Goal: Task Accomplishment & Management: Manage account settings

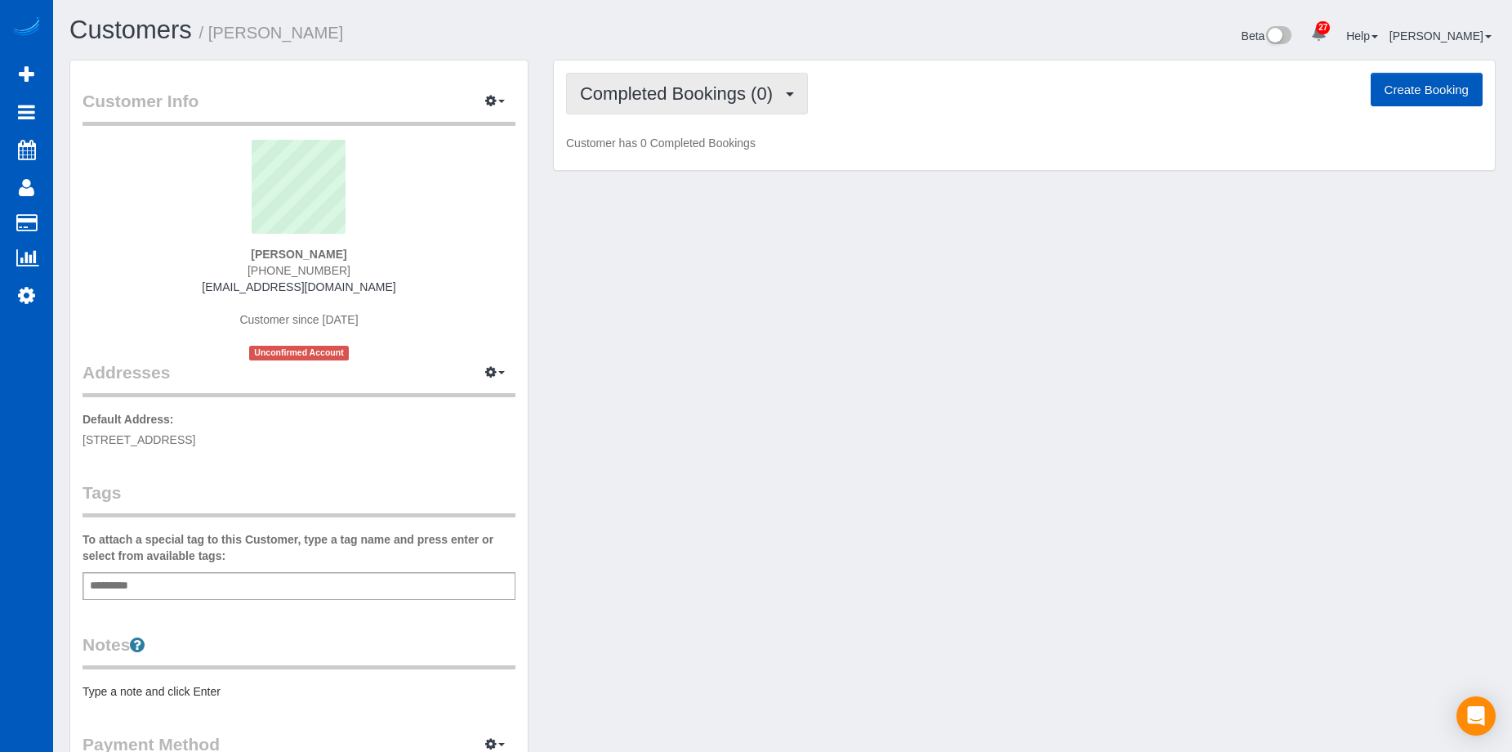
click at [770, 92] on span "Completed Bookings (0)" at bounding box center [680, 93] width 201 height 20
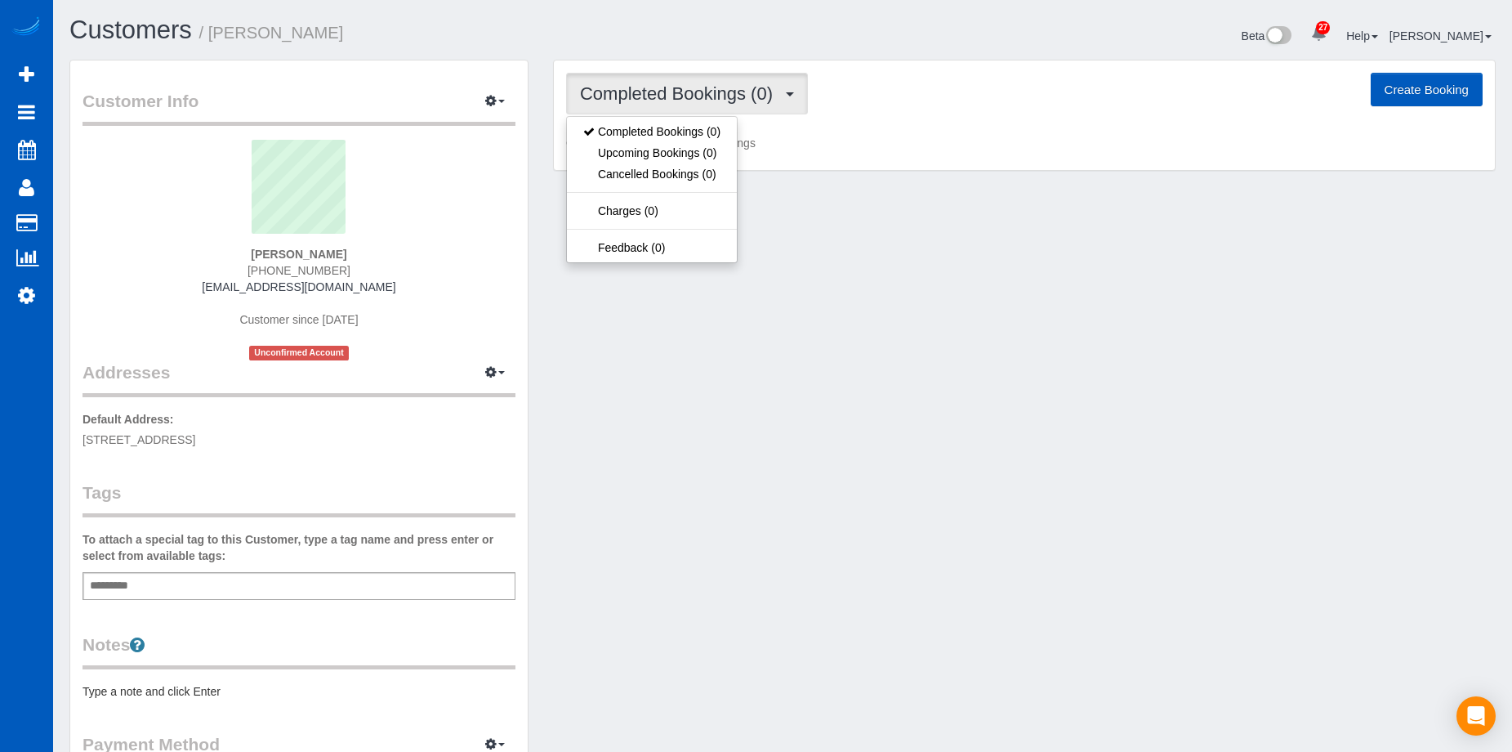
click at [770, 92] on span "Completed Bookings (0)" at bounding box center [680, 93] width 201 height 20
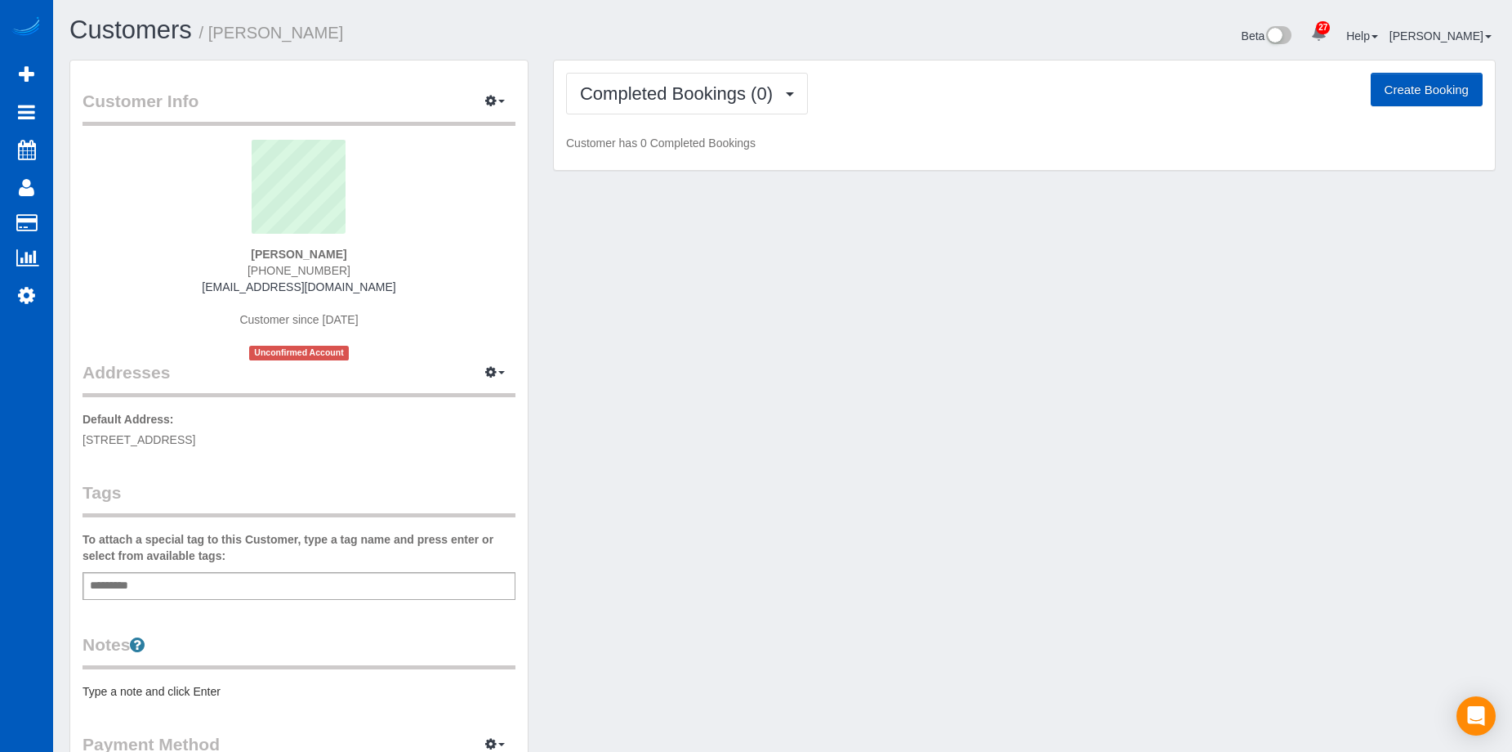
click at [1405, 78] on button "Create Booking" at bounding box center [1427, 90] width 112 height 34
select select "[GEOGRAPHIC_DATA]"
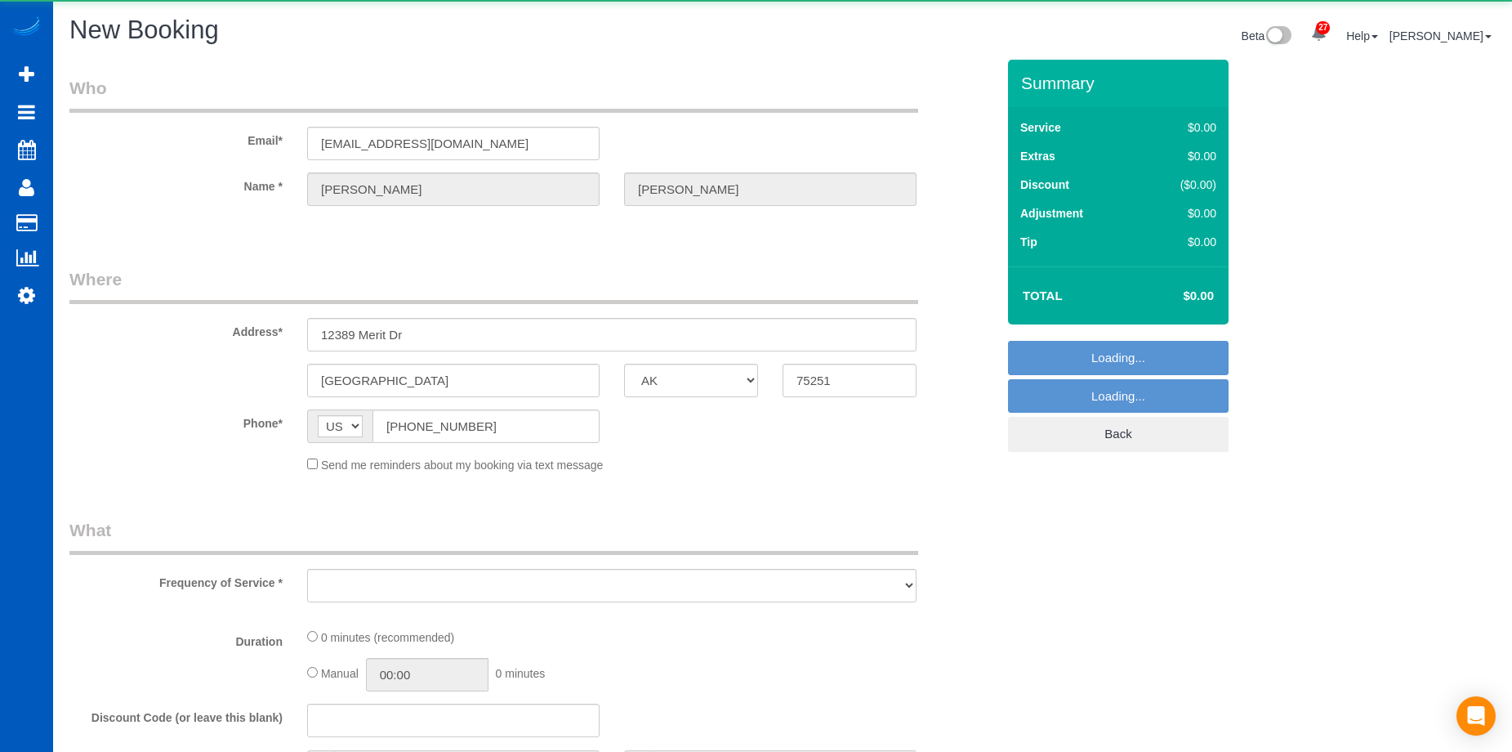
select select "199"
select select "object:2123"
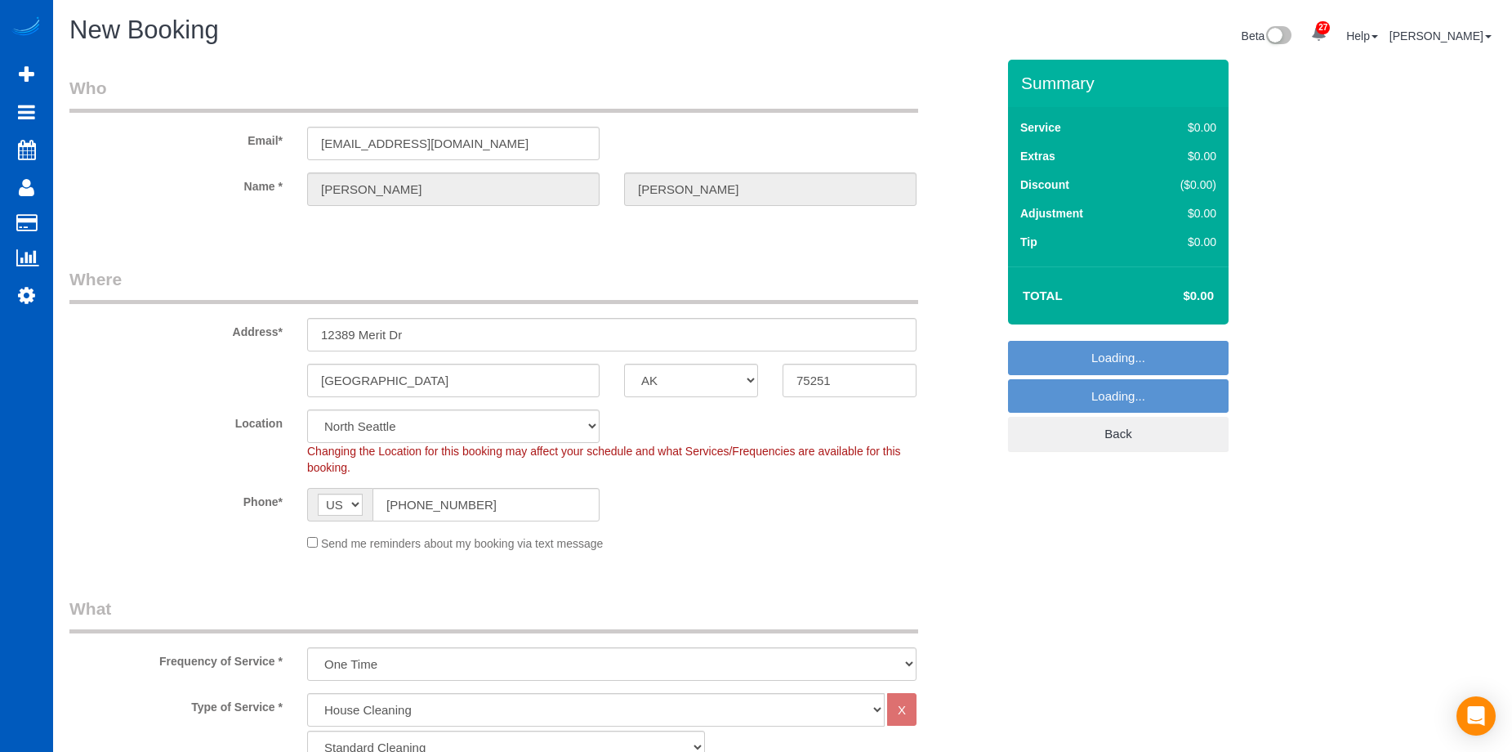
select select "331"
select select "object:2217"
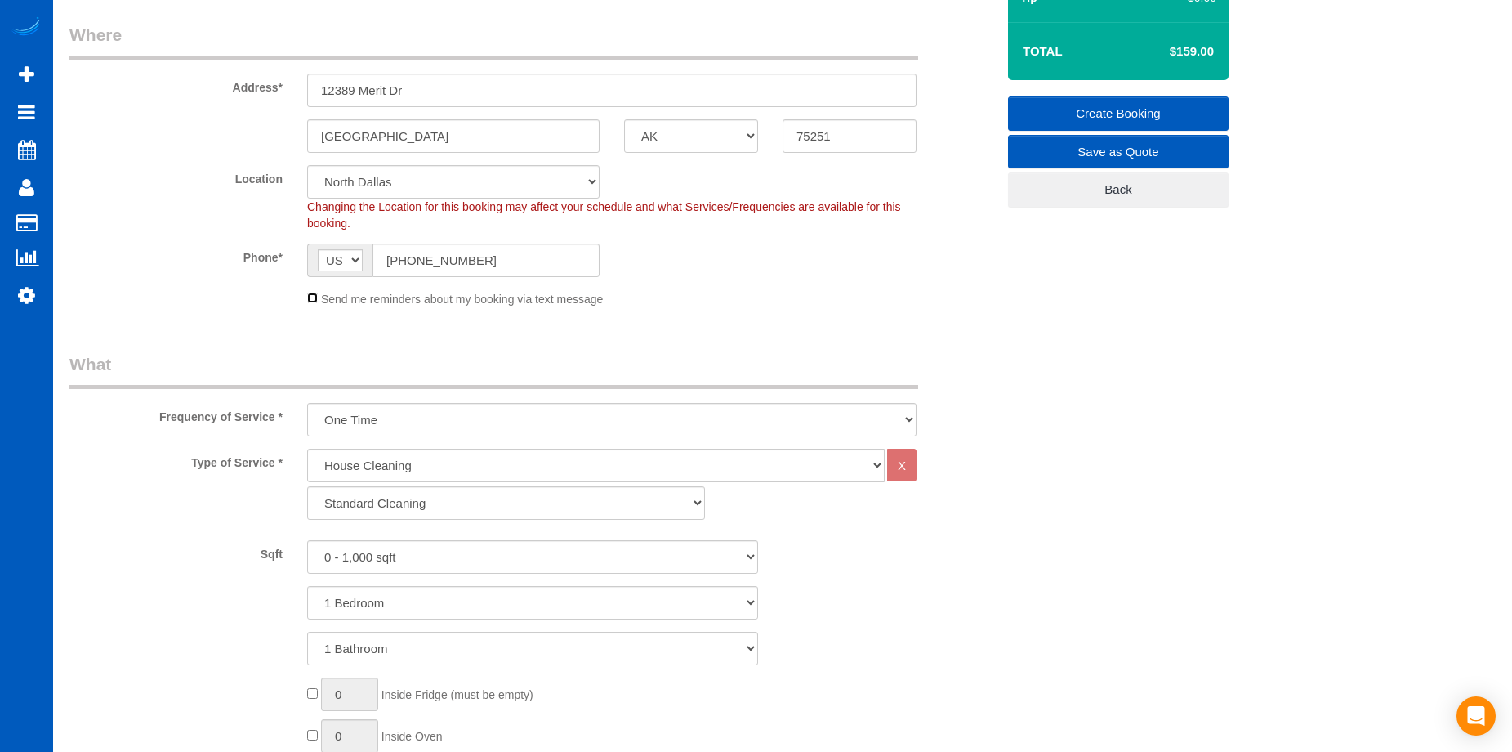
scroll to position [409, 0]
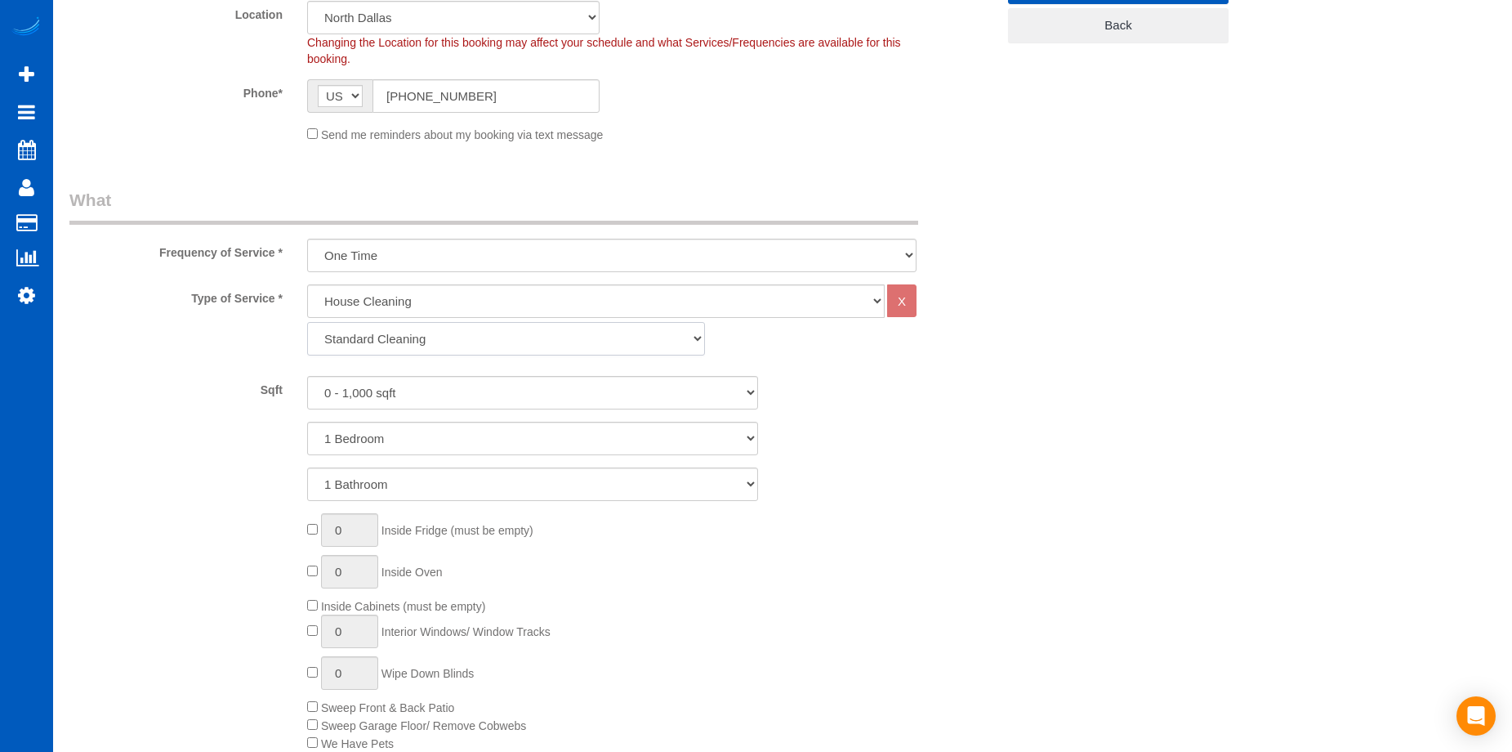
click at [496, 337] on select "Standard Cleaning Deep Cleaning Move In/ Out Cleaning" at bounding box center [506, 338] width 398 height 33
select select "368"
click at [307, 322] on select "Standard Cleaning Deep Cleaning Move In/ Out Cleaning" at bounding box center [506, 338] width 398 height 33
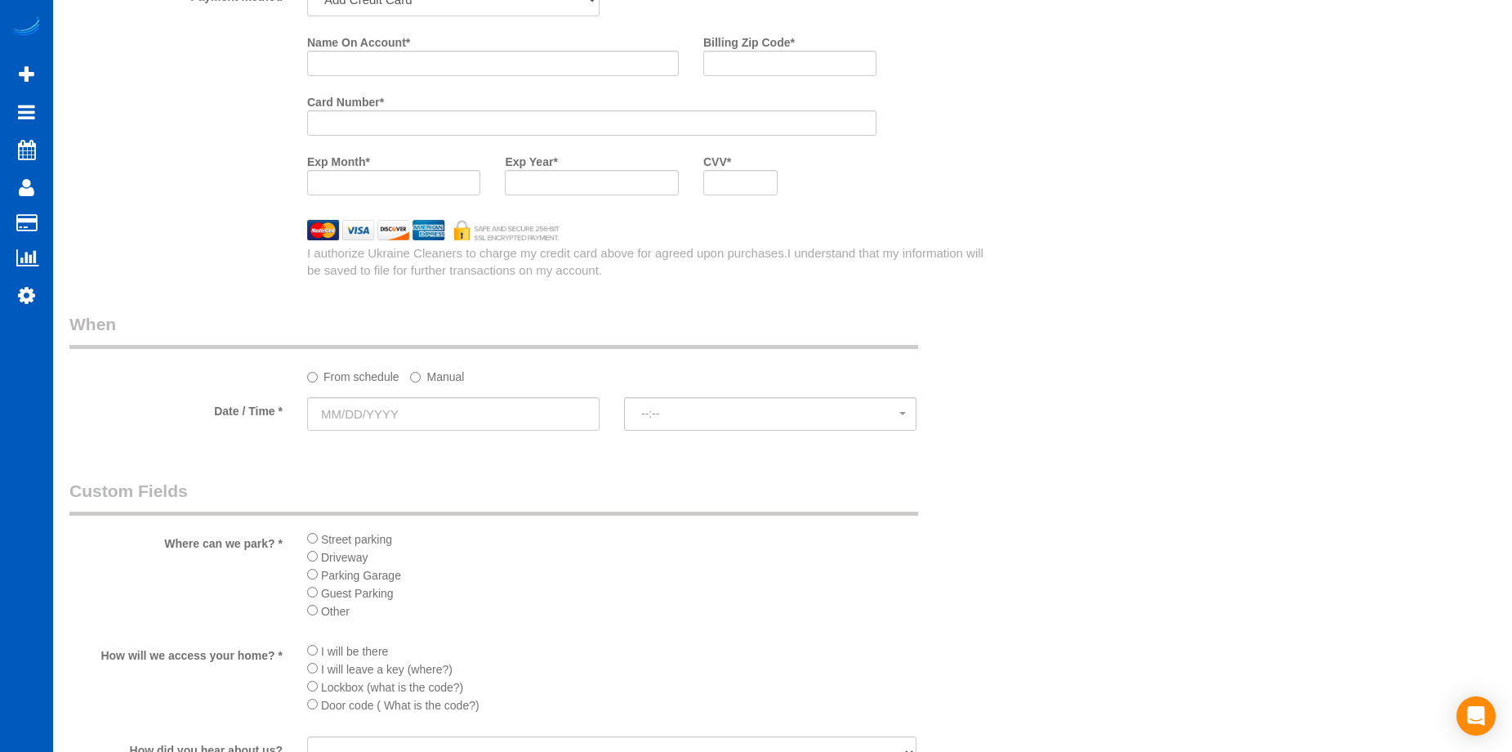
scroll to position [1552, 0]
click at [508, 407] on input "text" at bounding box center [453, 412] width 292 height 33
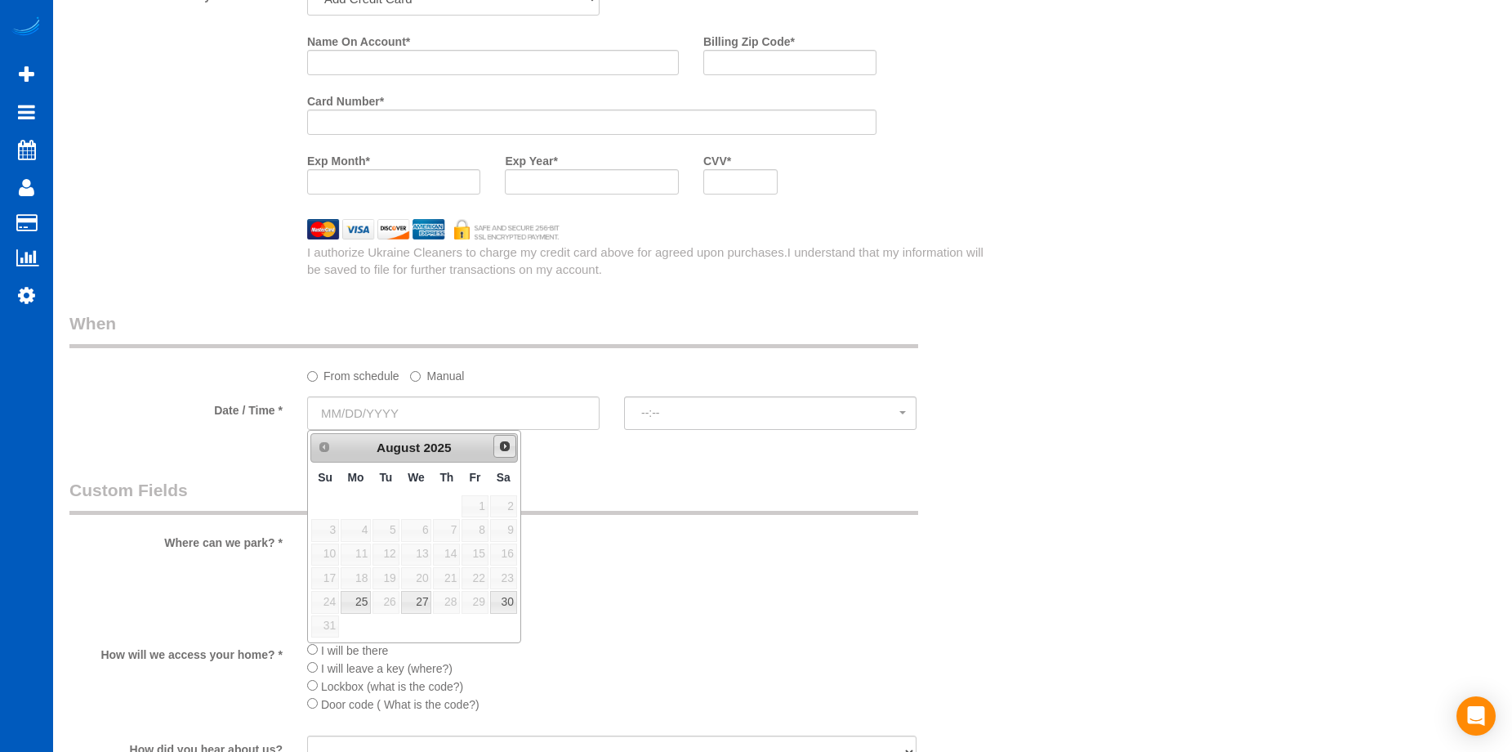
click at [502, 440] on span "Next" at bounding box center [504, 446] width 13 height 13
click at [359, 553] on link "15" at bounding box center [356, 554] width 30 height 22
type input "09/15/2025"
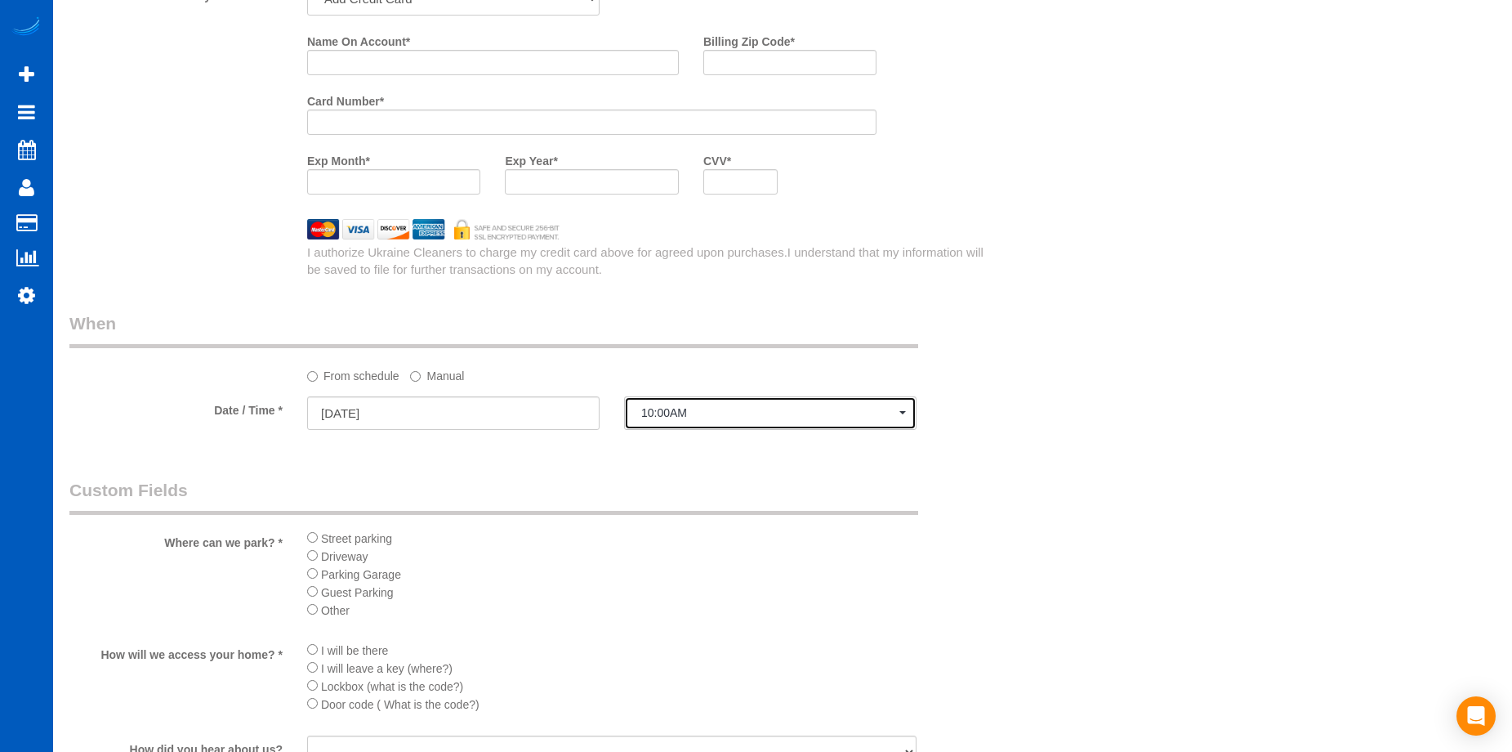
click at [658, 410] on span "10:00AM" at bounding box center [770, 412] width 258 height 13
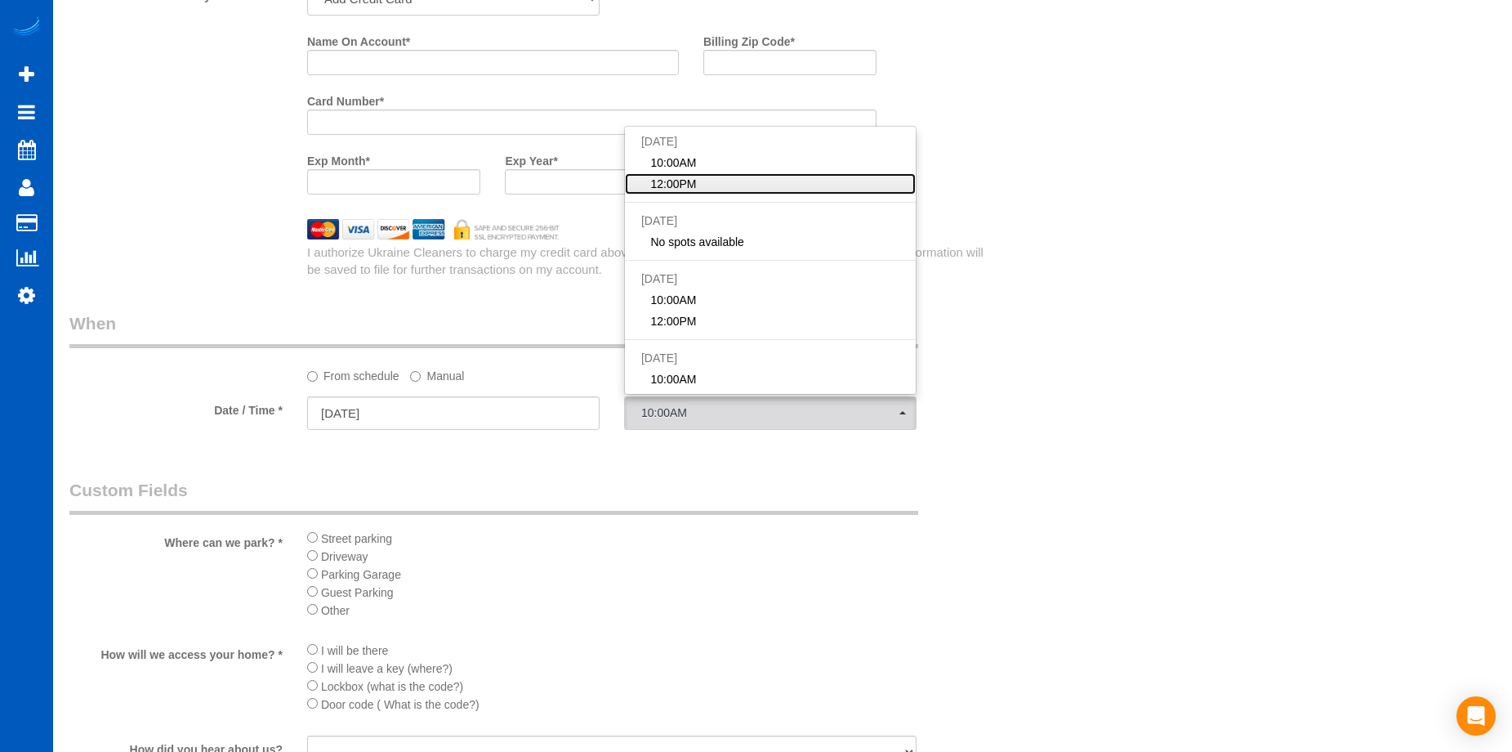
click at [748, 177] on link "12:00PM" at bounding box center [770, 183] width 291 height 21
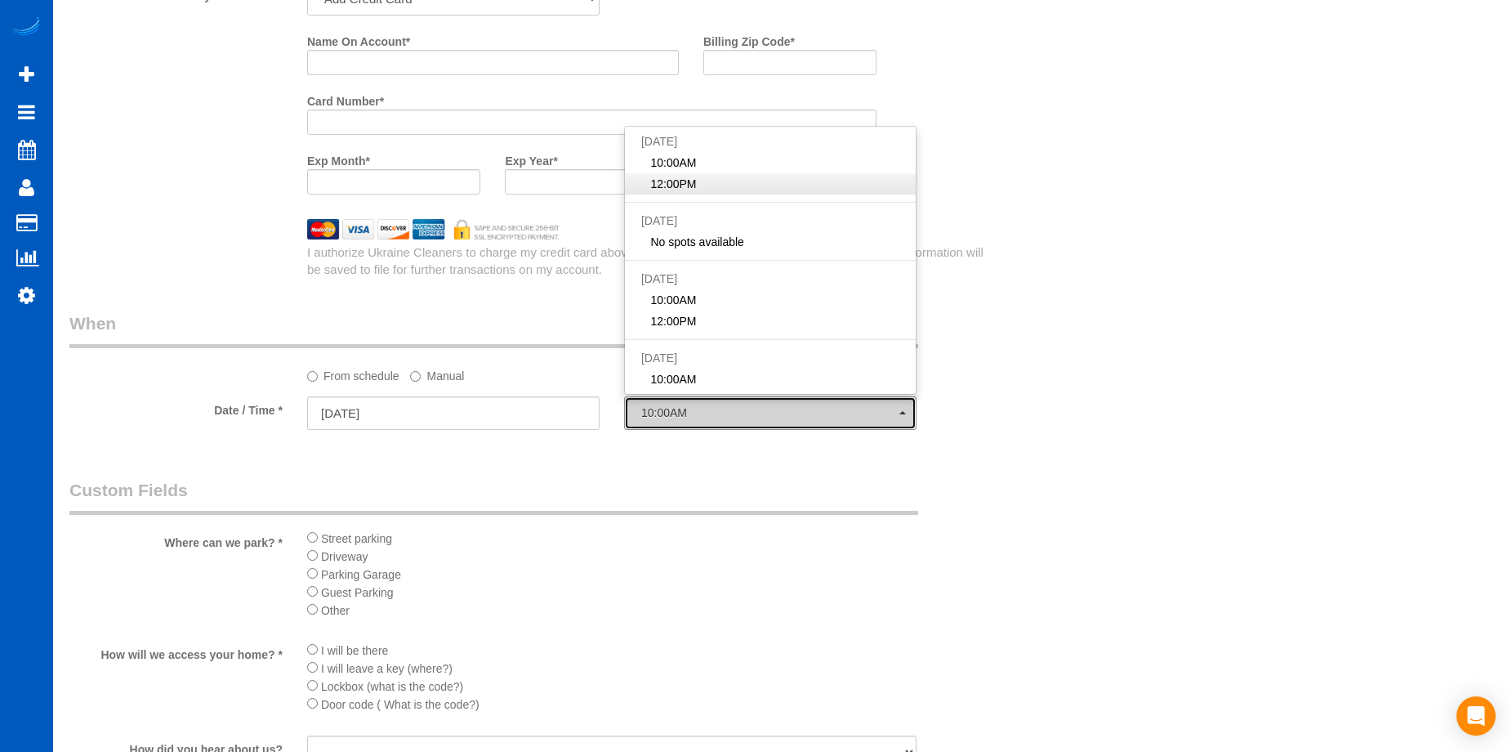
select select "spot2"
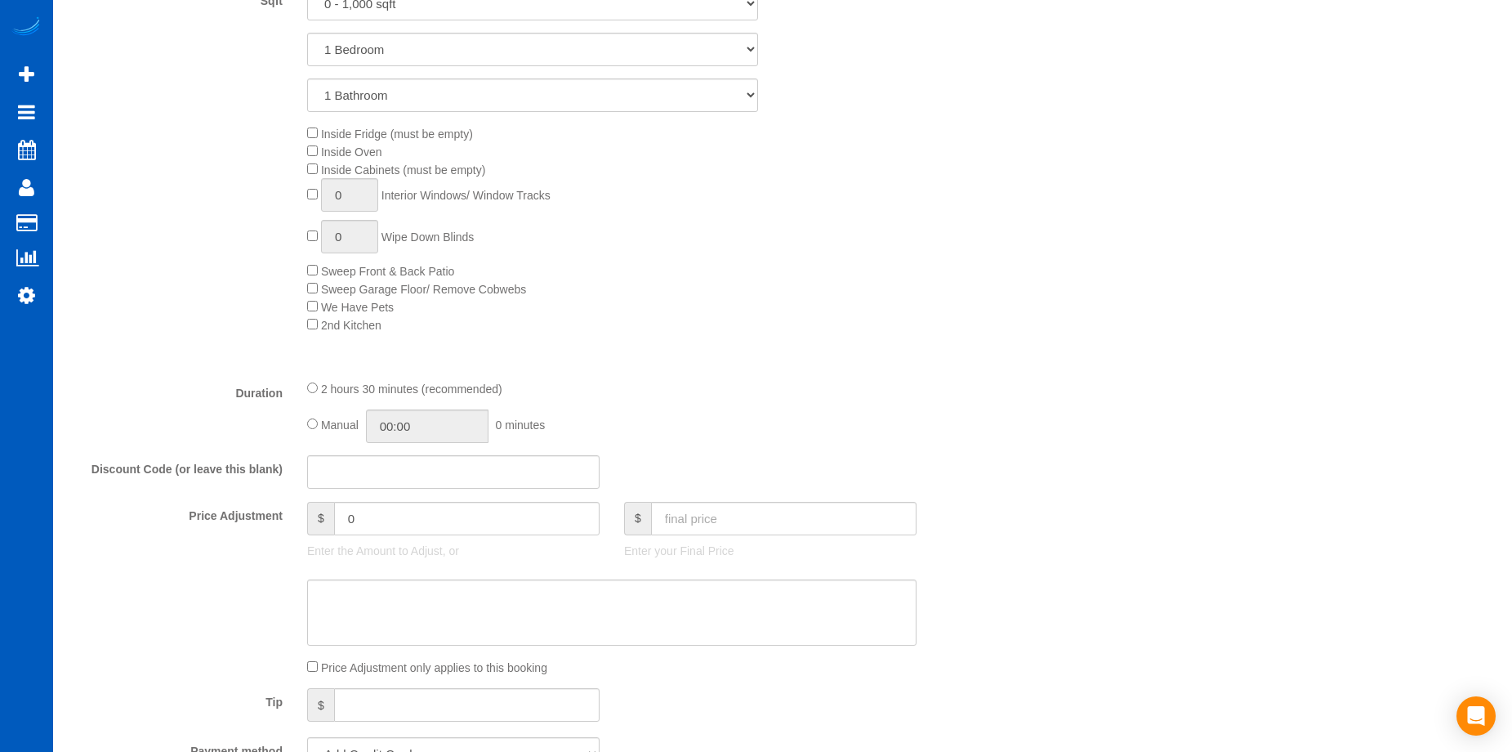
scroll to position [980, 0]
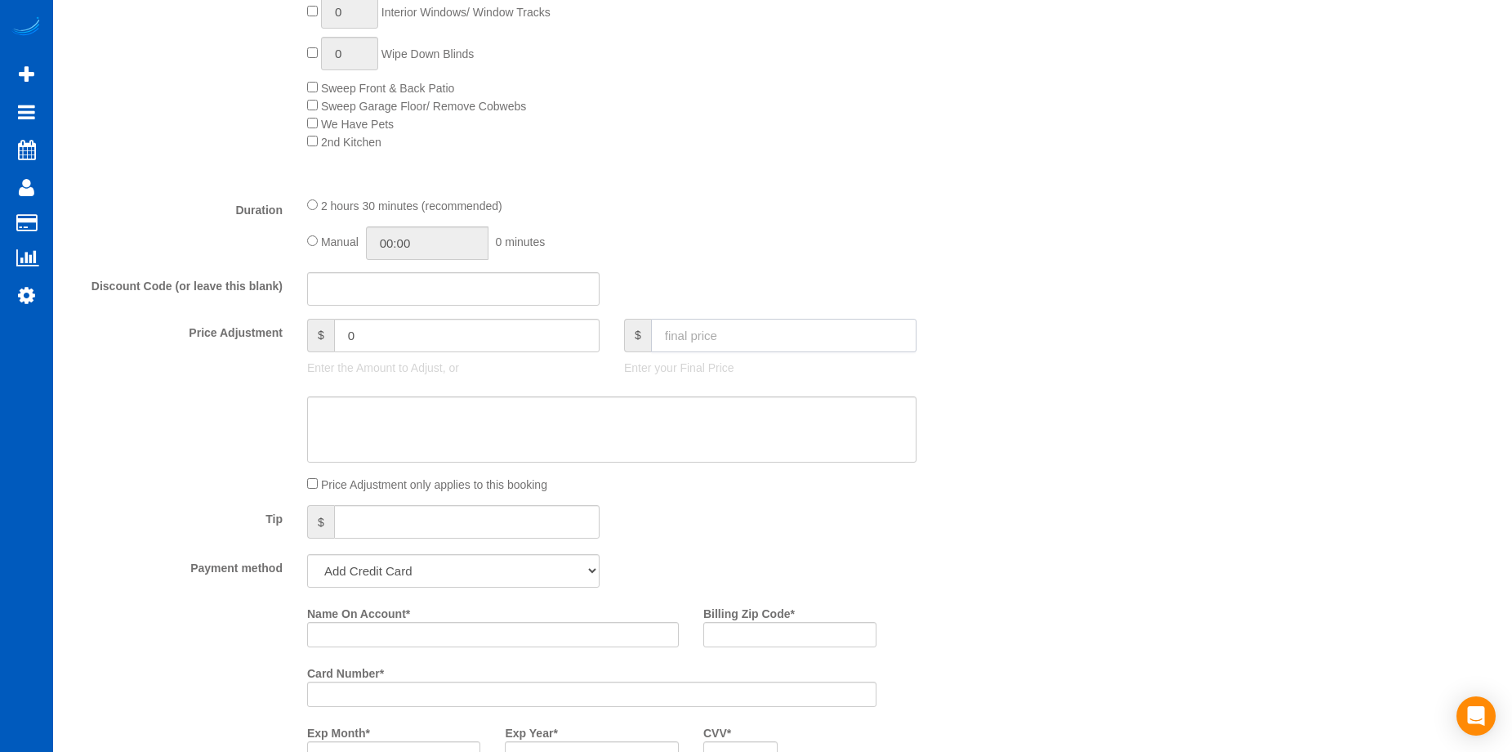
click at [748, 347] on input "text" at bounding box center [784, 335] width 266 height 33
type input "225"
click at [618, 421] on textarea at bounding box center [612, 429] width 610 height 67
type input "-139"
click at [541, 433] on textarea at bounding box center [612, 429] width 610 height 67
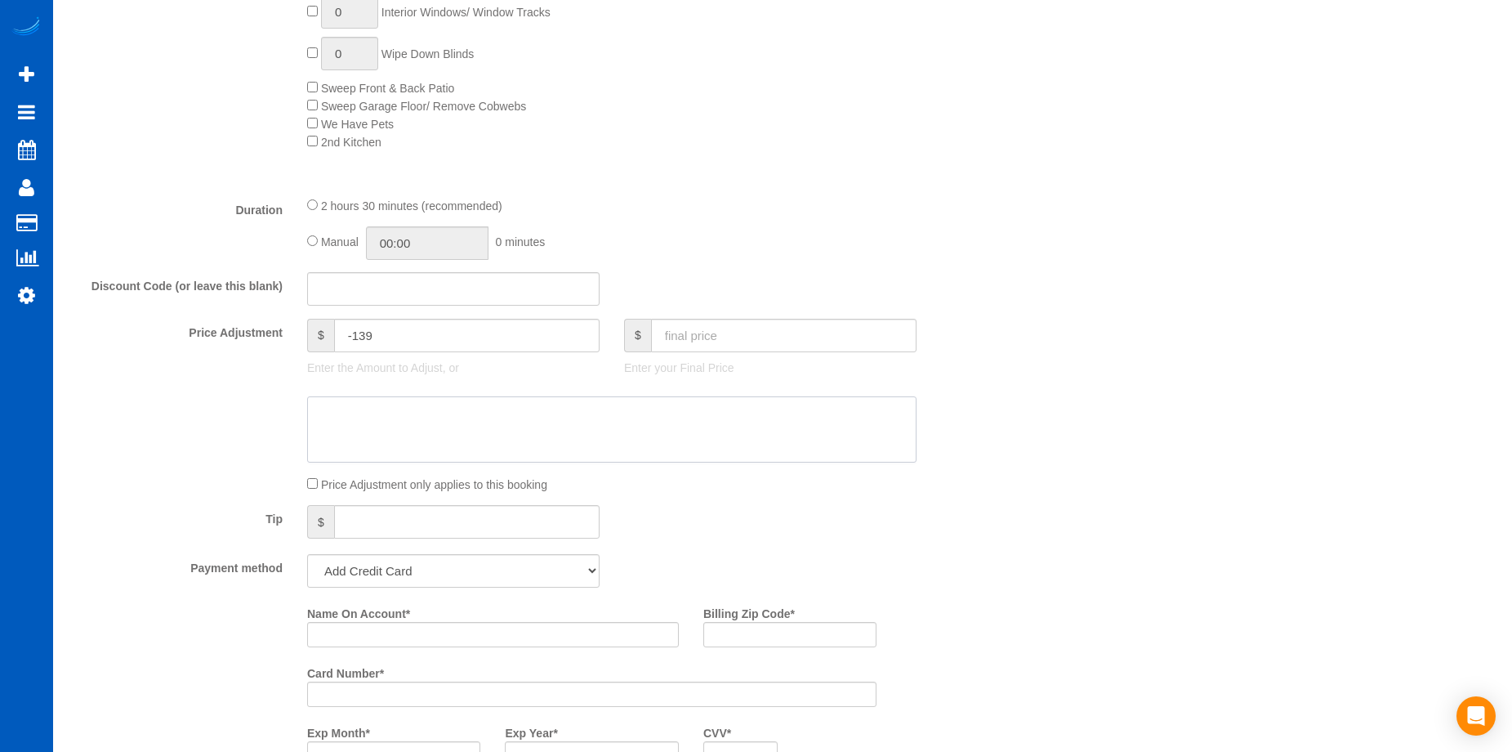
paste textarea "should be clean, touch up clean"
type textarea "should be clean, touch up clean"
click at [785, 485] on div "Price Adjustment only applies to this booking" at bounding box center [612, 484] width 634 height 18
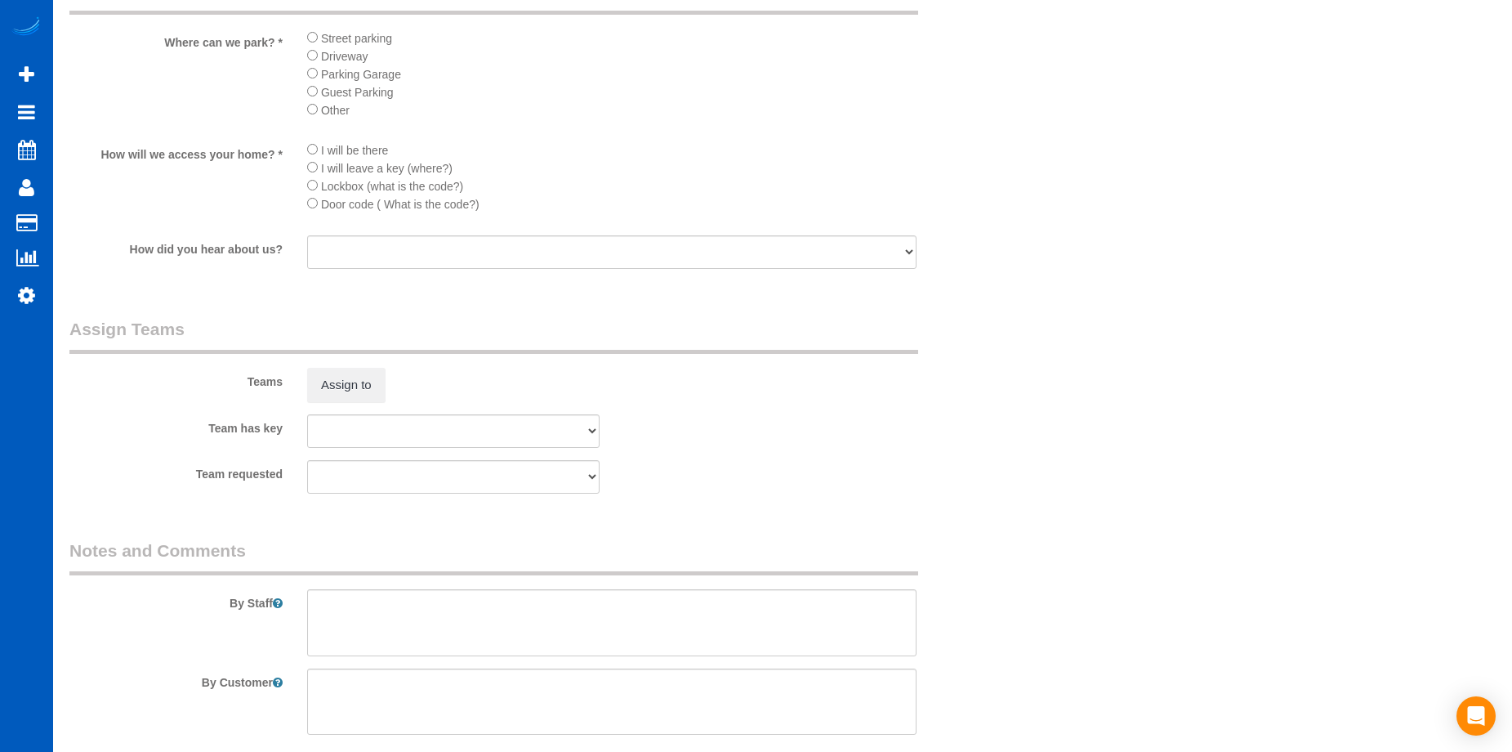
scroll to position [2173, 0]
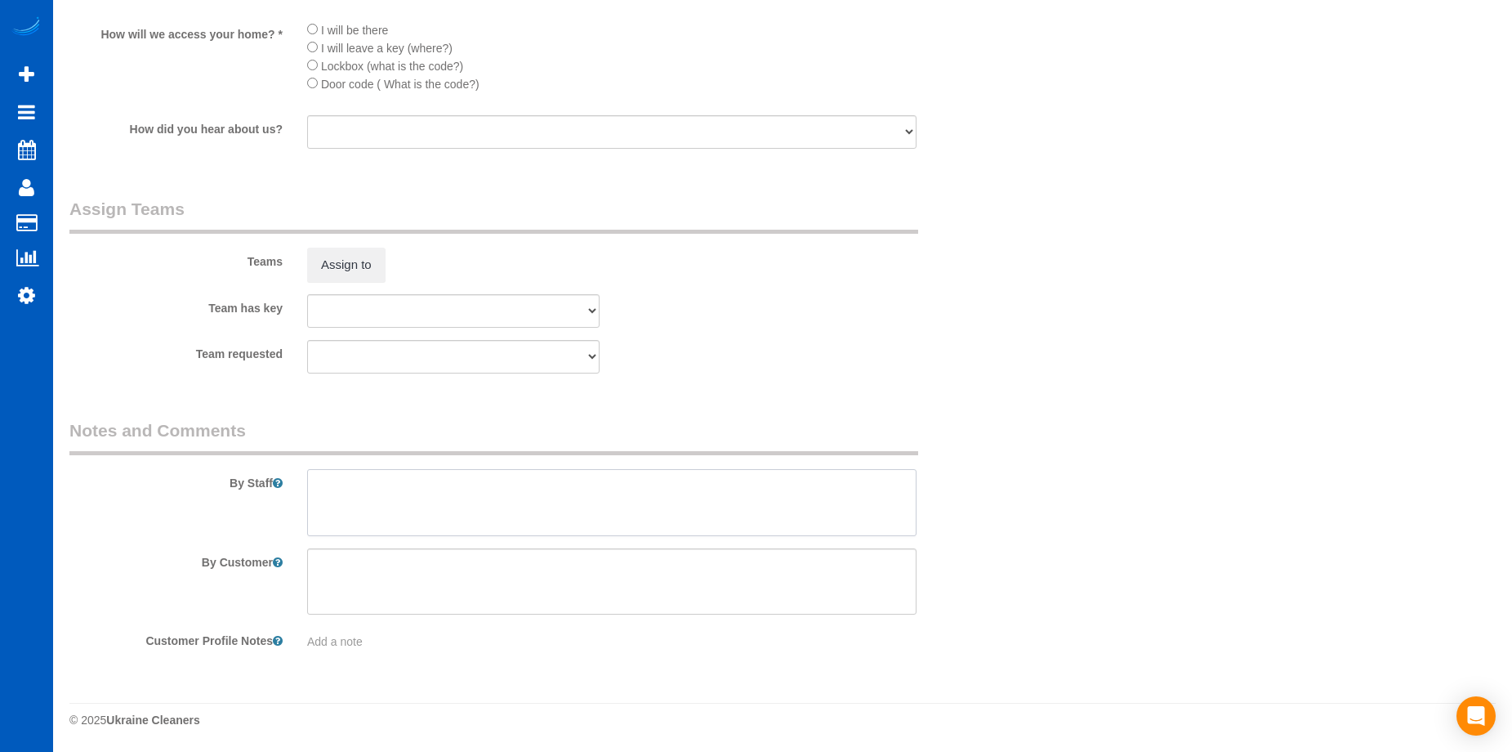
click at [587, 473] on textarea at bounding box center [612, 502] width 610 height 67
click at [557, 481] on textarea at bounding box center [612, 502] width 610 height 67
paste textarea "Will call on september first to change billing info and give unit number. New m…"
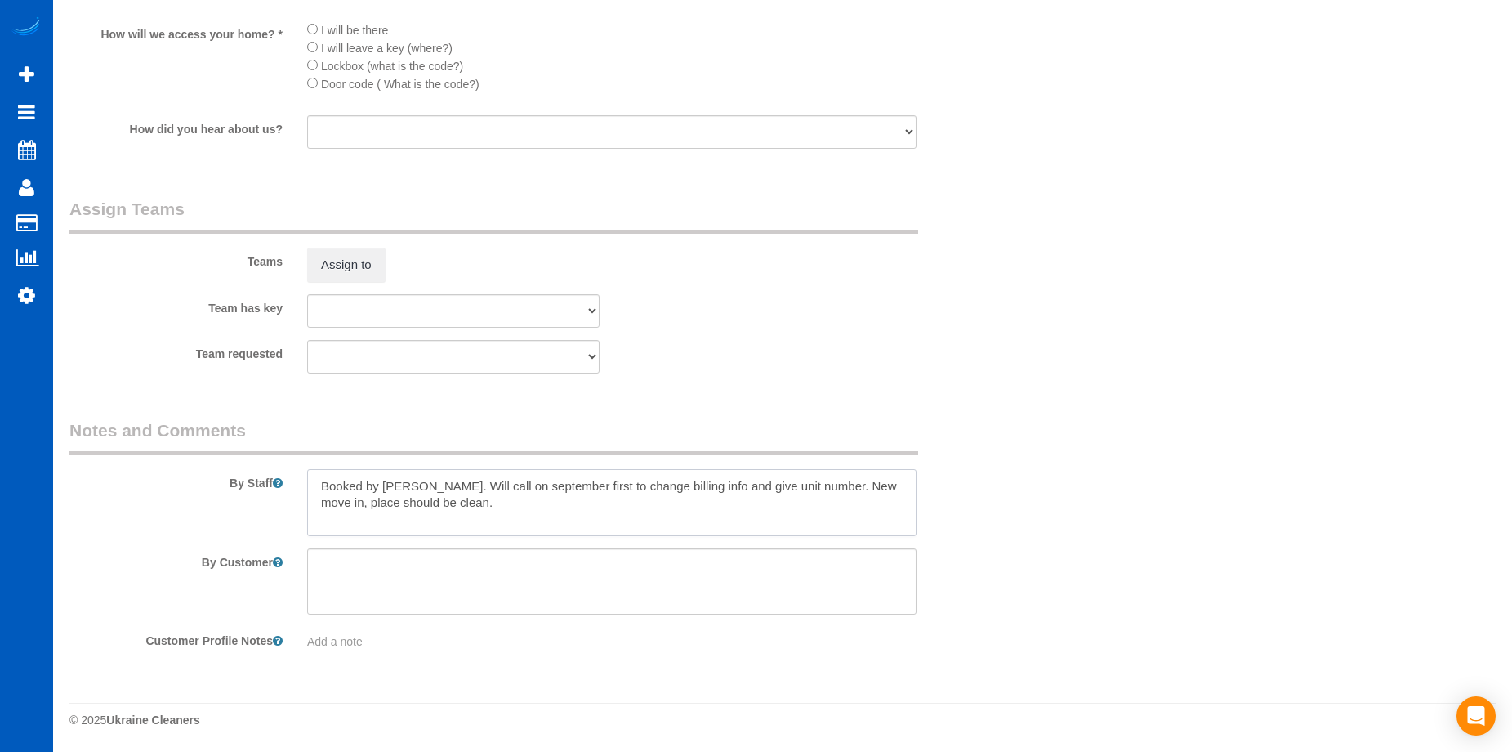
click at [487, 488] on textarea at bounding box center [612, 502] width 610 height 67
type textarea "Booked by Aaron. Will call on September 1st to change billing info and give uni…"
click at [845, 328] on sui-booking-teams "Teams Assign to Team has key Anna Vakarchuk Viktoriia Nazarenko Team requested …" at bounding box center [532, 285] width 927 height 176
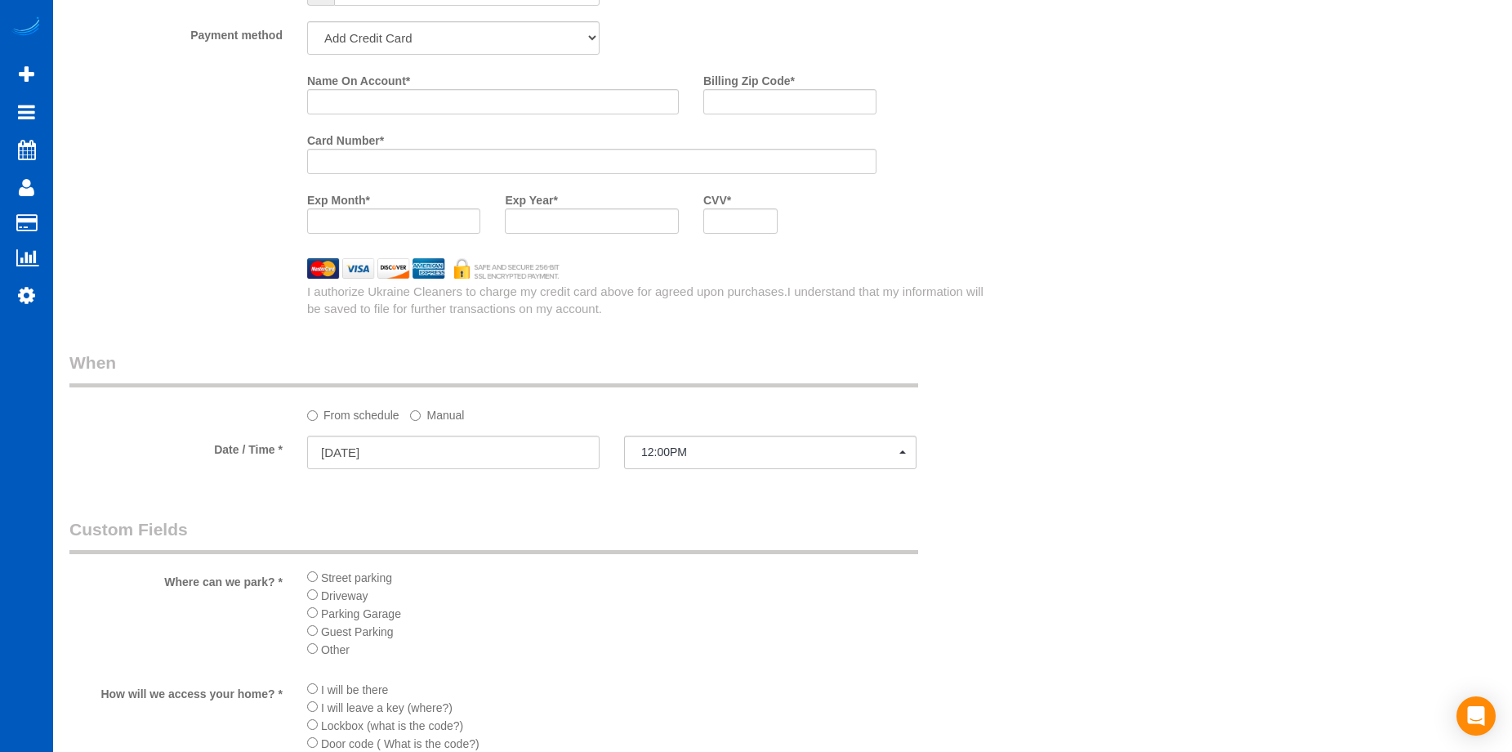
scroll to position [1355, 0]
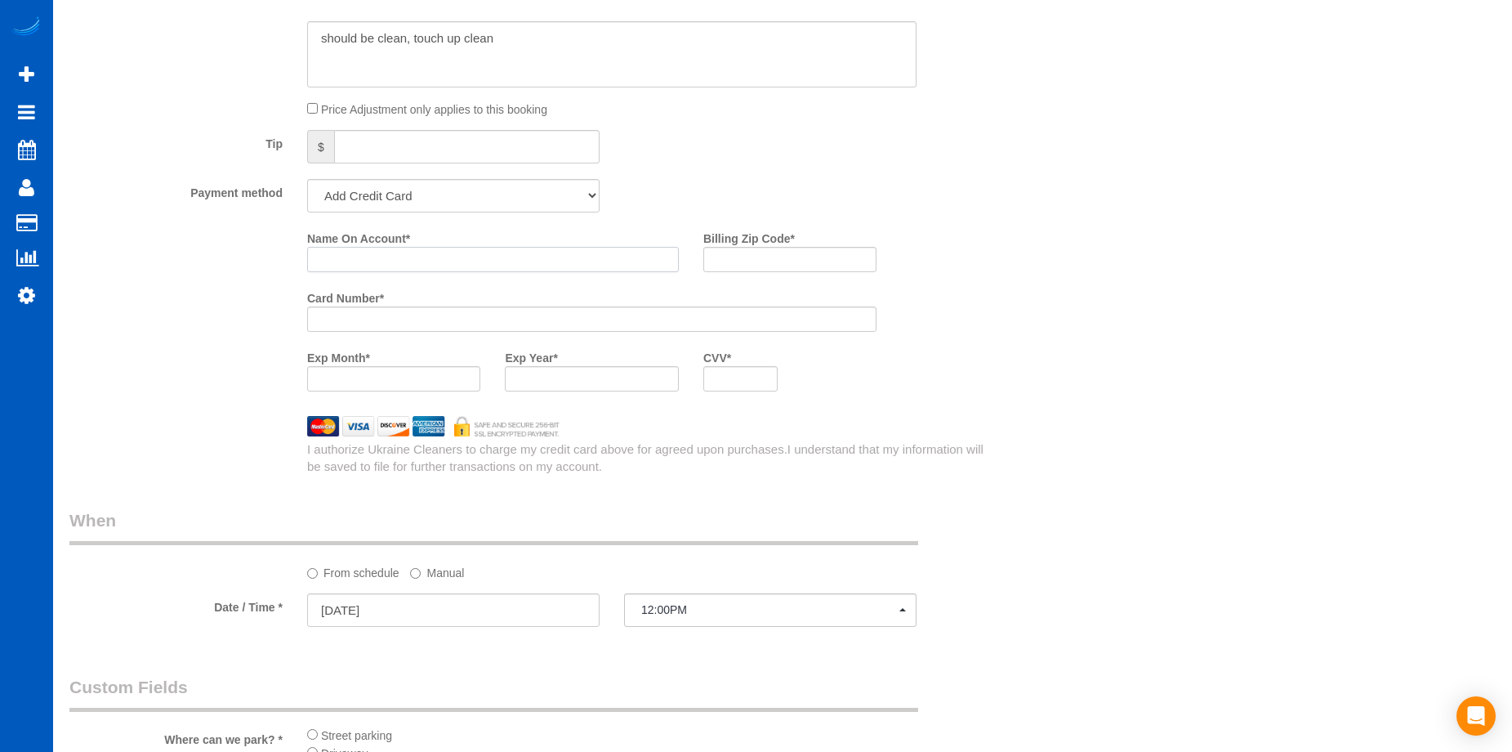
click at [452, 253] on input "Name On Account *" at bounding box center [493, 259] width 372 height 25
paste input "Ashley Okyere"
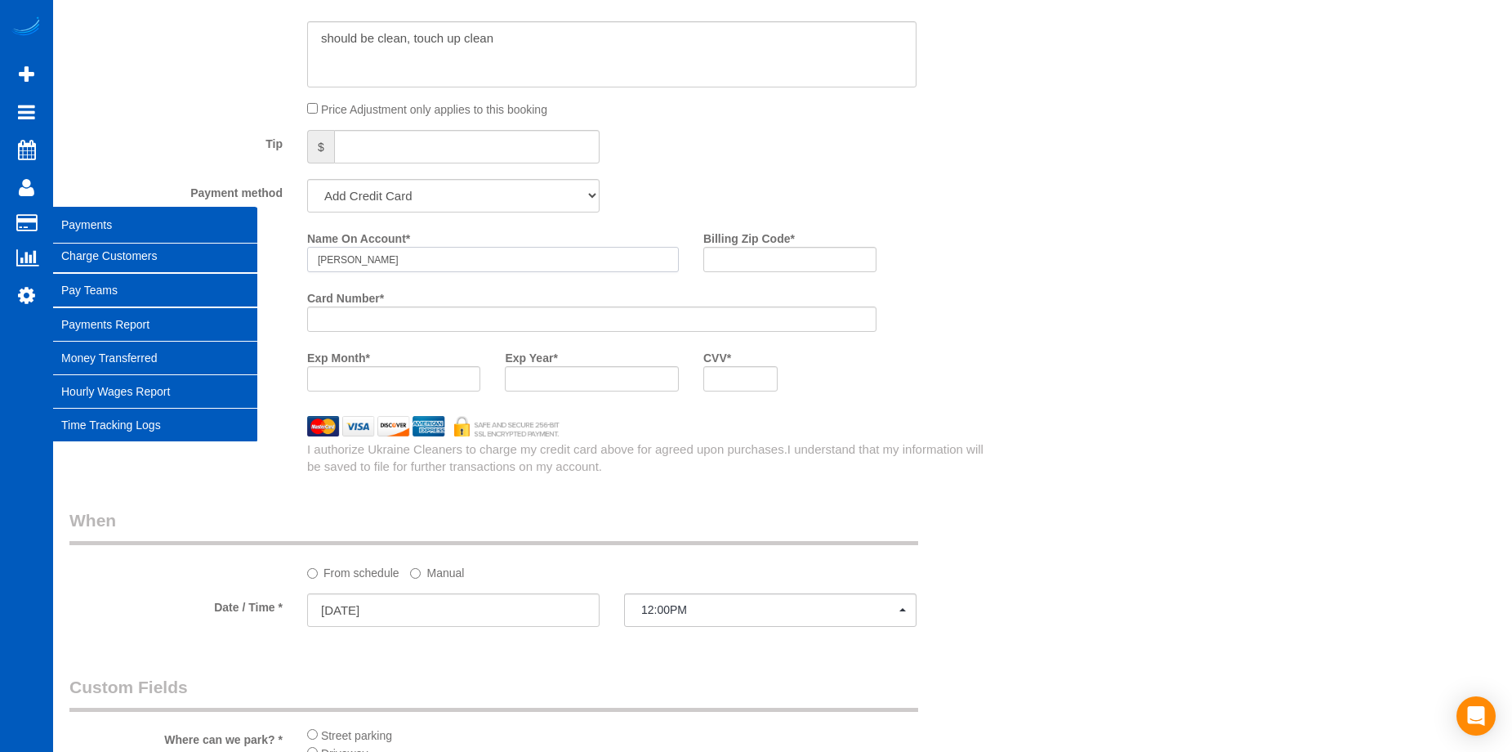
type input "Ashley Okyere"
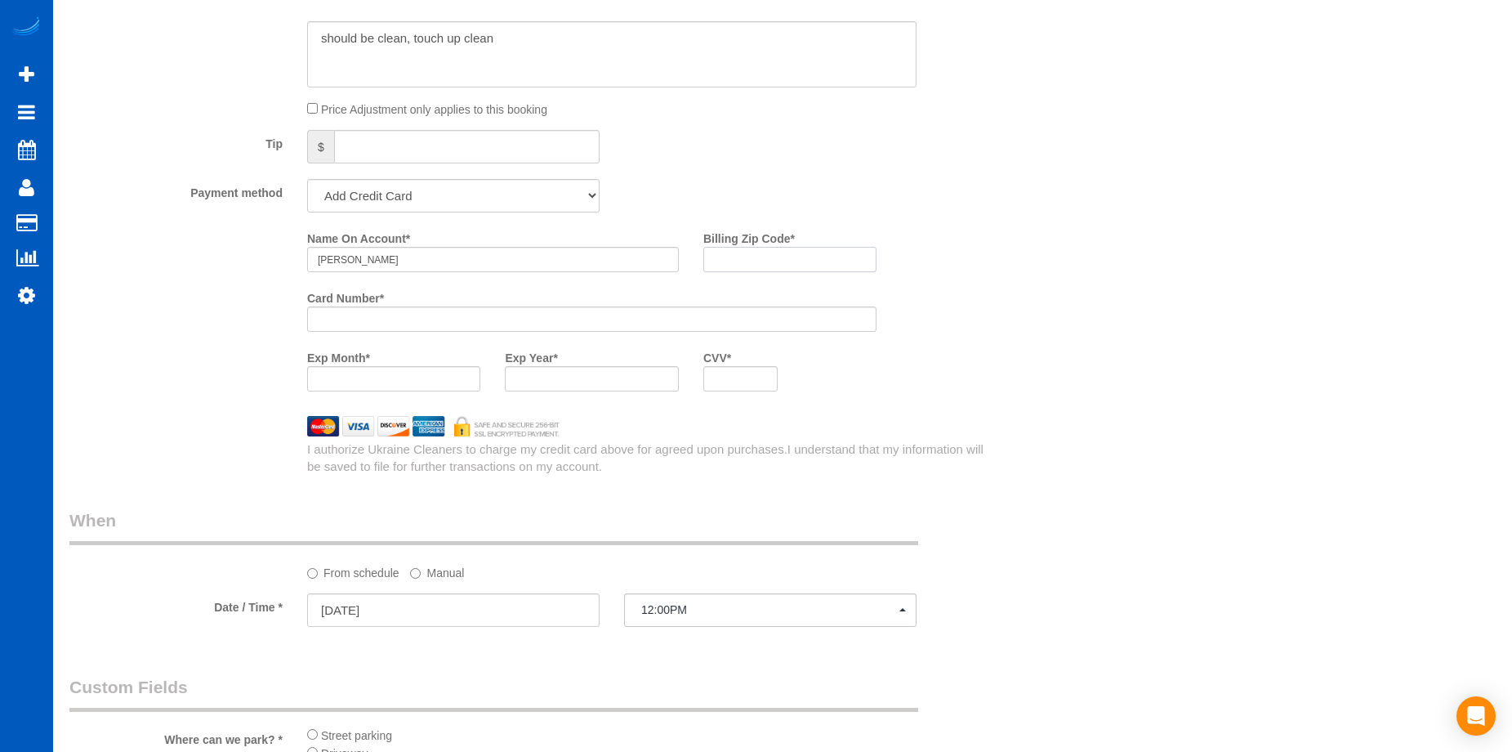
click at [795, 264] on input "Billing Zip Code *" at bounding box center [789, 259] width 173 height 25
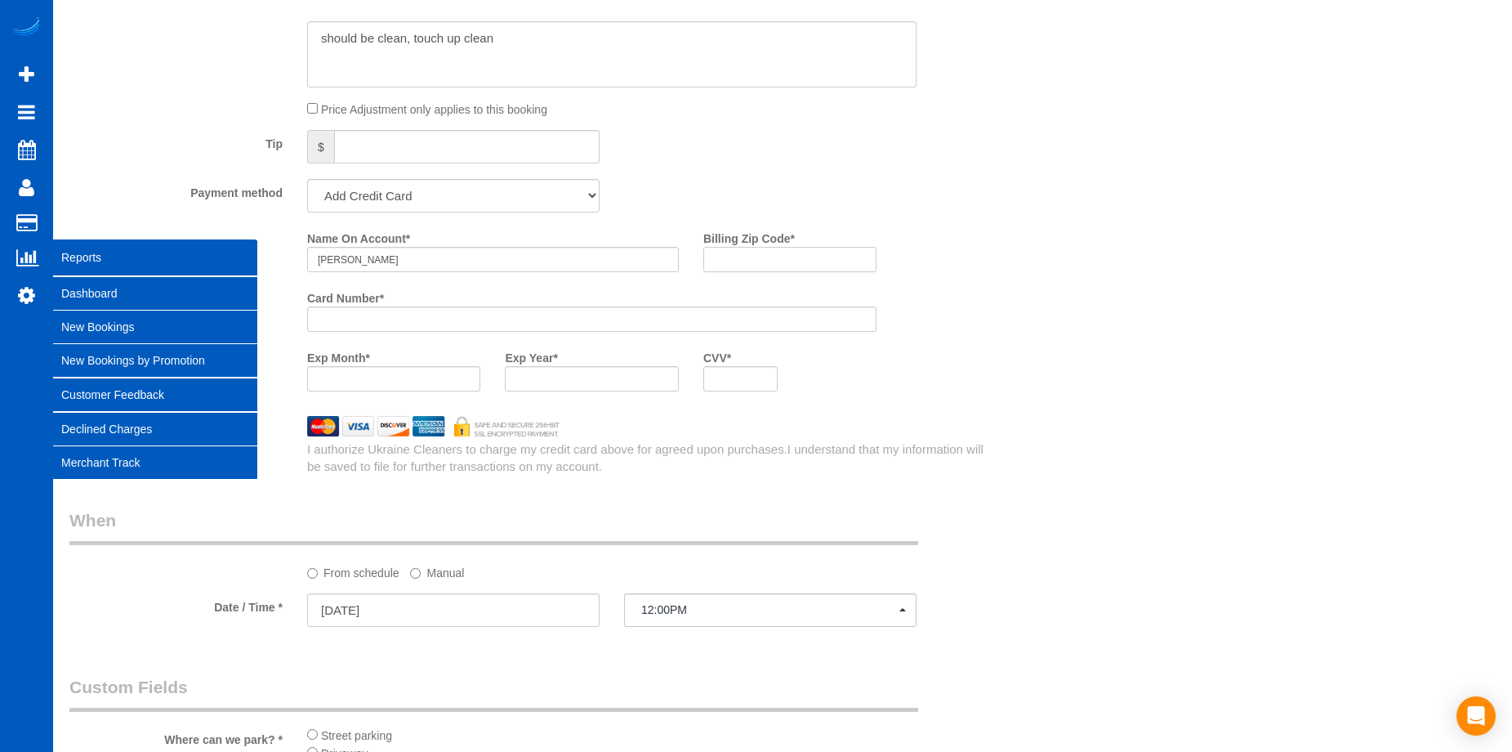
paste input "22191"
type input "22191"
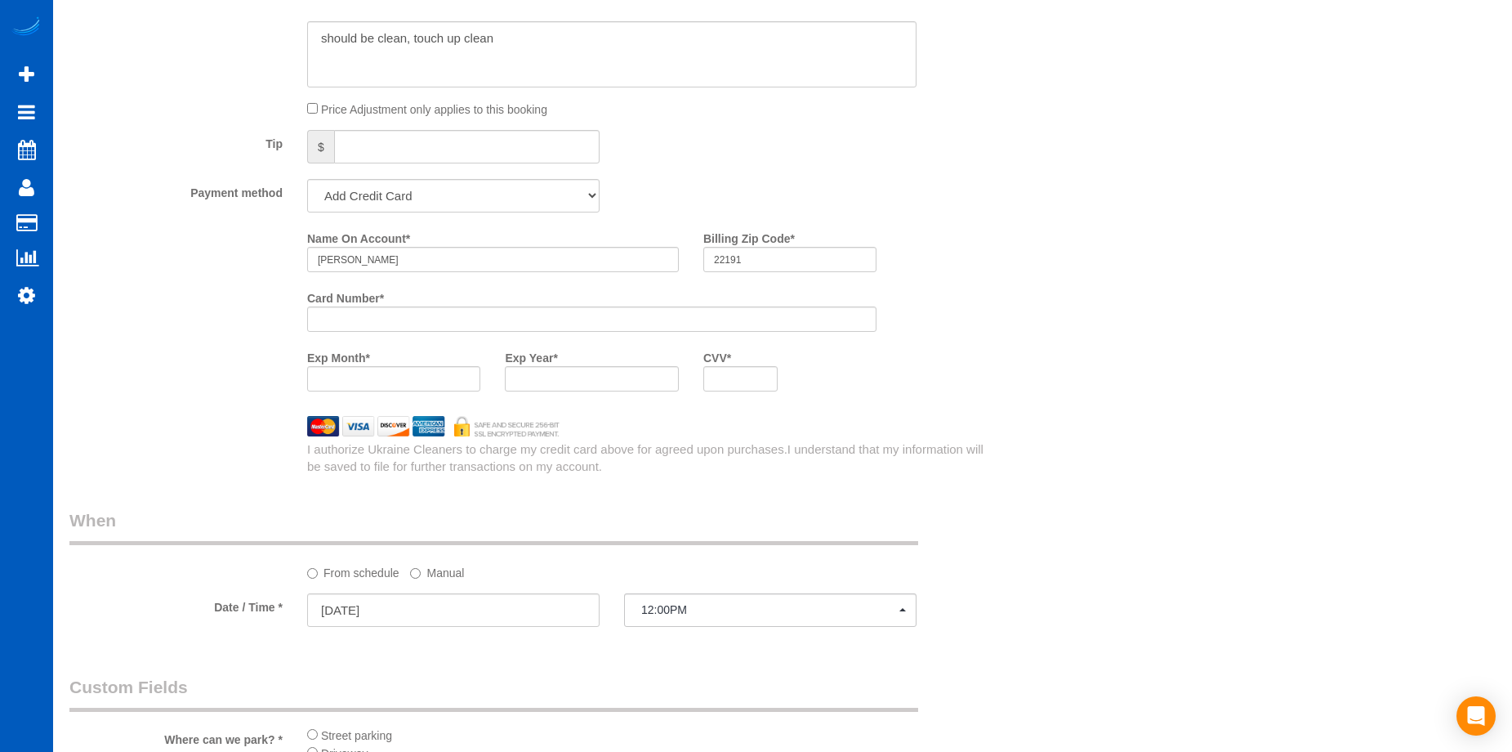
click at [1032, 353] on div "Who Email* aokyere17@gmail.com Name * Ashley Okyere Where Address* 12389 Merit …" at bounding box center [782, 108] width 1427 height 2808
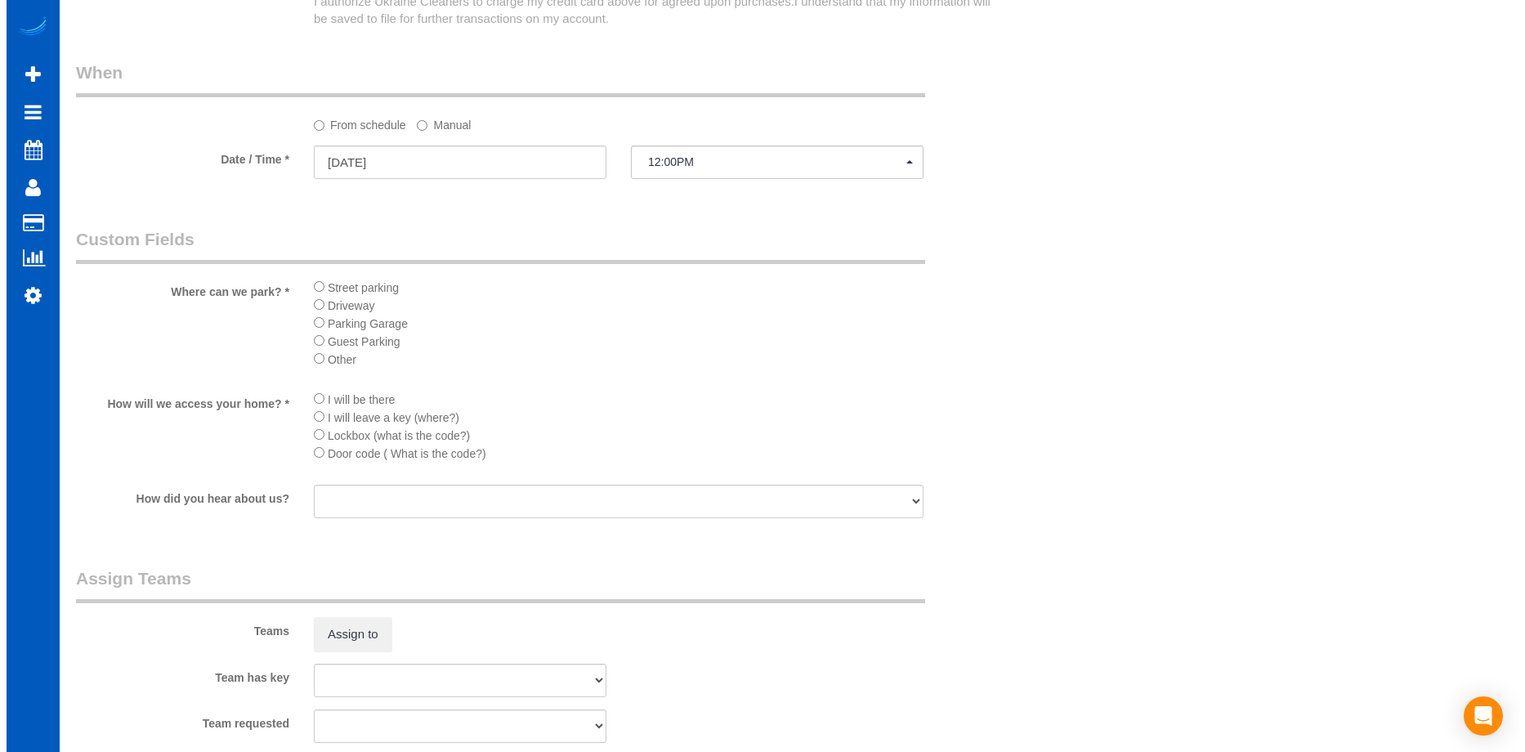
scroll to position [1927, 0]
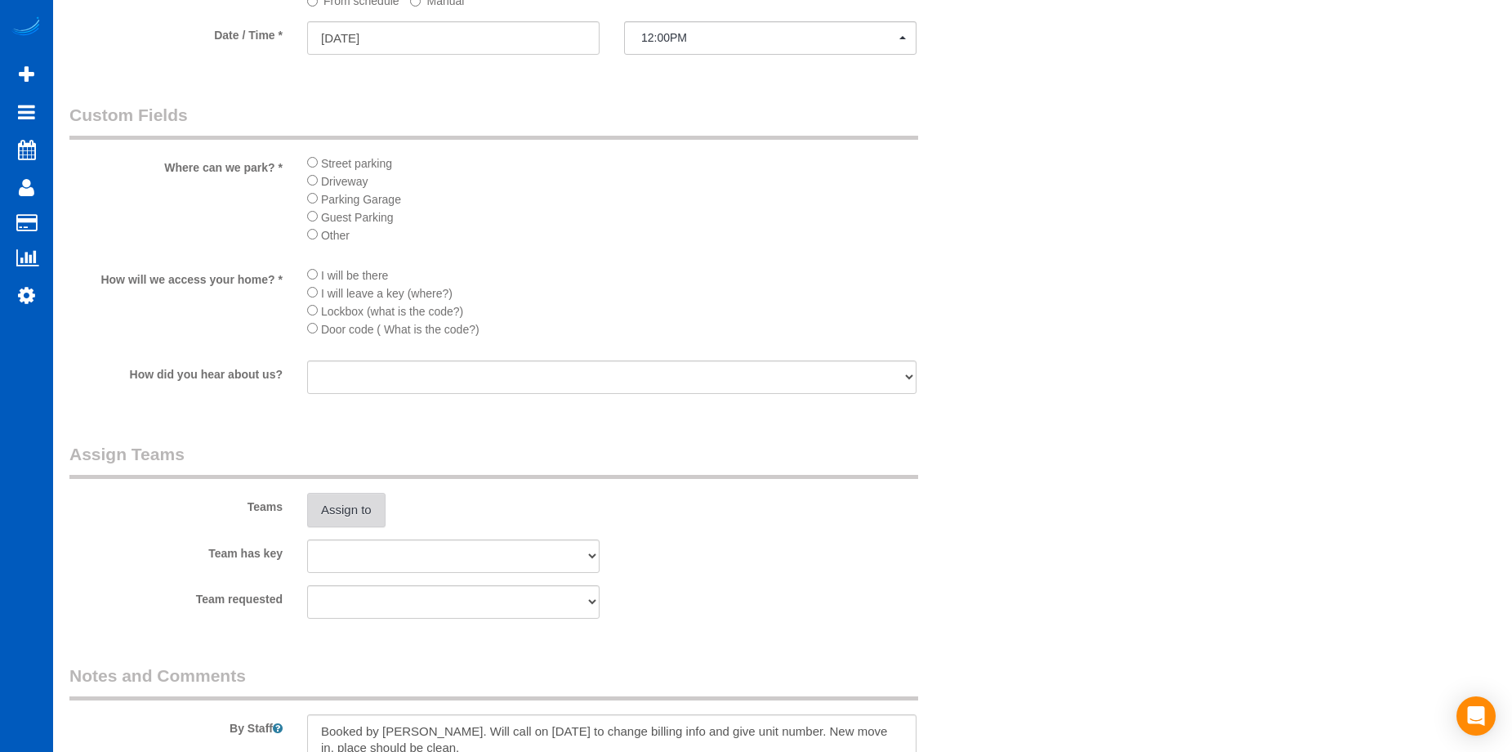
click at [354, 507] on button "Assign to" at bounding box center [346, 510] width 78 height 34
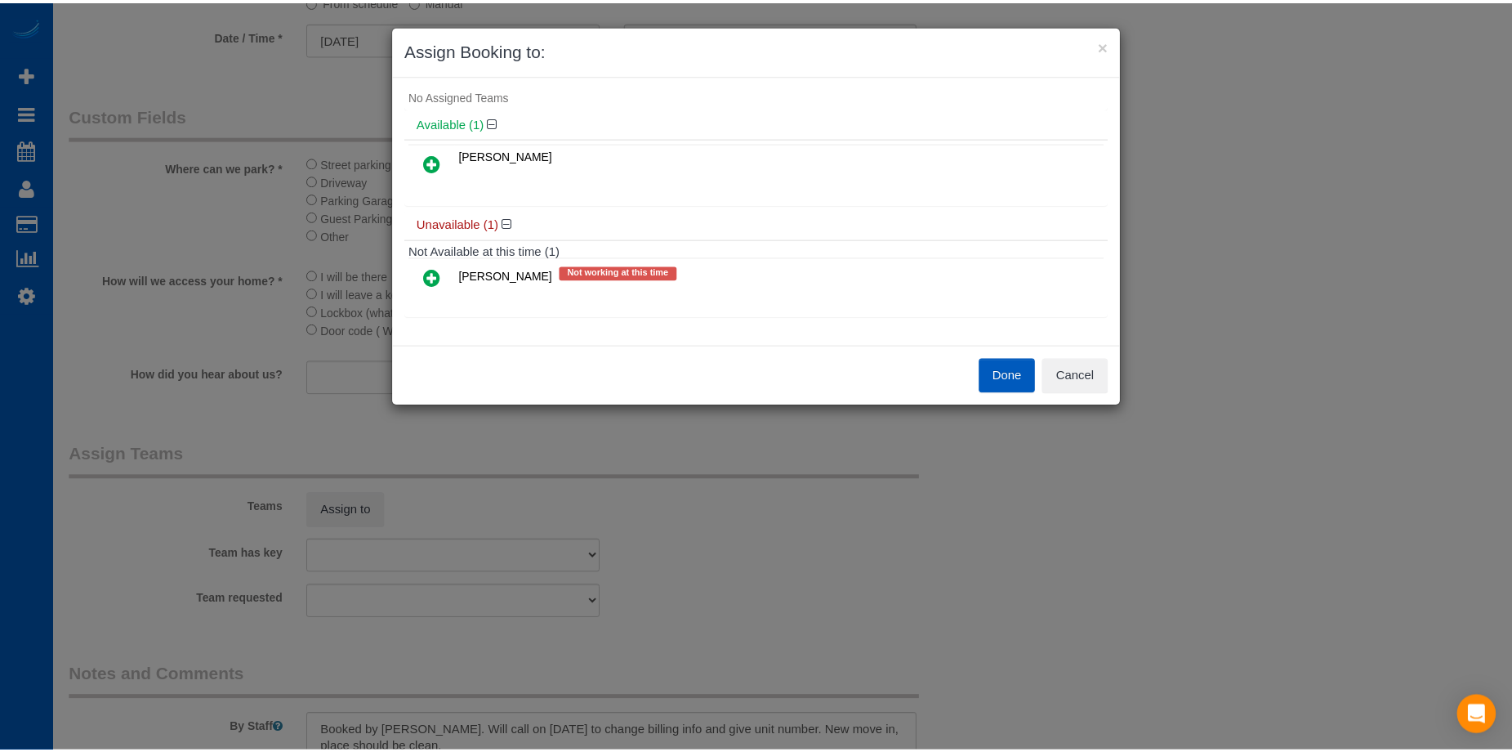
scroll to position [0, 0]
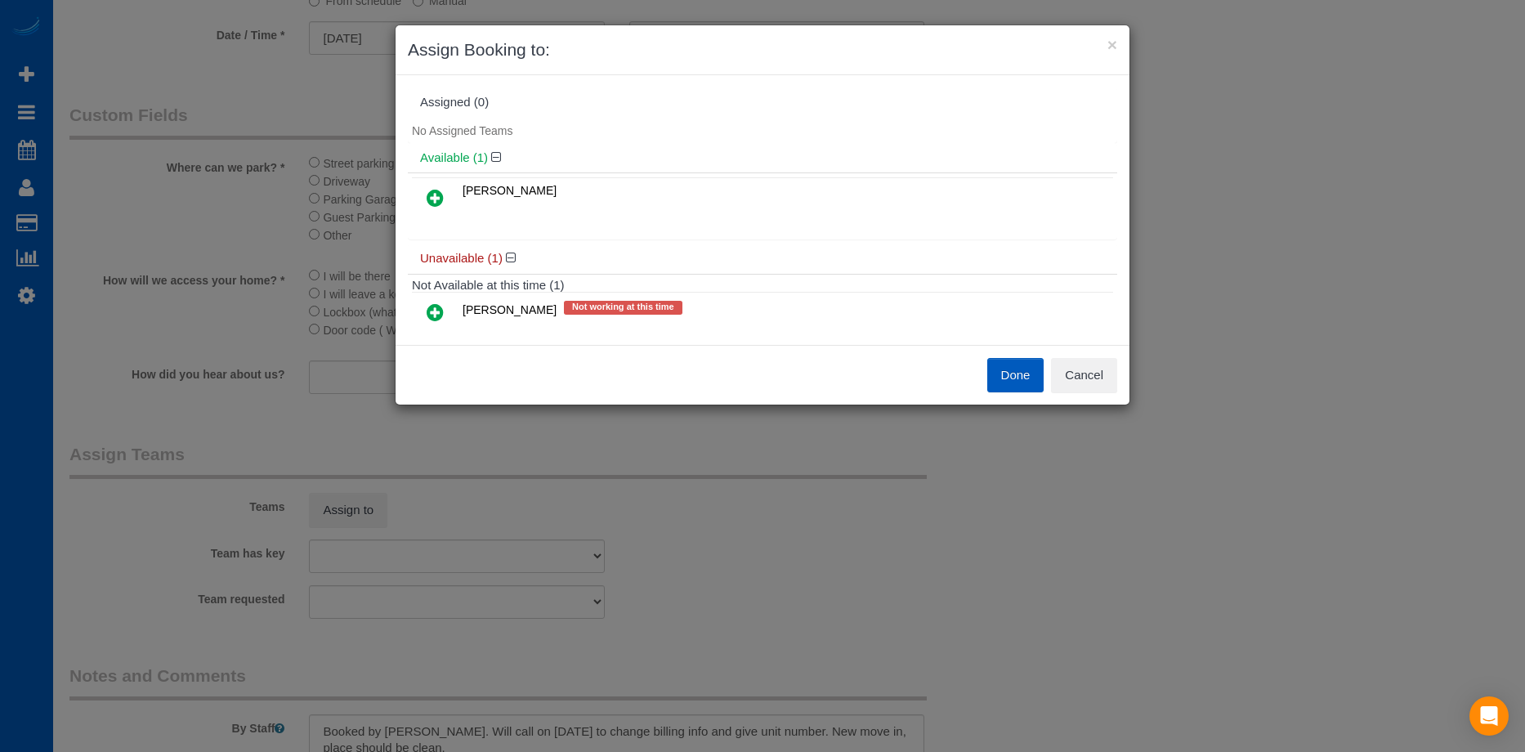
click at [423, 198] on link at bounding box center [435, 198] width 38 height 33
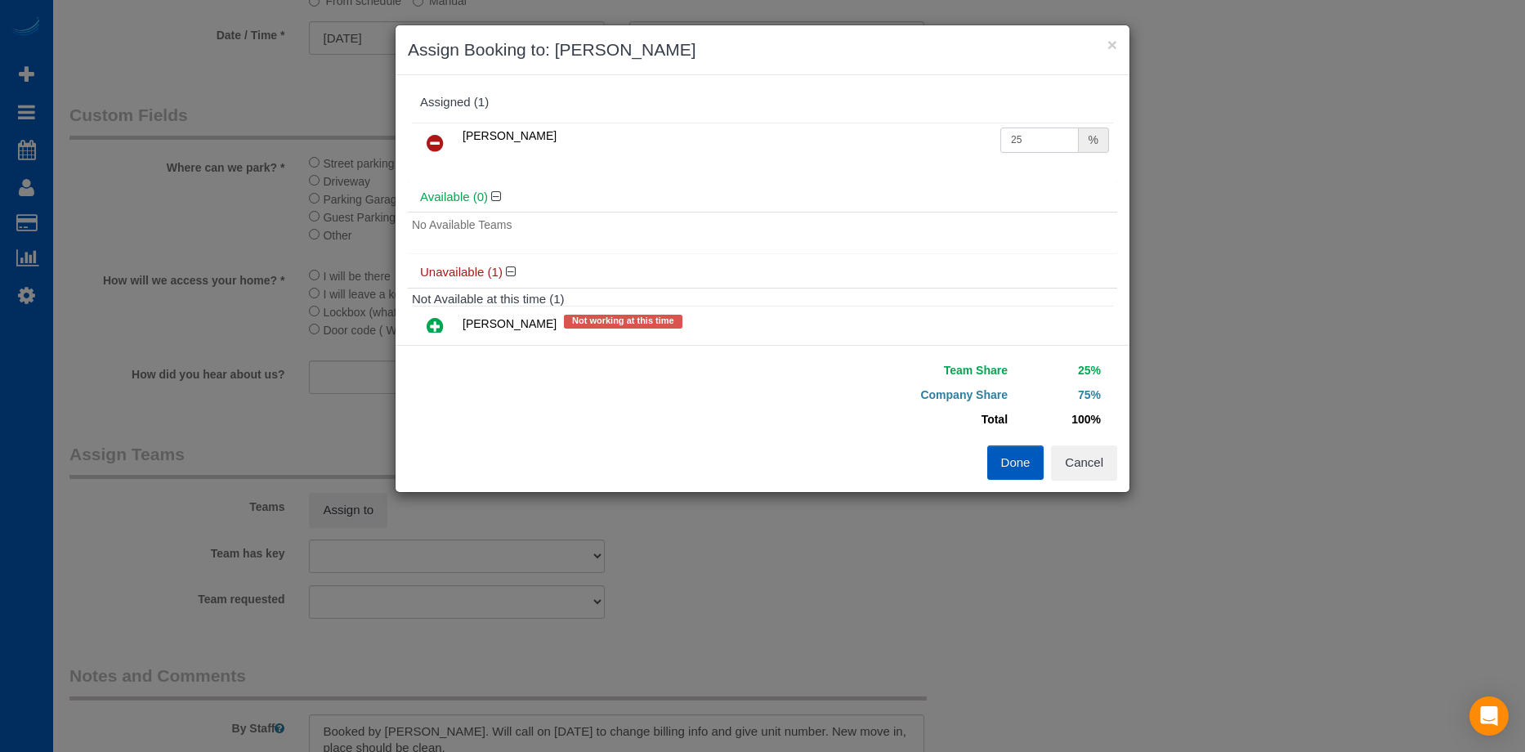
click at [1025, 137] on input "25" at bounding box center [1039, 139] width 78 height 25
drag, startPoint x: 1038, startPoint y: 132, endPoint x: 921, endPoint y: 139, distance: 117.0
click at [921, 139] on tr "Viktoriia Nazarenko 25 %" at bounding box center [762, 144] width 701 height 42
type input "50"
click at [1026, 462] on button "Done" at bounding box center [1015, 462] width 57 height 34
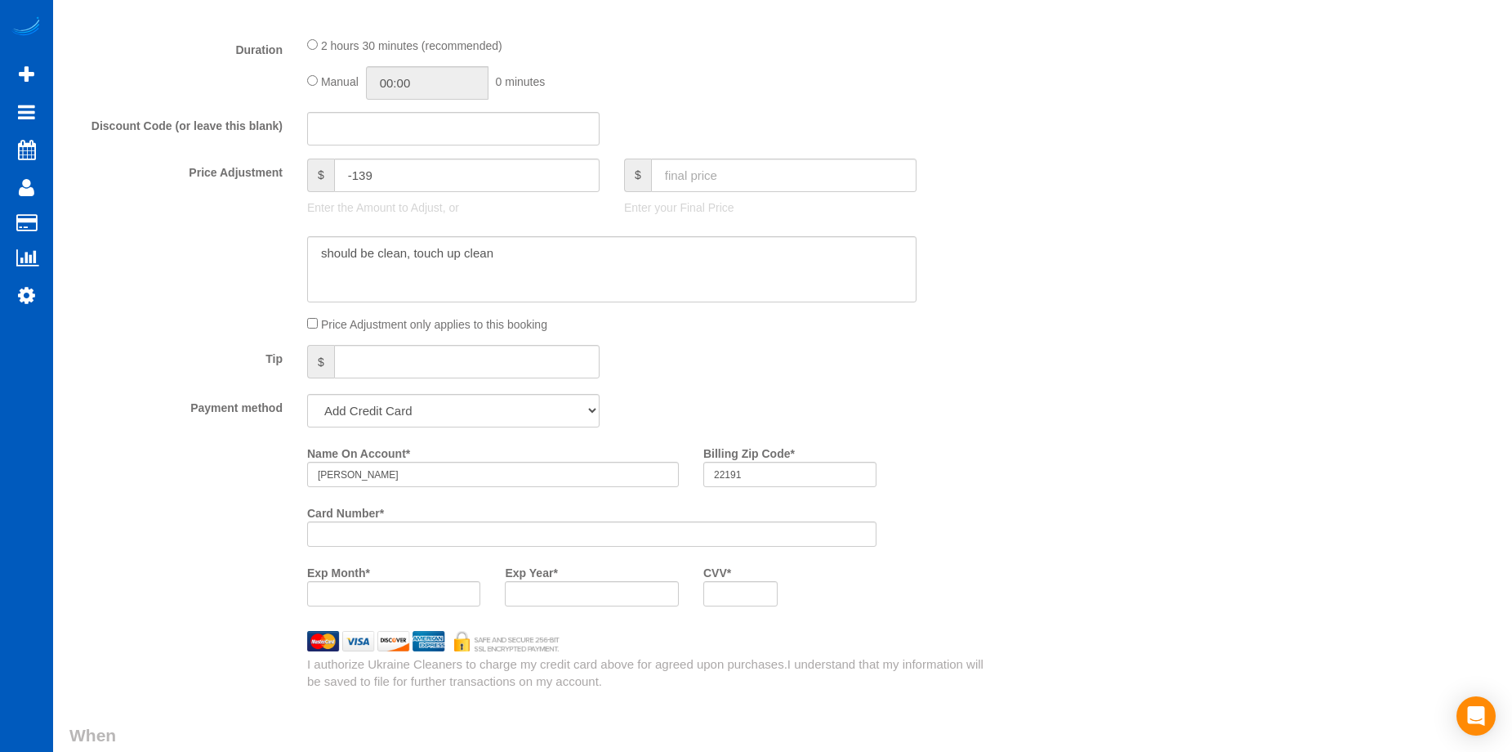
scroll to position [1144, 0]
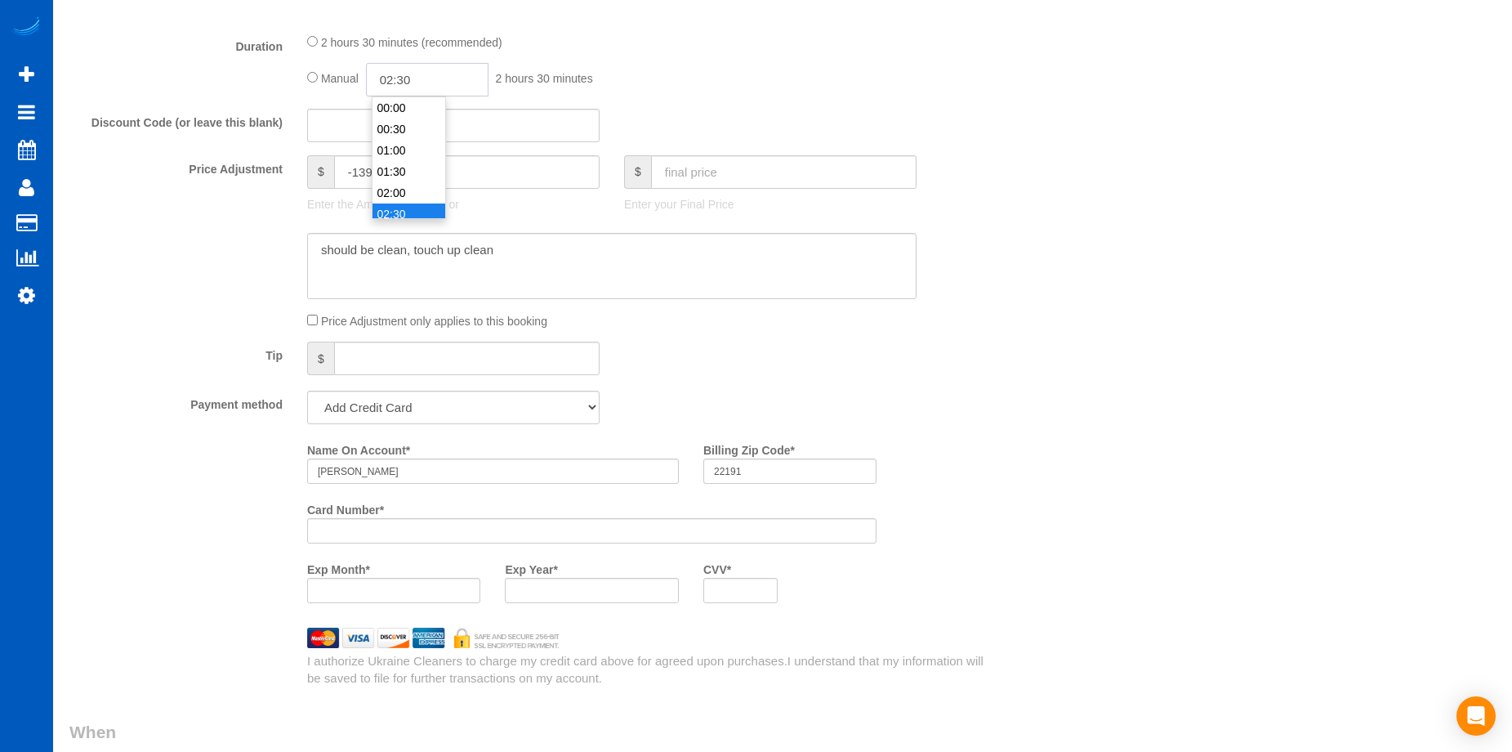
click at [428, 83] on input "02:30" at bounding box center [427, 79] width 123 height 33
type input "05:00"
click at [410, 153] on li "05:00" at bounding box center [409, 153] width 73 height 21
select select "spot10"
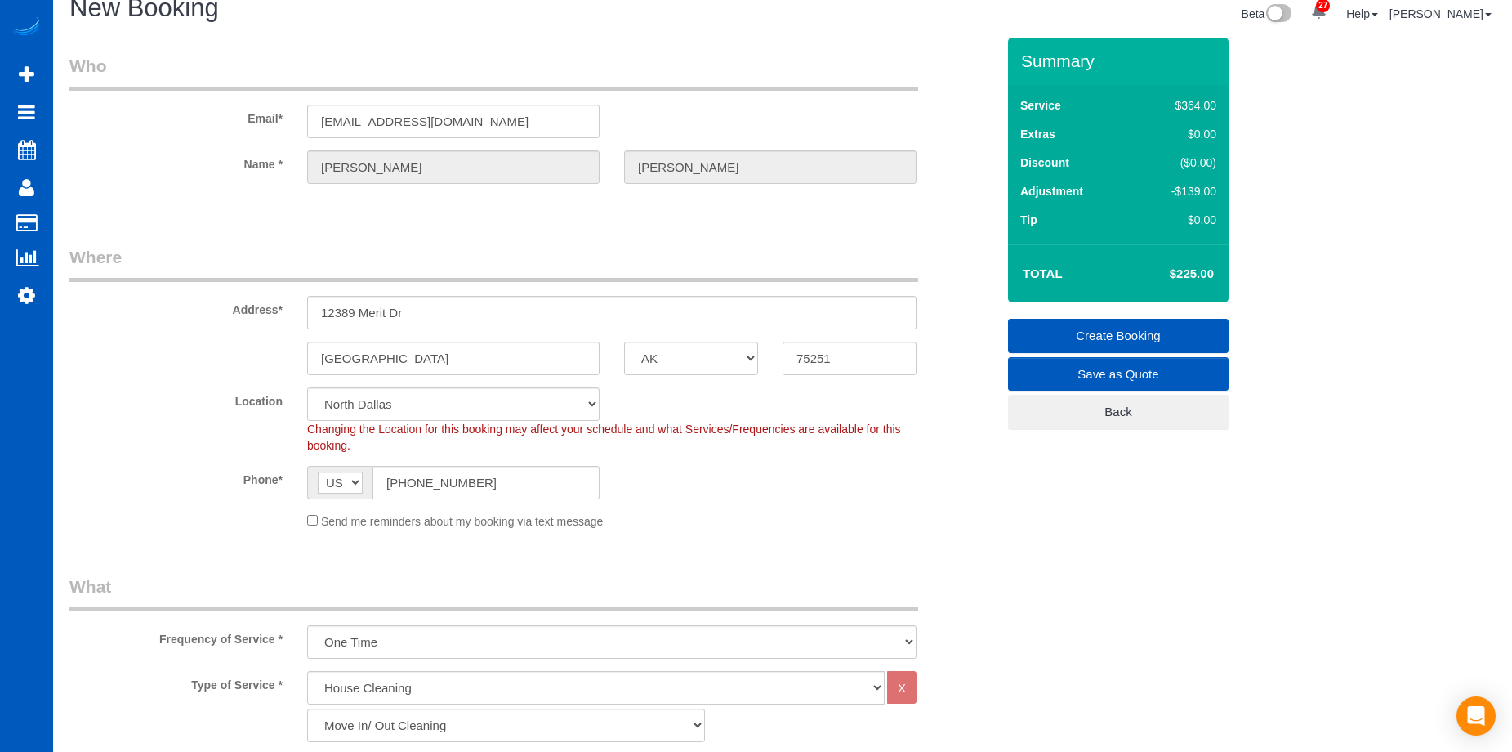
scroll to position [0, 0]
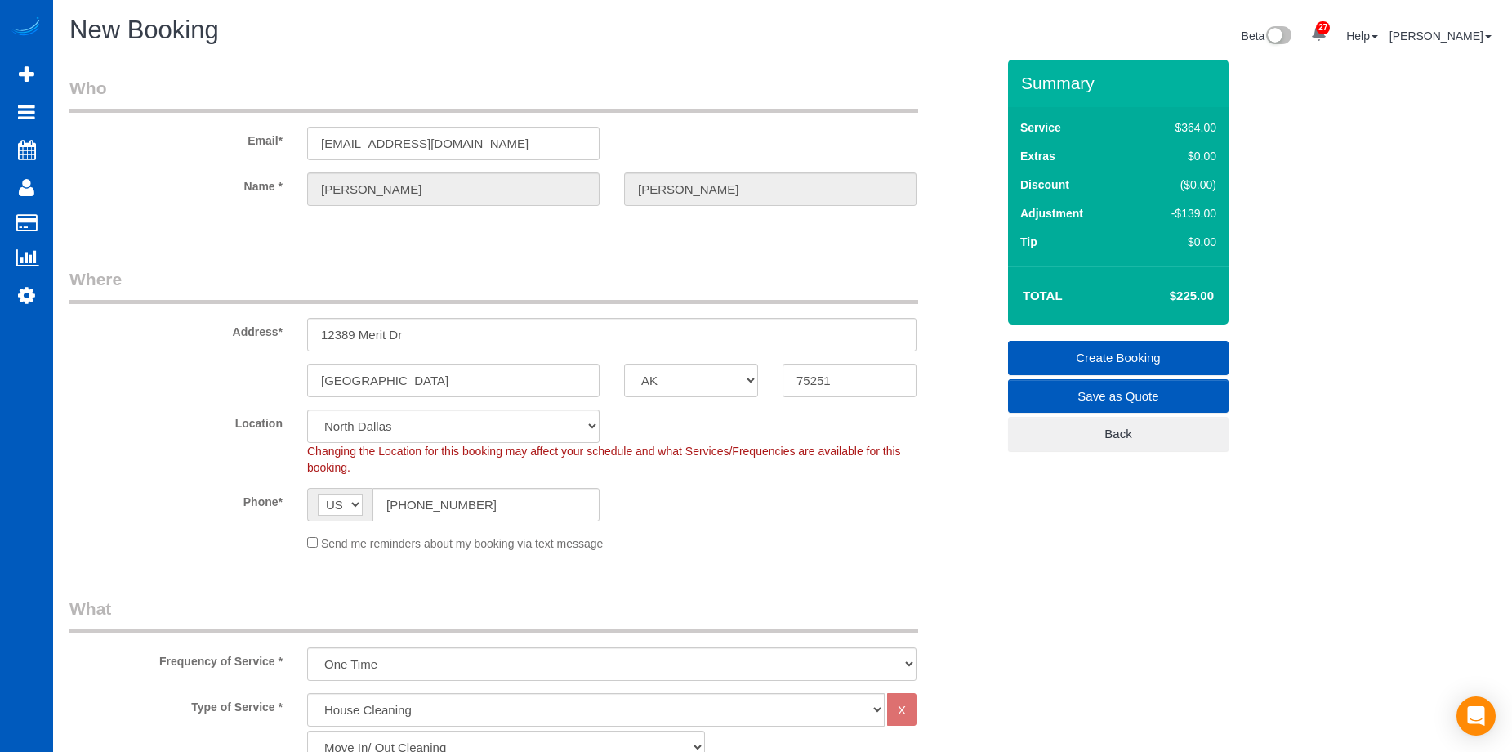
click at [1115, 356] on link "Create Booking" at bounding box center [1118, 358] width 221 height 34
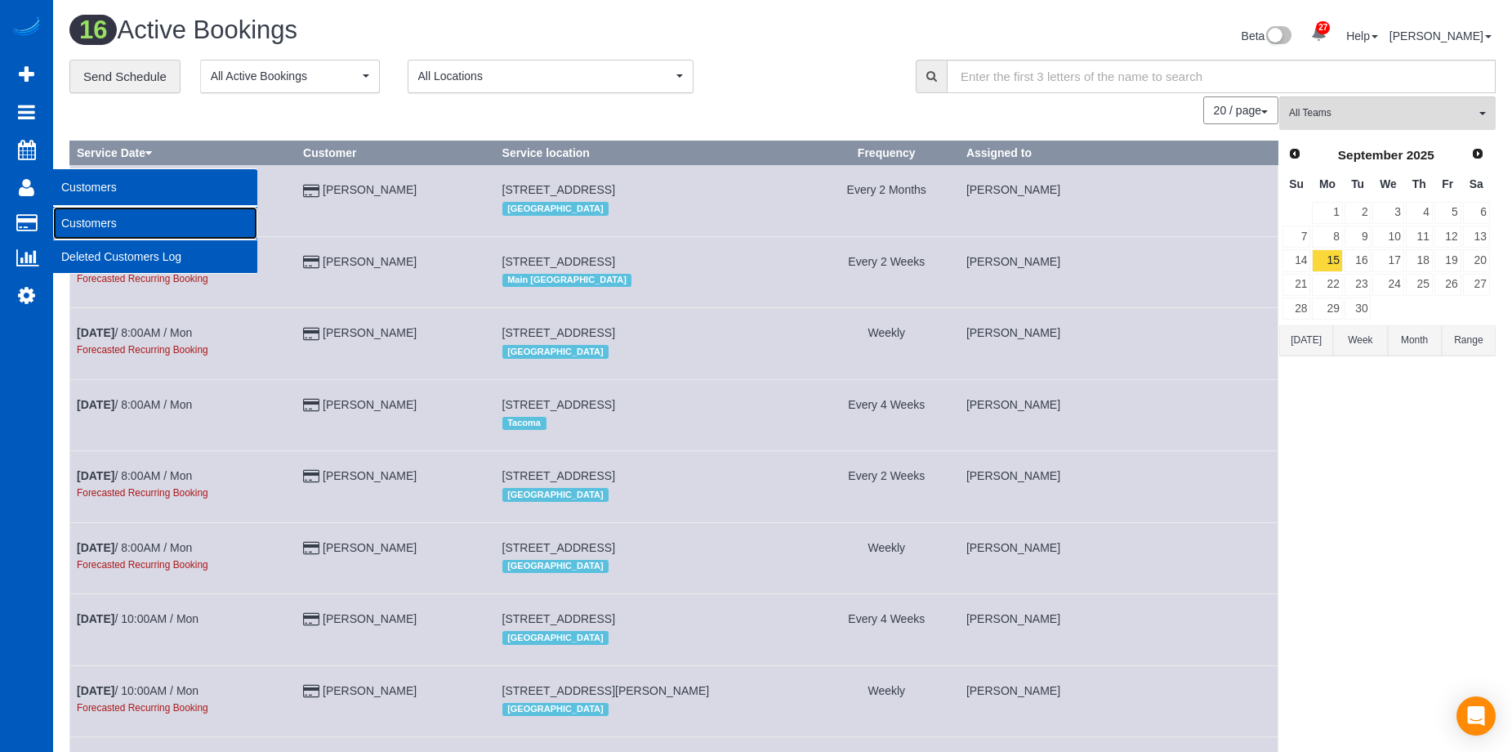
click at [78, 215] on link "Customers" at bounding box center [155, 223] width 204 height 33
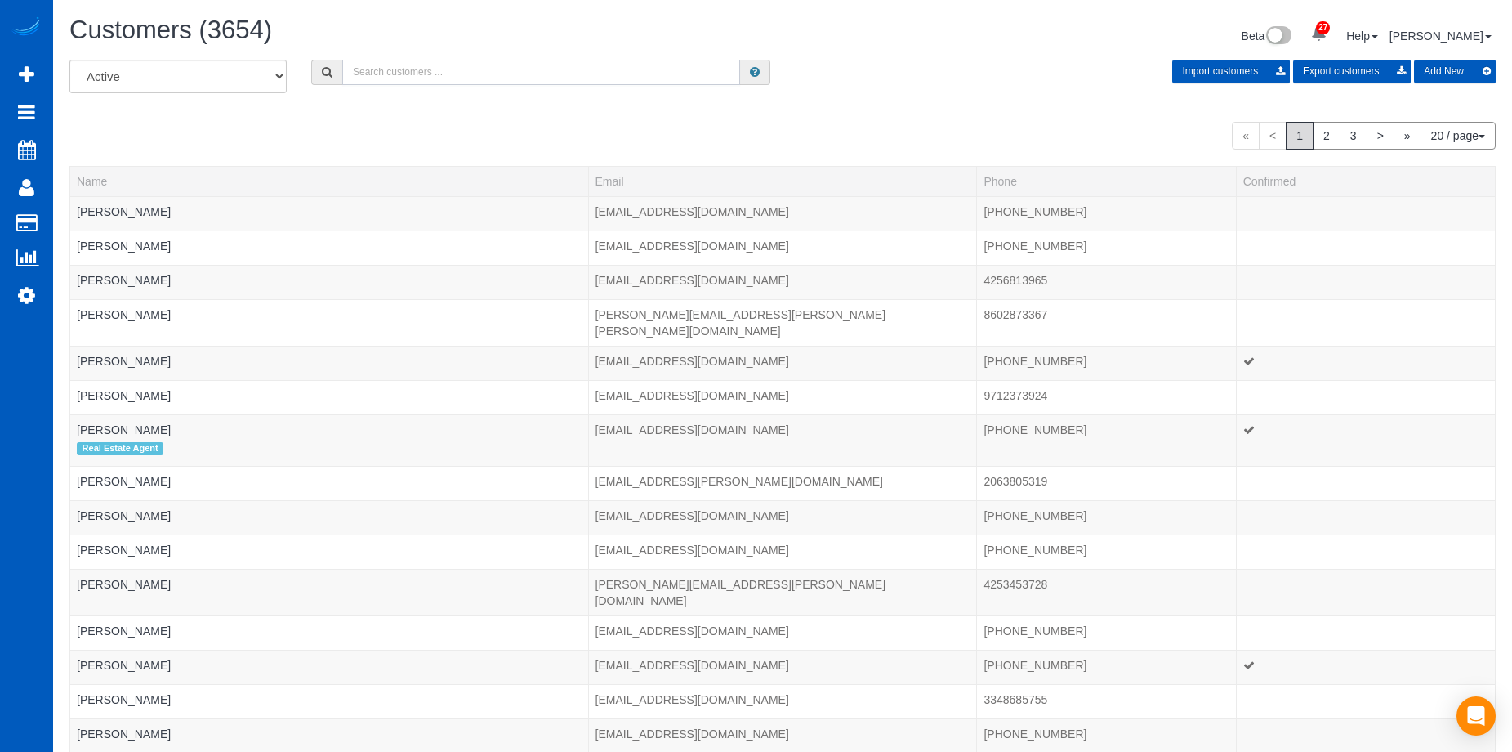
click at [381, 76] on input "text" at bounding box center [541, 72] width 398 height 25
paste input "Awilli315@yahoo.com"
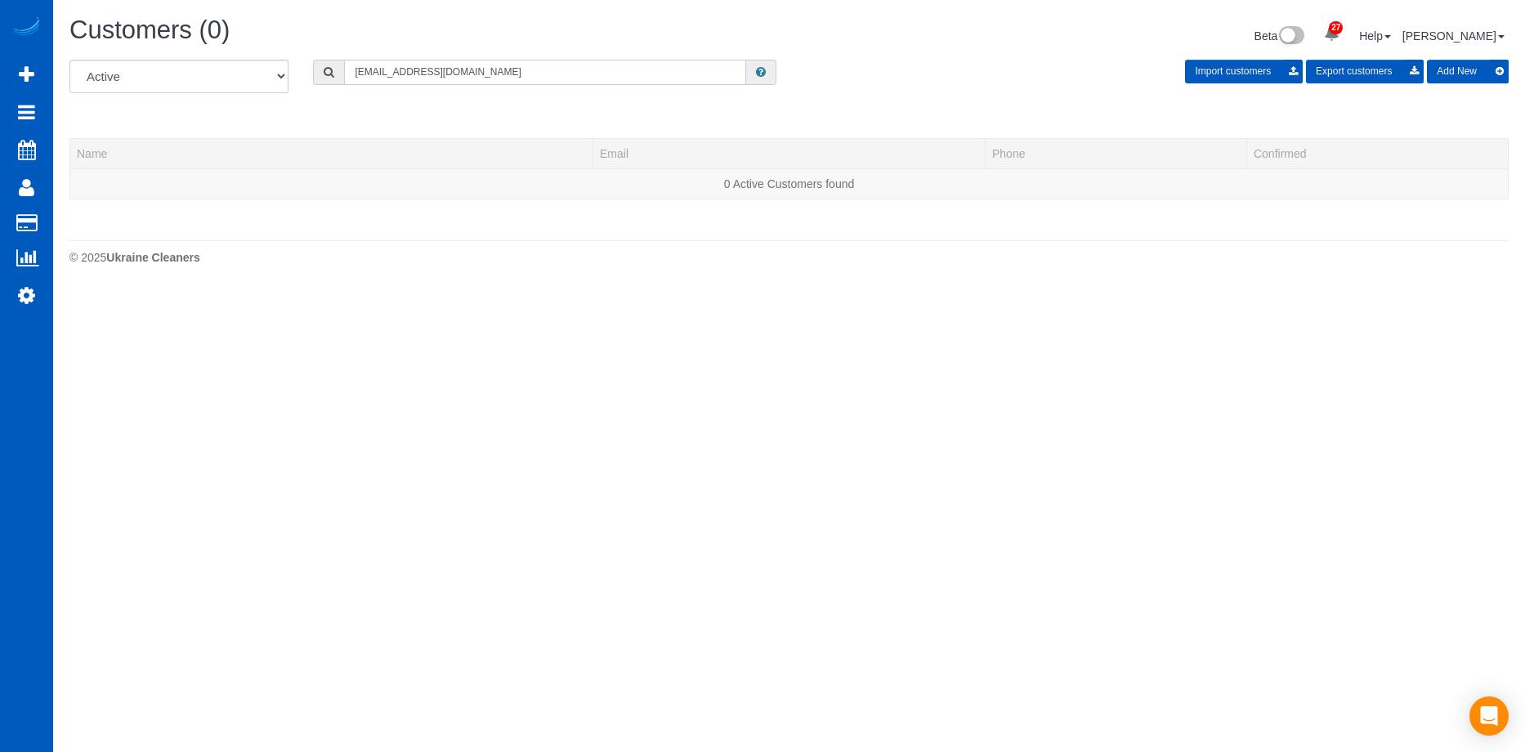
type input "Awilli315@yahoo.com"
click at [1458, 65] on button "Add New" at bounding box center [1468, 72] width 82 height 24
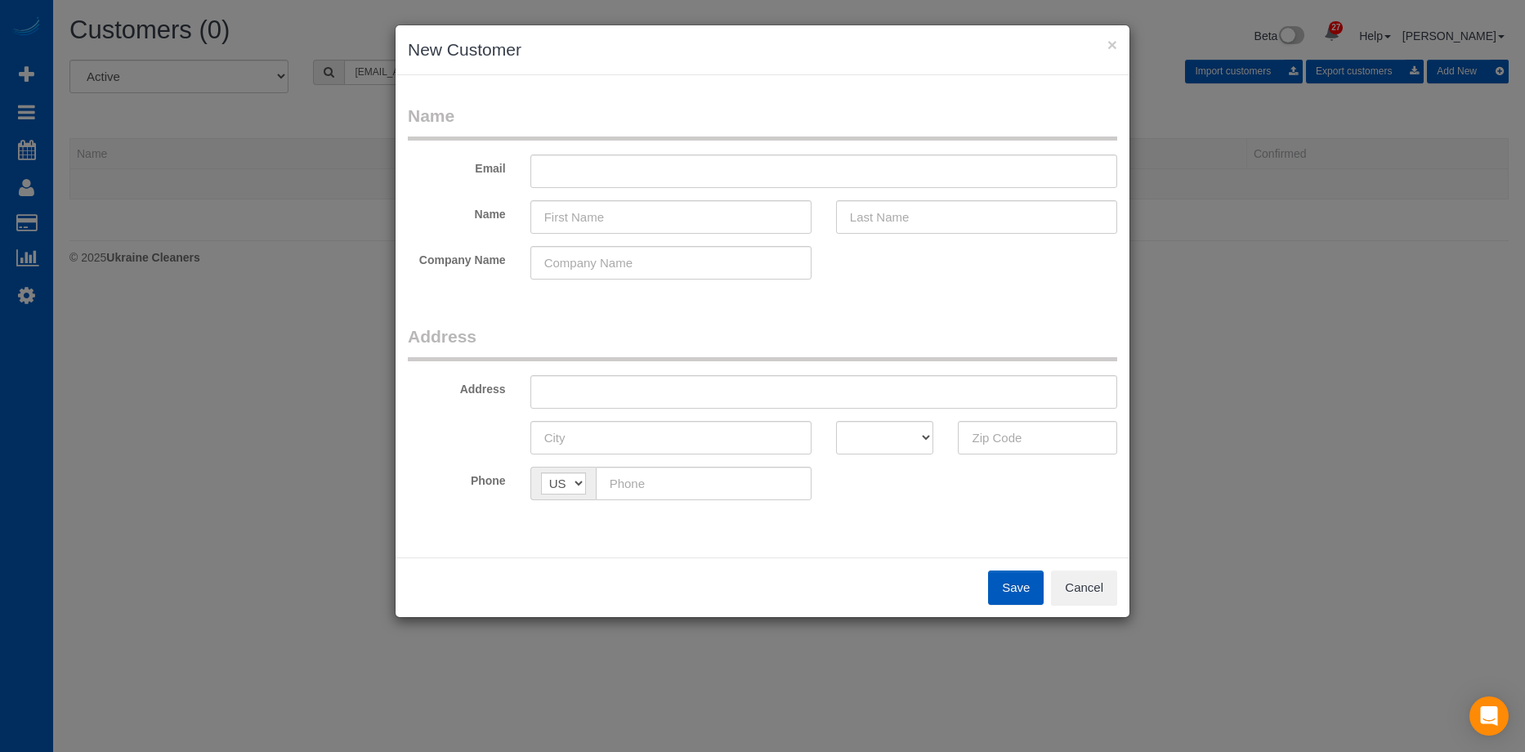
click at [788, 152] on fieldset "Name Email Name Company Name" at bounding box center [762, 198] width 709 height 188
click at [778, 167] on input "text" at bounding box center [823, 170] width 587 height 33
paste input "Awilli315@yahoo.com"
type input "Awilli315@yahoo.com"
click at [655, 212] on input "text" at bounding box center [670, 216] width 281 height 33
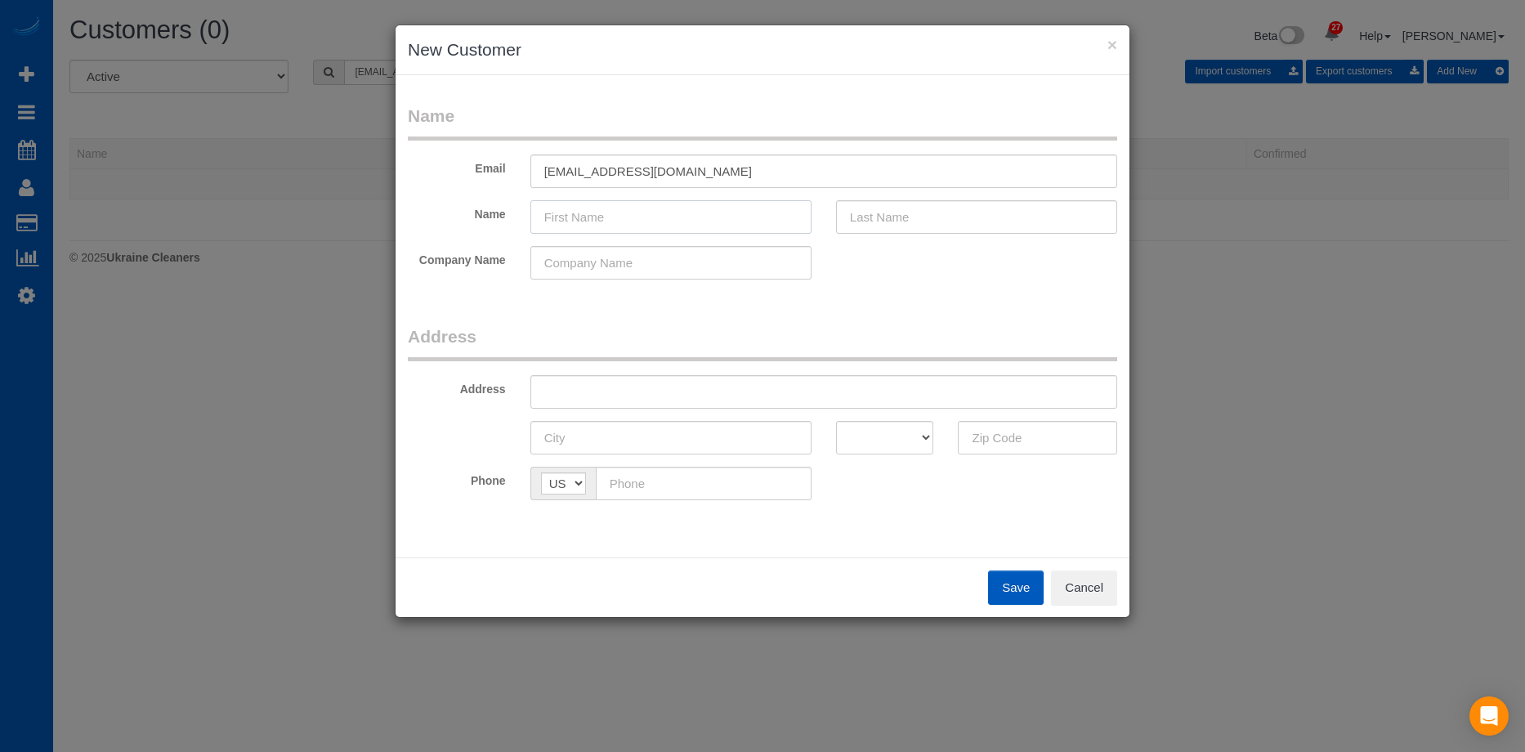
paste input "Tiffany Smith"
drag, startPoint x: 587, startPoint y: 213, endPoint x: 744, endPoint y: 208, distance: 157.8
click at [732, 209] on input "Tiffany Smith" at bounding box center [670, 216] width 281 height 33
type input "Tiffany"
click at [896, 212] on input "text" at bounding box center [976, 216] width 281 height 33
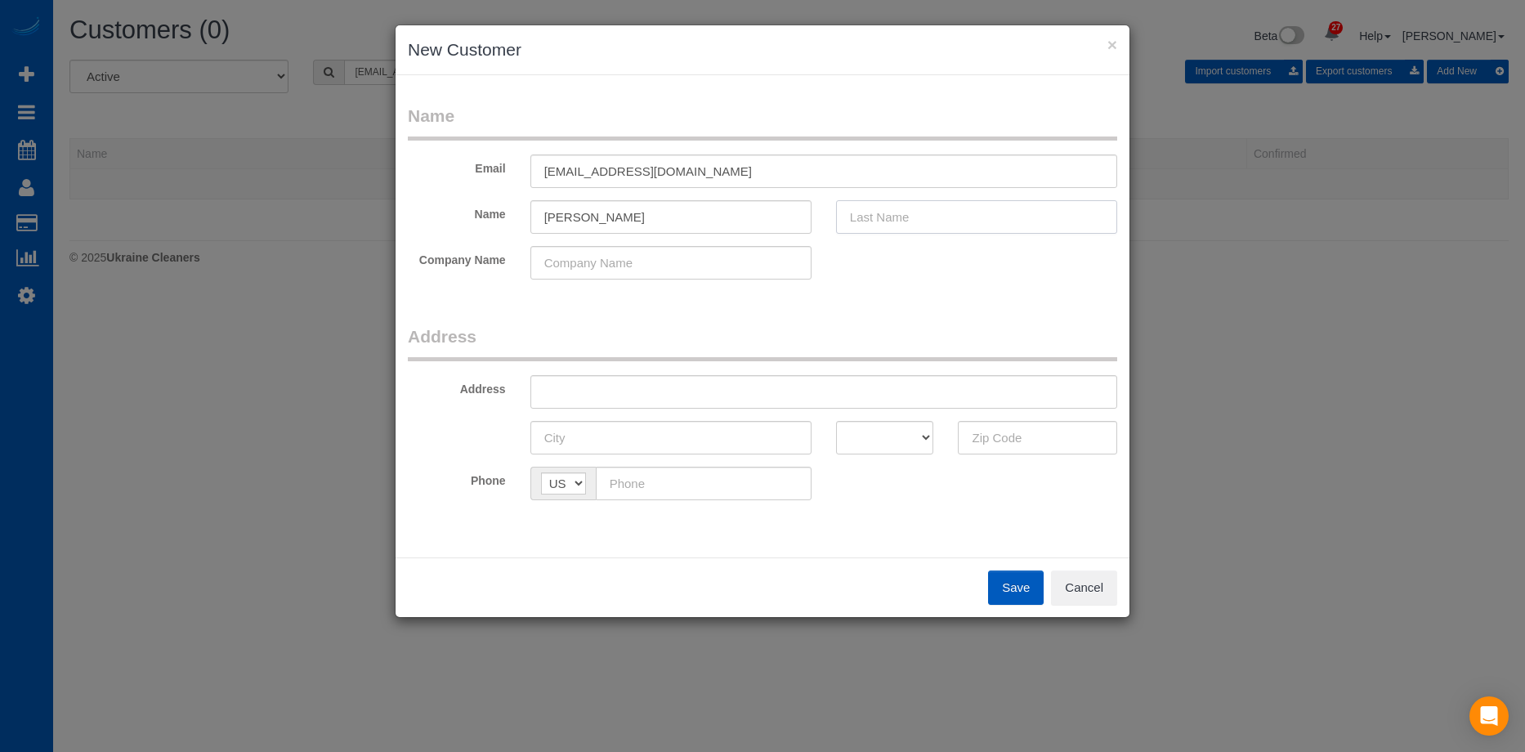
paste input "Smith"
type input "Smith"
click at [703, 216] on input "Tiffany" at bounding box center [670, 216] width 281 height 33
type input "Tiffany"
click at [664, 391] on input "text" at bounding box center [823, 391] width 587 height 33
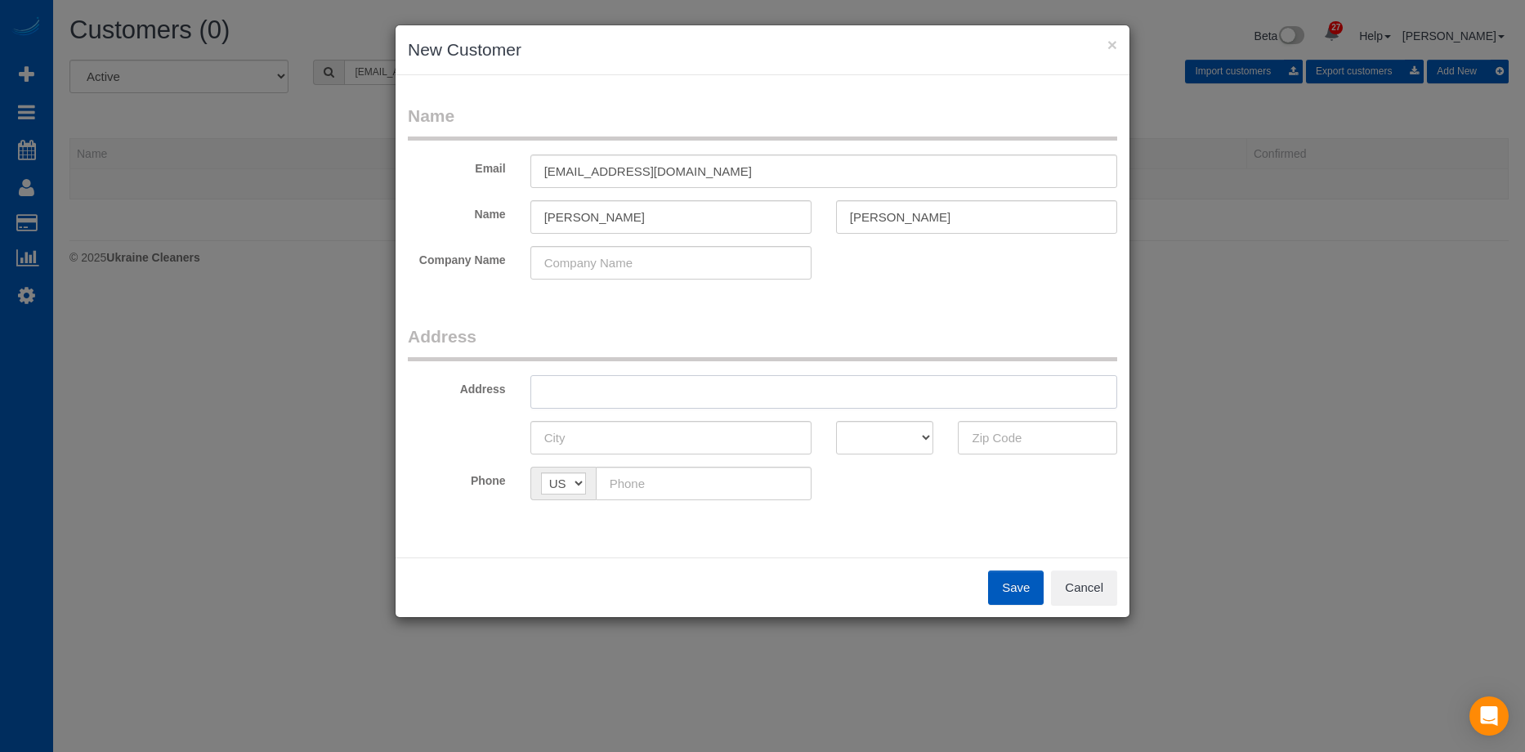
paste input "2144 Peachtree Rd NW APT 504, Atlanta, GA 30309"
drag, startPoint x: 795, startPoint y: 390, endPoint x: 1014, endPoint y: 431, distance: 222.7
click at [984, 390] on input "2144 Peachtree Rd NW APT 504, Atlanta, GA 30309" at bounding box center [823, 391] width 587 height 33
type input "2144 Peachtree Rd NW APT 504, Atlanta, GA"
click at [1012, 444] on input "text" at bounding box center [1037, 437] width 159 height 33
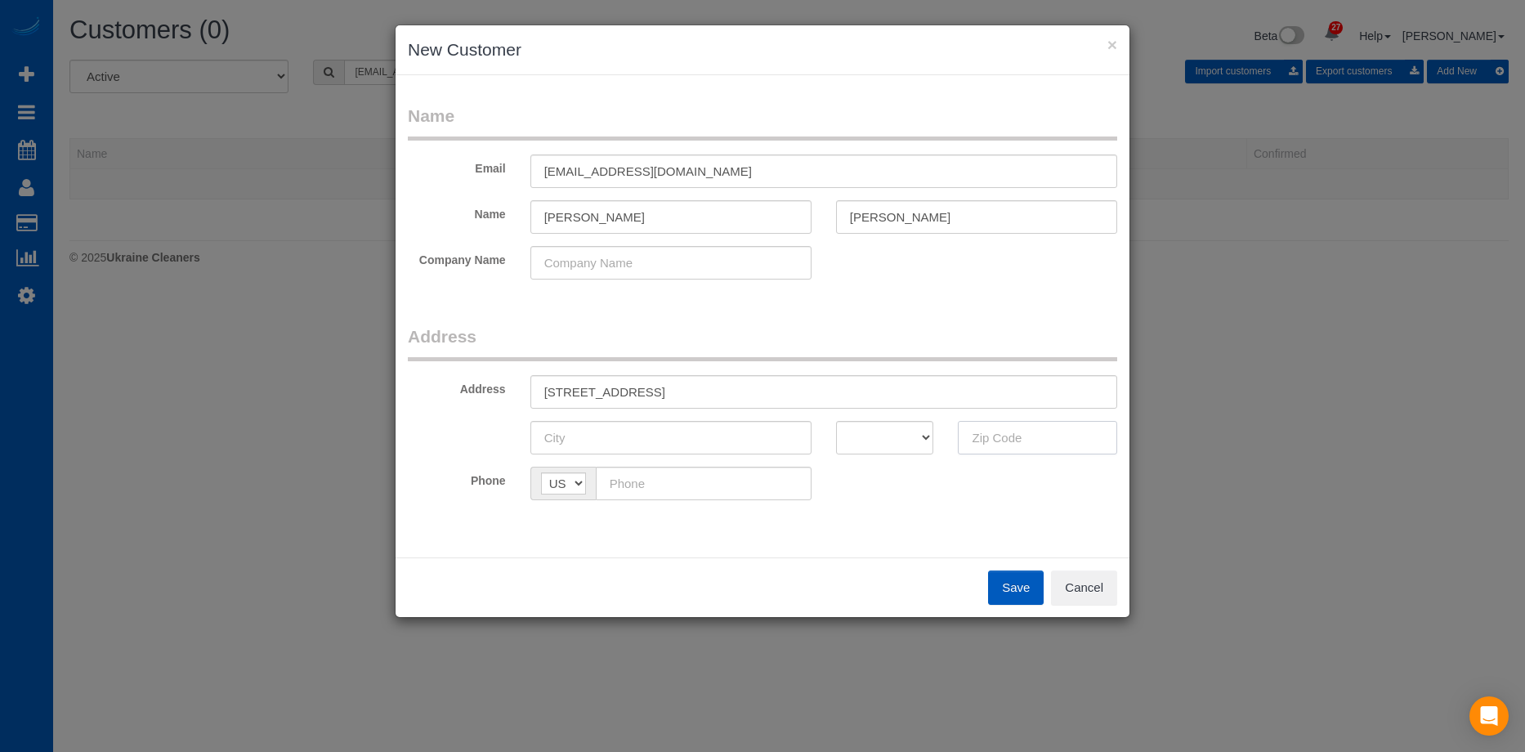
paste input "30309"
type input "30309"
click at [869, 431] on select "AK AL AR AZ CA CO CT DC DE FL GA HI IA ID IL IN KS KY LA MA MD ME MI MN MO MS M…" at bounding box center [885, 437] width 98 height 33
select select "GA"
click at [836, 421] on select "AK AL AR AZ CA CO CT DC DE FL GA HI IA ID IL IN KS KY LA MA MD ME MI MN MO MS M…" at bounding box center [885, 437] width 98 height 33
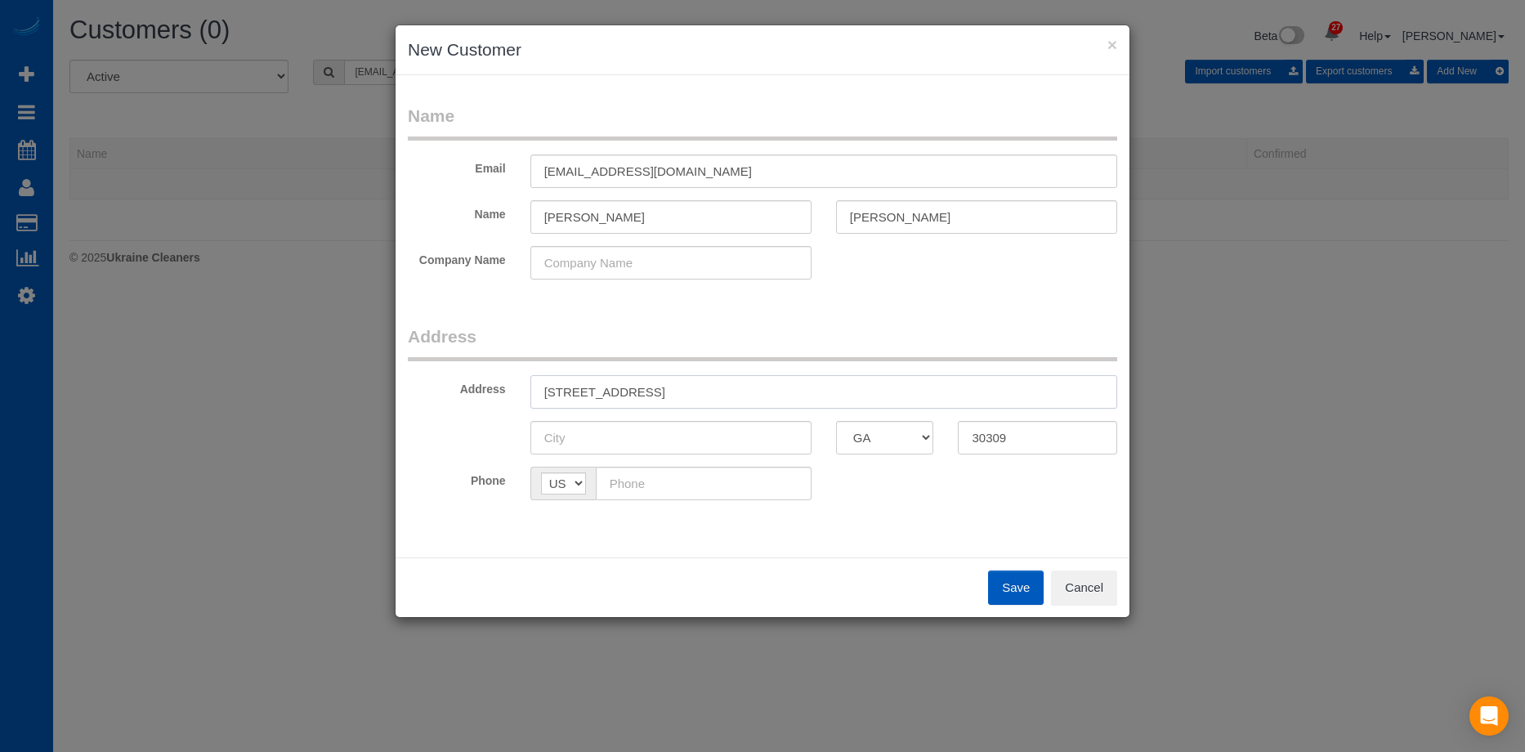
drag, startPoint x: 730, startPoint y: 391, endPoint x: 767, endPoint y: 390, distance: 37.6
click at [767, 390] on input "2144 Peachtree Rd NW APT 504, Atlanta, GA" at bounding box center [823, 391] width 587 height 33
type input "2144 Peachtree Rd NW APT 504, , GA"
click at [726, 443] on input "text" at bounding box center [670, 437] width 281 height 33
paste input "Atlanta"
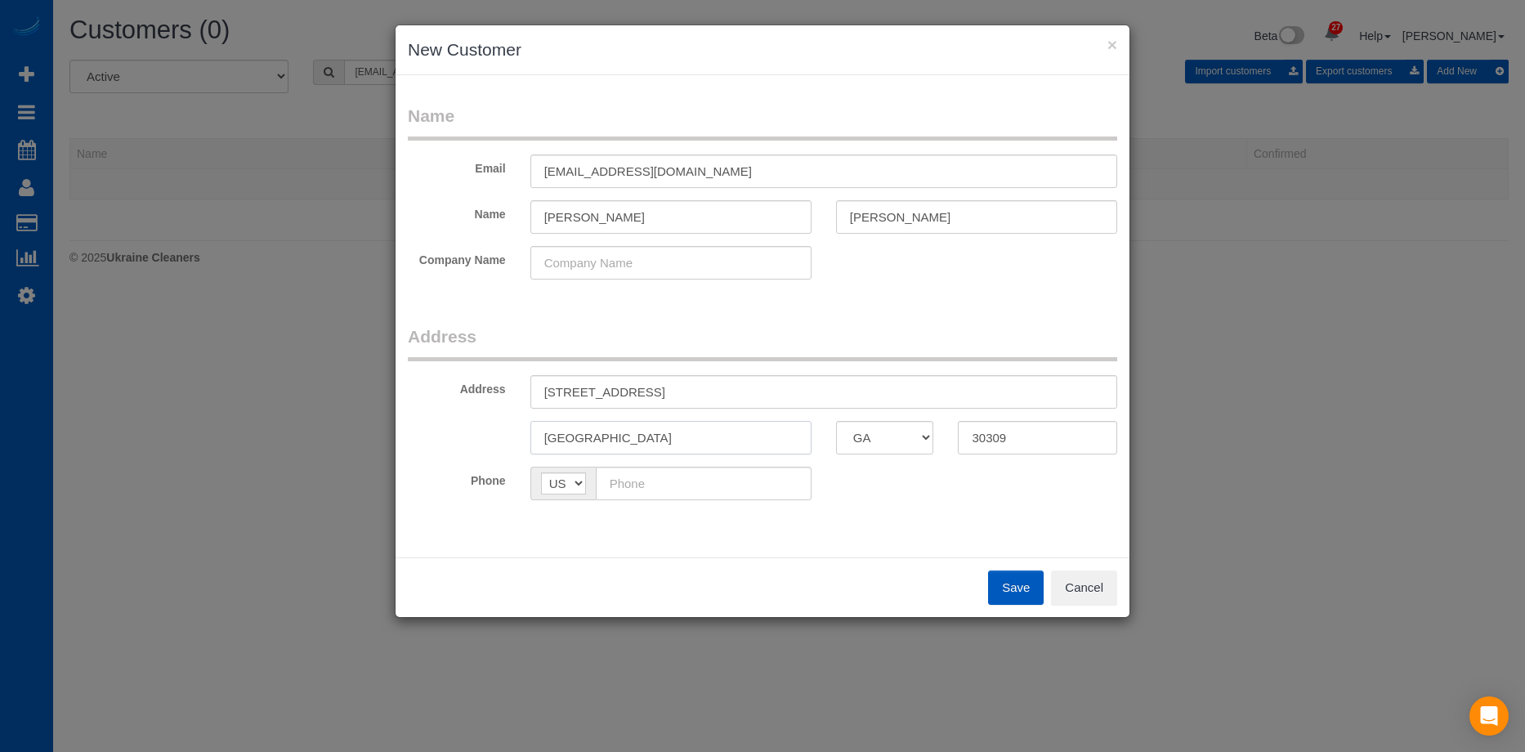
type input "Atlanta"
drag, startPoint x: 722, startPoint y: 391, endPoint x: 796, endPoint y: 383, distance: 74.0
click at [796, 383] on input "2144 Peachtree Rd NW APT 504, , GA" at bounding box center [823, 391] width 587 height 33
type input "2144 Peachtree Rd NW APT 504"
click at [663, 480] on input "text" at bounding box center [704, 483] width 216 height 33
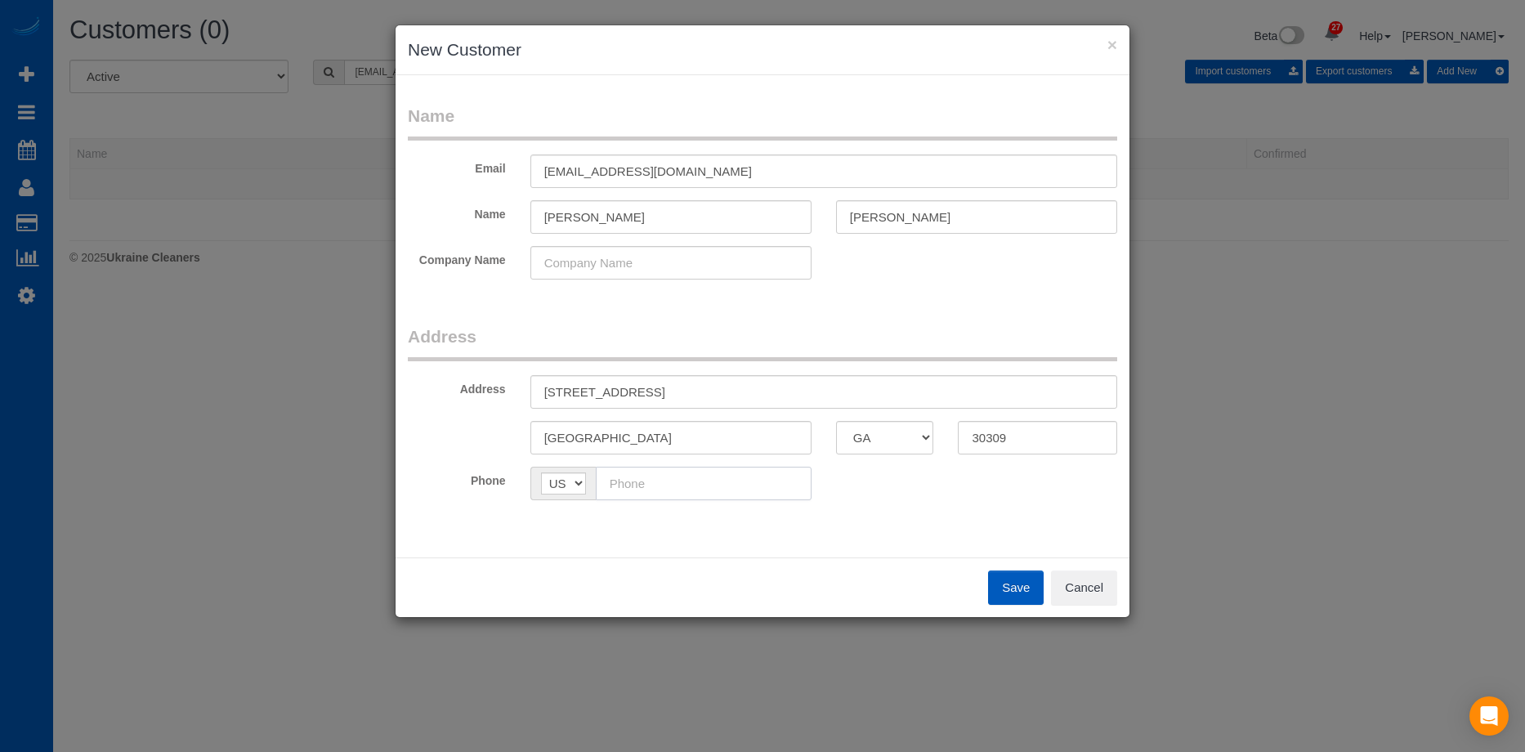
paste input "(404) 704-6927"
type input "(404) 704-6927"
click at [990, 506] on fieldset "Address Address 2144 Peachtree Rd NW APT 504 Atlanta AK AL AR AZ CA CO CT DC DE…" at bounding box center [762, 418] width 709 height 188
click at [1006, 581] on button "Save" at bounding box center [1016, 587] width 56 height 34
type input "awilli315@yahoo.com"
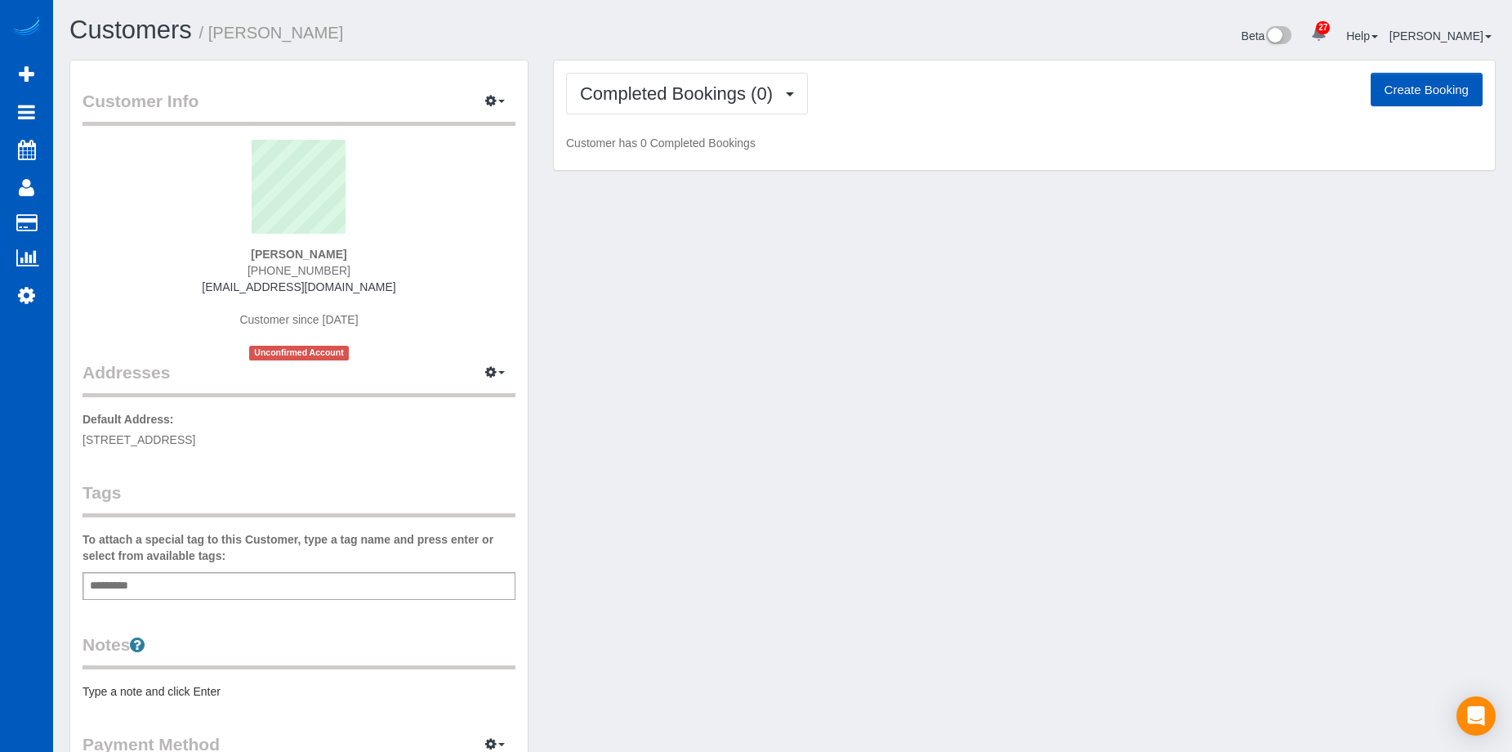
click at [1404, 87] on button "Create Booking" at bounding box center [1427, 90] width 112 height 34
select select "GA"
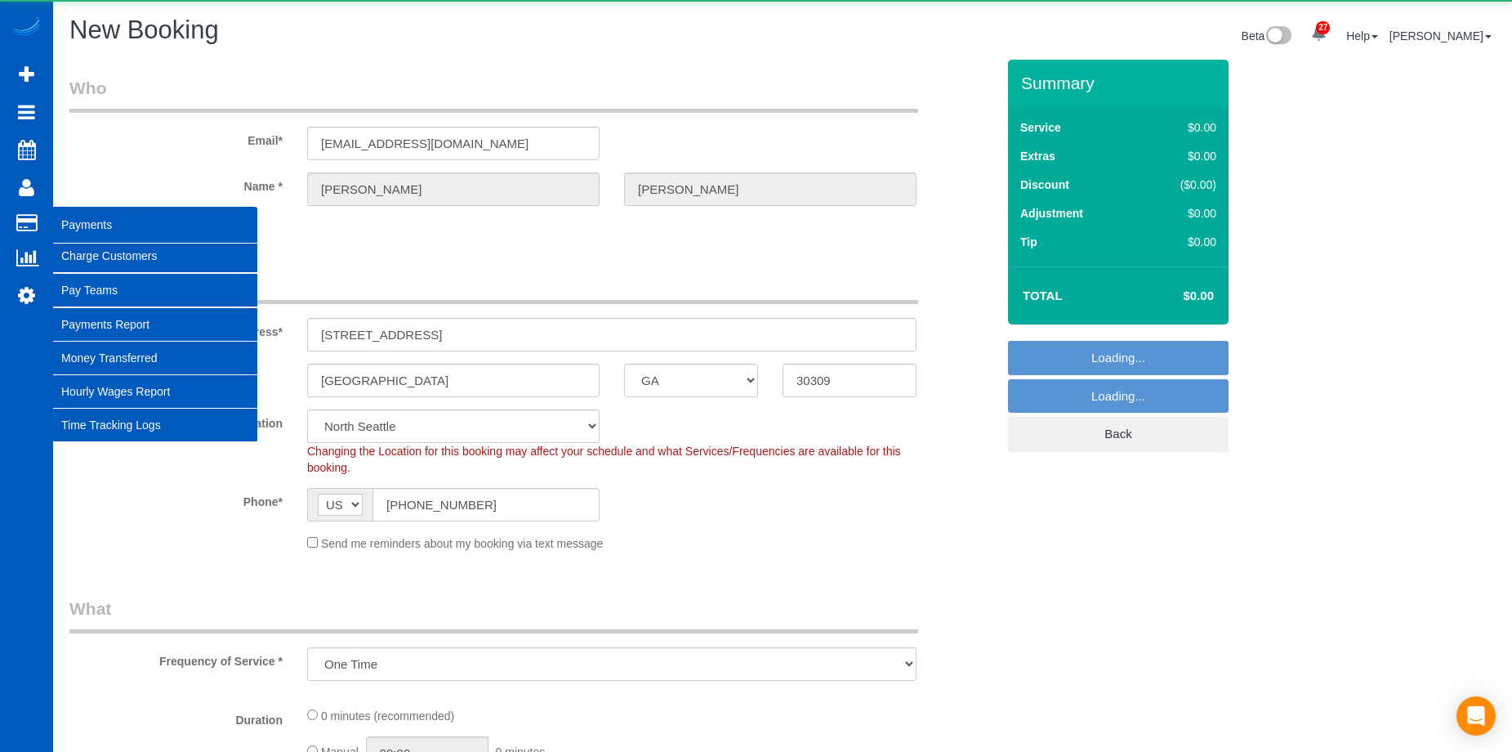
select select "object:3870"
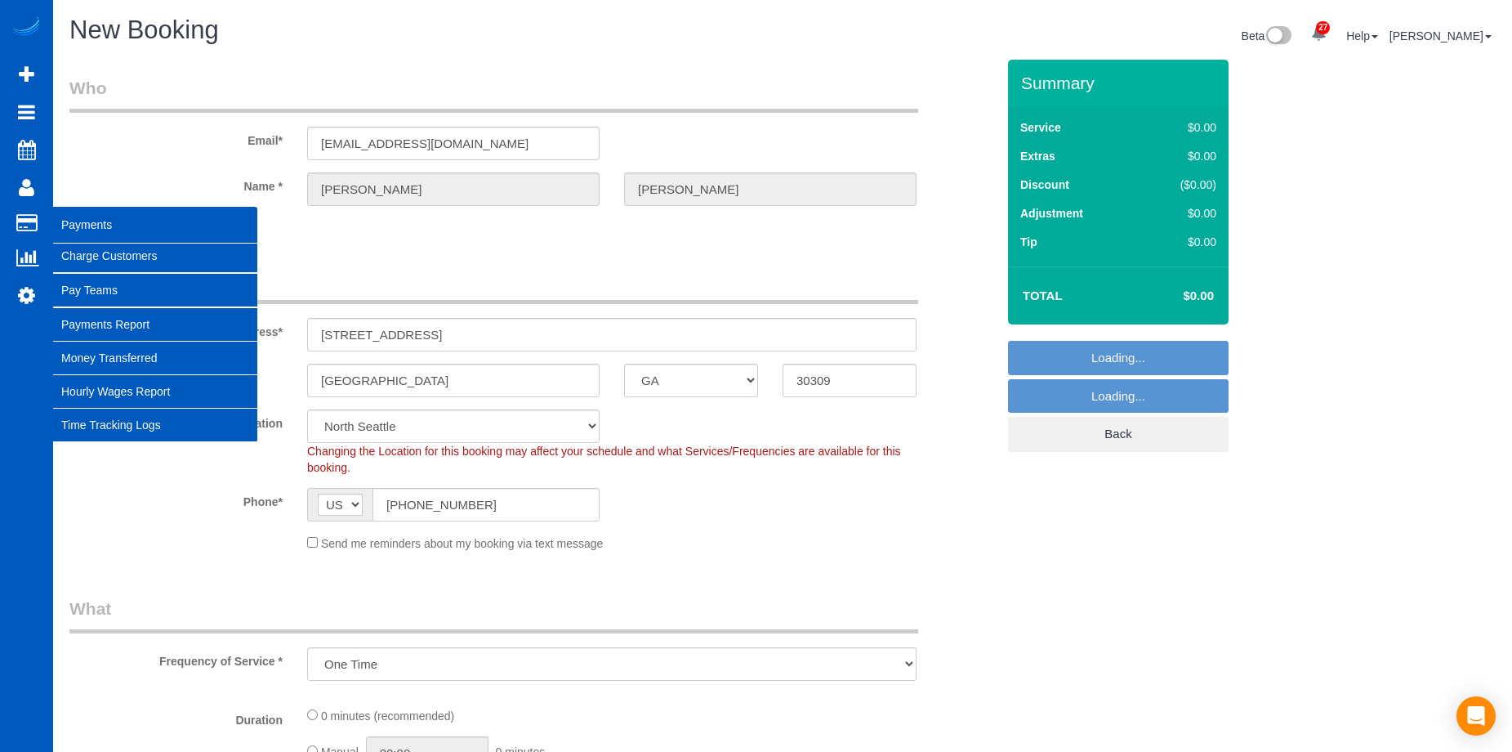
select select "369"
select select "199"
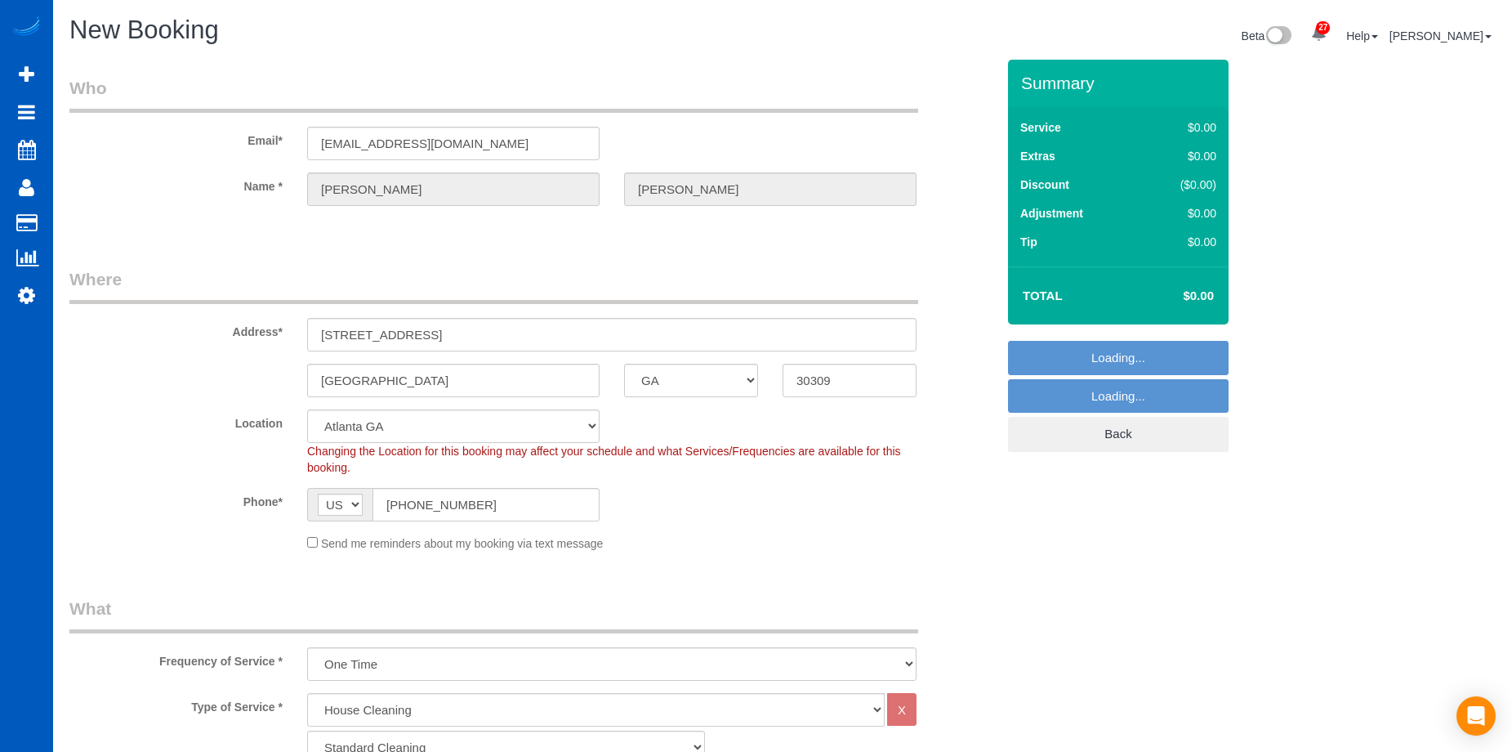
select select "object:4130"
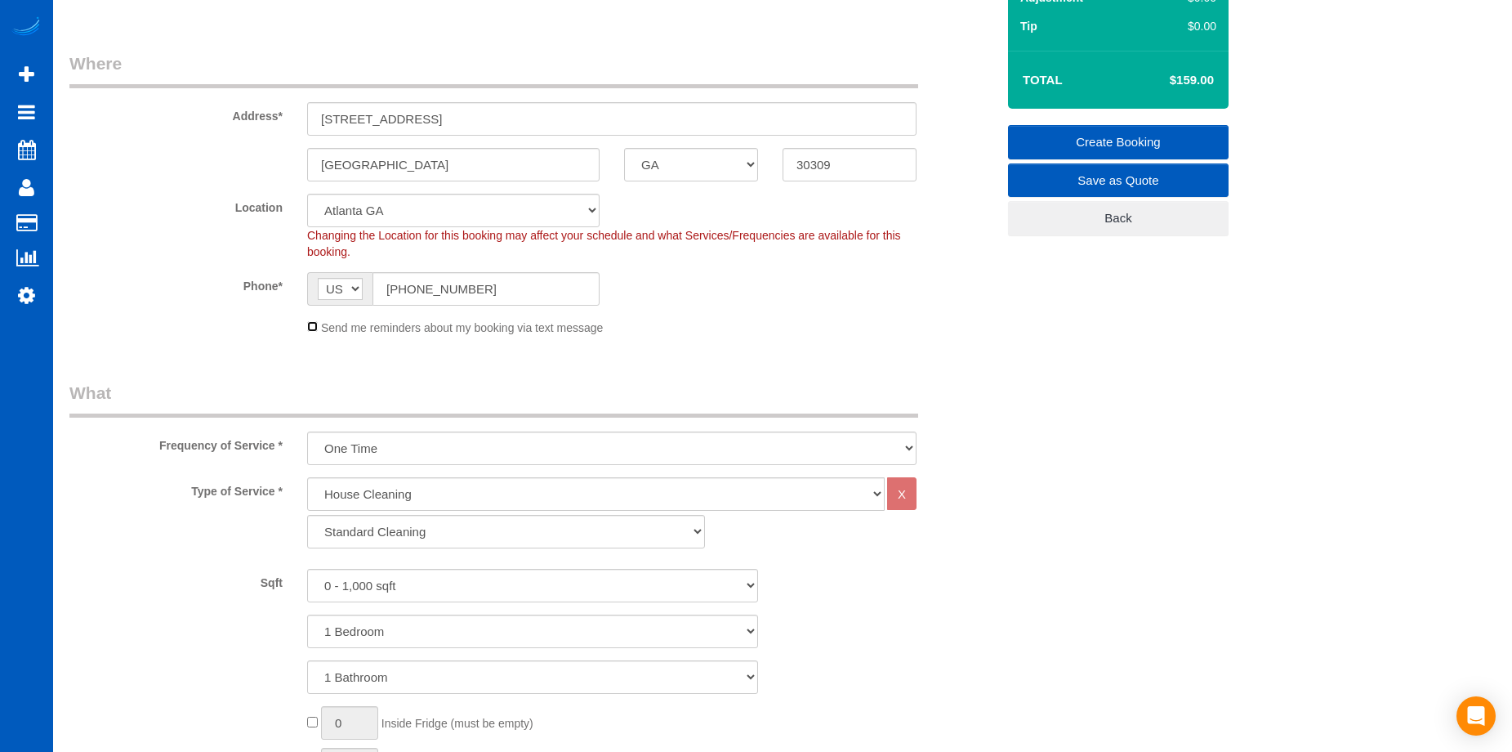
scroll to position [245, 0]
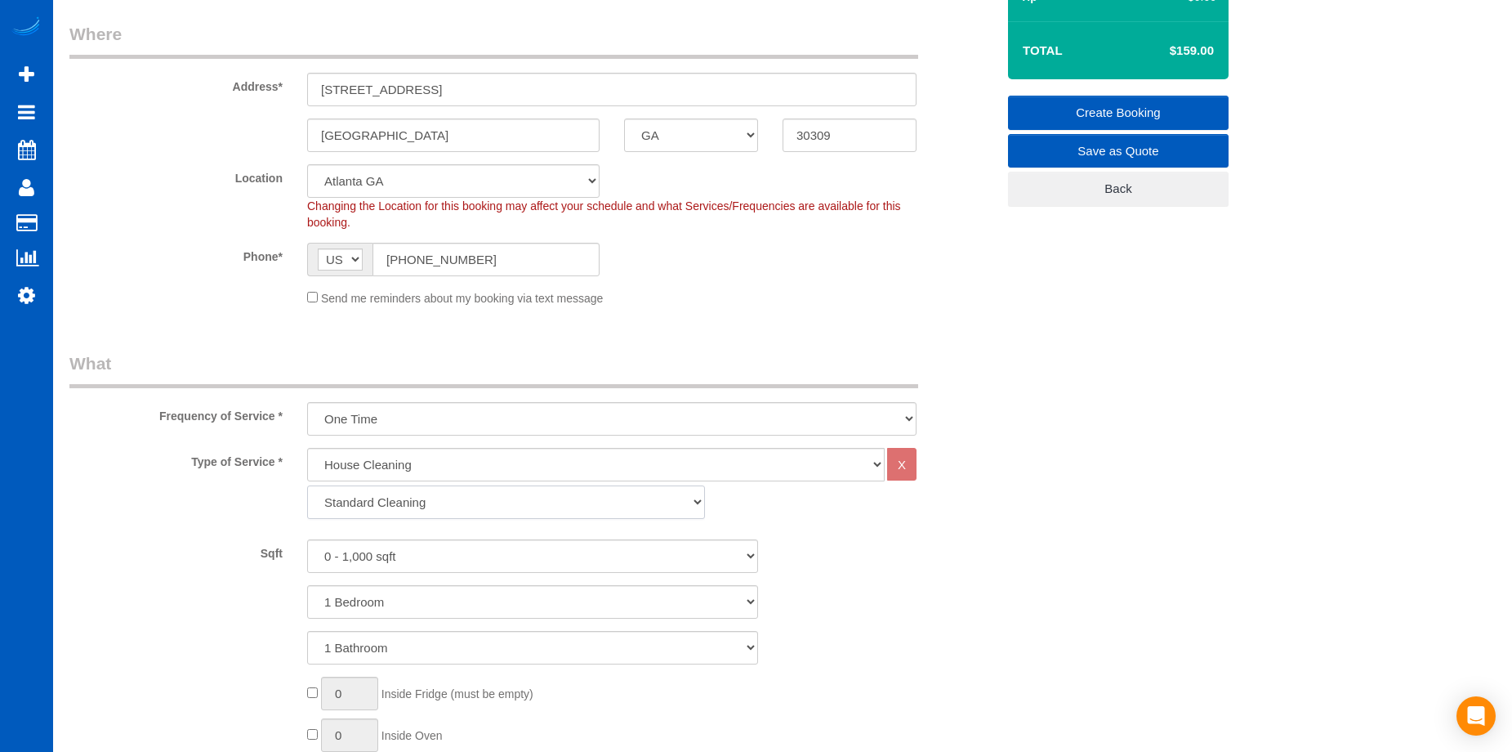
click at [527, 498] on select "Standard Cleaning Deep Cleaning Move In/ Out Cleaning" at bounding box center [506, 501] width 398 height 33
select select "367"
click at [307, 485] on select "Standard Cleaning Deep Cleaning Move In/ Out Cleaning" at bounding box center [506, 501] width 398 height 33
click at [588, 555] on select "0 - 1,000 sqft 1,001 - 1,500 sqft 1,501 - 2,000 sqft 2,001 - 2,500 sqft 2,501 -…" at bounding box center [532, 555] width 451 height 33
select select "1001"
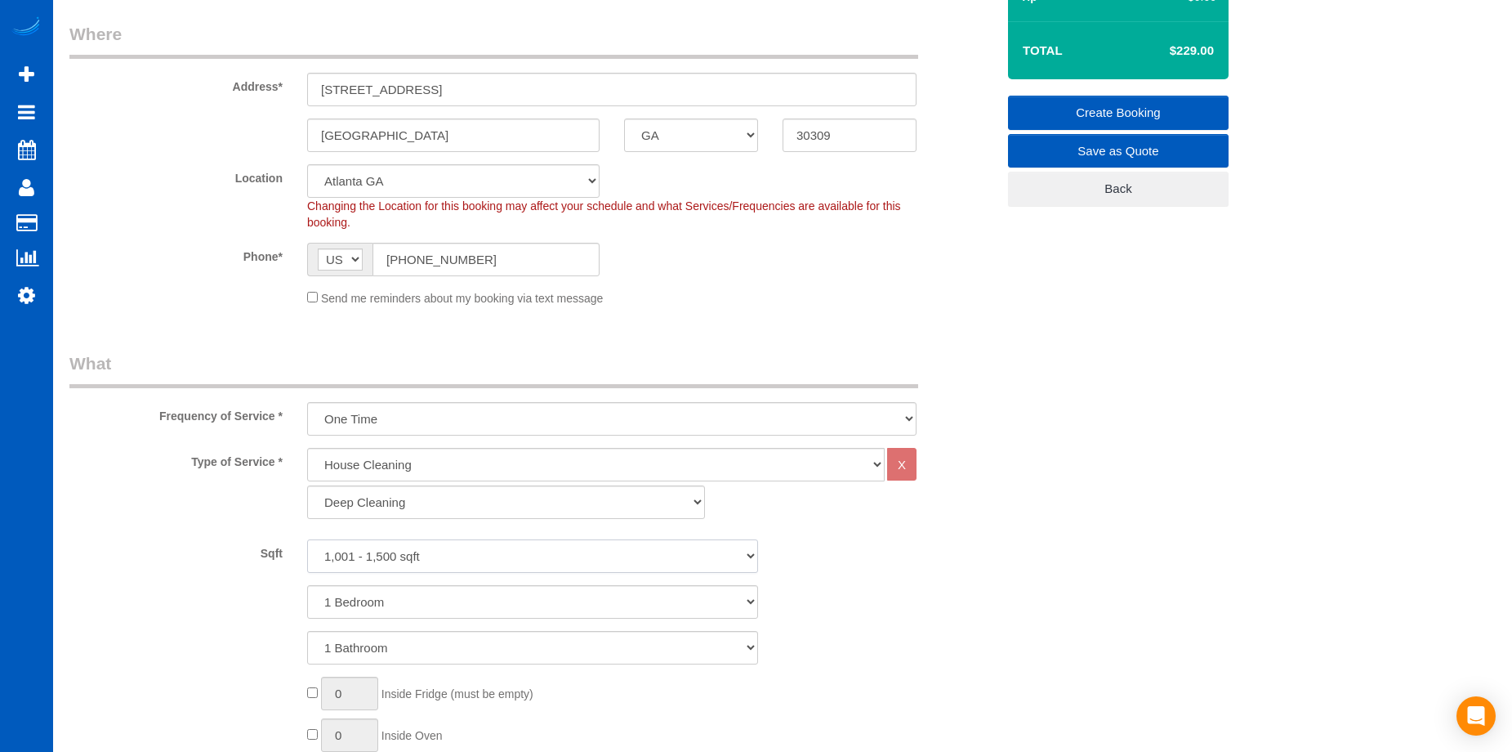
click at [307, 539] on select "0 - 1,000 sqft 1,001 - 1,500 sqft 1,501 - 2,000 sqft 2,001 - 2,500 sqft 2,501 -…" at bounding box center [532, 555] width 451 height 33
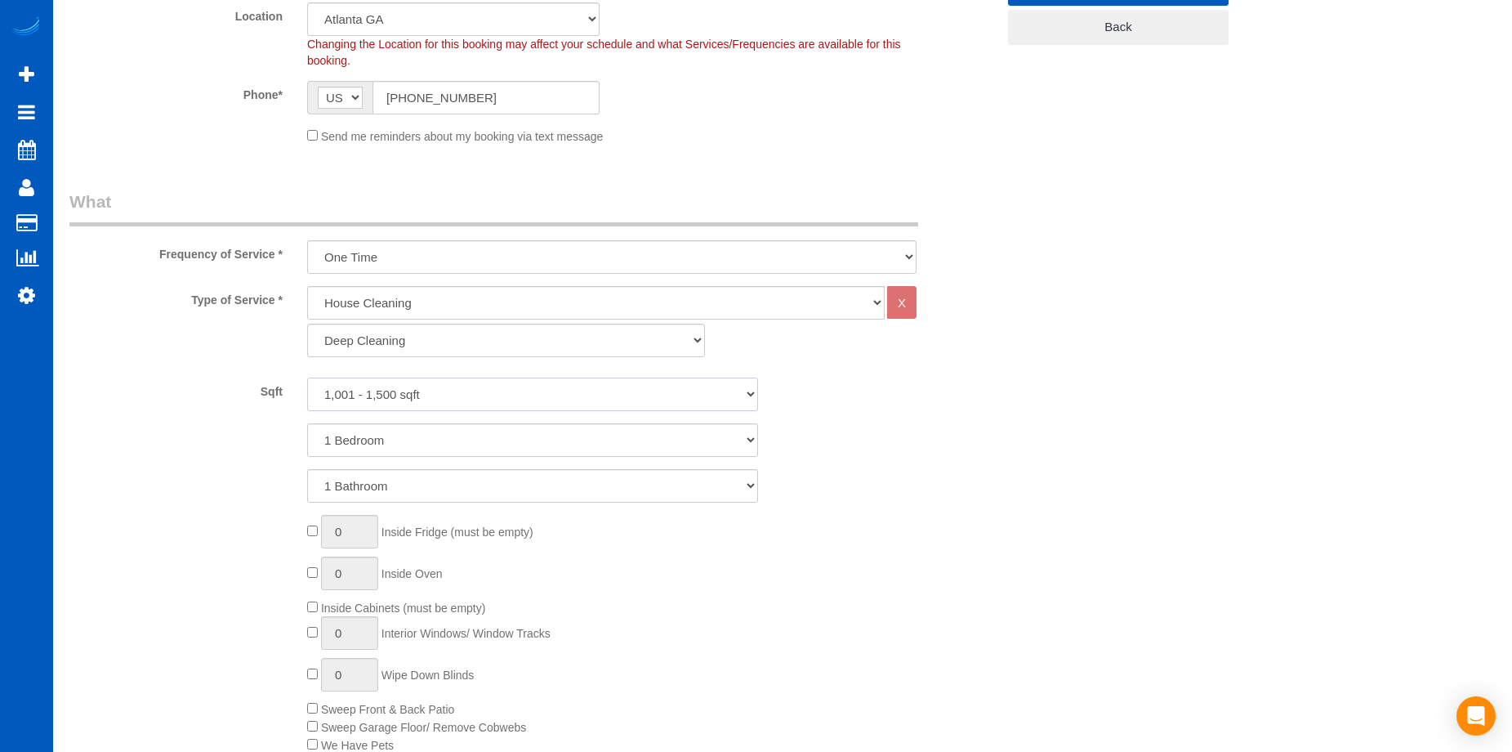
scroll to position [409, 0]
drag, startPoint x: 554, startPoint y: 440, endPoint x: 554, endPoint y: 454, distance: 14.7
click at [554, 440] on select "1 Bedroom 2 Bedrooms 3 Bedrooms 4 Bedrooms 5 Bedrooms 6 Bedrooms 7 Bedrooms" at bounding box center [532, 438] width 451 height 33
select select "2"
click at [307, 422] on select "1 Bedroom 2 Bedrooms 3 Bedrooms 4 Bedrooms 5 Bedrooms 6 Bedrooms 7 Bedrooms" at bounding box center [532, 438] width 451 height 33
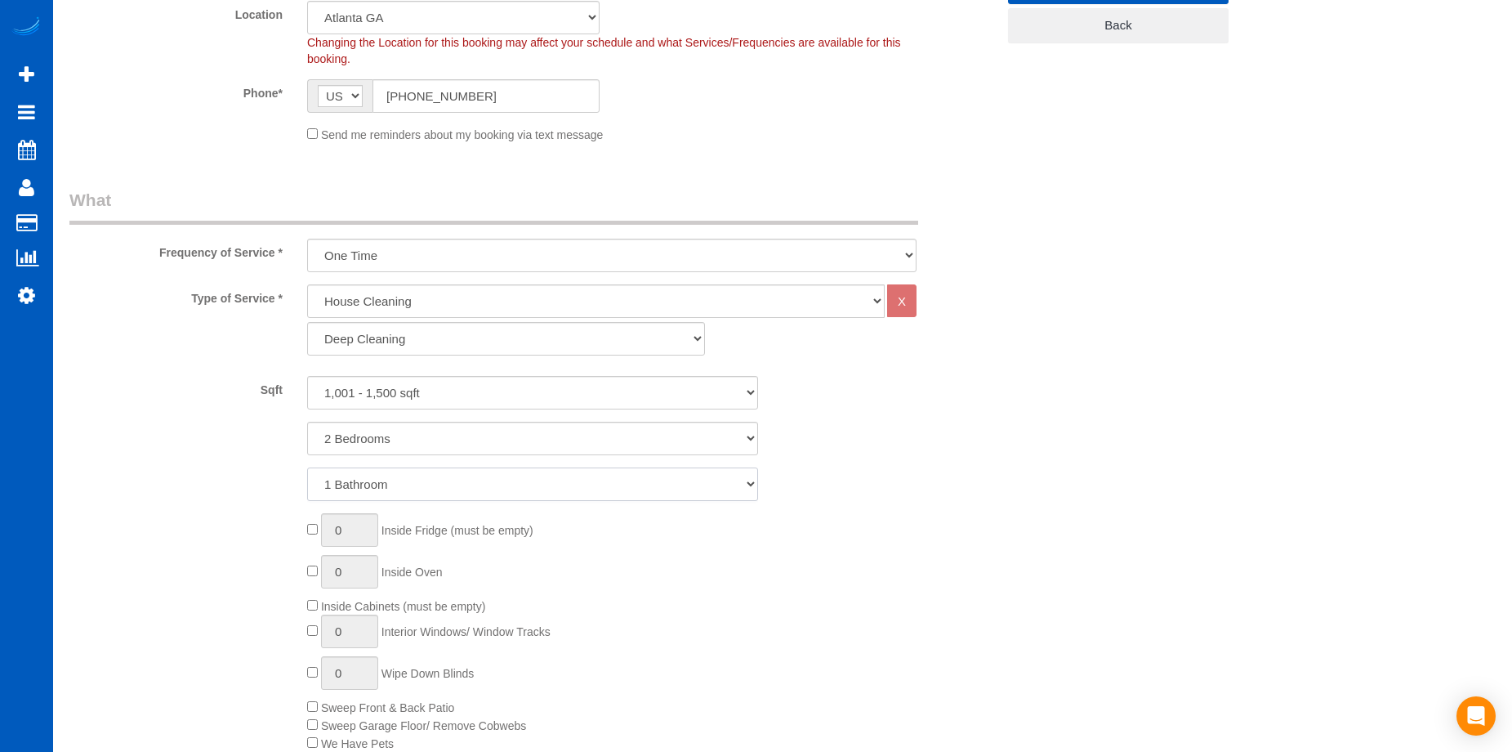
click at [550, 477] on select "1 Bathroom 2 Bathrooms 3 Bathrooms 4 Bathrooms 5 Bathrooms 6 Bathrooms 7 Bathro…" at bounding box center [532, 483] width 451 height 33
select select "2"
click at [307, 467] on select "1 Bathroom 2 Bathrooms 3 Bathrooms 4 Bathrooms 5 Bathrooms 6 Bathrooms 7 Bathro…" at bounding box center [532, 483] width 451 height 33
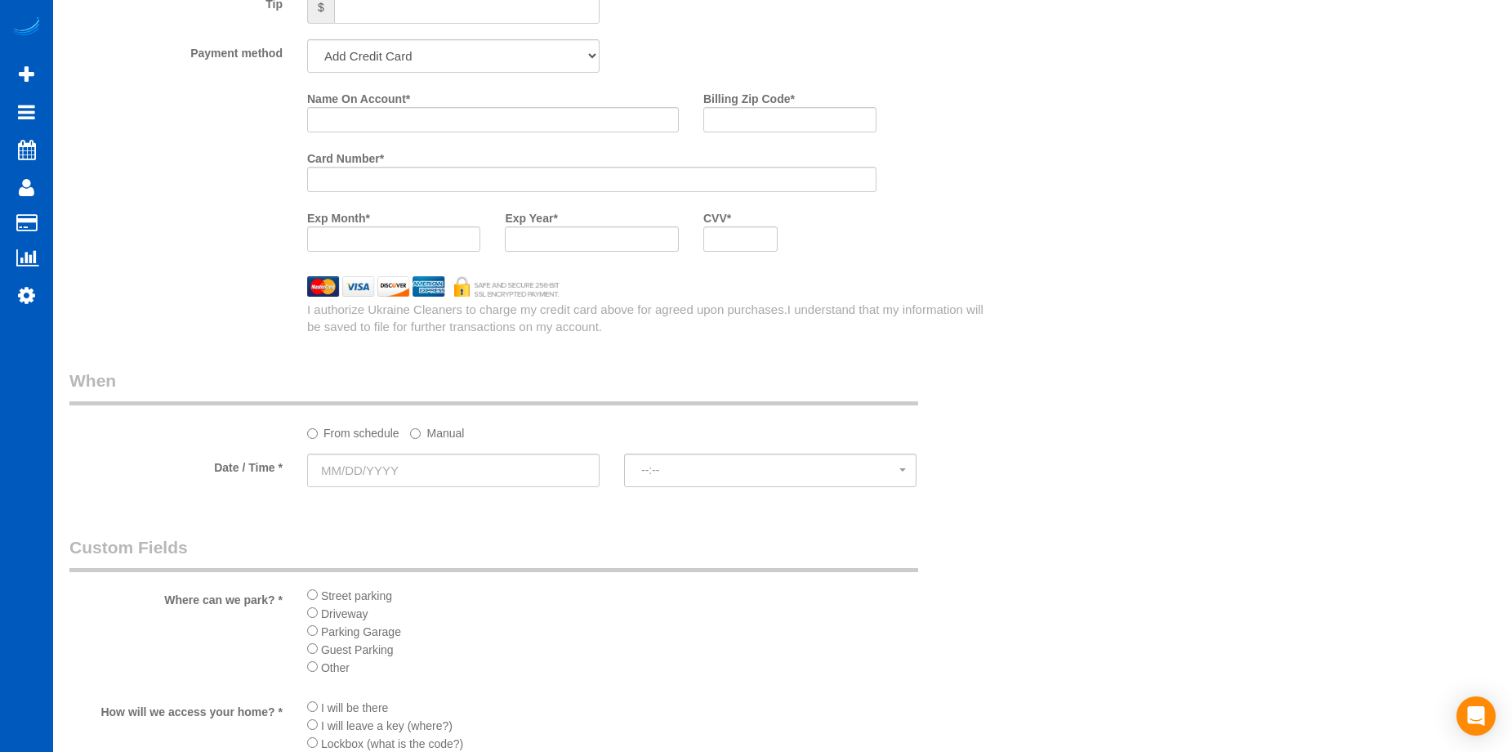
scroll to position [1634, 0]
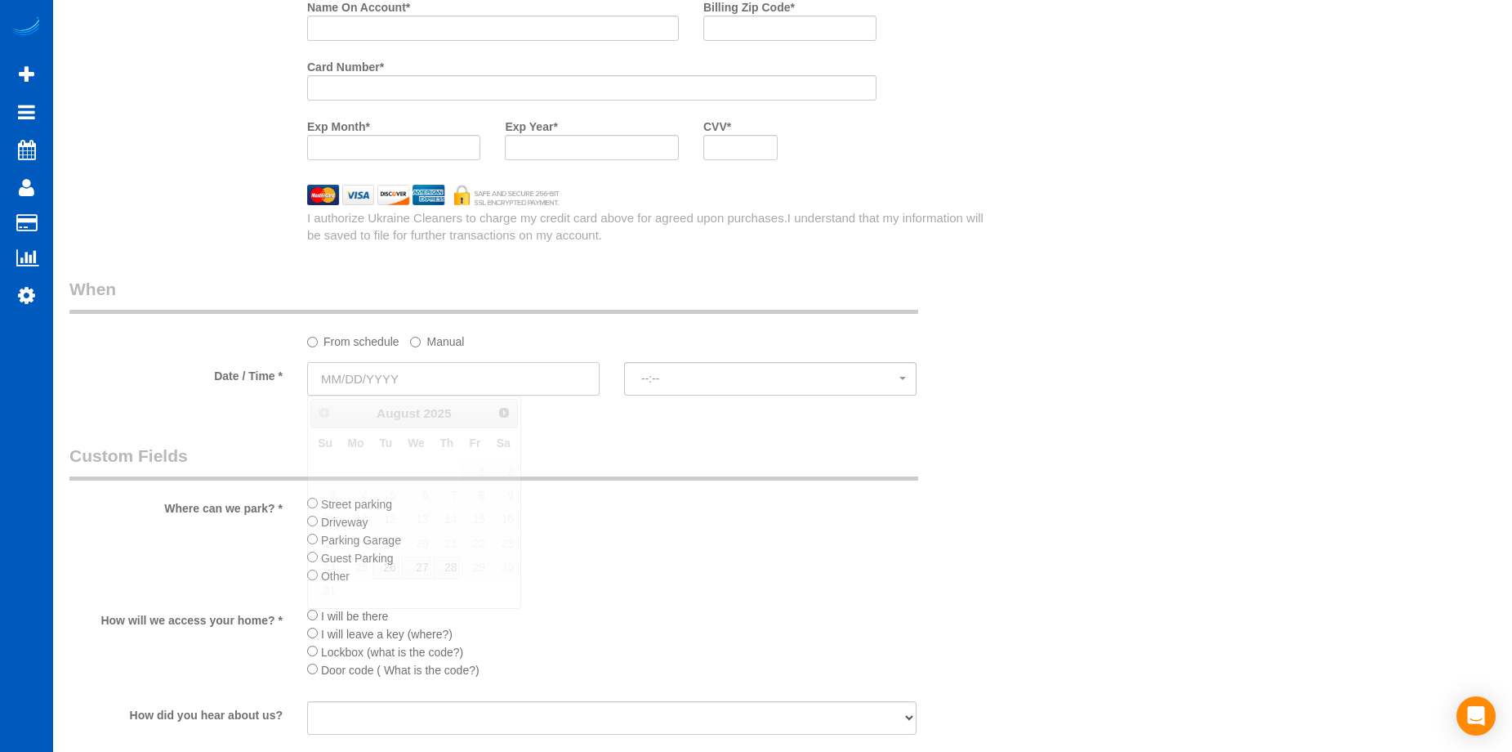
click at [540, 382] on input "text" at bounding box center [453, 378] width 292 height 33
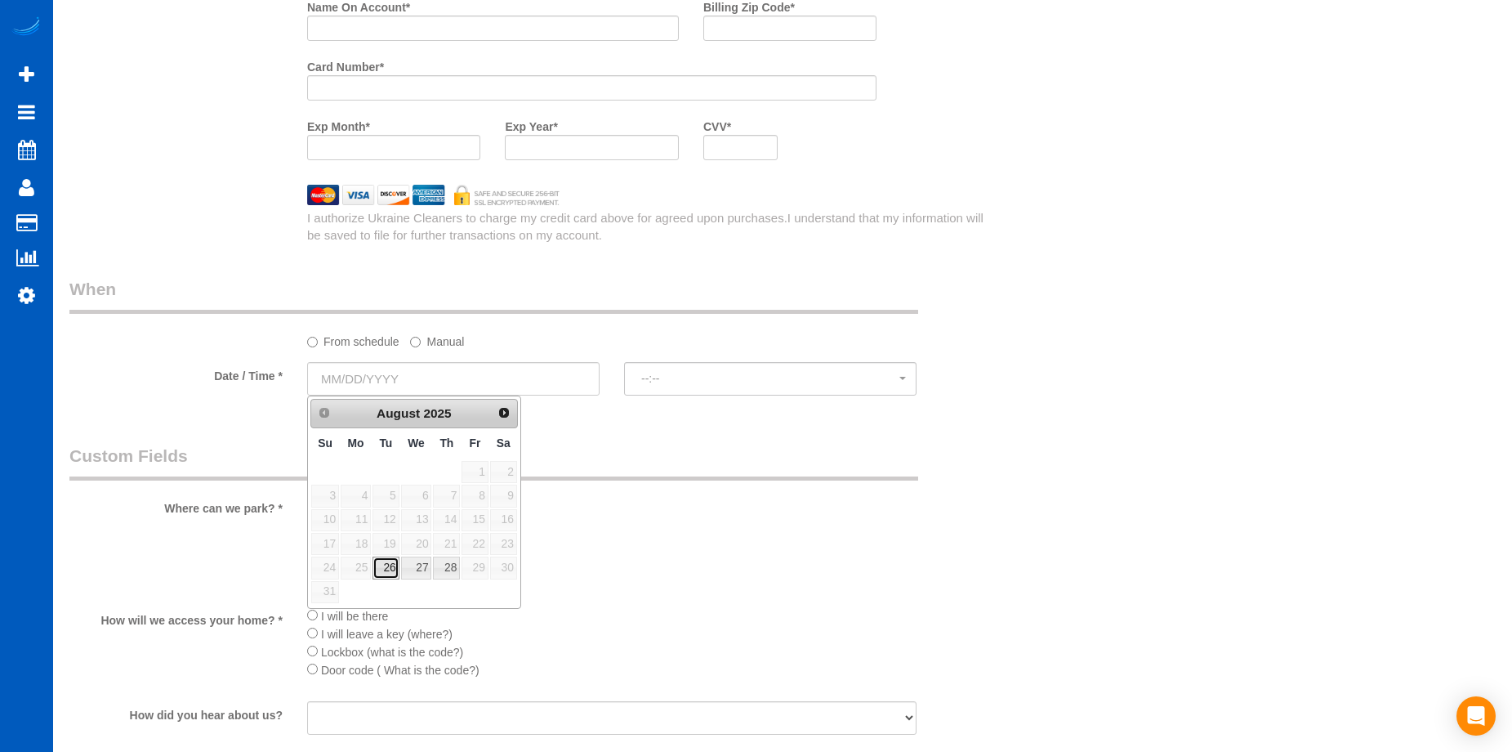
click at [389, 565] on link "26" at bounding box center [386, 567] width 26 height 22
type input "08/26/2025"
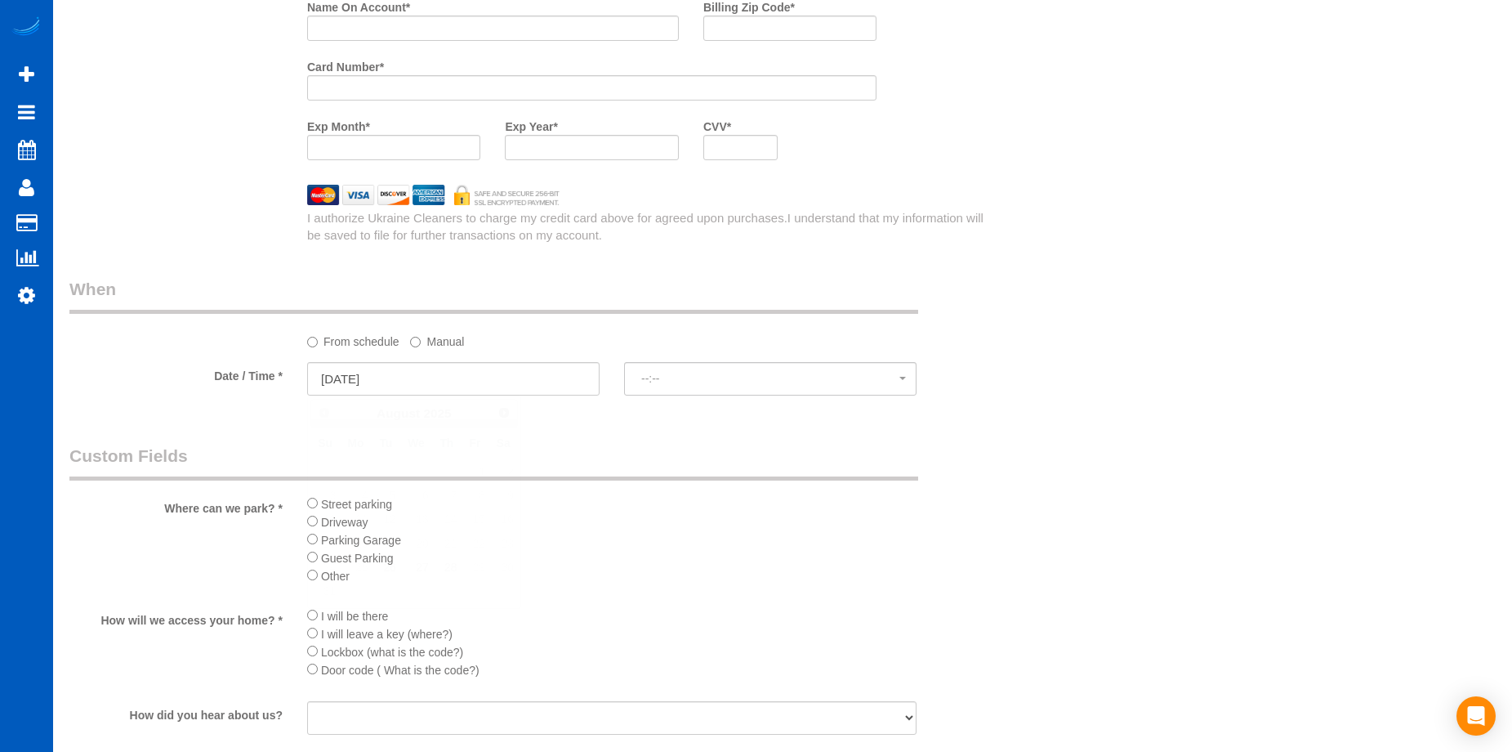
select select "spot17"
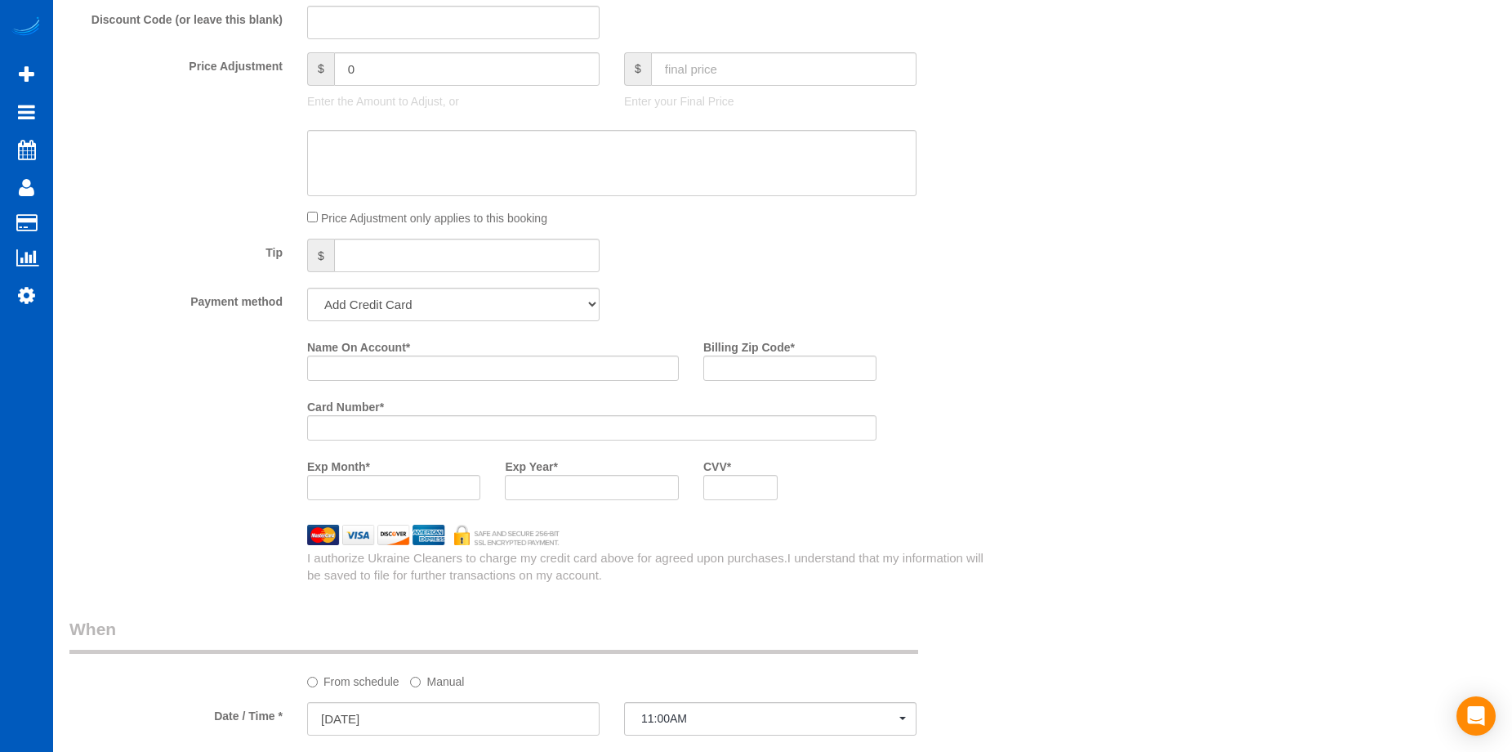
scroll to position [1144, 0]
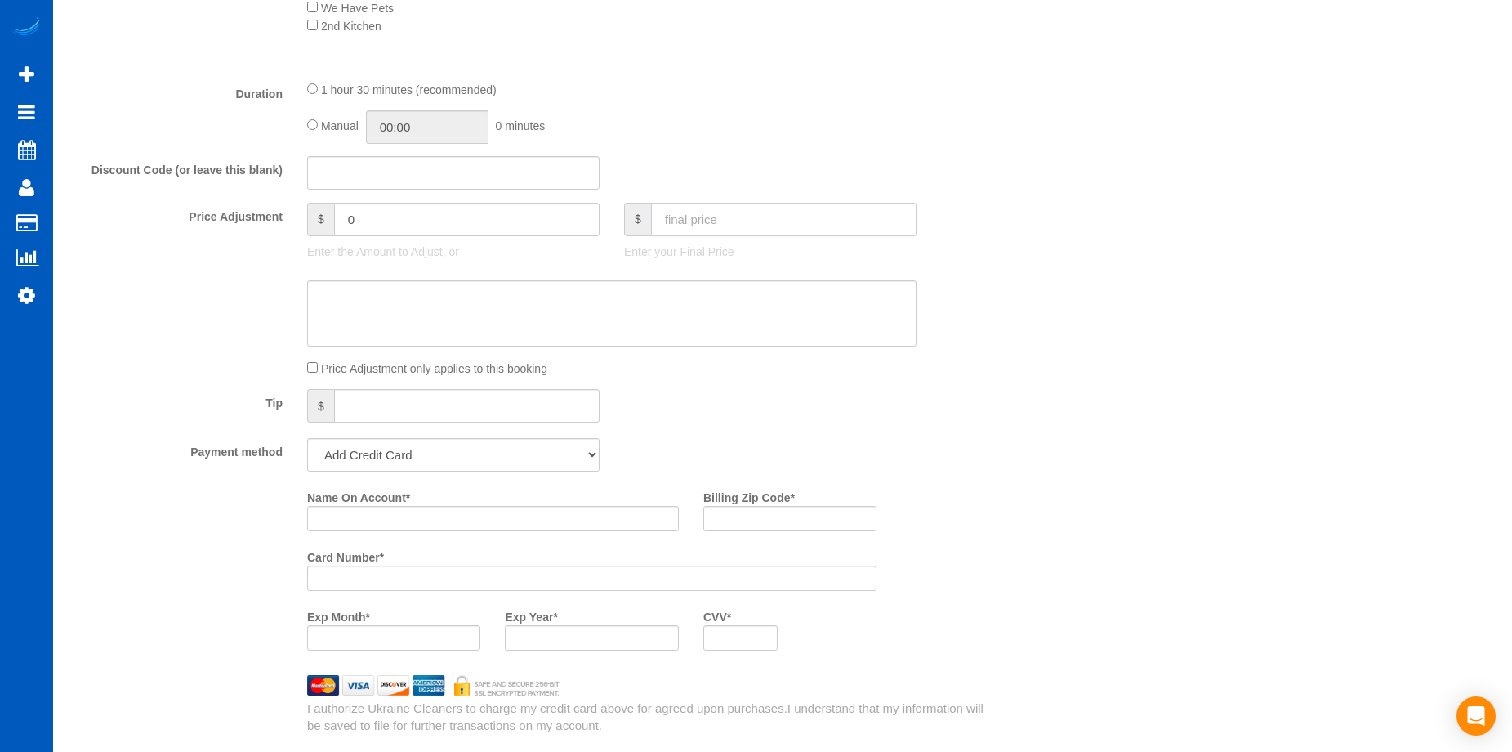
click at [725, 208] on input "text" at bounding box center [784, 219] width 266 height 33
paste input "237.15"
type input "237.15"
click at [490, 311] on textarea at bounding box center [612, 313] width 610 height 67
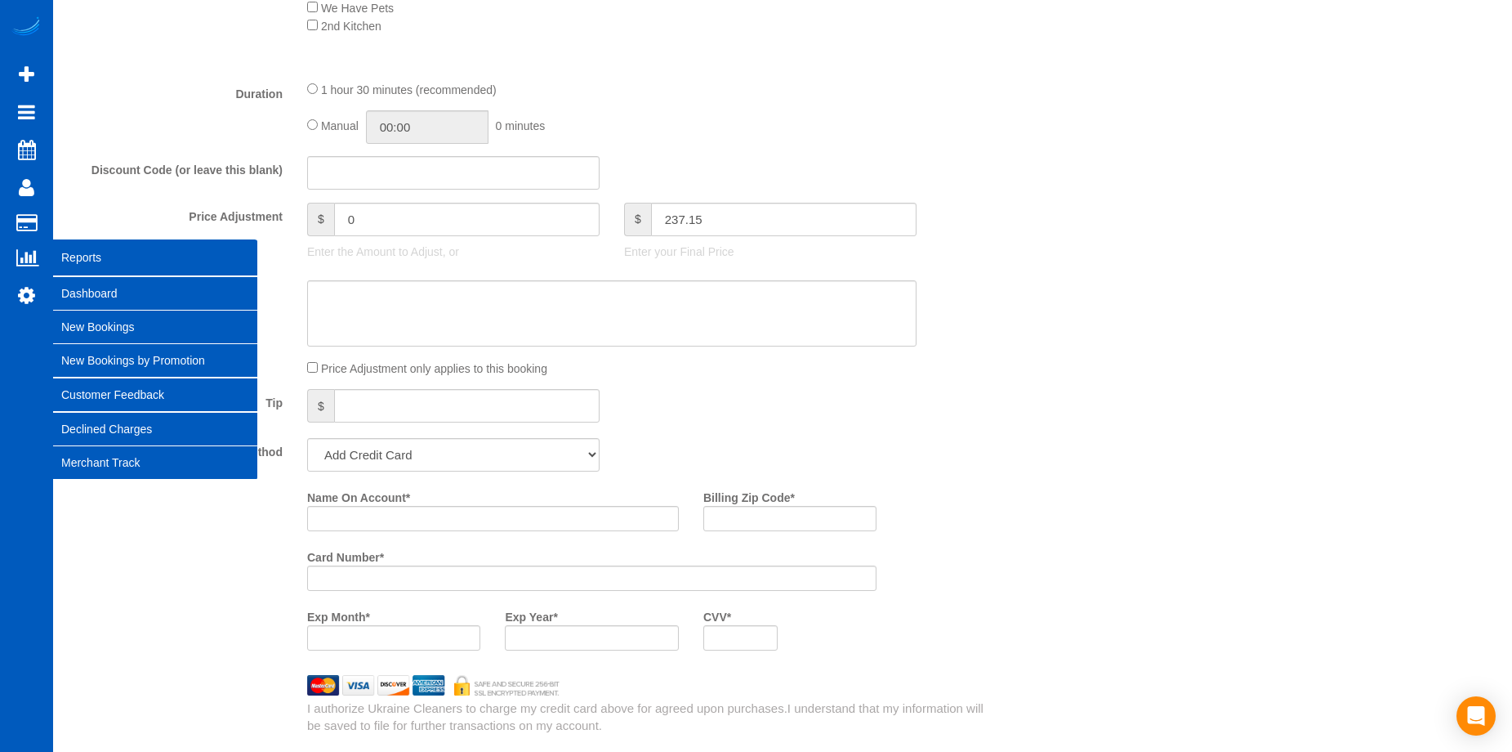
type input "-41.85"
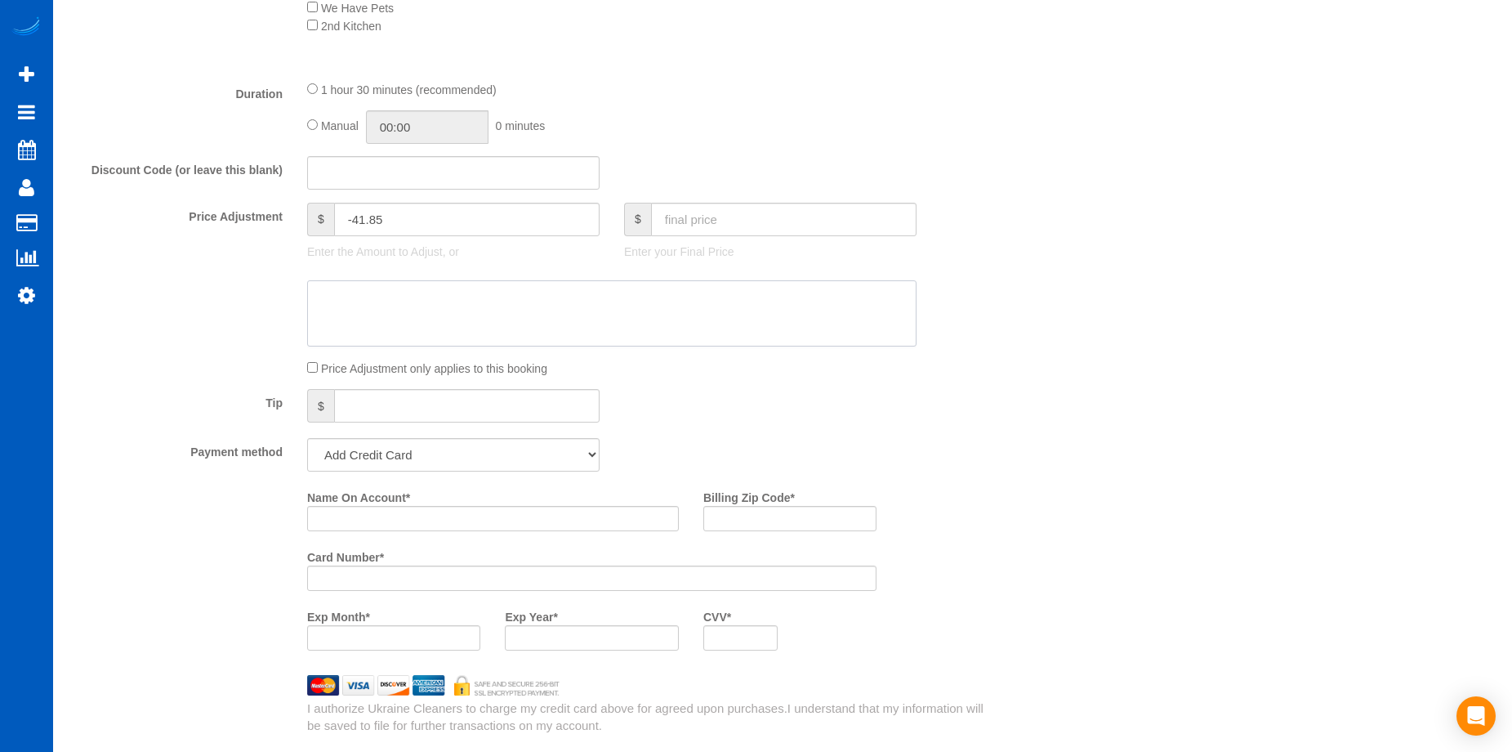
click at [546, 300] on textarea at bounding box center [612, 313] width 610 height 67
paste textarea "Atlanta Market"
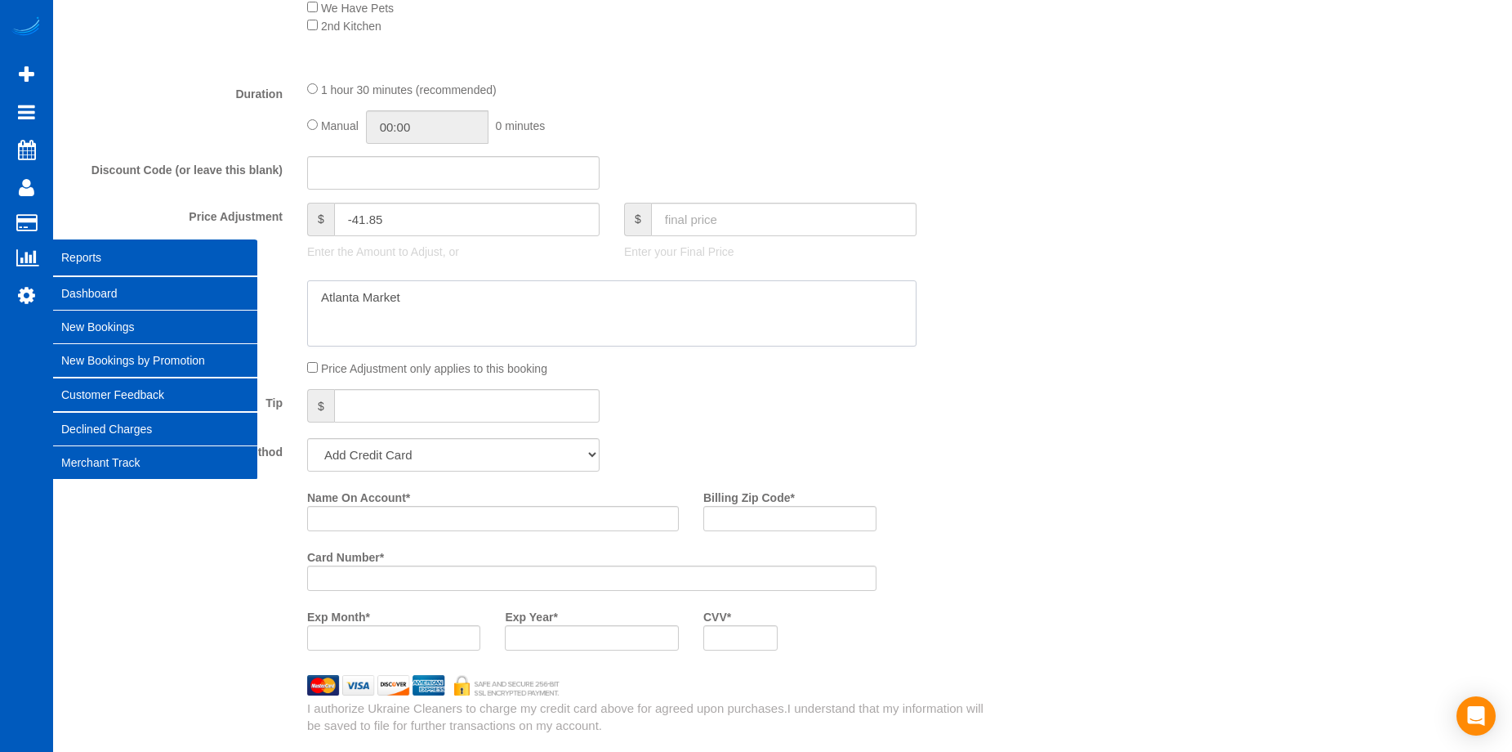
type textarea "Atlanta Market"
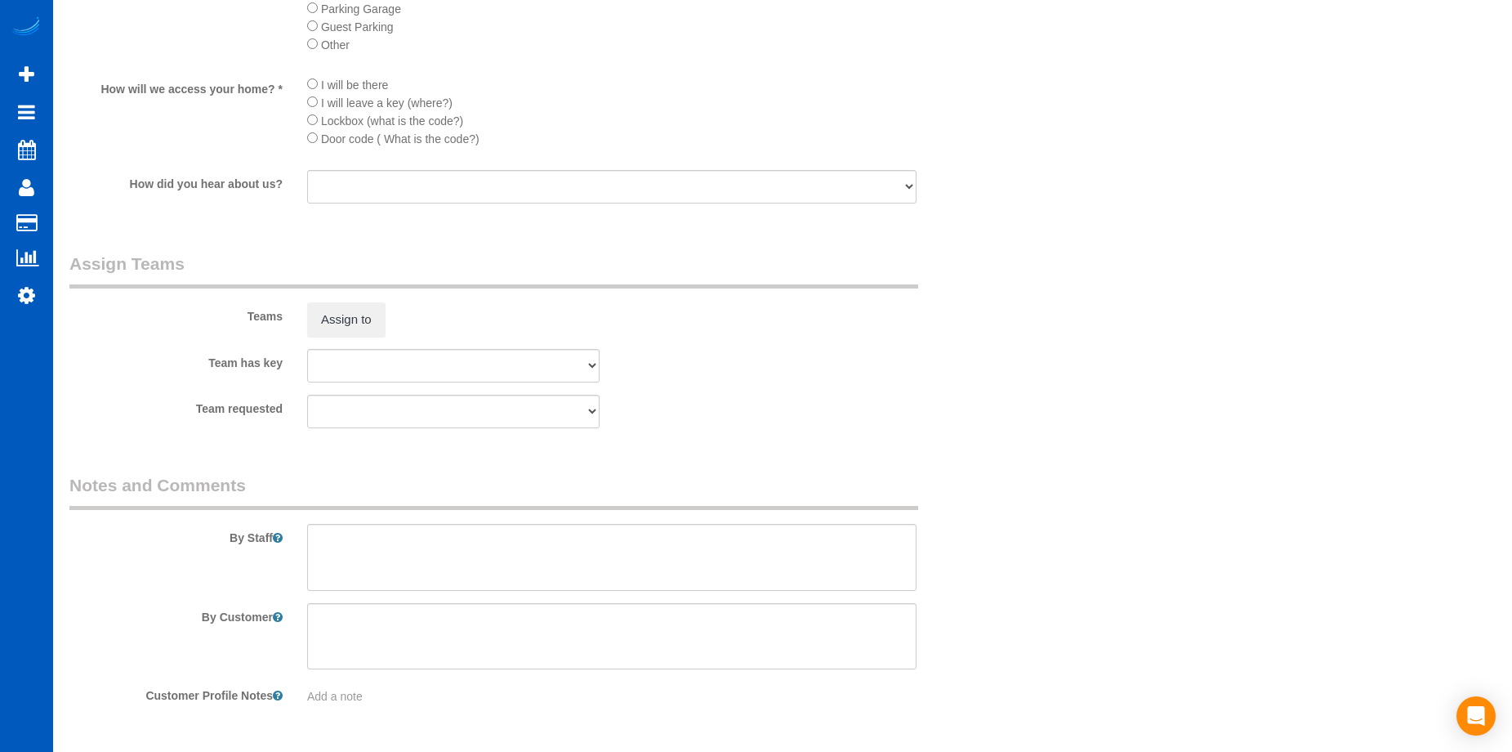
scroll to position [2220, 0]
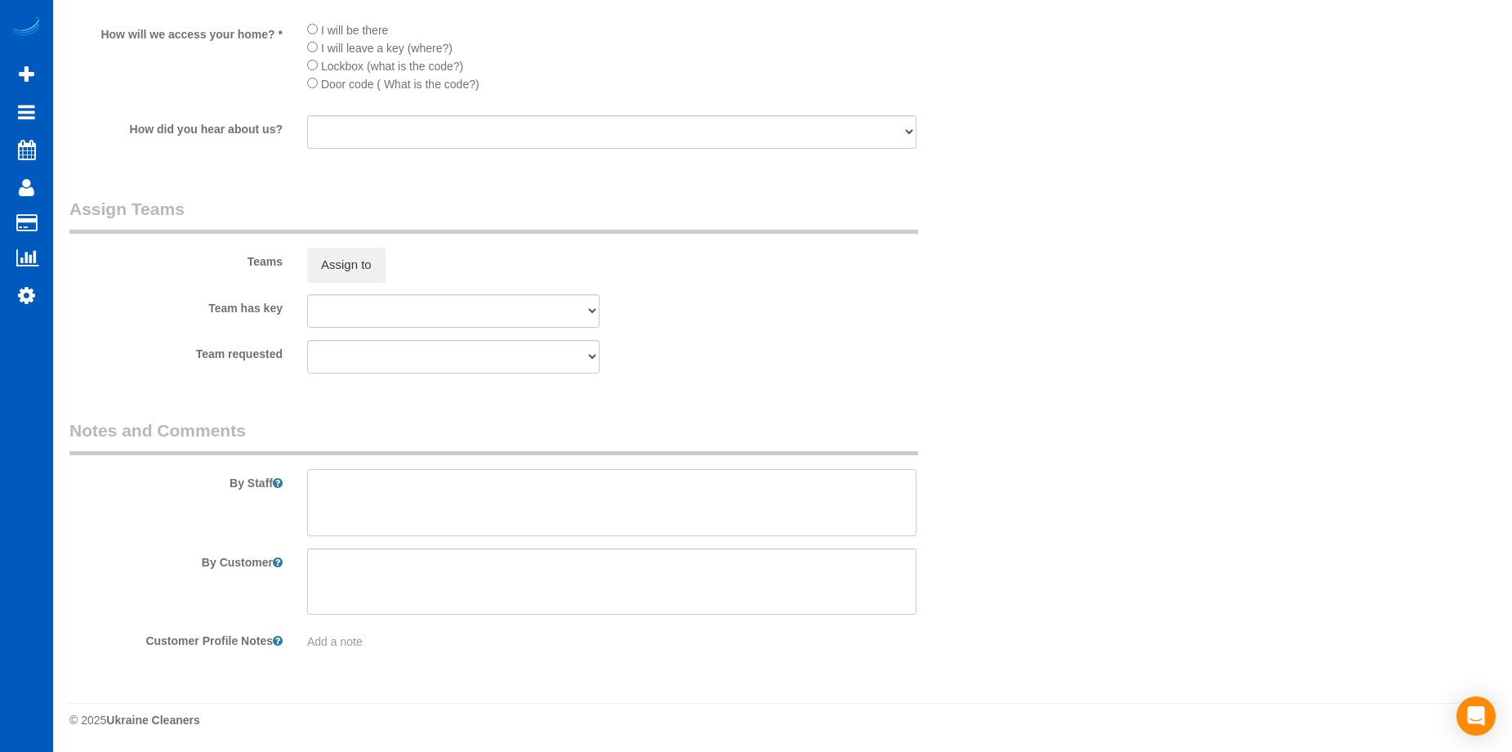
click at [480, 493] on textarea at bounding box center [612, 502] width 610 height 67
type textarea "Booked by Jade."
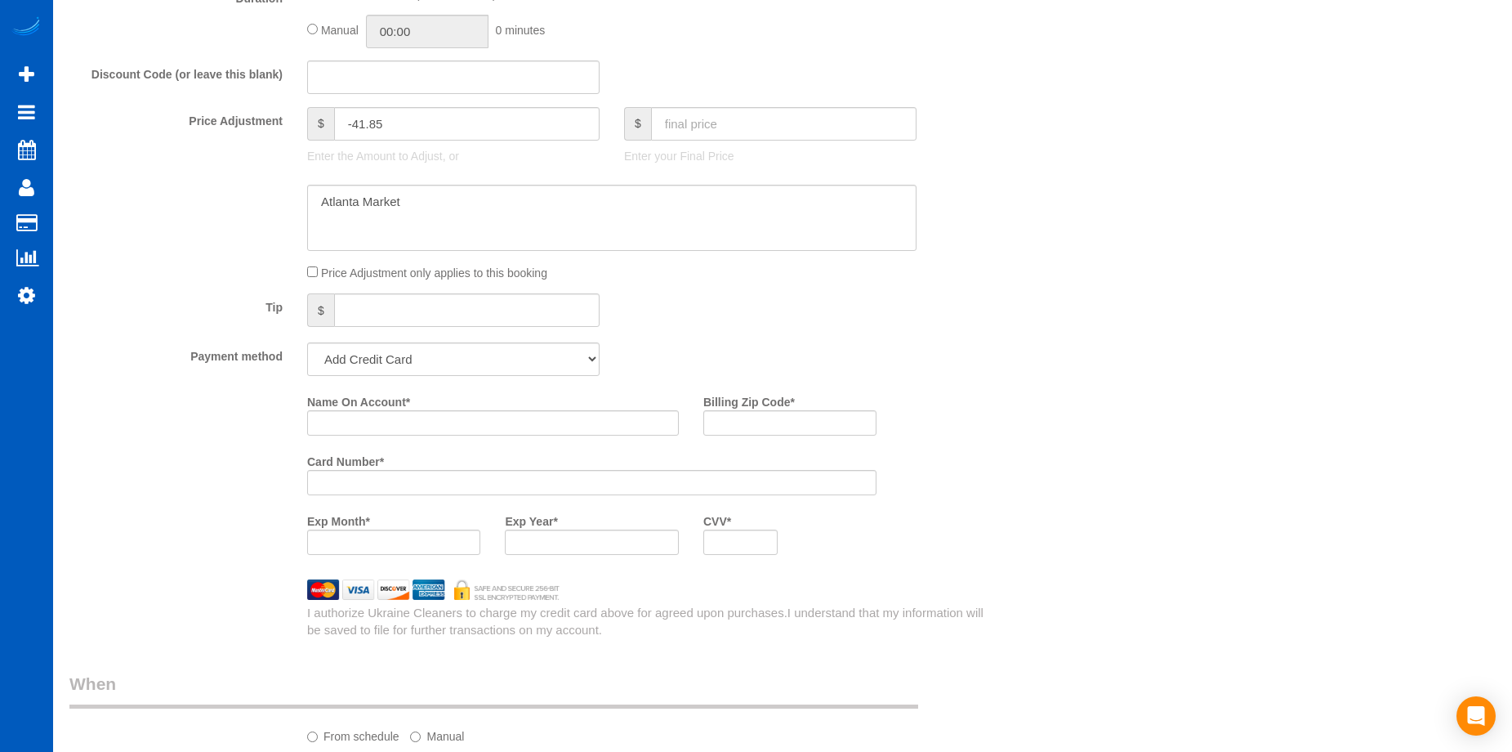
scroll to position [1158, 0]
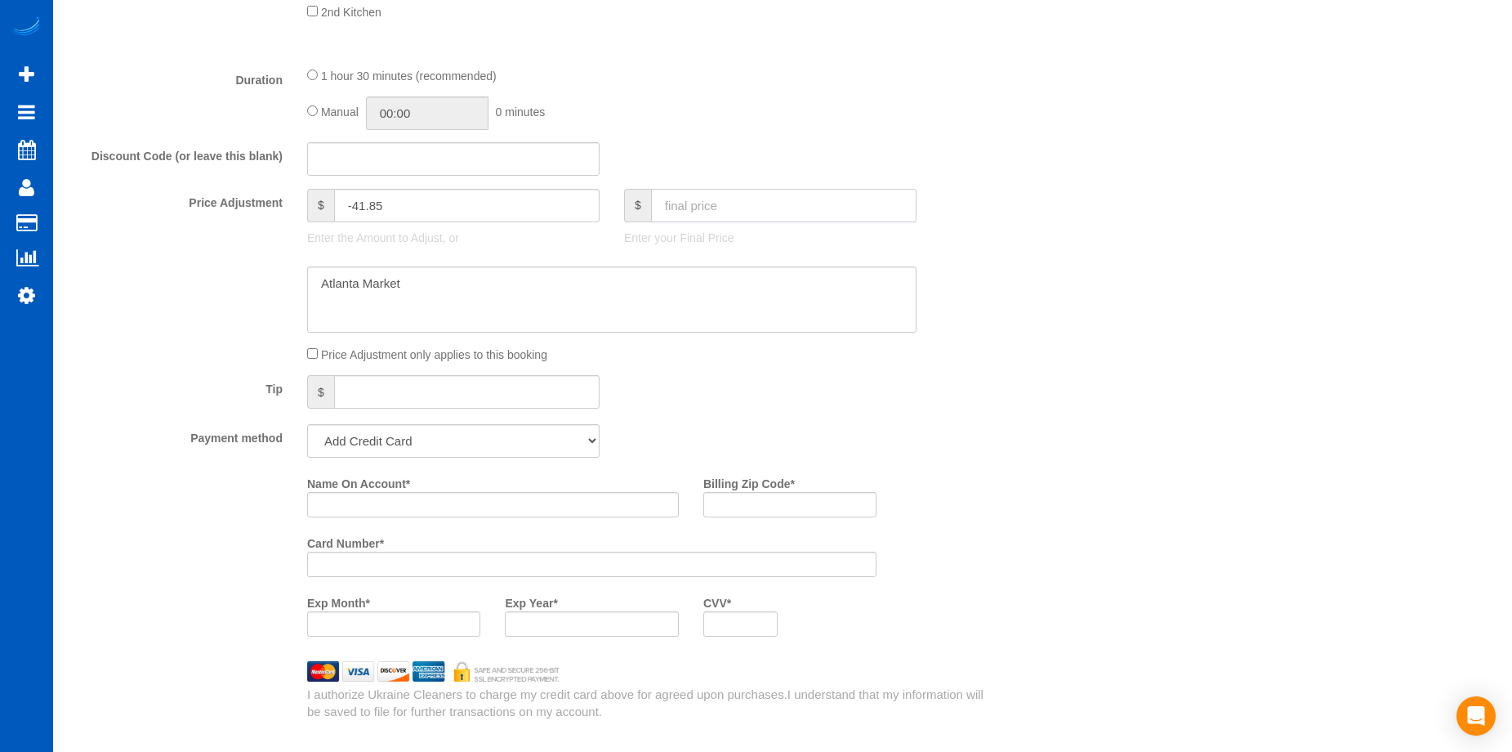
click at [845, 211] on input "text" at bounding box center [784, 205] width 266 height 33
type input "241.1"
type input "-37.9"
type input "241.15"
click at [678, 308] on textarea at bounding box center [612, 299] width 610 height 67
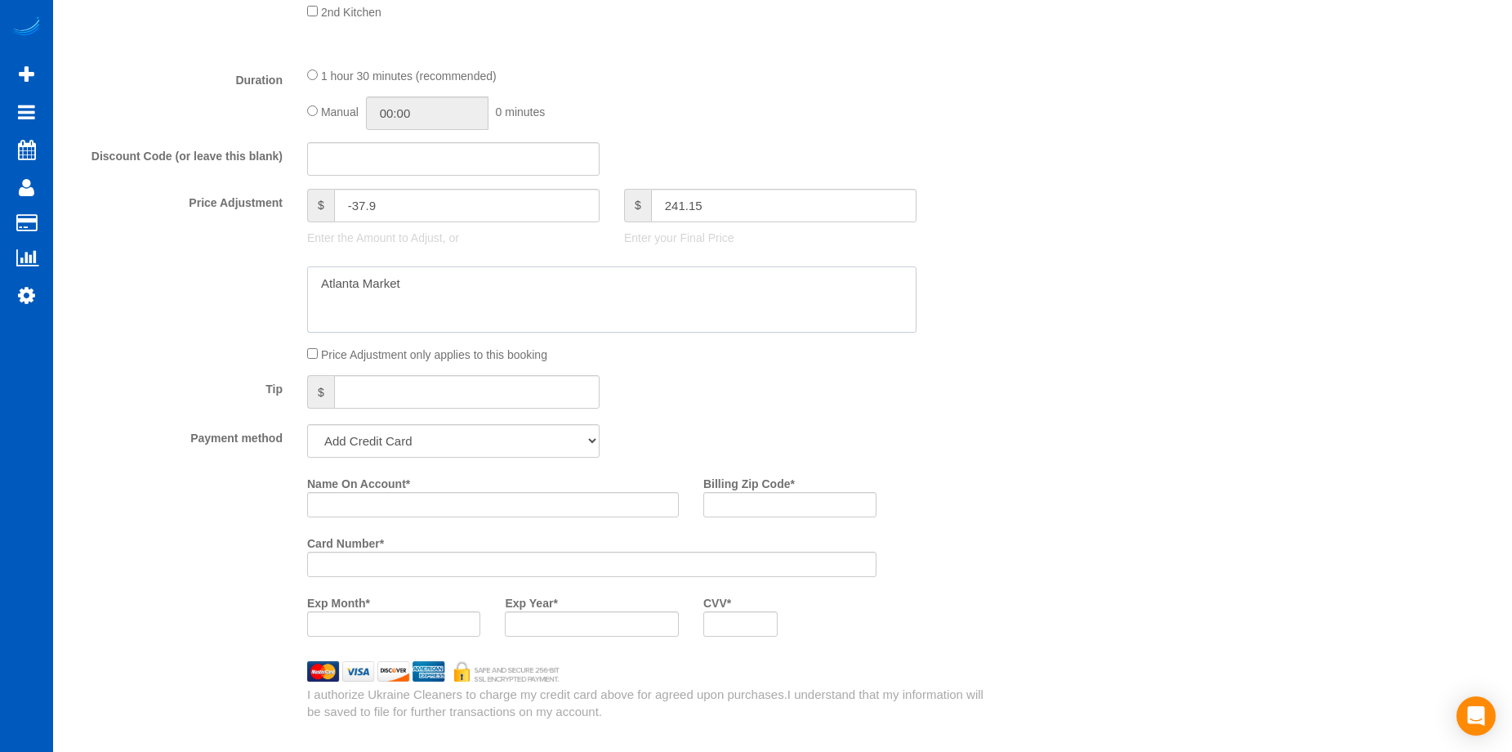
type input "-37.85"
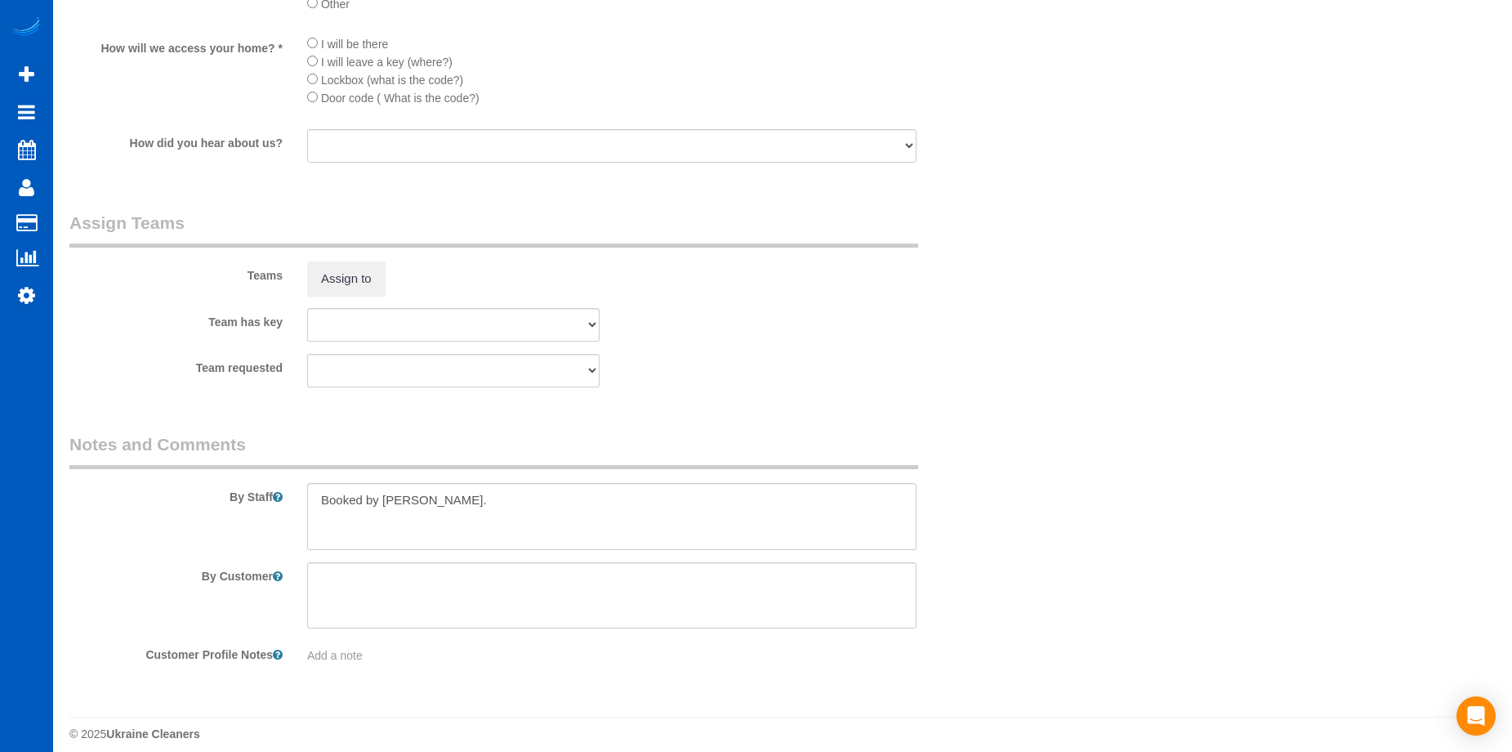
scroll to position [2220, 0]
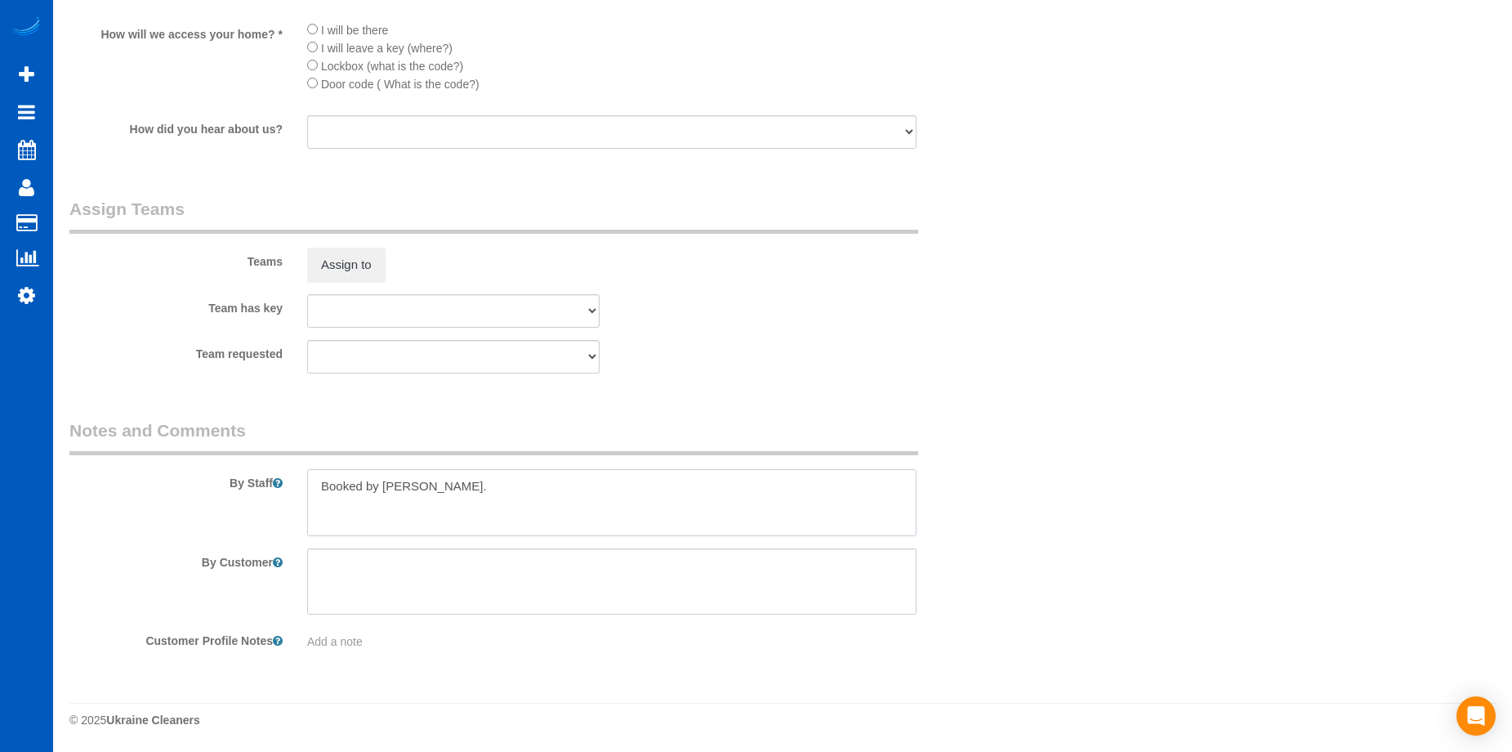
click at [502, 492] on textarea at bounding box center [612, 502] width 610 height 67
type textarea "Booked by Jade. Clean full home, special attention to dust on window sills, etc."
click at [893, 347] on div "Team requested Oksana Antonenko Viktoriia Baydak" at bounding box center [532, 356] width 951 height 33
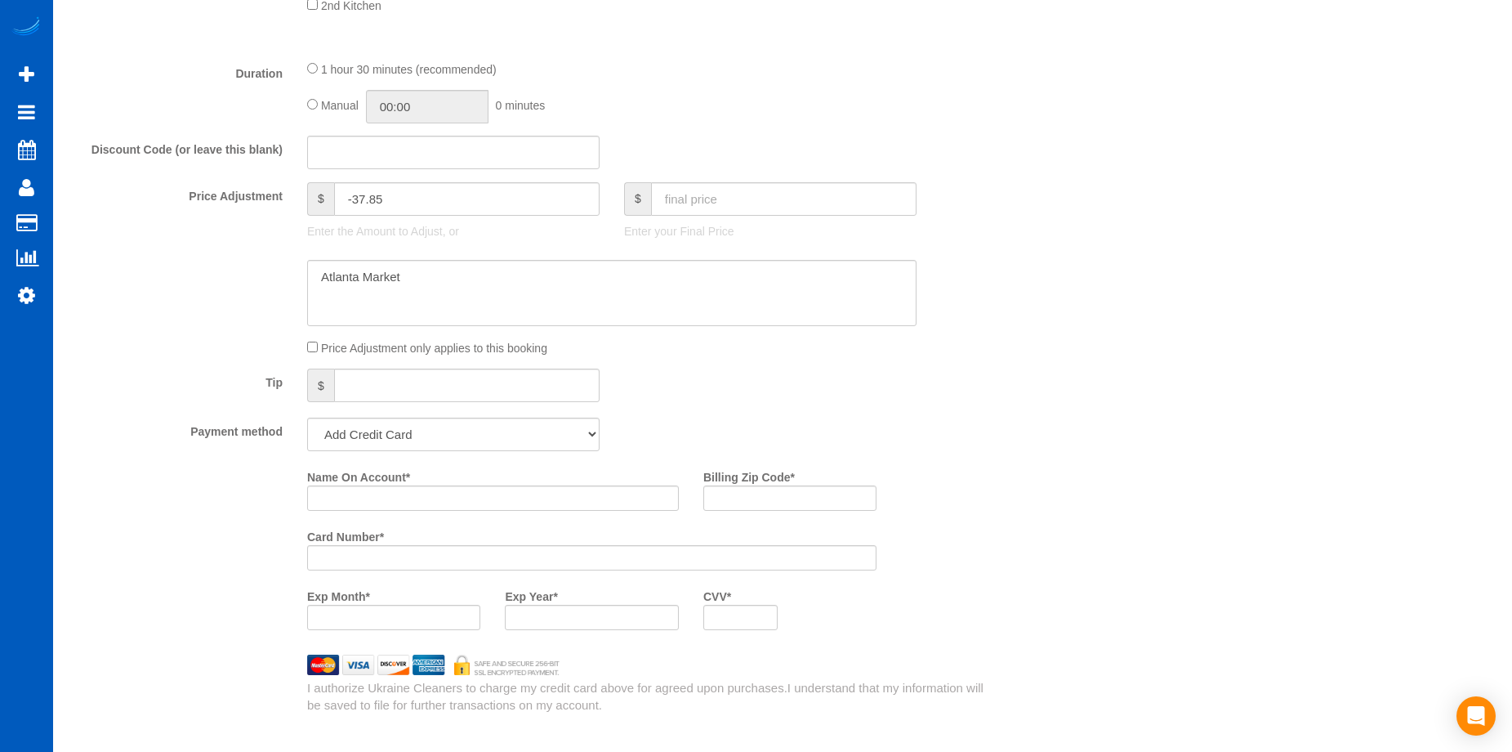
scroll to position [1158, 0]
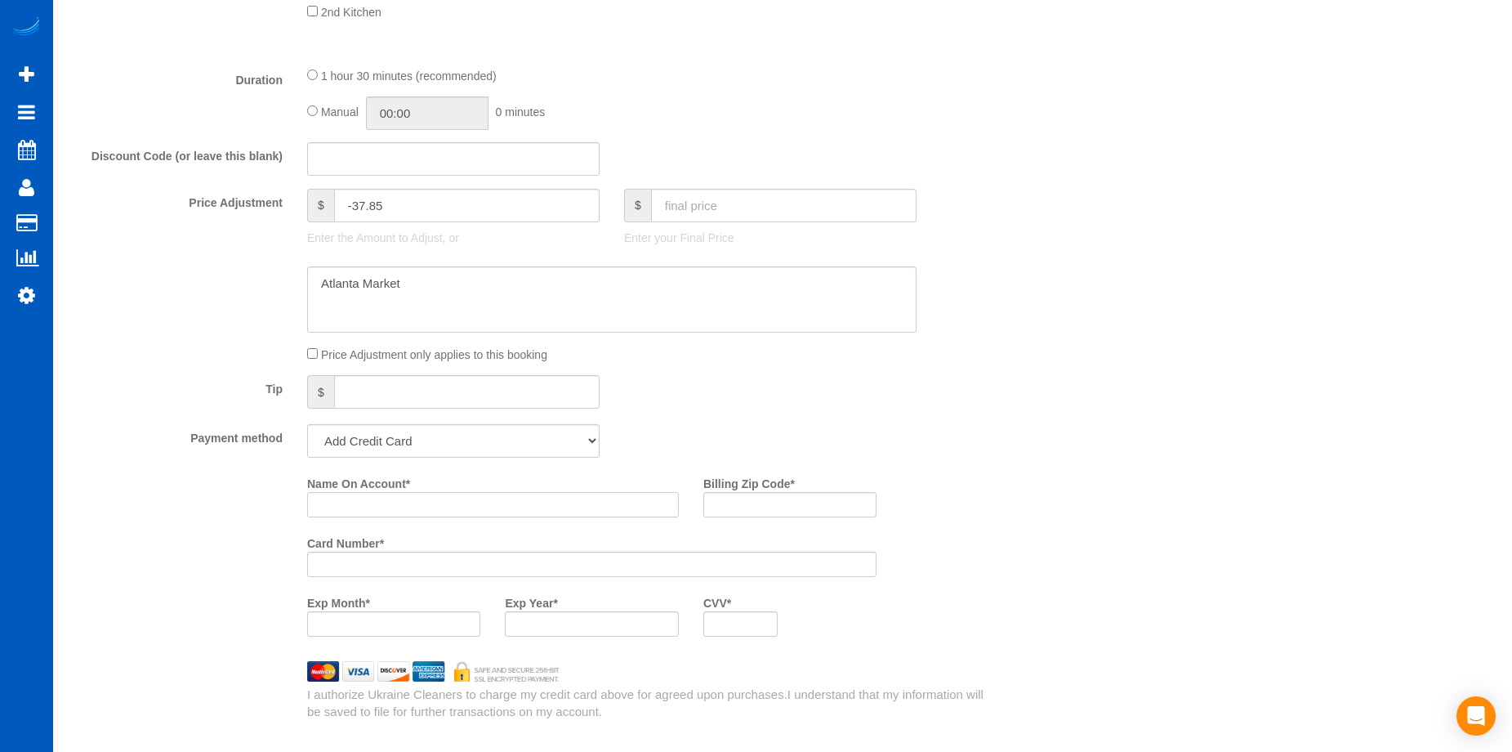
drag, startPoint x: 473, startPoint y: 496, endPoint x: 465, endPoint y: 499, distance: 8.8
click at [473, 496] on input "Name On Account *" at bounding box center [493, 504] width 372 height 25
paste input "Tiffany Smith"
type input "Tiffany Smith"
click at [766, 510] on input "Billing Zip Code *" at bounding box center [789, 504] width 173 height 25
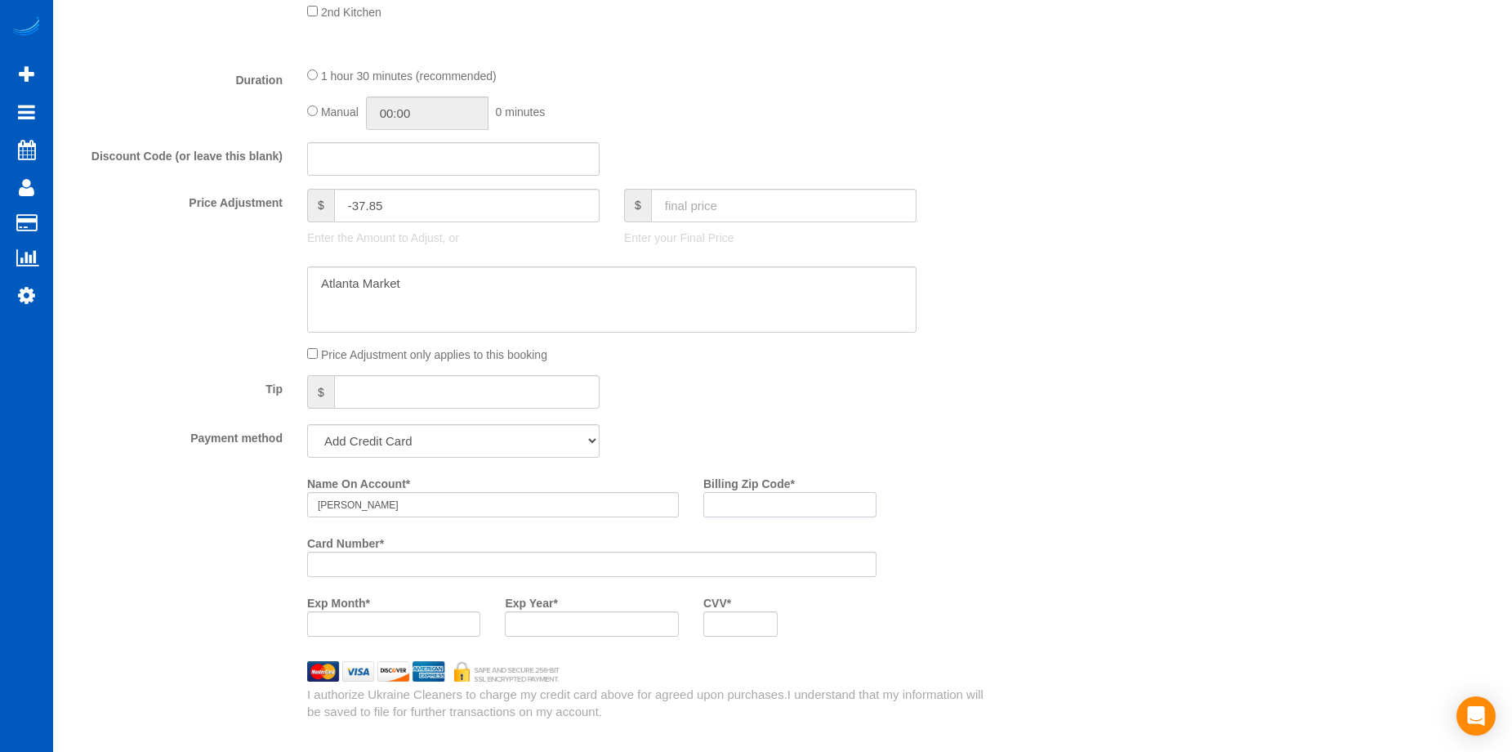
paste input "3848"
click at [894, 440] on div "Payment method Add Credit Card Cash Check Paypal" at bounding box center [532, 440] width 951 height 33
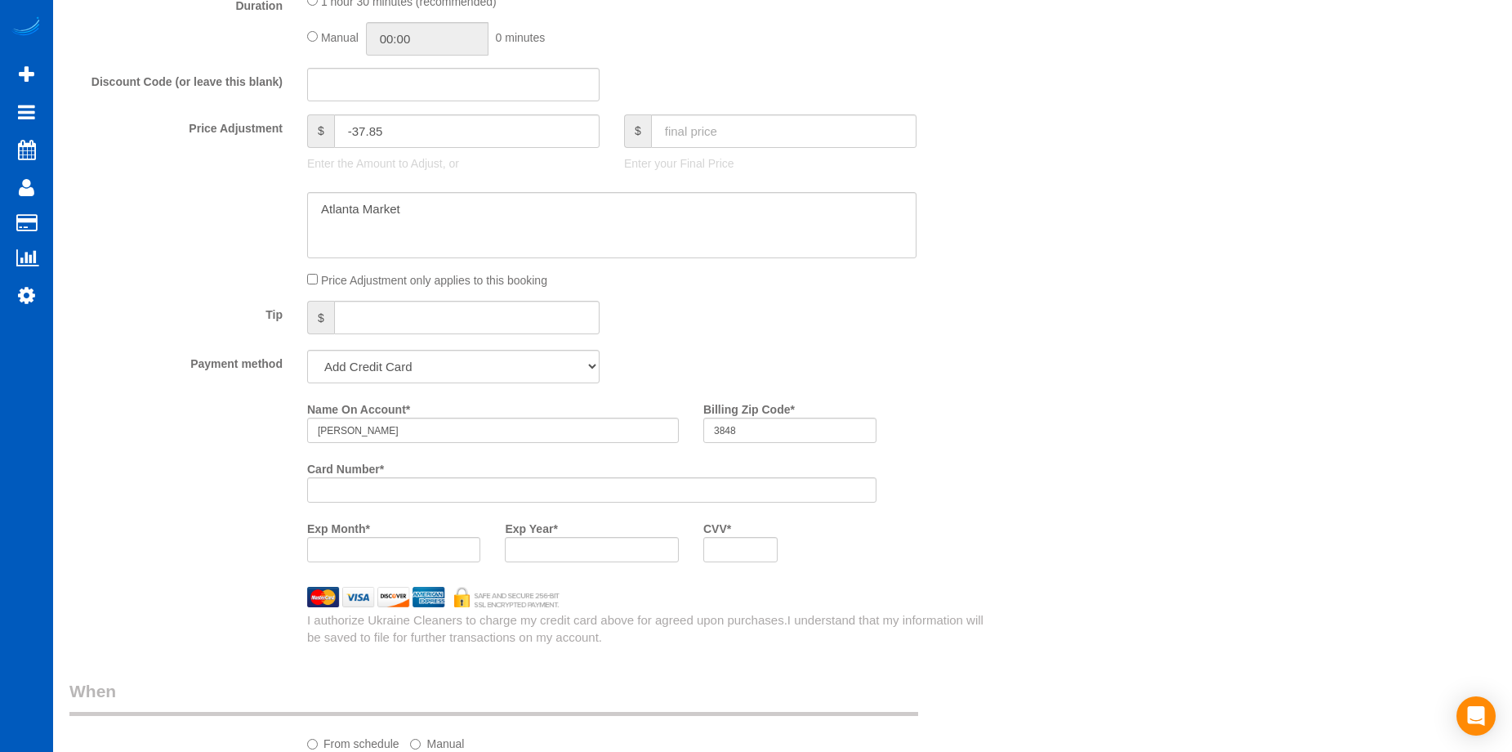
scroll to position [1403, 0]
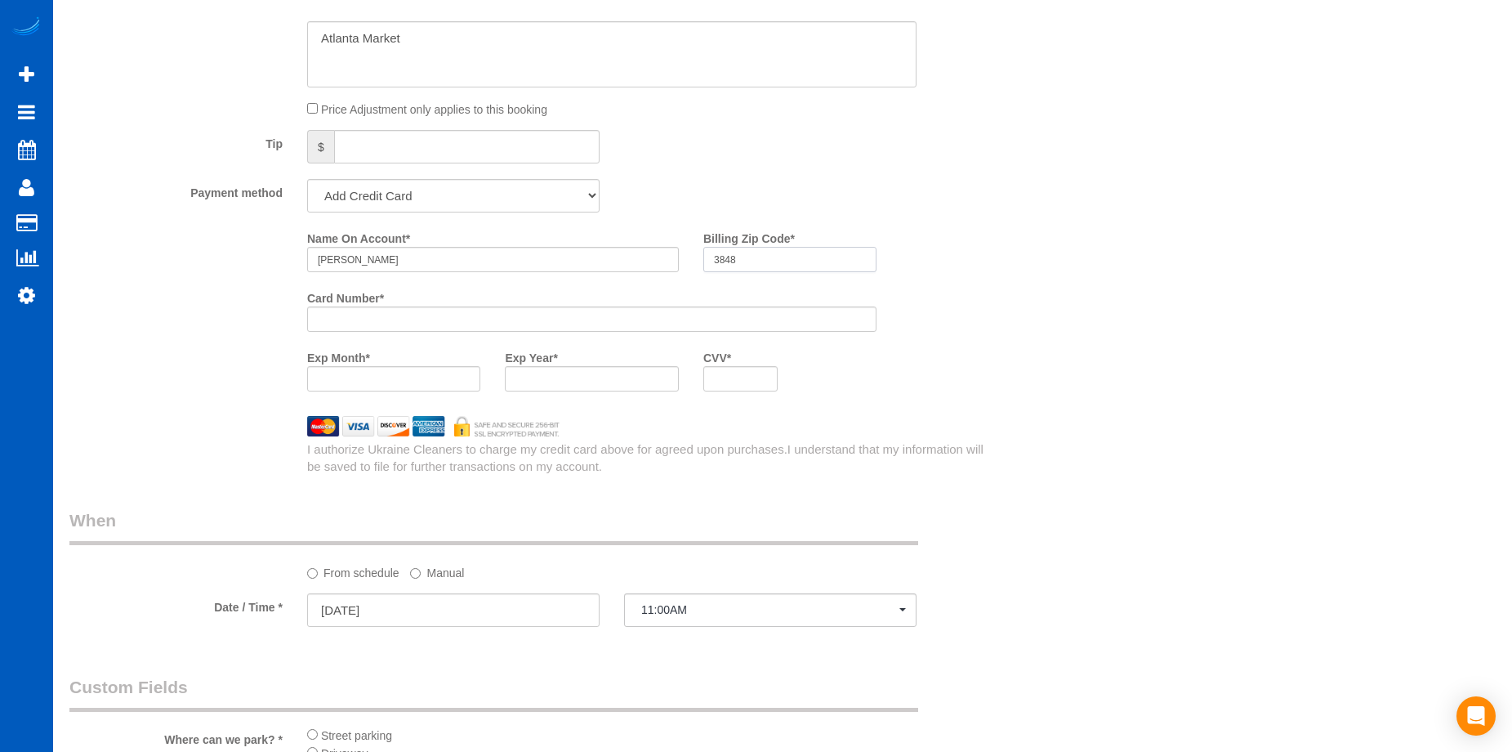
click at [783, 252] on input "3848" at bounding box center [789, 259] width 173 height 25
drag, startPoint x: 768, startPoint y: 258, endPoint x: 630, endPoint y: 248, distance: 138.4
click at [630, 248] on div "Name On Account * Tiffany Smith Billing Zip Code * 3848" at bounding box center [592, 255] width 594 height 60
paste input "0"
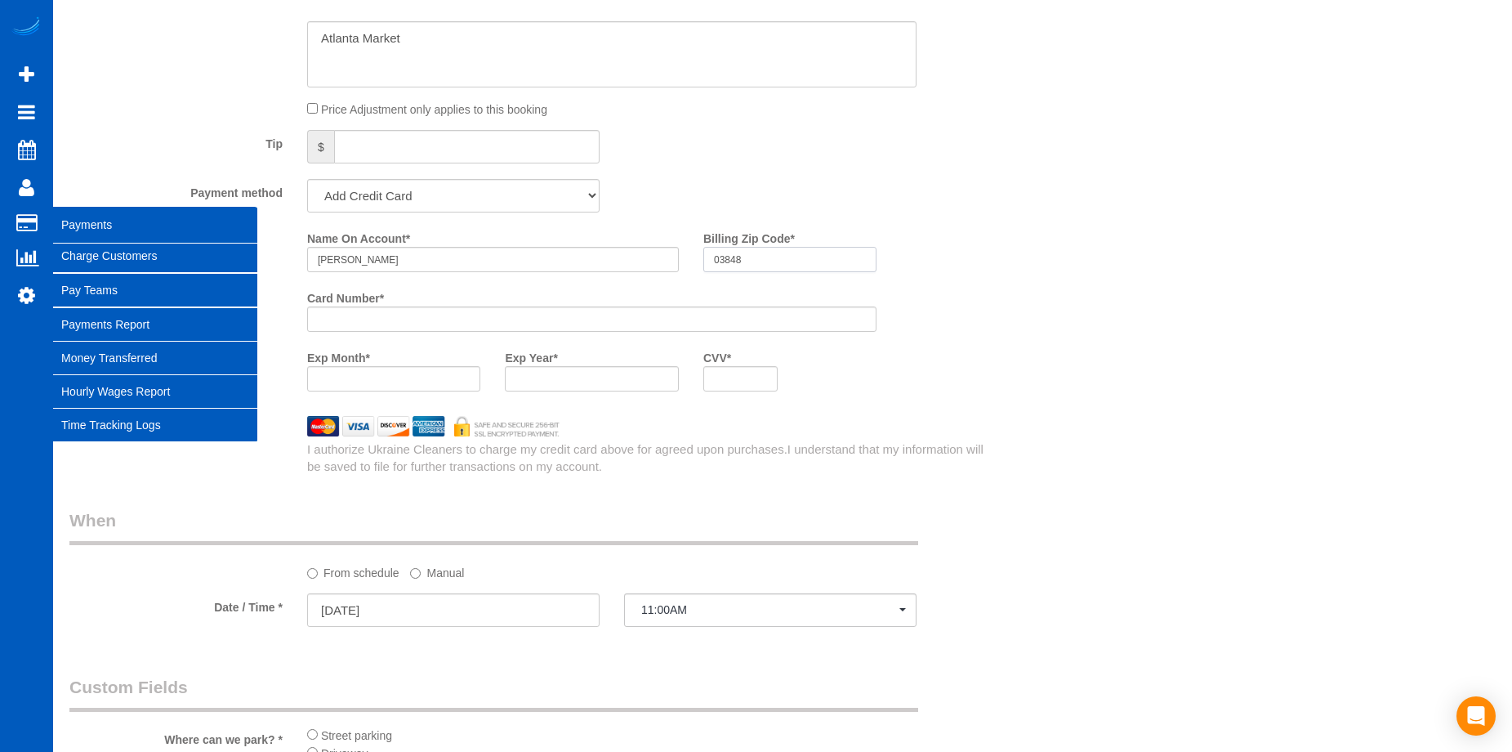
type input "03848"
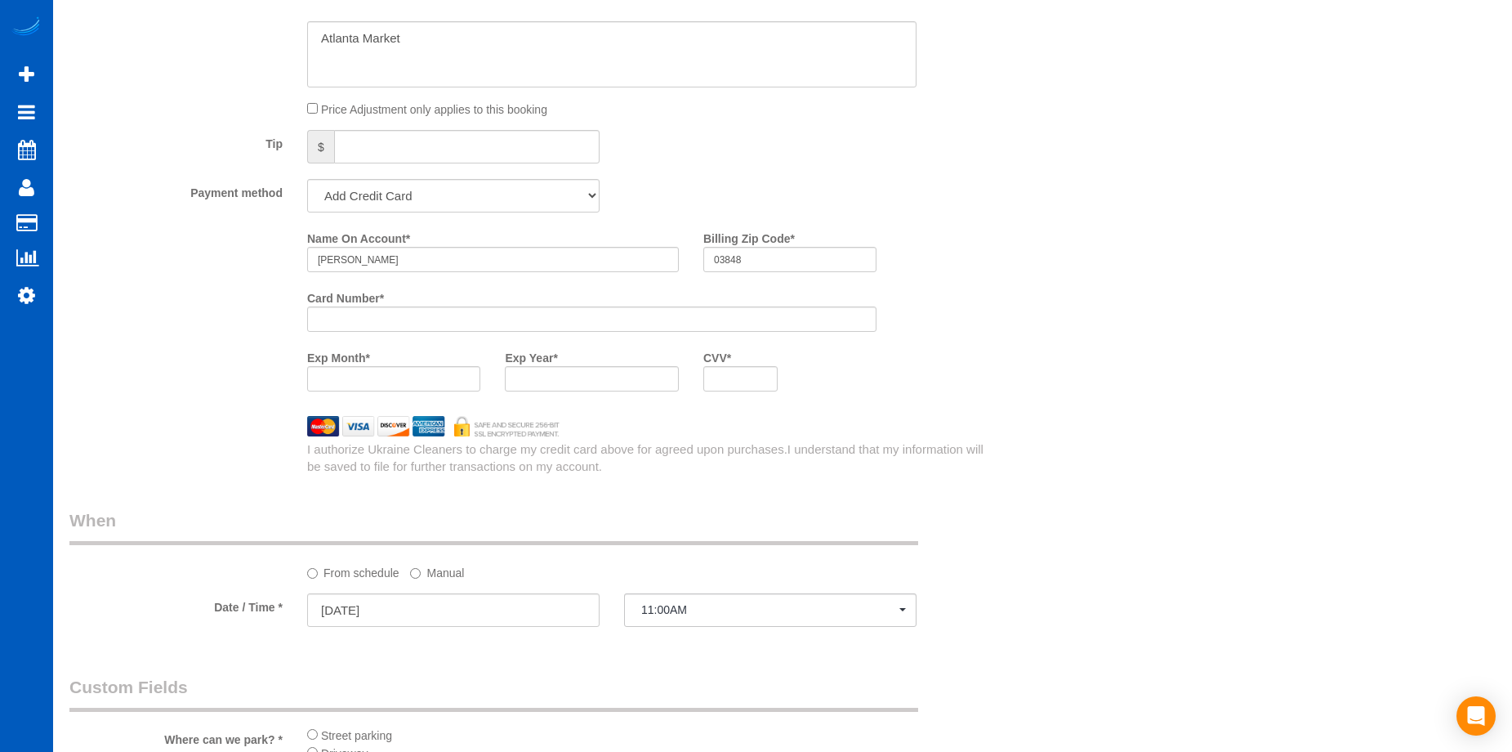
click at [1053, 379] on div "Who Email* awilli315@yahoo.com Name * Tiffany Smith Where Address* 2144 Peachtr…" at bounding box center [782, 85] width 1427 height 2856
click at [1032, 441] on div "Who Email* awilli315@yahoo.com Name * Tiffany Smith Where Address* 2144 Peachtr…" at bounding box center [782, 85] width 1427 height 2856
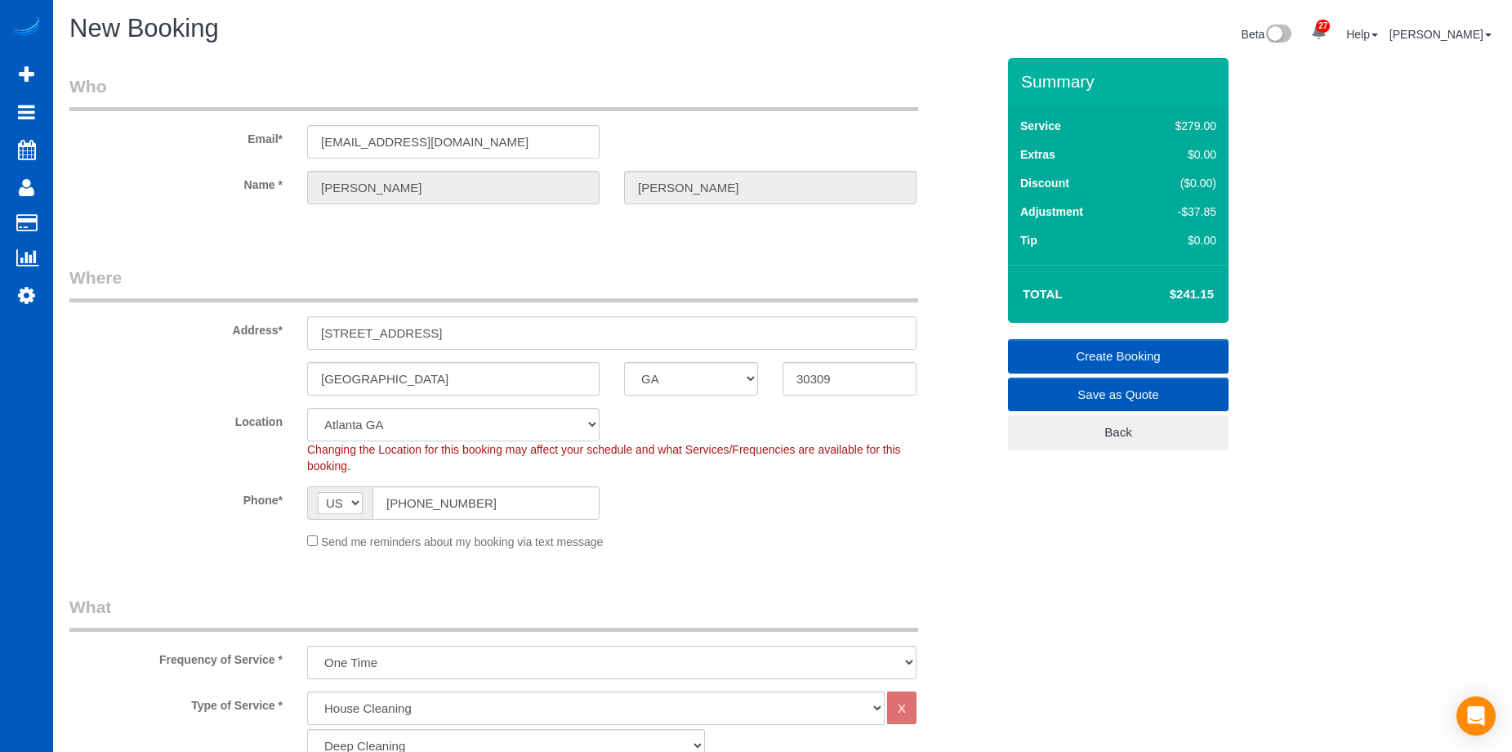
scroll to position [0, 0]
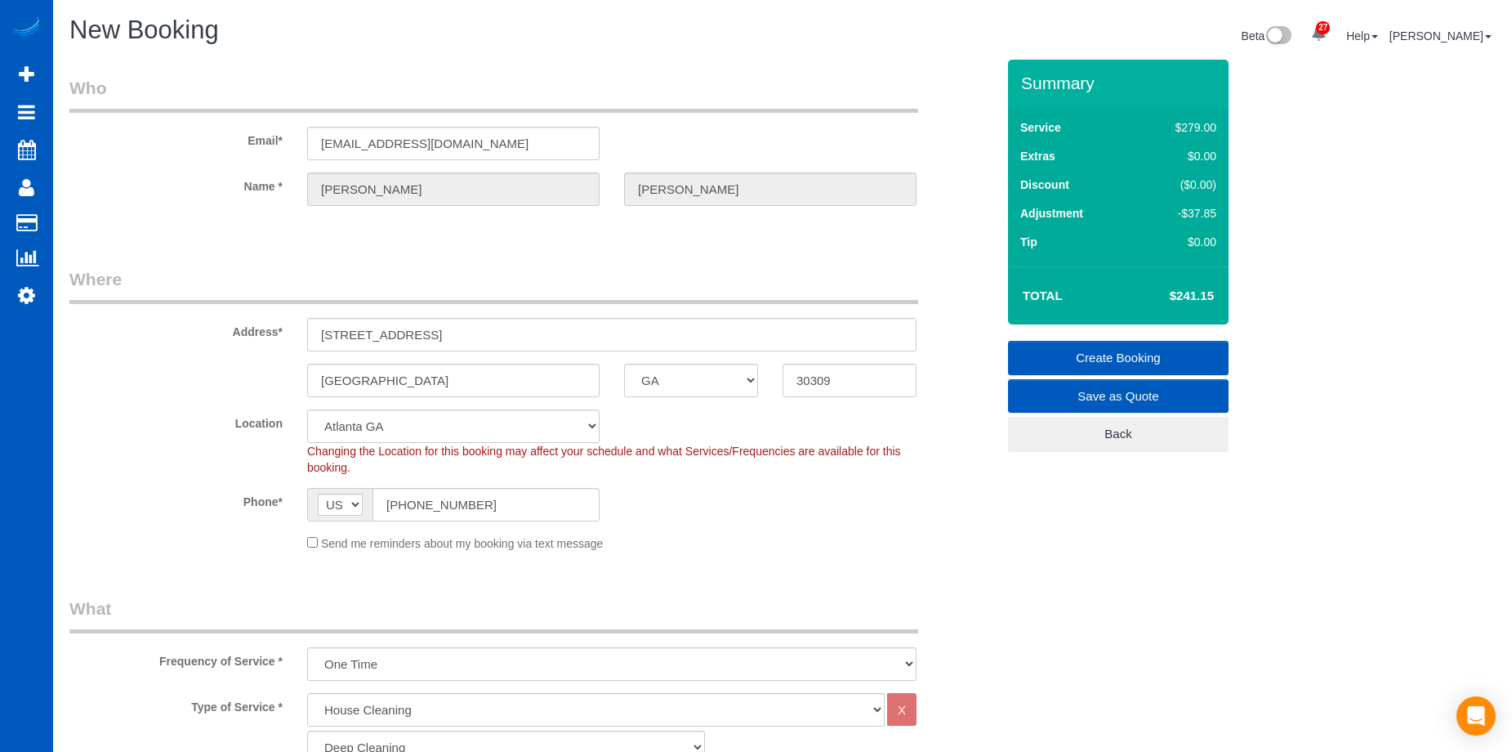
click at [1039, 356] on link "Create Booking" at bounding box center [1118, 358] width 221 height 34
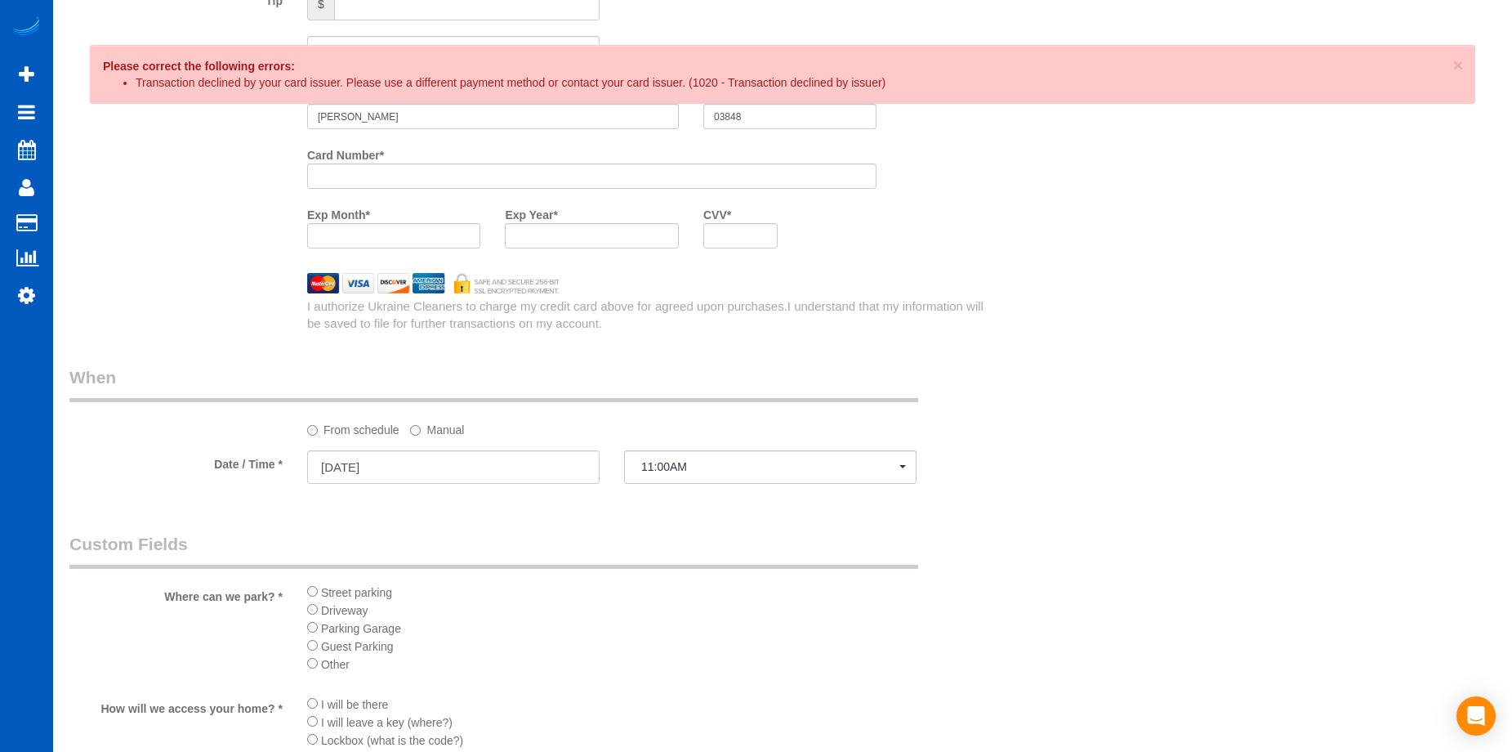
scroll to position [1389, 0]
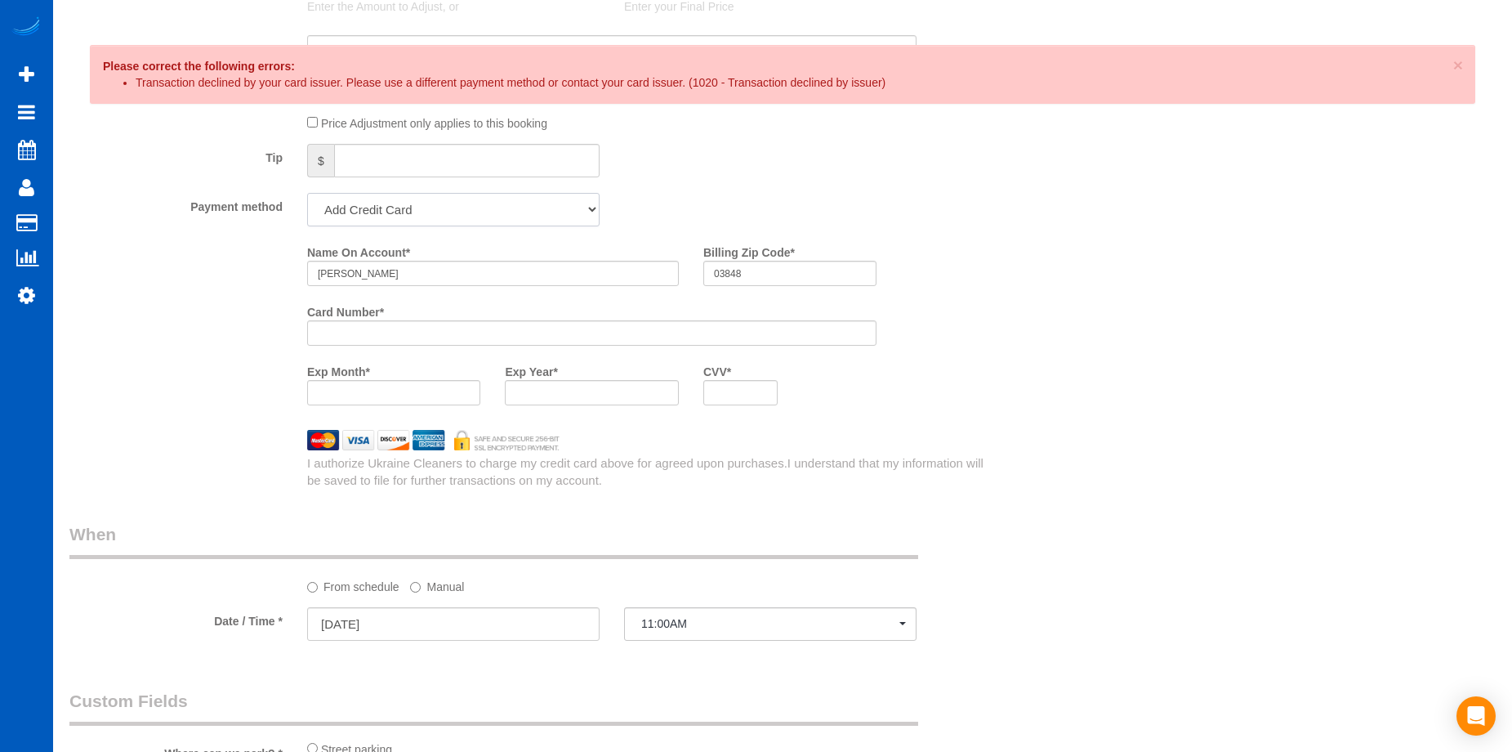
click at [540, 206] on select "Add Credit Card Cash Check Paypal" at bounding box center [453, 209] width 292 height 33
select select "string:cash"
click at [307, 193] on select "Add Credit Card Cash Check Paypal" at bounding box center [453, 209] width 292 height 33
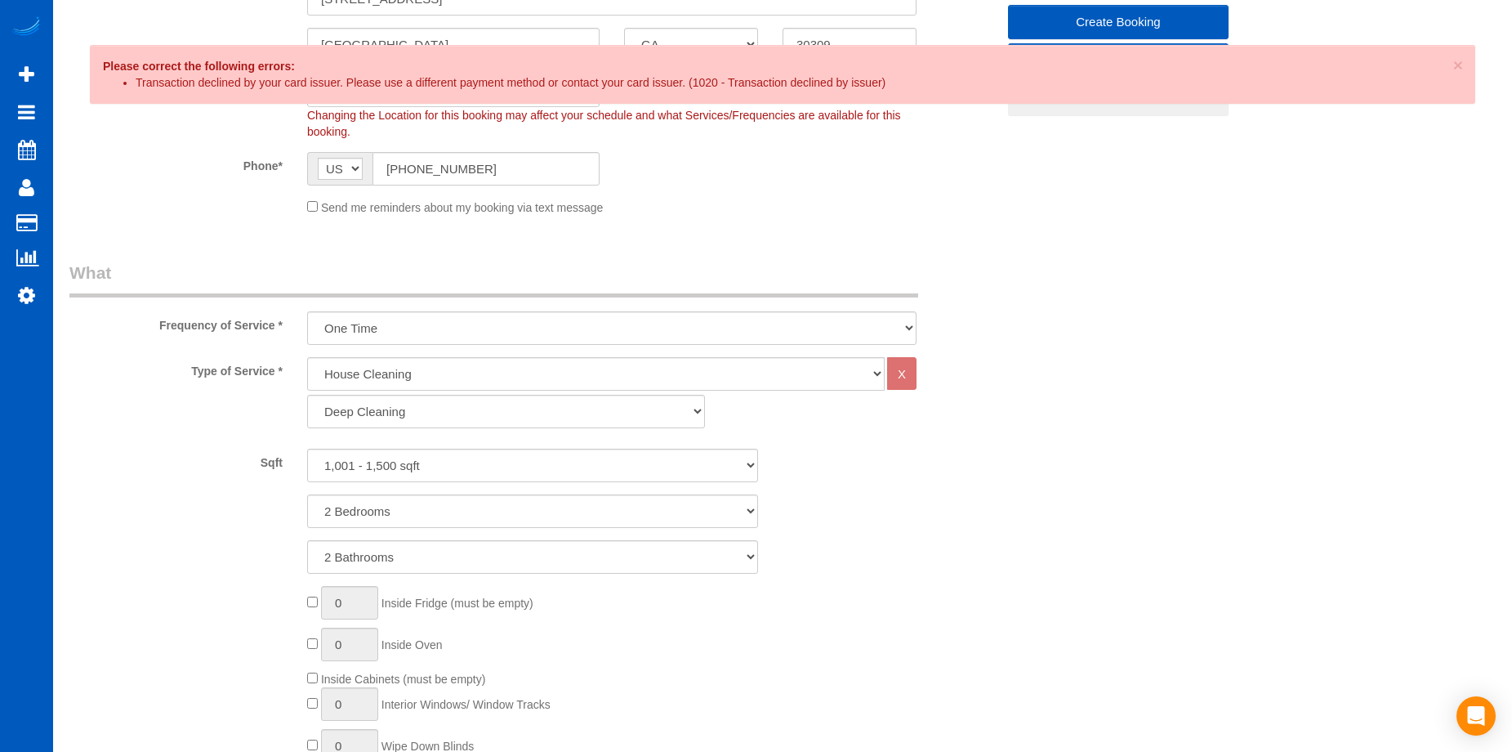
scroll to position [9, 0]
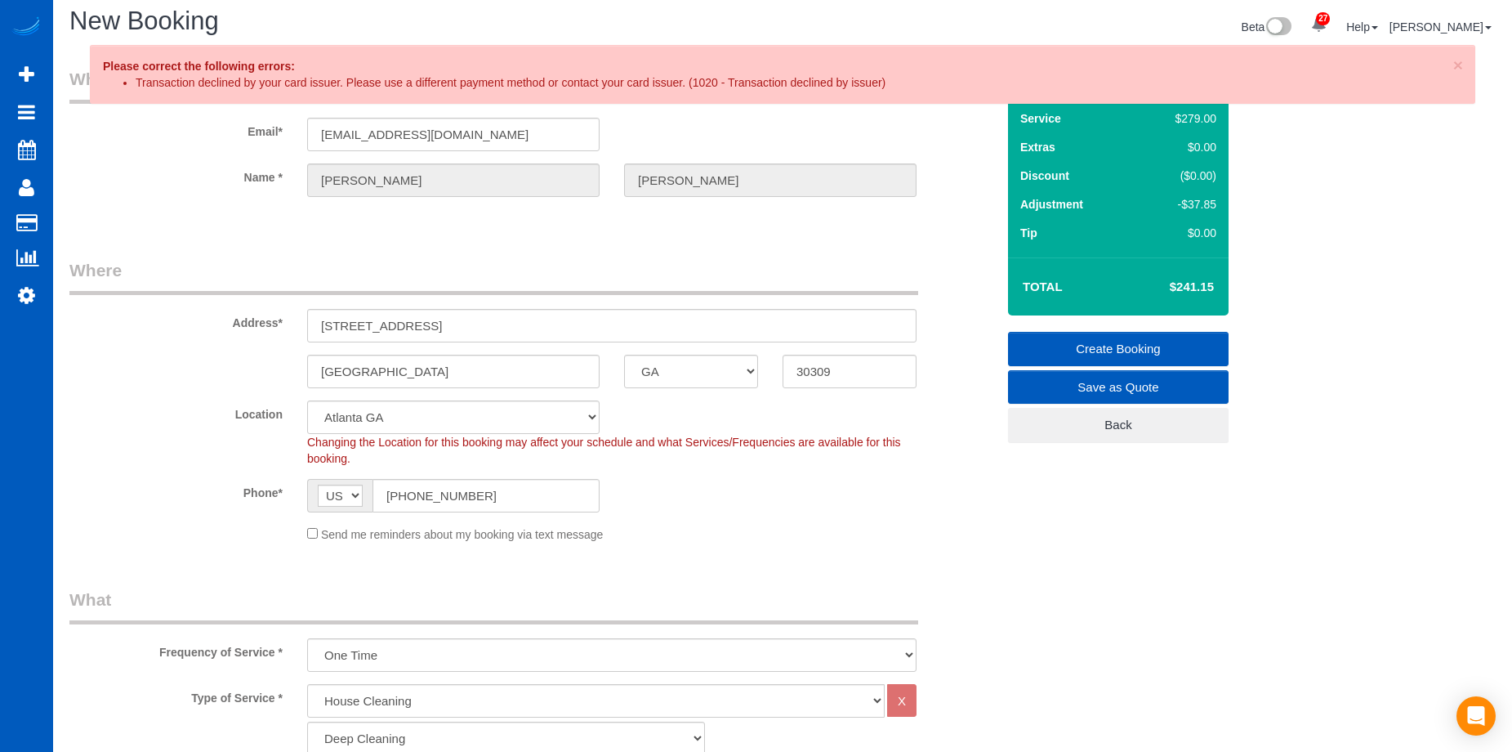
click at [1035, 334] on link "Create Booking" at bounding box center [1118, 349] width 221 height 34
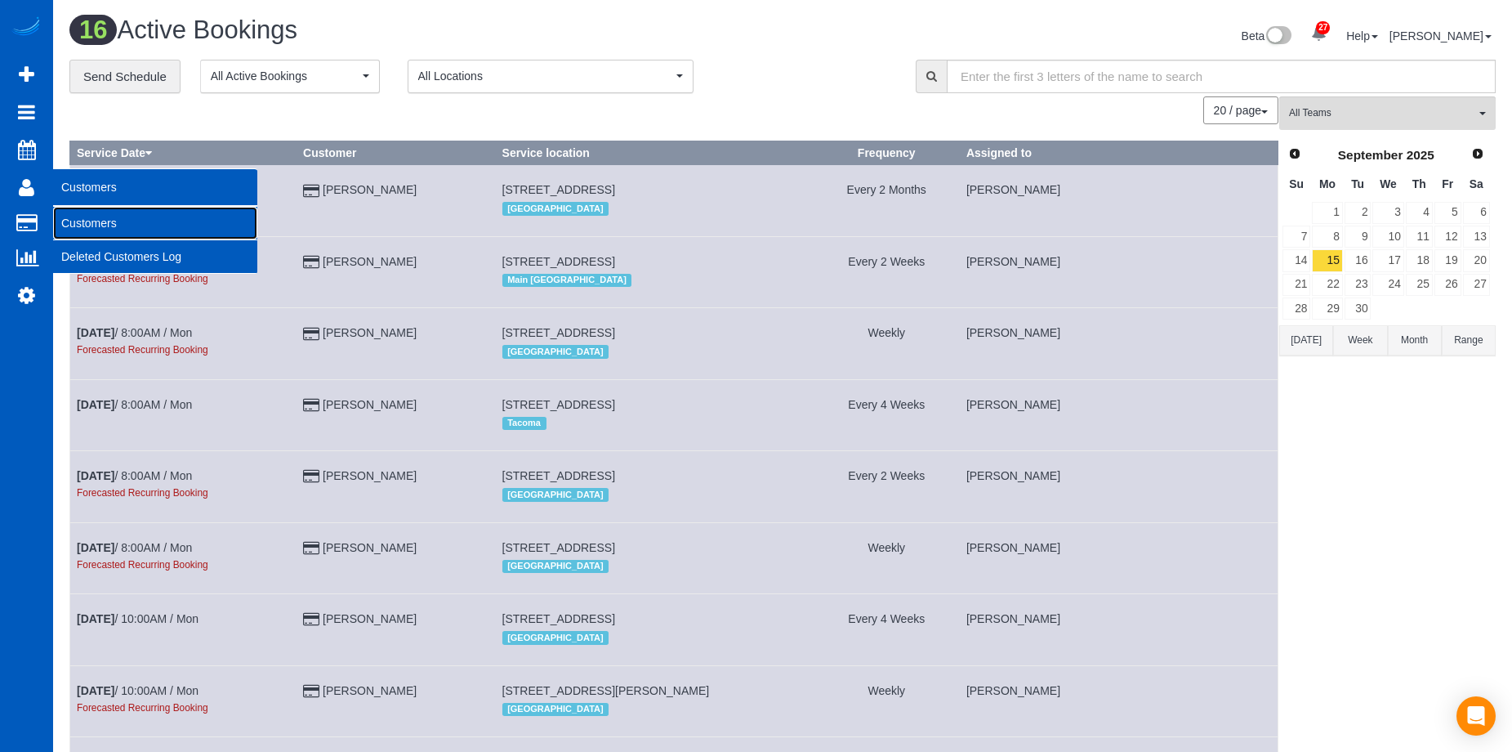
click at [80, 218] on link "Customers" at bounding box center [155, 223] width 204 height 33
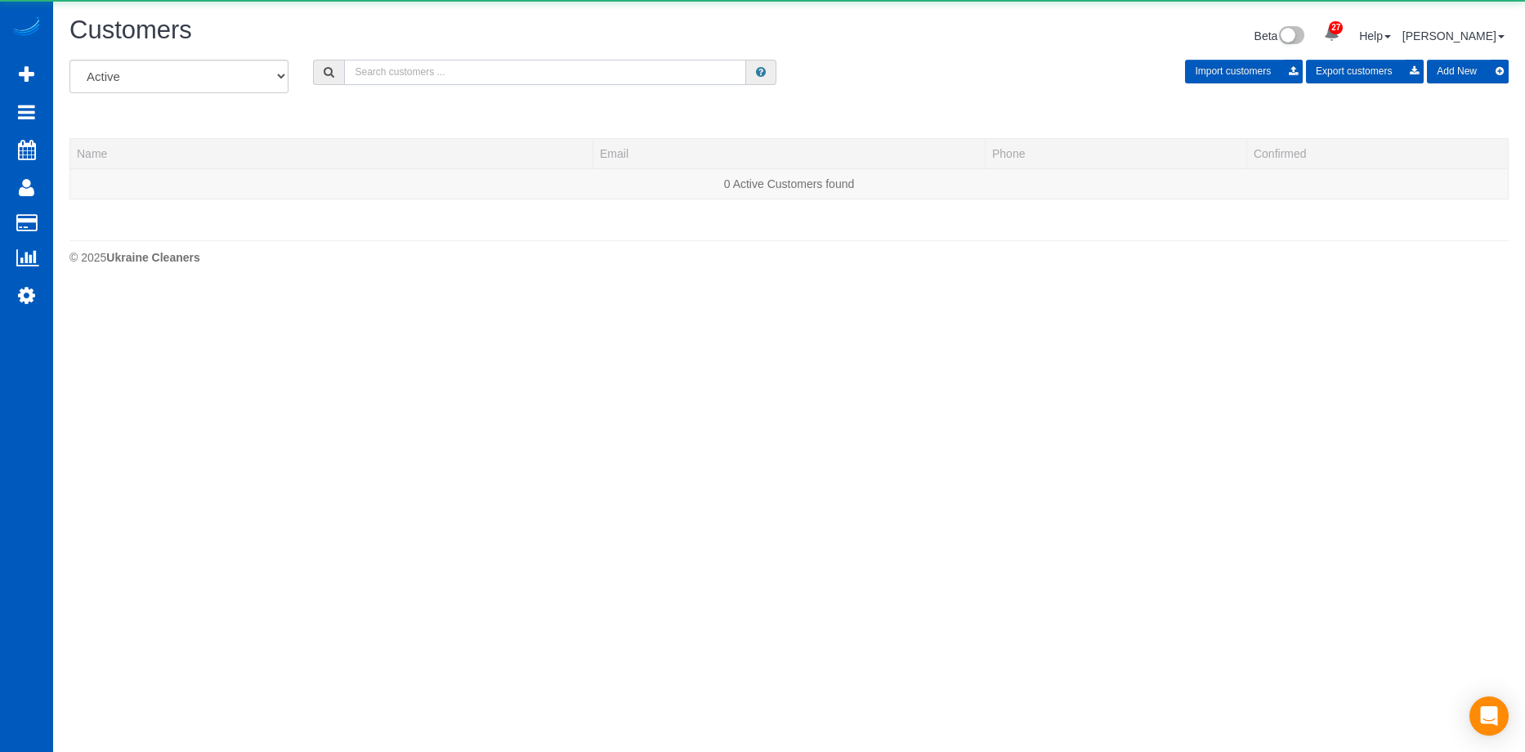
click at [444, 76] on input "text" at bounding box center [545, 72] width 402 height 25
paste input "Awilli315@yahoo.com"
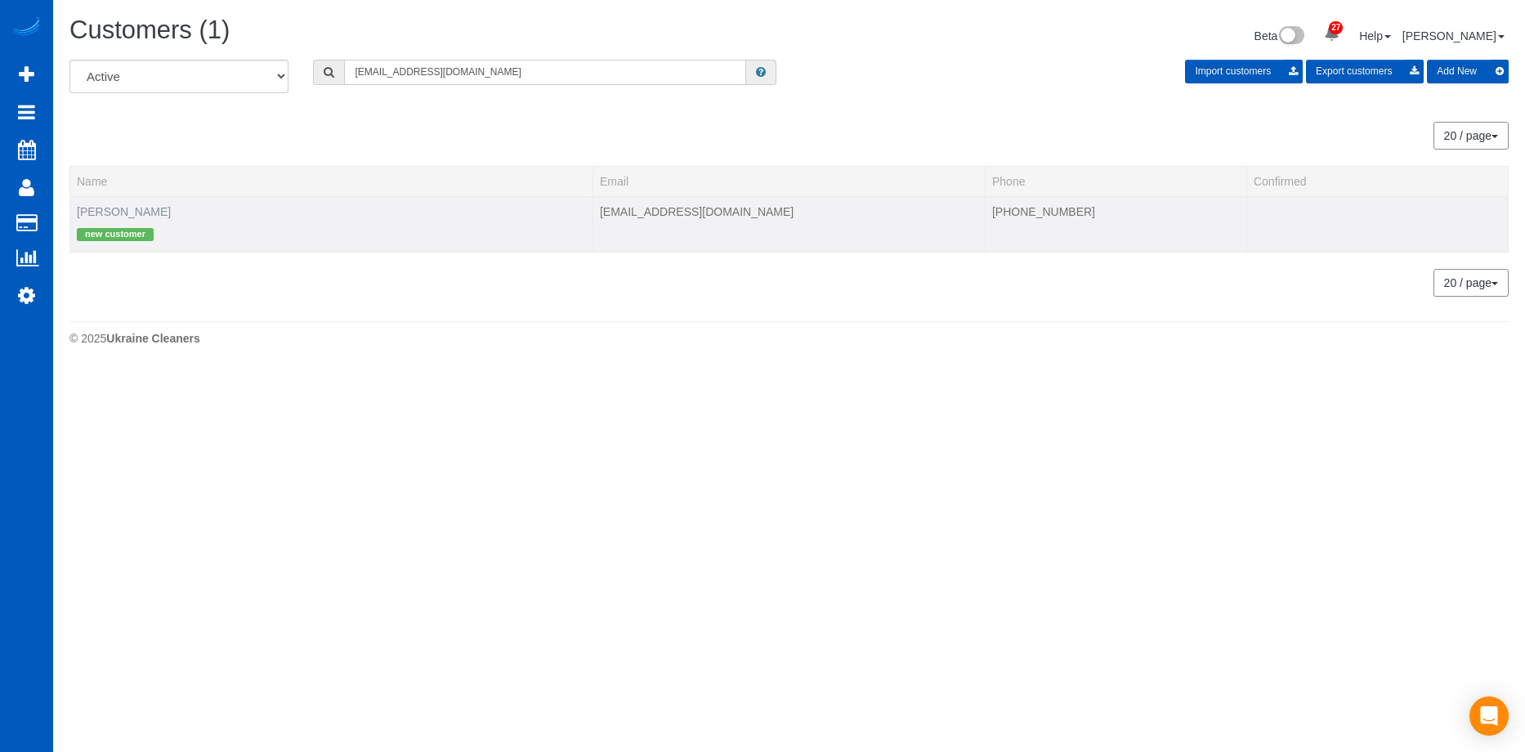
type input "Awilli315@yahoo.com"
click at [118, 206] on link "Tiffany Smith" at bounding box center [124, 211] width 94 height 13
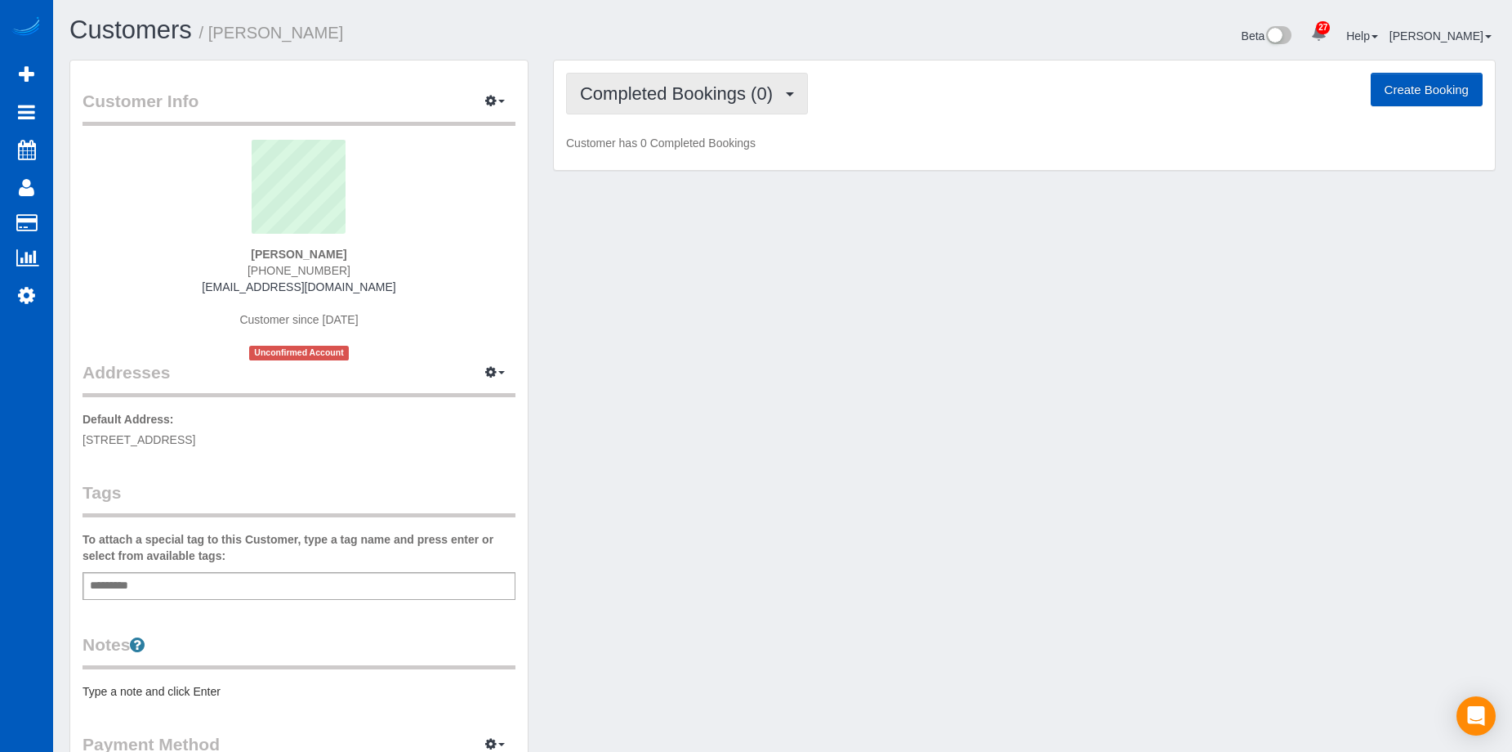
click at [746, 89] on span "Completed Bookings (0)" at bounding box center [680, 93] width 201 height 20
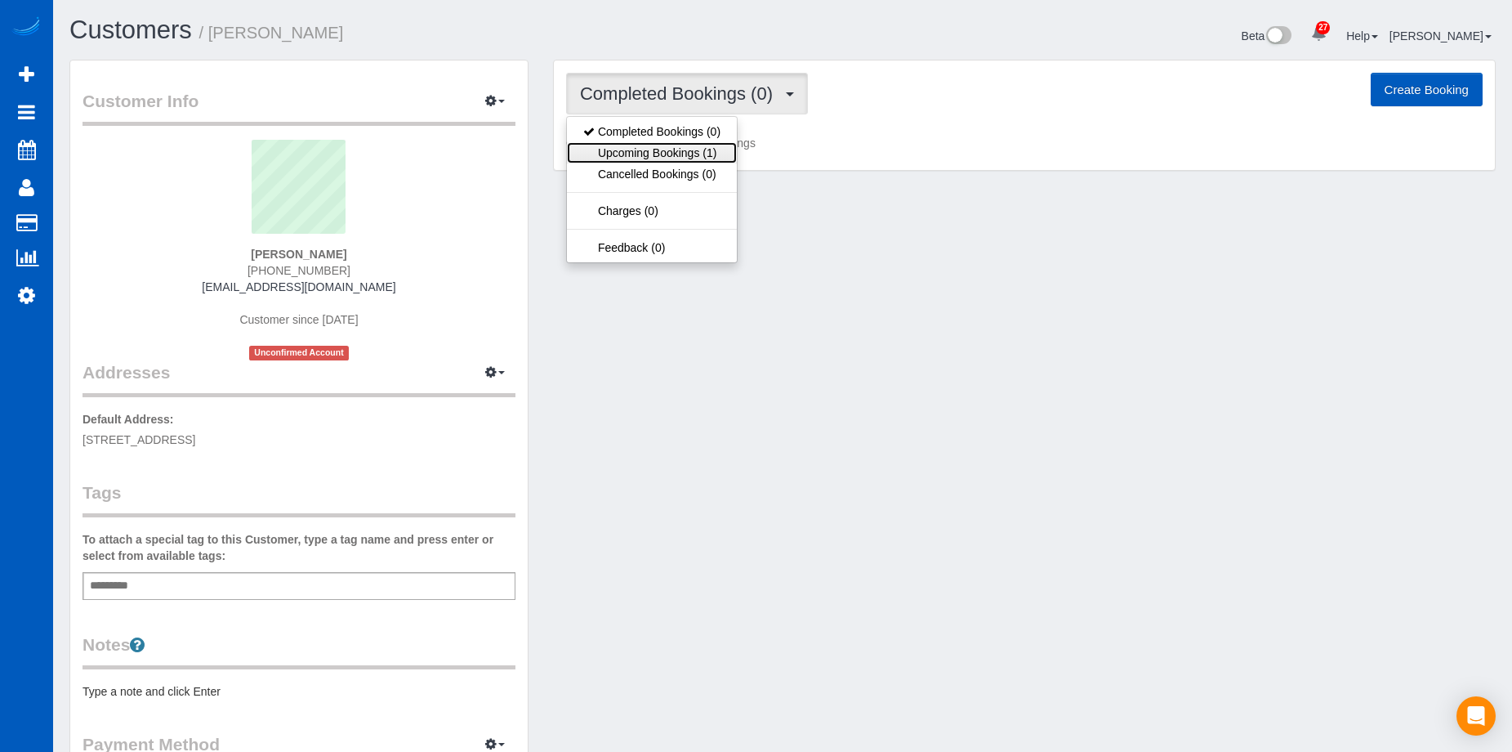
click at [671, 145] on link "Upcoming Bookings (1)" at bounding box center [652, 152] width 170 height 21
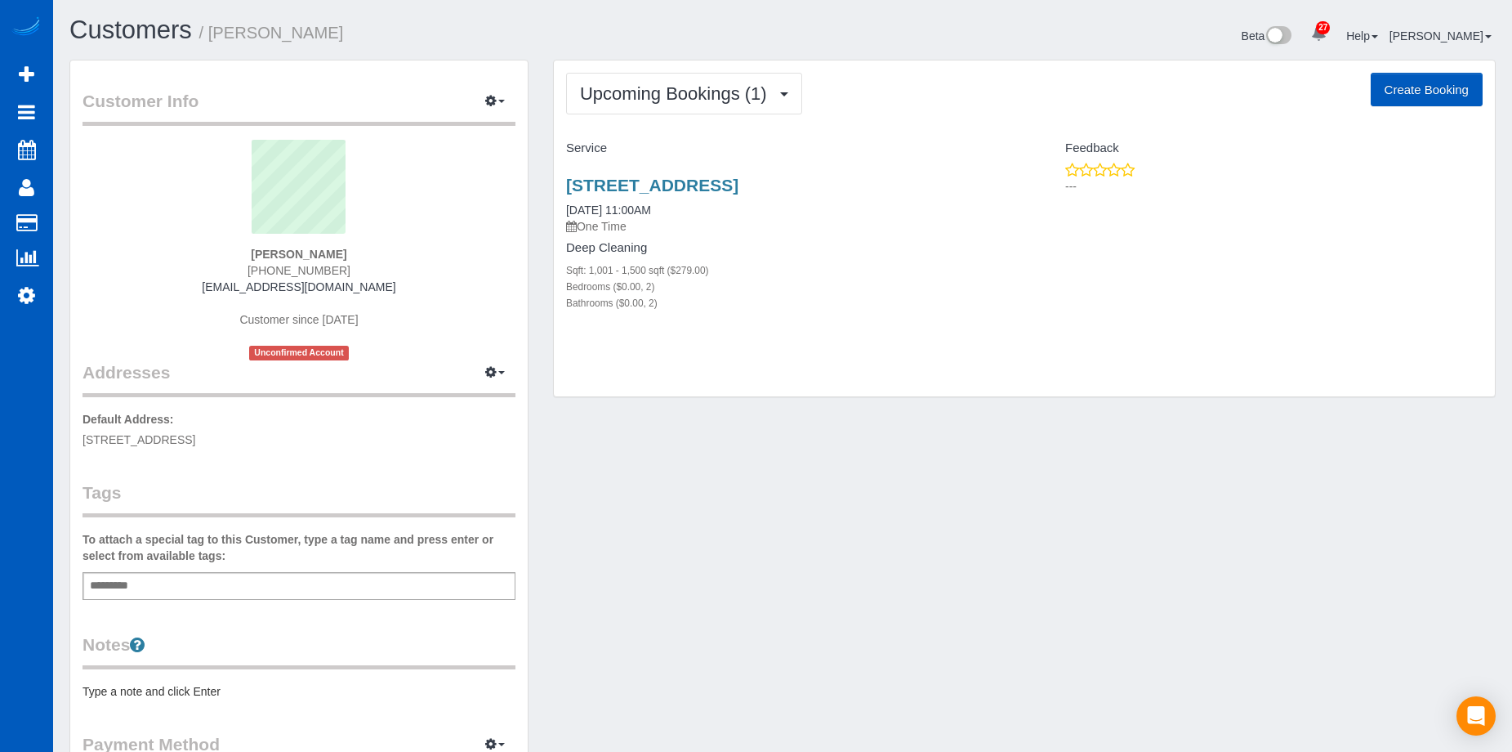
click at [1395, 83] on button "Create Booking" at bounding box center [1427, 90] width 112 height 34
select select "GA"
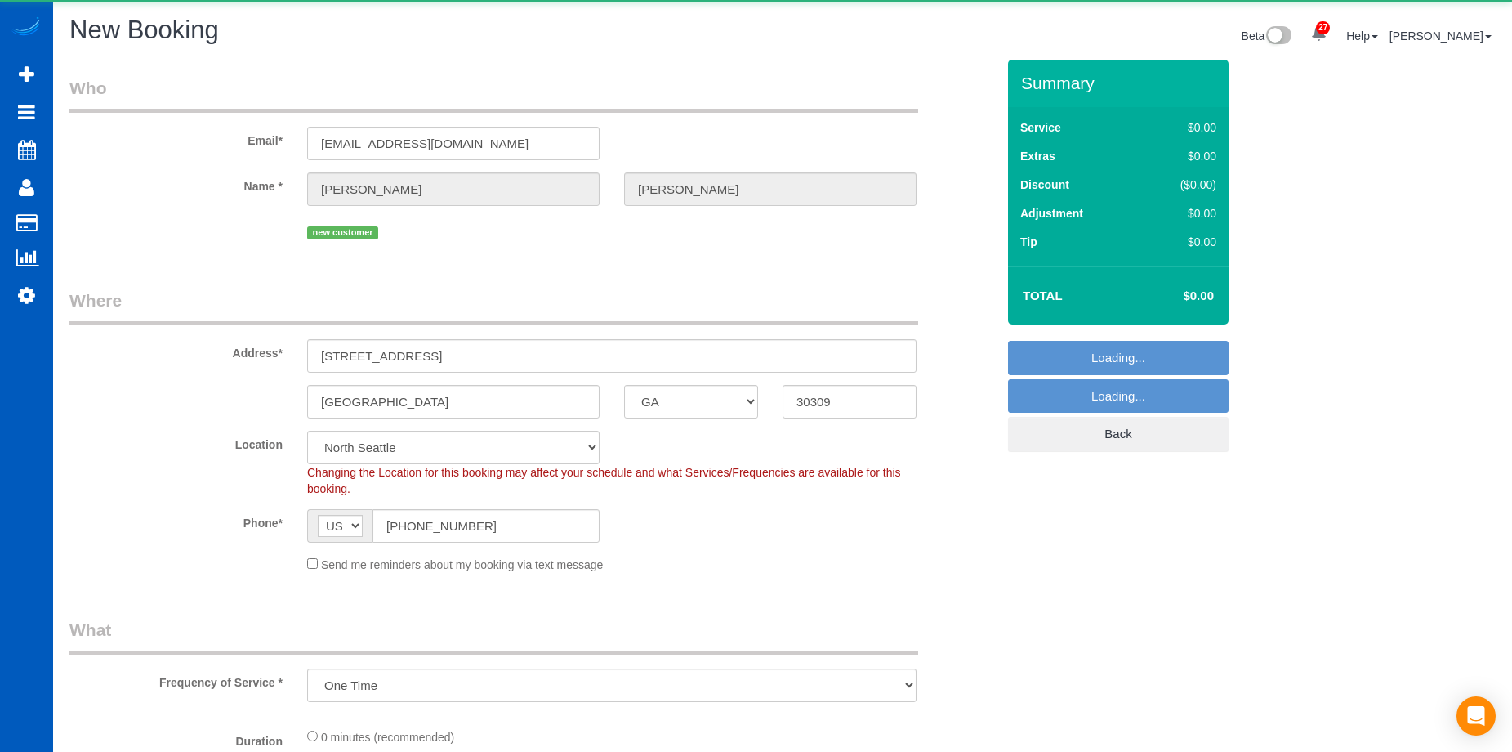
select select "object:5590"
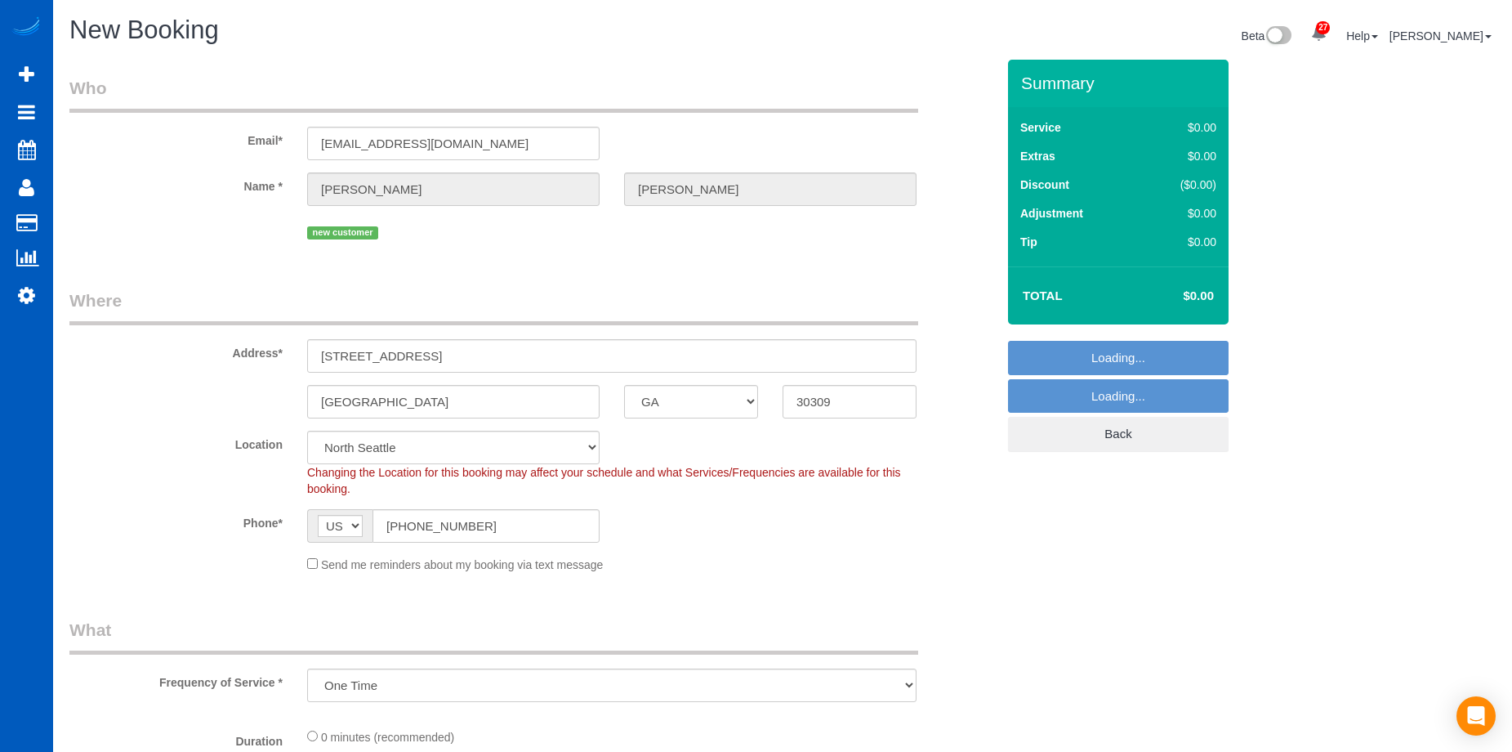
select select "199"
select select "369"
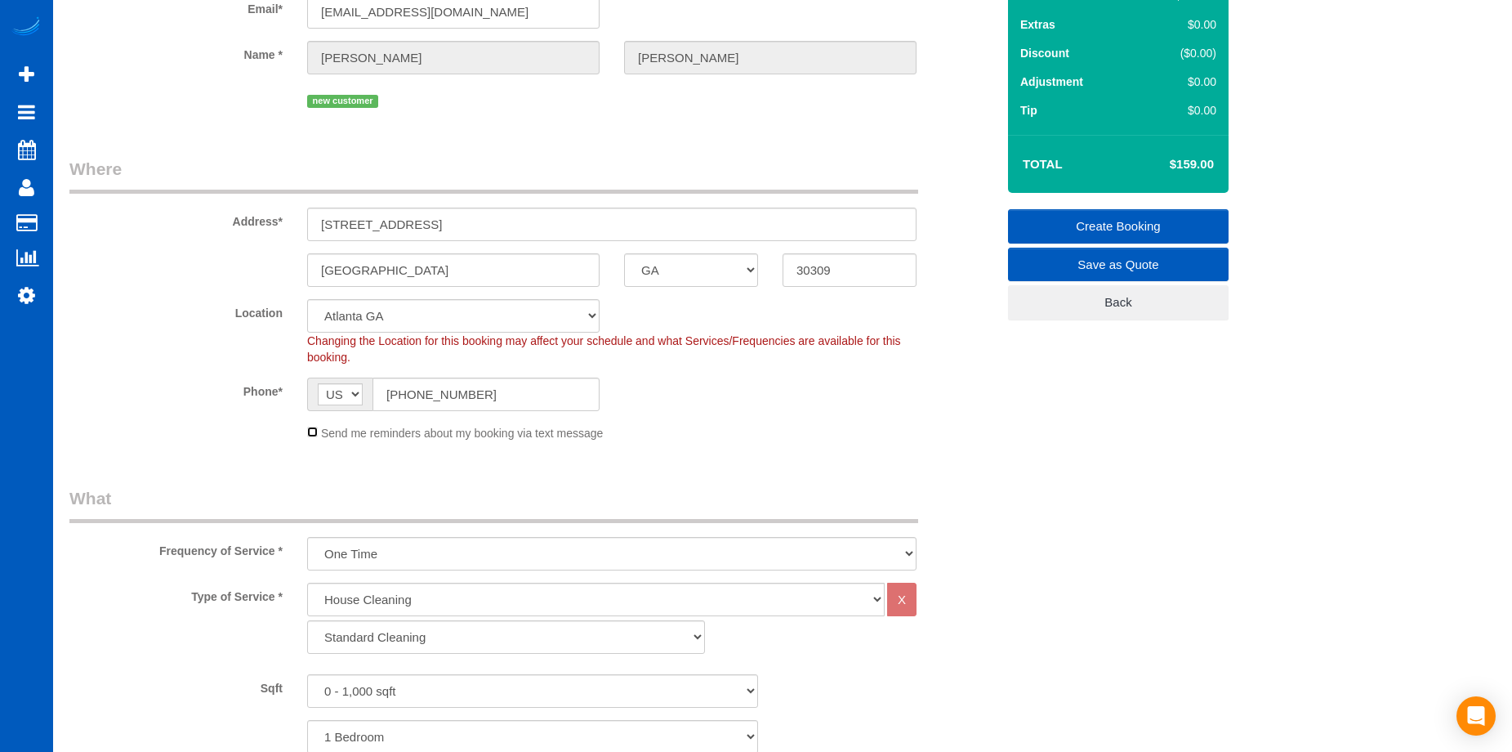
scroll to position [327, 0]
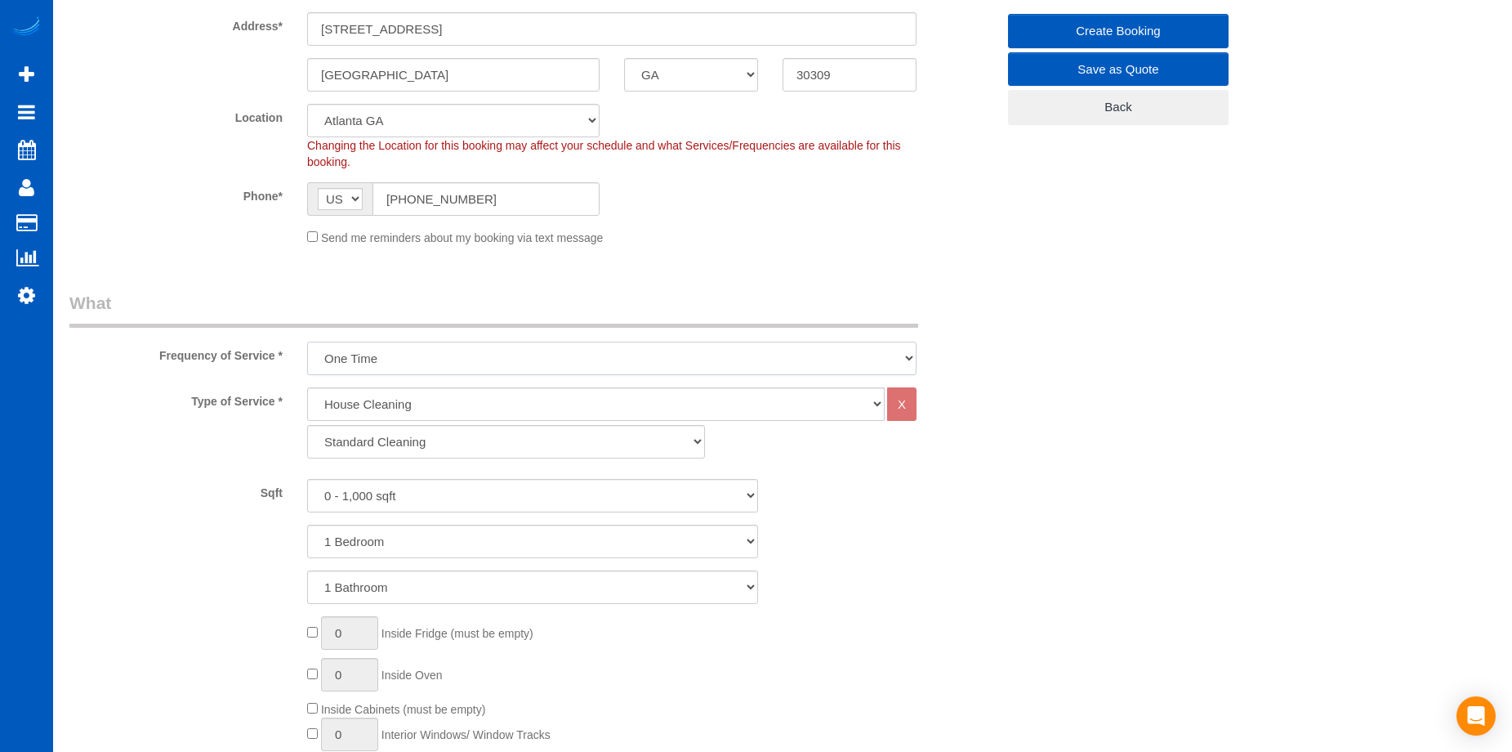
click at [466, 352] on select "One Time Weekly - 15.00% Every 2 Weeks - 10.00% Every 4 Weeks - 5.00% Every 2 M…" at bounding box center [612, 358] width 610 height 33
select select "object:5937"
click at [307, 342] on select "One Time Weekly - 15.00% Every 2 Weeks - 10.00% Every 4 Weeks - 5.00% Every 2 M…" at bounding box center [612, 358] width 610 height 33
click at [471, 496] on select "0 - 1,000 sqft 1,001 - 1,500 sqft 1,501 - 2,000 sqft 2,001 - 2,500 sqft 2,501 -…" at bounding box center [532, 495] width 451 height 33
select select "1001"
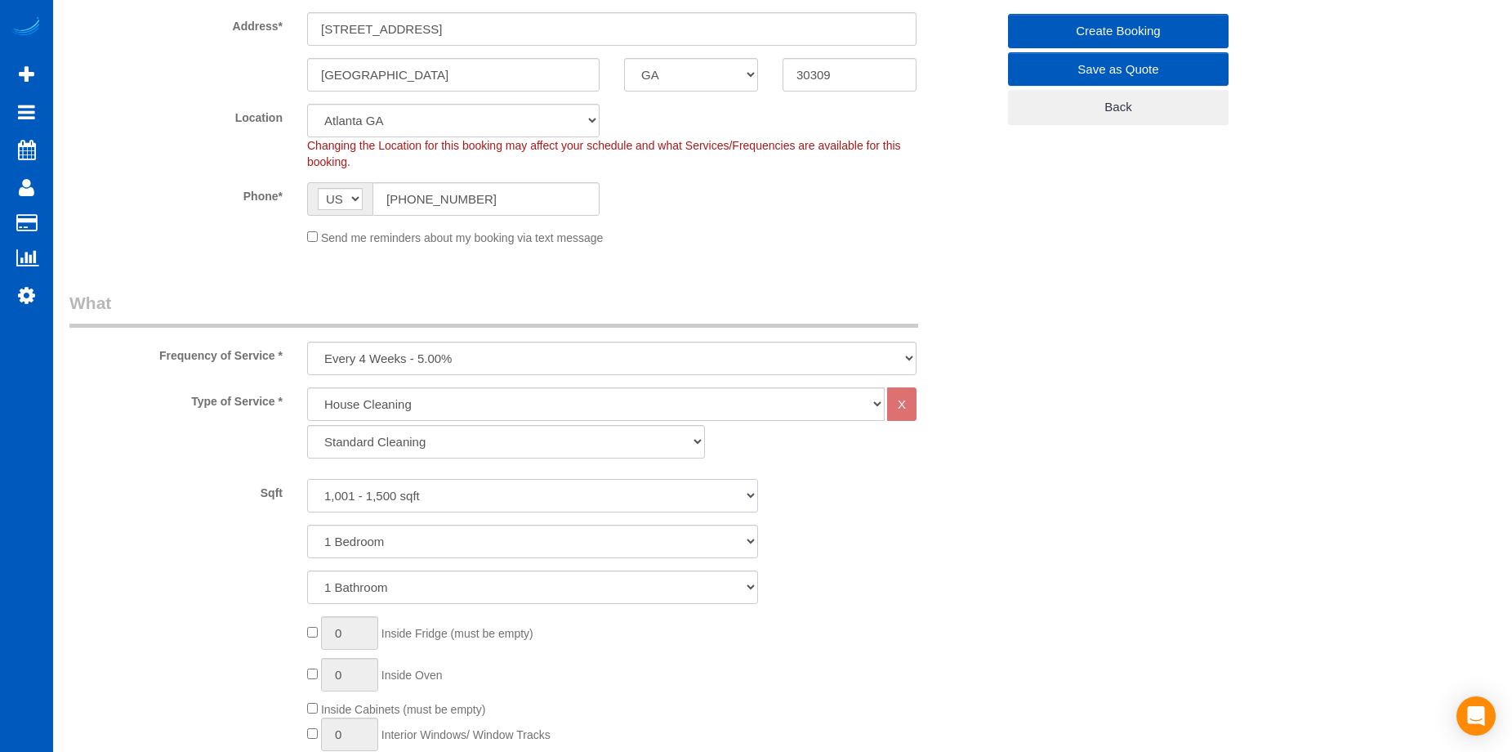
click at [307, 479] on select "0 - 1,000 sqft 1,001 - 1,500 sqft 1,501 - 2,000 sqft 2,001 - 2,500 sqft 2,501 -…" at bounding box center [532, 495] width 451 height 33
click at [459, 544] on select "1 Bedroom 2 Bedrooms 3 Bedrooms 4 Bedrooms 5 Bedrooms 6 Bedrooms 7 Bedrooms" at bounding box center [532, 541] width 451 height 33
select select "4"
click at [307, 525] on select "1 Bedroom 2 Bedrooms 3 Bedrooms 4 Bedrooms 5 Bedrooms 6 Bedrooms 7 Bedrooms" at bounding box center [532, 541] width 451 height 33
drag, startPoint x: 457, startPoint y: 585, endPoint x: 453, endPoint y: 601, distance: 16.1
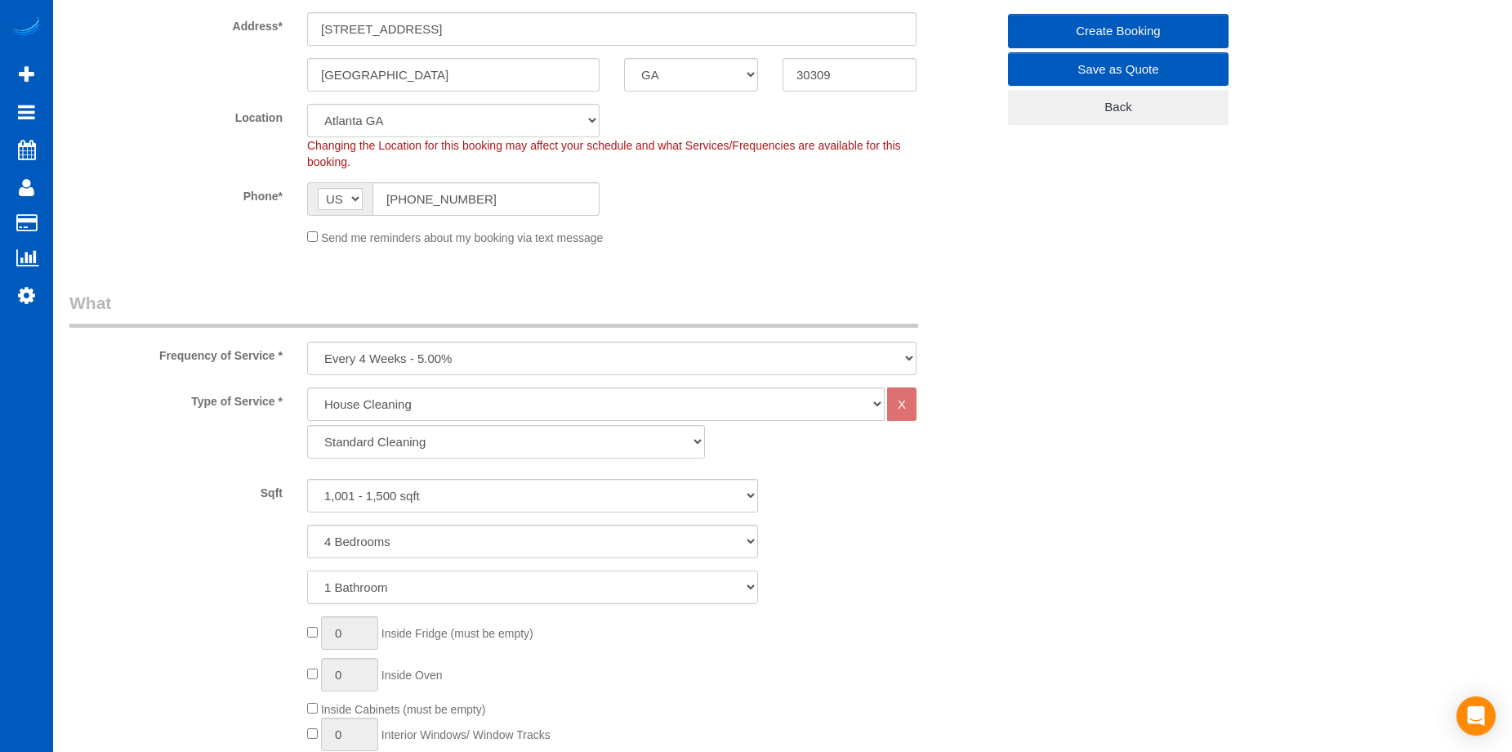
click at [457, 585] on select "1 Bathroom 2 Bathrooms 3 Bathrooms 4 Bathrooms 5 Bathrooms 6 Bathrooms 7 Bathro…" at bounding box center [532, 586] width 451 height 33
select select "2"
click at [307, 570] on select "1 Bathroom 2 Bathrooms 3 Bathrooms 4 Bathrooms 5 Bathrooms 6 Bathrooms 7 Bathro…" at bounding box center [532, 586] width 451 height 33
click at [468, 584] on select "1 Bathroom 2 Bathrooms 3 Bathrooms 4 Bathrooms 5 Bathrooms 6 Bathrooms 7 Bathro…" at bounding box center [532, 586] width 451 height 33
click at [468, 535] on select "1 Bedroom 2 Bedrooms 3 Bedrooms 4 Bedrooms 5 Bedrooms 6 Bedrooms 7 Bedrooms" at bounding box center [532, 541] width 451 height 33
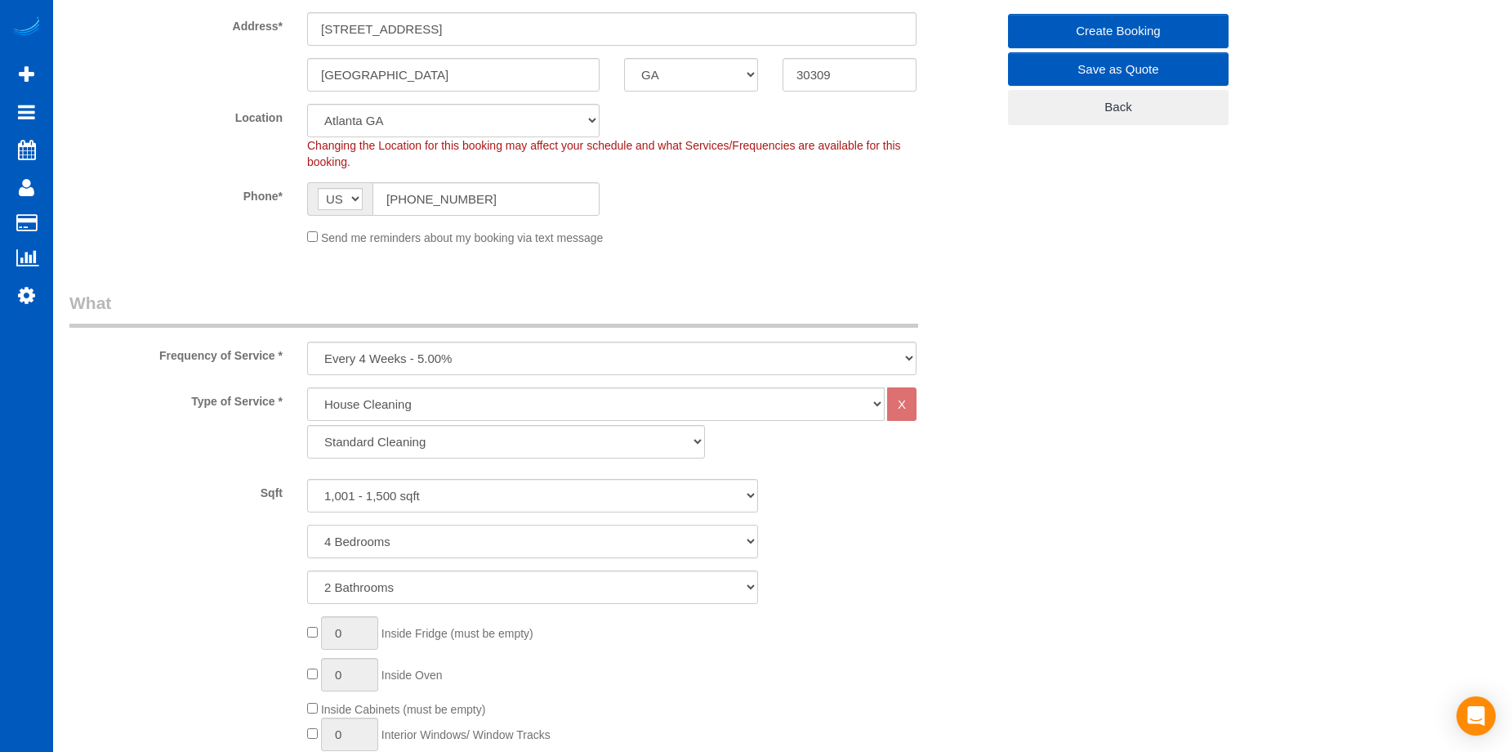
click at [467, 543] on select "1 Bedroom 2 Bedrooms 3 Bedrooms 4 Bedrooms 5 Bedrooms 6 Bedrooms 7 Bedrooms" at bounding box center [532, 541] width 451 height 33
select select "2"
click at [307, 525] on select "1 Bedroom 2 Bedrooms 3 Bedrooms 4 Bedrooms 5 Bedrooms 6 Bedrooms 7 Bedrooms" at bounding box center [532, 541] width 451 height 33
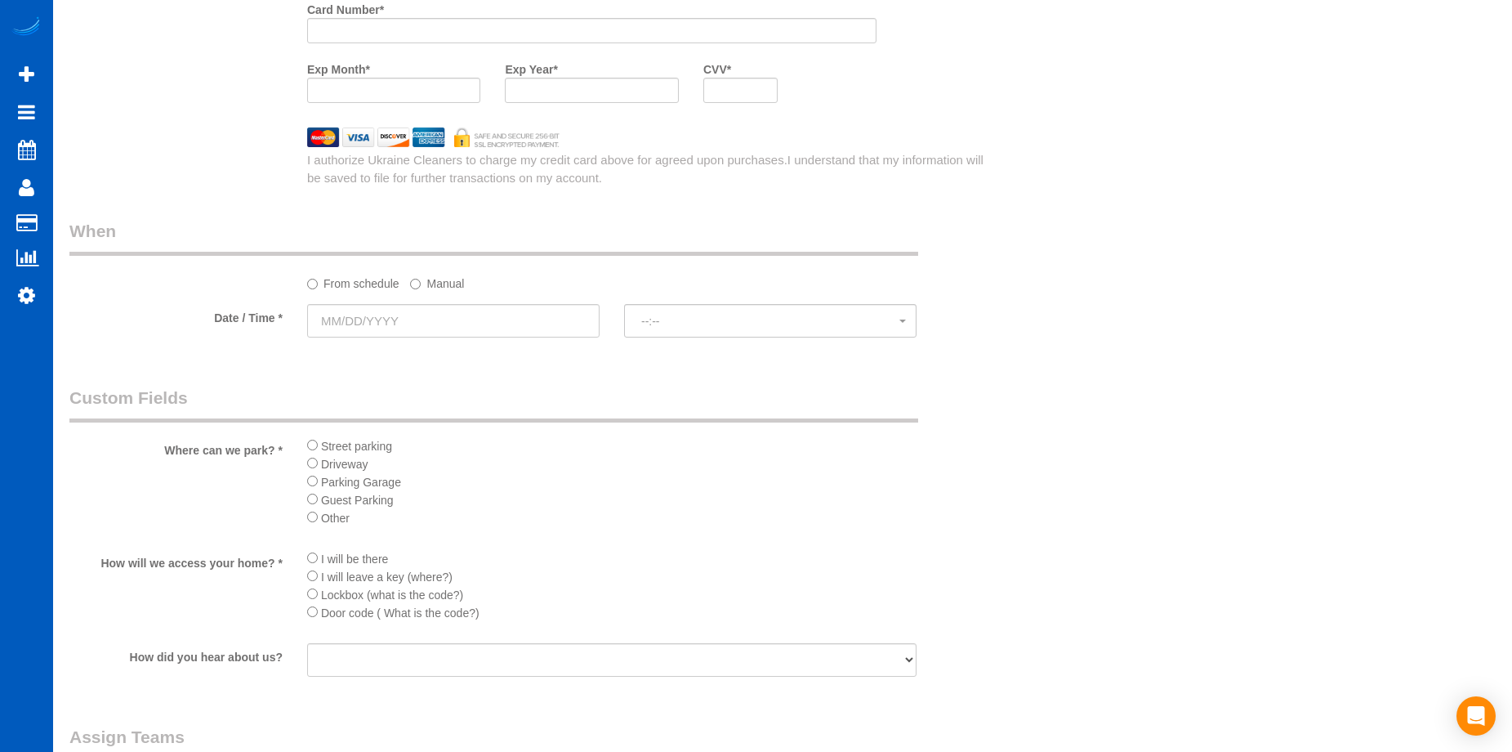
scroll to position [1879, 0]
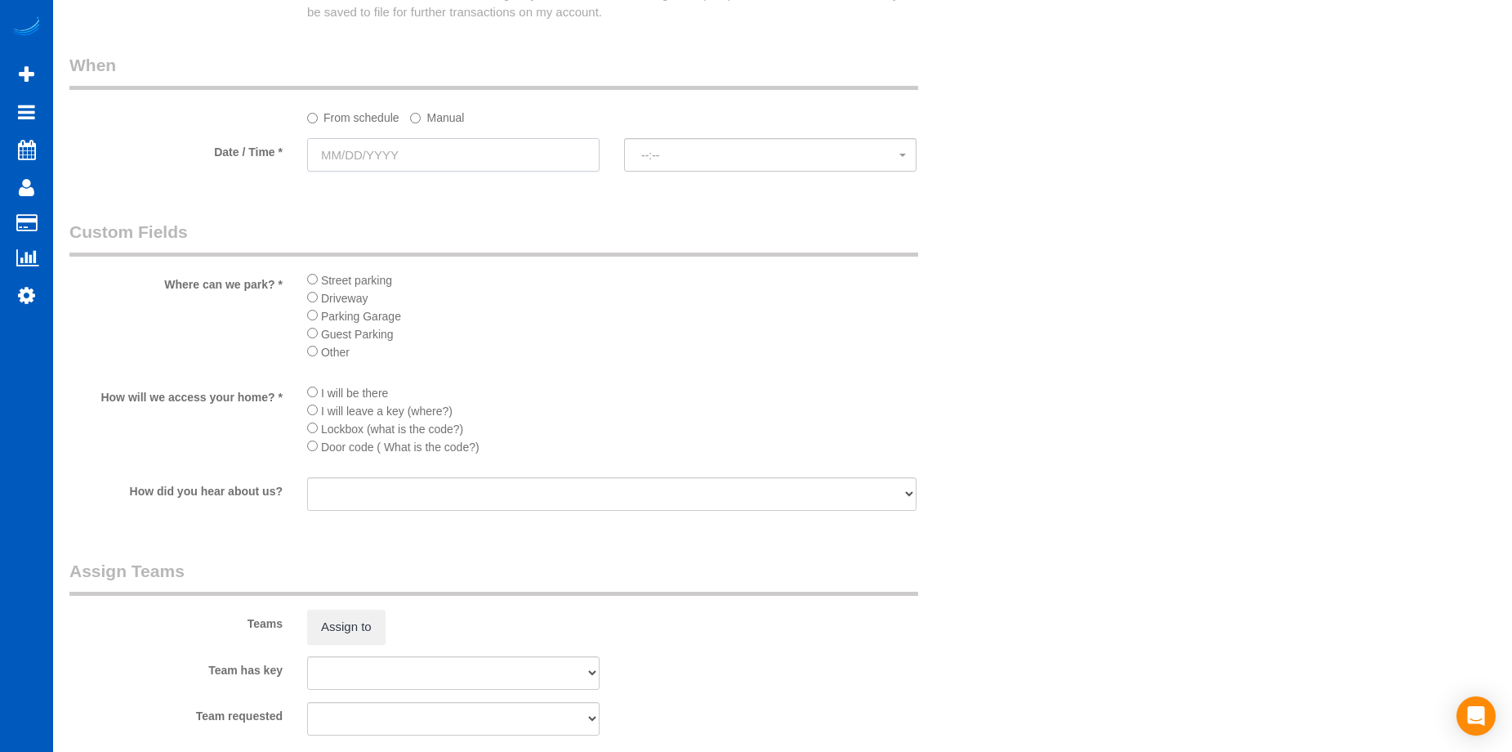
click at [526, 157] on input "text" at bounding box center [453, 154] width 292 height 33
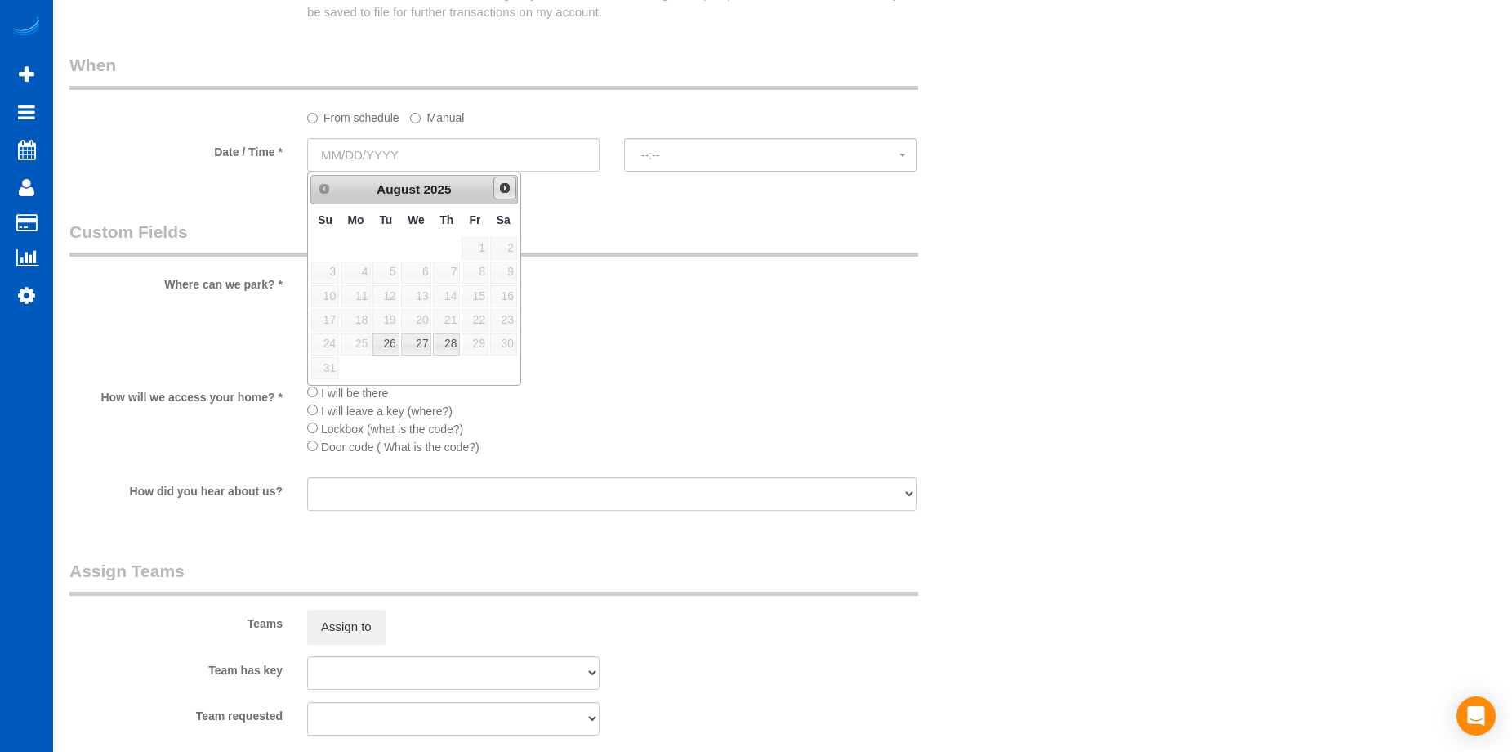
click at [506, 186] on span "Next" at bounding box center [504, 187] width 13 height 13
click at [380, 319] on link "23" at bounding box center [386, 320] width 26 height 22
type input "09/23/2025"
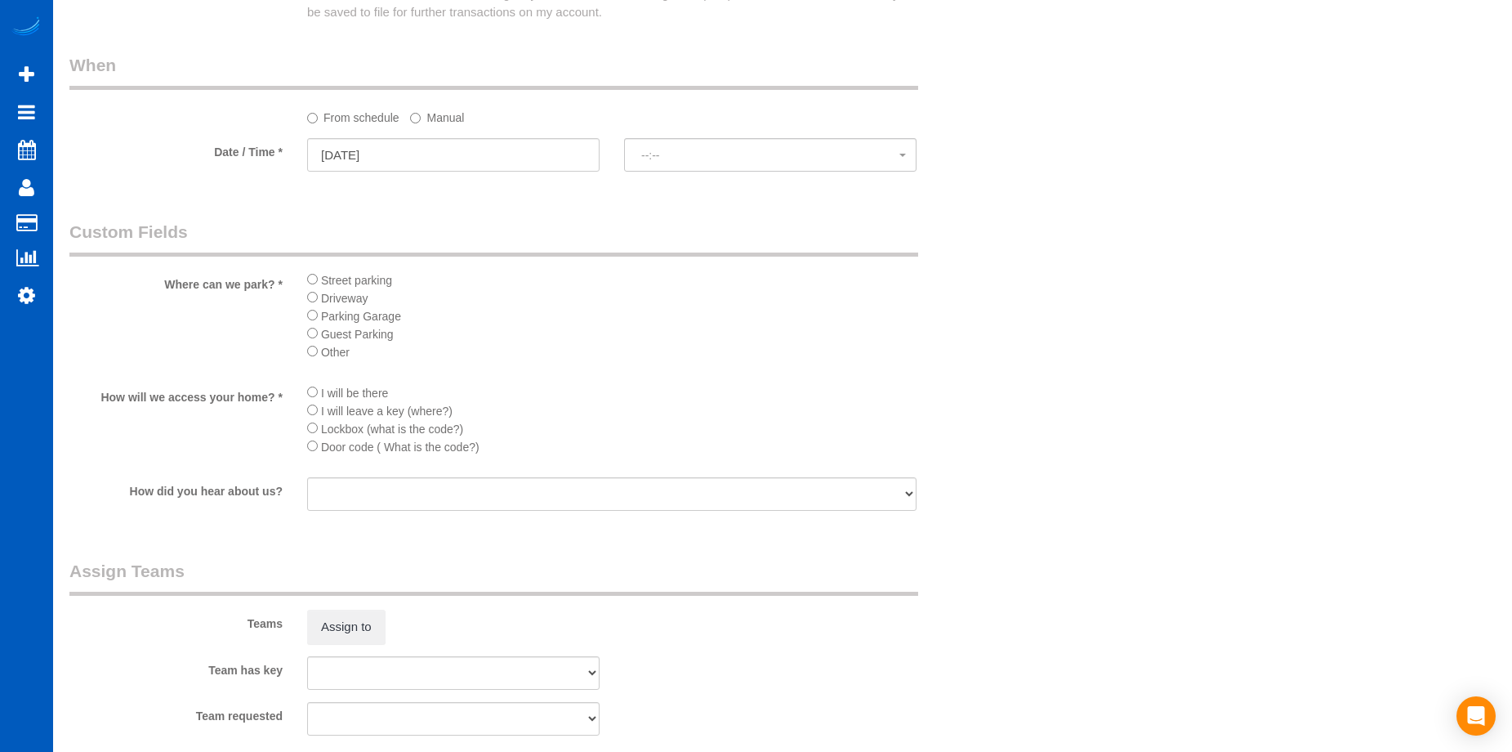
select select "spot26"
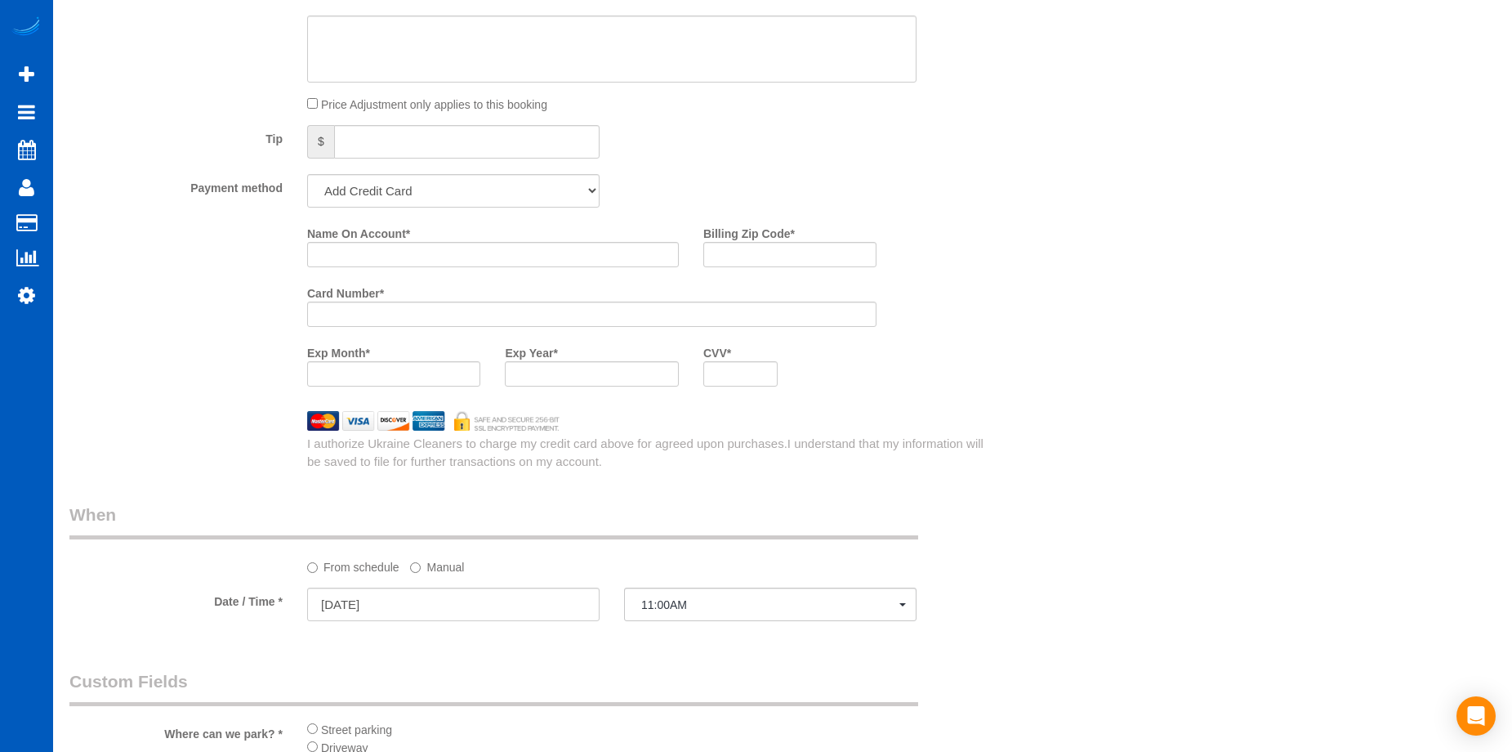
scroll to position [1389, 0]
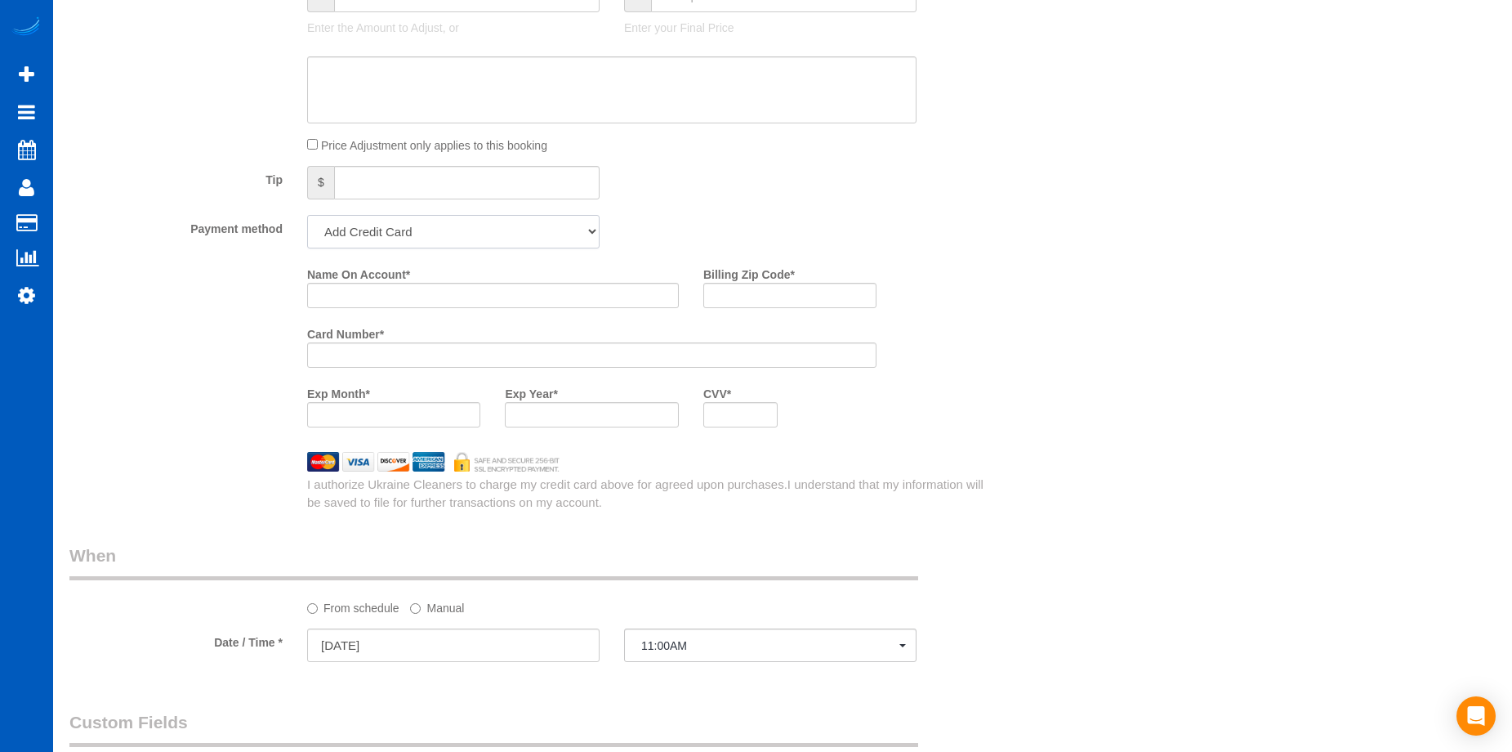
click at [512, 239] on select "Add Credit Card Cash Check Paypal" at bounding box center [453, 231] width 292 height 33
select select "string:cash"
click at [307, 215] on select "Add Credit Card Cash Check Paypal" at bounding box center [453, 231] width 292 height 33
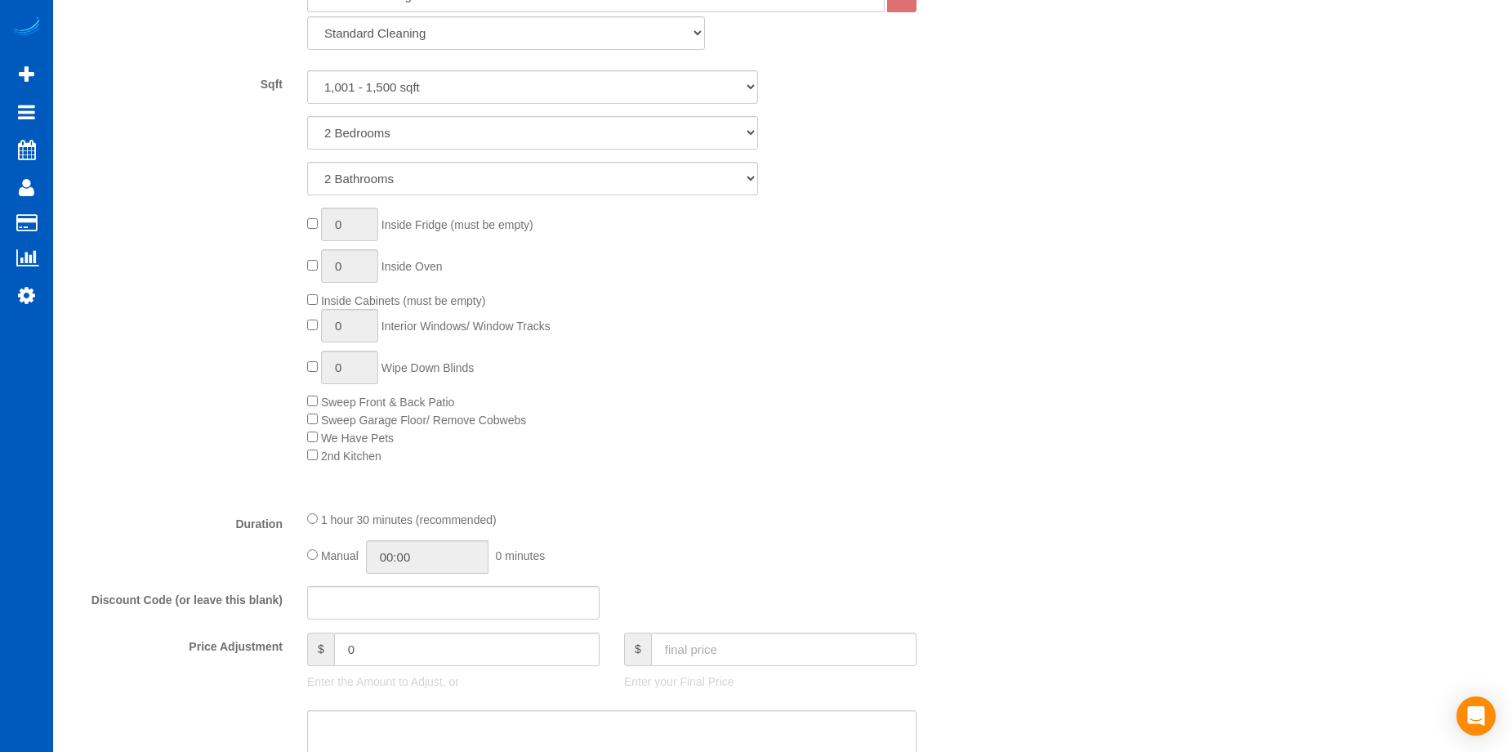
scroll to position [1062, 0]
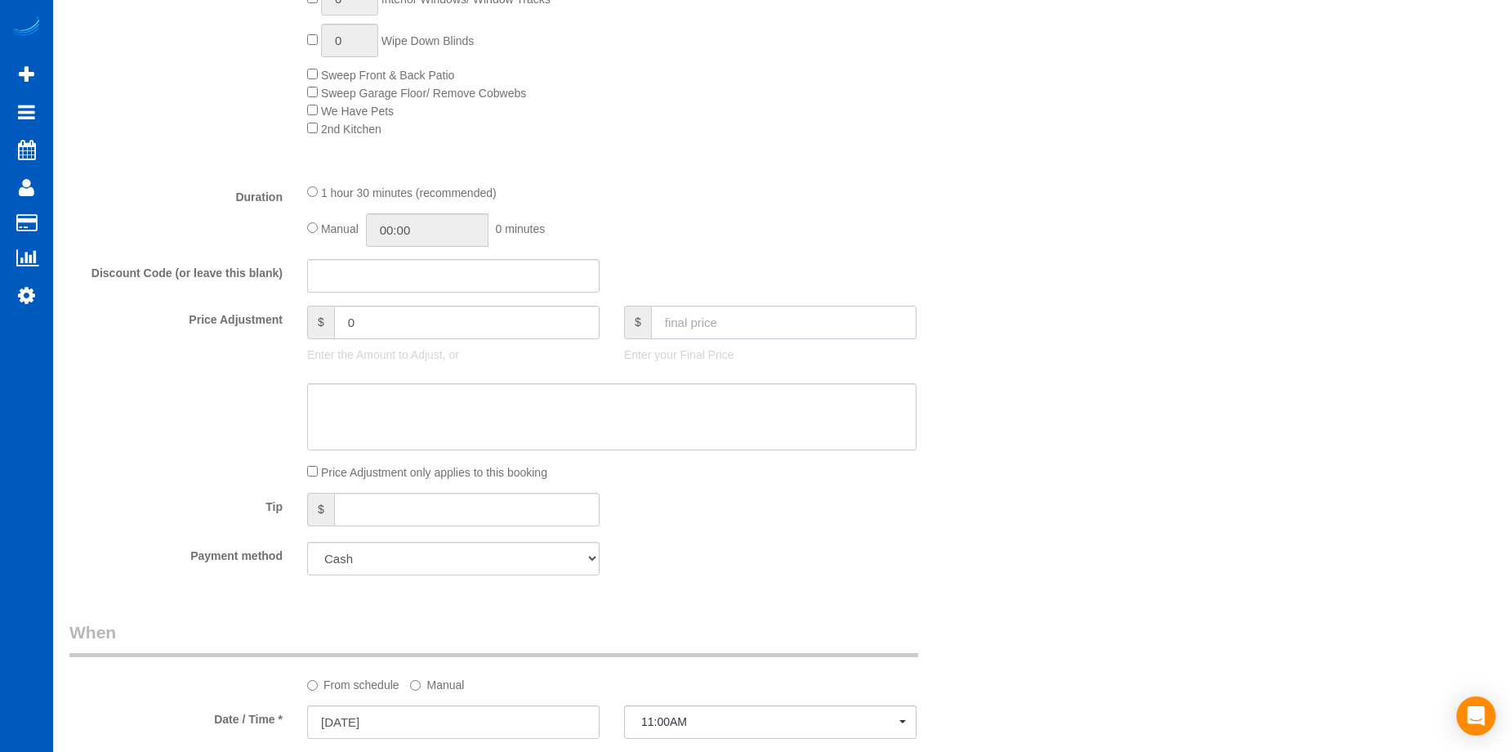
click at [700, 312] on input "text" at bounding box center [784, 322] width 266 height 33
type input "156.15"
click at [557, 402] on textarea at bounding box center [612, 416] width 610 height 67
type input "-13.9"
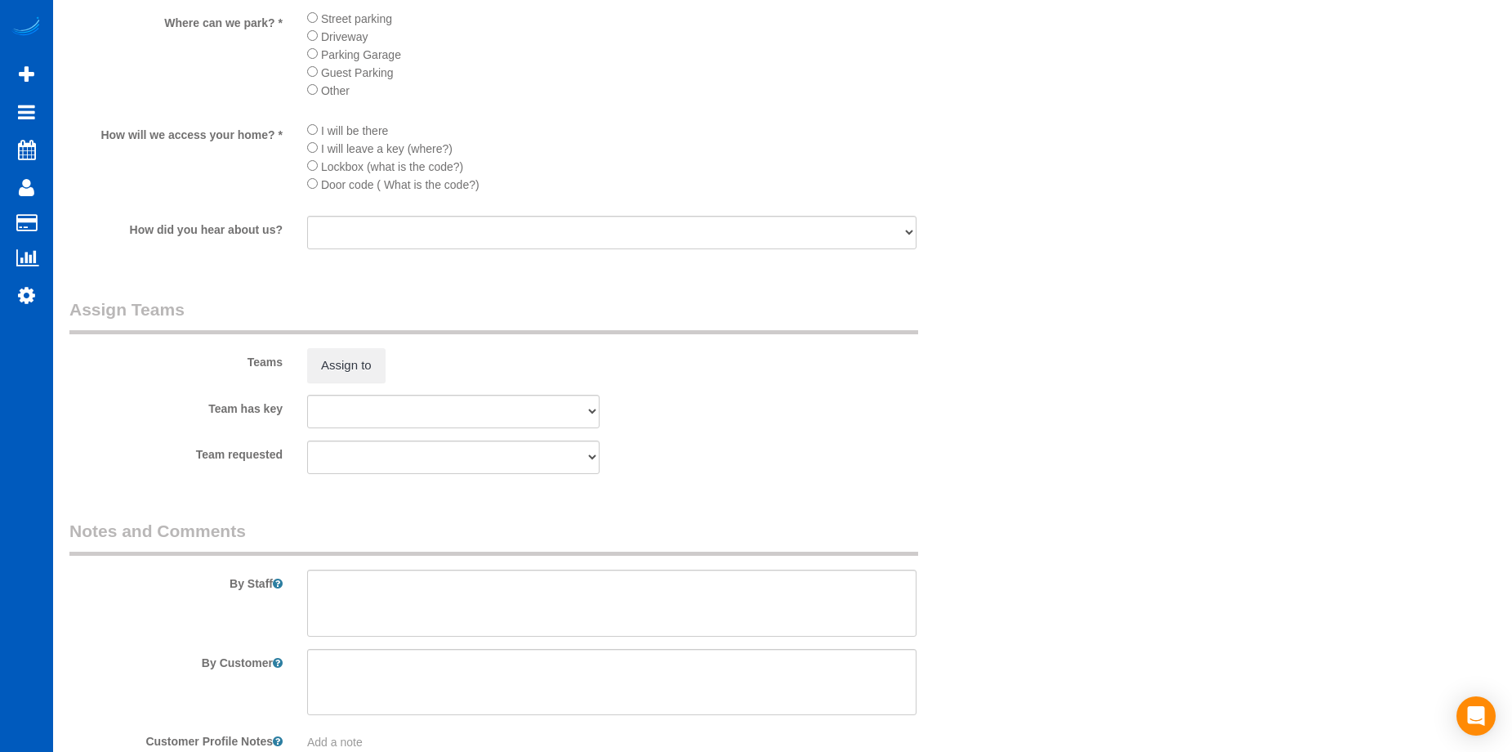
scroll to position [1991, 0]
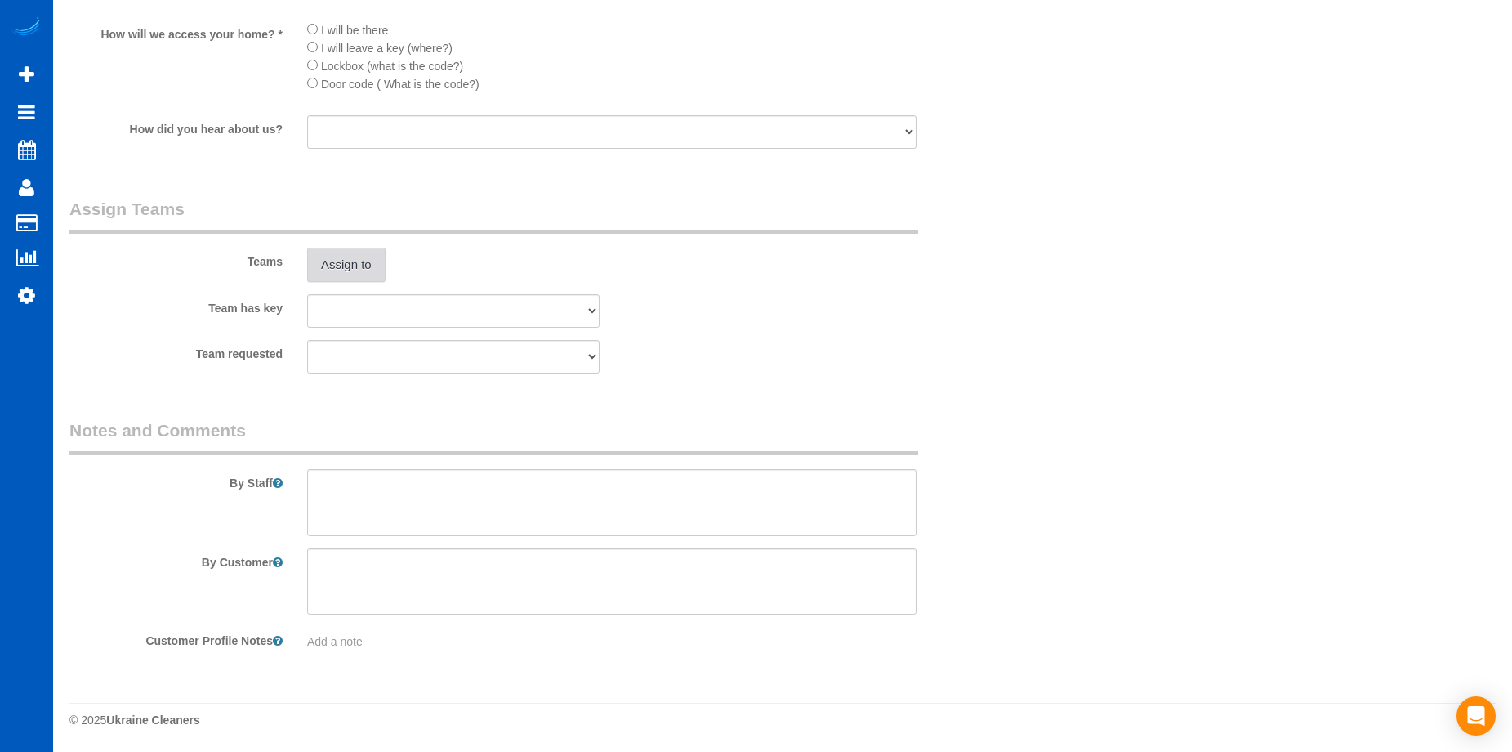
type textarea "Atlanta Market, added $4 parking charge."
click at [377, 266] on button "Assign to" at bounding box center [346, 265] width 78 height 34
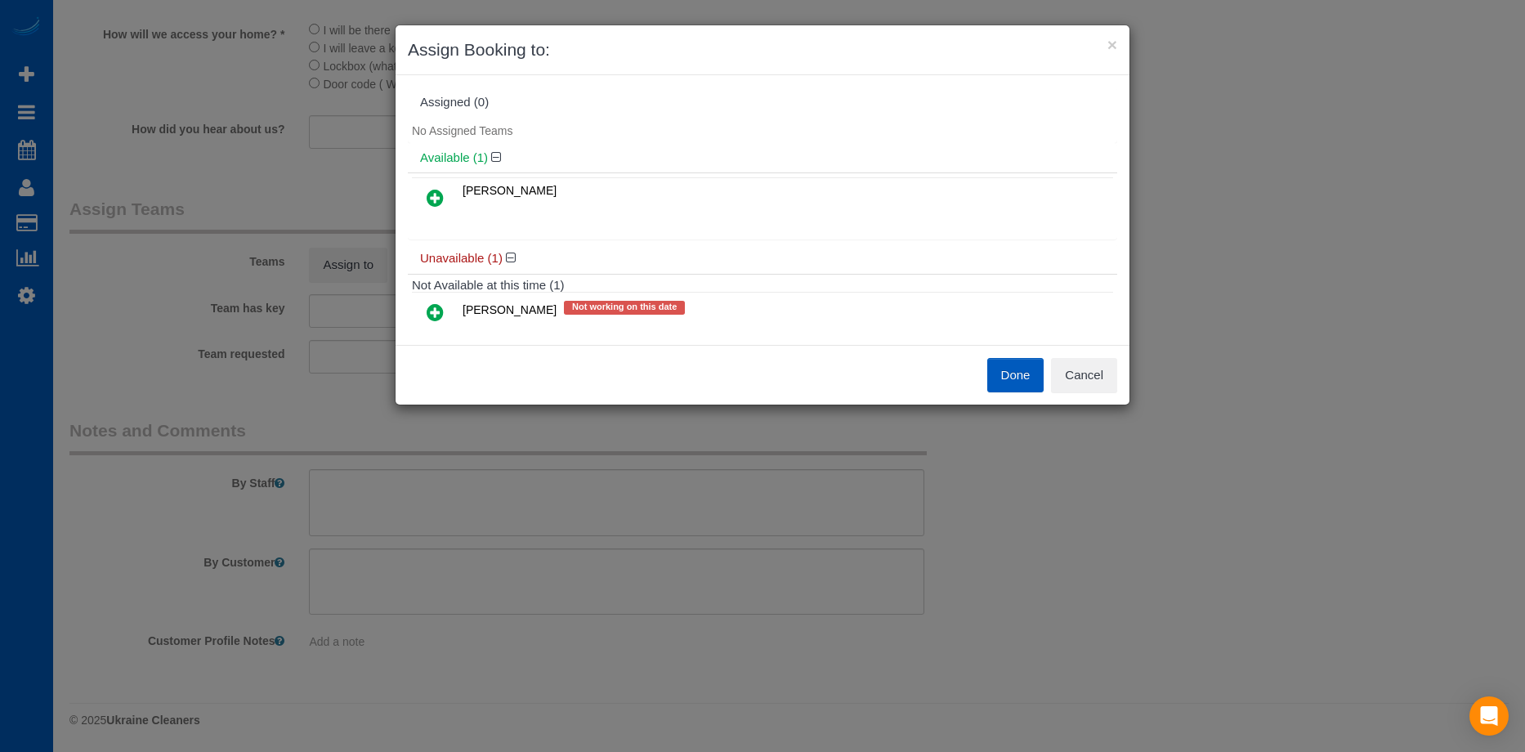
click at [433, 196] on icon at bounding box center [434, 198] width 17 height 20
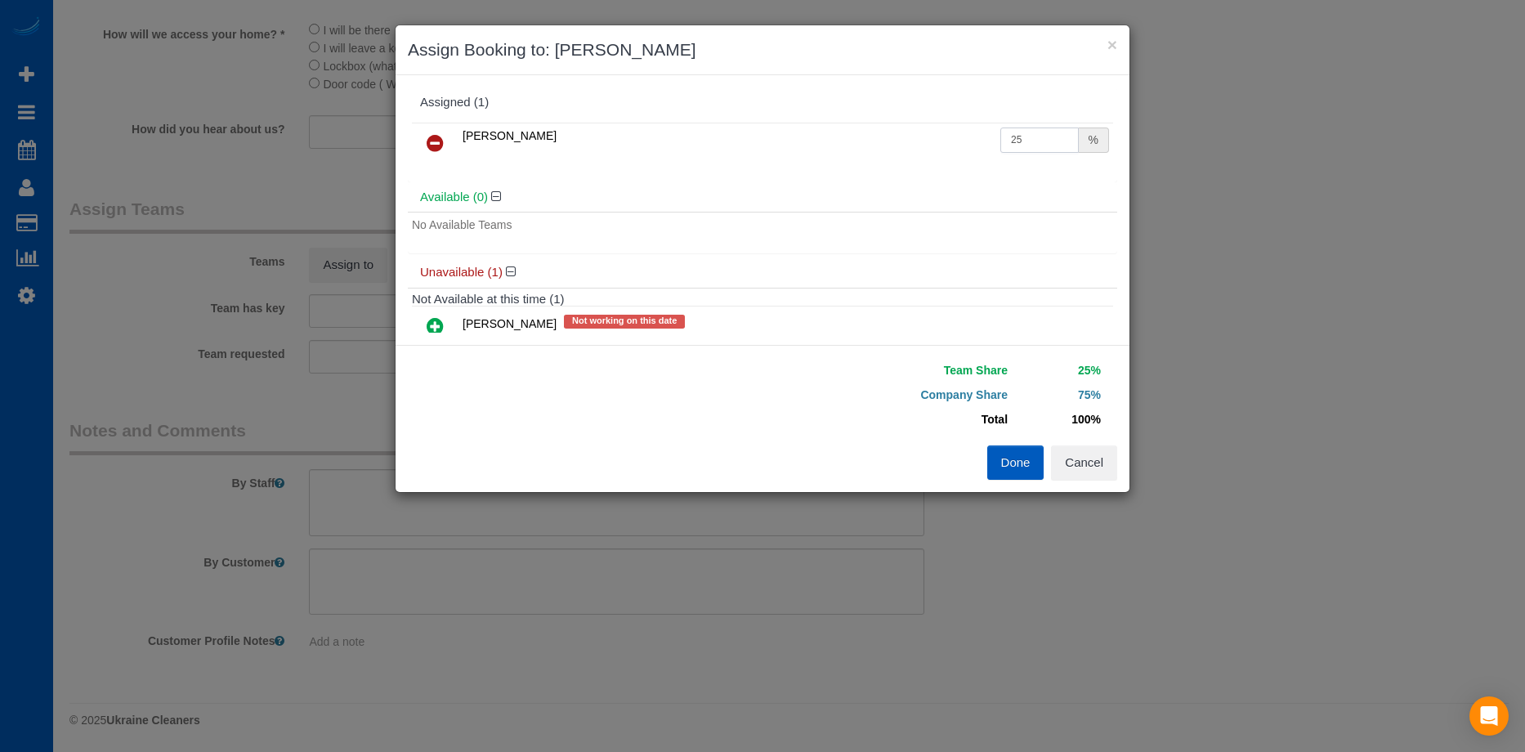
click at [1015, 128] on input "25" at bounding box center [1039, 139] width 78 height 25
drag, startPoint x: 1035, startPoint y: 130, endPoint x: 927, endPoint y: 139, distance: 109.0
click at [927, 139] on tr "Oksana Antonenko 25 %" at bounding box center [762, 144] width 701 height 42
type input "50"
click at [1004, 458] on button "Done" at bounding box center [1015, 462] width 57 height 34
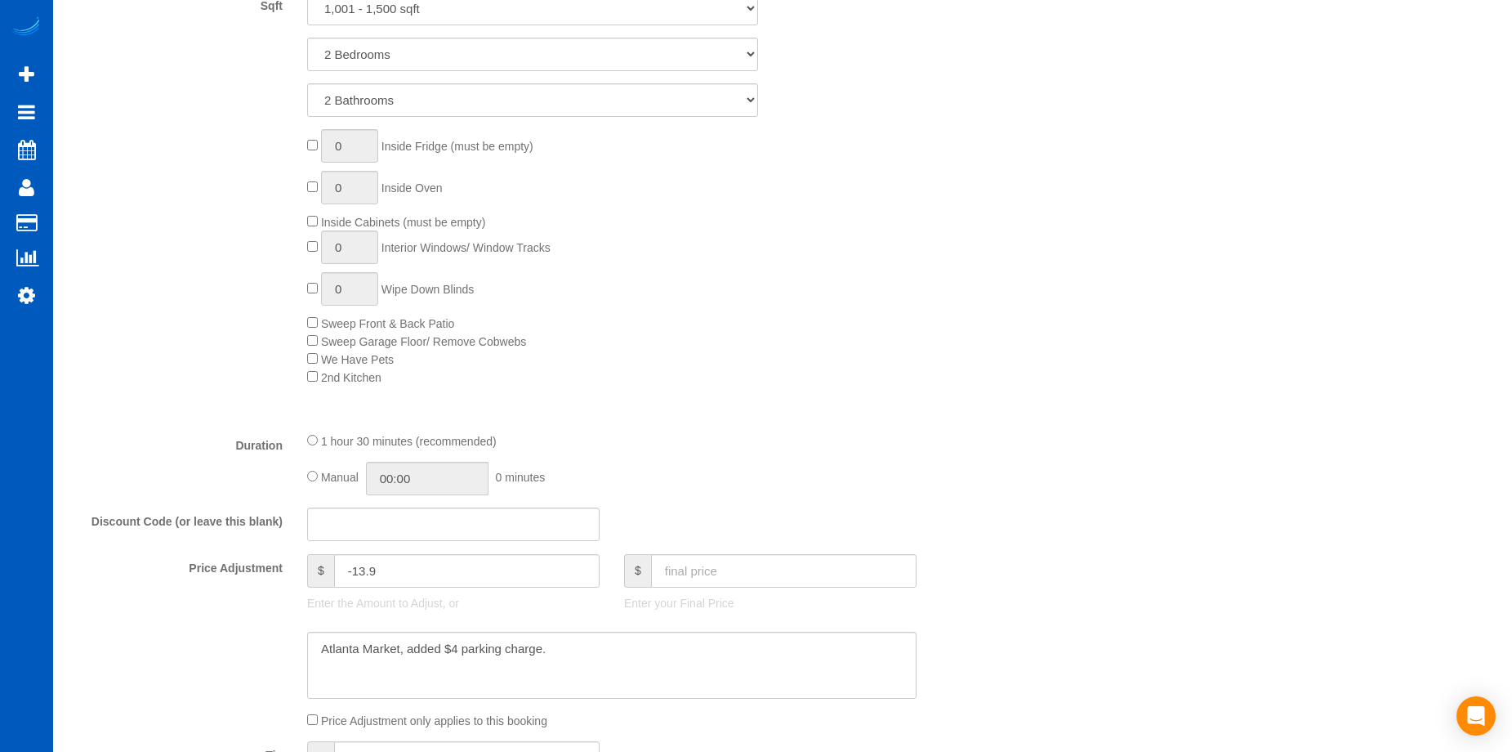
scroll to position [817, 0]
click at [406, 473] on input "01:30" at bounding box center [427, 474] width 123 height 33
type input "03:30"
click at [390, 603] on li "03:30" at bounding box center [409, 609] width 73 height 21
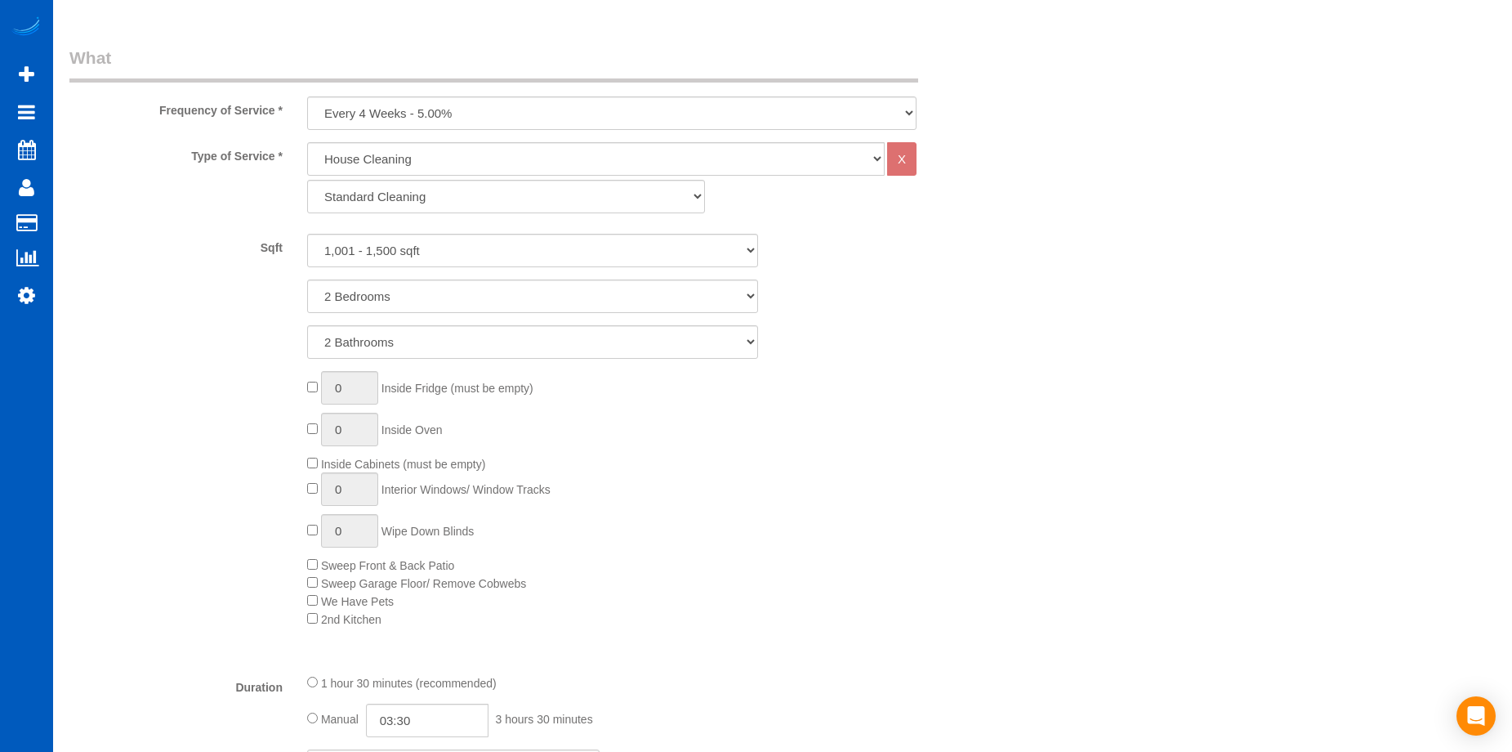
select select "spot37"
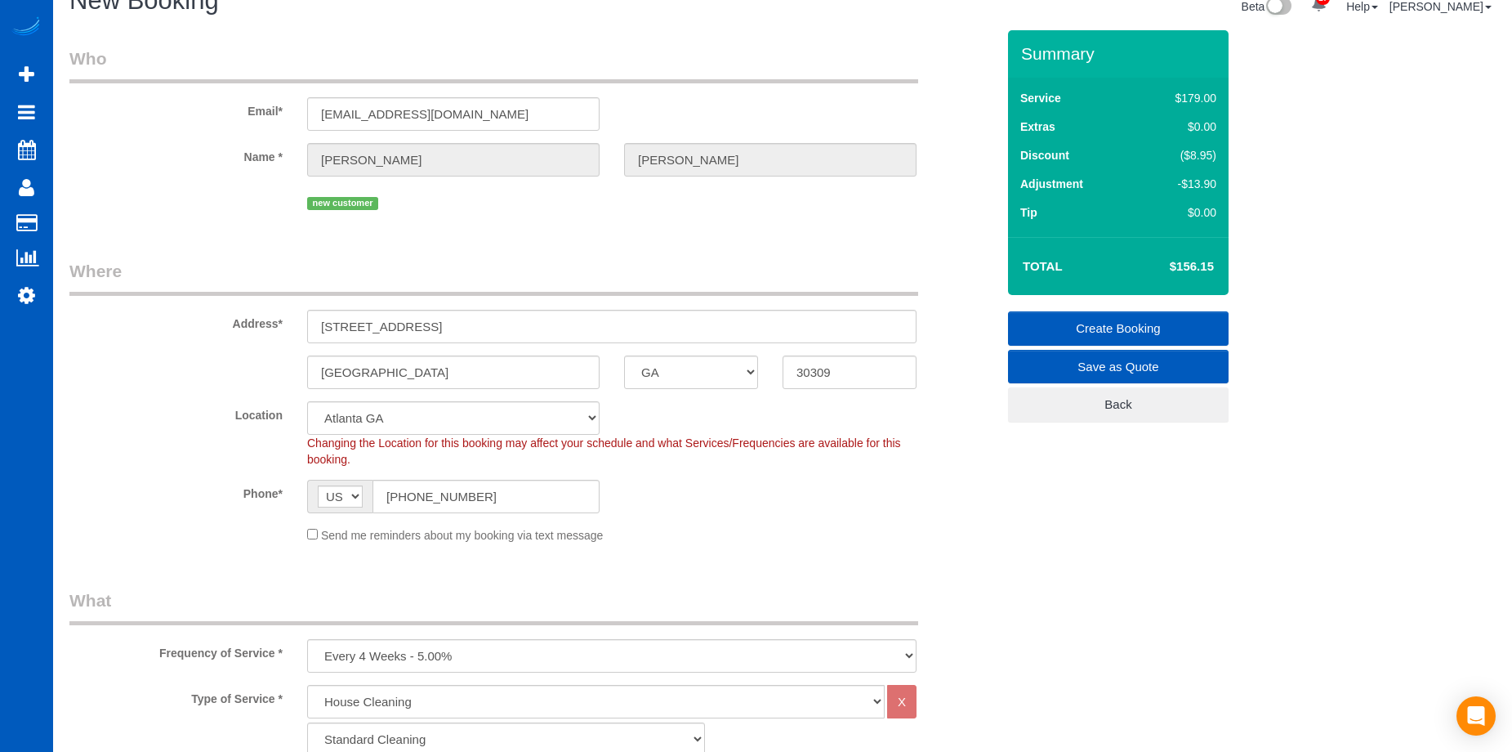
scroll to position [0, 0]
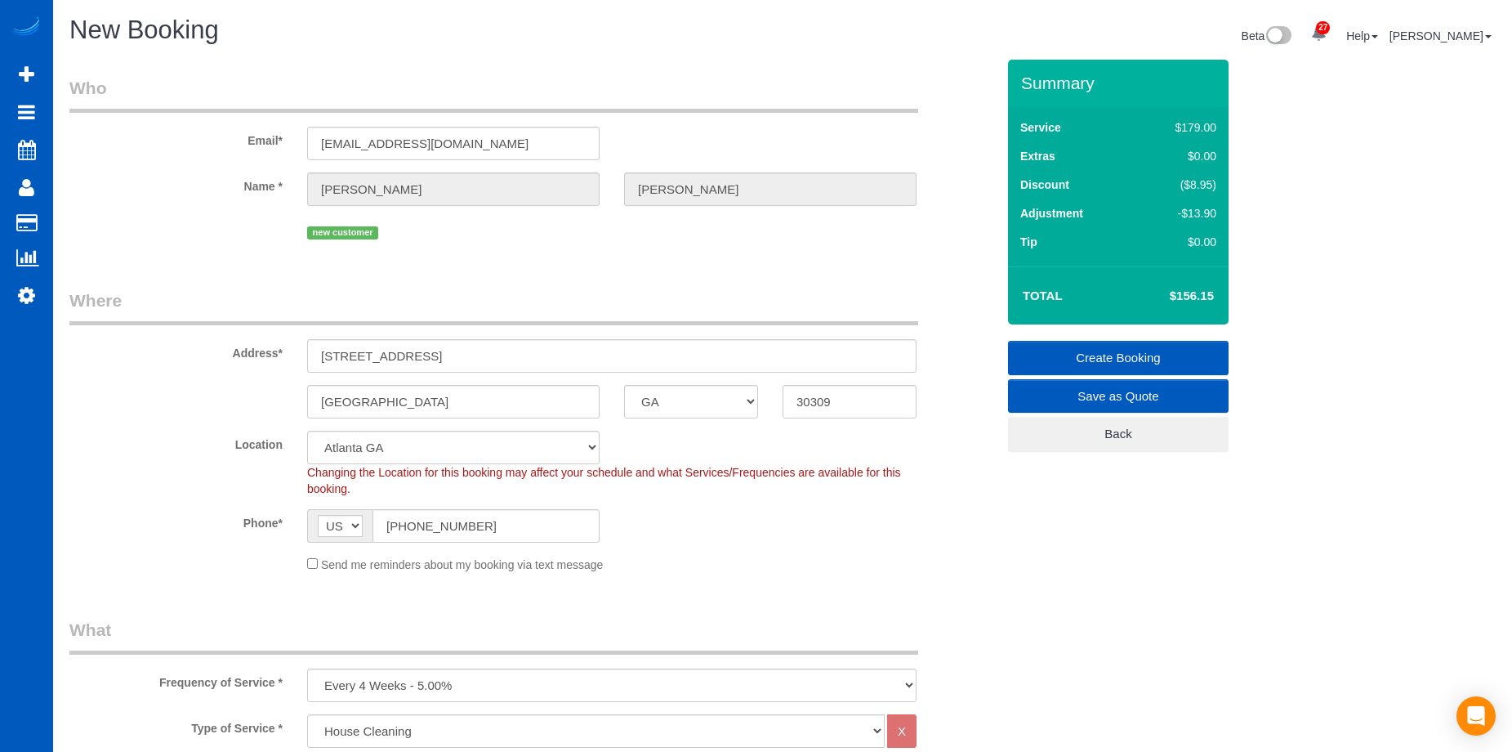
click at [1110, 357] on link "Create Booking" at bounding box center [1118, 358] width 221 height 34
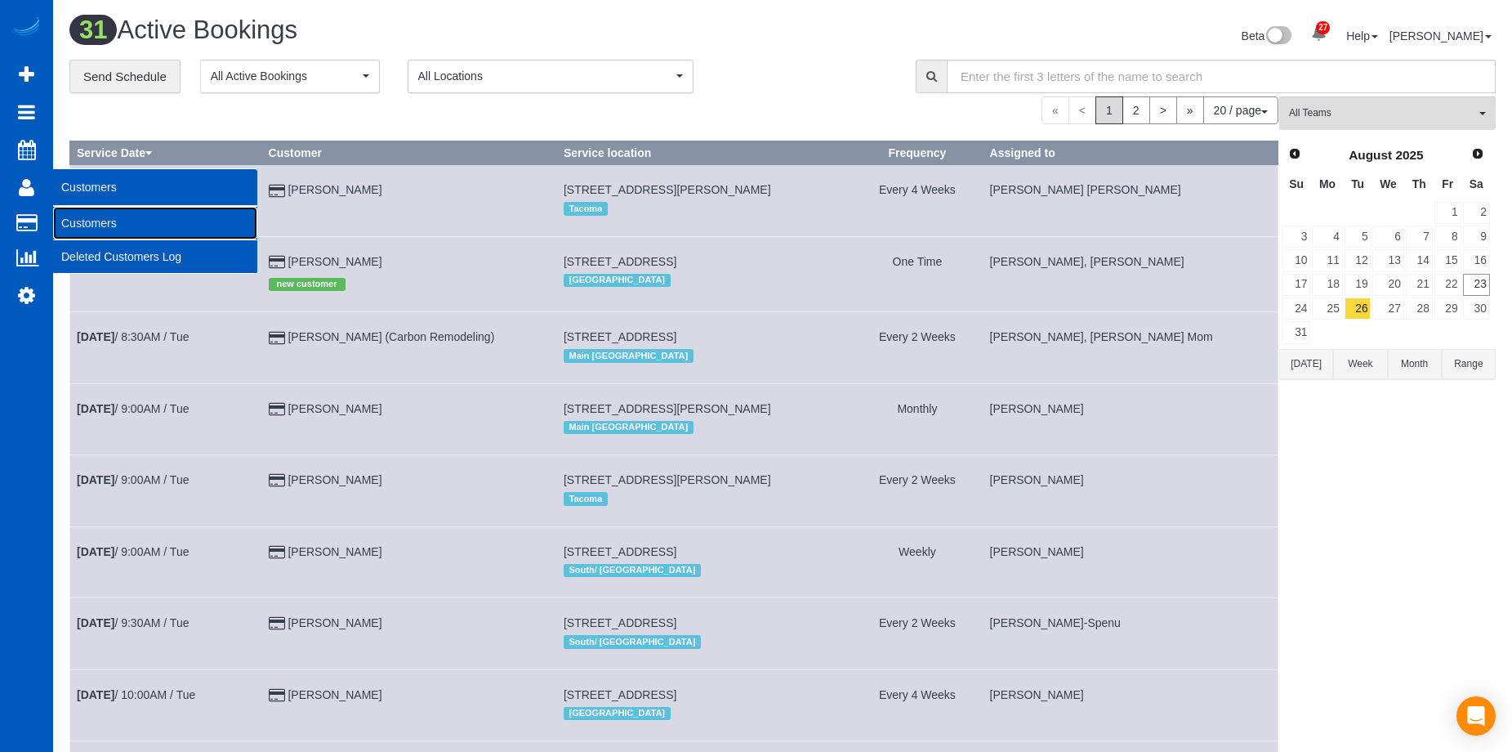
click at [84, 219] on link "Customers" at bounding box center [155, 223] width 204 height 33
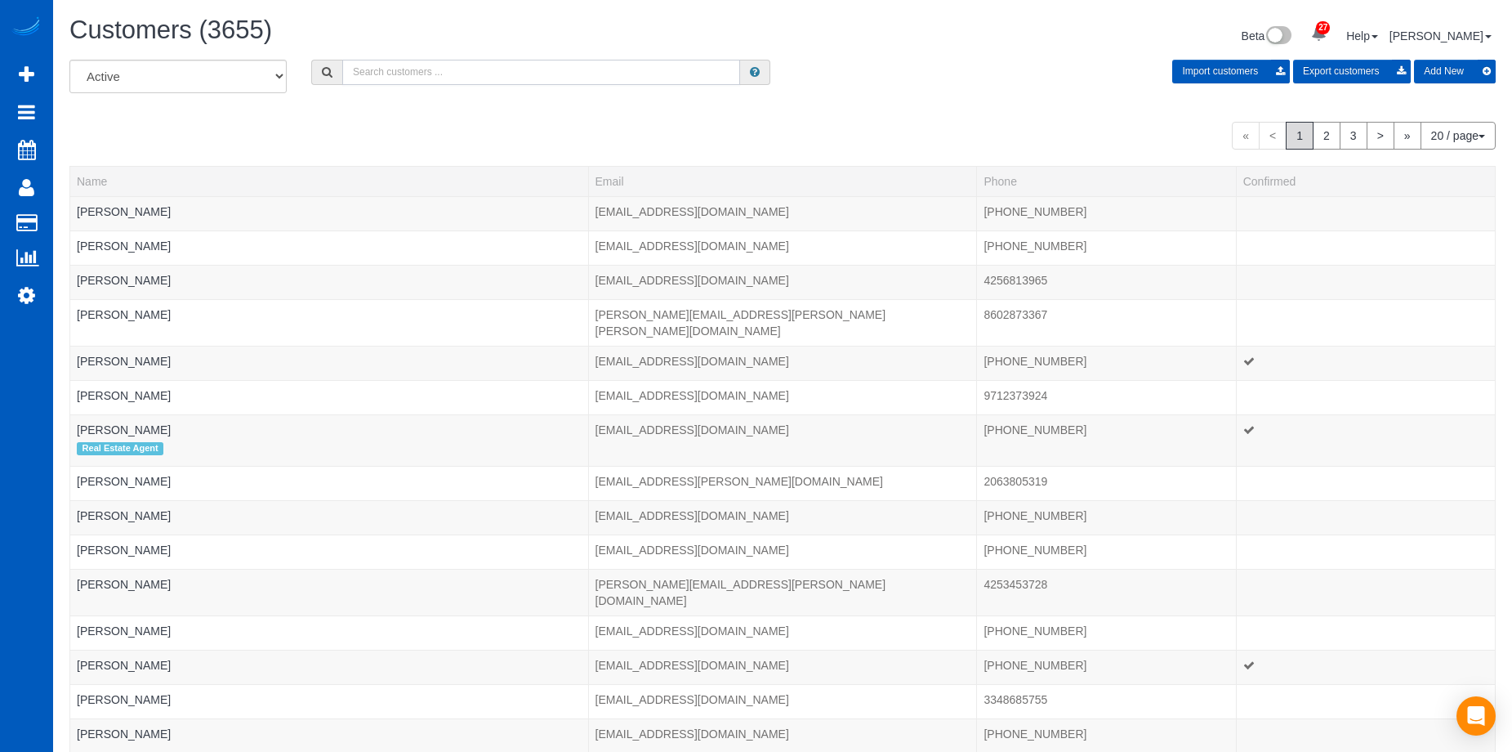
click at [429, 74] on input "text" at bounding box center [541, 72] width 398 height 25
paste input "Tiffany Smith"
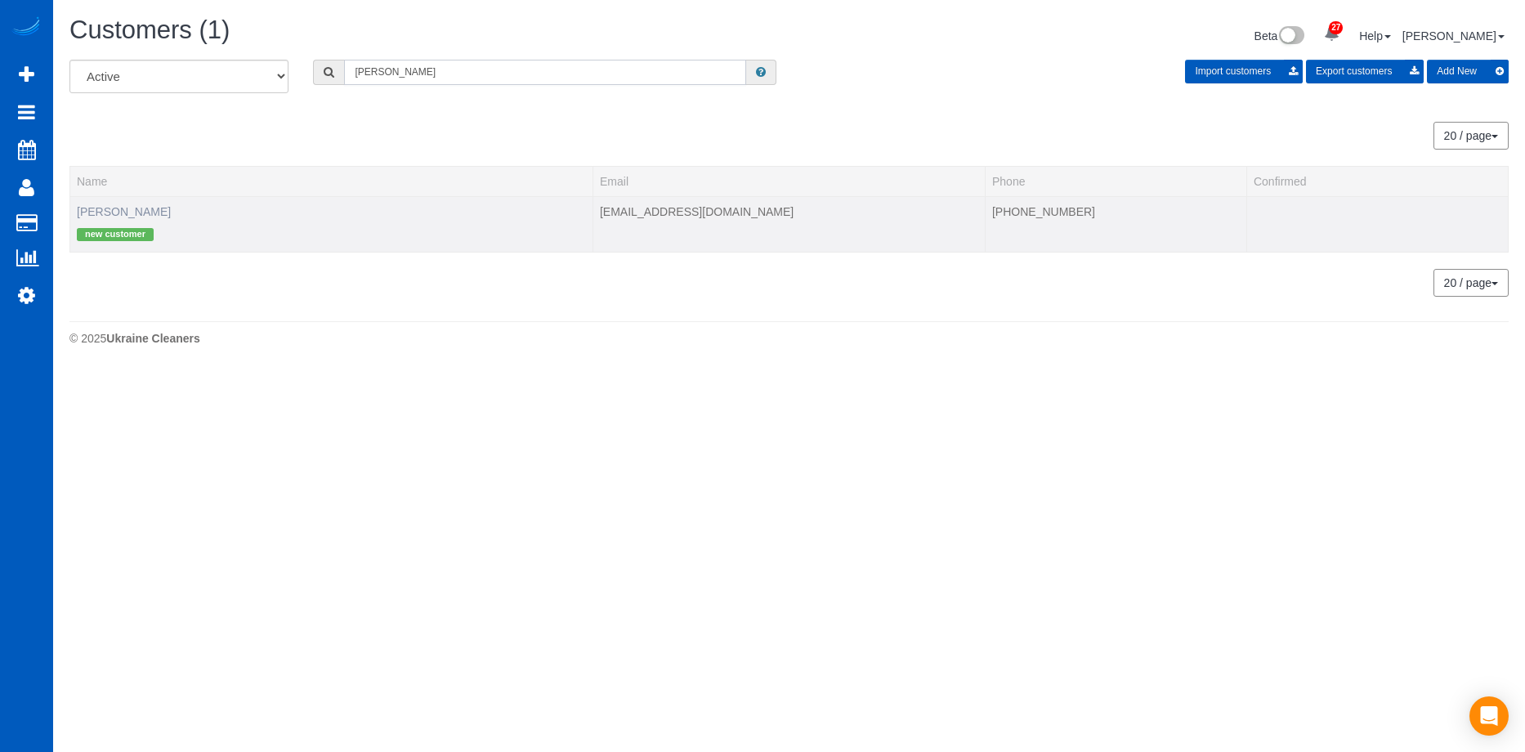
type input "Tiffany Smith"
click at [100, 211] on link "Tiffany Smith" at bounding box center [124, 211] width 94 height 13
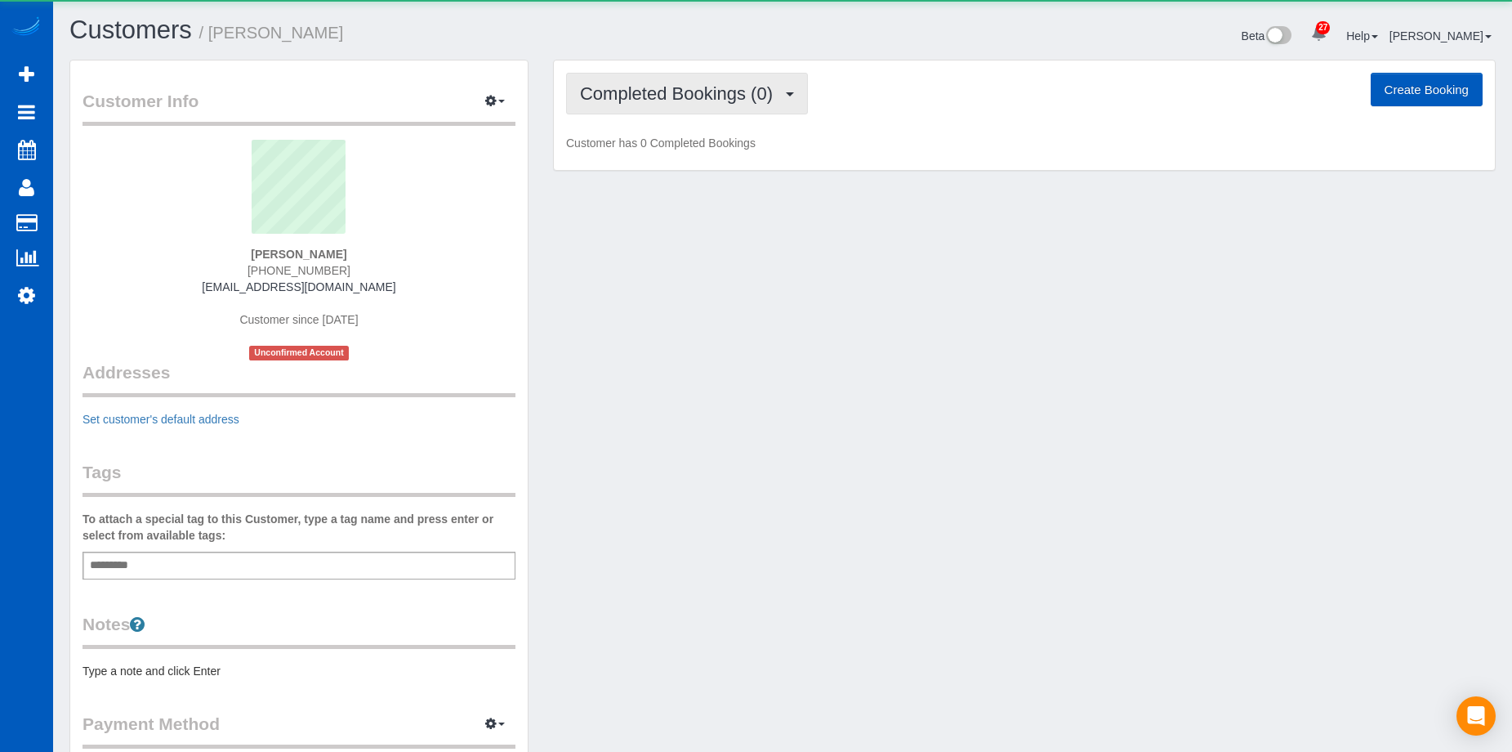
click at [719, 92] on span "Completed Bookings (0)" at bounding box center [680, 93] width 201 height 20
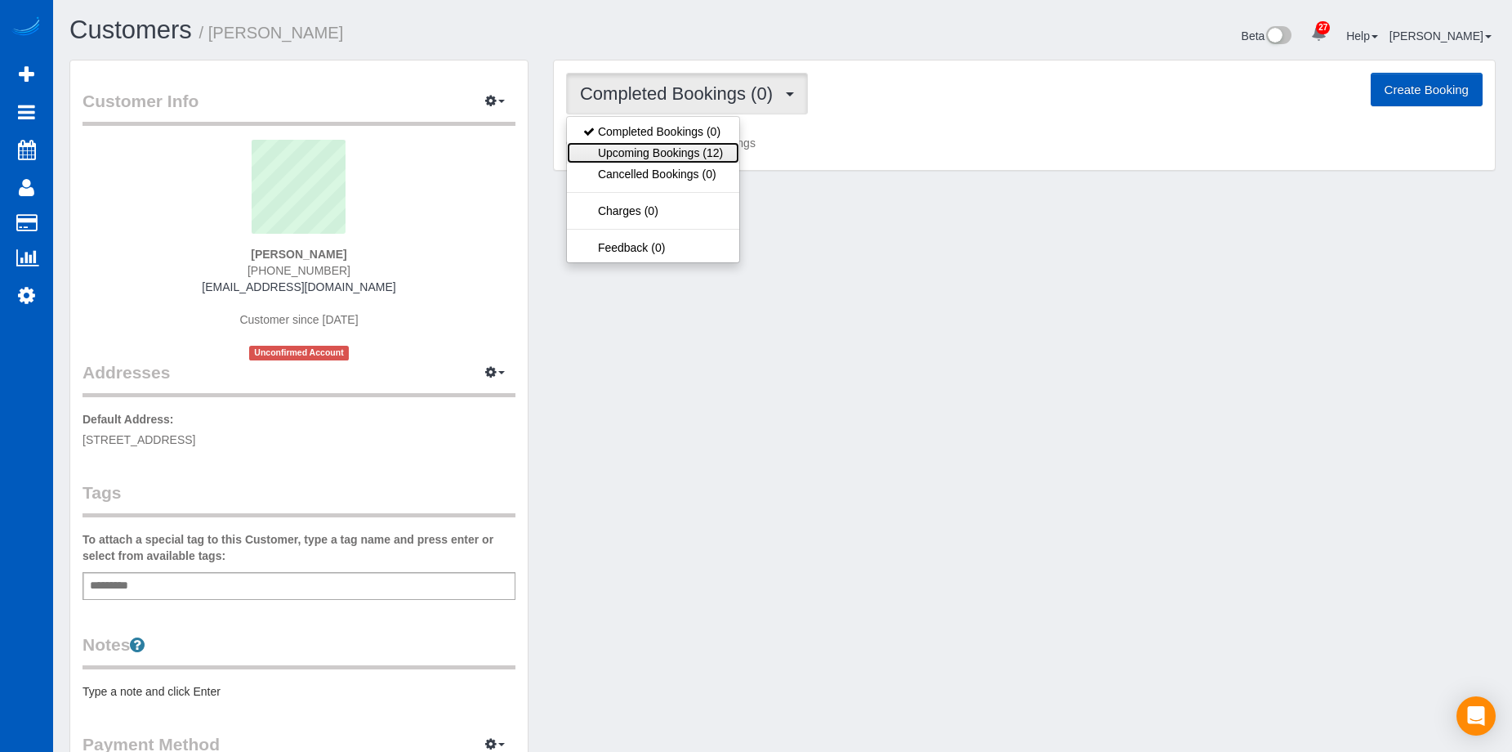
click at [694, 148] on link "Upcoming Bookings (12)" at bounding box center [653, 152] width 172 height 21
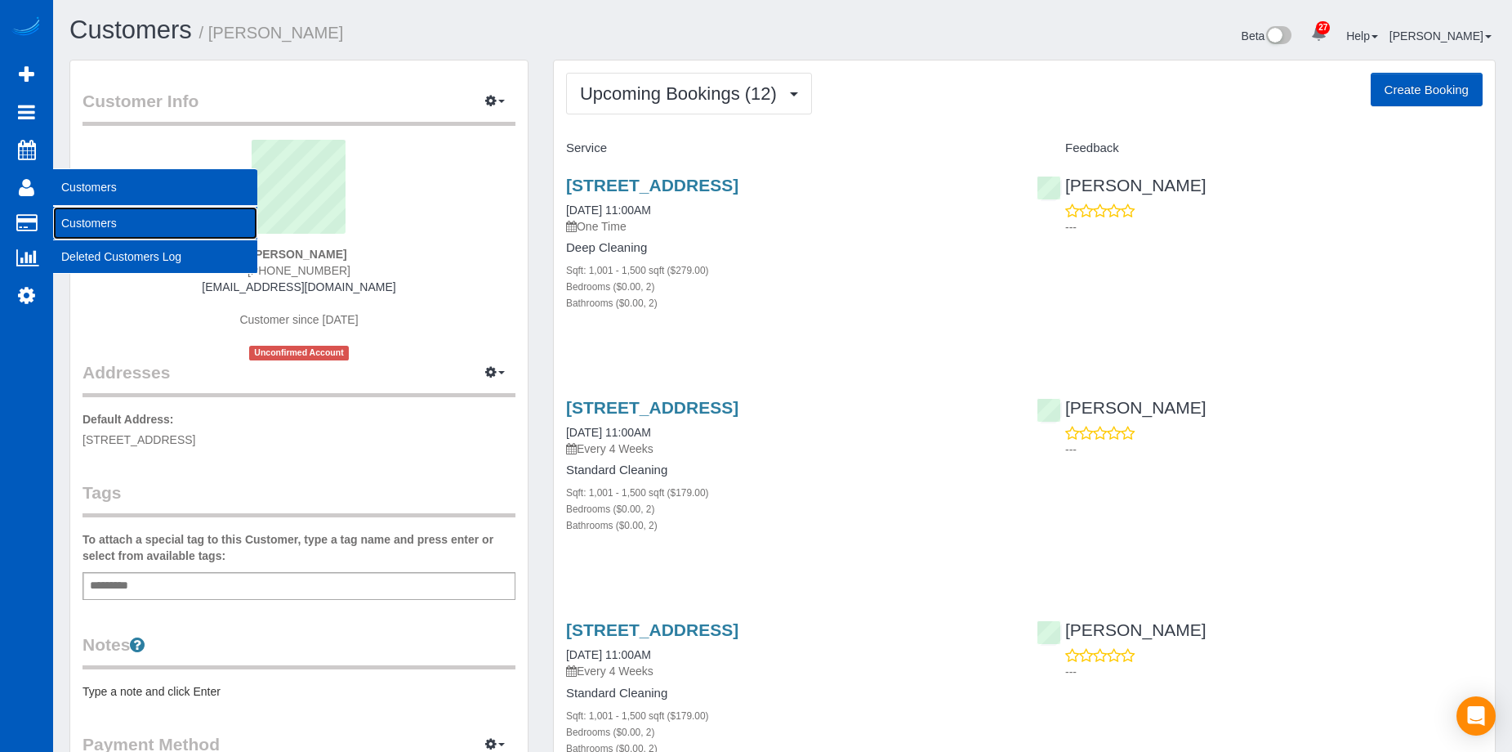
click at [89, 216] on link "Customers" at bounding box center [155, 223] width 204 height 33
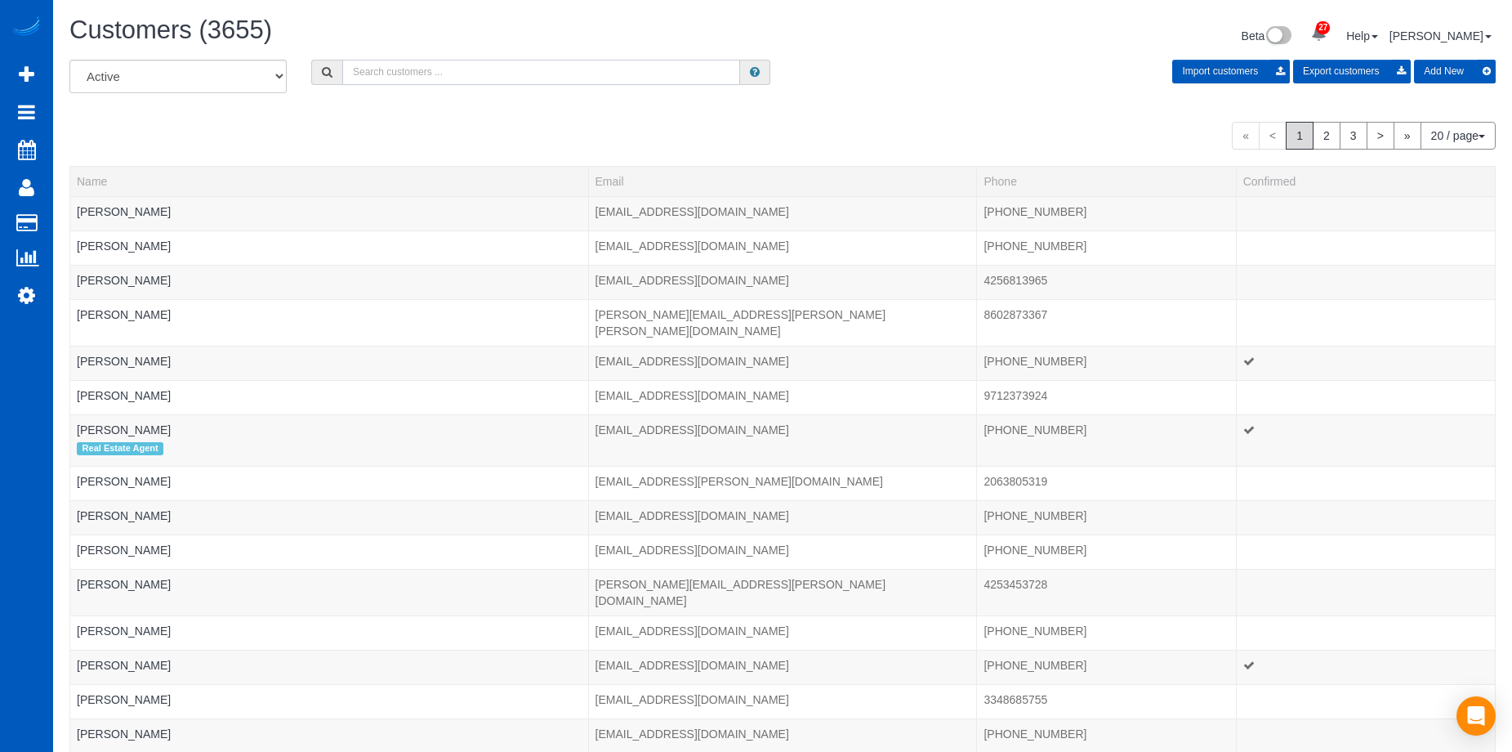
click at [419, 73] on input "text" at bounding box center [541, 72] width 398 height 25
paste input "acmaider@windermere.com"
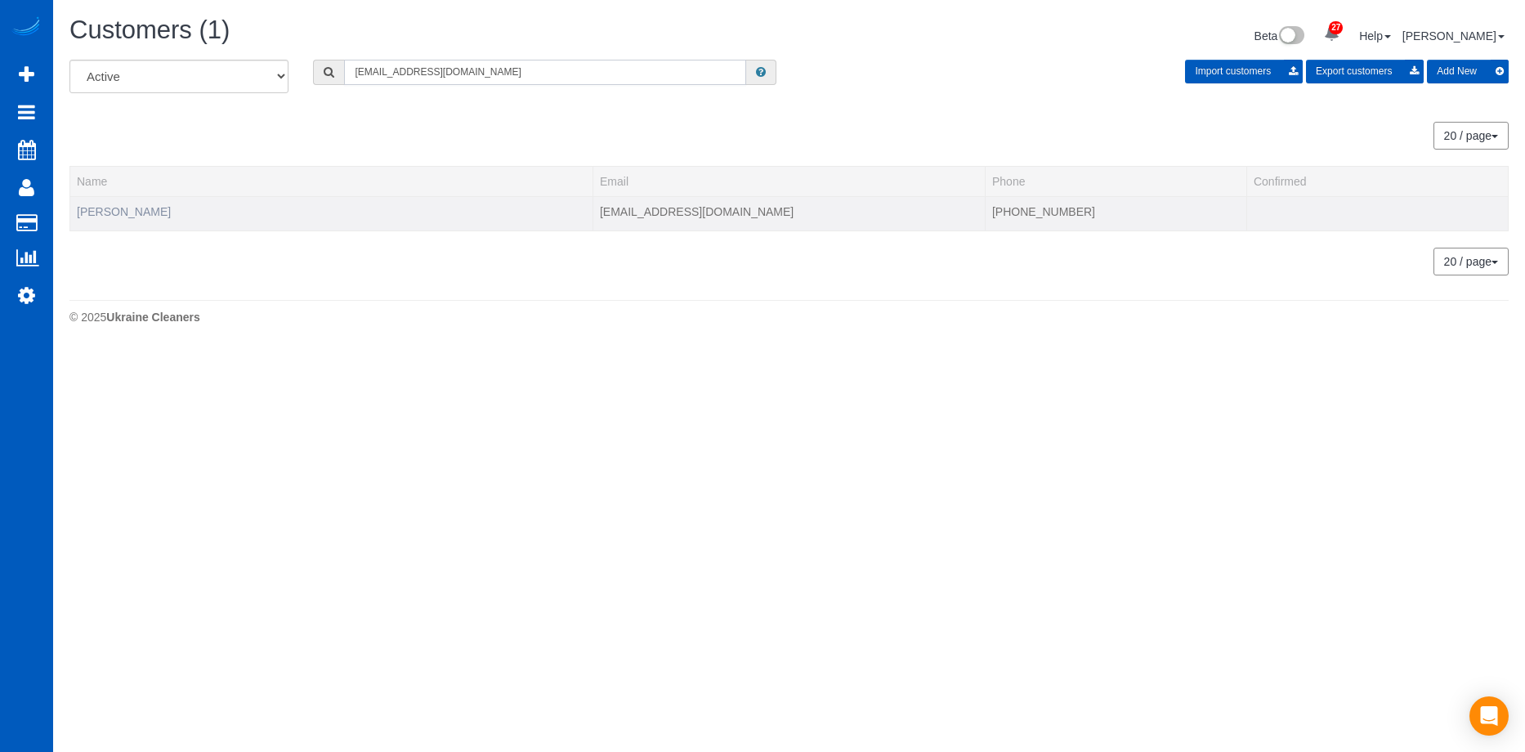
type input "acmaider@windermere.com"
click at [130, 209] on link "Allison Maider" at bounding box center [124, 211] width 94 height 13
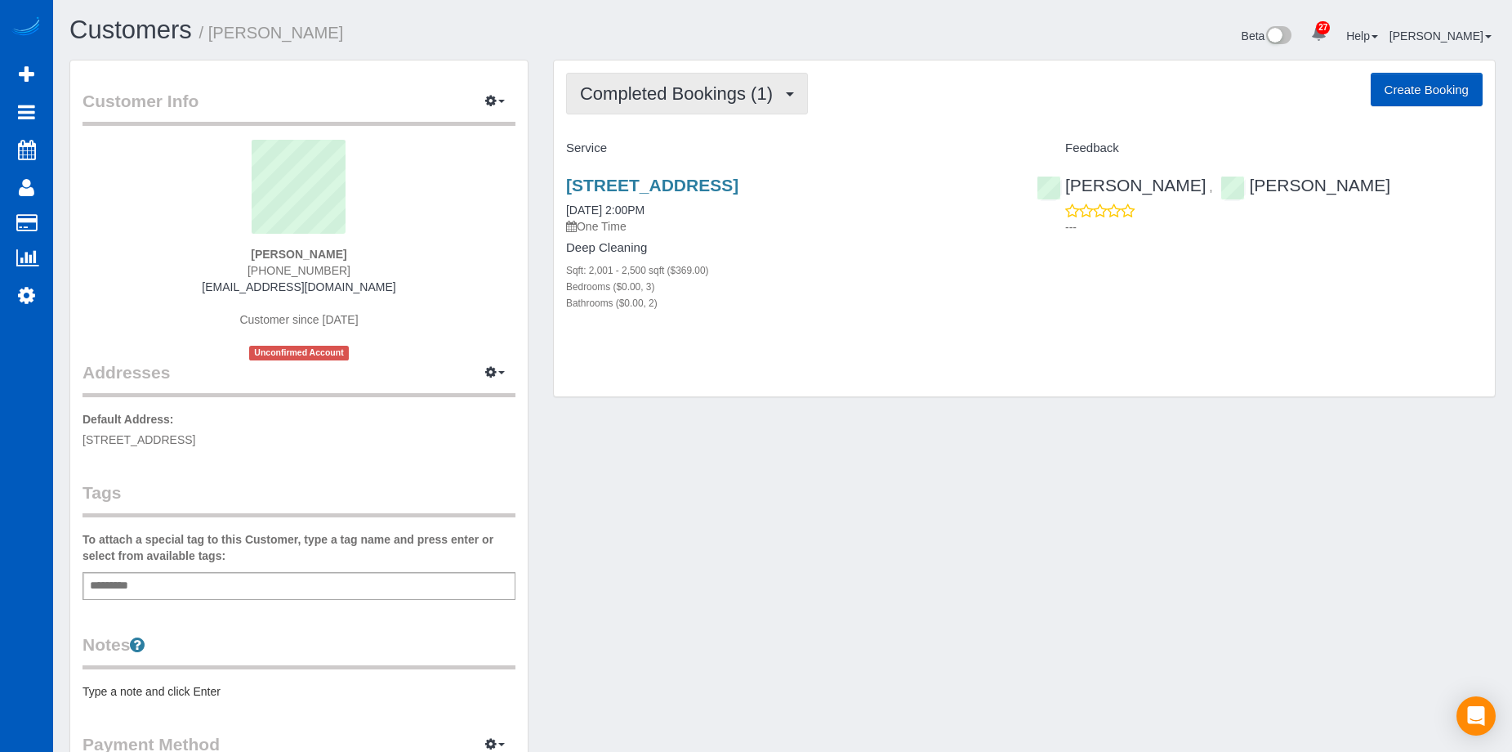
click at [691, 89] on span "Completed Bookings (1)" at bounding box center [680, 93] width 201 height 20
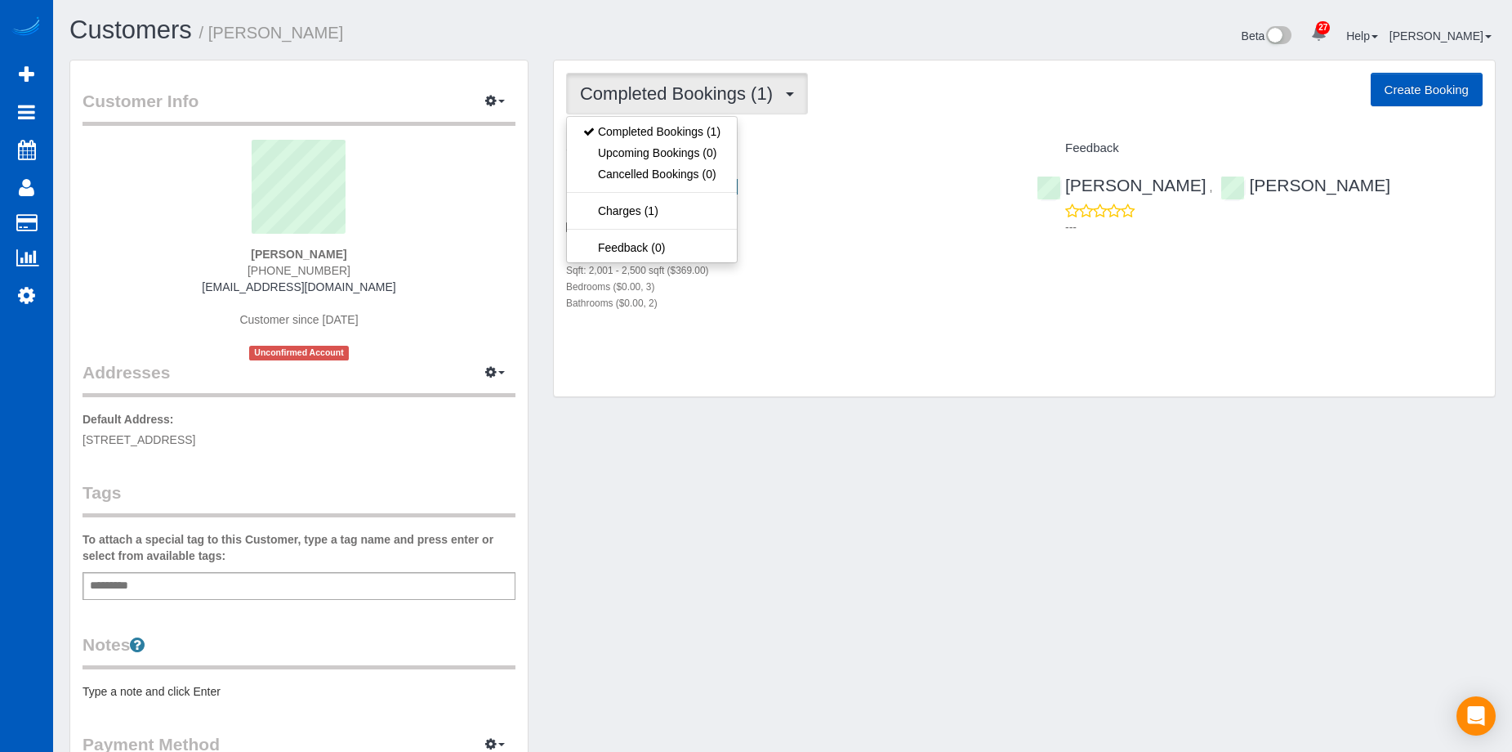
click at [691, 89] on span "Completed Bookings (1)" at bounding box center [680, 93] width 201 height 20
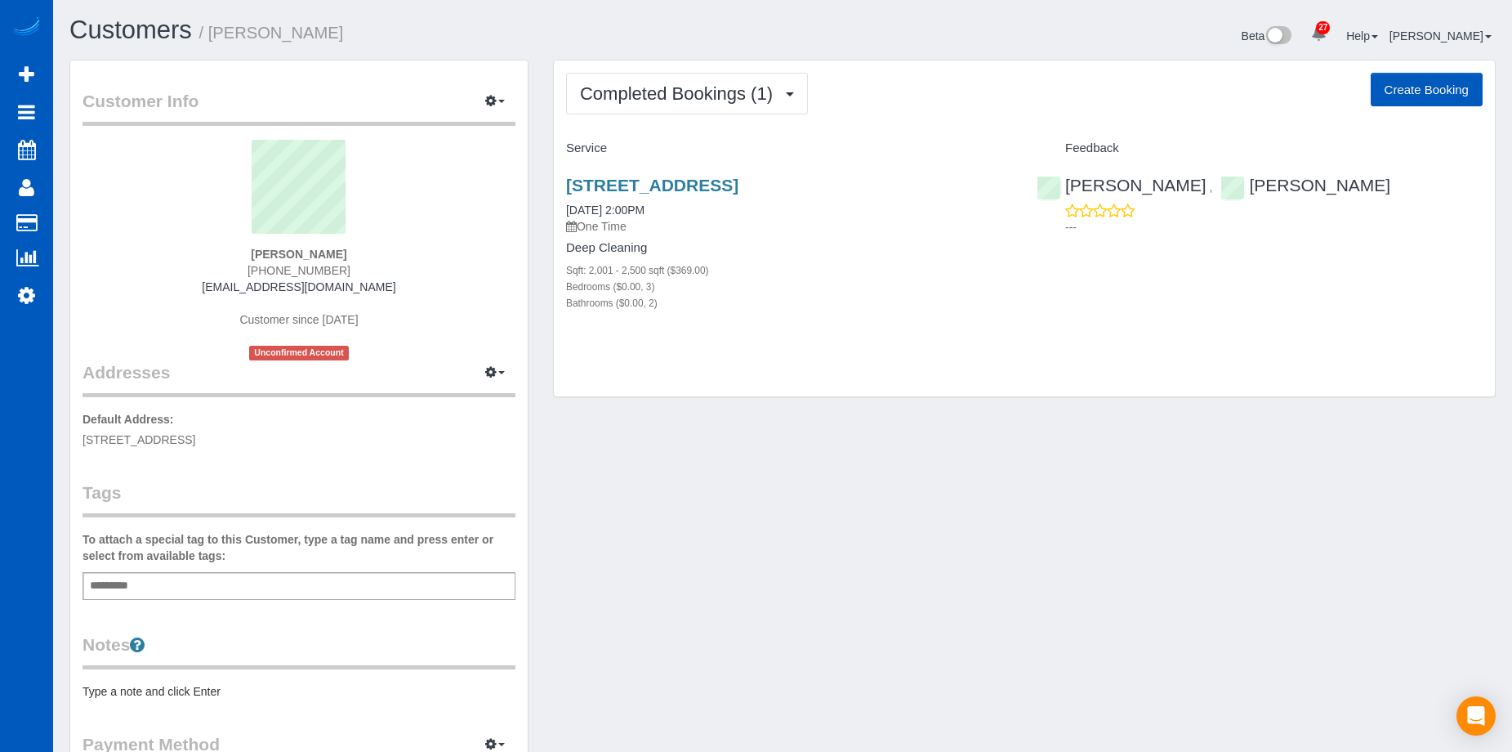
click at [1436, 78] on button "Create Booking" at bounding box center [1427, 90] width 112 height 34
select select "WA"
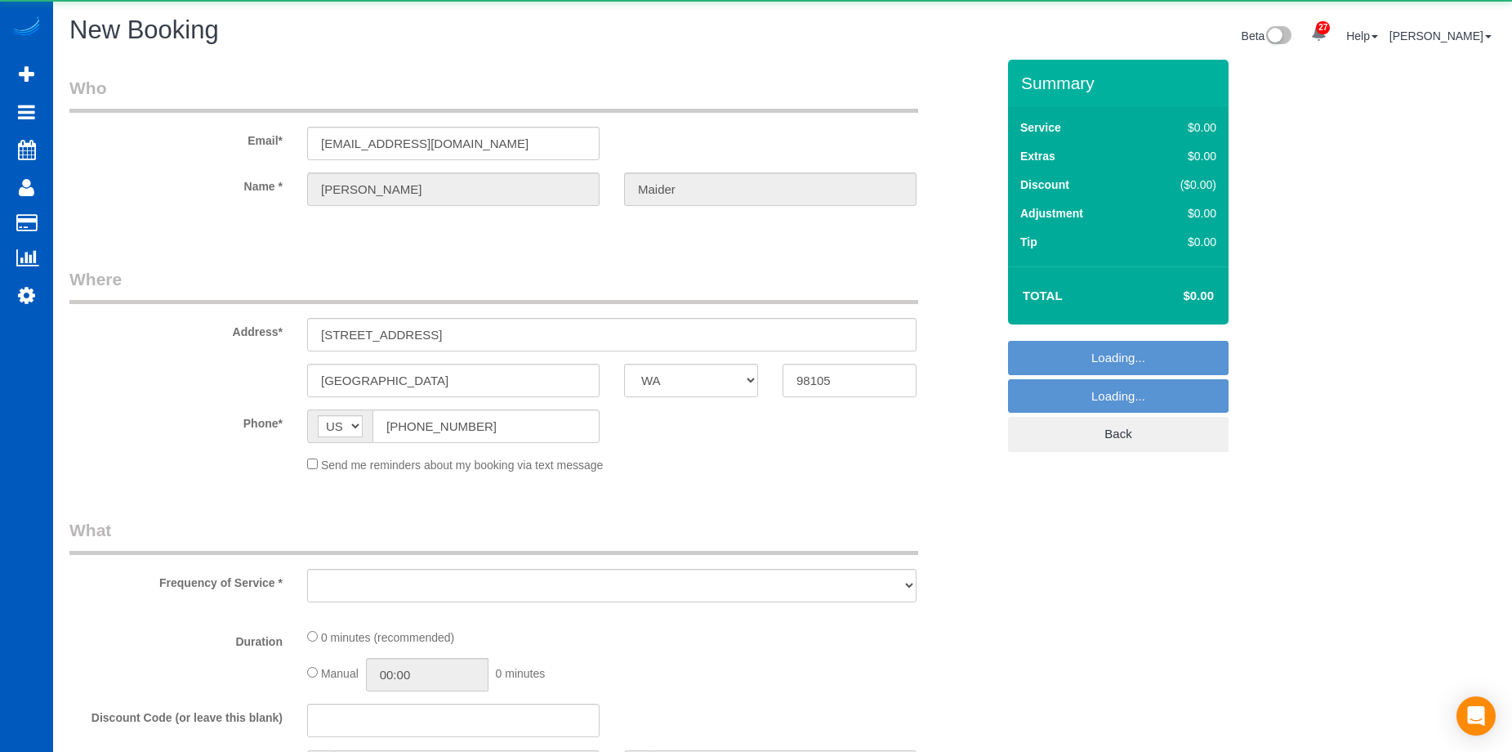
select select "string:fspay-3898e069-553c-411a-94fd-02dbfeec22ae"
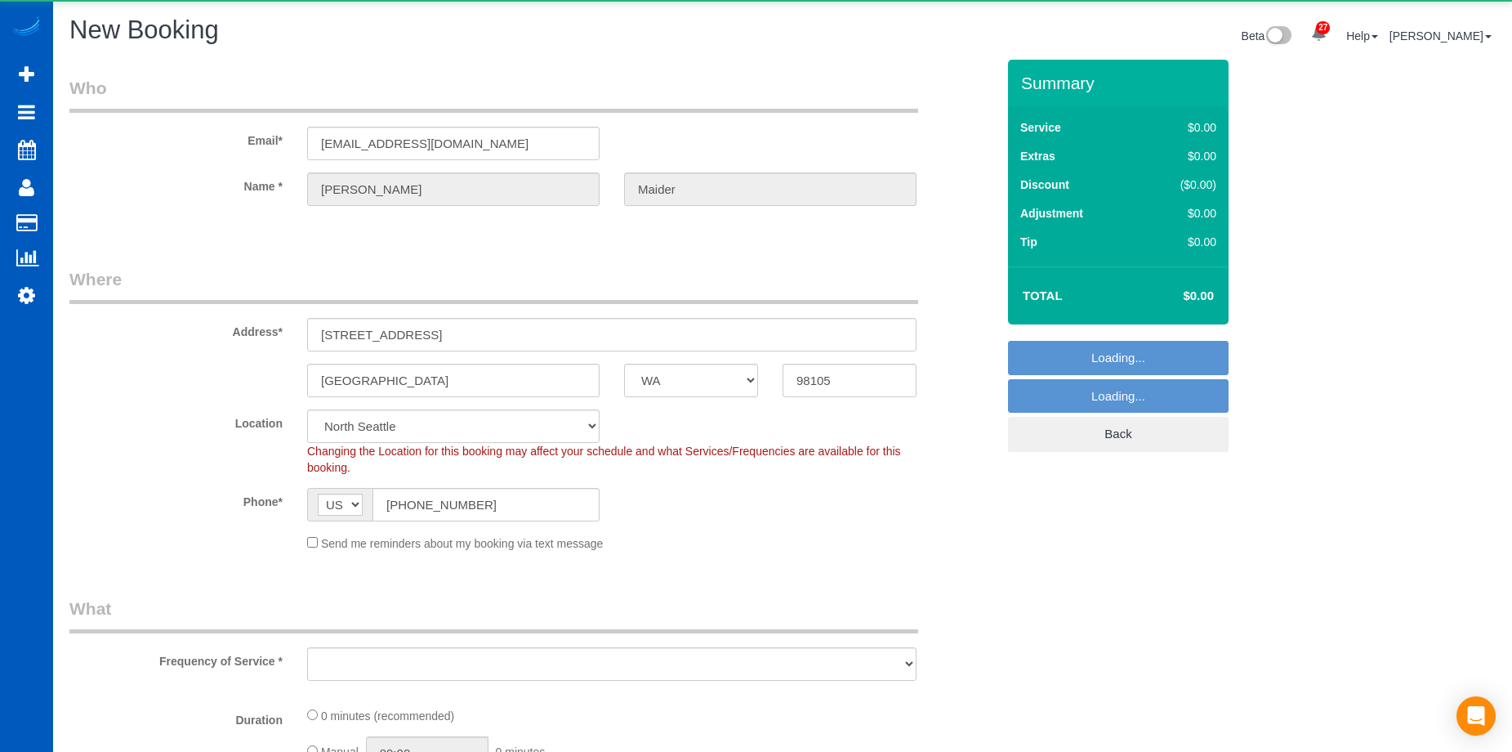
select select "object:8403"
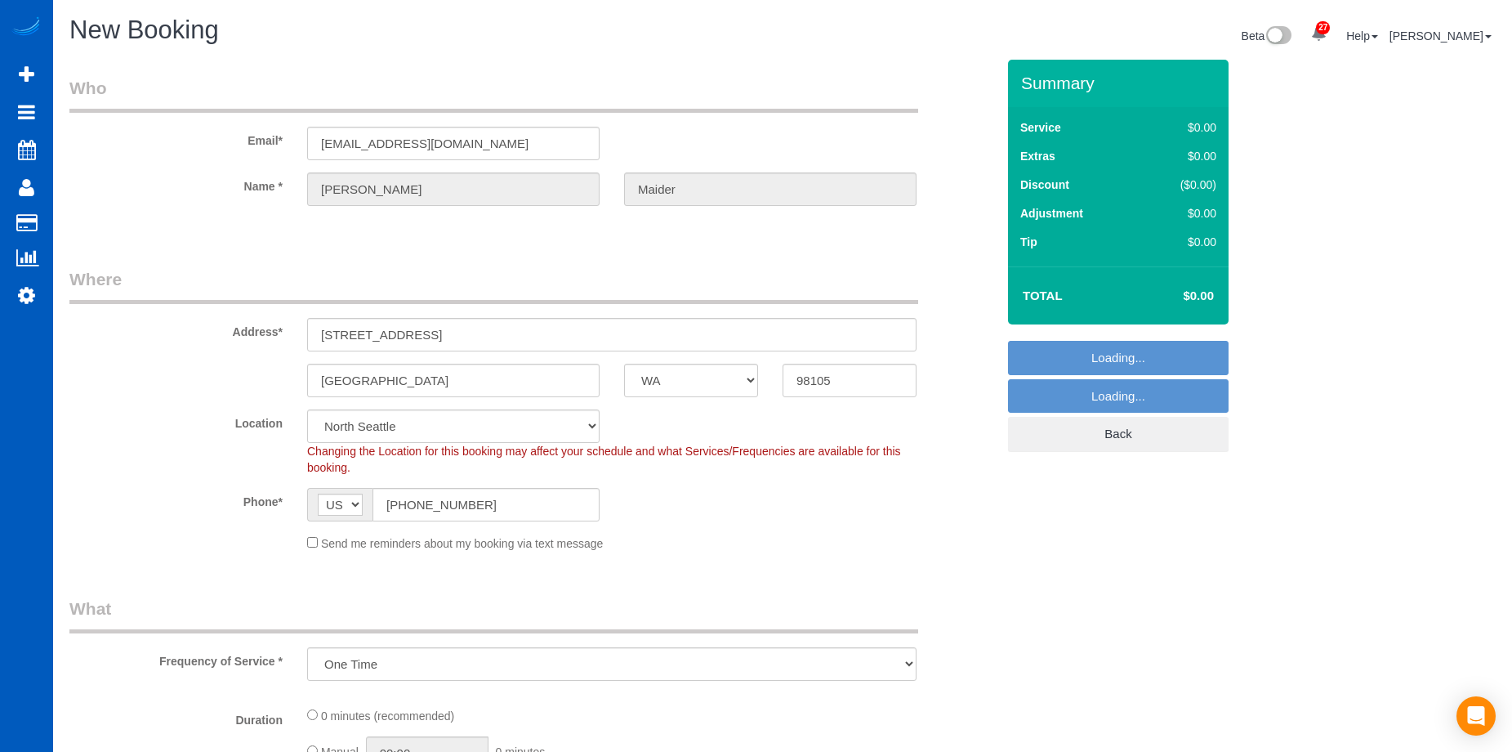
select select "199"
select select "object:8548"
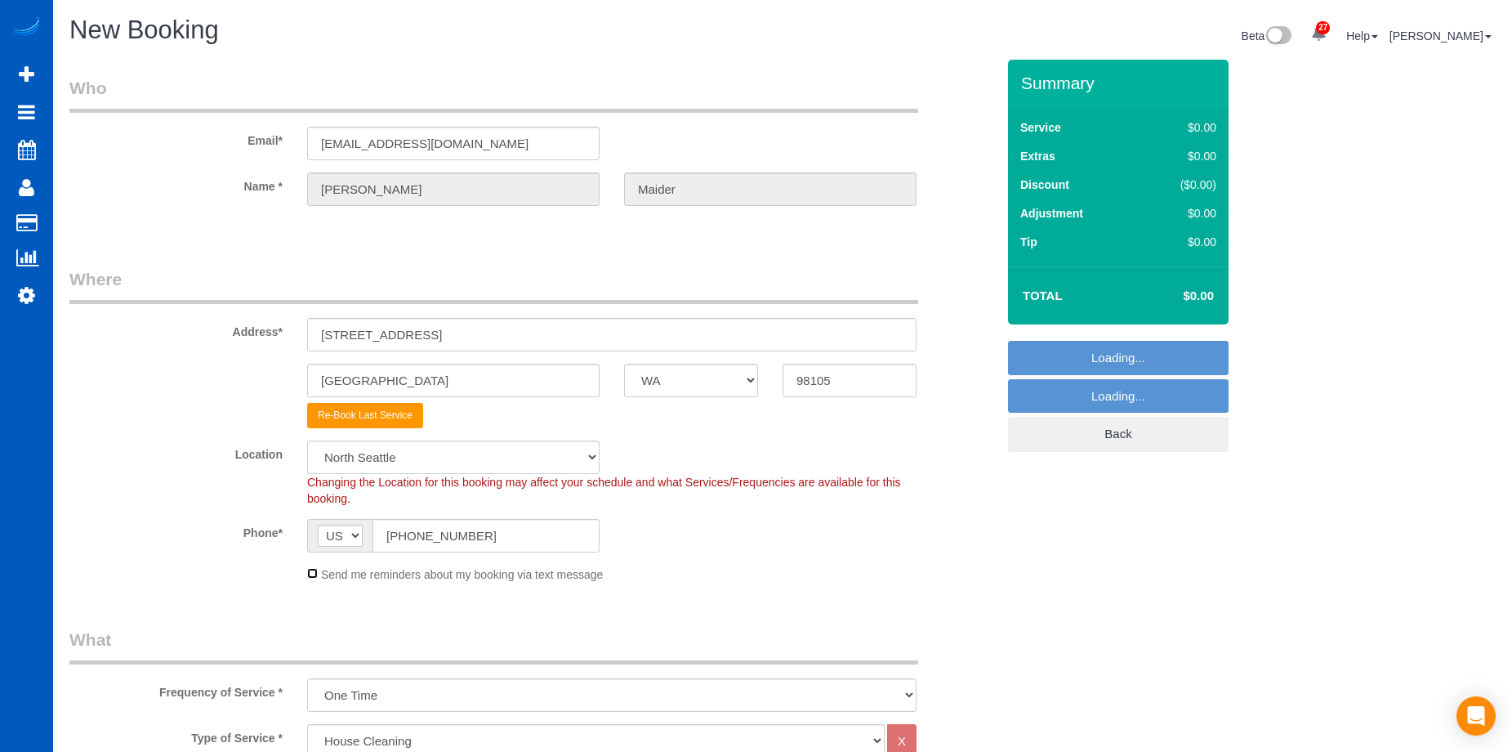
select select "5"
select select "object:8642"
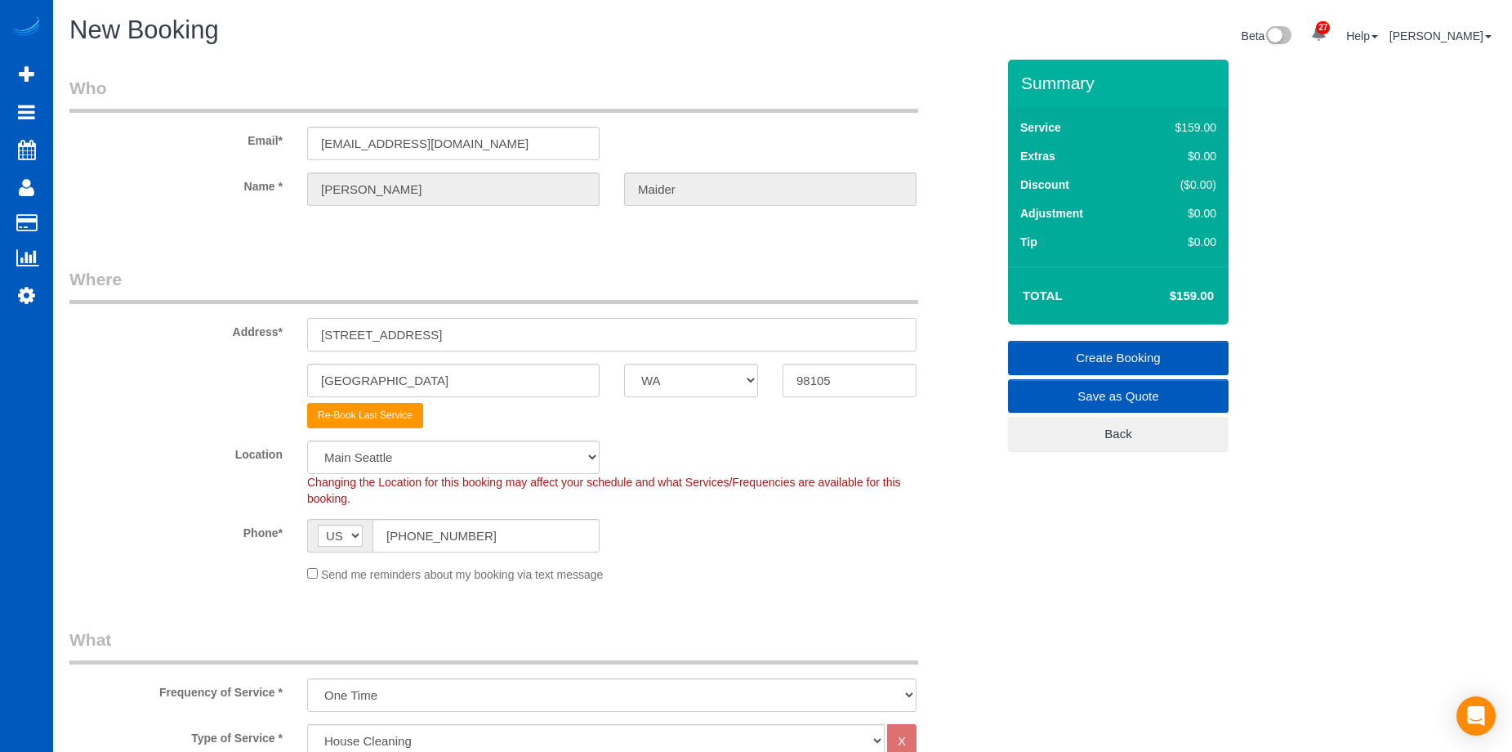
drag, startPoint x: 403, startPoint y: 337, endPoint x: 454, endPoint y: 305, distance: 60.5
click at [404, 337] on input "5624 55th Ave NE" at bounding box center [612, 334] width 610 height 33
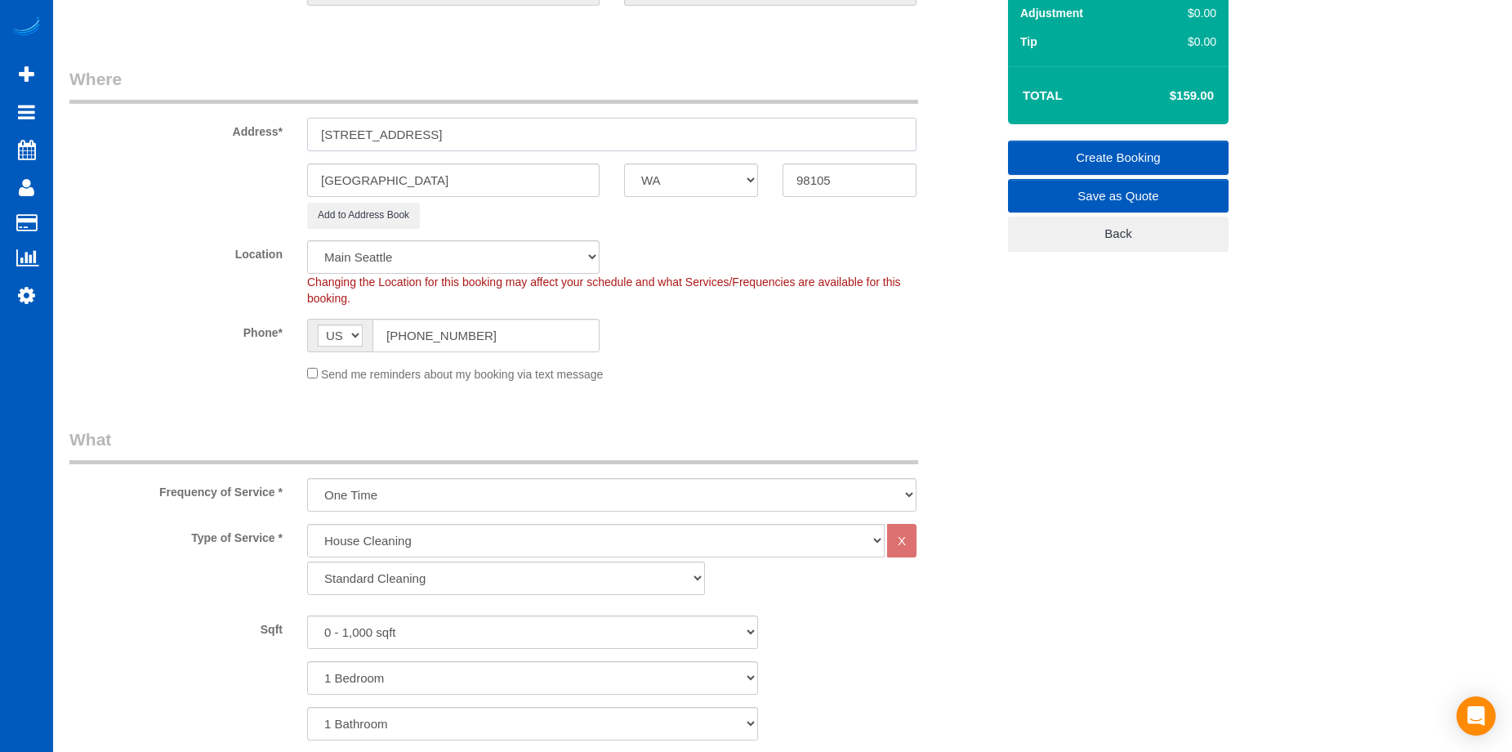
scroll to position [245, 0]
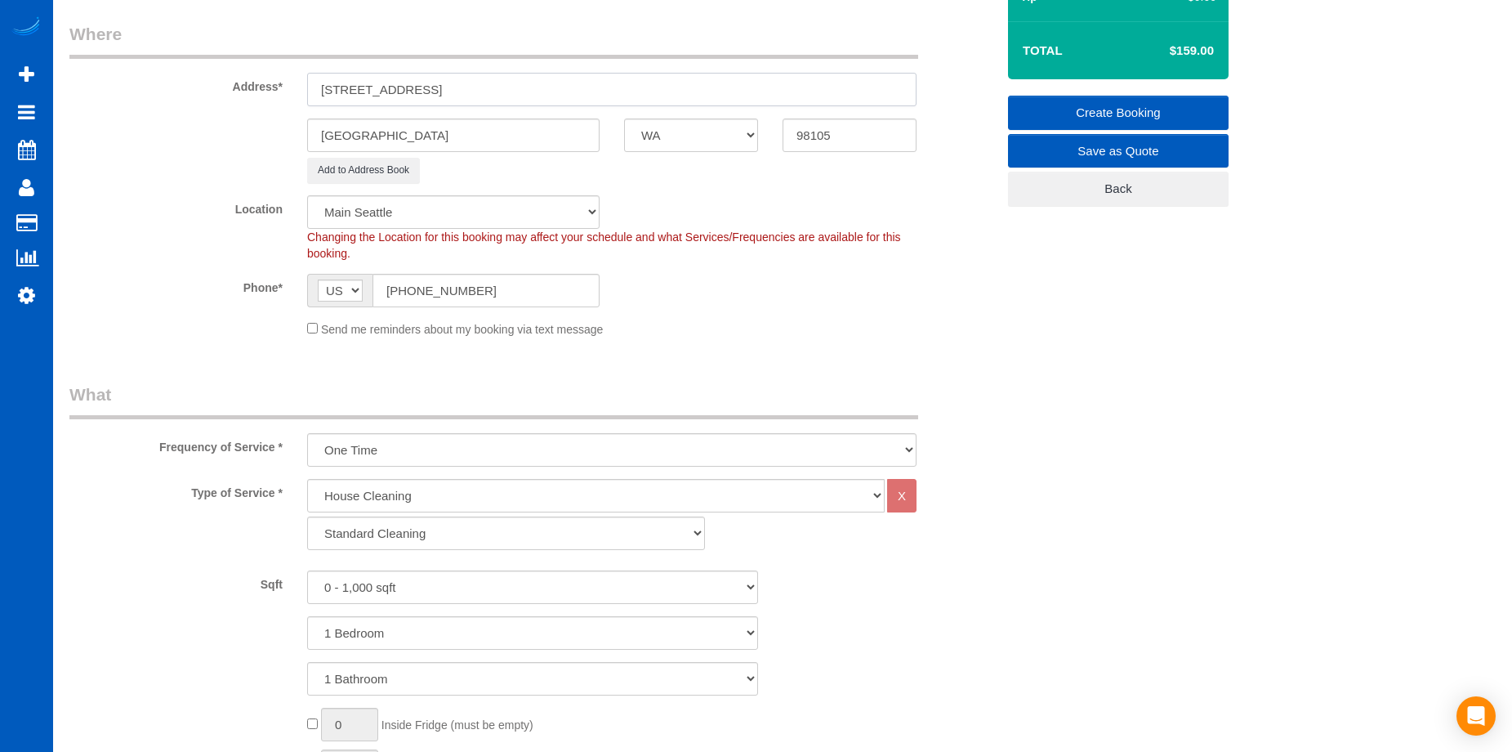
type input "5624 55th Ave NE"
click at [650, 440] on select "One Time Weekly - 15.00% Every 2 Weeks - 10.00% Every 4 Weeks - 5.00% Every 2 M…" at bounding box center [612, 449] width 610 height 33
select select "object:8644"
click at [307, 433] on select "One Time Weekly - 15.00% Every 2 Weeks - 10.00% Every 4 Weeks - 5.00% Every 2 M…" at bounding box center [612, 449] width 610 height 33
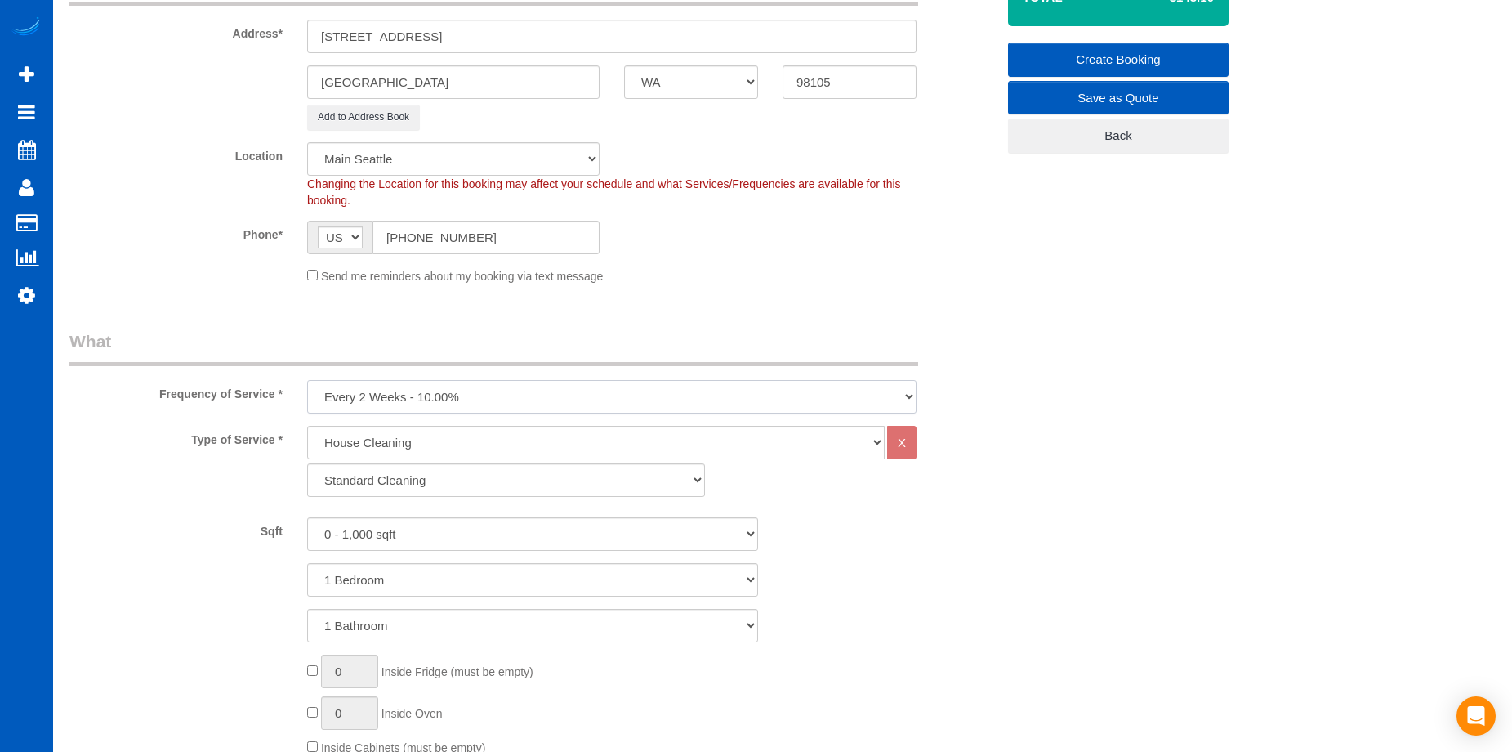
scroll to position [327, 0]
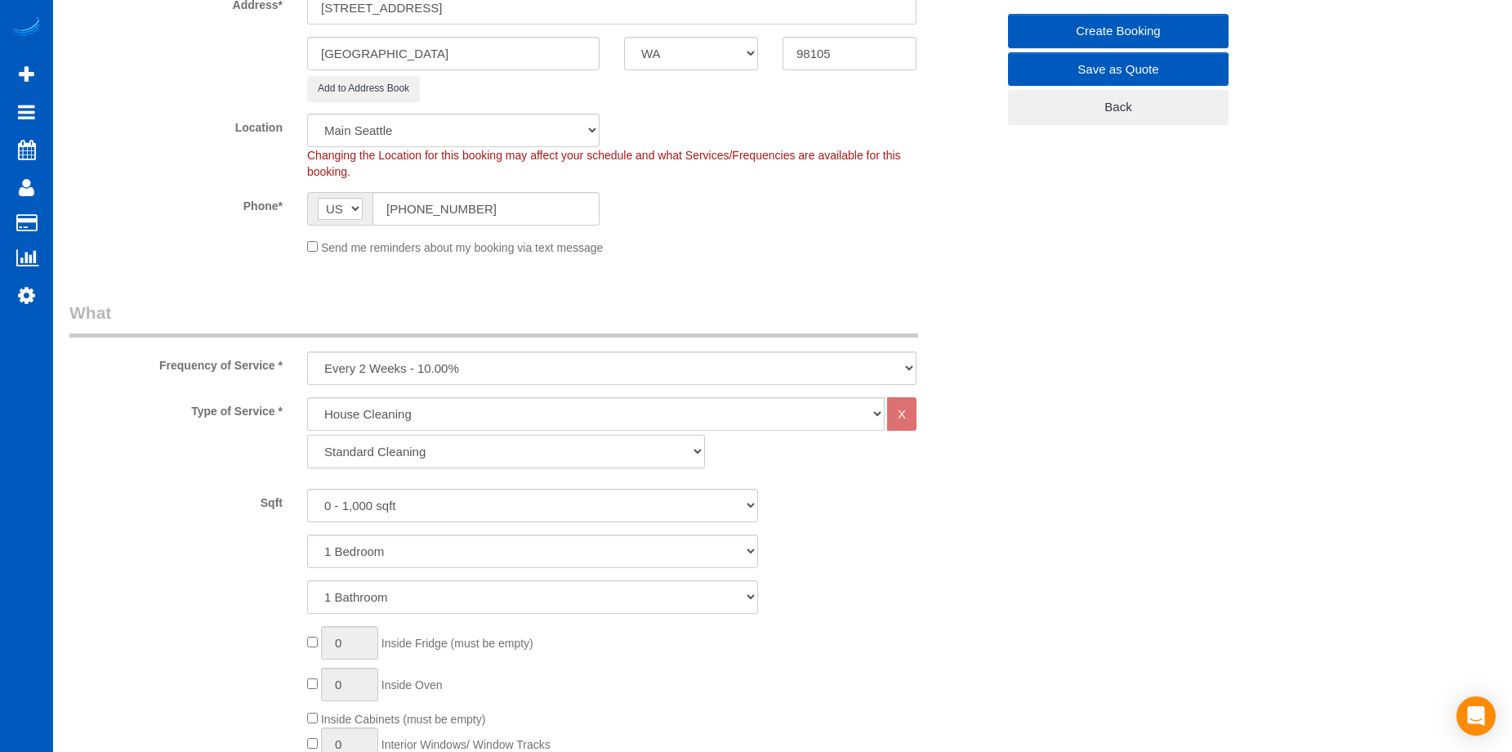
click at [614, 456] on select "Standard Cleaning Deep Cleaning Move In/ Out Cleaning" at bounding box center [506, 451] width 398 height 33
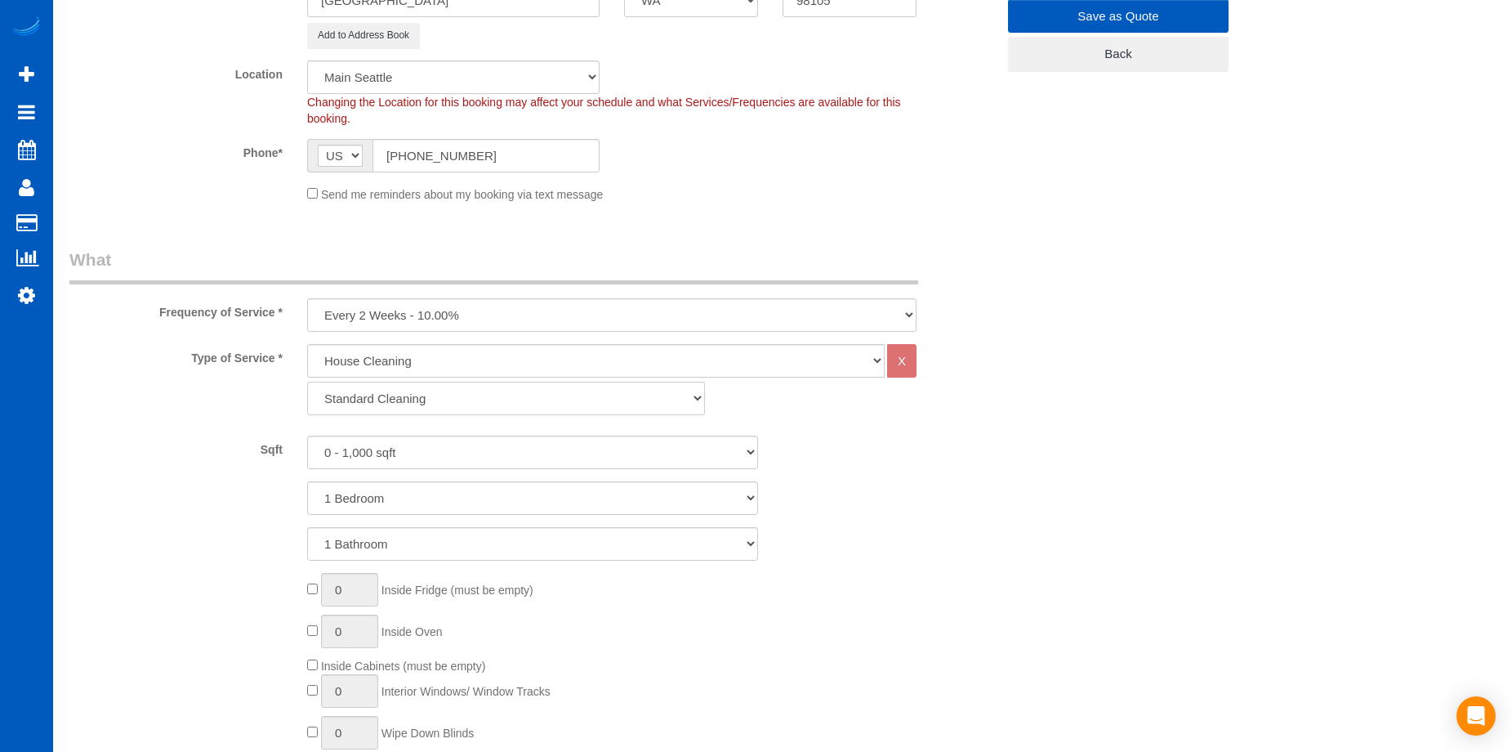
scroll to position [409, 0]
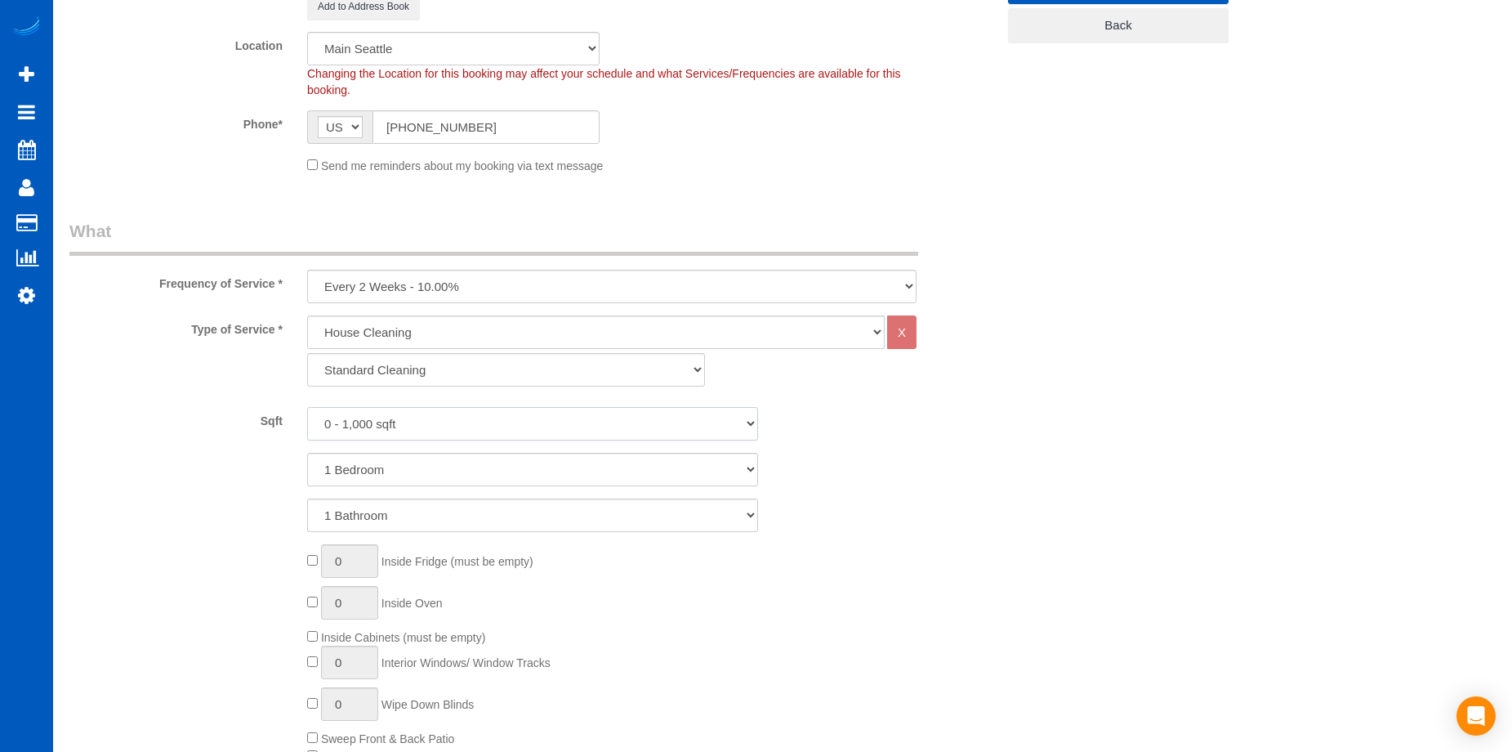
click at [615, 423] on select "0 - 1,000 sqft 1,001 - 1,500 sqft 1,501 - 2,000 sqft 2,001 - 2,500 sqft 2,501 -…" at bounding box center [532, 423] width 451 height 33
select select "2001"
click at [307, 407] on select "0 - 1,000 sqft 1,001 - 1,500 sqft 1,501 - 2,000 sqft 2,001 - 2,500 sqft 2,501 -…" at bounding box center [532, 423] width 451 height 33
click at [574, 476] on select "1 Bedroom 2 Bedrooms 3 Bedrooms 4 Bedrooms 5 Bedrooms 6 Bedrooms 7 Bedrooms" at bounding box center [532, 469] width 451 height 33
select select "3"
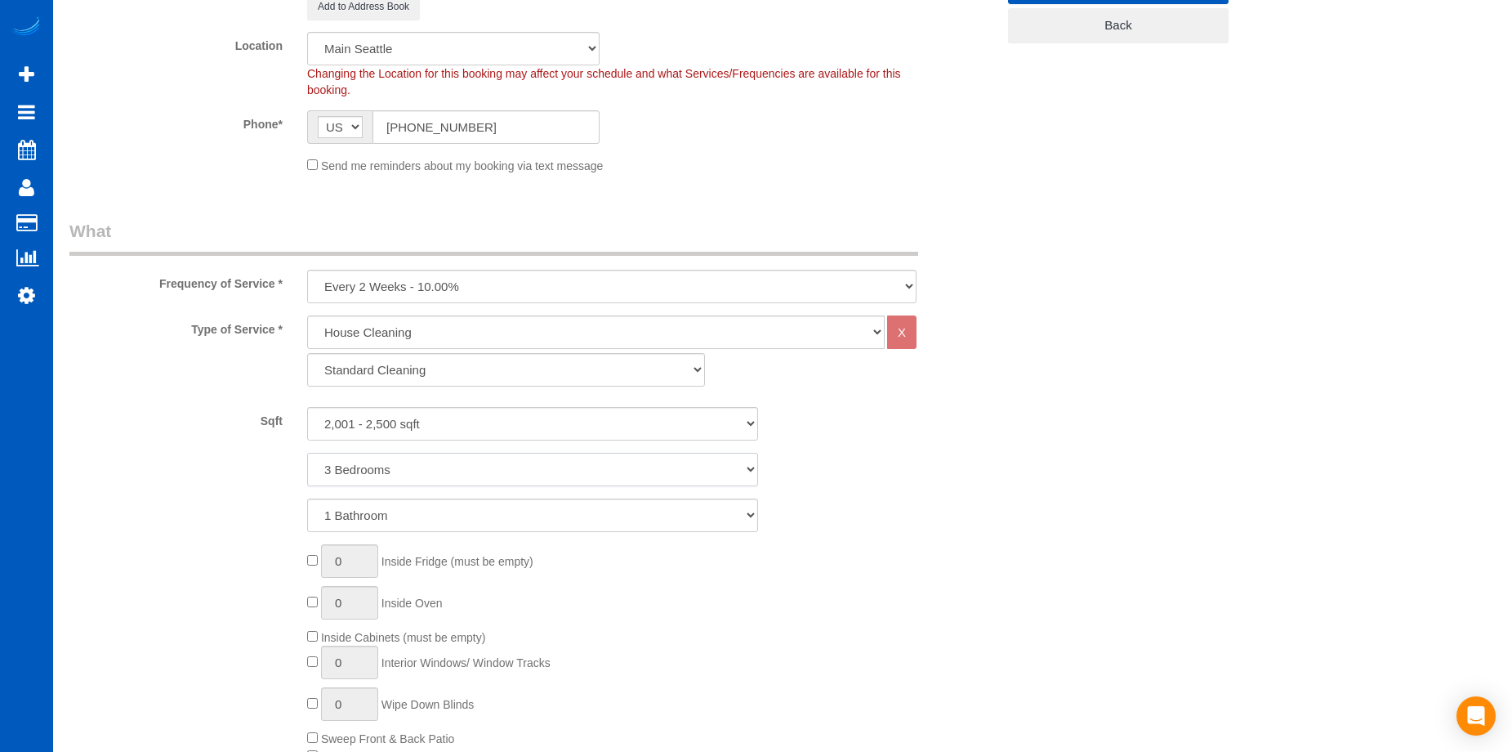
click at [307, 453] on select "1 Bedroom 2 Bedrooms 3 Bedrooms 4 Bedrooms 5 Bedrooms 6 Bedrooms 7 Bedrooms" at bounding box center [532, 469] width 451 height 33
click at [573, 506] on select "1 Bathroom 2 Bathrooms 3 Bathrooms 4 Bathrooms 5 Bathrooms 6 Bathrooms 7 Bathro…" at bounding box center [532, 514] width 451 height 33
select select "2"
click at [307, 498] on select "1 Bathroom 2 Bathrooms 3 Bathrooms 4 Bathrooms 5 Bathrooms 6 Bathrooms 7 Bathro…" at bounding box center [532, 514] width 451 height 33
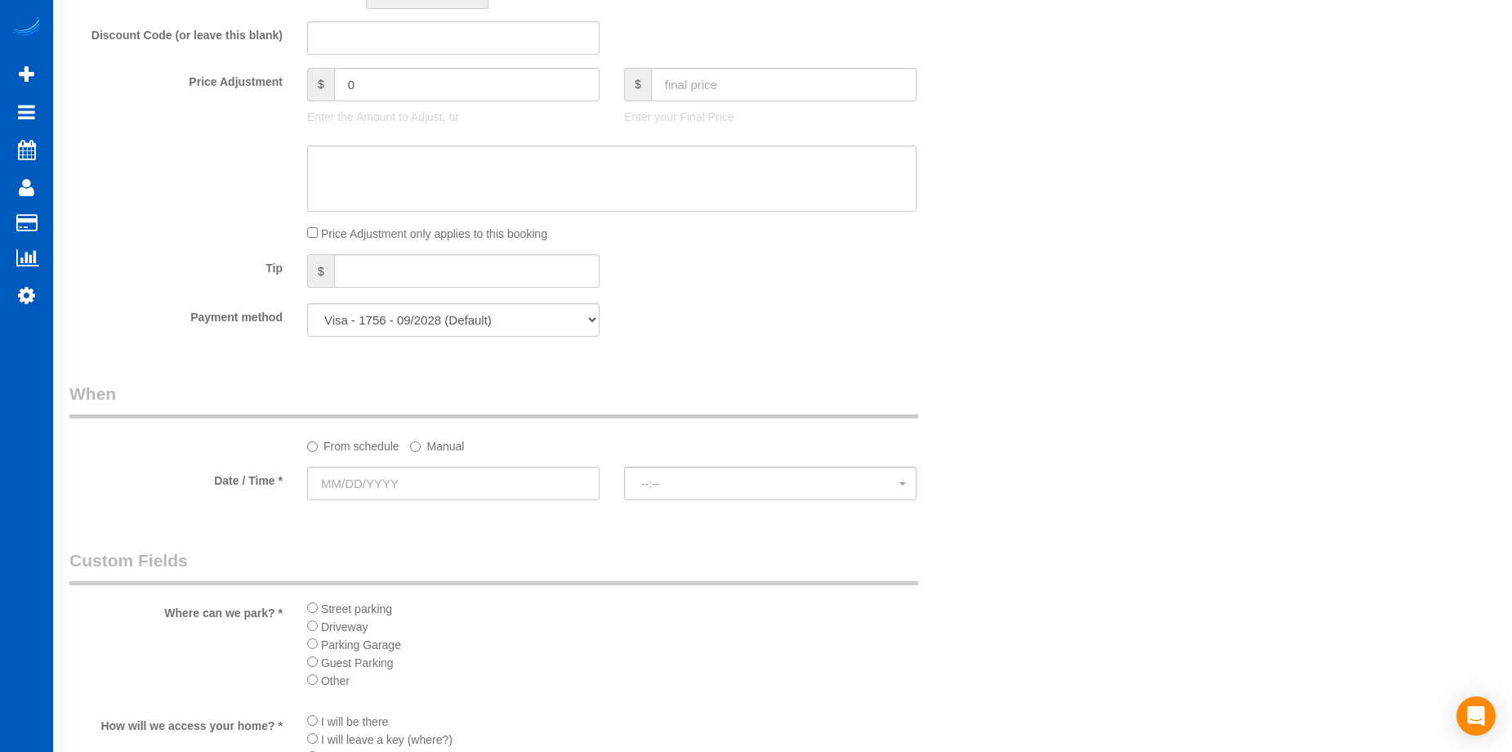
scroll to position [1471, 0]
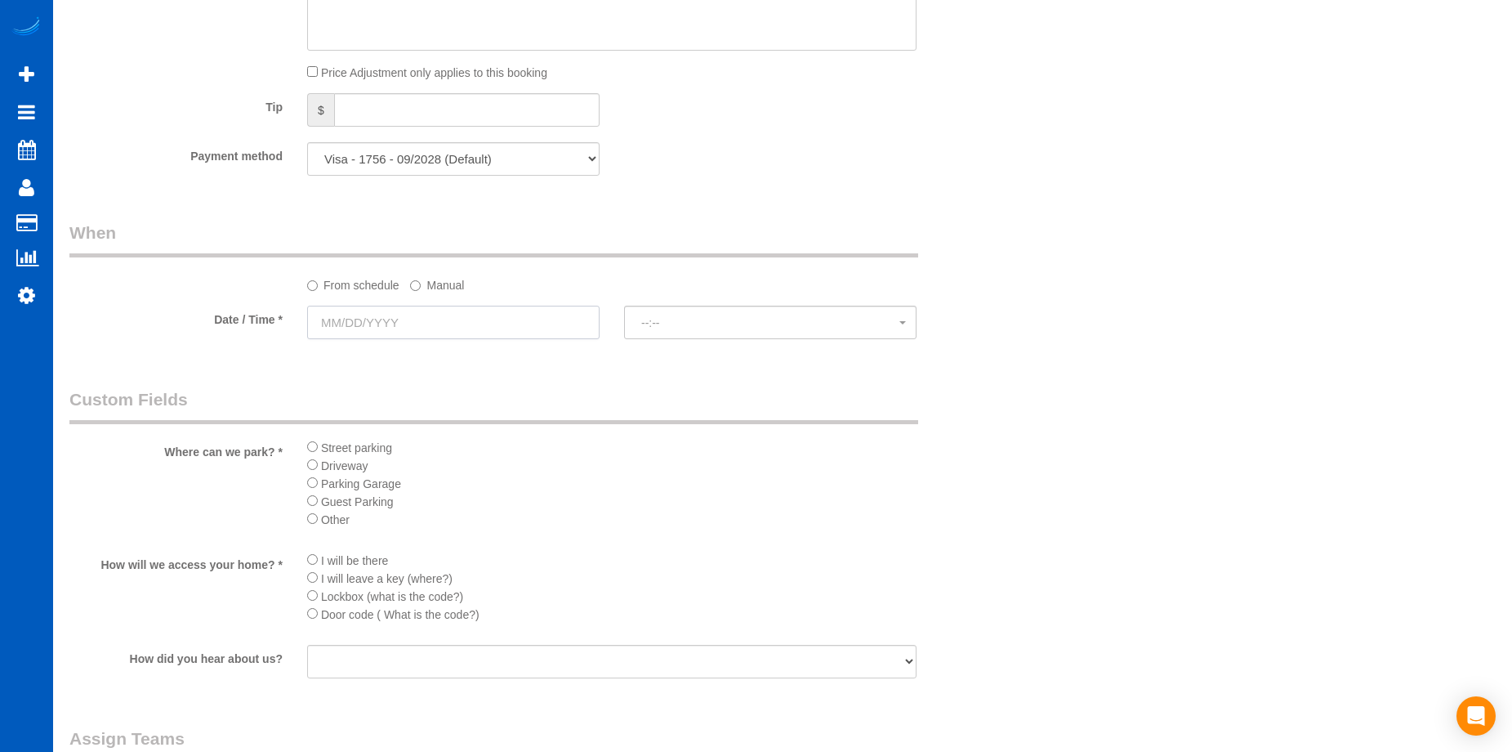
click at [526, 331] on input "text" at bounding box center [453, 322] width 292 height 33
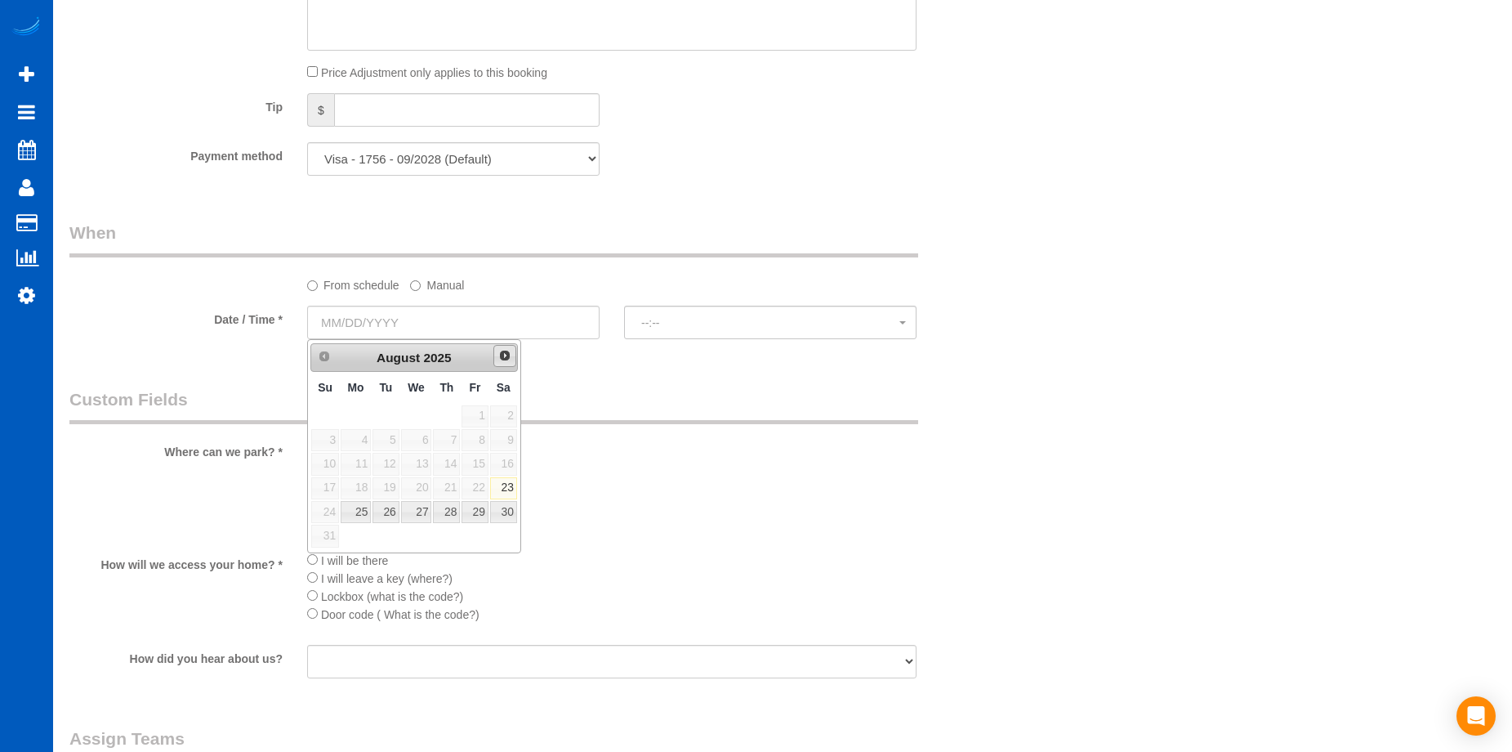
click at [507, 366] on link "Next" at bounding box center [504, 356] width 23 height 23
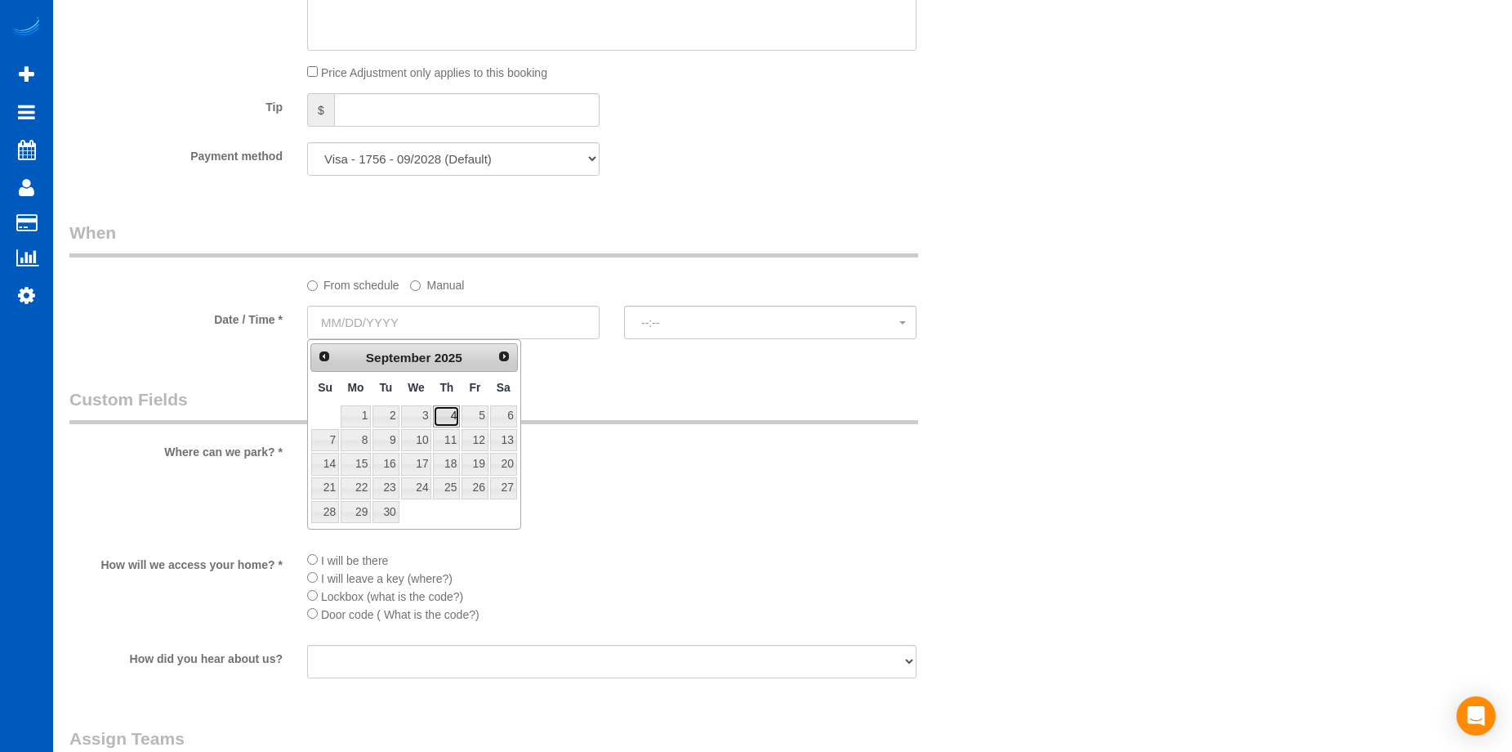
click at [460, 421] on link "4" at bounding box center [446, 416] width 27 height 22
type input "09/04/2025"
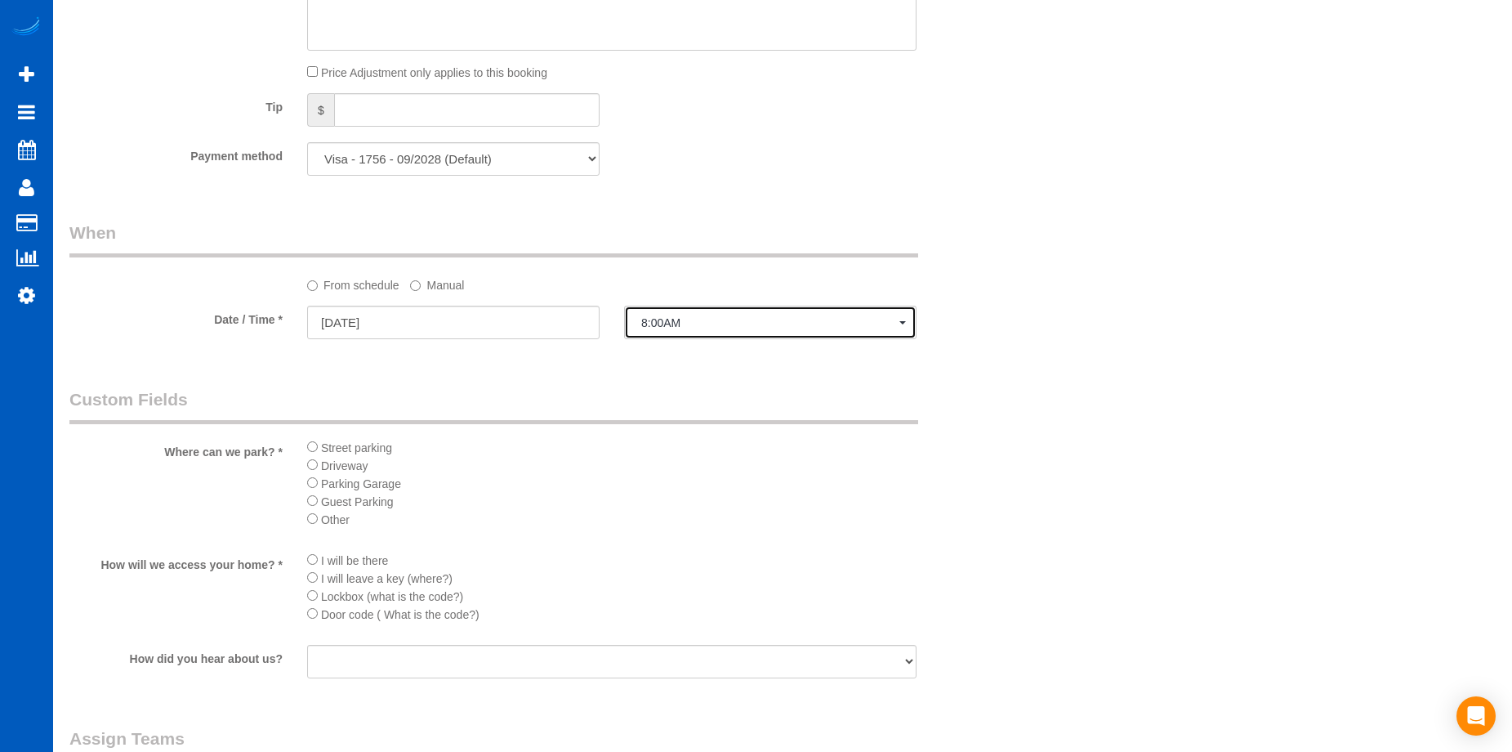
click at [663, 328] on span "8:00AM" at bounding box center [770, 322] width 258 height 13
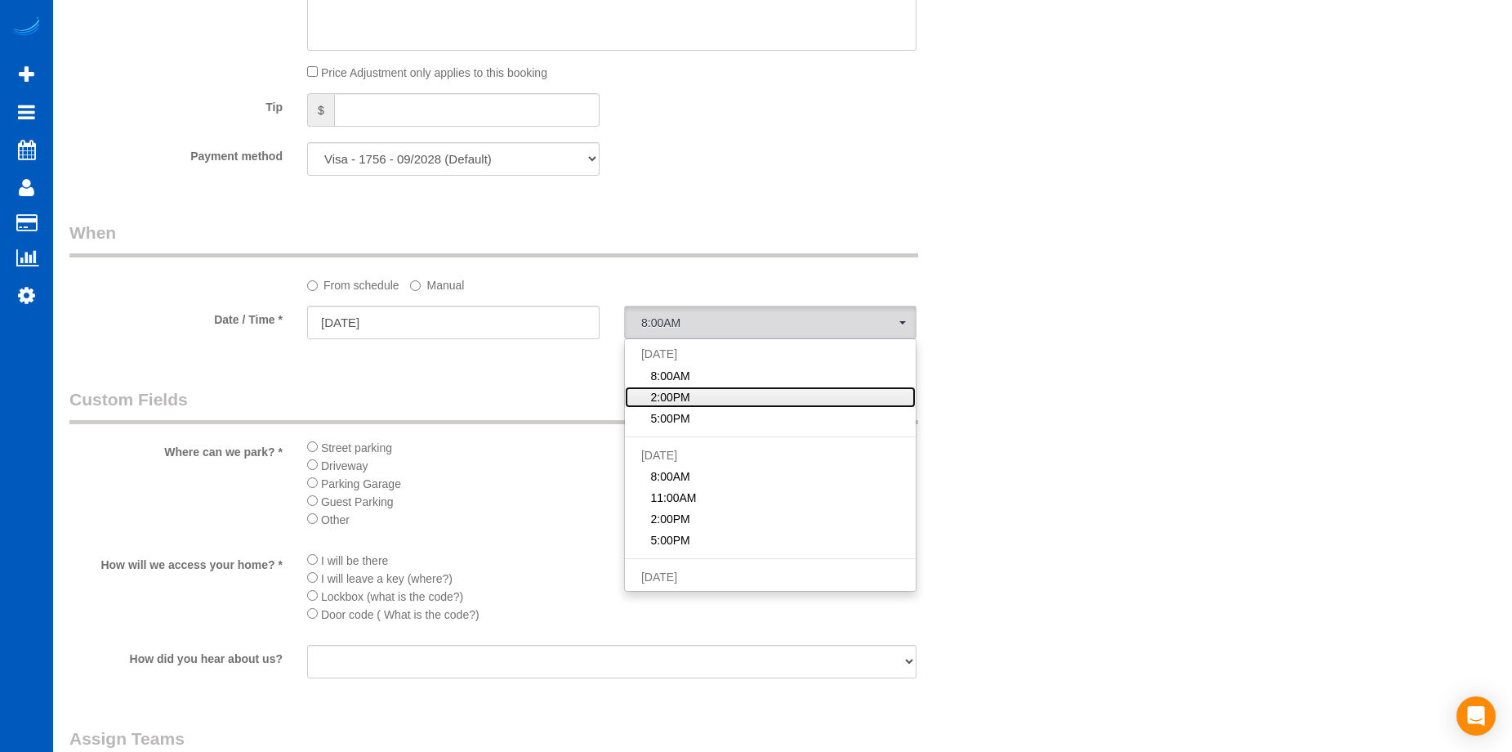
click at [710, 395] on link "2:00PM" at bounding box center [770, 396] width 291 height 21
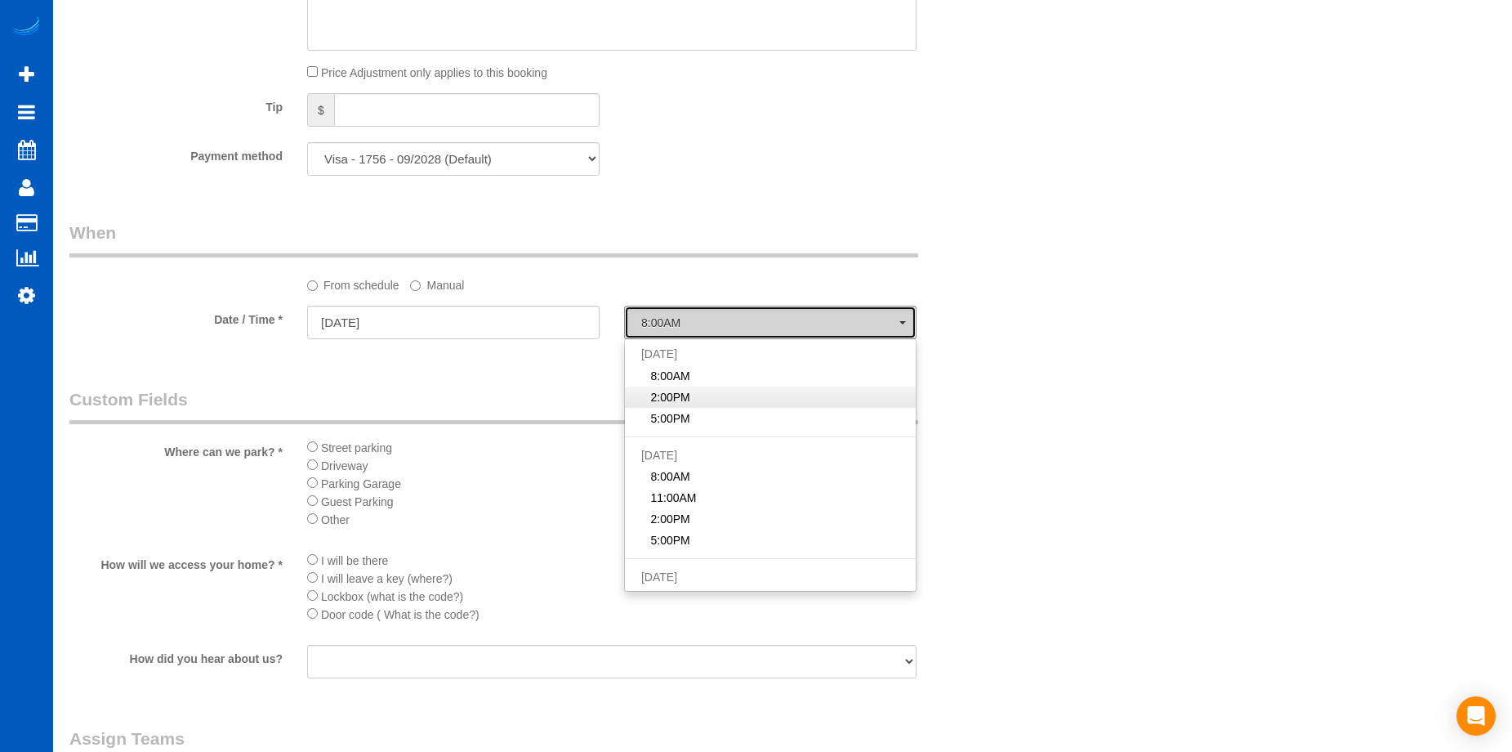
select select "spot49"
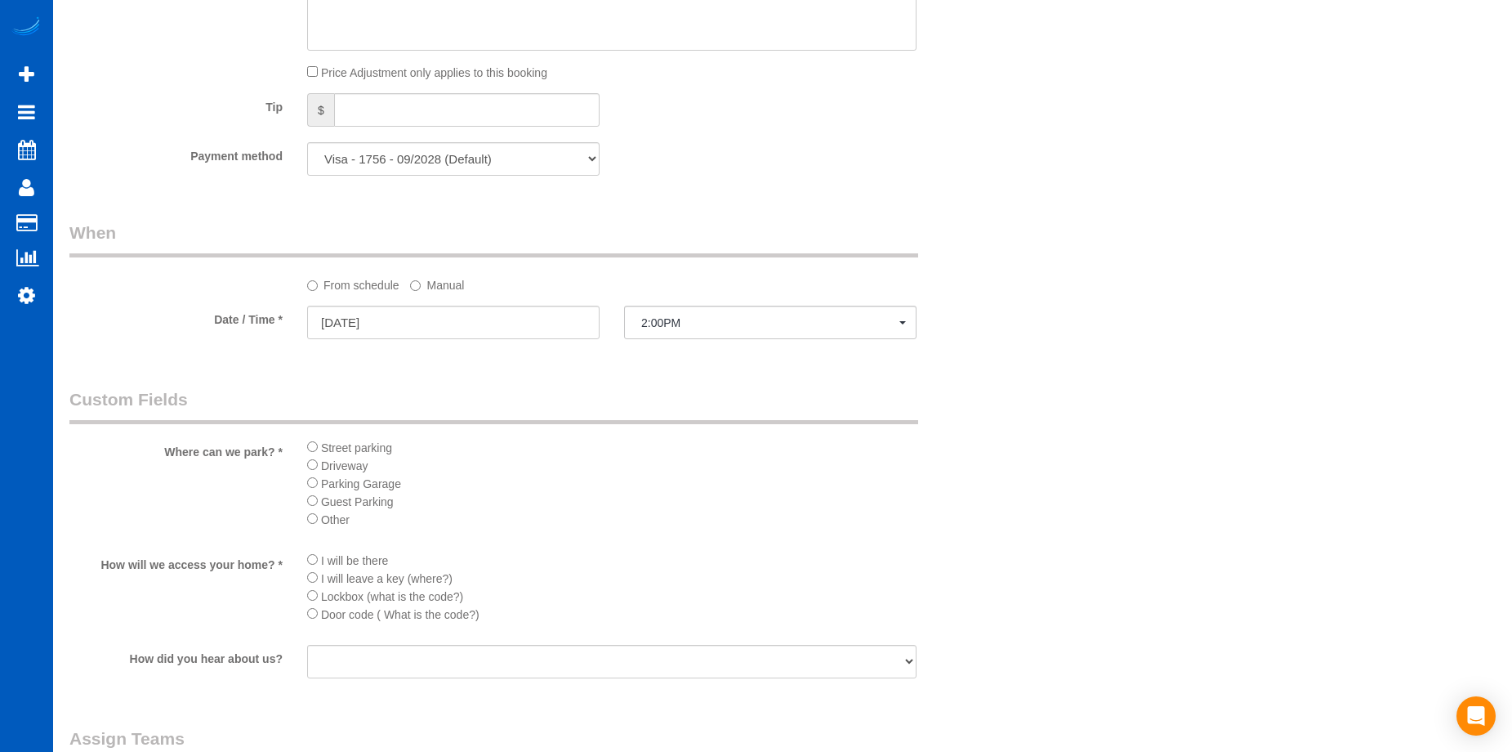
click at [318, 445] on li "Street parking" at bounding box center [612, 447] width 610 height 18
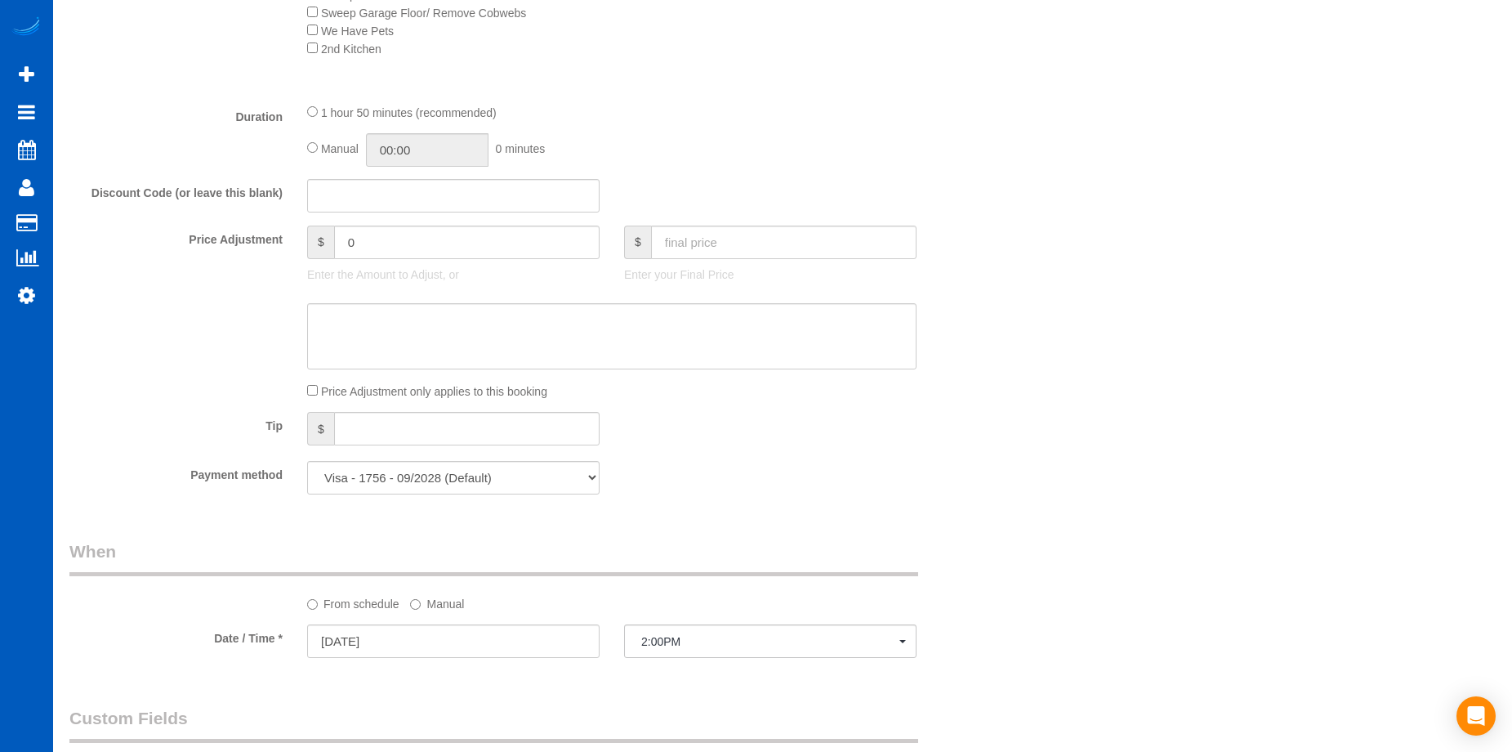
scroll to position [1144, 0]
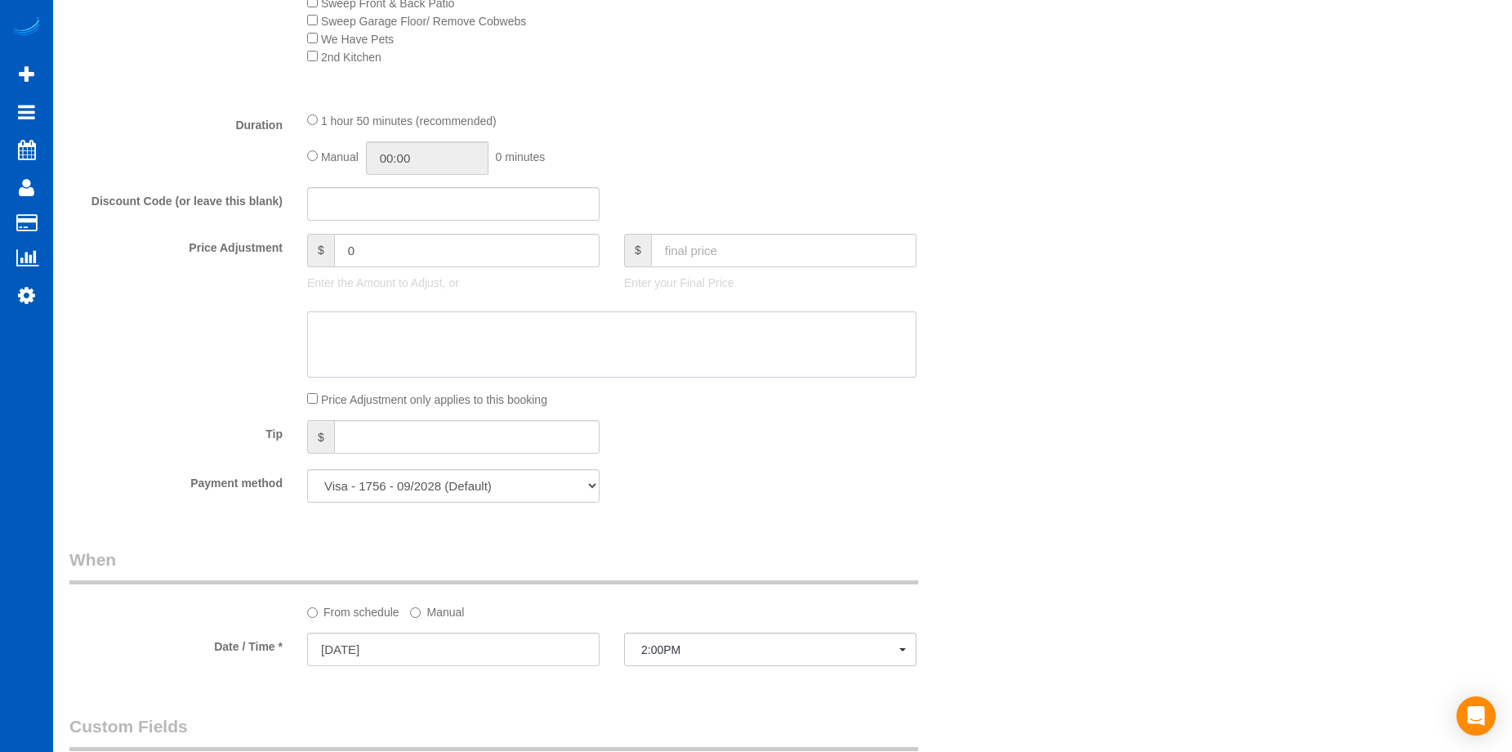
click at [641, 354] on textarea at bounding box center [612, 344] width 610 height 67
paste textarea "First recurring booking, then 230 USD monthly"
type textarea "First recurring booking, then 230 USD monthly"
click at [1189, 242] on div "Who Email* acmaider@windermere.com Name * Allison Maider Where Address* 5624 55…" at bounding box center [782, 234] width 1427 height 2637
click at [706, 251] on input "text" at bounding box center [784, 250] width 266 height 33
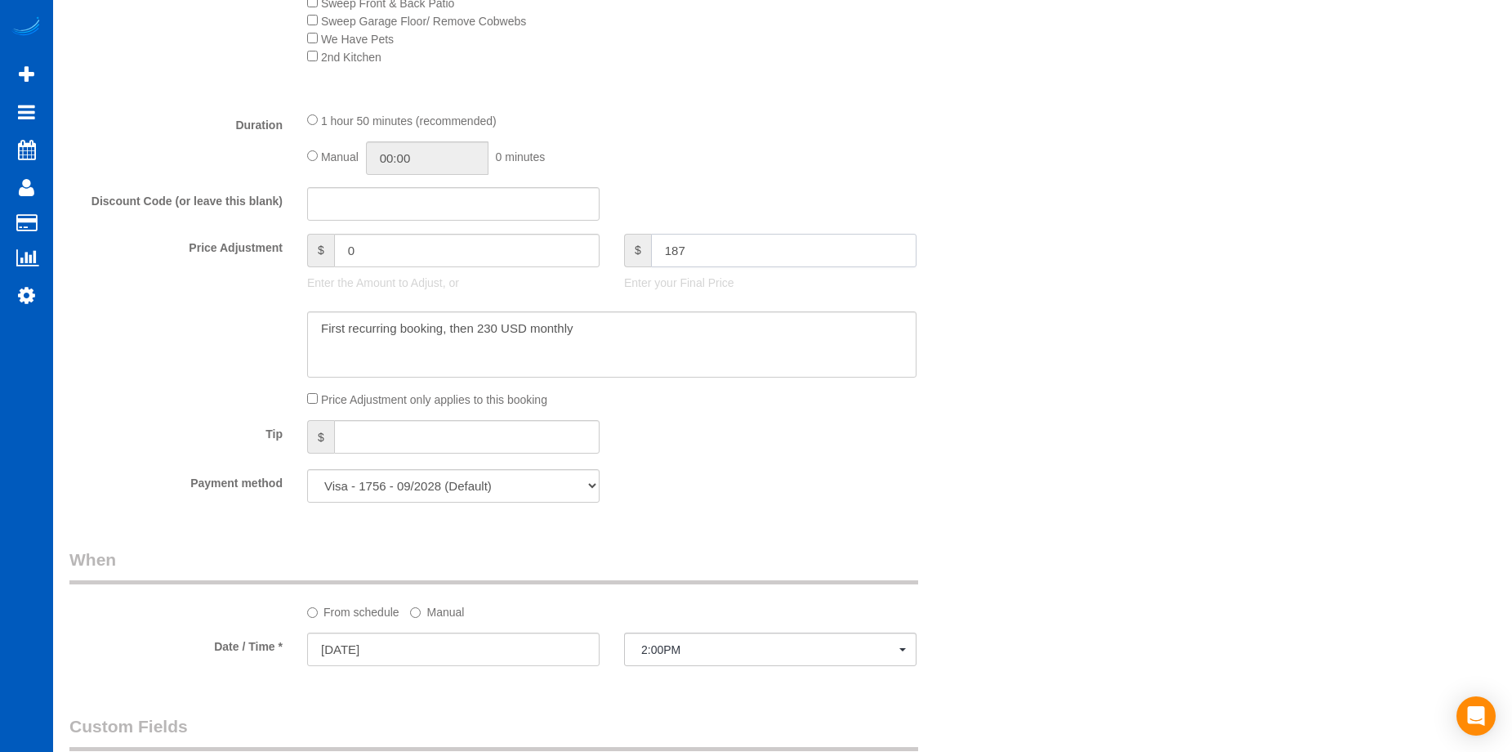
type input "187"
click at [692, 313] on textarea at bounding box center [612, 344] width 610 height 67
type input "-46.1"
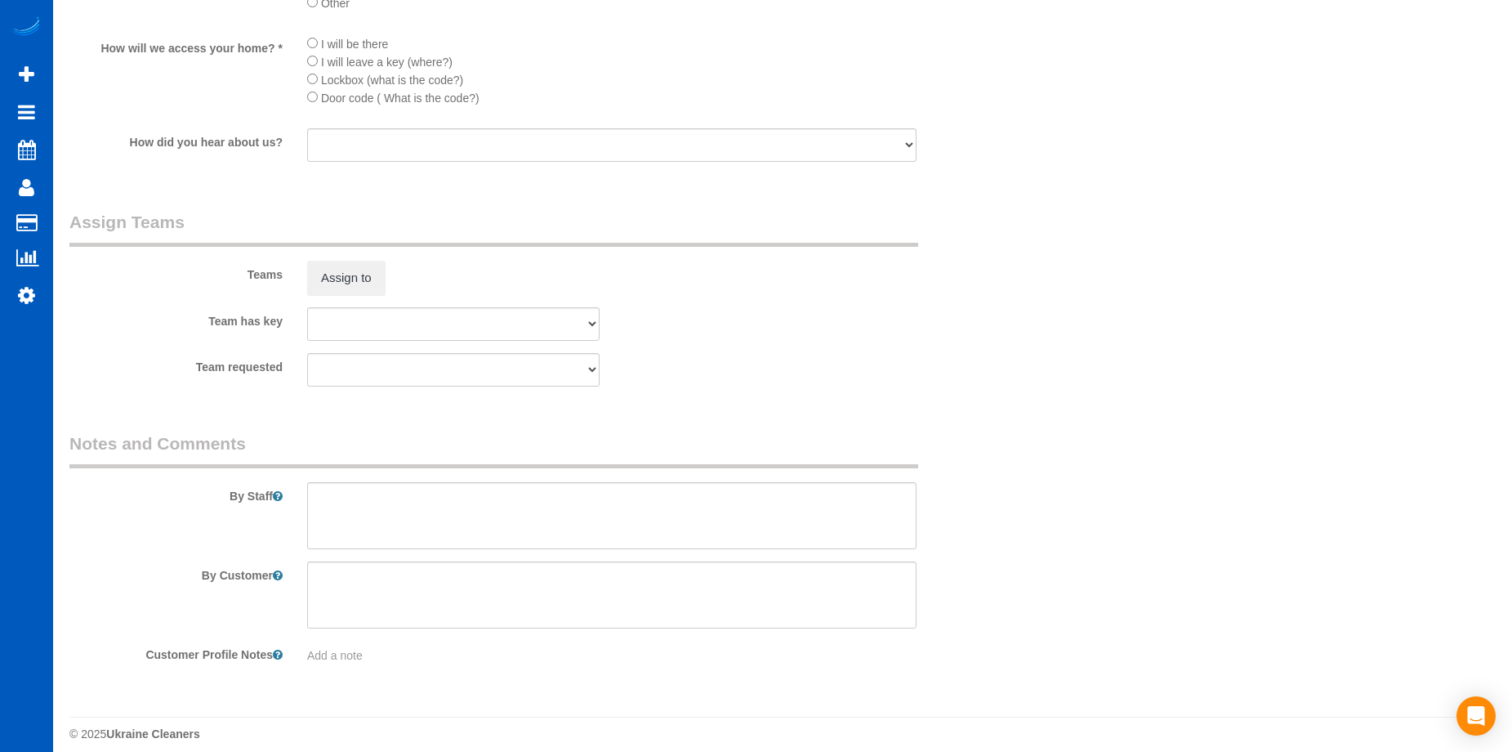
scroll to position [2001, 0]
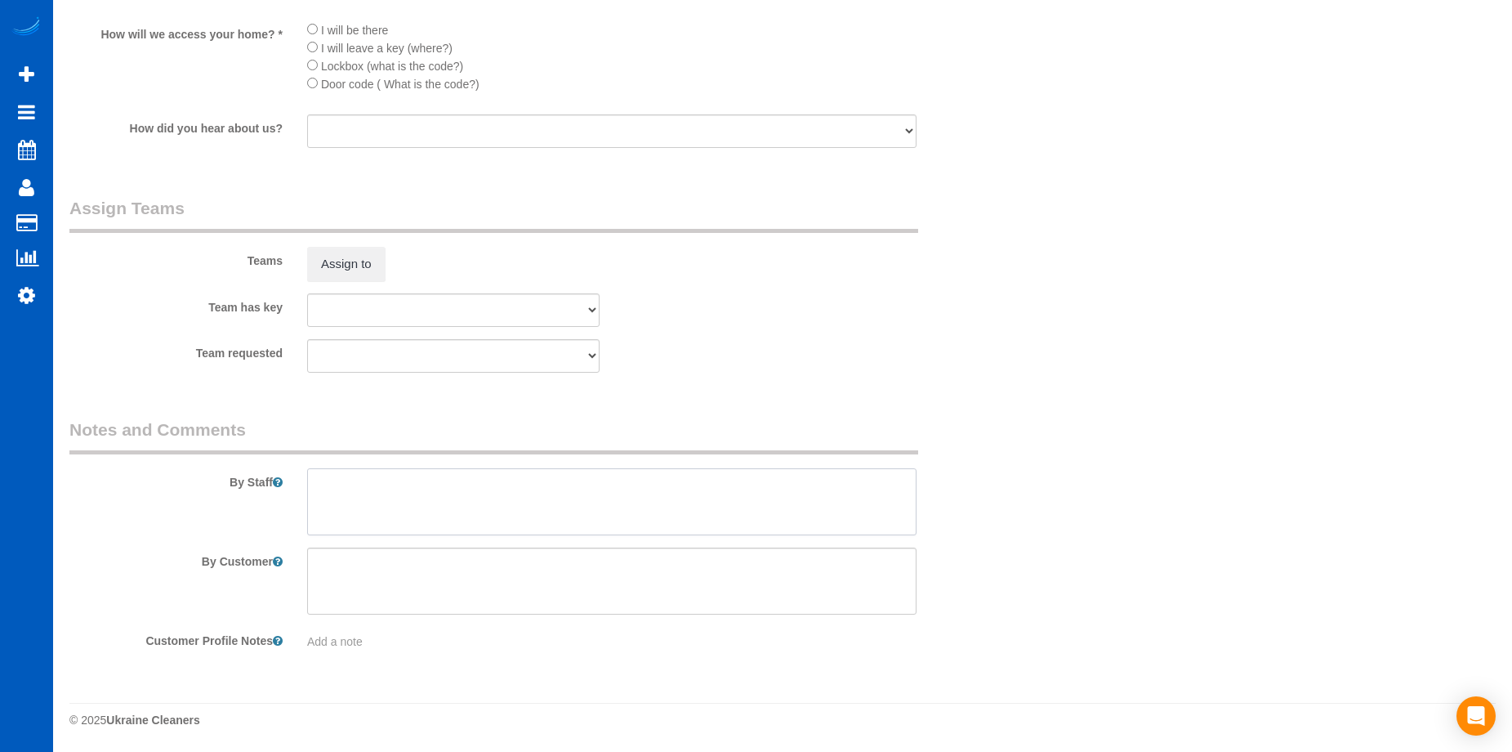
click at [578, 507] on textarea at bounding box center [612, 501] width 610 height 67
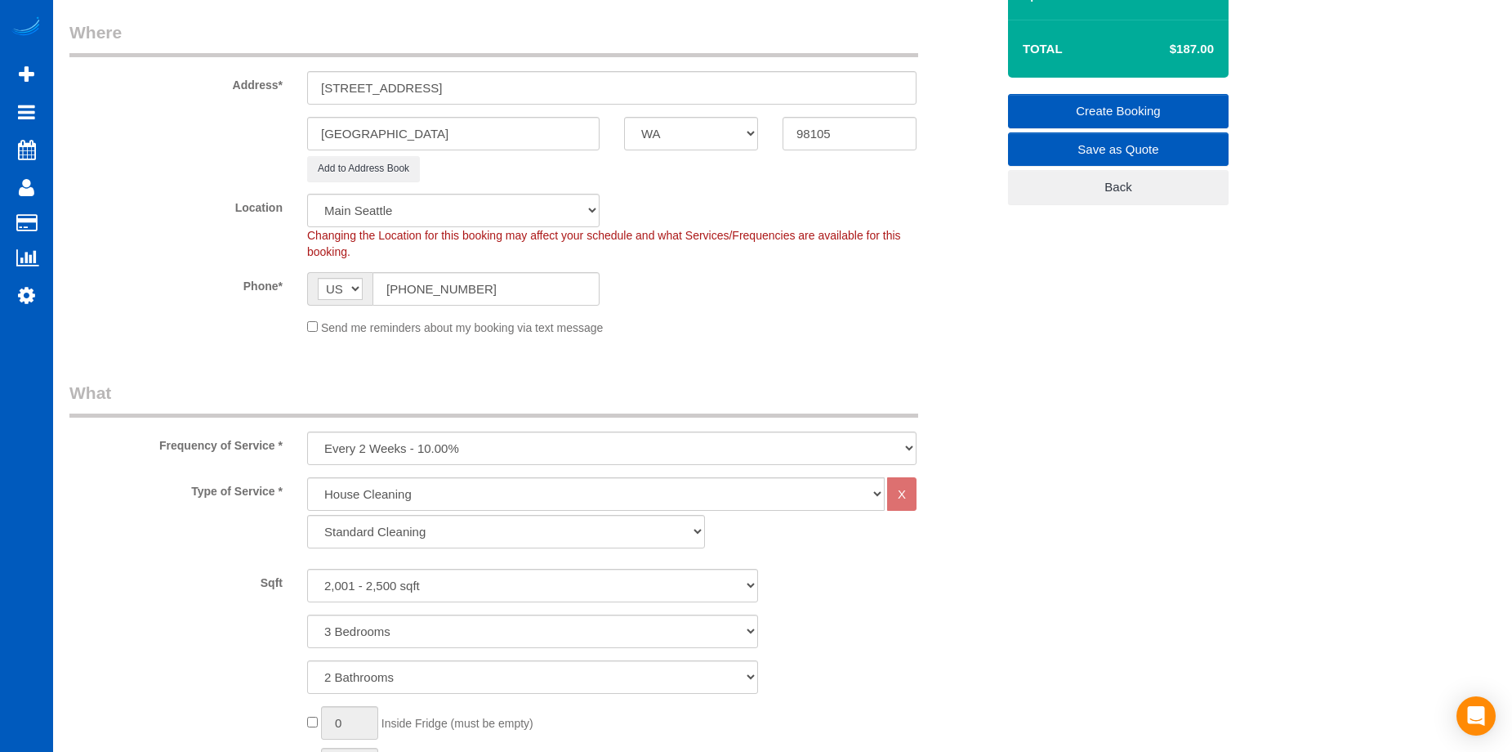
scroll to position [122, 0]
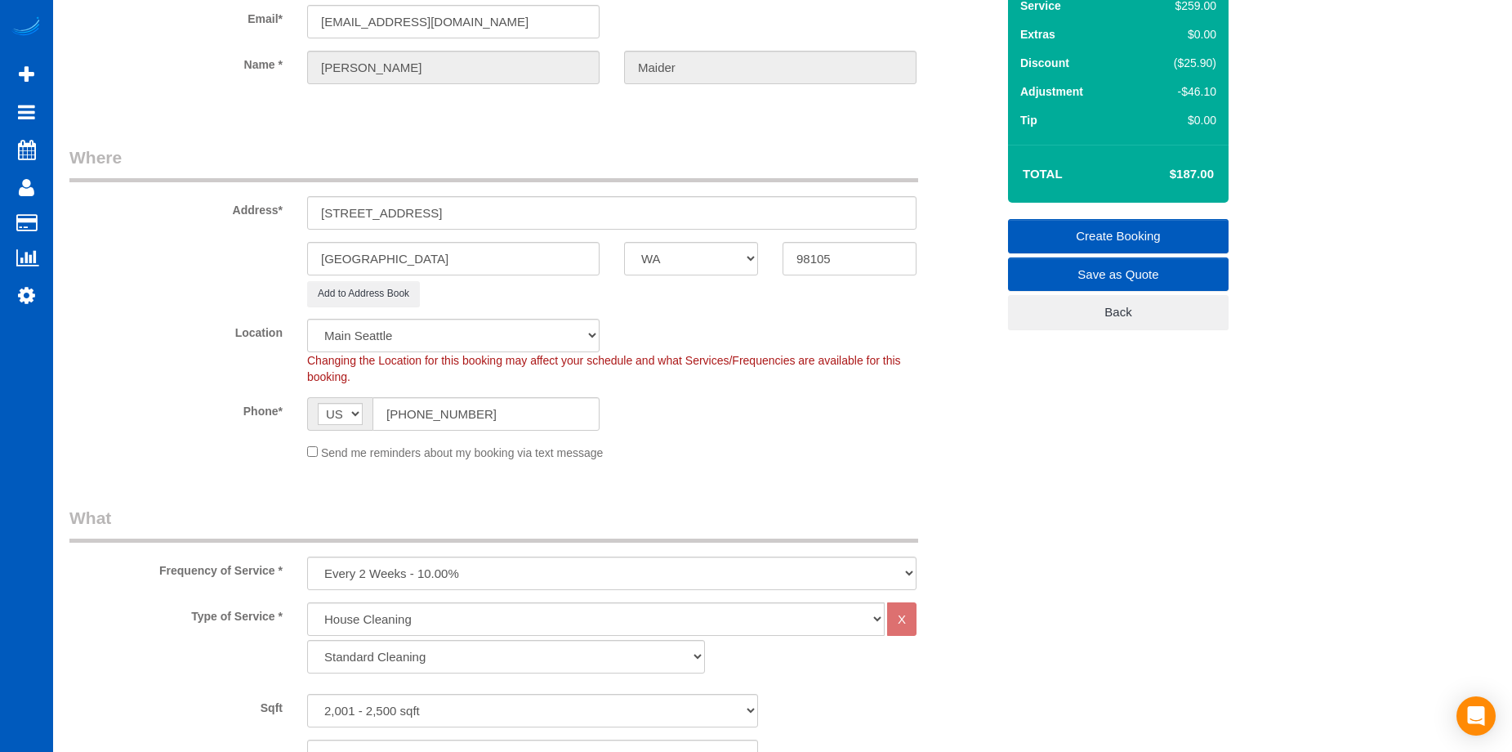
type textarea "Booked by Florencia."
click at [1040, 228] on link "Create Booking" at bounding box center [1118, 236] width 221 height 34
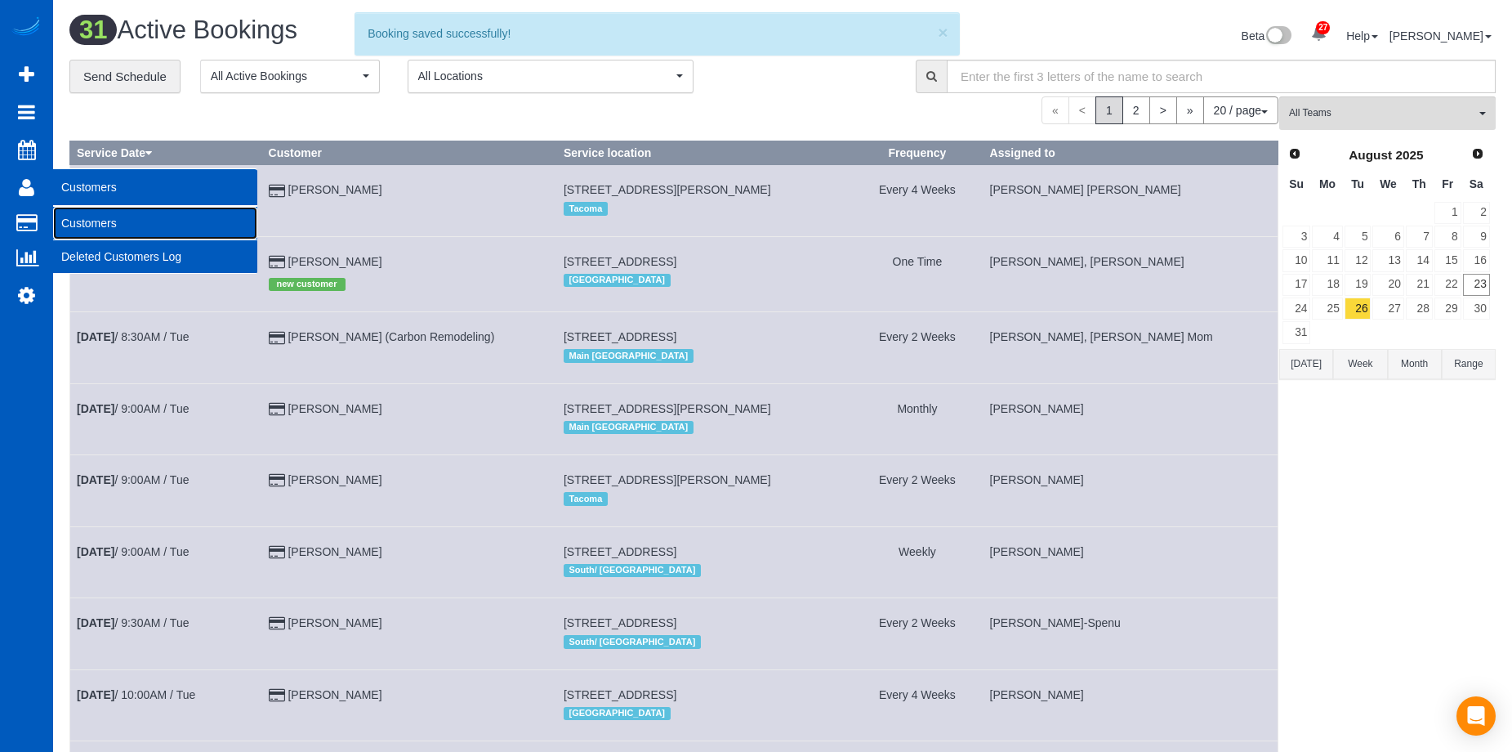
click at [87, 218] on link "Customers" at bounding box center [155, 223] width 204 height 33
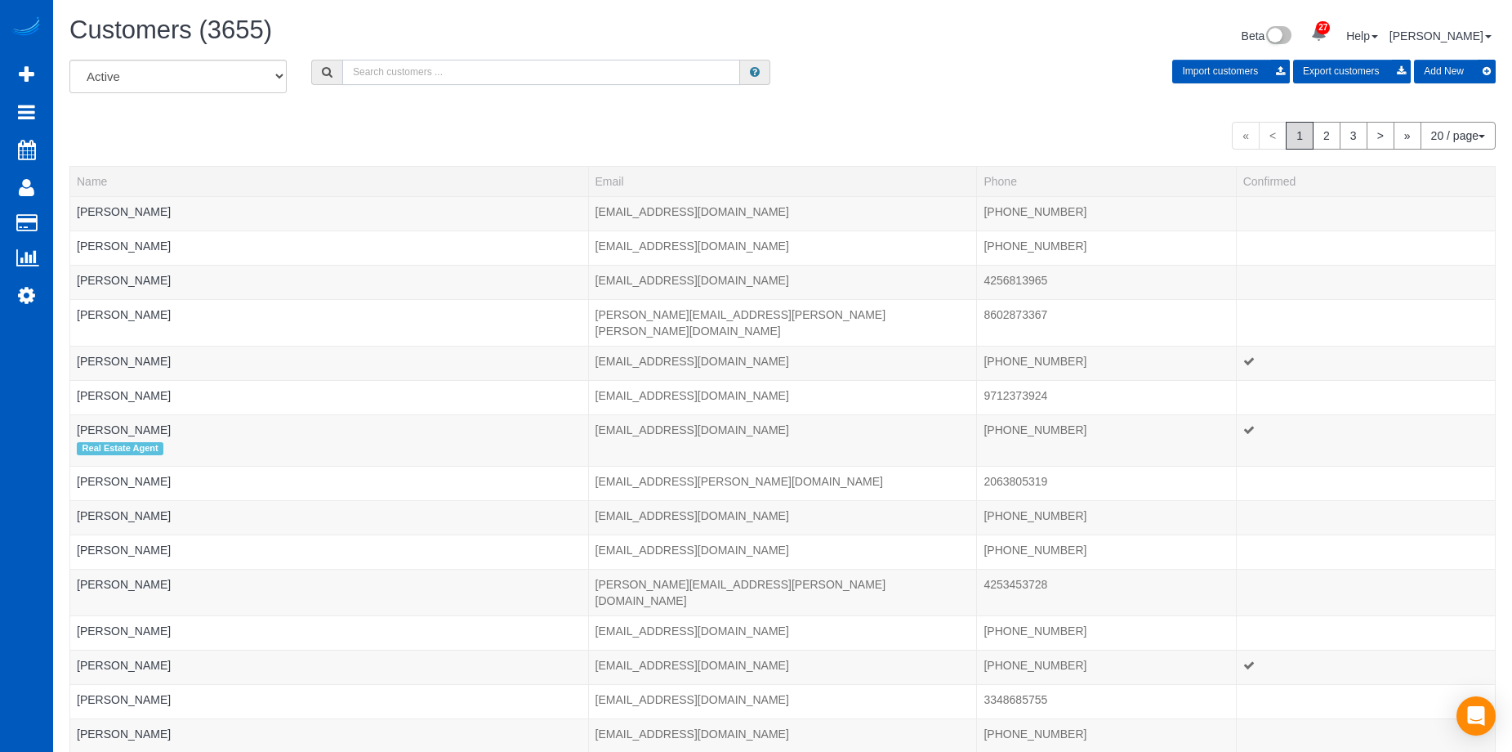
click at [402, 67] on input "text" at bounding box center [541, 72] width 398 height 25
paste input "Allison Maider"
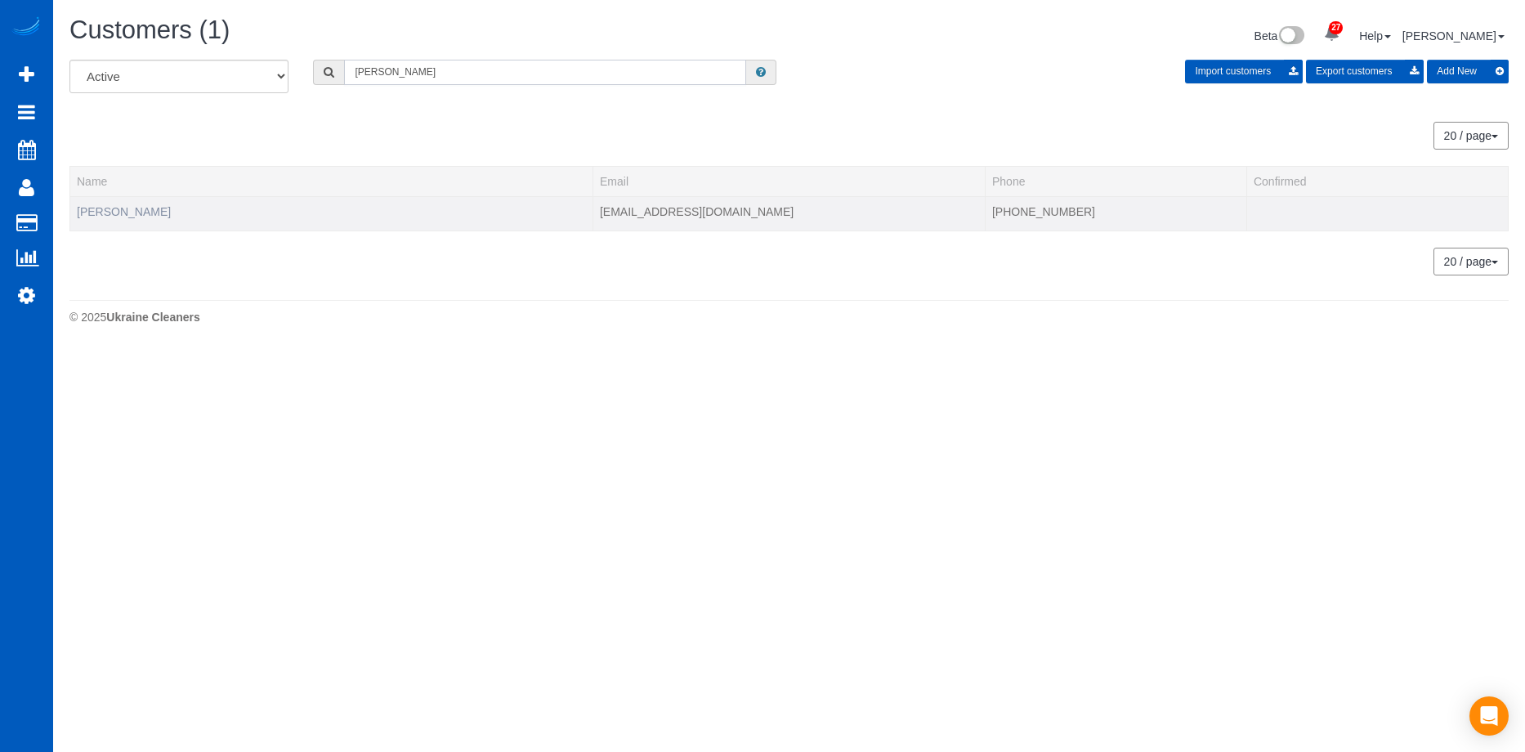
type input "Allison Maider"
click at [92, 208] on link "Allison Maider" at bounding box center [124, 211] width 94 height 13
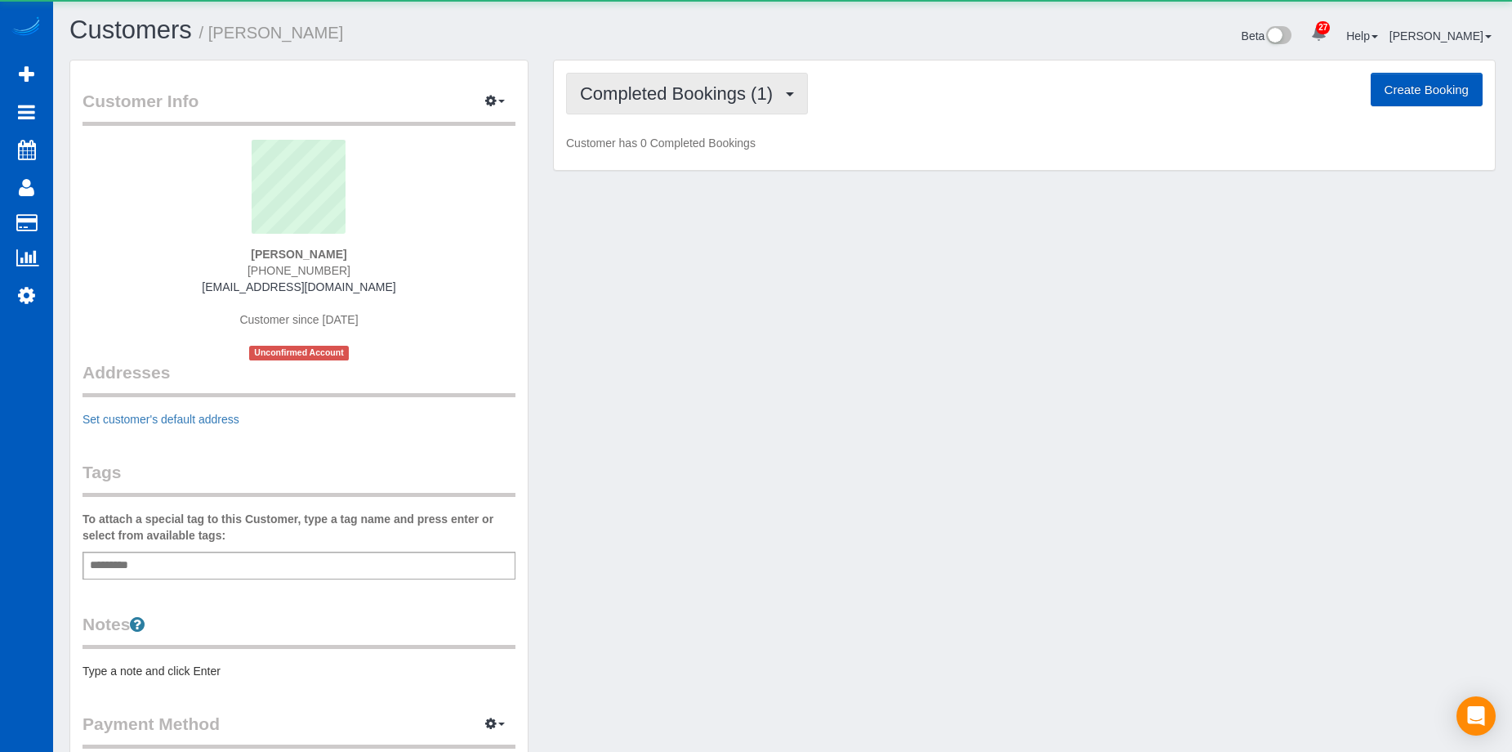
drag, startPoint x: 679, startPoint y: 89, endPoint x: 672, endPoint y: 114, distance: 26.2
click at [678, 89] on span "Completed Bookings (1)" at bounding box center [680, 93] width 201 height 20
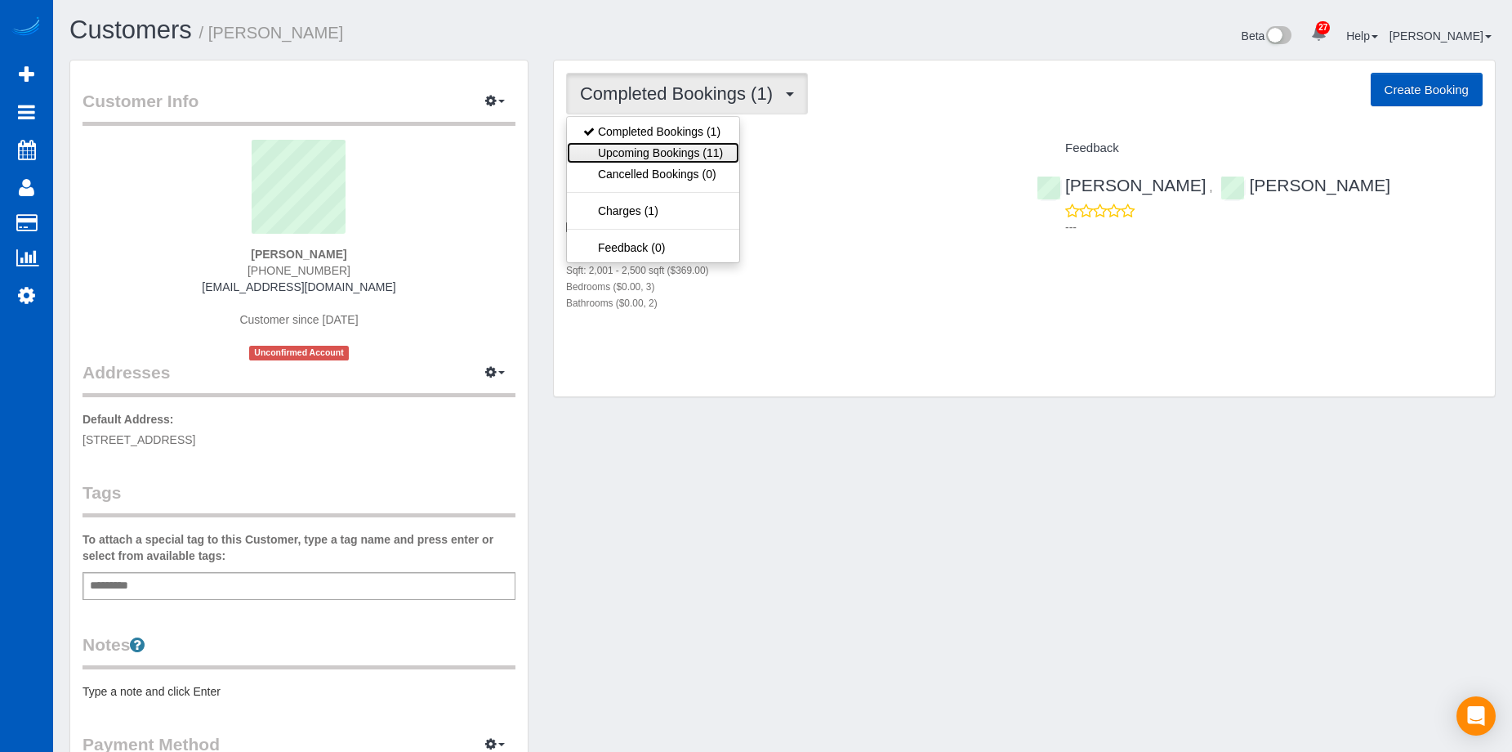
click at [667, 150] on link "Upcoming Bookings (11)" at bounding box center [653, 152] width 172 height 21
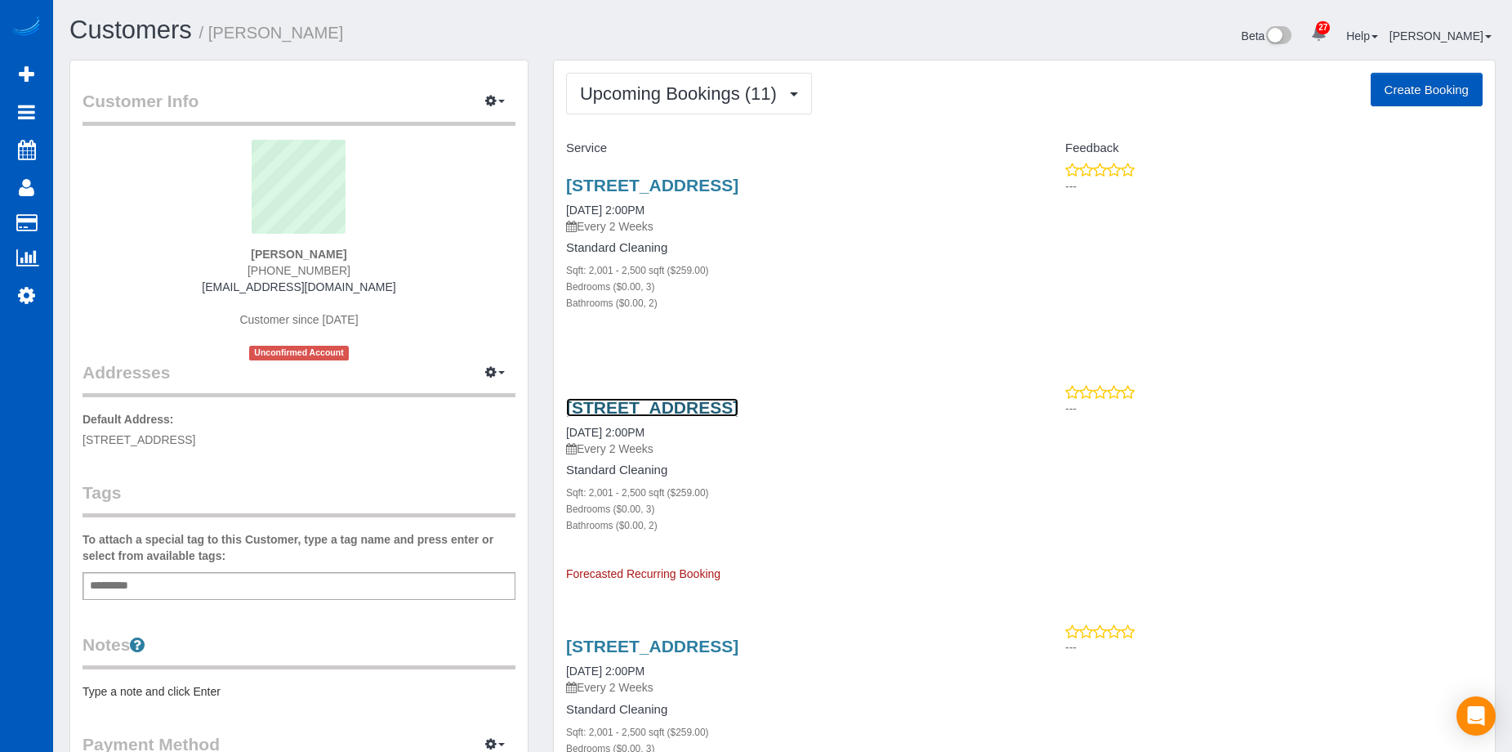
click at [704, 402] on link "5624 55th Ave Ne, Seattle, WA 98105" at bounding box center [652, 407] width 172 height 19
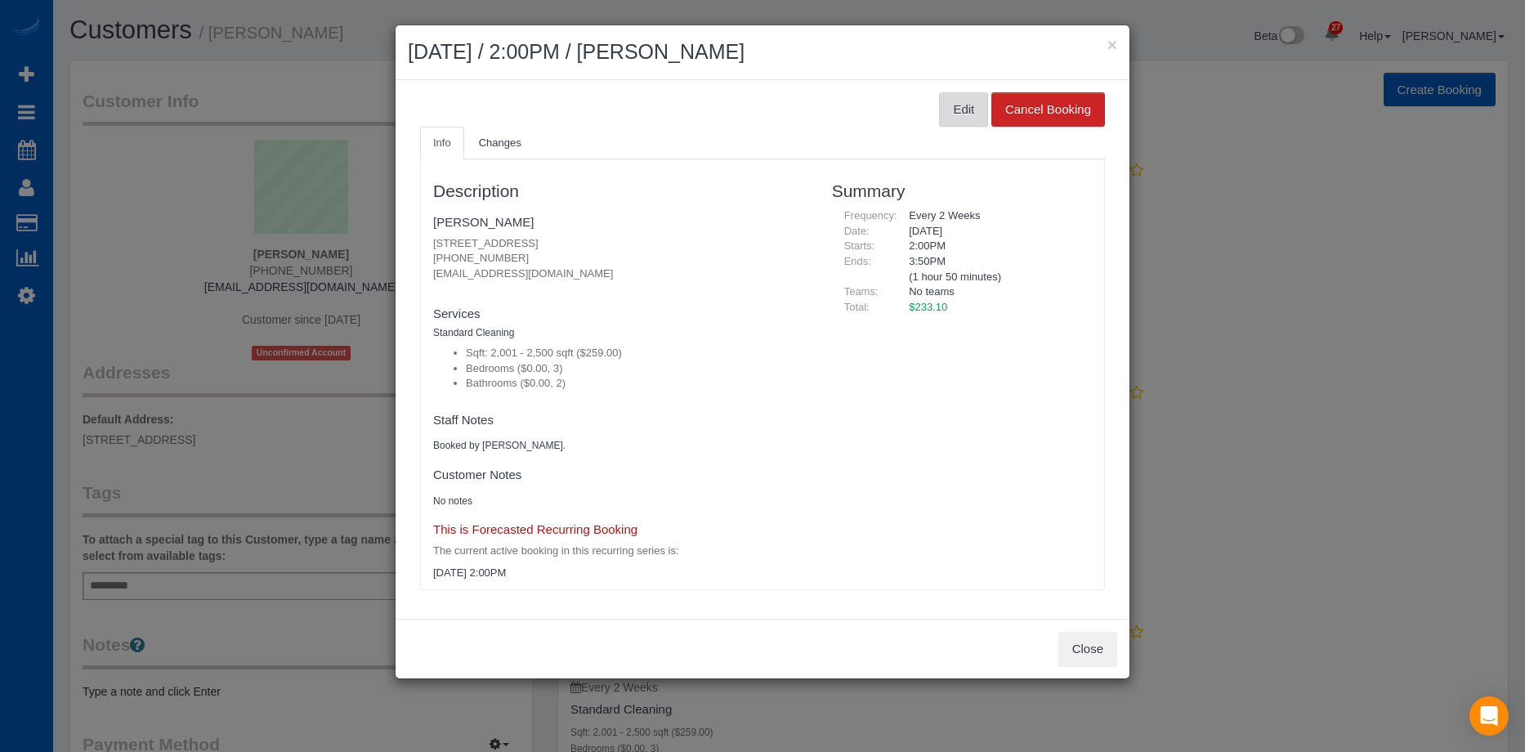
click at [955, 108] on button "Edit" at bounding box center [963, 109] width 49 height 34
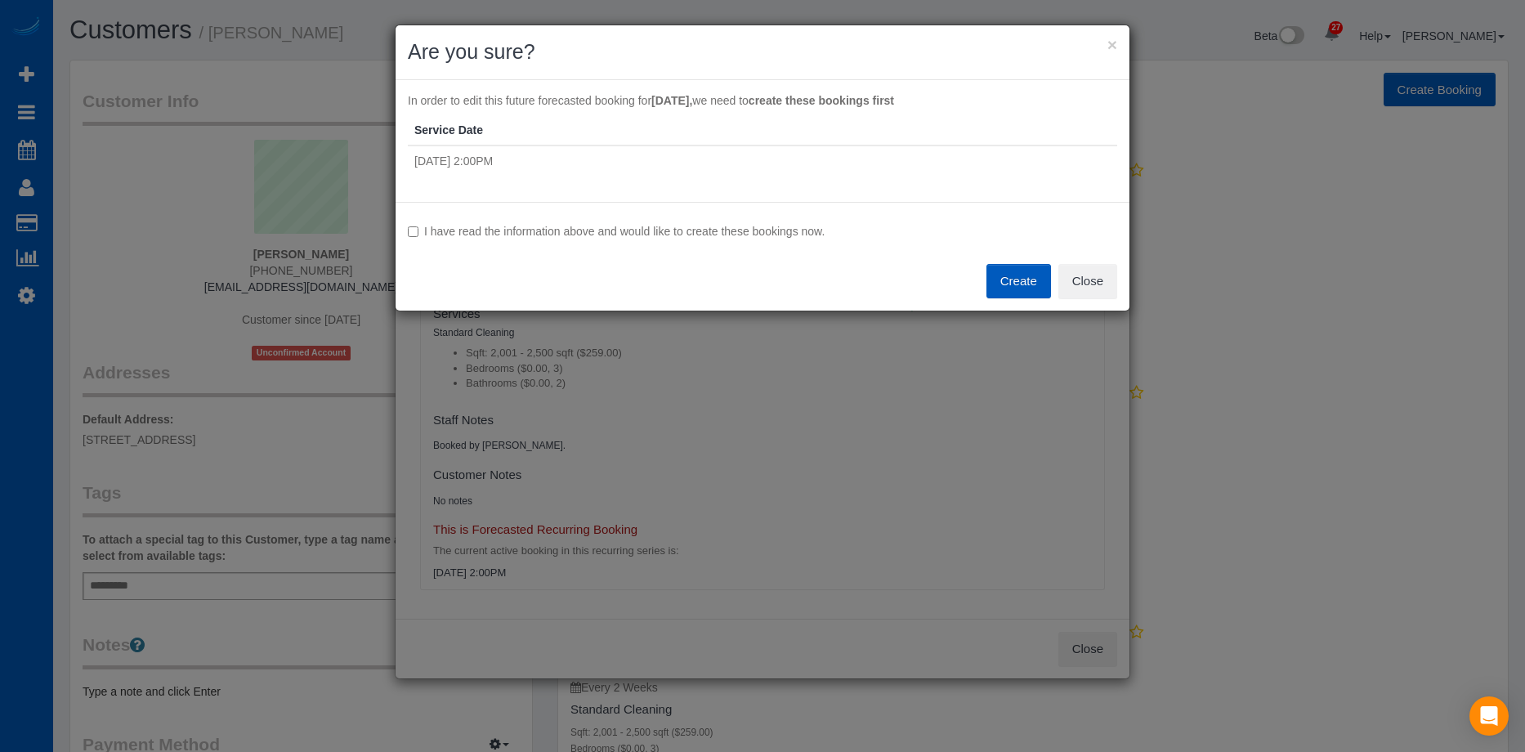
click at [493, 231] on label "I have read the information above and would like to create these bookings now." at bounding box center [762, 231] width 709 height 16
click at [1014, 274] on button "Create" at bounding box center [1018, 281] width 65 height 34
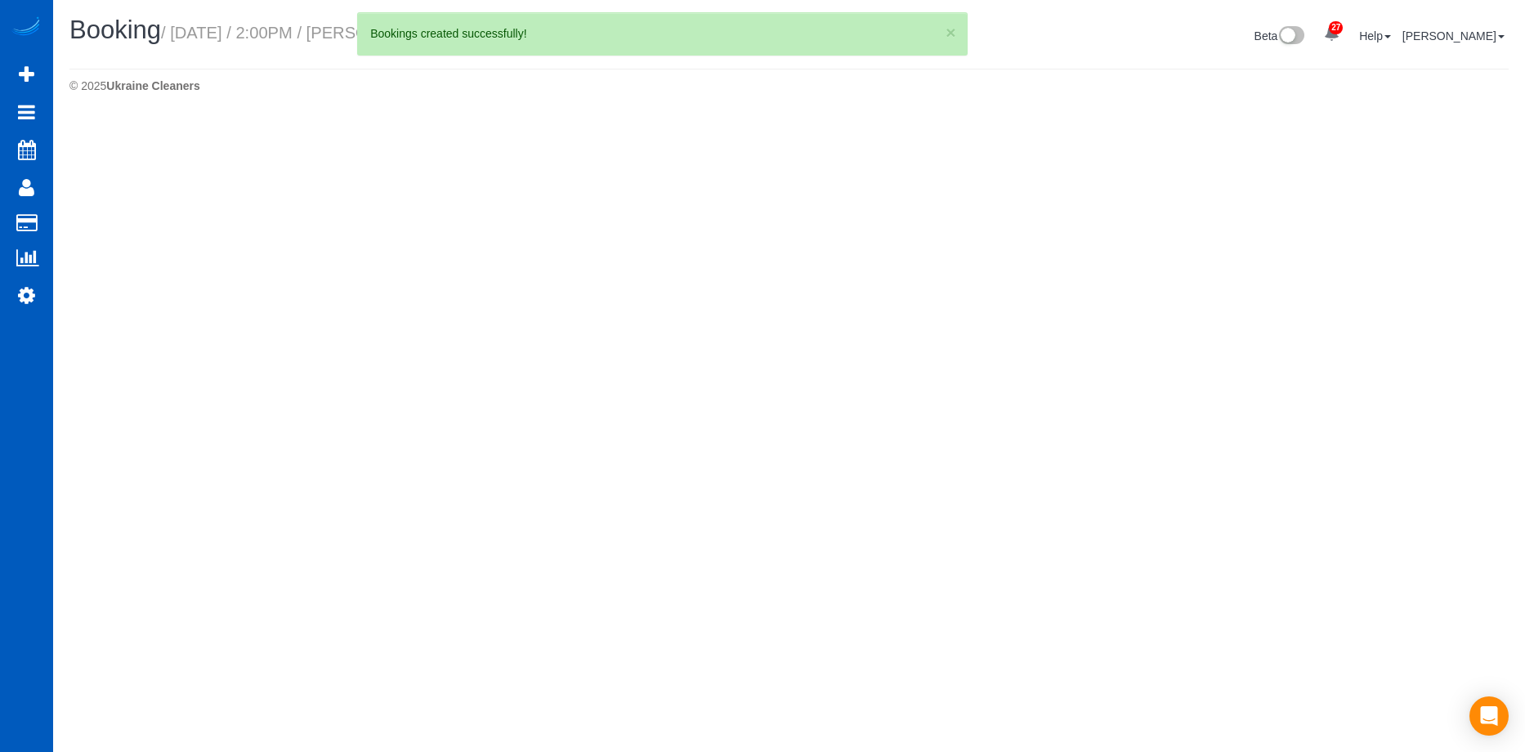
select select "WA"
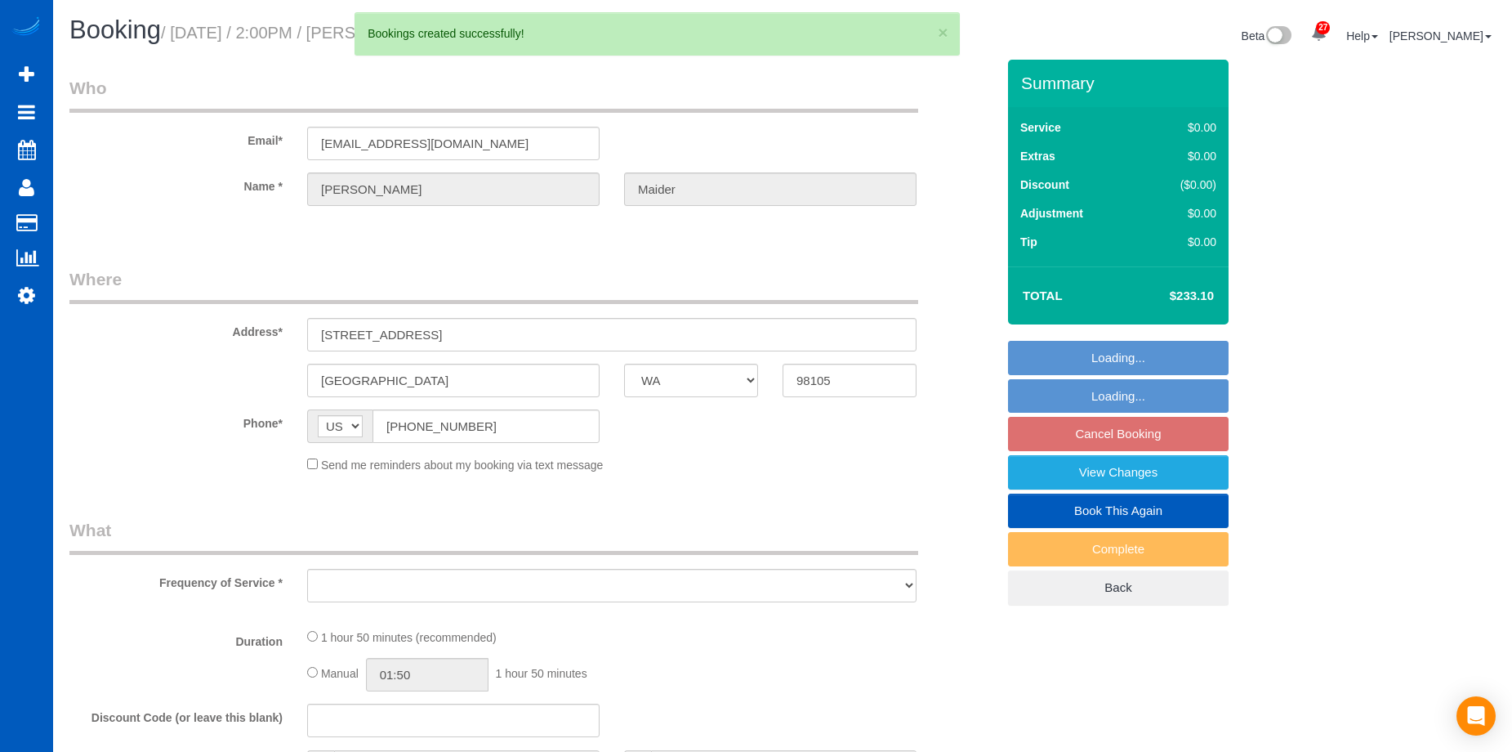
select select "spot65"
select select "object:10771"
select select "string:fspay-3898e069-553c-411a-94fd-02dbfeec22ae"
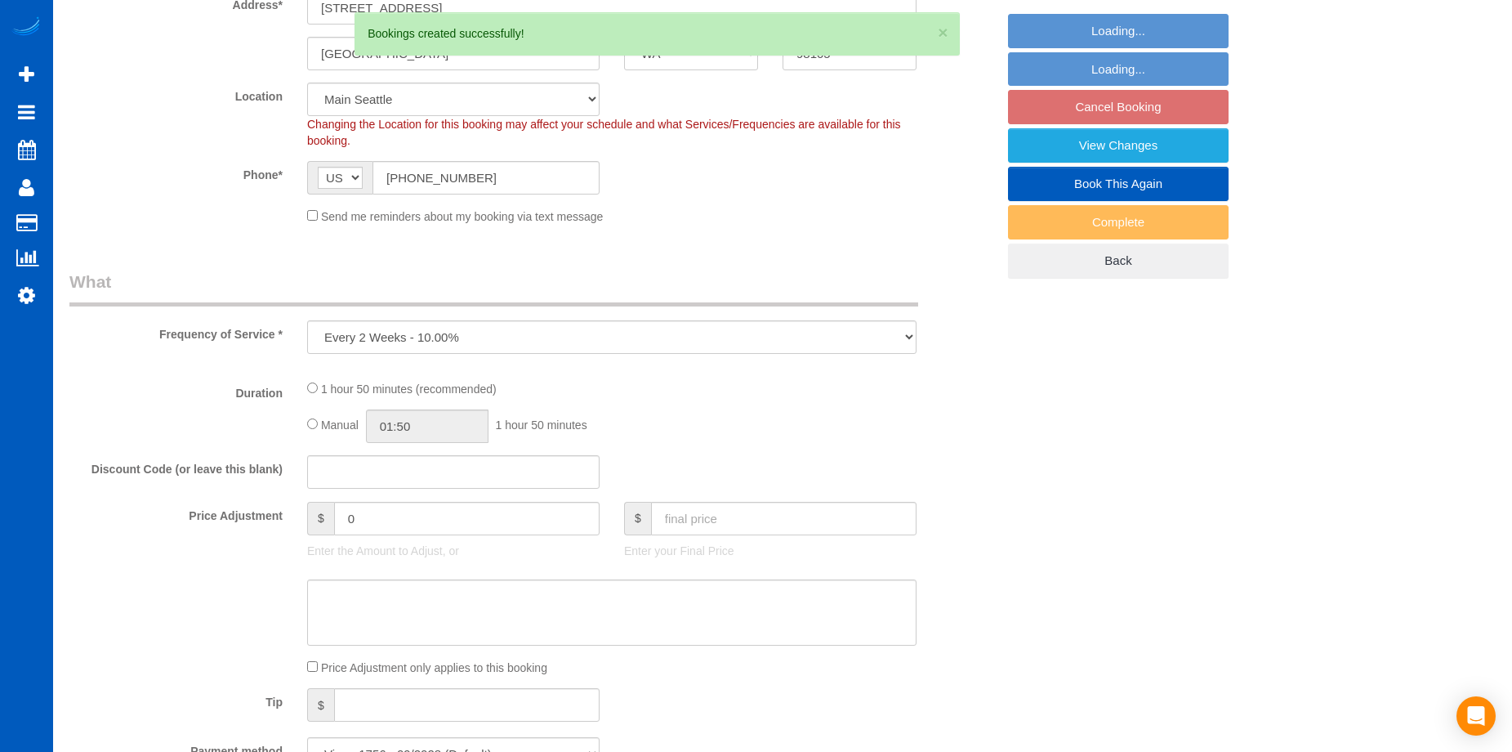
select select "object:11011"
select select "spot82"
select select "199"
select select "2001"
select select "3"
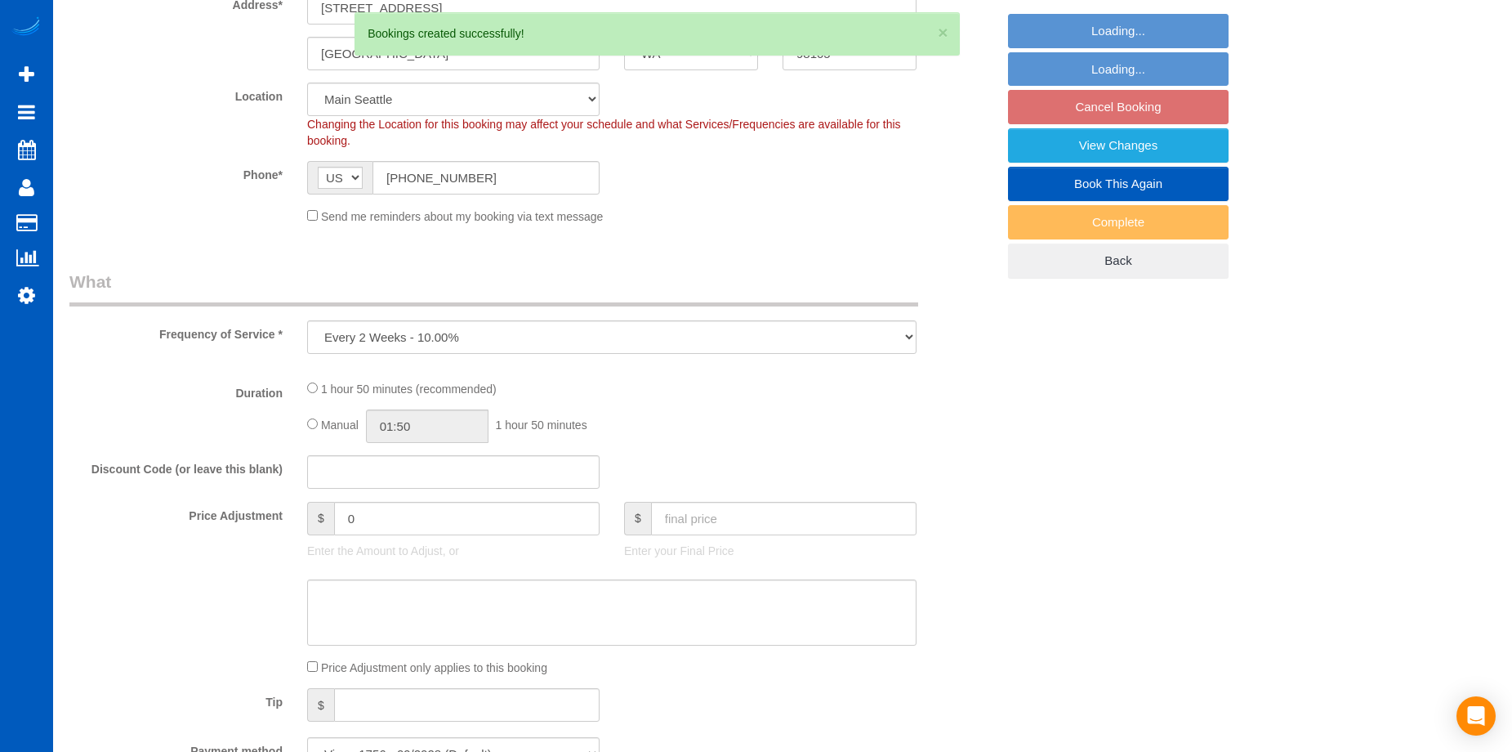
select select "2"
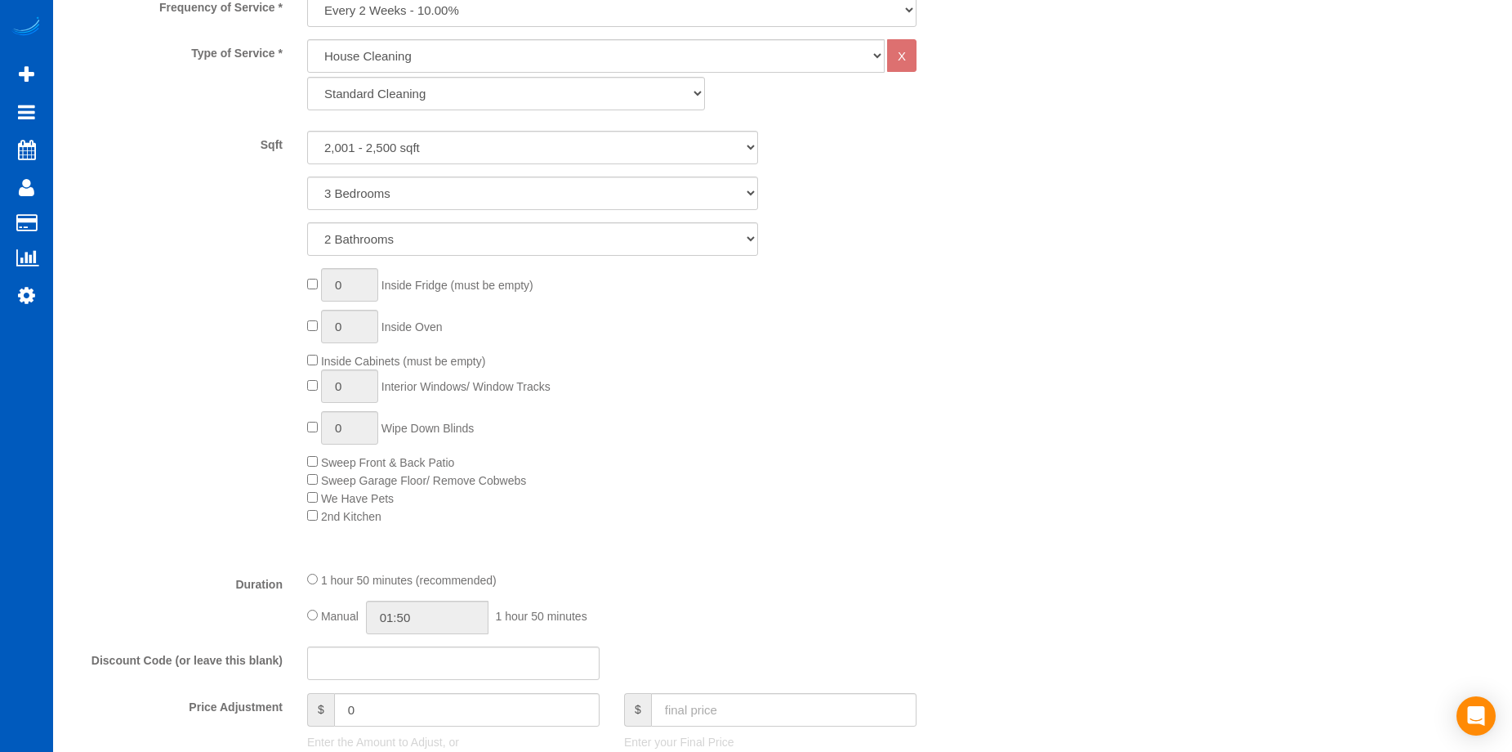
select select "2001"
select select "3"
select select "2"
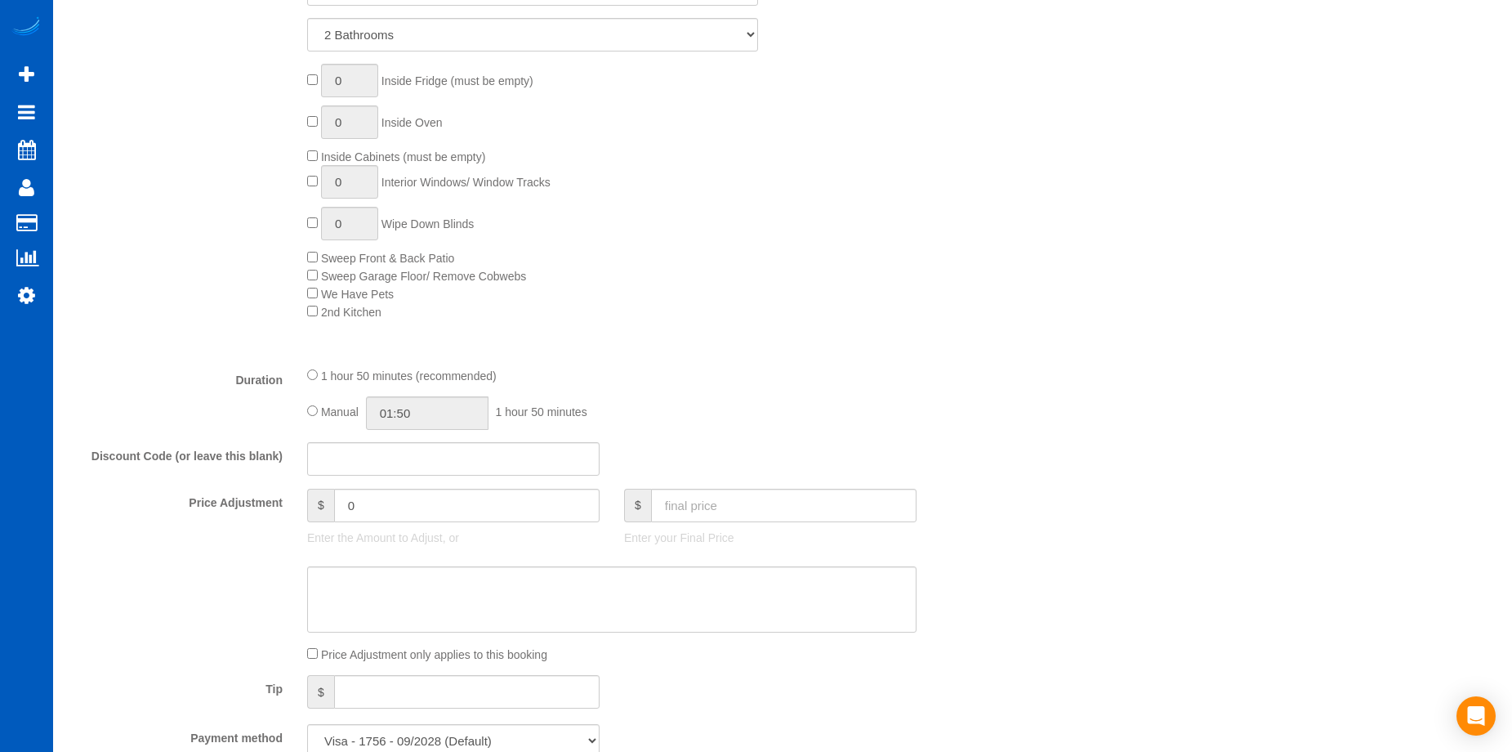
scroll to position [980, 0]
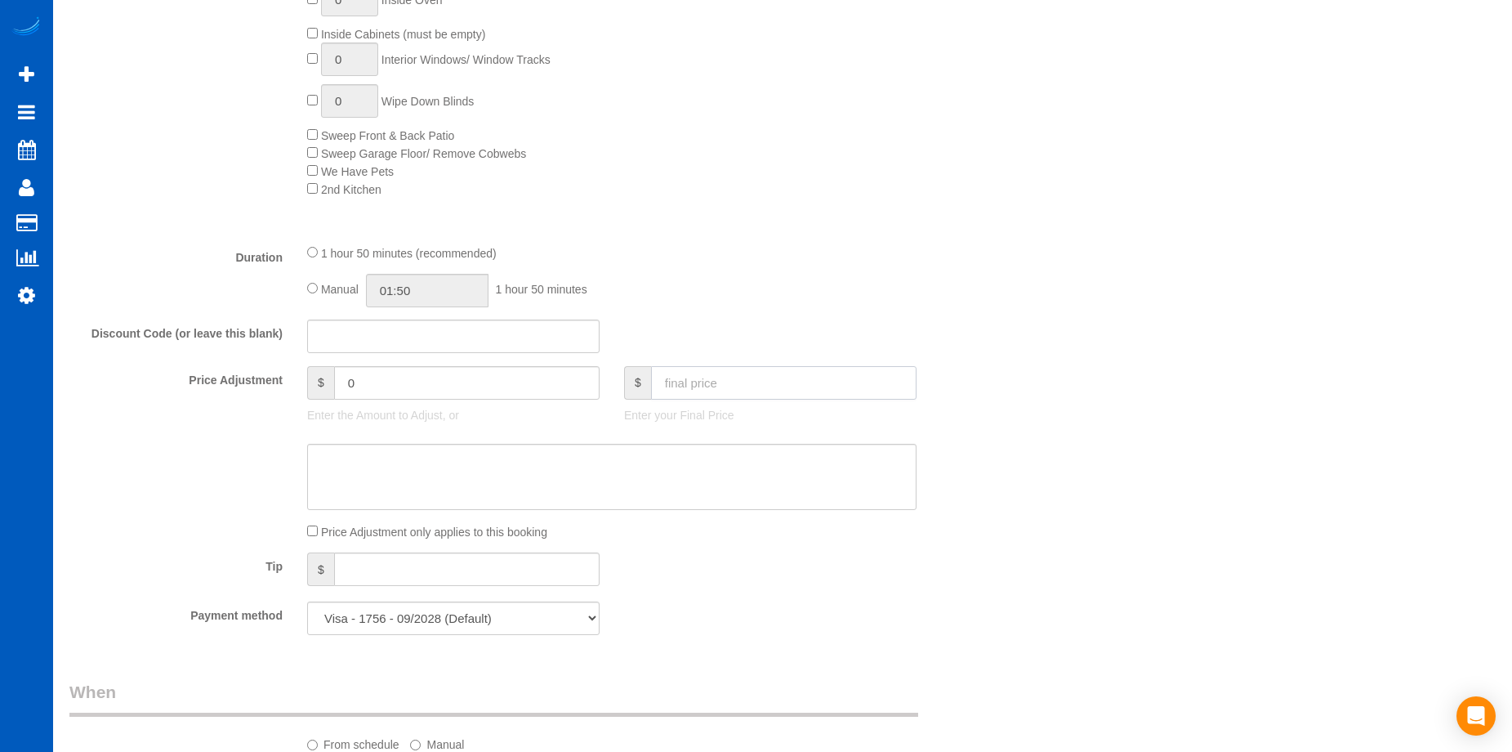
click at [742, 379] on input "text" at bounding box center [784, 382] width 266 height 33
type input "230"
type input "-3.1"
click at [306, 534] on div "Price Adjustment only applies to this booking" at bounding box center [612, 531] width 634 height 18
click at [886, 554] on div "Tip $" at bounding box center [532, 570] width 951 height 37
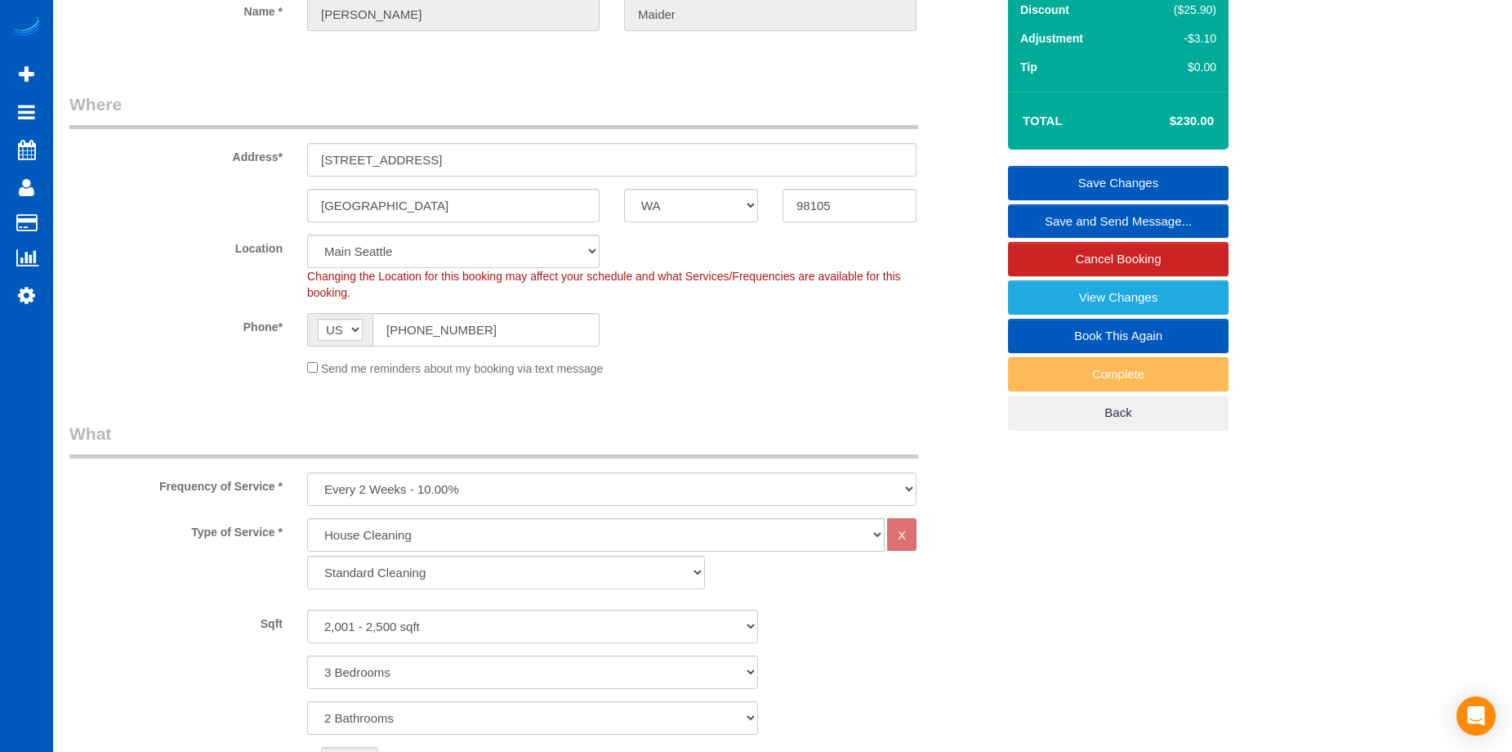
scroll to position [0, 0]
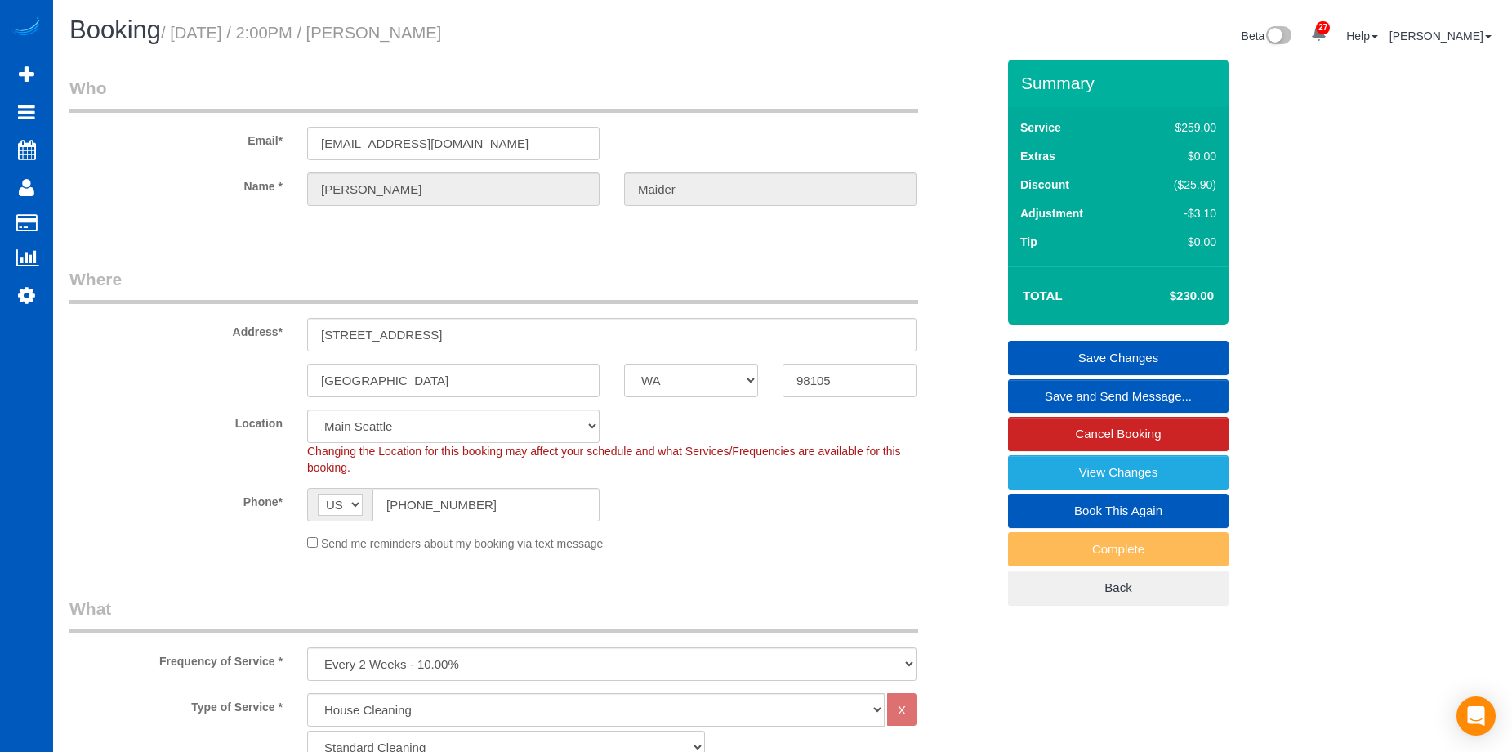
click at [1056, 346] on link "Save Changes" at bounding box center [1118, 358] width 221 height 34
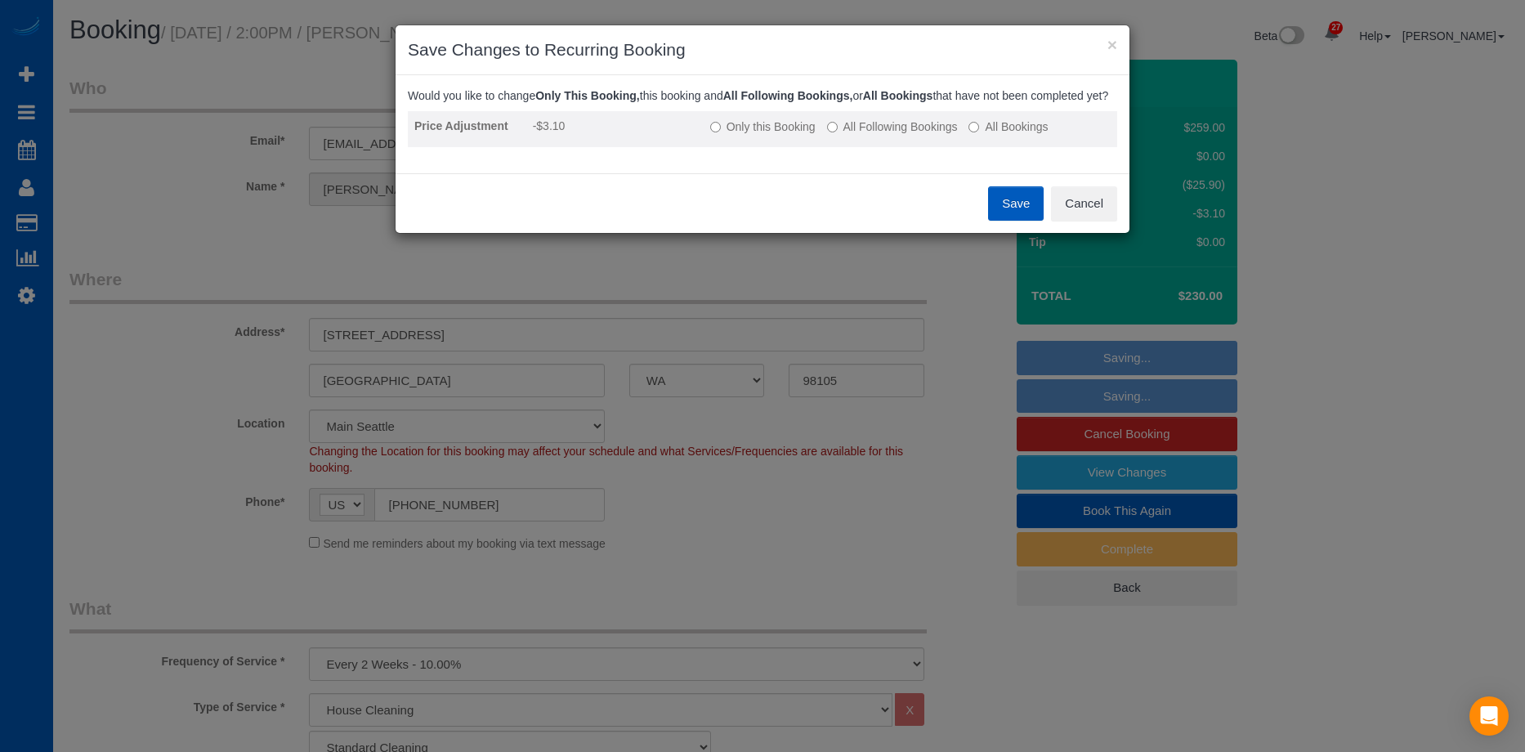
click at [869, 135] on label "All Following Bookings" at bounding box center [892, 126] width 131 height 16
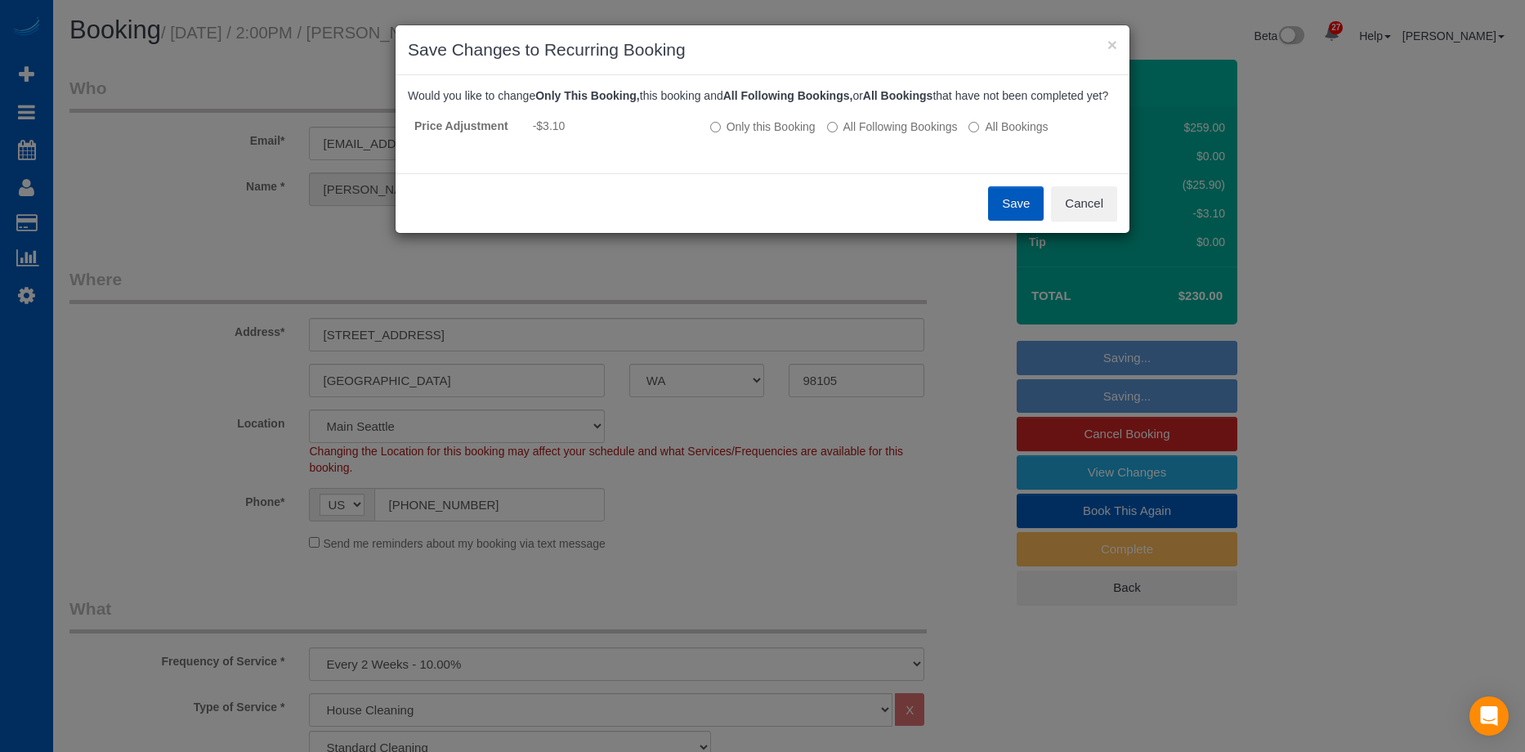
click at [1008, 221] on button "Save" at bounding box center [1016, 203] width 56 height 34
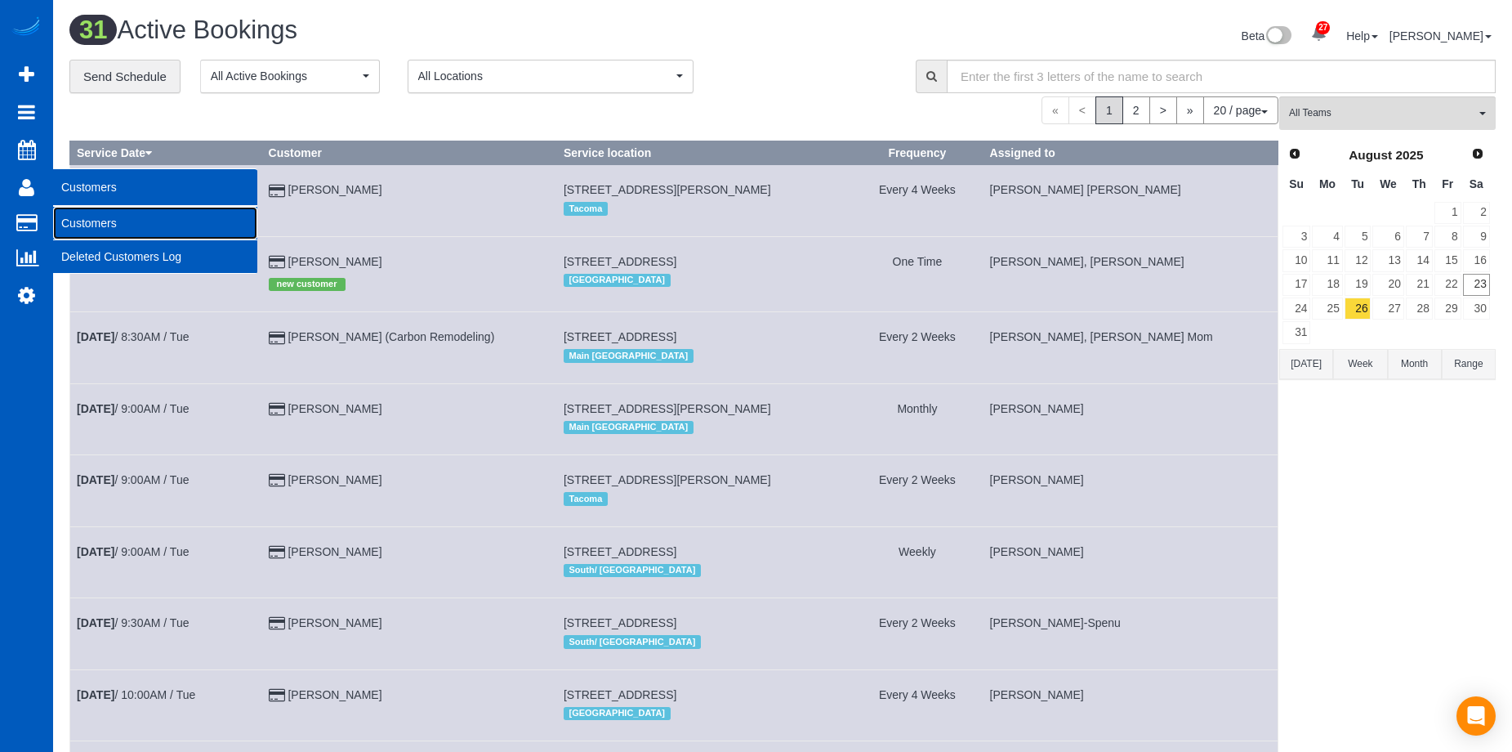
click at [65, 216] on link "Customers" at bounding box center [155, 223] width 204 height 33
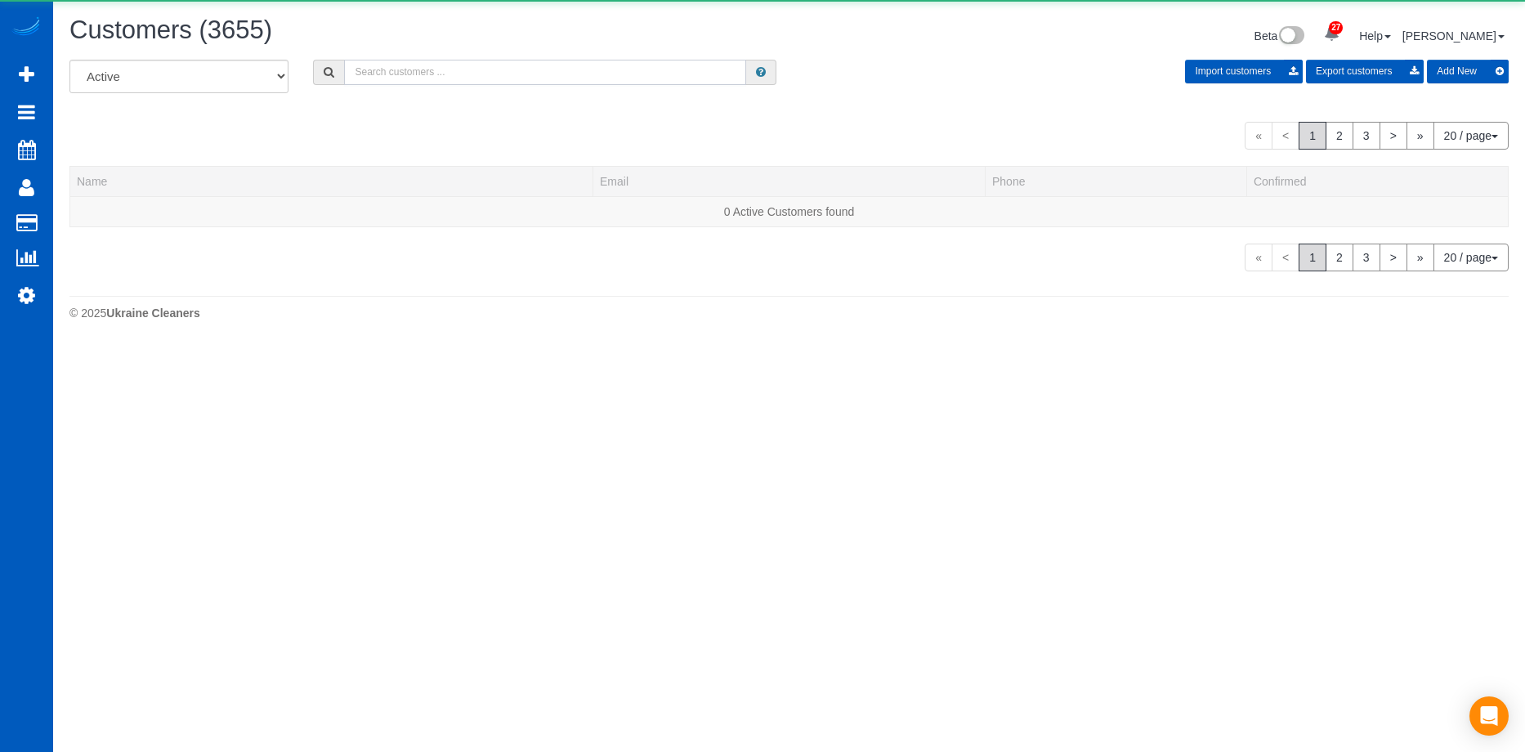
click at [467, 74] on input "text" at bounding box center [545, 72] width 402 height 25
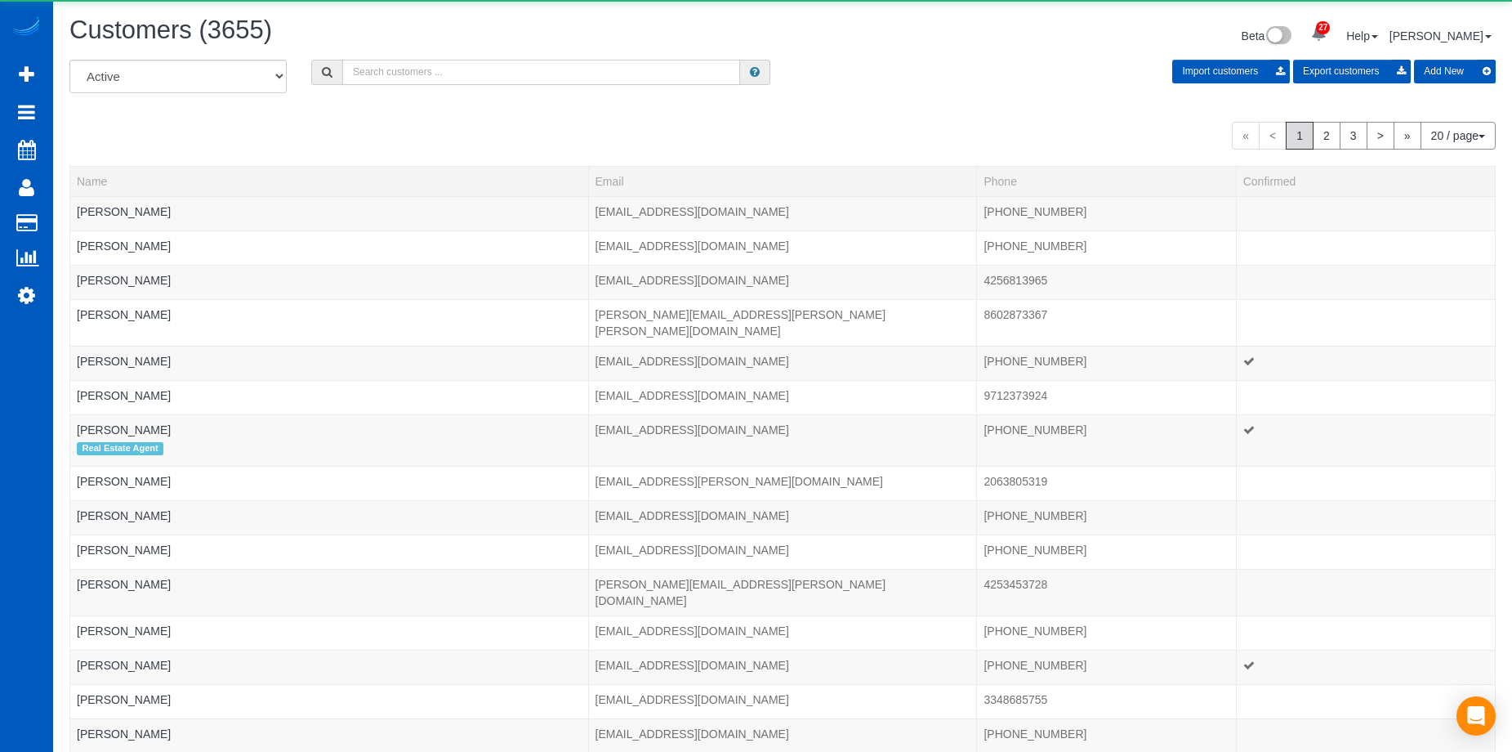
paste input "Allison Maider"
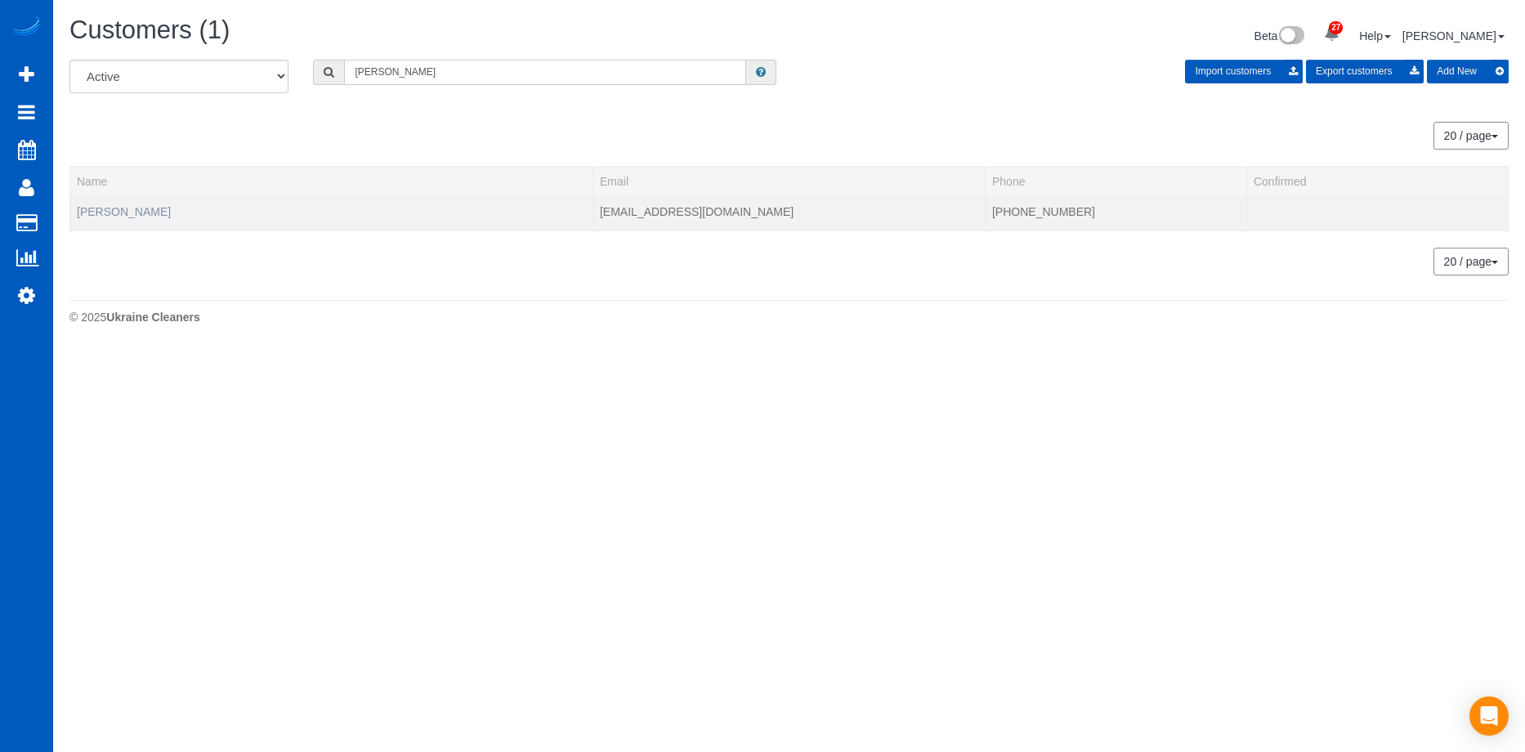
type input "Allison Maider"
click at [112, 215] on link "Allison Maider" at bounding box center [124, 211] width 94 height 13
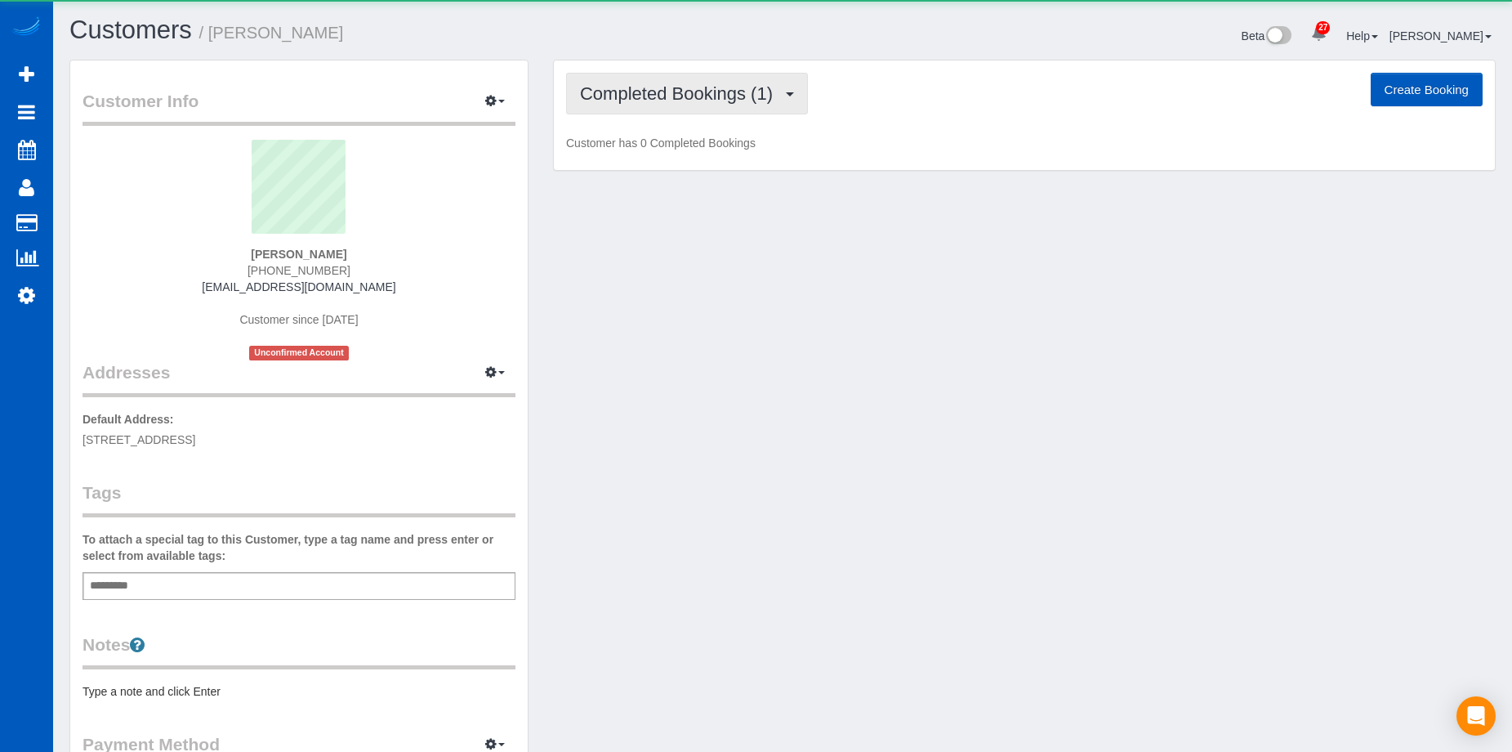
click at [666, 87] on span "Completed Bookings (1)" at bounding box center [680, 93] width 201 height 20
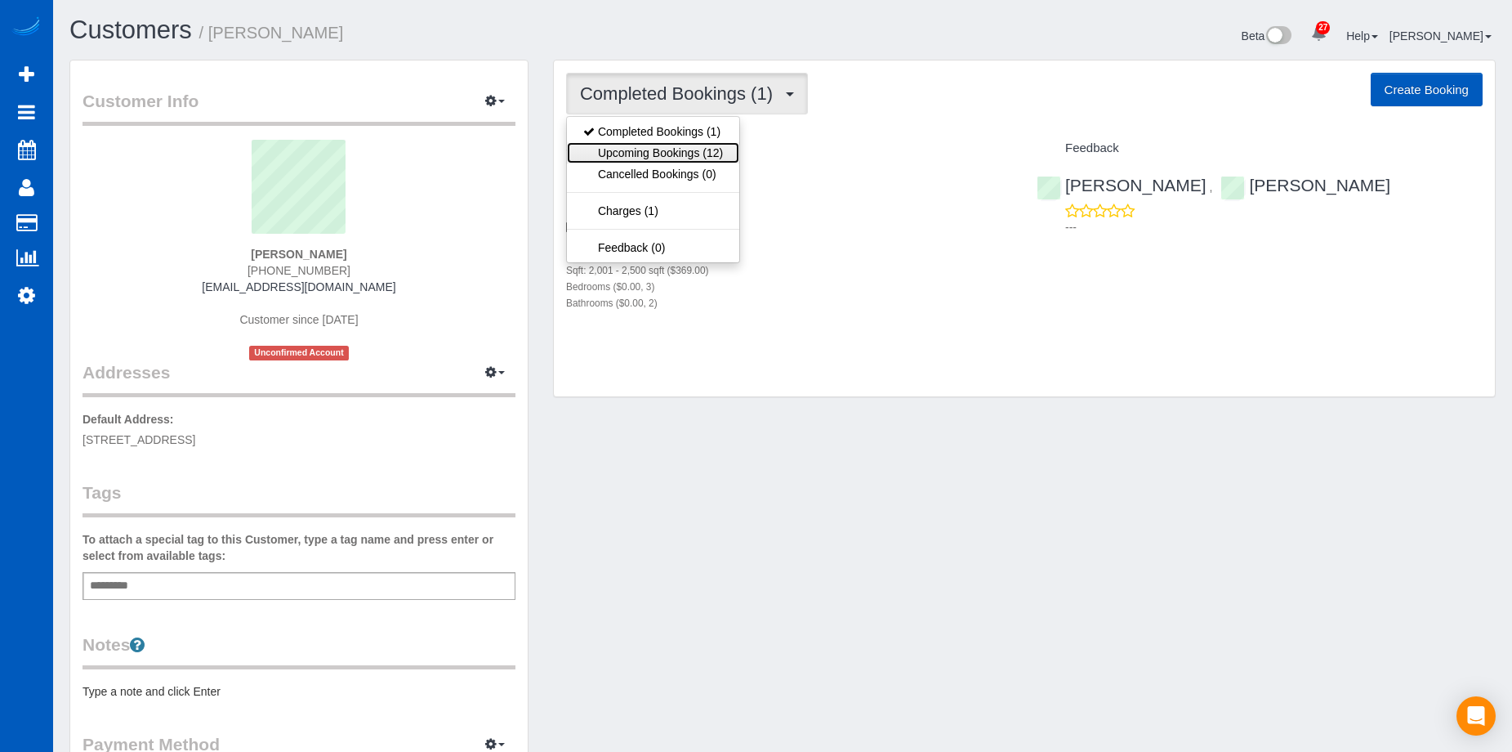
click at [663, 150] on link "Upcoming Bookings (12)" at bounding box center [653, 152] width 172 height 21
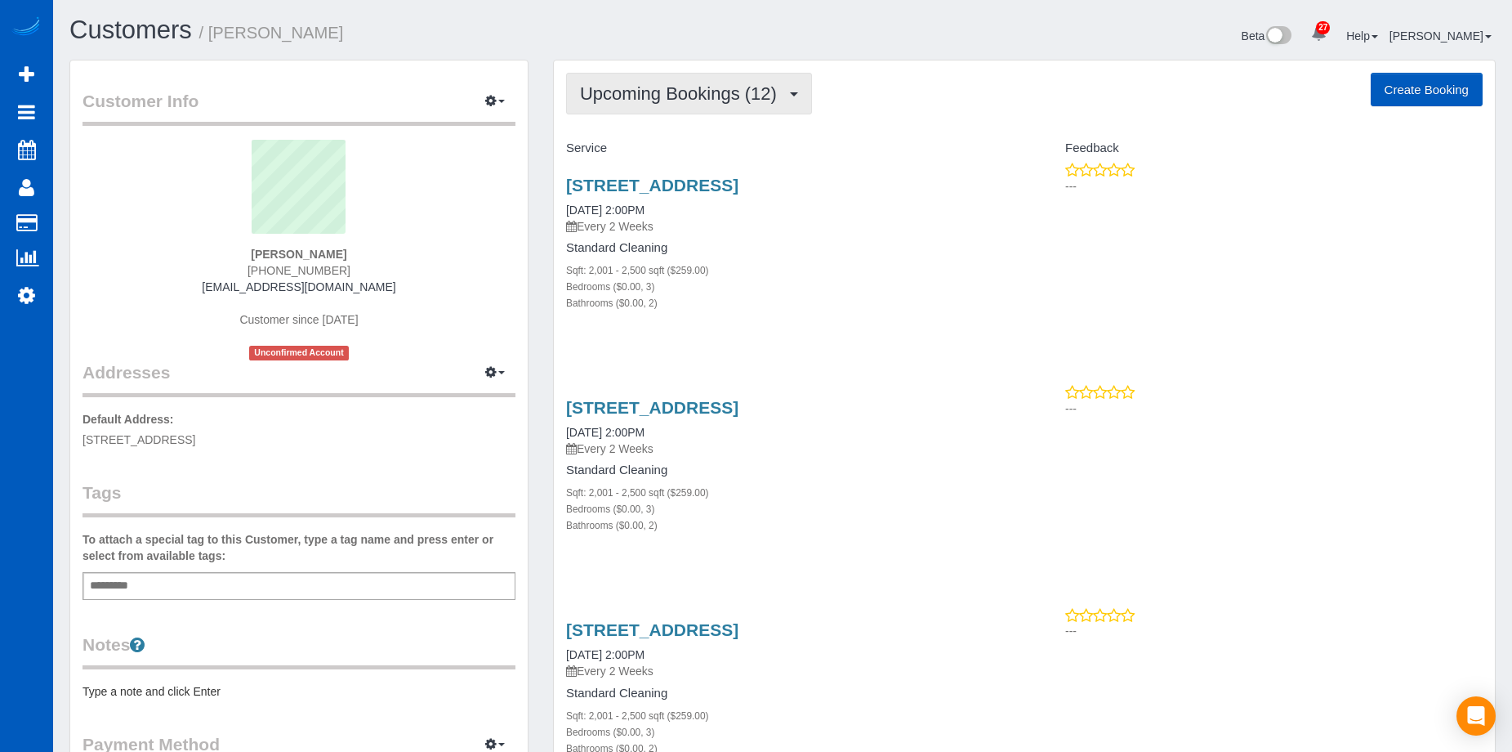
click at [714, 82] on button "Upcoming Bookings (12)" at bounding box center [689, 94] width 246 height 42
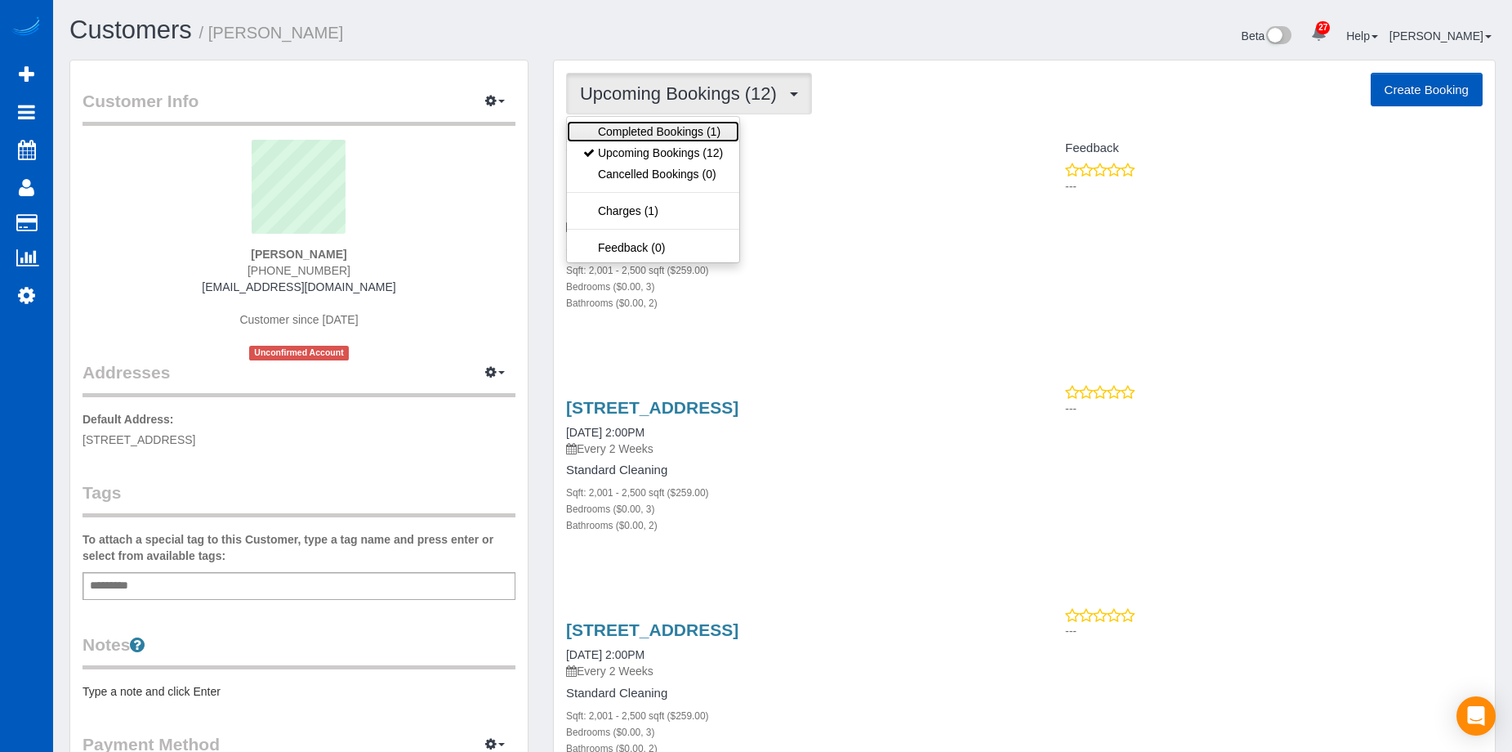
click at [713, 124] on link "Completed Bookings (1)" at bounding box center [653, 131] width 172 height 21
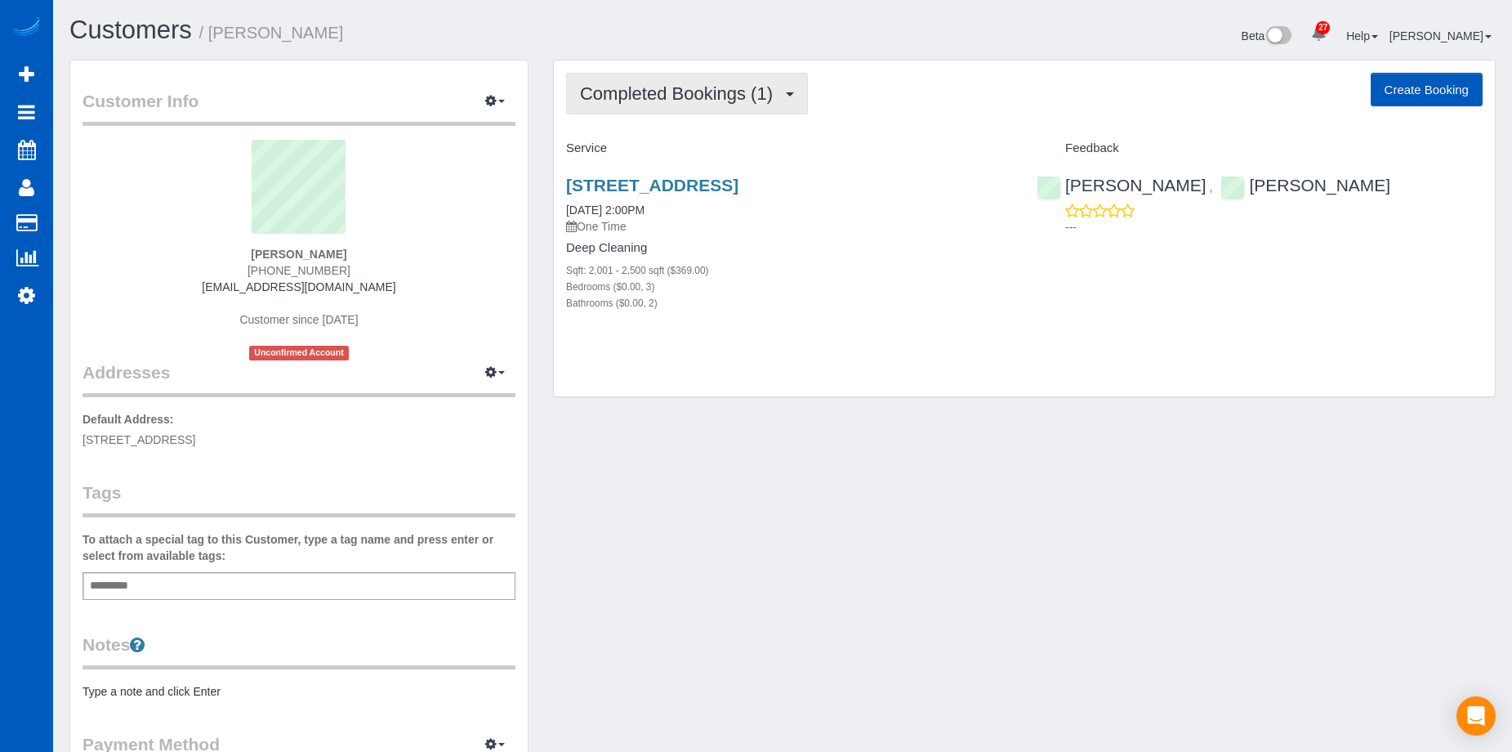
click at [761, 83] on span "Completed Bookings (1)" at bounding box center [680, 93] width 201 height 20
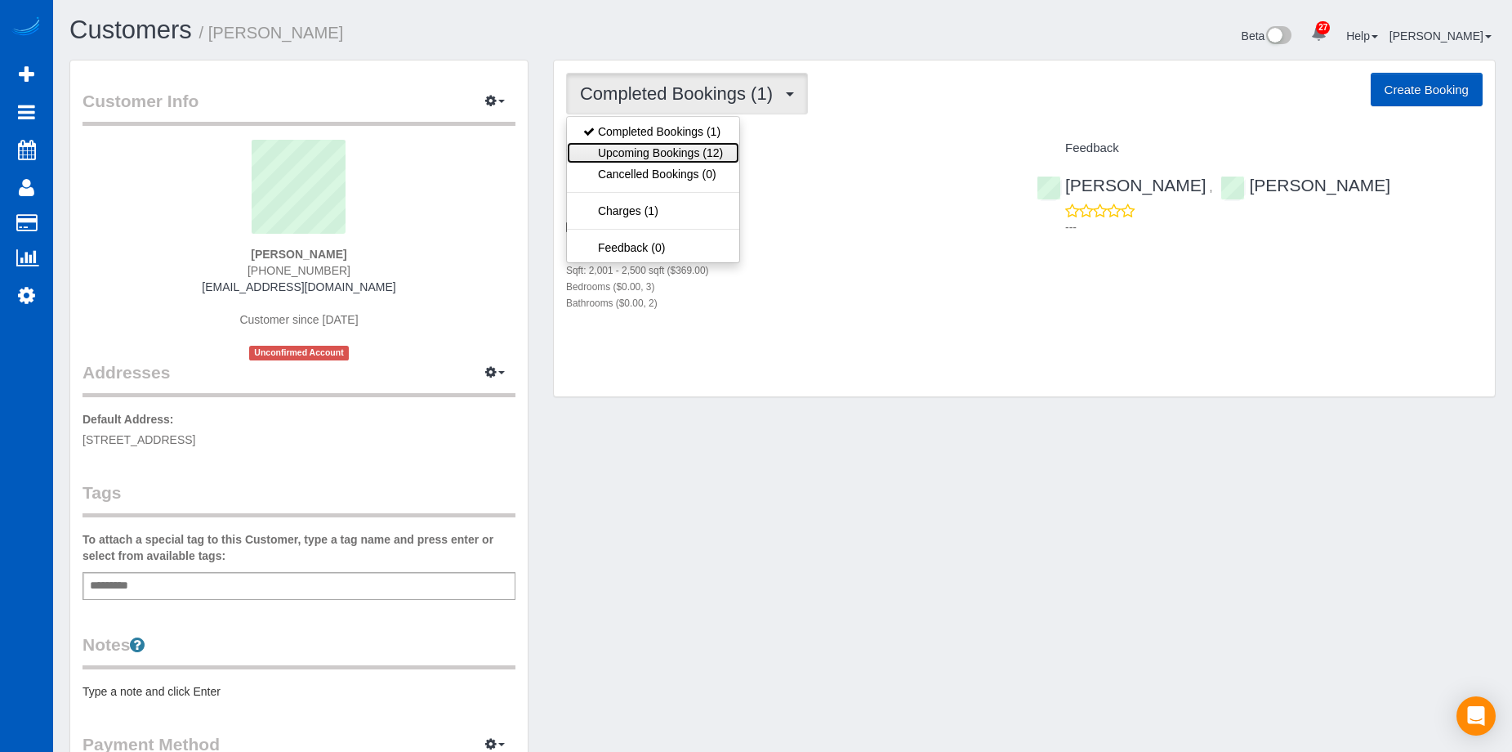
click at [710, 150] on link "Upcoming Bookings (12)" at bounding box center [653, 152] width 172 height 21
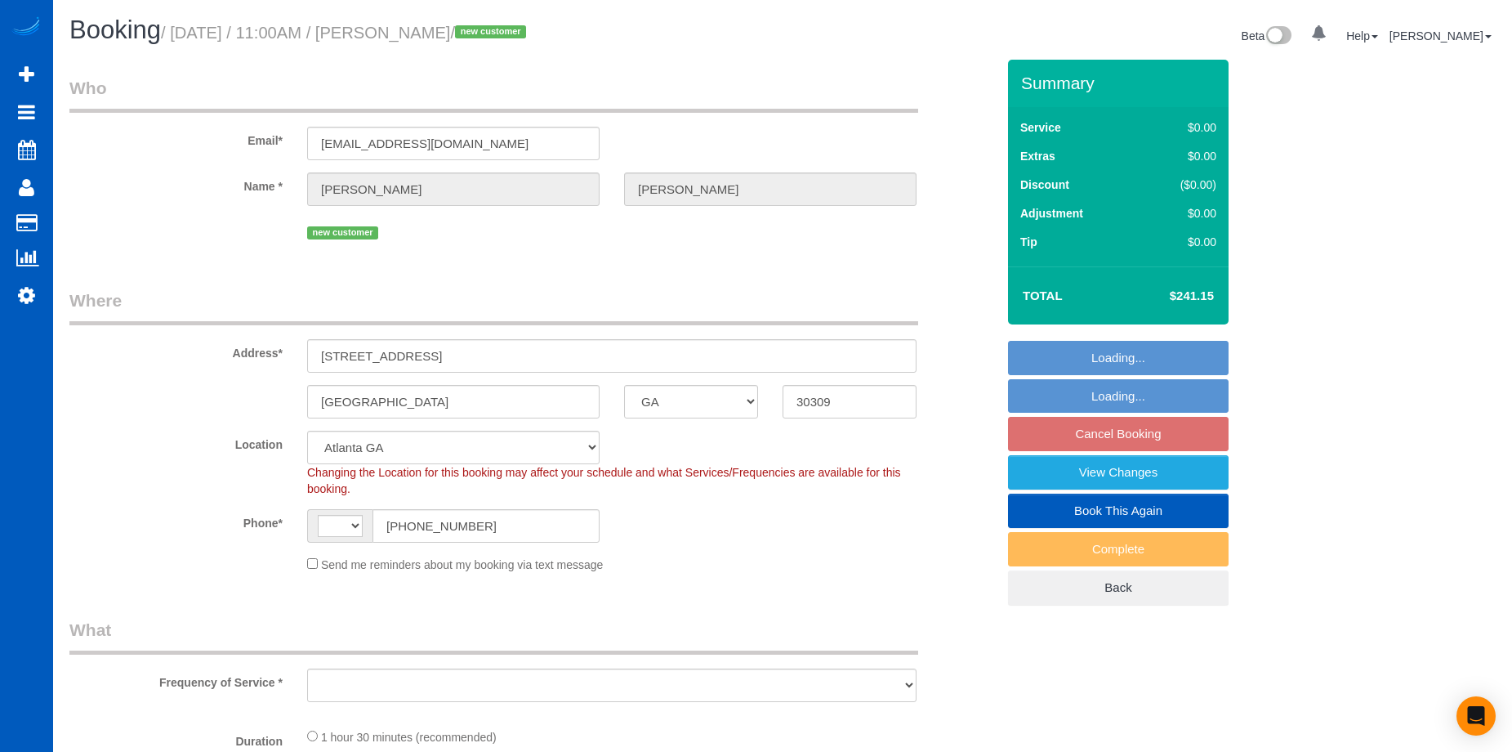
select select "GA"
select select "string:US"
select select "object:1121"
select select "199"
select select "1001"
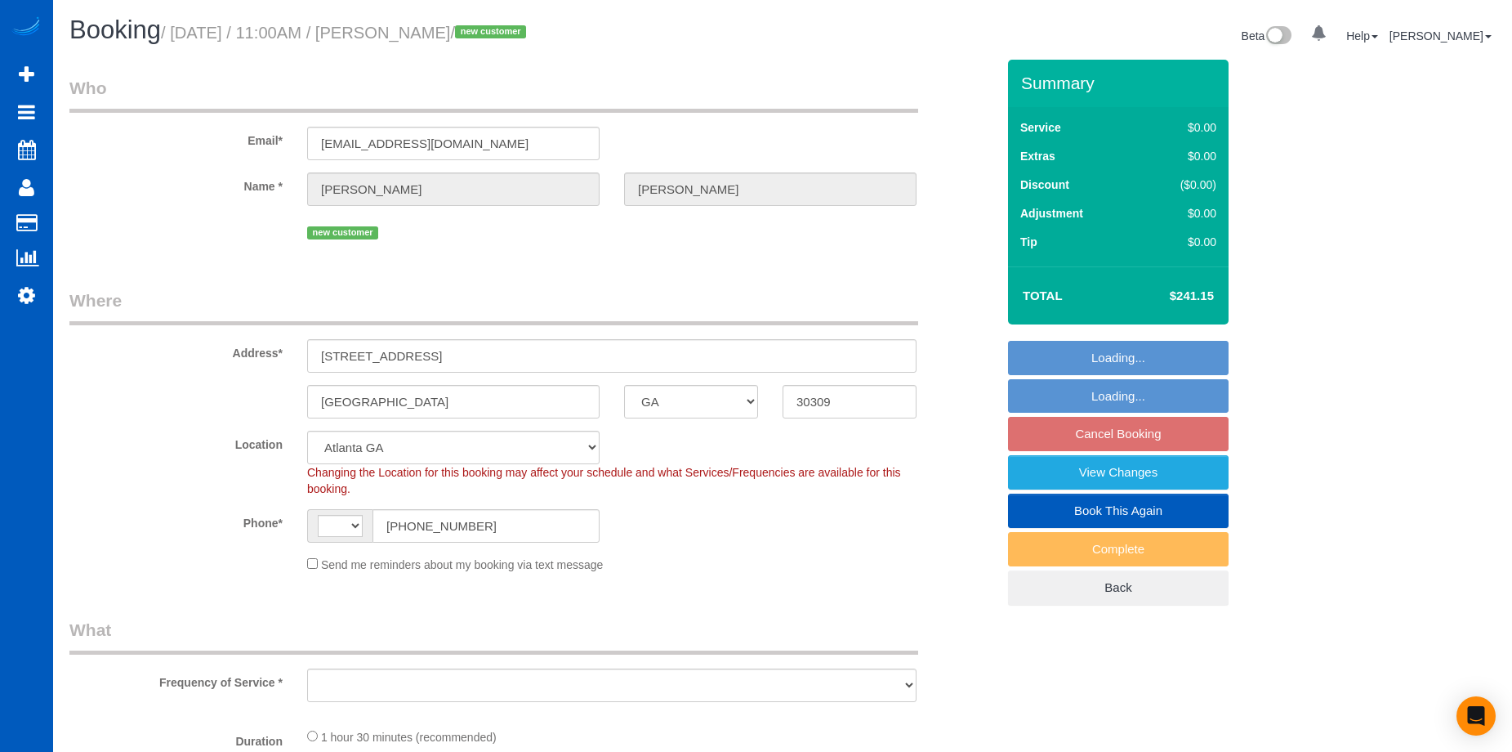
select select "2"
select select "spot1"
select select "object:1147"
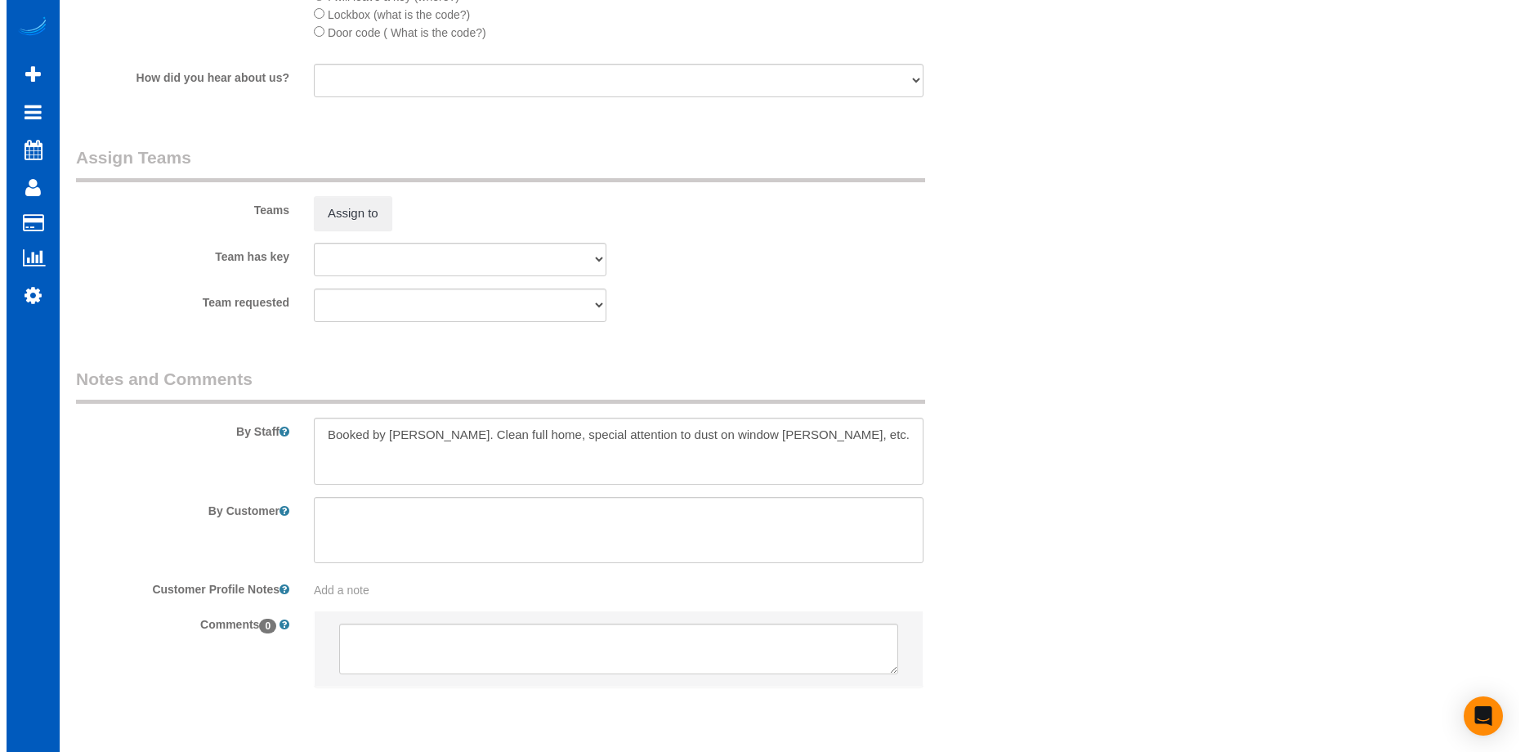
scroll to position [1797, 0]
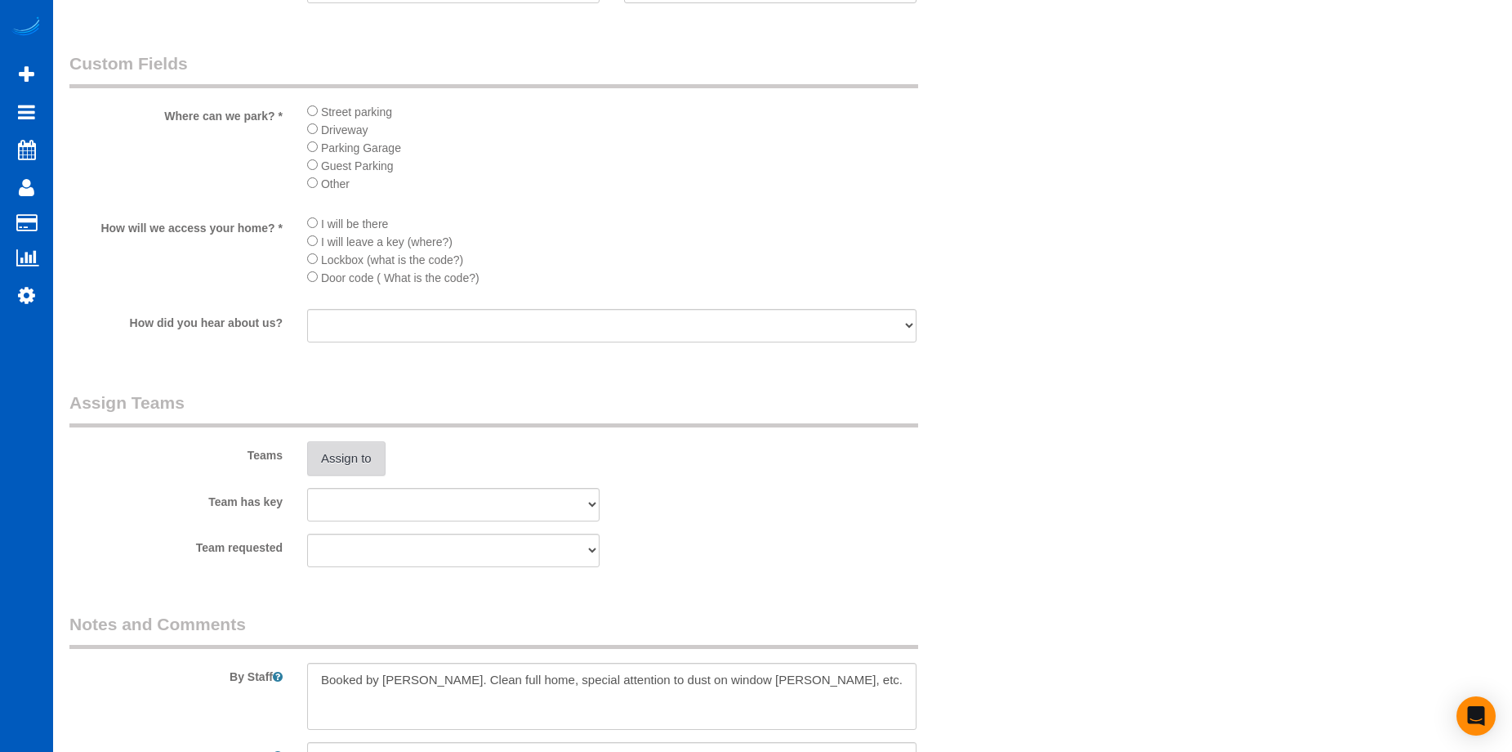
click at [357, 454] on button "Assign to" at bounding box center [346, 458] width 78 height 34
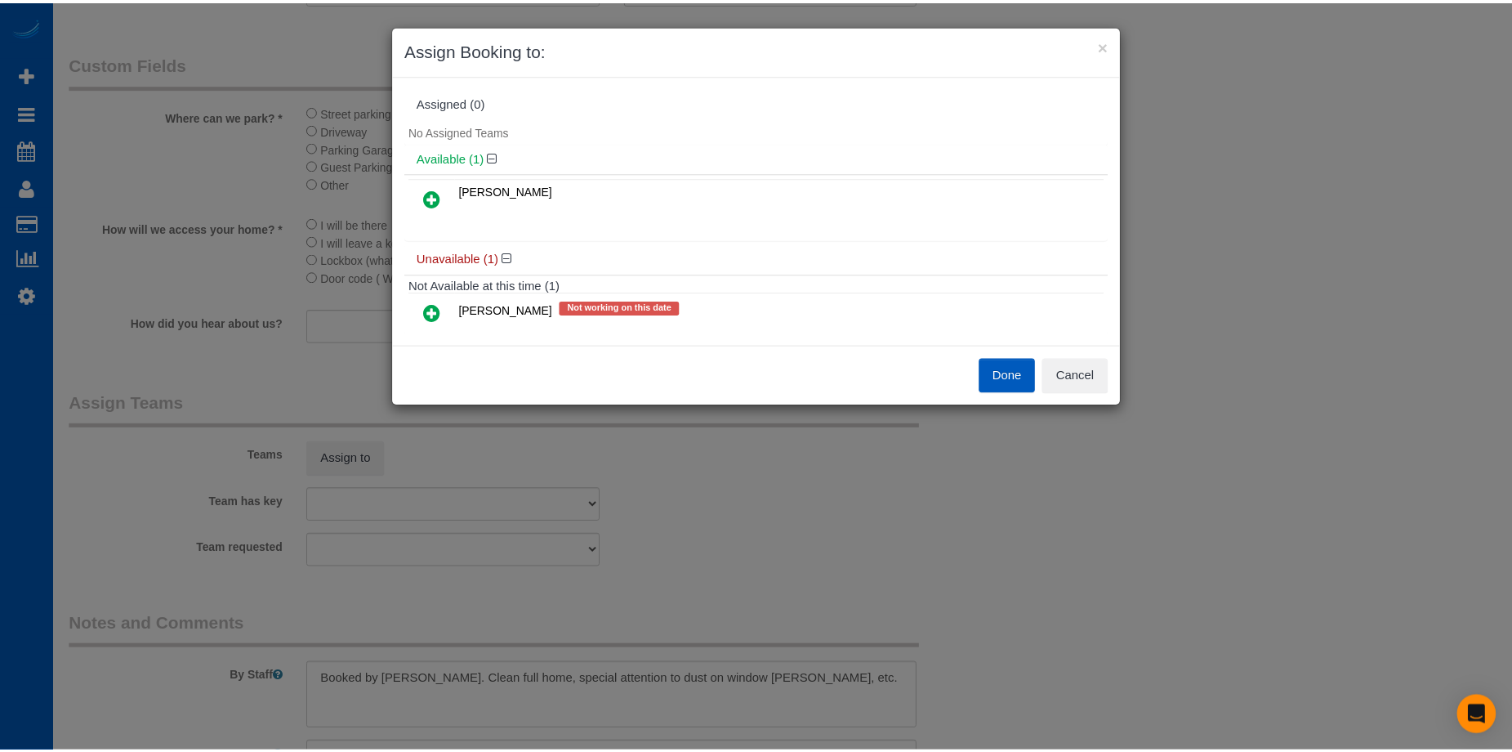
scroll to position [35, 0]
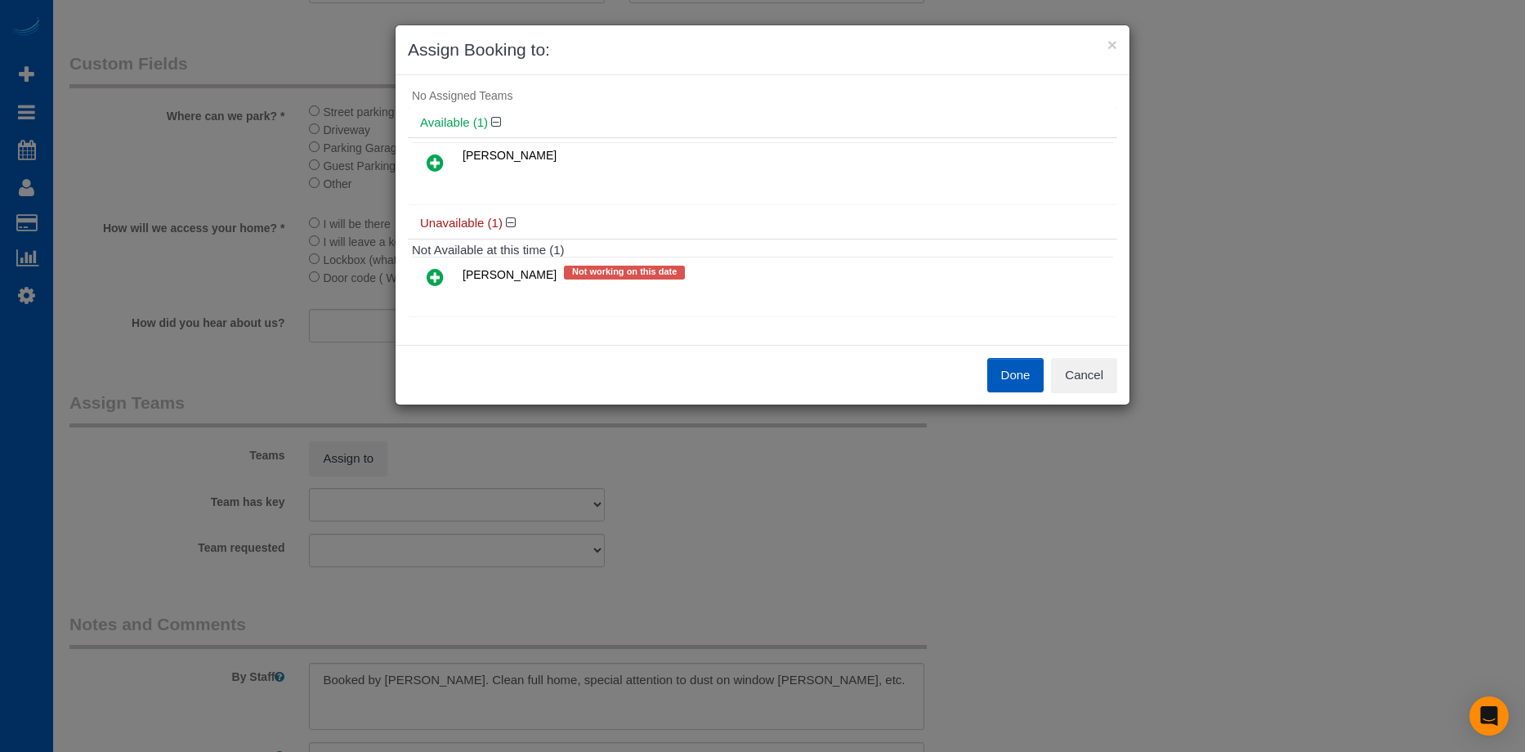
click at [428, 166] on icon at bounding box center [434, 163] width 17 height 20
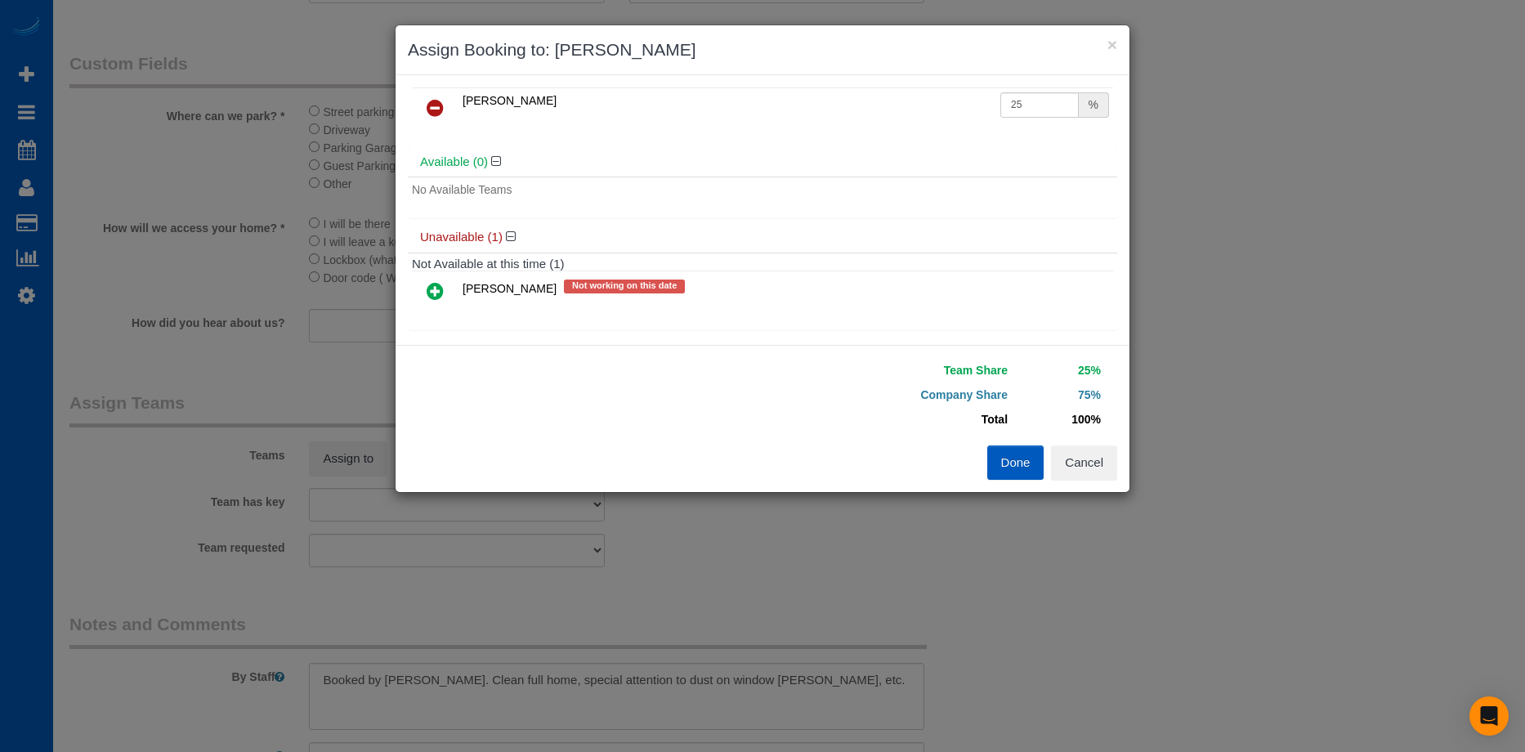
click at [1003, 480] on div "Team Share 25% Company Share 75% Total 100% Warning: The Company share is 0%. I…" at bounding box center [762, 418] width 734 height 147
click at [1080, 466] on button "Cancel" at bounding box center [1084, 462] width 66 height 34
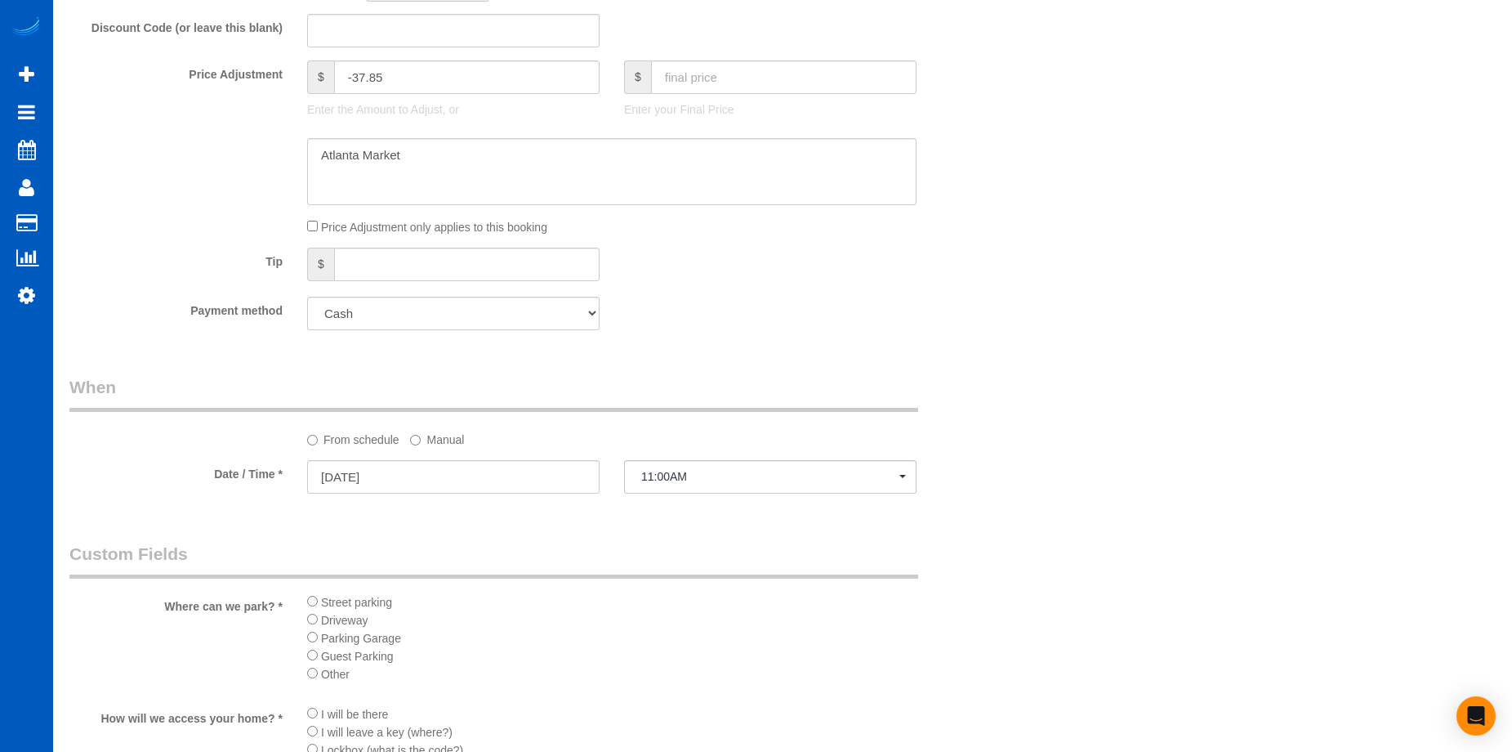
scroll to position [1716, 0]
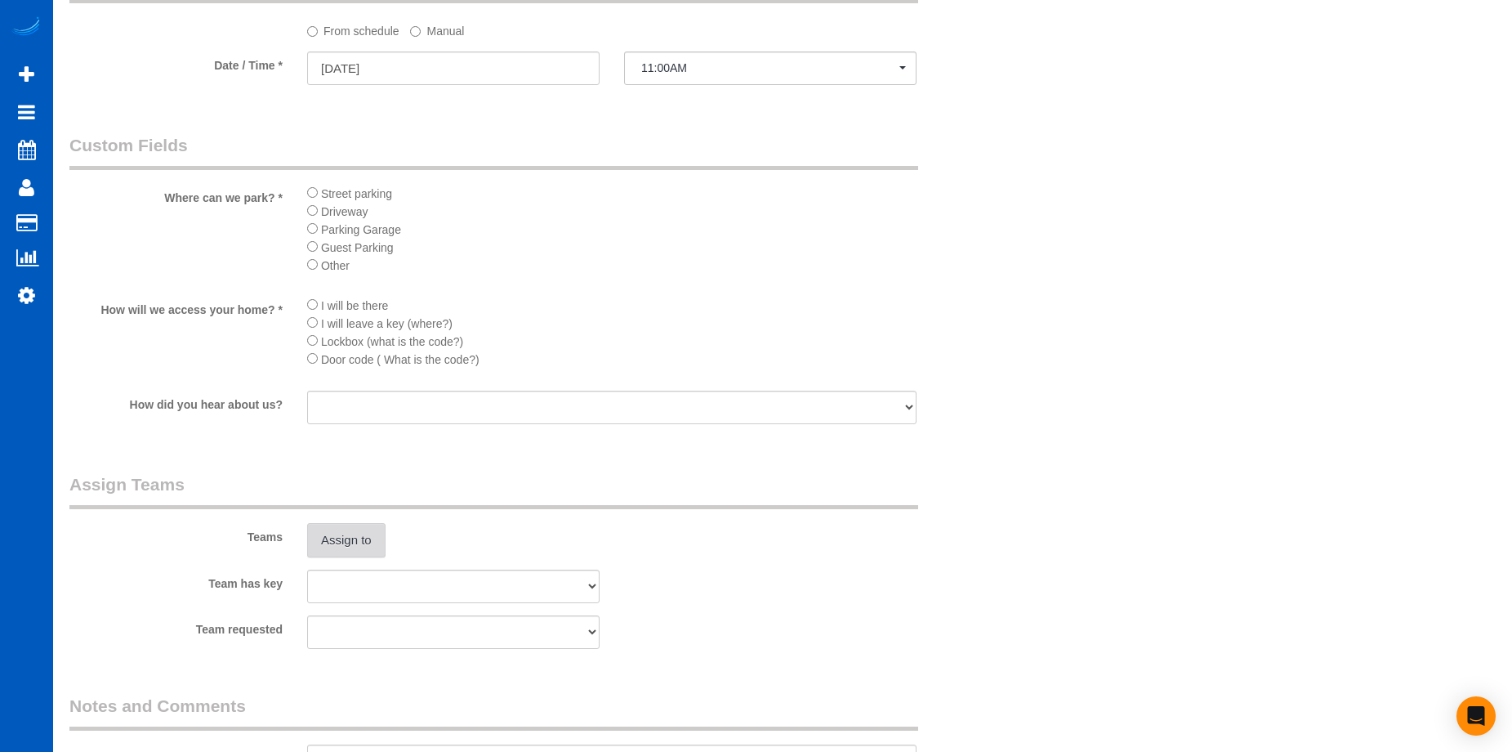
click at [369, 536] on button "Assign to" at bounding box center [346, 540] width 78 height 34
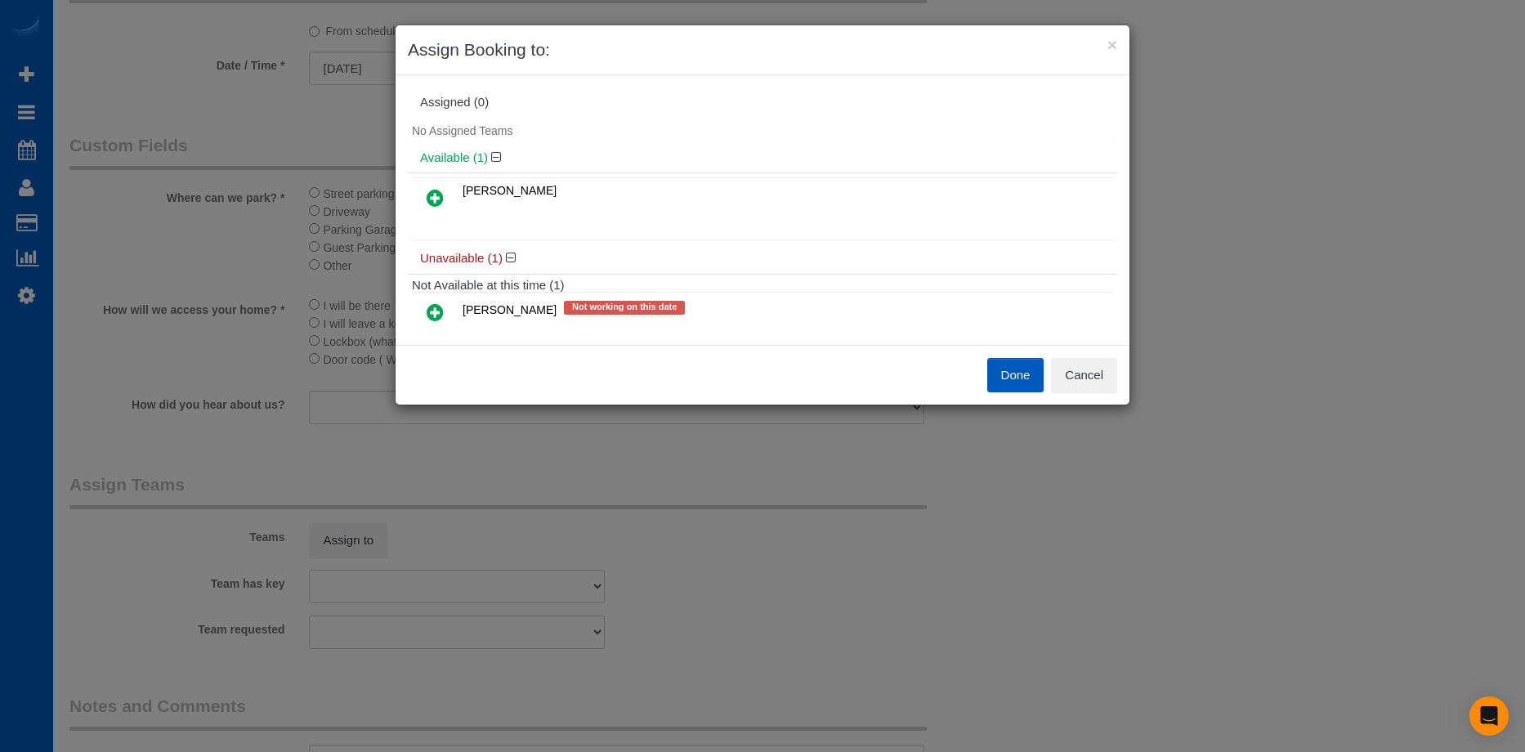
click at [435, 199] on icon at bounding box center [434, 198] width 17 height 20
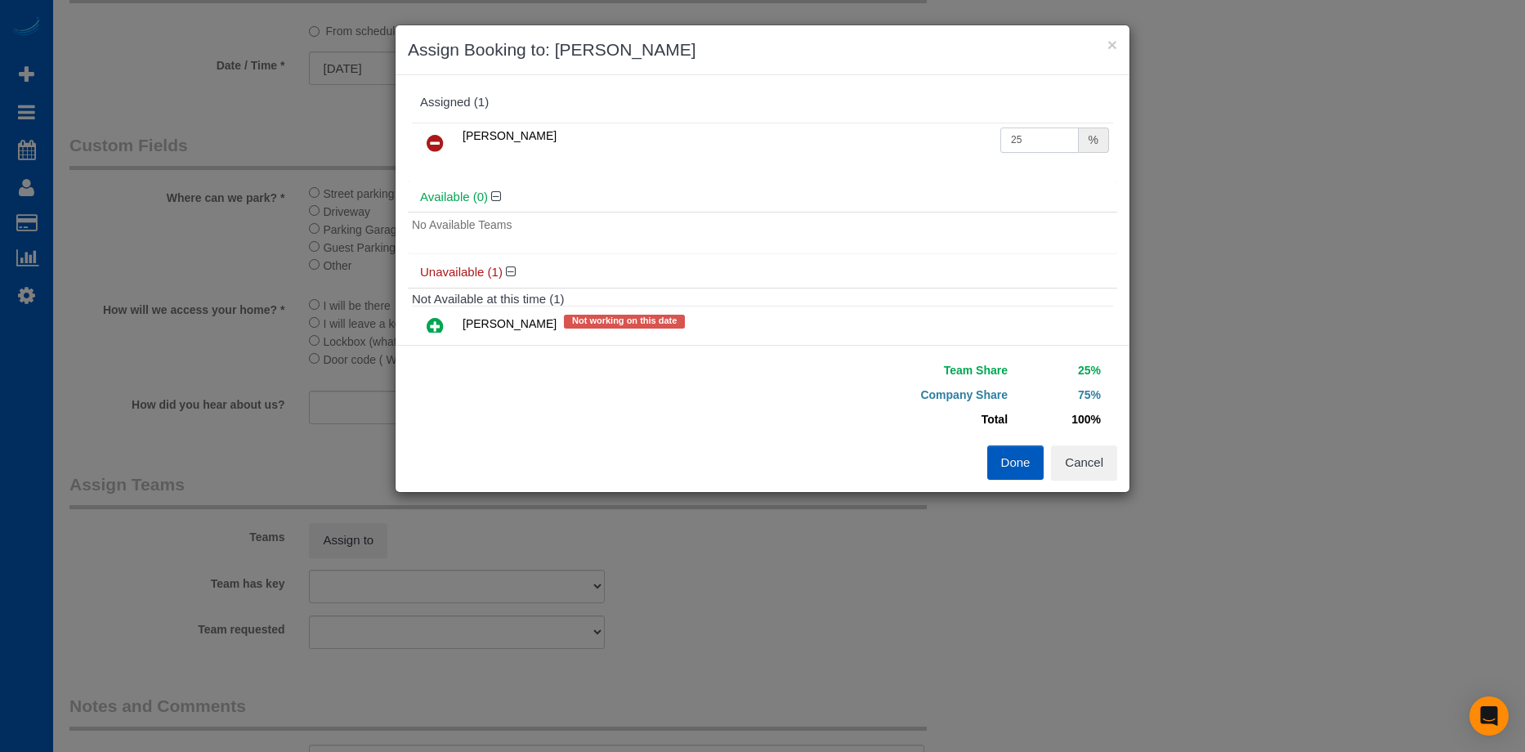
click at [1034, 146] on input "25" at bounding box center [1039, 139] width 78 height 25
drag, startPoint x: 1041, startPoint y: 141, endPoint x: 918, endPoint y: 135, distance: 122.7
click at [918, 135] on tr "Oksana Antonenko 25 %" at bounding box center [762, 144] width 701 height 42
type input "50"
click at [1015, 455] on button "Done" at bounding box center [1015, 462] width 57 height 34
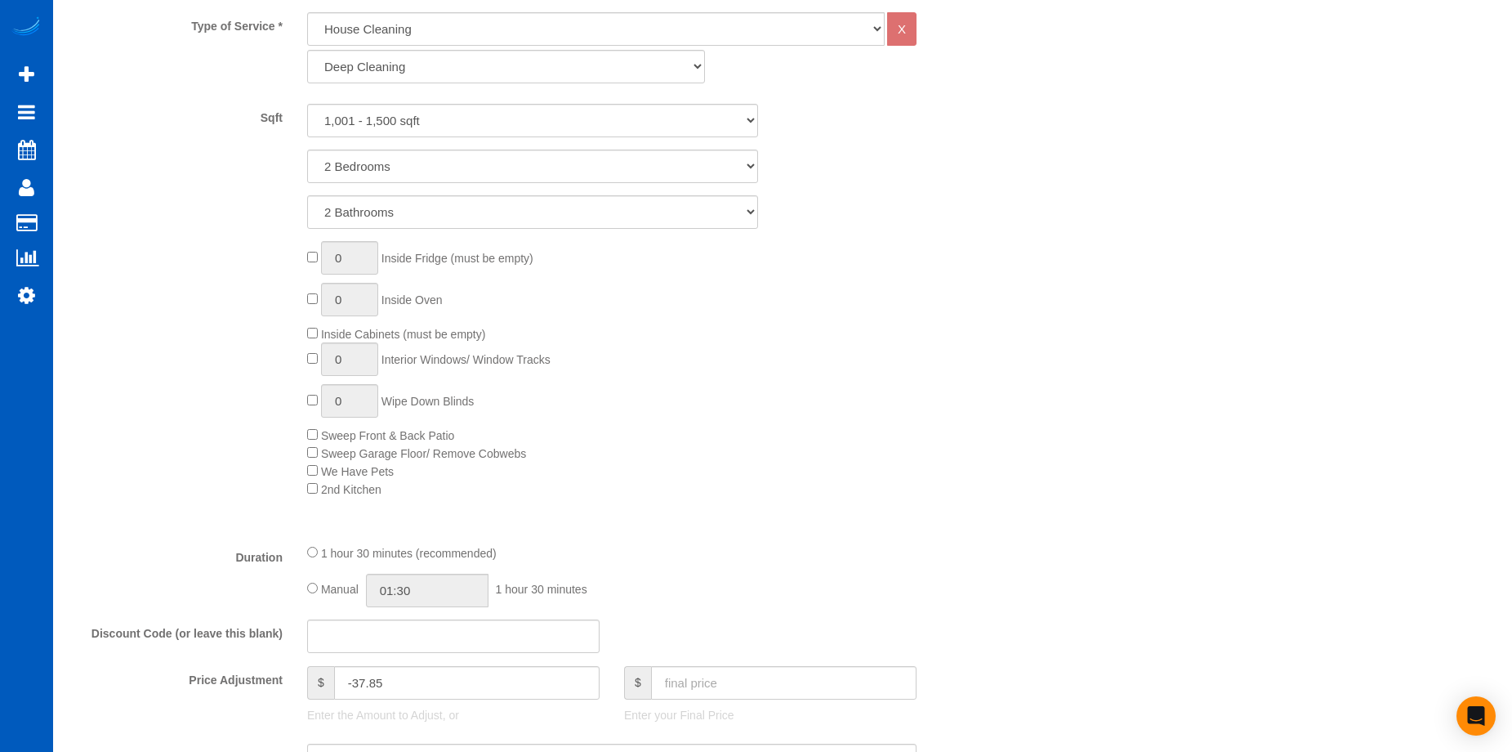
scroll to position [899, 0]
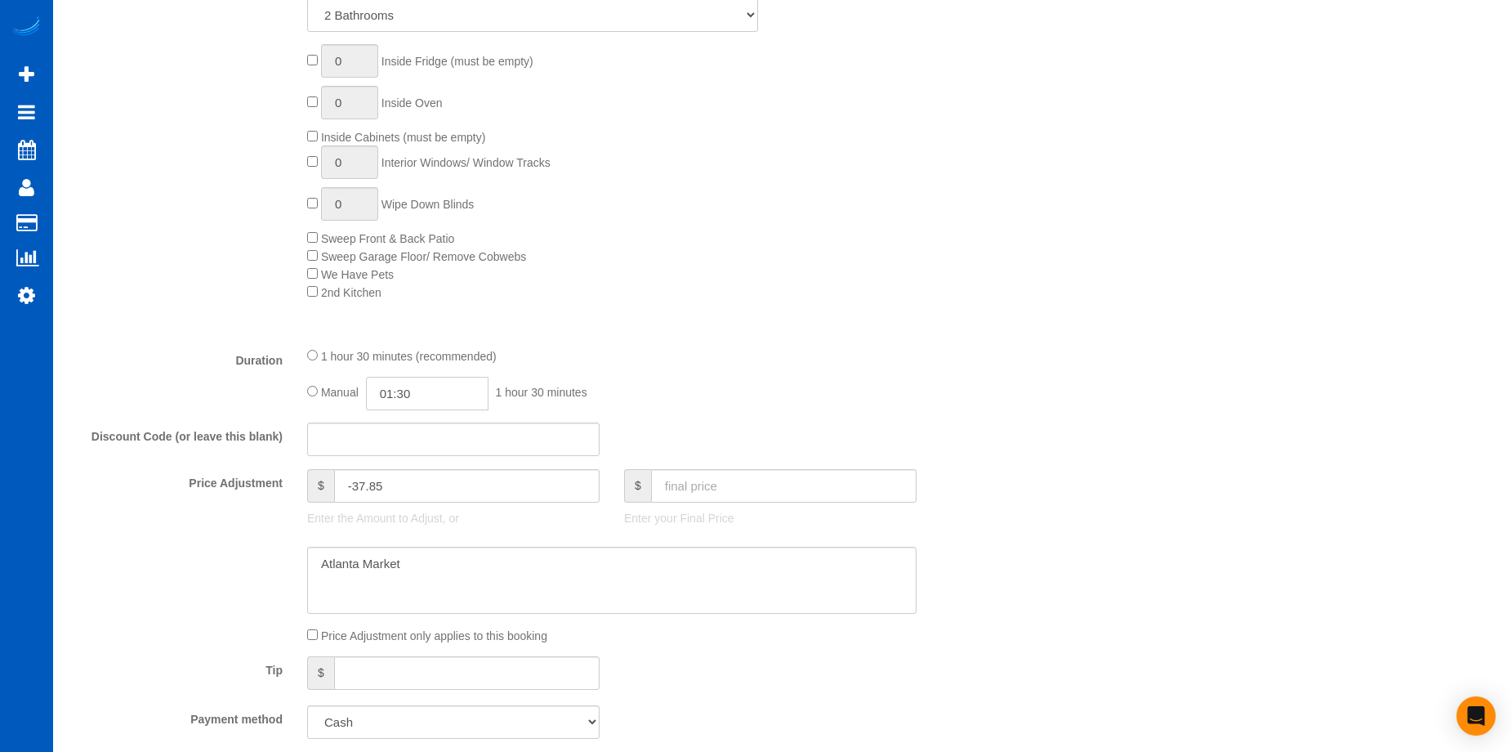
click at [468, 394] on input "01:30" at bounding box center [427, 393] width 123 height 33
type input "05:00"
click at [393, 502] on li "05:00" at bounding box center [409, 509] width 73 height 21
select select "spot10"
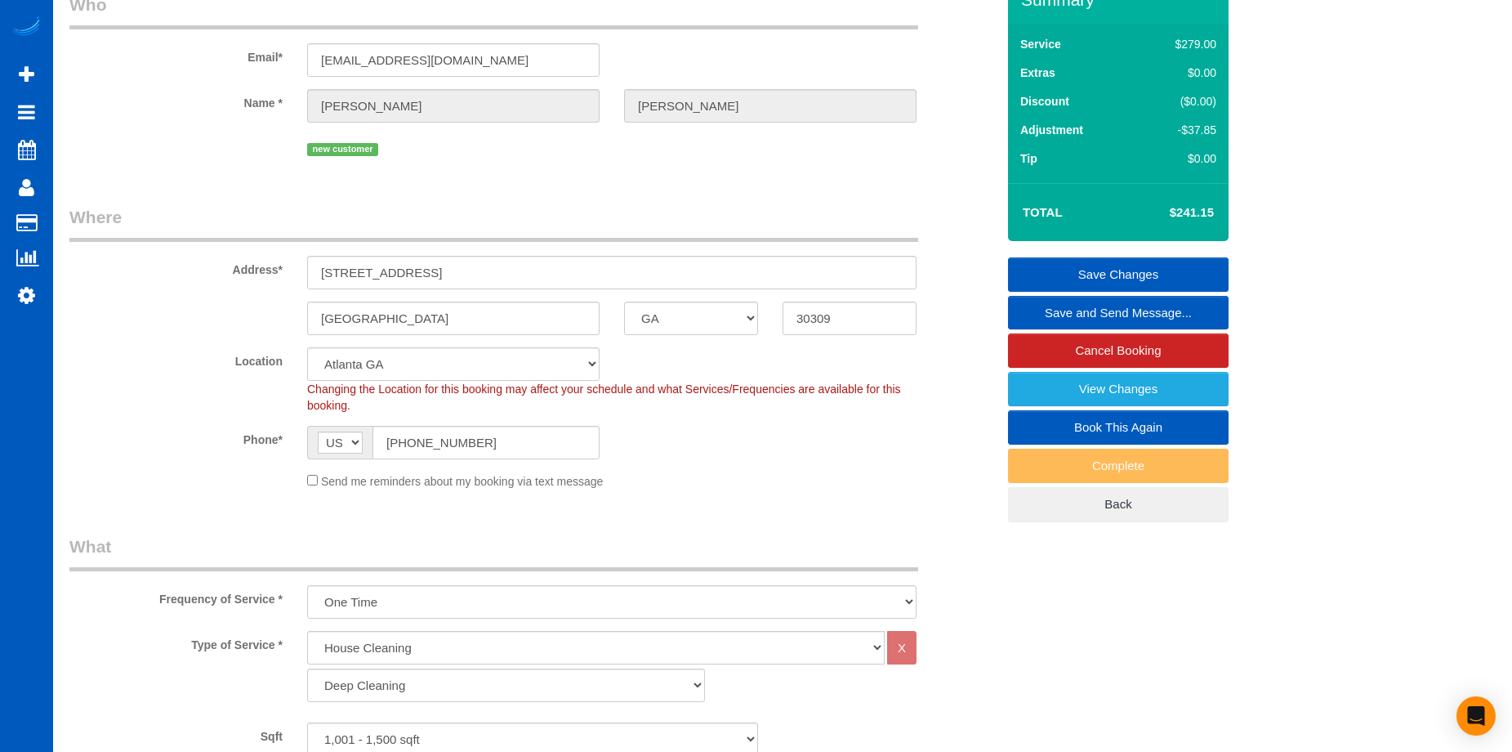
scroll to position [82, 0]
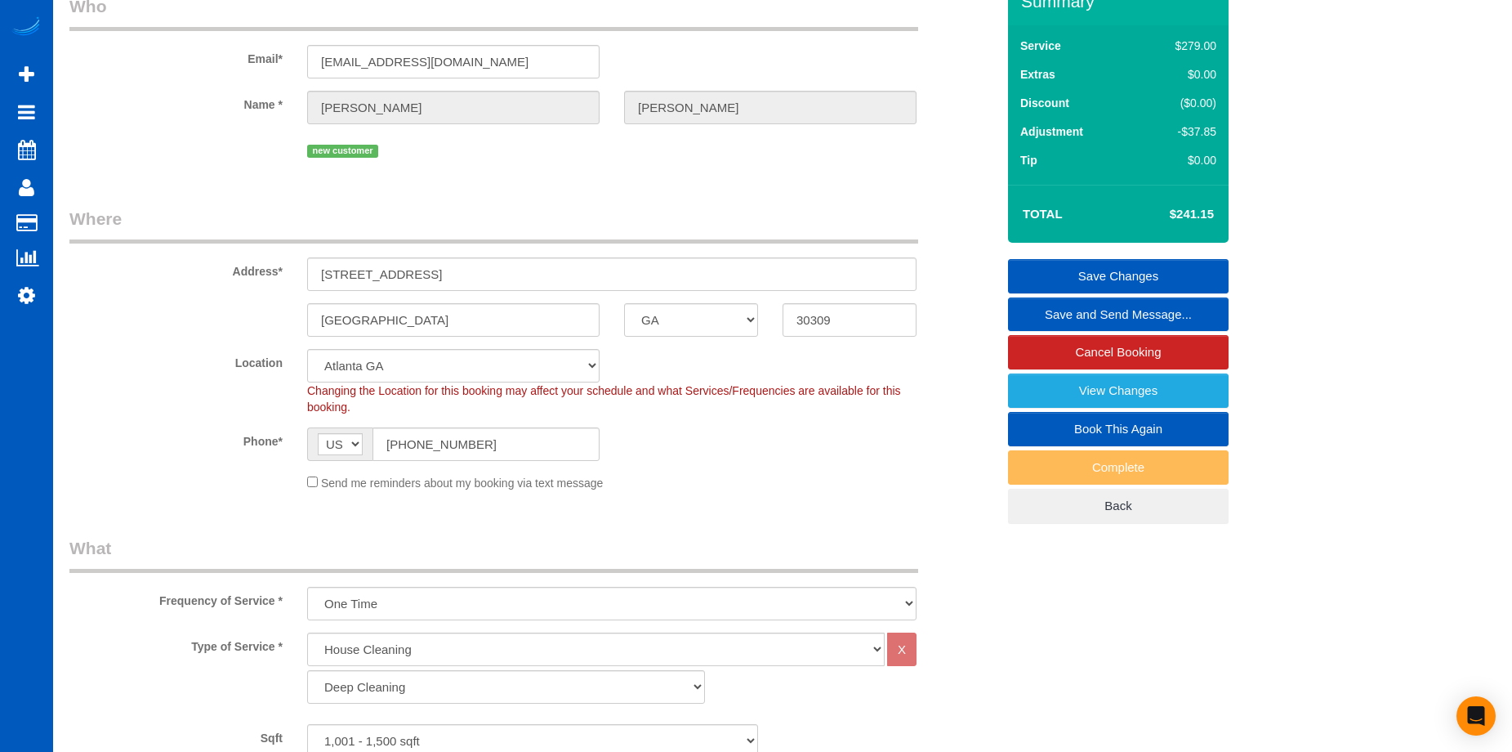
click at [1063, 269] on link "Save Changes" at bounding box center [1118, 276] width 221 height 34
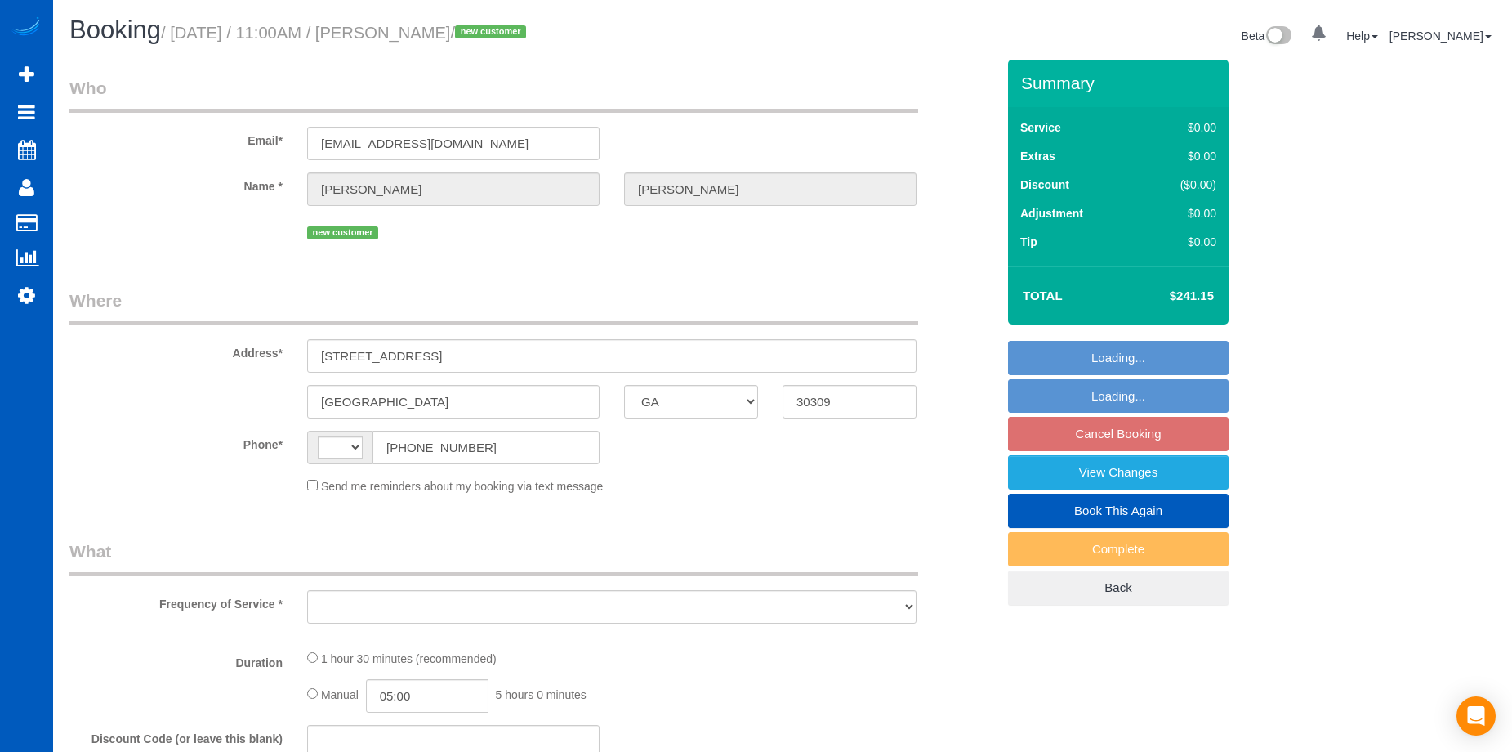
select select "GA"
select select "199"
select select "1001"
select select "2"
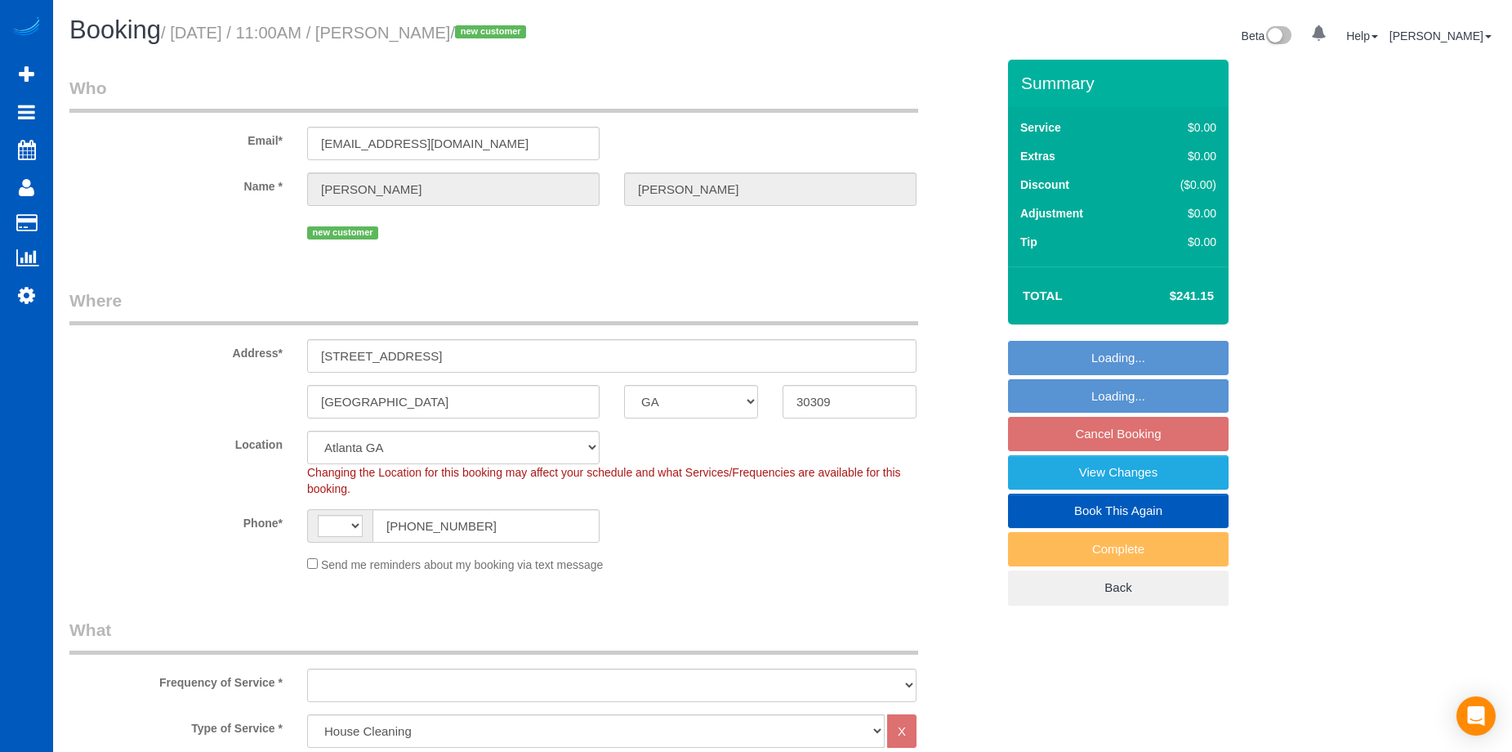
select select "string:US"
select select "object:1043"
select select "spot1"
select select "object:1069"
select select "1001"
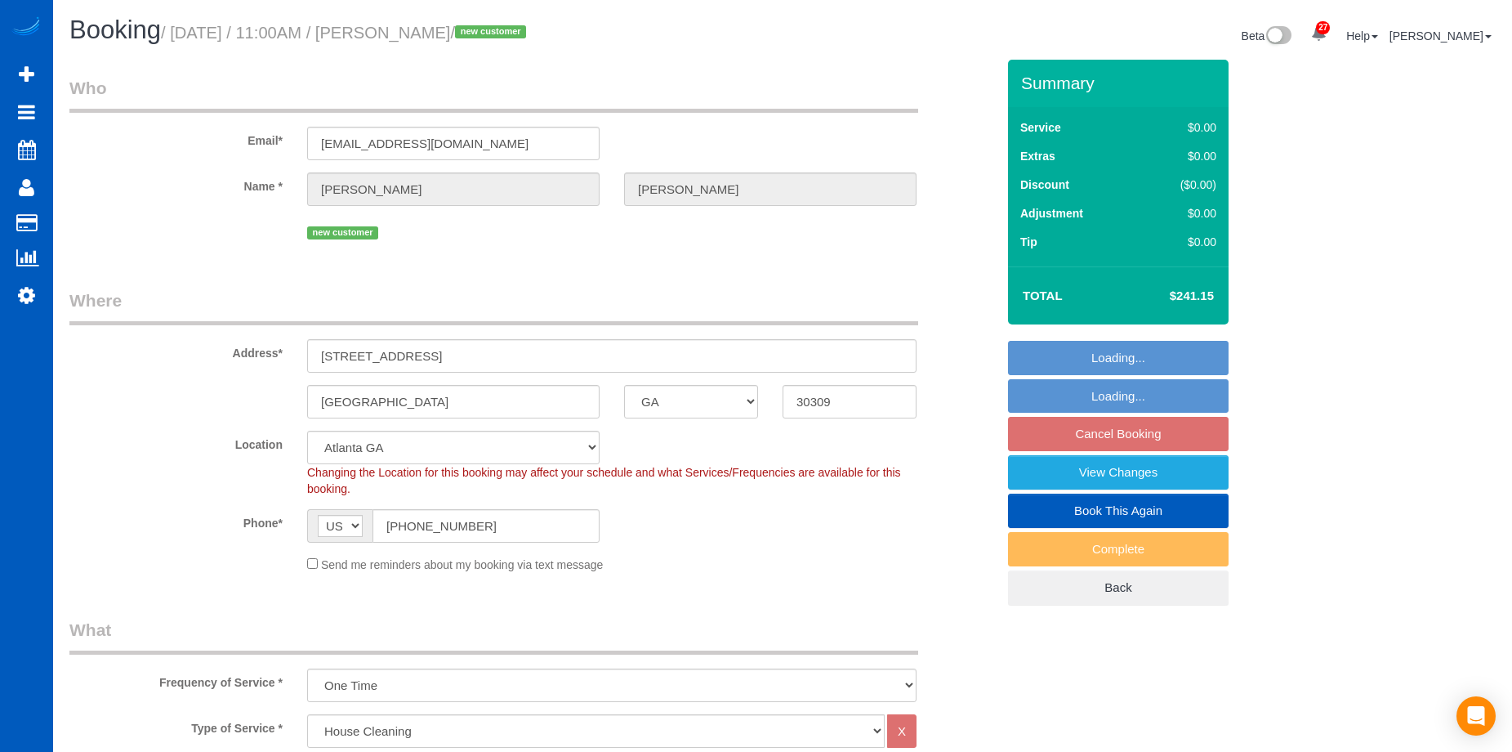
select select "2"
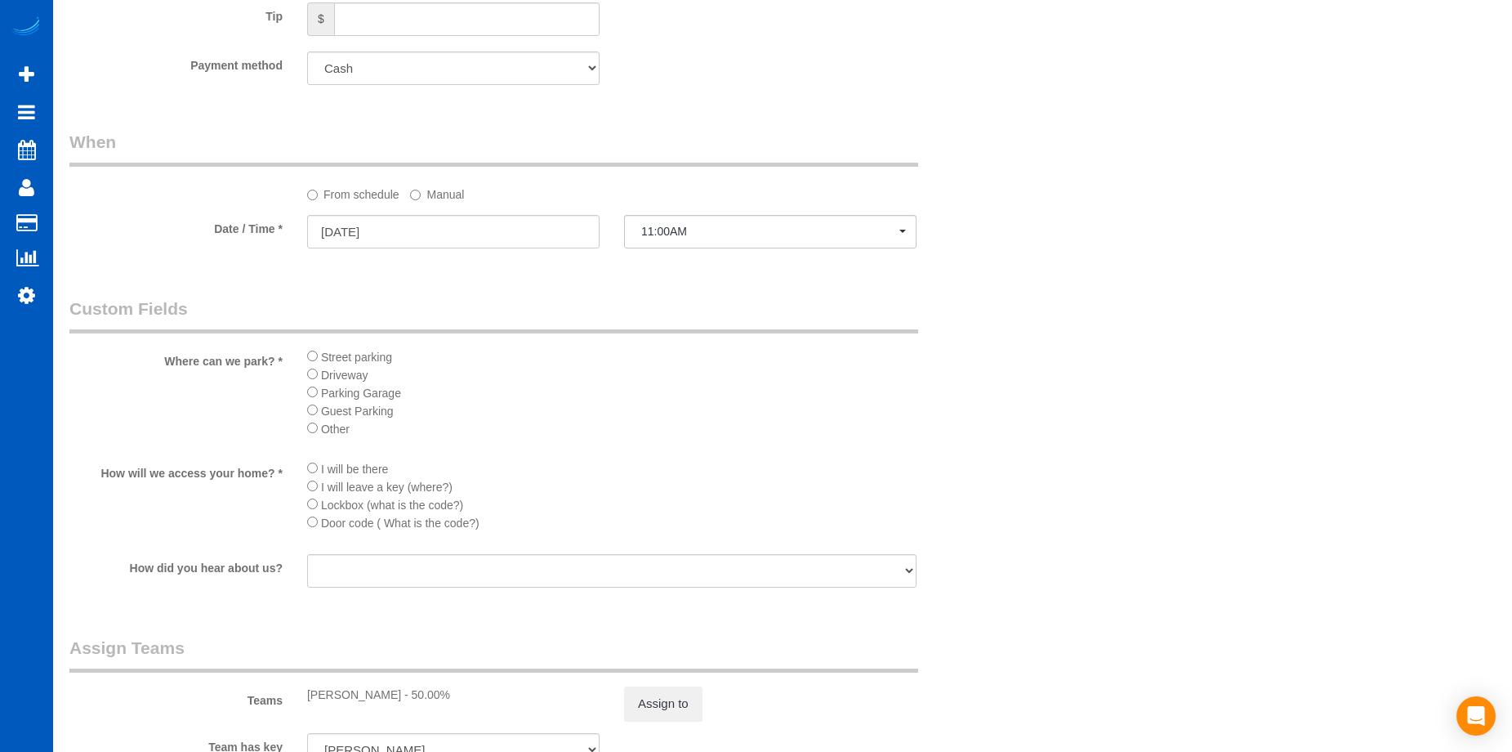
scroll to position [1797, 0]
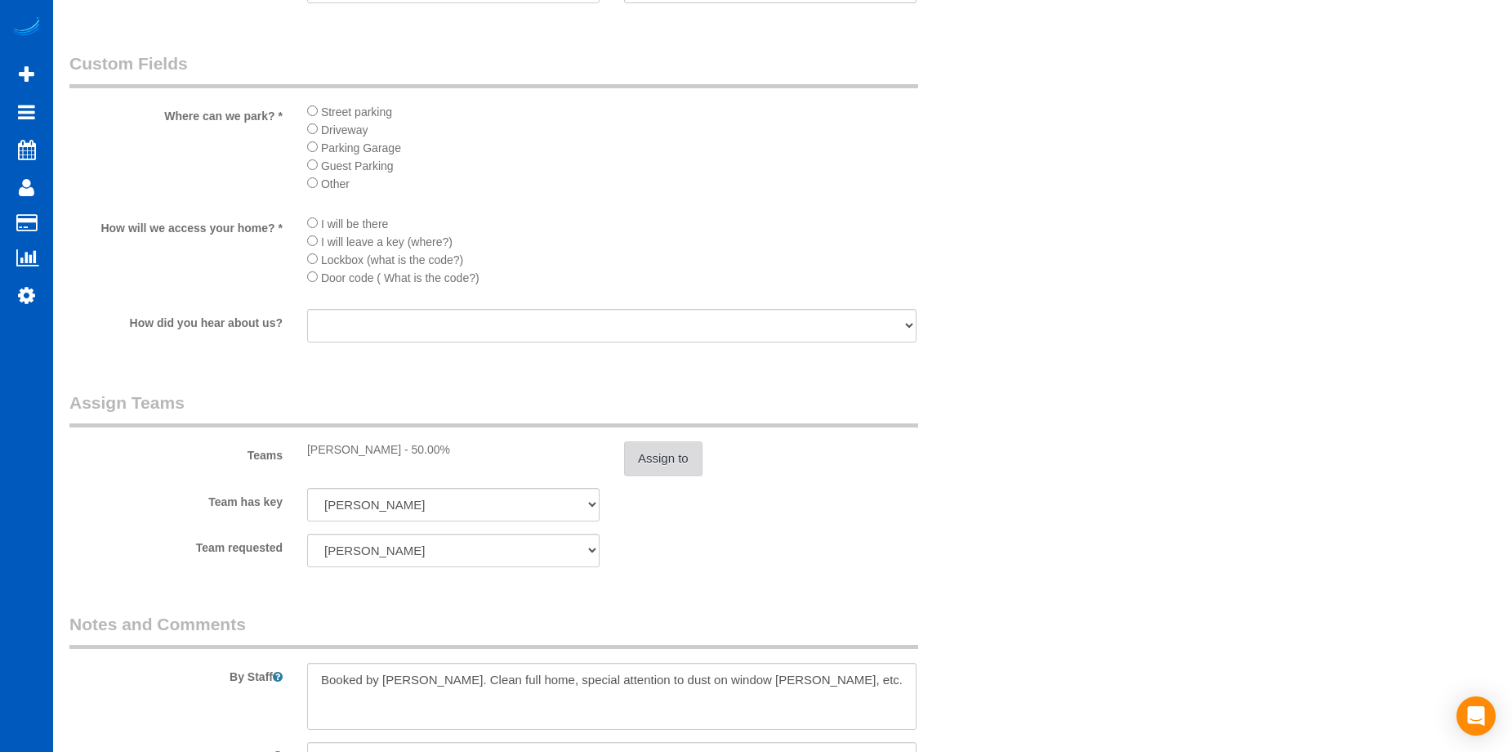
click at [654, 454] on button "Assign to" at bounding box center [663, 458] width 78 height 34
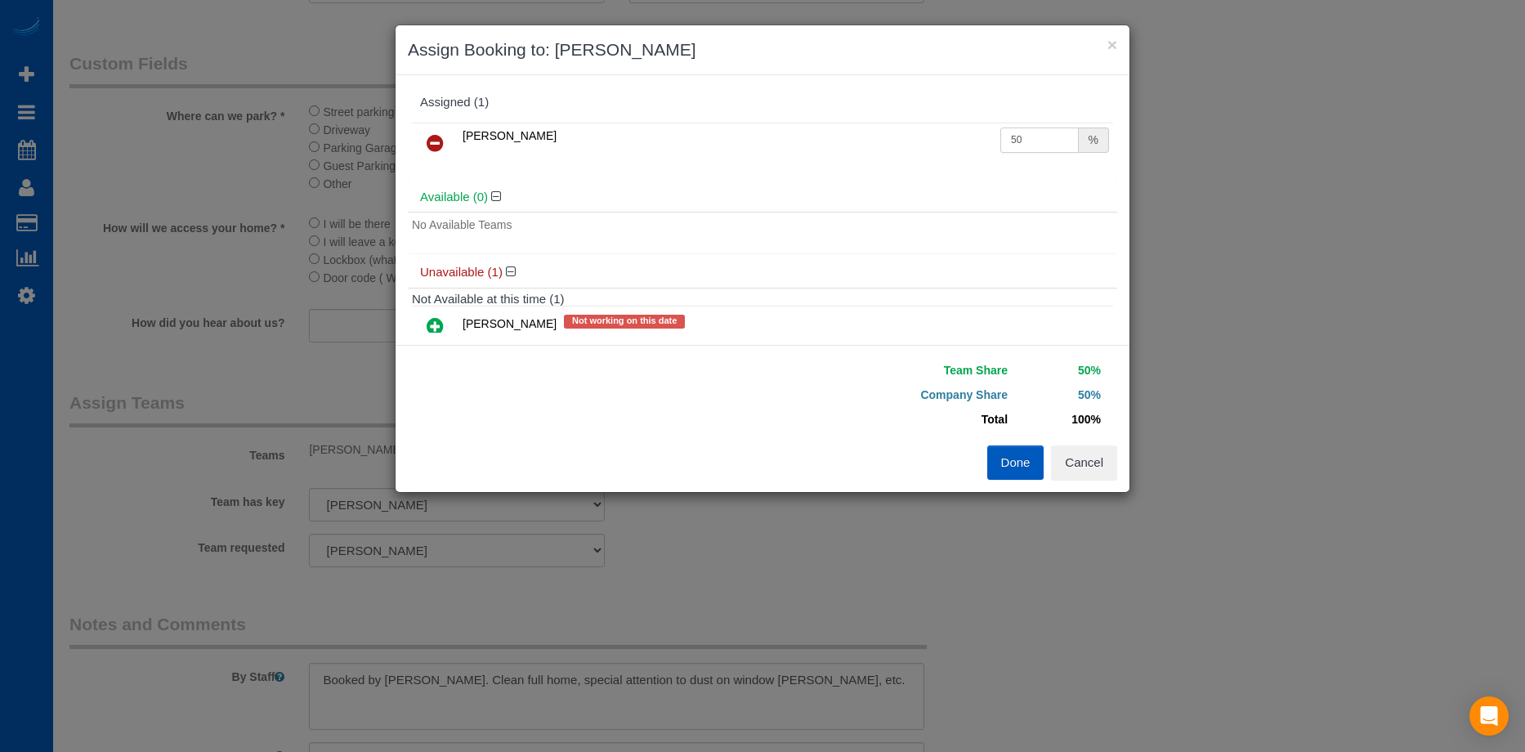
click at [1031, 137] on input "50" at bounding box center [1039, 139] width 78 height 25
drag, startPoint x: 1029, startPoint y: 137, endPoint x: 948, endPoint y: 141, distance: 81.0
click at [948, 141] on tr "Oksana Antonenko 50 %" at bounding box center [762, 144] width 701 height 42
type input "2"
type input "49.17"
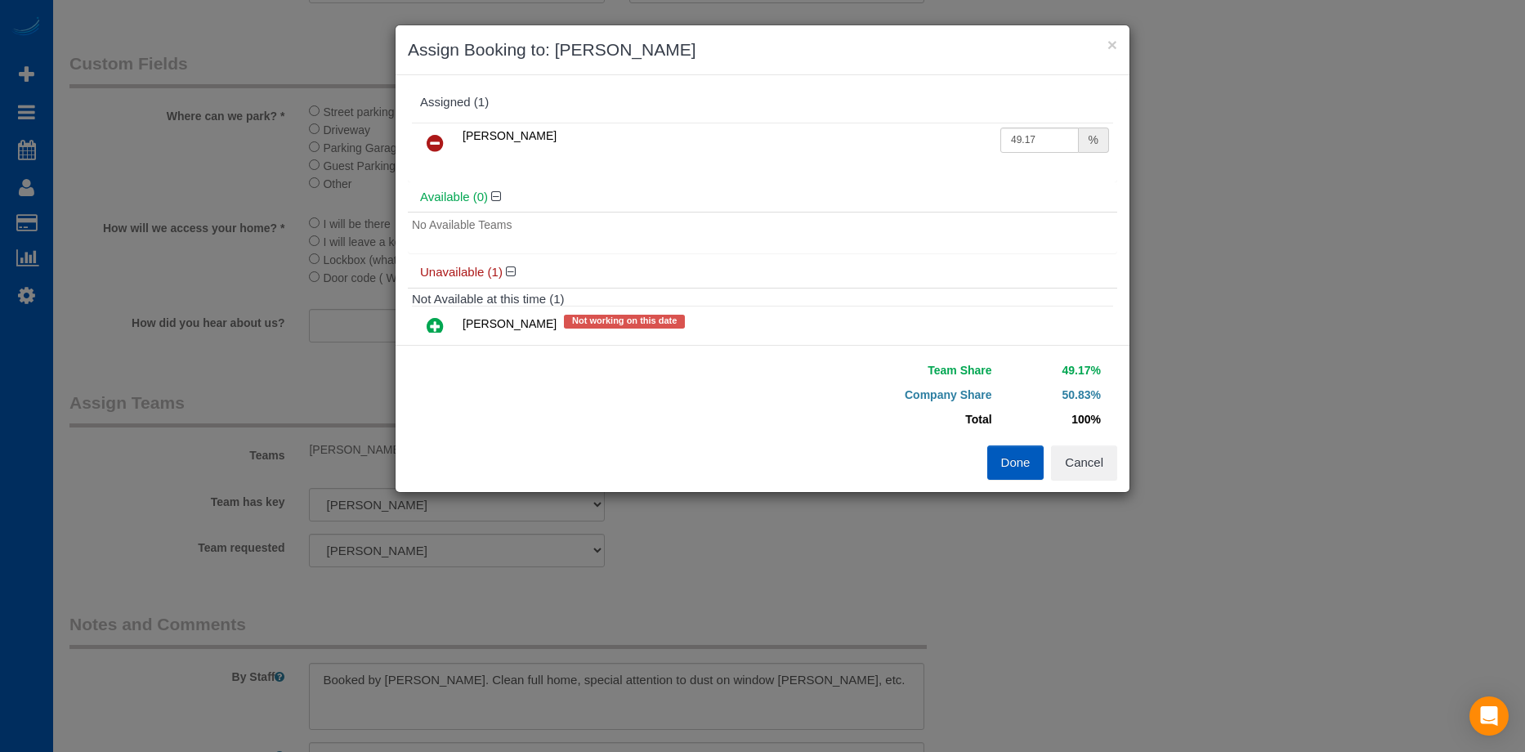
click at [1029, 457] on button "Done" at bounding box center [1015, 462] width 57 height 34
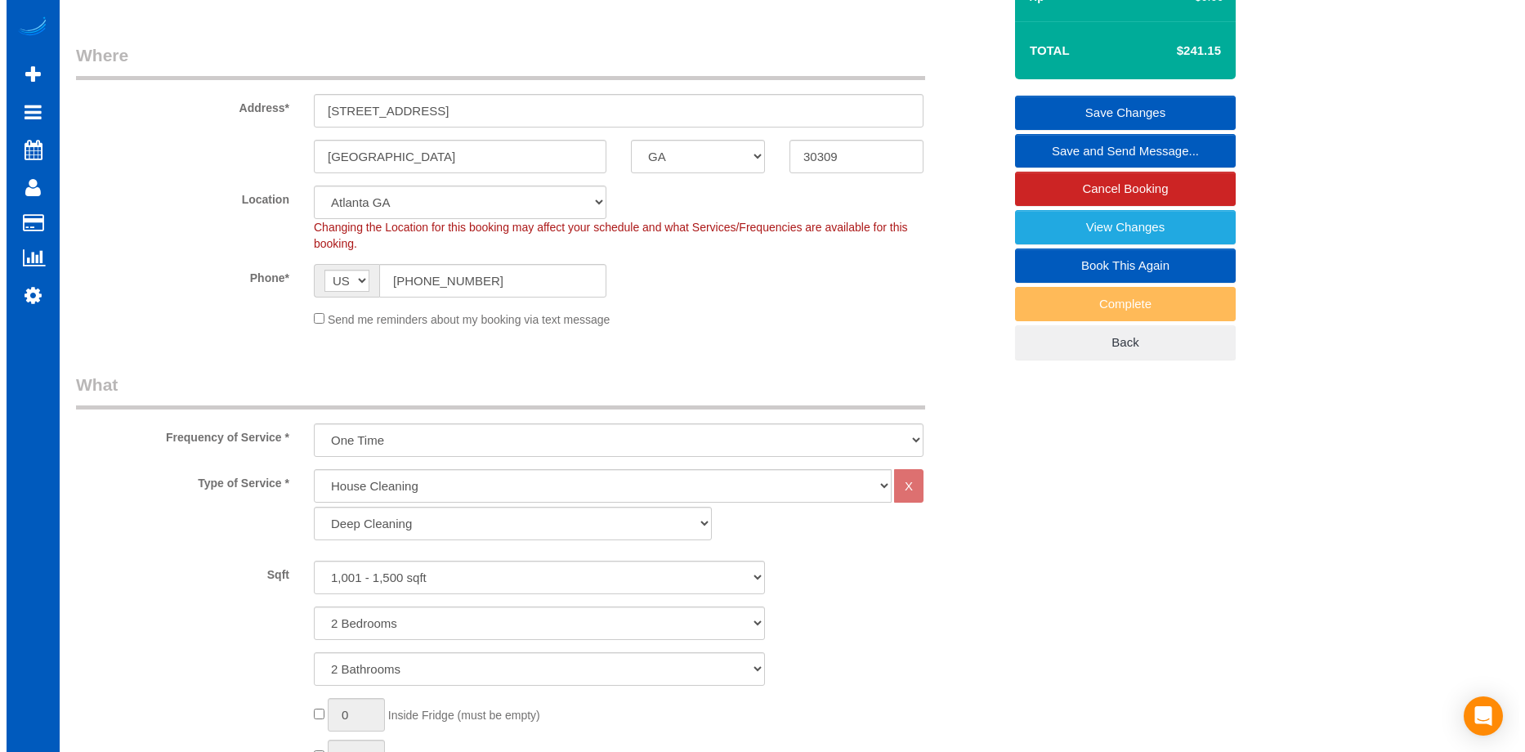
scroll to position [0, 0]
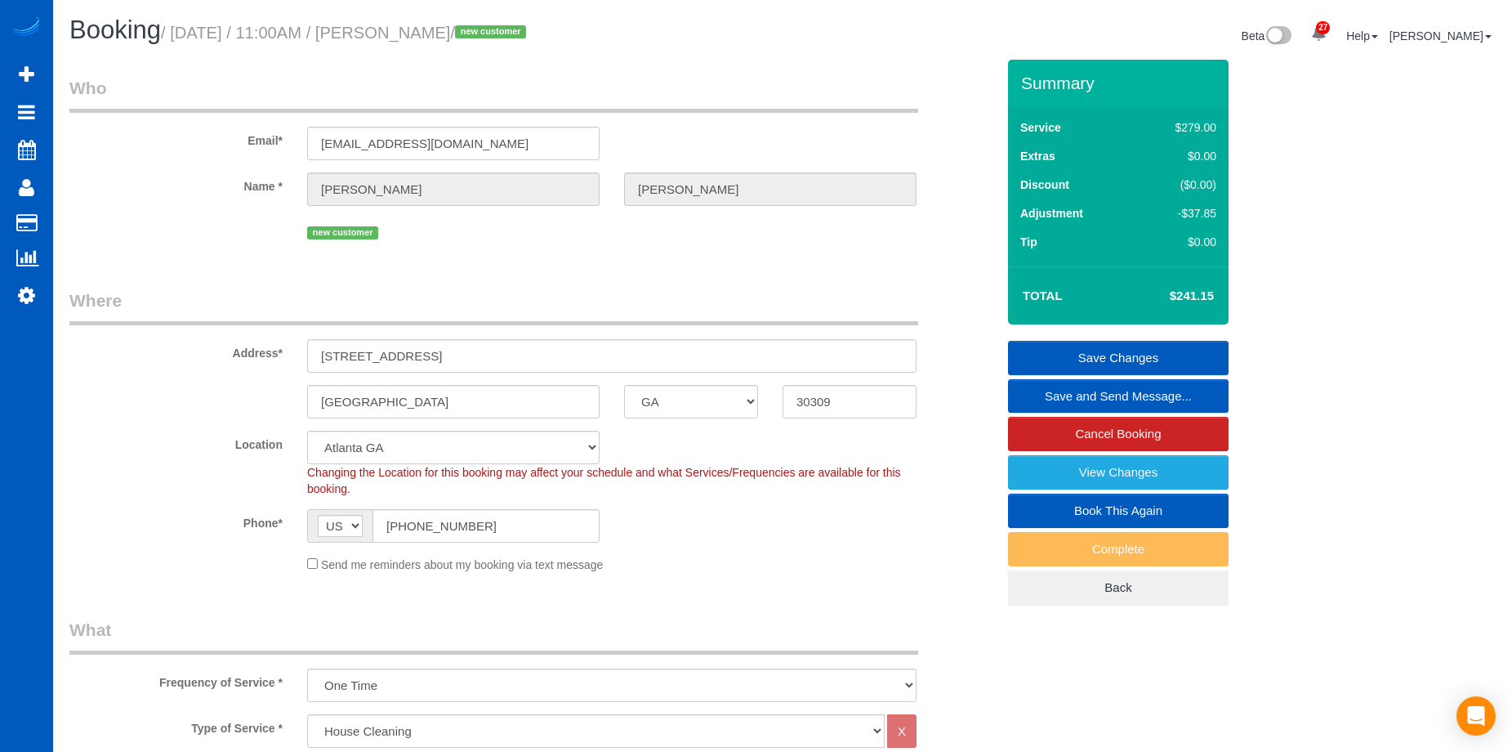
click at [1087, 350] on link "Save Changes" at bounding box center [1118, 358] width 221 height 34
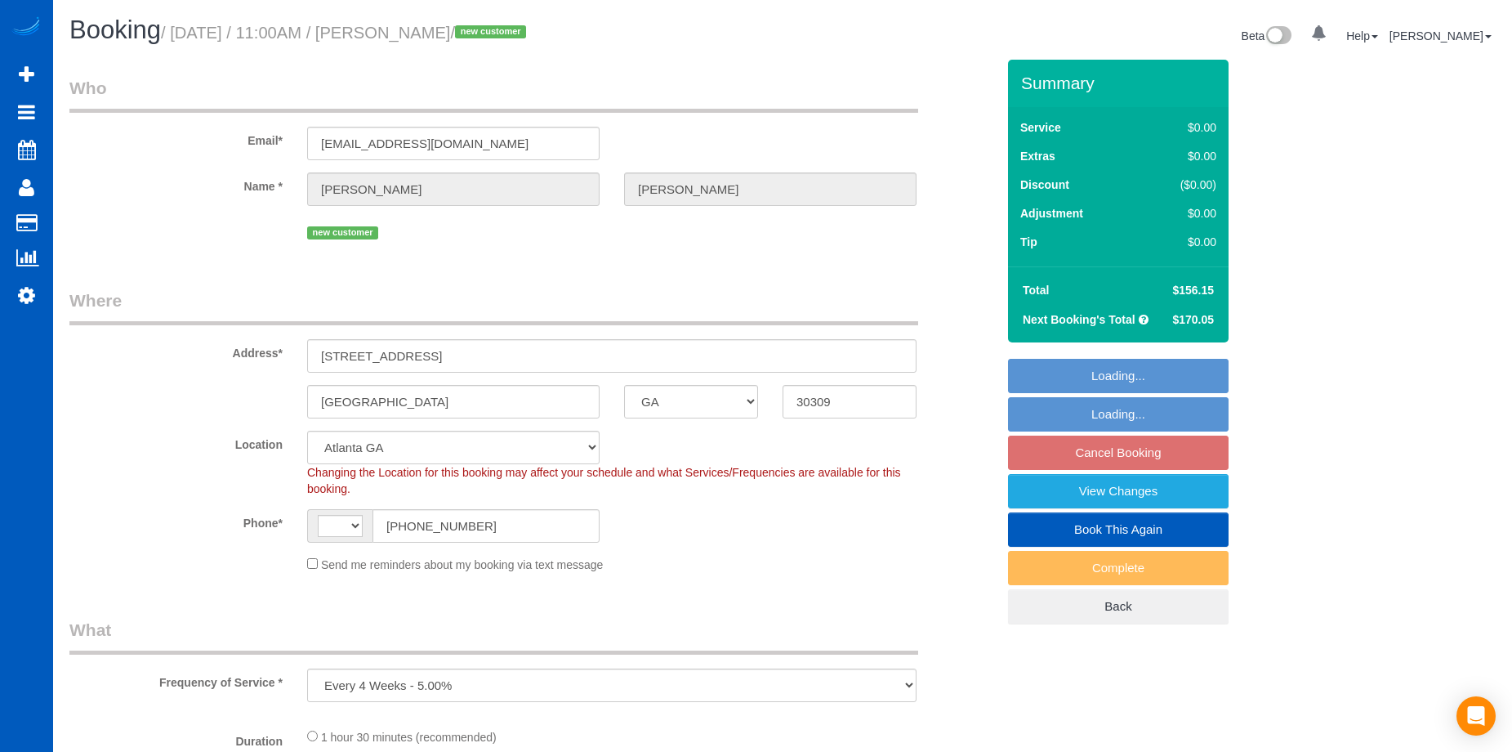
select select "GA"
select select "199"
select select "object:1051"
select select "string:US"
select select "1001"
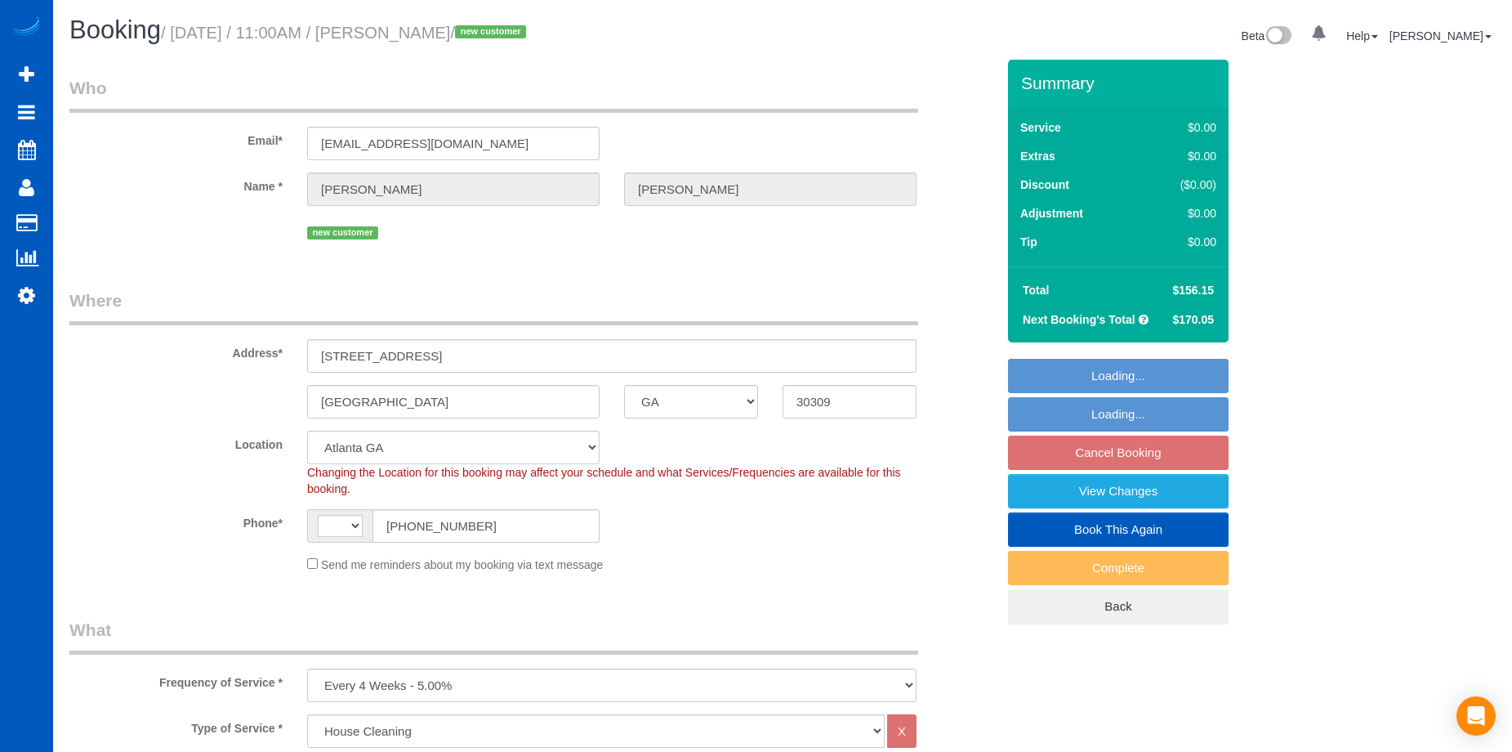
select select "2"
select select "spot1"
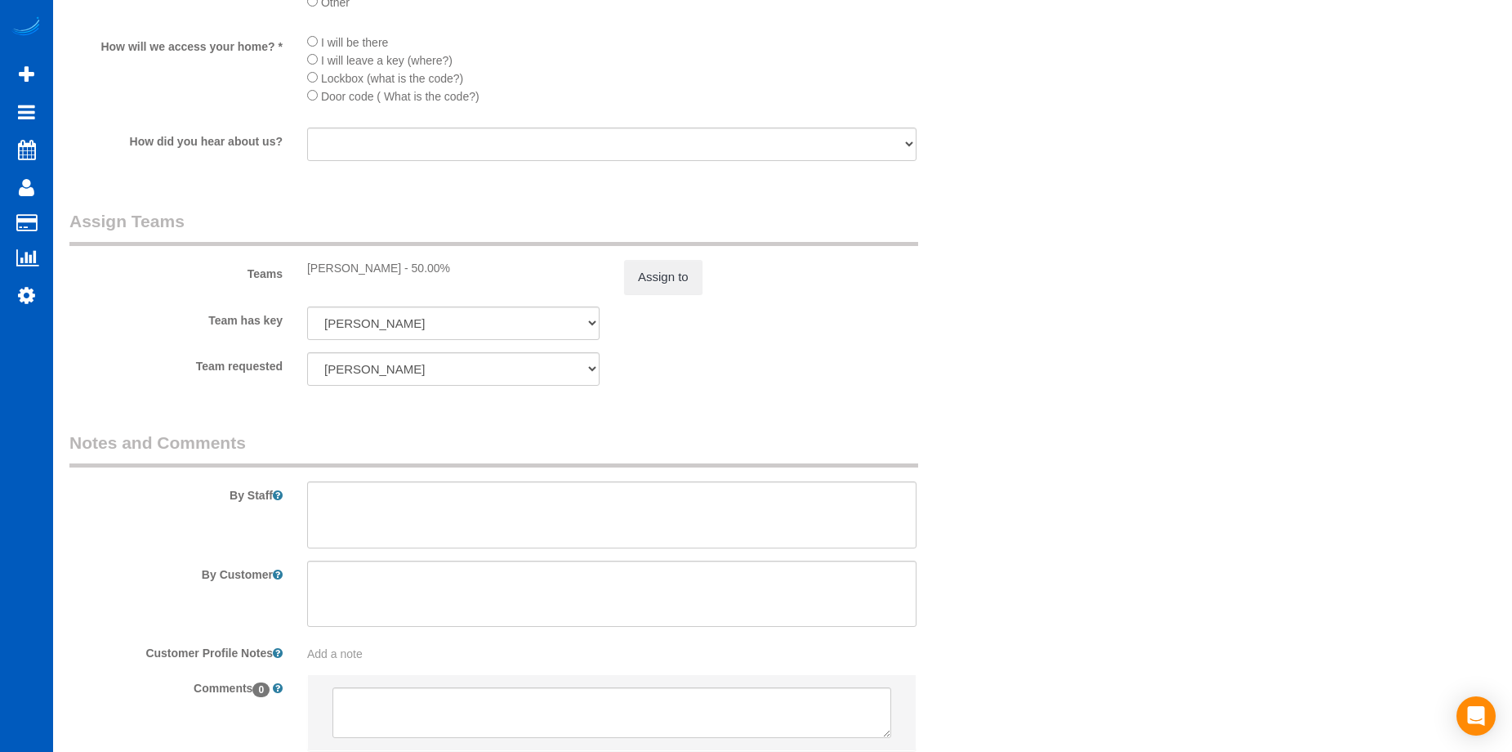
scroll to position [2097, 0]
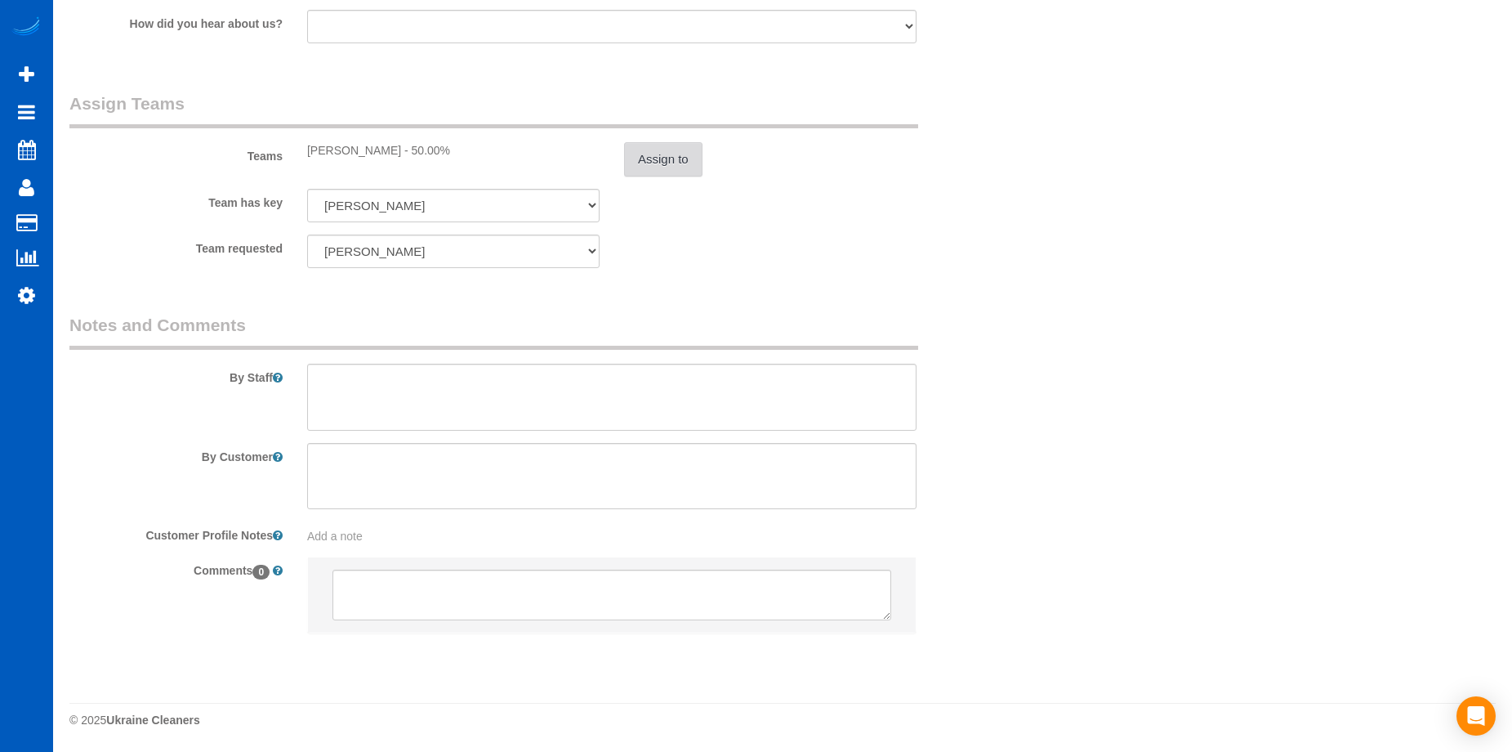
click at [685, 163] on button "Assign to" at bounding box center [663, 159] width 78 height 34
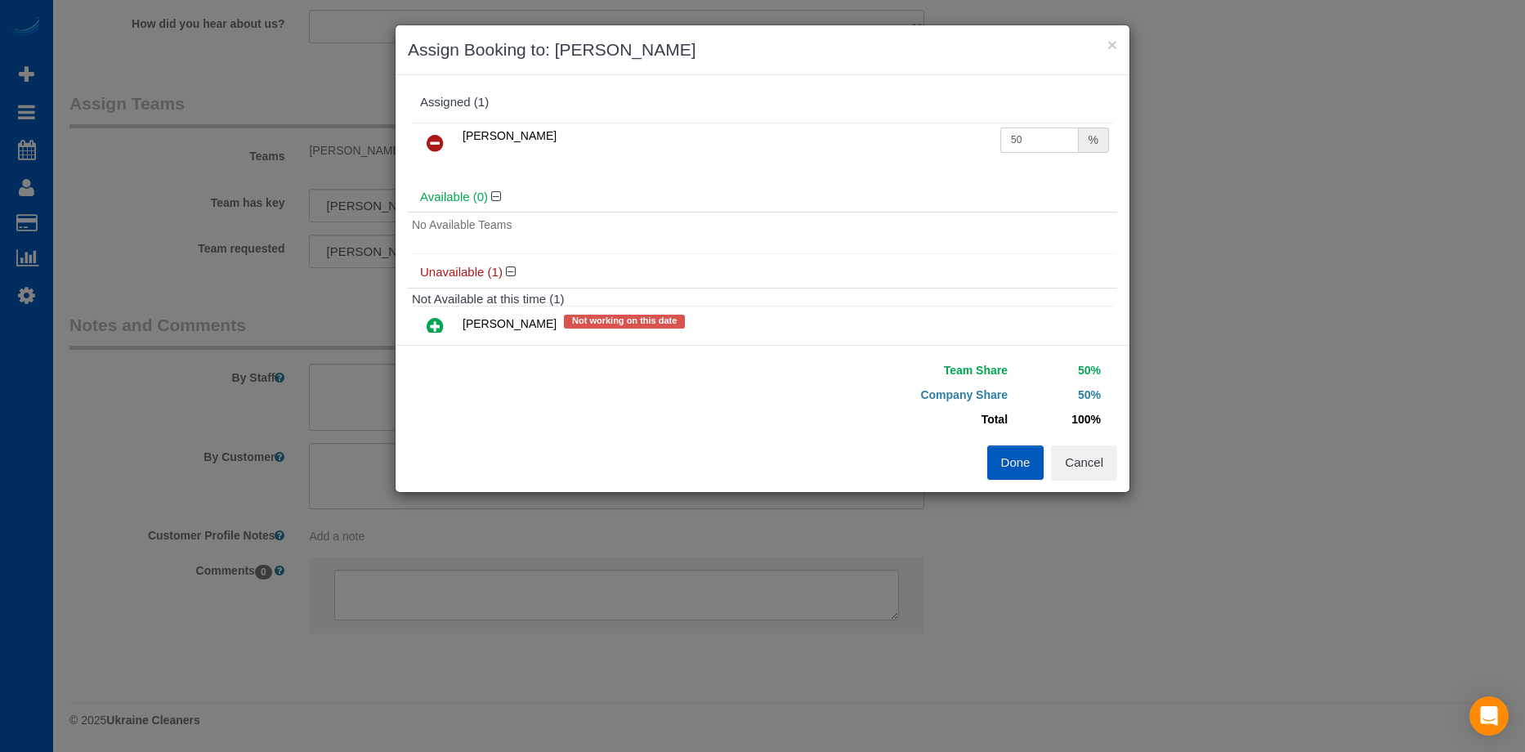
click at [1035, 131] on input "50" at bounding box center [1039, 139] width 78 height 25
drag, startPoint x: 887, startPoint y: 115, endPoint x: 877, endPoint y: 117, distance: 9.9
click at [877, 117] on div "Assigned (1) Oksana Antonenko 50 %" at bounding box center [762, 134] width 709 height 95
type input "48.72"
click at [1003, 471] on button "Done" at bounding box center [1015, 462] width 57 height 34
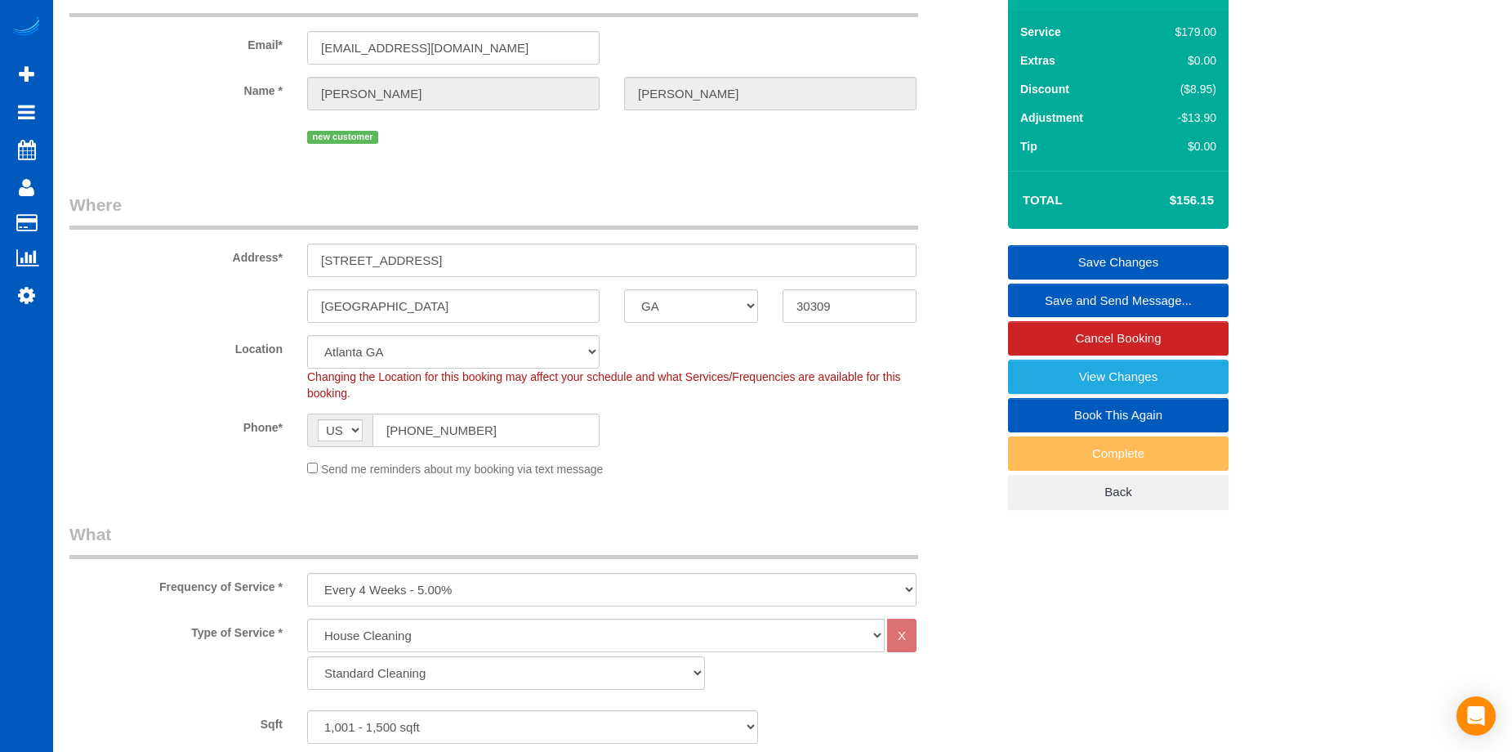
scroll to position [0, 0]
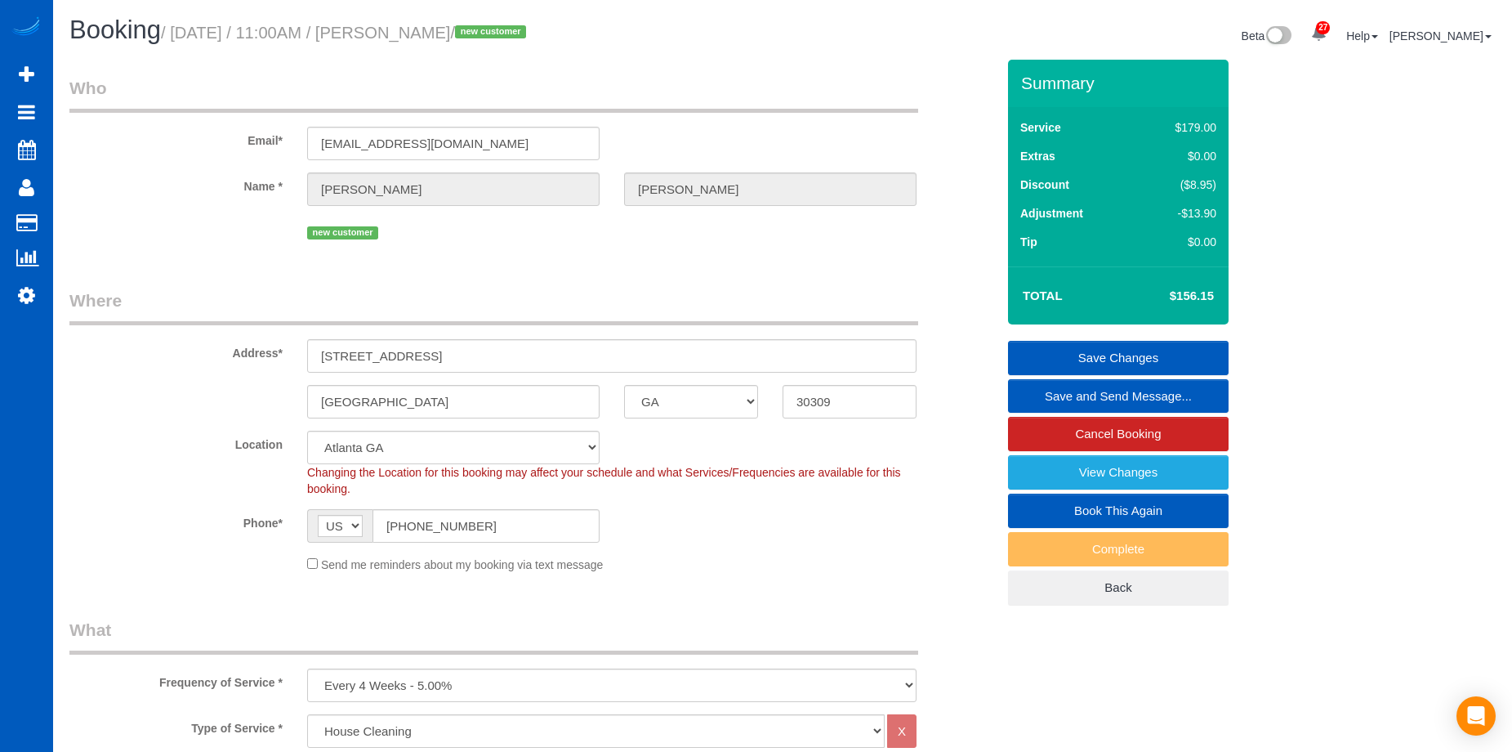
click at [1066, 350] on link "Save Changes" at bounding box center [1118, 358] width 221 height 34
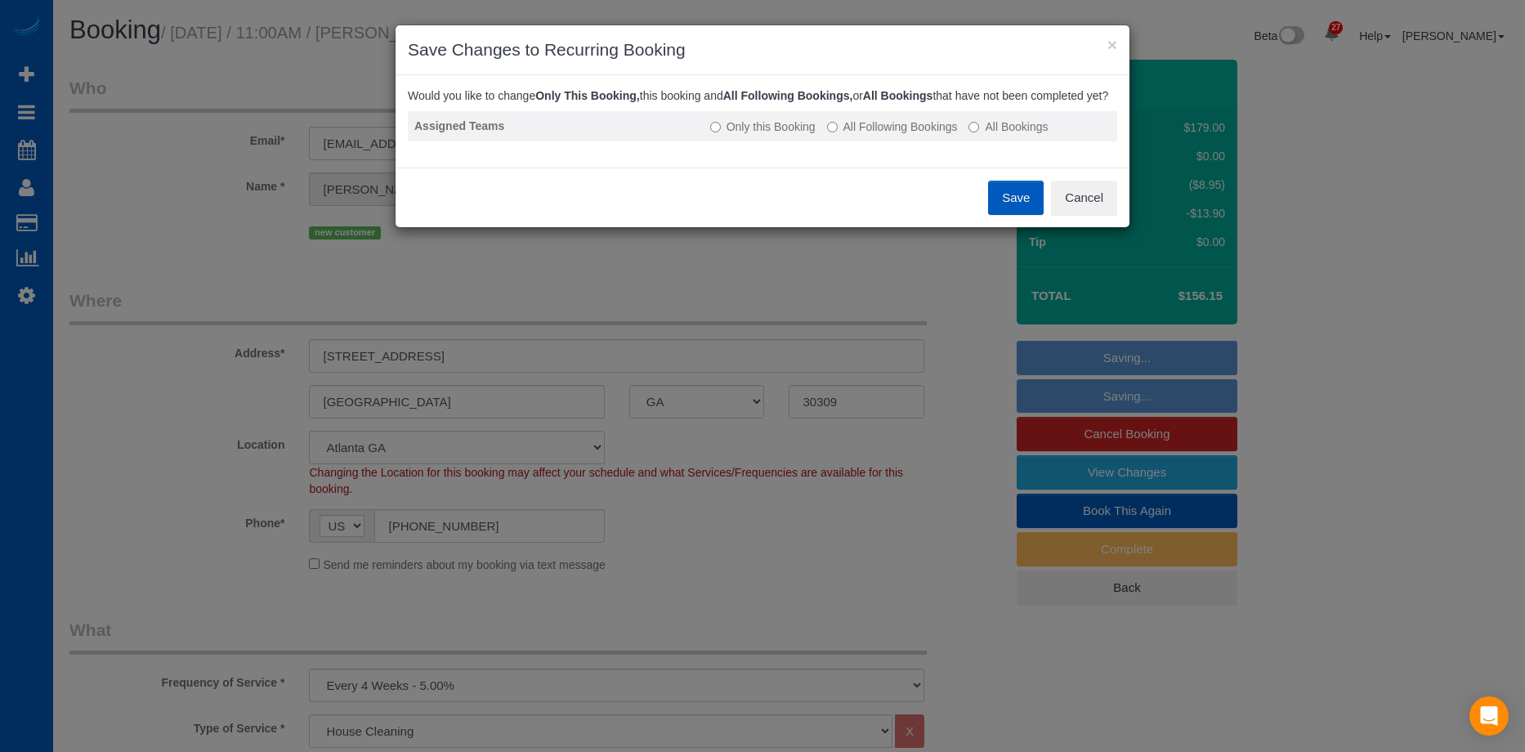
click at [890, 135] on label "All Following Bookings" at bounding box center [892, 126] width 131 height 16
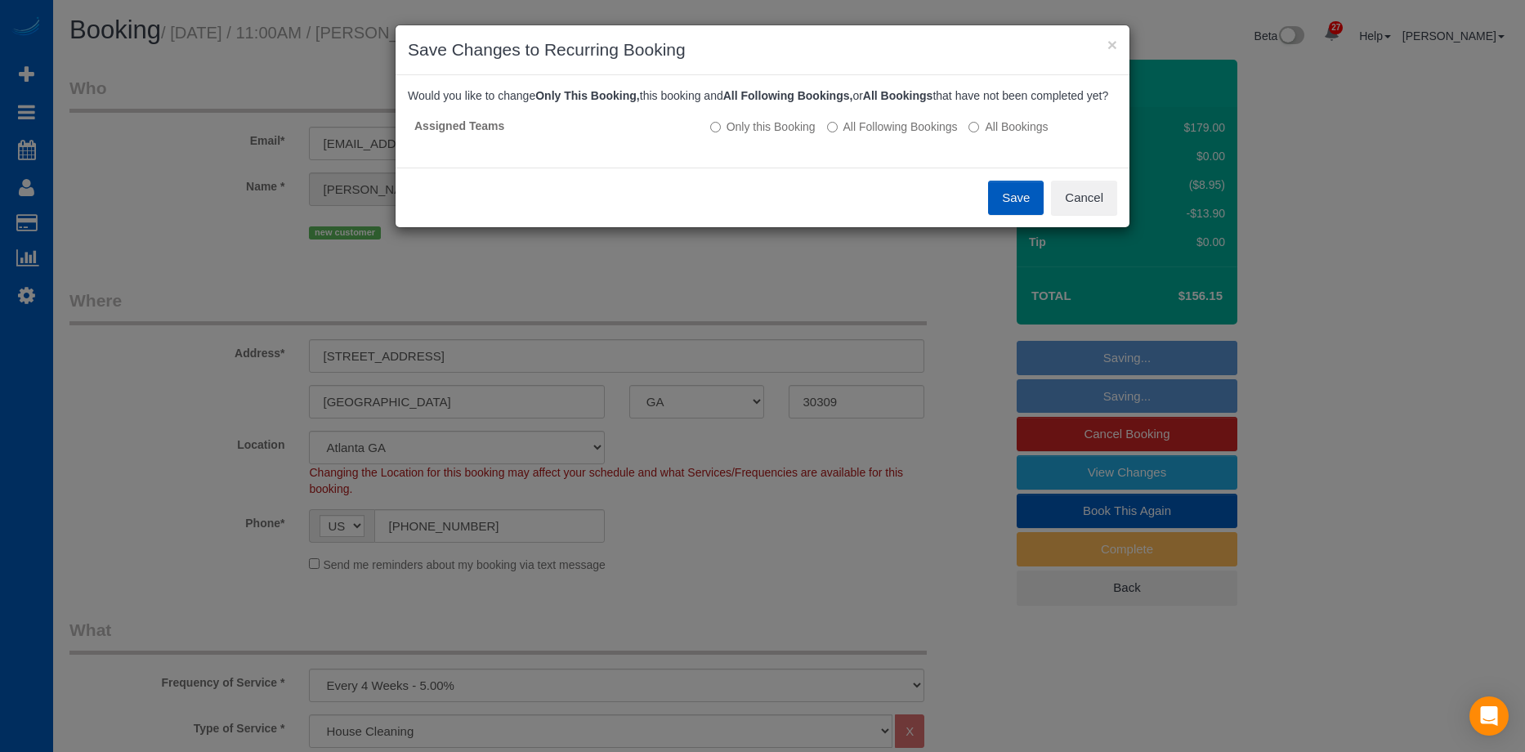
click at [1021, 214] on button "Save" at bounding box center [1016, 198] width 56 height 34
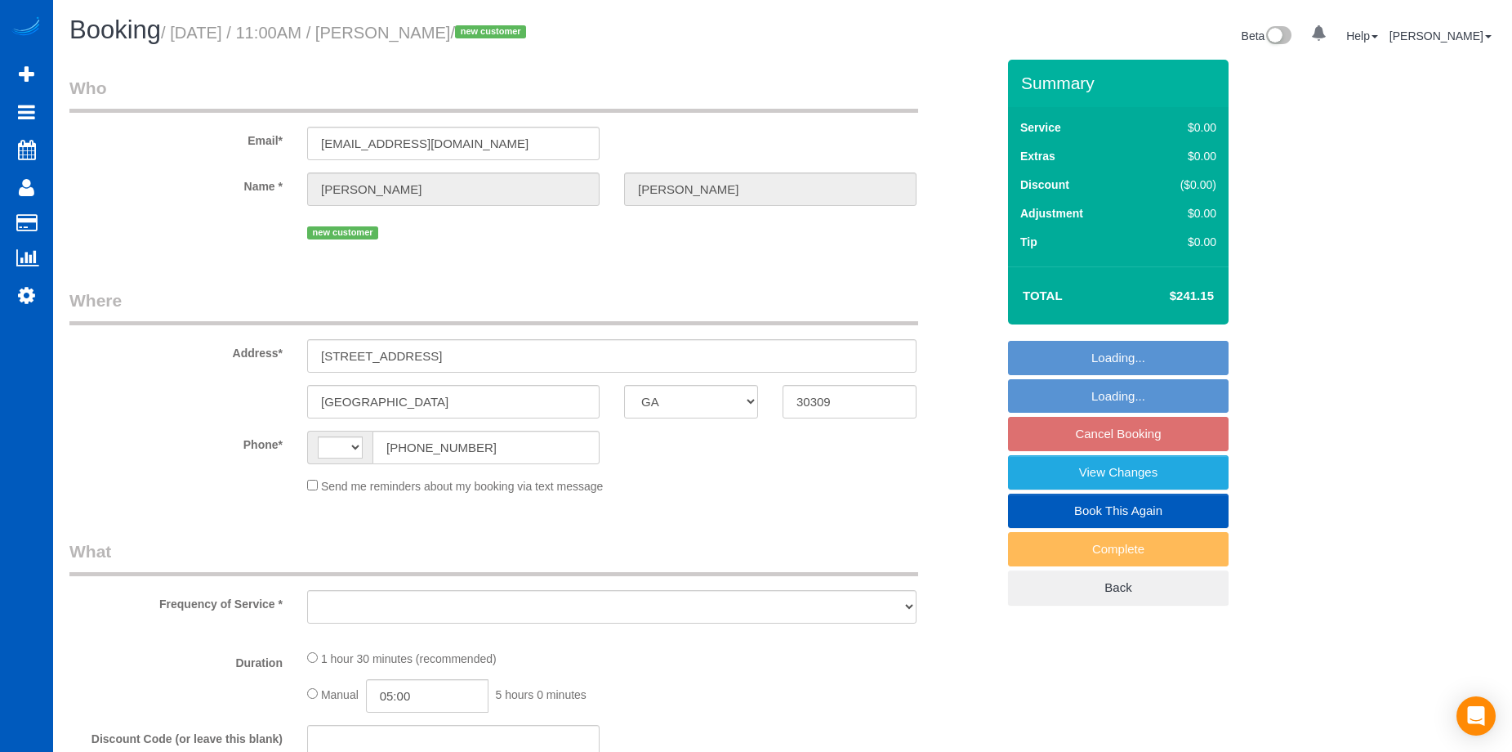
select select "GA"
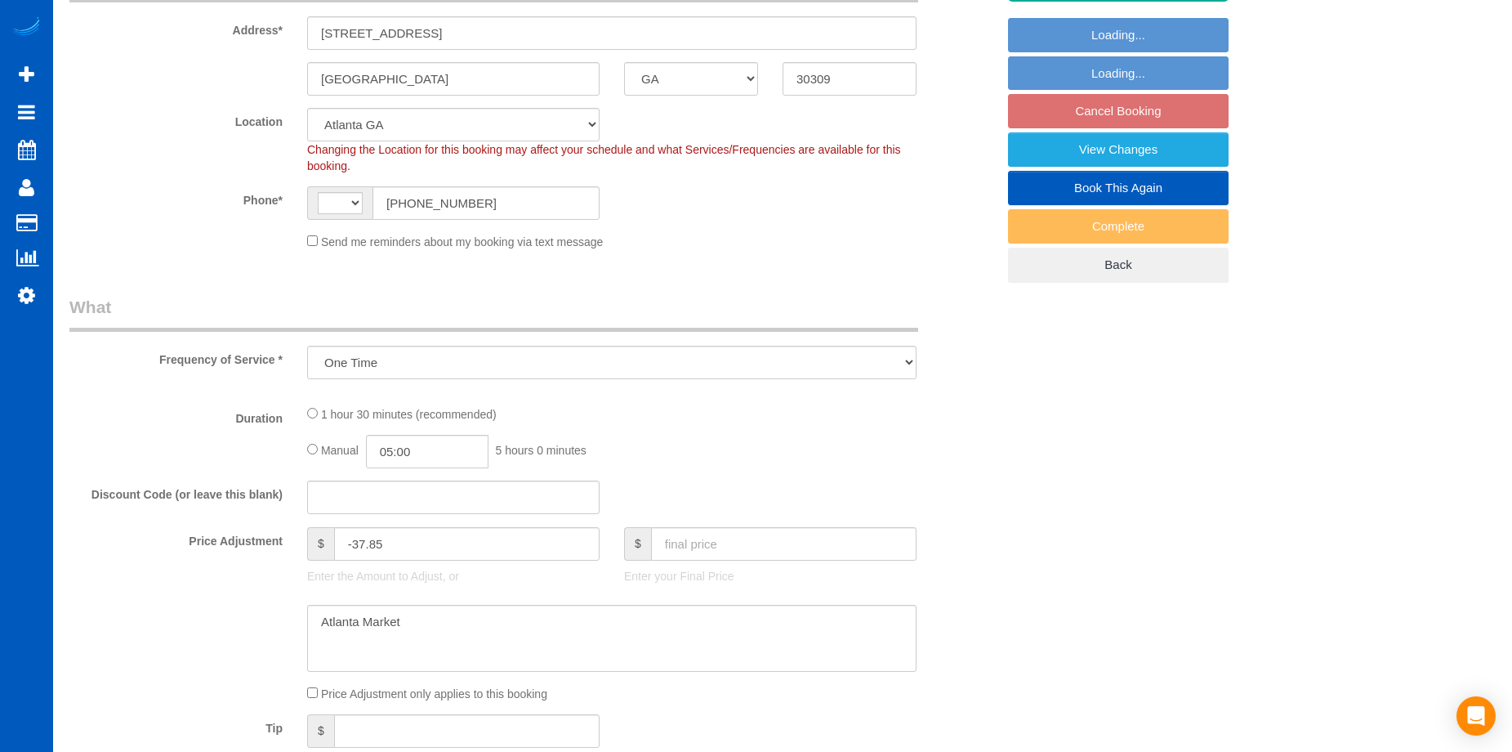
select select "object:657"
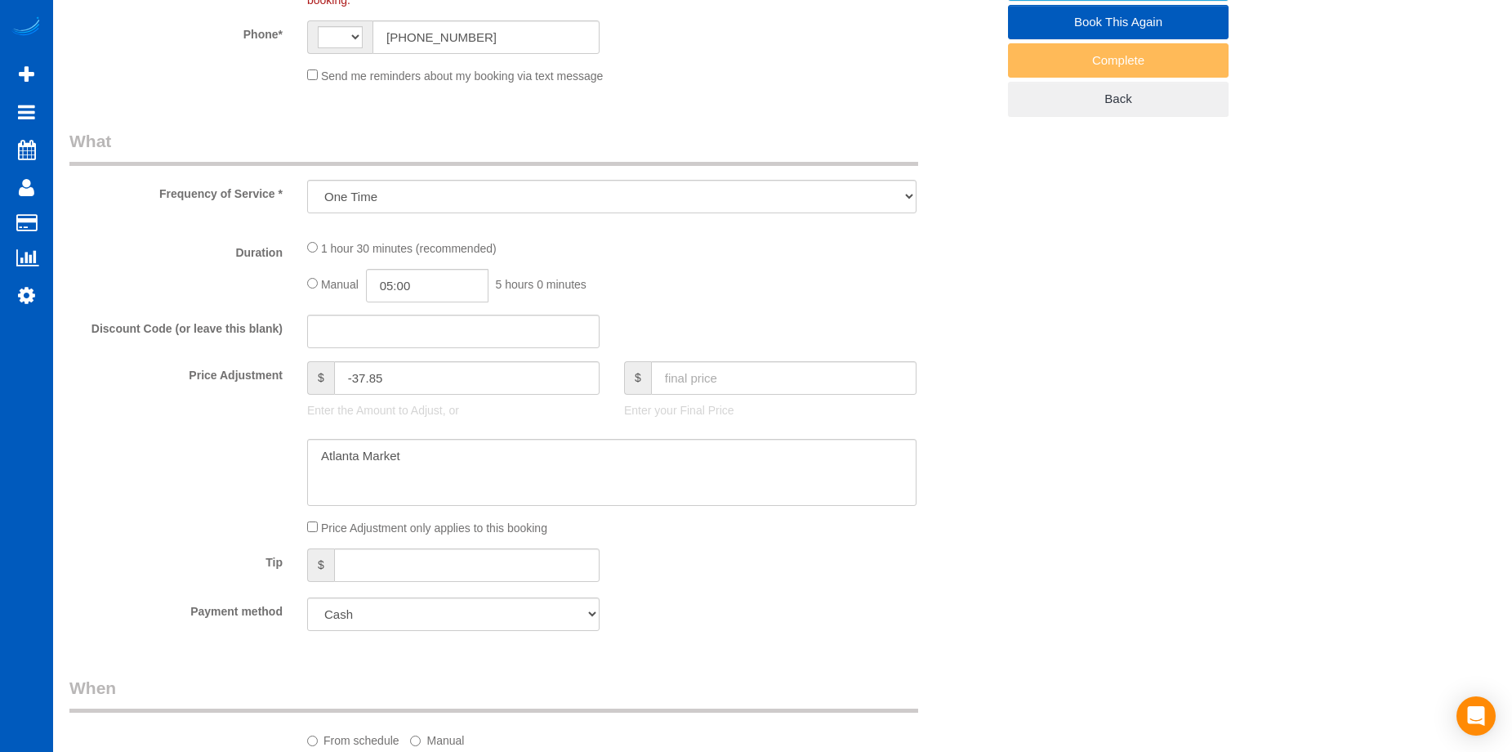
select select "string:[GEOGRAPHIC_DATA]"
select select "spot1"
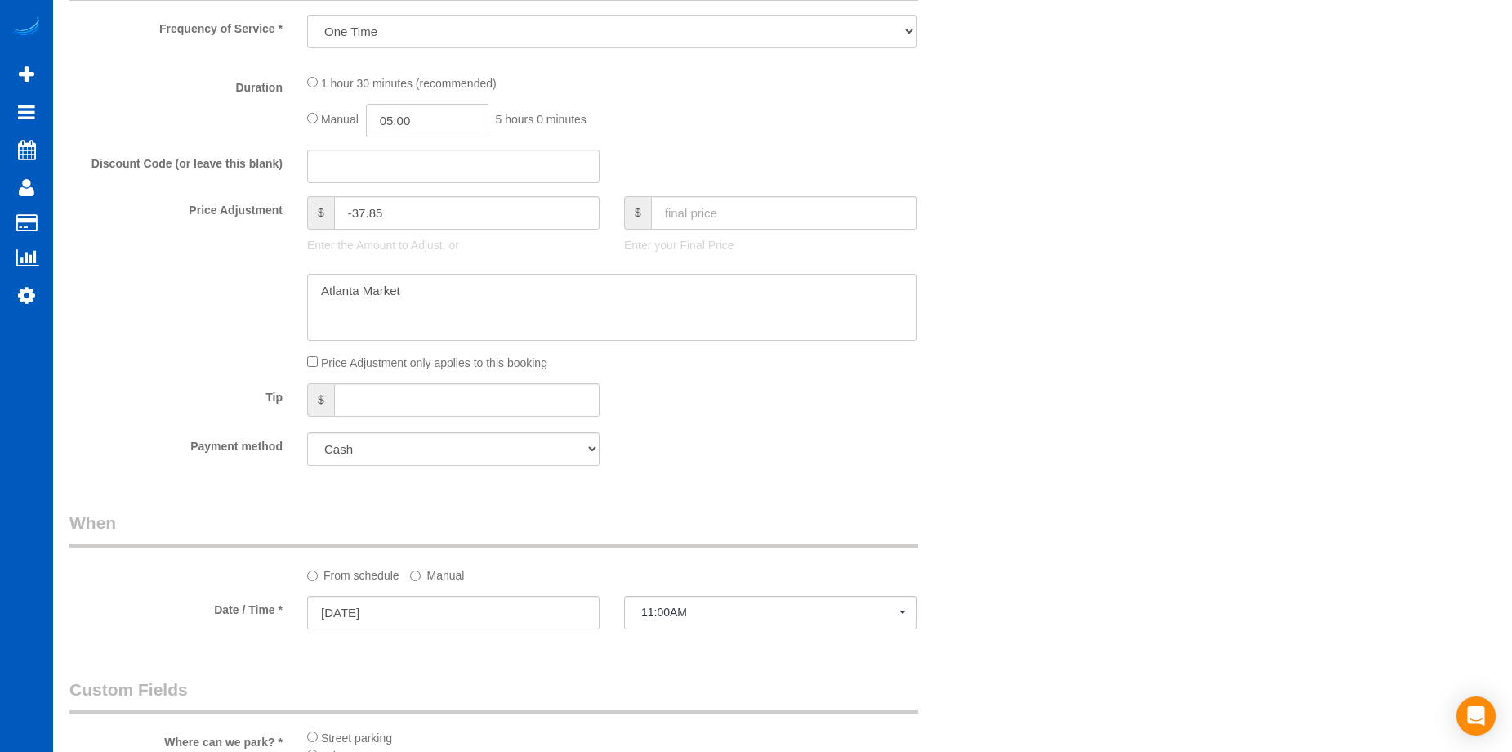
select select "199"
select select "1001"
select select "2"
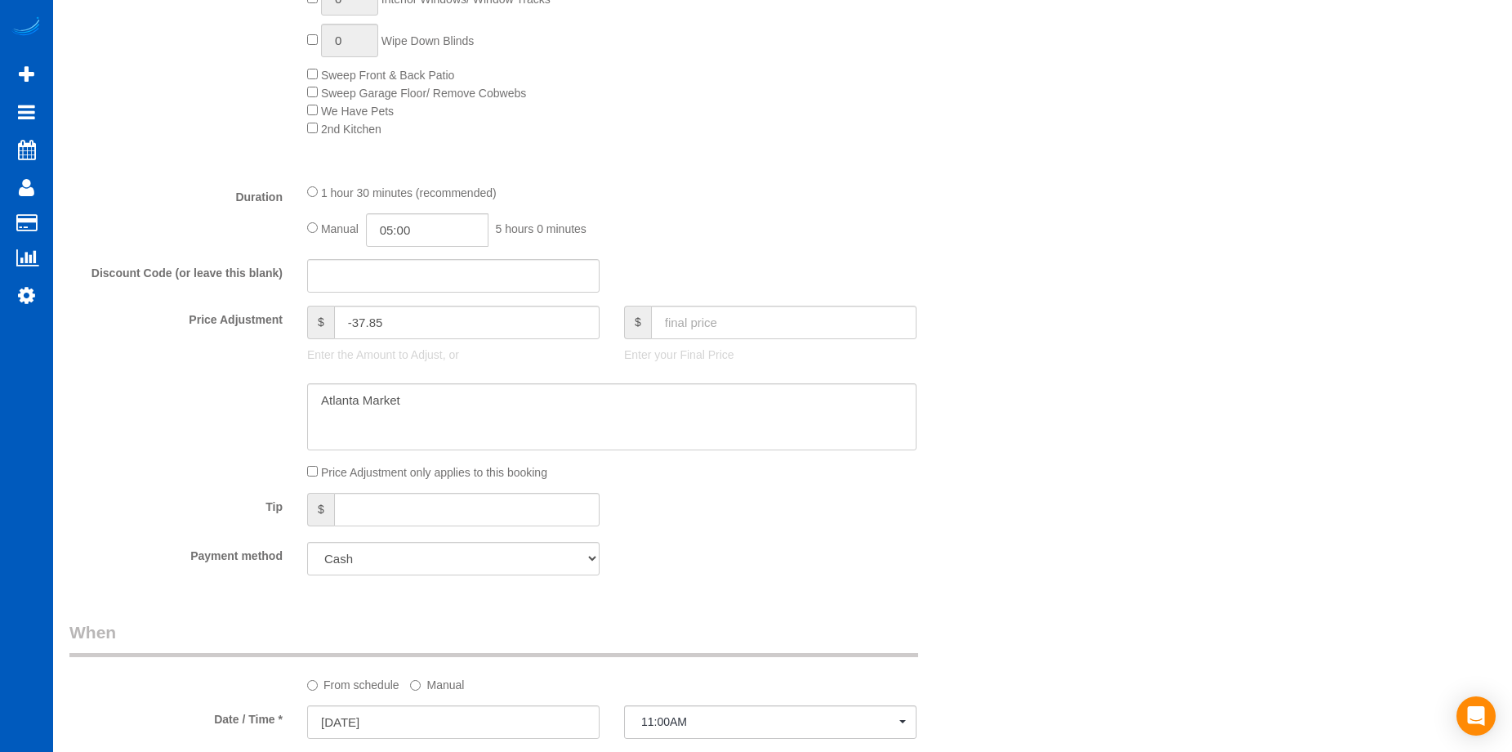
select select "object:1153"
select select "1001"
select select "2"
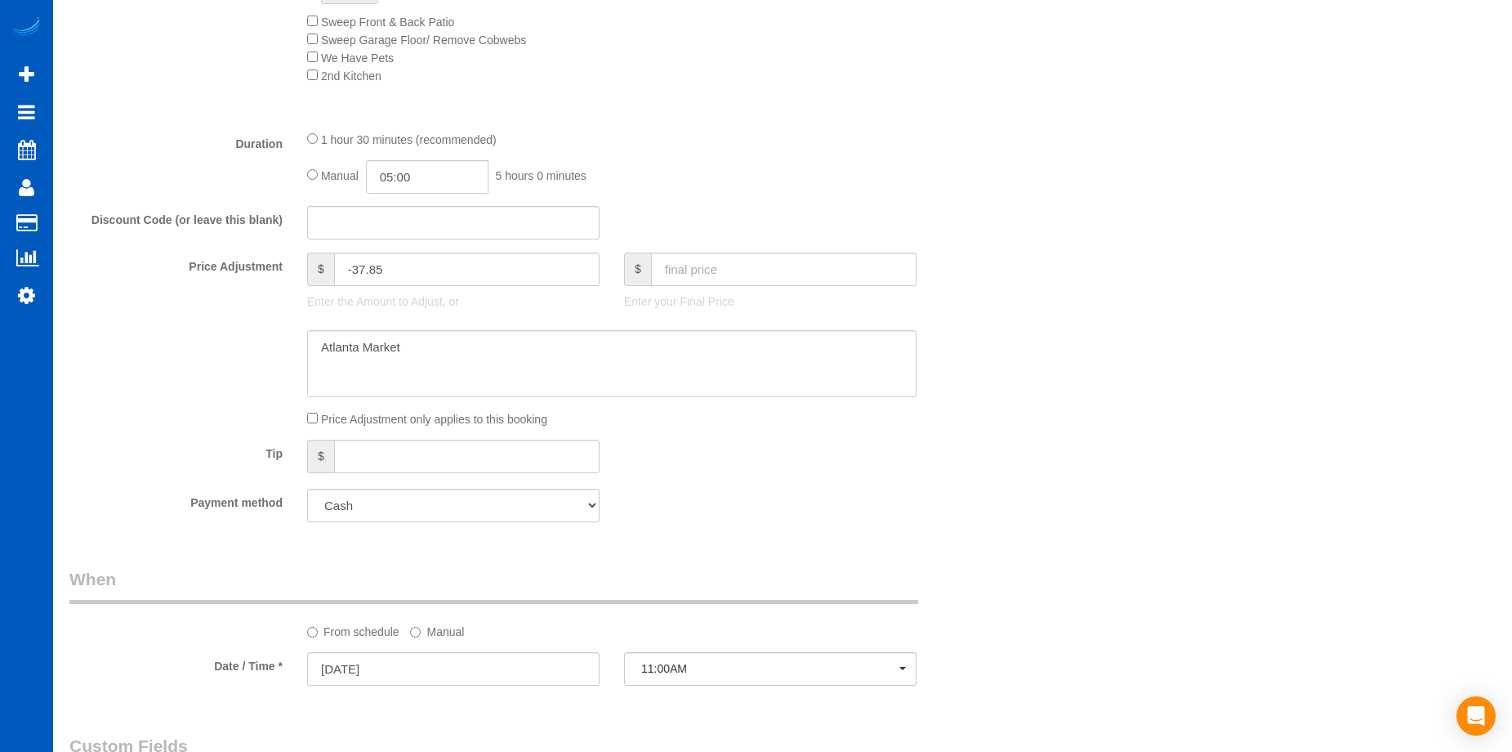
scroll to position [1144, 0]
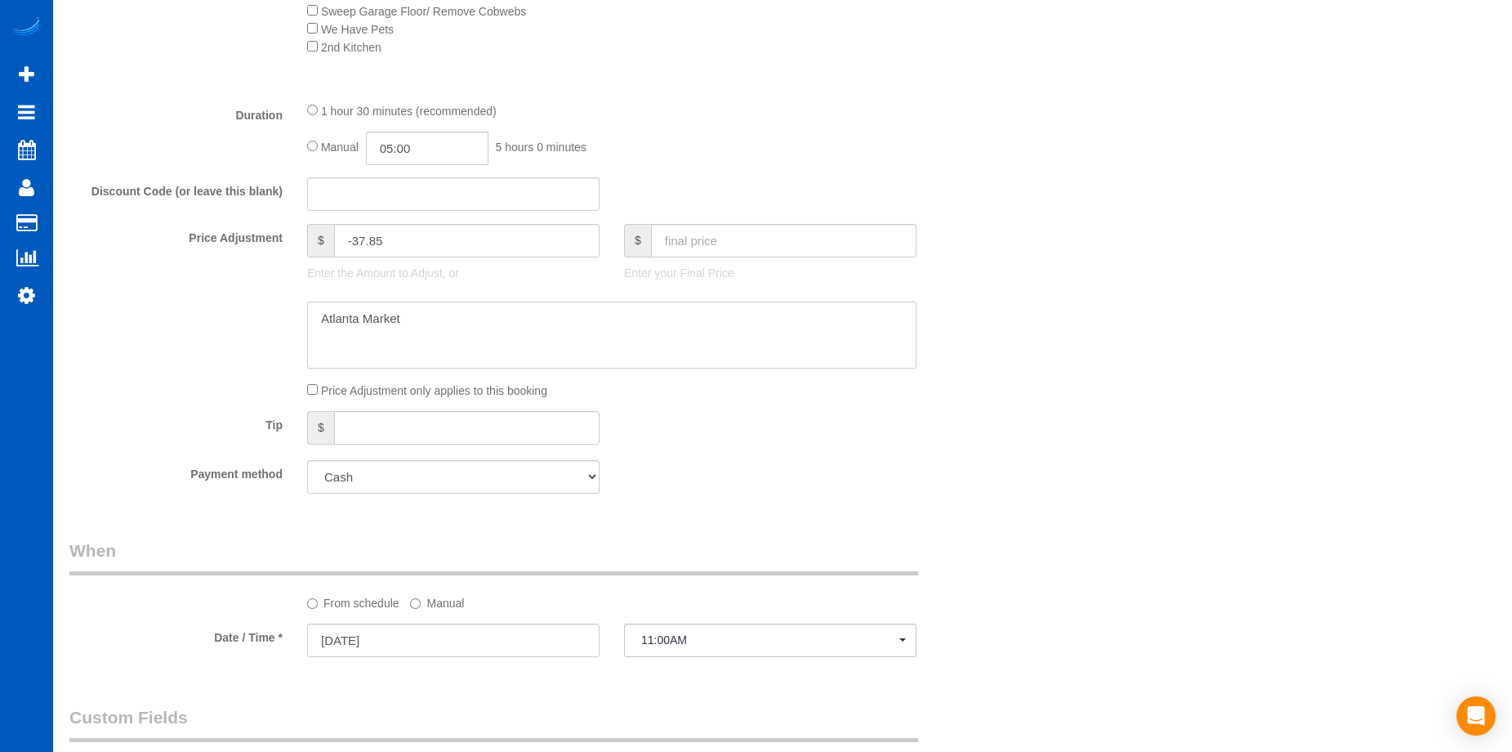
click at [530, 302] on textarea at bounding box center [612, 334] width 610 height 67
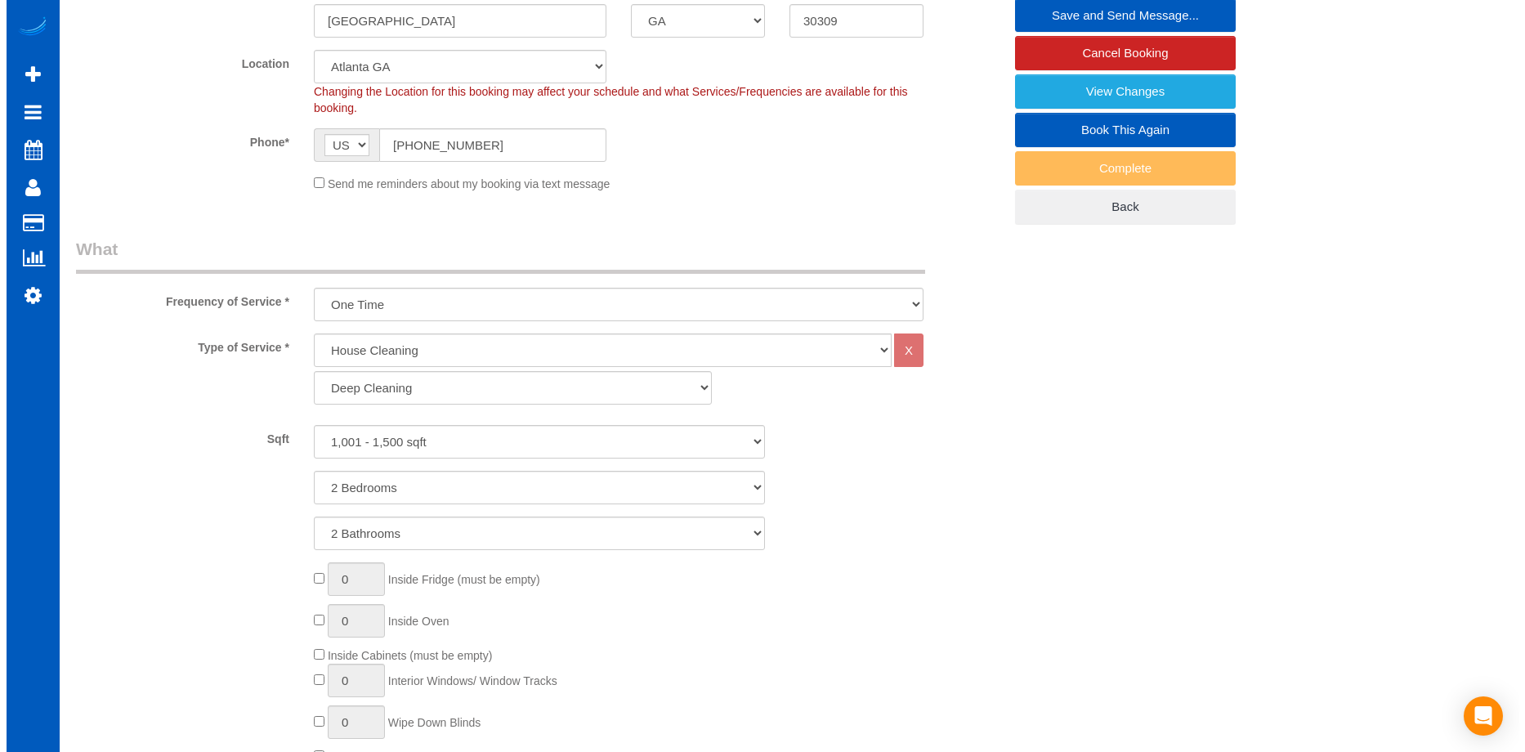
scroll to position [0, 0]
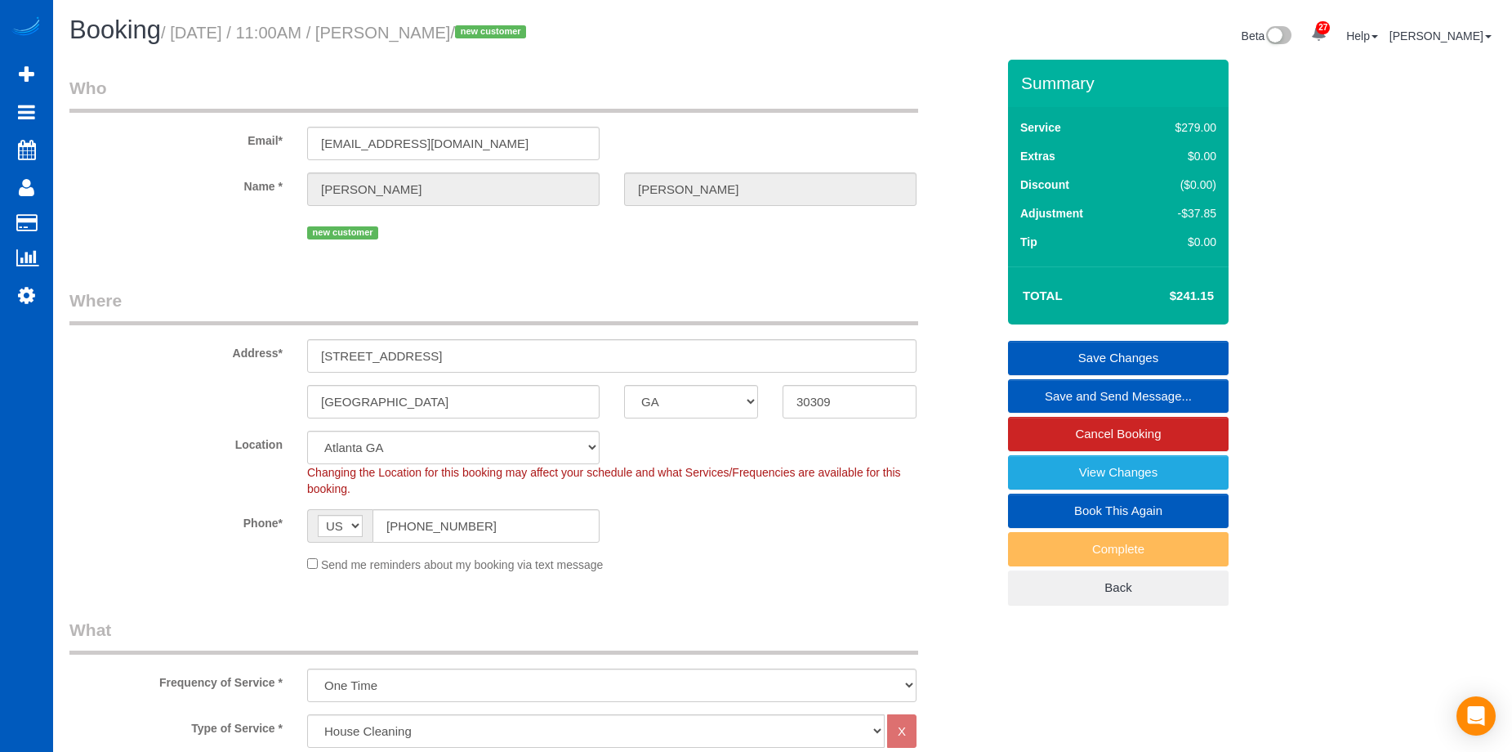
type textarea "Atlanta Market, added $4 parking charge."
click at [1089, 348] on link "Save Changes" at bounding box center [1118, 358] width 221 height 34
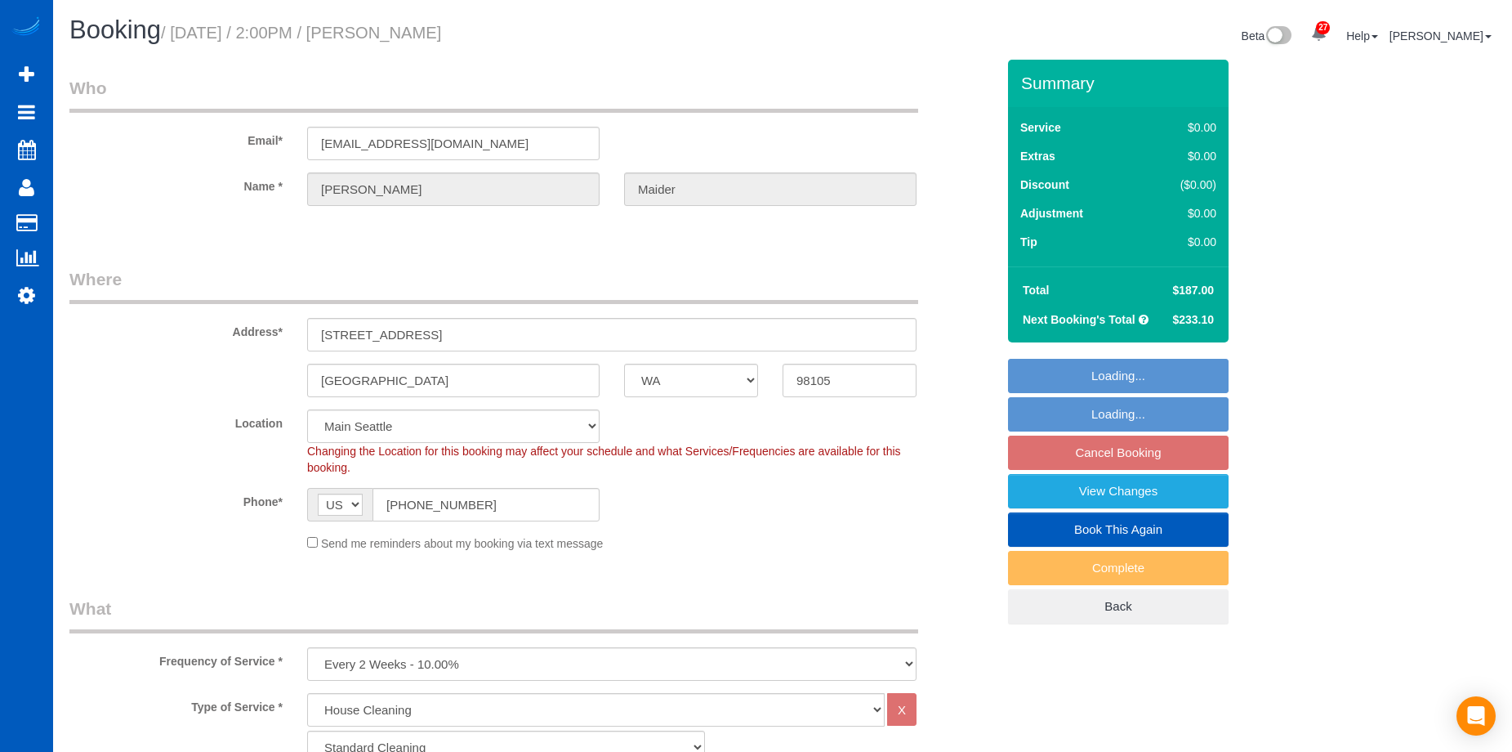
select select "WA"
select select "199"
select select "2001"
select select "3"
select select "2"
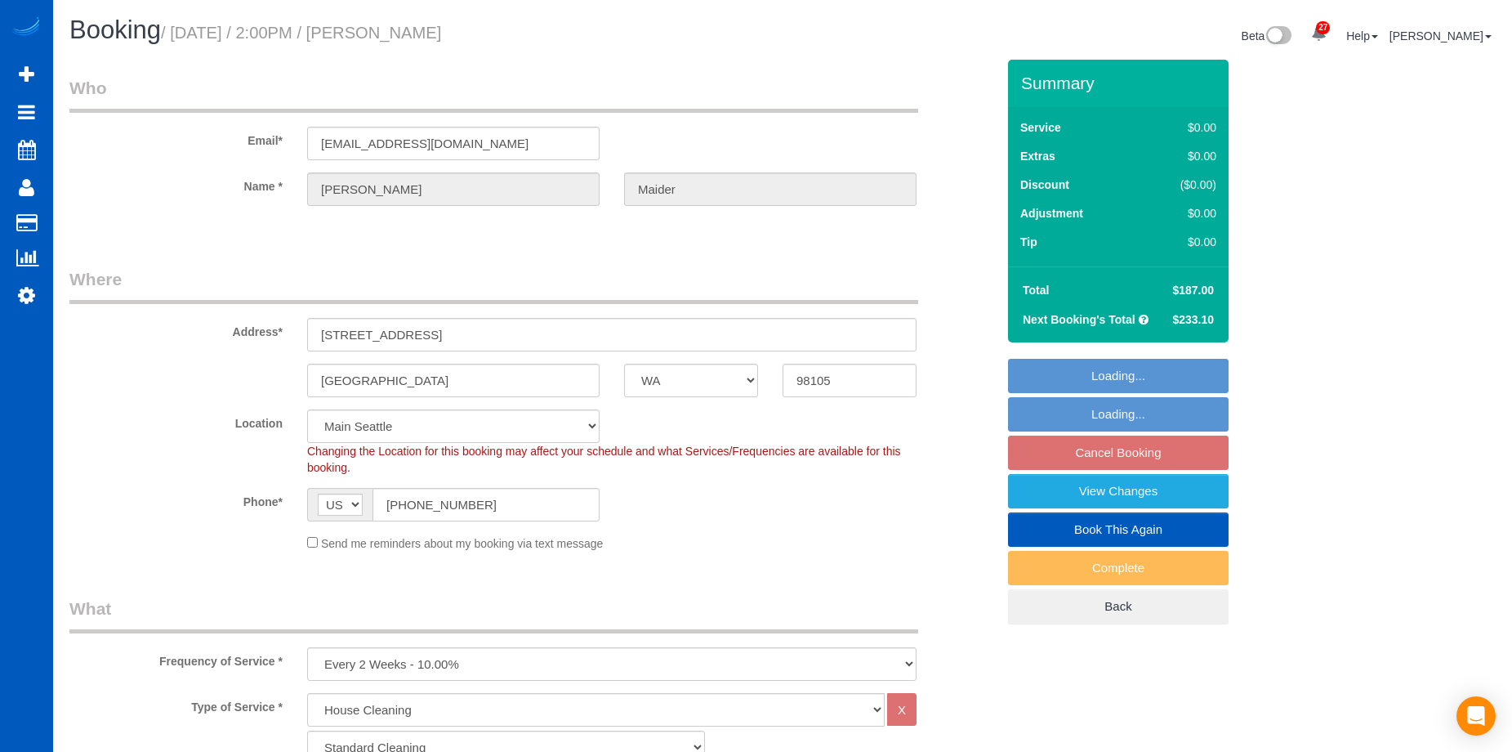
select select "spot2"
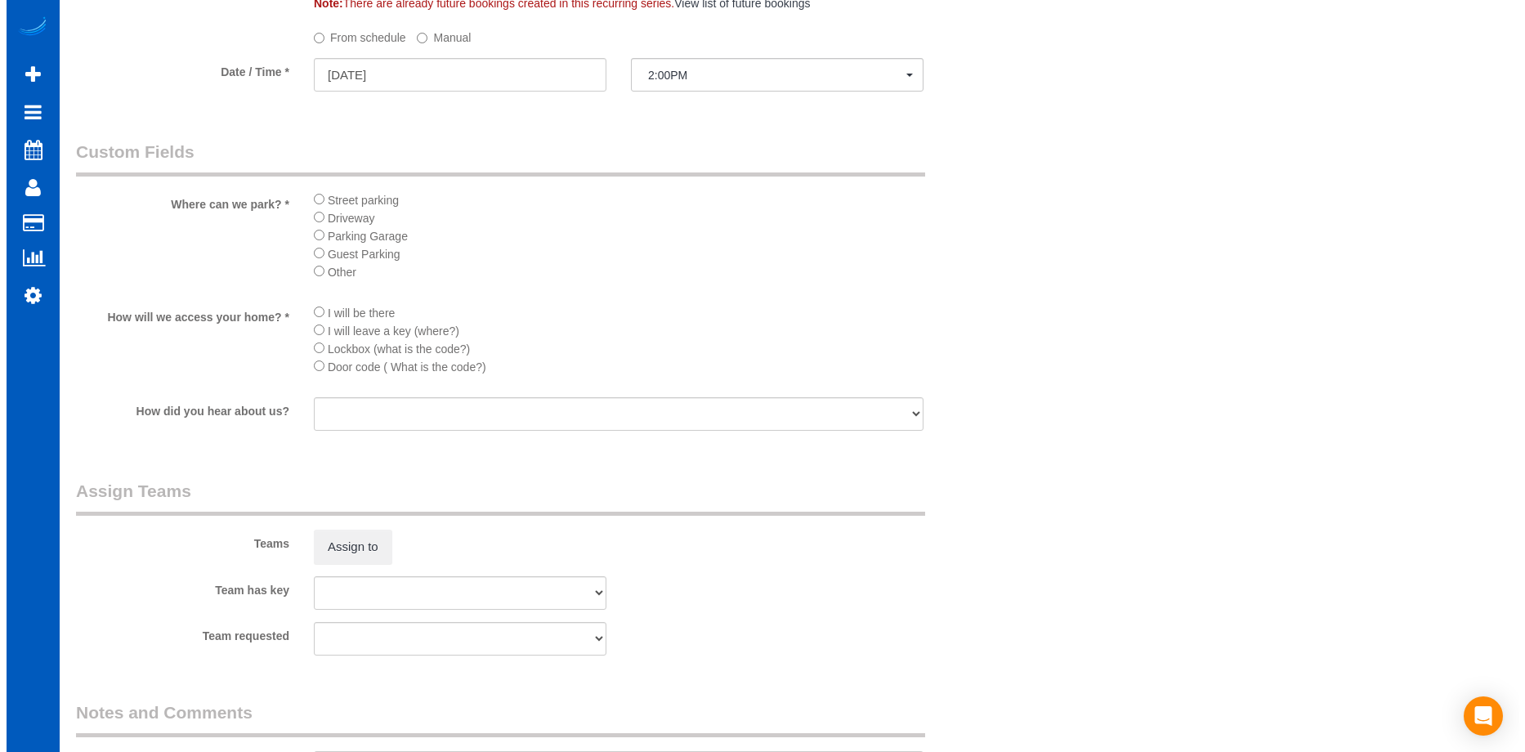
scroll to position [1961, 0]
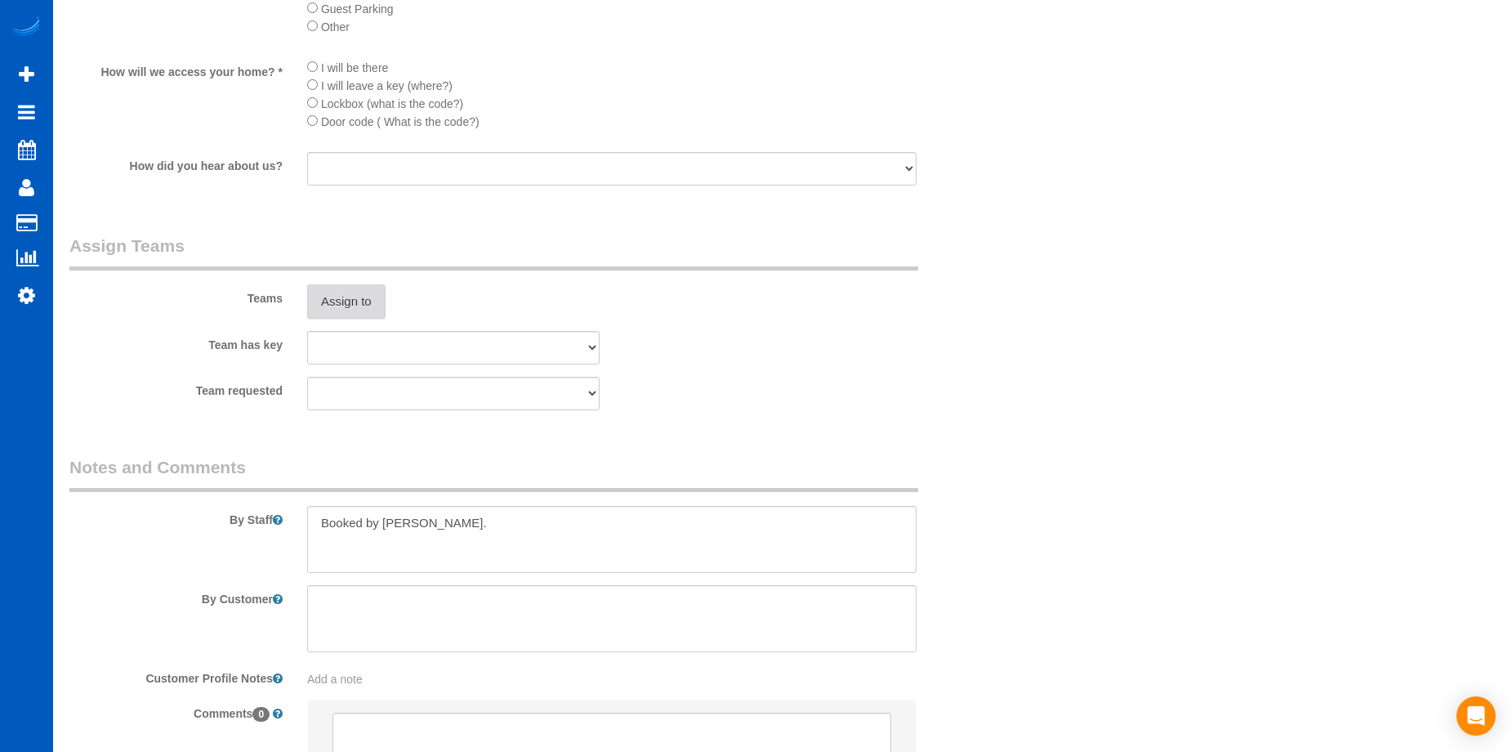
click at [337, 305] on button "Assign to" at bounding box center [346, 301] width 78 height 34
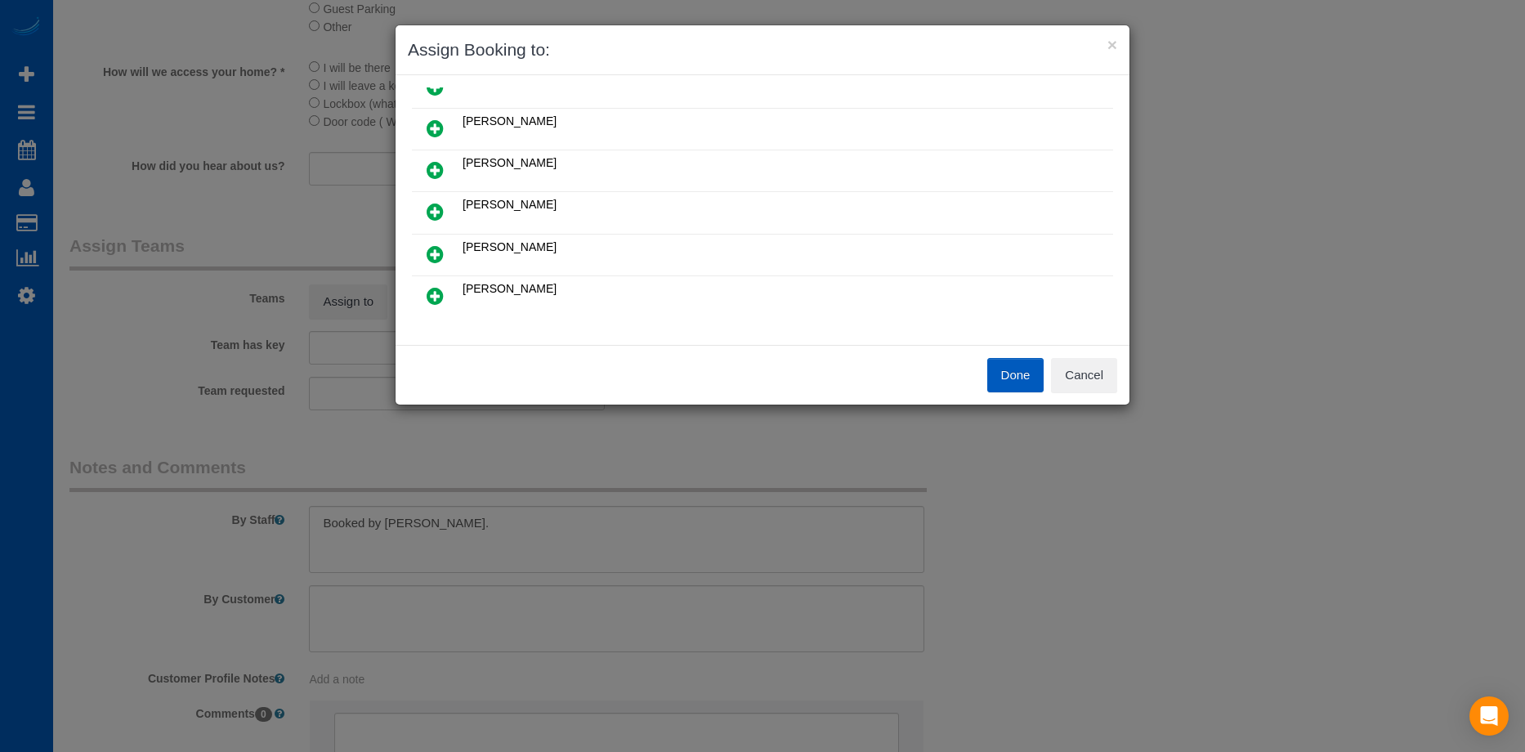
scroll to position [82, 0]
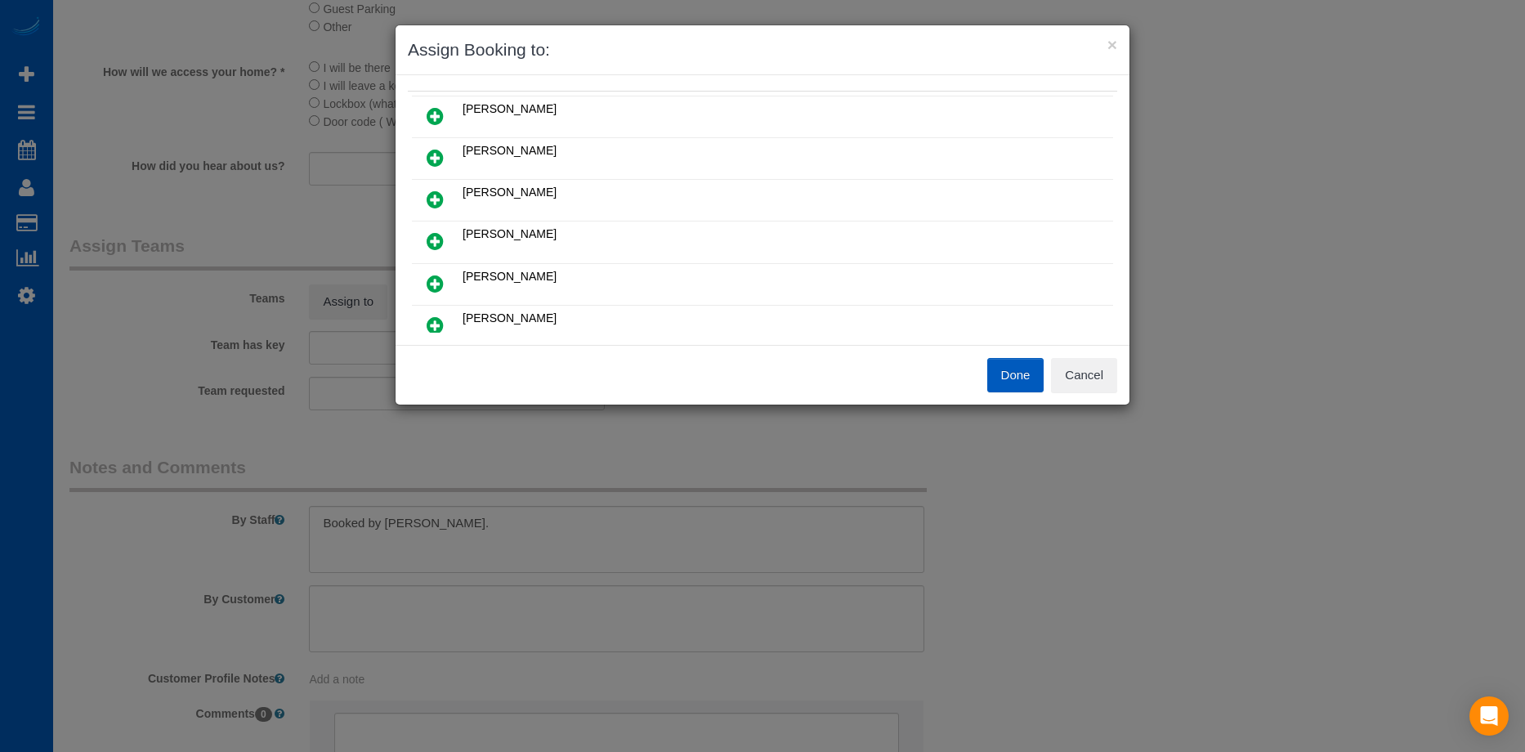
click at [441, 284] on icon at bounding box center [434, 284] width 17 height 20
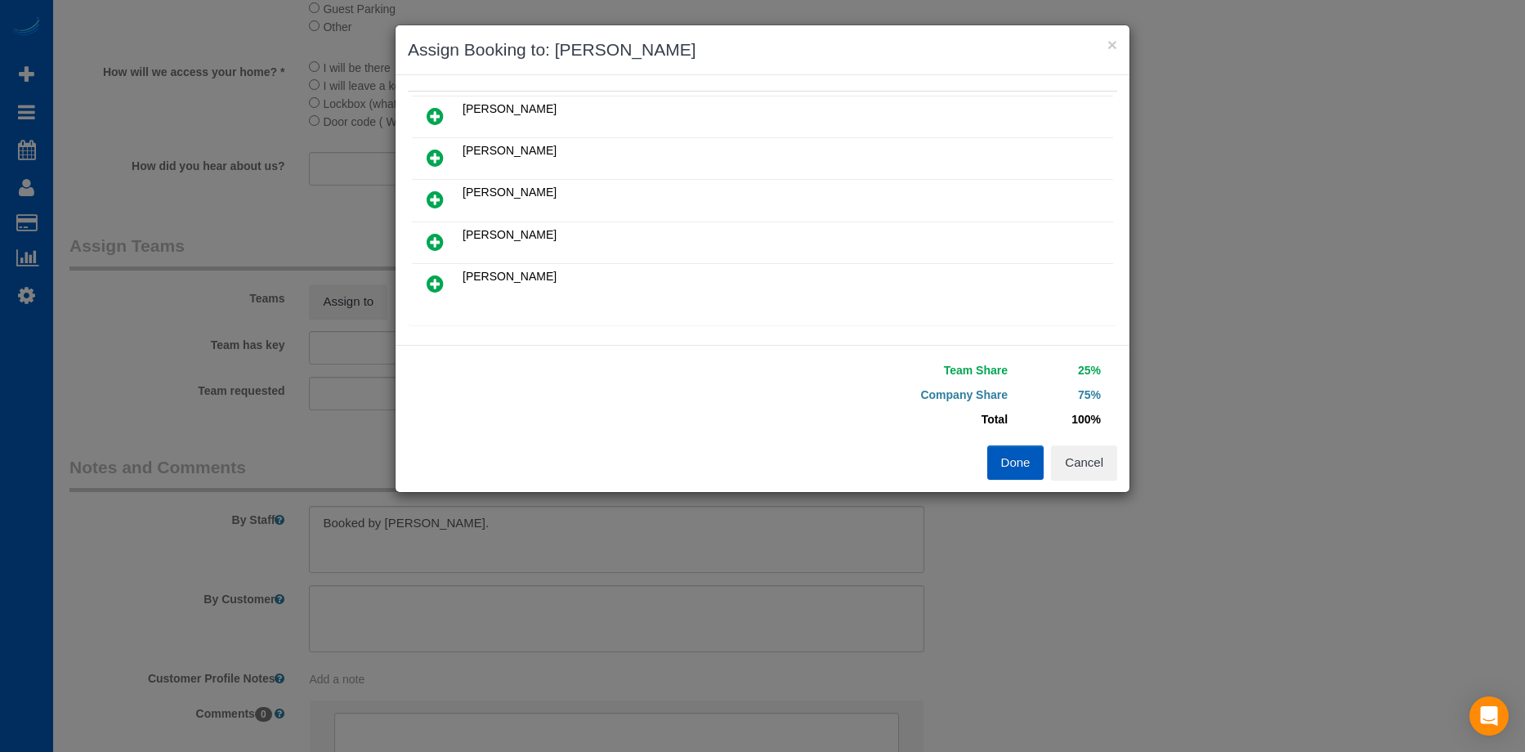
click at [434, 278] on icon at bounding box center [434, 284] width 17 height 20
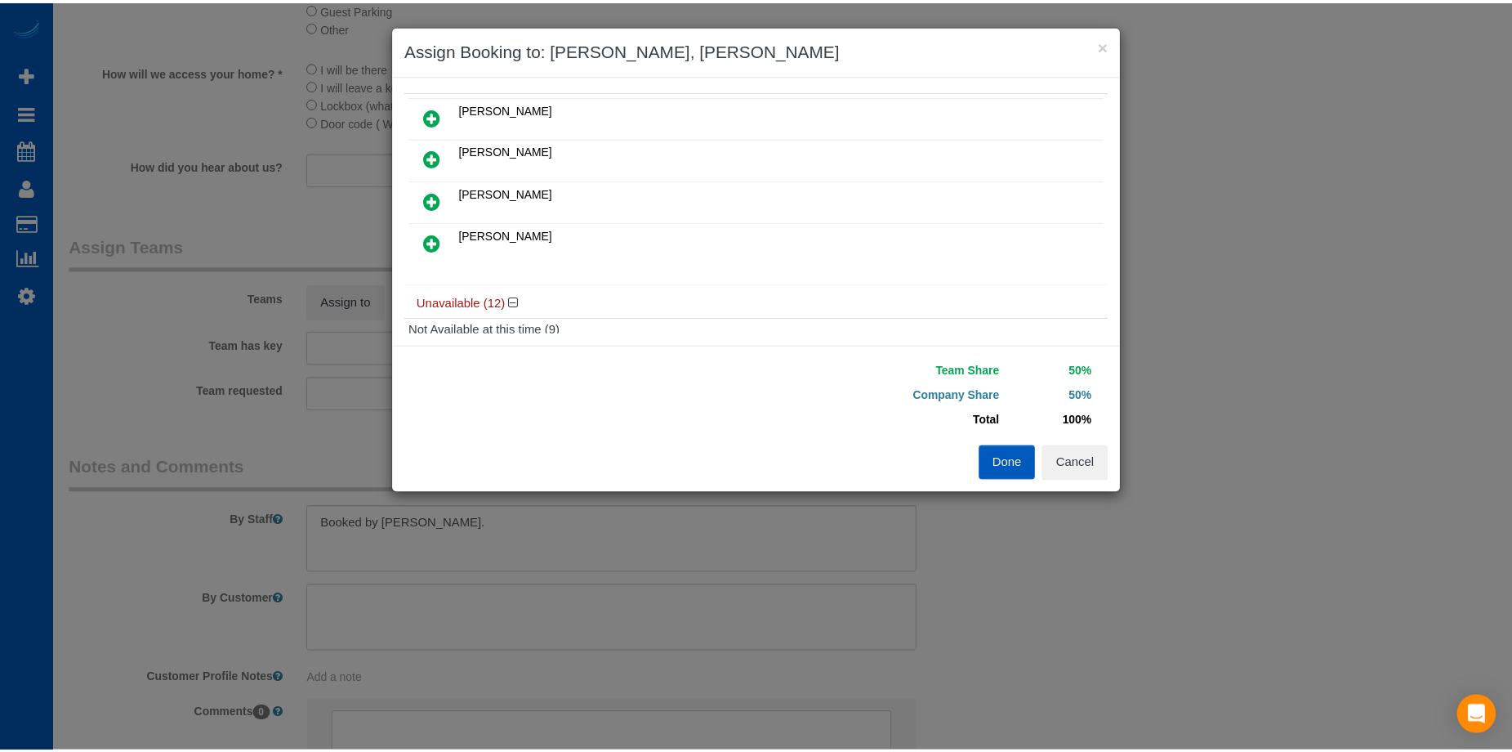
scroll to position [0, 0]
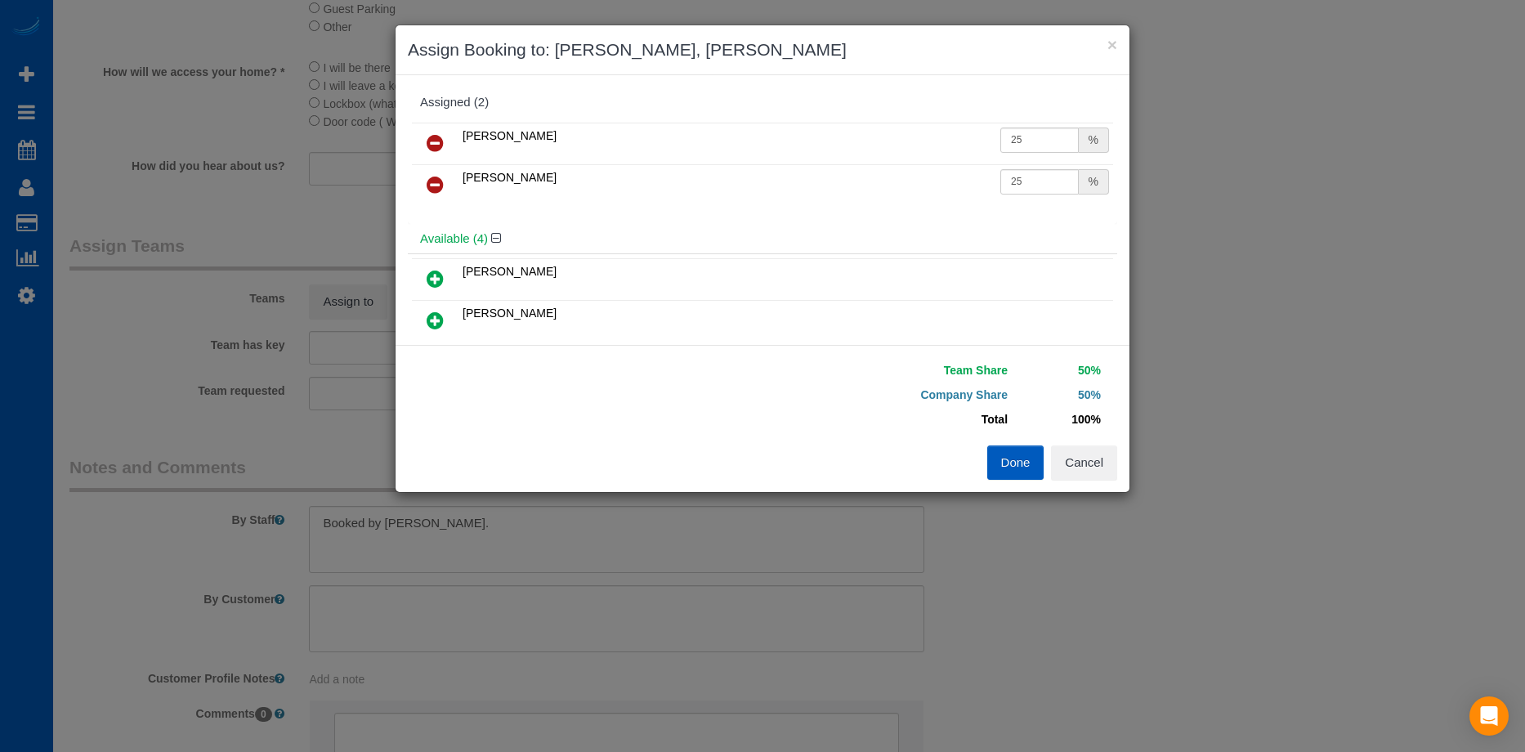
click at [1001, 458] on button "Done" at bounding box center [1015, 462] width 57 height 34
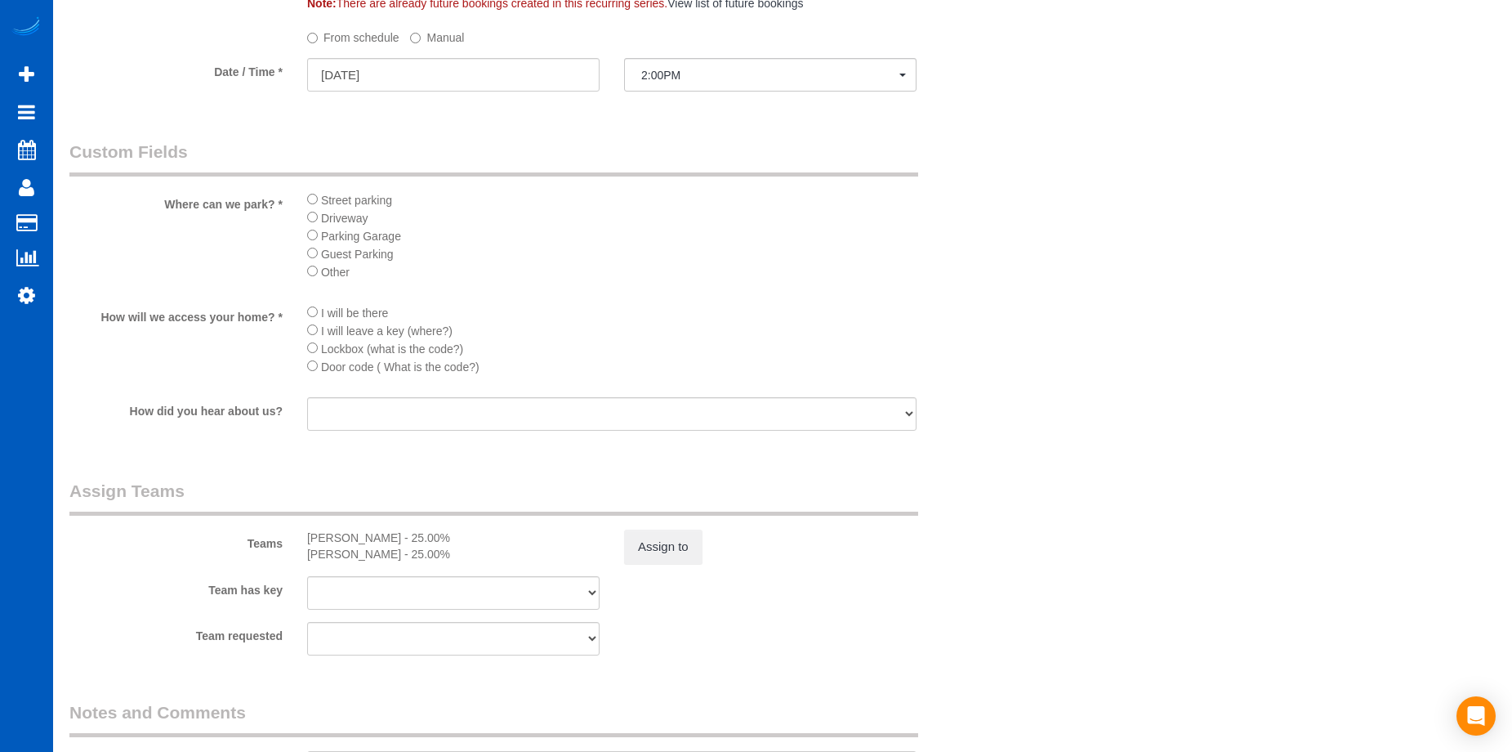
scroll to position [2104, 0]
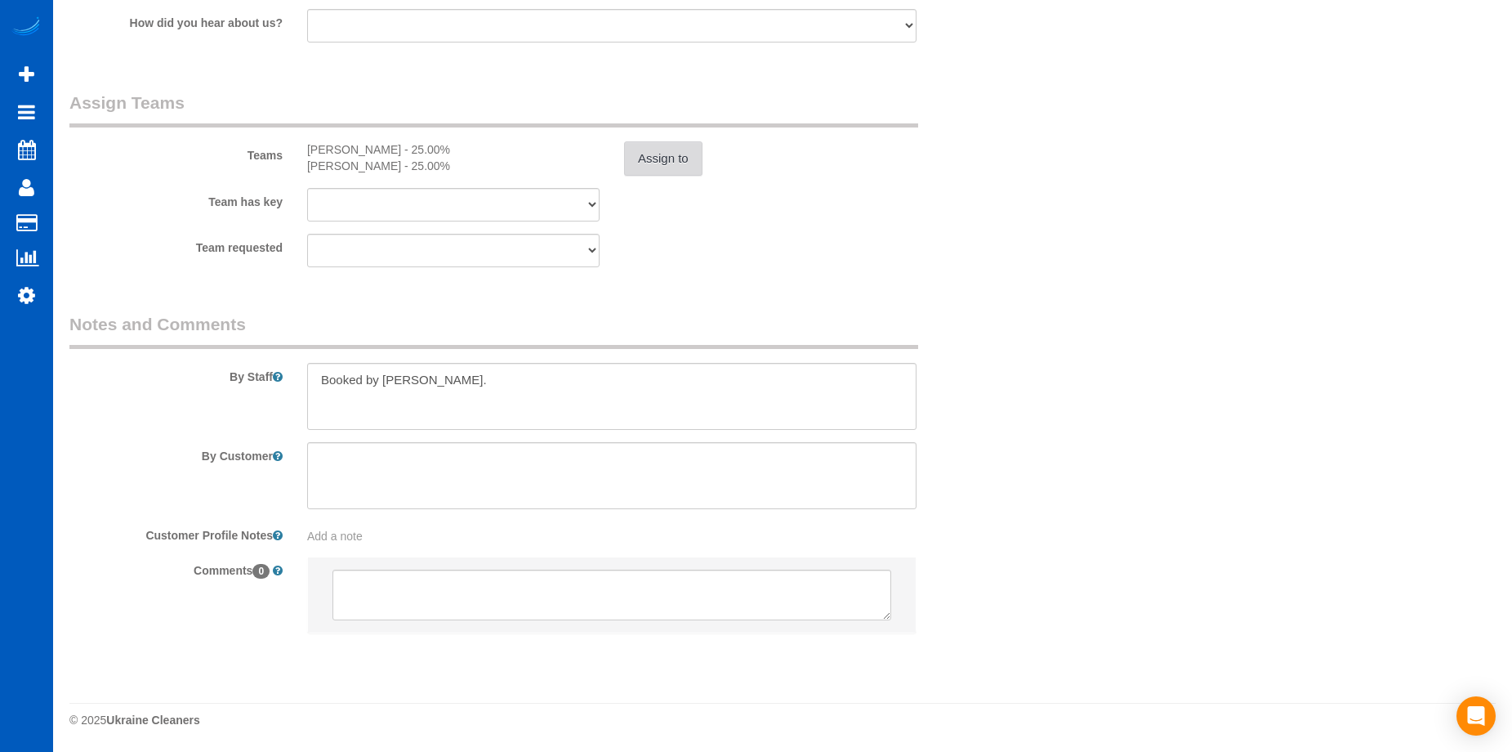
click at [681, 161] on button "Assign to" at bounding box center [663, 158] width 78 height 34
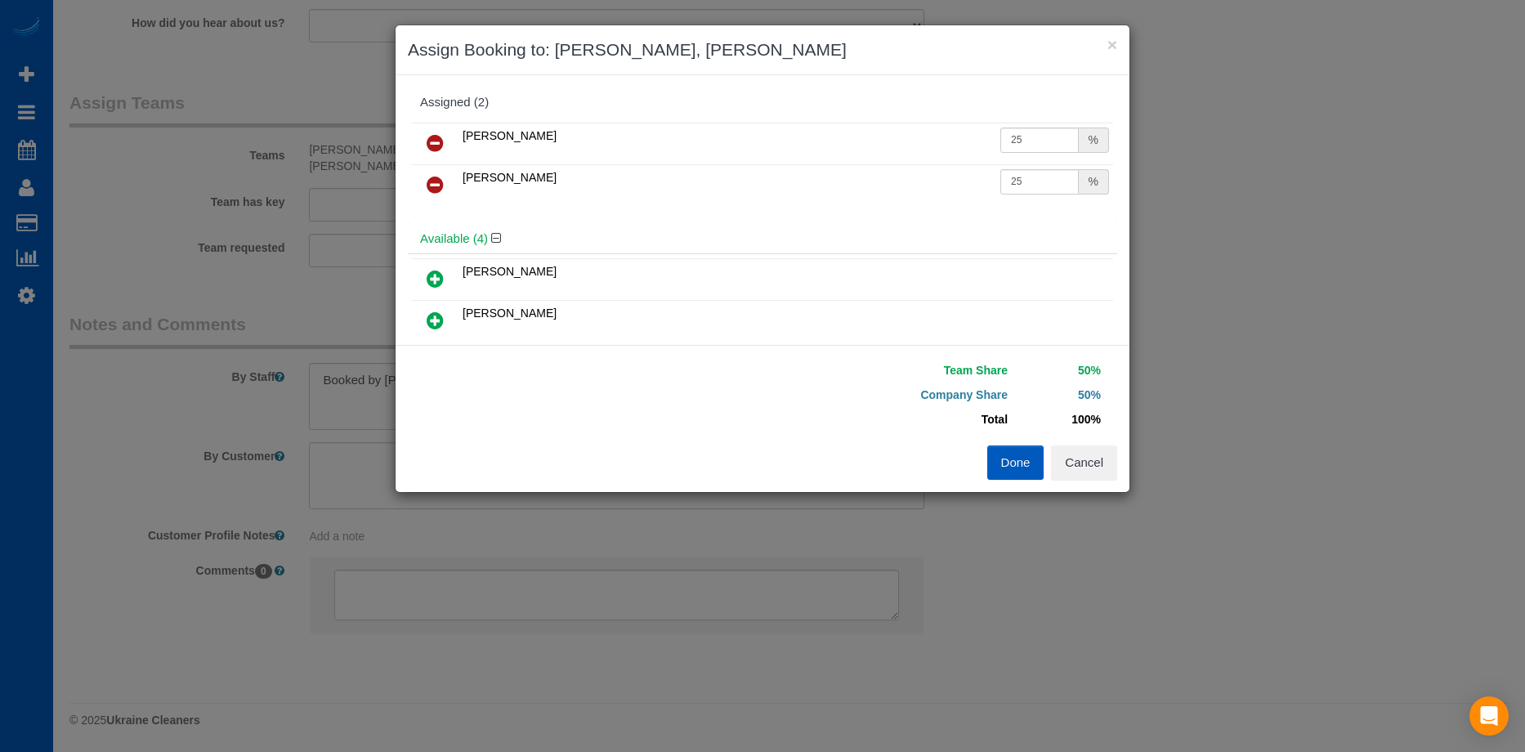
click at [1011, 153] on td "25 %" at bounding box center [1054, 144] width 117 height 42
drag, startPoint x: 1038, startPoint y: 138, endPoint x: 846, endPoint y: 132, distance: 191.3
click at [846, 132] on tr "Viktoriia Zhukovska 25 %" at bounding box center [762, 144] width 701 height 42
type input "30.75"
click at [1011, 176] on input "25" at bounding box center [1039, 181] width 78 height 25
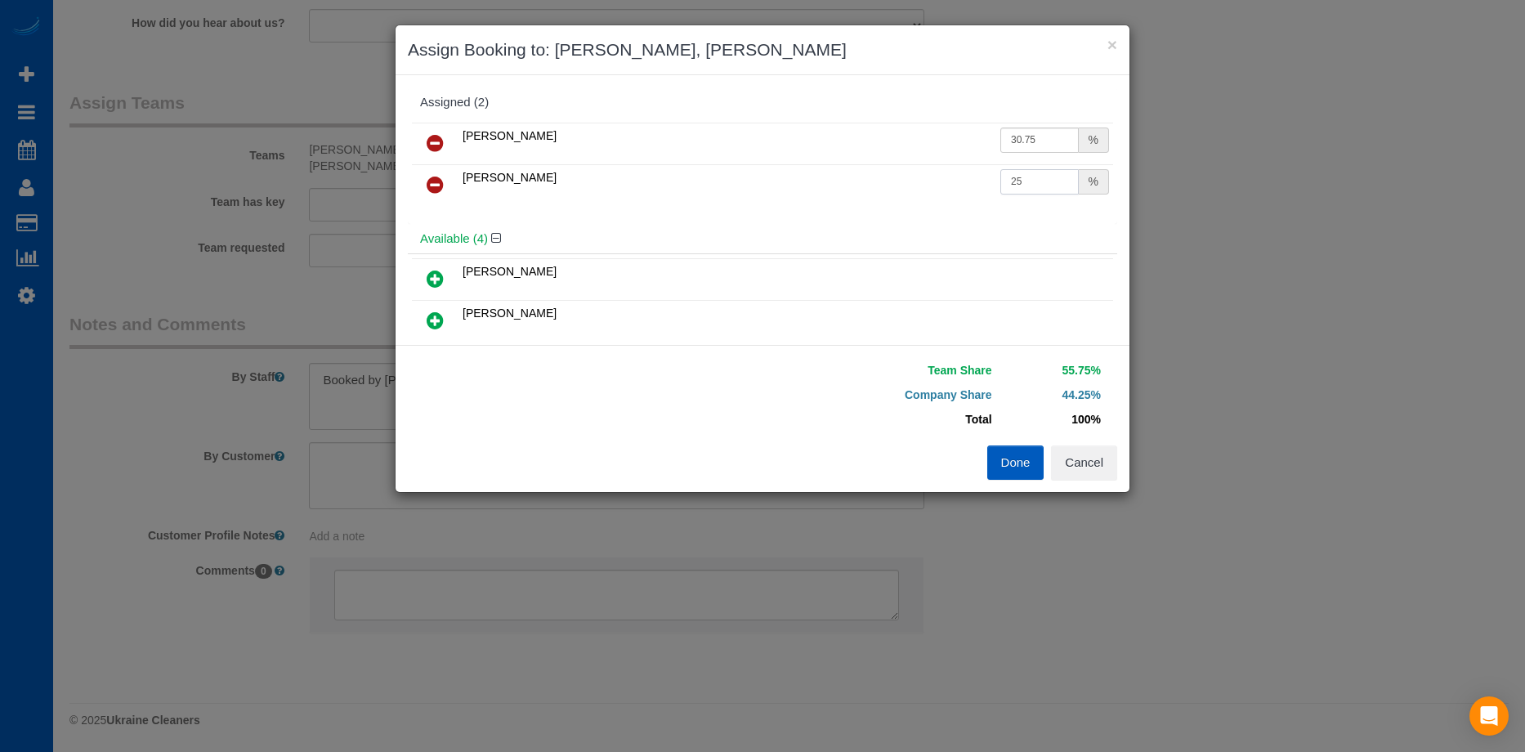
drag, startPoint x: 1027, startPoint y: 179, endPoint x: 919, endPoint y: 184, distance: 108.0
click at [919, 184] on tr "Vira Zhukovska 25 %" at bounding box center [762, 185] width 701 height 42
type input "30.75"
click at [1004, 473] on button "Done" at bounding box center [1015, 462] width 57 height 34
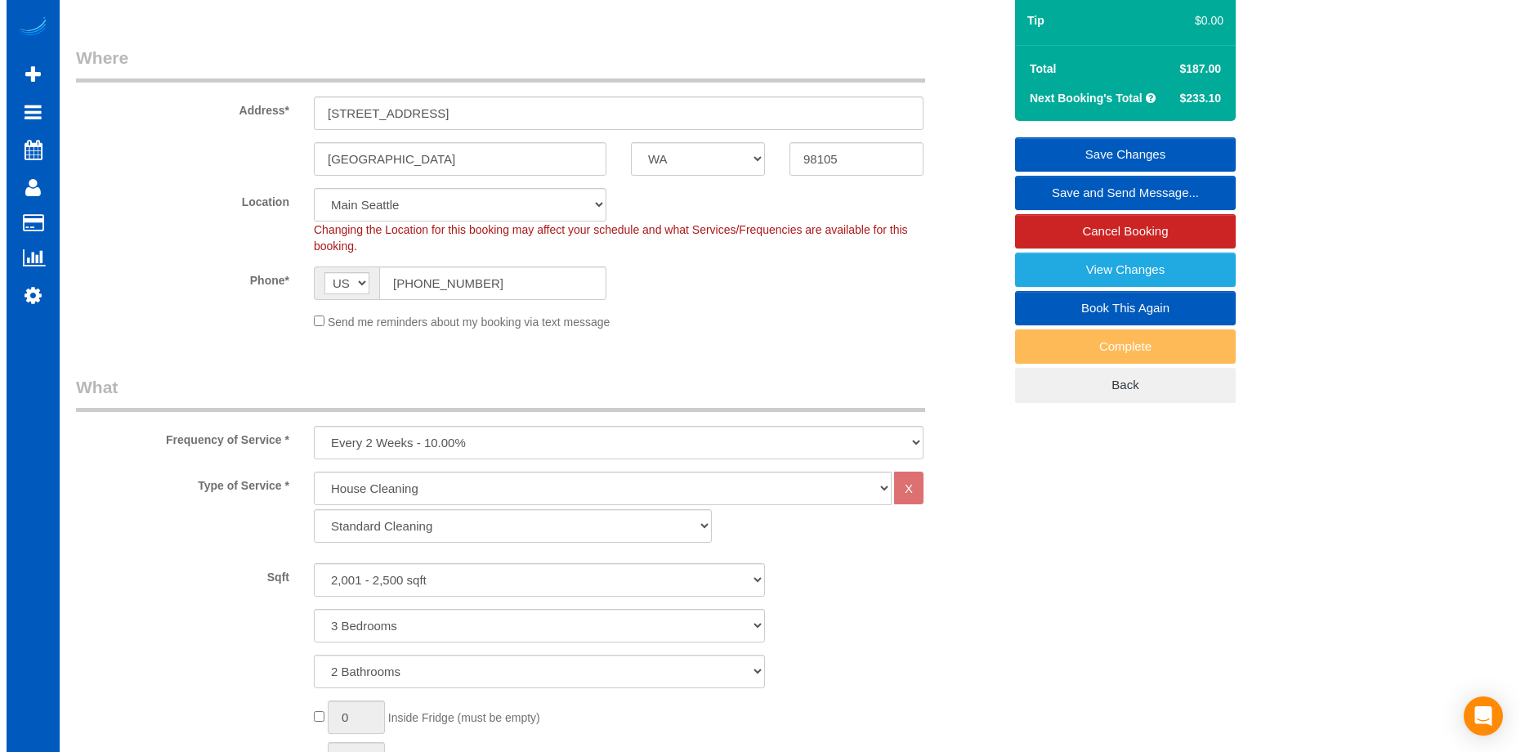
scroll to position [0, 0]
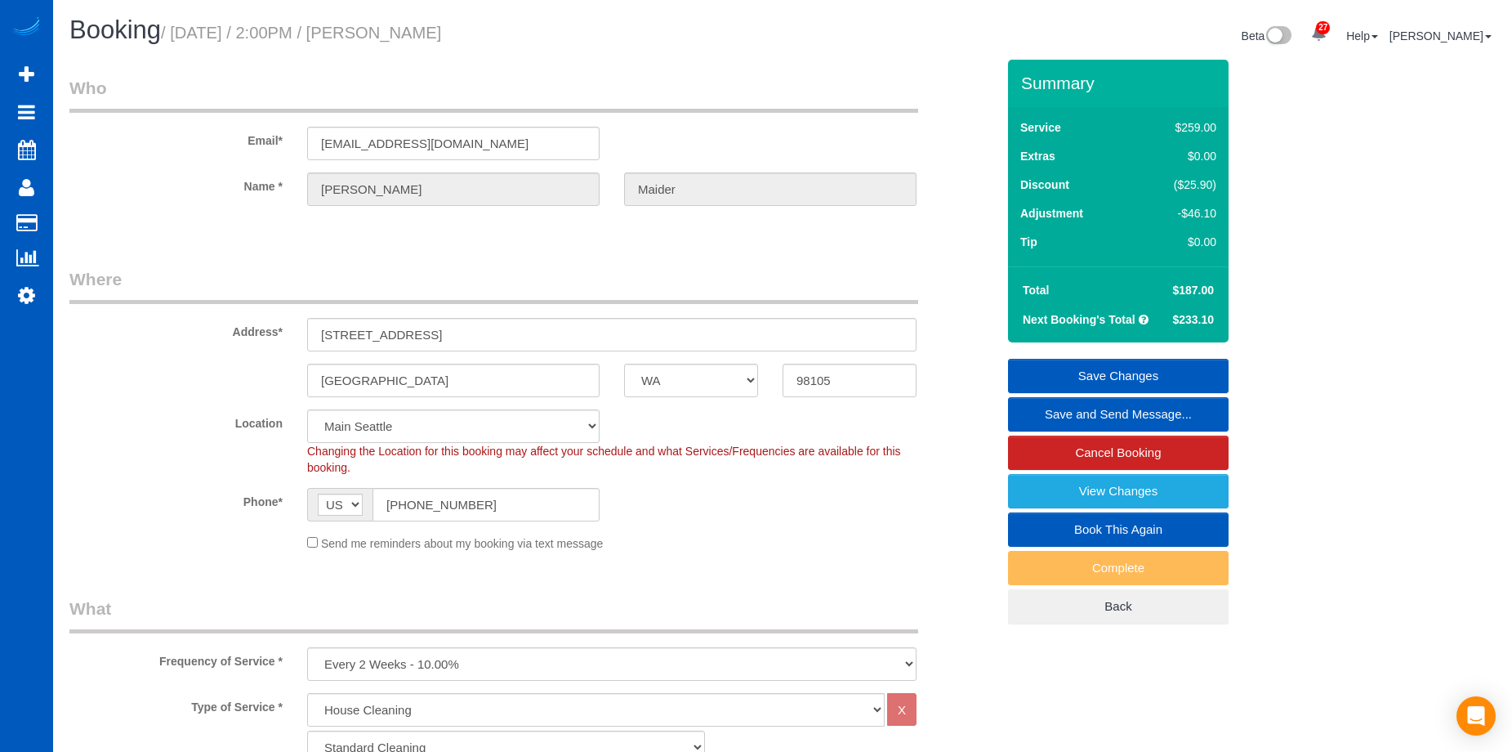
click at [1074, 368] on link "Save Changes" at bounding box center [1118, 376] width 221 height 34
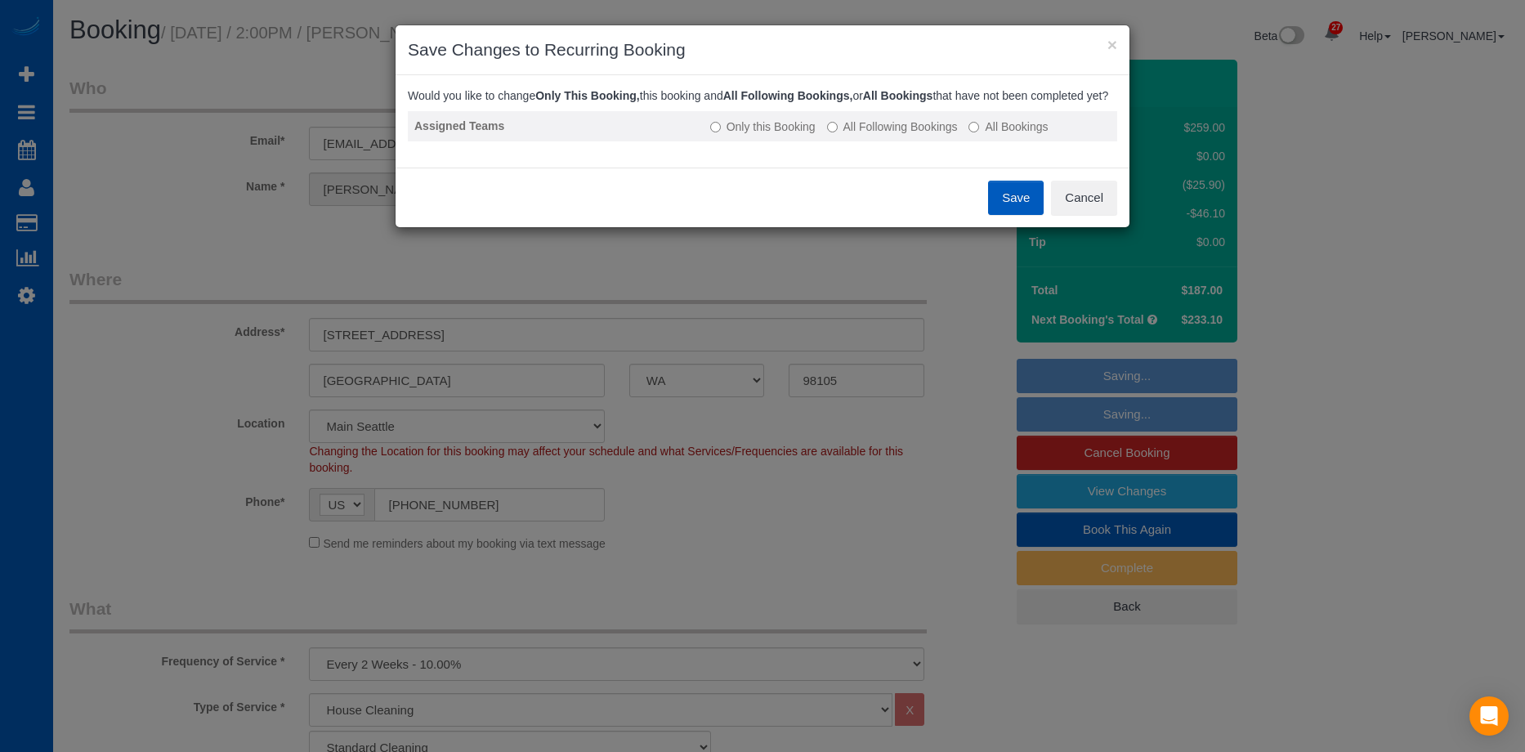
click at [856, 135] on label "All Following Bookings" at bounding box center [892, 126] width 131 height 16
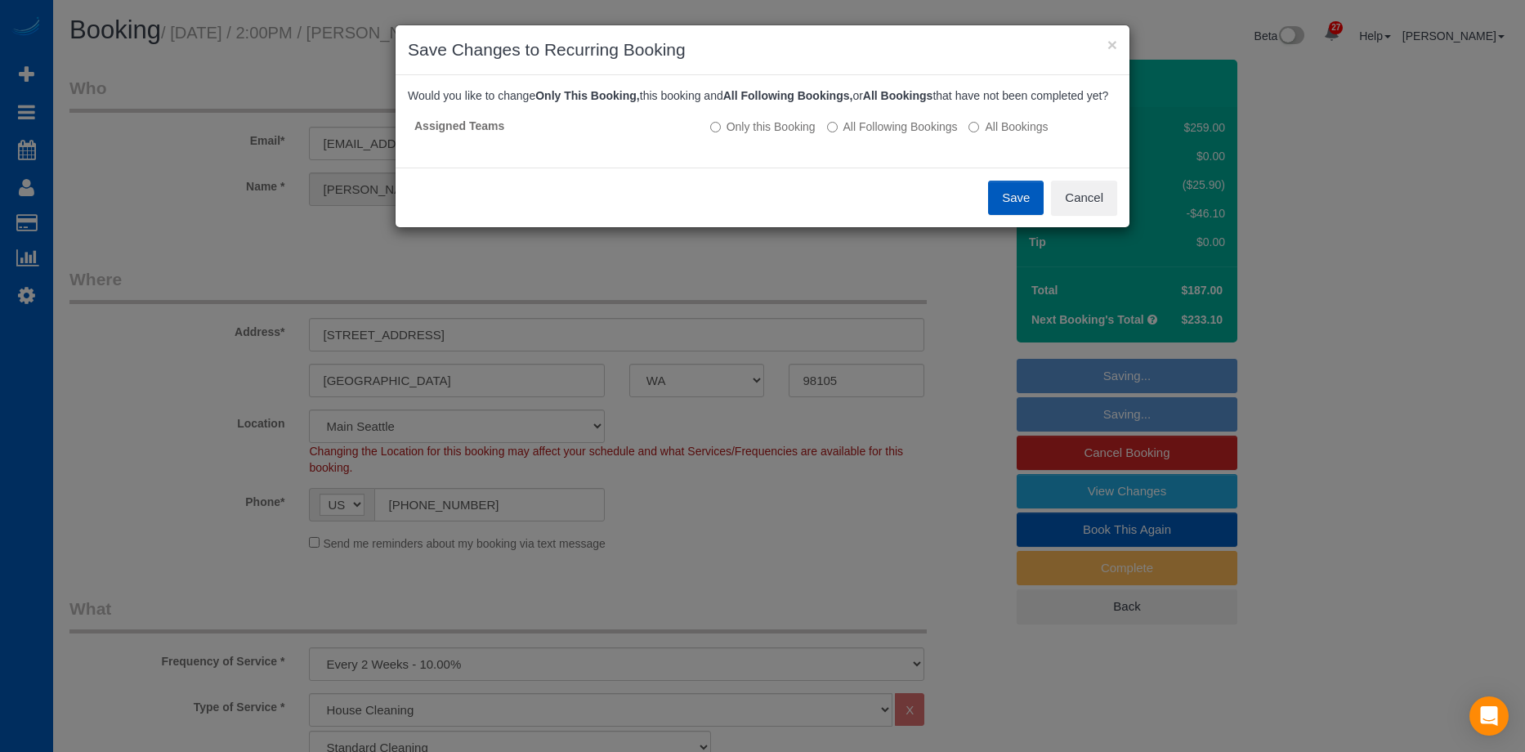
click at [1029, 209] on button "Save" at bounding box center [1016, 198] width 56 height 34
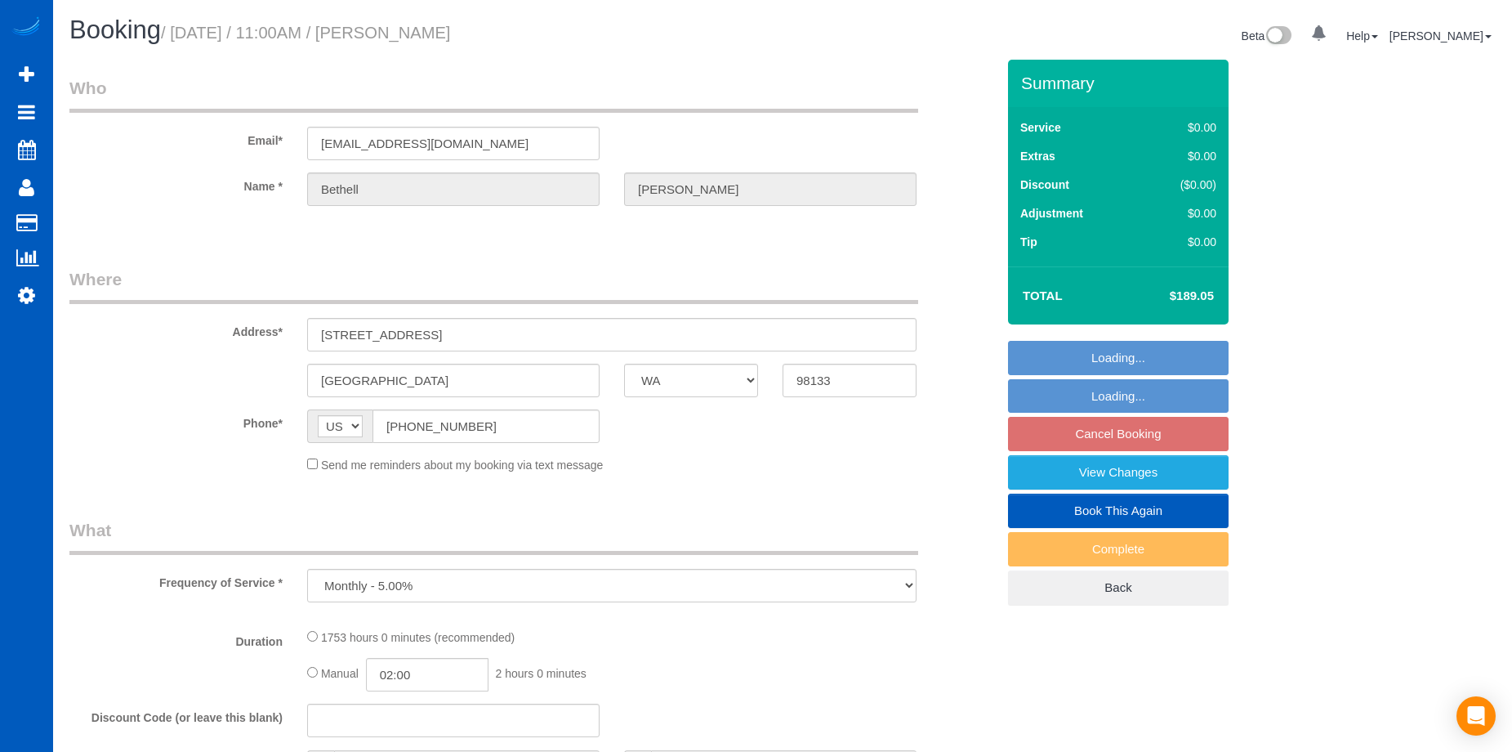
select select "WA"
select select "1001"
select select "3"
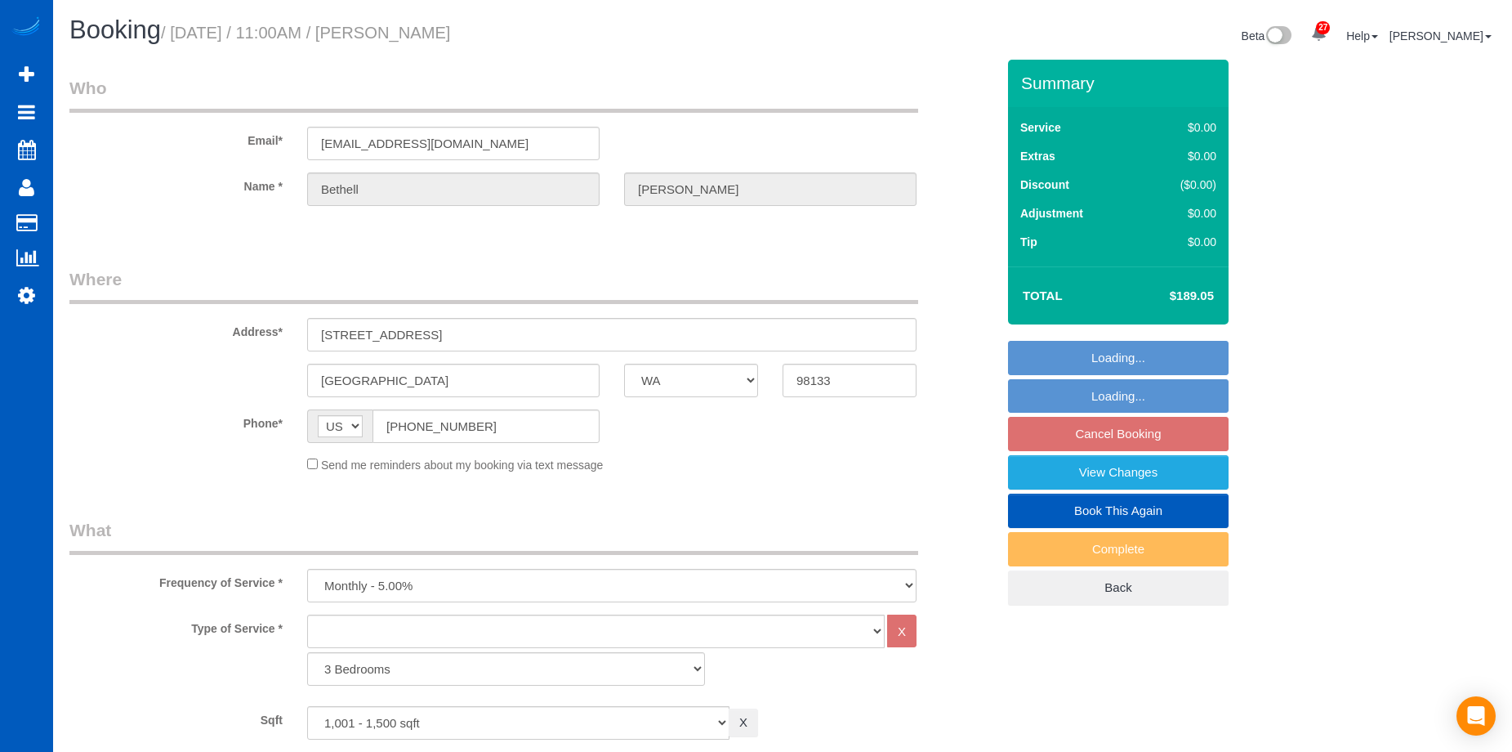
select select "spot2"
select select "number:8"
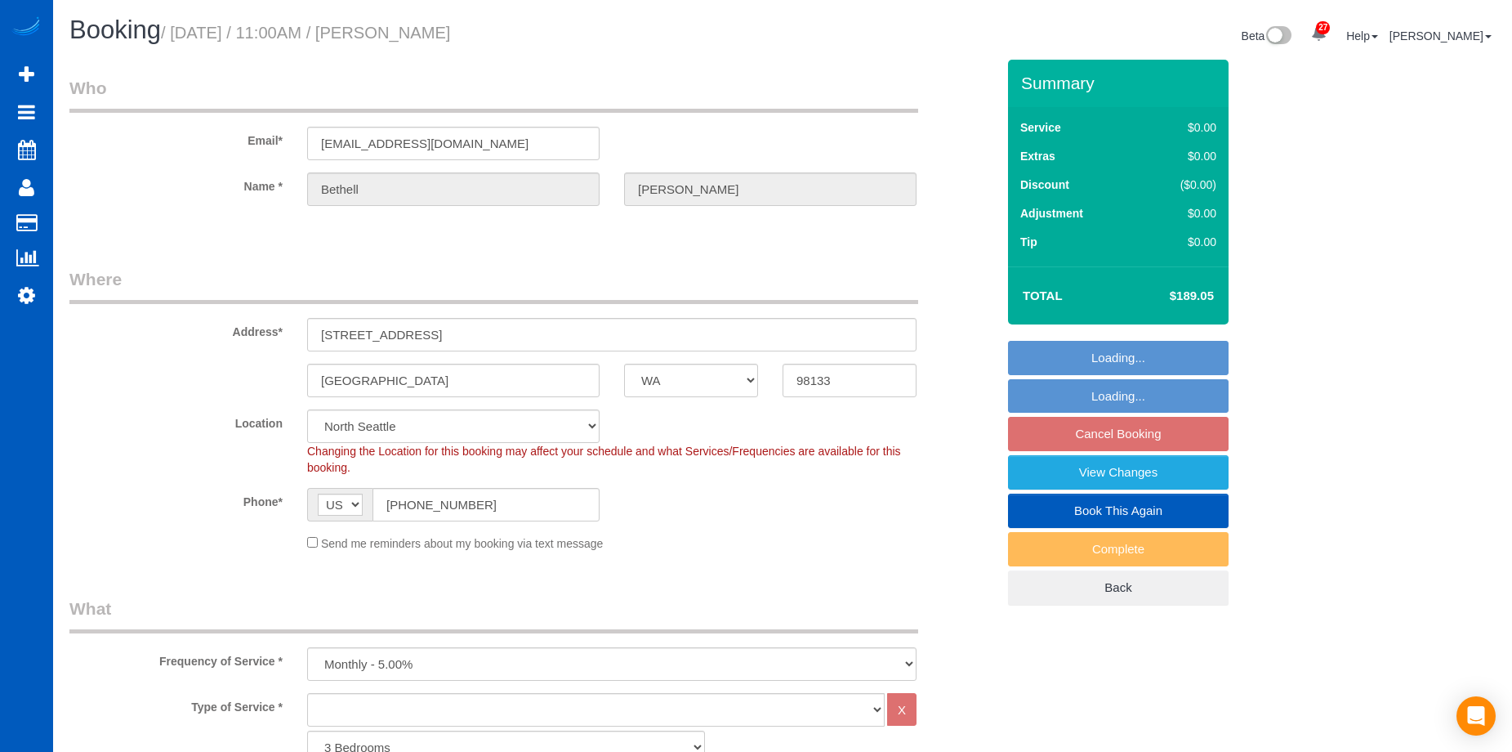
select select "object:1106"
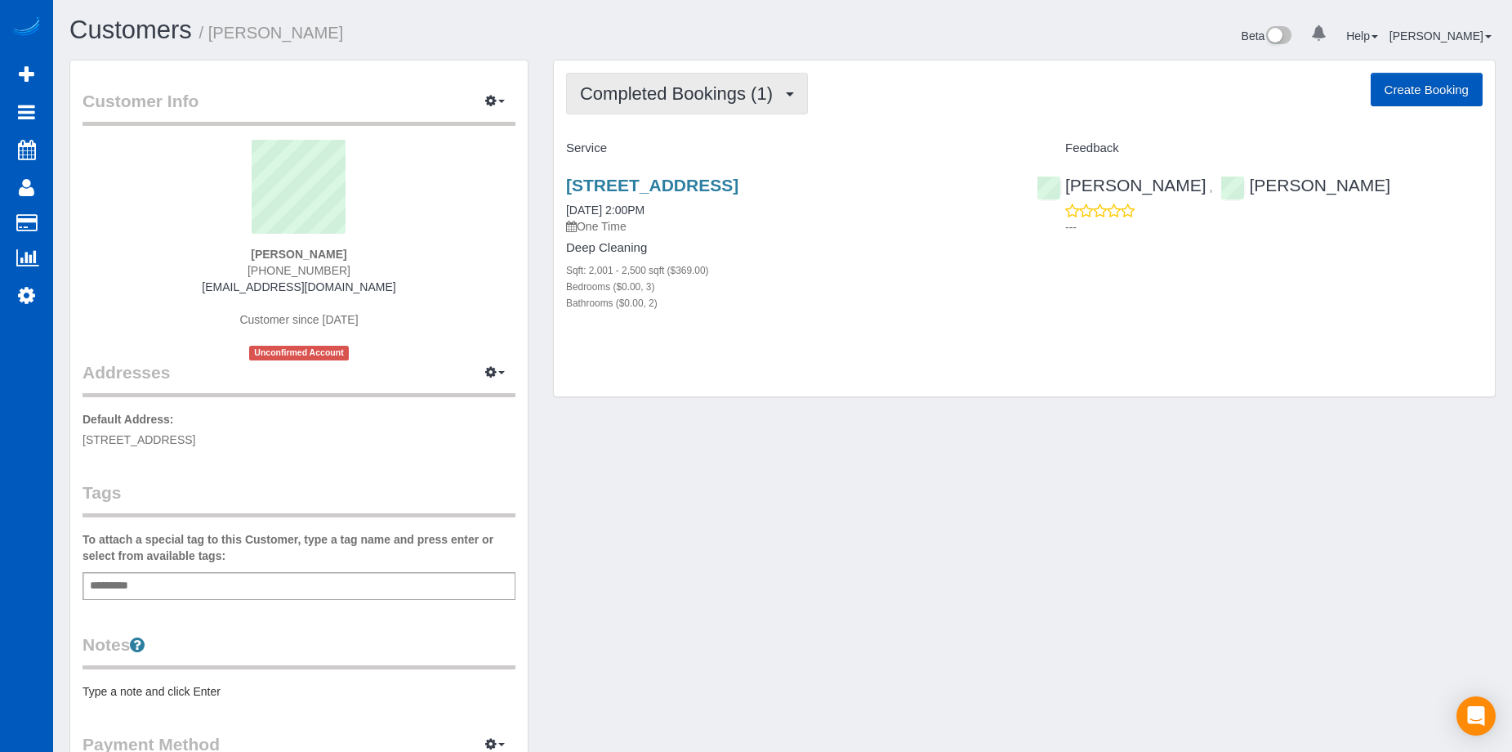
click at [780, 102] on span "Completed Bookings (1)" at bounding box center [680, 93] width 201 height 20
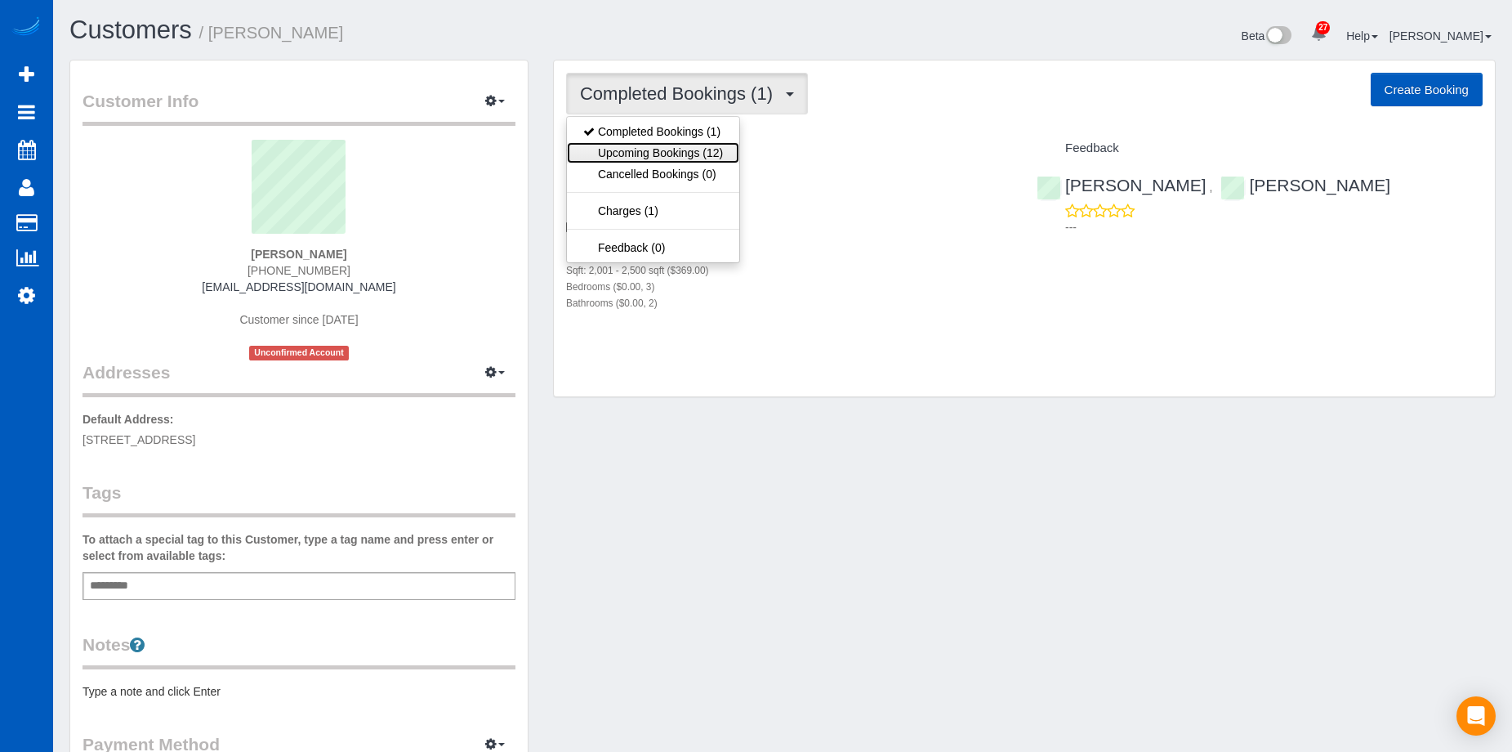
click at [716, 146] on link "Upcoming Bookings (12)" at bounding box center [653, 152] width 172 height 21
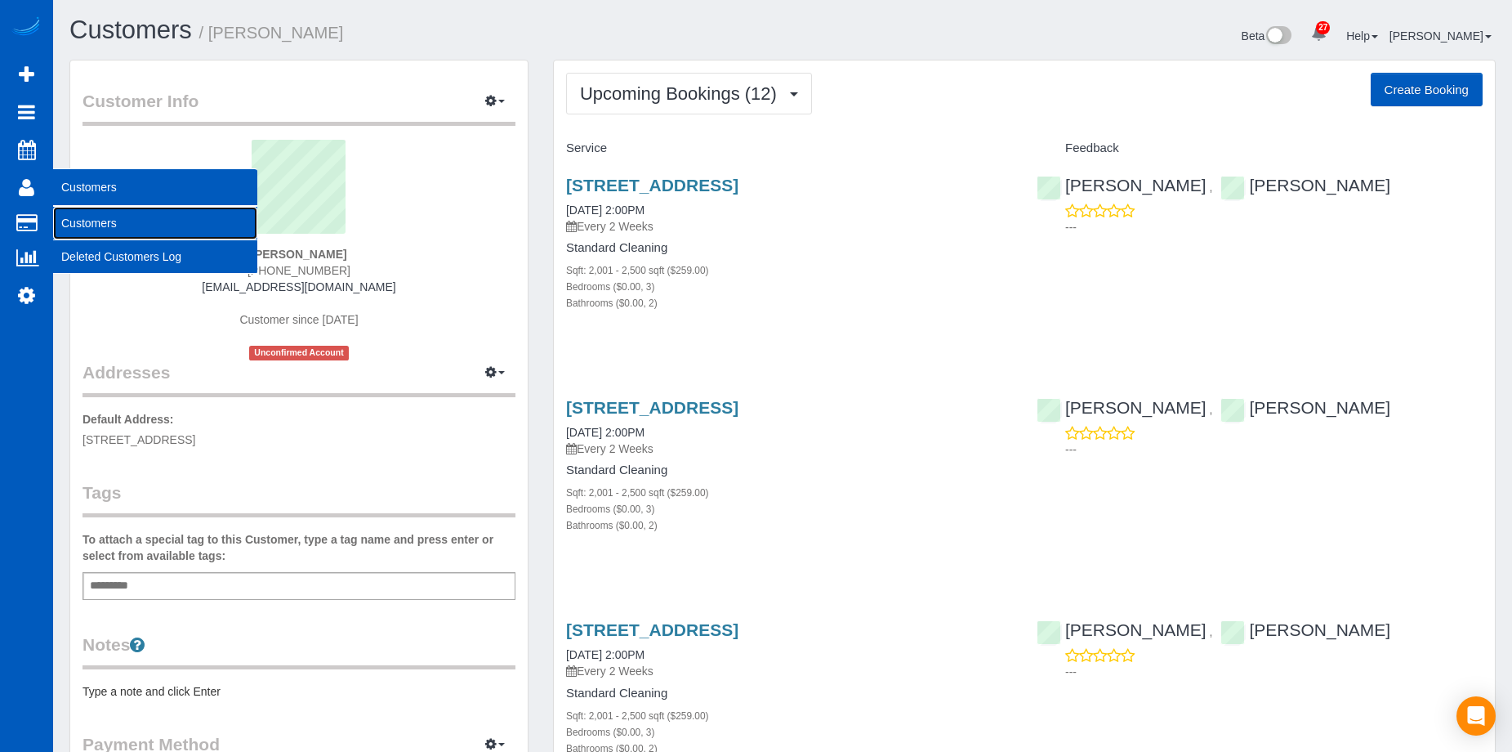
click at [78, 217] on link "Customers" at bounding box center [155, 223] width 204 height 33
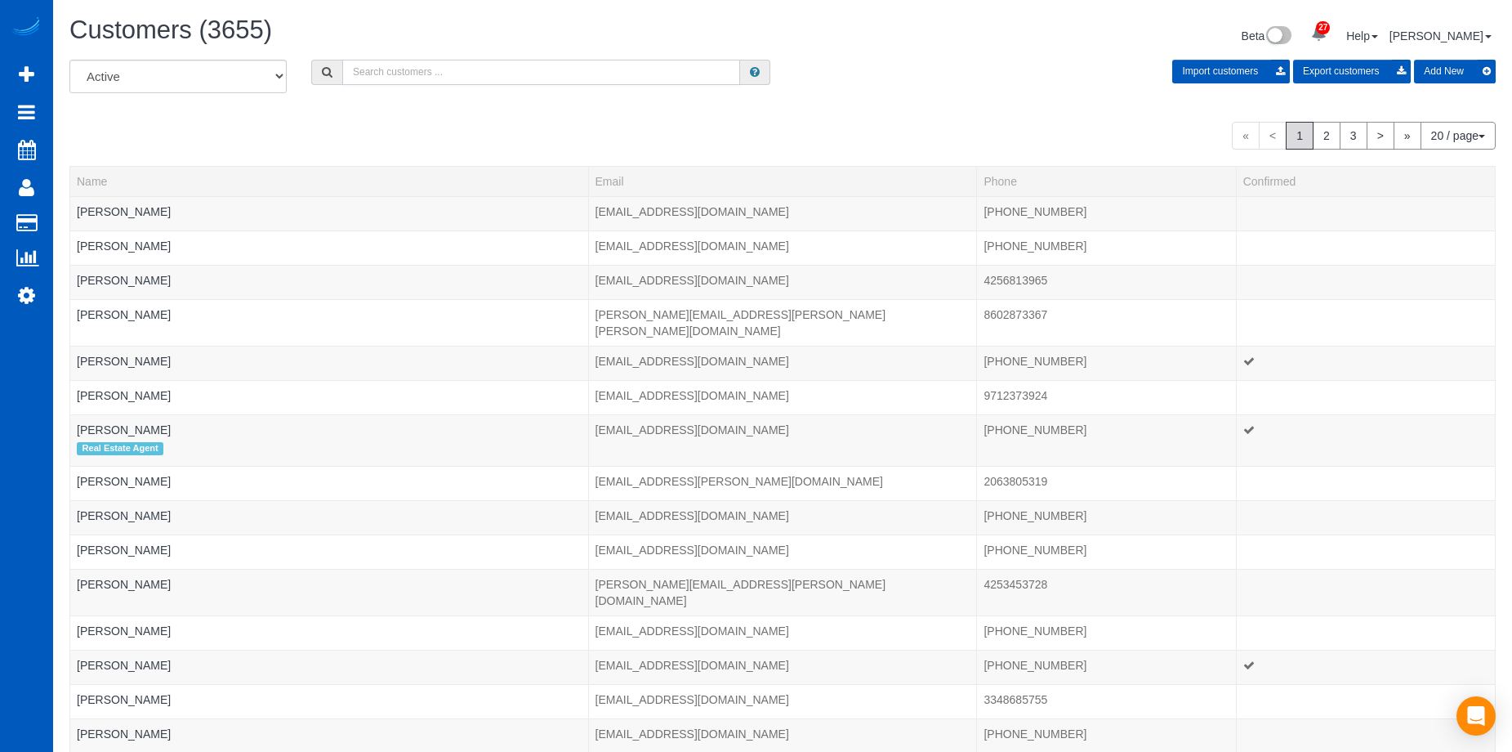
click at [482, 69] on input "text" at bounding box center [541, 72] width 398 height 25
paste input "gregk.ecomm@gmail.com"
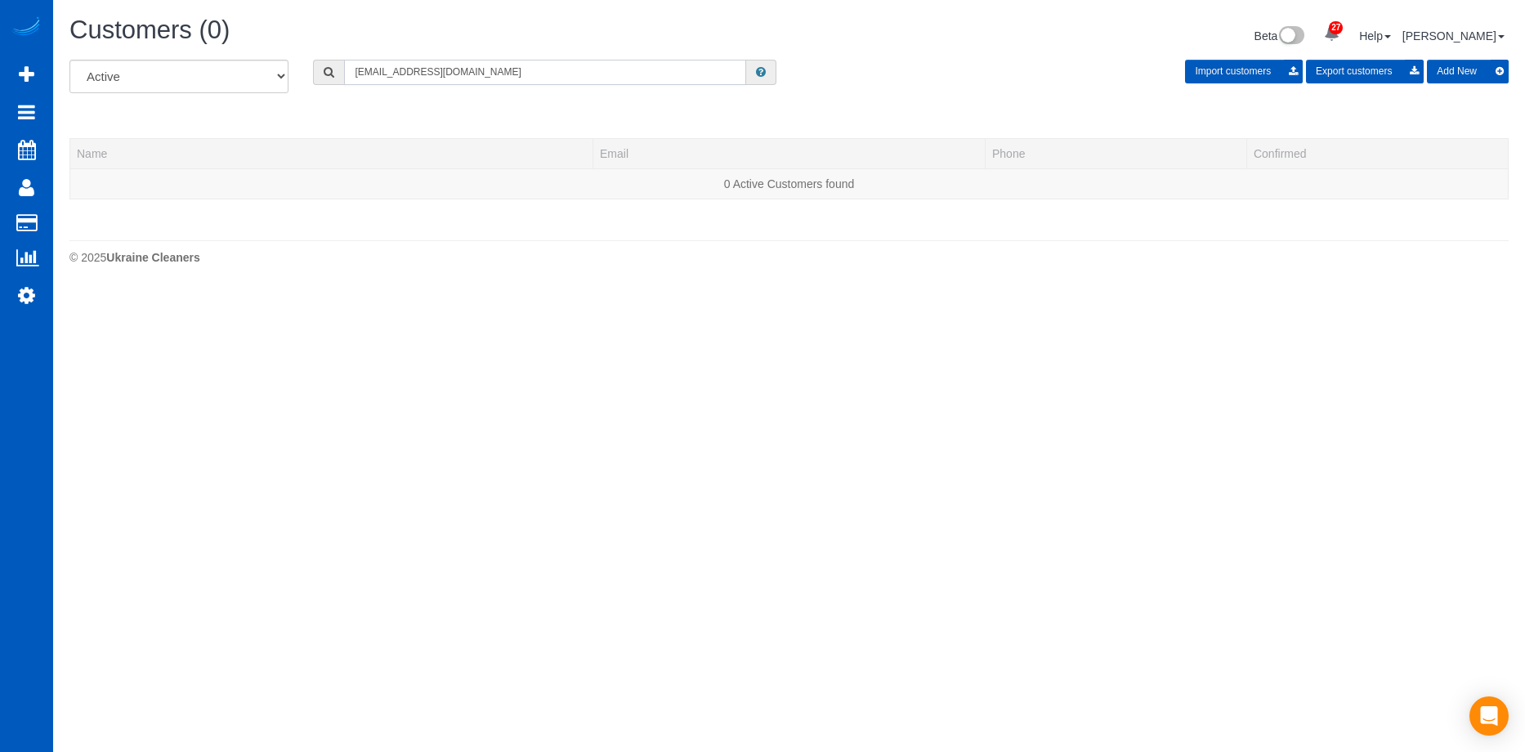
type input "gregk.ecomm@gmail.com"
click at [1465, 70] on button "Add New" at bounding box center [1468, 72] width 82 height 24
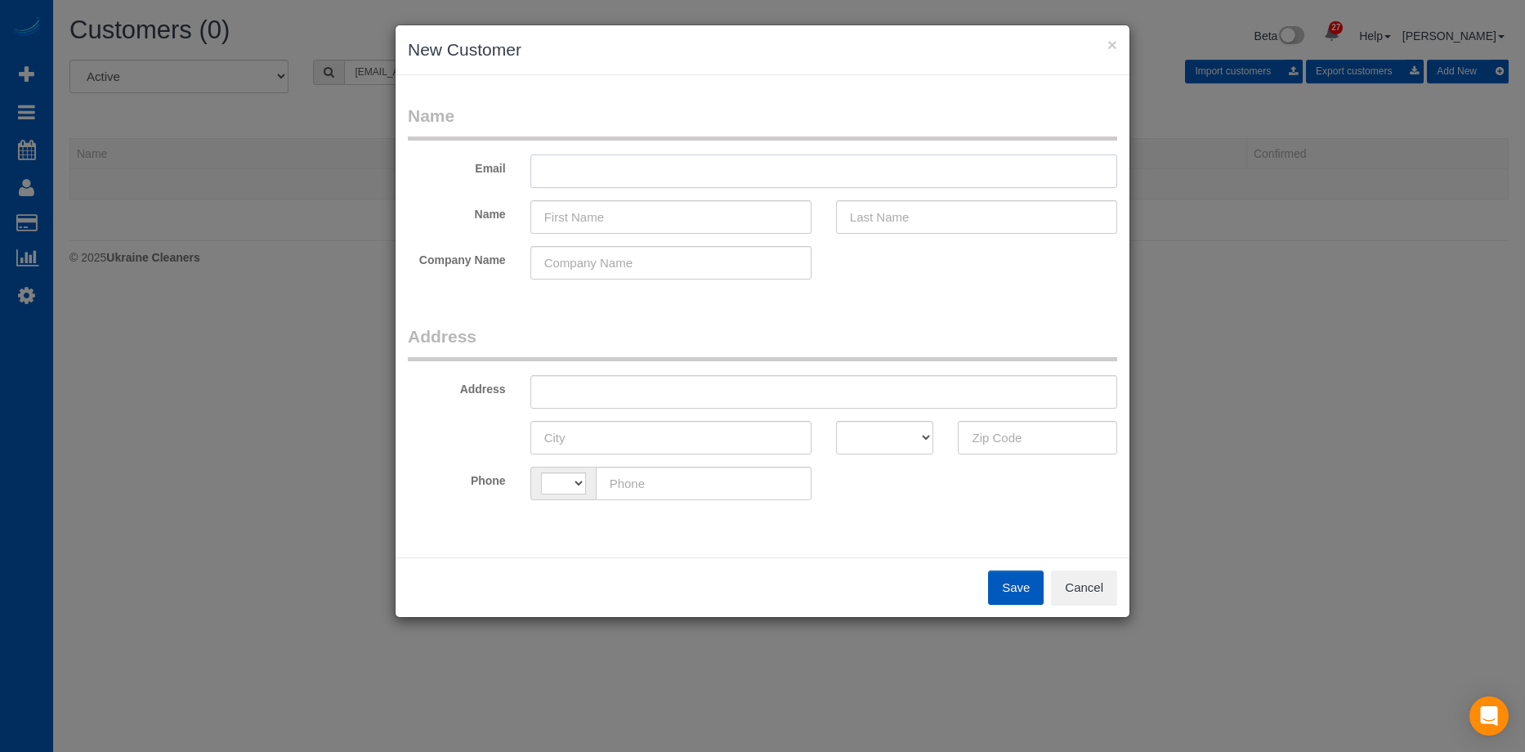
click at [681, 174] on input "text" at bounding box center [823, 170] width 587 height 33
select select "string:US"
paste input "gregk.ecomm@gmail.com"
type input "gregk.ecomm@gmail.com"
click at [720, 217] on input "text" at bounding box center [670, 216] width 281 height 33
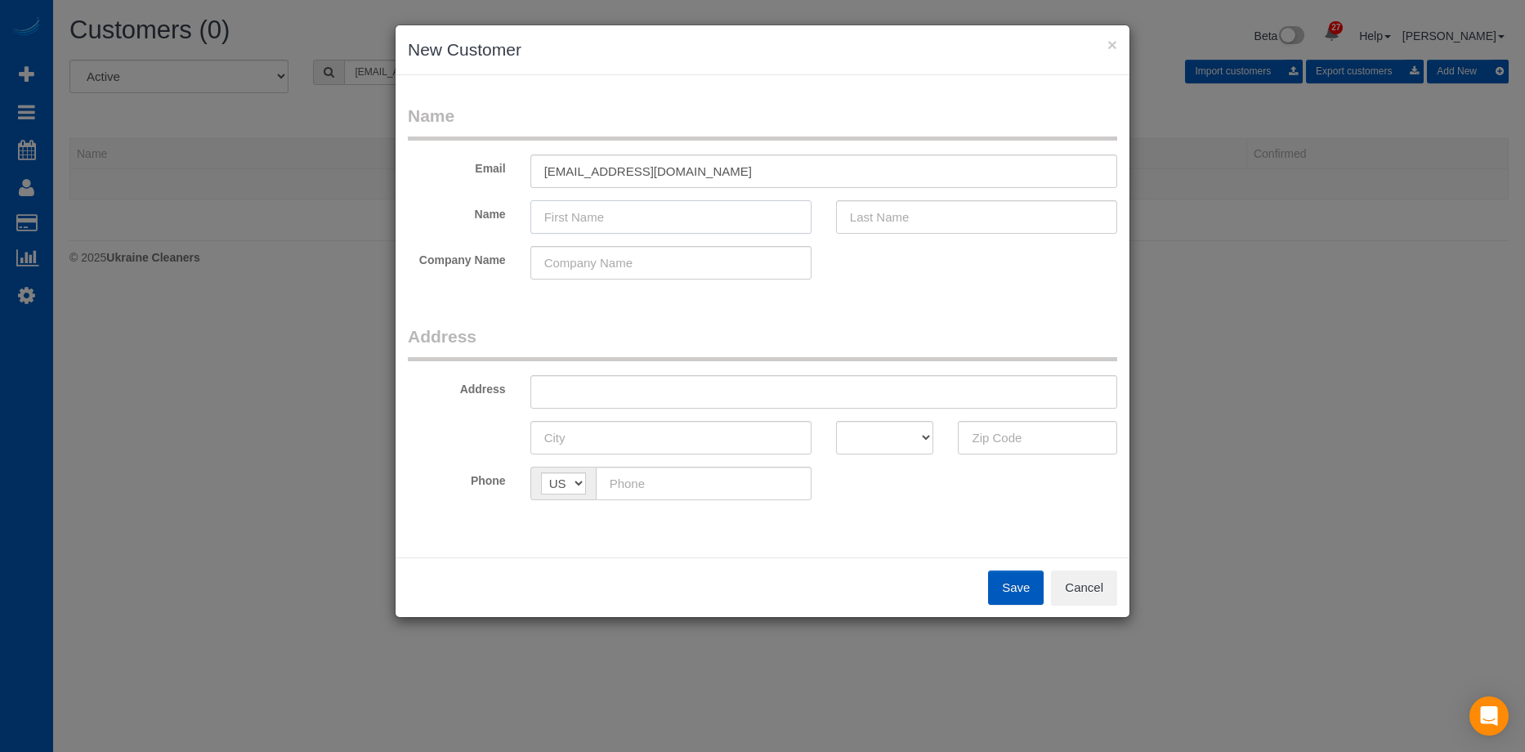
paste input "Gregor Kaufmann"
drag, startPoint x: 587, startPoint y: 216, endPoint x: 806, endPoint y: 221, distance: 218.2
click at [806, 221] on input "Gregor Kaufmann" at bounding box center [670, 216] width 281 height 33
type input "Gregor"
click at [875, 212] on input "text" at bounding box center [976, 216] width 281 height 33
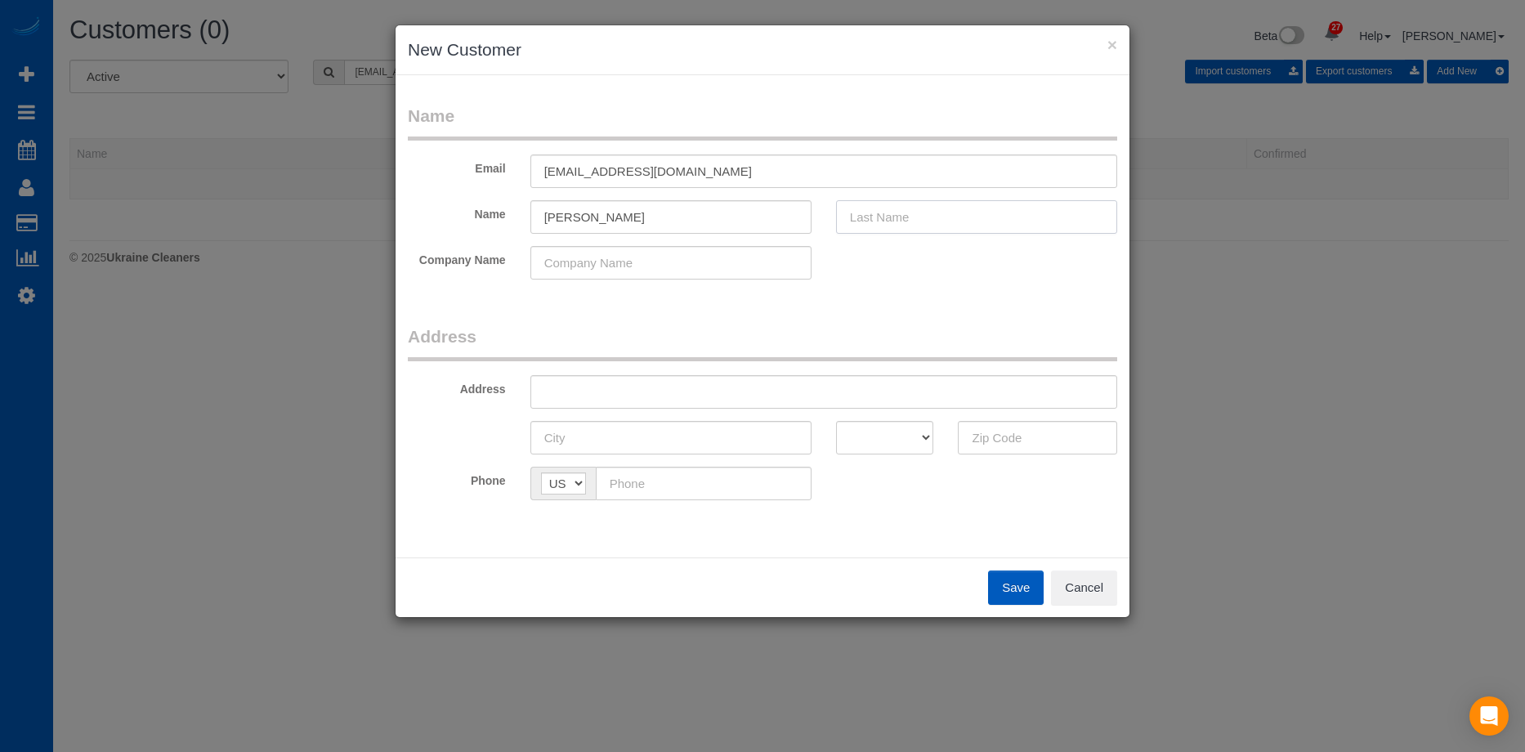
paste input "[PERSON_NAME]"
type input "Kaufmann"
click at [752, 227] on input "Gregor" at bounding box center [670, 216] width 281 height 33
type input "Gregor"
click at [735, 393] on input "text" at bounding box center [823, 391] width 587 height 33
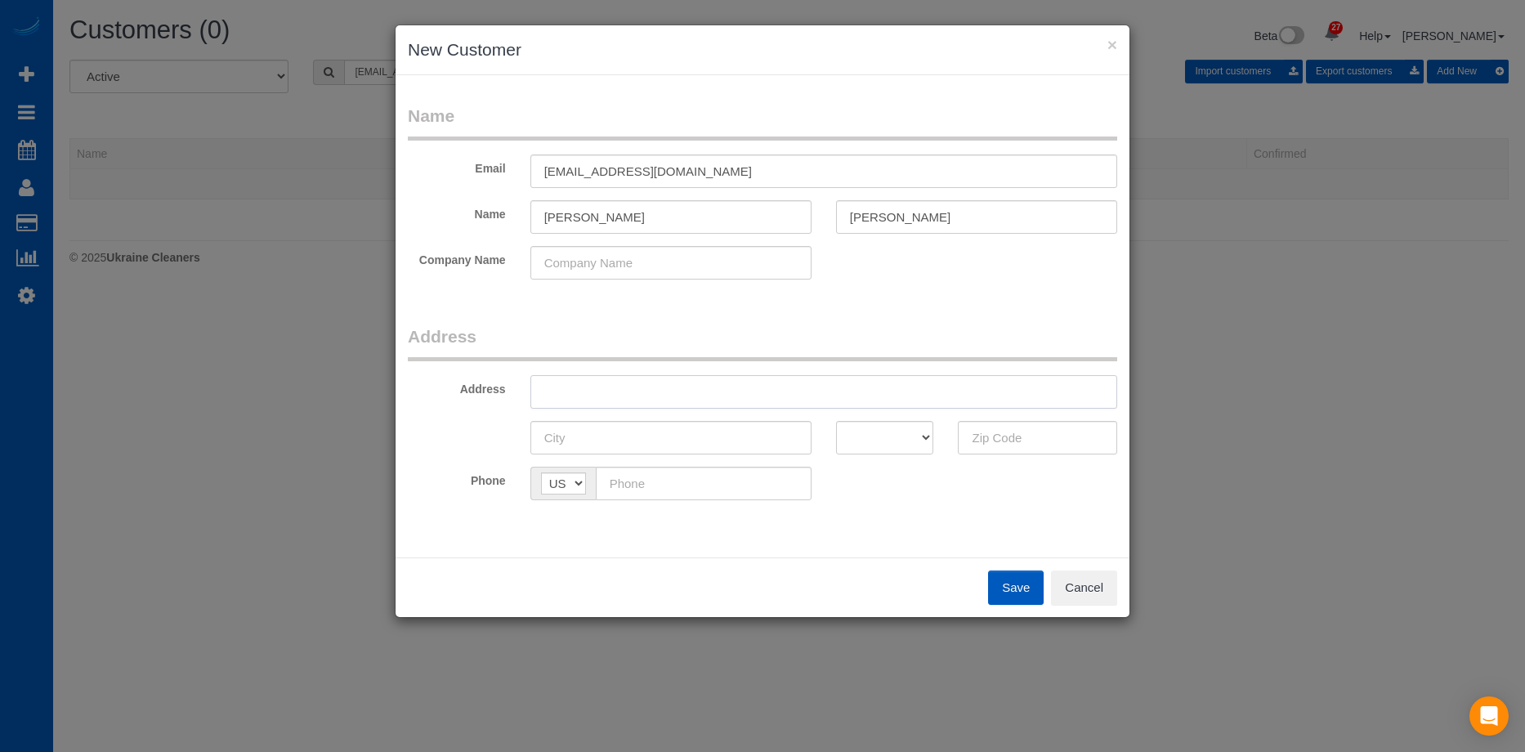
paste input "1000 Cabin Creek Ln SW Unit B303, Issaquah, WA 98027"
drag, startPoint x: 824, startPoint y: 391, endPoint x: 1010, endPoint y: 394, distance: 186.3
click at [1011, 391] on input "1000 Cabin Creek Ln SW Unit B303, Issaquah, WA 98027" at bounding box center [823, 391] width 587 height 33
click at [818, 397] on input "1000 Cabin Creek Ln SW Unit B303, Issaquah, WA 98027" at bounding box center [823, 391] width 587 height 33
drag, startPoint x: 826, startPoint y: 393, endPoint x: 968, endPoint y: 398, distance: 142.2
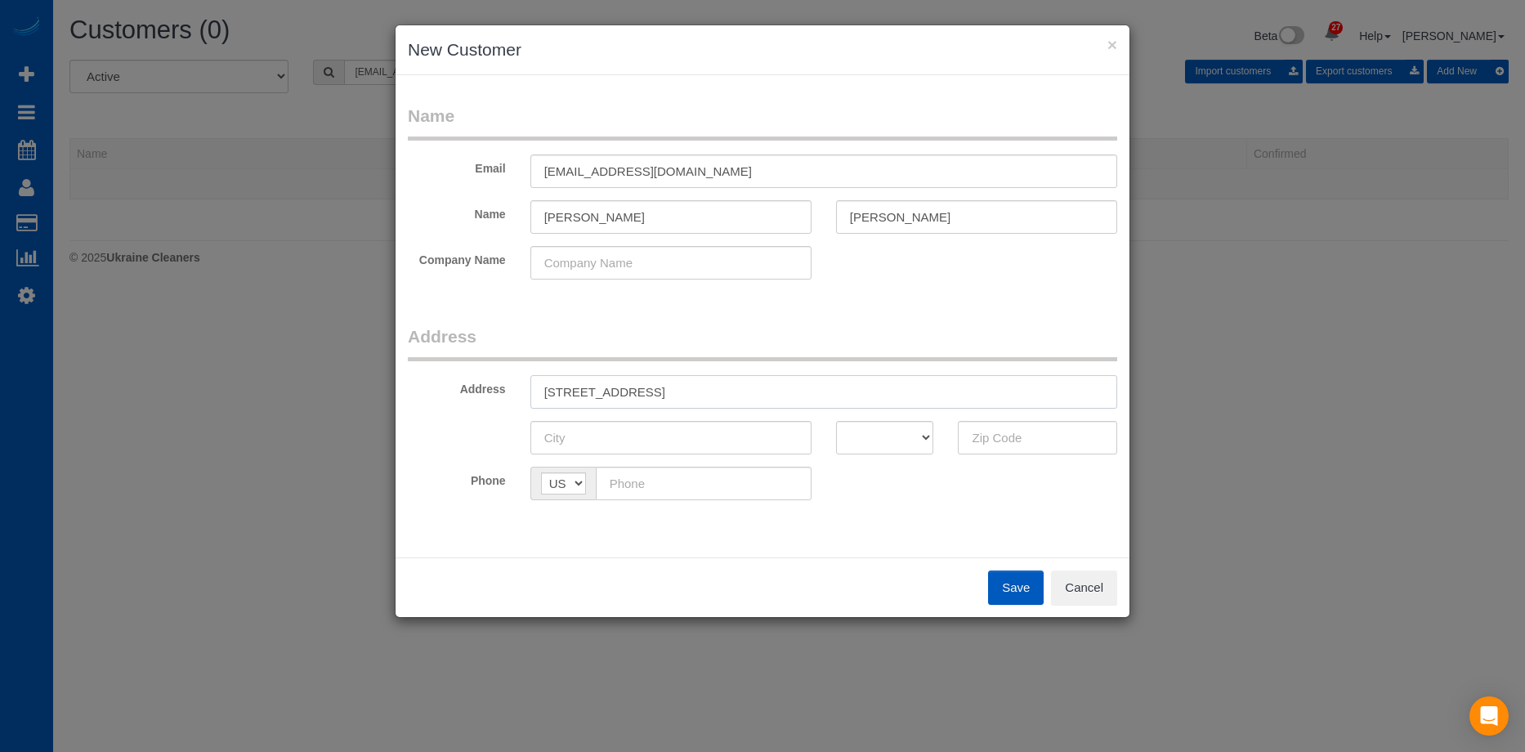
click at [967, 395] on input "1000 Cabin Creek Ln SW Unit B303, Issaquah, WA 98027" at bounding box center [823, 391] width 587 height 33
type input "1000 Cabin Creek Ln SW Unit B303, Issaquah, WA"
click at [976, 439] on input "text" at bounding box center [1037, 437] width 159 height 33
paste input "98027"
type input "98027"
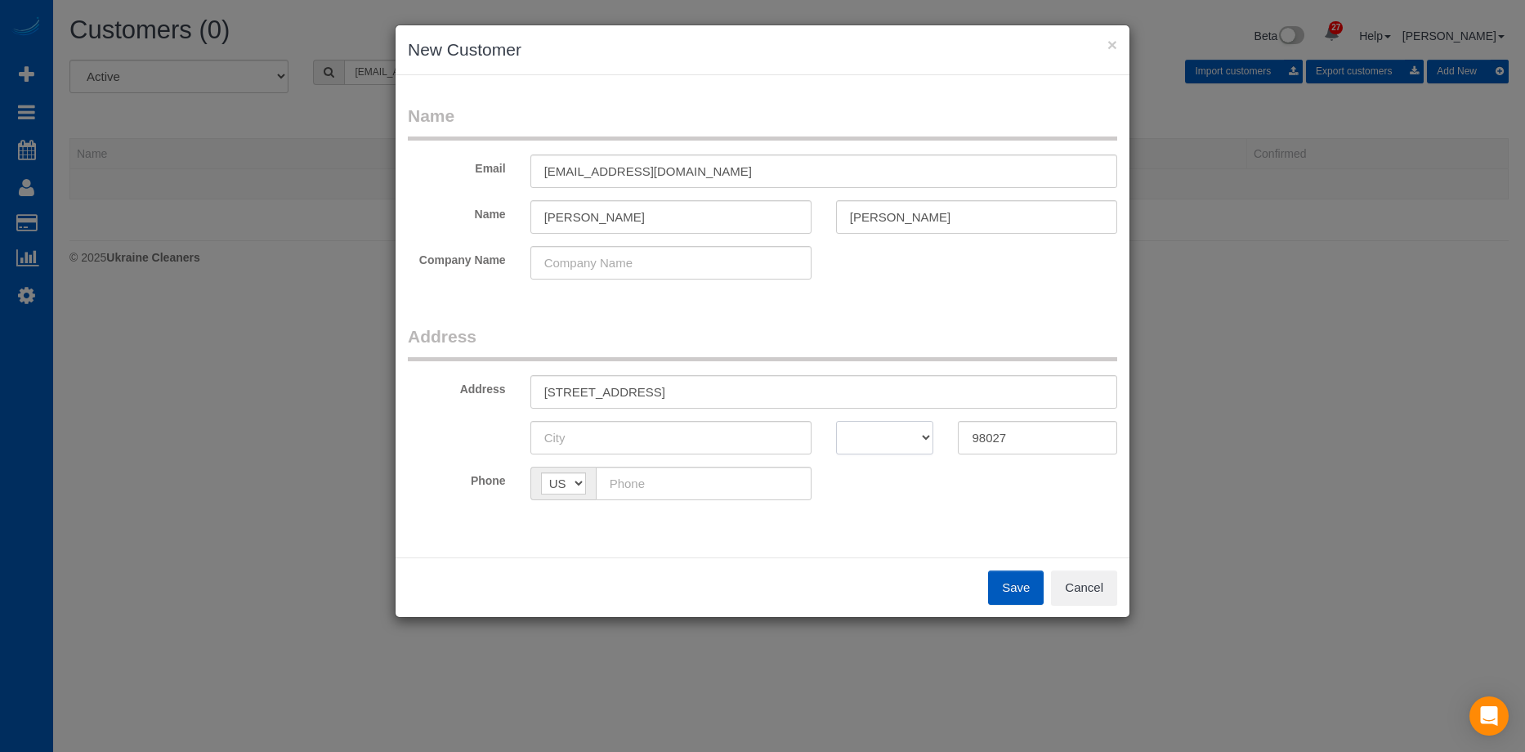
drag, startPoint x: 869, startPoint y: 439, endPoint x: 869, endPoint y: 425, distance: 13.9
click at [869, 439] on select "AK AL AR AZ CA CO CT DC DE FL GA HI IA ID IL IN KS KY LA MA MD ME MI MN MO MS M…" at bounding box center [885, 437] width 98 height 33
select select "WA"
click at [836, 421] on select "AK AL AR AZ CA CO CT DC DE FL GA HI IA ID IL IN KS KY LA MA MD ME MI MN MO MS M…" at bounding box center [885, 437] width 98 height 33
drag, startPoint x: 747, startPoint y: 391, endPoint x: 796, endPoint y: 400, distance: 50.0
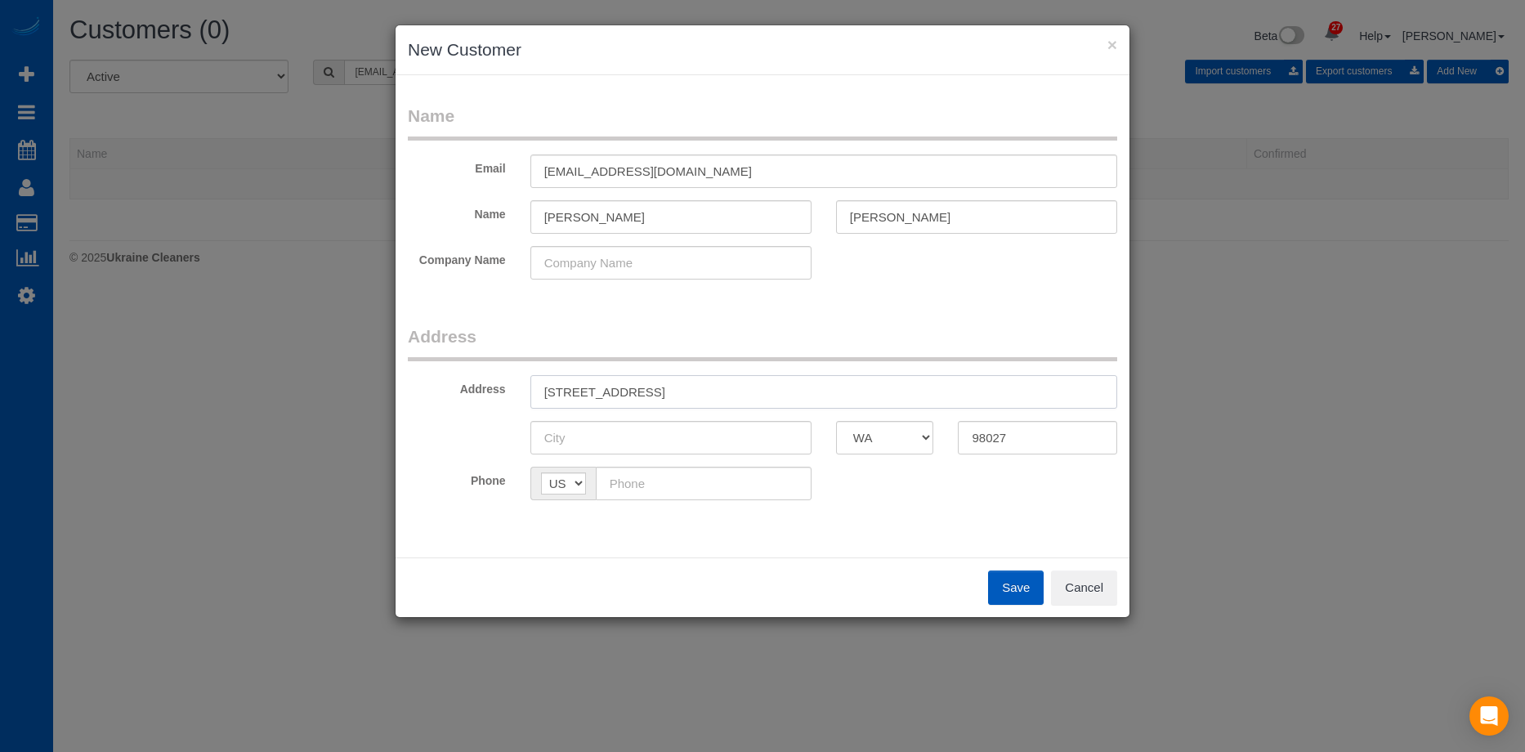
click at [796, 400] on input "1000 Cabin Creek Ln SW Unit B303, Issaquah, WA" at bounding box center [823, 391] width 587 height 33
type input "1000 Cabin Creek Ln SW Unit B303, , WA"
click at [720, 436] on input "text" at bounding box center [670, 437] width 281 height 33
paste input "Issaquah"
type input "Issaquah"
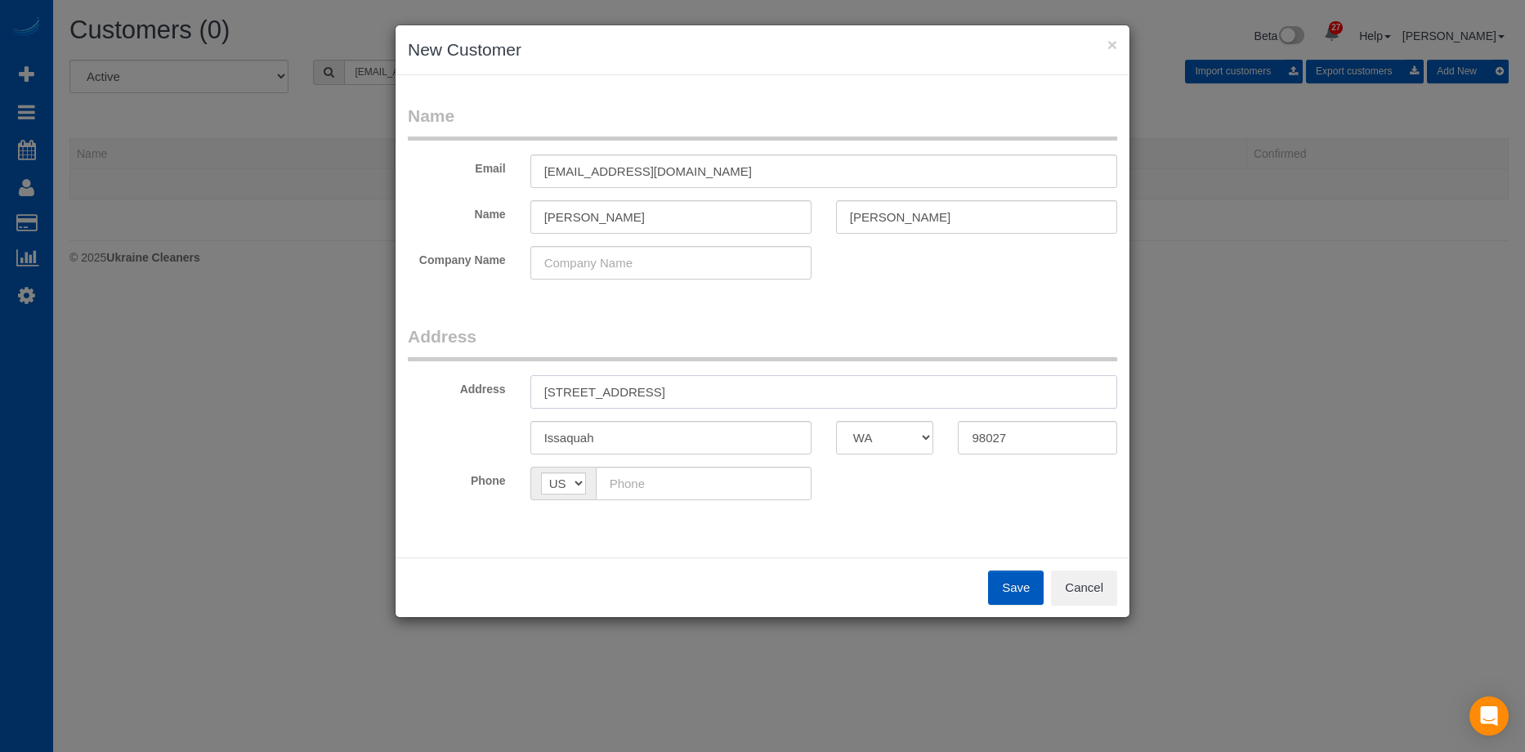
drag, startPoint x: 740, startPoint y: 395, endPoint x: 877, endPoint y: 355, distance: 142.2
click at [850, 377] on input "1000 Cabin Creek Ln SW Unit B303, , WA" at bounding box center [823, 391] width 587 height 33
type input "1000 Cabin Creek Ln SW Unit B303"
click at [683, 477] on input "text" at bounding box center [704, 483] width 216 height 33
paste input "(425) 802-4069"
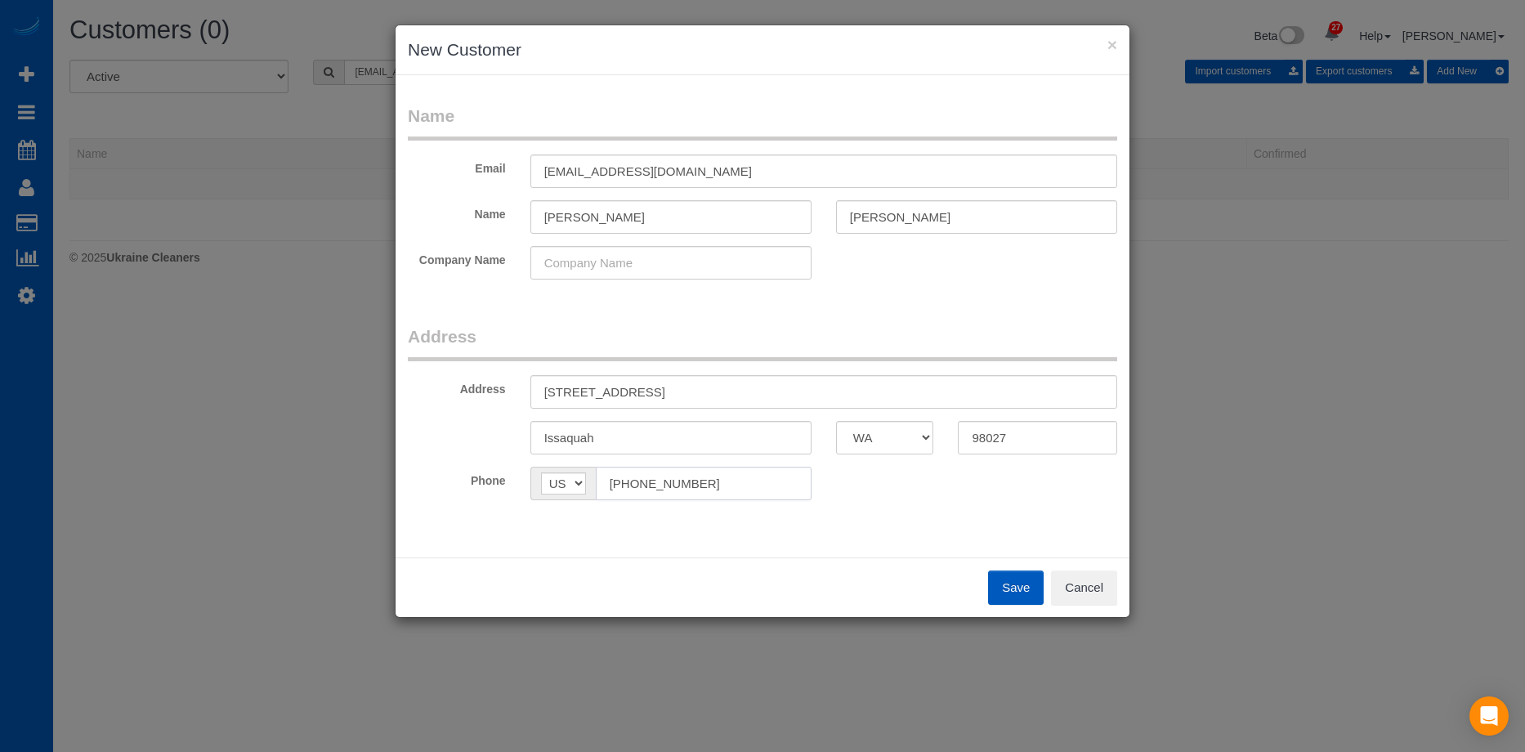
type input "(425) 802-4069"
click at [895, 480] on div "Phone AF AL DZ AD AO AI AQ AG AR AM AW AU AT AZ BS BH BD BB BY BE BZ BJ BM BT B…" at bounding box center [762, 483] width 734 height 33
click at [1003, 585] on button "Save" at bounding box center [1016, 587] width 56 height 34
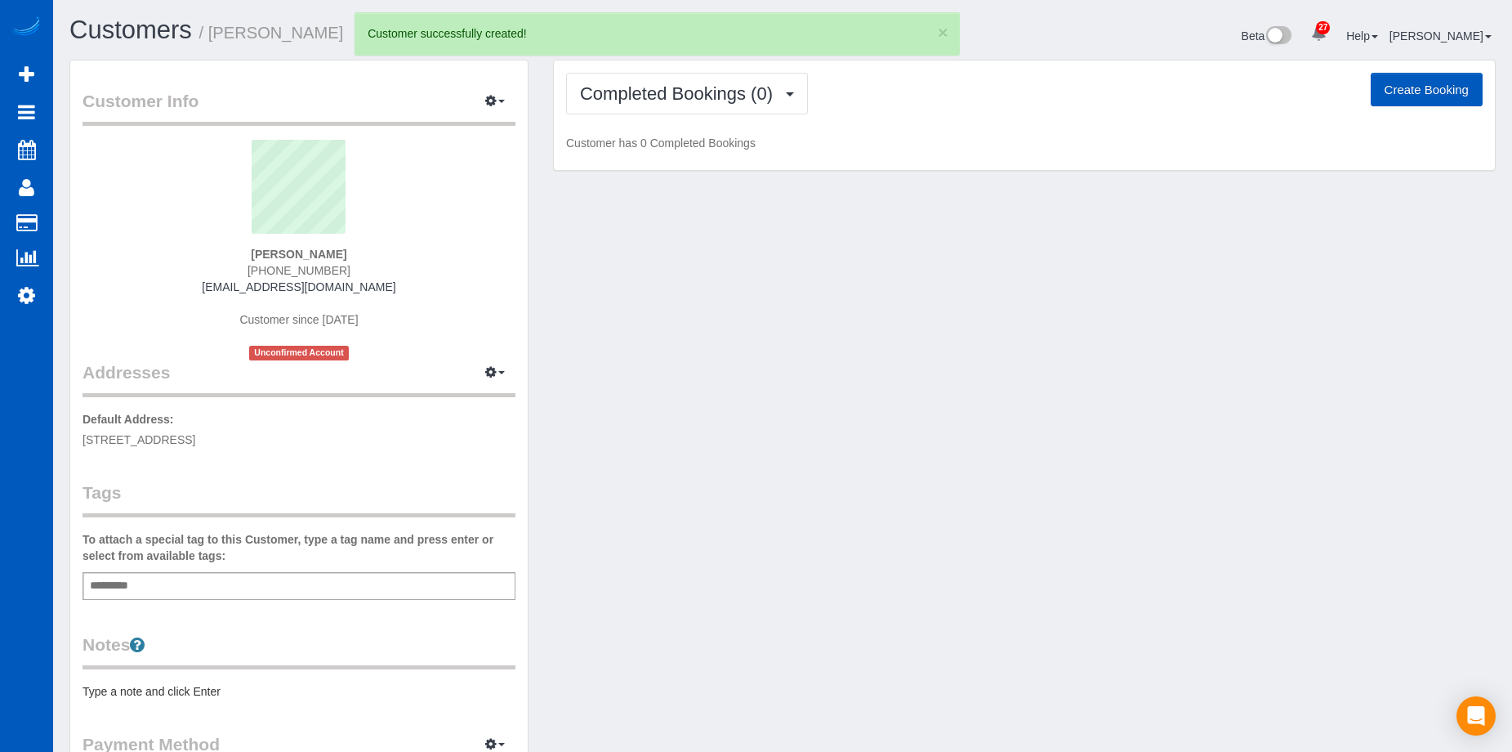
click at [1432, 83] on button "Create Booking" at bounding box center [1427, 90] width 112 height 34
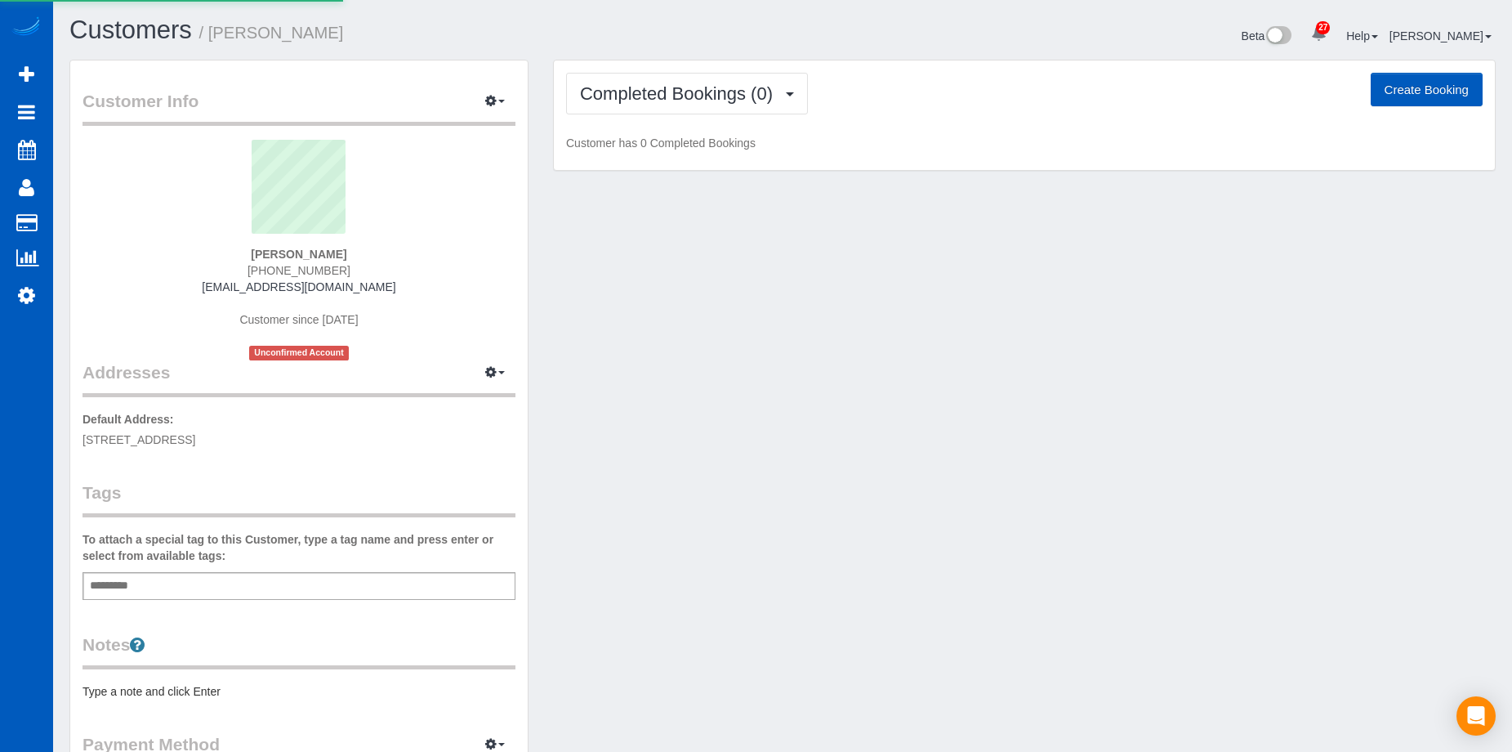
select select "WA"
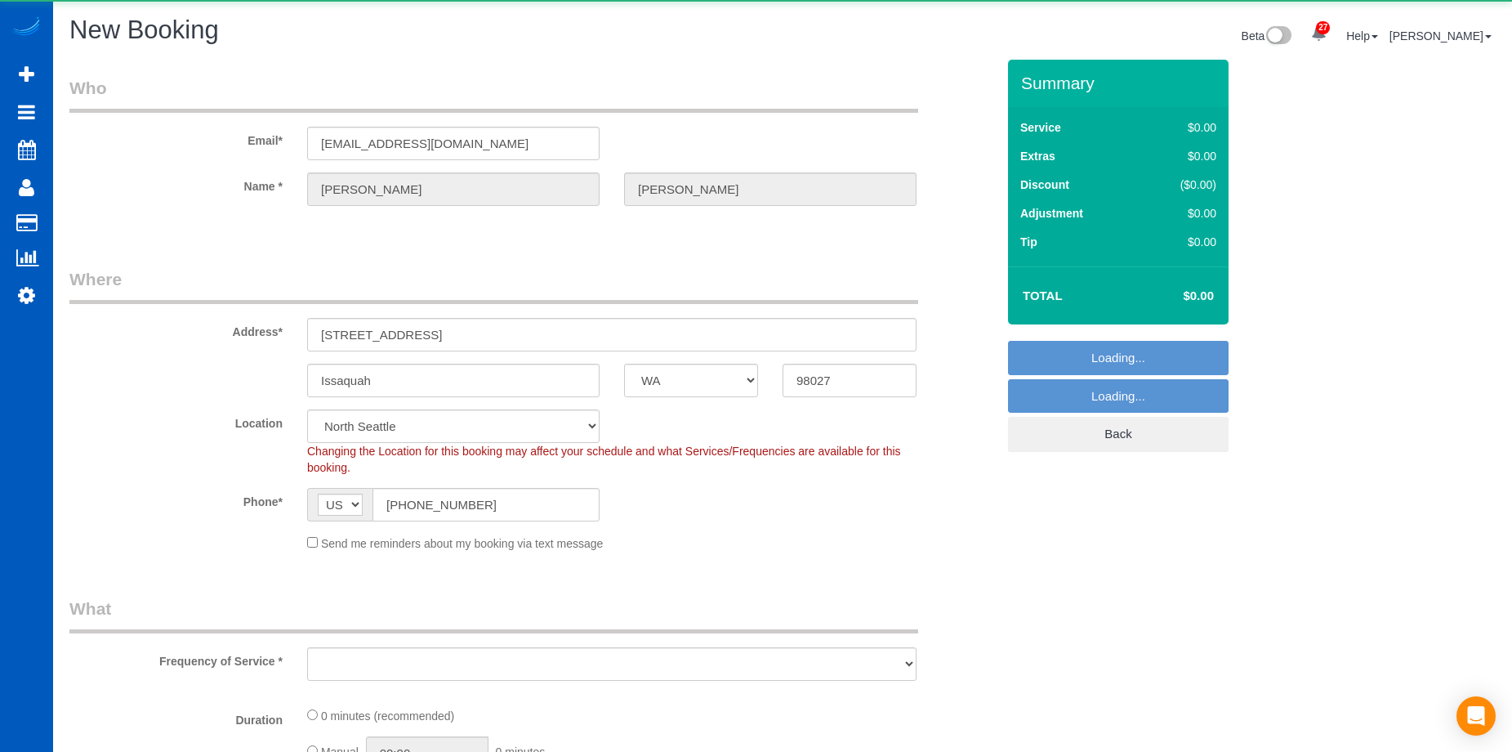
select select "199"
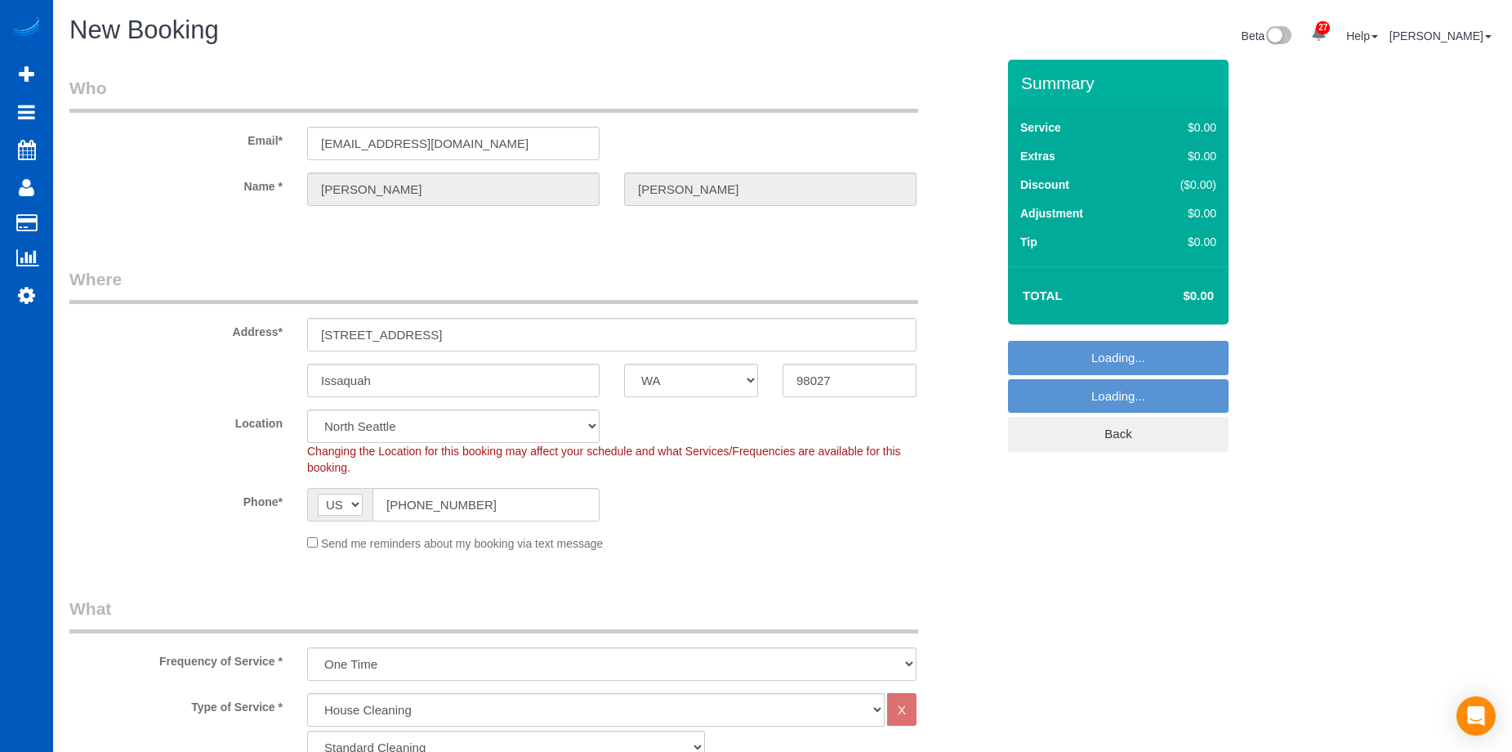
select select "object:2432"
select select "69"
select select "object:2522"
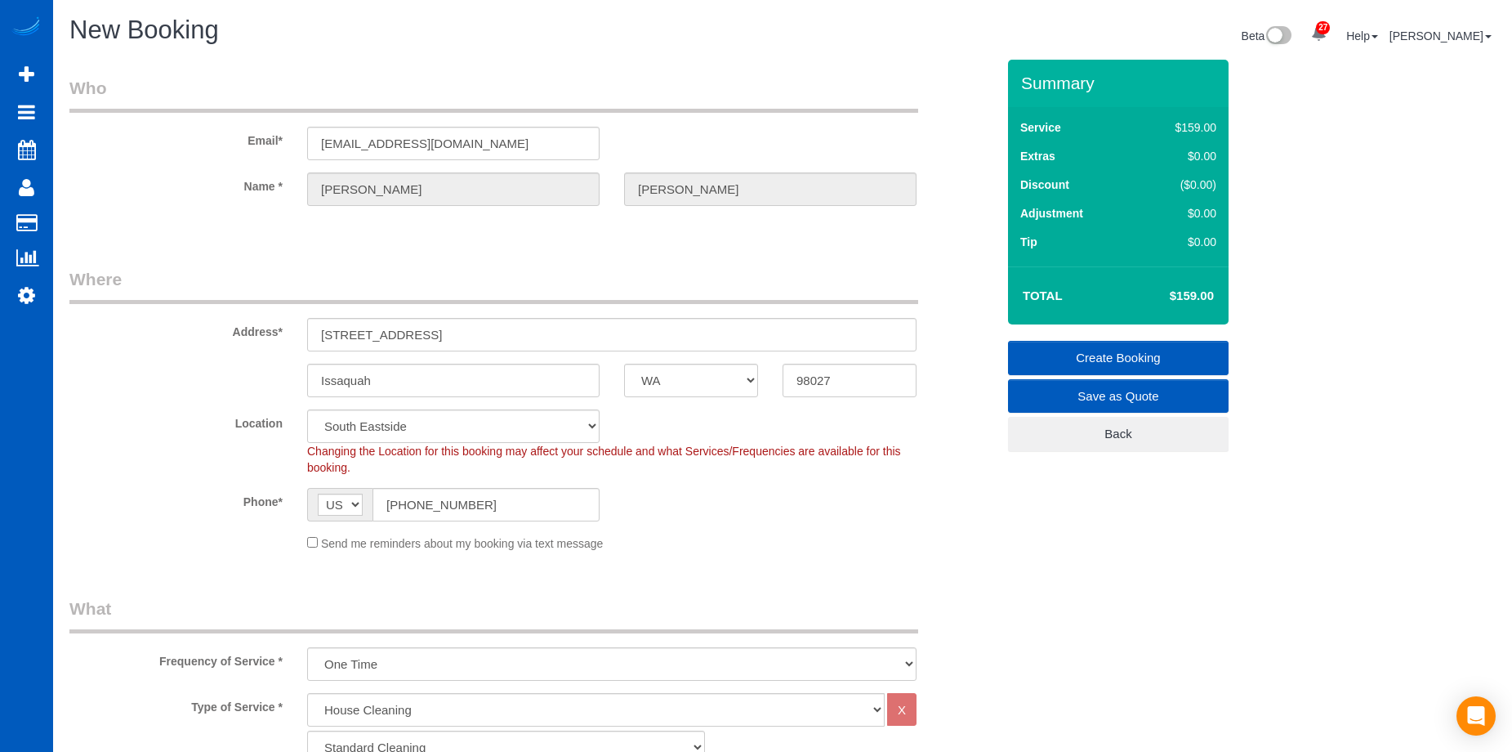
scroll to position [245, 0]
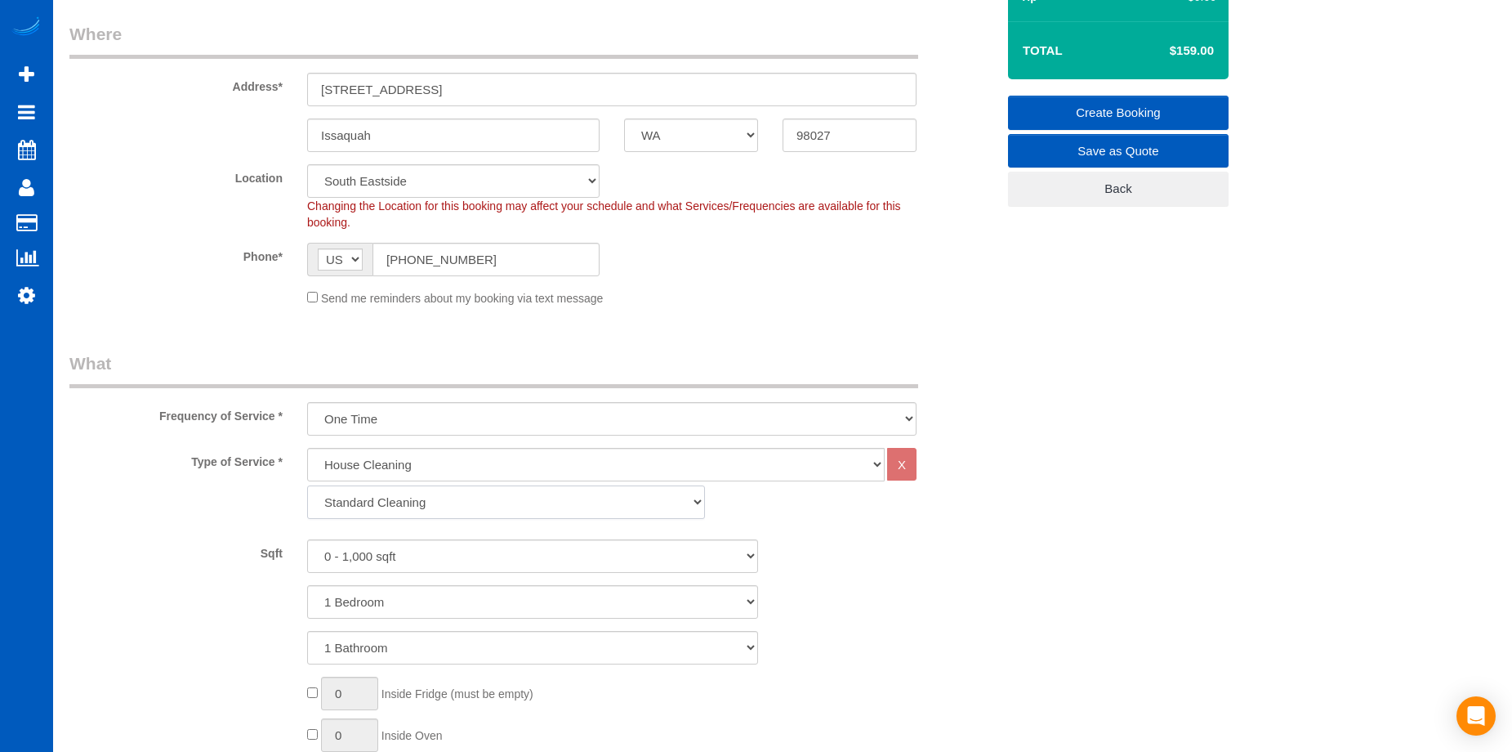
click at [556, 498] on select "Standard Cleaning Deep Cleaning Move In/ Out Cleaning" at bounding box center [506, 501] width 398 height 33
select select "367"
click at [307, 485] on select "Standard Cleaning Deep Cleaning Move In/ Out Cleaning" at bounding box center [506, 501] width 398 height 33
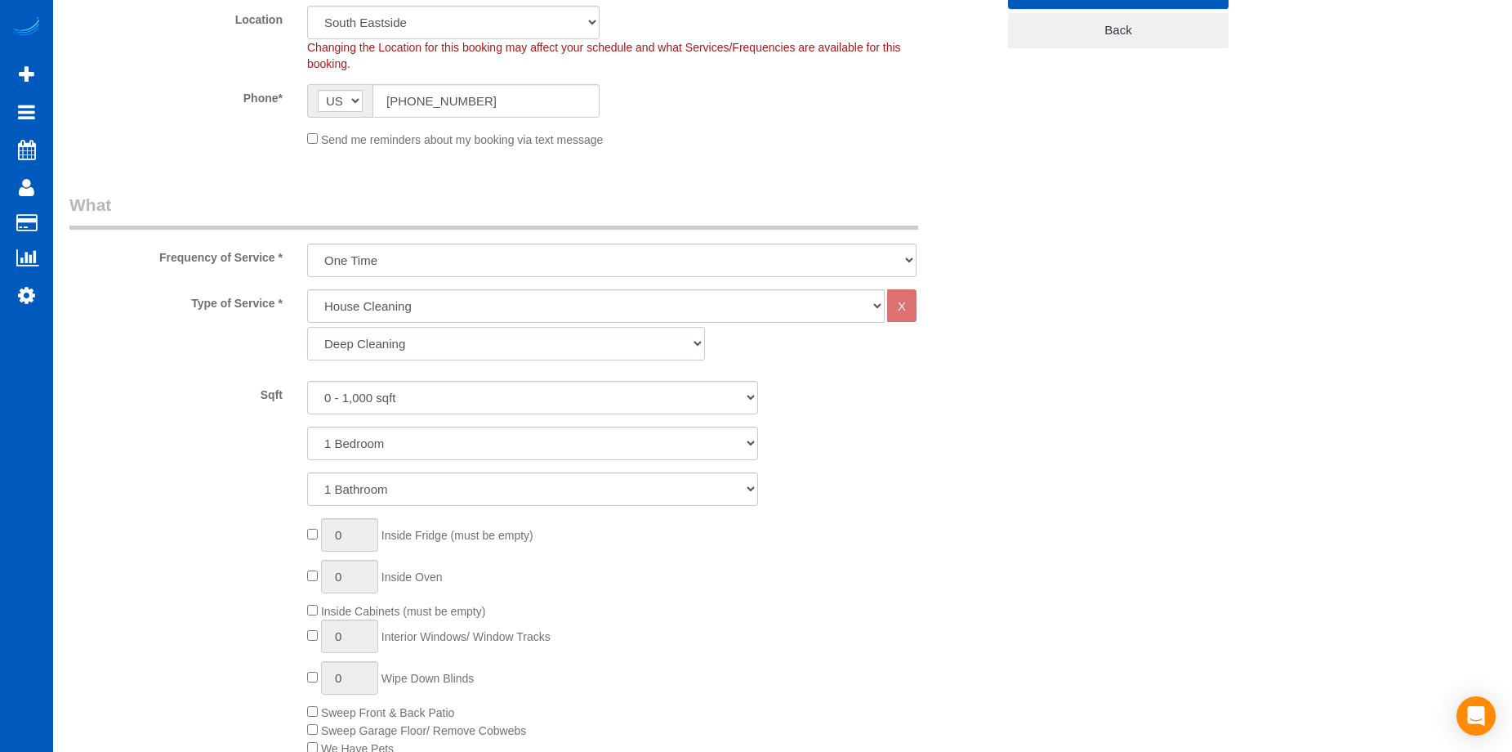
scroll to position [409, 0]
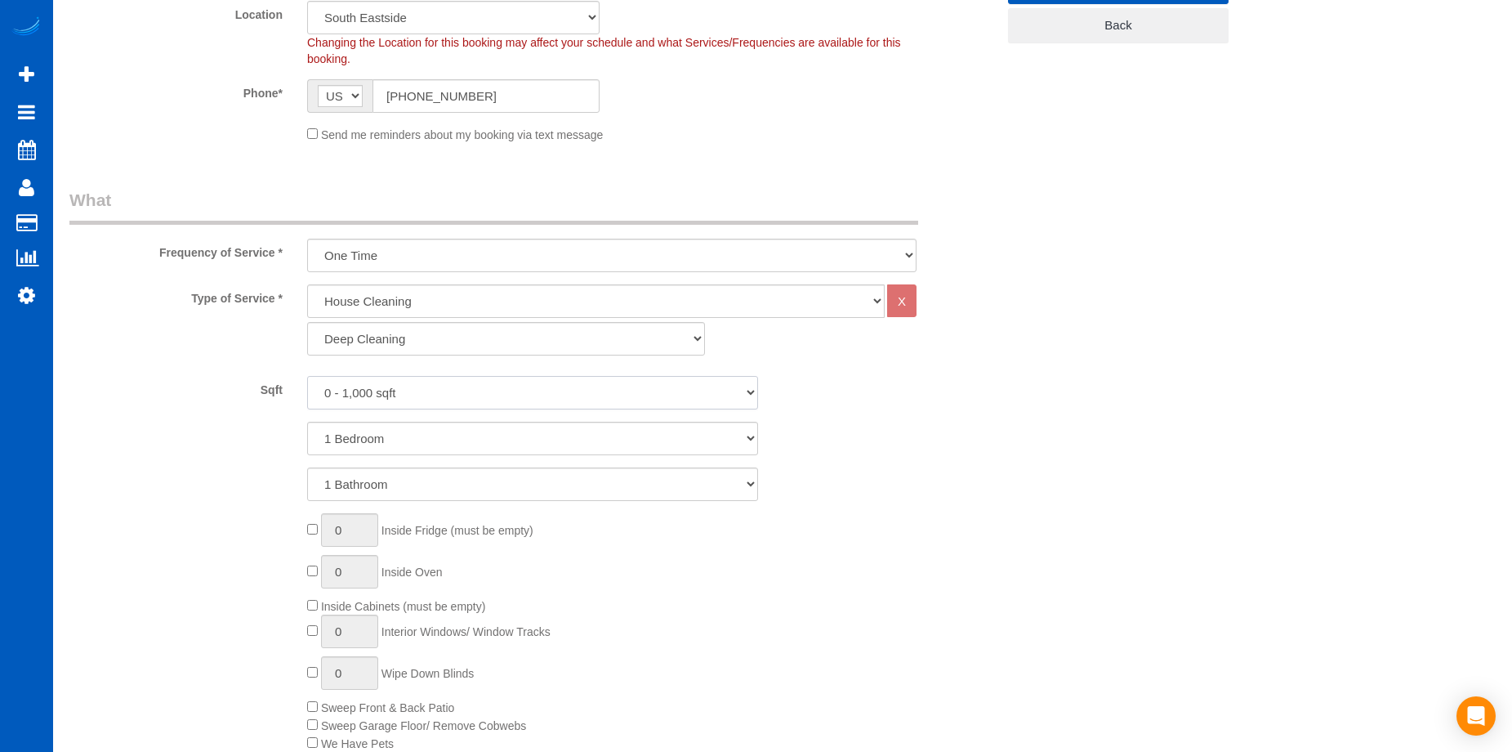
click at [502, 392] on select "0 - 1,000 sqft 1,001 - 1,500 sqft 1,501 - 2,000 sqft 2,001 - 2,500 sqft 2,501 -…" at bounding box center [532, 392] width 451 height 33
select select "1001"
click at [307, 376] on select "0 - 1,000 sqft 1,001 - 1,500 sqft 1,501 - 2,000 sqft 2,001 - 2,500 sqft 2,501 -…" at bounding box center [532, 392] width 451 height 33
click at [470, 428] on select "1 Bedroom 2 Bedrooms 3 Bedrooms 4 Bedrooms 5 Bedrooms 6 Bedrooms 7 Bedrooms" at bounding box center [532, 438] width 451 height 33
select select "3"
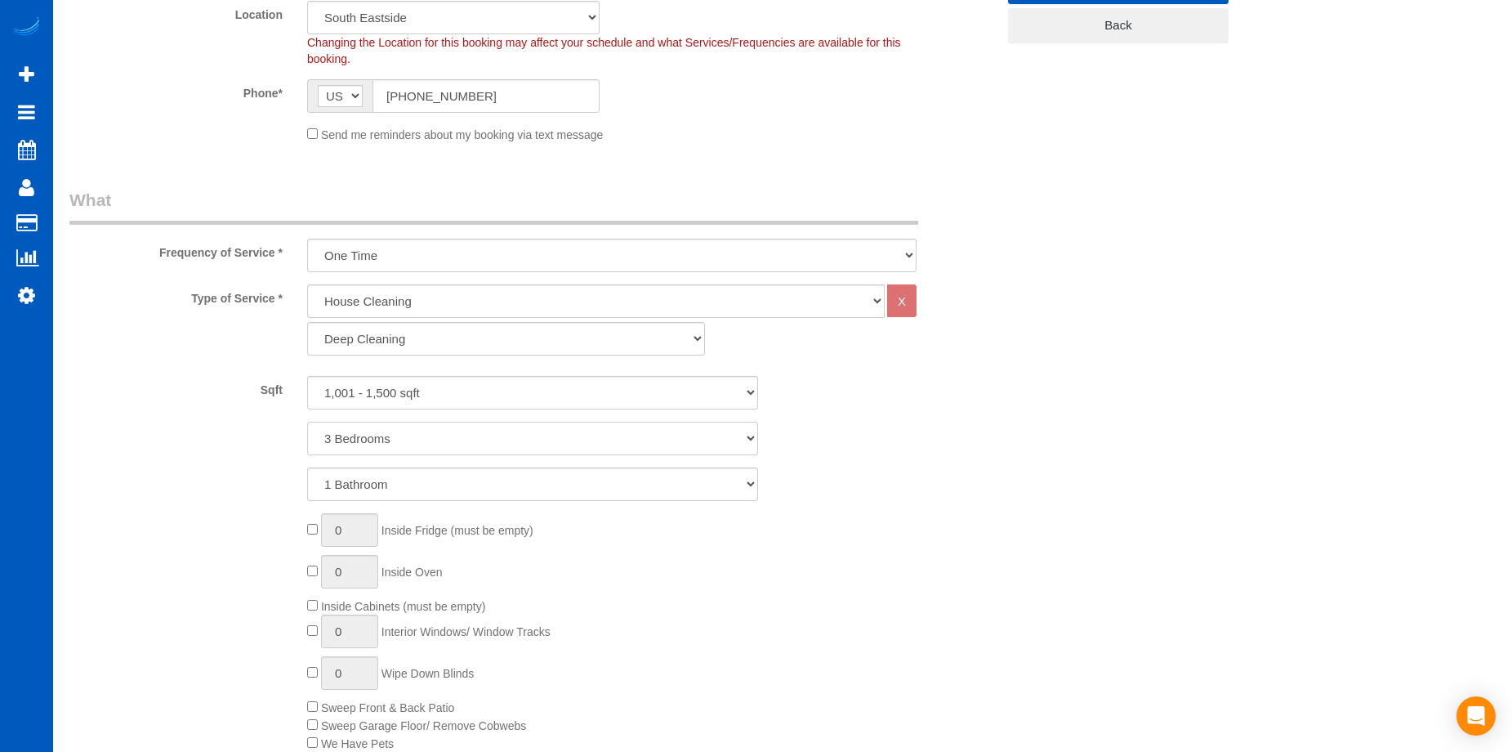
click at [307, 422] on select "1 Bedroom 2 Bedrooms 3 Bedrooms 4 Bedrooms 5 Bedrooms 6 Bedrooms 7 Bedrooms" at bounding box center [532, 438] width 451 height 33
click at [458, 473] on select "1 Bathroom 2 Bathrooms 3 Bathrooms 4 Bathrooms 5 Bathrooms 6 Bathrooms 7 Bathro…" at bounding box center [532, 483] width 451 height 33
select select "3"
click at [307, 467] on select "1 Bathroom 2 Bathrooms 3 Bathrooms 4 Bathrooms 5 Bathrooms 6 Bathrooms 7 Bathro…" at bounding box center [532, 483] width 451 height 33
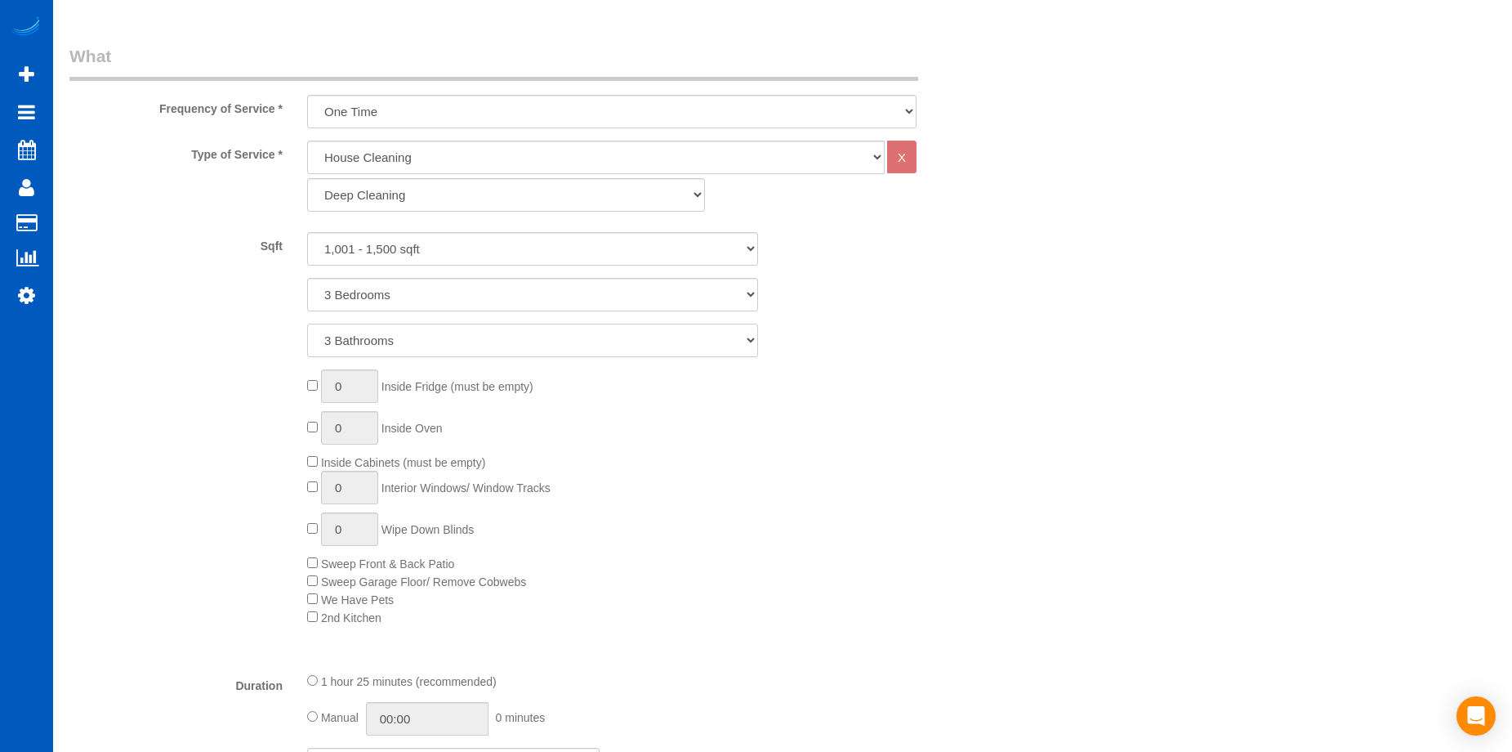
scroll to position [572, 0]
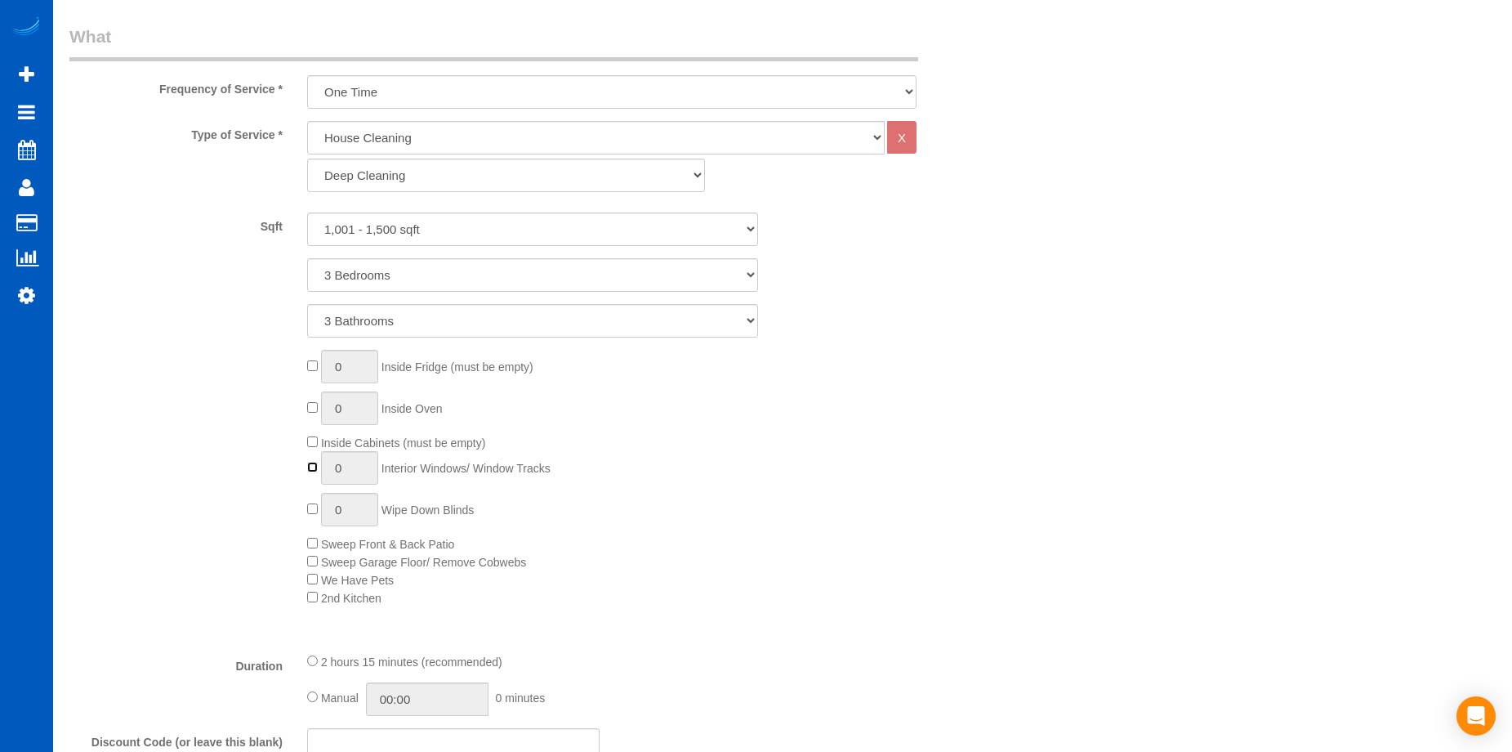
type input "1"
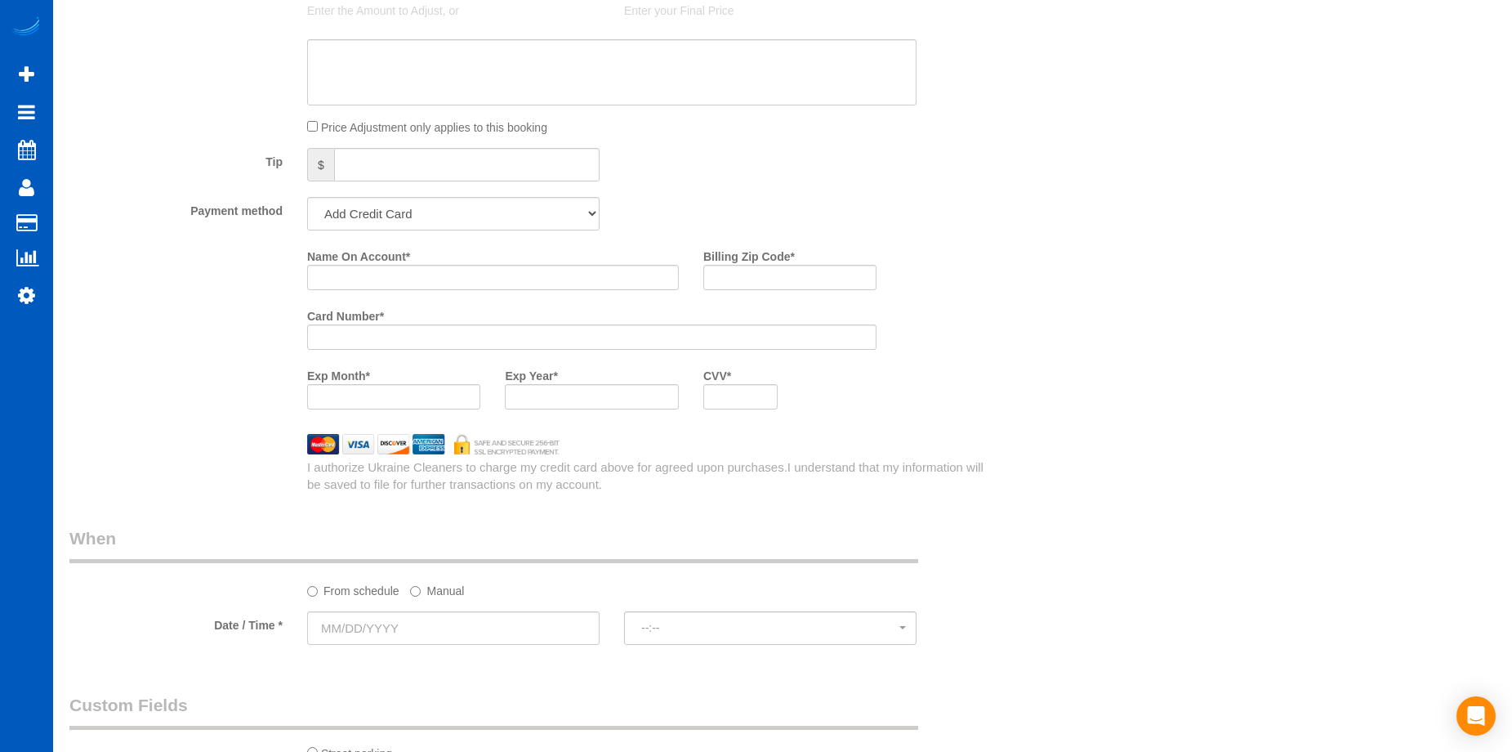
scroll to position [1552, 0]
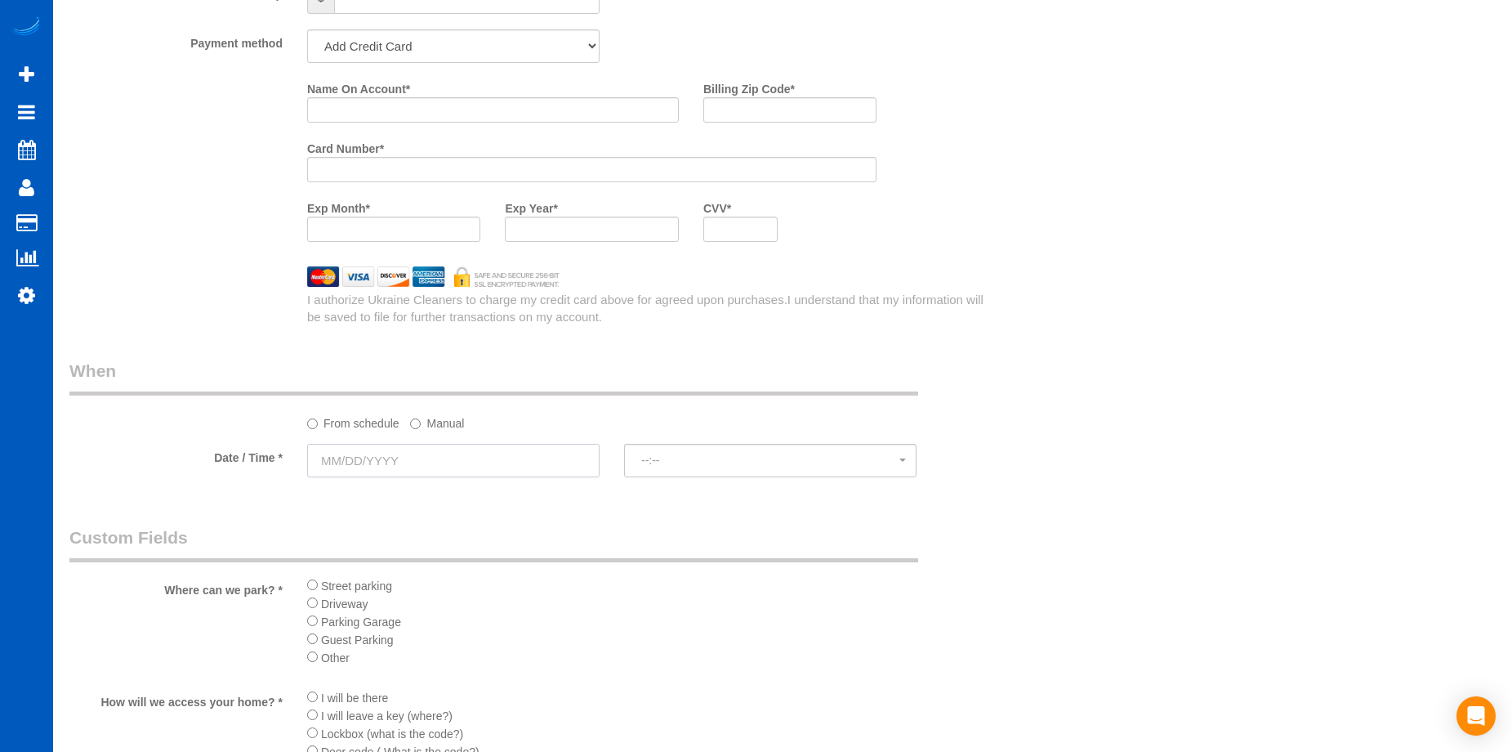
click at [538, 462] on input "text" at bounding box center [453, 460] width 292 height 33
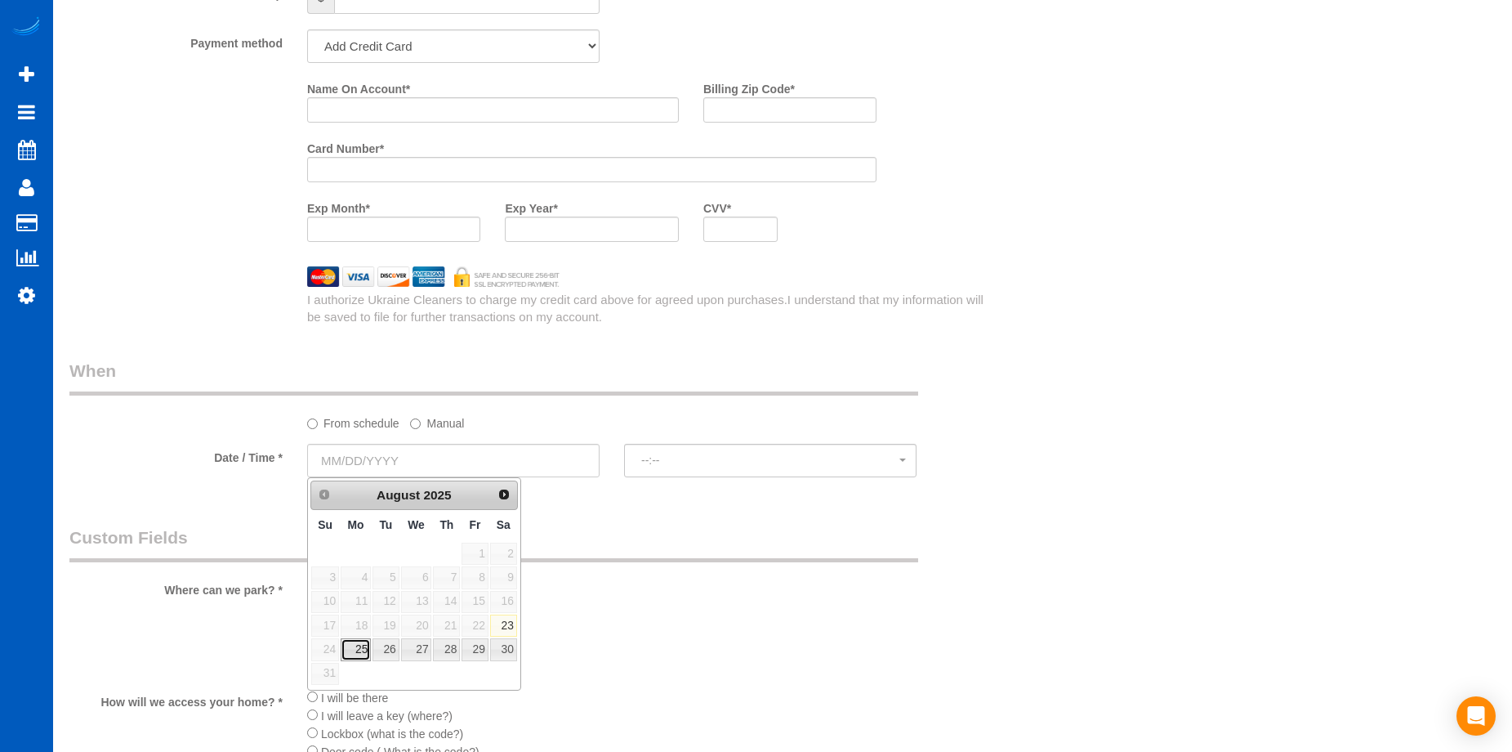
click at [351, 648] on link "25" at bounding box center [356, 649] width 30 height 22
type input "08/25/2025"
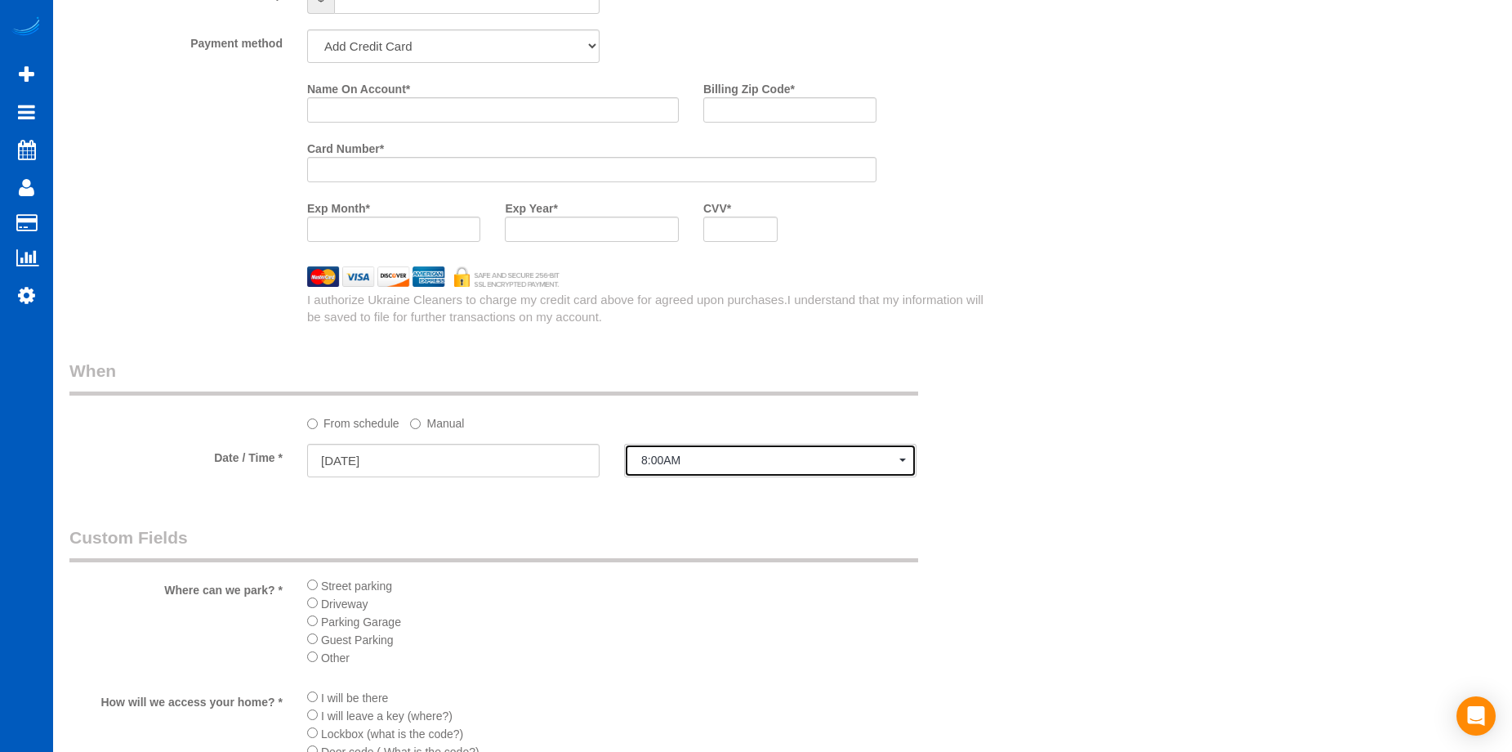
click at [677, 462] on span "8:00AM" at bounding box center [770, 459] width 258 height 13
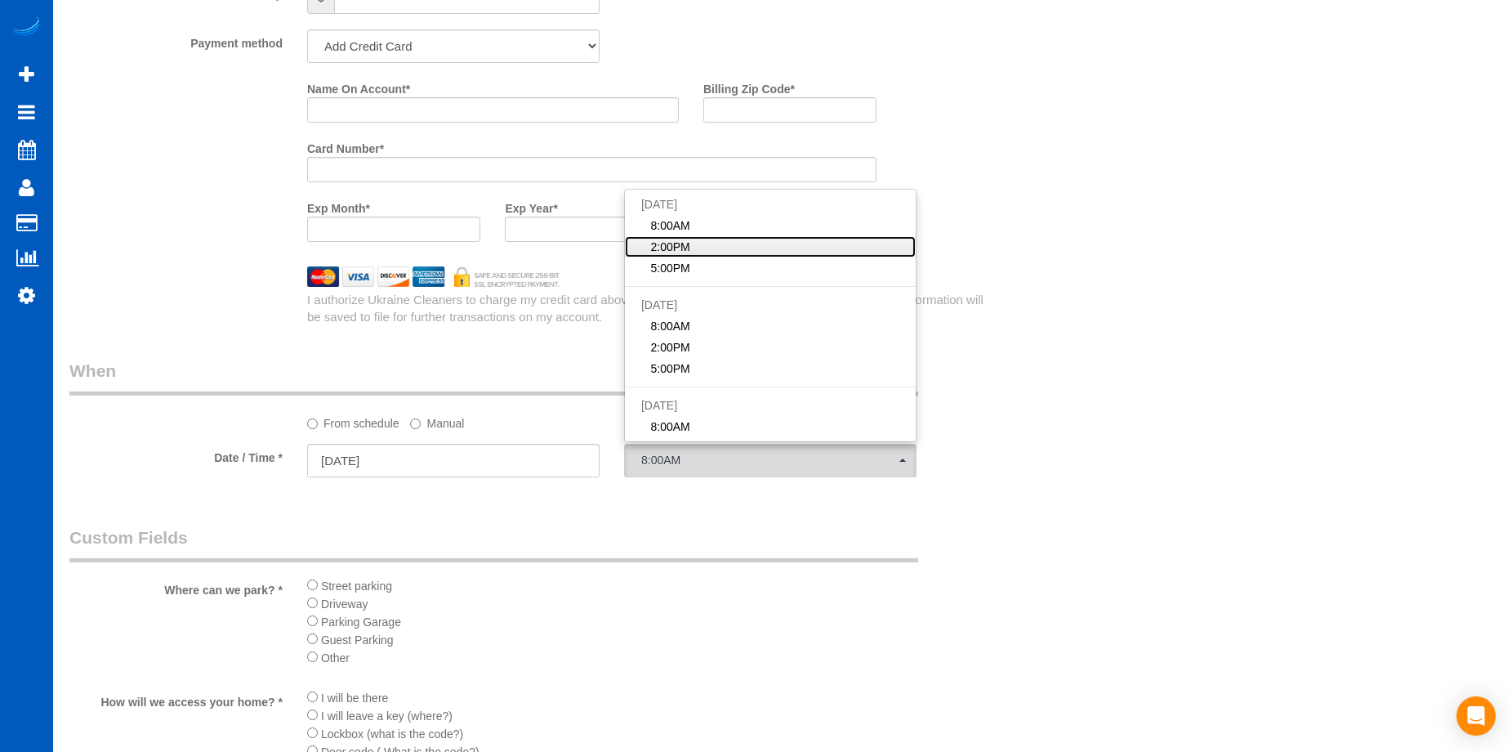
click at [723, 255] on link "2:00PM" at bounding box center [770, 246] width 291 height 21
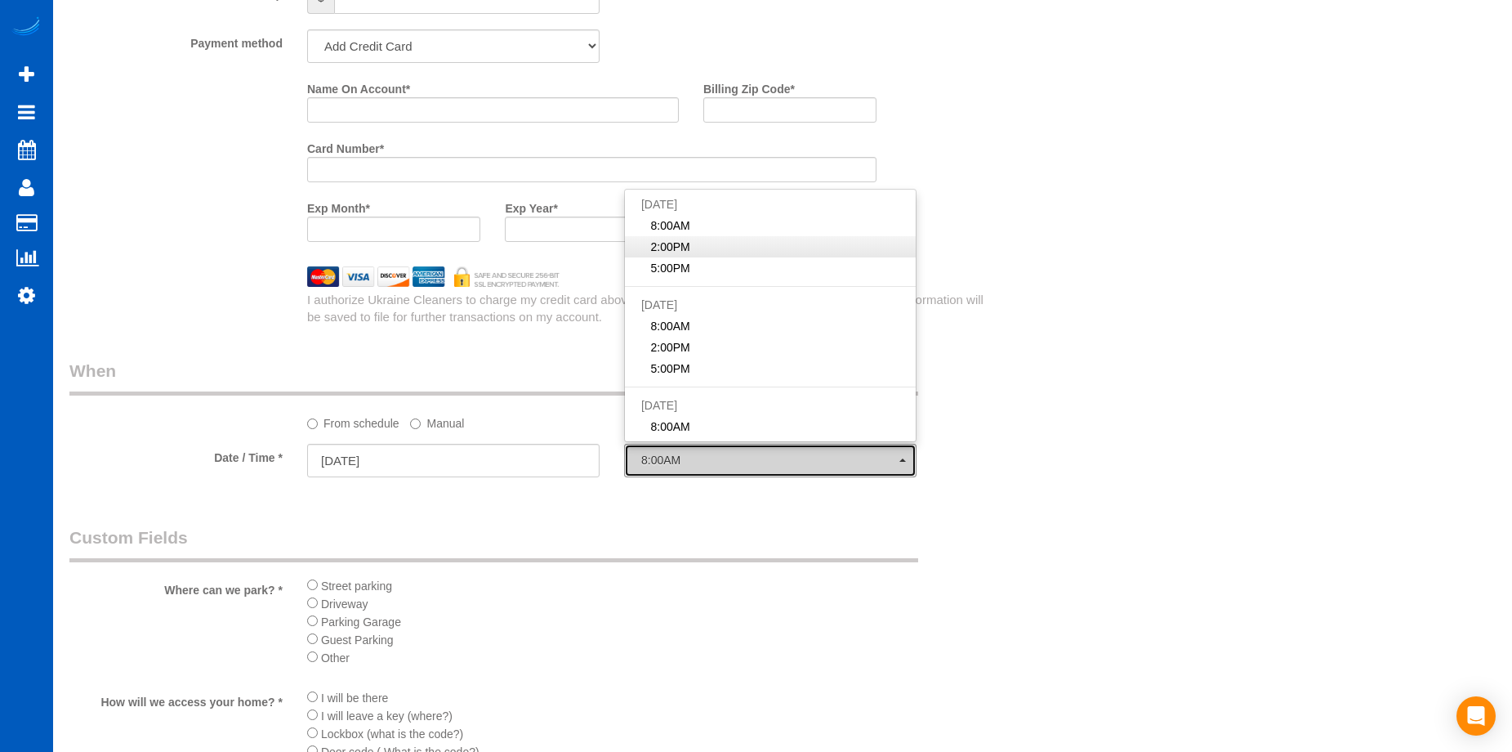
select select "spot2"
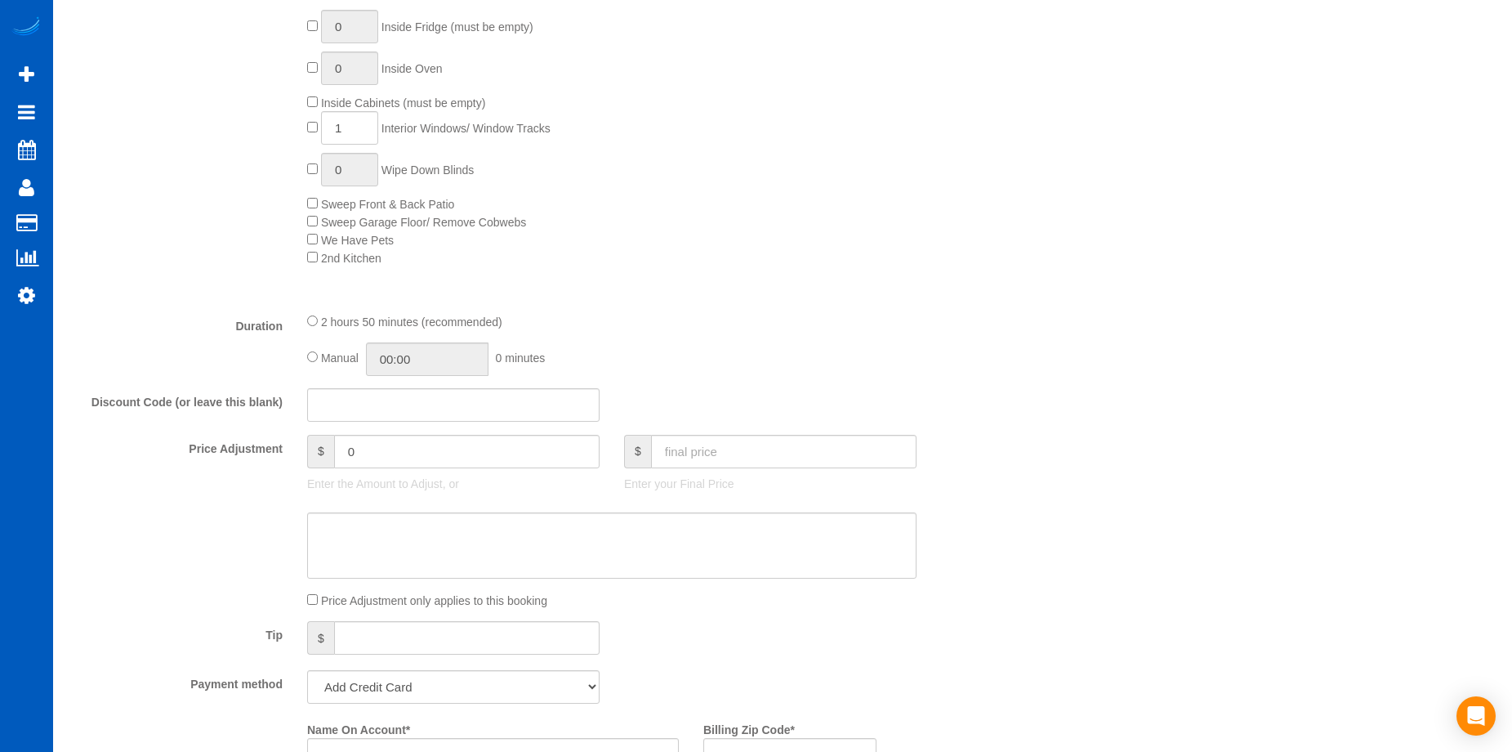
scroll to position [899, 0]
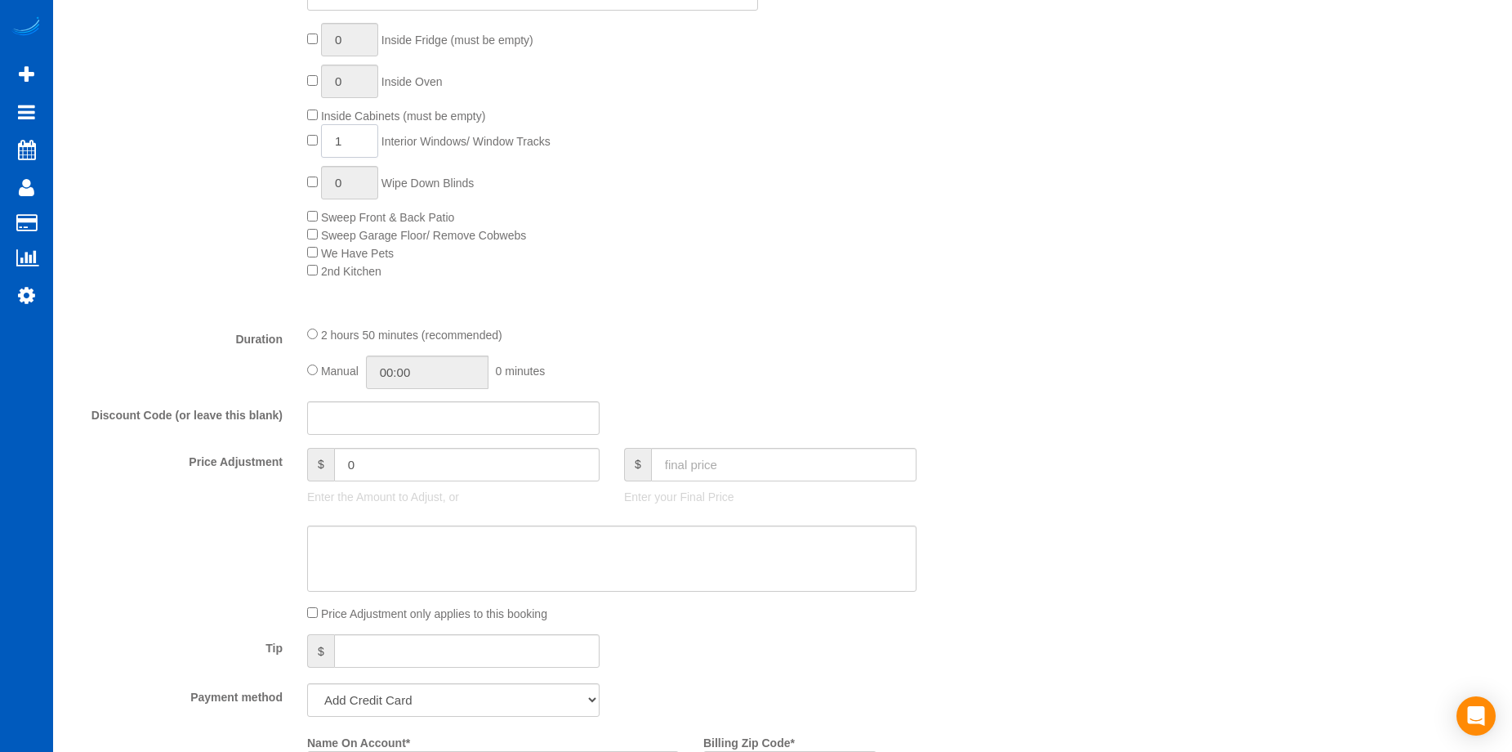
click at [366, 142] on input "1" at bounding box center [349, 140] width 57 height 33
drag, startPoint x: 364, startPoint y: 143, endPoint x: 324, endPoint y: 137, distance: 40.4
click at [324, 137] on input "1" at bounding box center [349, 140] width 57 height 33
type input "8"
click at [525, 550] on textarea at bounding box center [612, 558] width 610 height 67
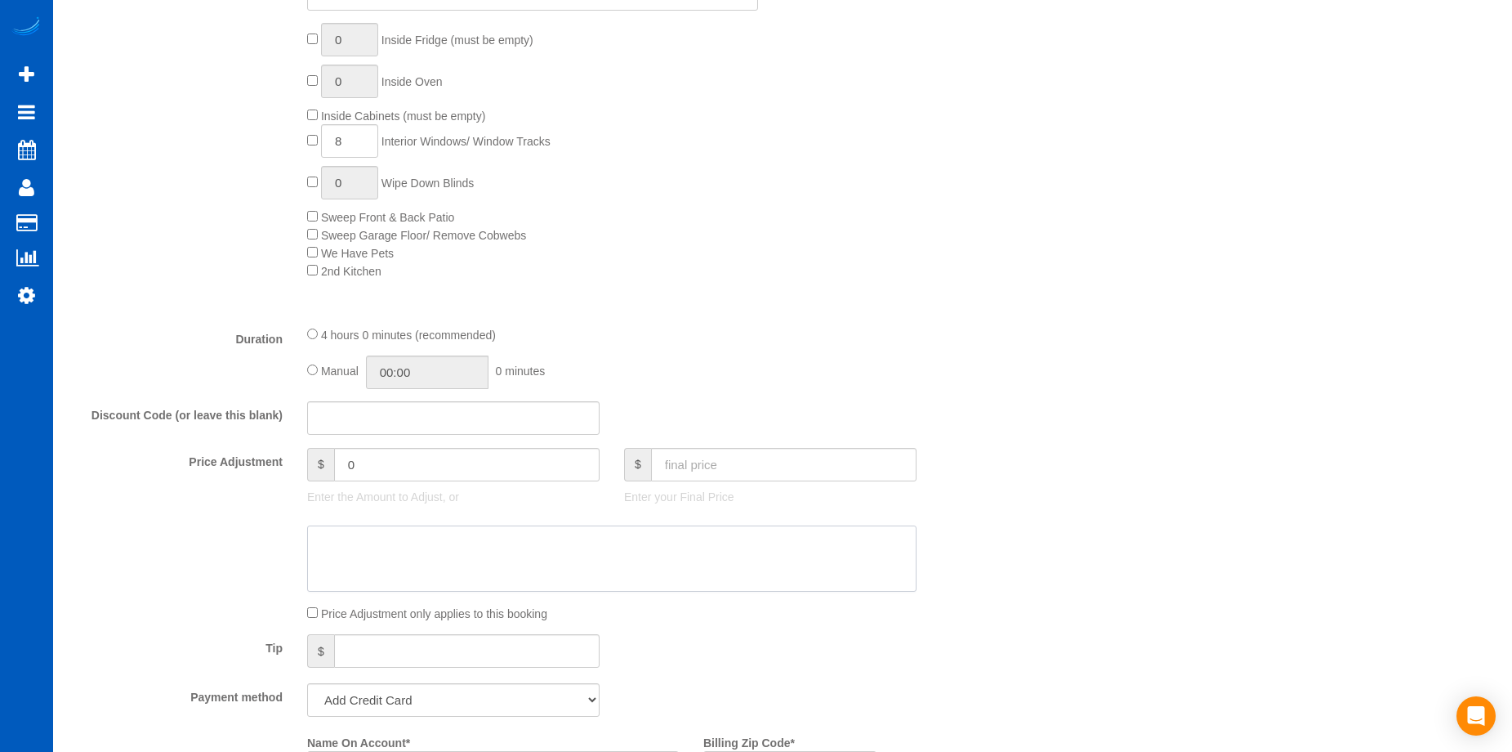
select select "spot18"
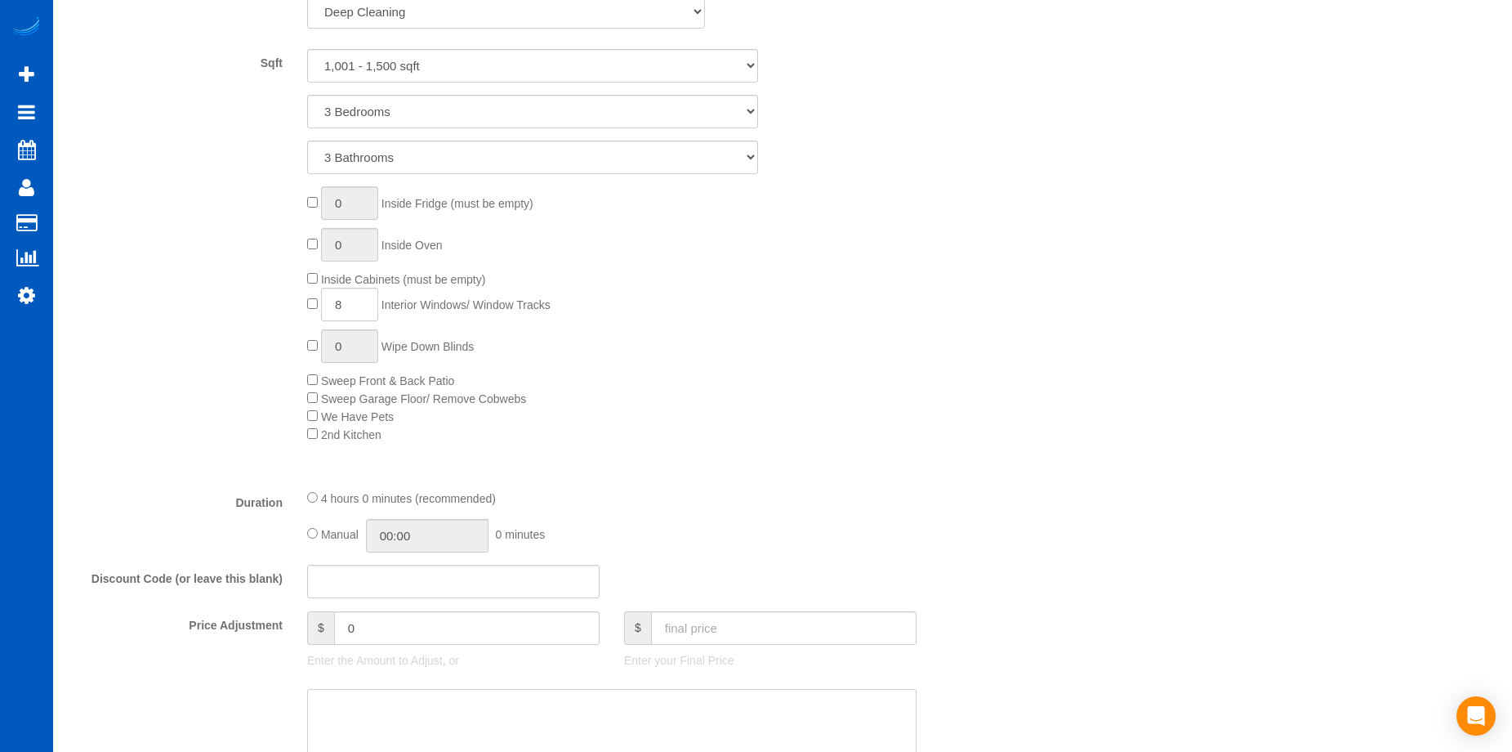
scroll to position [980, 0]
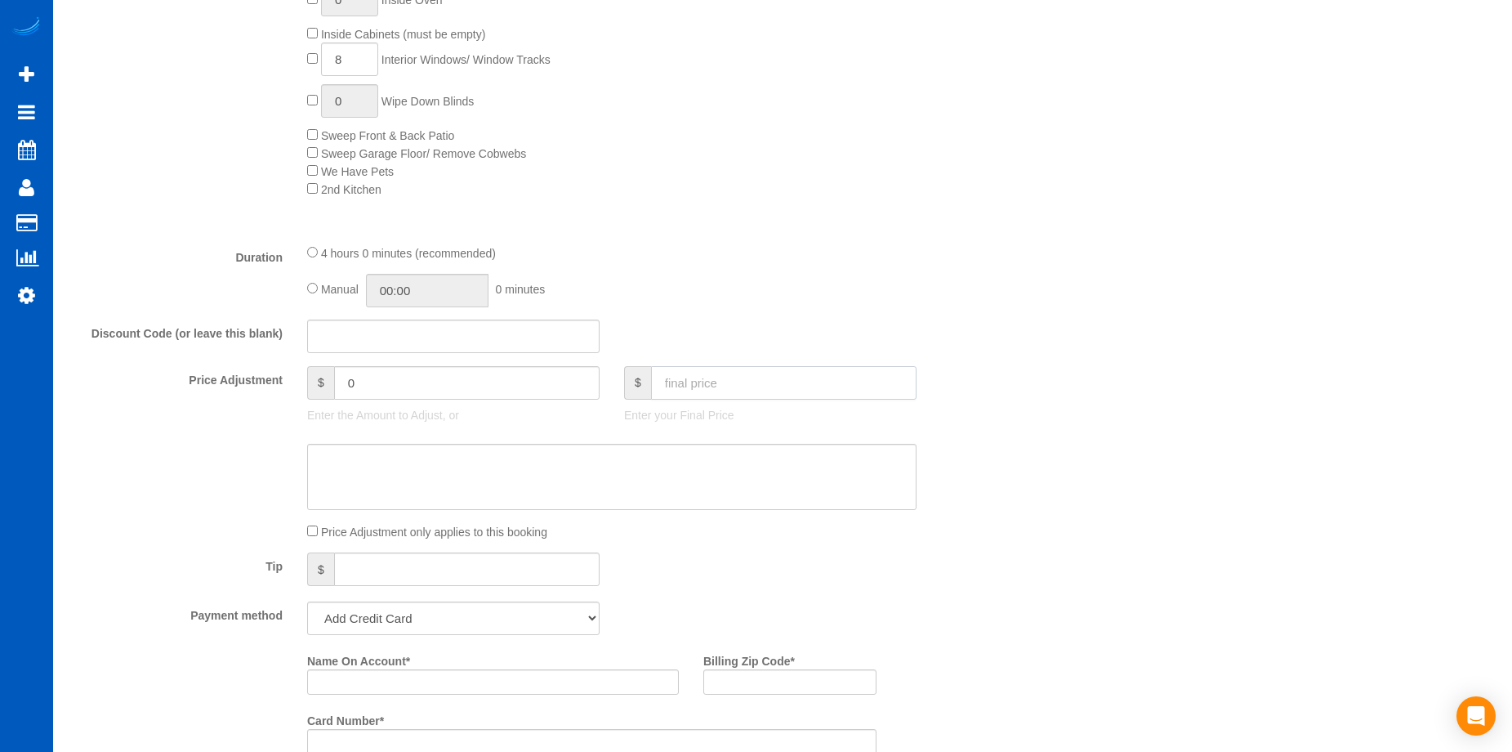
click at [766, 385] on input "text" at bounding box center [784, 382] width 266 height 33
type input "315"
click at [712, 480] on textarea at bounding box center [612, 477] width 610 height 67
type input "-44"
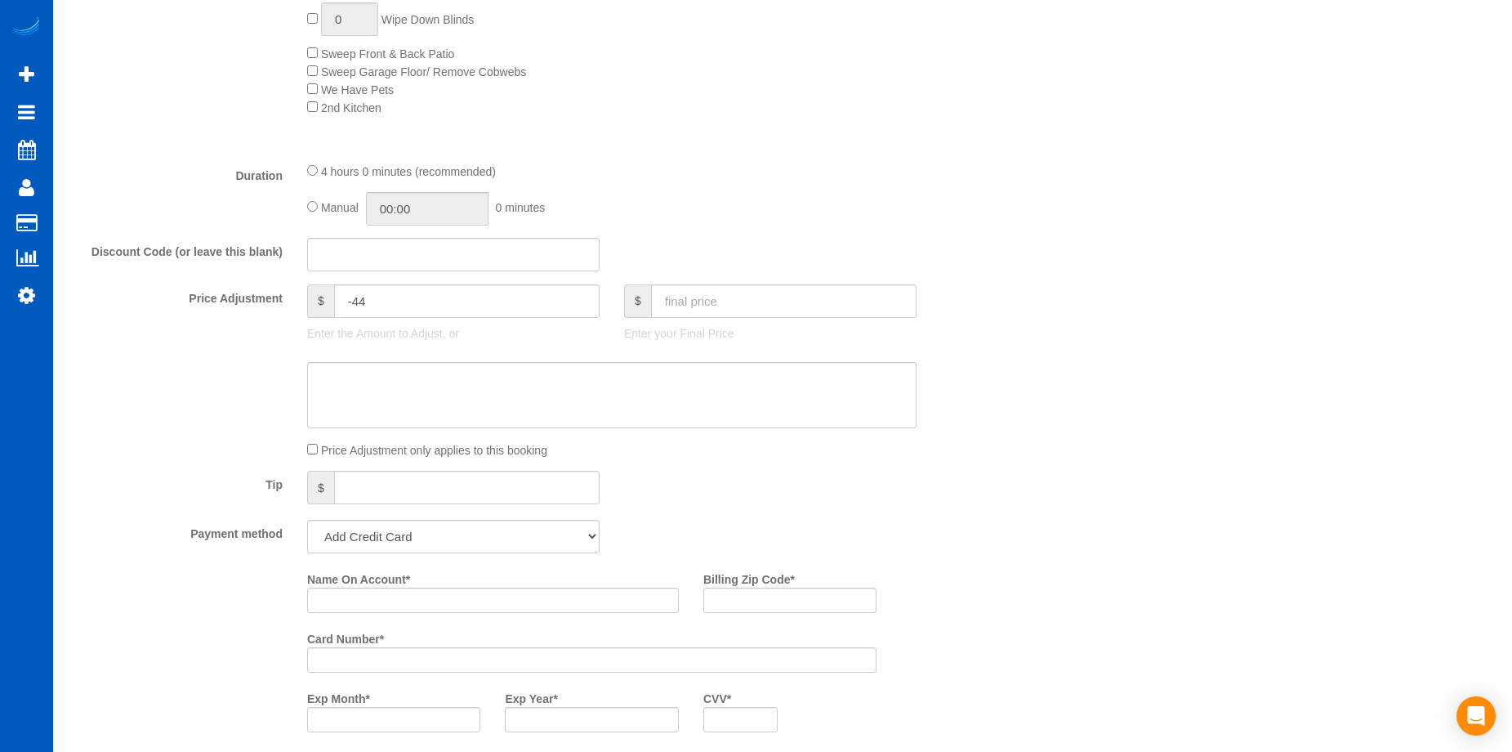
scroll to position [1226, 0]
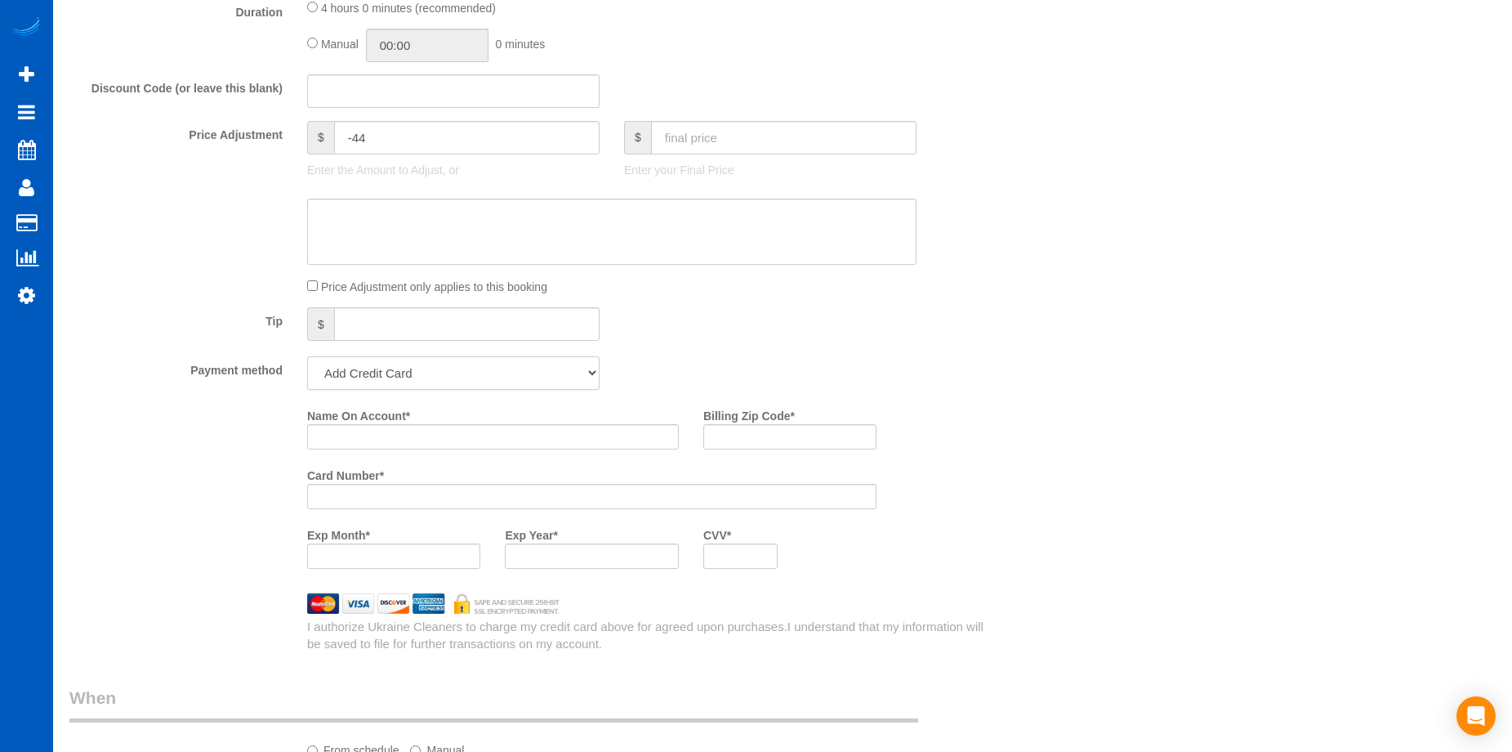
click at [493, 375] on select "Add Credit Card Cash Check Paypal" at bounding box center [453, 372] width 292 height 33
select select "string:cash"
click at [307, 356] on select "Add Credit Card Cash Check Paypal" at bounding box center [453, 372] width 292 height 33
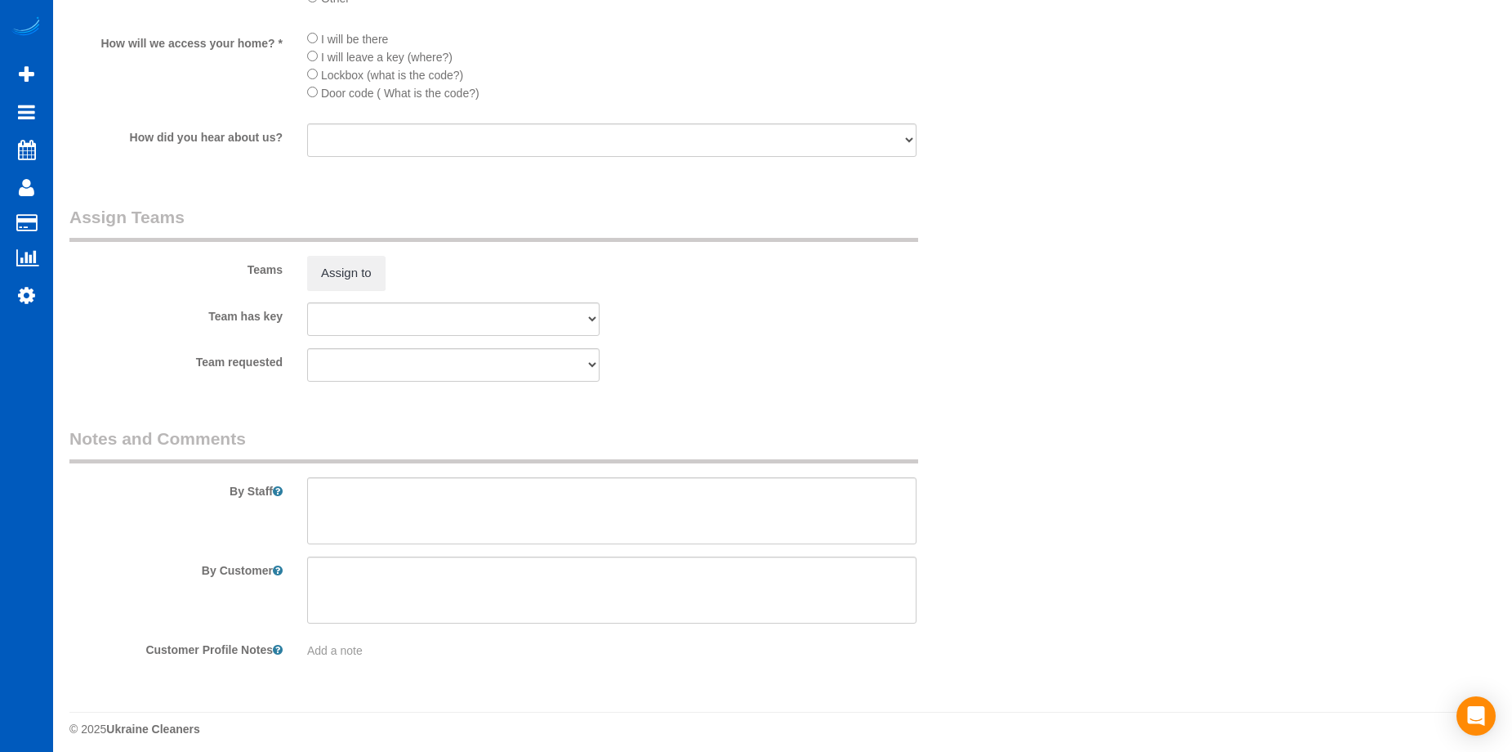
scroll to position [1970, 0]
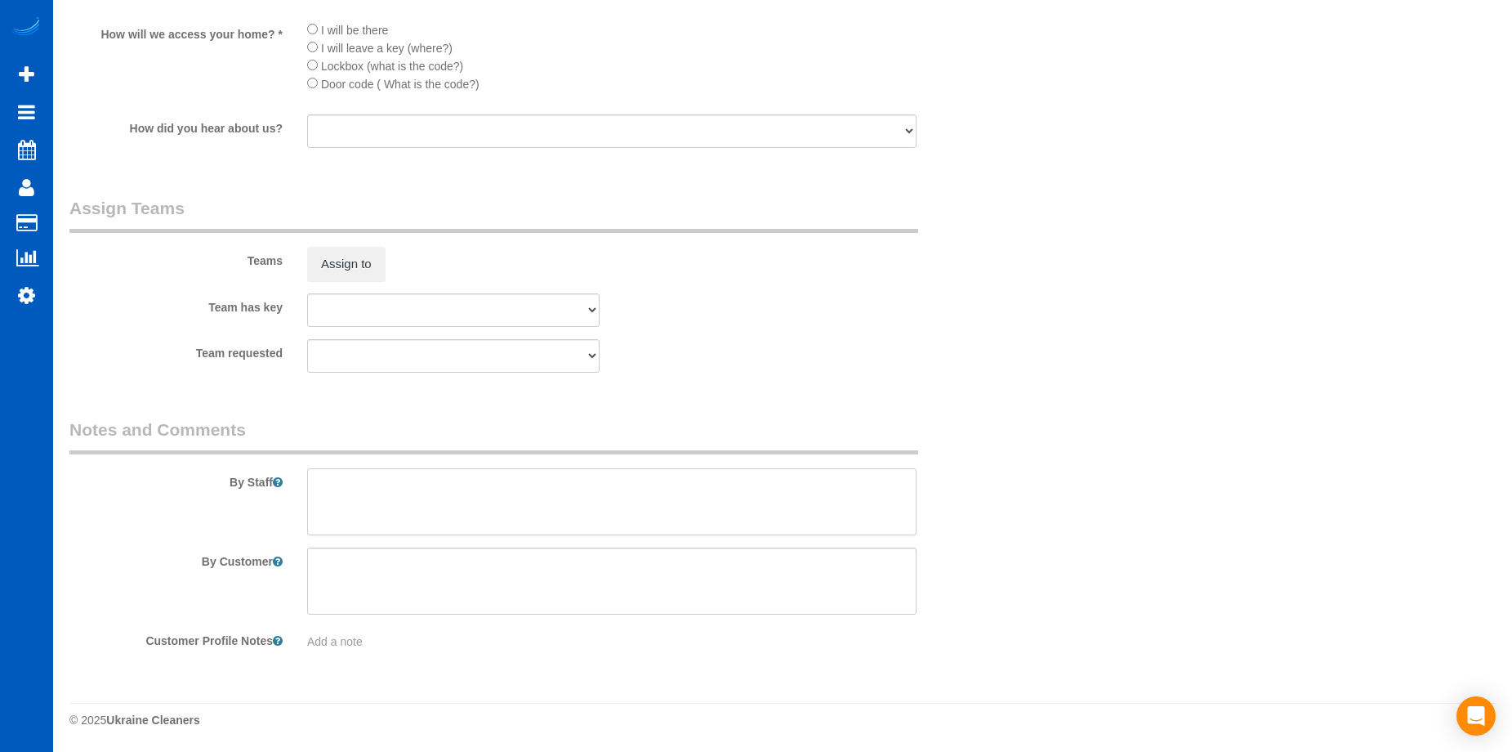
click at [570, 492] on textarea at bounding box center [612, 501] width 610 height 67
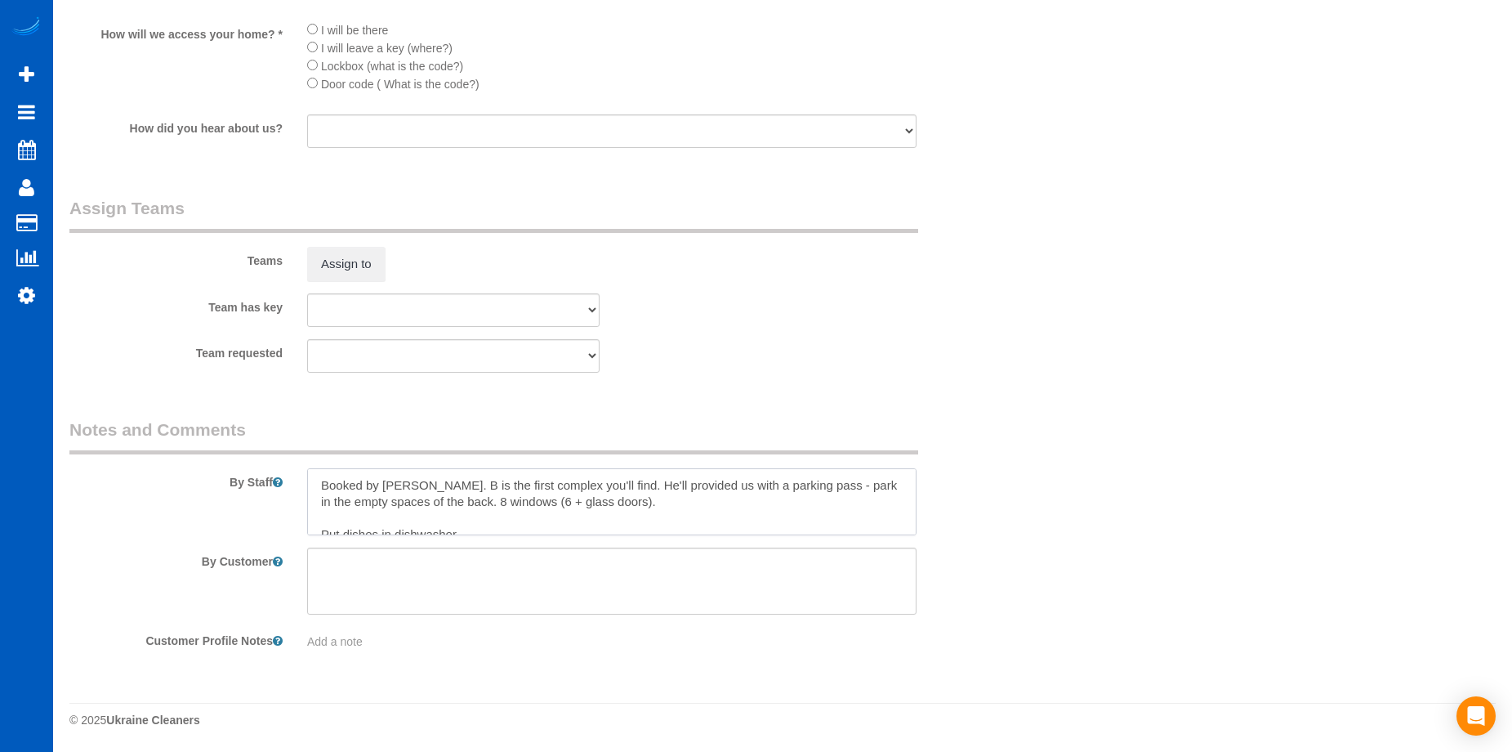
click at [654, 502] on textarea at bounding box center [612, 501] width 610 height 67
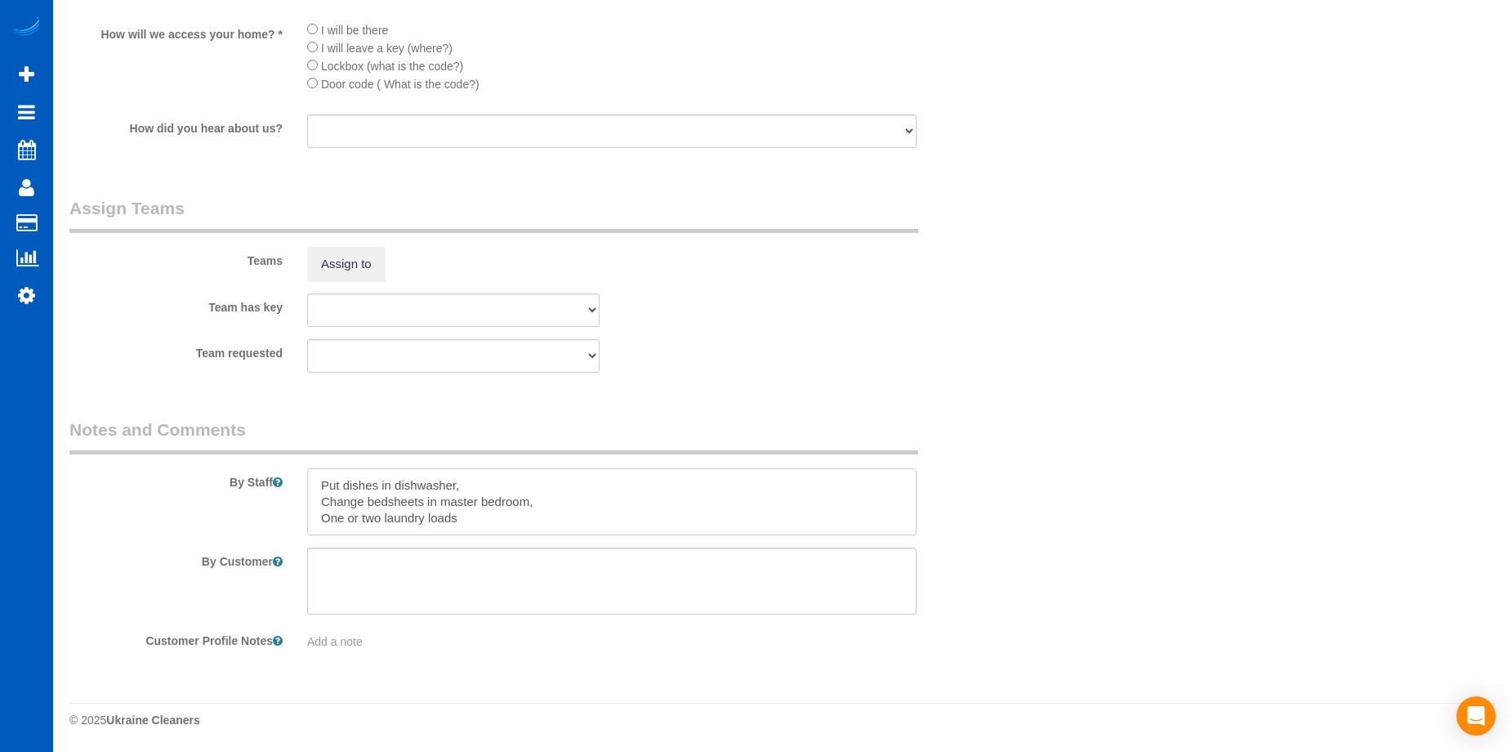
click at [566, 523] on textarea at bounding box center [612, 501] width 610 height 67
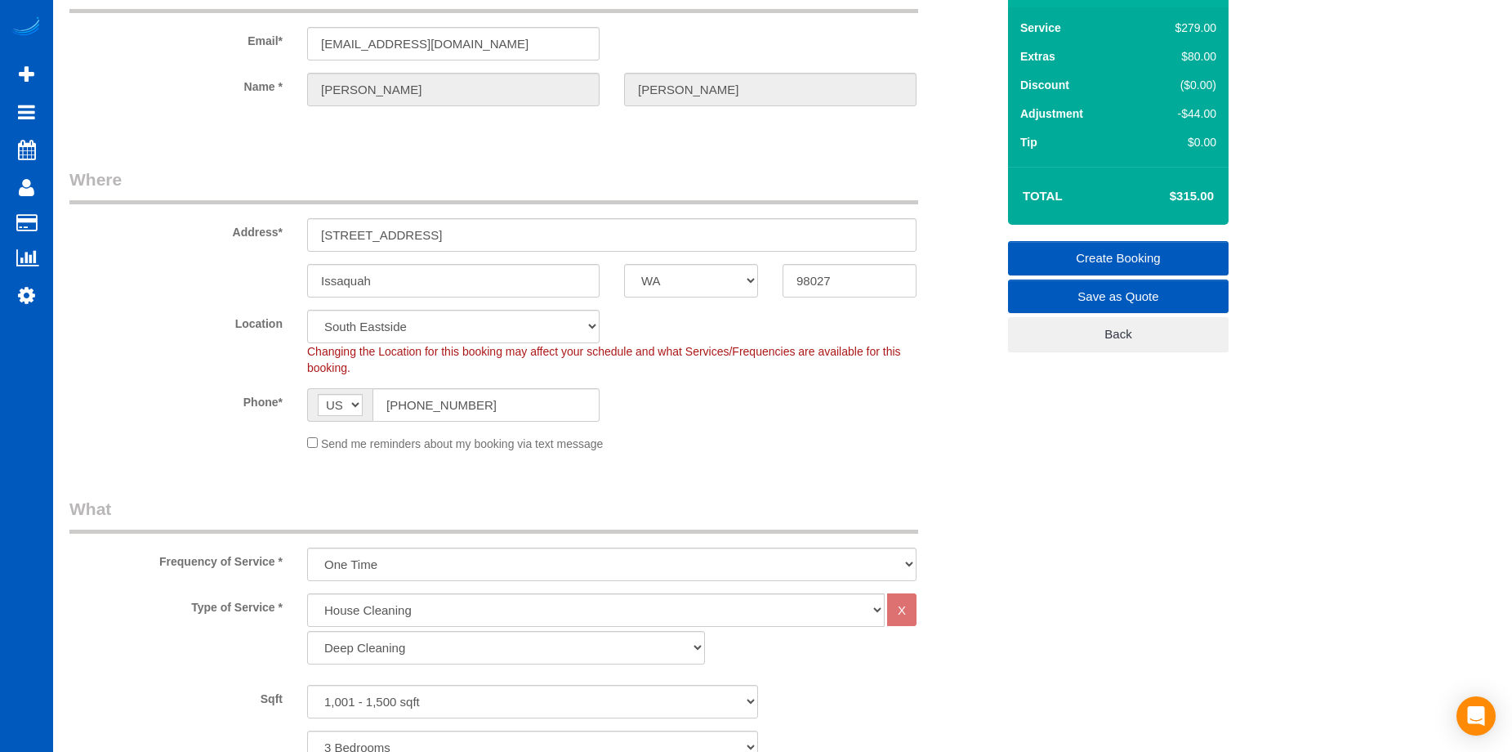
scroll to position [91, 0]
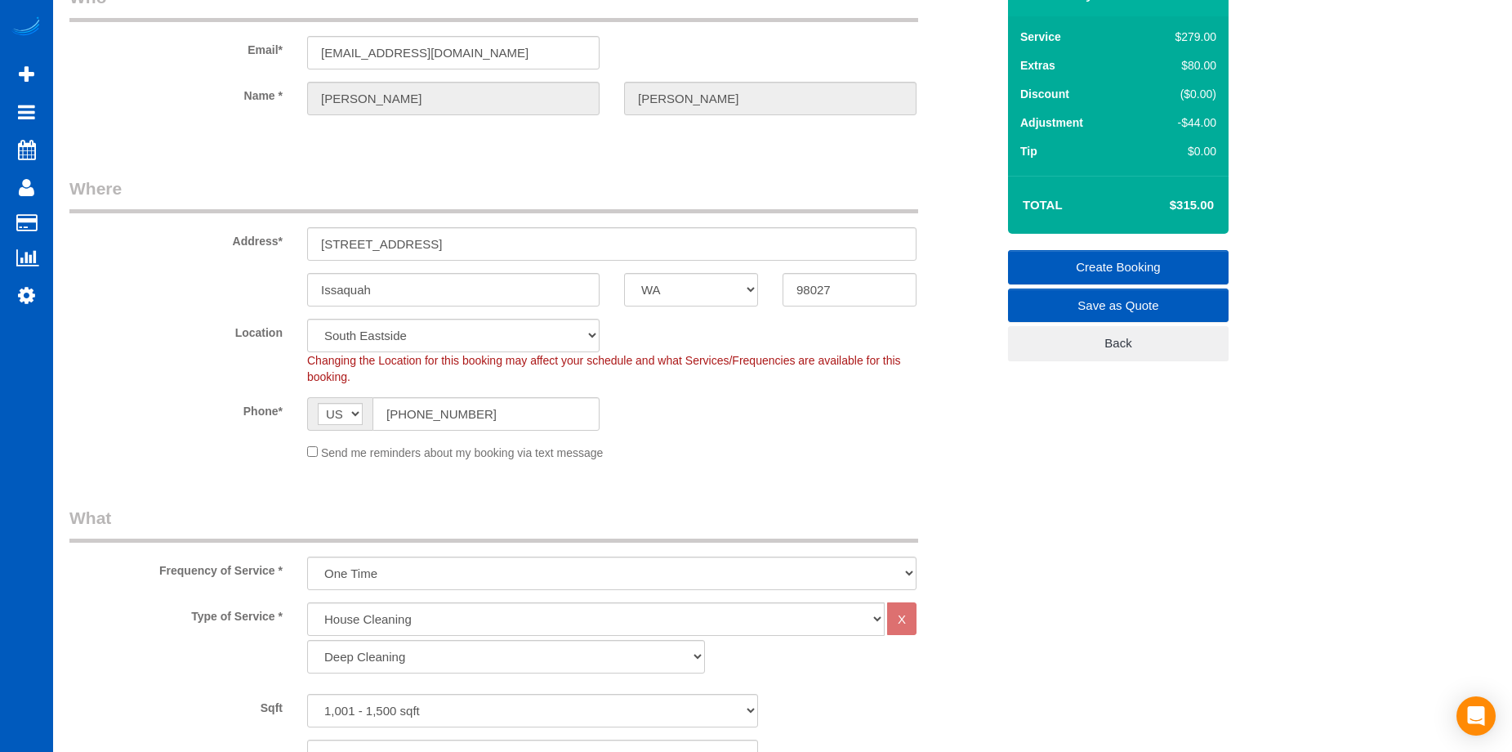
type textarea "Booked by Florencia. B is the first complex you'll find. He'll provided us with…"
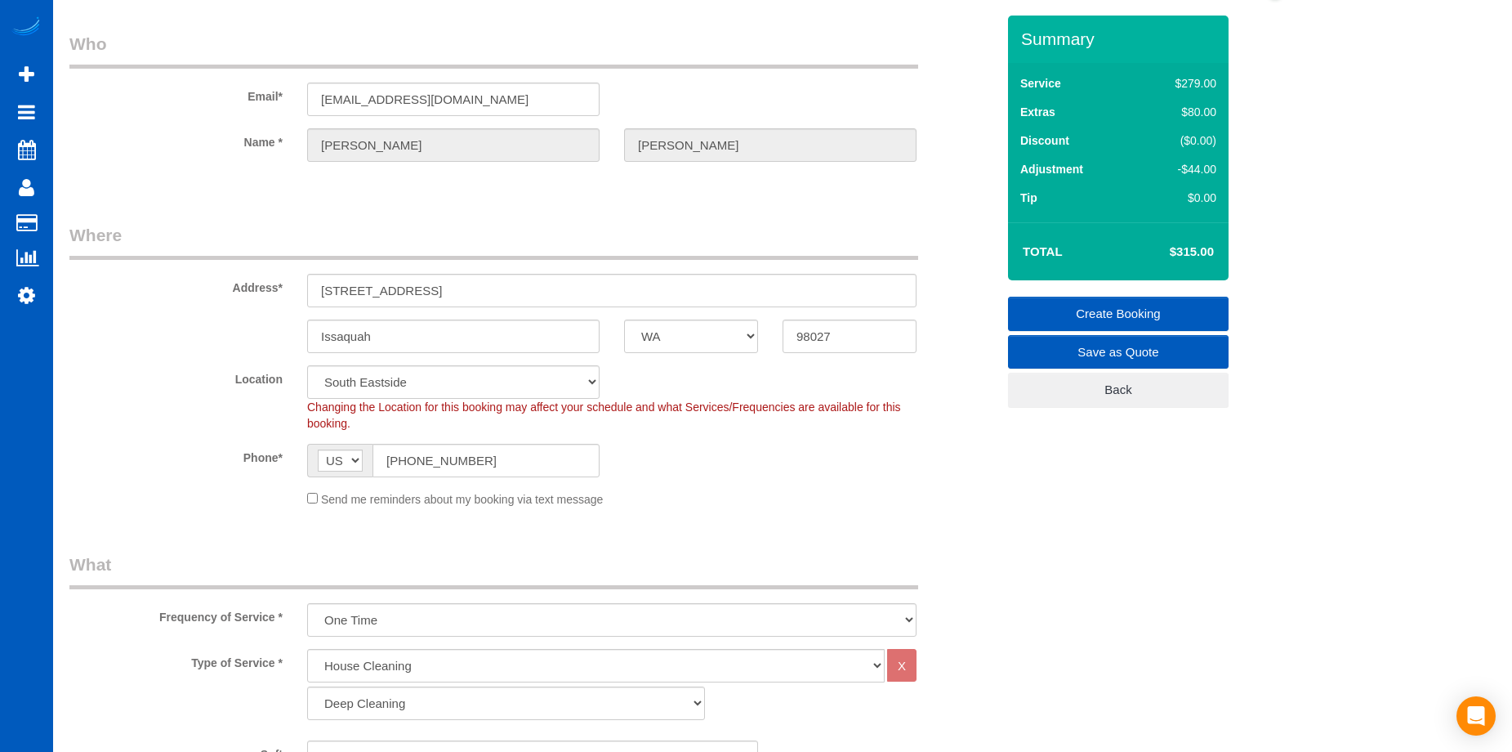
scroll to position [0, 0]
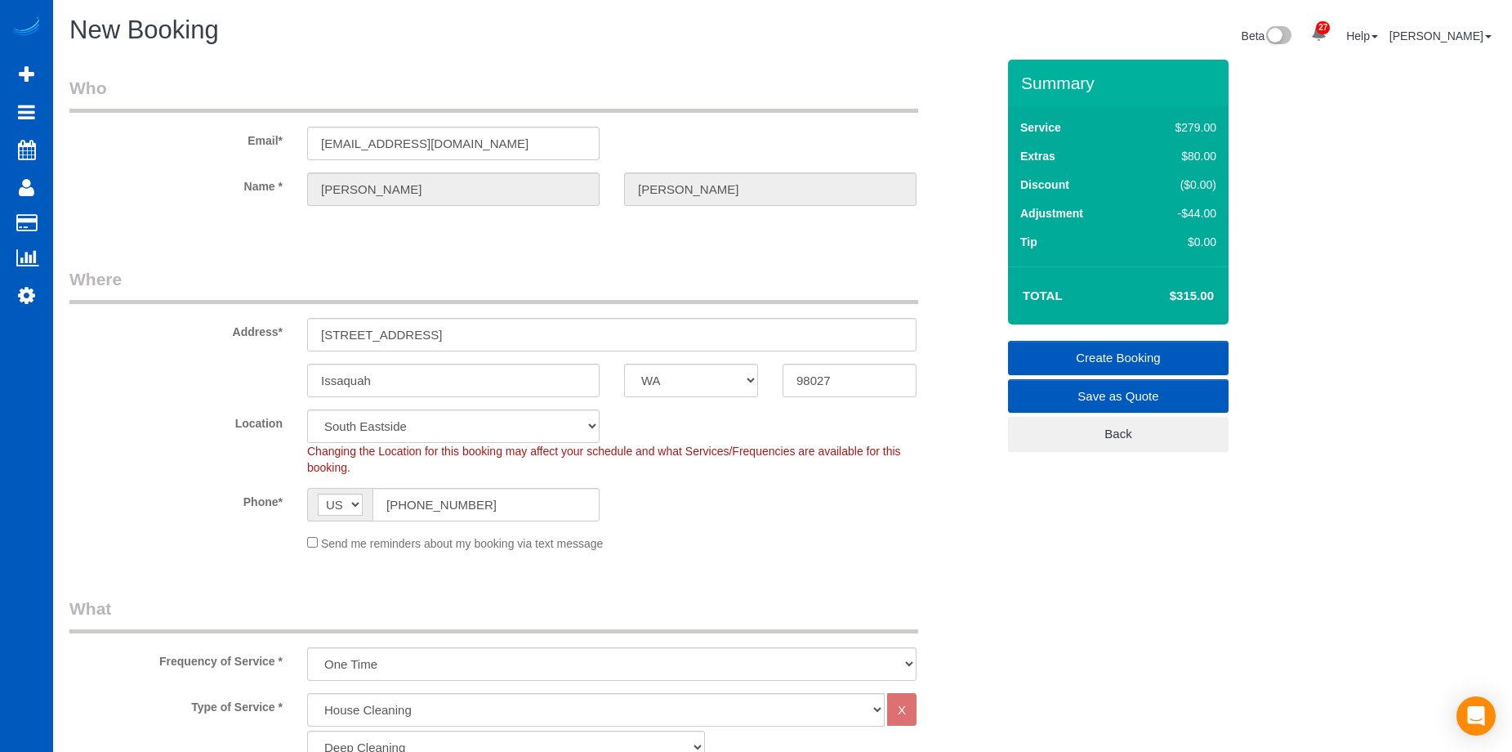
click at [1091, 349] on link "Create Booking" at bounding box center [1118, 358] width 221 height 34
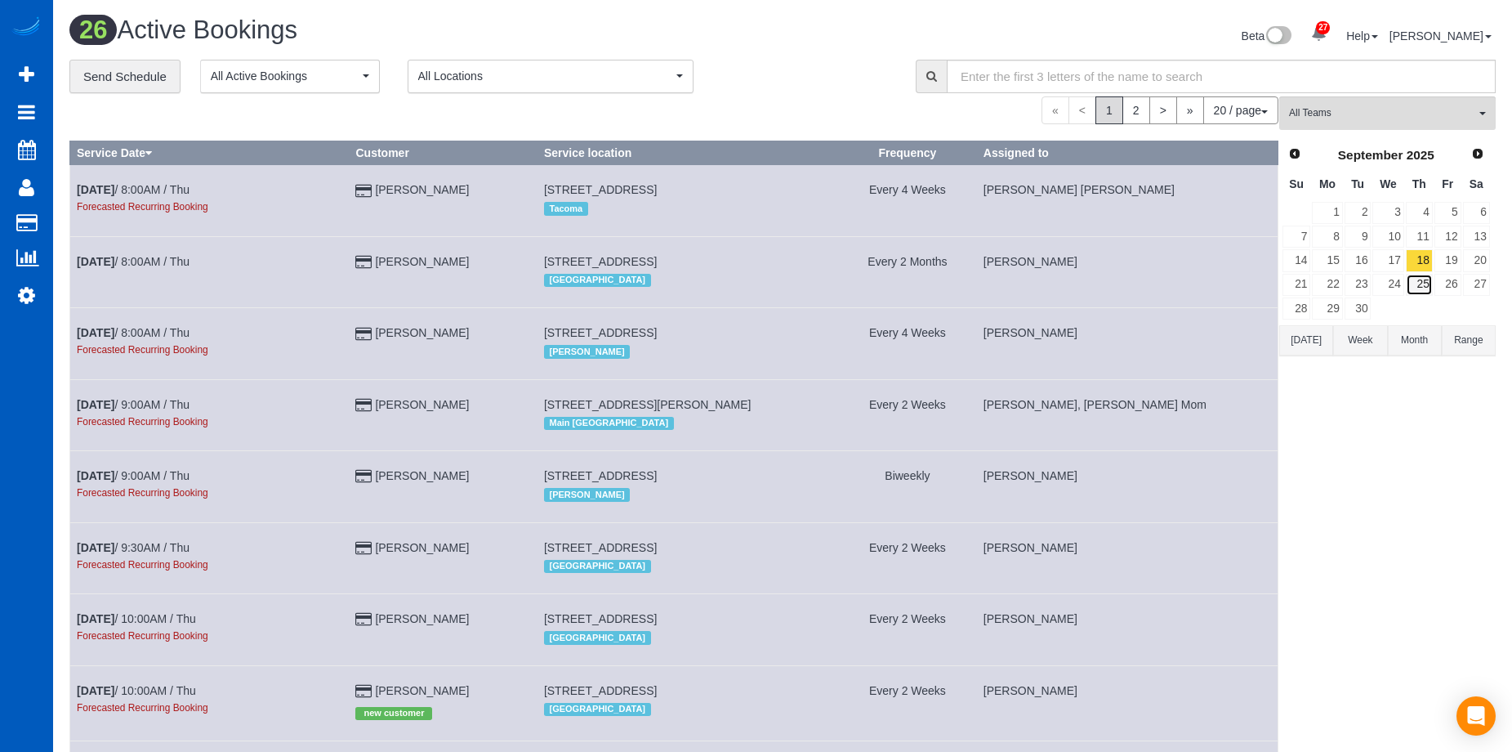
click at [1424, 289] on link "25" at bounding box center [1419, 285] width 27 height 22
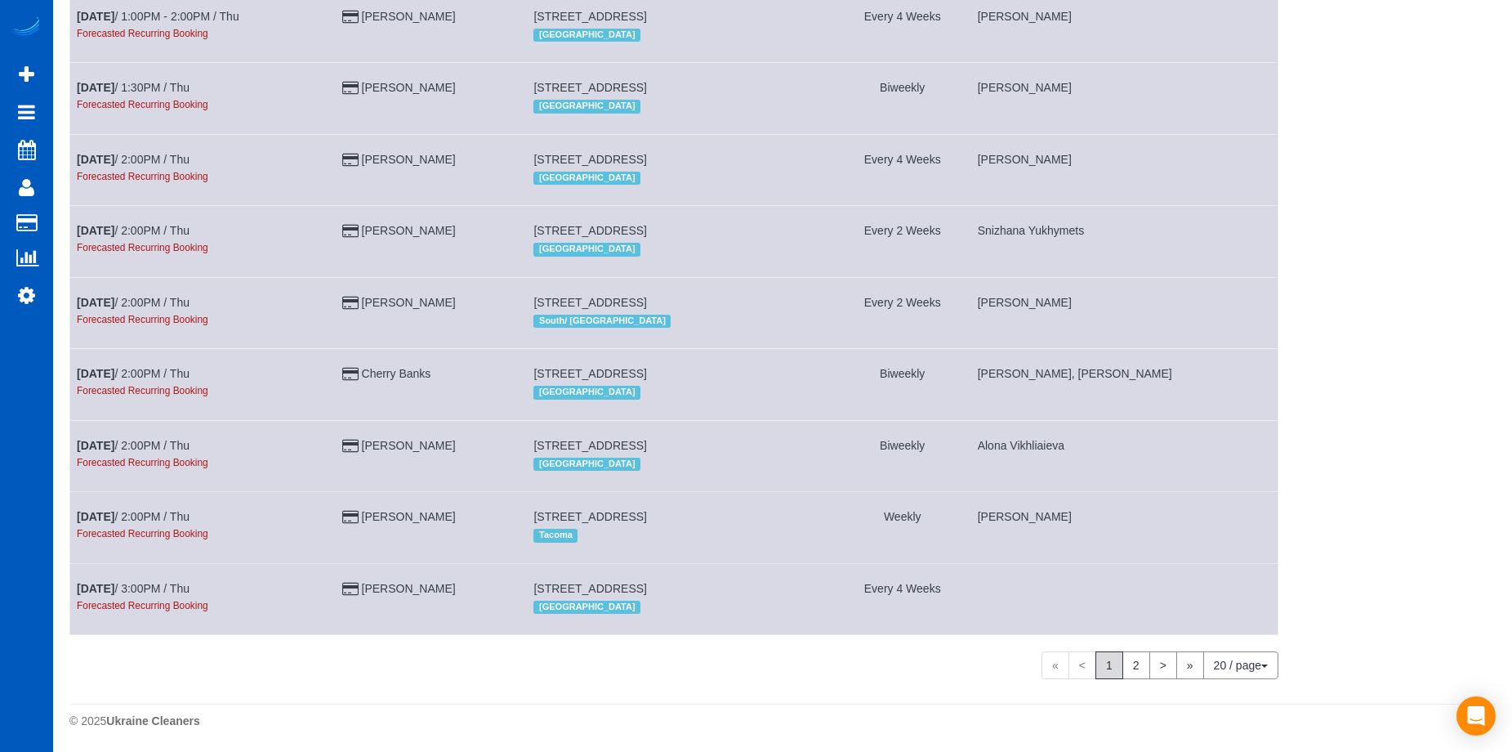
scroll to position [961, 0]
click at [1135, 662] on link "2" at bounding box center [1137, 664] width 28 height 28
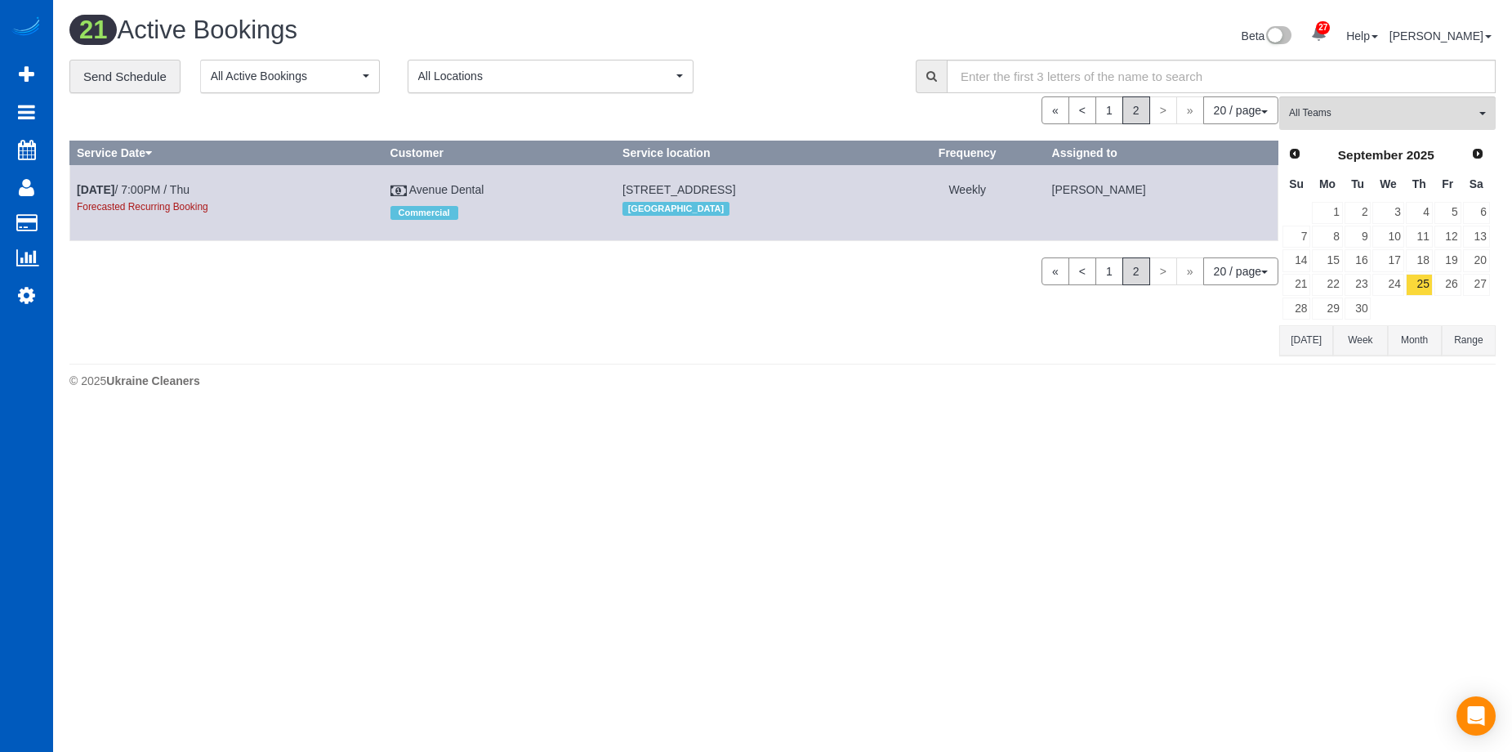
scroll to position [0, 0]
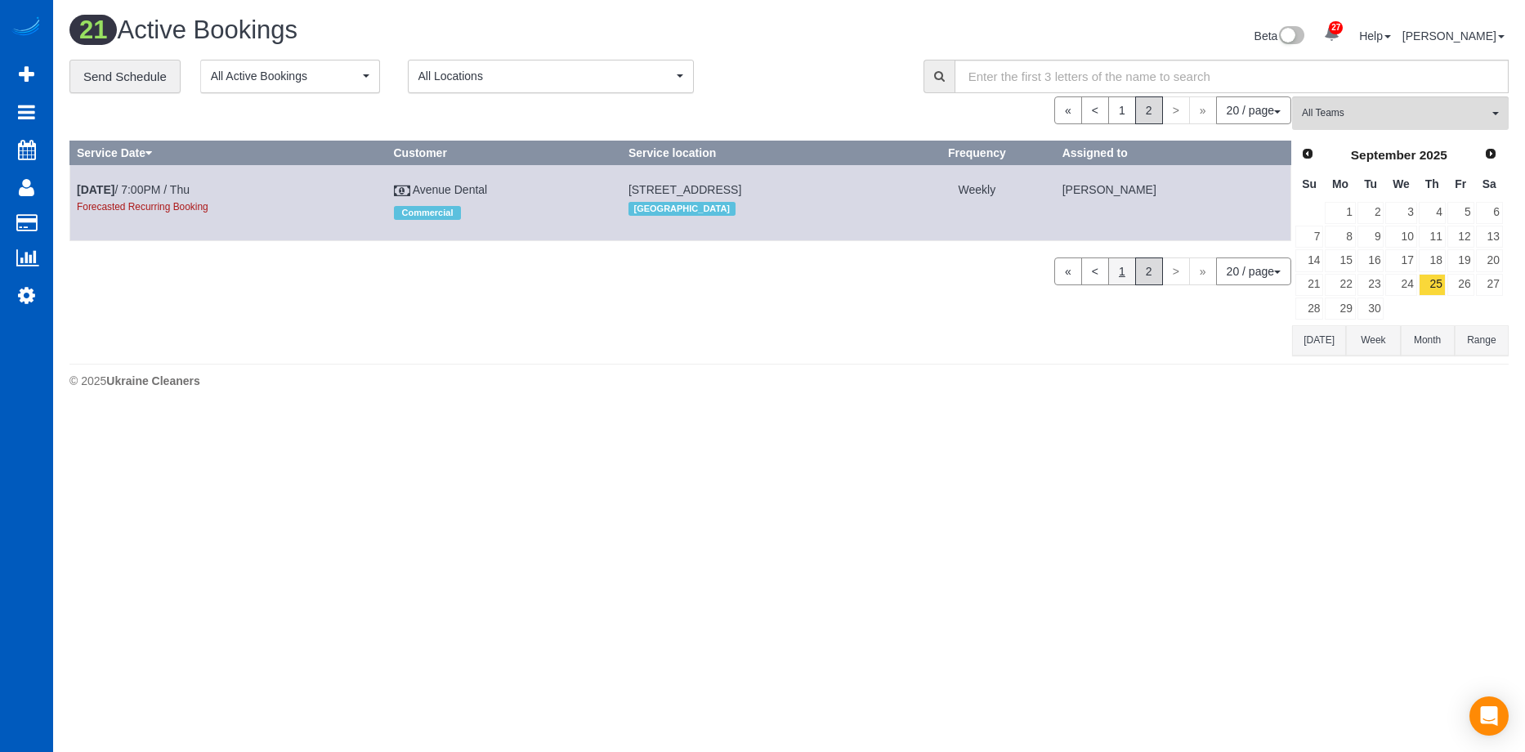
click at [1118, 280] on link "1" at bounding box center [1122, 271] width 28 height 28
click at [1314, 150] on link "Prev" at bounding box center [1306, 153] width 23 height 23
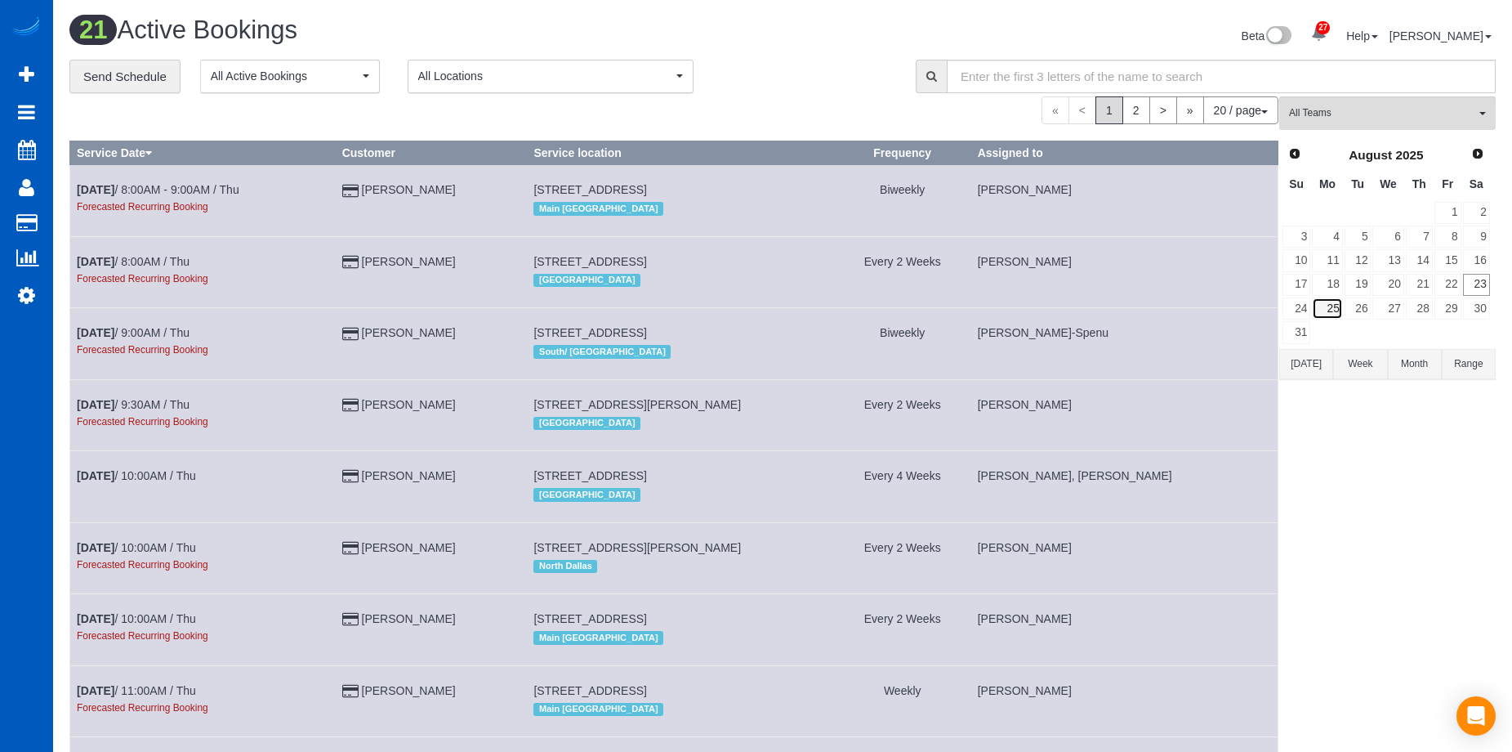
click at [1341, 312] on link "25" at bounding box center [1327, 308] width 30 height 22
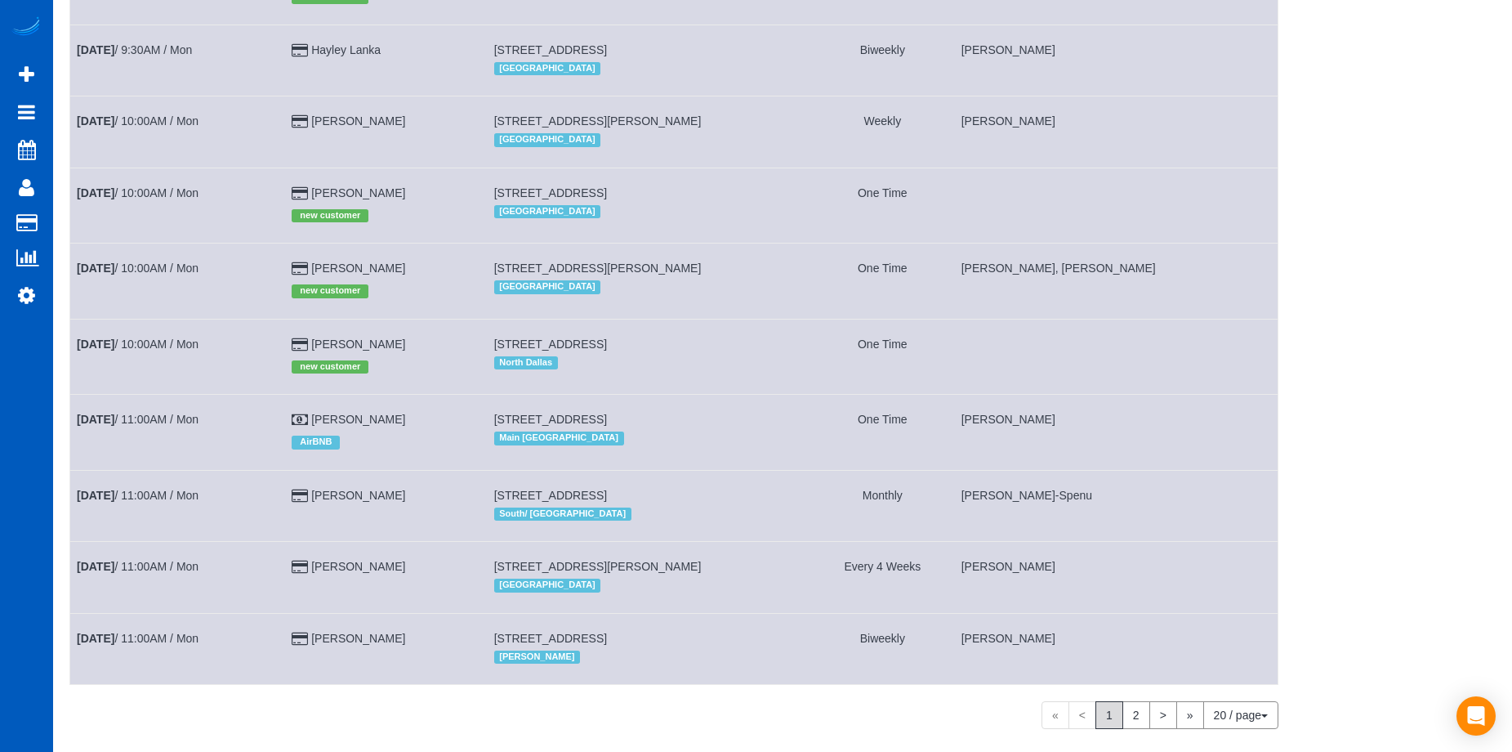
scroll to position [1002, 0]
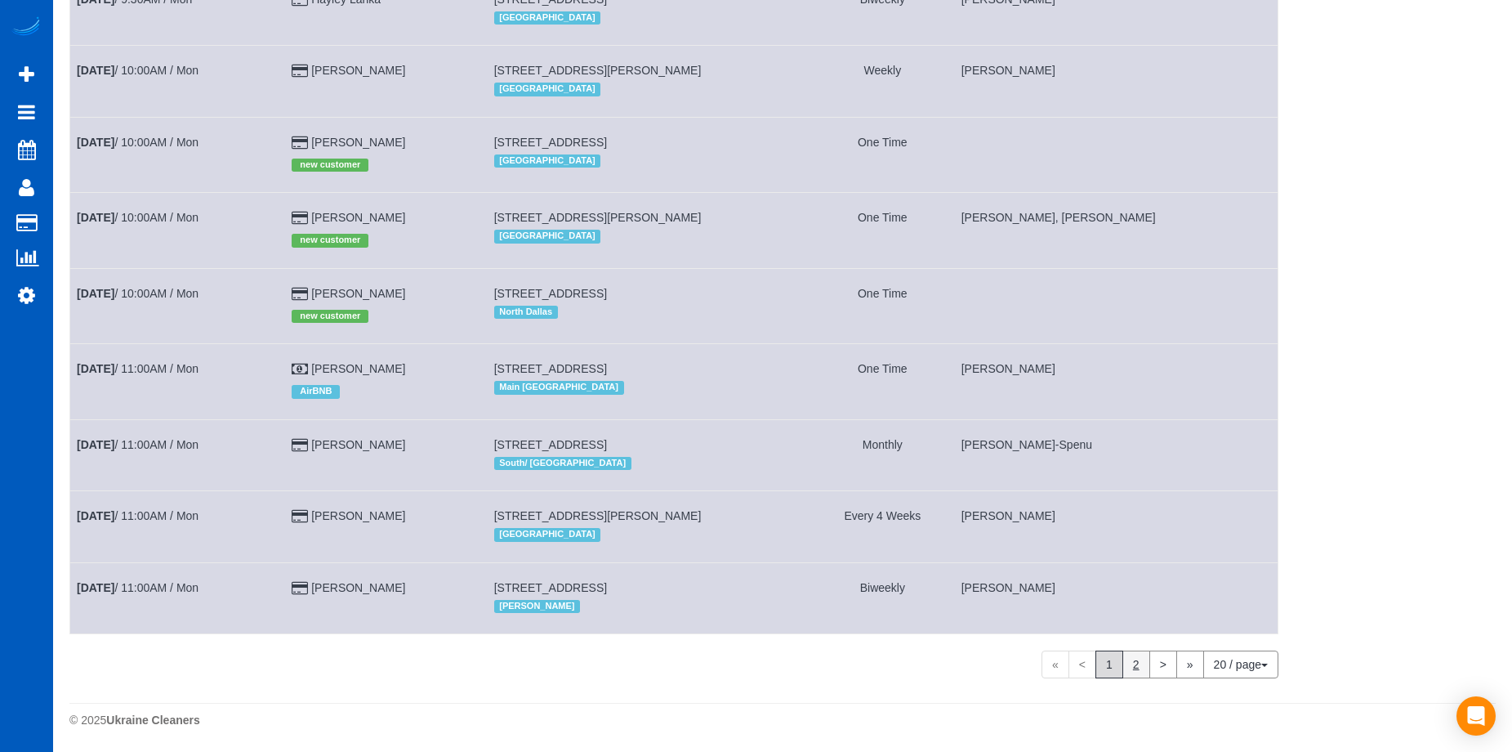
click at [1136, 667] on link "2" at bounding box center [1137, 664] width 28 height 28
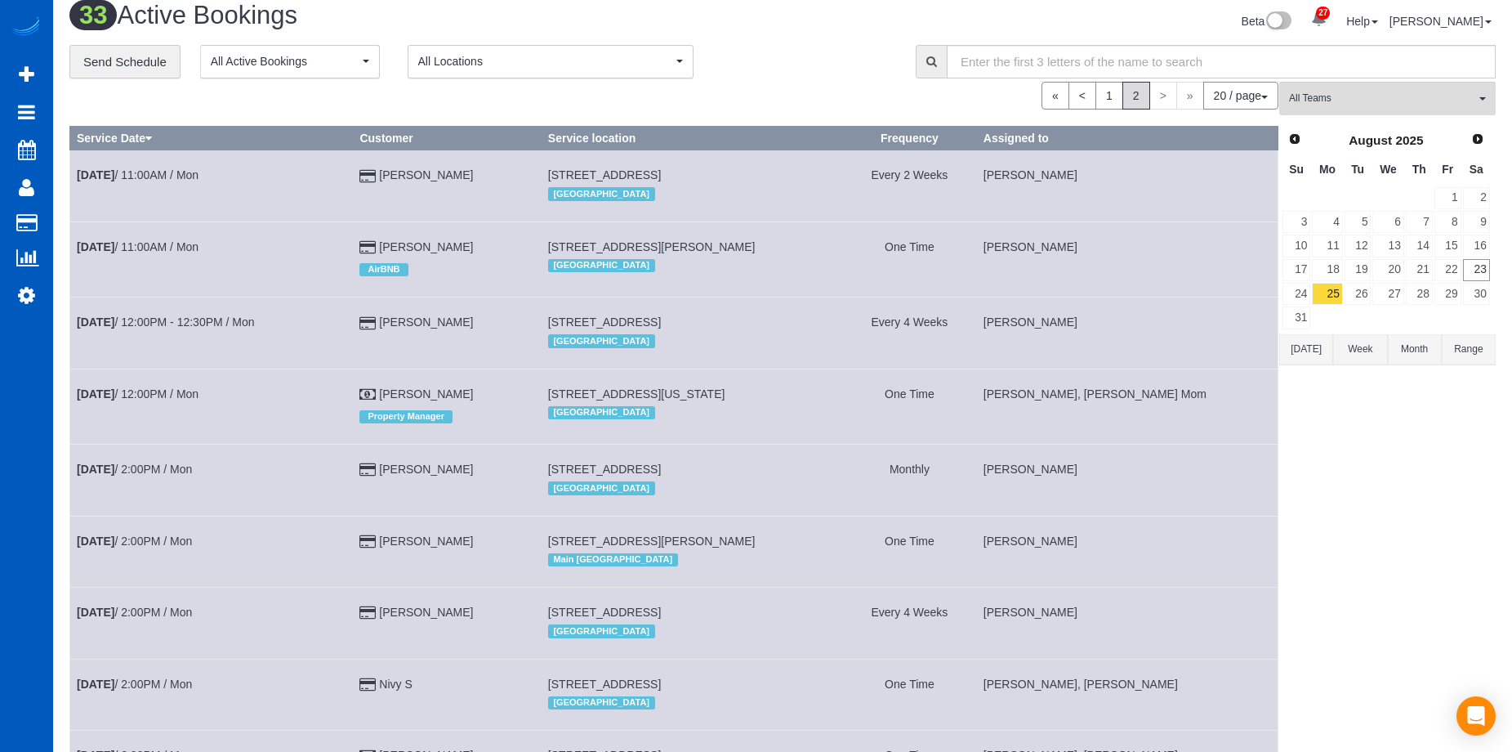
scroll to position [0, 0]
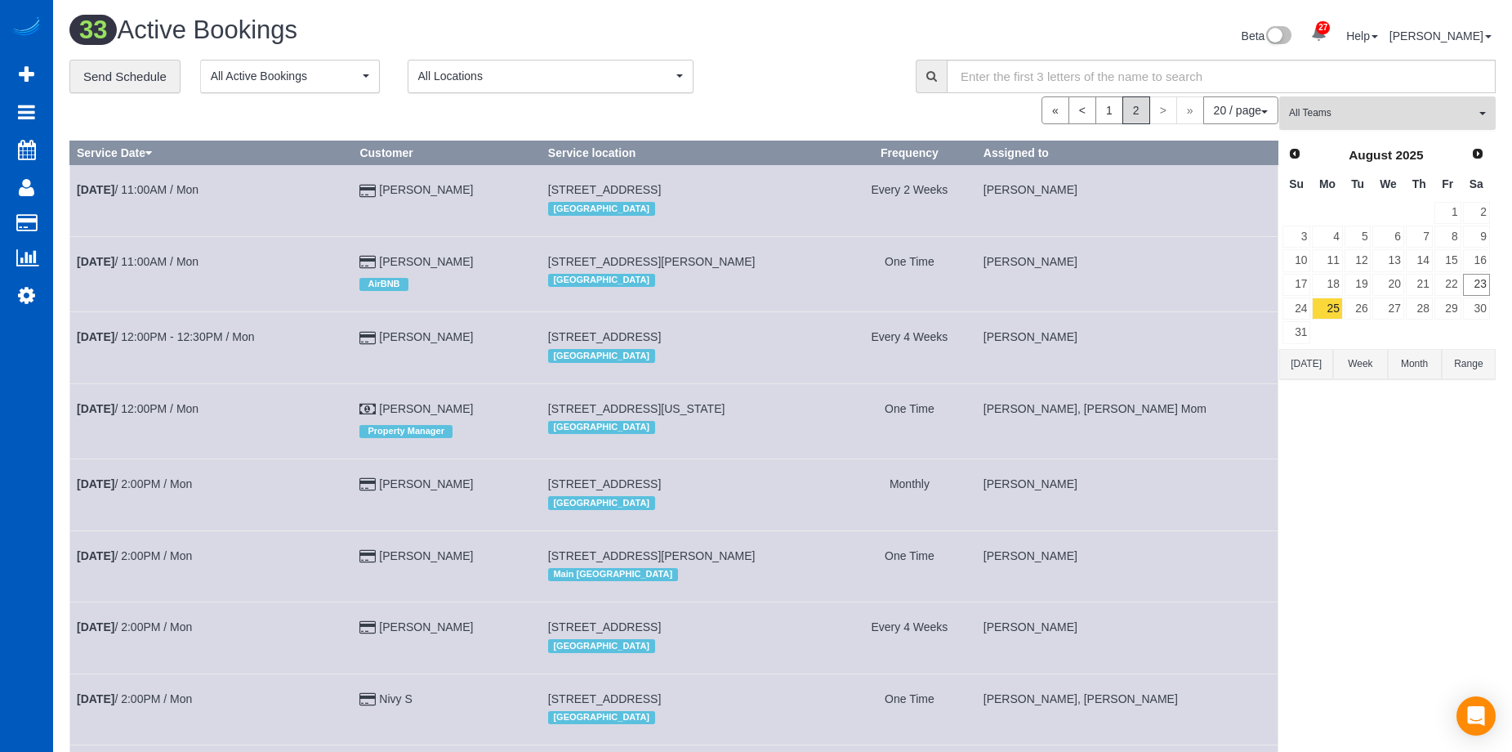
click at [1387, 109] on span "All Teams" at bounding box center [1382, 113] width 186 height 14
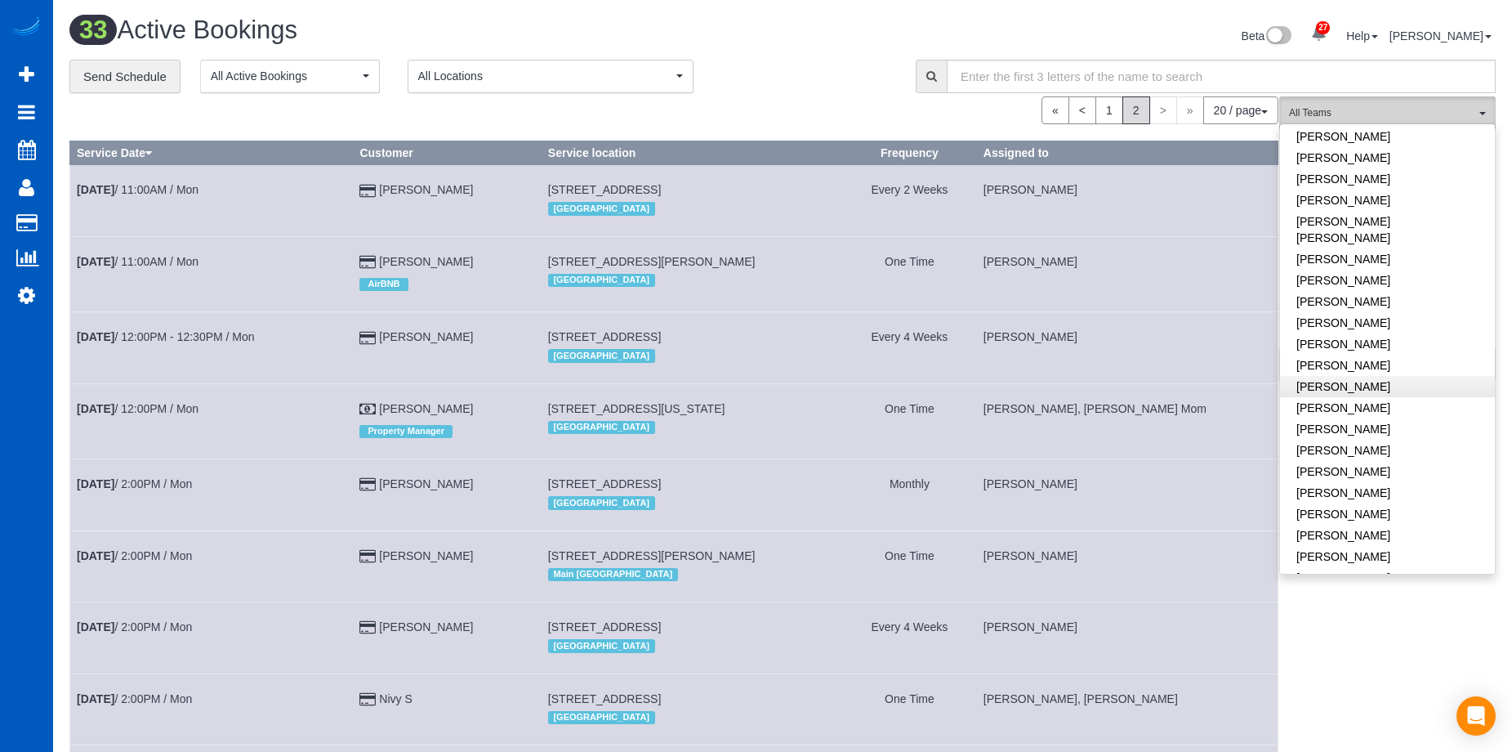
scroll to position [654, 0]
click at [1422, 271] on link "Miliena Shchokina" at bounding box center [1387, 281] width 215 height 21
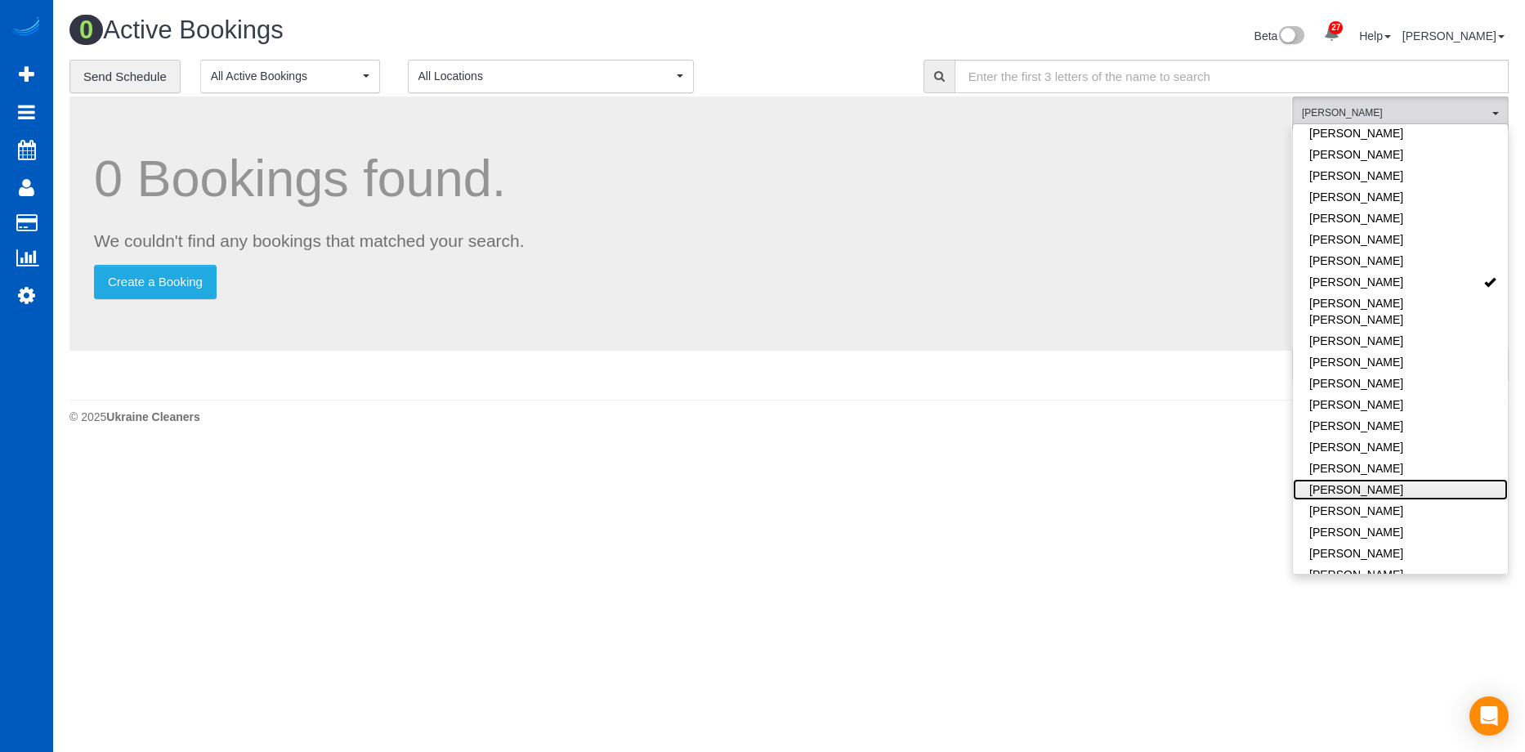
click at [1421, 479] on link "[PERSON_NAME]" at bounding box center [1400, 489] width 215 height 21
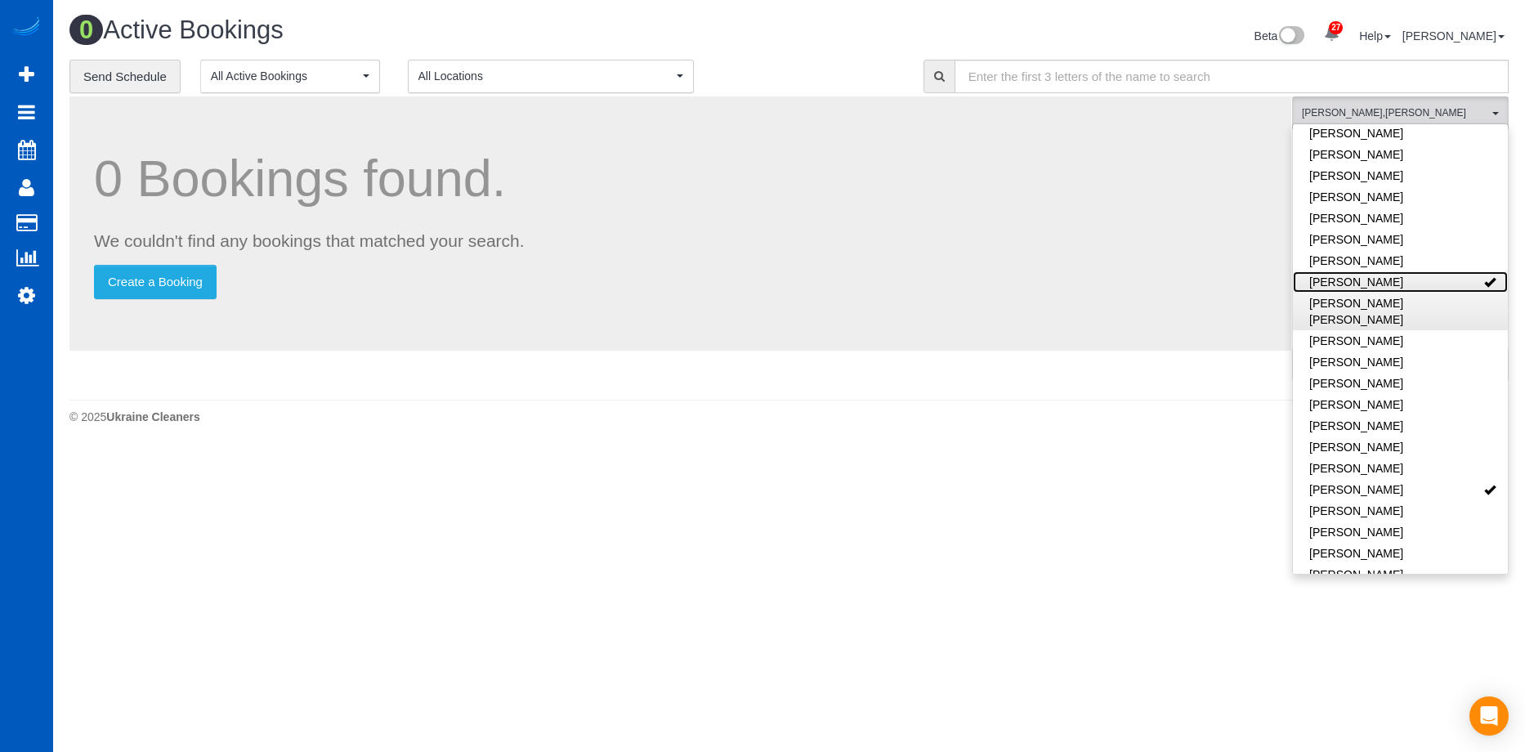
drag, startPoint x: 1435, startPoint y: 259, endPoint x: 1427, endPoint y: 290, distance: 31.9
click at [1435, 271] on link "Miliena Shchokina" at bounding box center [1400, 281] width 215 height 21
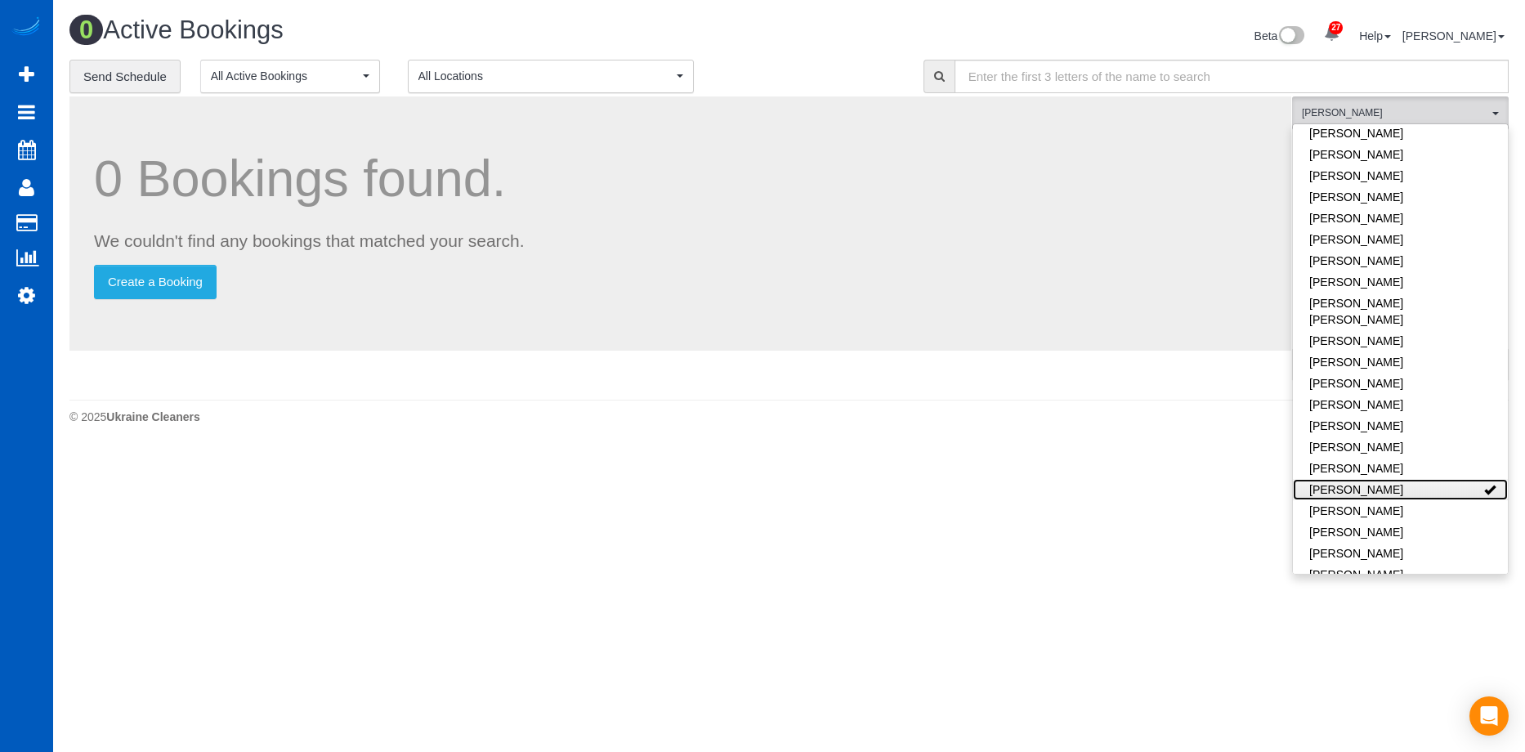
click at [1422, 479] on link "[PERSON_NAME]" at bounding box center [1400, 489] width 215 height 21
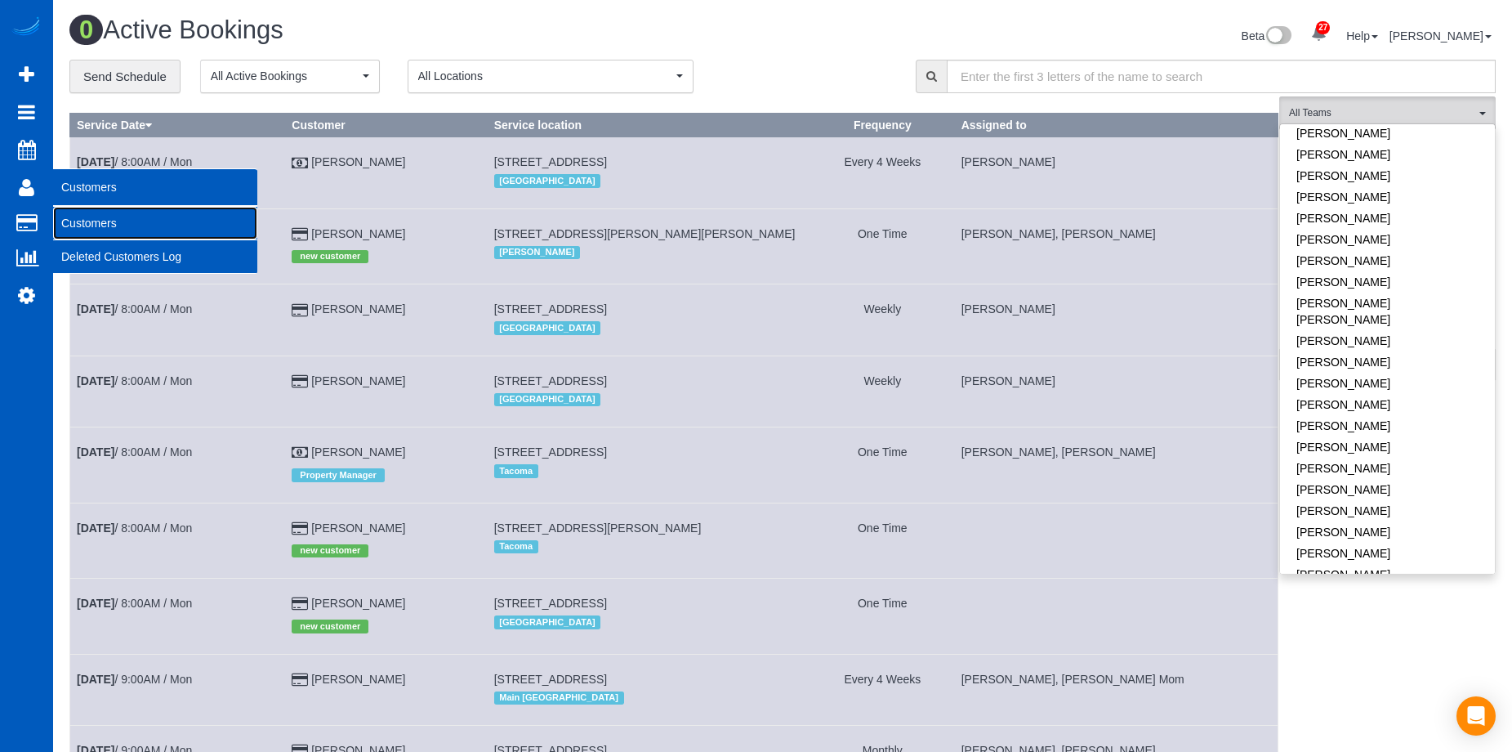
click at [84, 222] on link "Customers" at bounding box center [155, 223] width 204 height 33
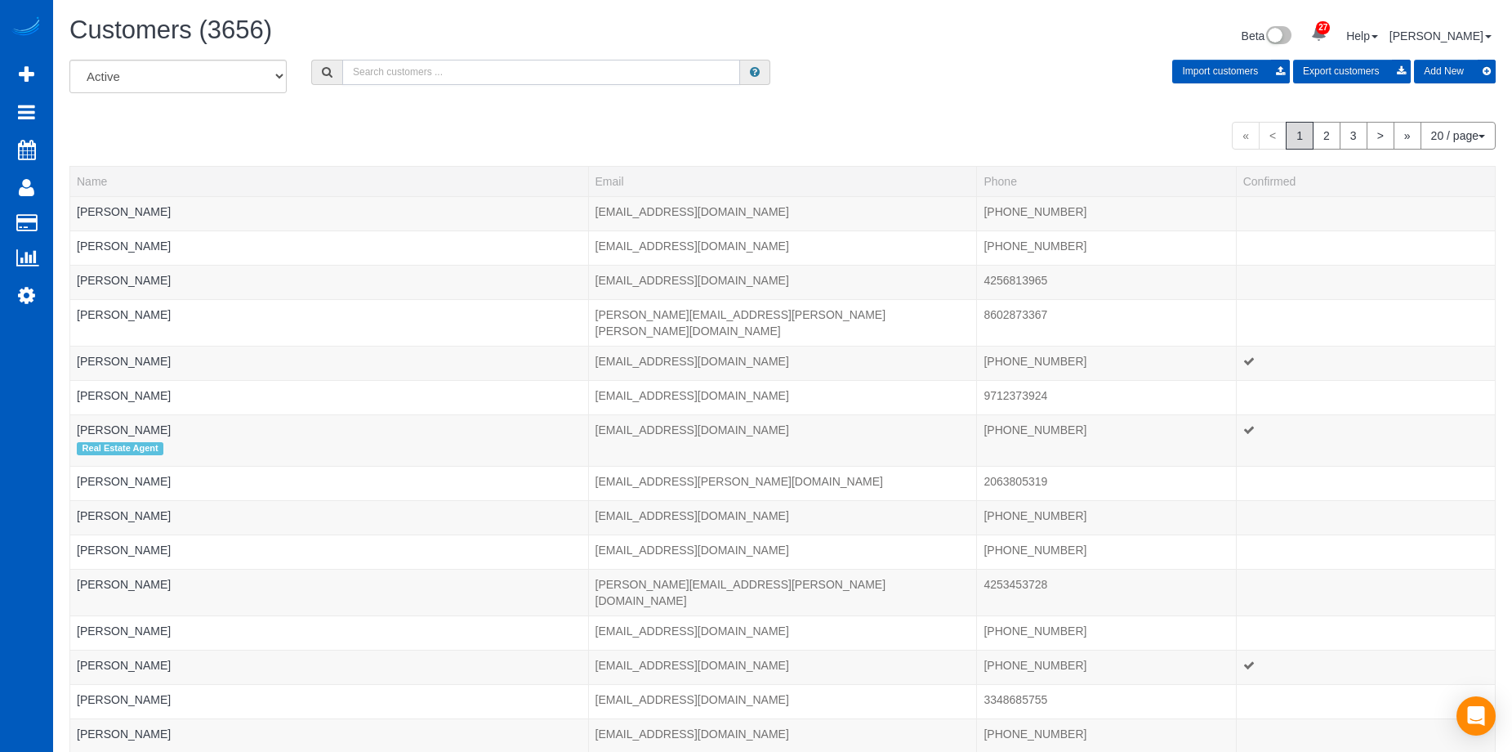
click at [410, 68] on input "text" at bounding box center [541, 72] width 398 height 25
paste input "gregk.ecomm@gmail.com"
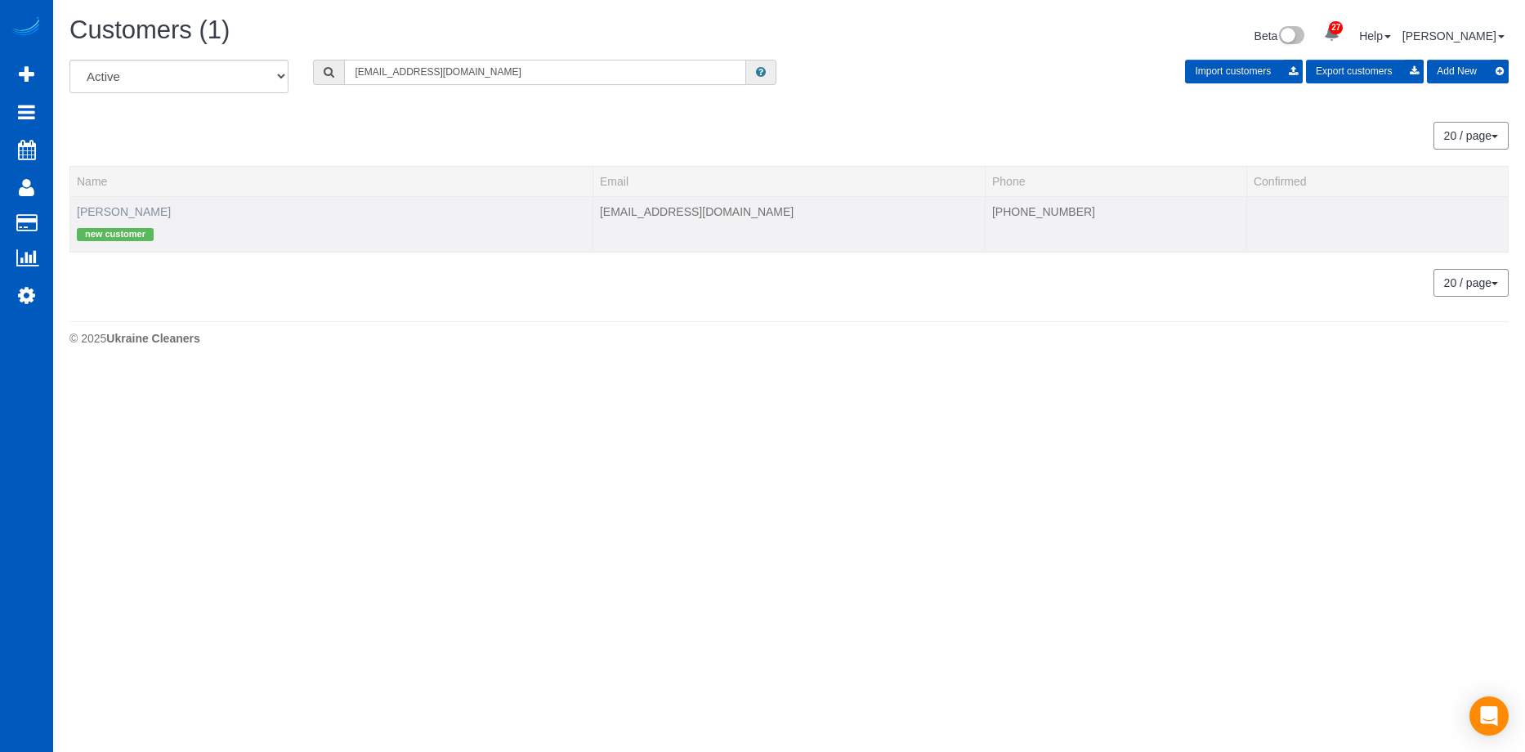
type input "gregk.ecomm@gmail.com"
click at [141, 216] on link "Gregor Kaufmann" at bounding box center [124, 211] width 94 height 13
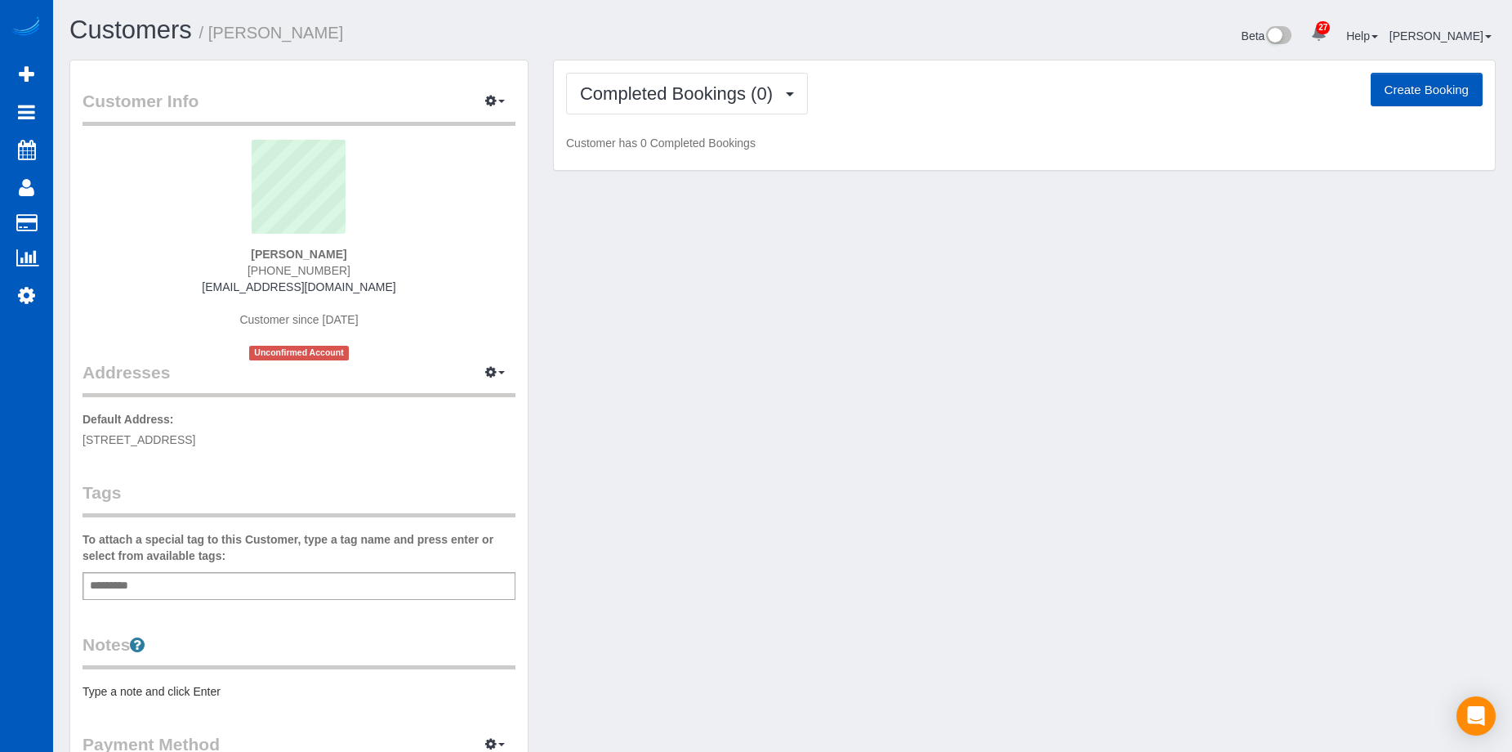
click at [1426, 88] on button "Create Booking" at bounding box center [1427, 90] width 112 height 34
select select "WA"
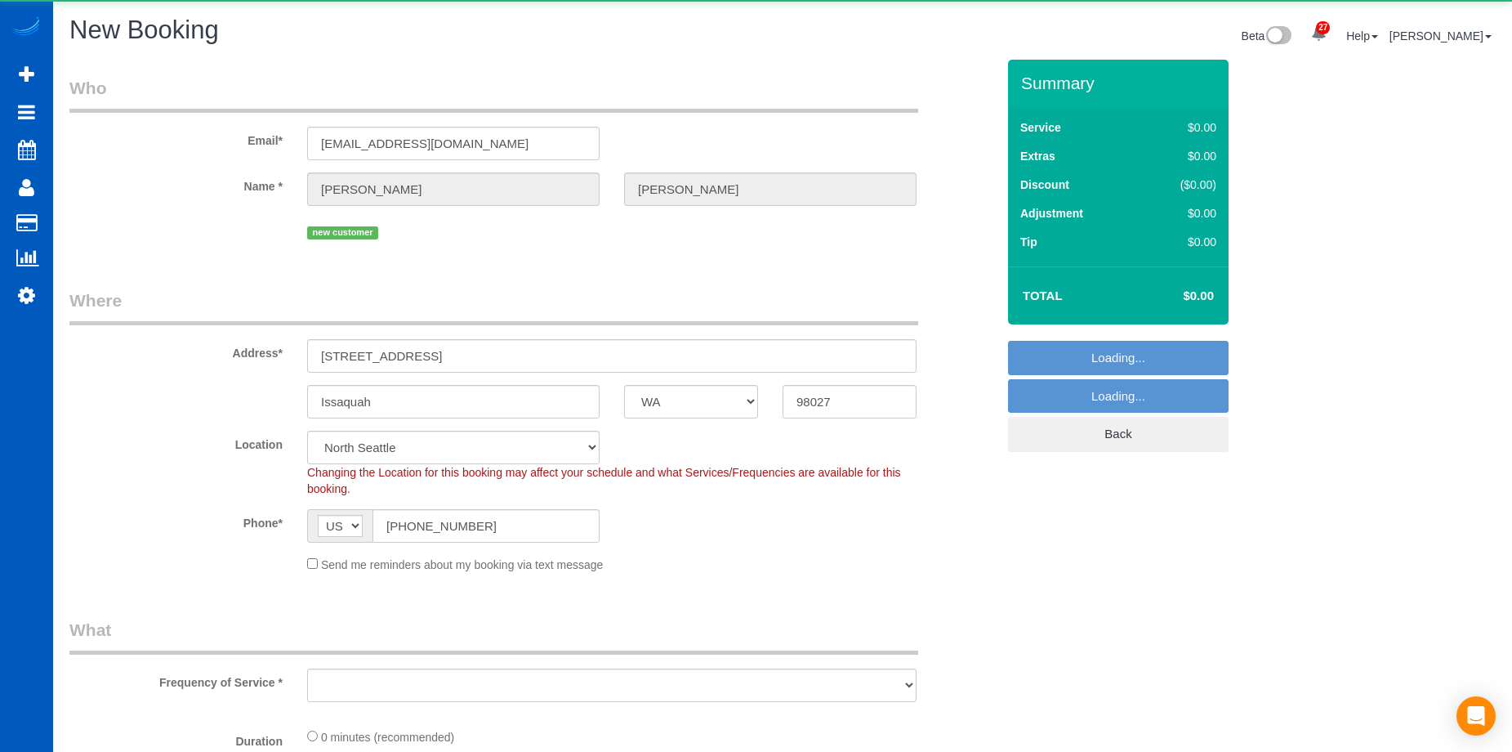
select select "object:5721"
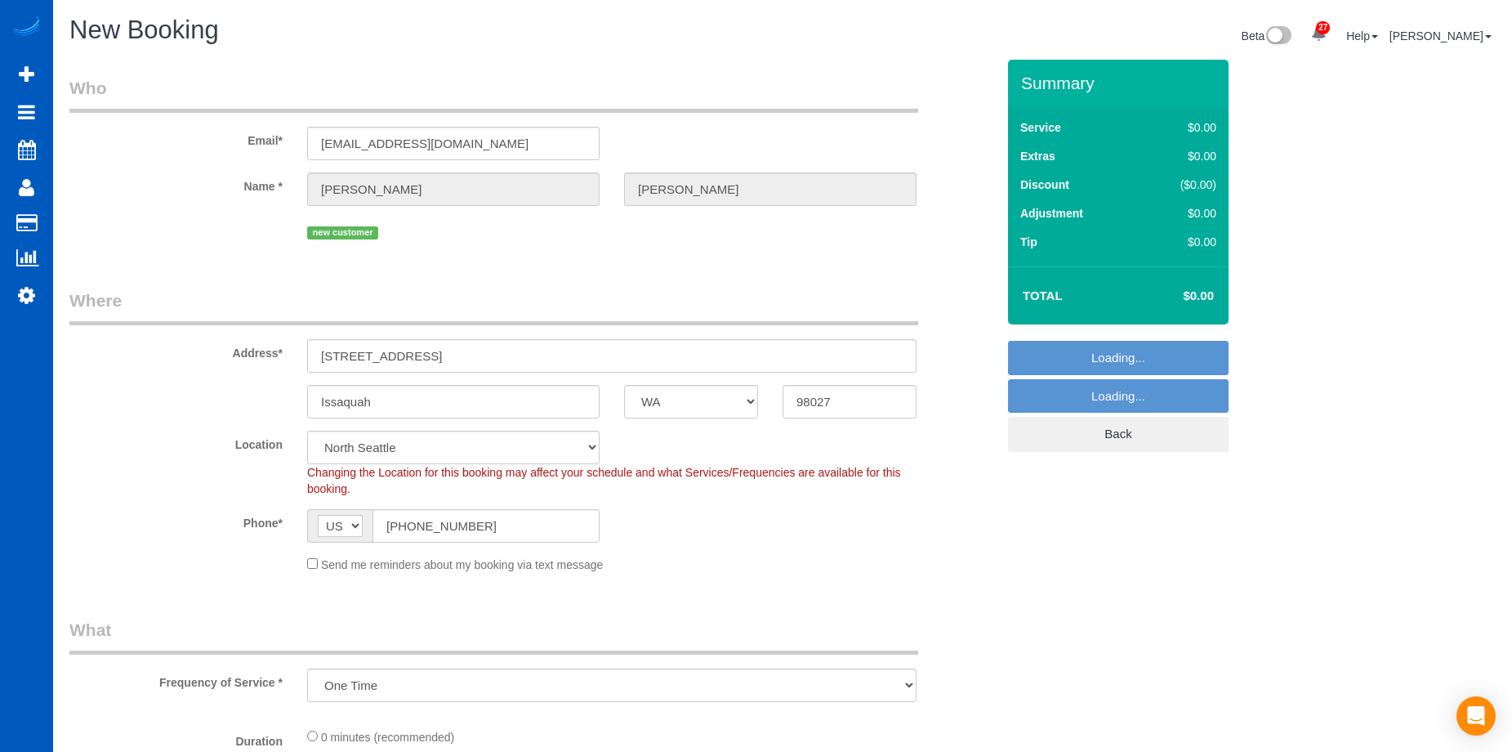
select select "69"
select select "object:5949"
select select "199"
select select "object:5954"
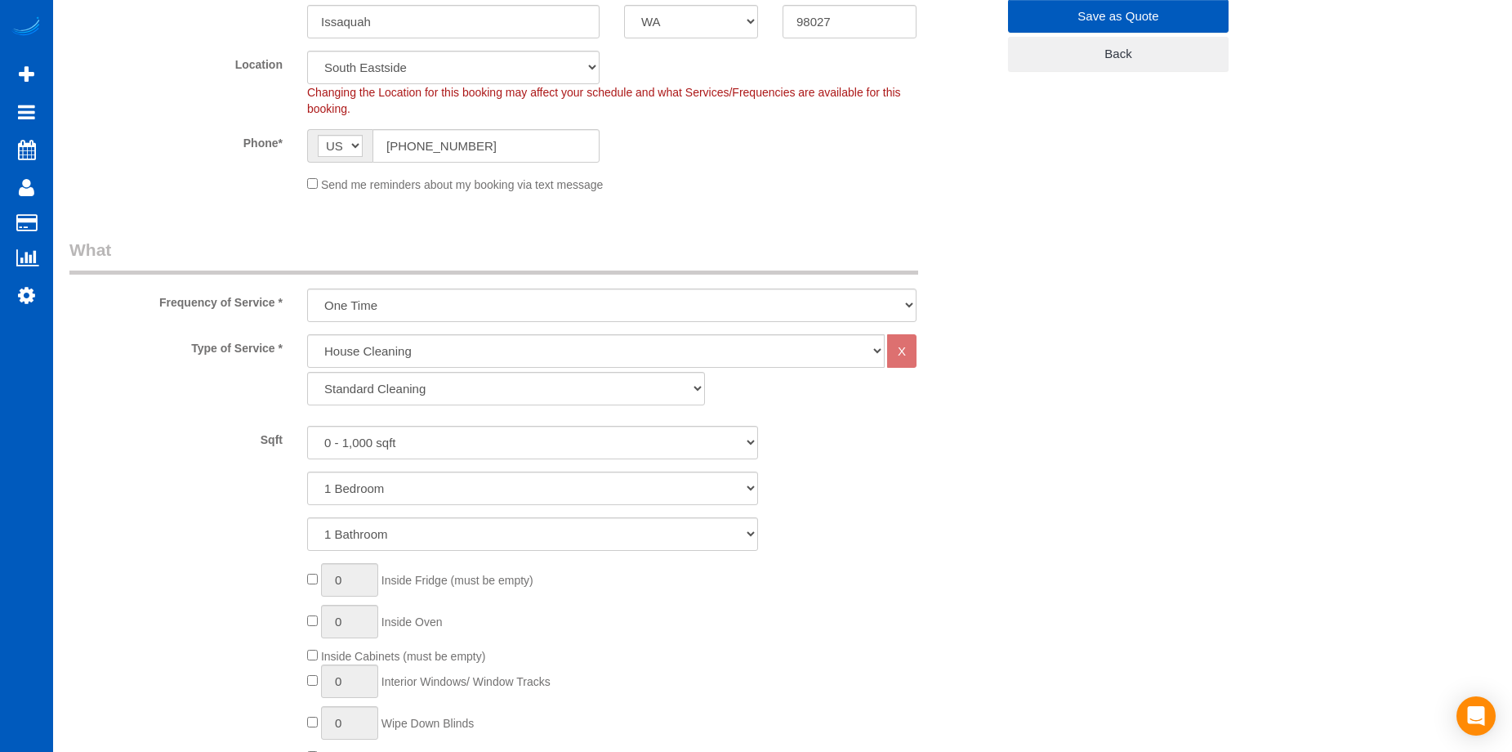
scroll to position [409, 0]
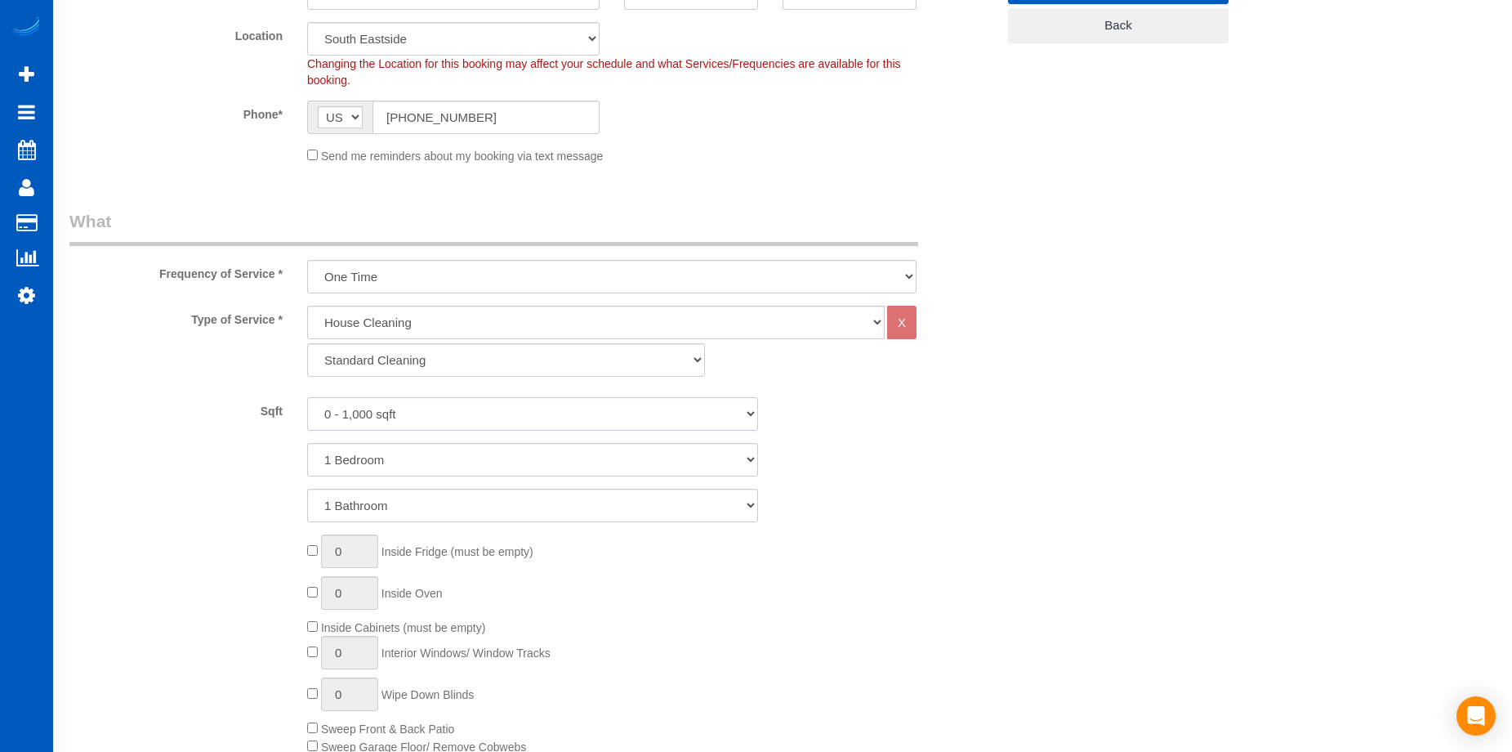
drag, startPoint x: 492, startPoint y: 411, endPoint x: 491, endPoint y: 425, distance: 13.9
click at [492, 411] on select "0 - 1,000 sqft 1,001 - 1,500 sqft 1,501 - 2,000 sqft 2,001 - 2,500 sqft 2,501 -…" at bounding box center [532, 413] width 451 height 33
select select "1001"
click at [307, 397] on select "0 - 1,000 sqft 1,001 - 1,500 sqft 1,501 - 2,000 sqft 2,001 - 2,500 sqft 2,501 -…" at bounding box center [532, 413] width 451 height 33
click at [497, 449] on select "1 Bedroom 2 Bedrooms 3 Bedrooms 4 Bedrooms 5 Bedrooms 6 Bedrooms 7 Bedrooms" at bounding box center [532, 459] width 451 height 33
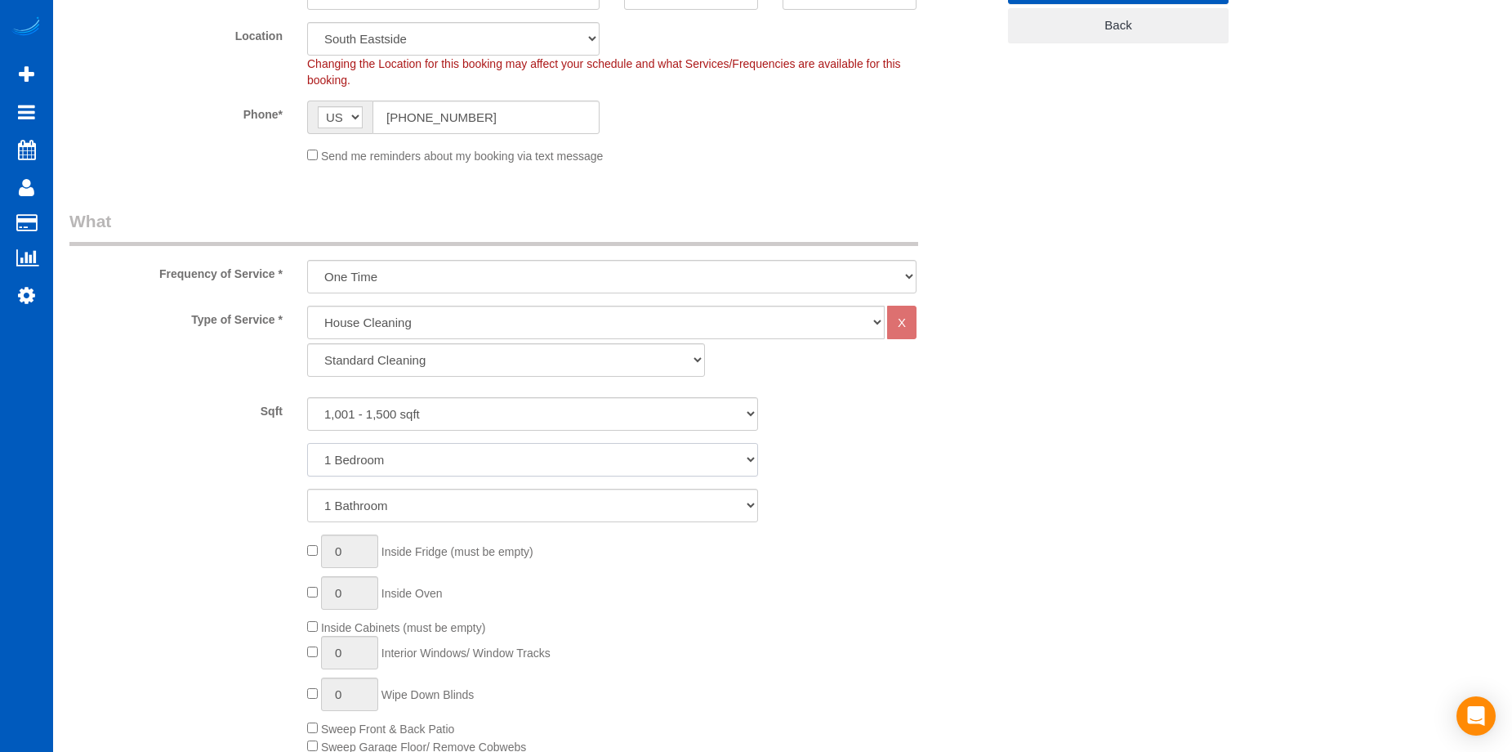
select select "3"
click at [307, 443] on select "1 Bedroom 2 Bedrooms 3 Bedrooms 4 Bedrooms 5 Bedrooms 6 Bedrooms 7 Bedrooms" at bounding box center [532, 459] width 451 height 33
click at [498, 505] on select "1 Bathroom 2 Bathrooms 3 Bathrooms 4 Bathrooms 5 Bathrooms 6 Bathrooms 7 Bathro…" at bounding box center [532, 505] width 451 height 33
select select "2"
click at [307, 489] on select "1 Bathroom 2 Bathrooms 3 Bathrooms 4 Bathrooms 5 Bathrooms 6 Bathrooms 7 Bathro…" at bounding box center [532, 505] width 451 height 33
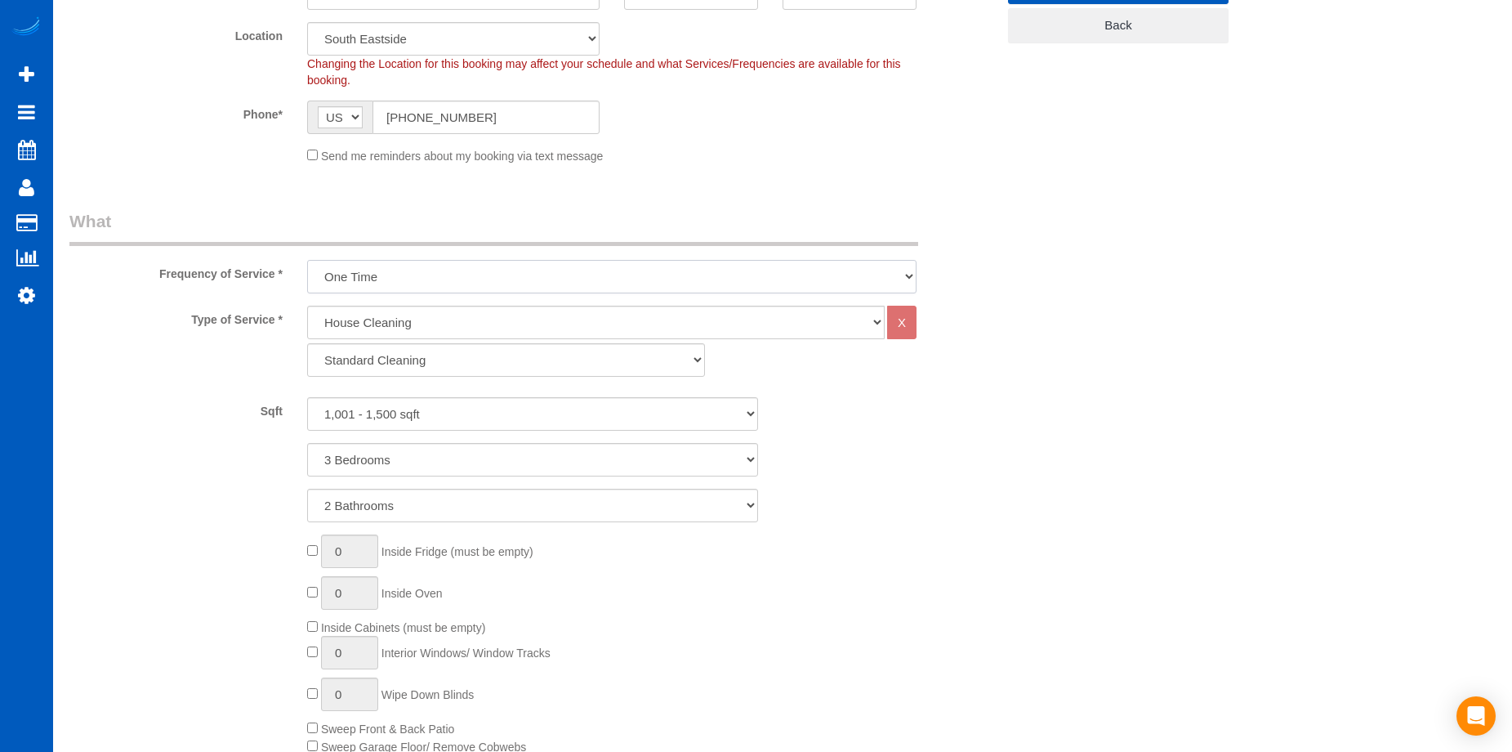
click at [583, 264] on select "One Time Weekly - 15.00% Every 2 Weeks - 10.00% Every 4 Weeks - 5.00% Every 2 M…" at bounding box center [612, 276] width 610 height 33
select select "object:5957"
click at [307, 260] on select "One Time Weekly - 15.00% Every 2 Weeks - 10.00% Every 4 Weeks - 5.00% Every 2 M…" at bounding box center [612, 276] width 610 height 33
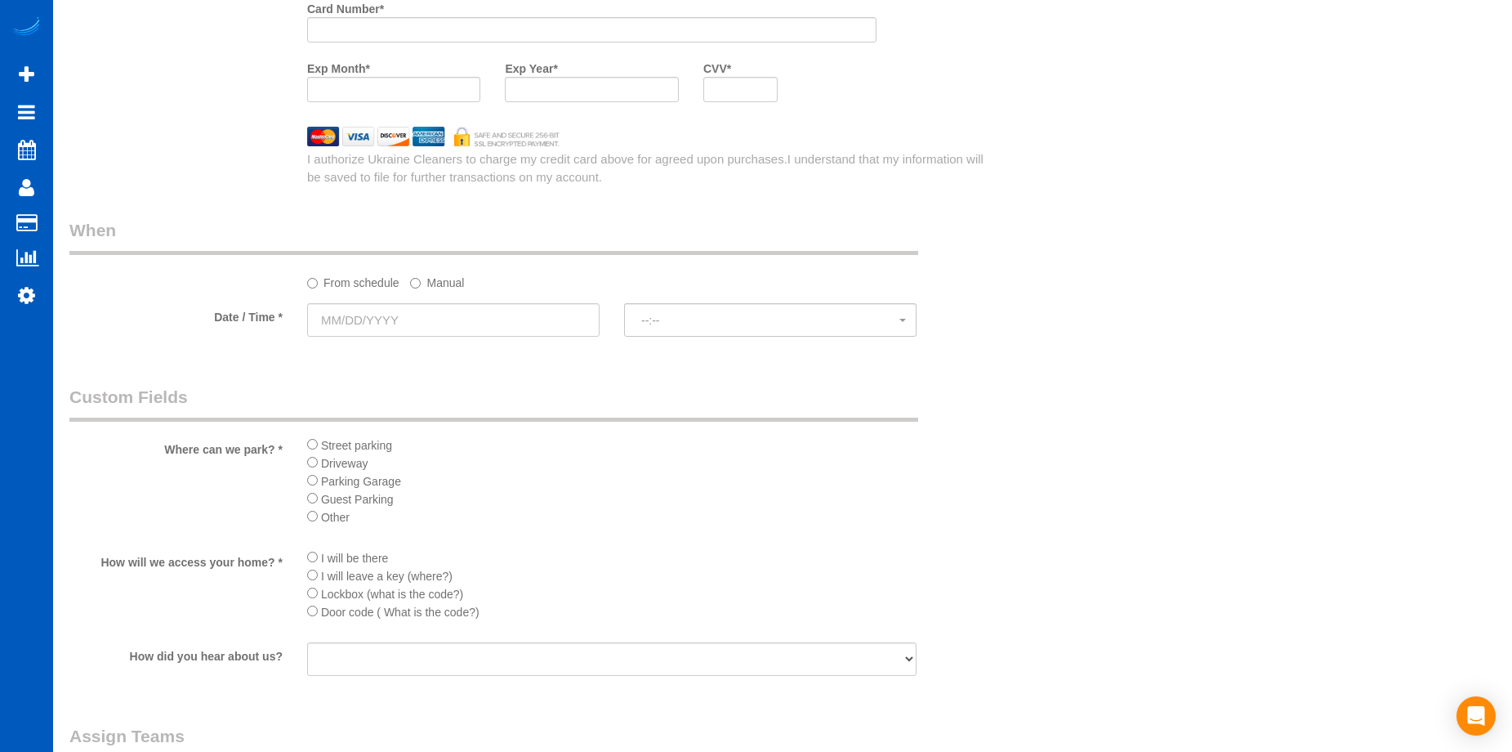
scroll to position [1716, 0]
click at [529, 301] on input "text" at bounding box center [453, 317] width 292 height 33
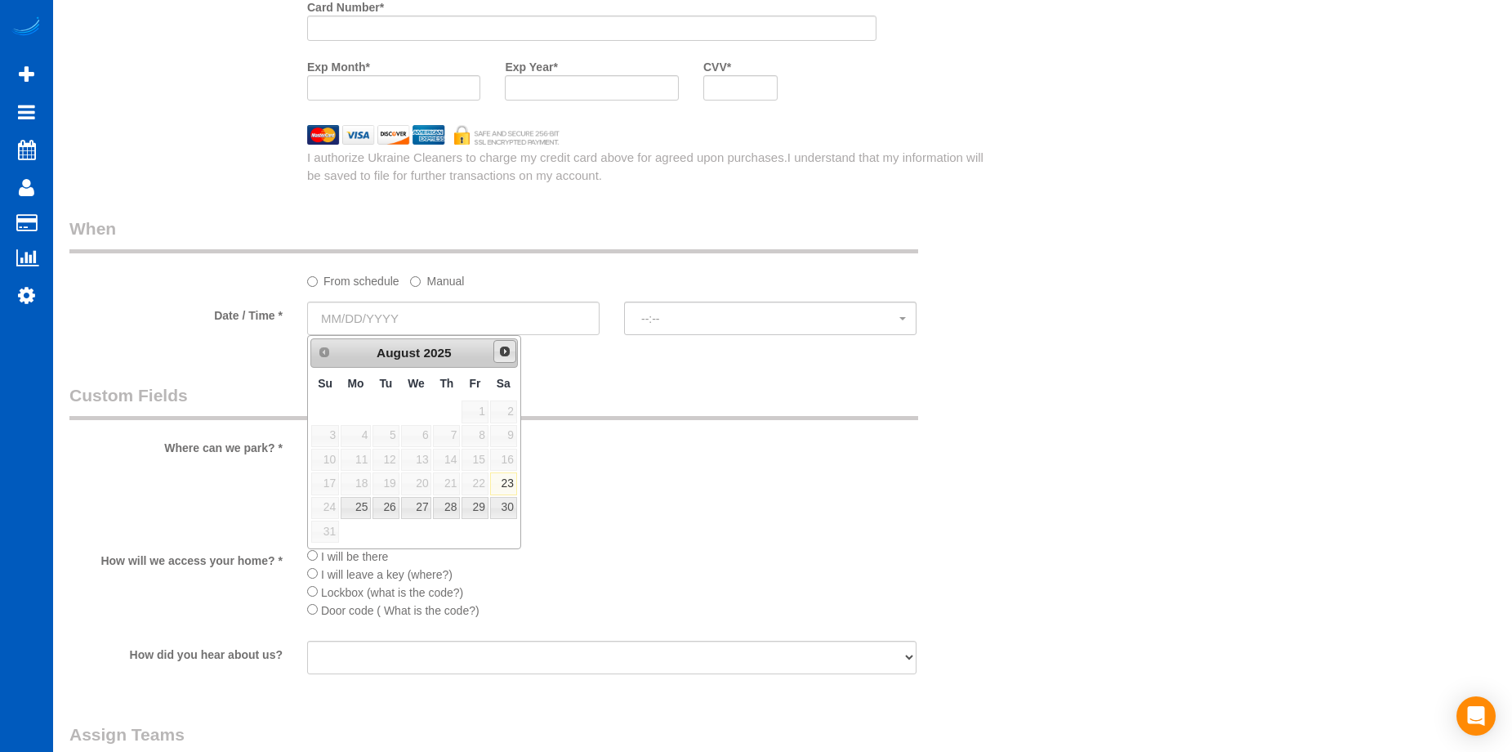
click at [508, 351] on span "Next" at bounding box center [504, 351] width 13 height 13
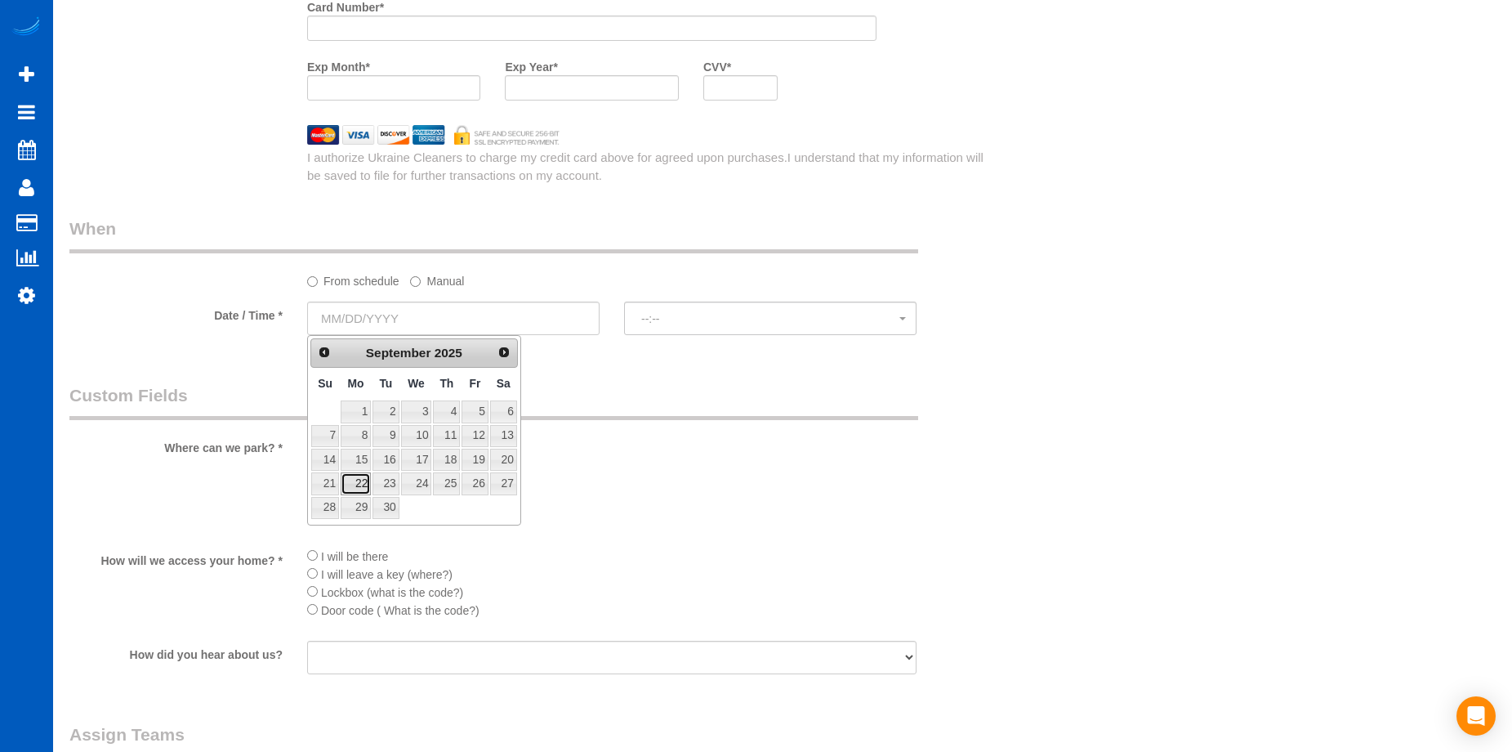
click at [363, 481] on link "22" at bounding box center [356, 483] width 30 height 22
type input "09/22/2025"
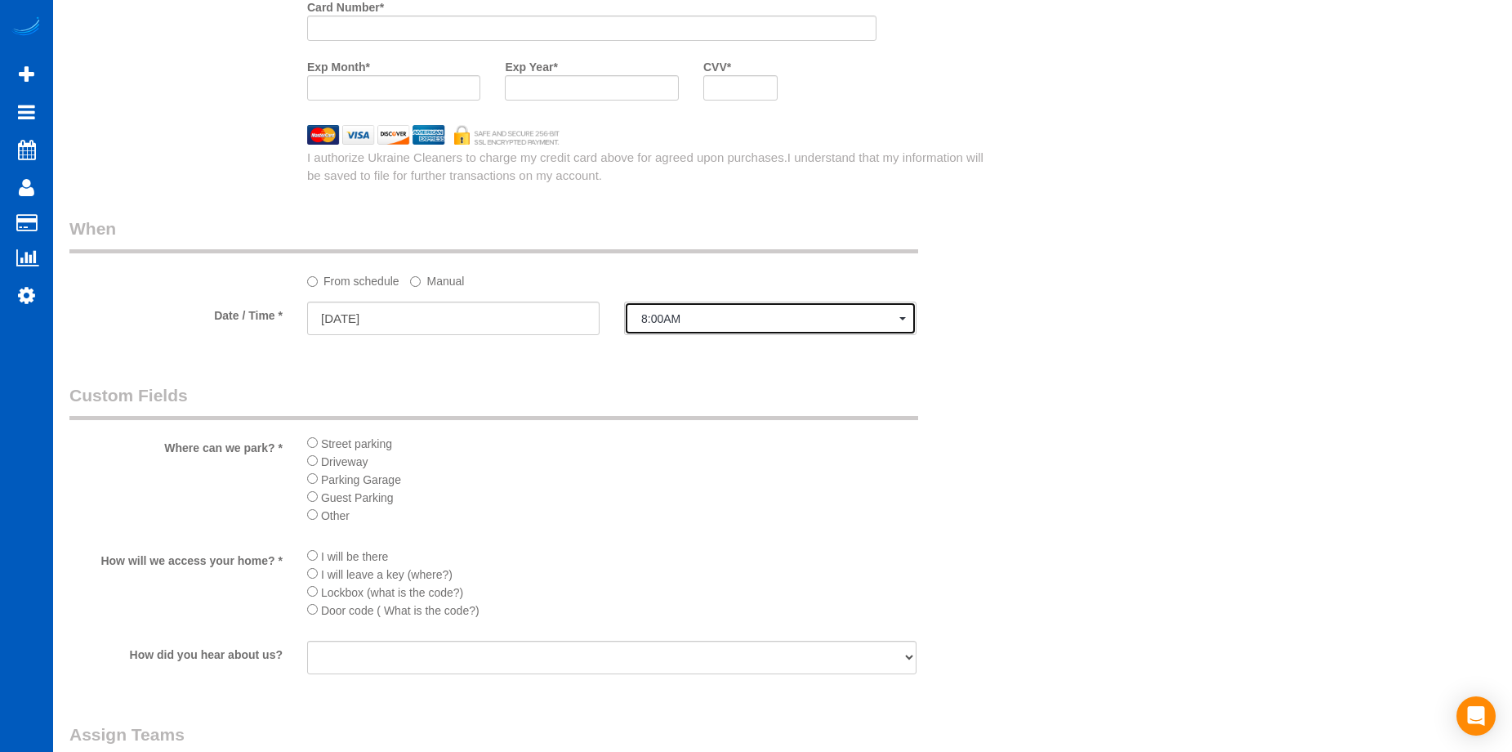
click at [707, 315] on span "8:00AM" at bounding box center [770, 318] width 258 height 13
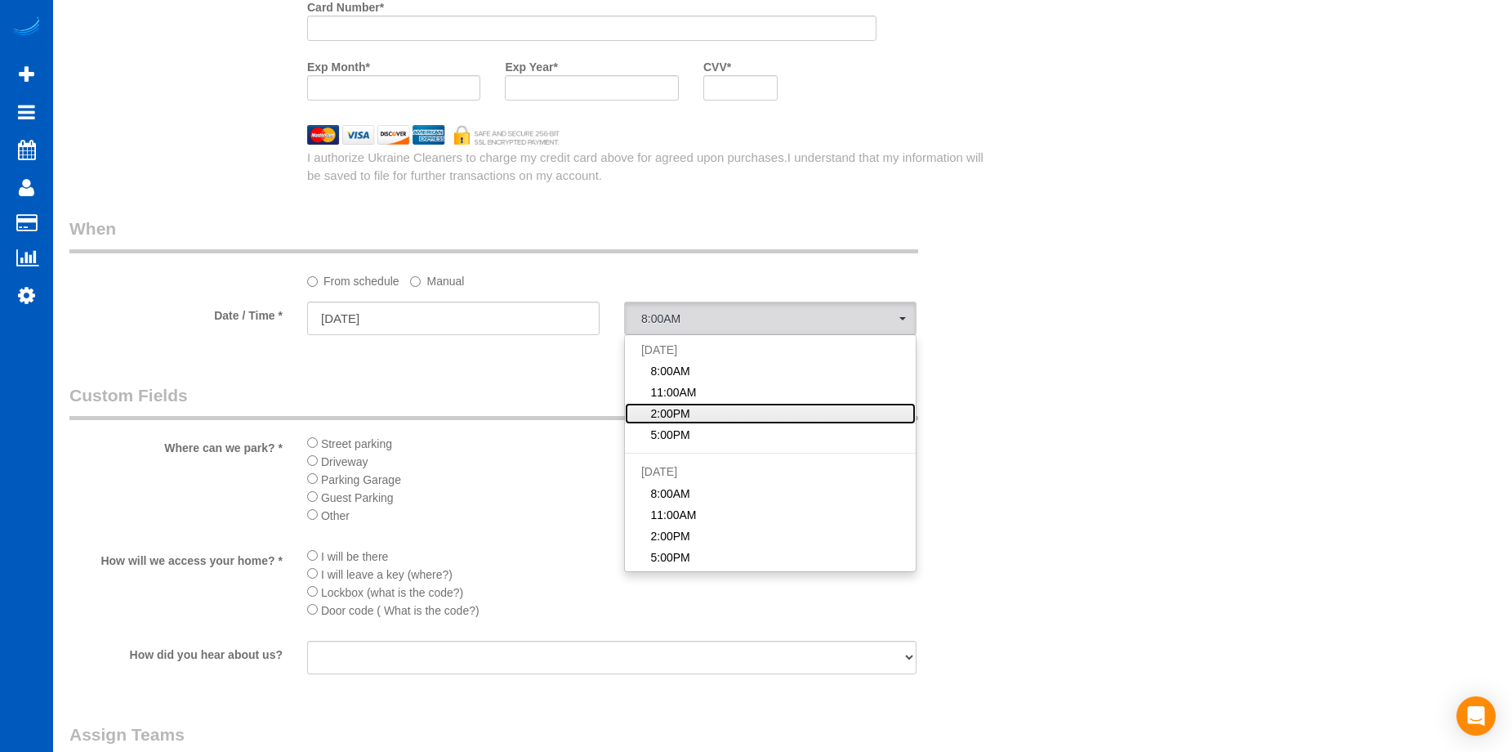
click at [705, 409] on link "2:00PM" at bounding box center [770, 413] width 291 height 21
select select "spot35"
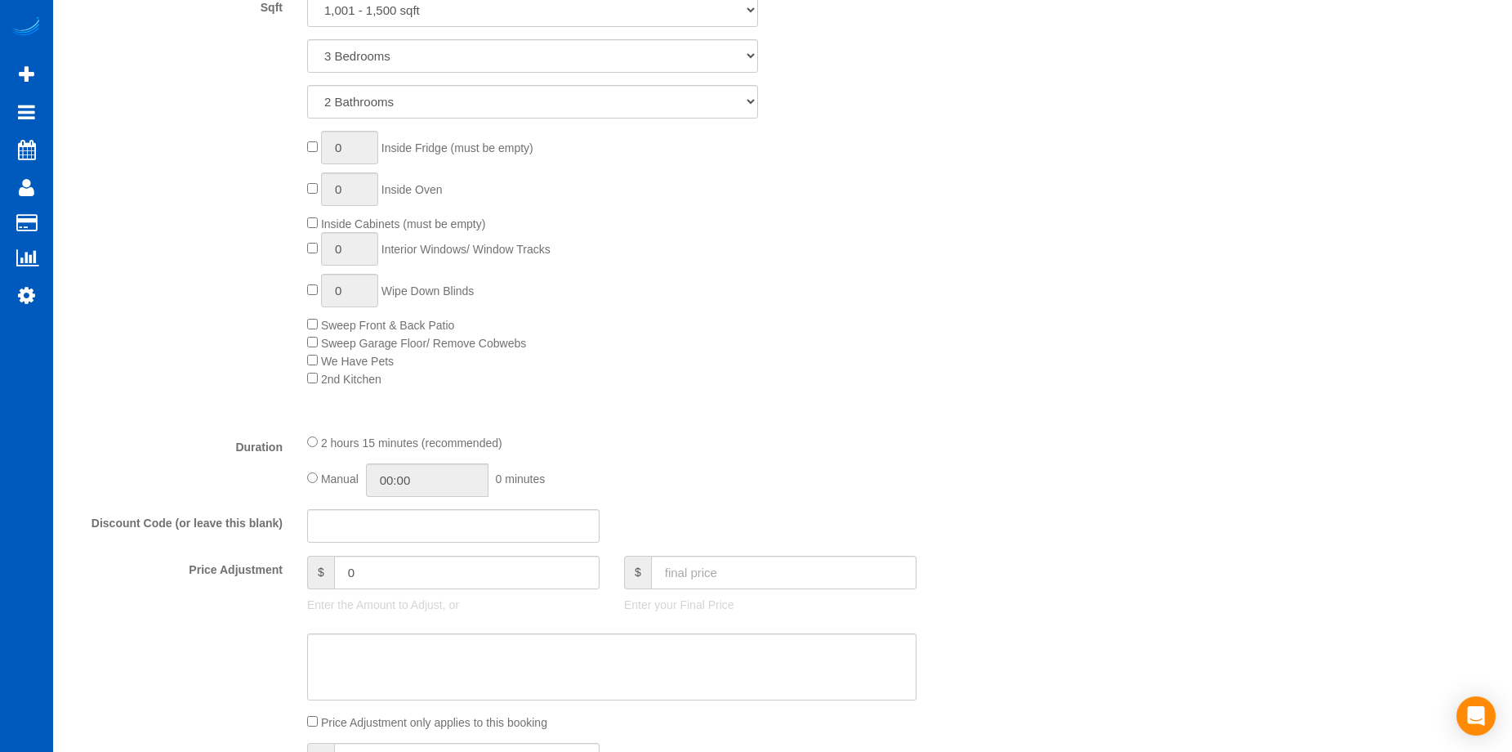
scroll to position [899, 0]
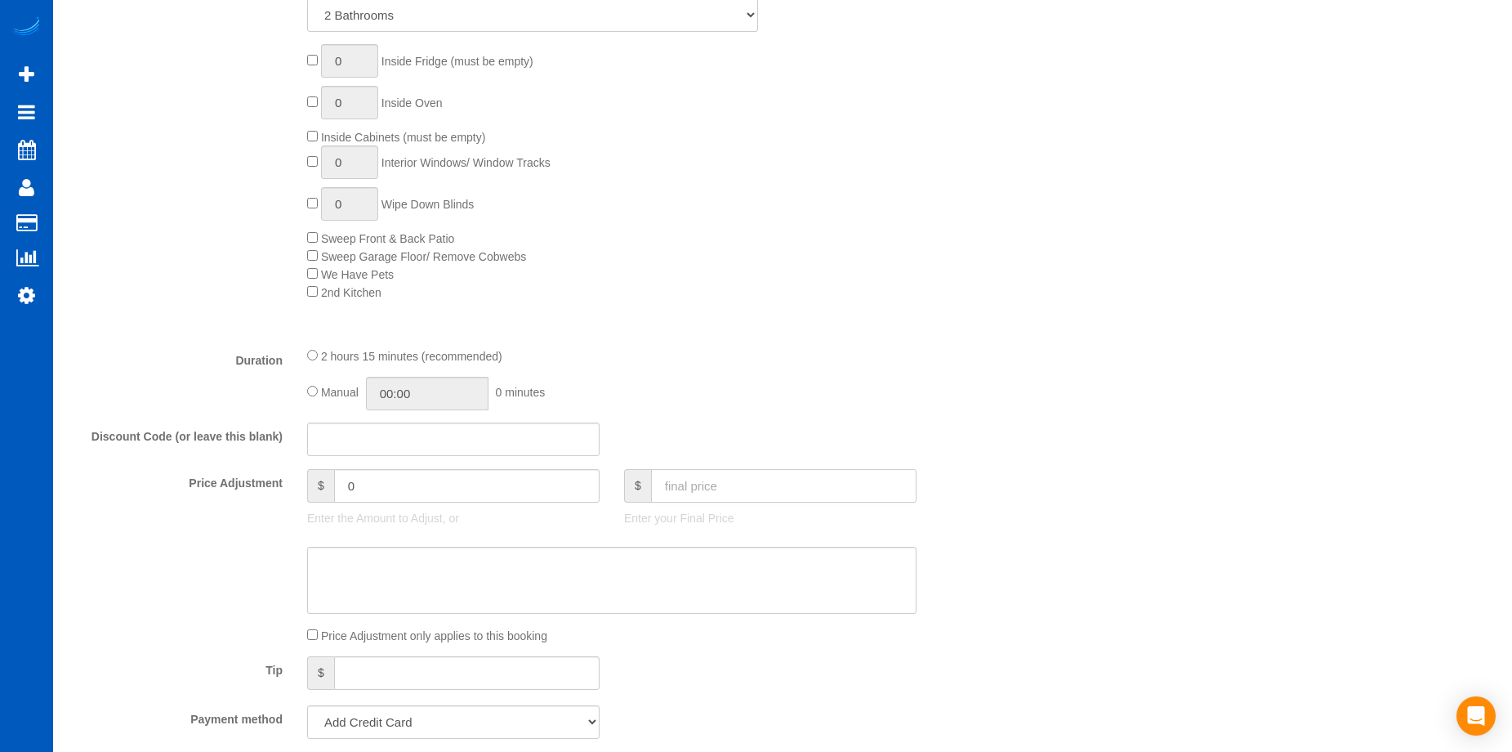
click at [722, 487] on input "text" at bounding box center [784, 485] width 266 height 33
type input "220"
click at [625, 578] on textarea at bounding box center [612, 580] width 610 height 67
type input "11.95"
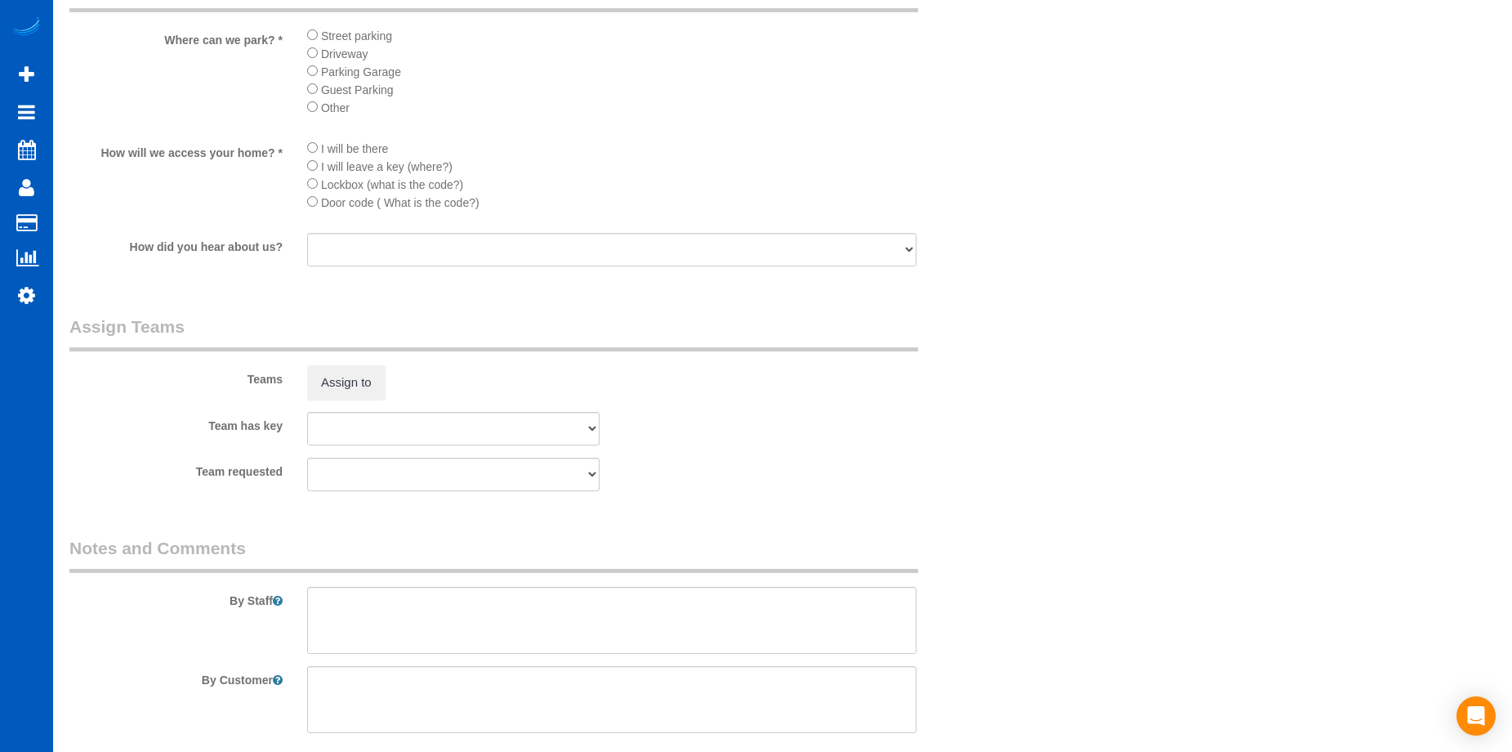
scroll to position [2124, 0]
click at [650, 610] on textarea at bounding box center [612, 619] width 610 height 67
click at [488, 626] on textarea at bounding box center [612, 619] width 610 height 67
click at [505, 639] on textarea at bounding box center [612, 619] width 610 height 67
paste textarea "B is the first complex Park at empty parking lot behind - he will provide us wi…"
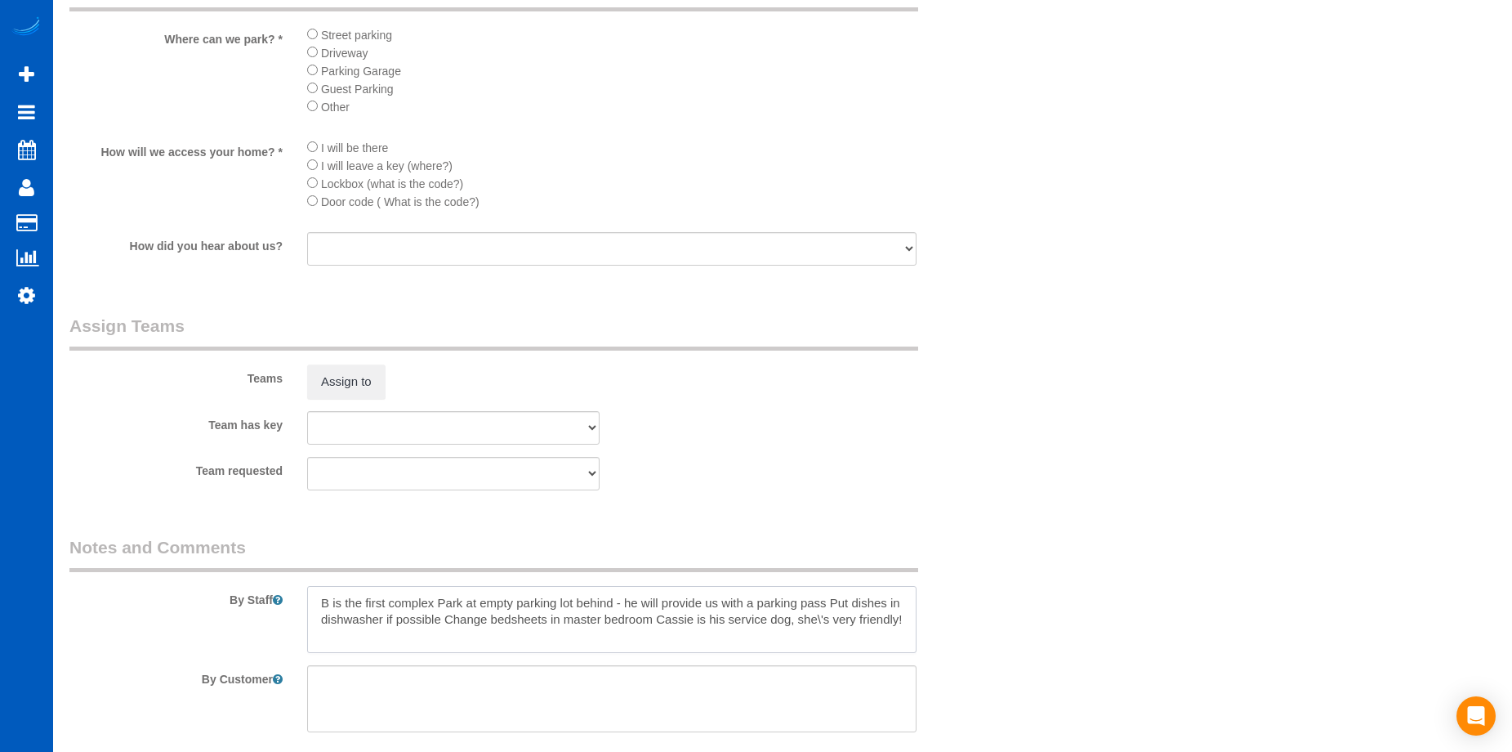
click at [438, 592] on textarea at bounding box center [612, 619] width 610 height 67
click at [830, 598] on textarea at bounding box center [612, 619] width 610 height 67
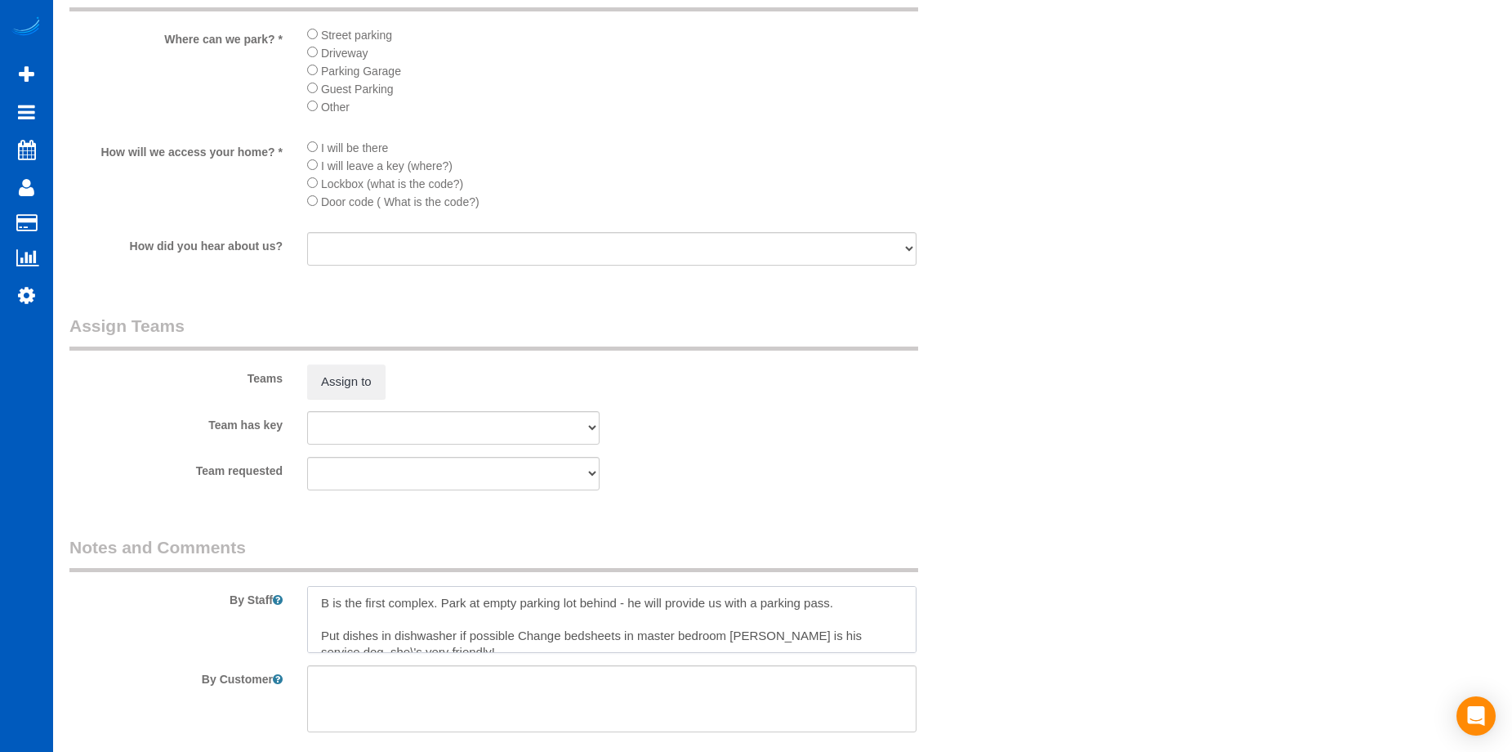
click at [519, 634] on textarea at bounding box center [612, 619] width 610 height 67
click at [534, 641] on textarea at bounding box center [612, 619] width 610 height 67
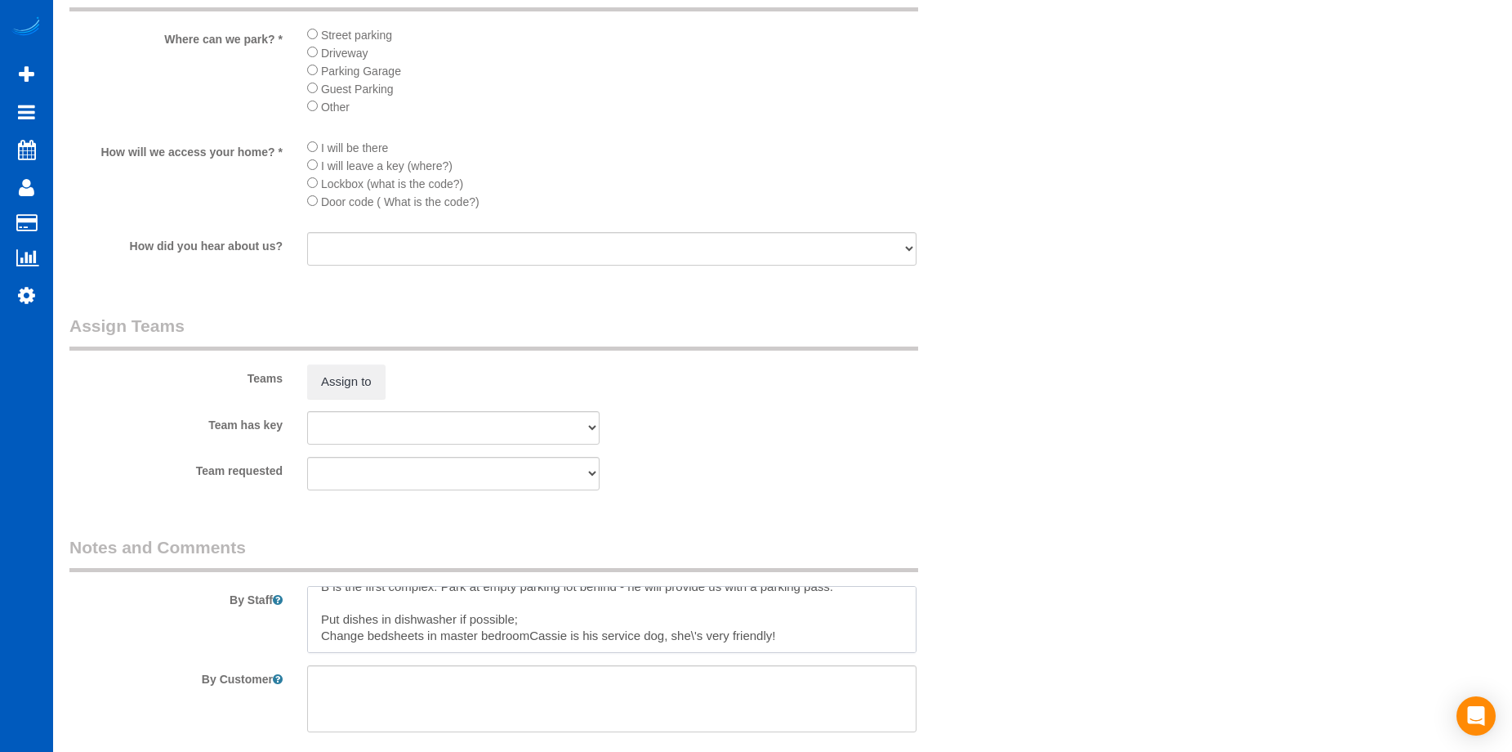
drag, startPoint x: 531, startPoint y: 642, endPoint x: 796, endPoint y: 636, distance: 264.8
click at [796, 636] on textarea at bounding box center [612, 619] width 610 height 67
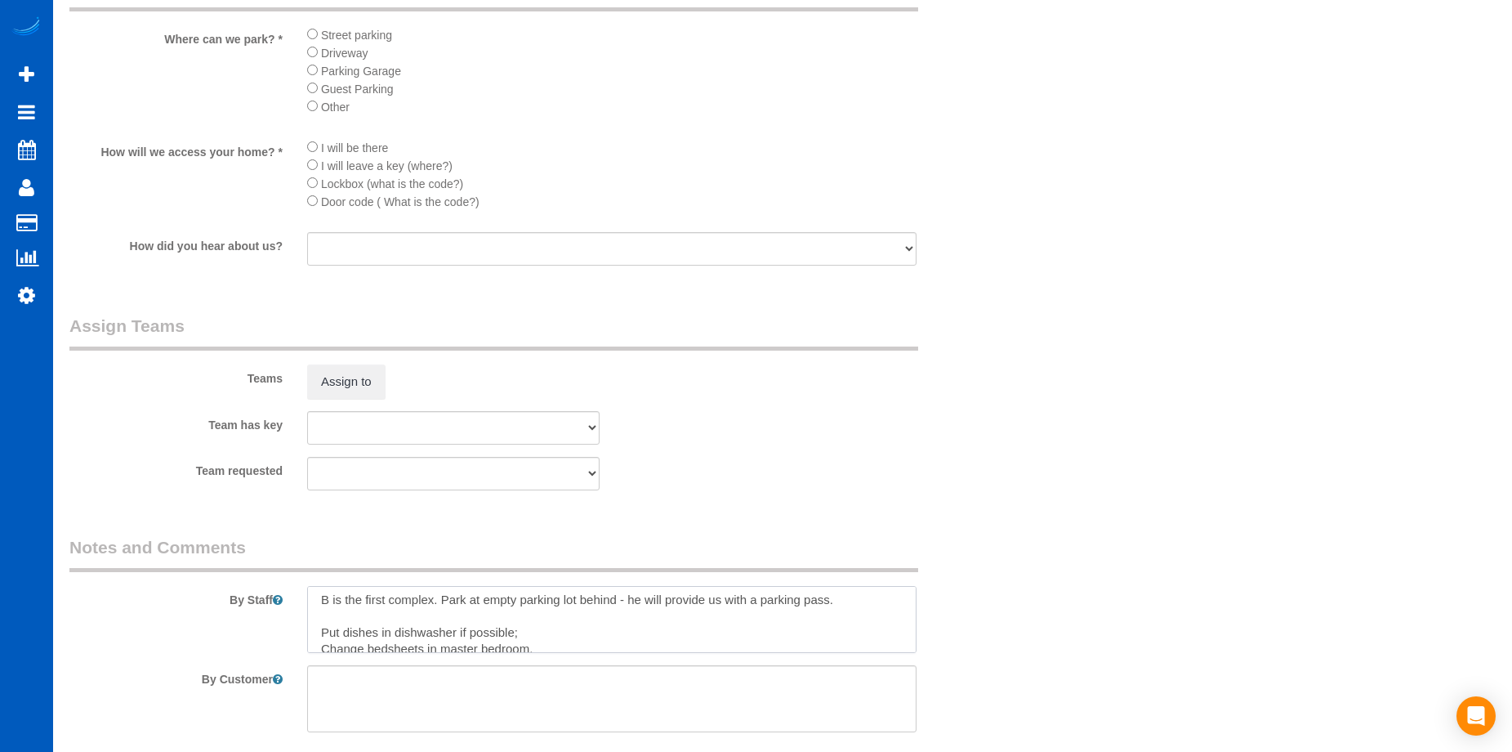
scroll to position [0, 0]
click at [854, 600] on textarea at bounding box center [612, 619] width 610 height 67
paste textarea "Cassie is his service dog, she\'s very friendly!"
click at [439, 621] on textarea at bounding box center [612, 619] width 610 height 67
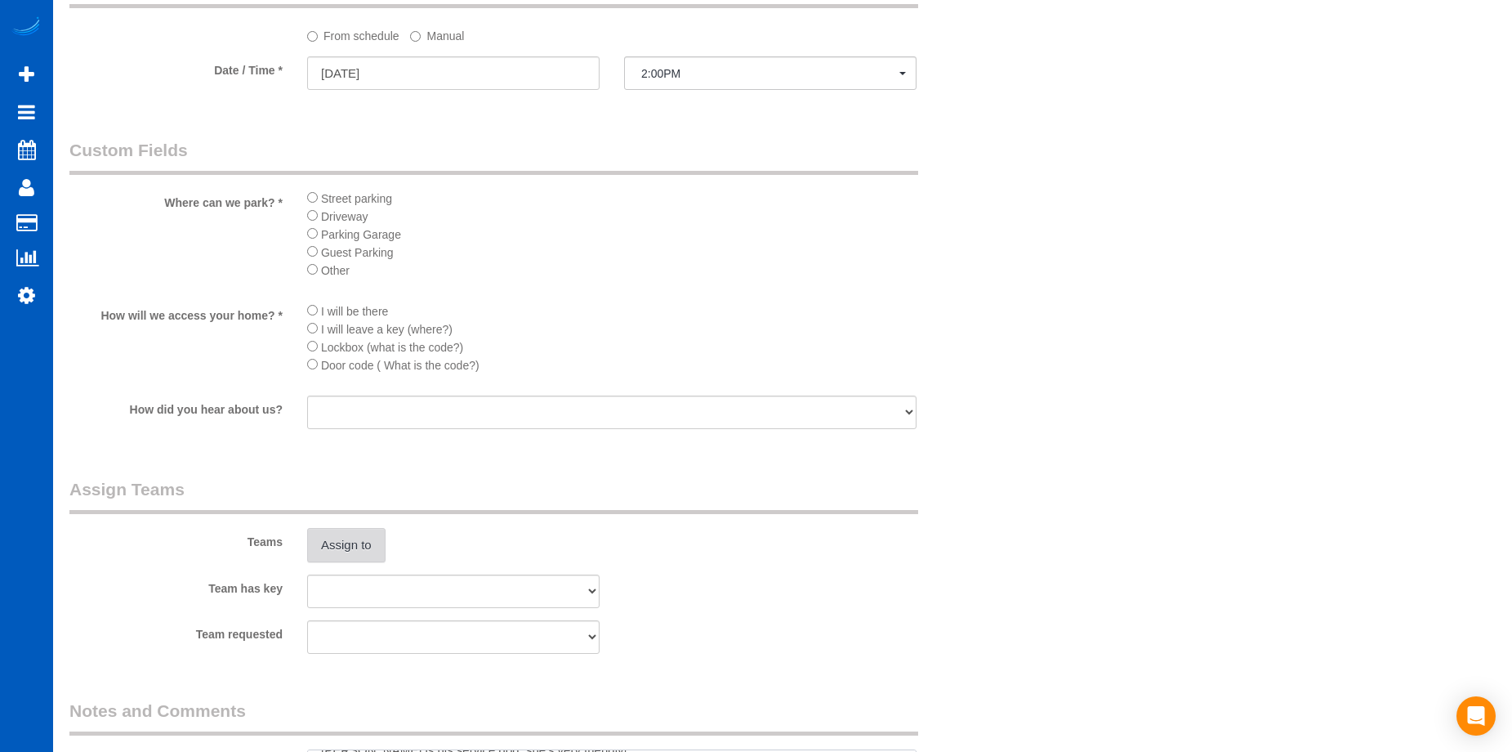
type textarea "B is the first complex. Park at empty parking lot behind - he will provide us w…"
click at [361, 543] on button "Assign to" at bounding box center [346, 545] width 78 height 34
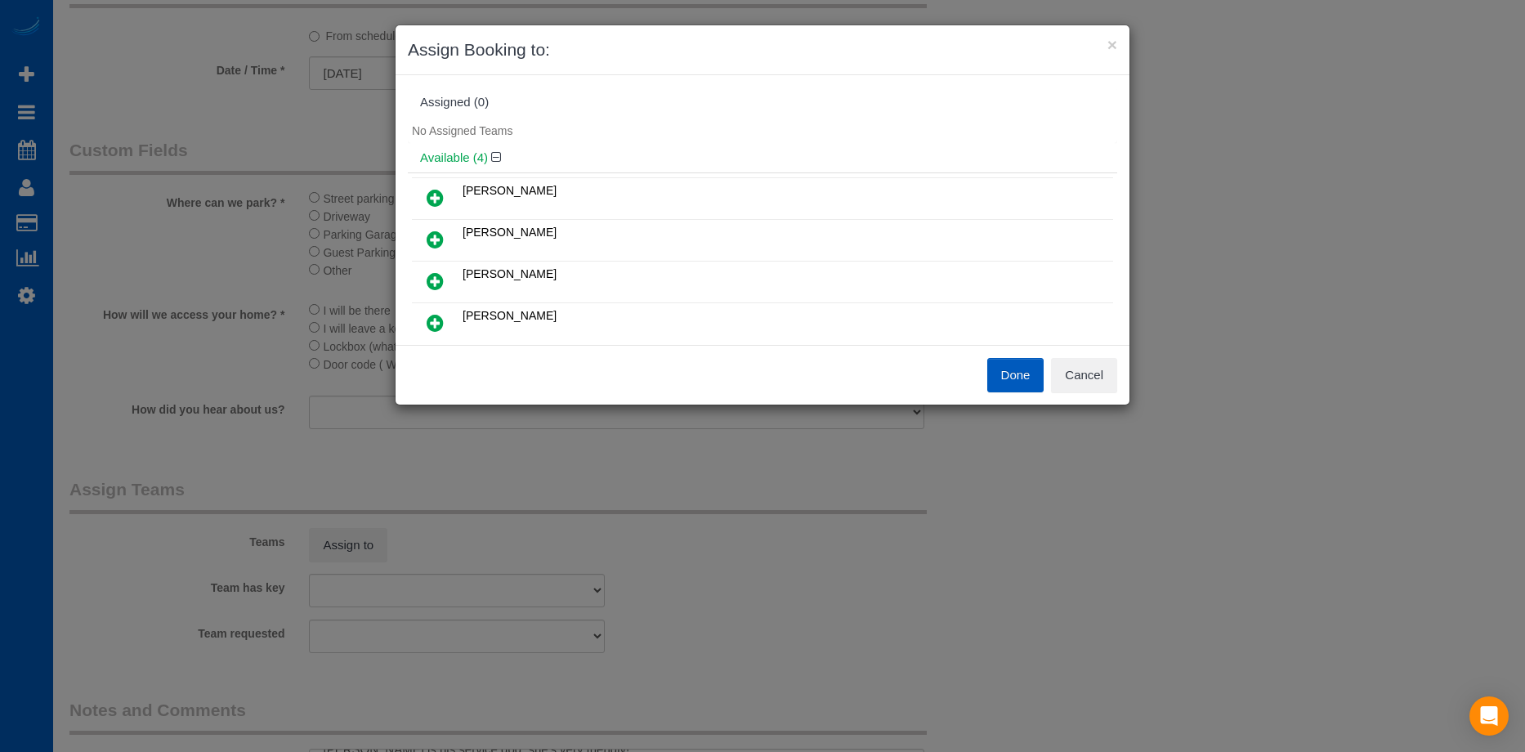
scroll to position [82, 0]
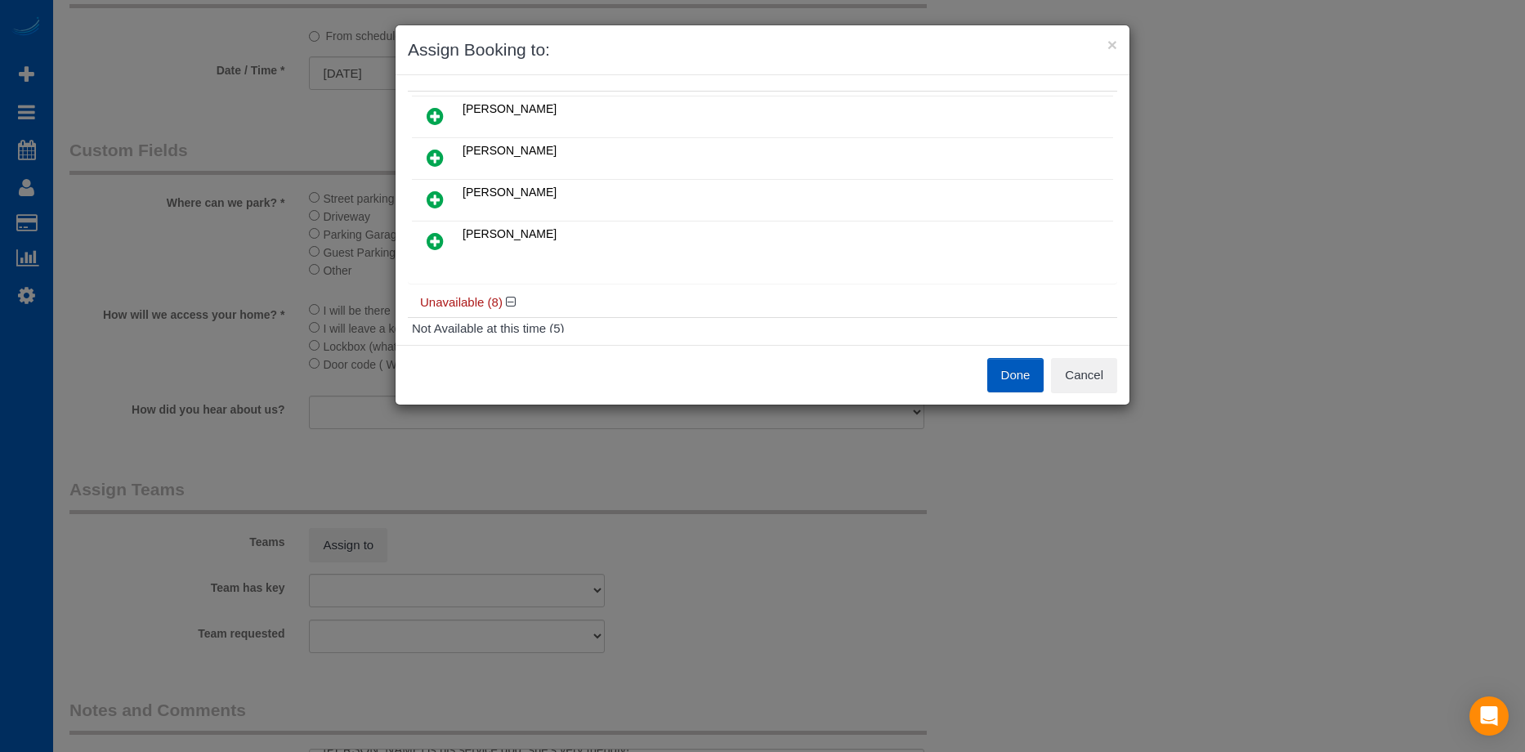
click at [445, 236] on link at bounding box center [435, 242] width 38 height 33
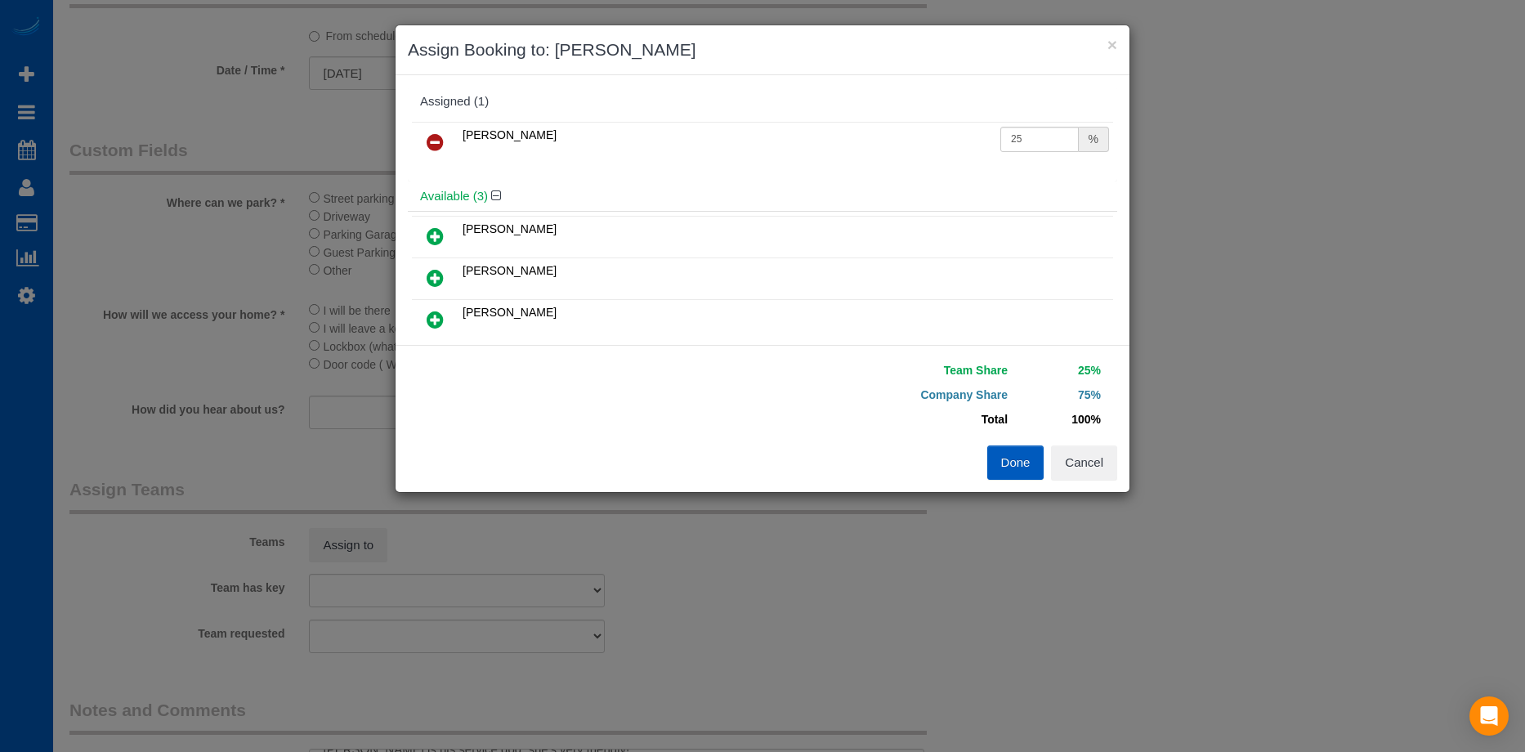
scroll to position [0, 0]
click at [1044, 144] on input "25" at bounding box center [1039, 139] width 78 height 25
drag, startPoint x: 1027, startPoint y: 136, endPoint x: 881, endPoint y: 140, distance: 146.3
click at [881, 140] on tr "Oksana Romaniuk 25 %" at bounding box center [762, 144] width 701 height 42
type input "50"
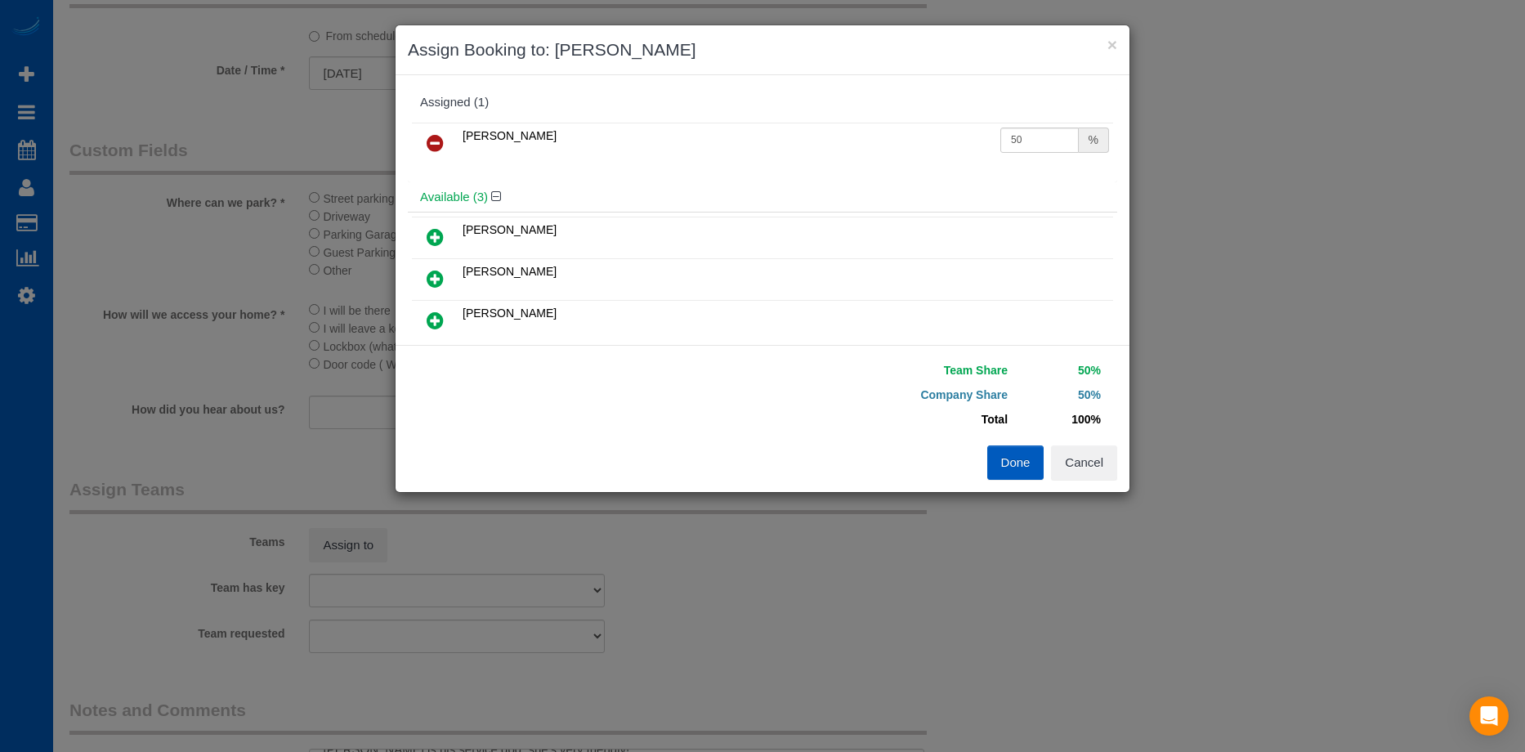
click at [1018, 458] on button "Done" at bounding box center [1015, 462] width 57 height 34
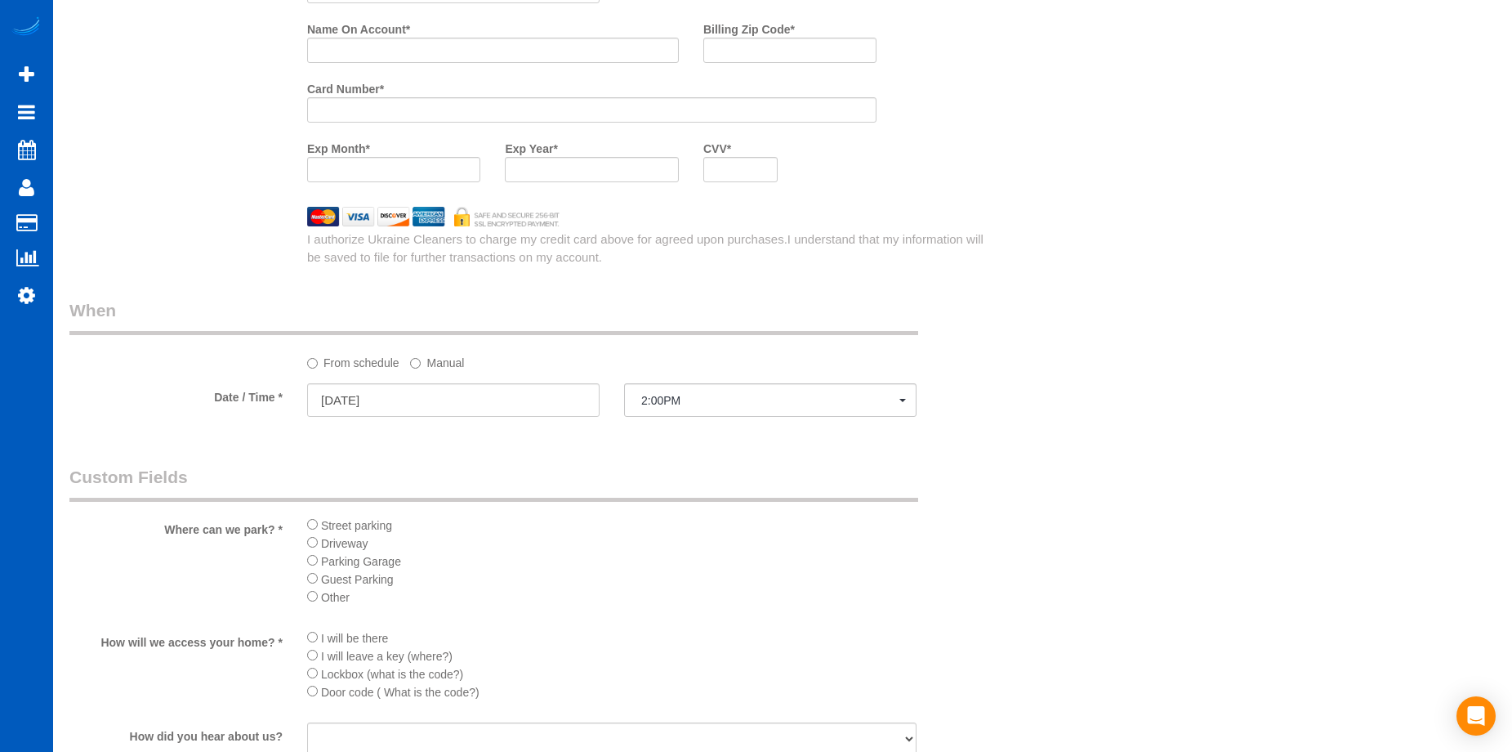
scroll to position [1389, 0]
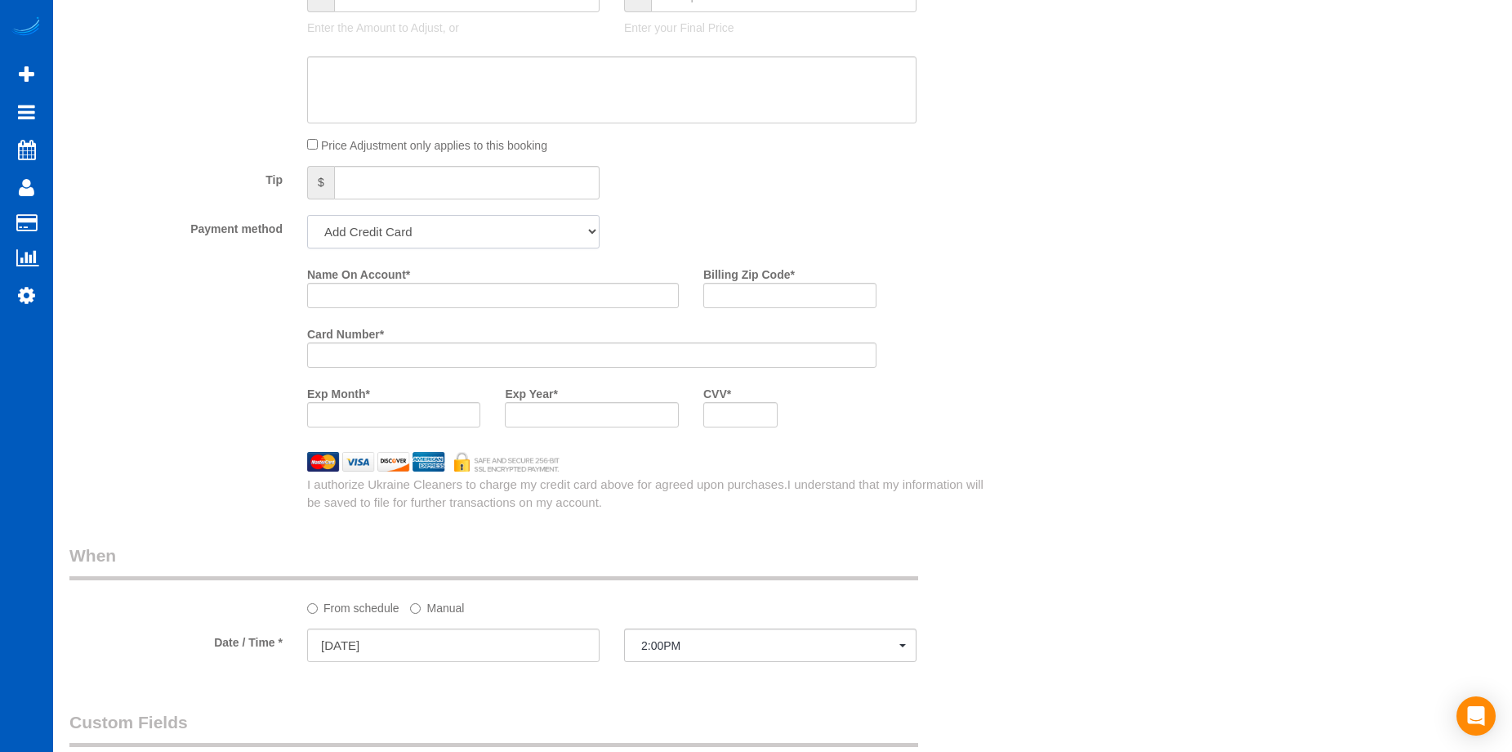
click at [534, 228] on select "Add Credit Card Cash Check Paypal" at bounding box center [453, 231] width 292 height 33
select select "string:cash"
click at [307, 215] on select "Add Credit Card Cash Check Paypal" at bounding box center [453, 231] width 292 height 33
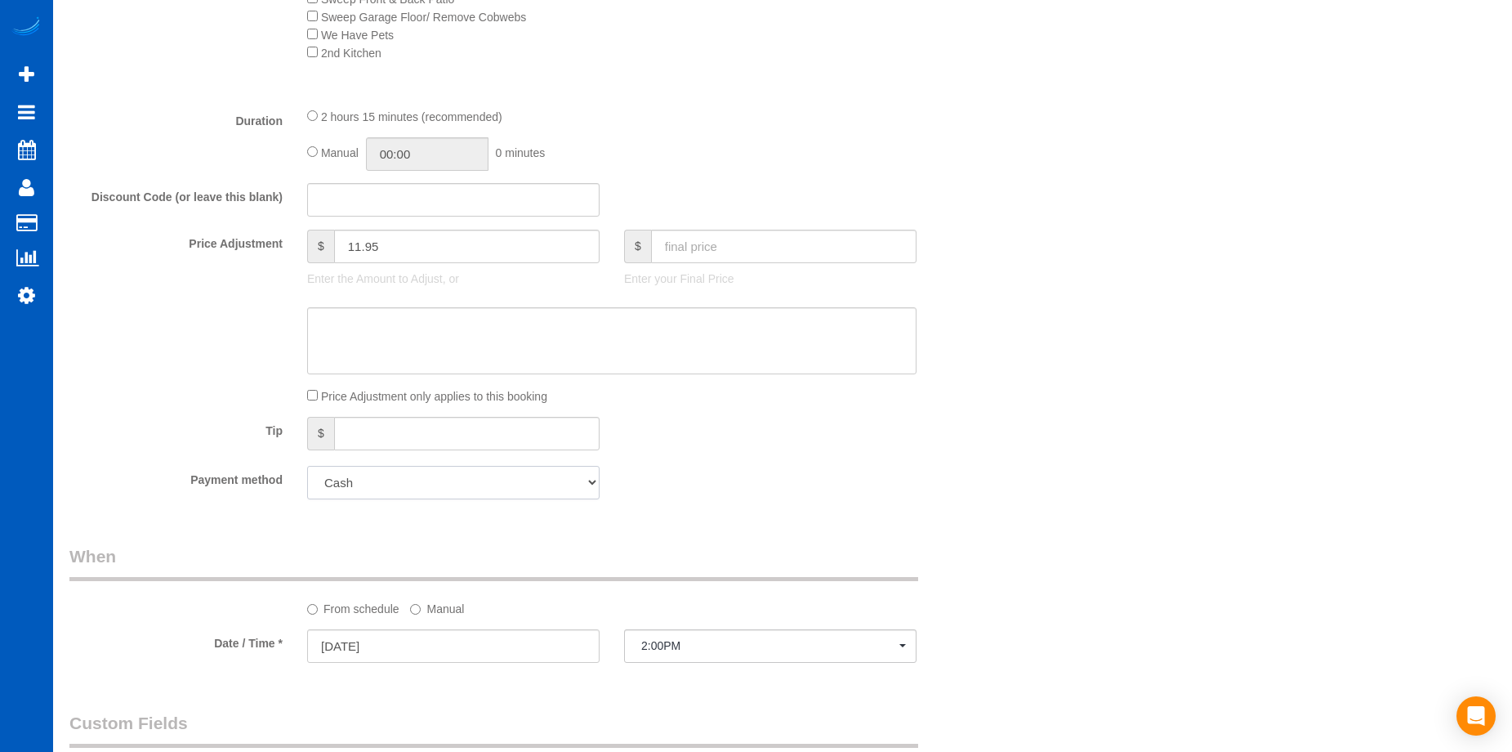
scroll to position [1144, 0]
click at [425, 159] on input "02:15" at bounding box center [427, 148] width 123 height 33
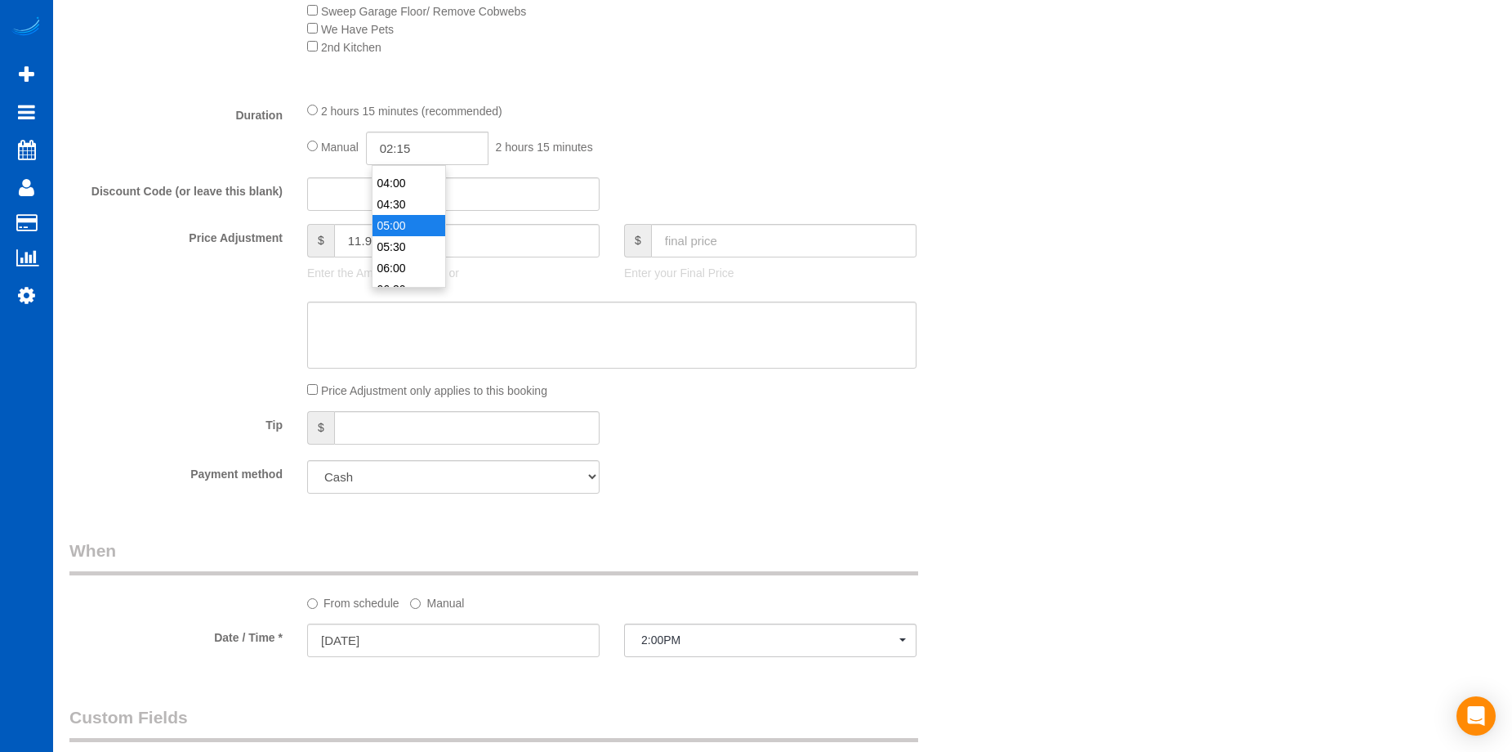
type input "05:00"
click at [415, 225] on li "05:00" at bounding box center [409, 225] width 73 height 21
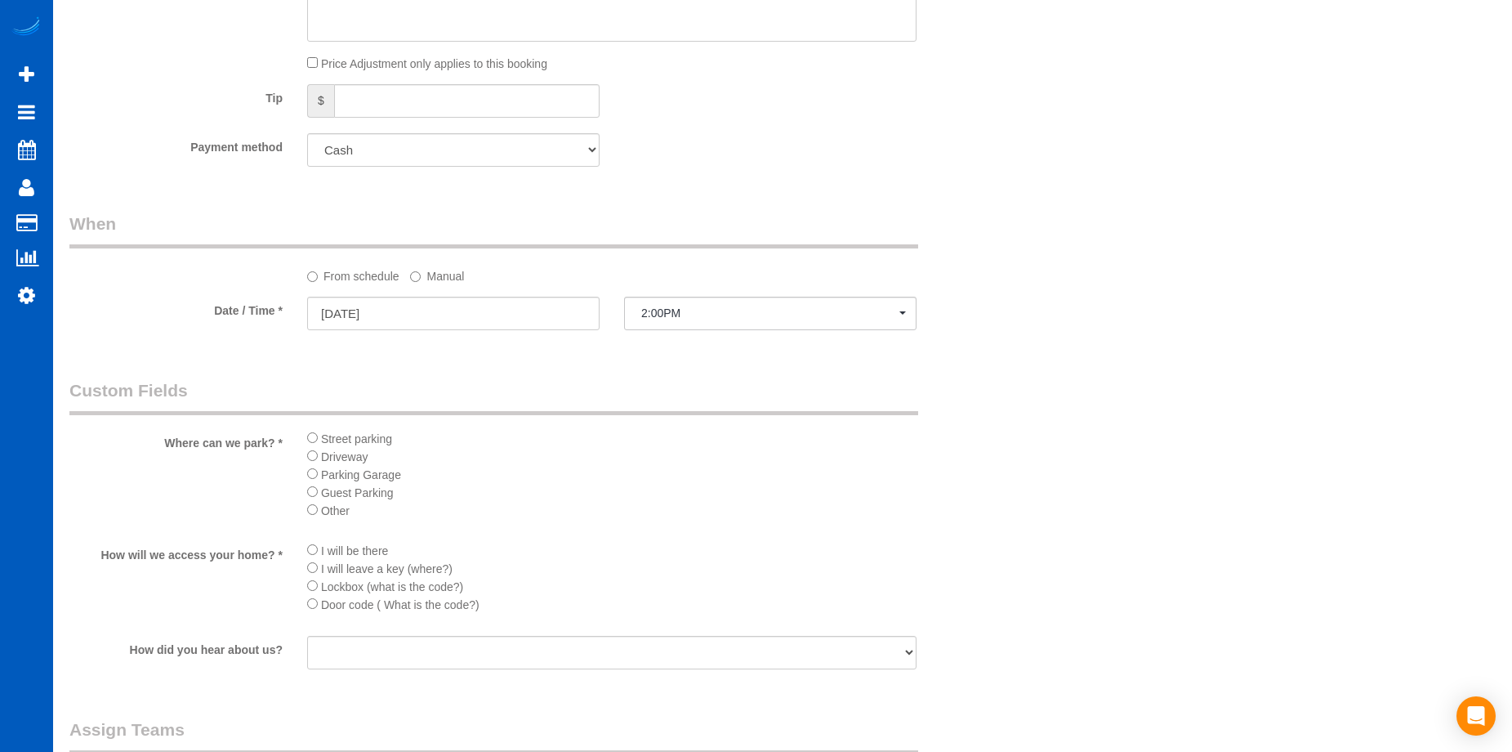
select select "spot54"
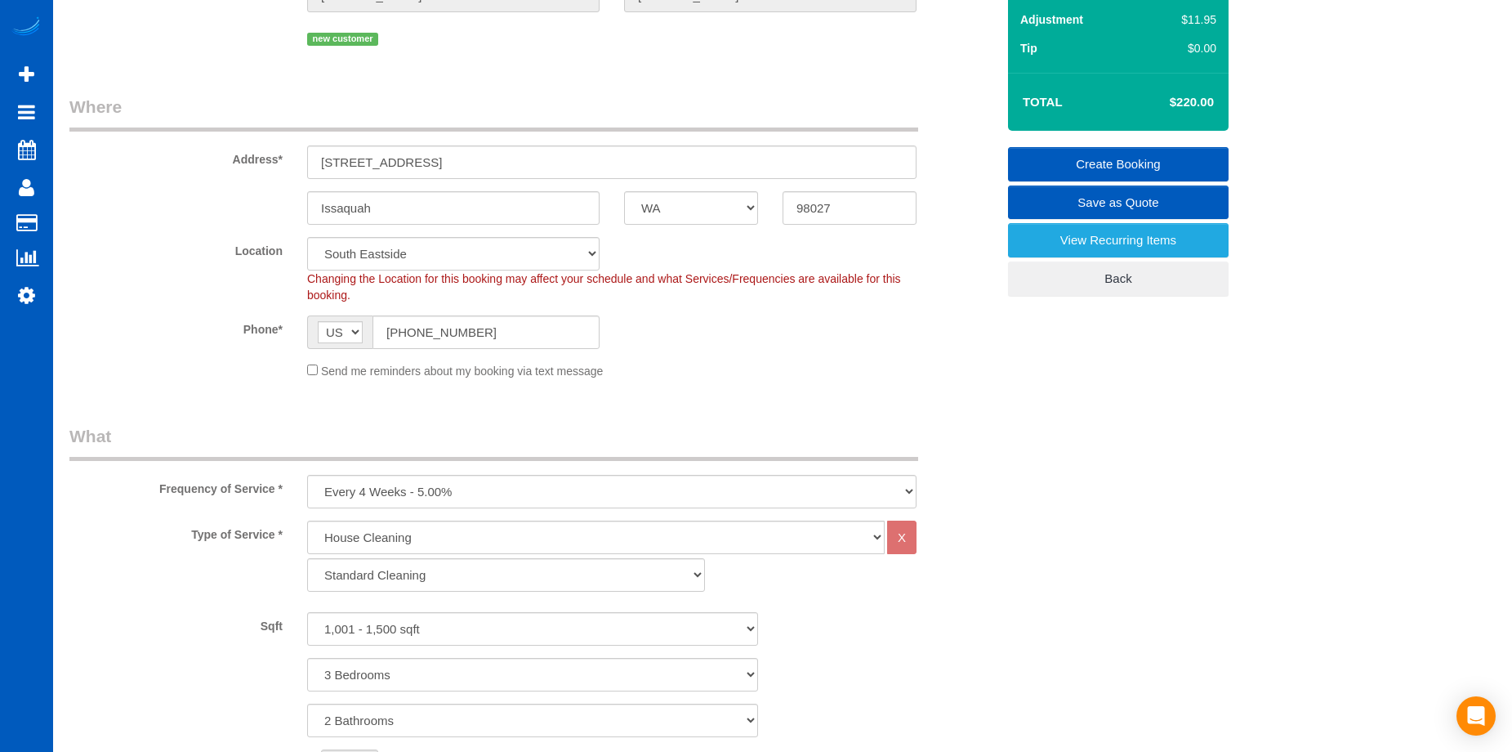
scroll to position [112, 0]
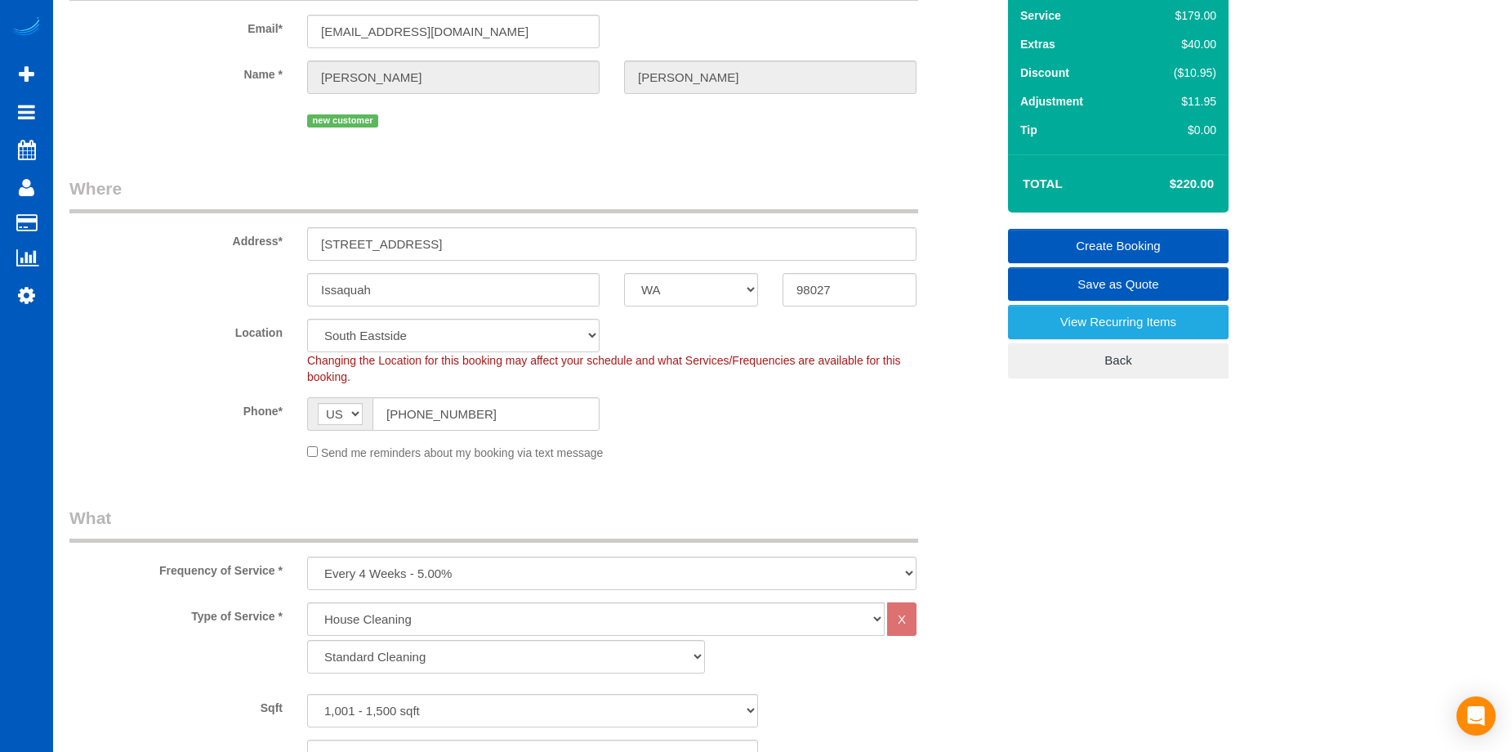
click at [1071, 233] on link "Create Booking" at bounding box center [1118, 246] width 221 height 34
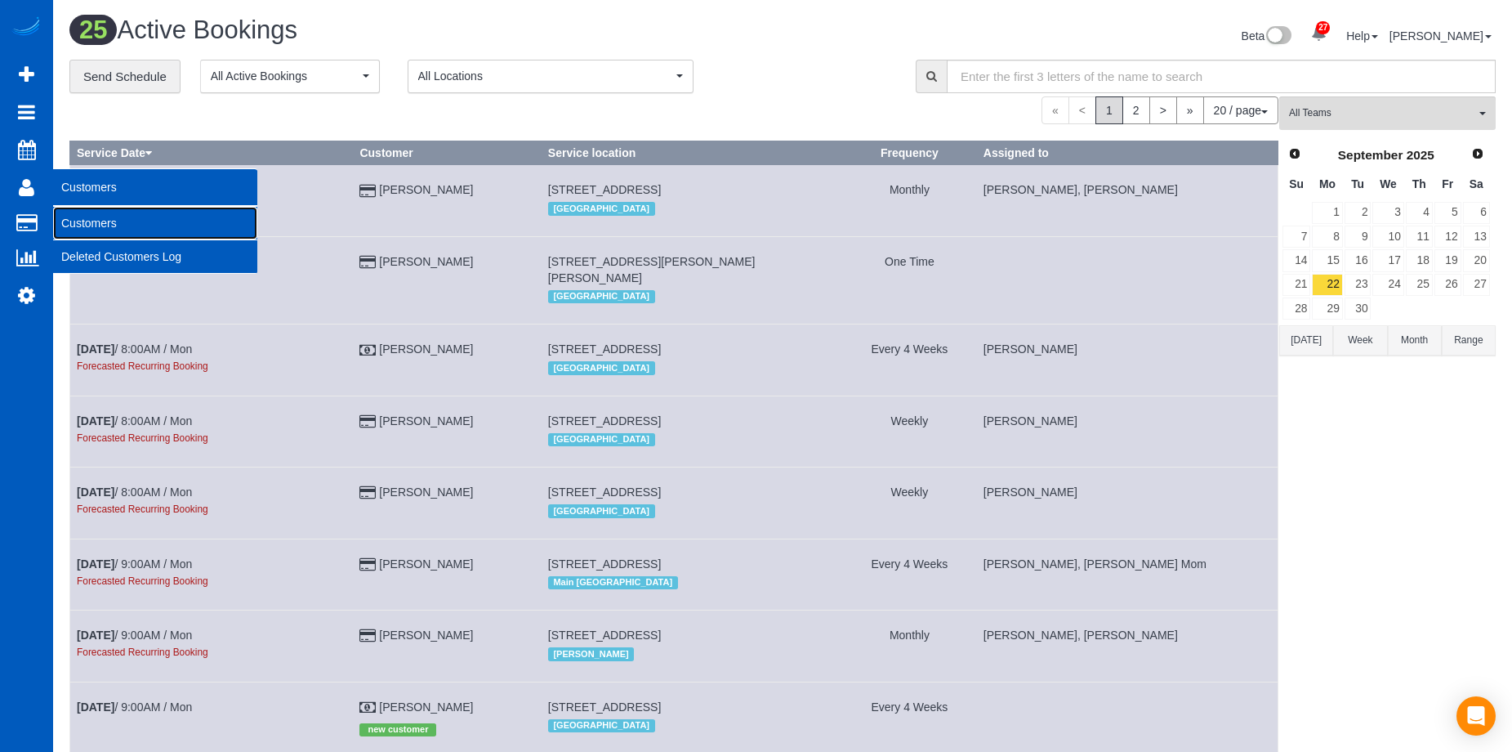
click at [101, 215] on link "Customers" at bounding box center [155, 223] width 204 height 33
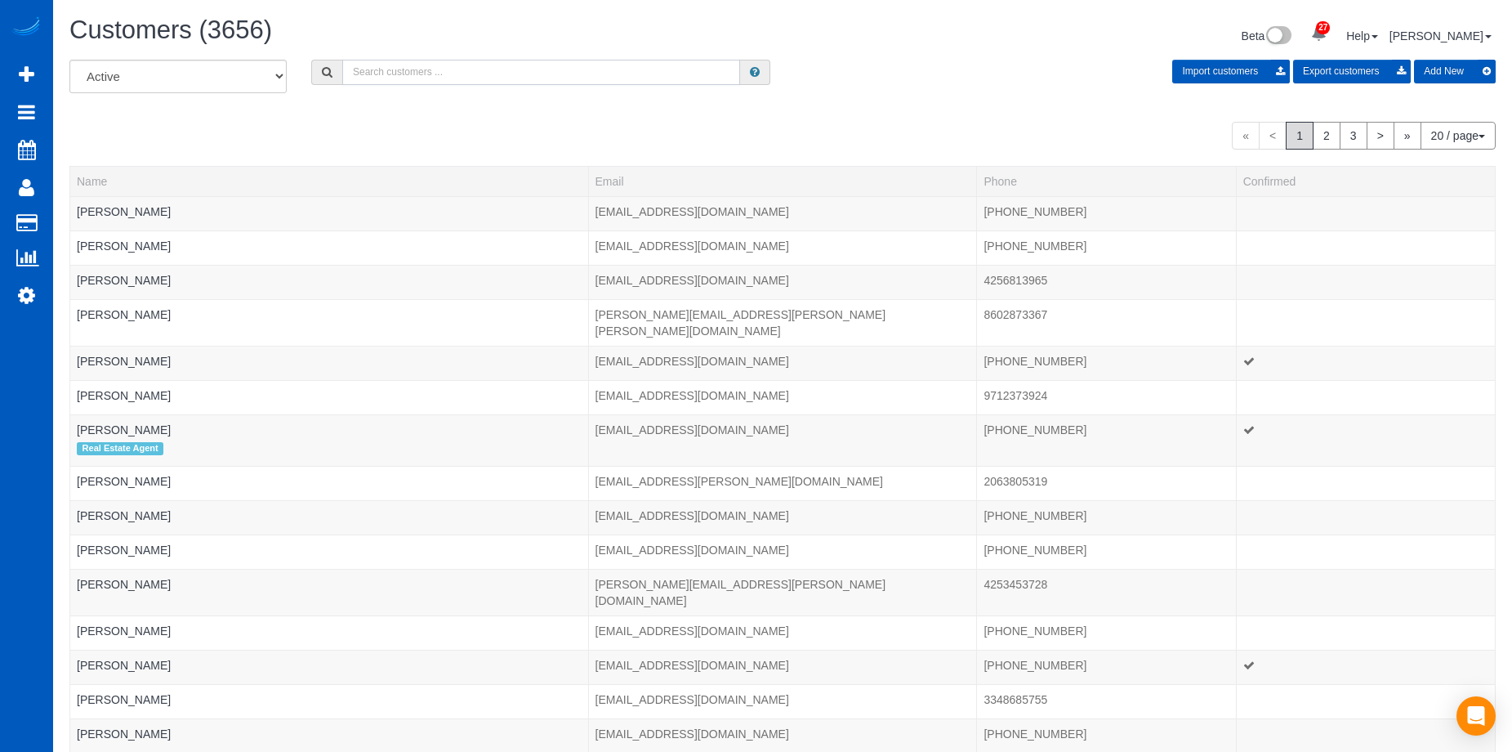
click at [516, 68] on input "text" at bounding box center [541, 72] width 398 height 25
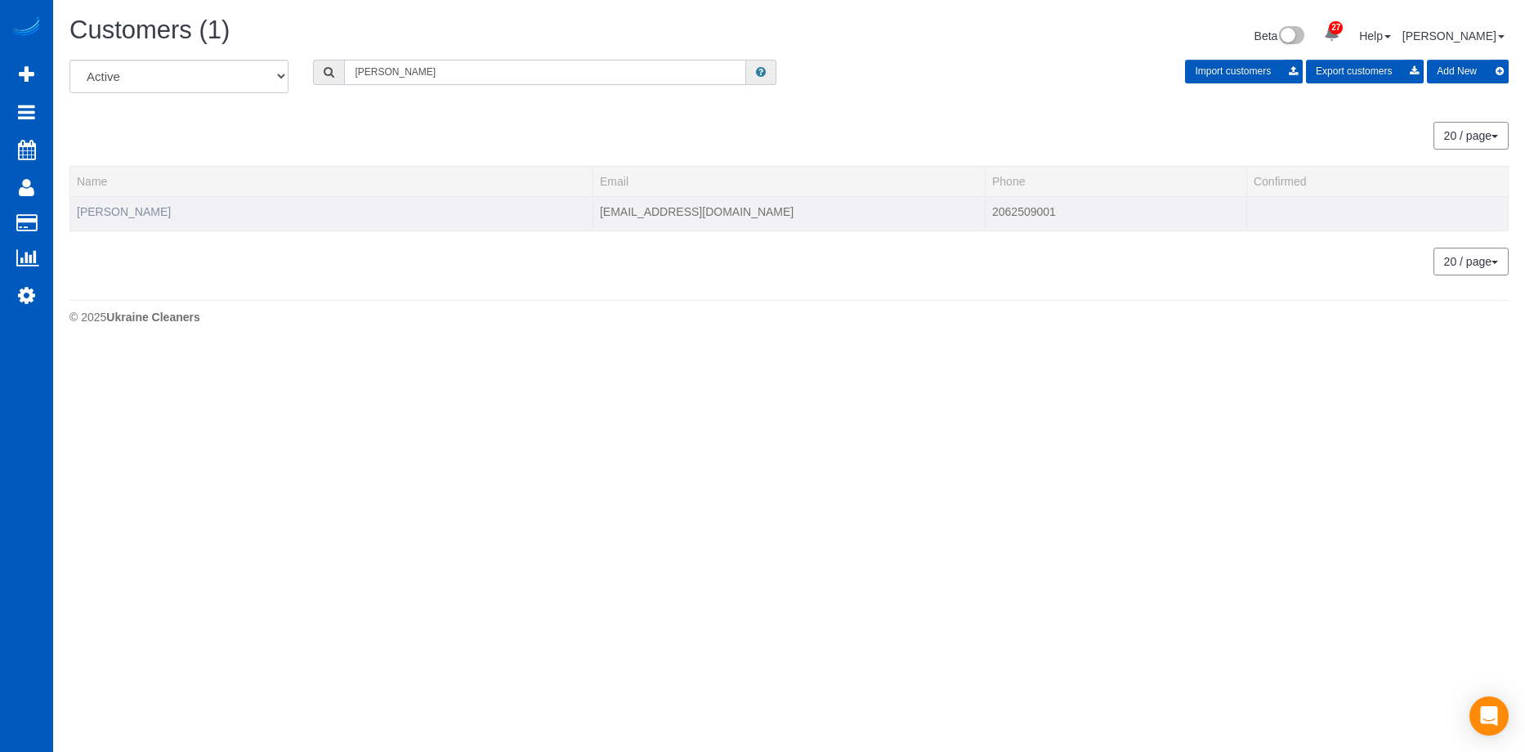
type input "Christi Doe"
click at [94, 212] on link "Christi Doe" at bounding box center [124, 211] width 94 height 13
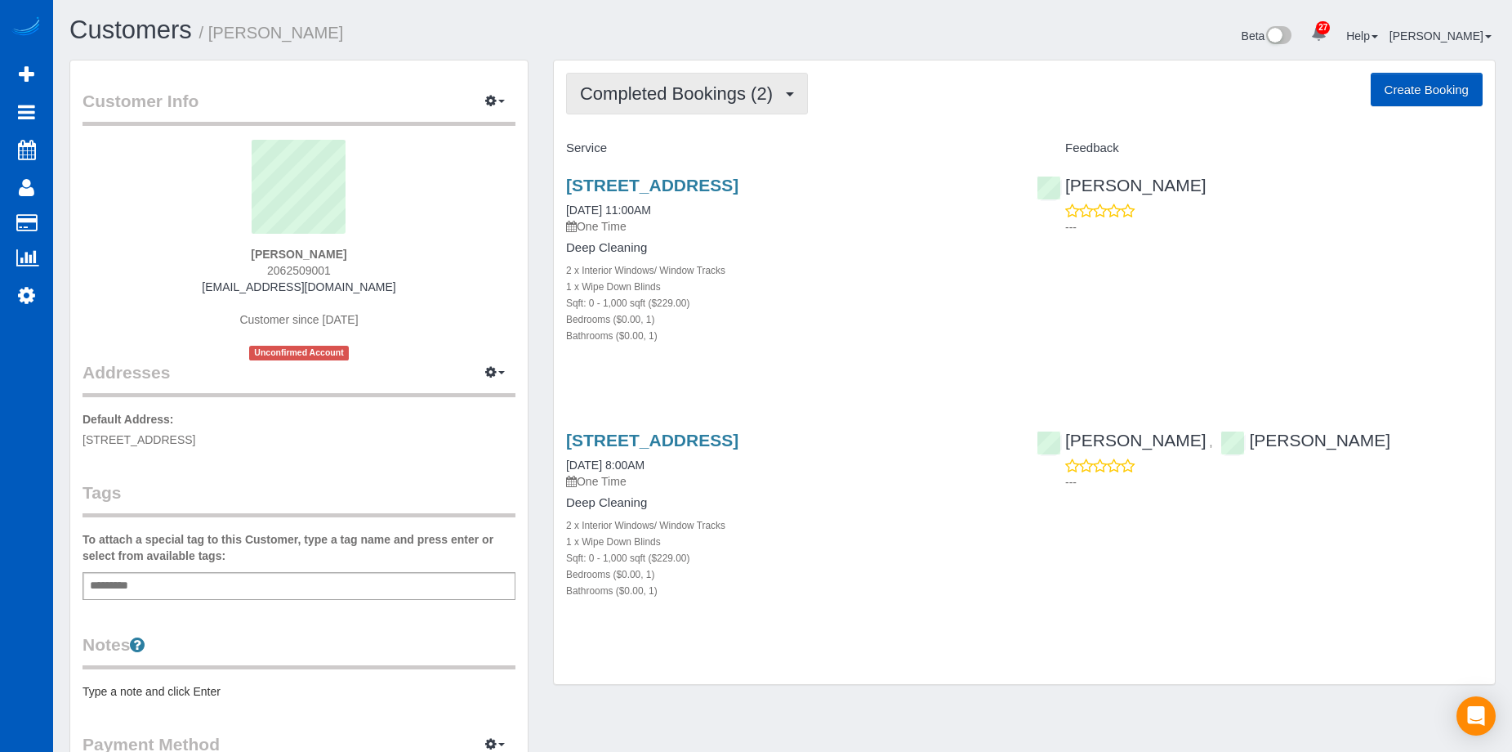
click at [744, 102] on span "Completed Bookings (2)" at bounding box center [680, 93] width 201 height 20
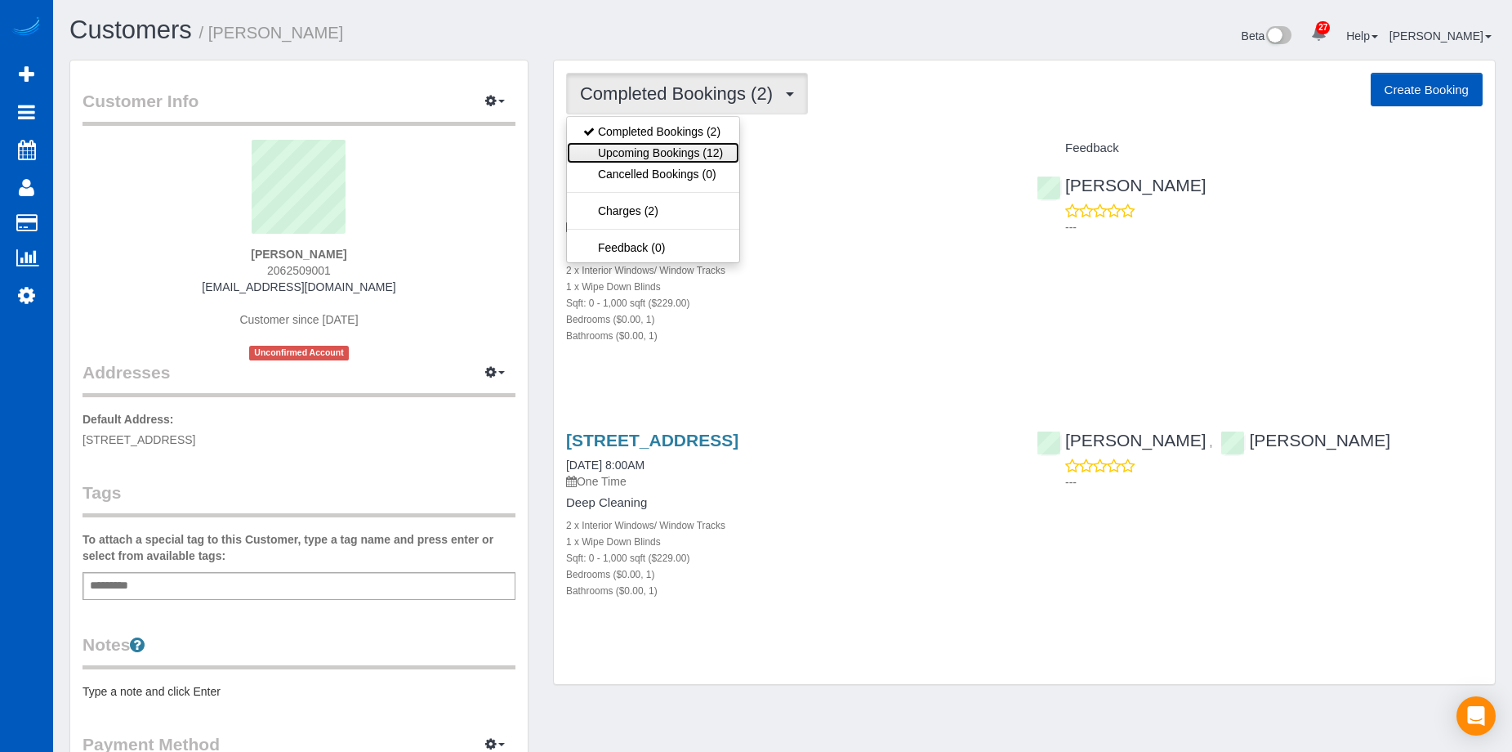
click at [685, 159] on link "Upcoming Bookings (12)" at bounding box center [653, 152] width 172 height 21
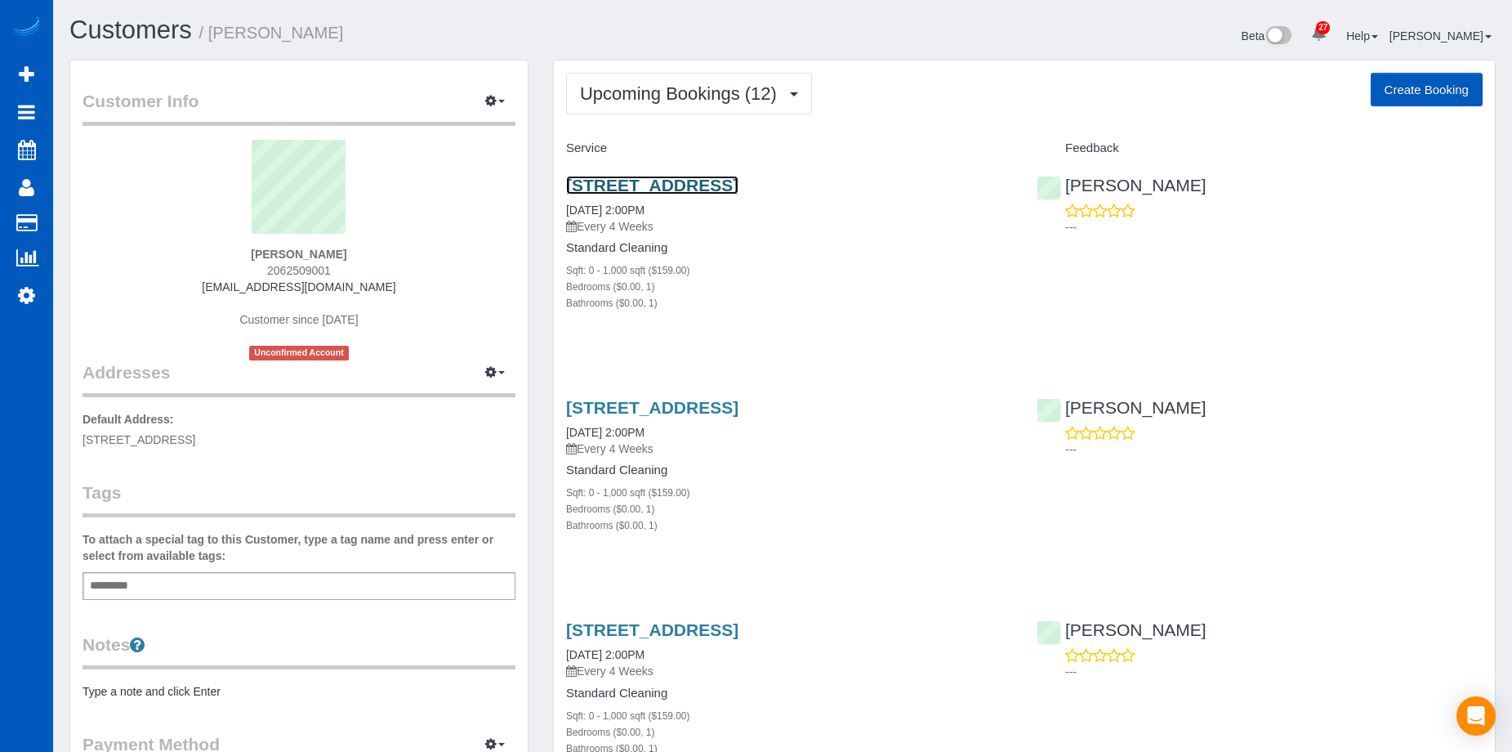
click at [739, 186] on link "2414 1st Ave, 310, Seattle, WA 98121" at bounding box center [652, 185] width 172 height 19
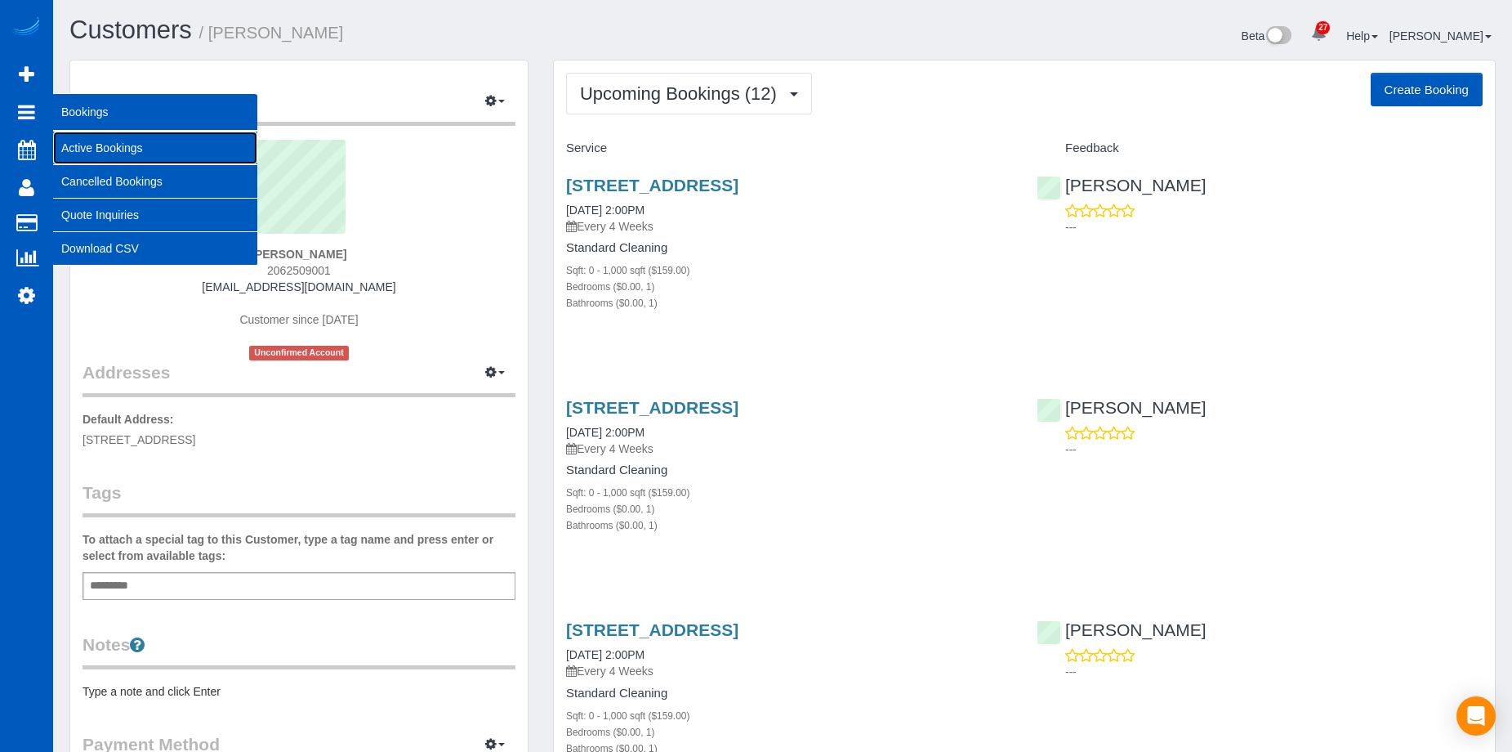
click at [97, 145] on link "Active Bookings" at bounding box center [155, 148] width 204 height 33
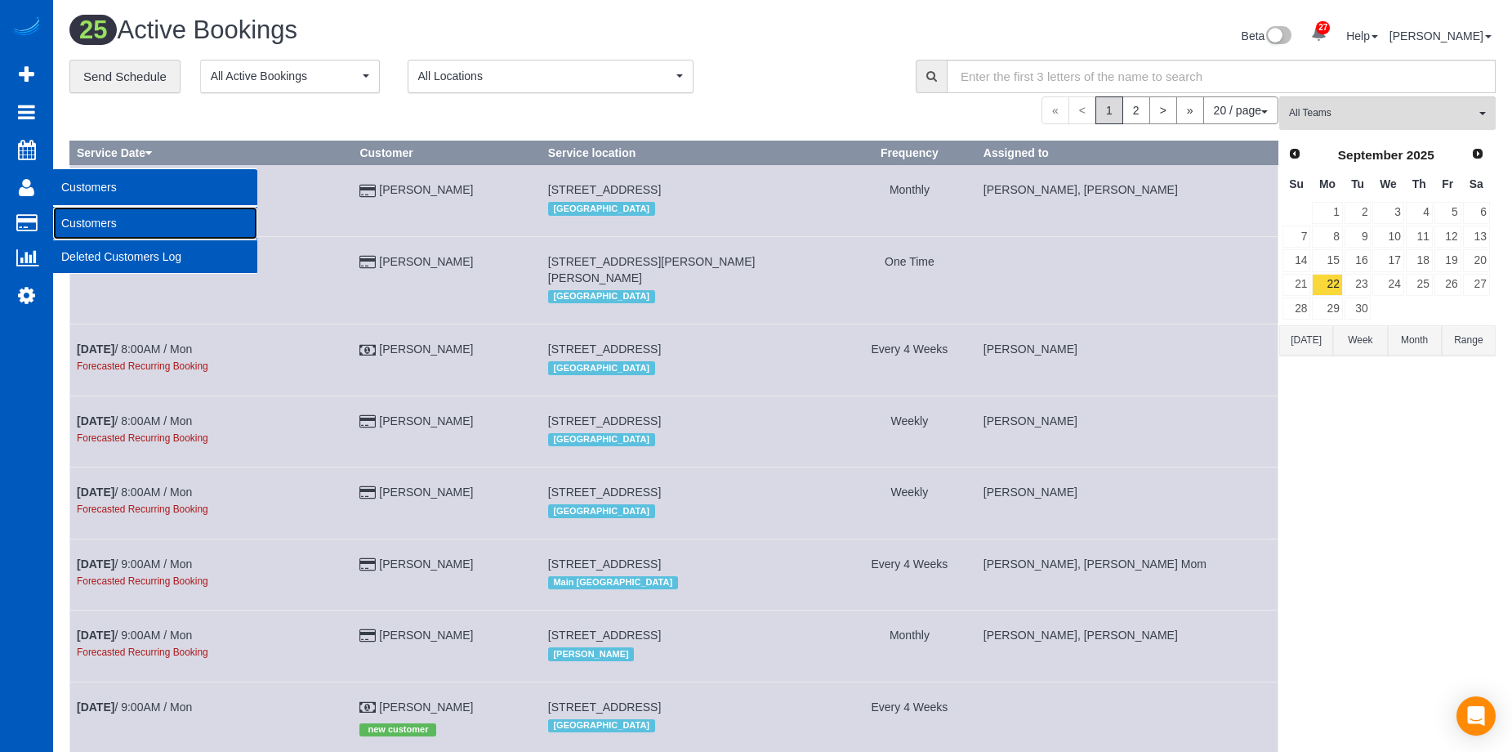
click at [91, 229] on link "Customers" at bounding box center [155, 223] width 204 height 33
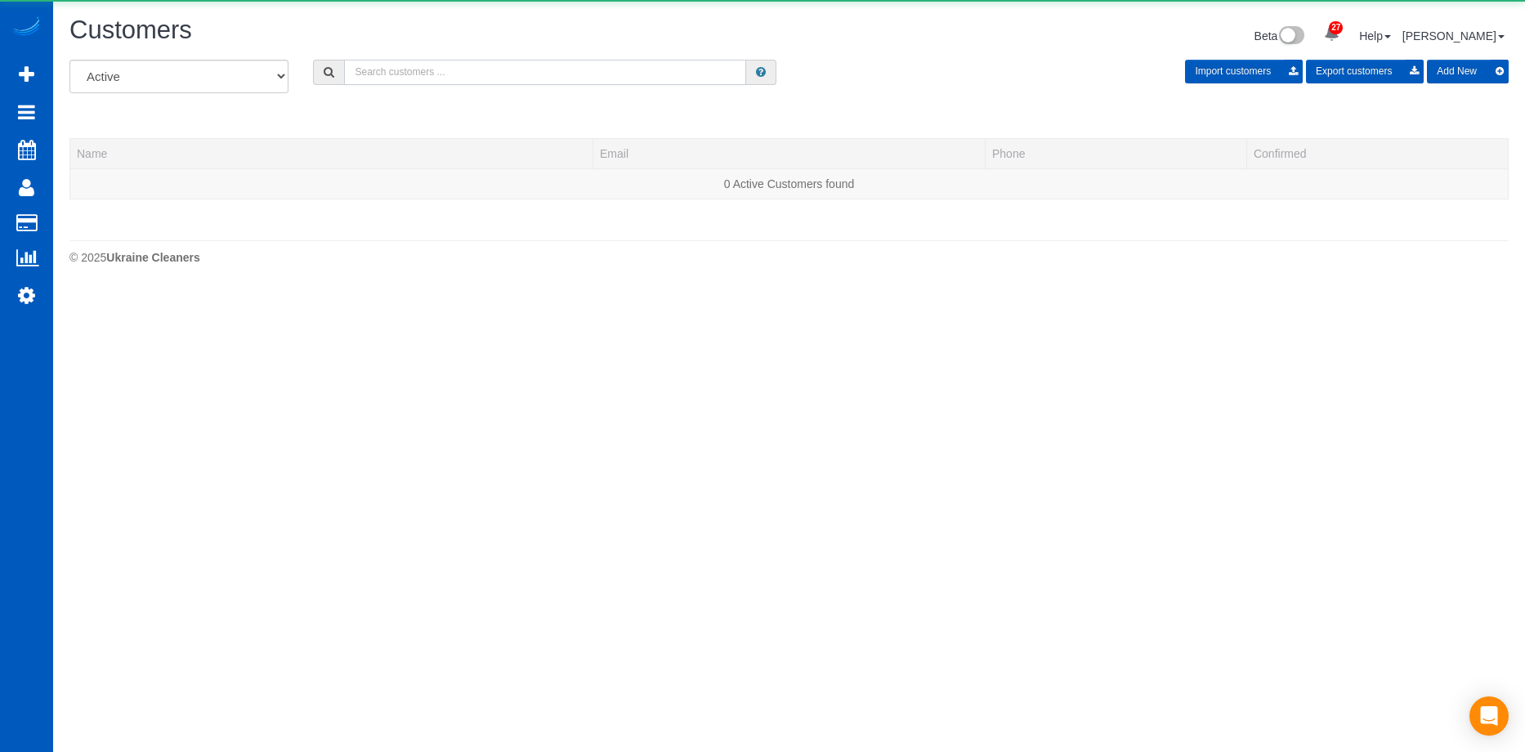
click at [493, 70] on input "text" at bounding box center [545, 72] width 402 height 25
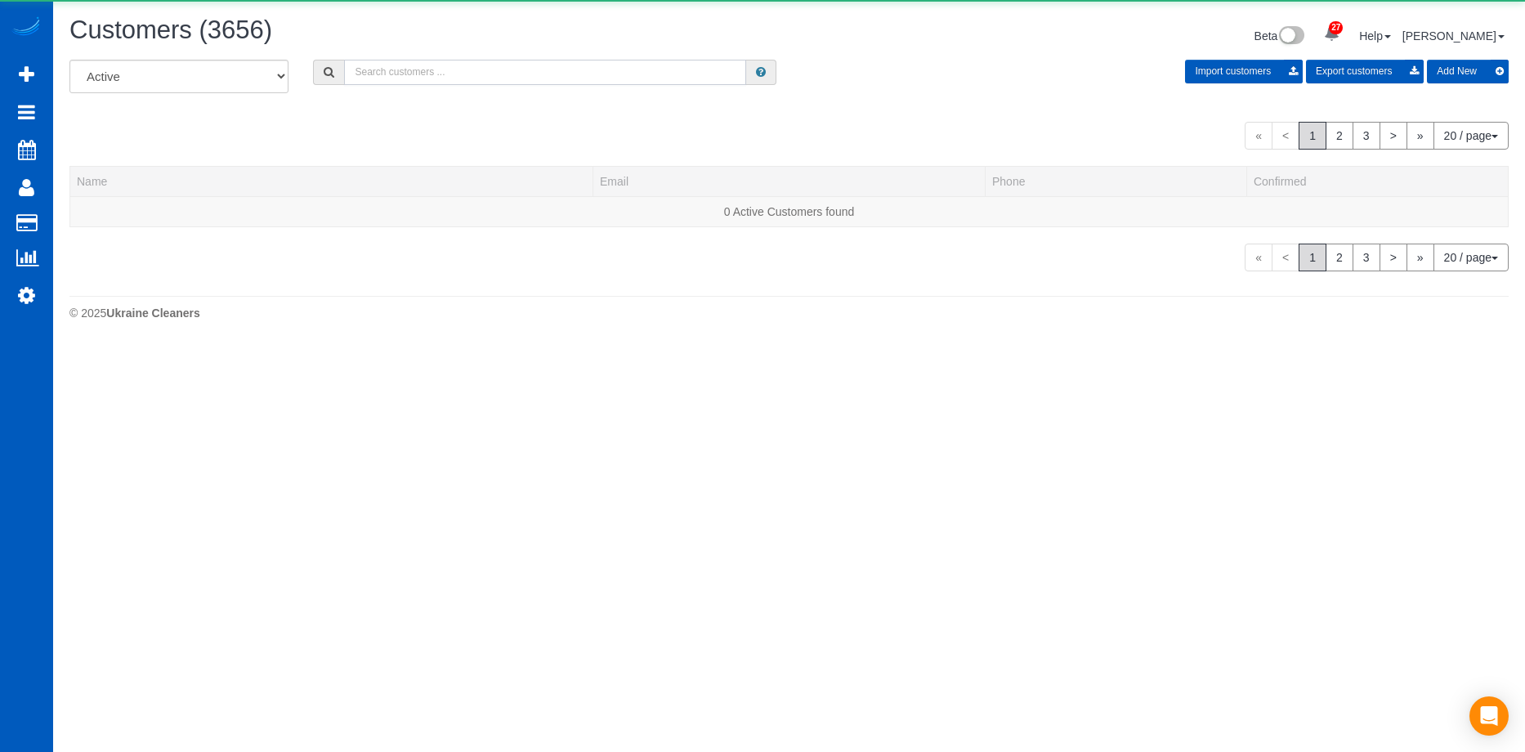
paste input "dr.certosimo@gmail.com"
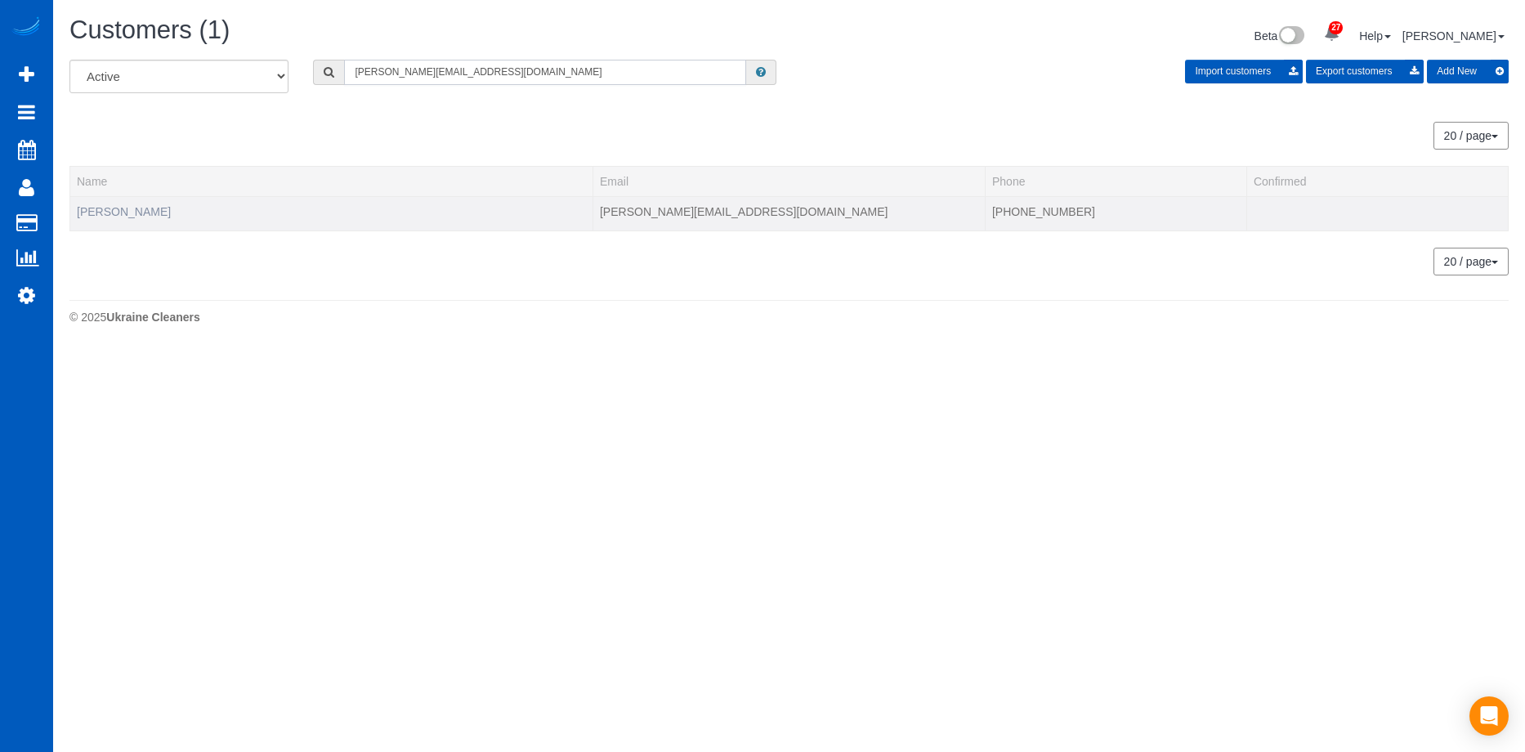
type input "dr.certosimo@gmail.com"
click at [118, 213] on link "Matt Certosimo" at bounding box center [124, 211] width 94 height 13
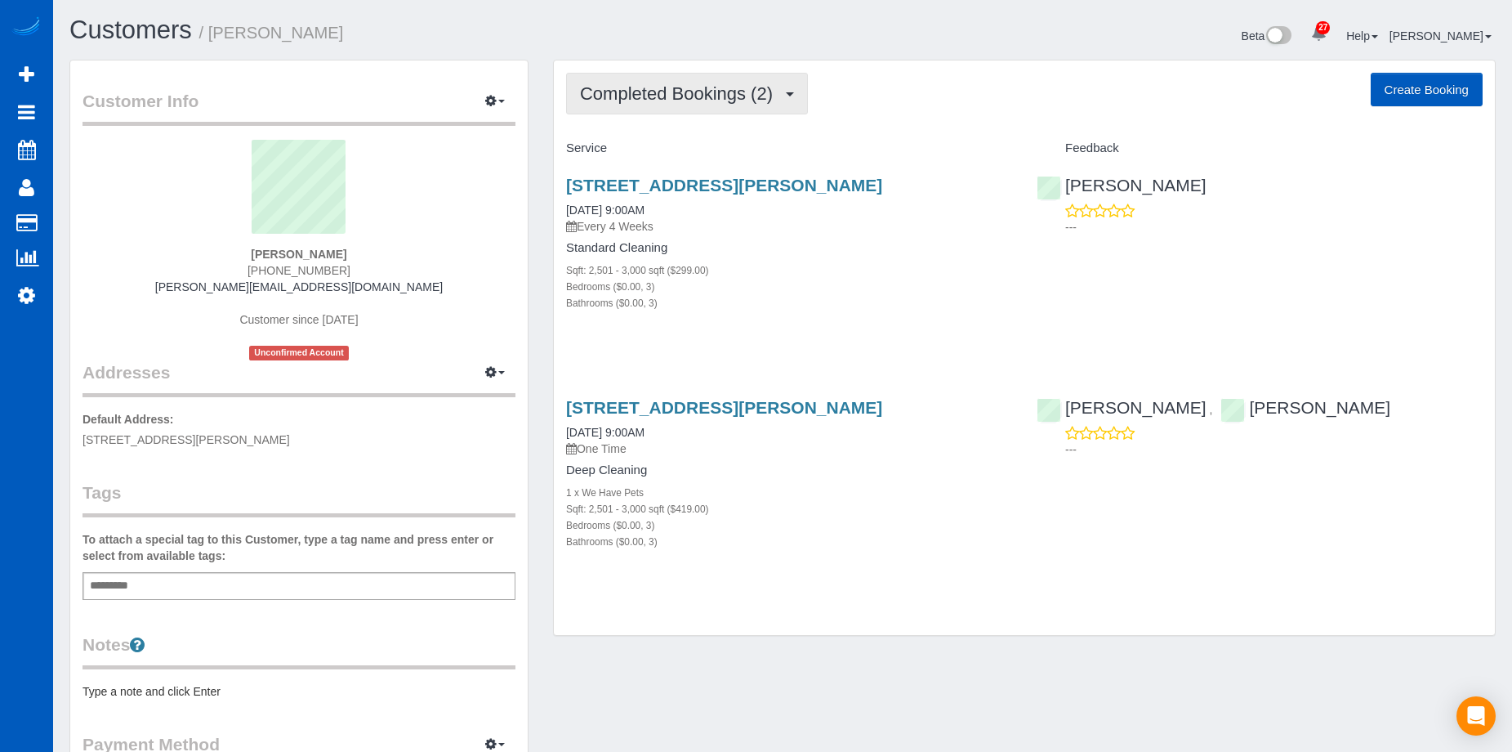
click at [748, 92] on span "Completed Bookings (2)" at bounding box center [680, 93] width 201 height 20
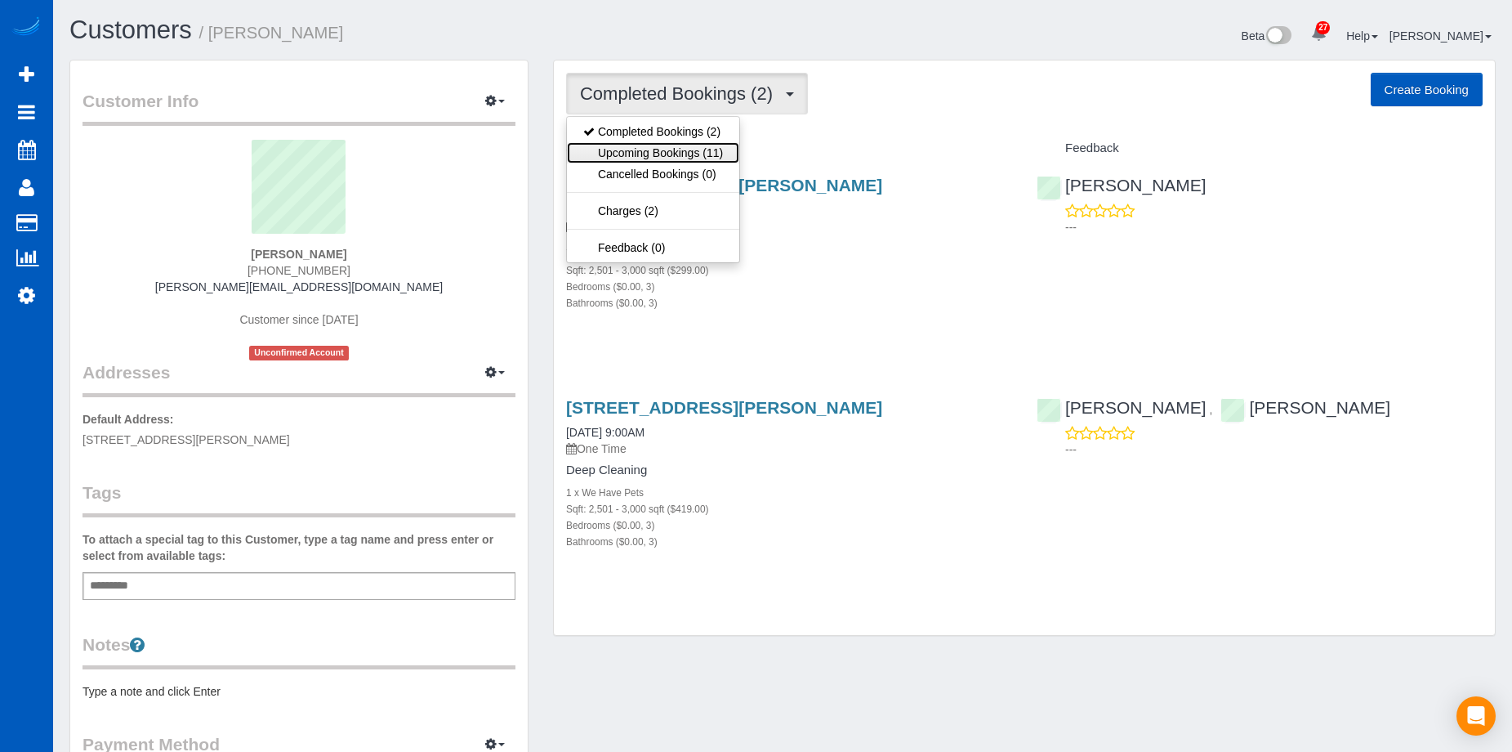
click at [726, 146] on link "Upcoming Bookings (11)" at bounding box center [653, 152] width 172 height 21
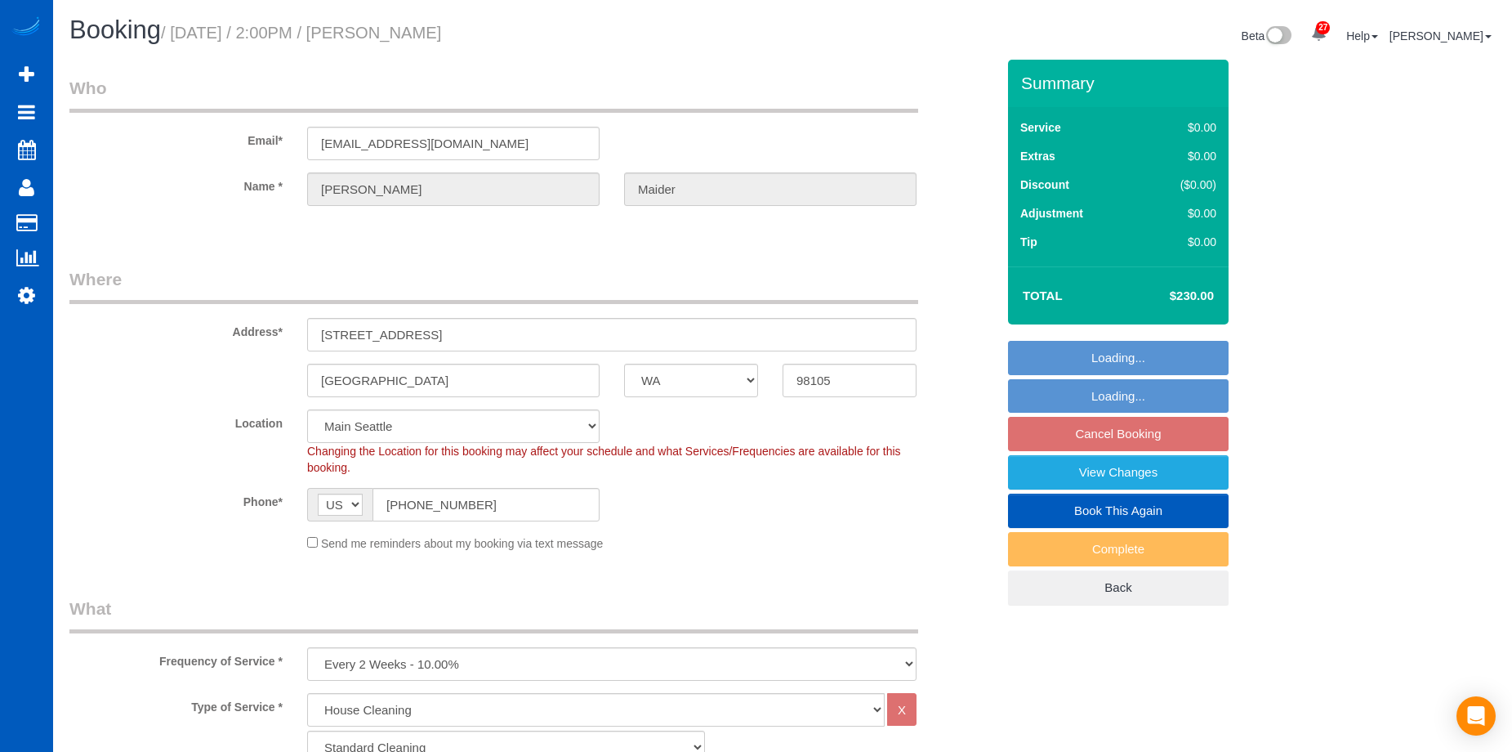
select select "WA"
select select "199"
select select "object:1158"
select select "spot3"
select select "2001"
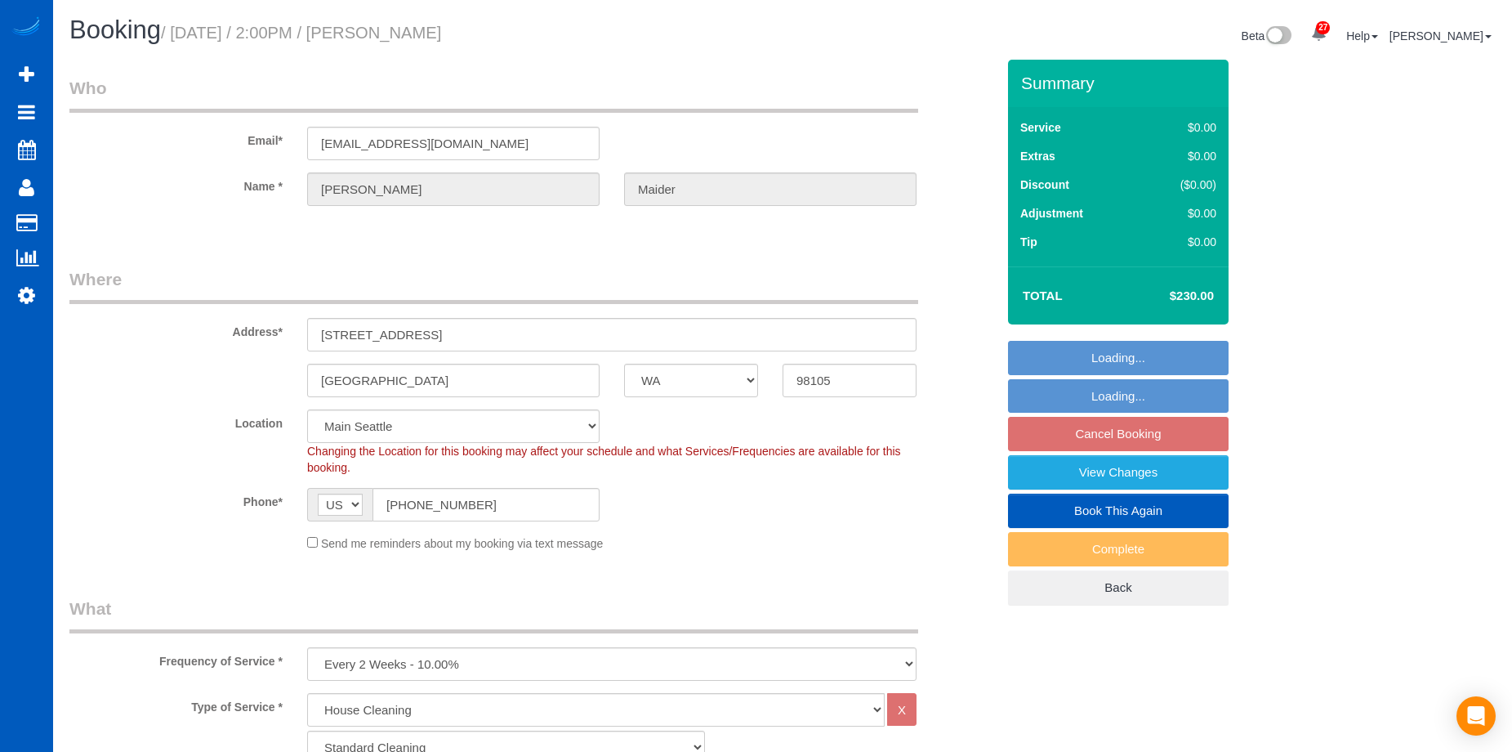
select select "3"
select select "2"
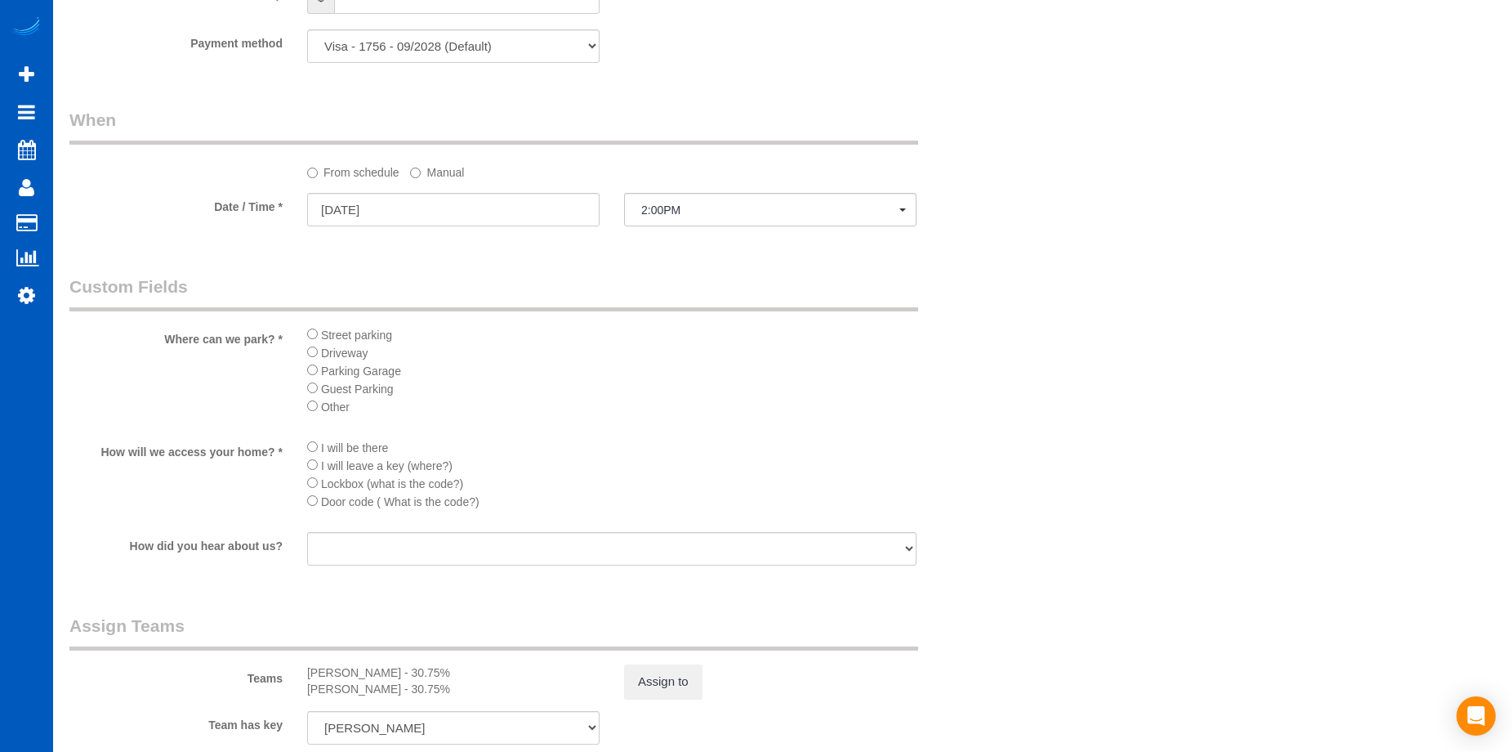
scroll to position [1879, 0]
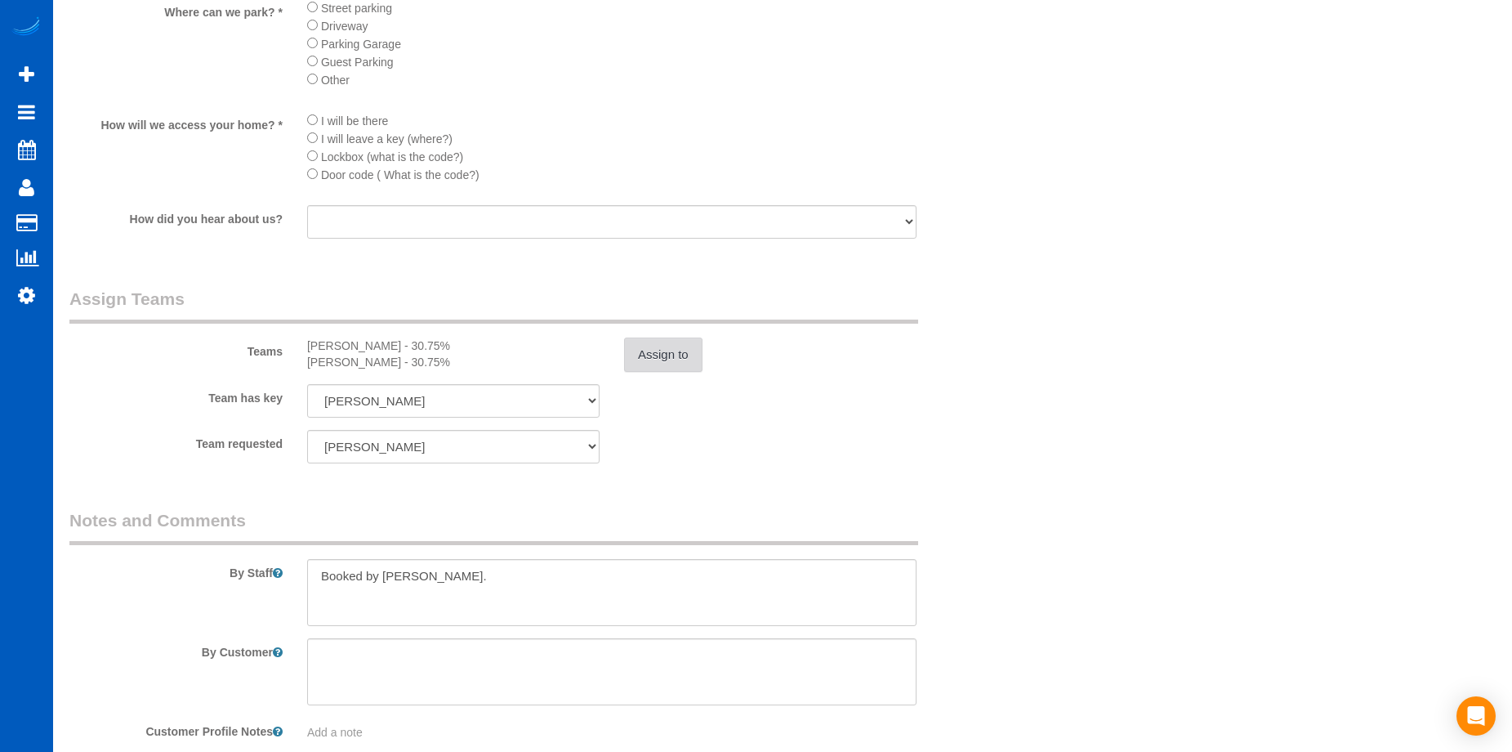
click at [680, 355] on button "Assign to" at bounding box center [663, 354] width 78 height 34
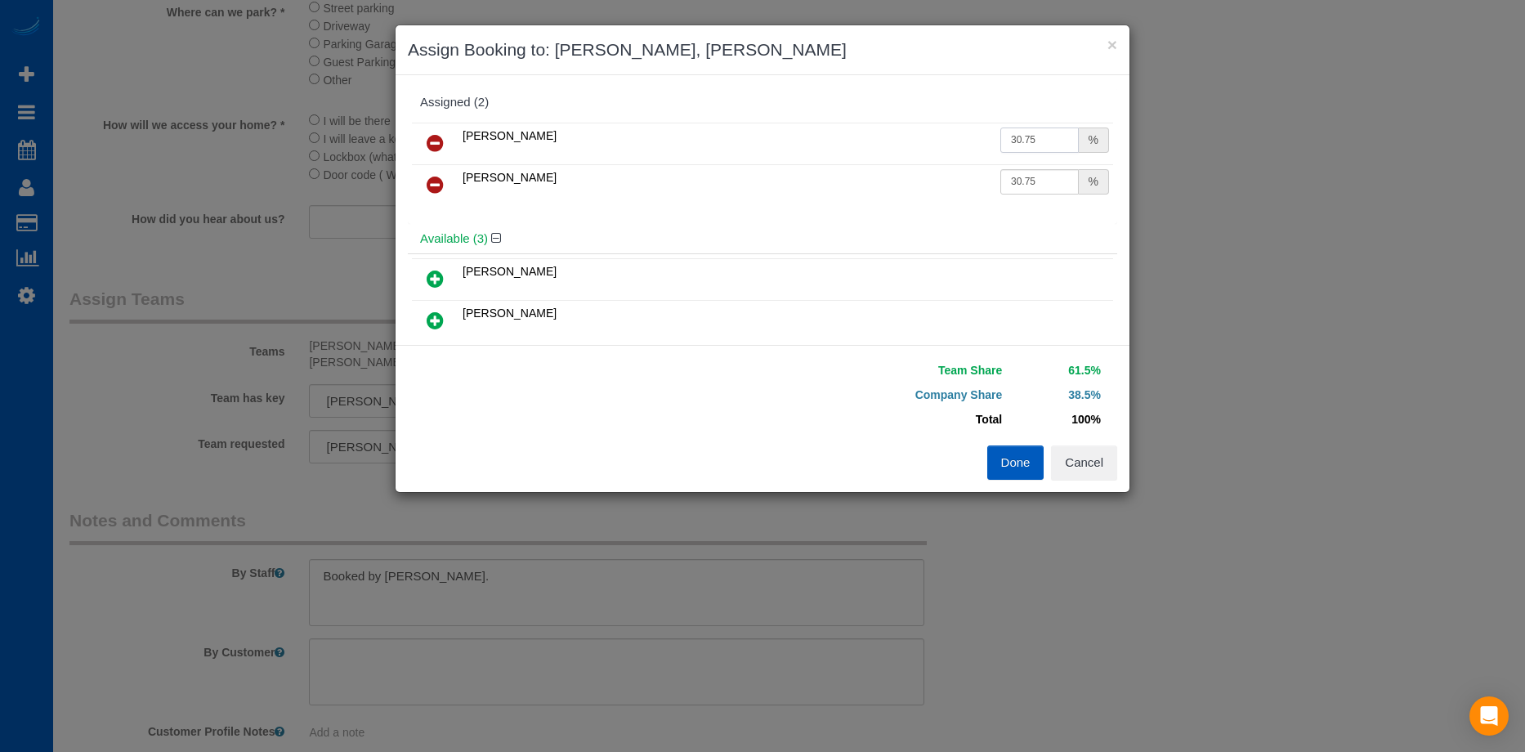
click at [1063, 145] on input "30.75" at bounding box center [1039, 139] width 78 height 25
drag, startPoint x: 1043, startPoint y: 141, endPoint x: 743, endPoint y: 109, distance: 301.6
click at [747, 109] on div "Assigned (2) [PERSON_NAME] 30.75 % [PERSON_NAME] 30.75 %" at bounding box center [762, 155] width 709 height 136
type input "25"
click at [1056, 172] on input "30.75" at bounding box center [1039, 181] width 78 height 25
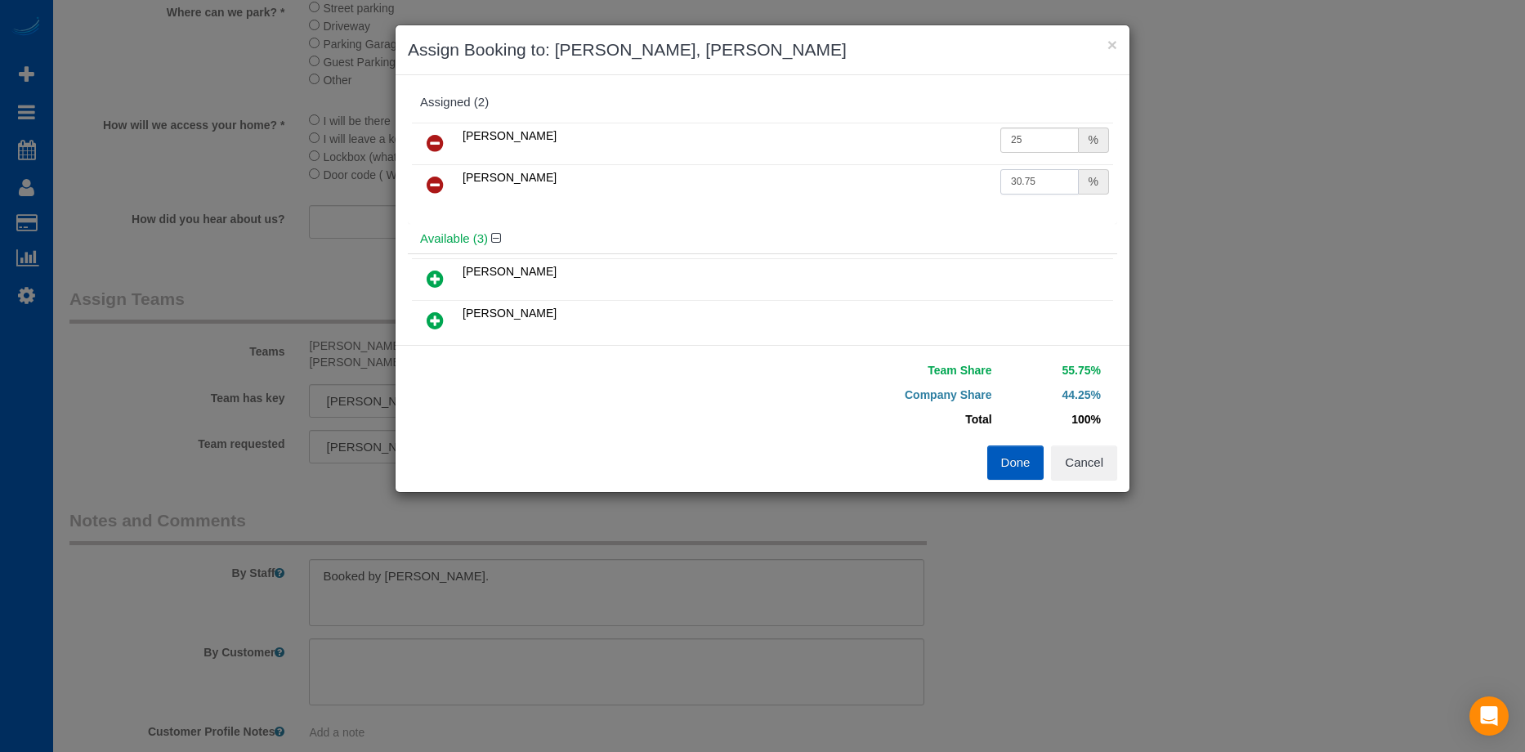
drag, startPoint x: 1044, startPoint y: 181, endPoint x: 862, endPoint y: 183, distance: 182.2
click at [862, 183] on tr "[PERSON_NAME] 30.75 %" at bounding box center [762, 185] width 701 height 42
type input "25"
click at [1016, 471] on button "Done" at bounding box center [1015, 462] width 57 height 34
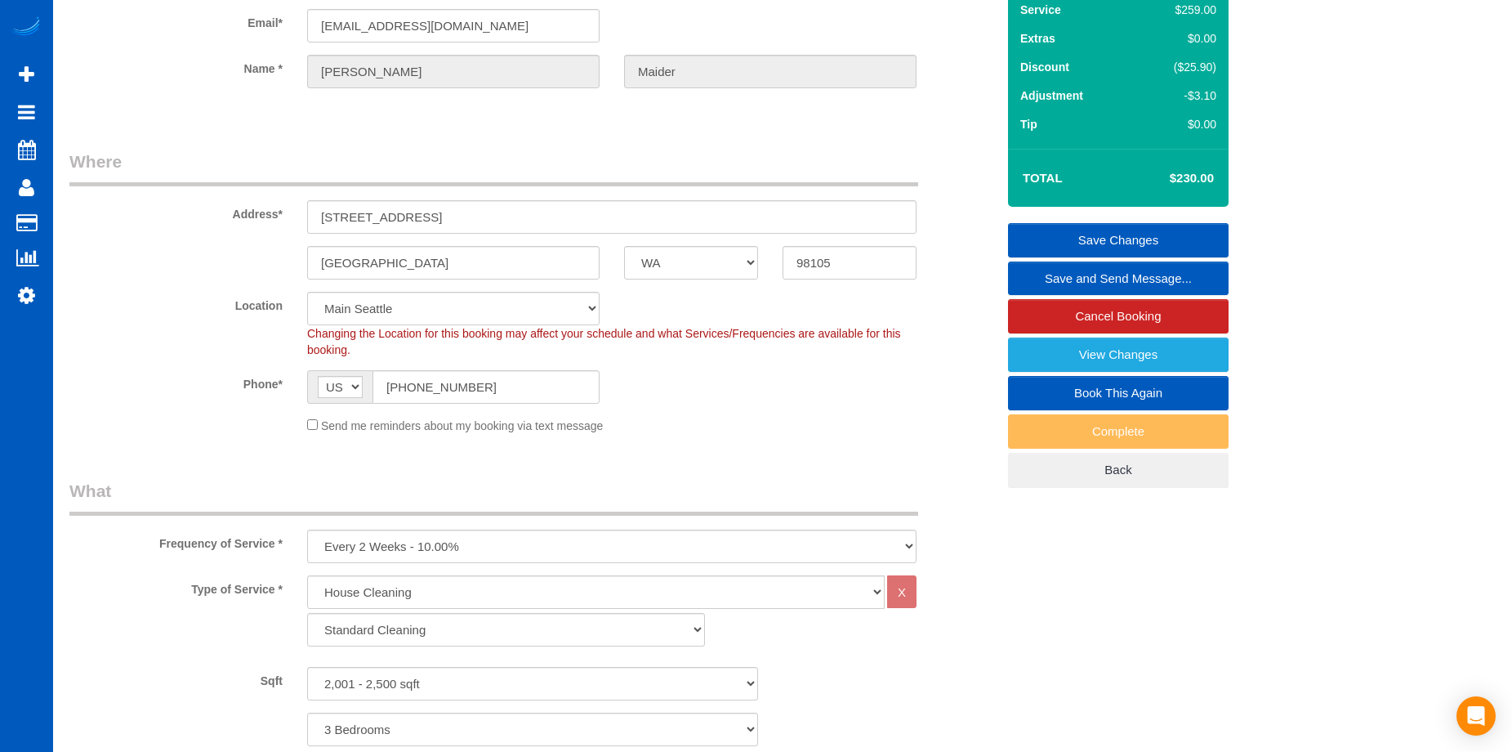
scroll to position [0, 0]
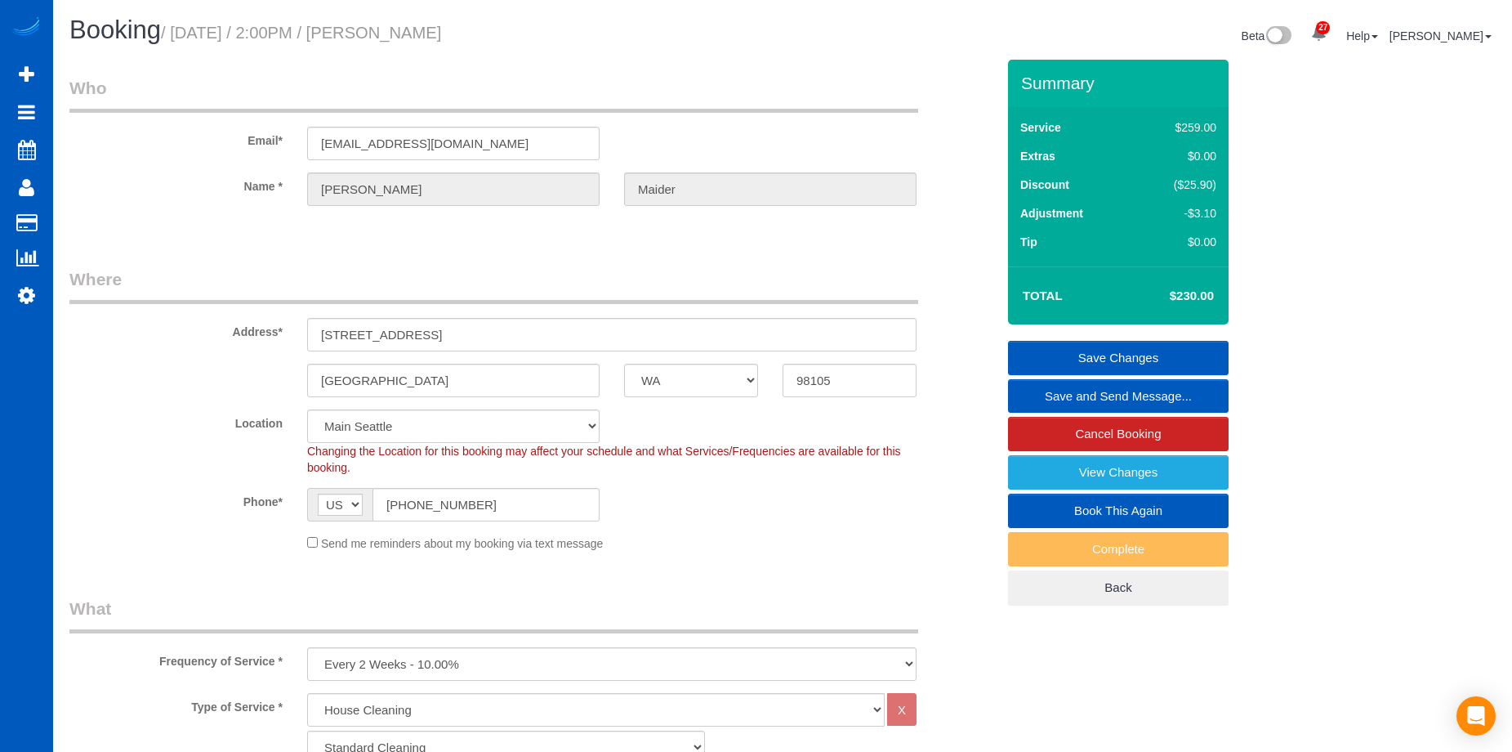
click at [1067, 355] on link "Save Changes" at bounding box center [1118, 358] width 221 height 34
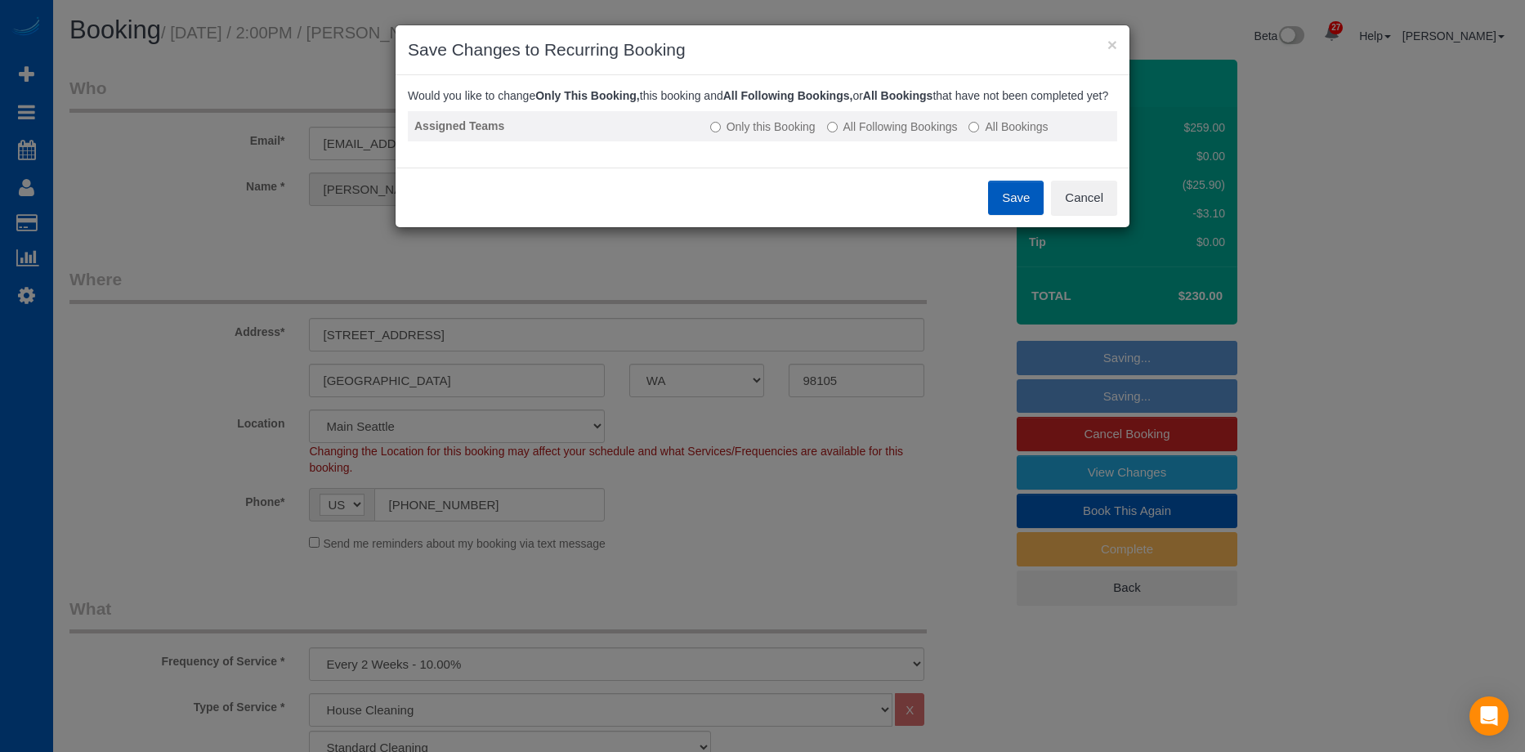
click at [898, 135] on label "All Following Bookings" at bounding box center [892, 126] width 131 height 16
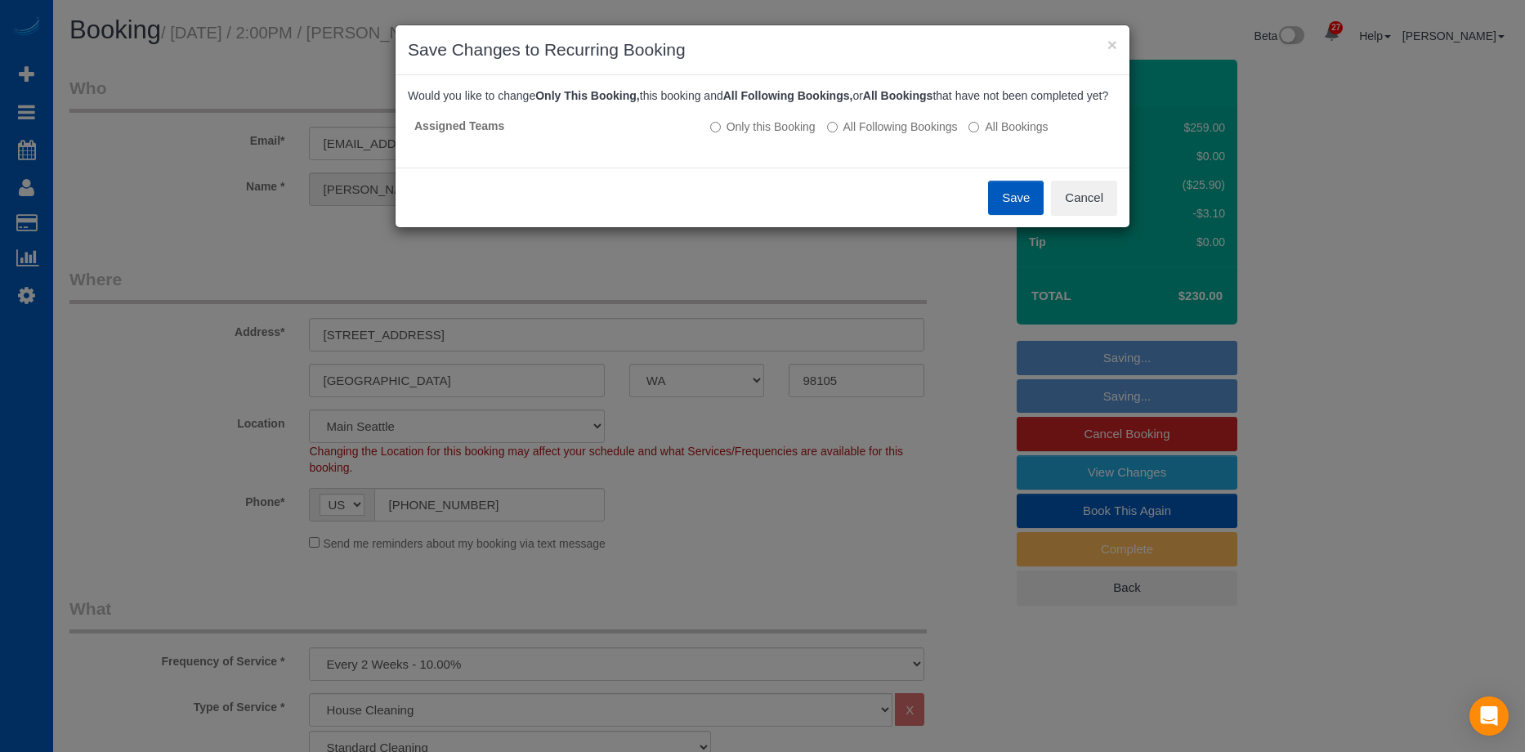
click at [1011, 208] on button "Save" at bounding box center [1016, 198] width 56 height 34
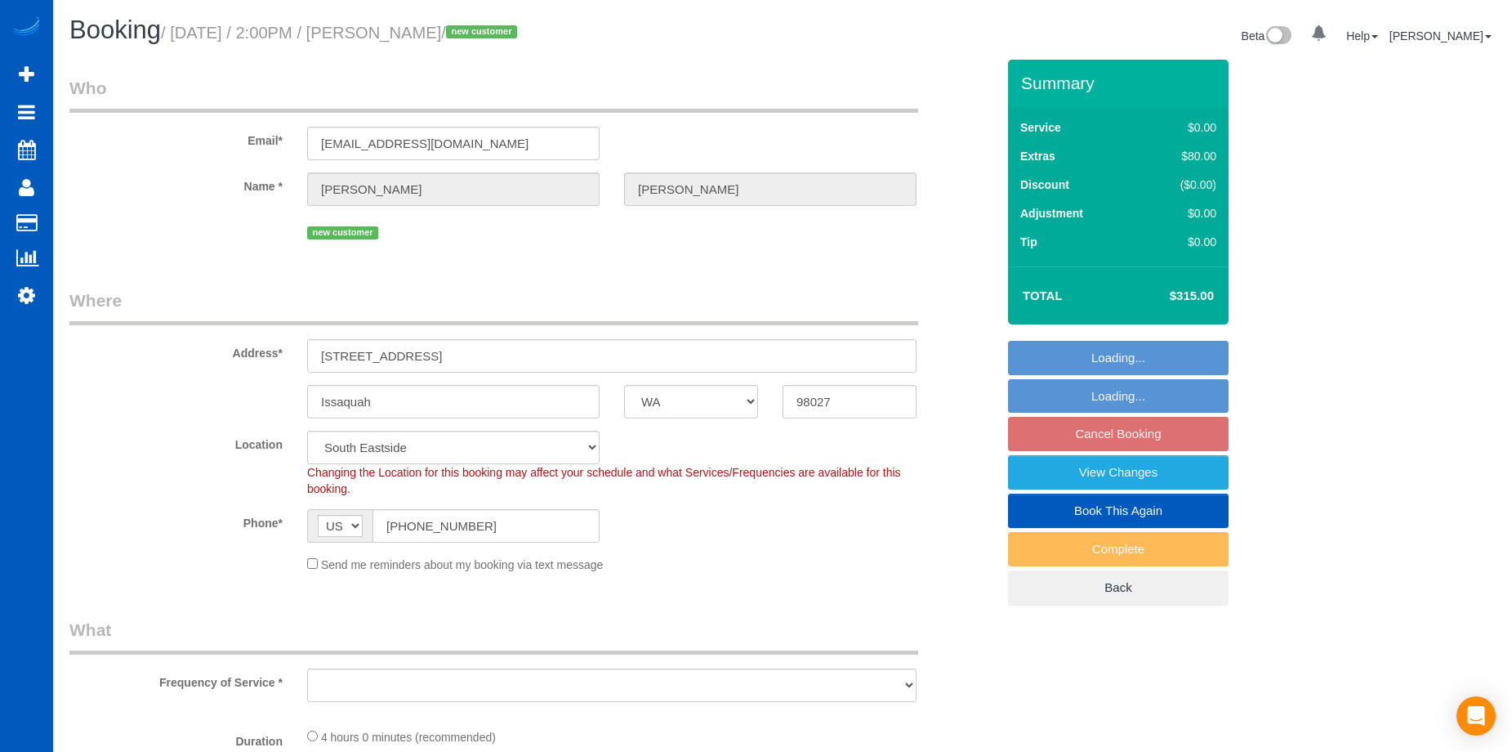
select select "WA"
select select "object:898"
select select "spot2"
select select "object:1113"
select select "199"
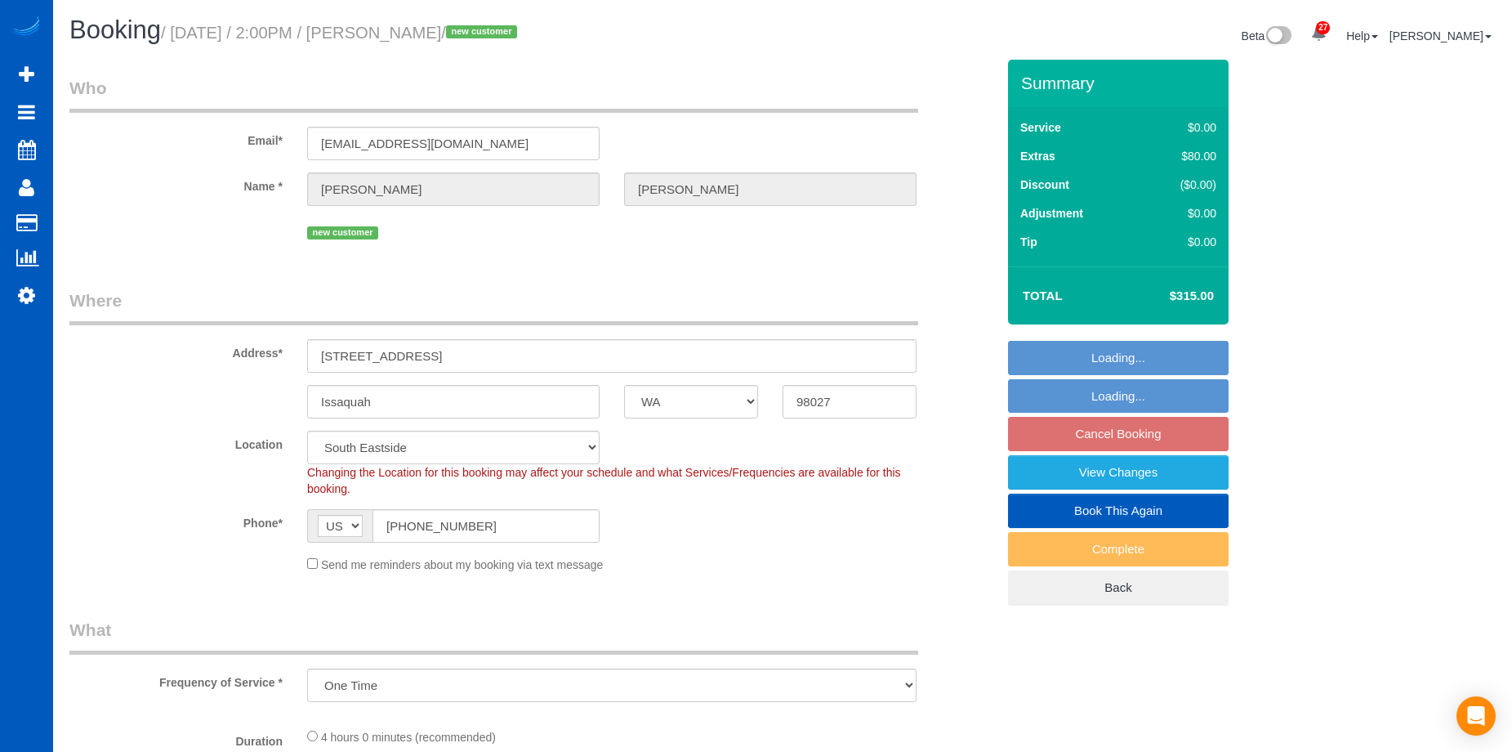
select select "1001"
select select "3"
select select "1001"
select select "3"
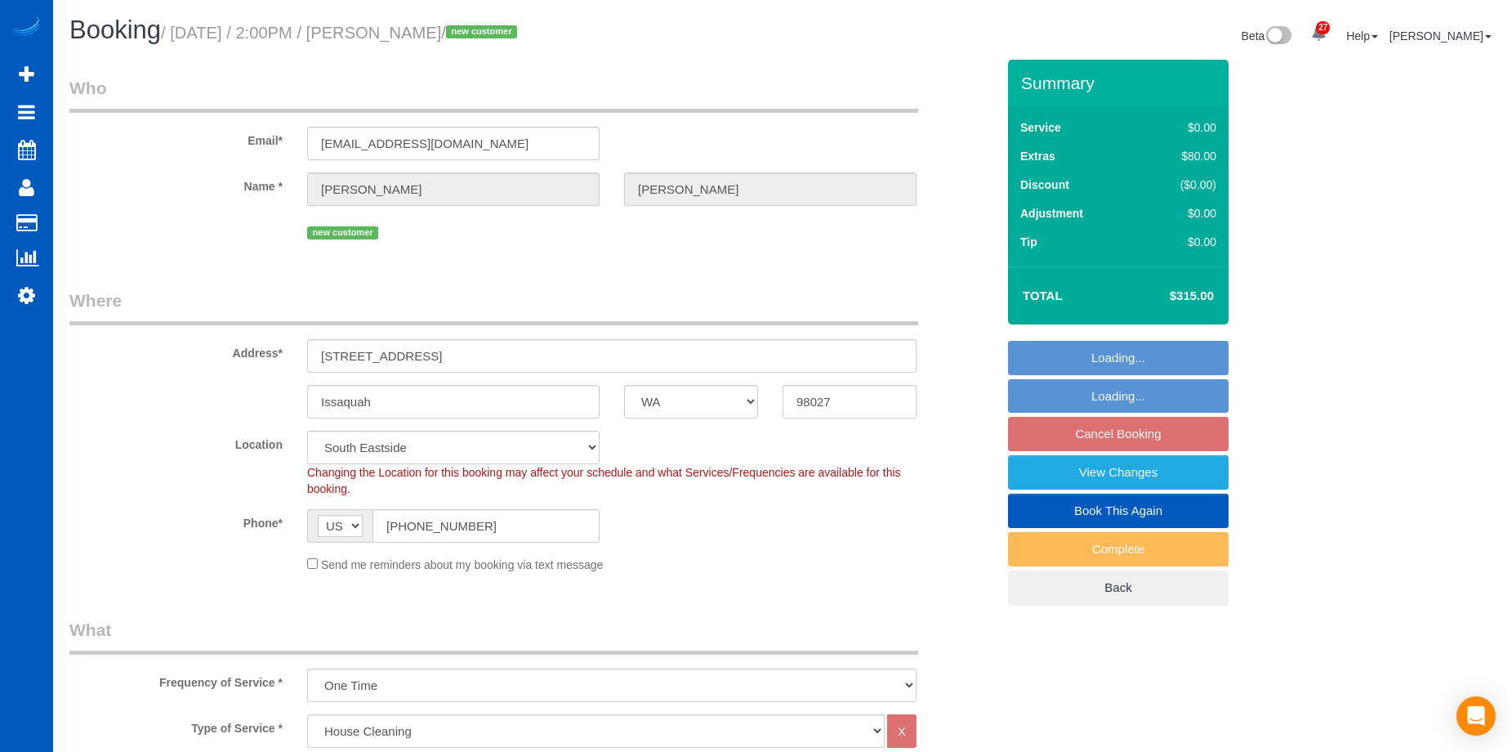
select select "3"
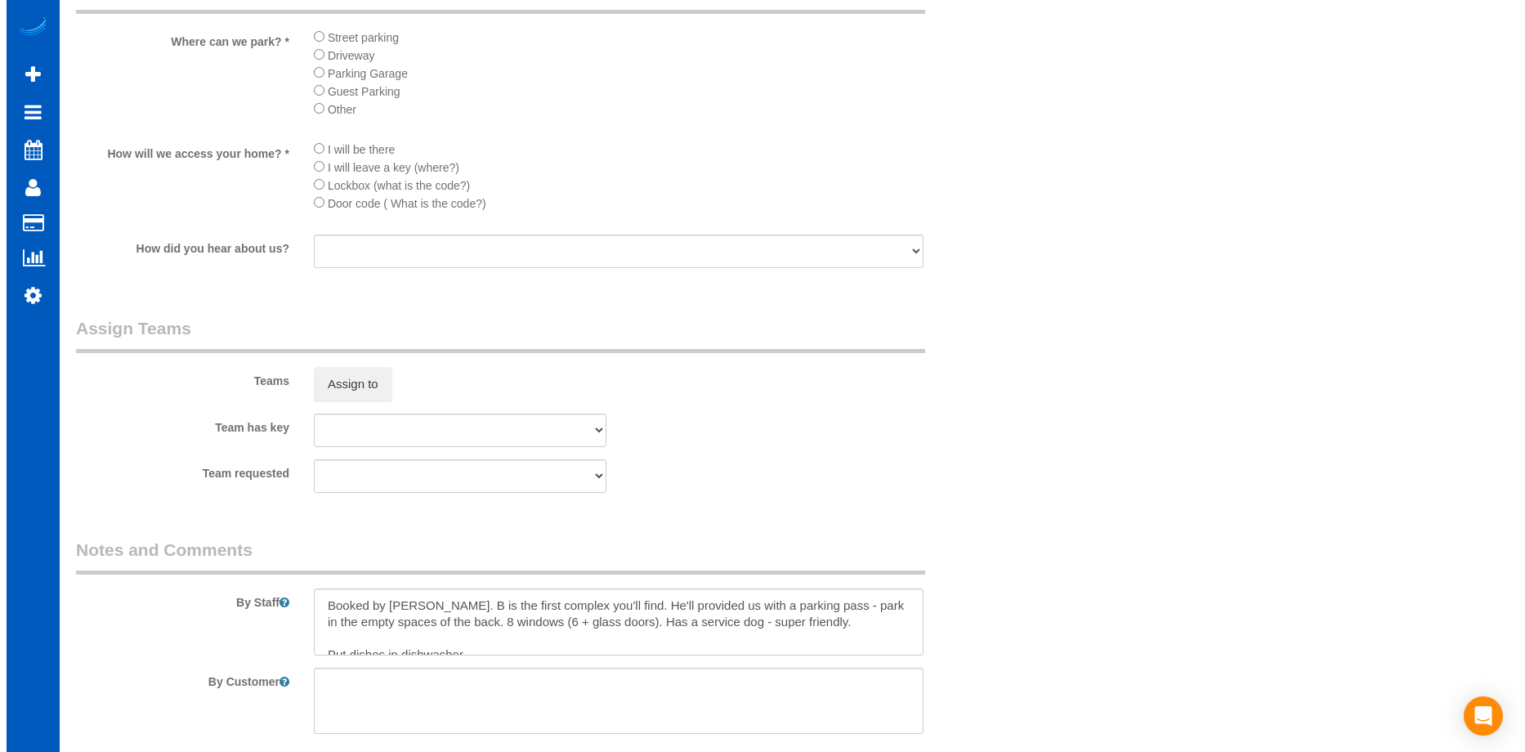
scroll to position [1879, 0]
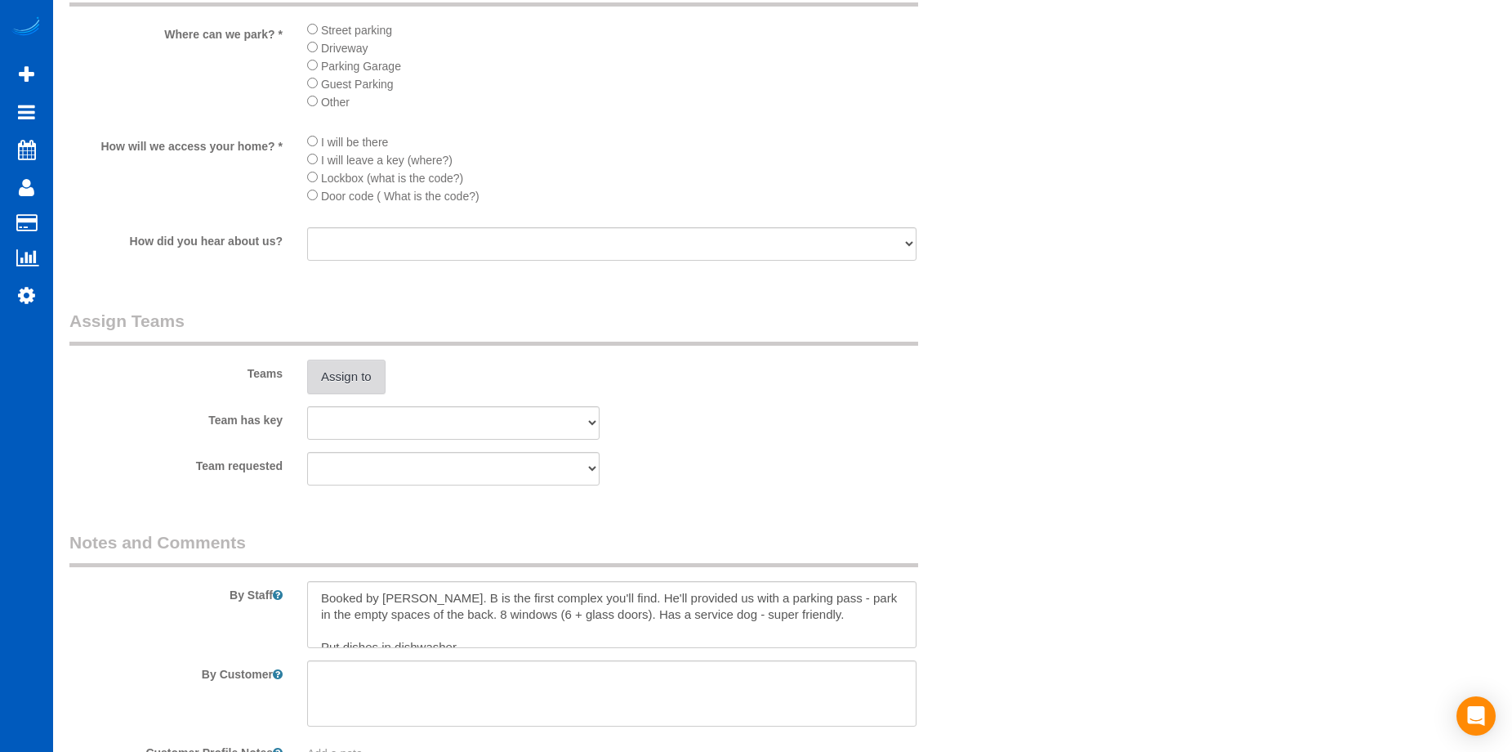
click at [349, 370] on button "Assign to" at bounding box center [346, 376] width 78 height 34
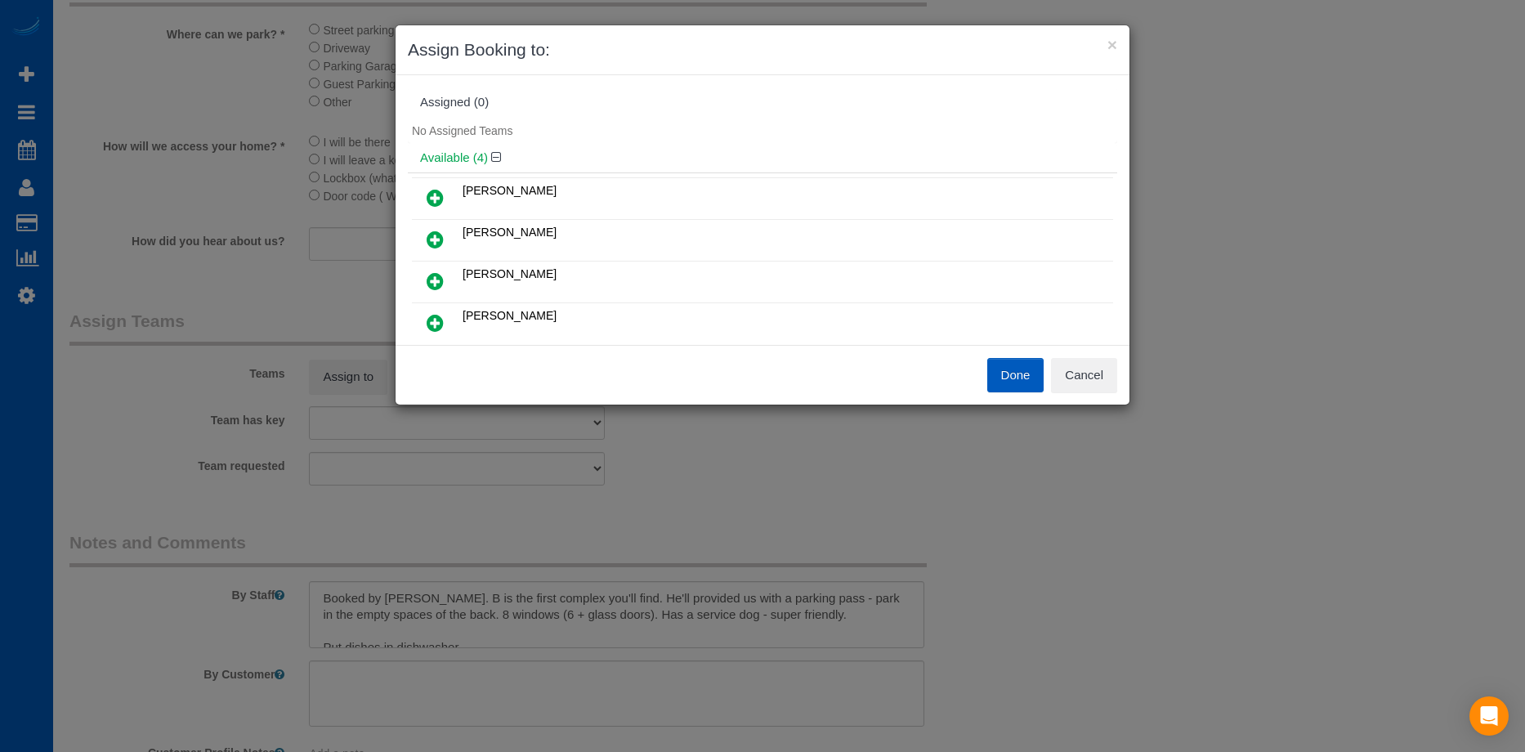
scroll to position [82, 0]
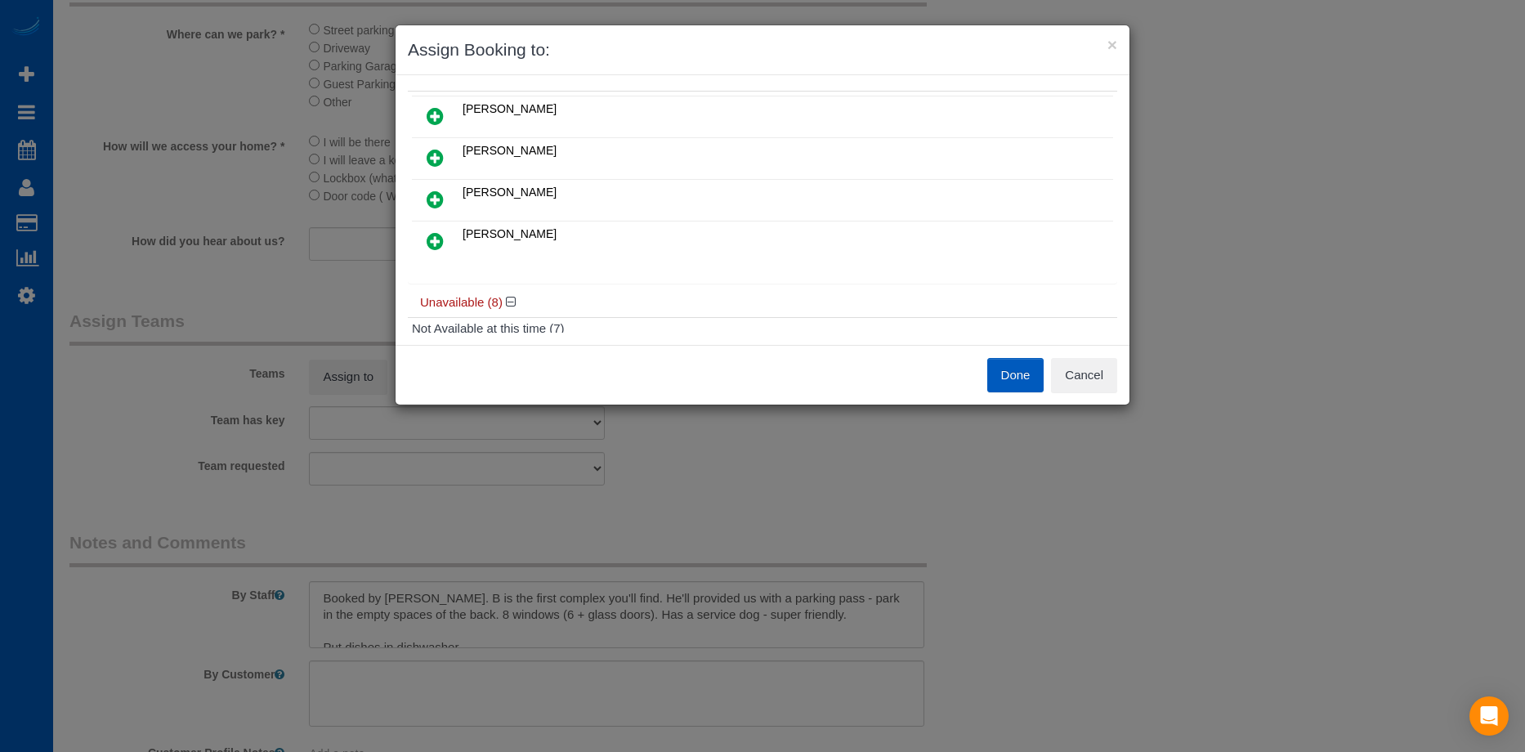
click at [440, 235] on icon at bounding box center [434, 241] width 17 height 20
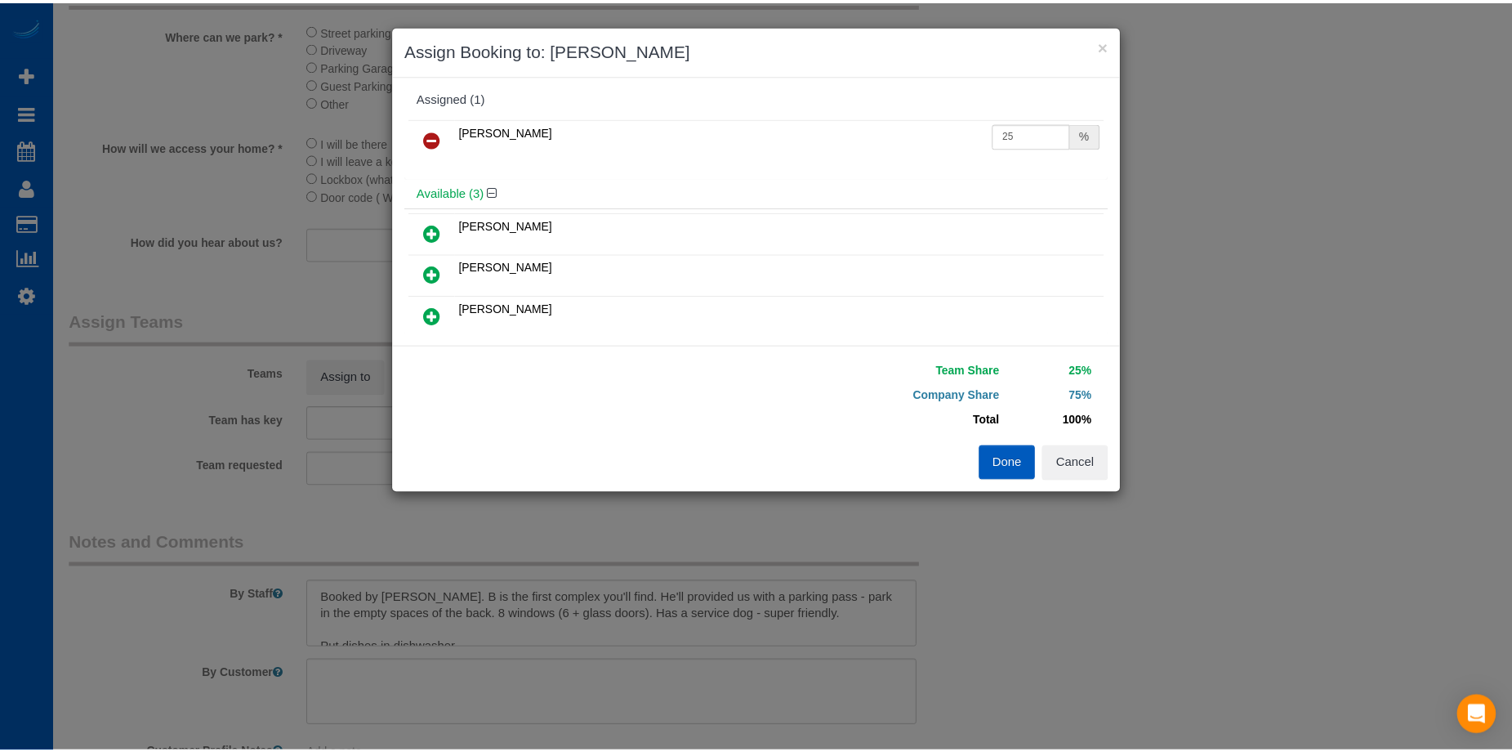
scroll to position [0, 0]
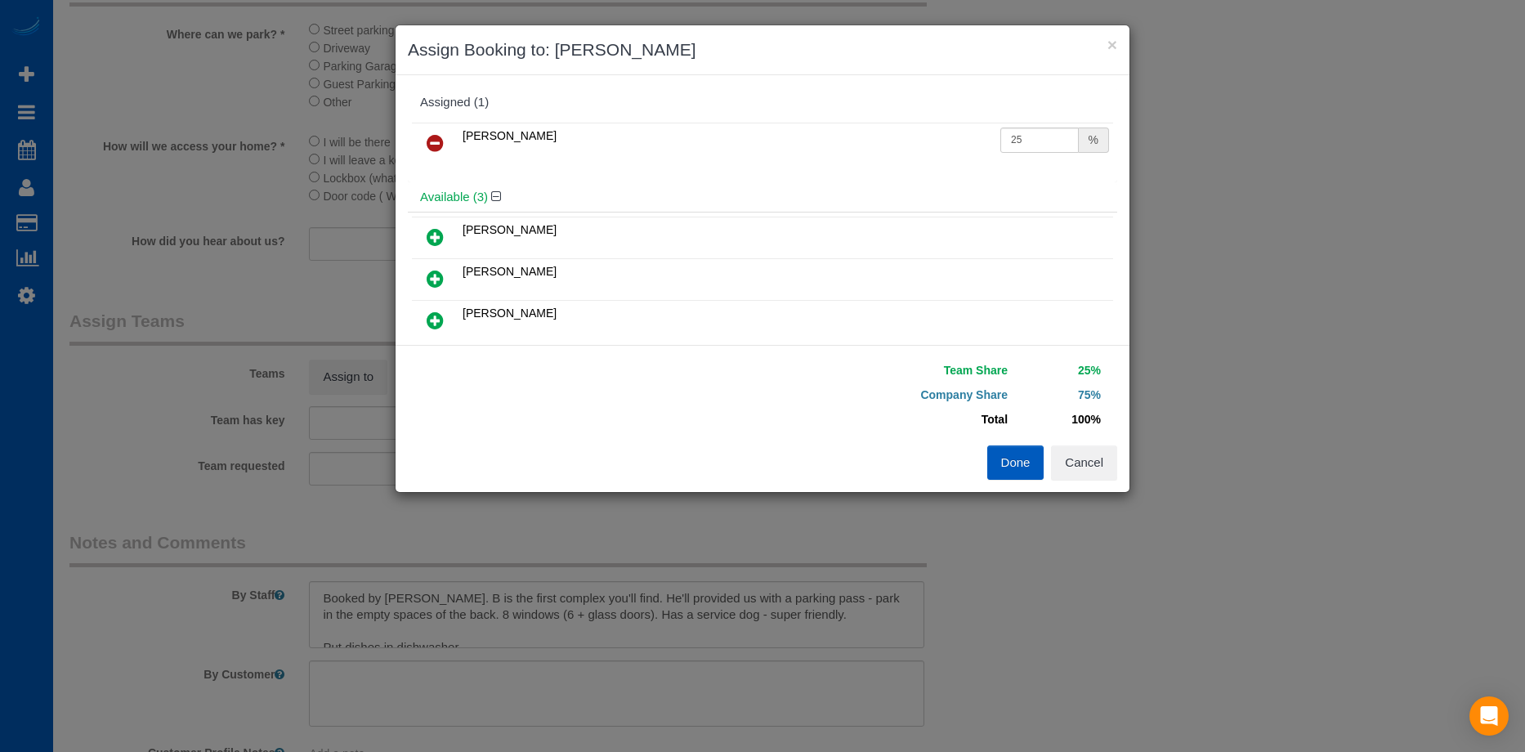
click at [431, 319] on icon at bounding box center [434, 320] width 17 height 20
click at [1012, 462] on button "Done" at bounding box center [1015, 462] width 57 height 34
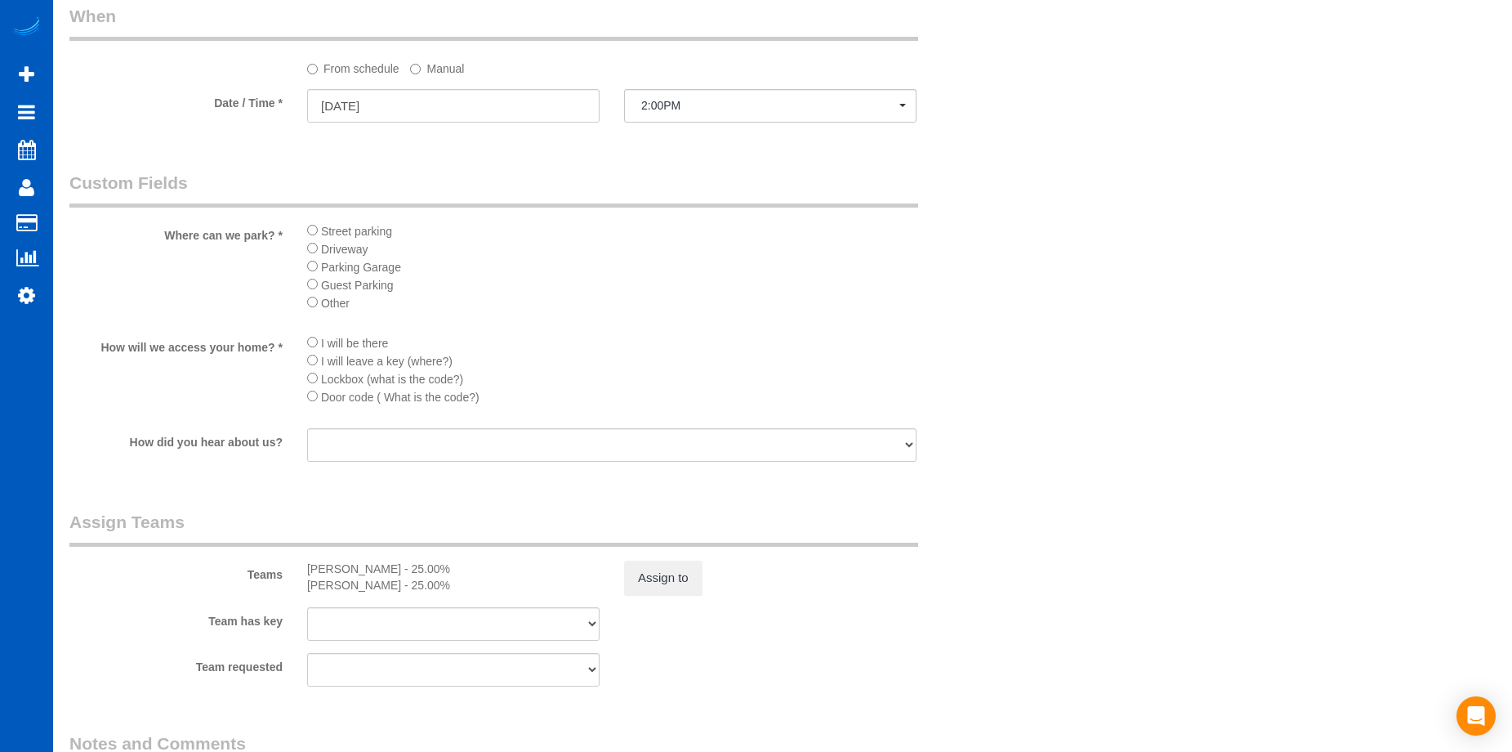
scroll to position [1879, 0]
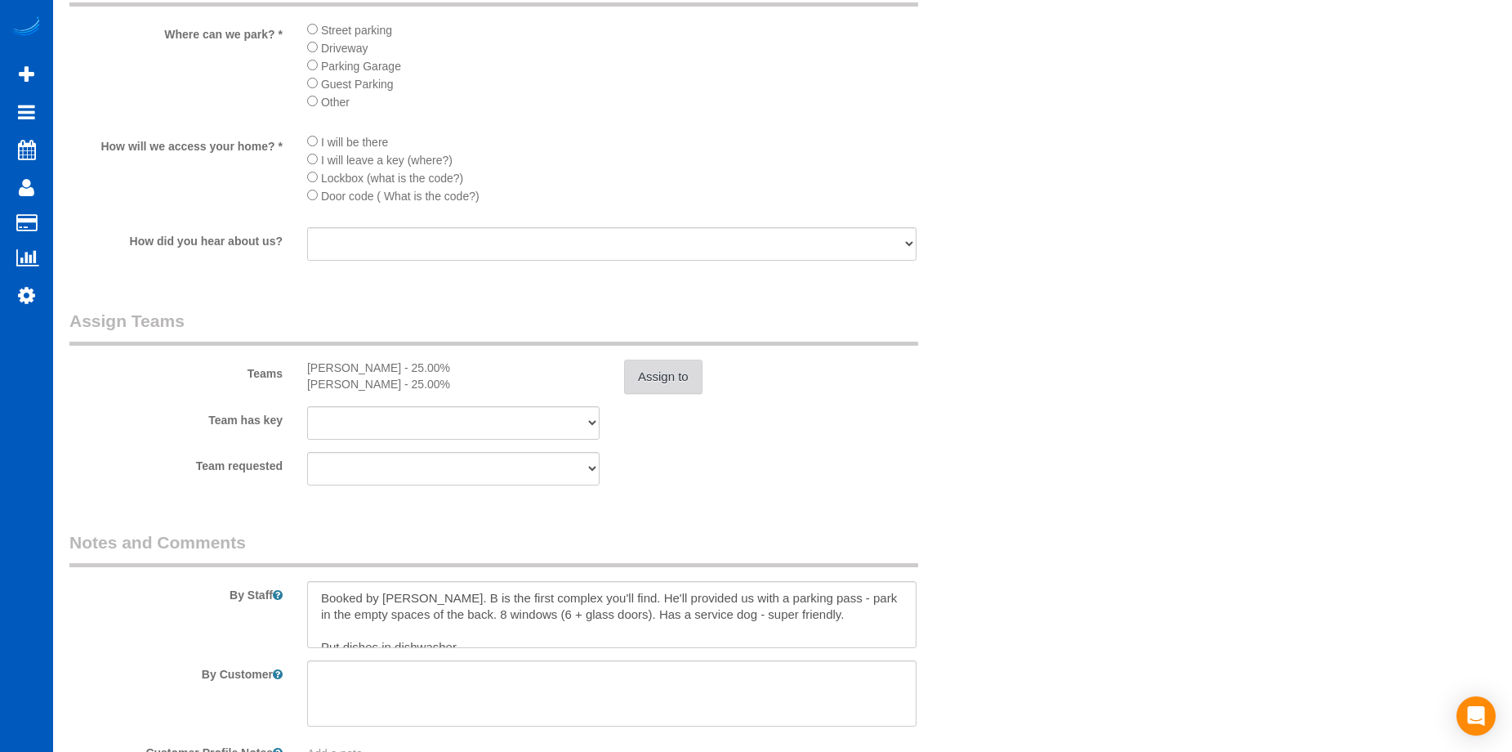
click at [677, 389] on button "Assign to" at bounding box center [663, 376] width 78 height 34
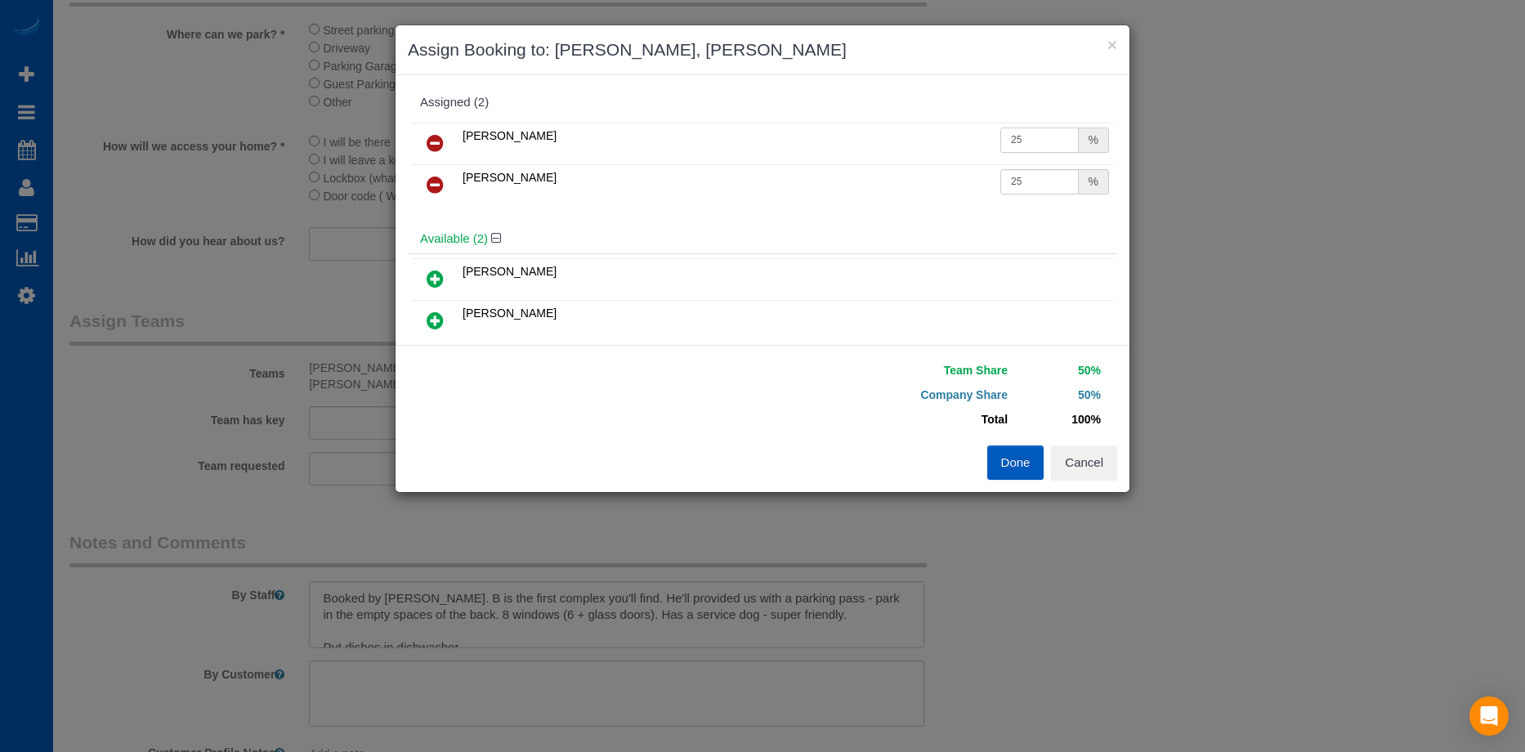
click at [1024, 130] on input "25" at bounding box center [1039, 139] width 78 height 25
drag, startPoint x: 1028, startPoint y: 131, endPoint x: 906, endPoint y: 140, distance: 122.1
click at [906, 140] on tr "Miliena Shchokina 25 %" at bounding box center [762, 144] width 701 height 42
type input "28.5"
click at [1036, 171] on input "25" at bounding box center [1039, 181] width 78 height 25
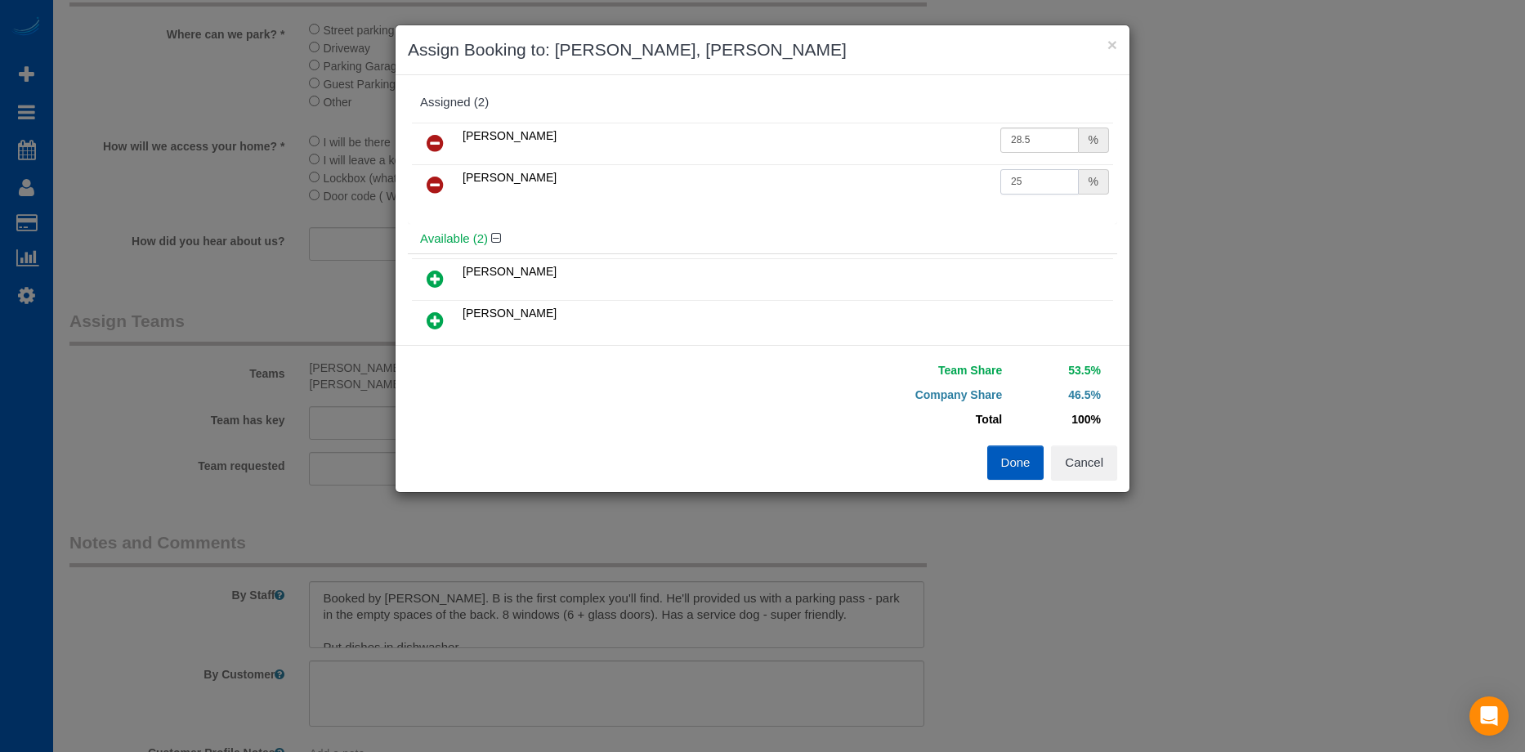
drag, startPoint x: 1028, startPoint y: 176, endPoint x: 901, endPoint y: 183, distance: 126.8
click at [901, 183] on tr "Oksana Romaniuk 25 %" at bounding box center [762, 185] width 701 height 42
type input "28.5"
click at [1016, 455] on button "Done" at bounding box center [1015, 462] width 57 height 34
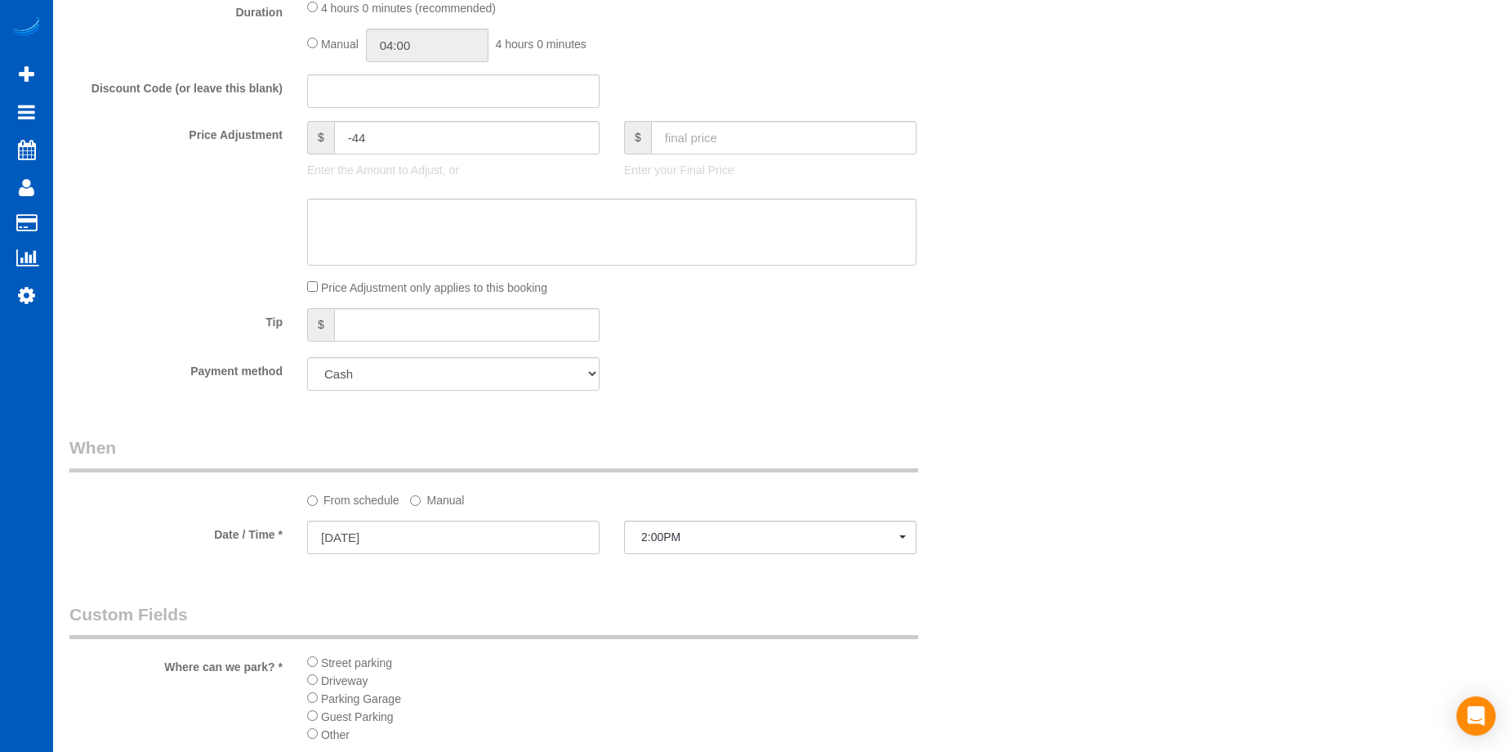
scroll to position [1062, 0]
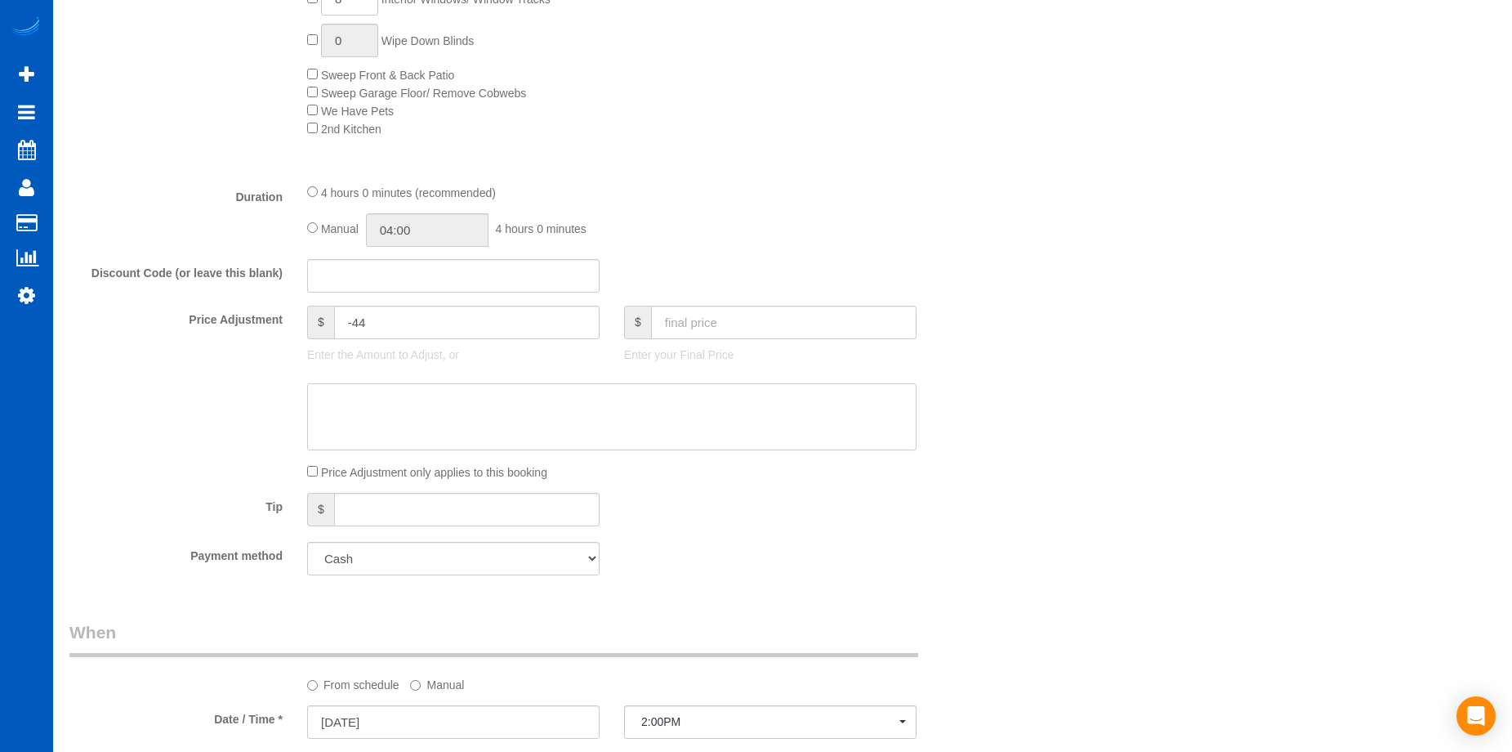
click at [574, 433] on textarea at bounding box center [612, 416] width 610 height 67
click at [538, 406] on textarea at bounding box center [612, 416] width 610 height 67
paste textarea "Gregor asked if we had discounts for first bookings, I decided to give him one"
type textarea "Florencia: Gregor asked if we had discounts for first bookings, I decided to gi…"
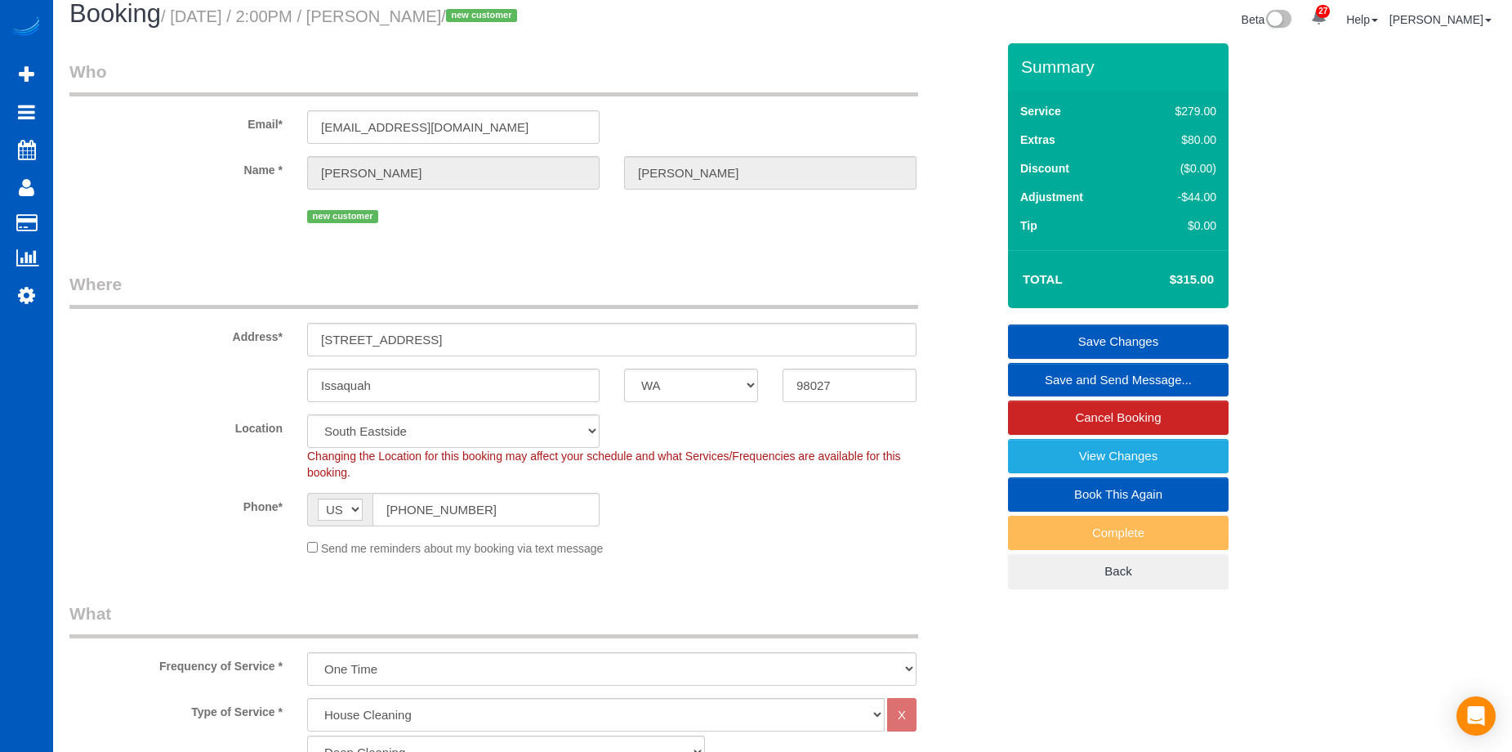
scroll to position [0, 0]
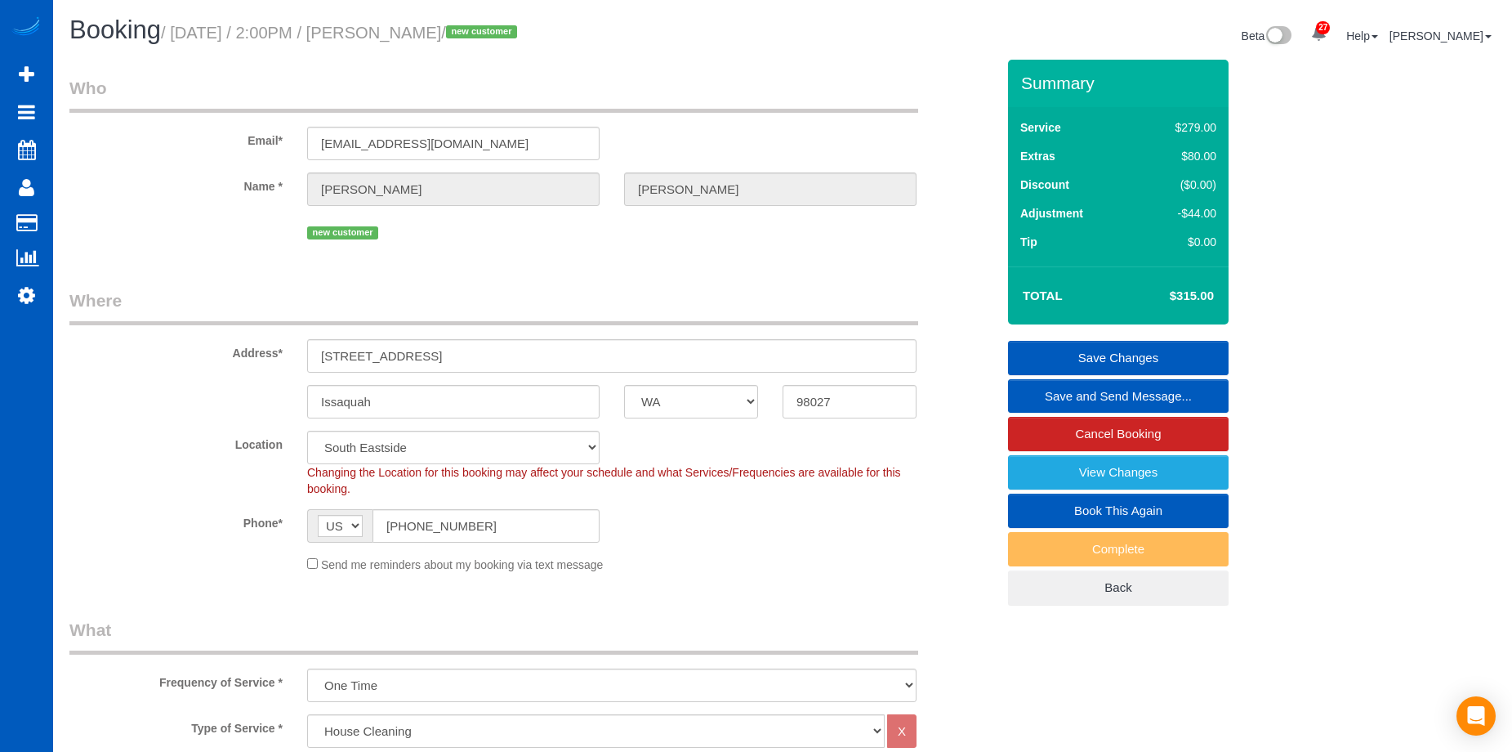
click at [1100, 351] on link "Save Changes" at bounding box center [1118, 358] width 221 height 34
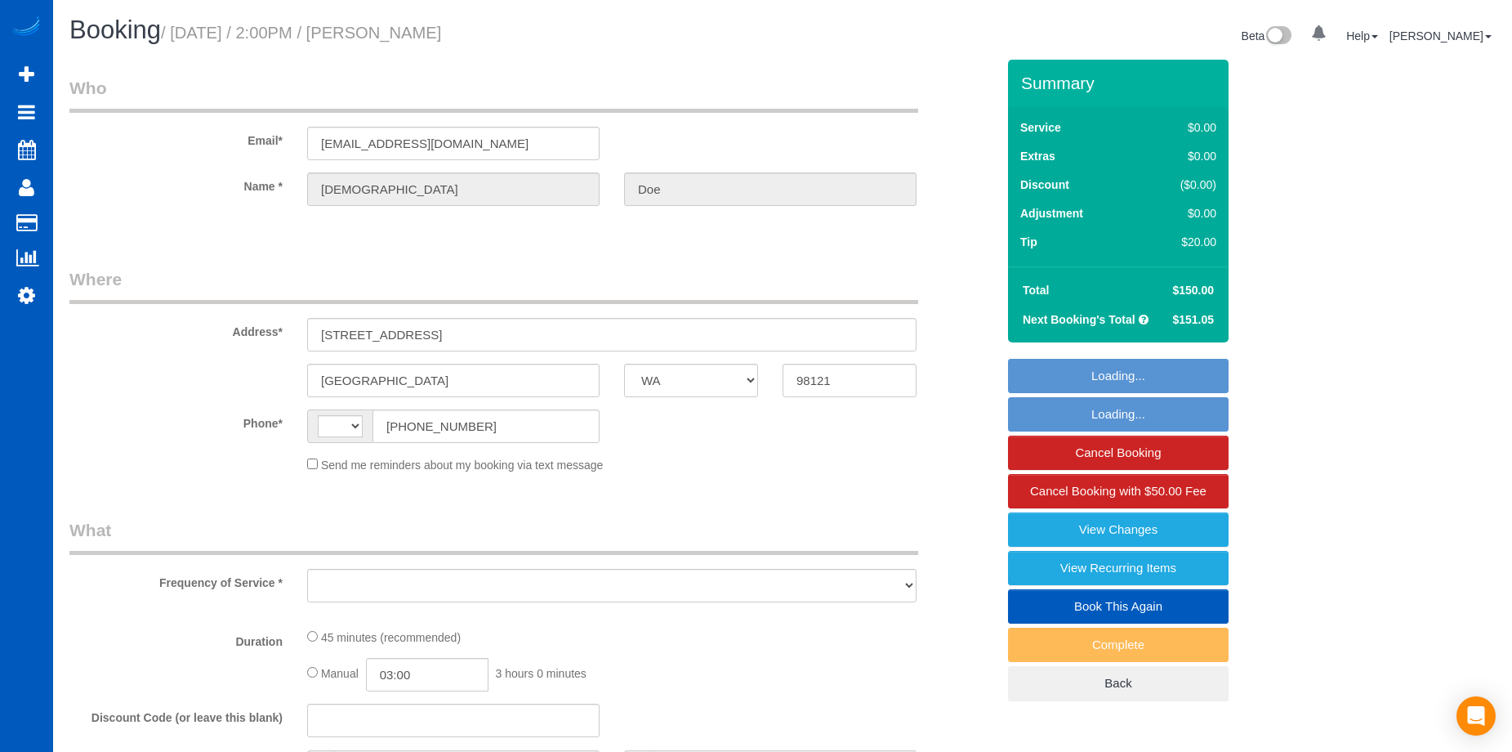
select select "WA"
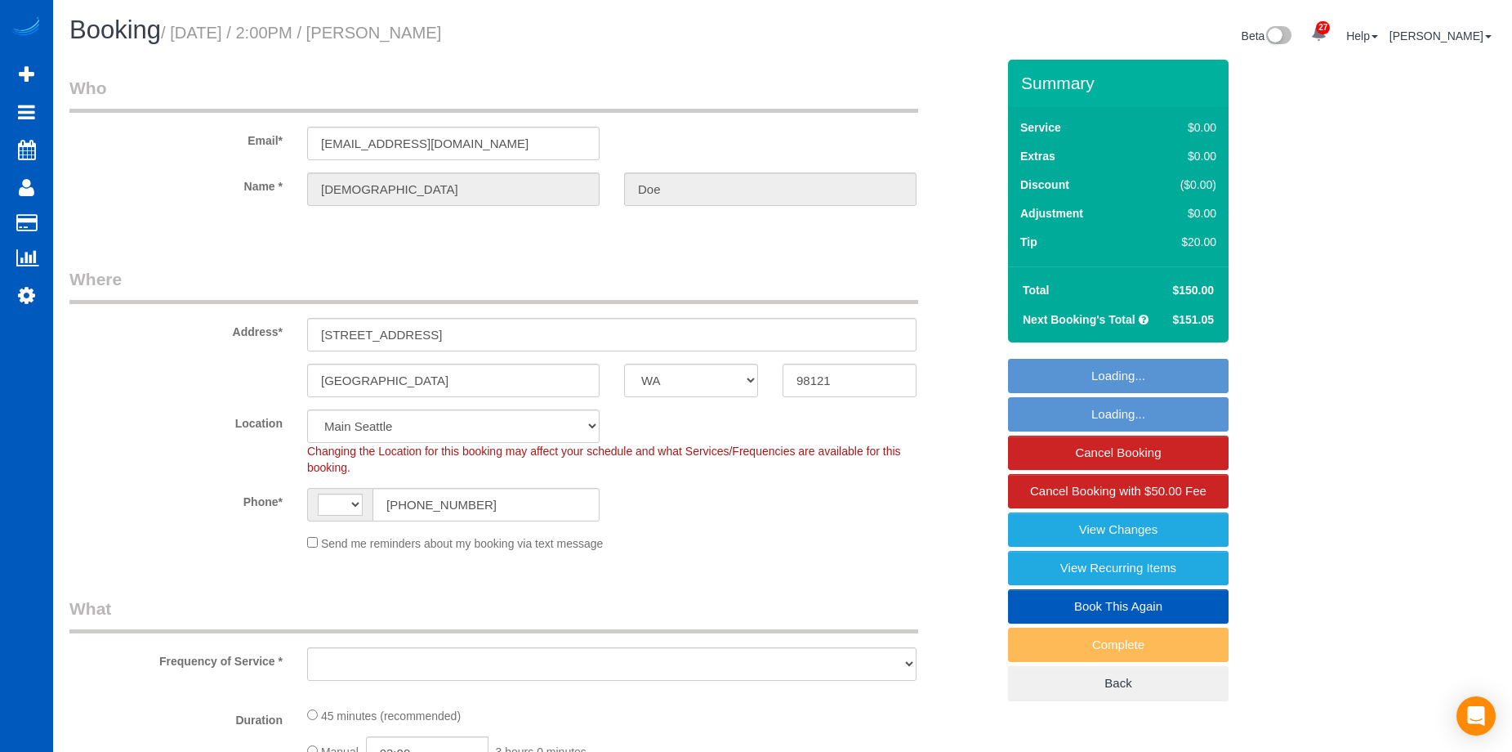
select select "string:[GEOGRAPHIC_DATA]"
select select "object:941"
select select "string:fspay-87cf43e5-8214-49e6-bd5a-9fdb57190191"
select select "spot1"
select select "199"
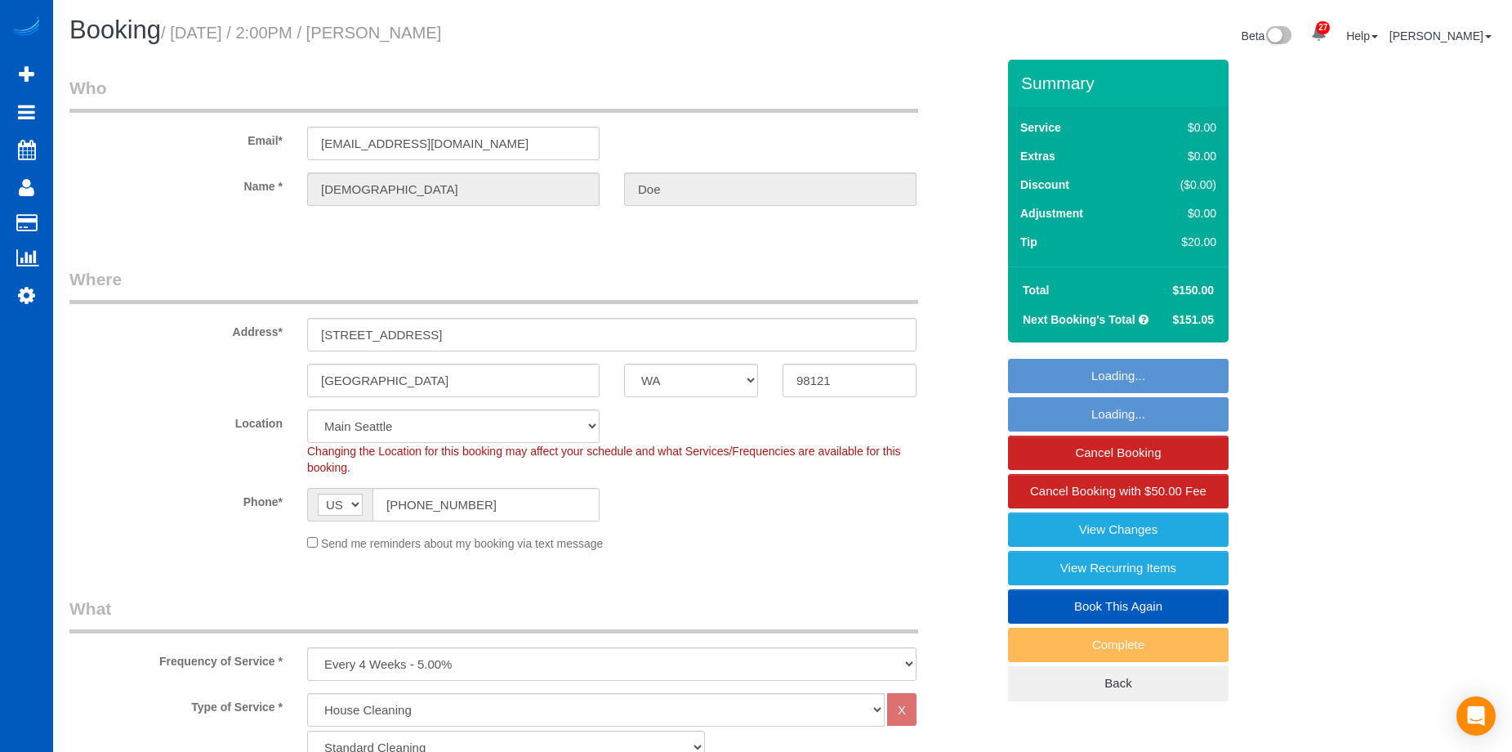
select select "object:1177"
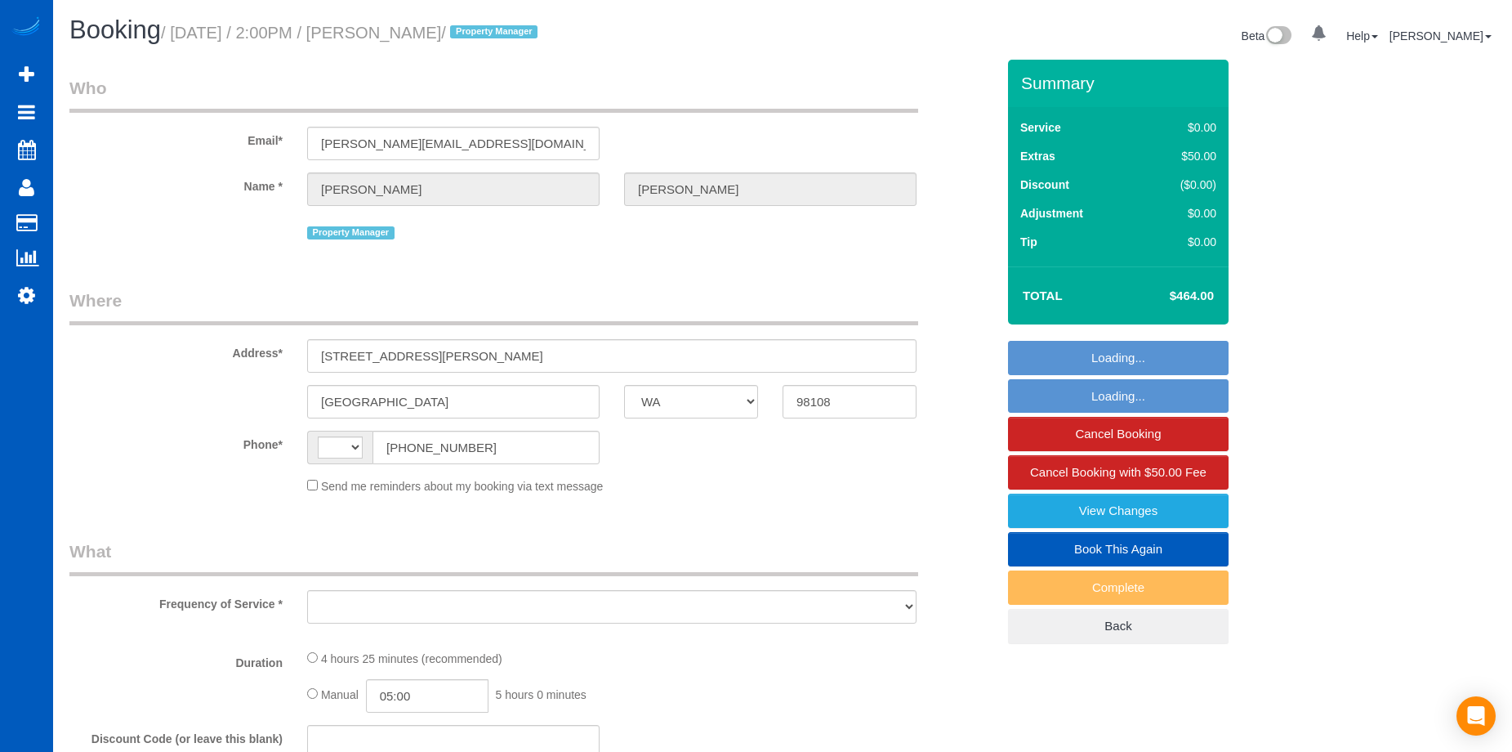
select select "WA"
select select "string:[GEOGRAPHIC_DATA]"
select select "object:1043"
select select "199"
select select "1001"
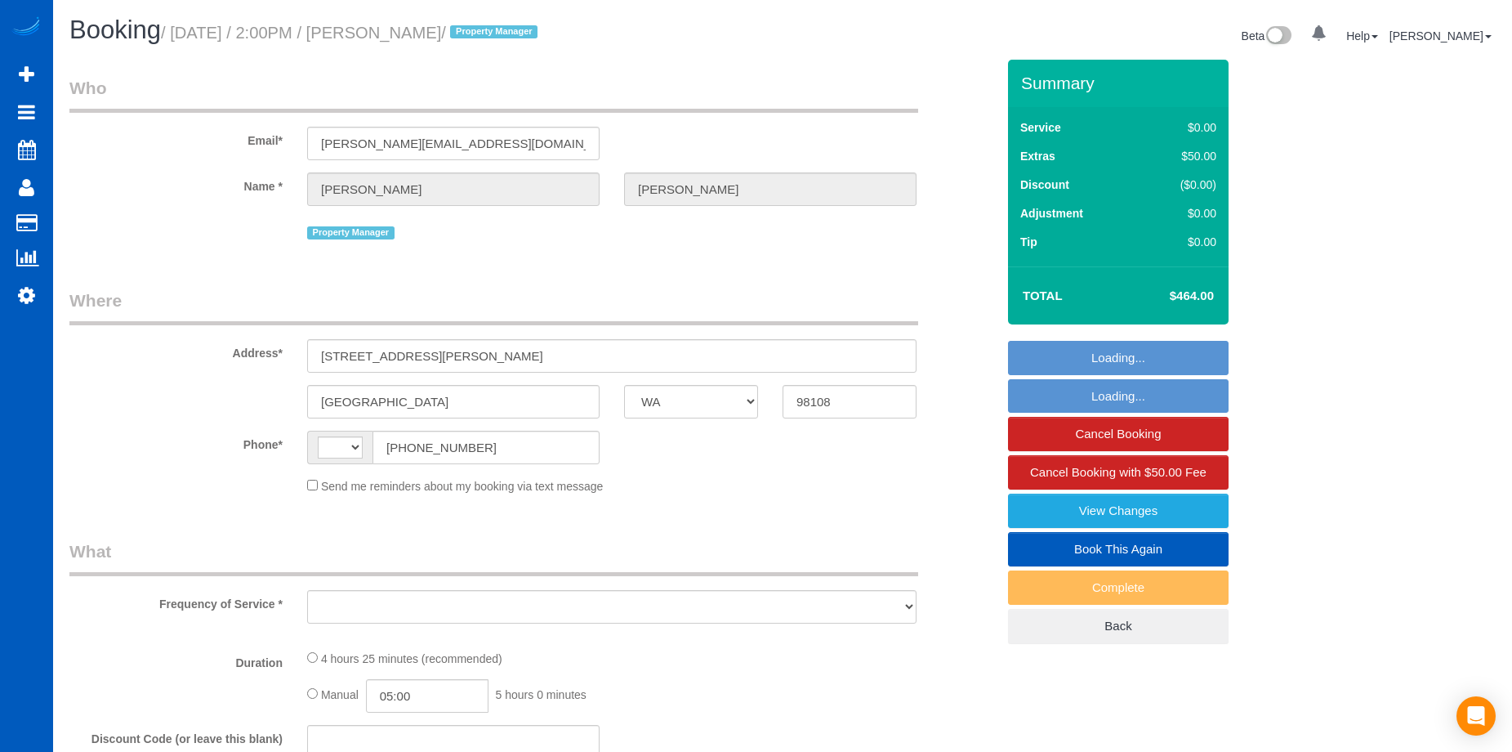
select select "2"
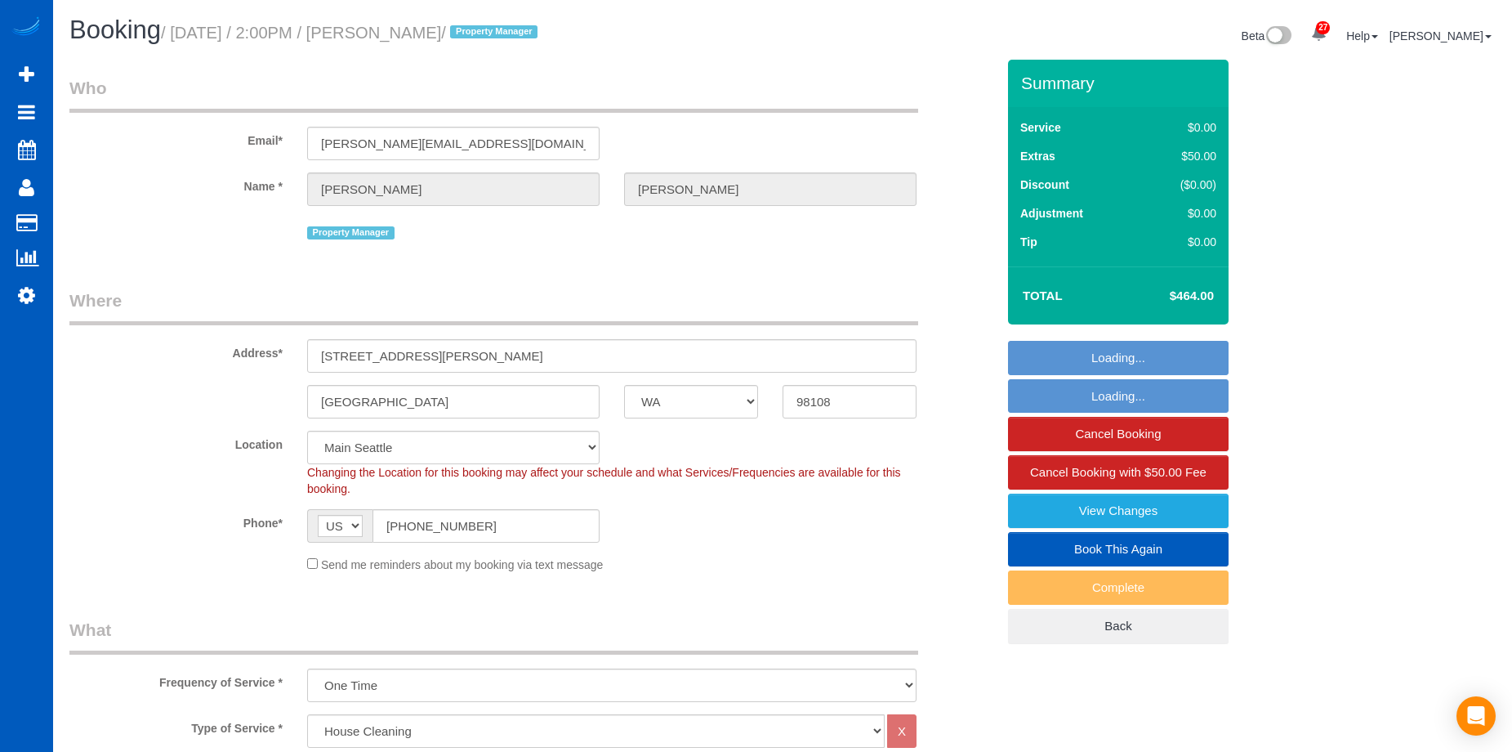
select select "object:1233"
select select "spot2"
select select "1001"
select select "2"
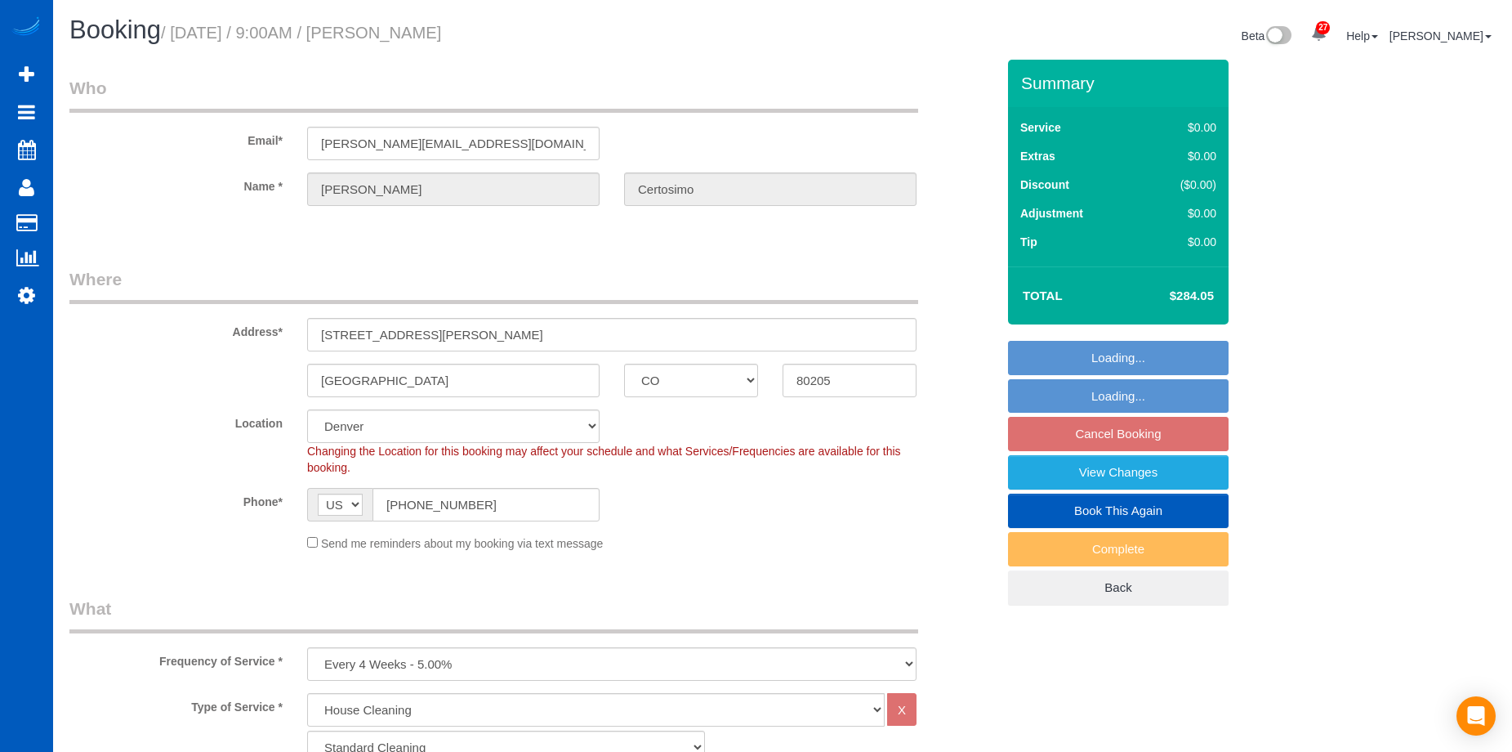
select select "CO"
select select "199"
select select "2501"
select select "3"
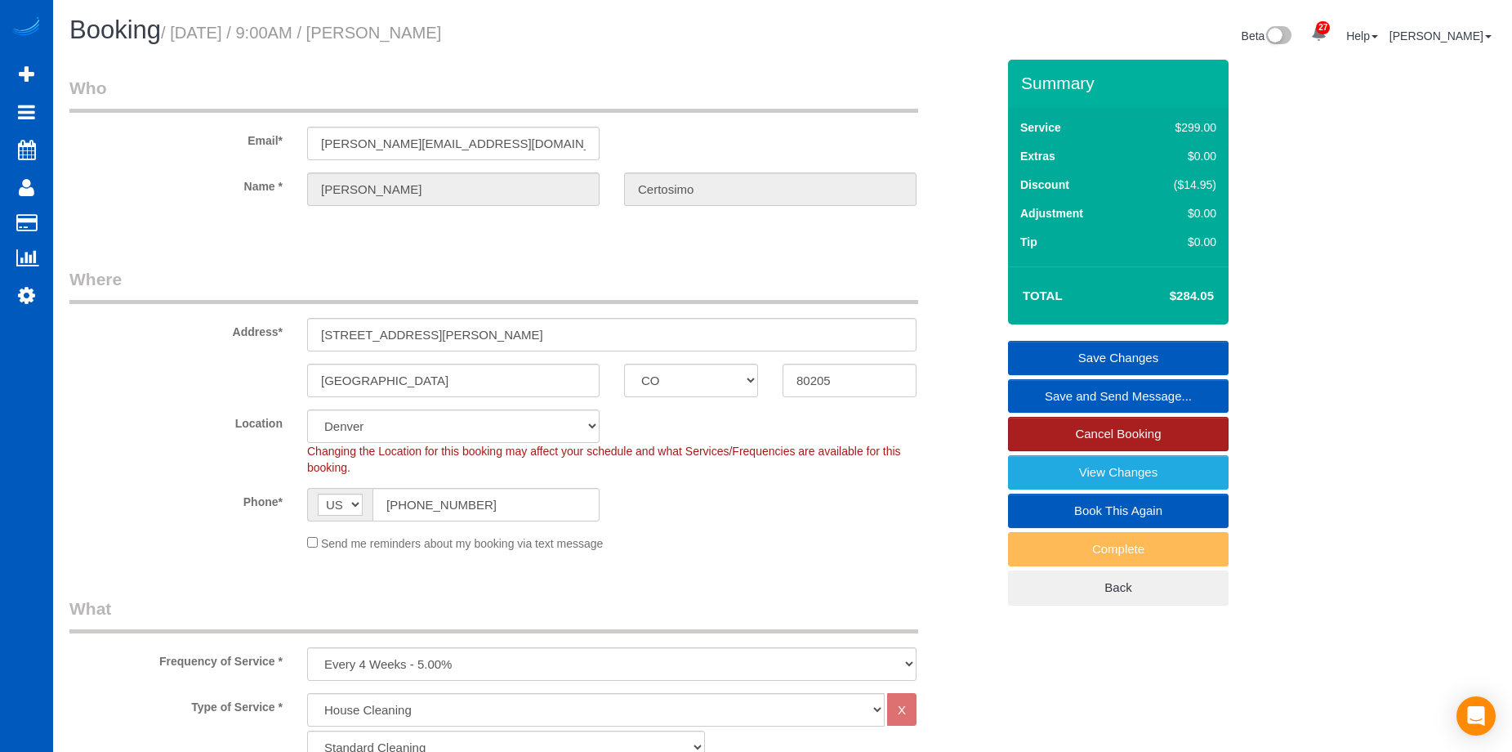
click at [1057, 430] on link "Cancel Booking" at bounding box center [1118, 434] width 221 height 34
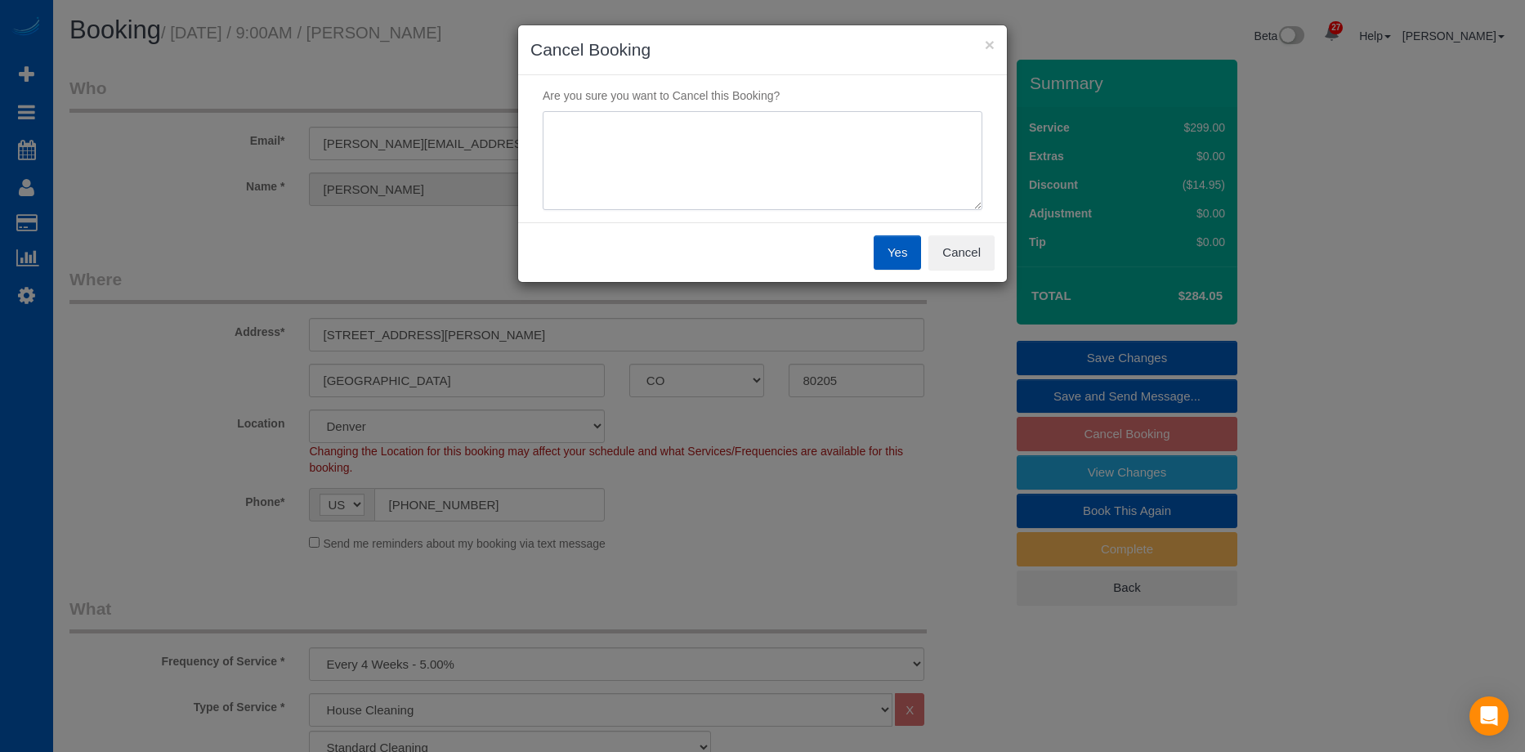
click at [840, 165] on textarea at bounding box center [763, 161] width 440 height 100
type textarea "Skip"
click at [905, 257] on button "Yes" at bounding box center [896, 252] width 47 height 34
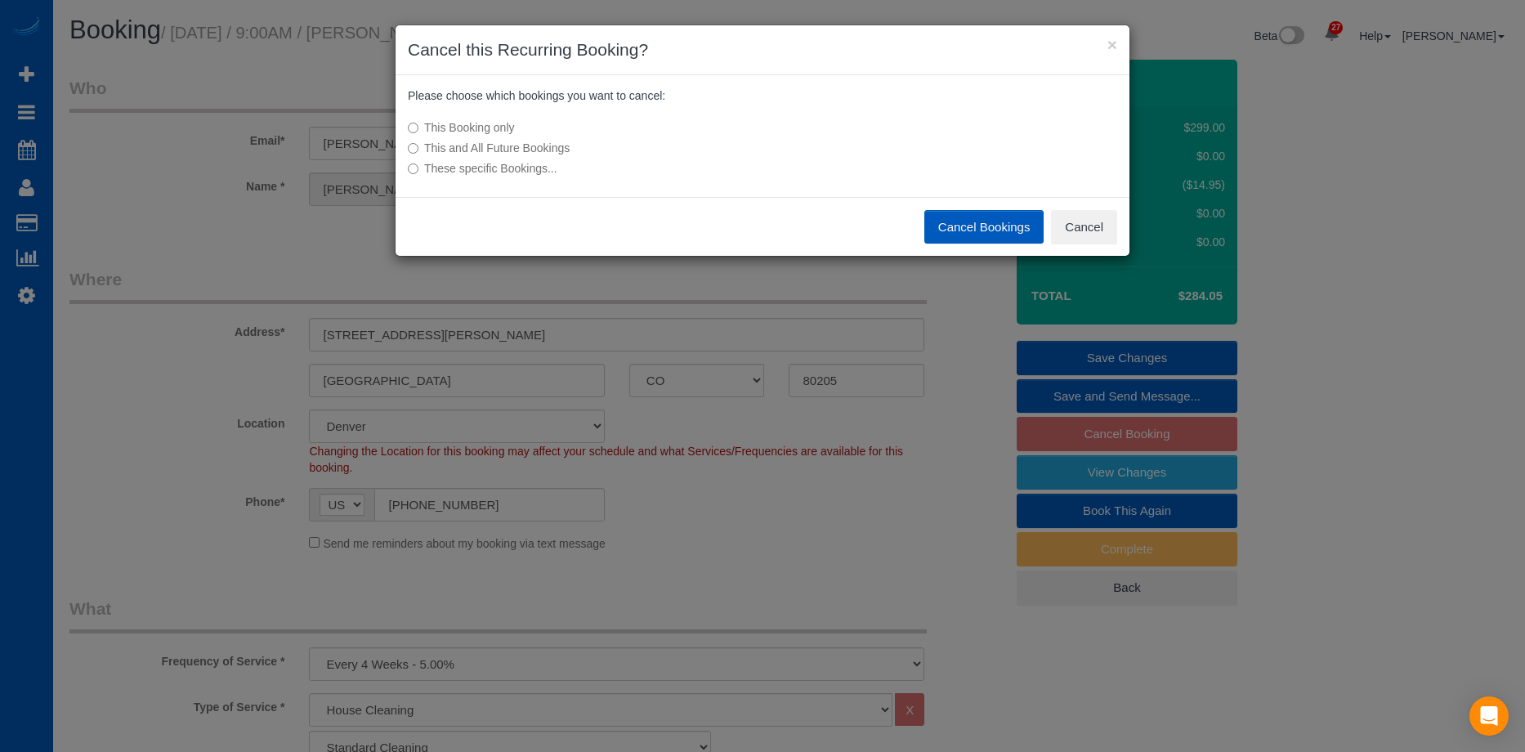
click at [962, 222] on button "Cancel Bookings" at bounding box center [984, 227] width 120 height 34
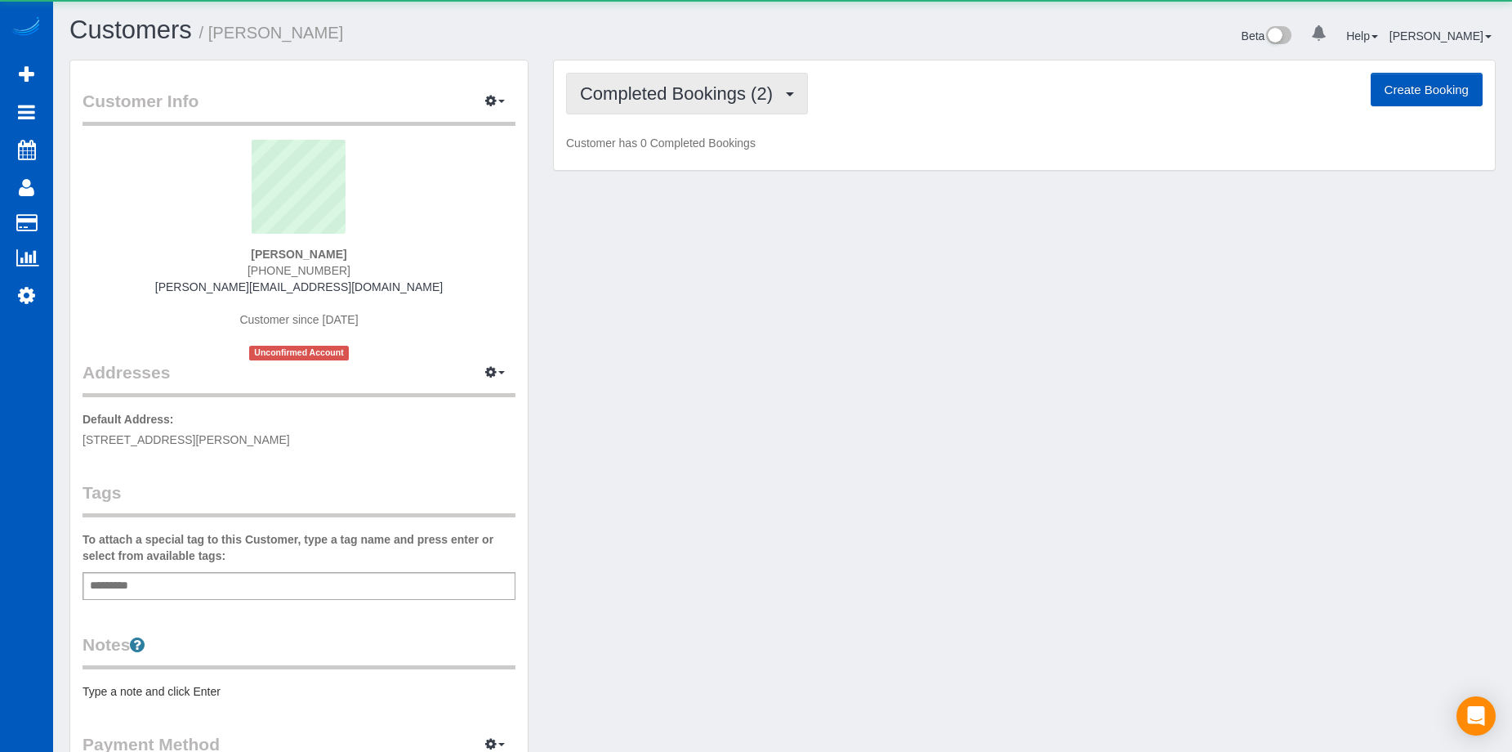
click at [685, 88] on span "Completed Bookings (2)" at bounding box center [680, 93] width 201 height 20
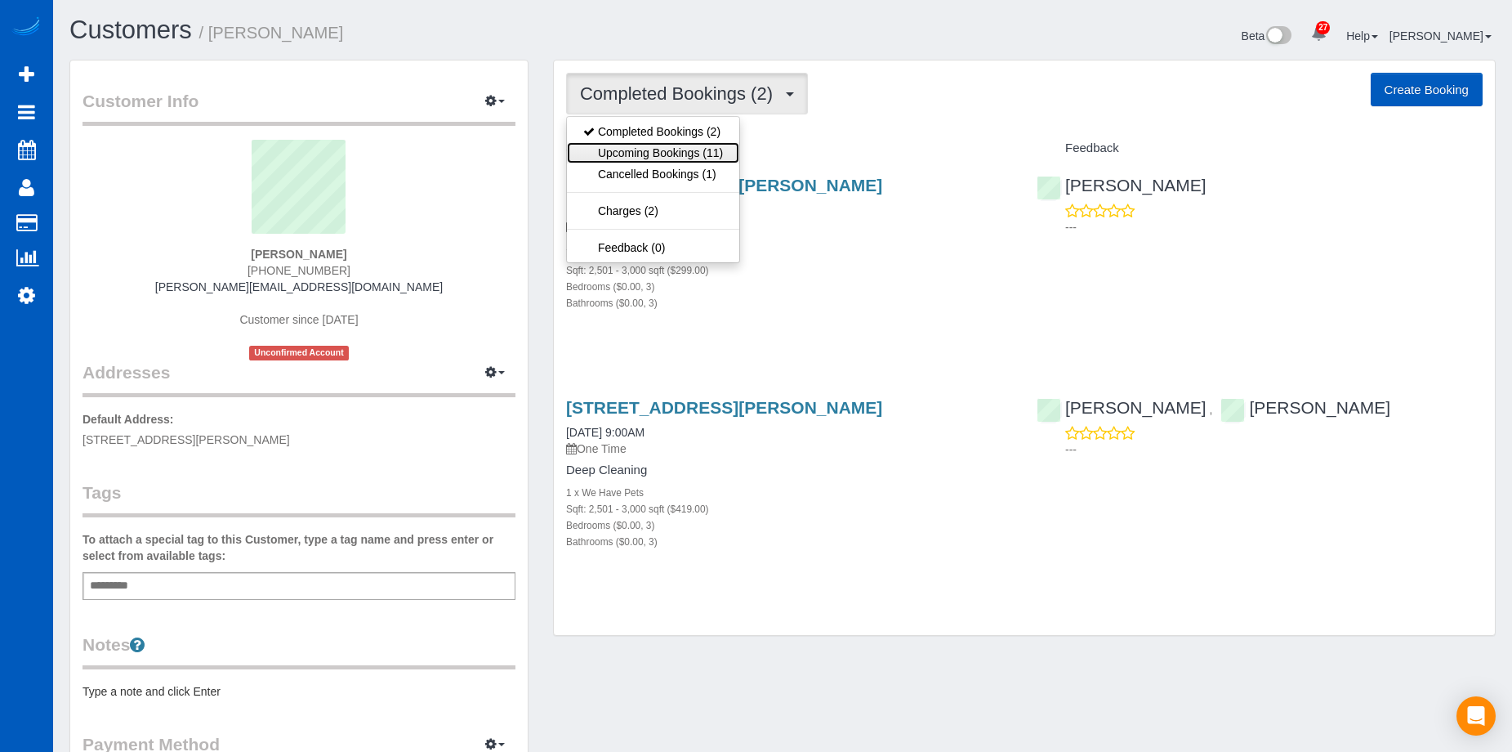
click at [689, 150] on link "Upcoming Bookings (11)" at bounding box center [653, 152] width 172 height 21
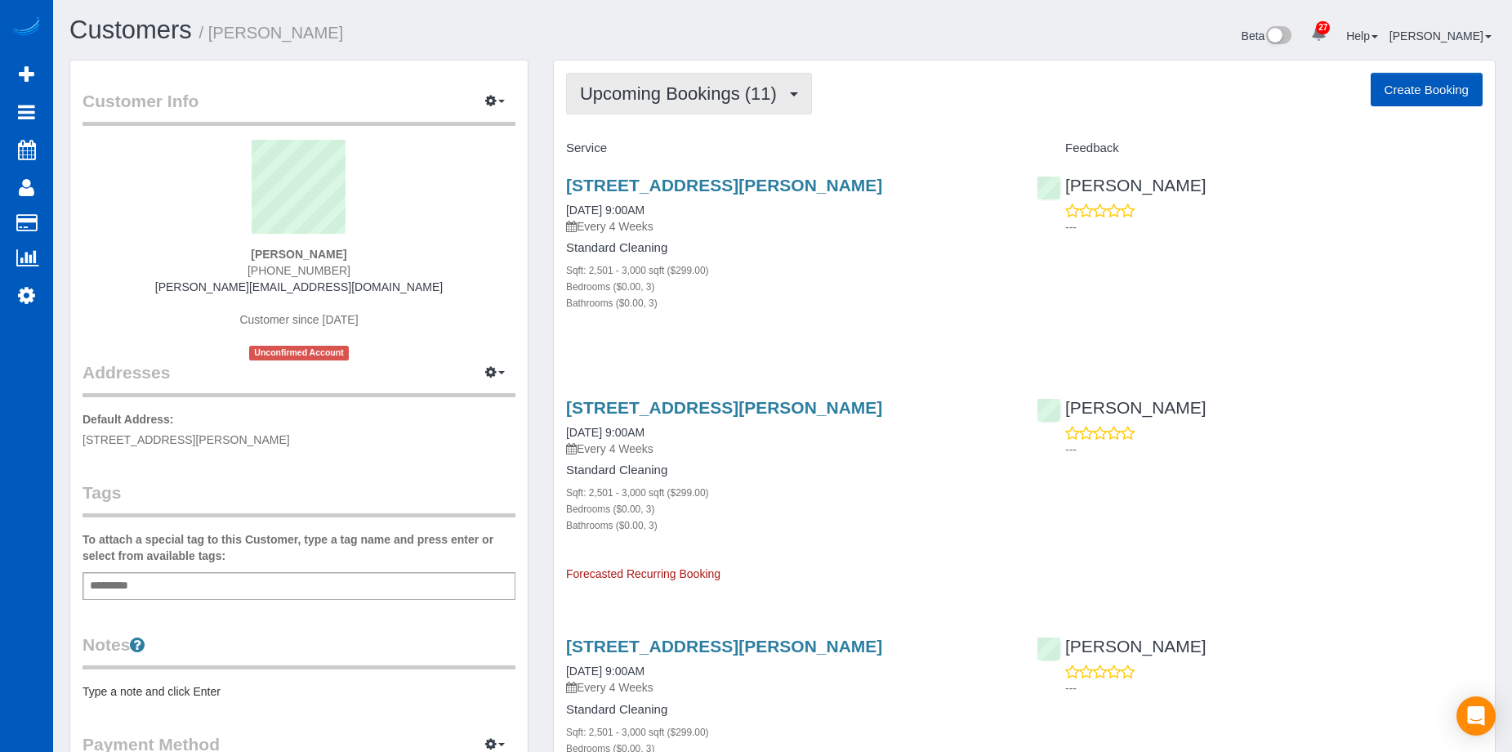
click at [681, 92] on span "Upcoming Bookings (11)" at bounding box center [682, 93] width 205 height 20
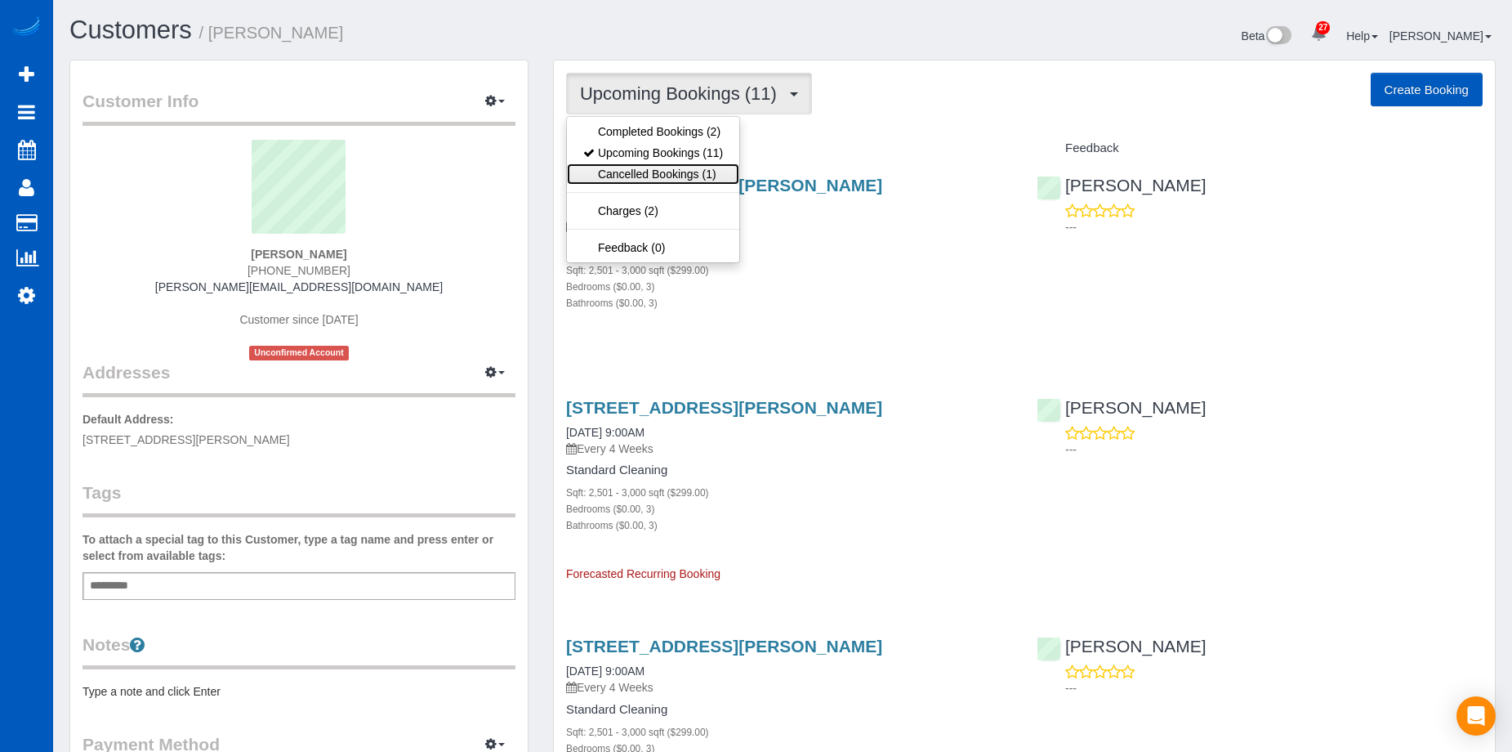
click at [679, 167] on link "Cancelled Bookings (1)" at bounding box center [653, 173] width 172 height 21
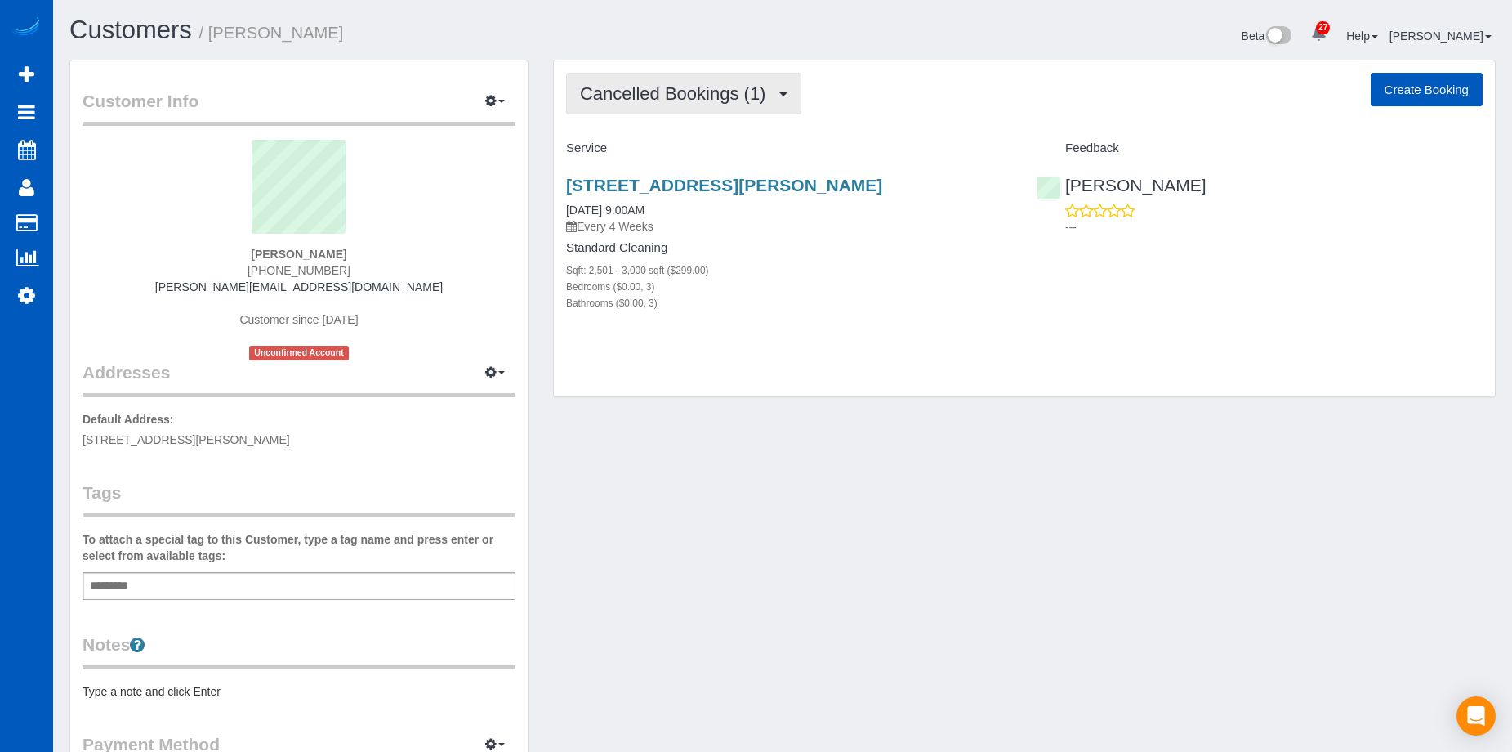
click at [750, 91] on span "Cancelled Bookings (1)" at bounding box center [677, 93] width 194 height 20
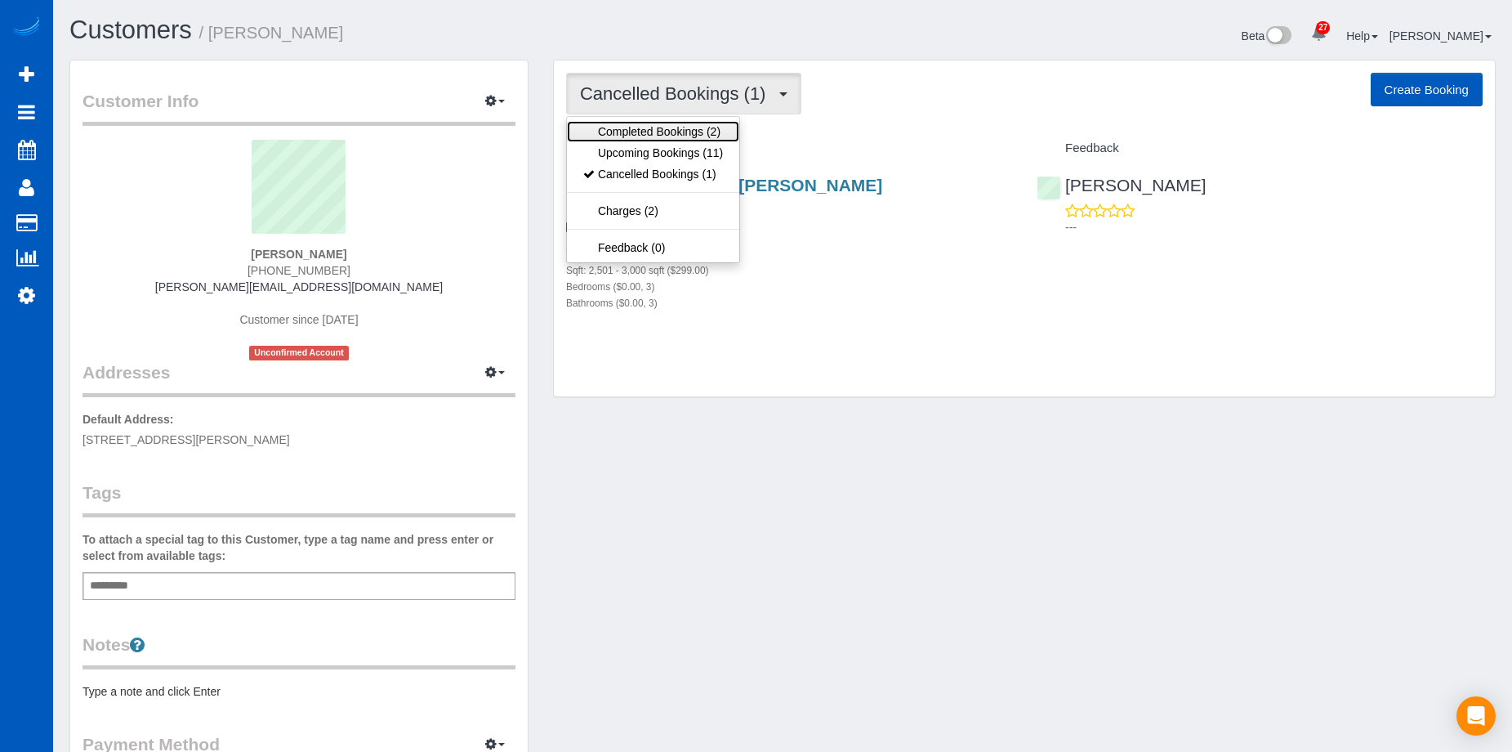
click at [702, 124] on link "Completed Bookings (2)" at bounding box center [653, 131] width 172 height 21
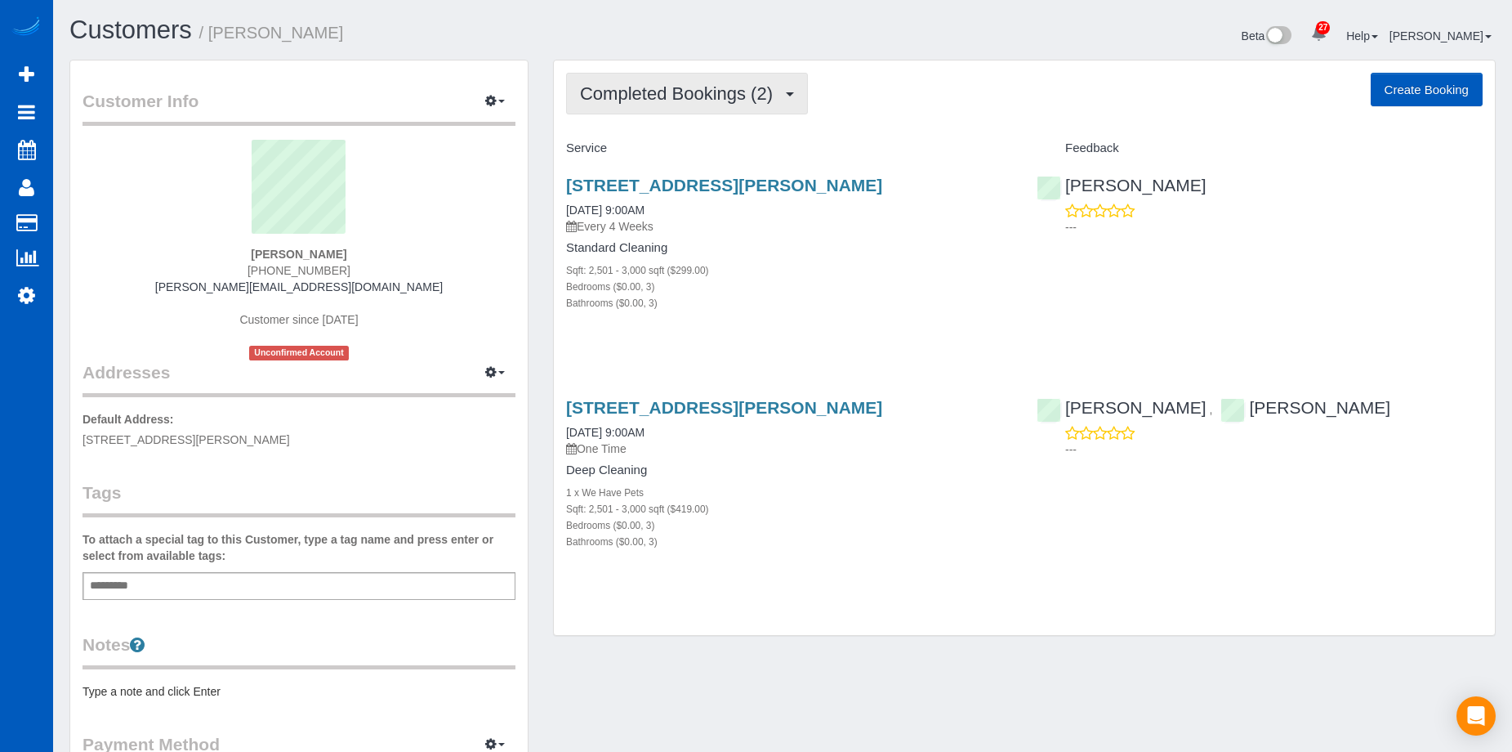
click at [744, 93] on span "Completed Bookings (2)" at bounding box center [680, 93] width 201 height 20
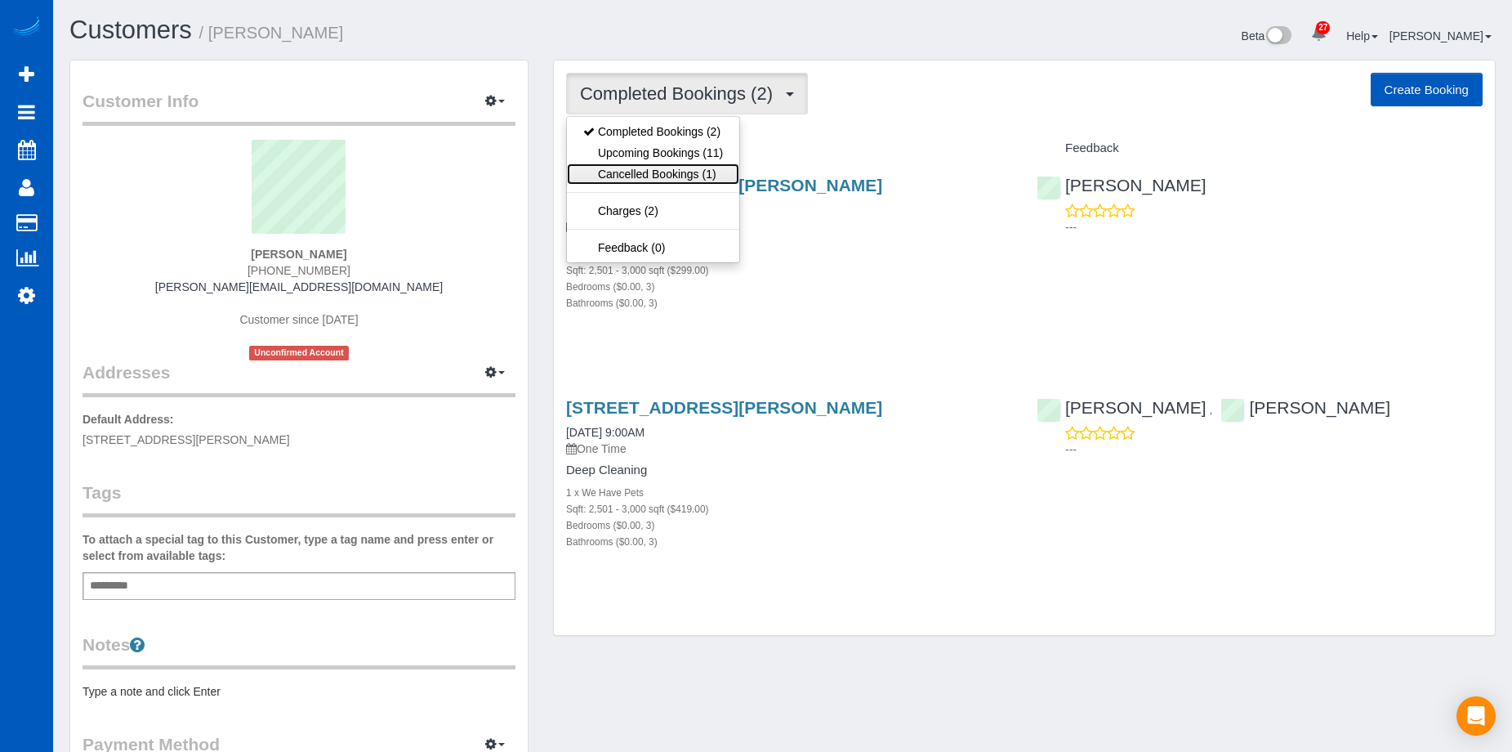
click at [694, 167] on link "Cancelled Bookings (1)" at bounding box center [653, 173] width 172 height 21
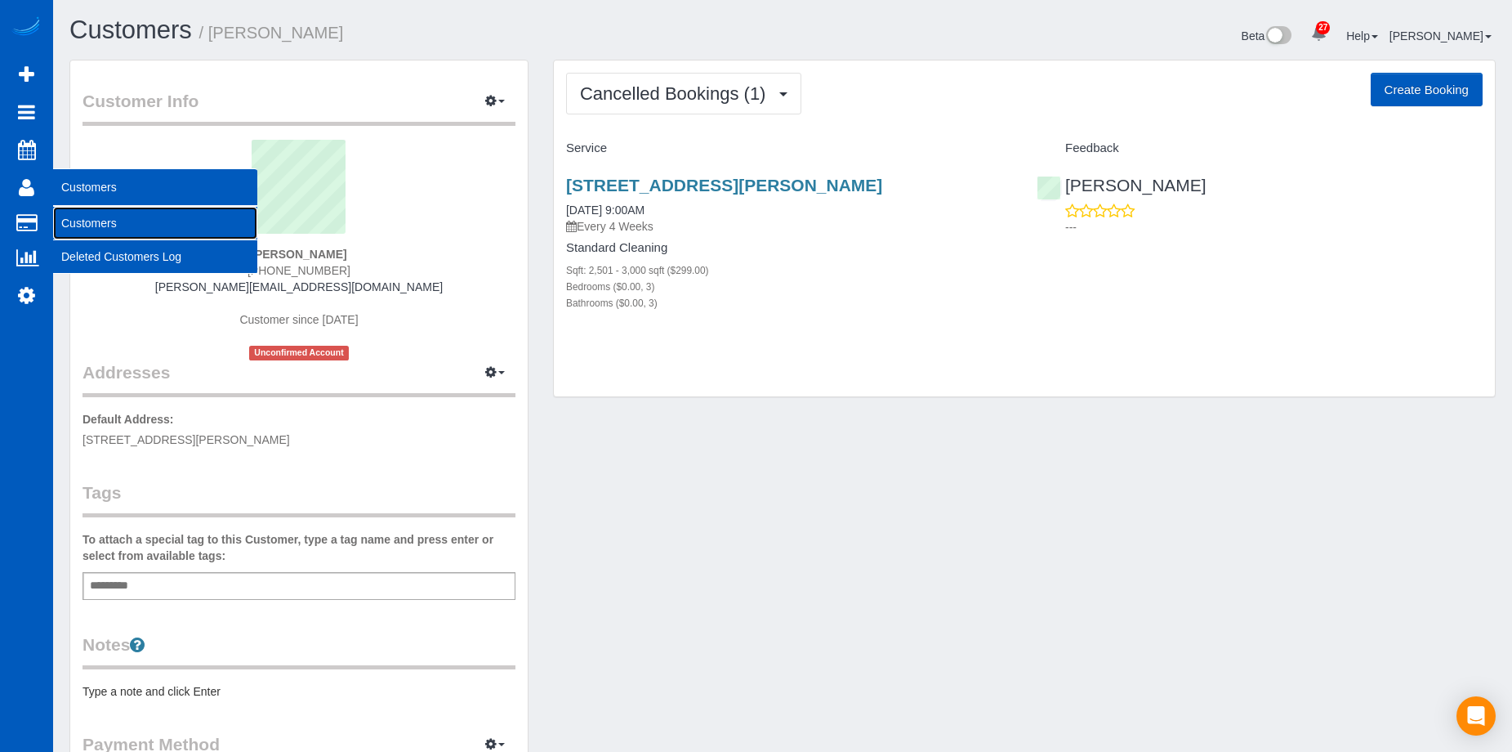
click at [87, 221] on link "Customers" at bounding box center [155, 223] width 204 height 33
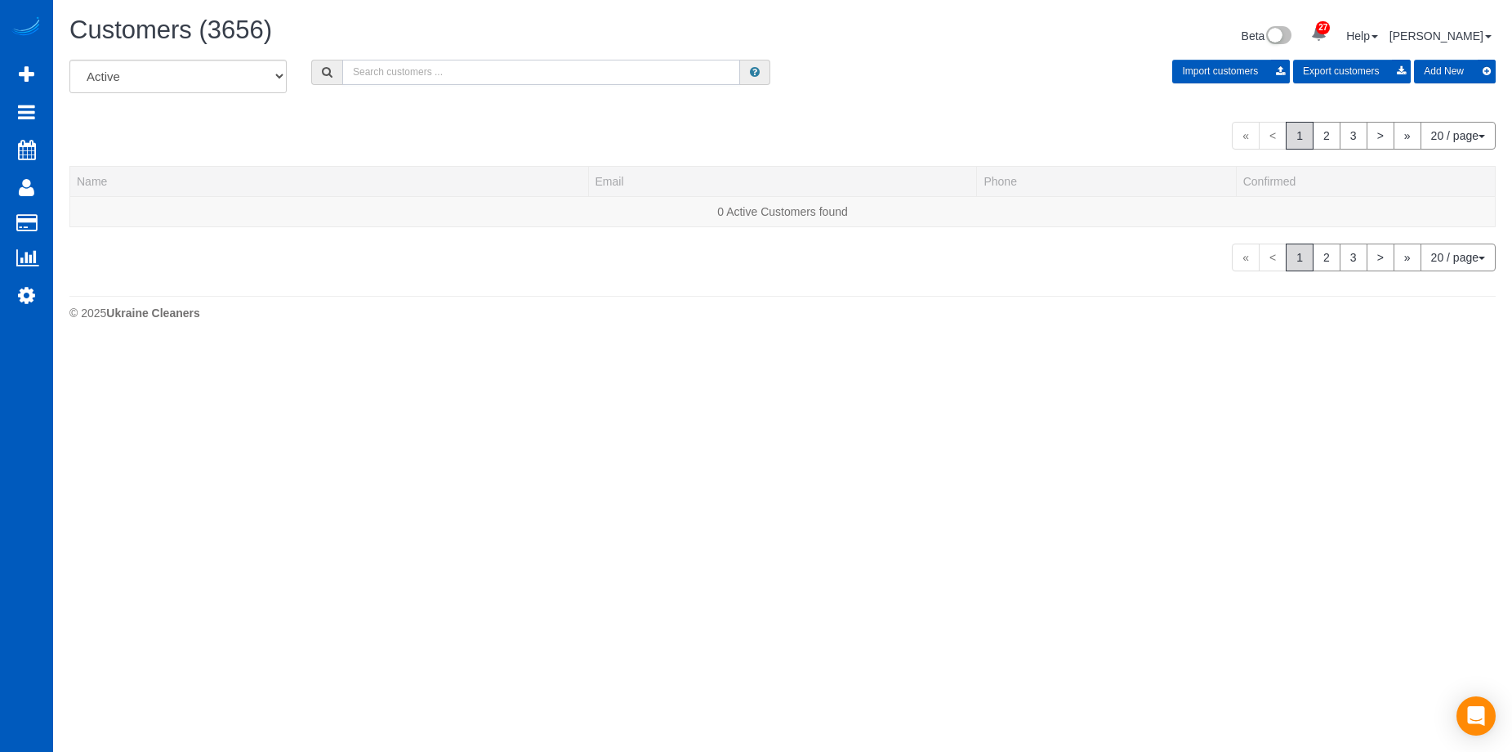
click at [432, 76] on input "text" at bounding box center [541, 72] width 398 height 25
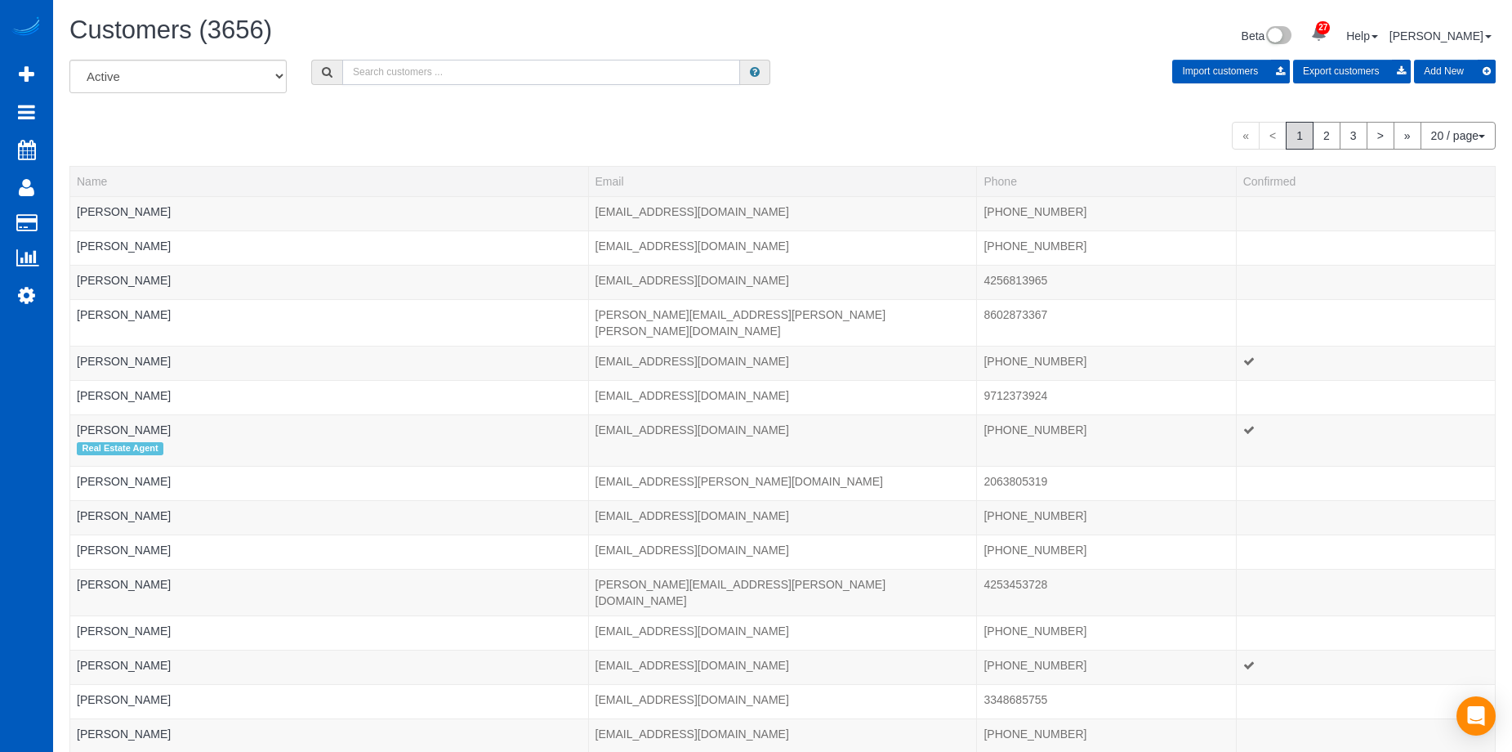
paste input "[EMAIL_ADDRESS][DOMAIN_NAME]"
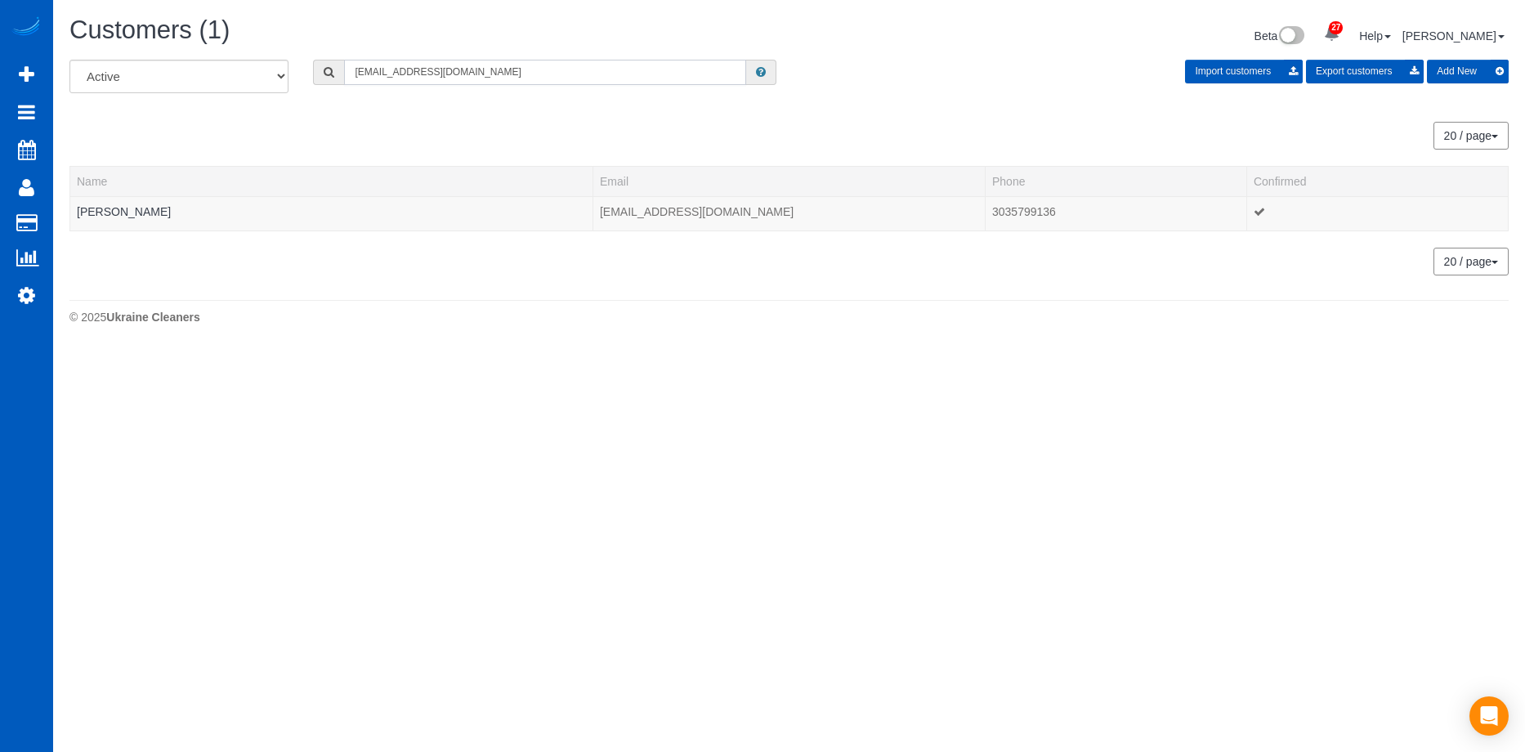
type input "[EMAIL_ADDRESS][DOMAIN_NAME]"
click at [120, 212] on link "[PERSON_NAME]" at bounding box center [124, 211] width 94 height 13
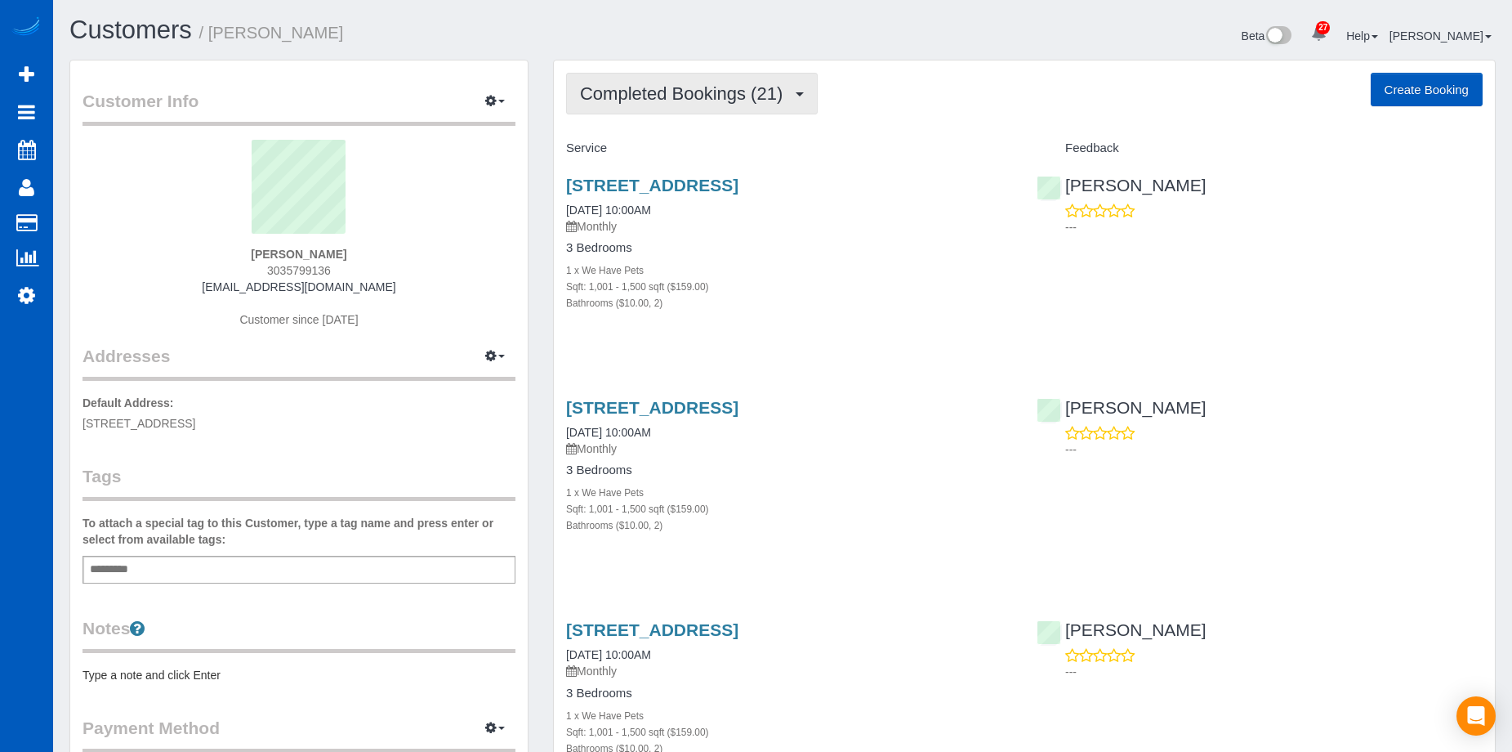
click at [677, 87] on span "Completed Bookings (21)" at bounding box center [685, 93] width 211 height 20
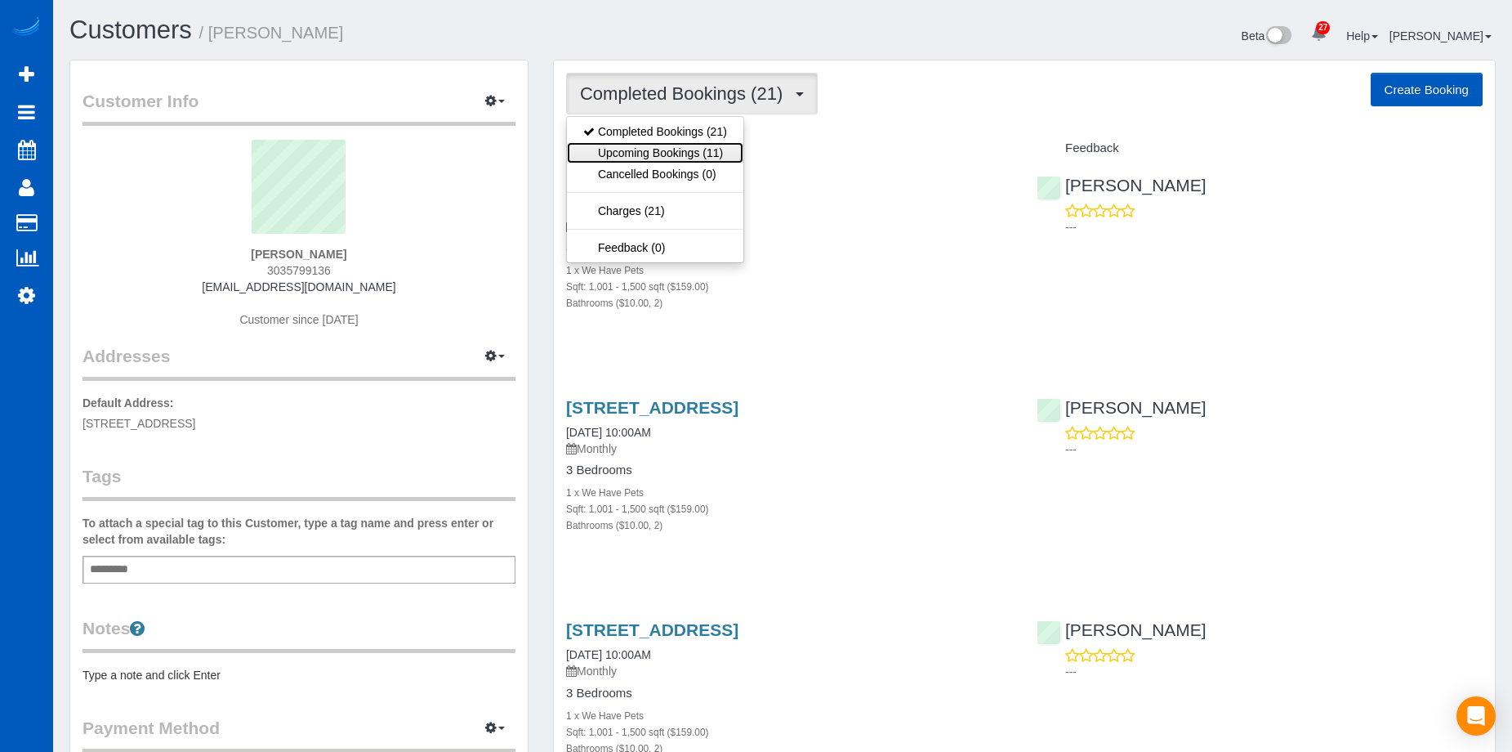
click at [664, 153] on link "Upcoming Bookings (11)" at bounding box center [655, 152] width 176 height 21
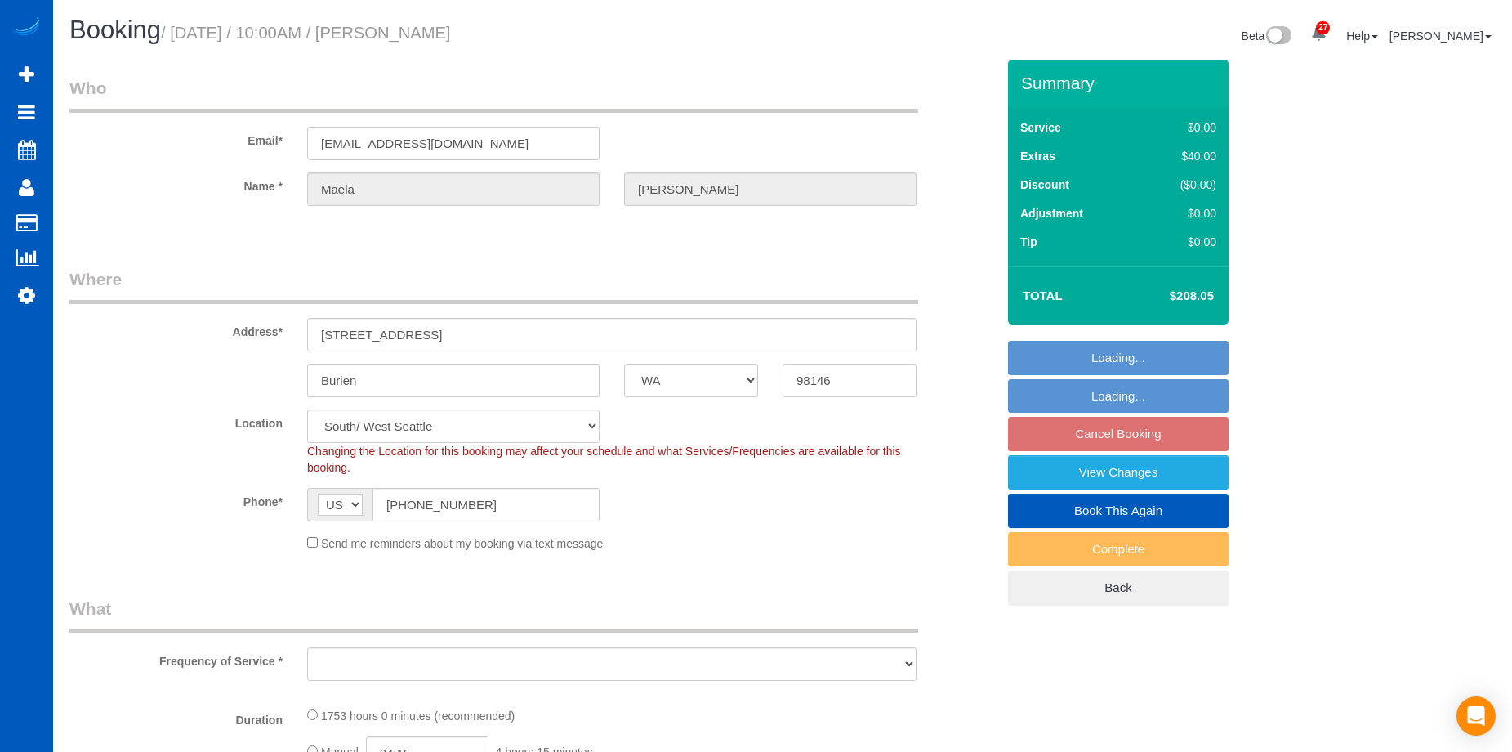
select select "WA"
select select "object:1067"
select select "1001"
select select "2"
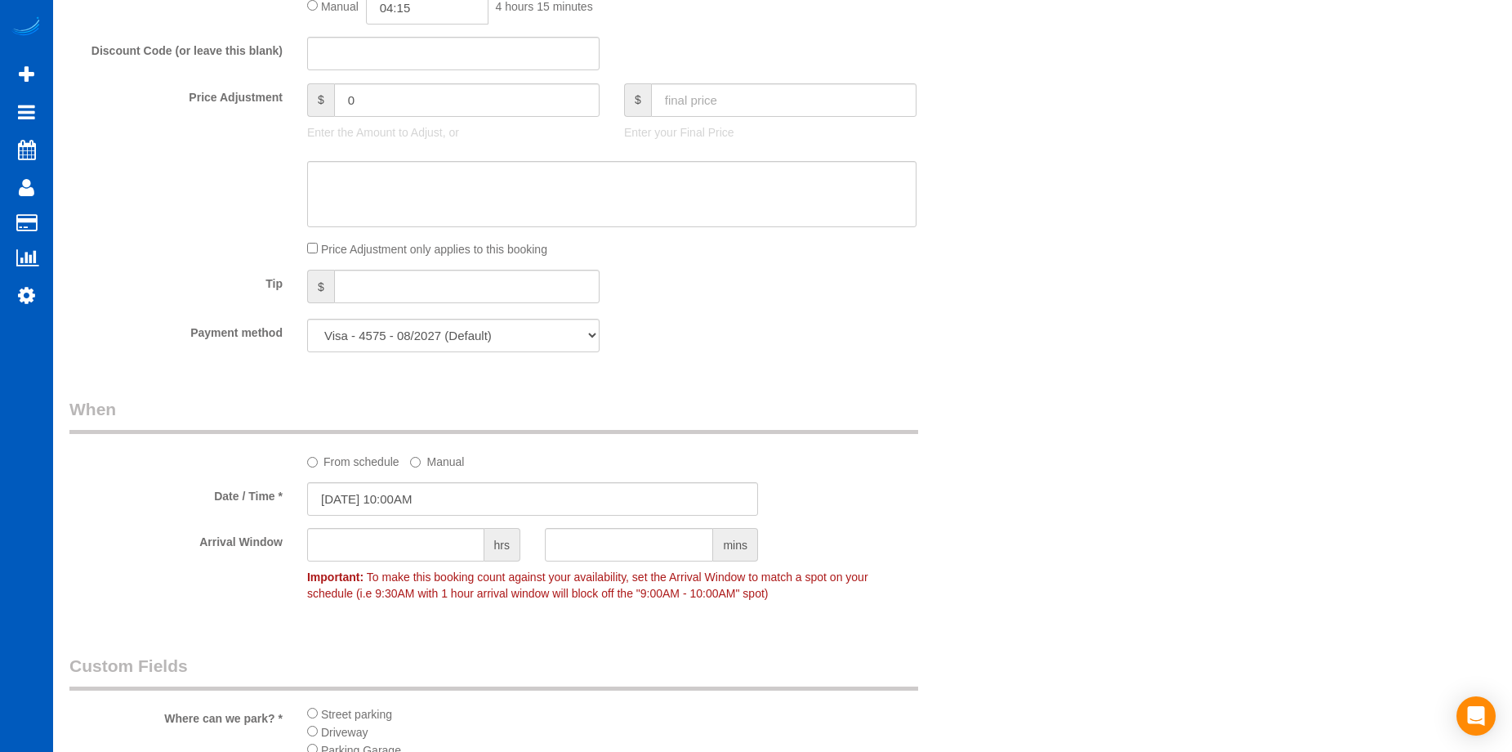
scroll to position [980, 0]
click at [366, 496] on input "[DATE] 10:00AM" at bounding box center [532, 496] width 451 height 33
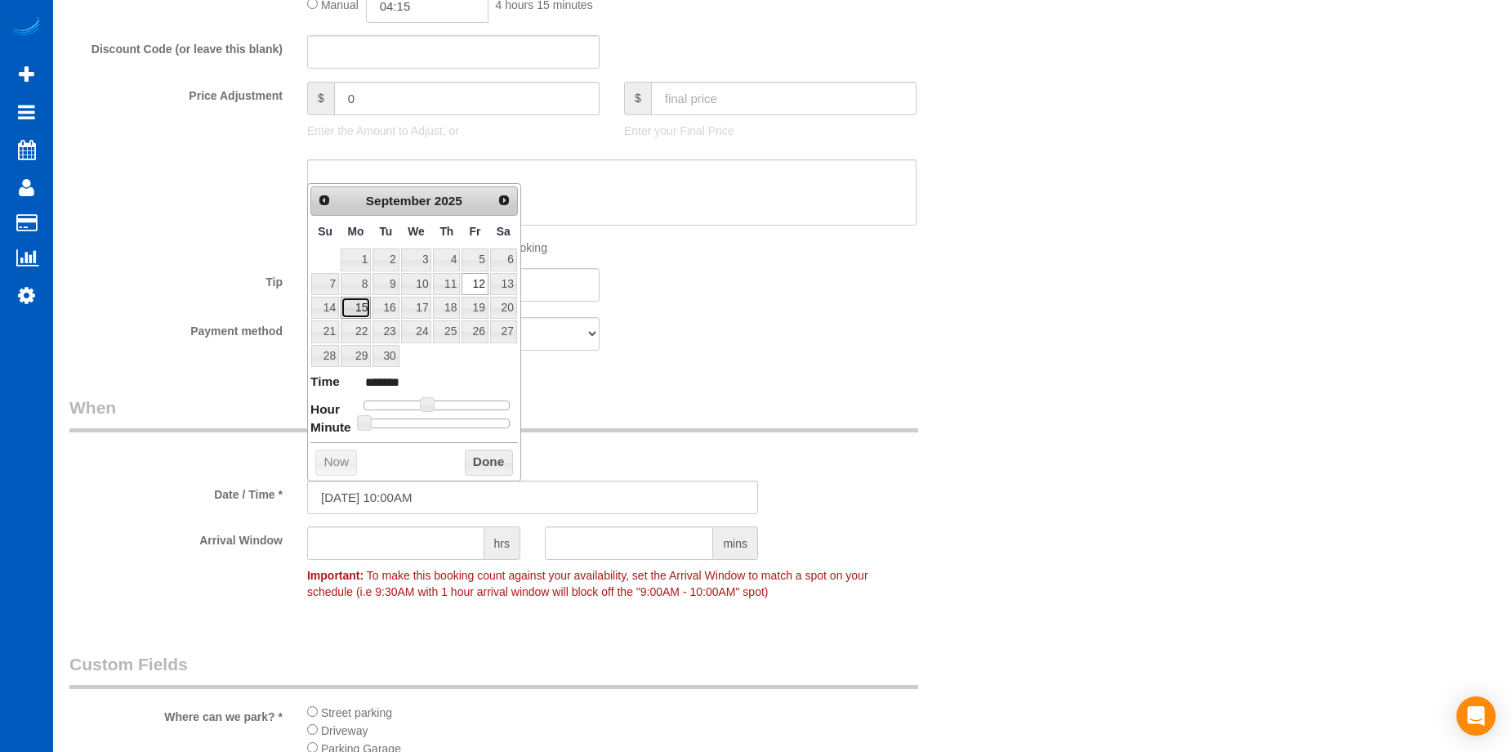
click at [356, 302] on link "15" at bounding box center [356, 308] width 30 height 22
type input "[DATE] 10:00AM"
click at [738, 324] on div "Payment method Visa - 4575 - 08/2027 (Default) Add Credit Card ─────────────── …" at bounding box center [532, 333] width 951 height 33
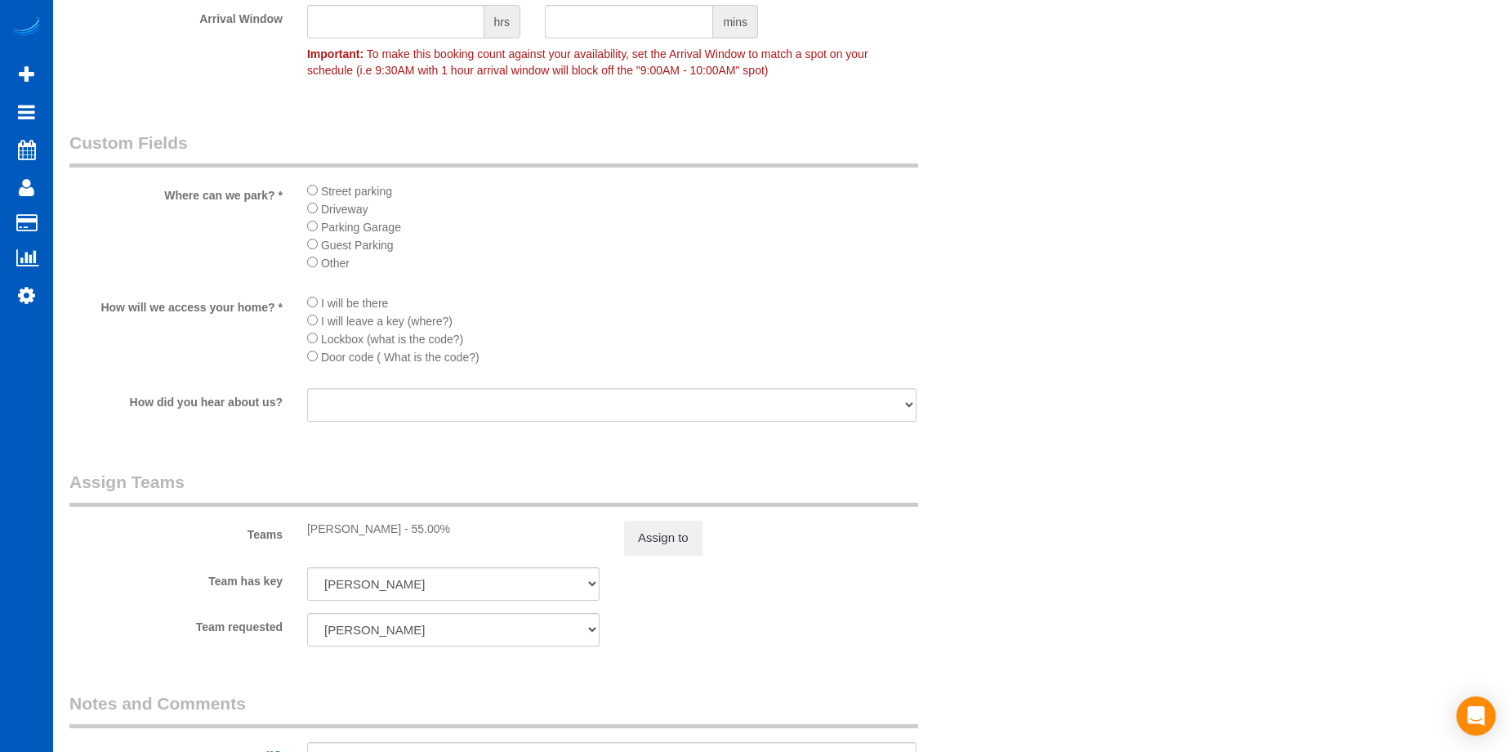
scroll to position [1552, 0]
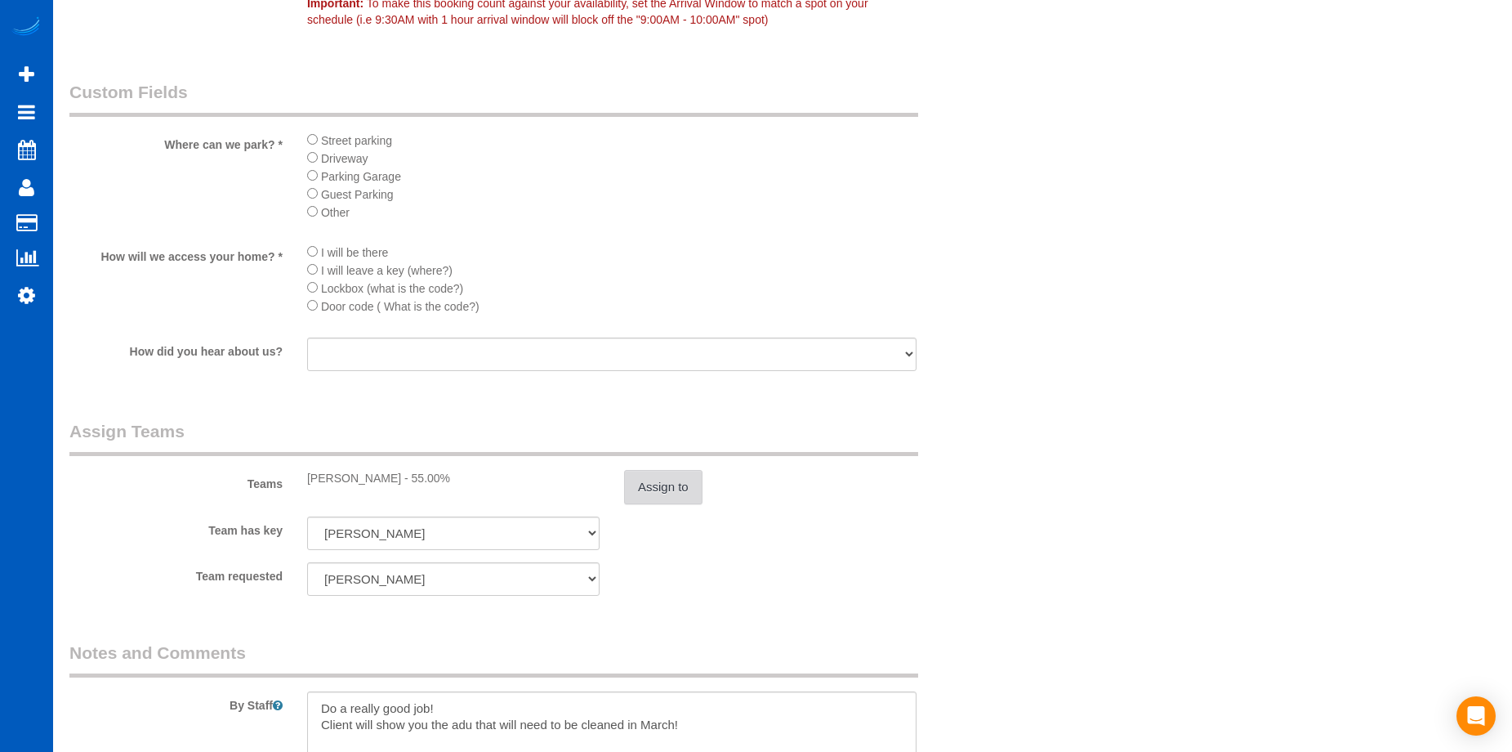
click at [668, 473] on button "Assign to" at bounding box center [663, 487] width 78 height 34
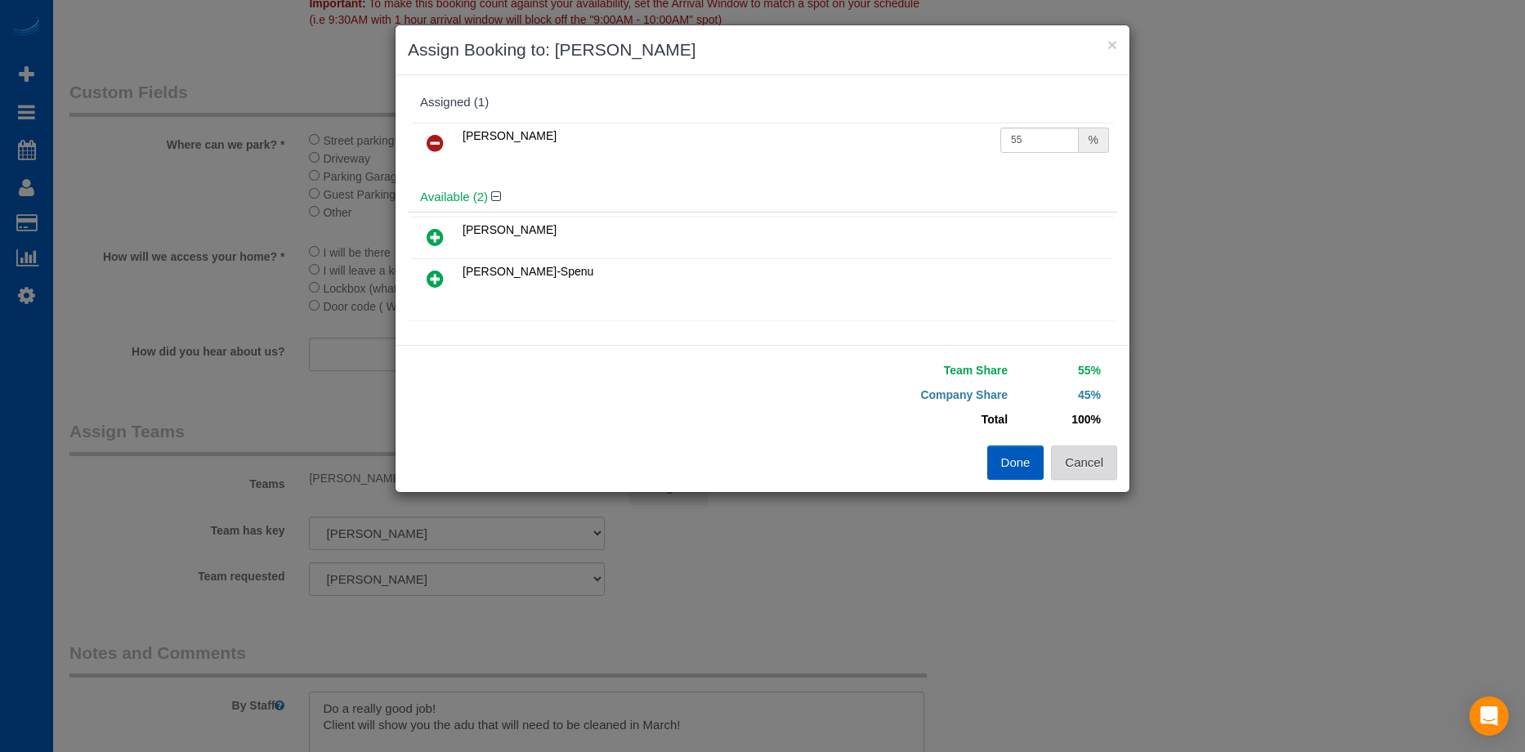
click at [1093, 465] on button "Cancel" at bounding box center [1084, 462] width 66 height 34
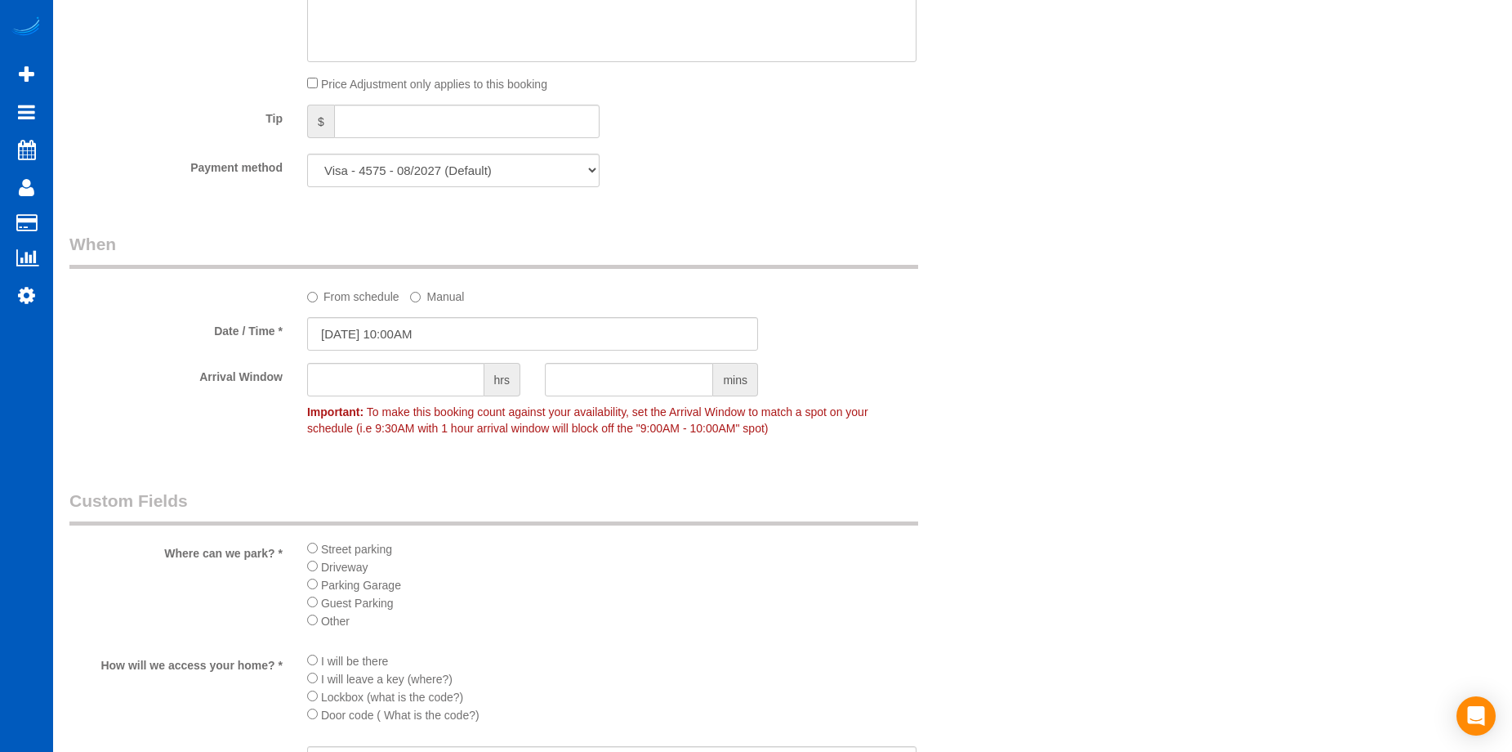
scroll to position [1471, 0]
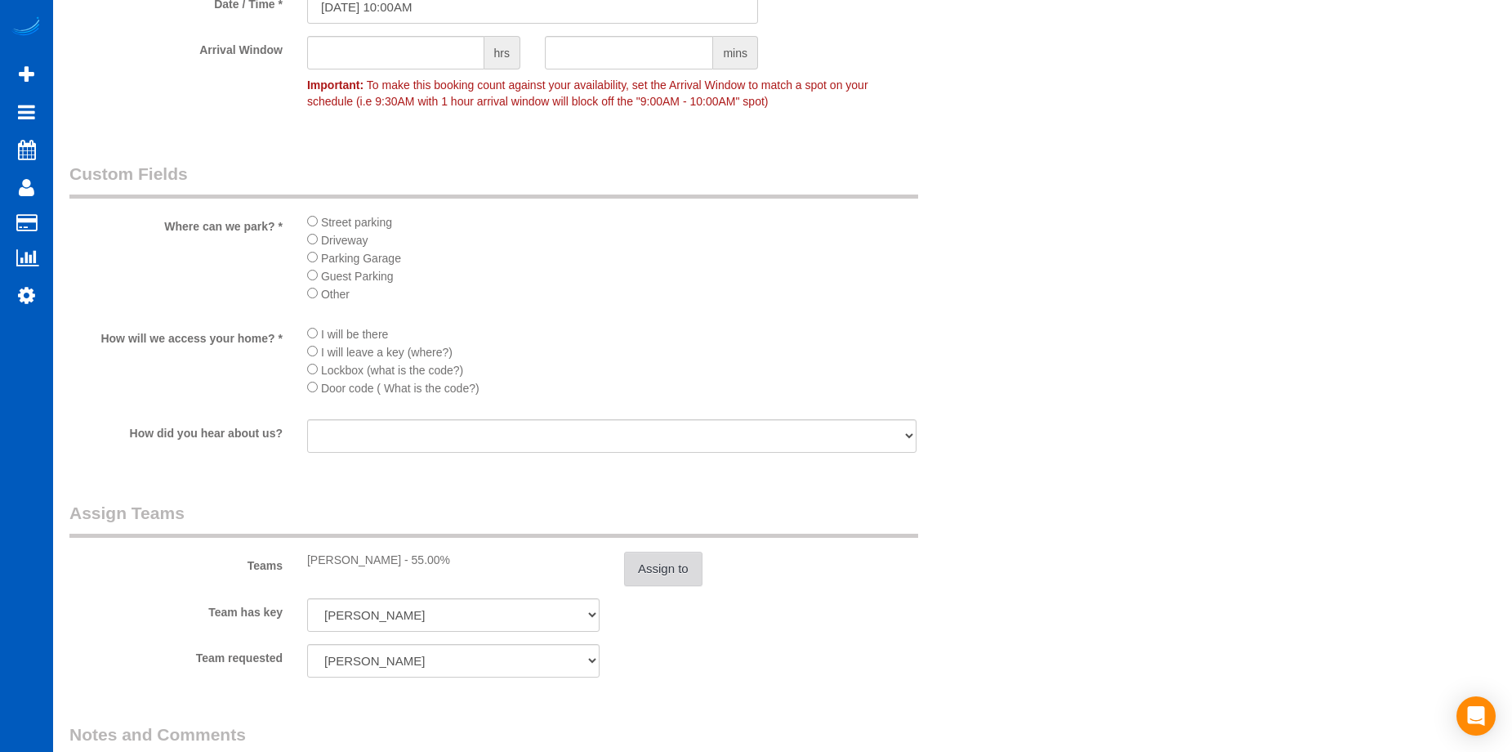
click at [685, 576] on button "Assign to" at bounding box center [663, 569] width 78 height 34
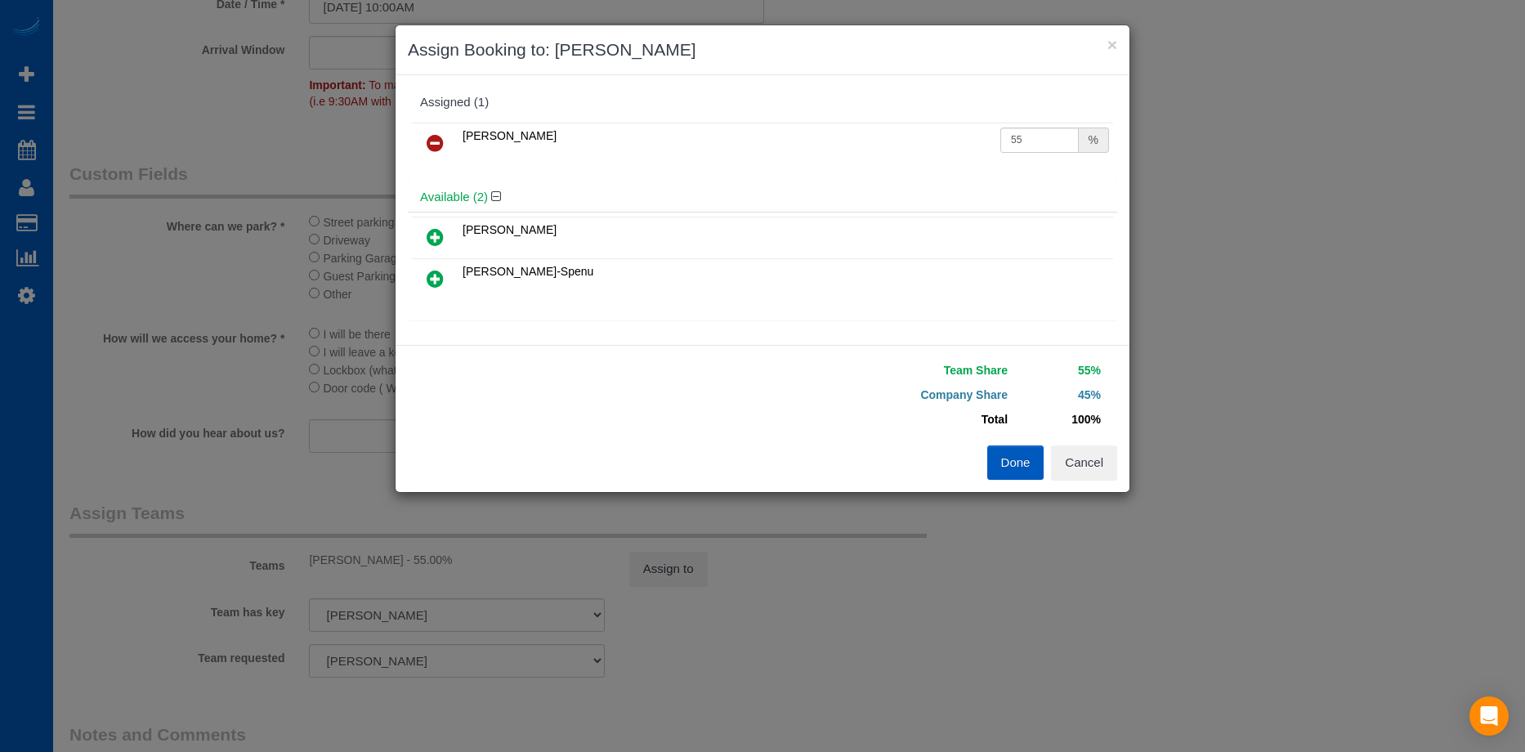
click at [1118, 474] on div "Done Cancel" at bounding box center [945, 462] width 367 height 34
click at [1108, 470] on button "Cancel" at bounding box center [1084, 462] width 66 height 34
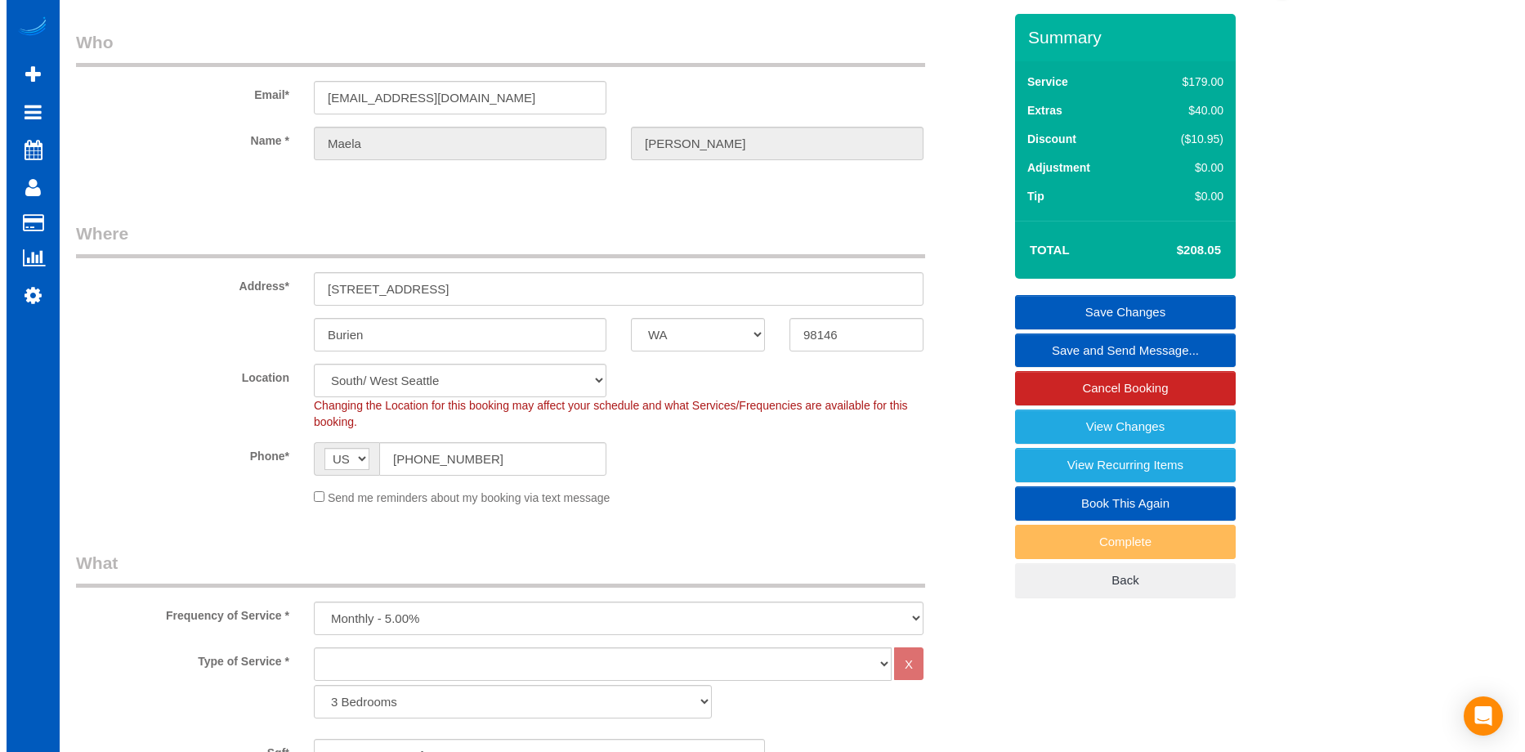
scroll to position [0, 0]
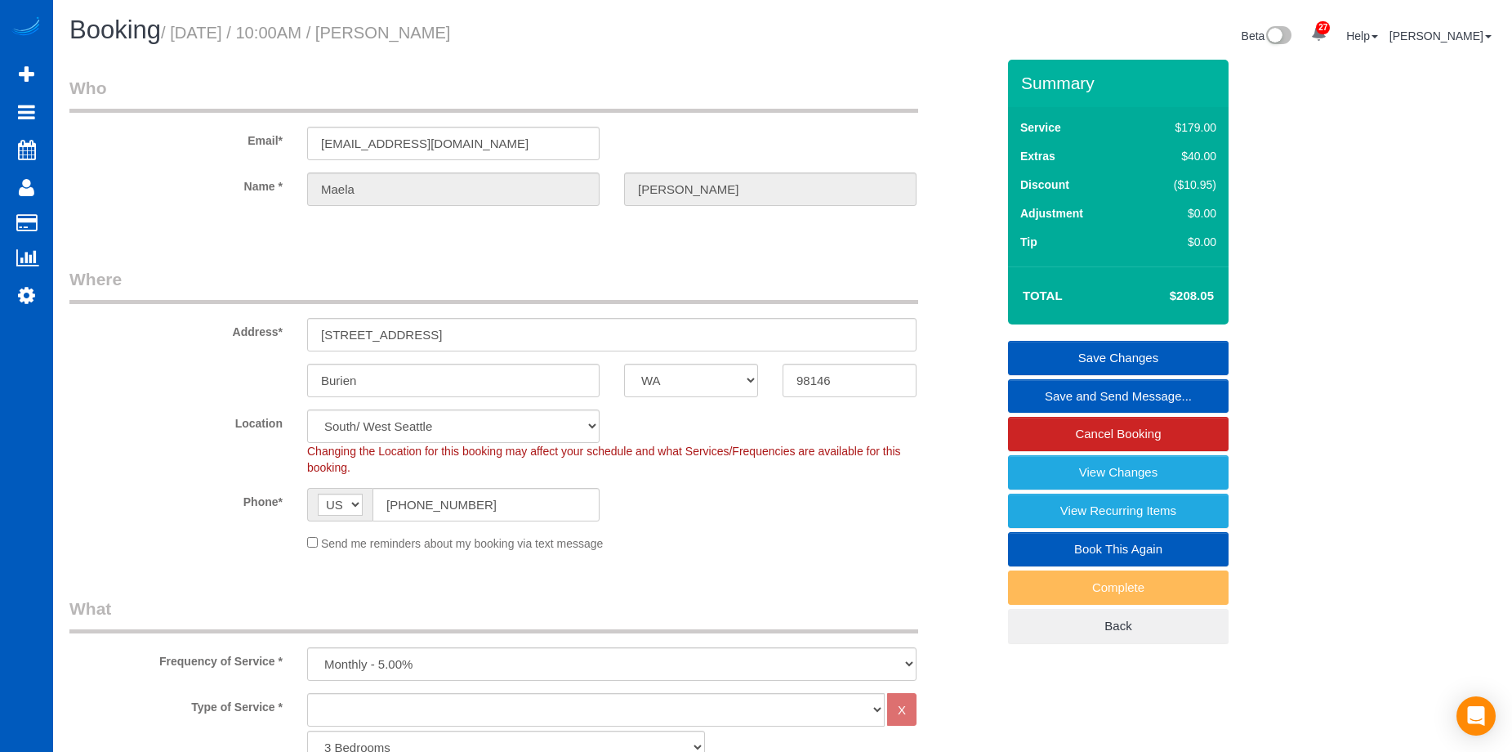
click at [1086, 352] on link "Save Changes" at bounding box center [1118, 358] width 221 height 34
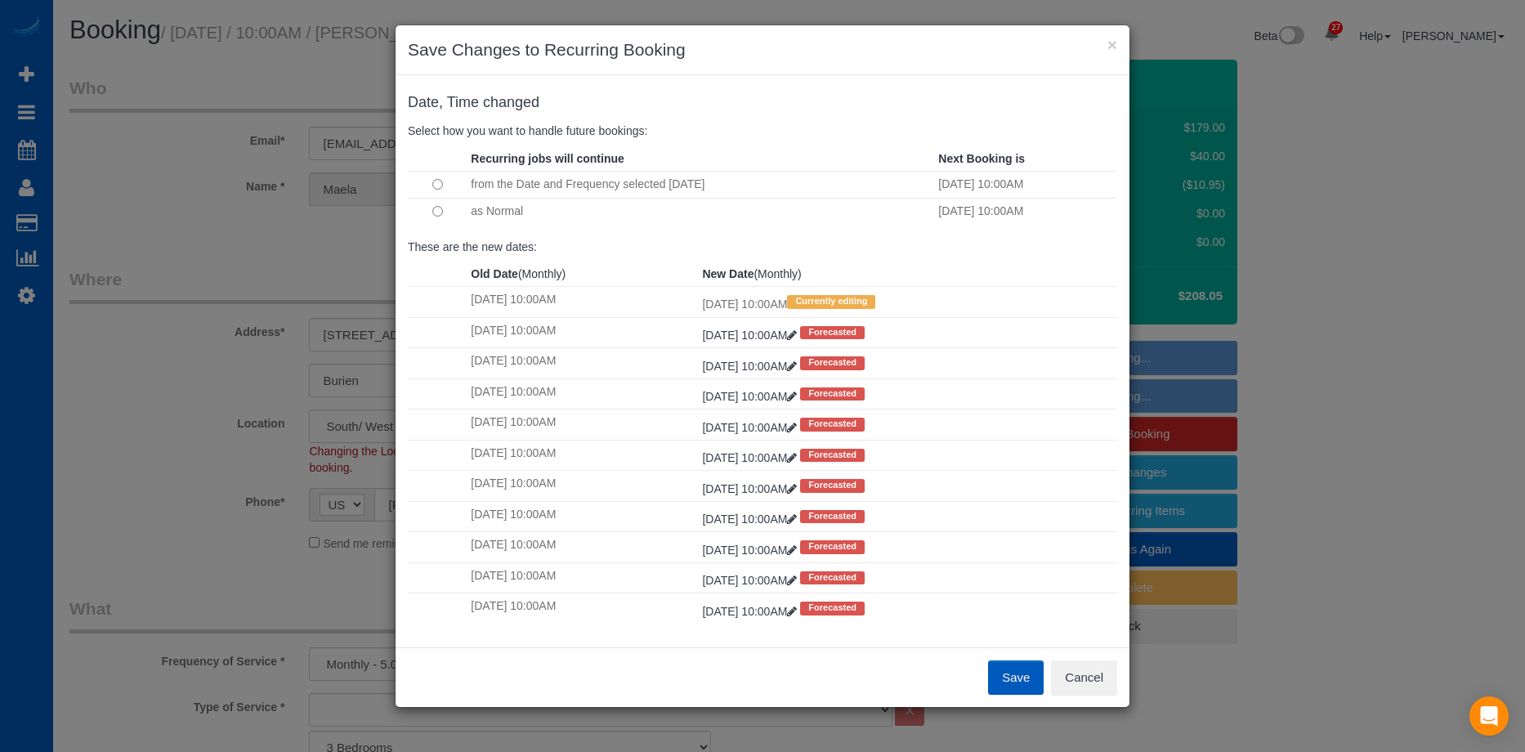
click at [1017, 677] on button "Save" at bounding box center [1016, 677] width 56 height 34
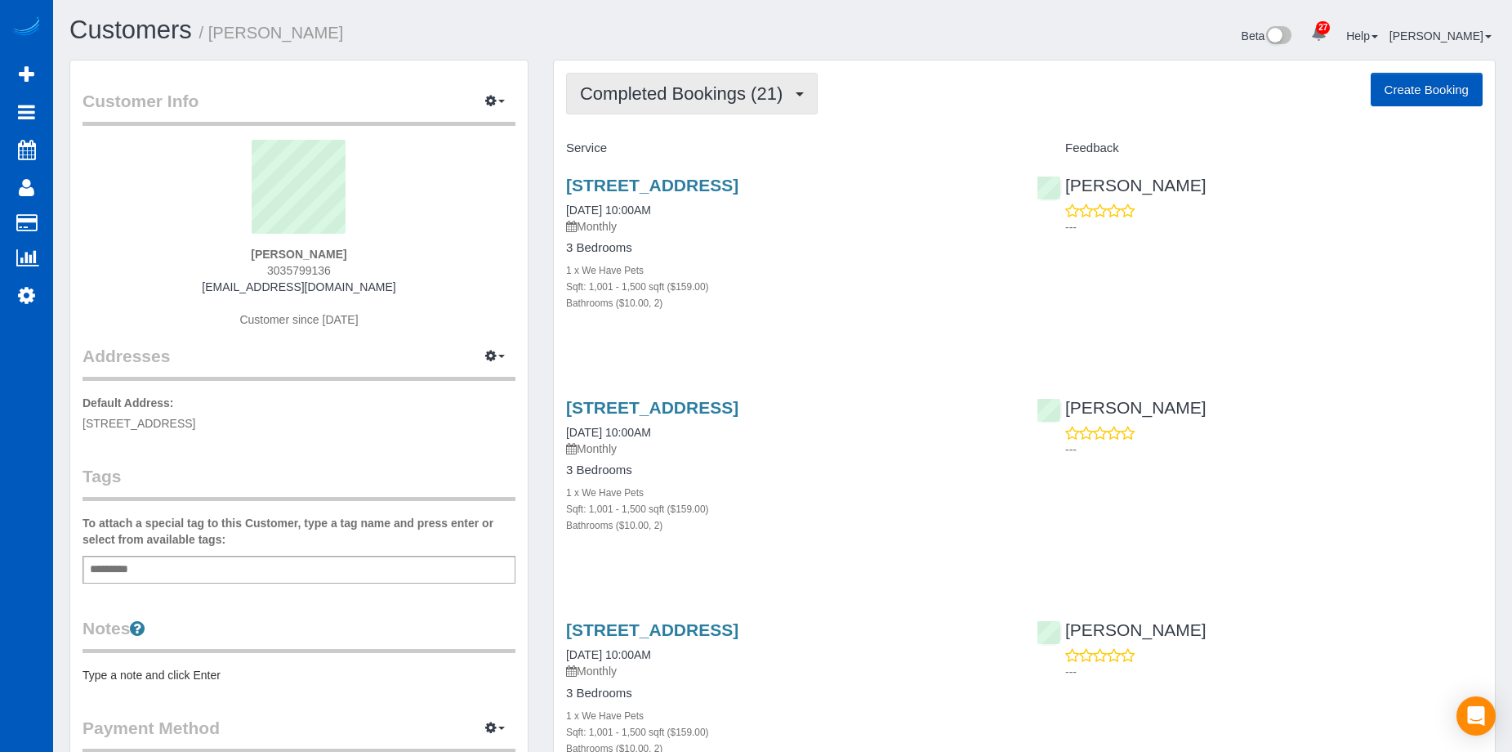
click at [798, 104] on button "Completed Bookings (21)" at bounding box center [692, 94] width 252 height 42
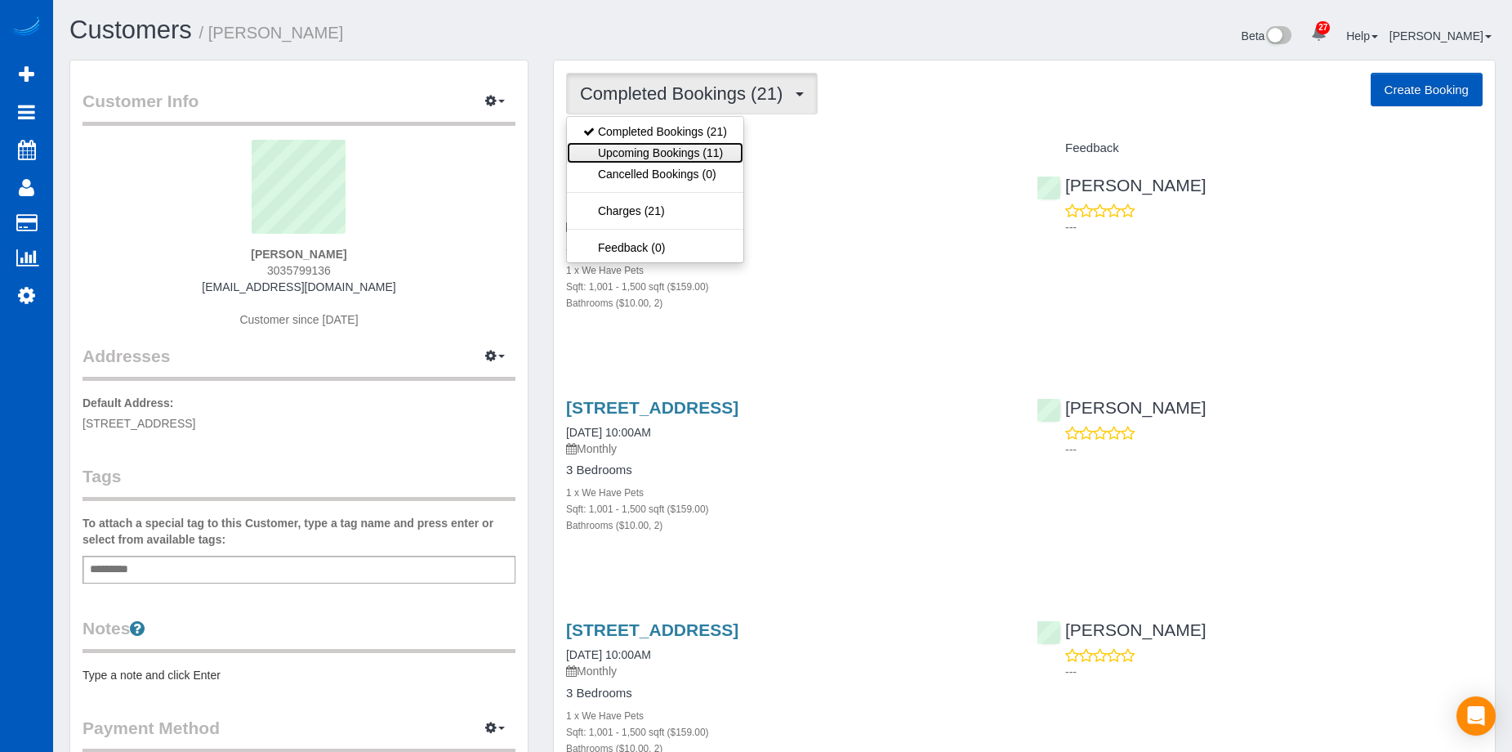
click at [712, 153] on link "Upcoming Bookings (11)" at bounding box center [655, 152] width 176 height 21
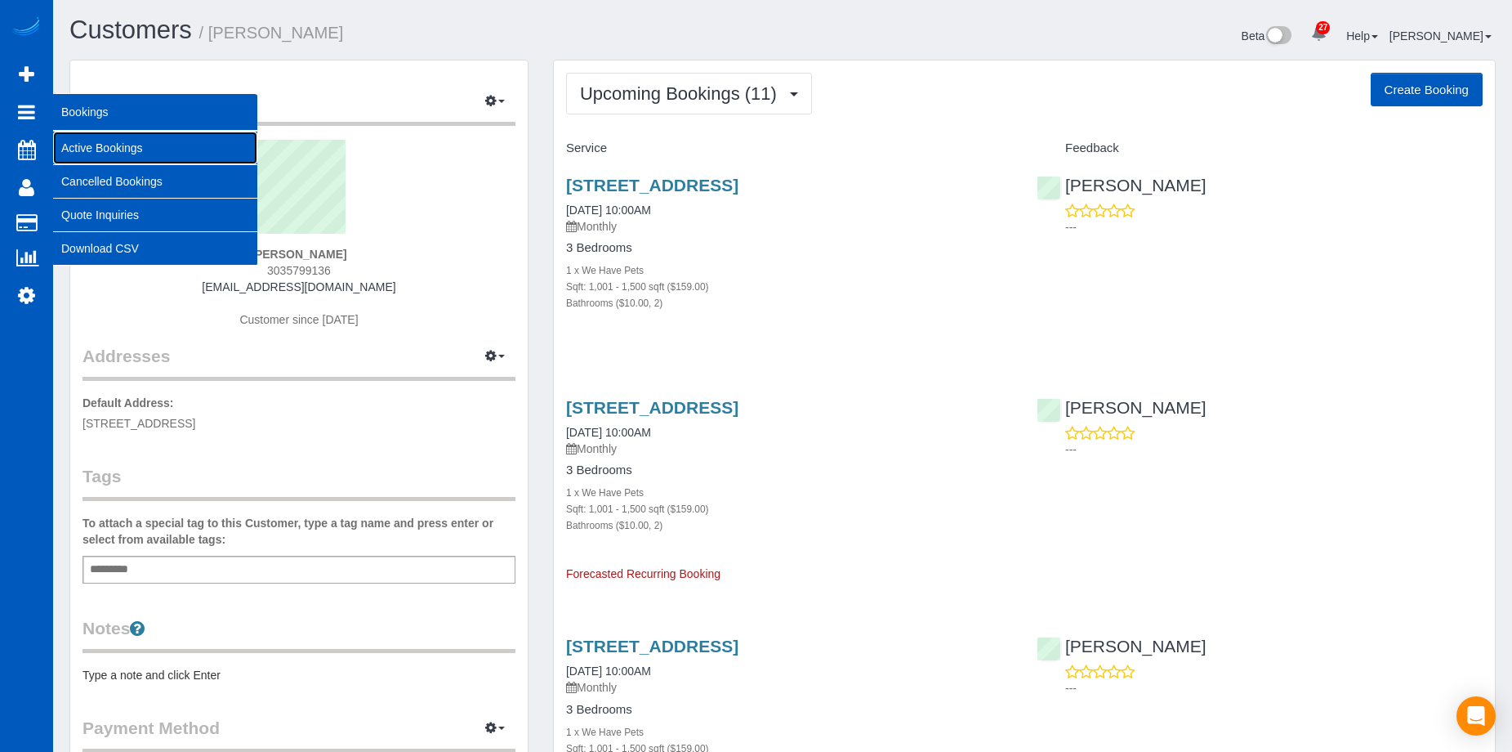
click at [87, 150] on link "Active Bookings" at bounding box center [155, 148] width 204 height 33
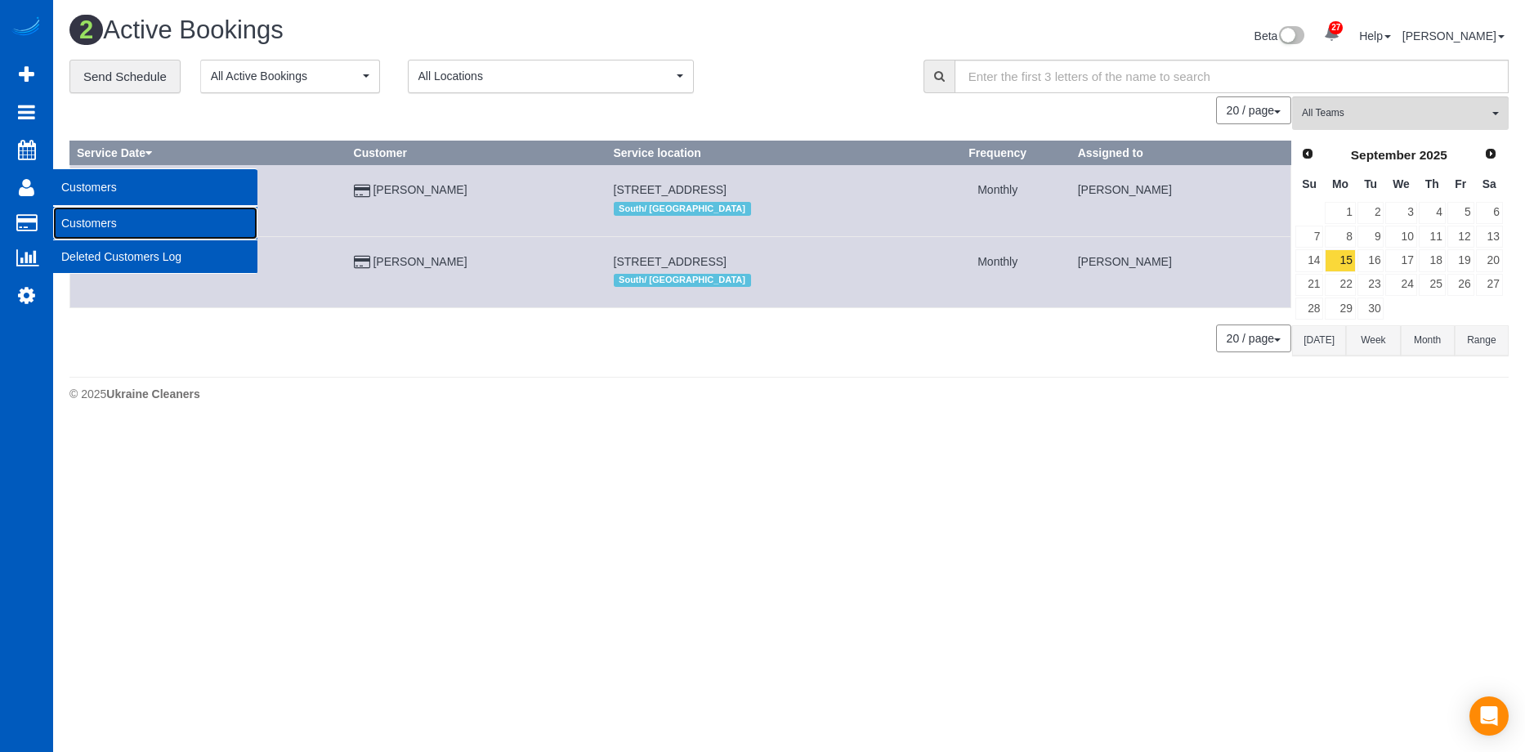
click at [84, 220] on link "Customers" at bounding box center [155, 223] width 204 height 33
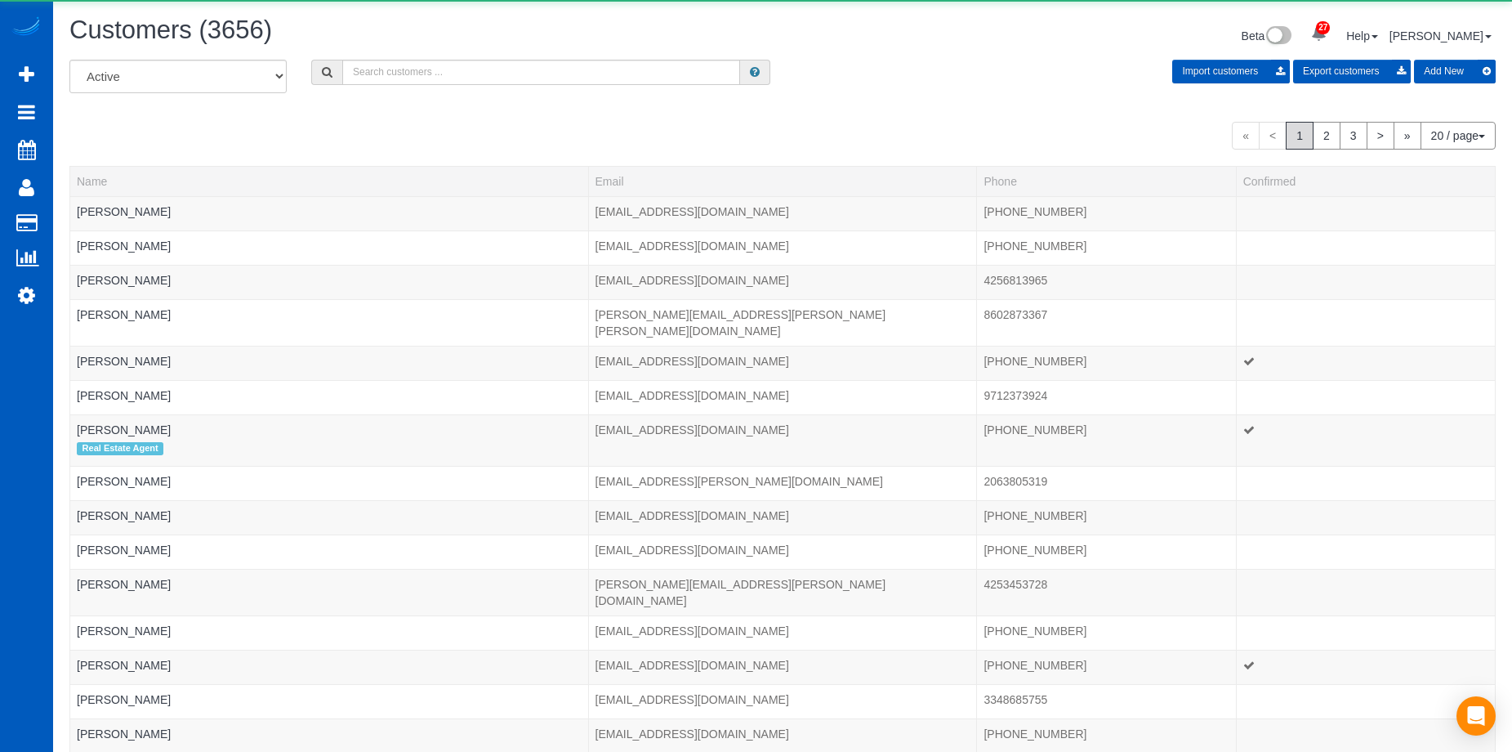
click at [458, 57] on div "Customers (3656) Beta 27 Your Notifications You have 0 alerts × You have 3 to c…" at bounding box center [782, 37] width 1451 height 43
click at [459, 73] on input "text" at bounding box center [541, 72] width 398 height 25
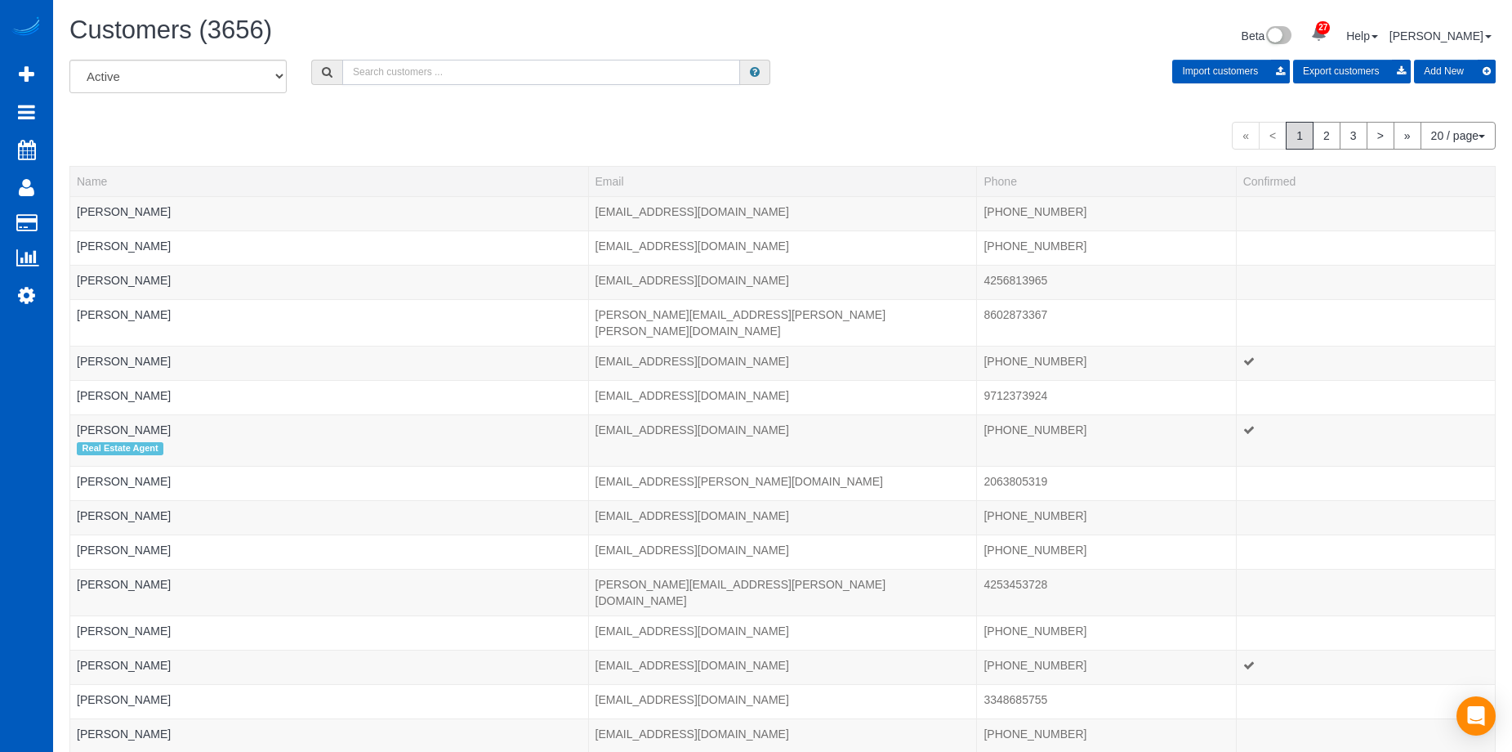
paste input "[PERSON_NAME]"
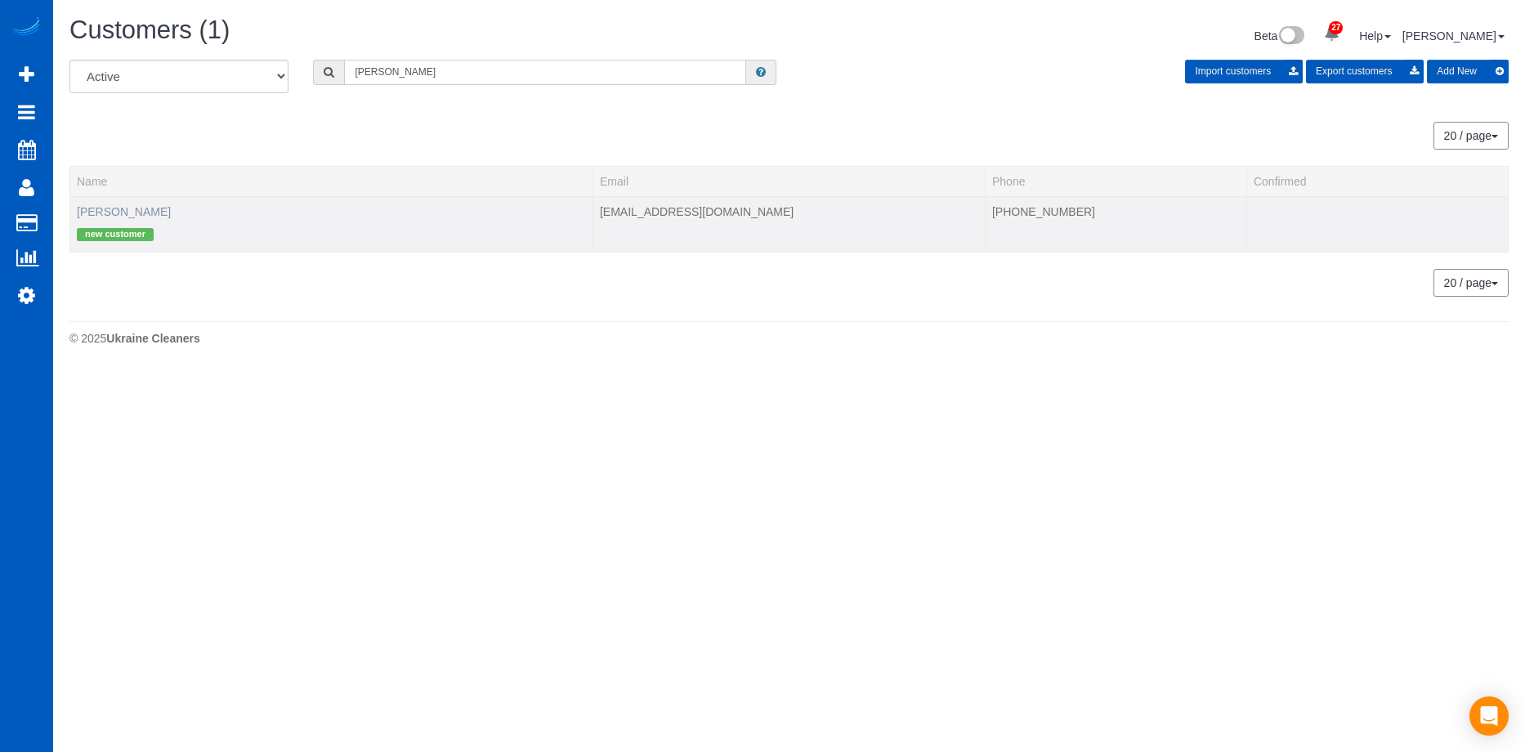
type input "[PERSON_NAME]"
click at [109, 212] on link "[PERSON_NAME]" at bounding box center [124, 211] width 94 height 13
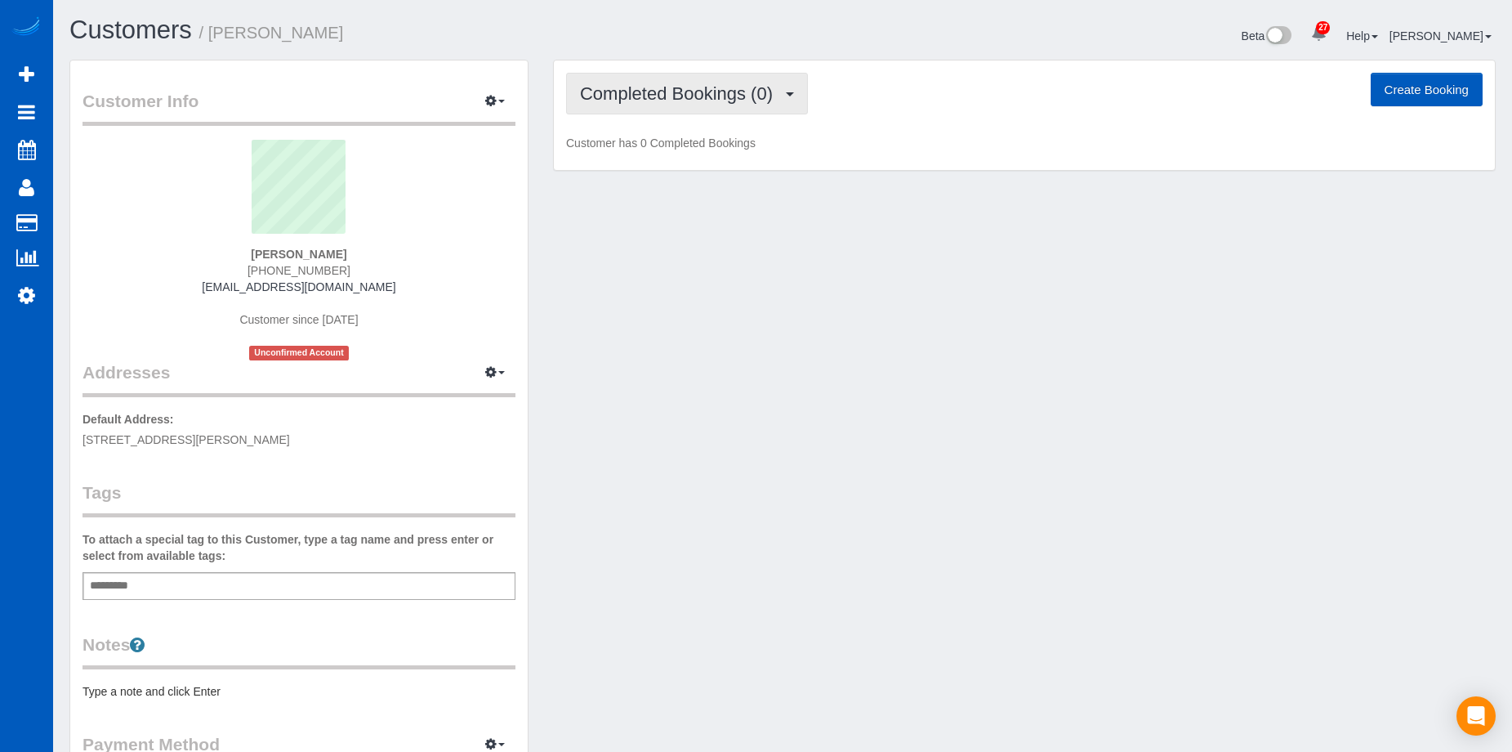
click at [775, 107] on button "Completed Bookings (0)" at bounding box center [687, 94] width 242 height 42
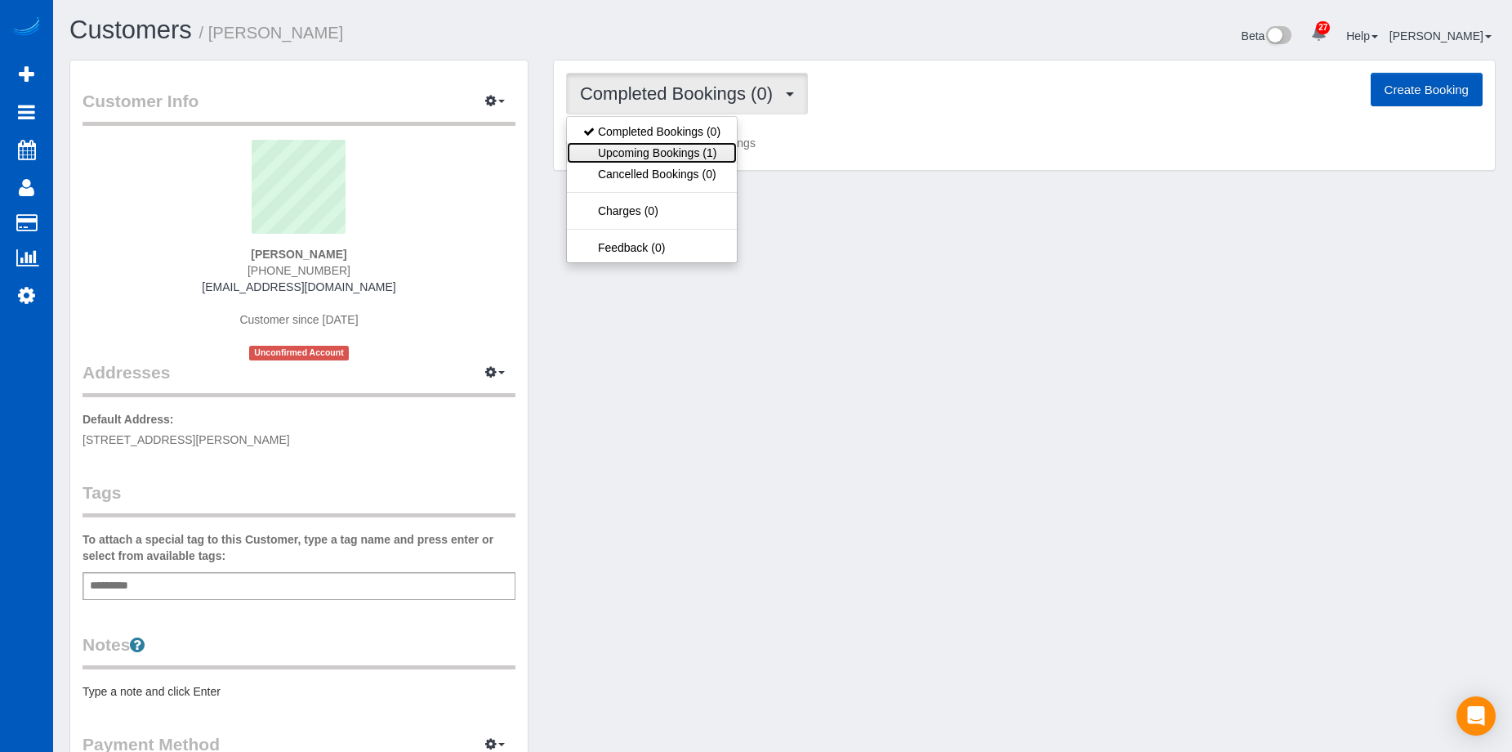
click at [679, 154] on link "Upcoming Bookings (1)" at bounding box center [652, 152] width 170 height 21
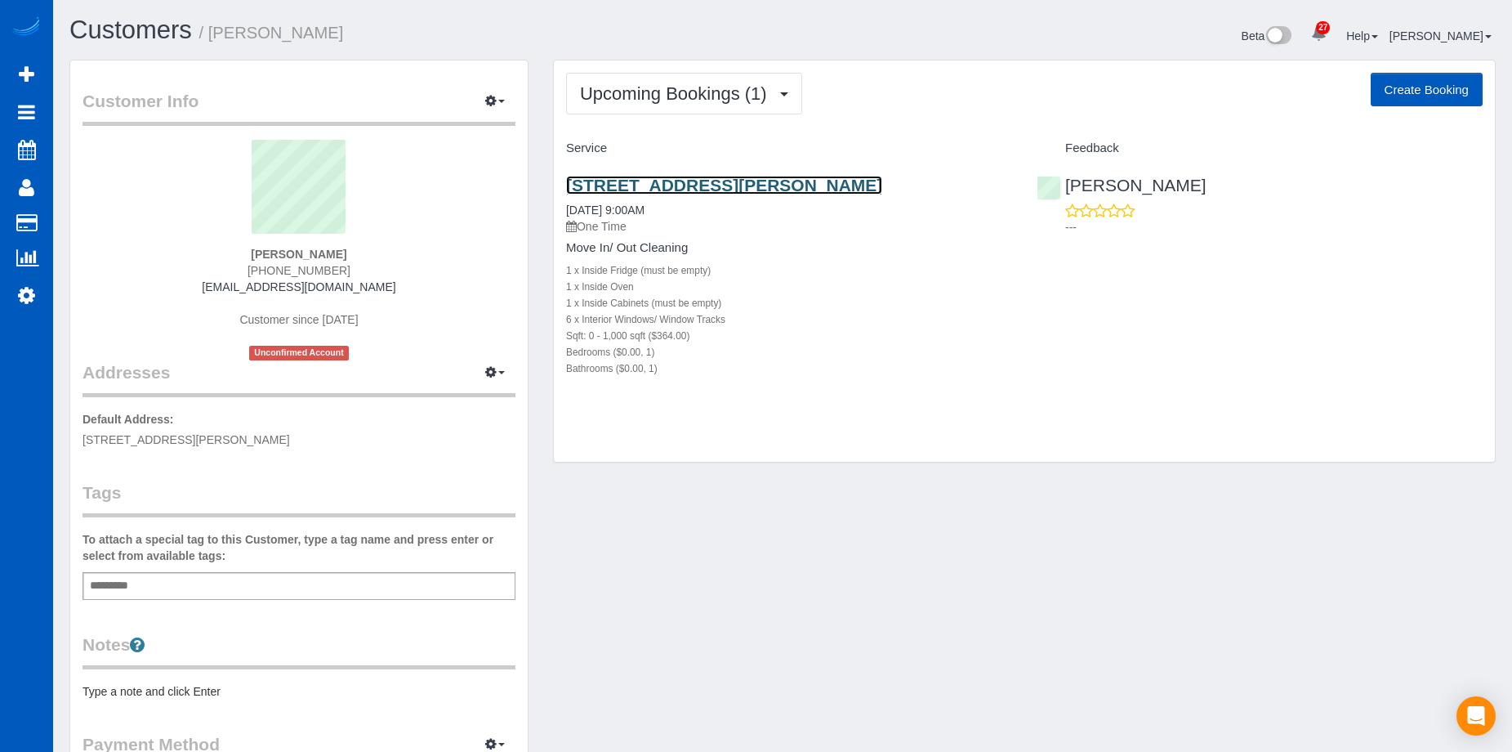
click at [716, 181] on link "[STREET_ADDRESS][PERSON_NAME]" at bounding box center [724, 185] width 316 height 19
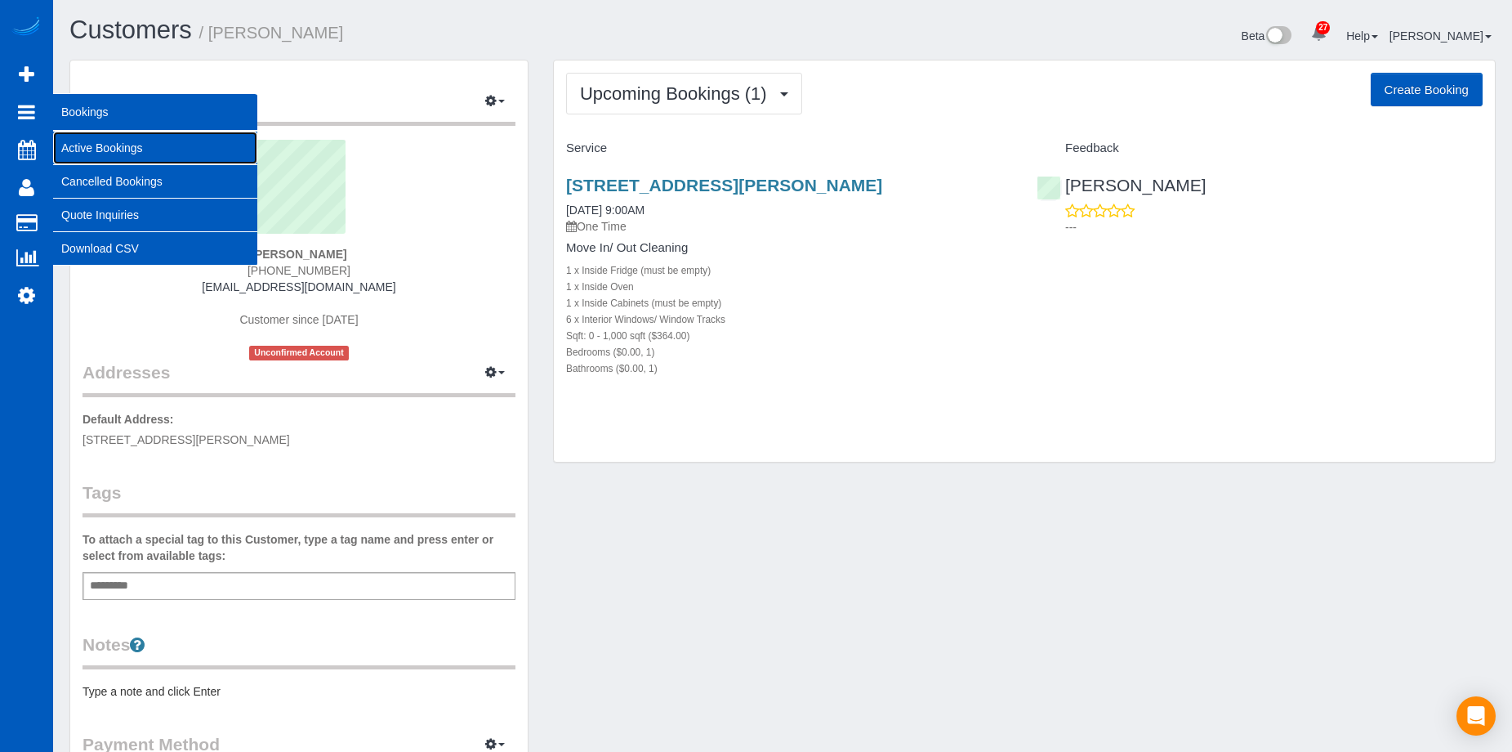
click at [115, 152] on link "Active Bookings" at bounding box center [155, 148] width 204 height 33
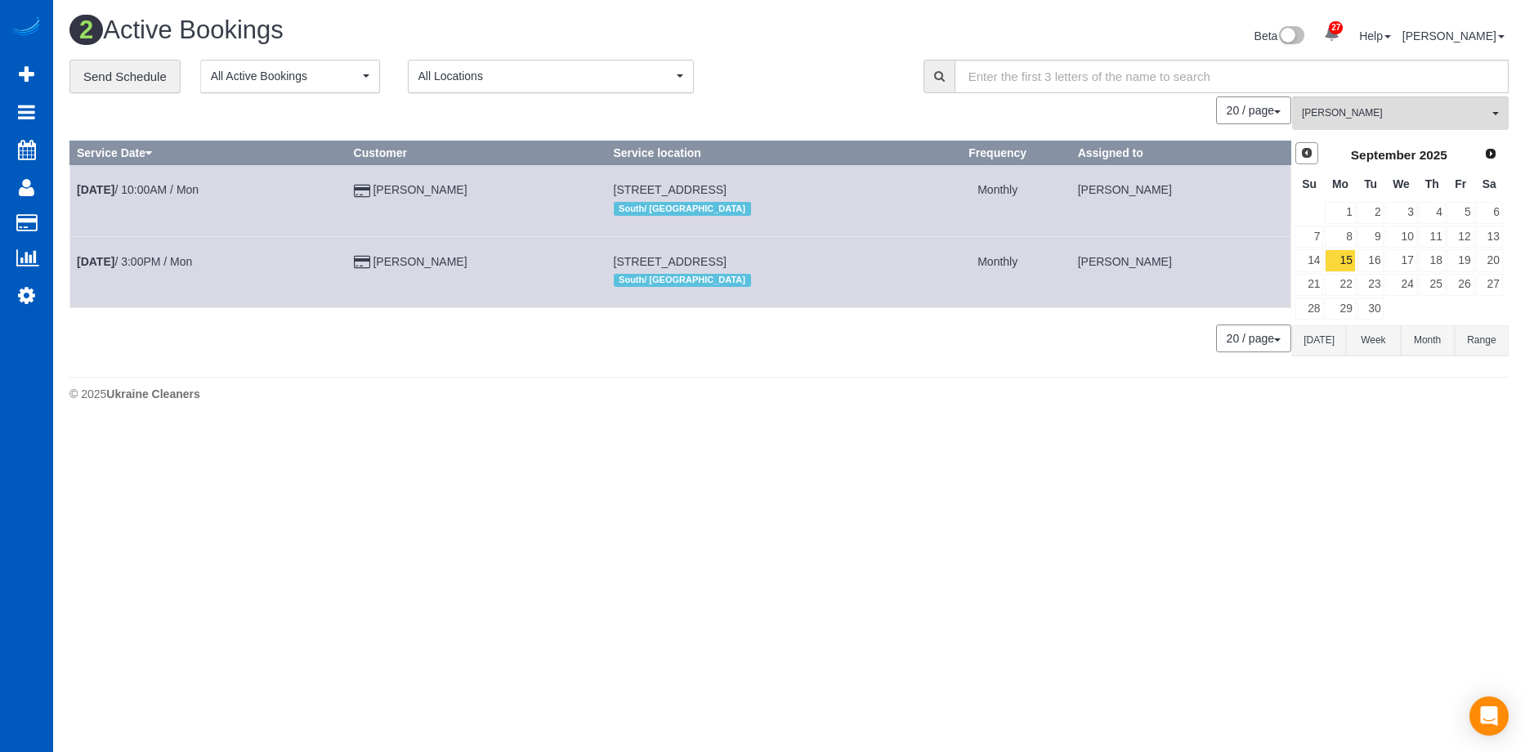
click at [1306, 150] on span "Prev" at bounding box center [1306, 152] width 13 height 13
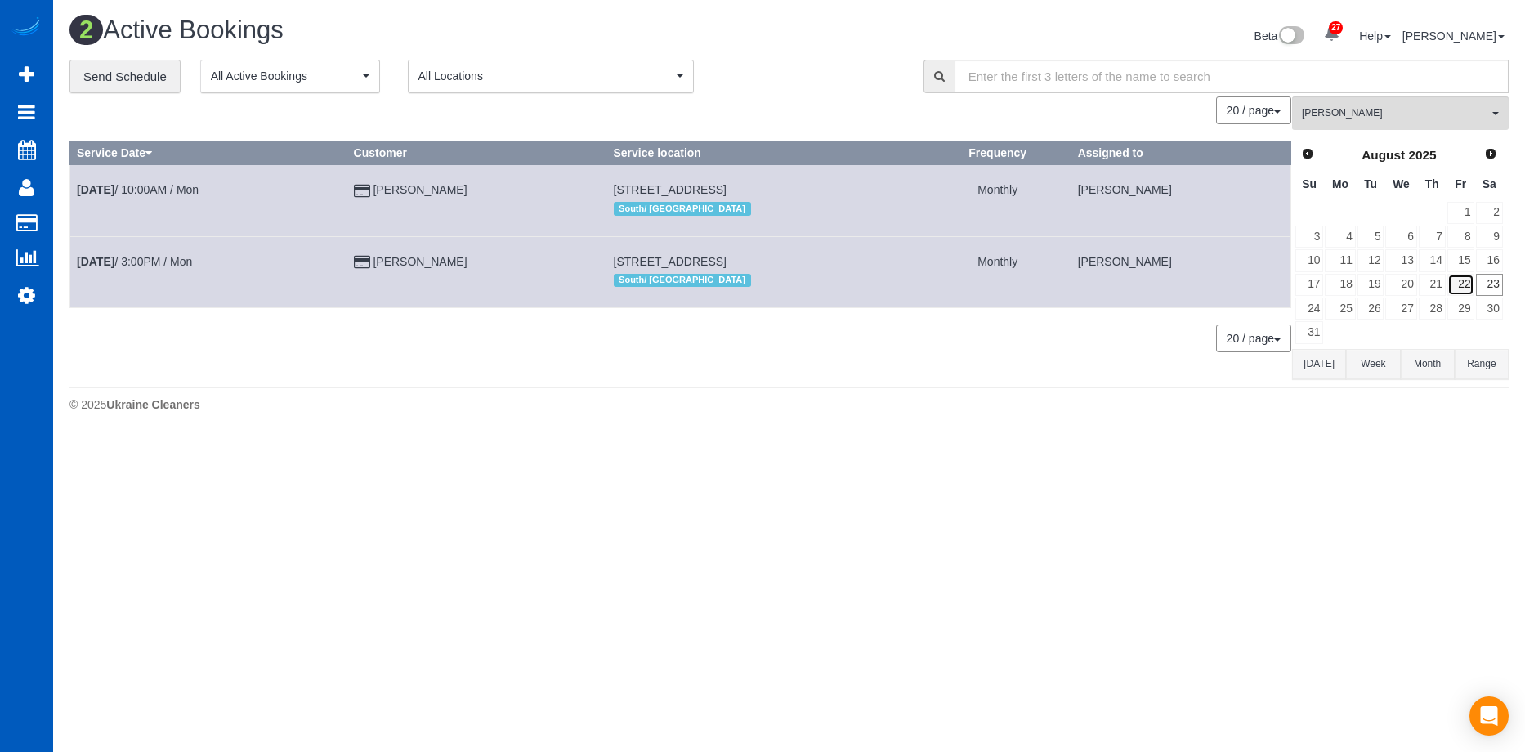
click at [1471, 287] on link "22" at bounding box center [1460, 285] width 27 height 22
click at [1435, 119] on span "[PERSON_NAME]" at bounding box center [1395, 113] width 186 height 14
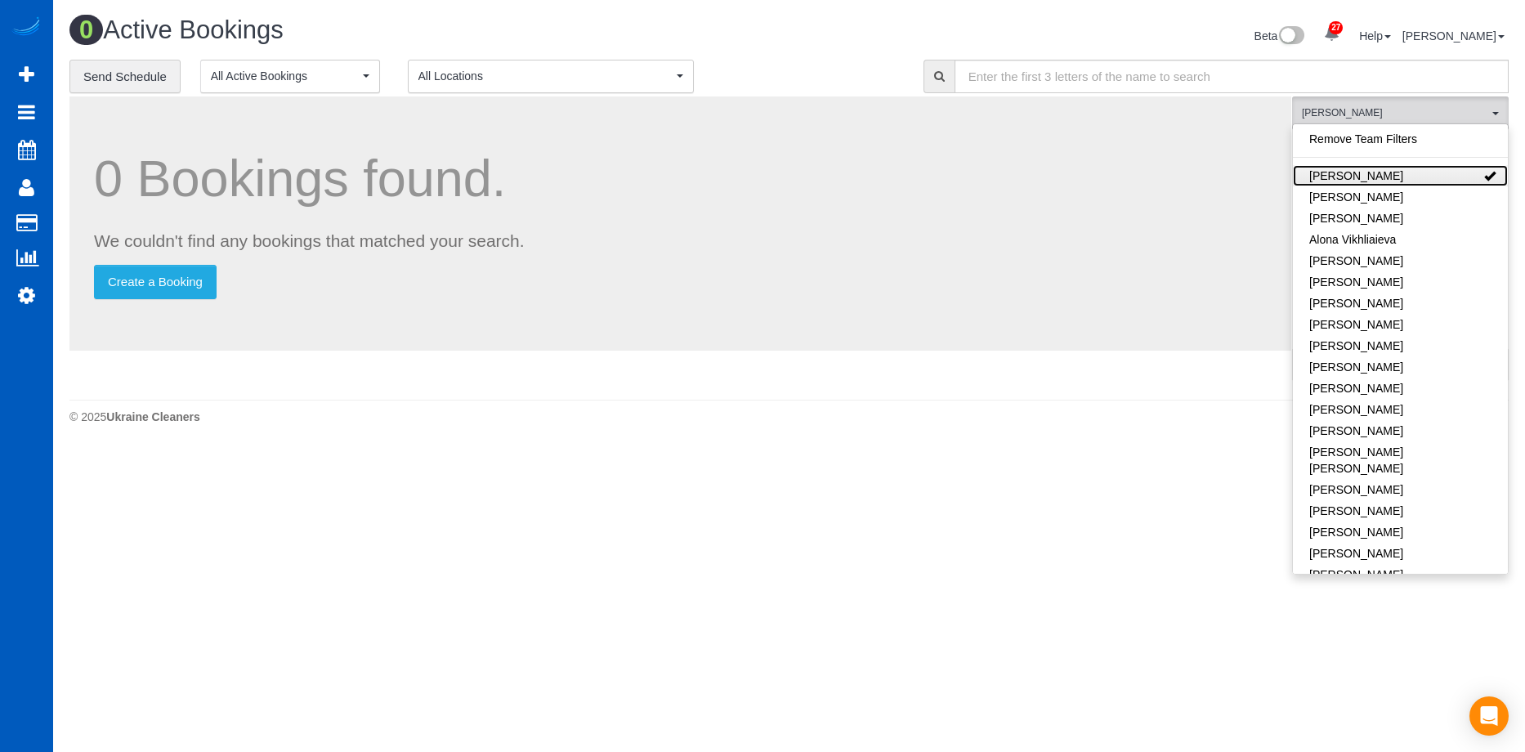
click at [1429, 174] on link "[PERSON_NAME]" at bounding box center [1400, 175] width 215 height 21
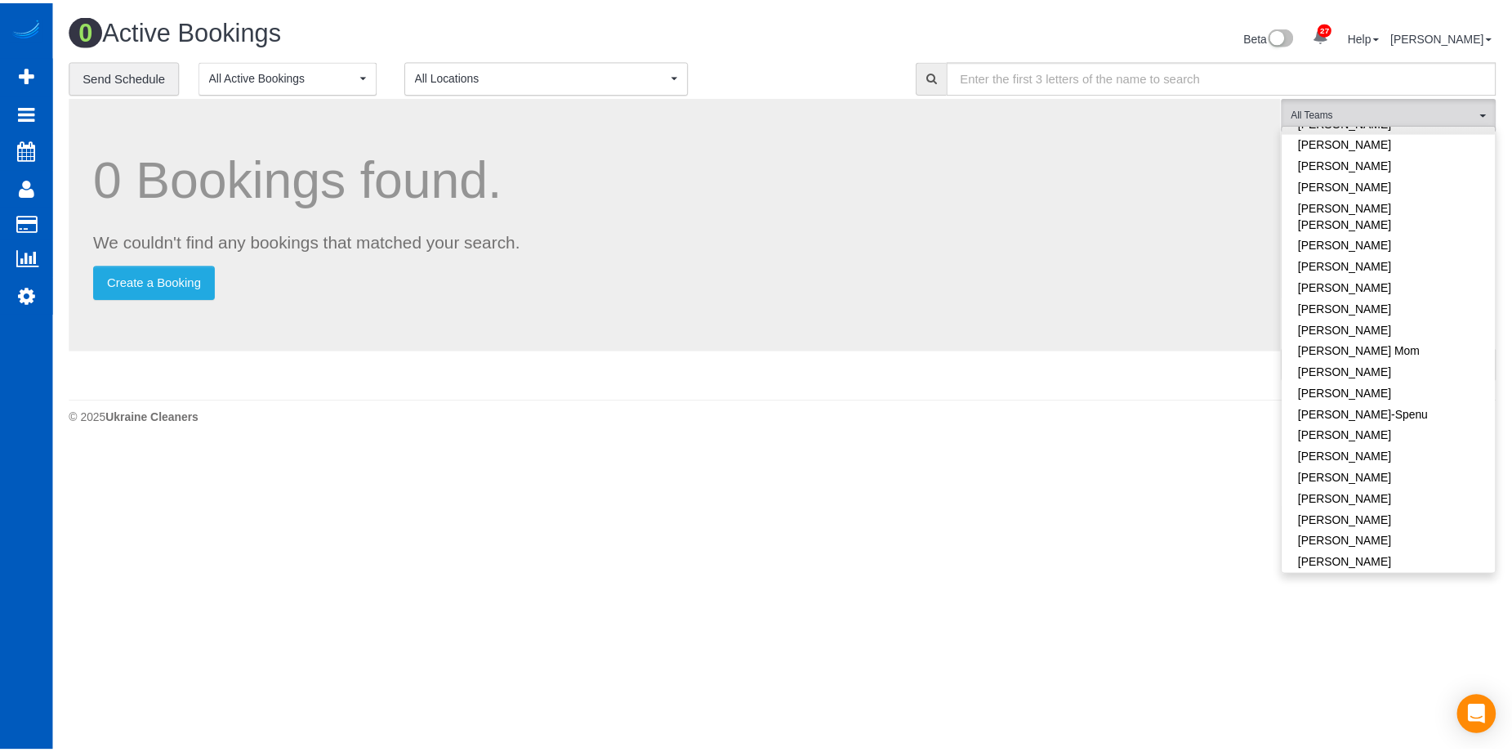
scroll to position [409, 0]
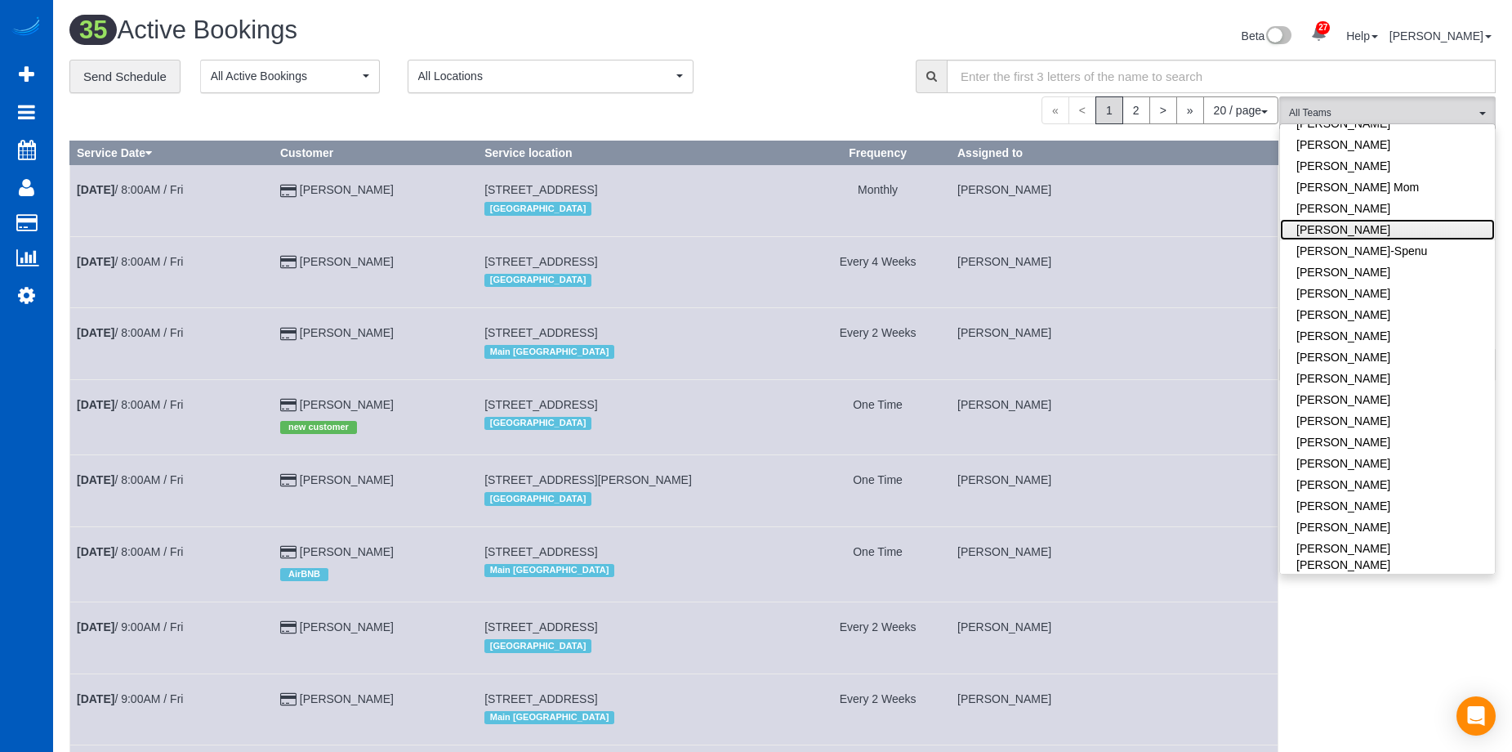
click at [1432, 219] on link "[PERSON_NAME]" at bounding box center [1387, 229] width 215 height 21
click at [809, 84] on div "**********" at bounding box center [480, 77] width 822 height 34
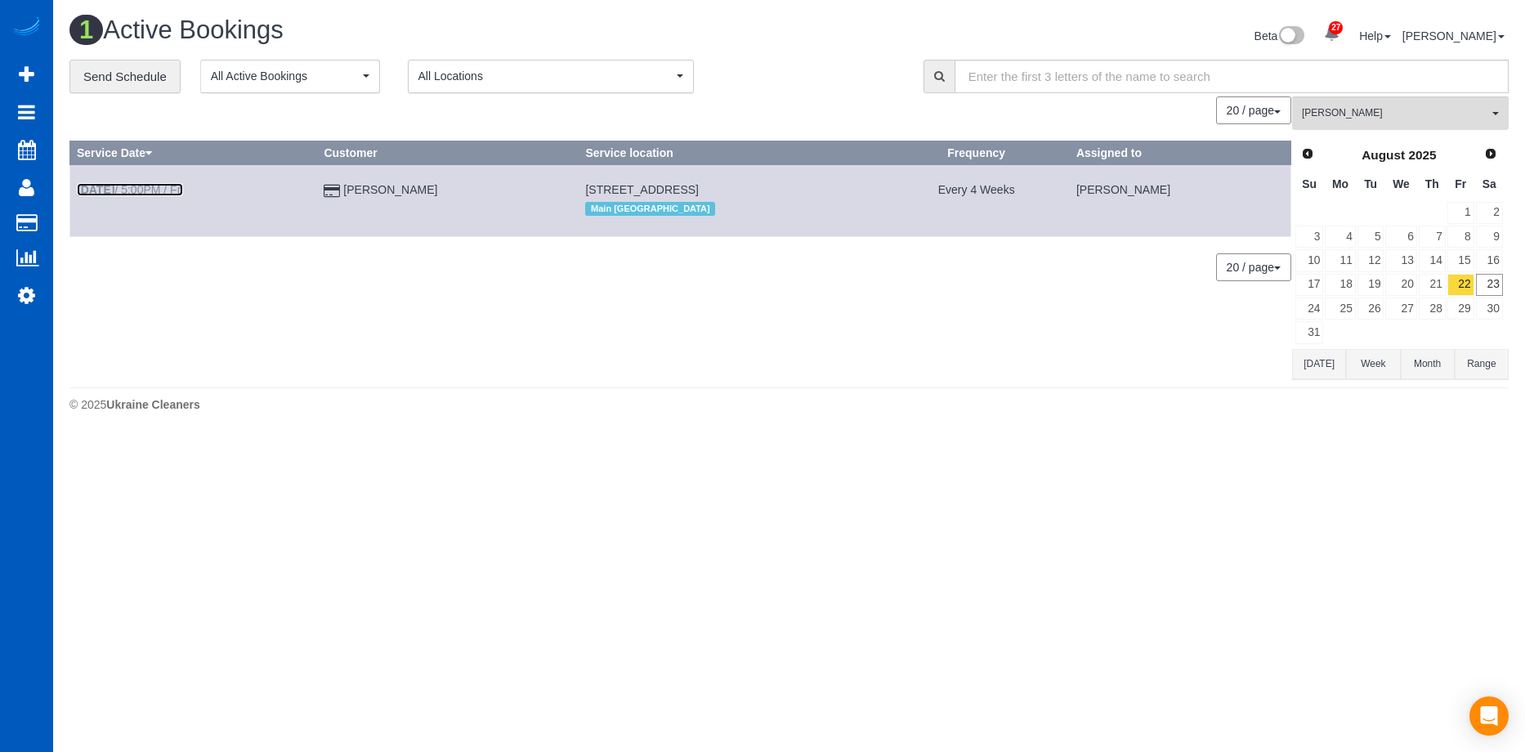
click at [113, 188] on b "[DATE]" at bounding box center [96, 189] width 38 height 13
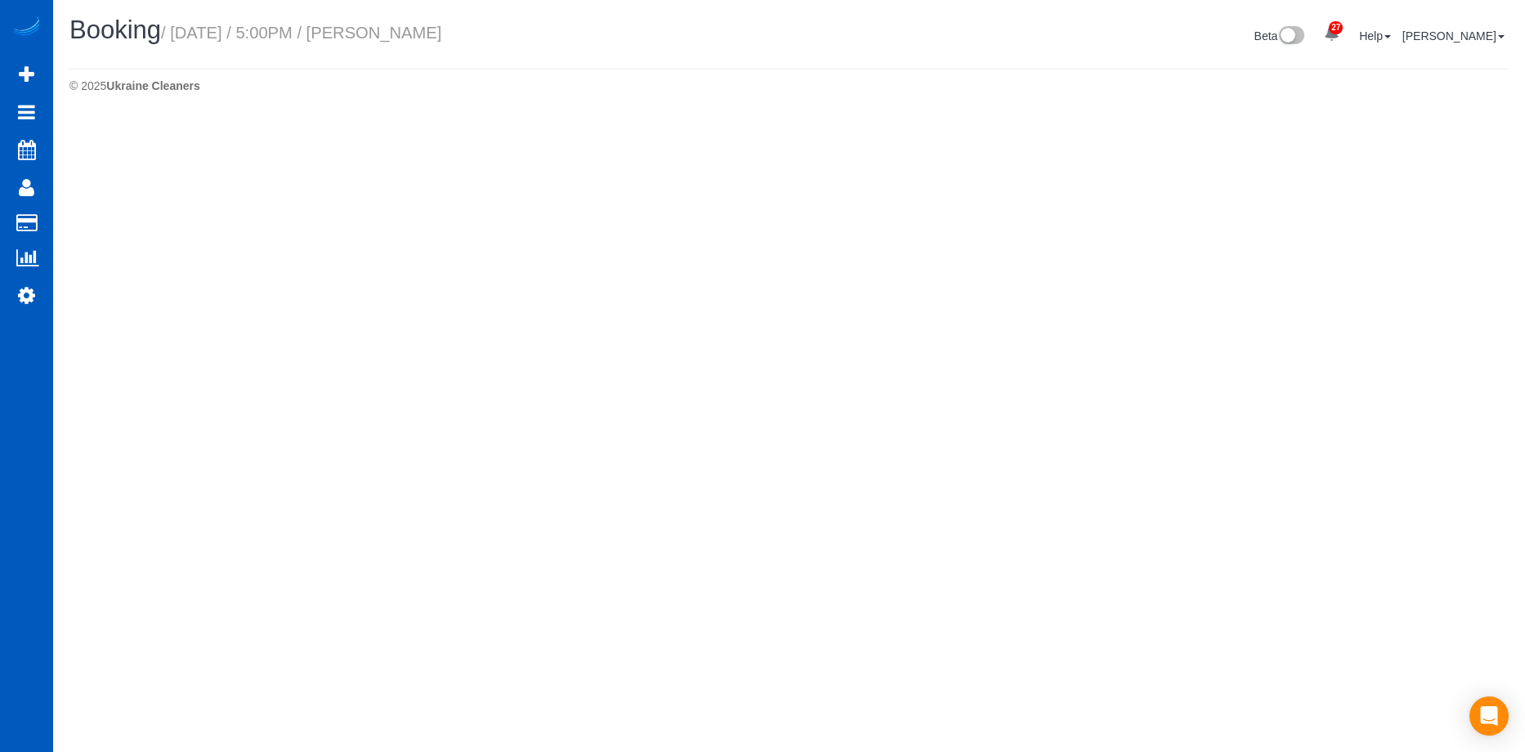
select select "WA"
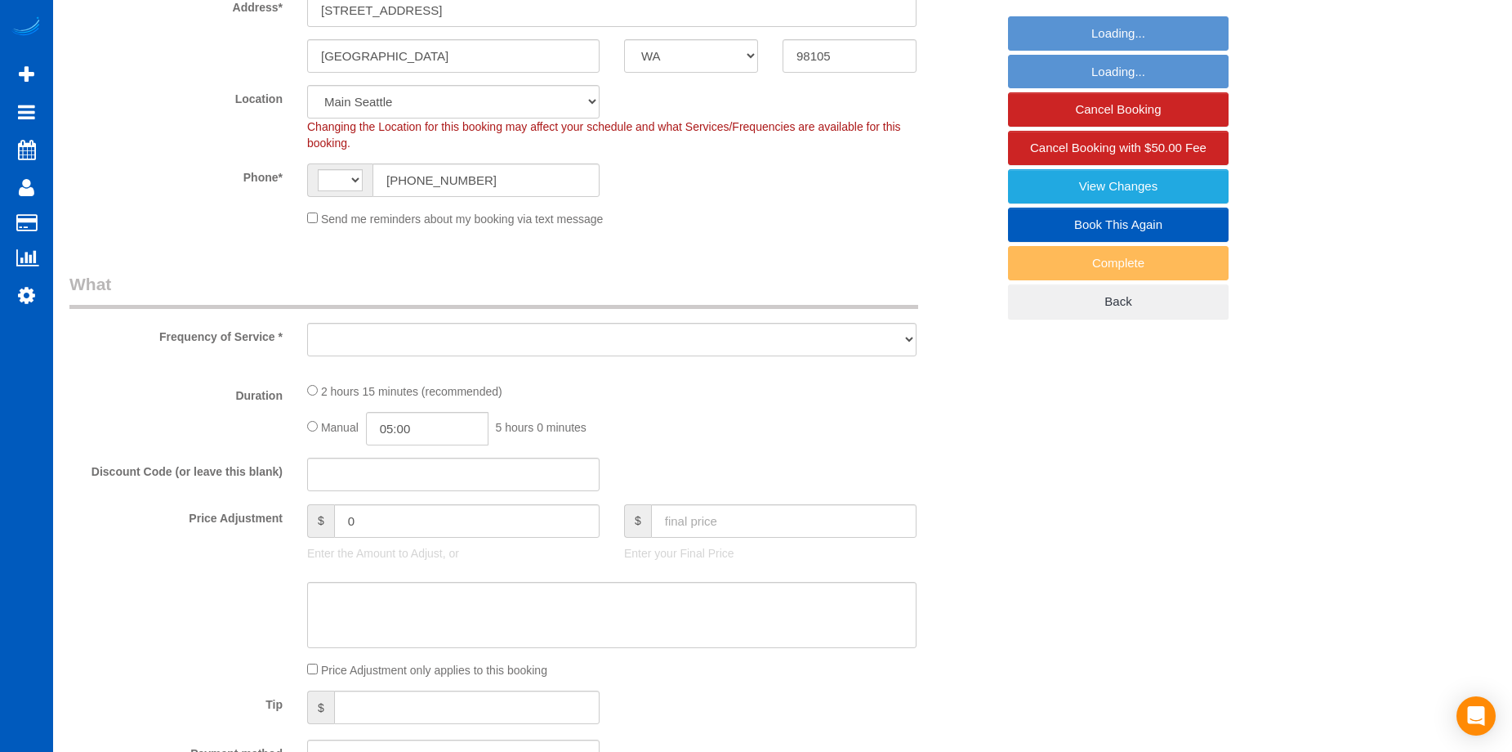
select select "string:[GEOGRAPHIC_DATA]"
select select "string:fspay-0f21acd6-8b30-4342-86e9-372480d33731"
select select "number:8"
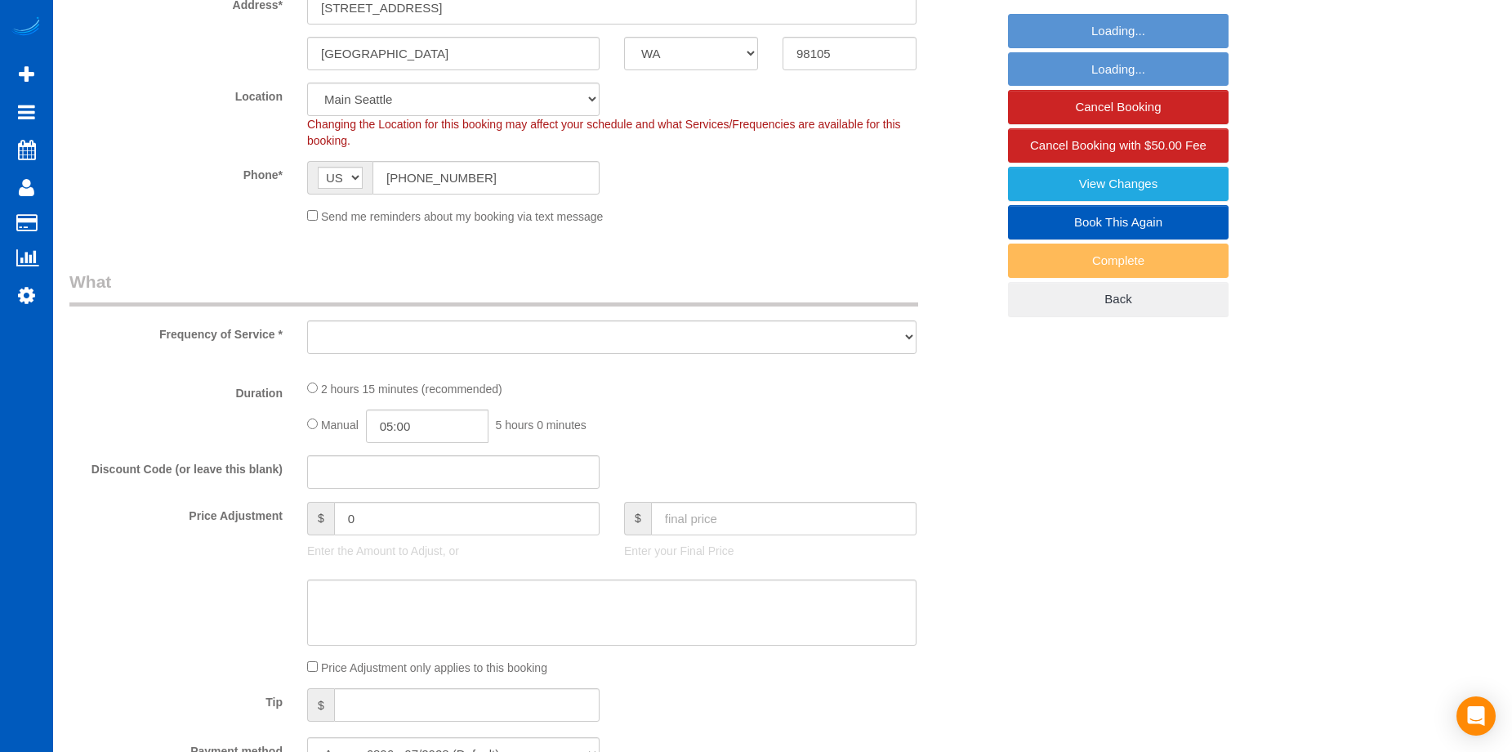
select select "object:4427"
select select "199"
select select "1501"
select select "3"
select select "2"
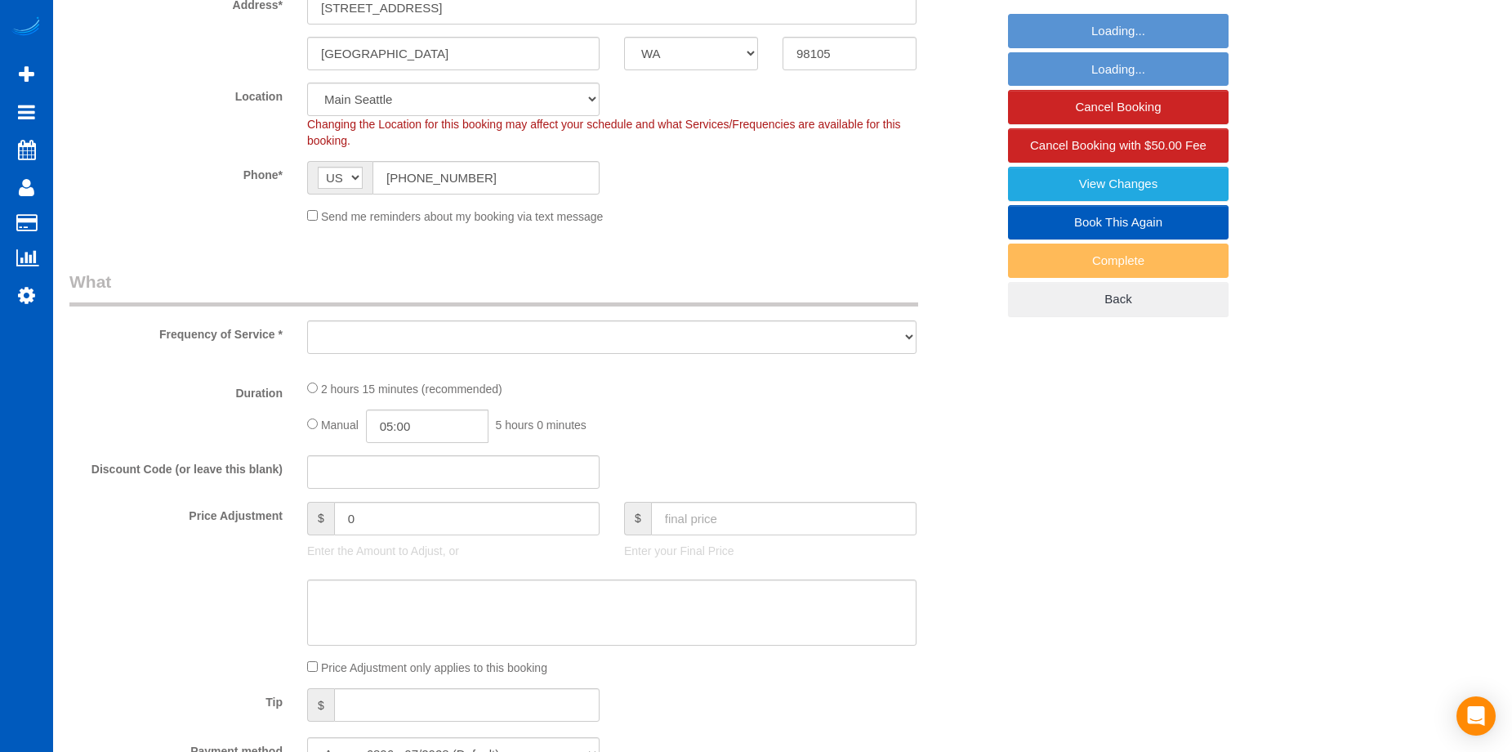
select select "spot1"
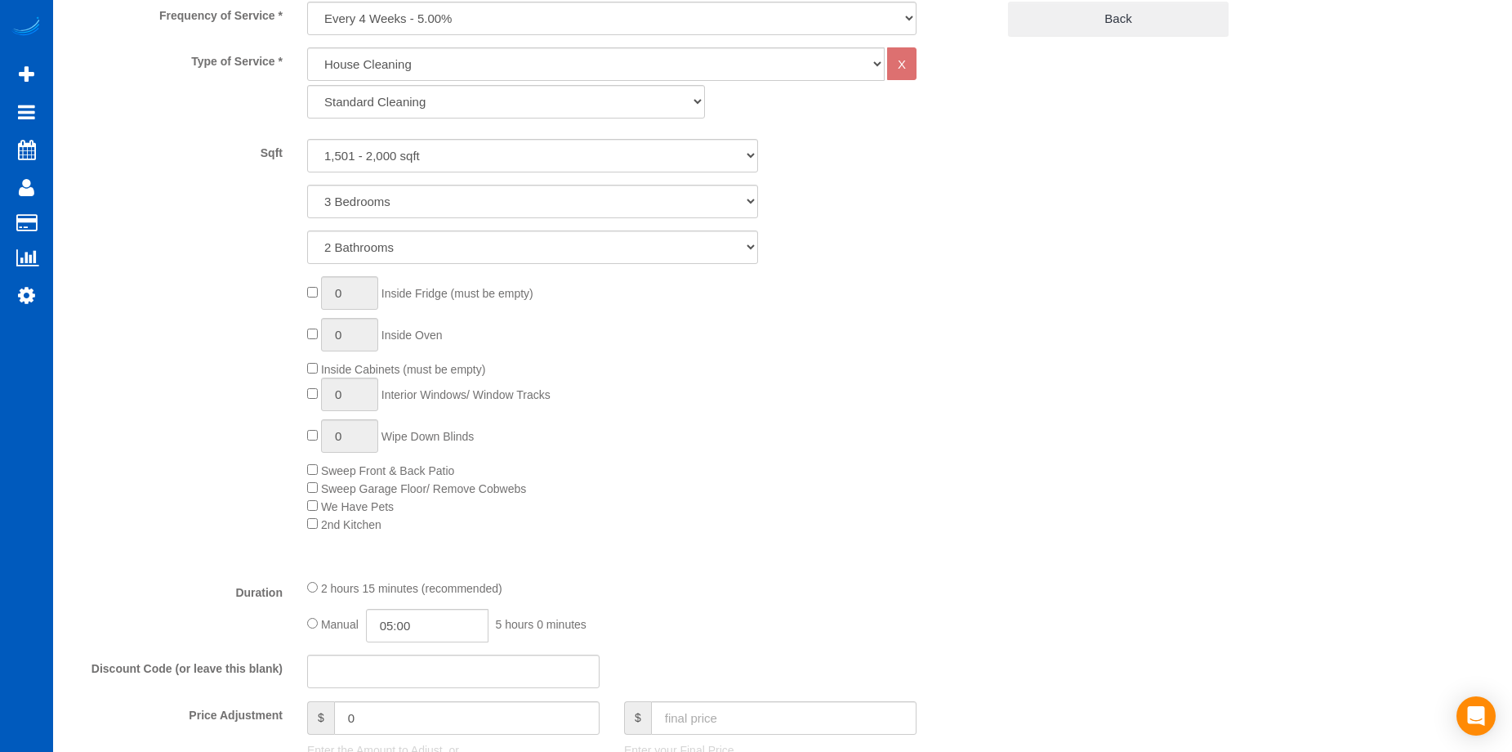
select select "object:4573"
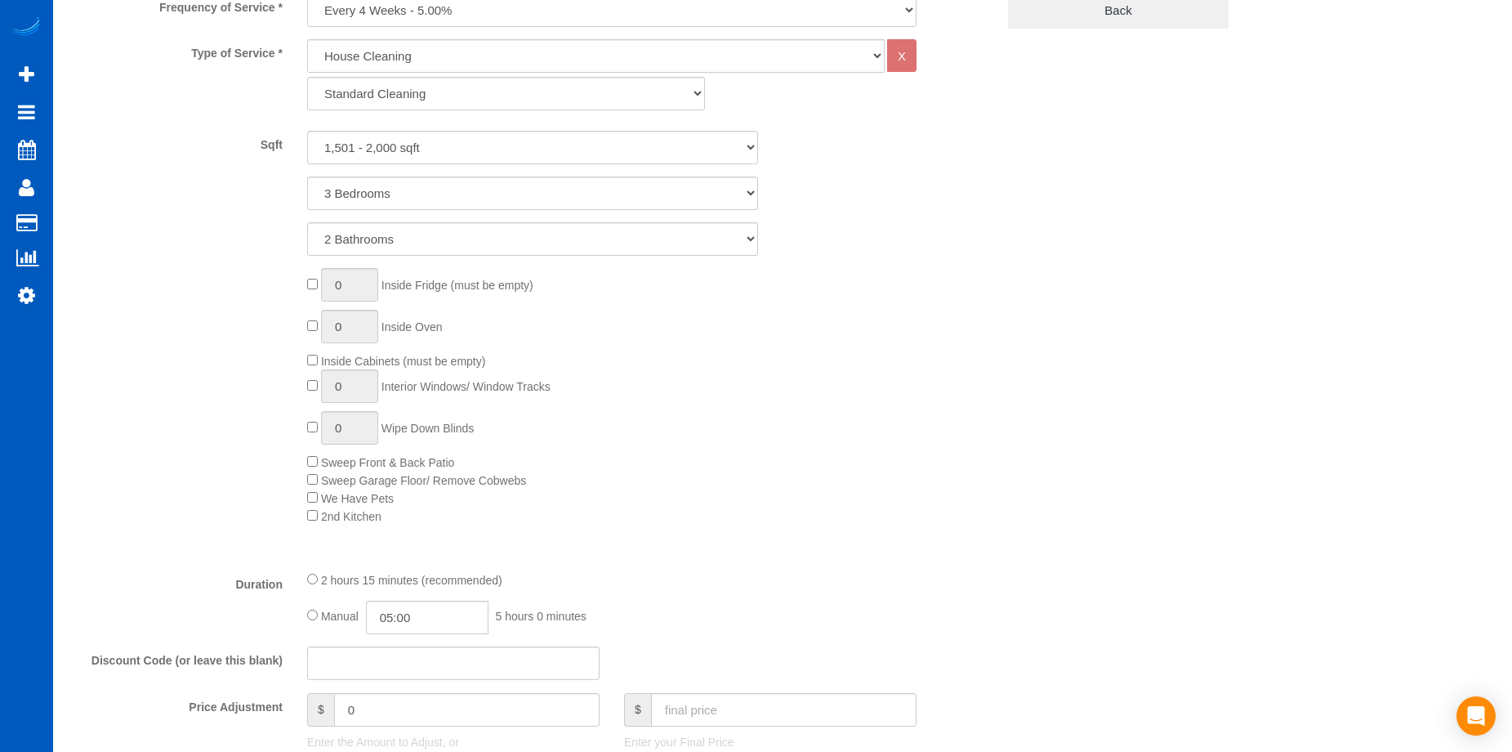
select select "1501"
select select "3"
select select "2"
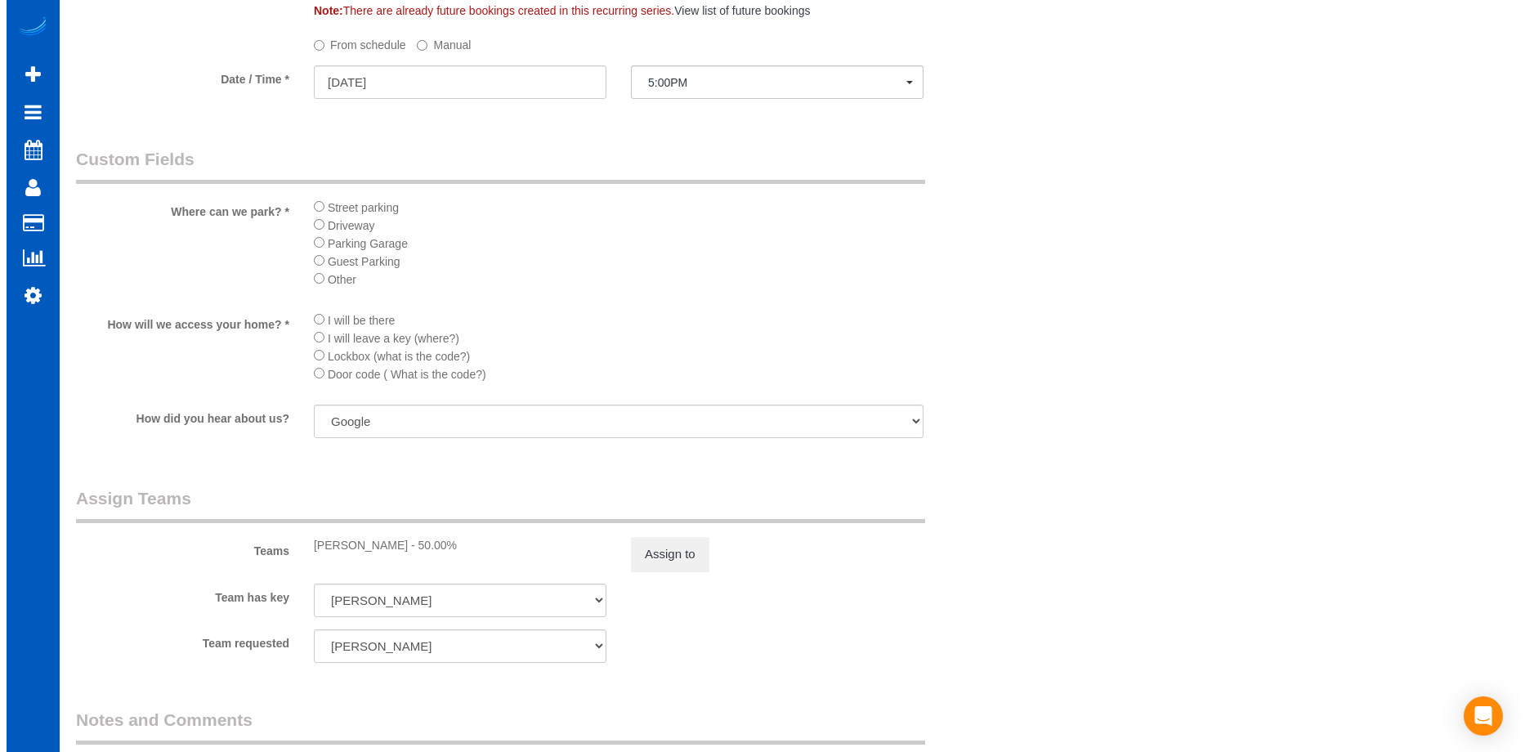
scroll to position [1797, 0]
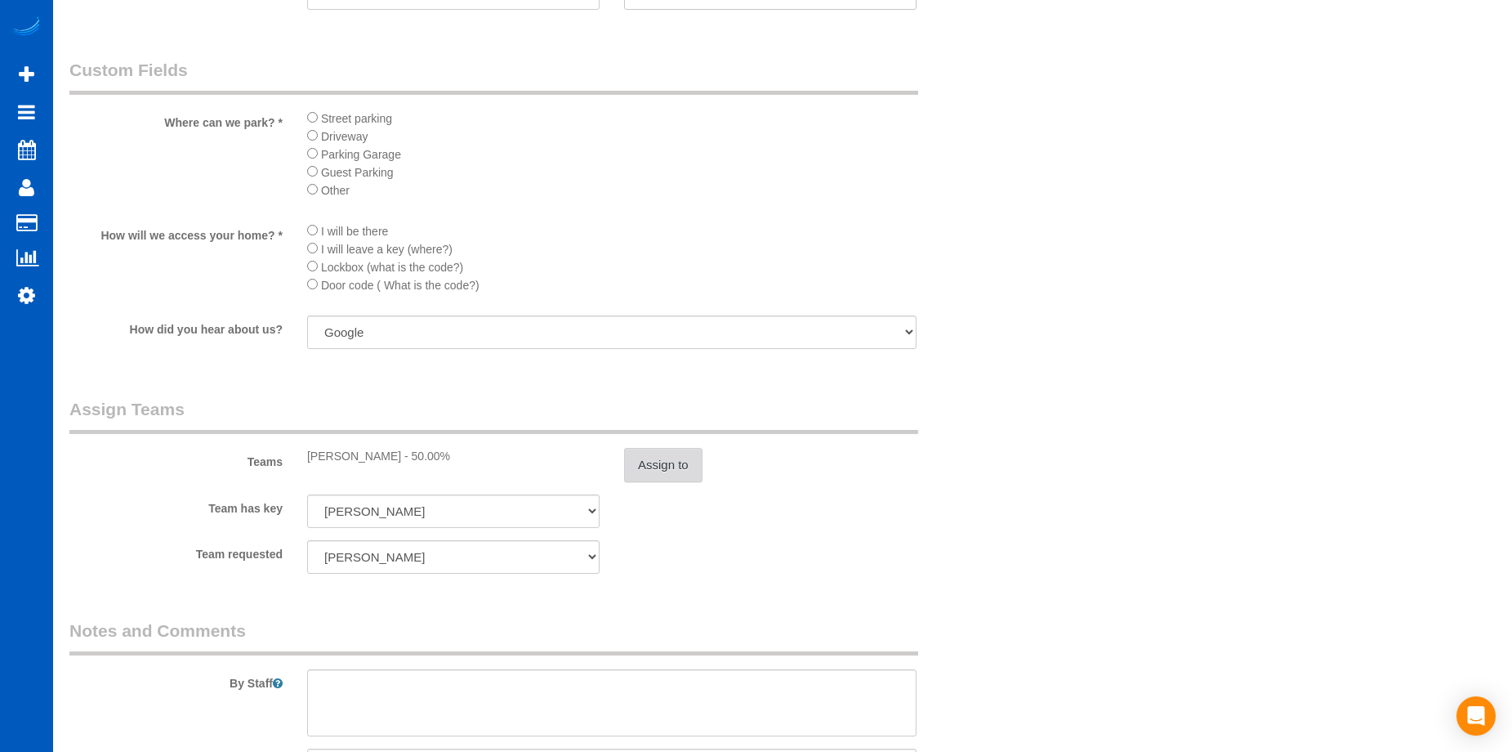
click at [661, 456] on button "Assign to" at bounding box center [663, 465] width 78 height 34
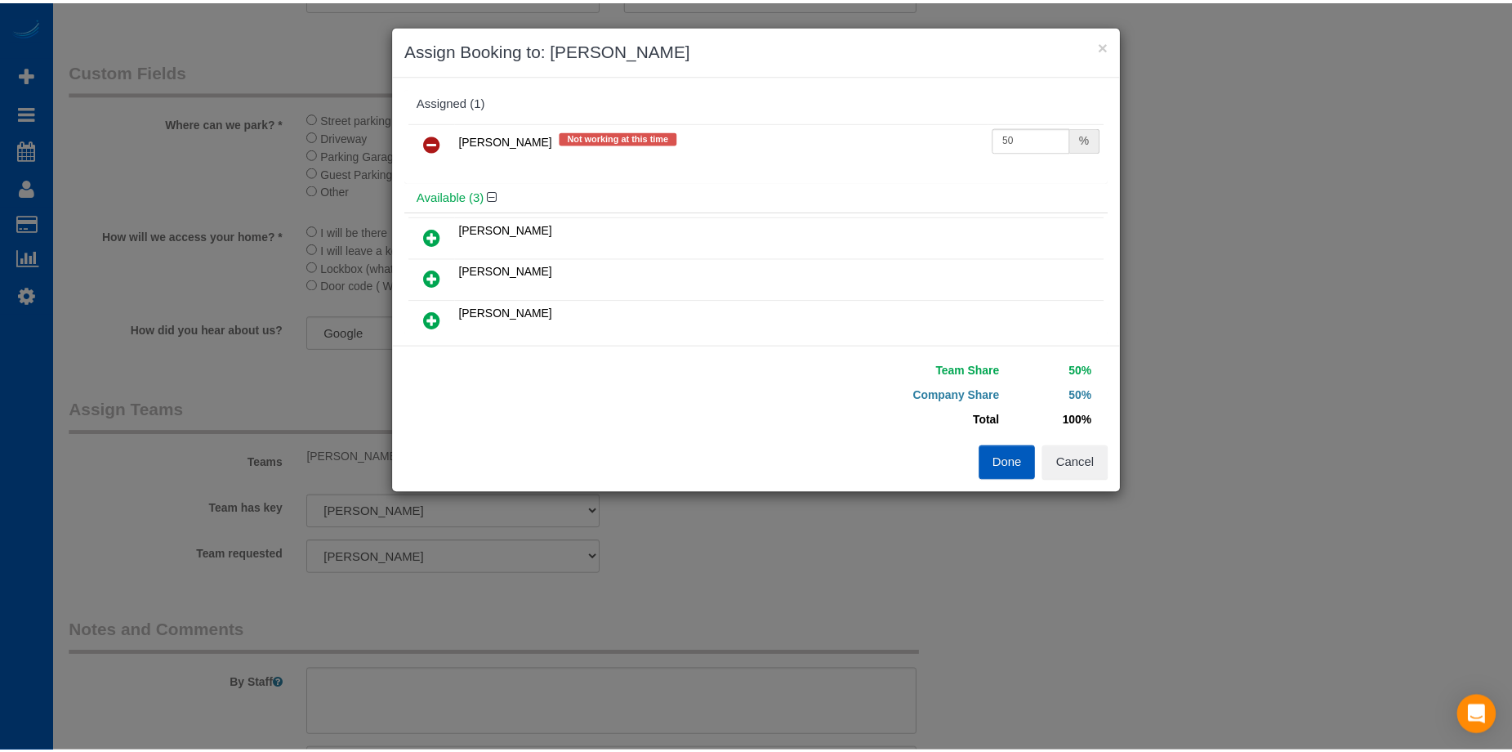
scroll to position [0, 0]
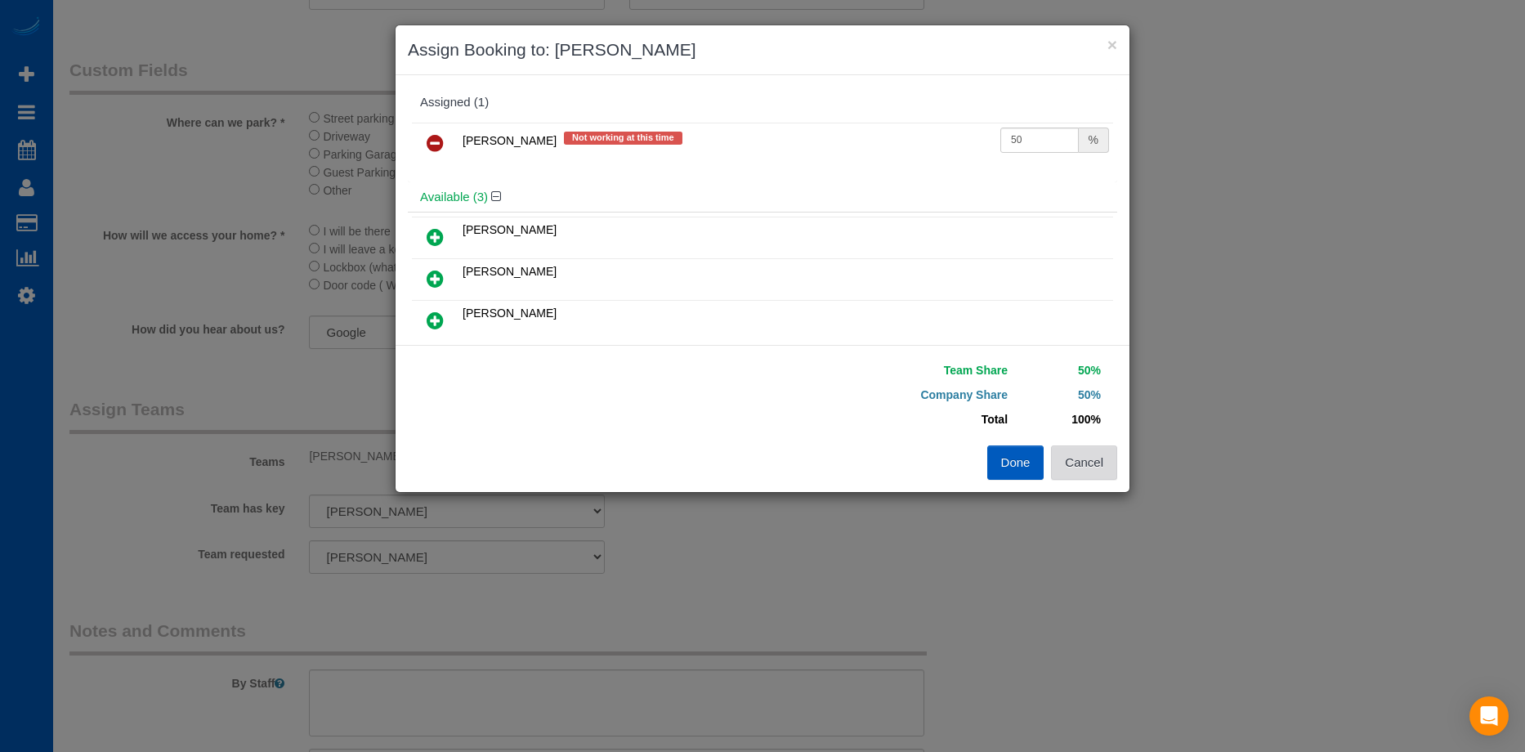
click at [1107, 462] on button "Cancel" at bounding box center [1084, 462] width 66 height 34
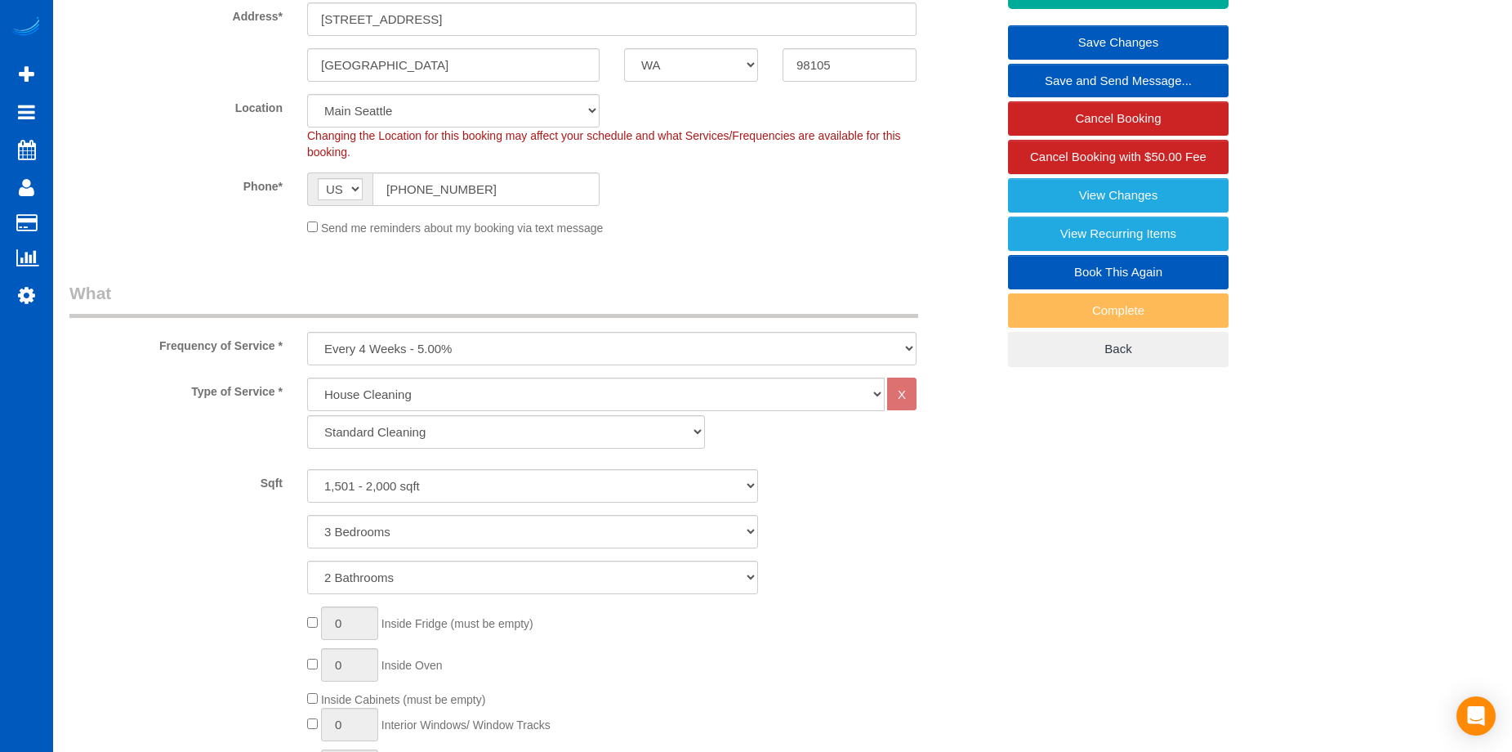
scroll to position [163, 0]
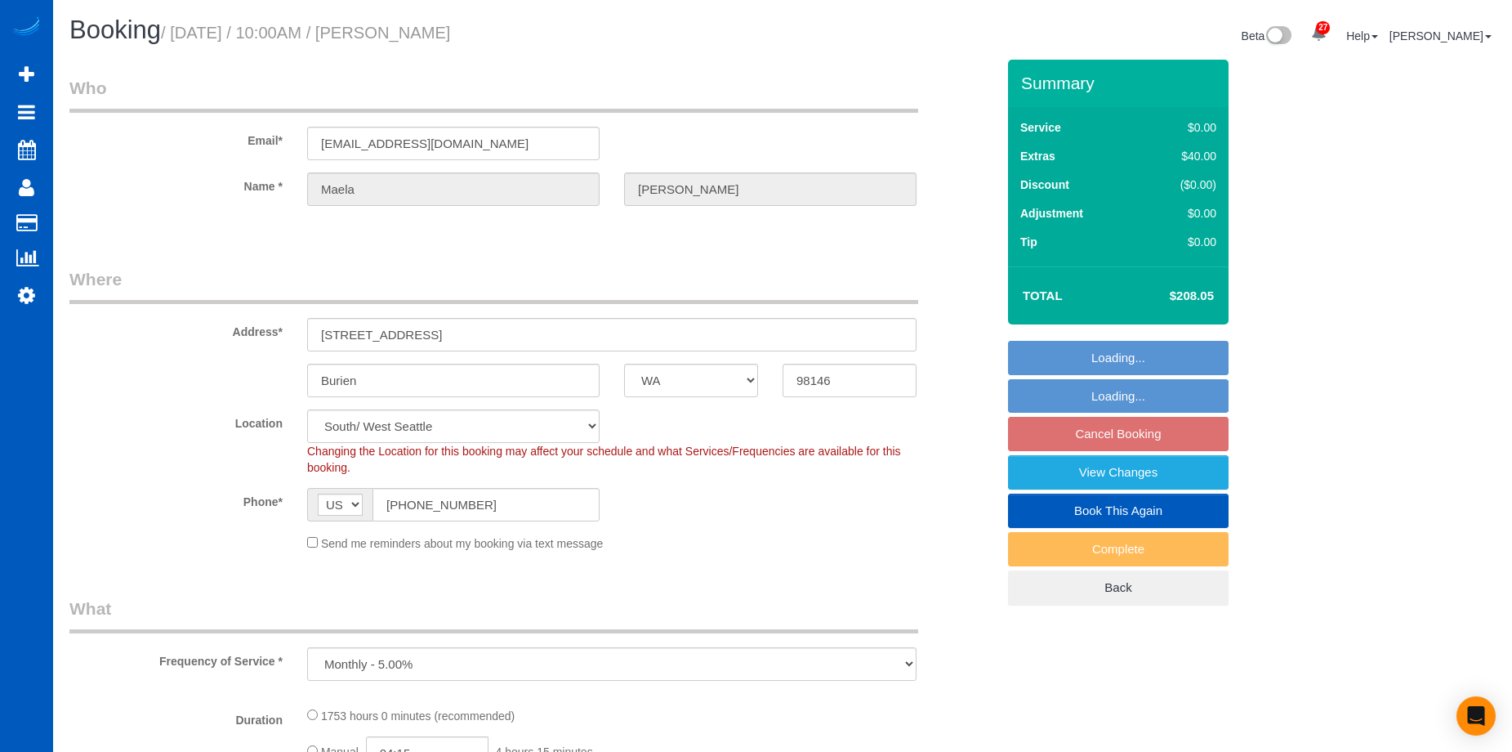
select select "WA"
select select "object:915"
select select "1001"
select select "2"
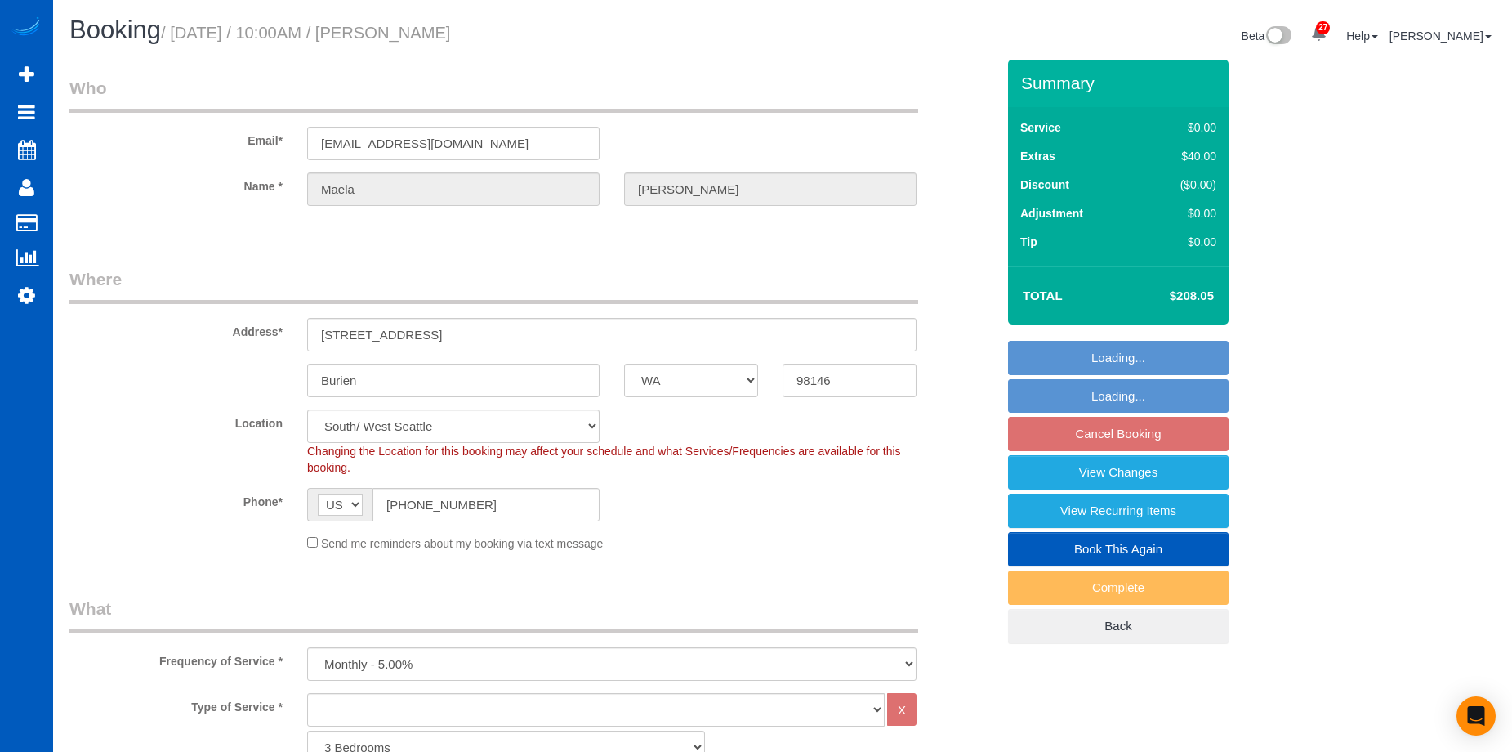
select select "1001"
select select "2"
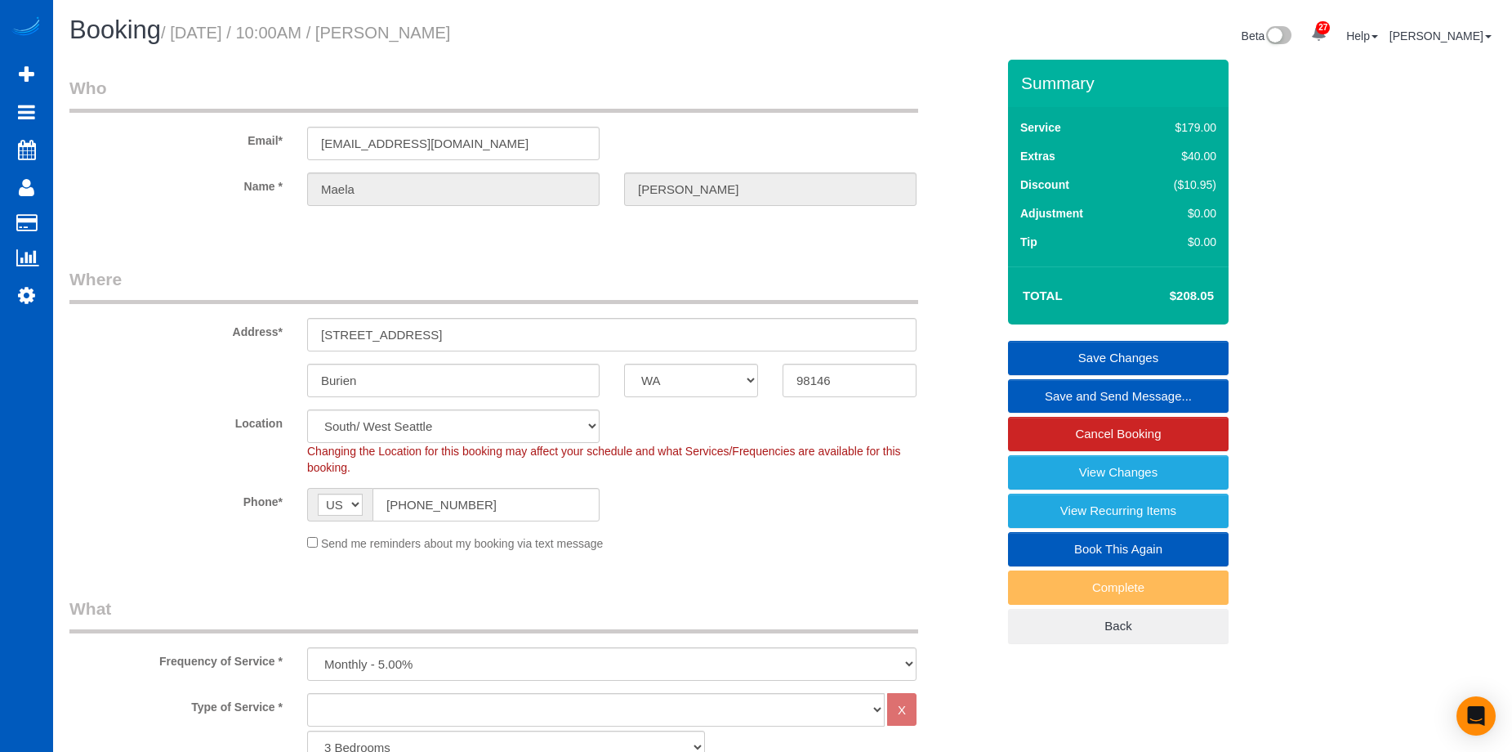
click at [1058, 388] on link "Save and Send Message..." at bounding box center [1118, 396] width 221 height 34
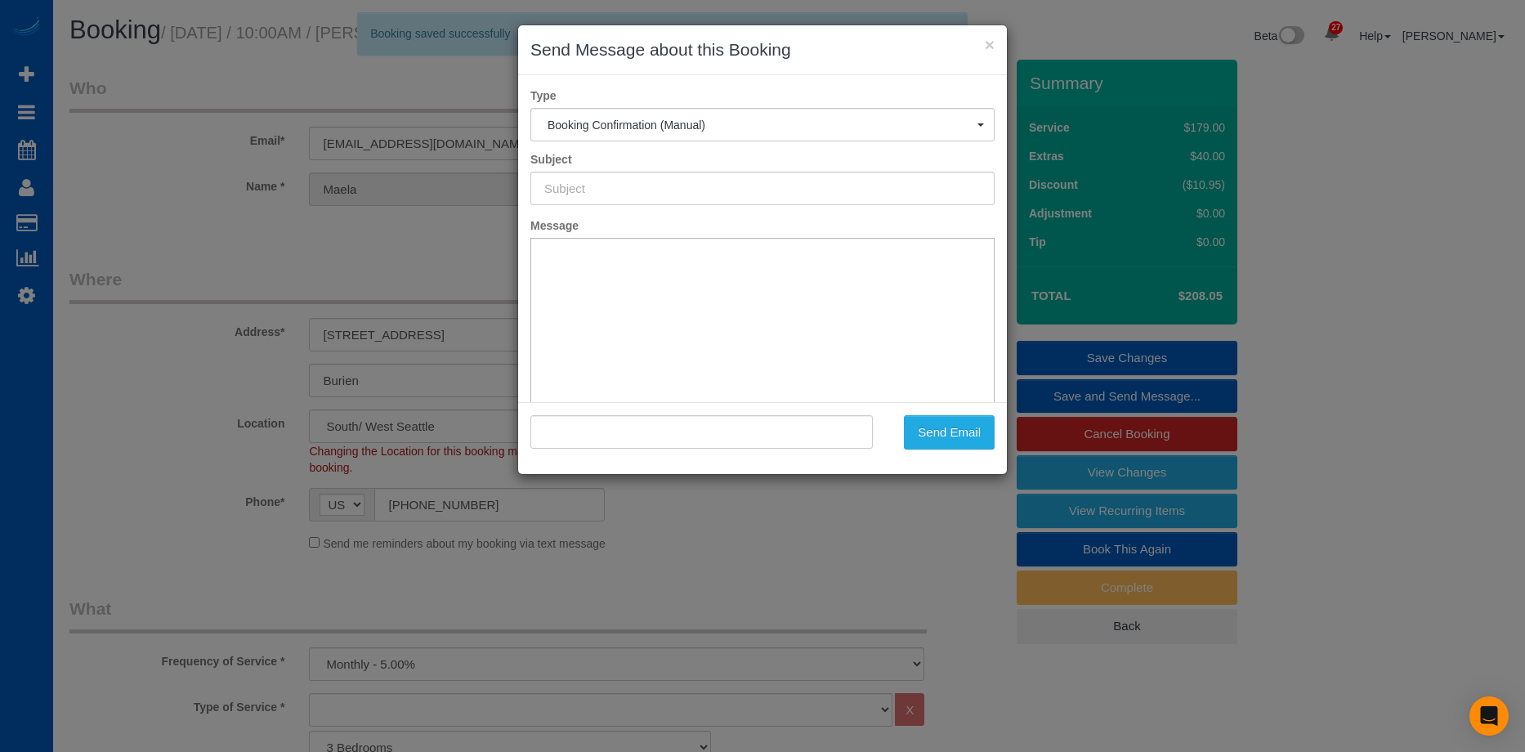
type input "Cleaning Service Confirmed!"
type input ""Maela Moore" <maelajeanmoore@gmail.com>"
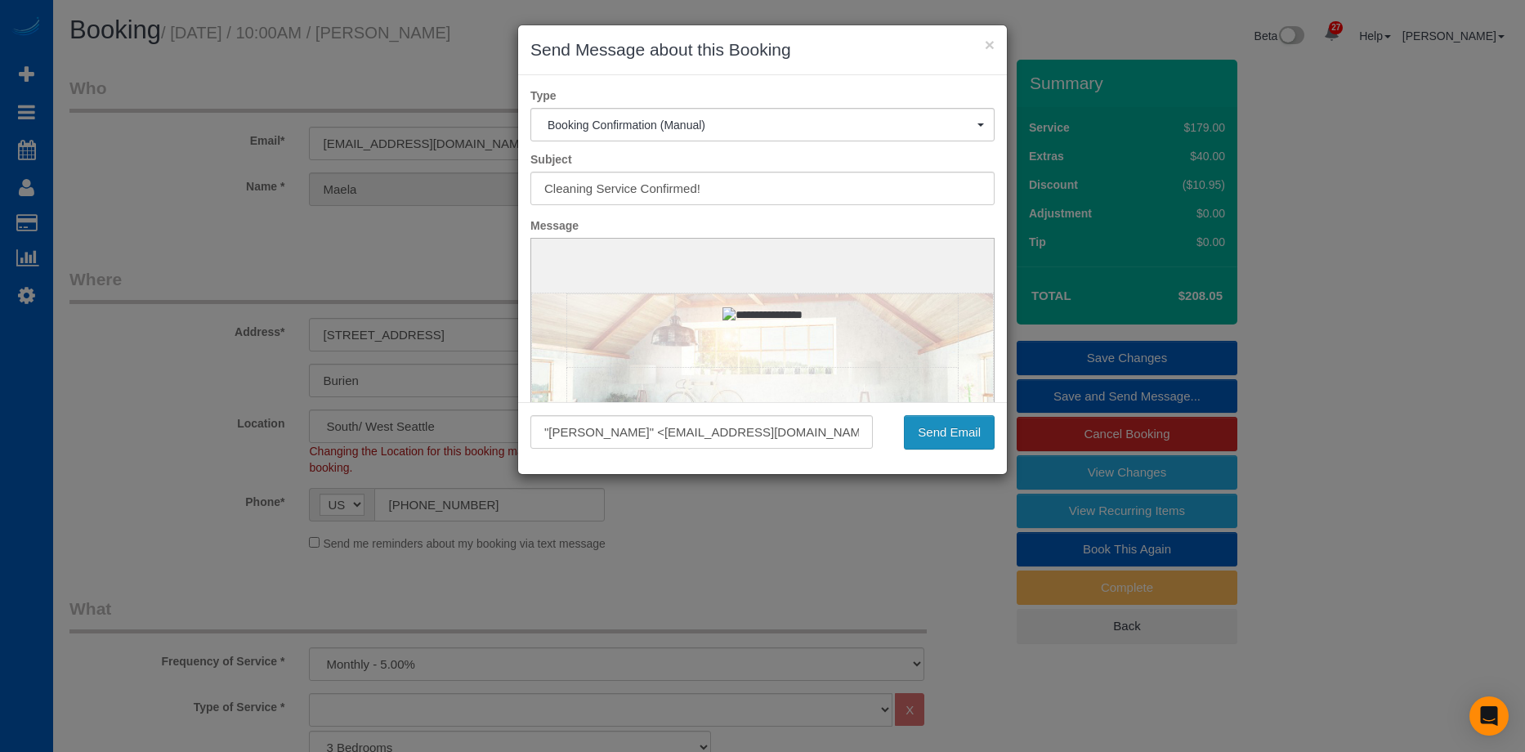
click at [944, 431] on button "Send Email" at bounding box center [949, 432] width 91 height 34
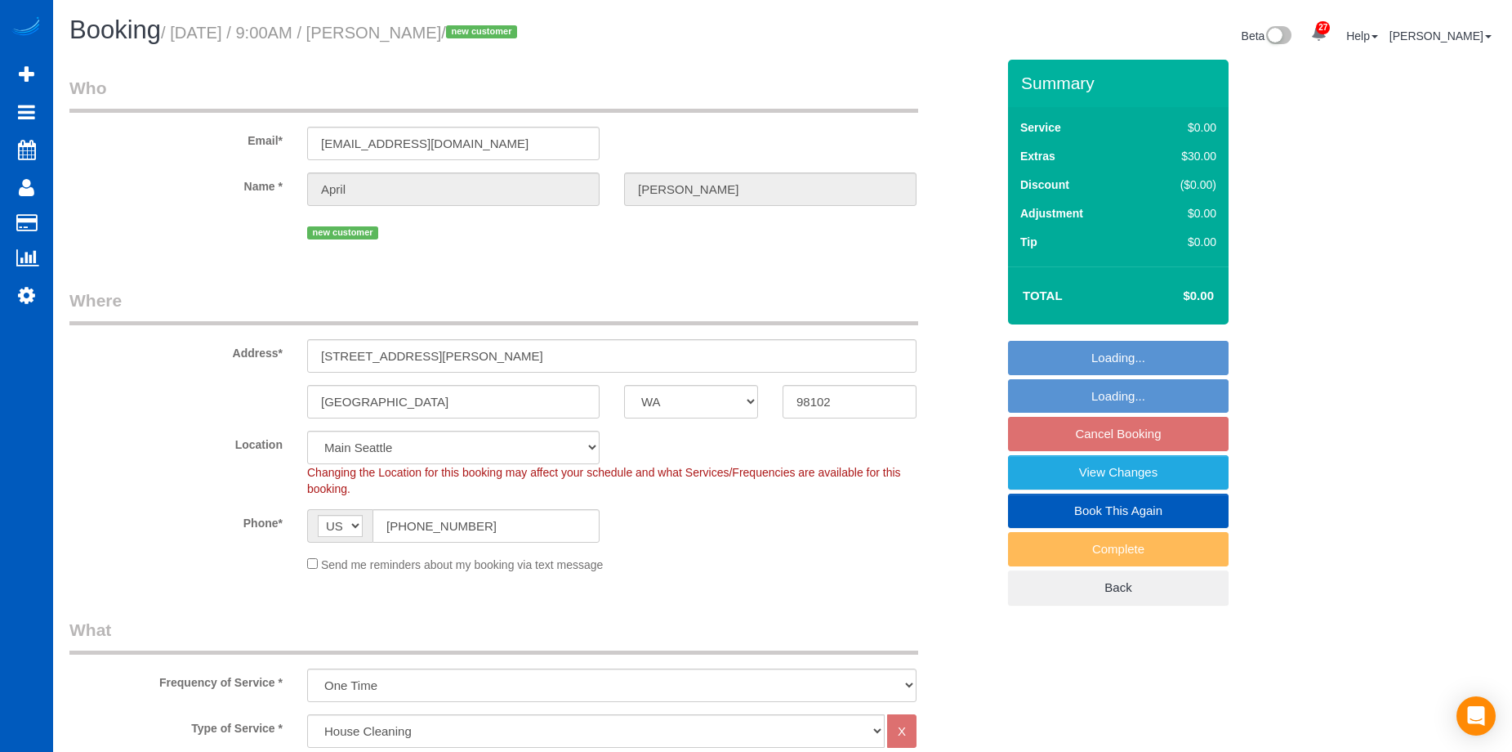
select select "WA"
select select "199"
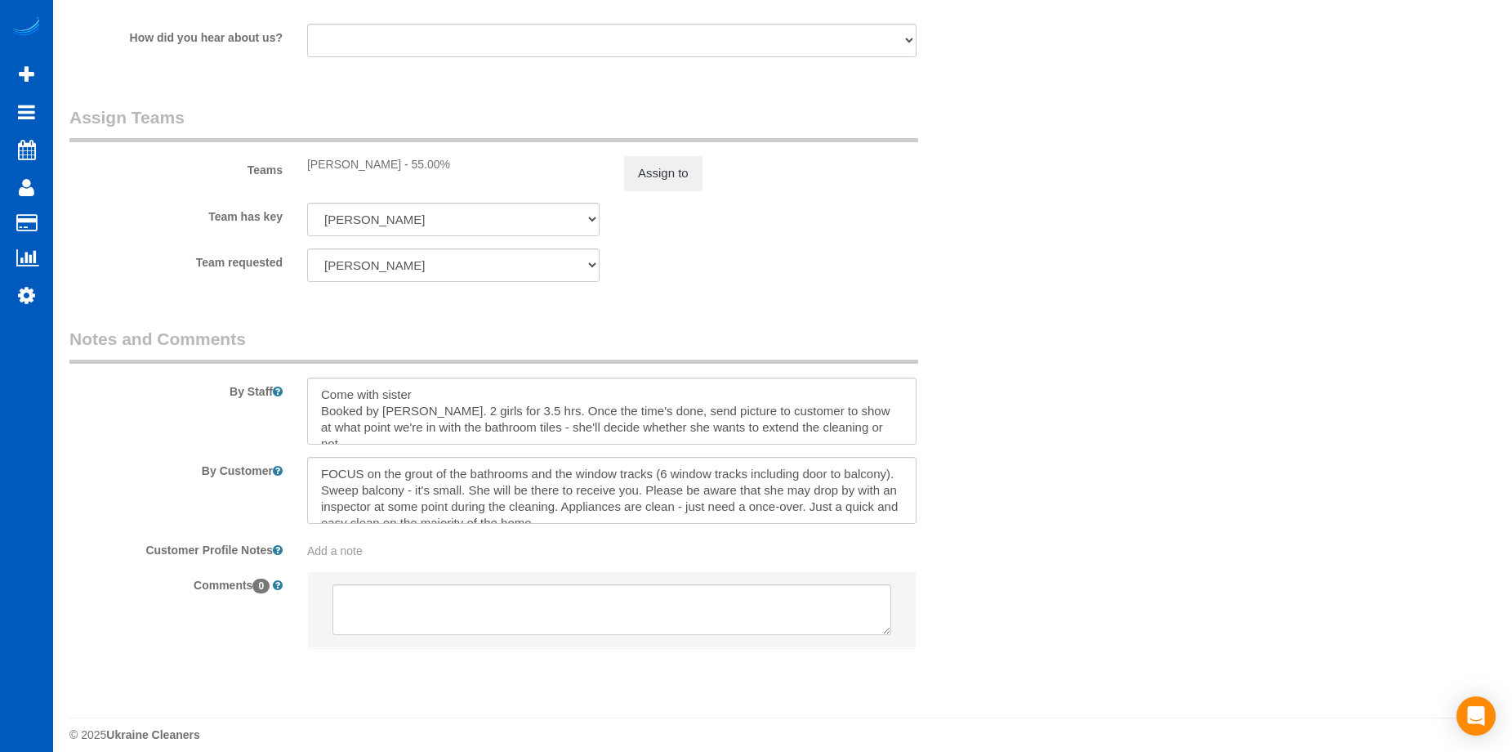
scroll to position [16, 0]
click at [752, 501] on textarea at bounding box center [612, 490] width 610 height 67
click at [377, 488] on textarea at bounding box center [612, 490] width 610 height 67
paste textarea "clean the stains on the moldings"
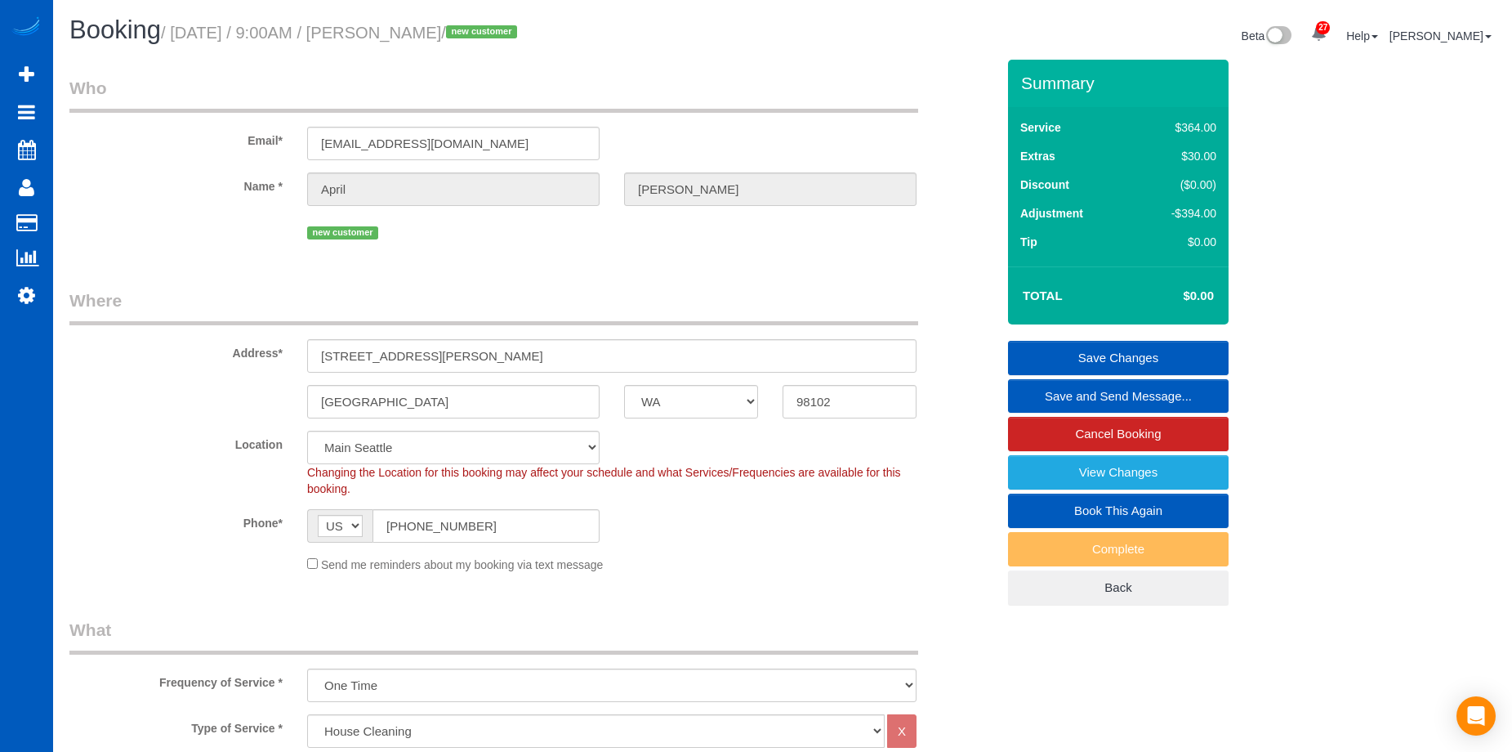
type textarea "FOCUS on the grout of the bathrooms and the window tracks (6 window tracks incl…"
click at [1078, 349] on link "Save Changes" at bounding box center [1118, 358] width 221 height 34
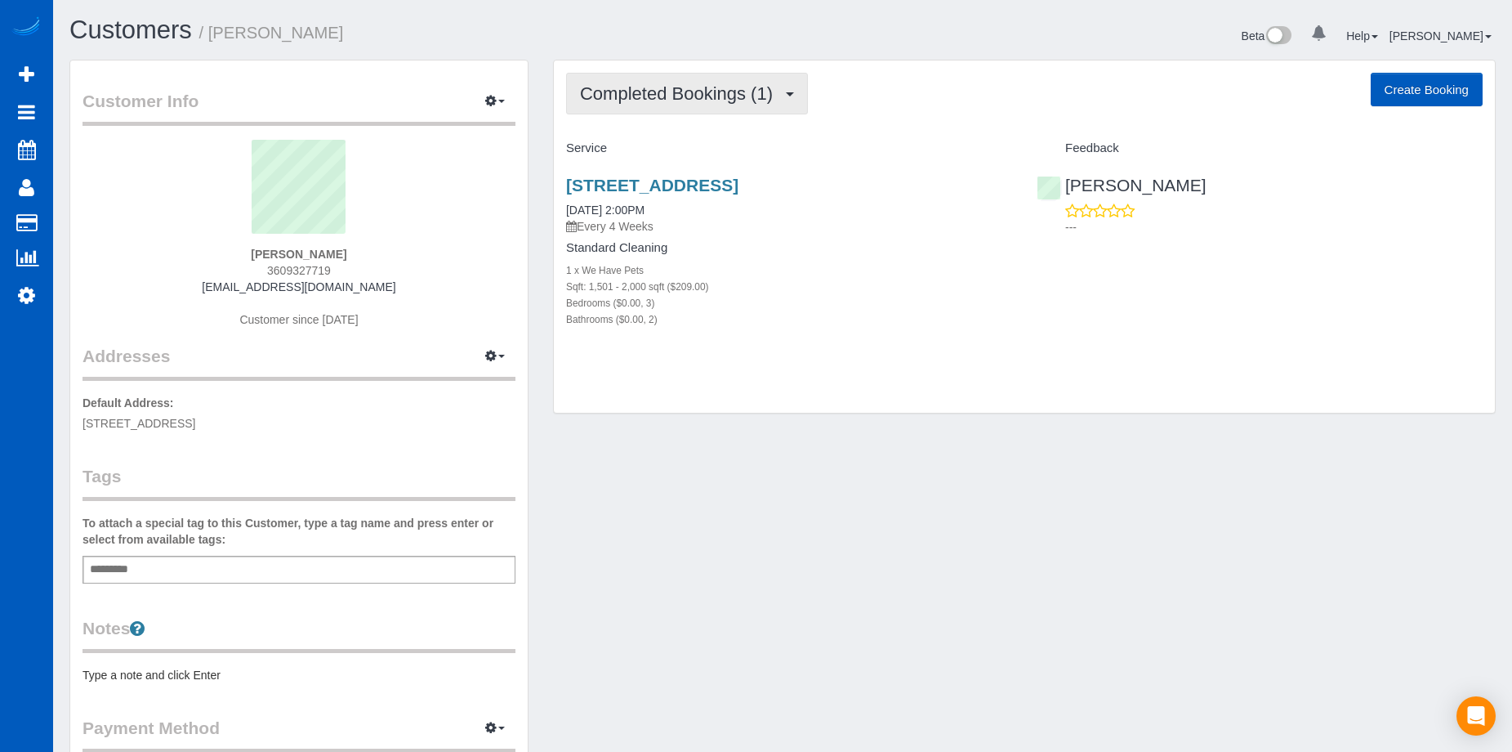
click at [715, 87] on span "Completed Bookings (1)" at bounding box center [680, 93] width 201 height 20
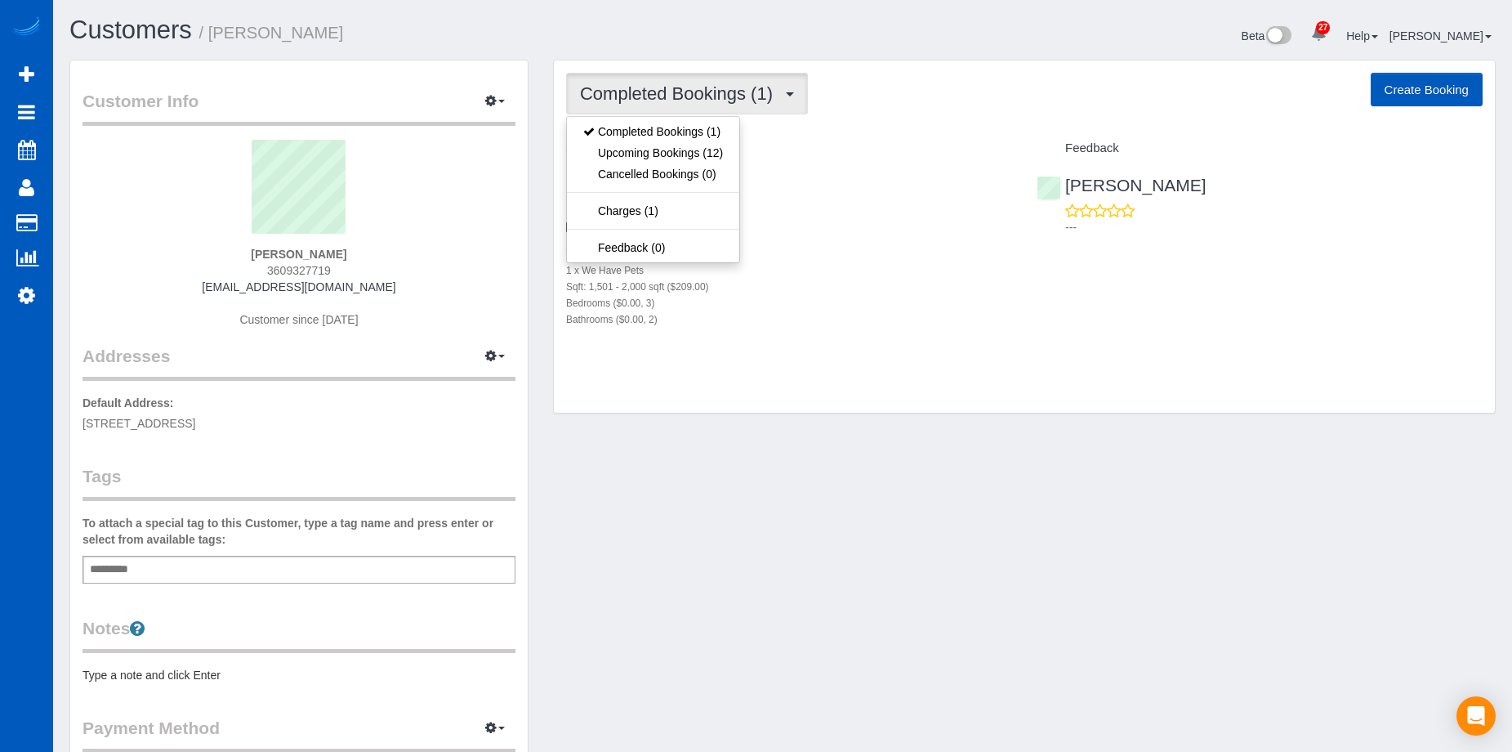
click at [708, 92] on span "Completed Bookings (1)" at bounding box center [680, 93] width 201 height 20
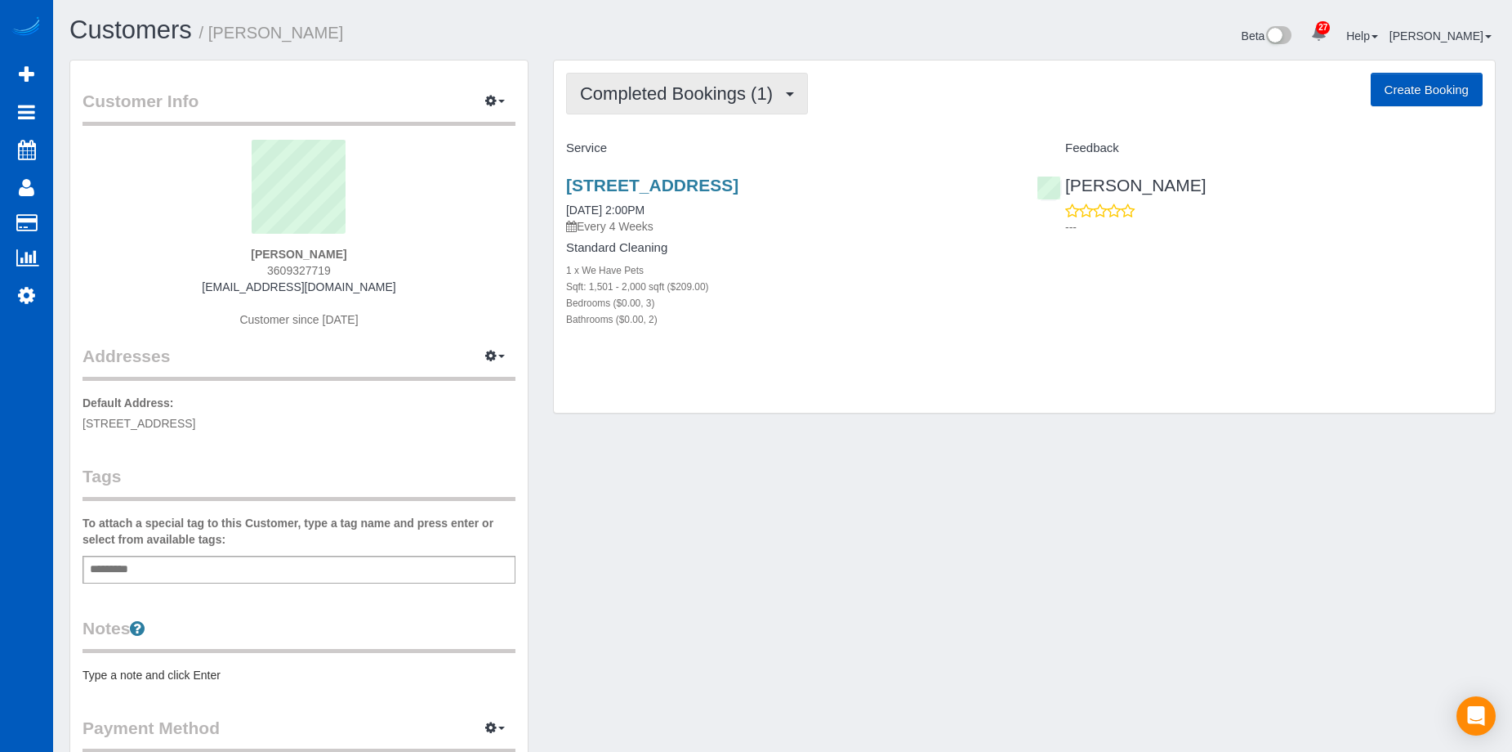
click at [708, 92] on span "Completed Bookings (1)" at bounding box center [680, 93] width 201 height 20
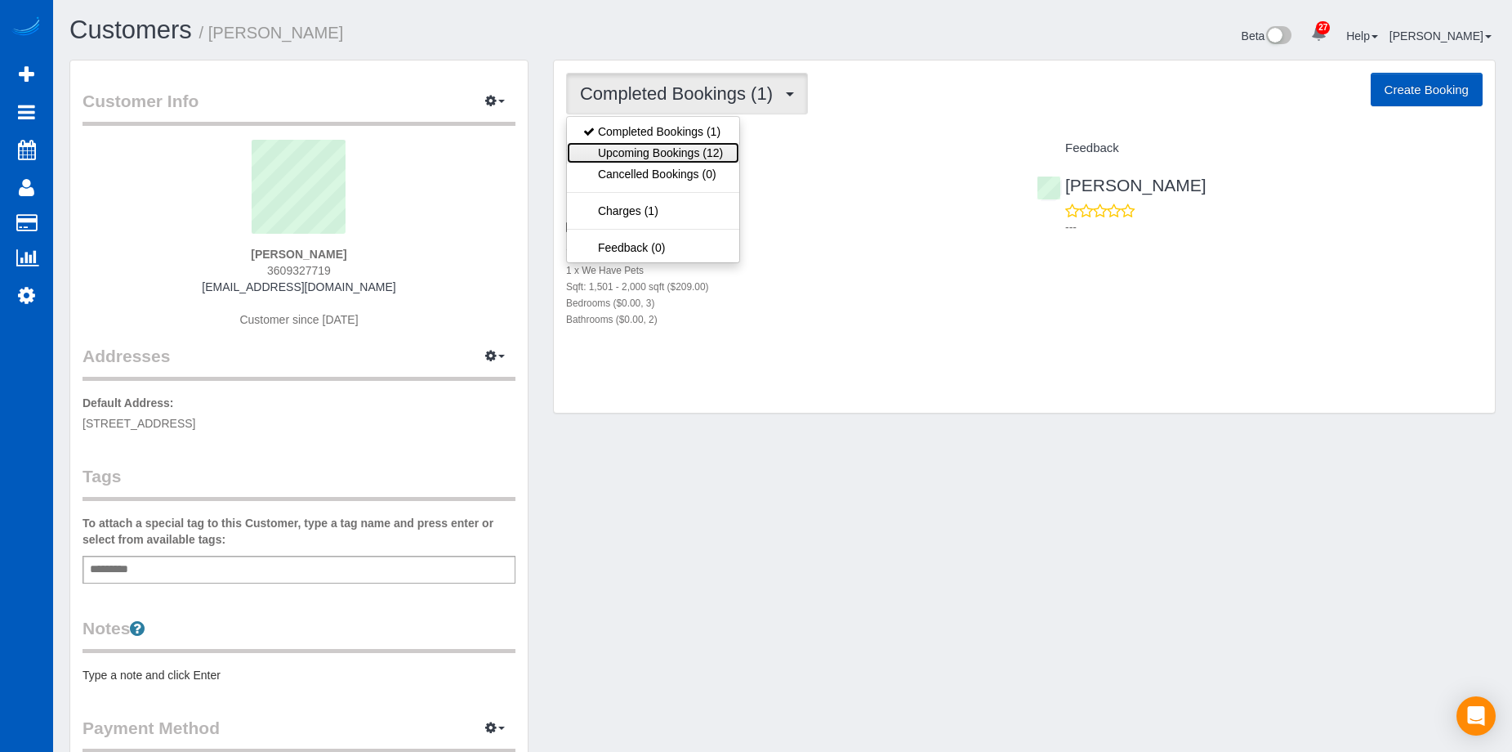
click at [690, 150] on link "Upcoming Bookings (12)" at bounding box center [653, 152] width 172 height 21
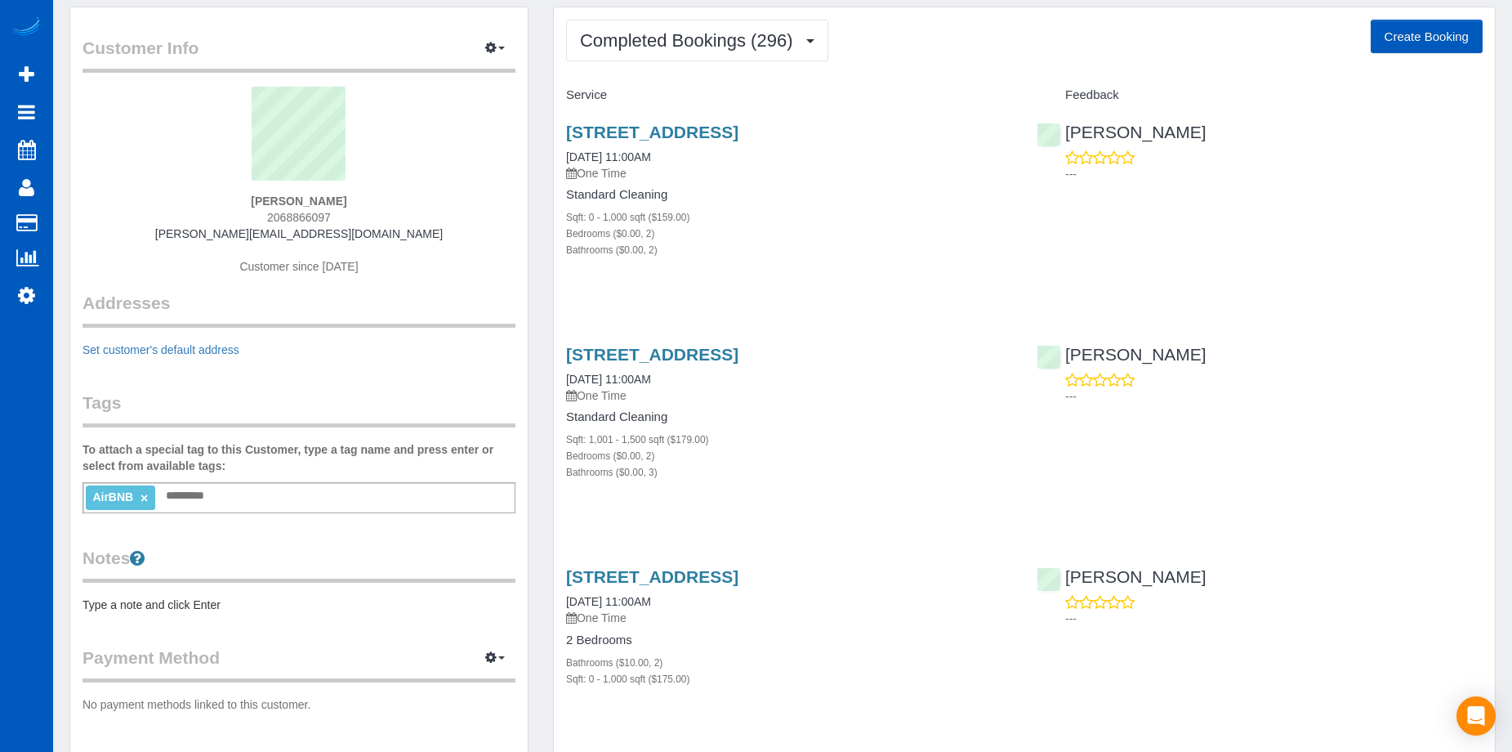
scroll to position [82, 0]
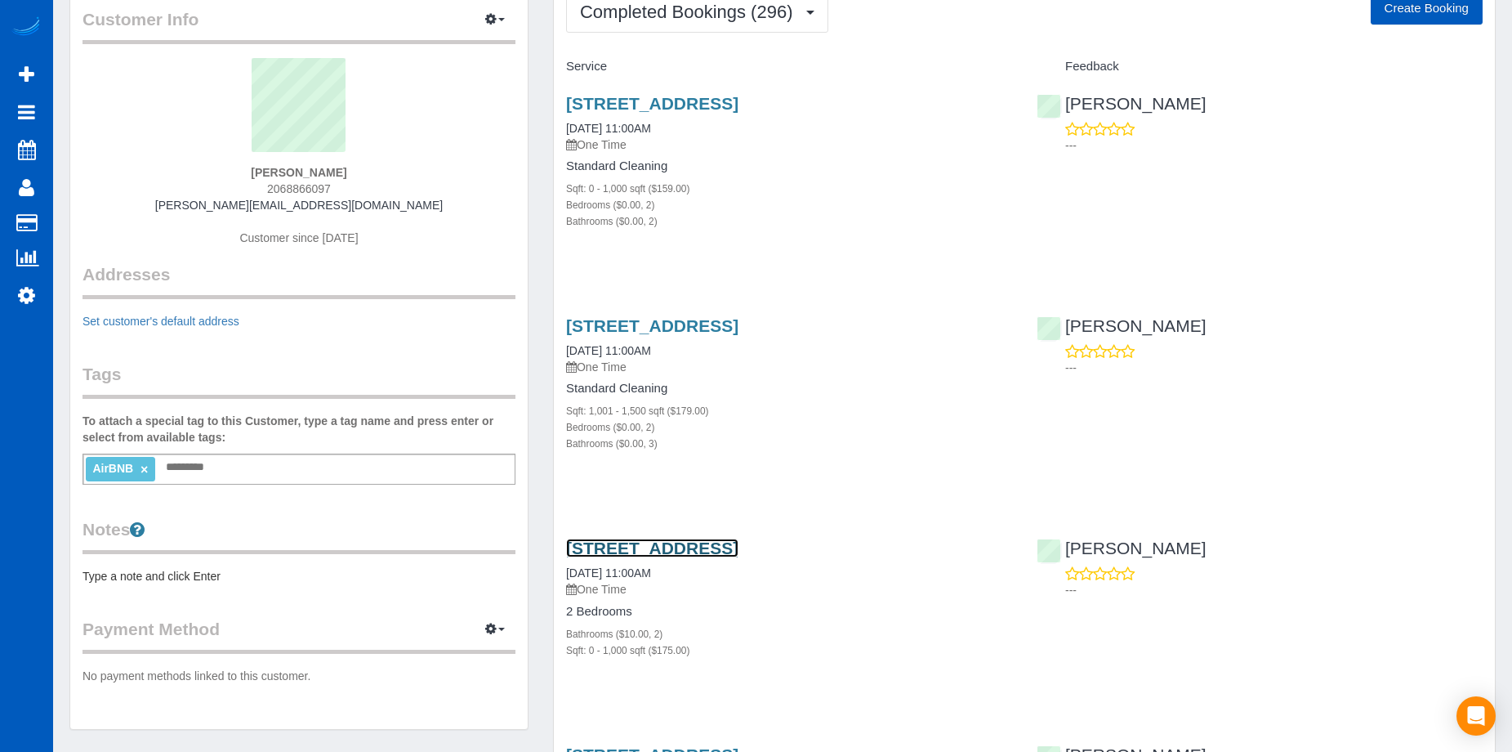
click at [739, 550] on link "[STREET_ADDRESS]" at bounding box center [652, 547] width 172 height 19
click at [739, 547] on link "[STREET_ADDRESS]" at bounding box center [652, 547] width 172 height 19
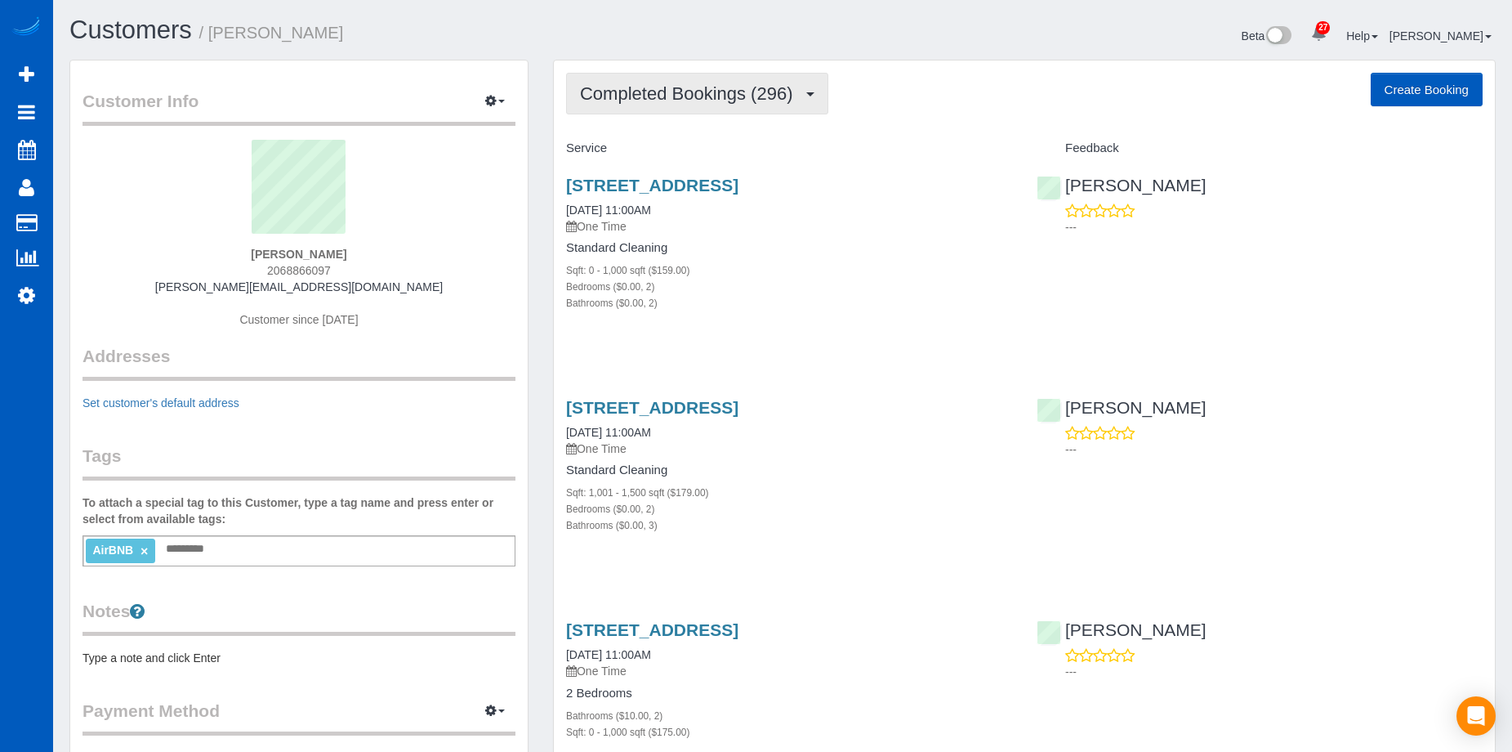
click at [713, 78] on button "Completed Bookings (296)" at bounding box center [697, 94] width 262 height 42
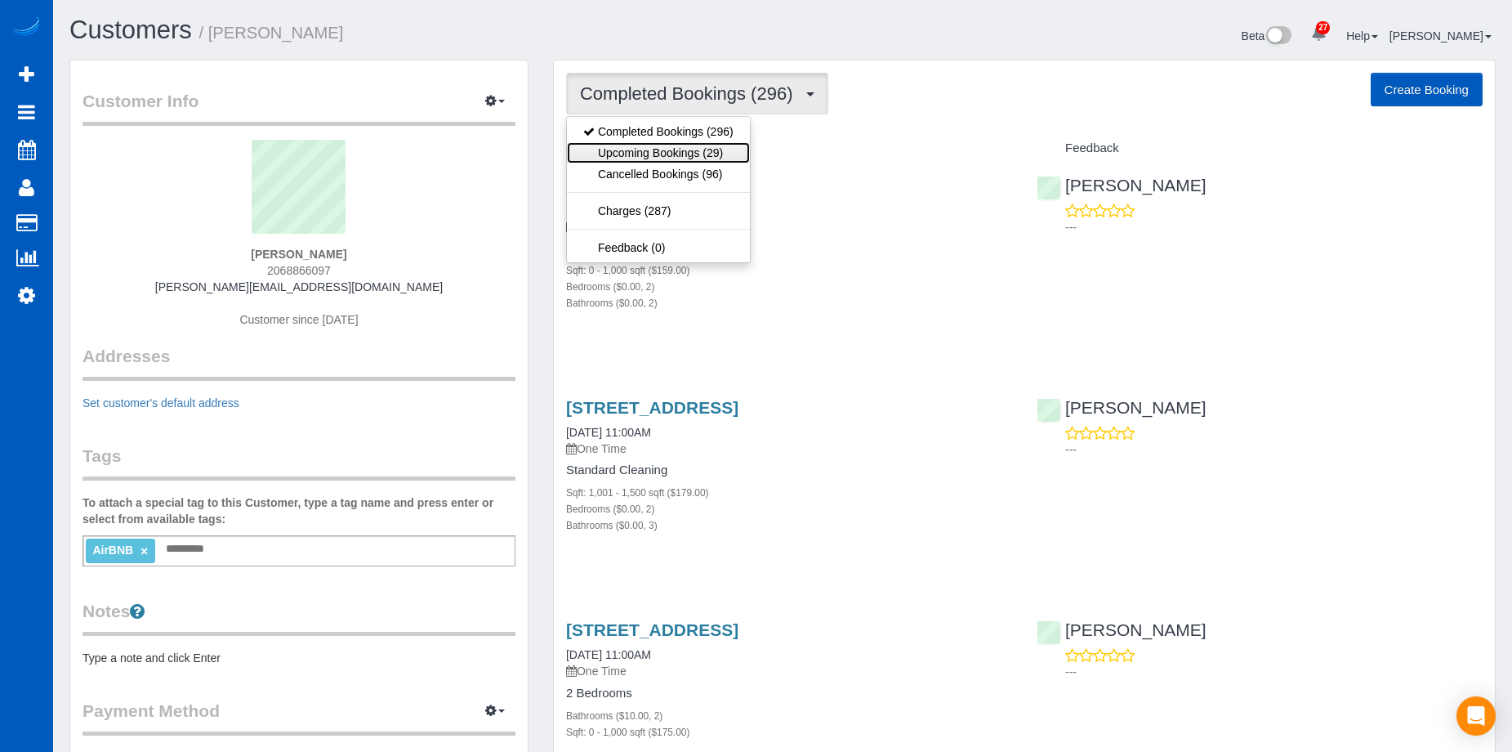
click at [696, 149] on link "Upcoming Bookings (29)" at bounding box center [658, 152] width 183 height 21
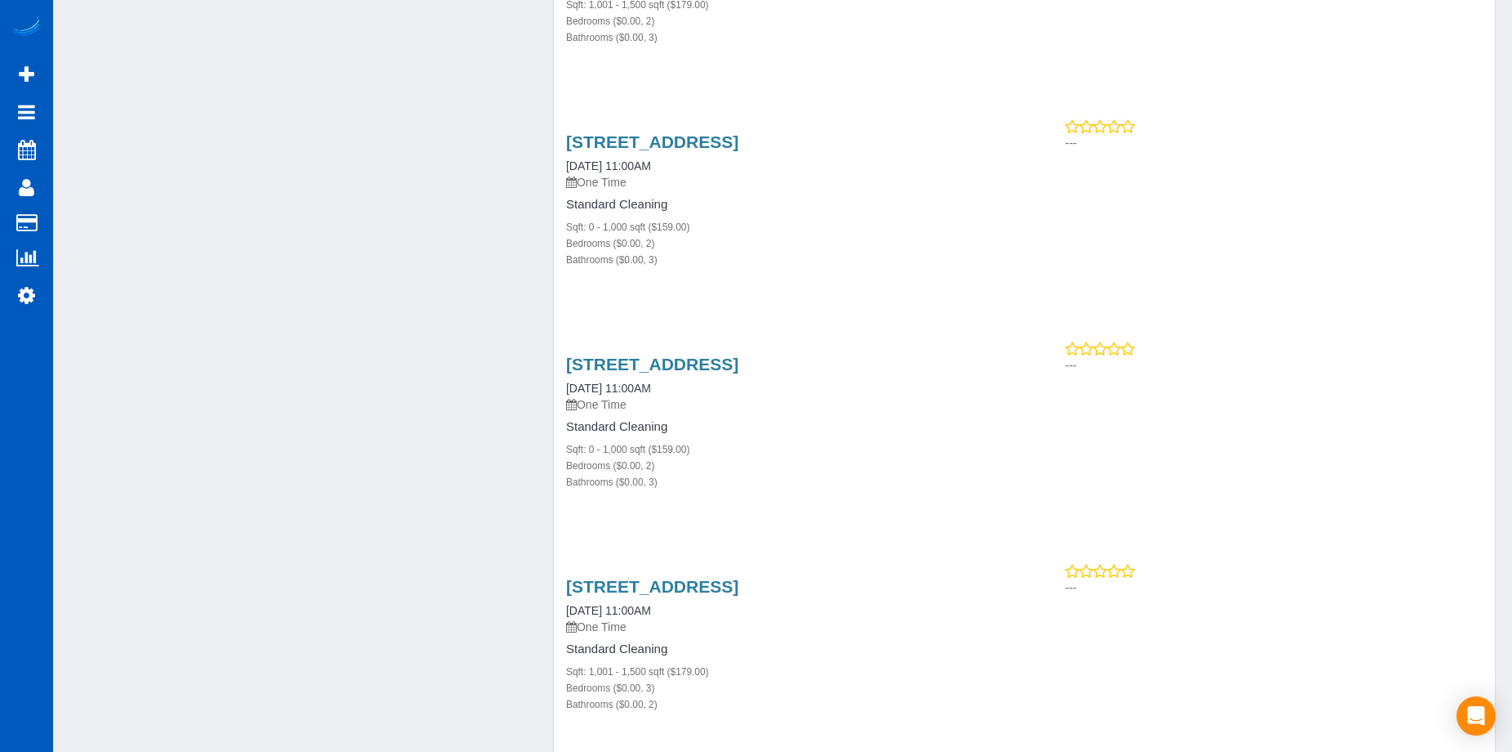
scroll to position [3350, 0]
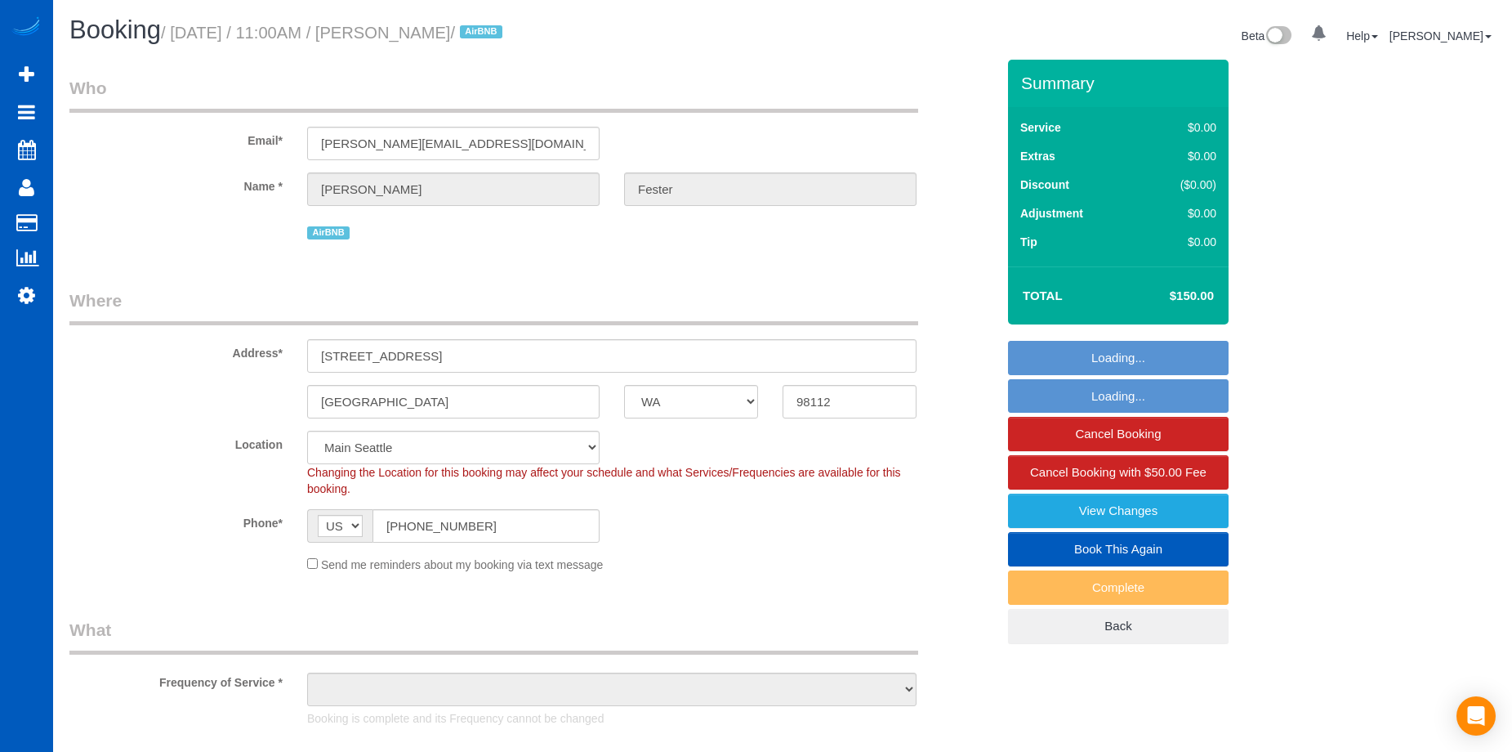
select select "WA"
select select "object:1018"
select select "spot1"
select select "object:1103"
select select "2"
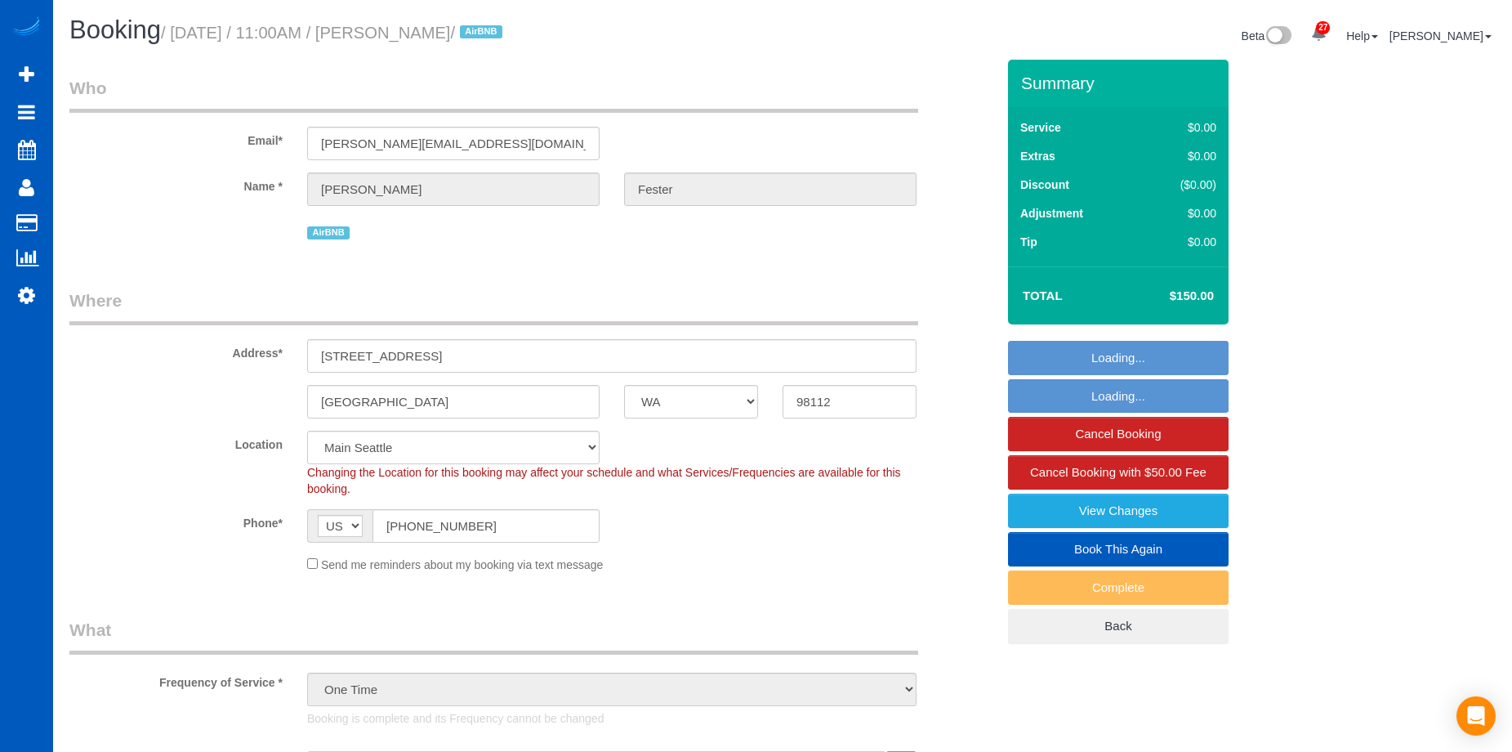
click at [1074, 546] on link "Book This Again" at bounding box center [1118, 549] width 221 height 34
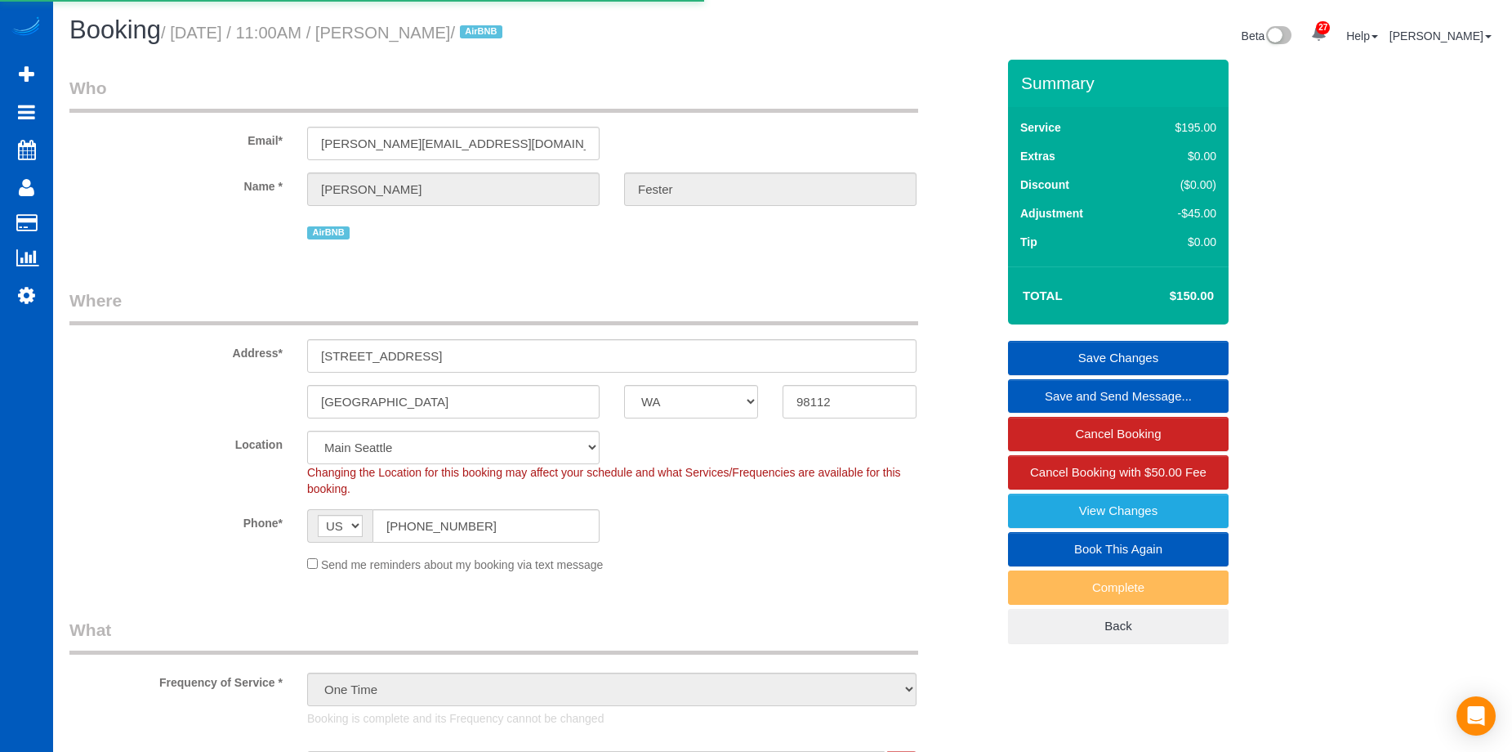
select select "WA"
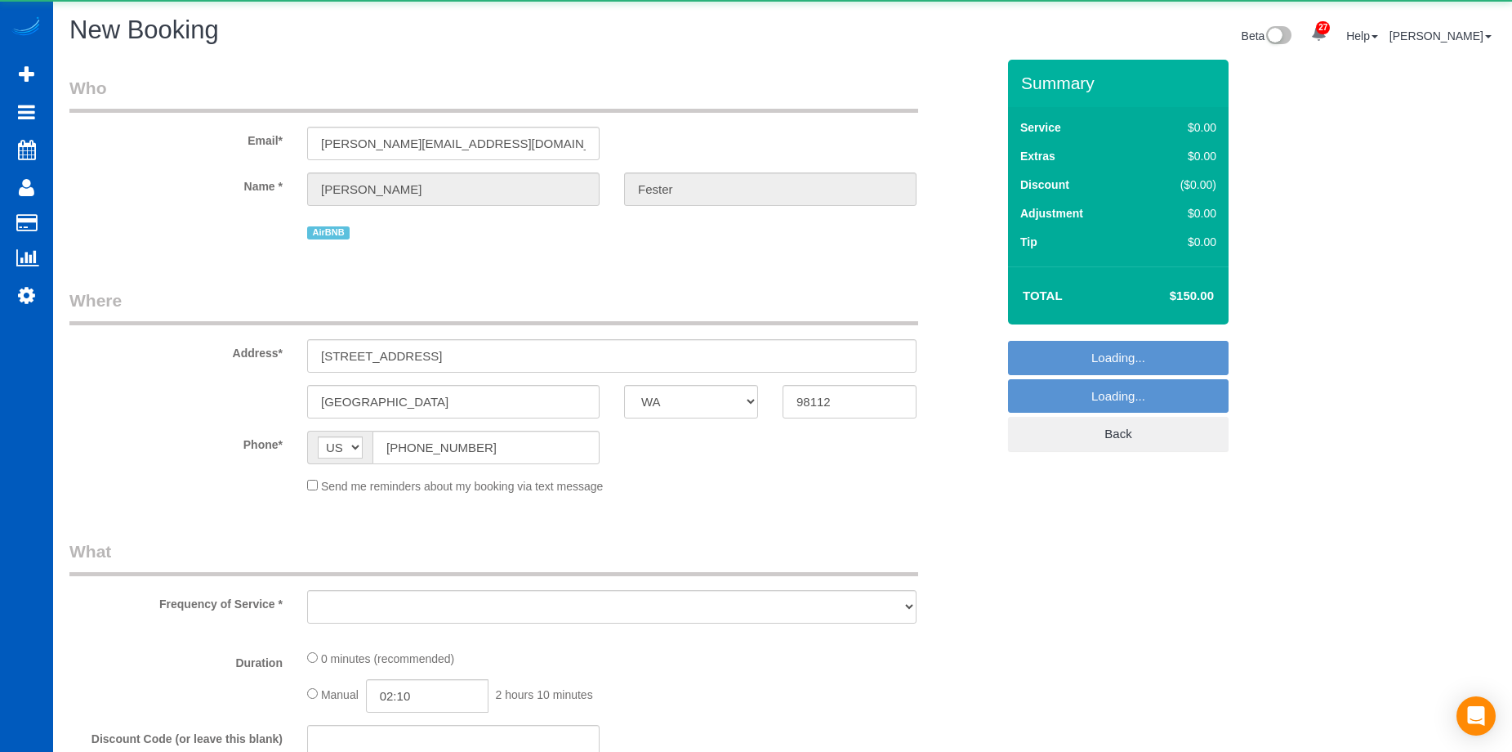
select select "string:fspay"
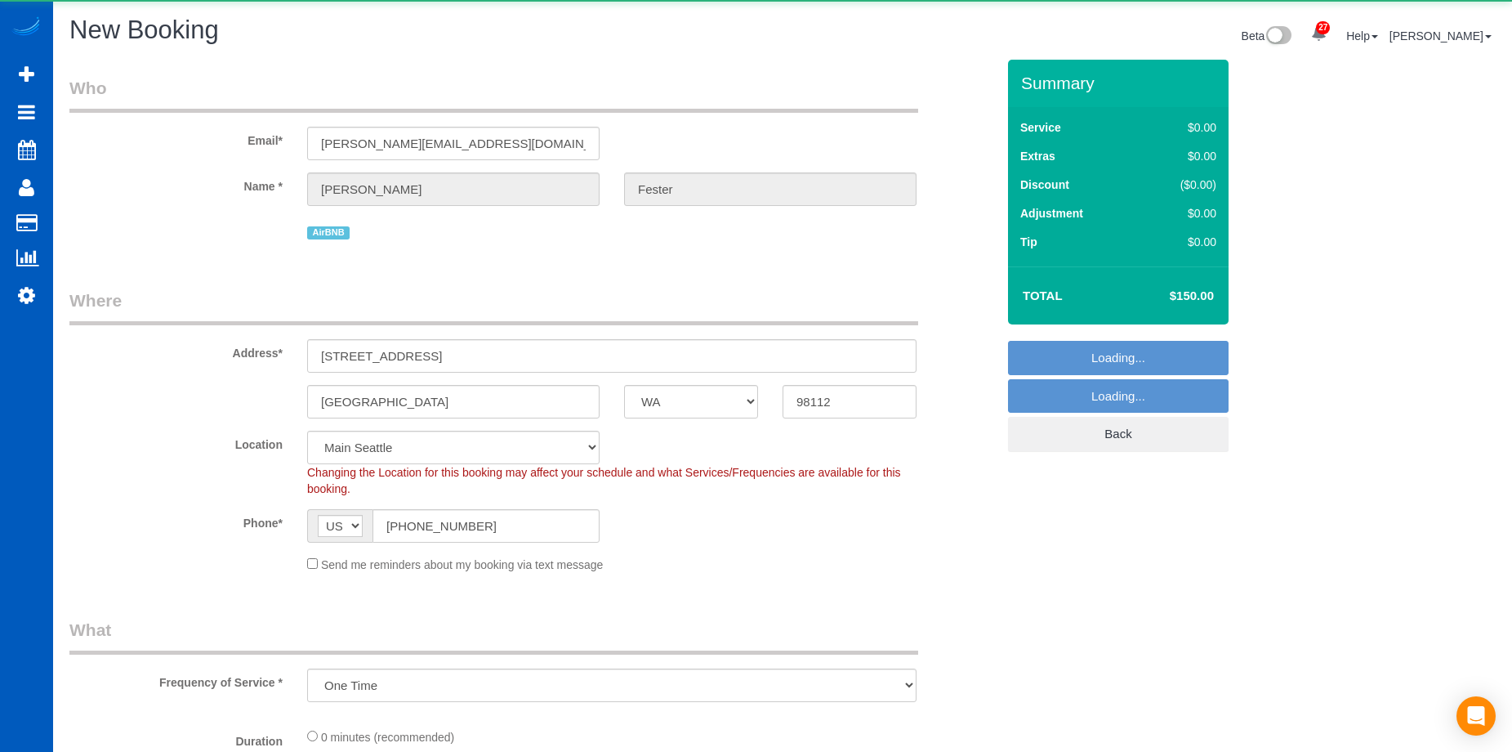
select select "object:1856"
select select "199"
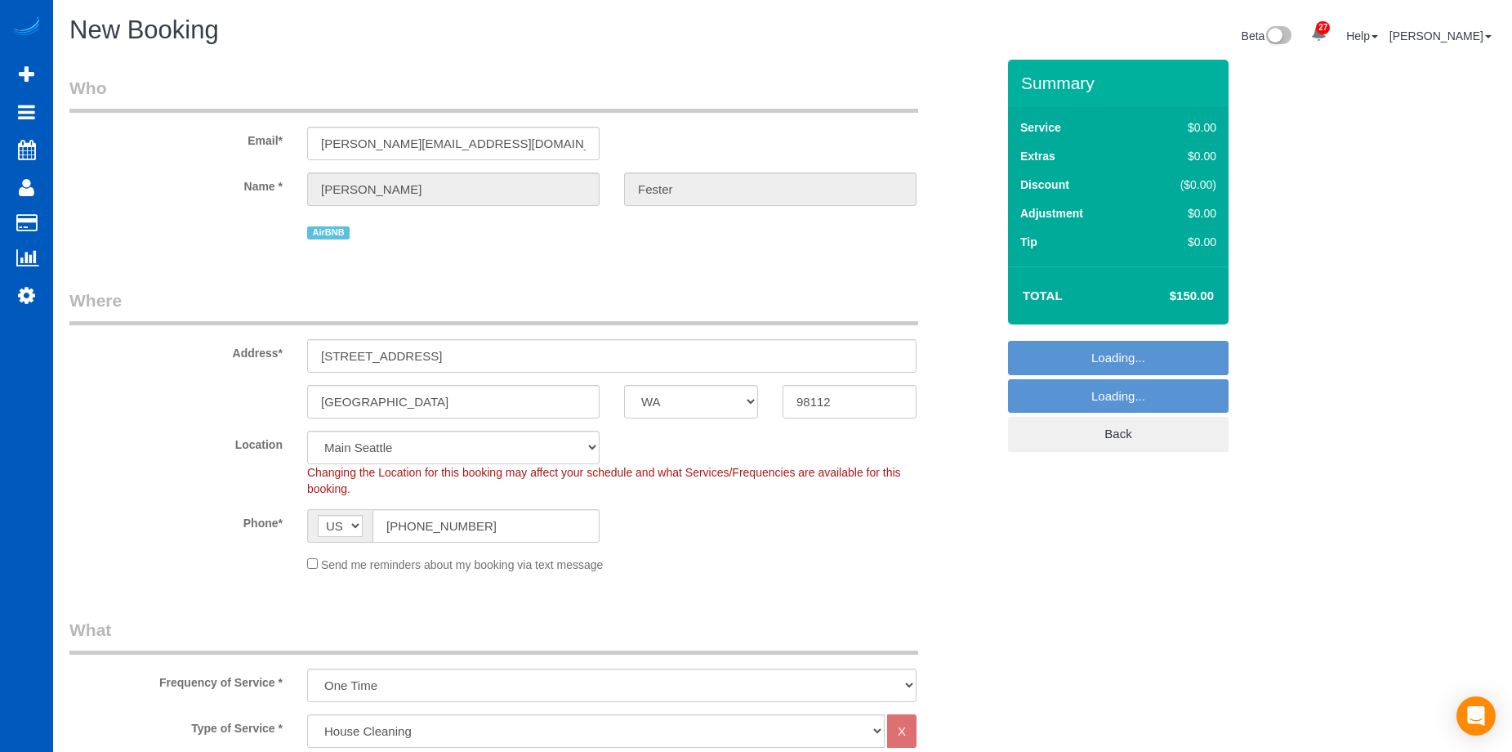
select select "object:1950"
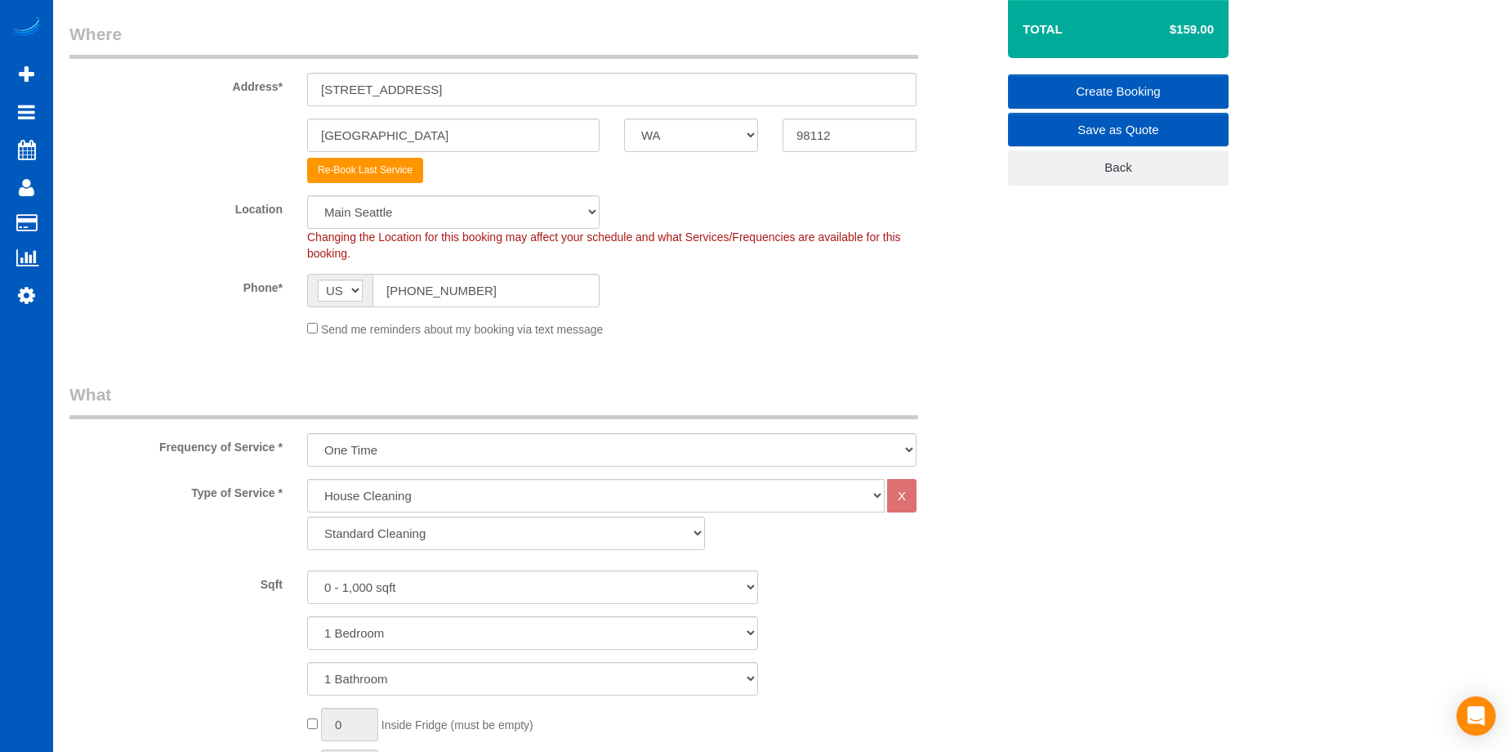
scroll to position [409, 0]
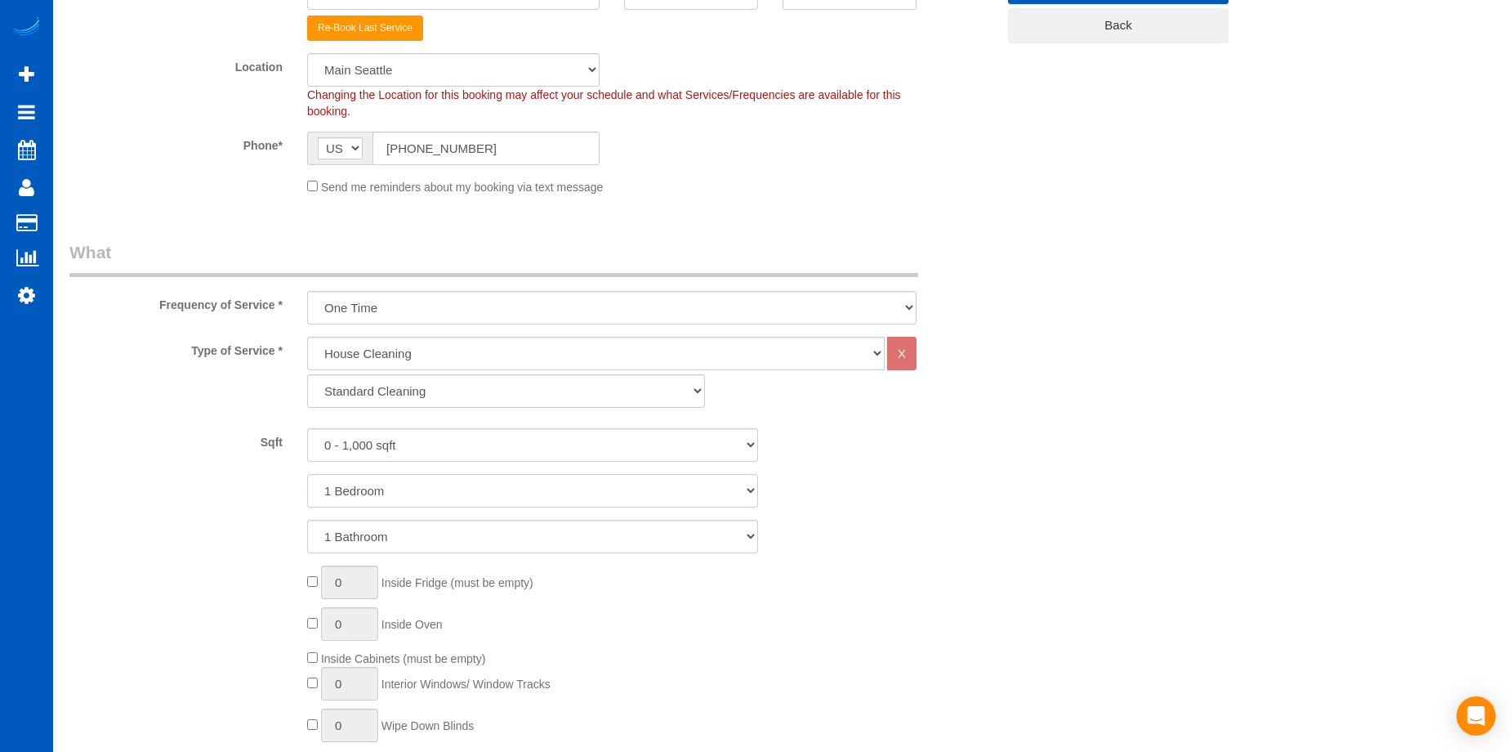
click at [536, 498] on select "1 Bedroom 2 Bedrooms 3 Bedrooms 4 Bedrooms 5 Bedrooms 6 Bedrooms 7 Bedrooms" at bounding box center [532, 490] width 451 height 33
select select "2"
click at [307, 474] on select "1 Bedroom 2 Bedrooms 3 Bedrooms 4 Bedrooms 5 Bedrooms 6 Bedrooms 7 Bedrooms" at bounding box center [532, 490] width 451 height 33
click at [516, 546] on select "1 Bathroom 2 Bathrooms 3 Bathrooms 4 Bathrooms 5 Bathrooms 6 Bathrooms 7 Bathro…" at bounding box center [532, 536] width 451 height 33
select select "3"
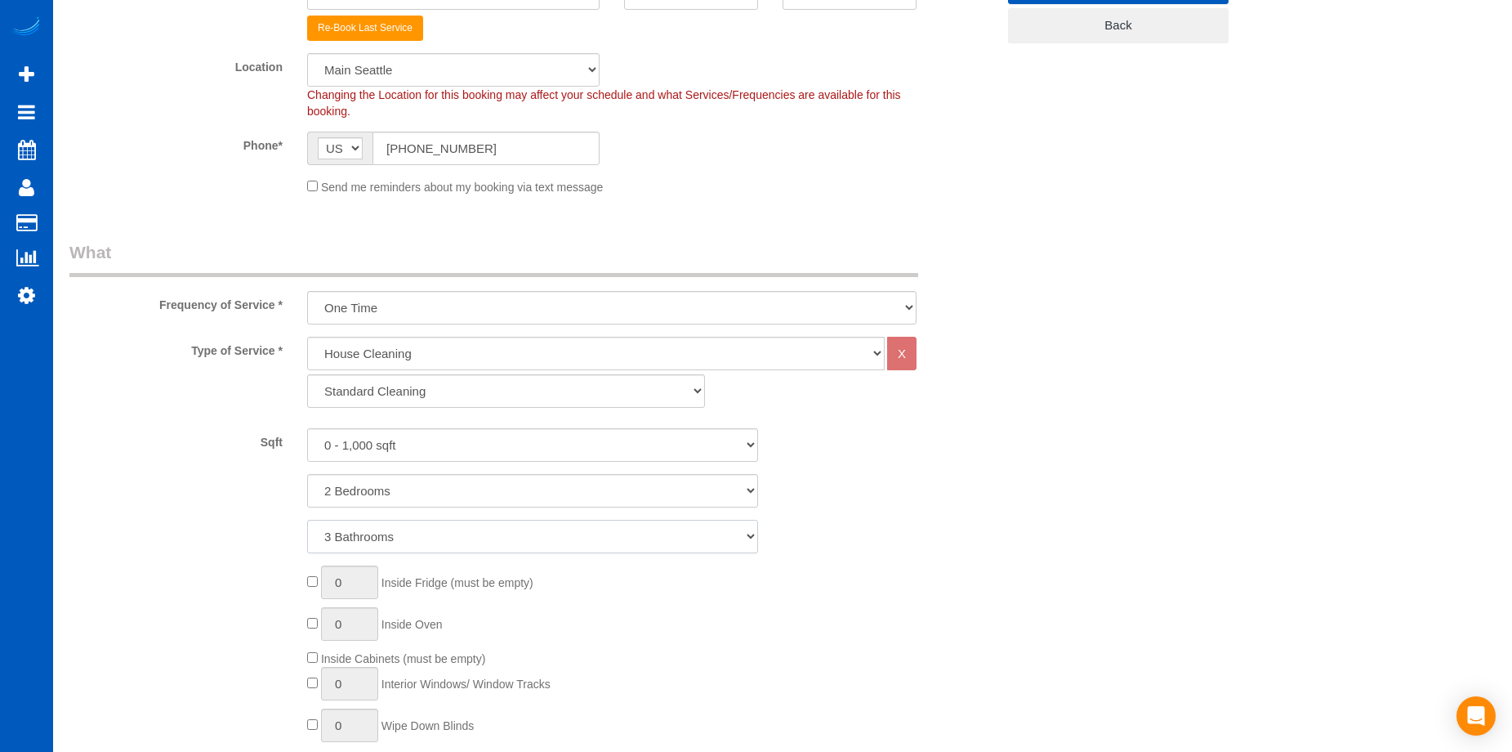
click at [307, 520] on select "1 Bathroom 2 Bathrooms 3 Bathrooms 4 Bathrooms 5 Bathrooms 6 Bathrooms 7 Bathro…" at bounding box center [532, 536] width 451 height 33
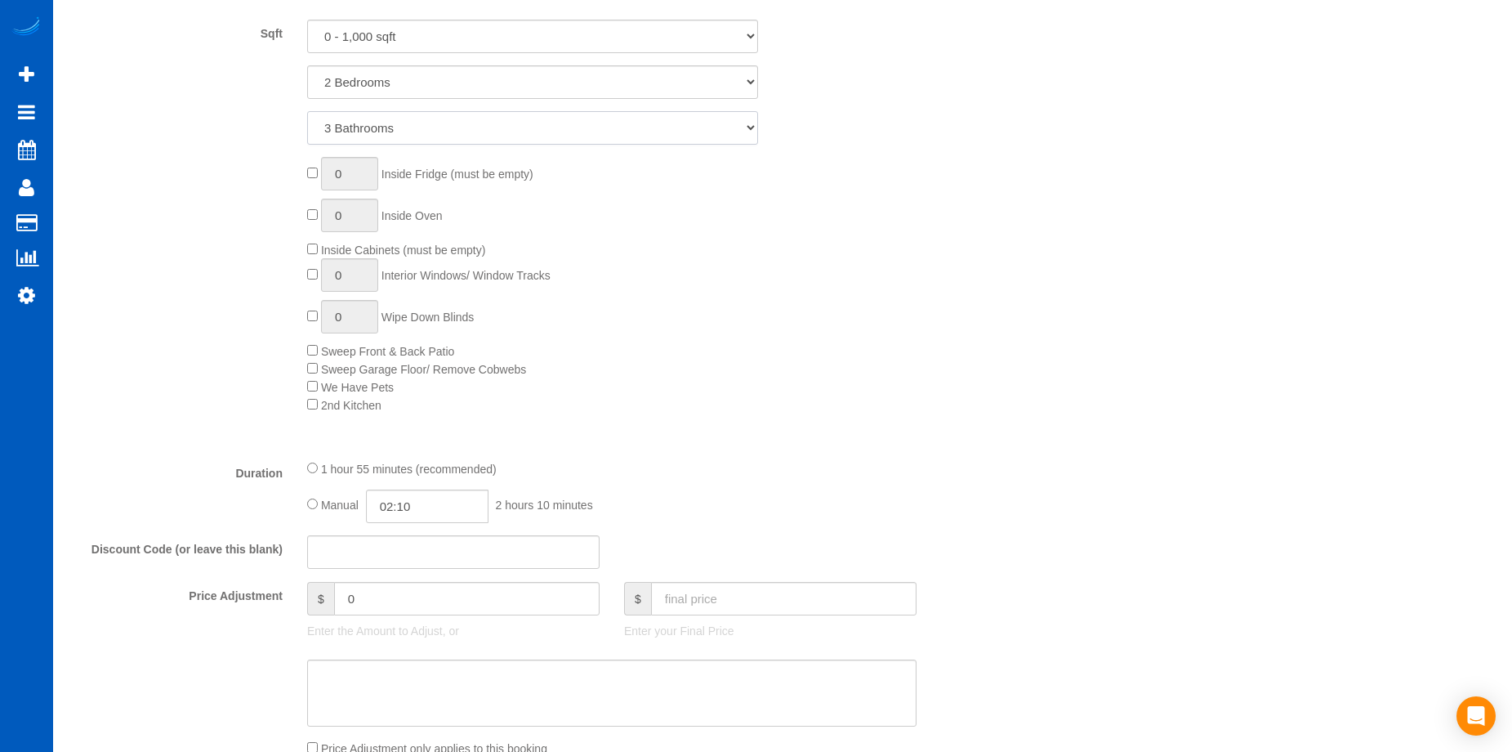
scroll to position [1062, 0]
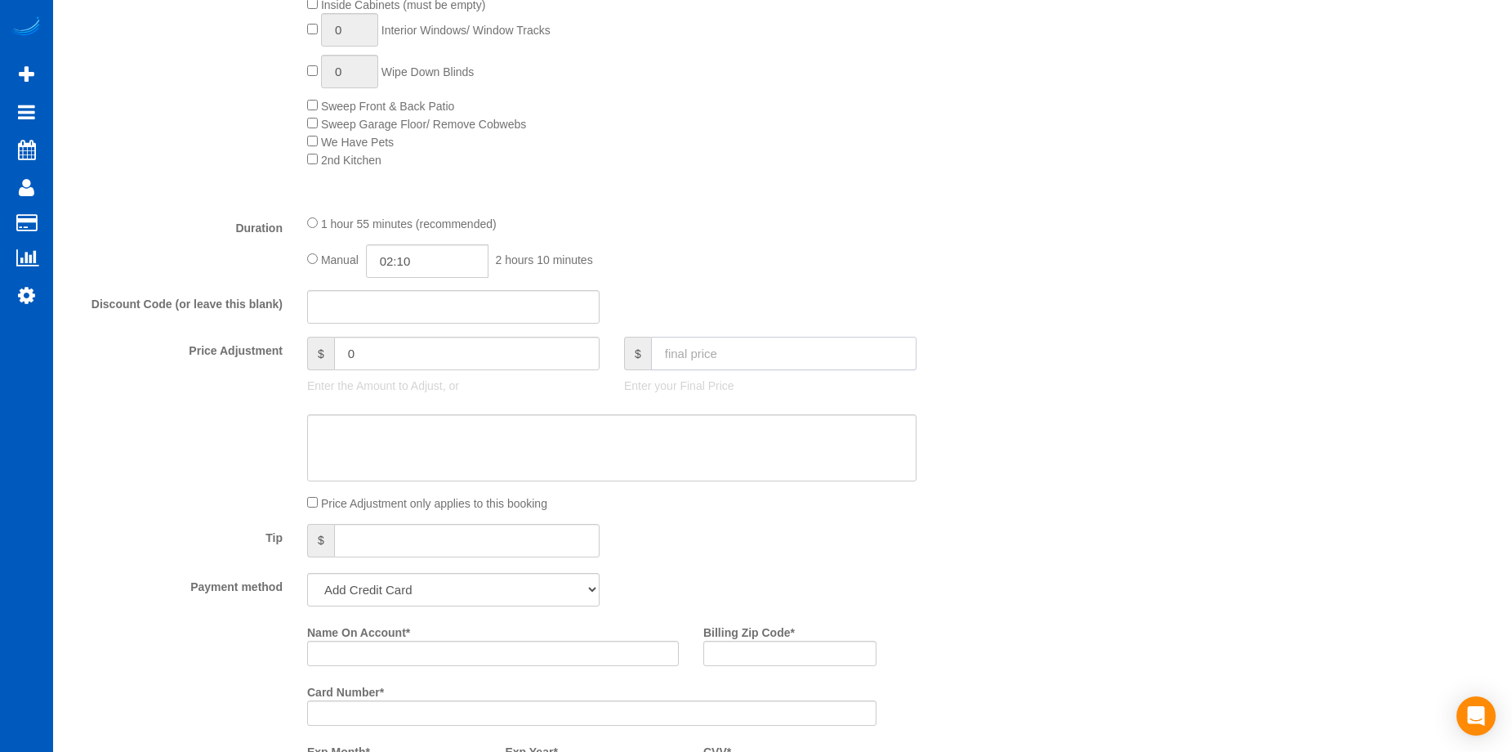
click at [752, 368] on input "text" at bounding box center [784, 353] width 266 height 33
type input "150"
click at [669, 419] on textarea at bounding box center [612, 447] width 610 height 67
type input "-9"
click at [481, 583] on select "Add Credit Card Cash Check Paypal" at bounding box center [453, 589] width 292 height 33
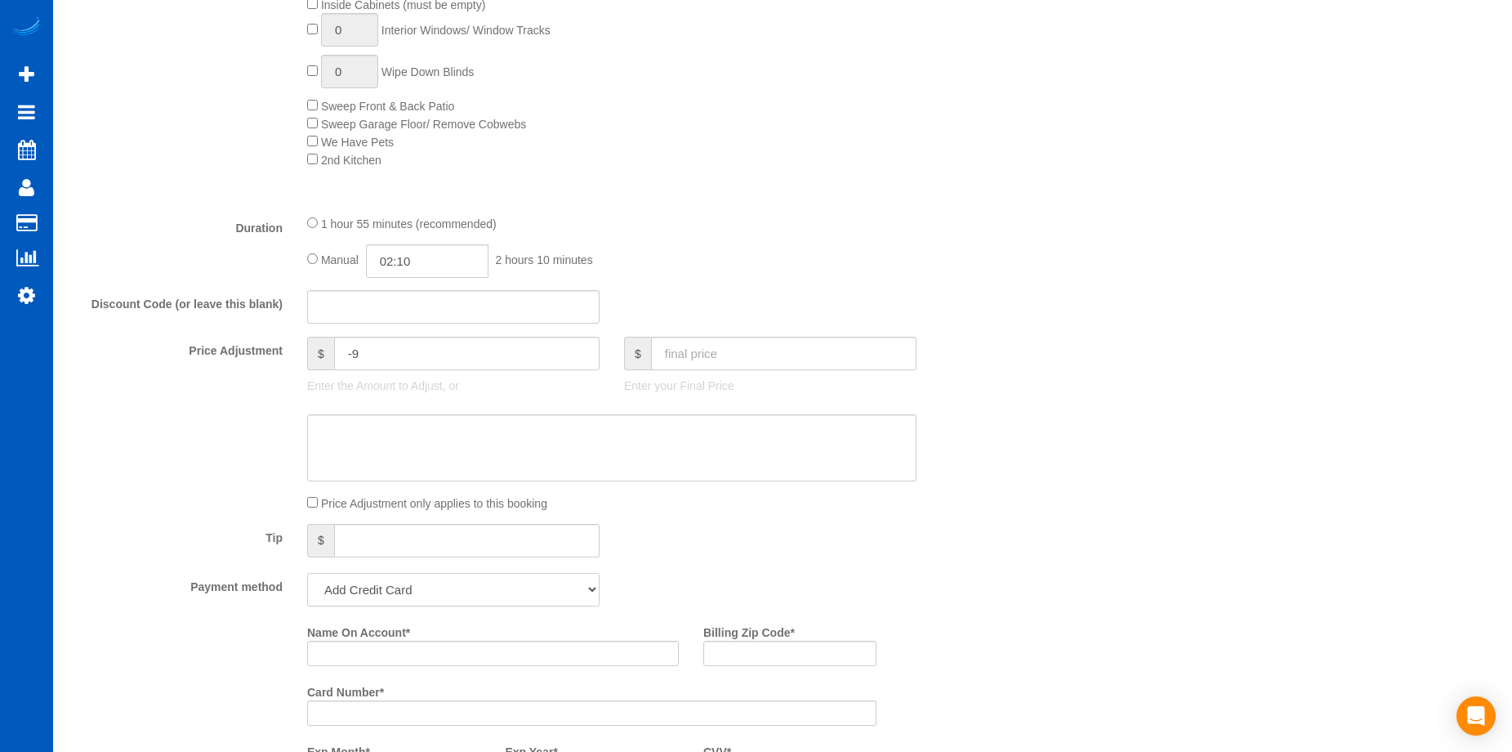
select select "string:cash"
click at [307, 573] on select "Add Credit Card Cash Check Paypal" at bounding box center [453, 589] width 292 height 33
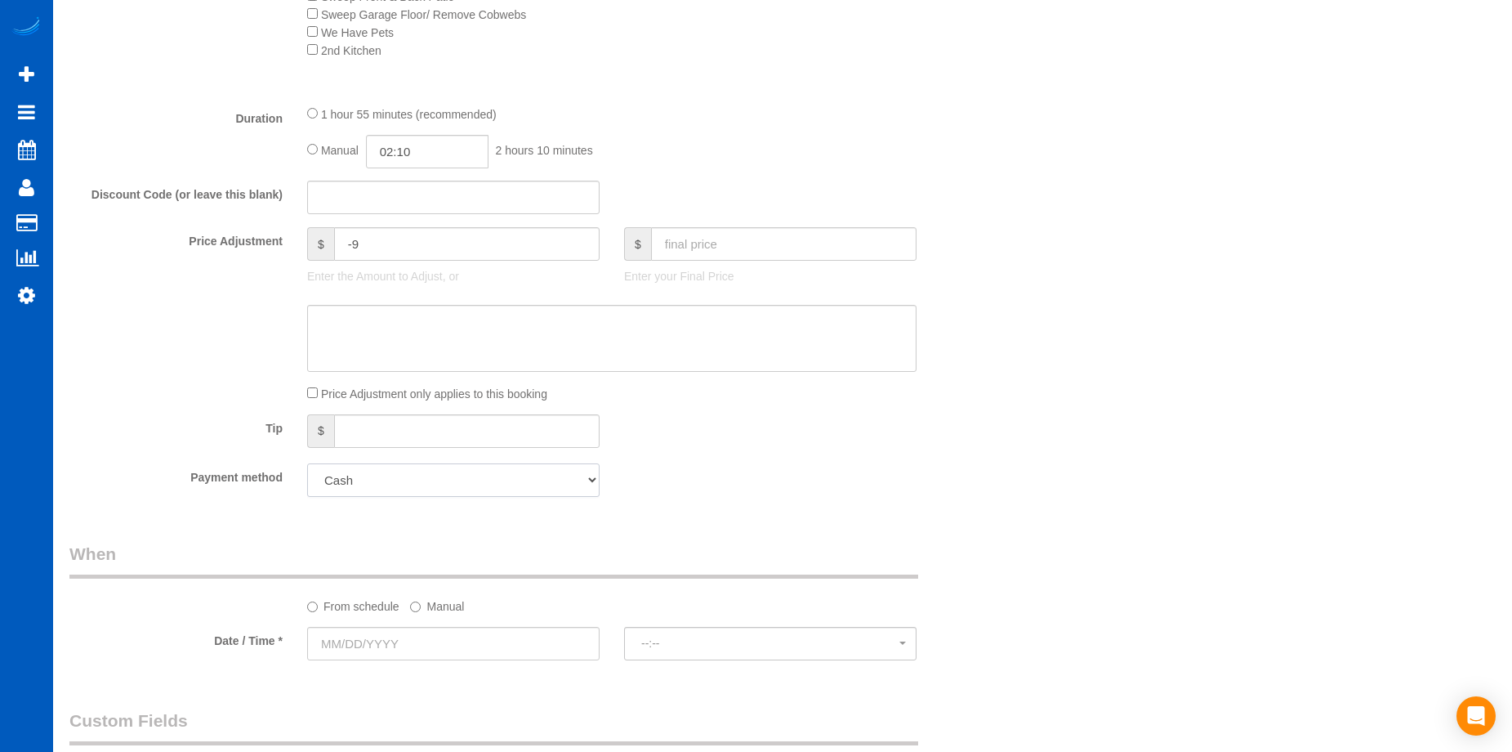
scroll to position [1389, 0]
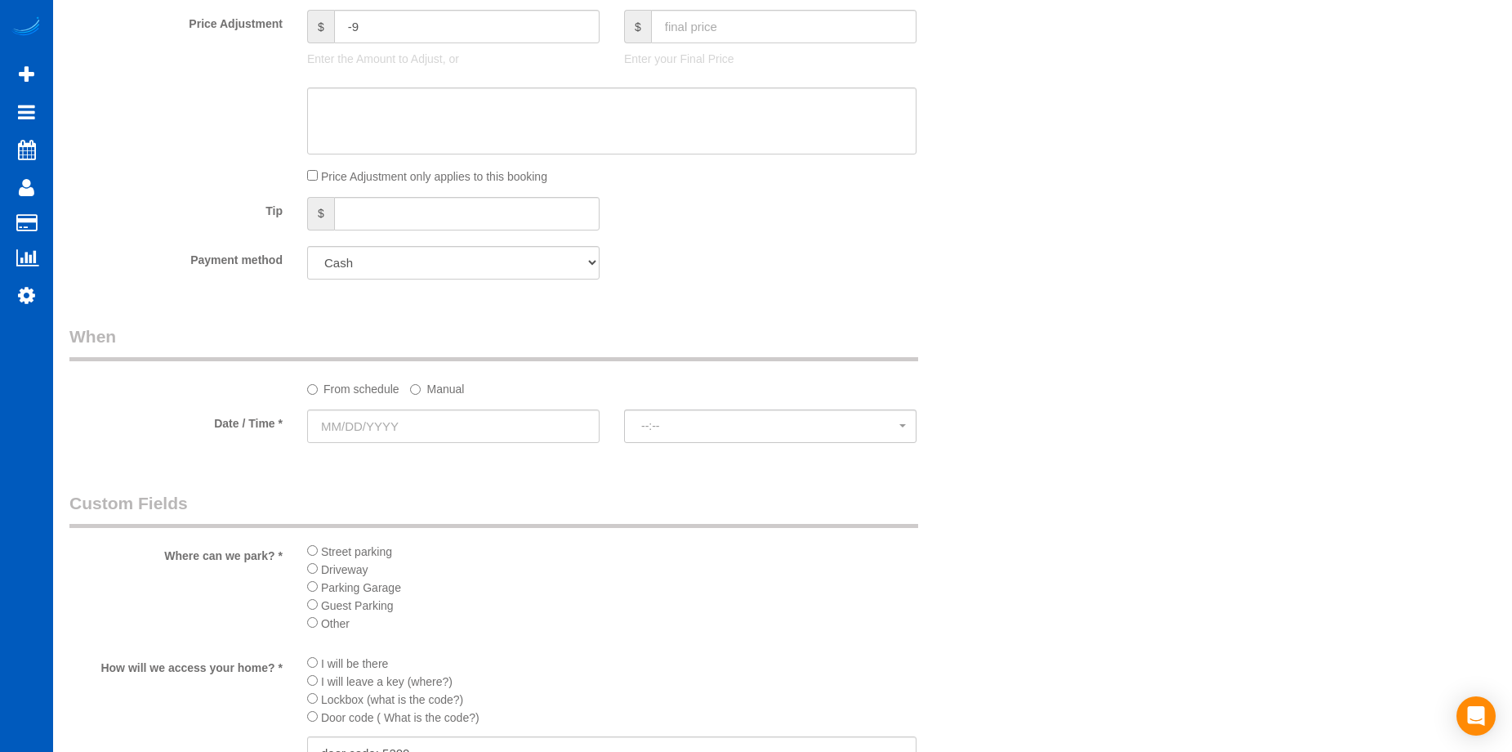
click at [497, 444] on div at bounding box center [453, 444] width 292 height 3
click at [504, 431] on input "text" at bounding box center [453, 425] width 292 height 33
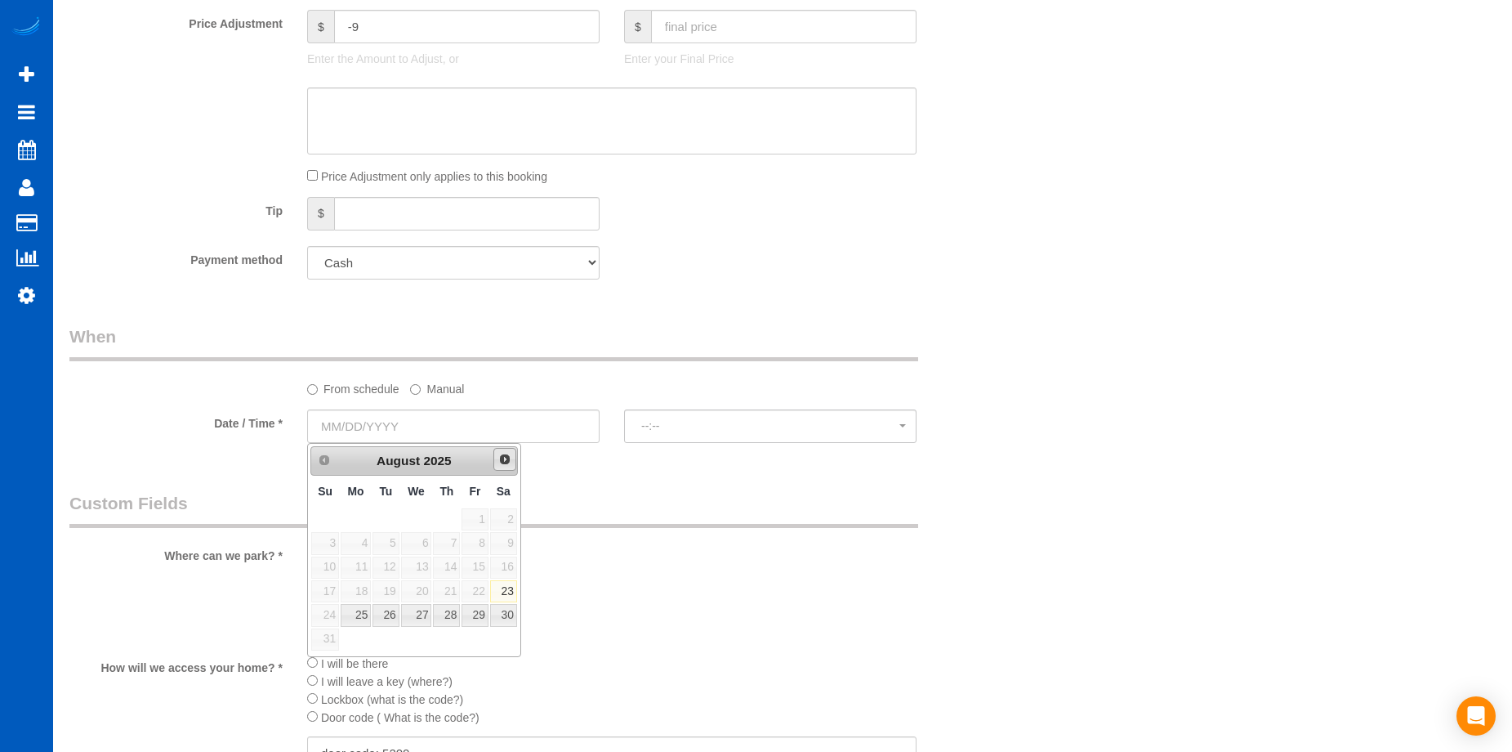
click at [502, 460] on span "Next" at bounding box center [504, 459] width 13 height 13
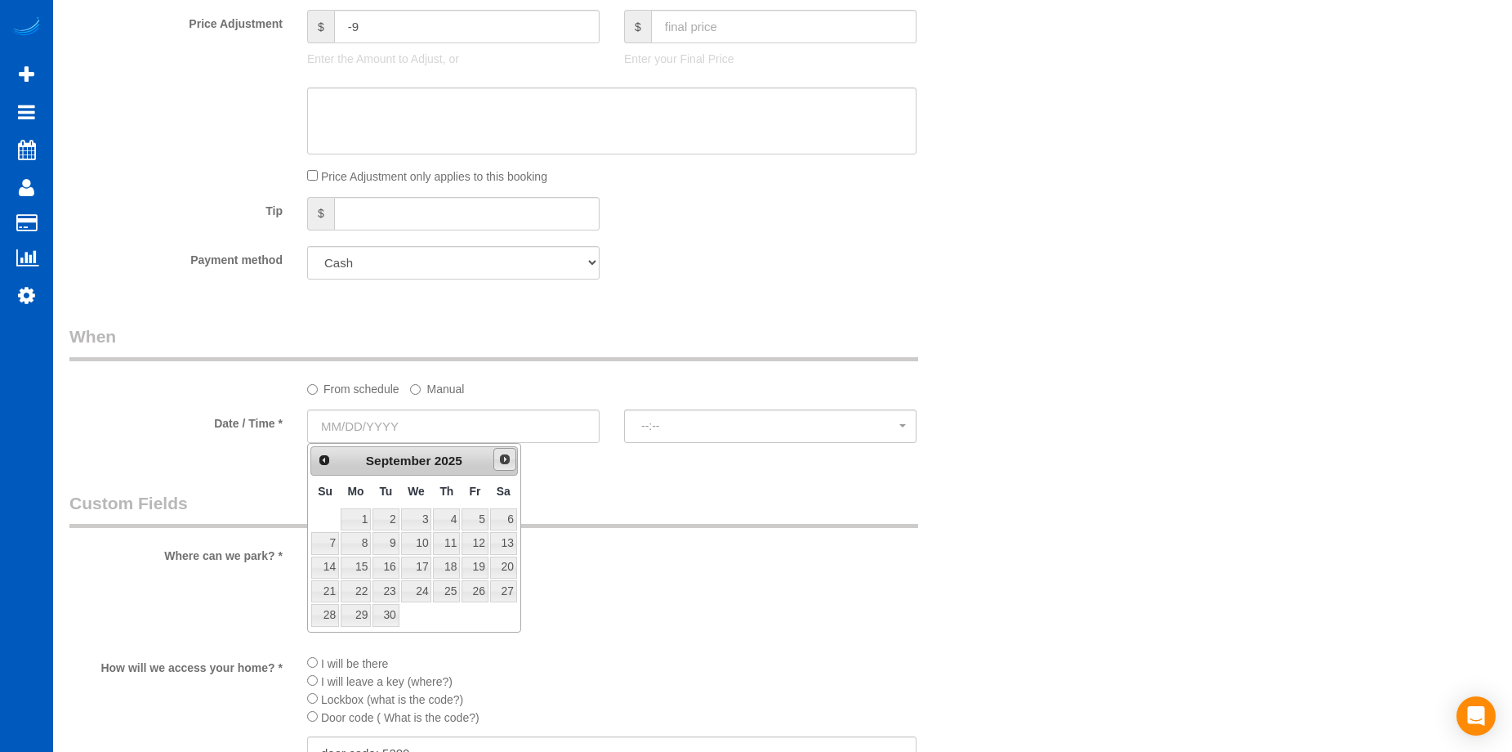
click at [502, 460] on span "Next" at bounding box center [504, 459] width 13 height 13
click at [347, 540] on link "6" at bounding box center [356, 543] width 30 height 22
type input "[DATE]"
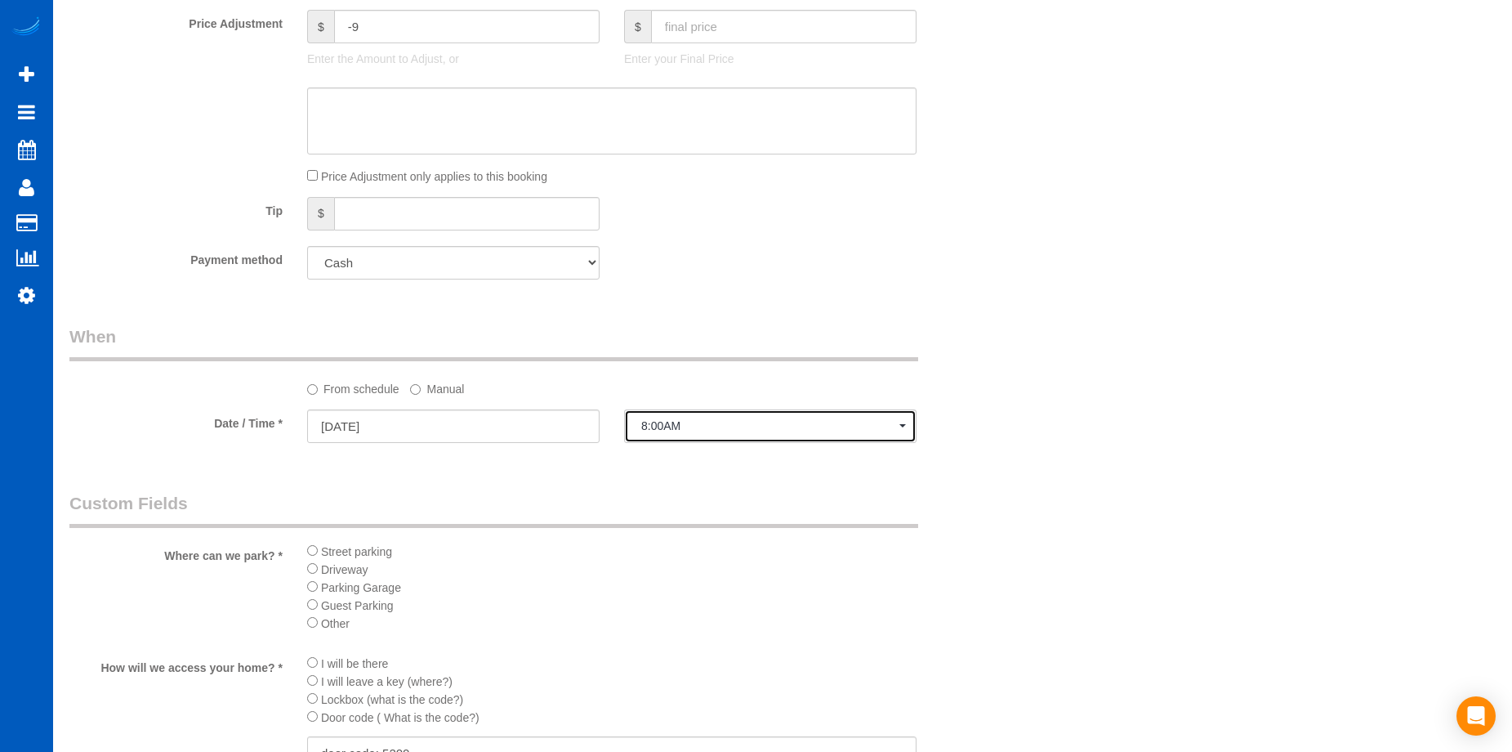
click at [725, 418] on button "8:00AM" at bounding box center [770, 425] width 292 height 33
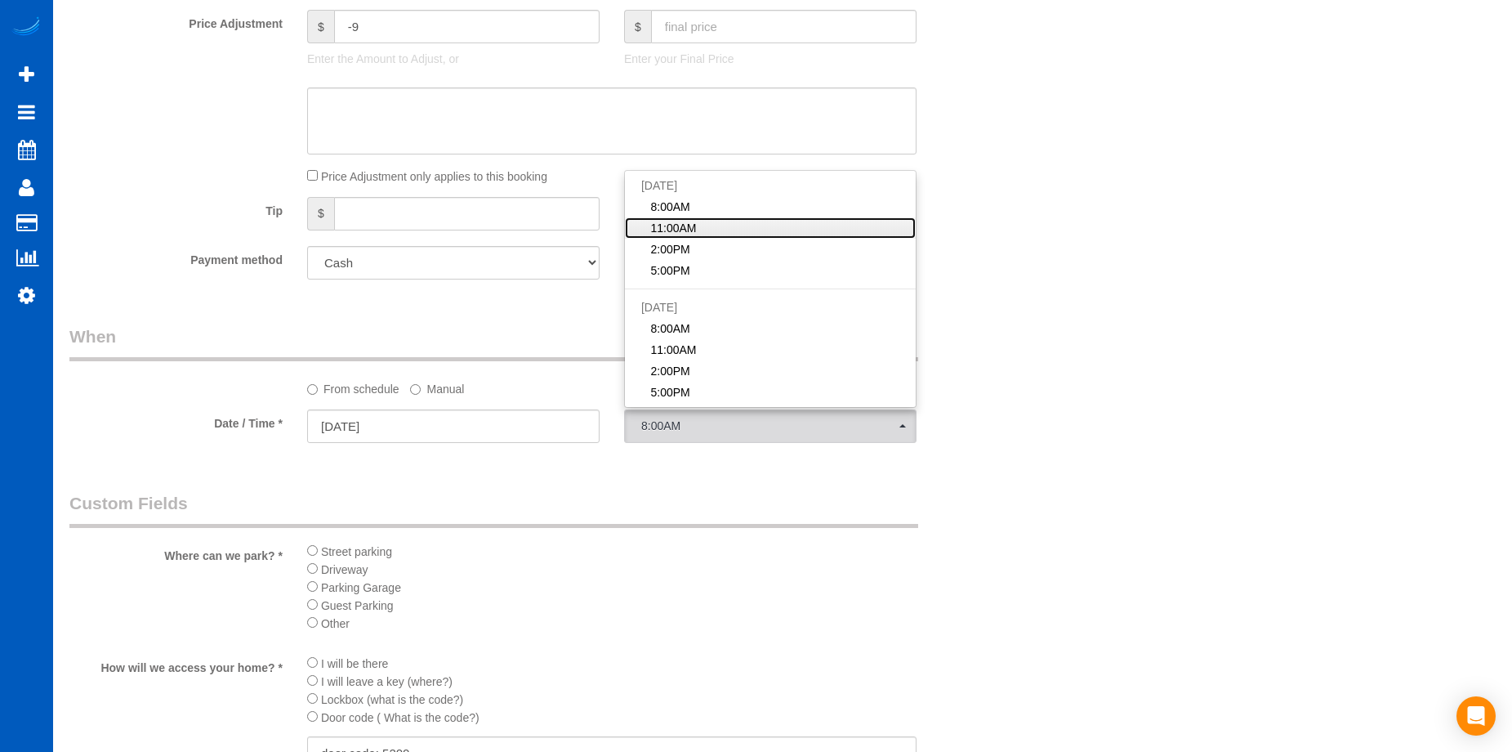
click at [723, 223] on link "11:00AM" at bounding box center [770, 227] width 291 height 21
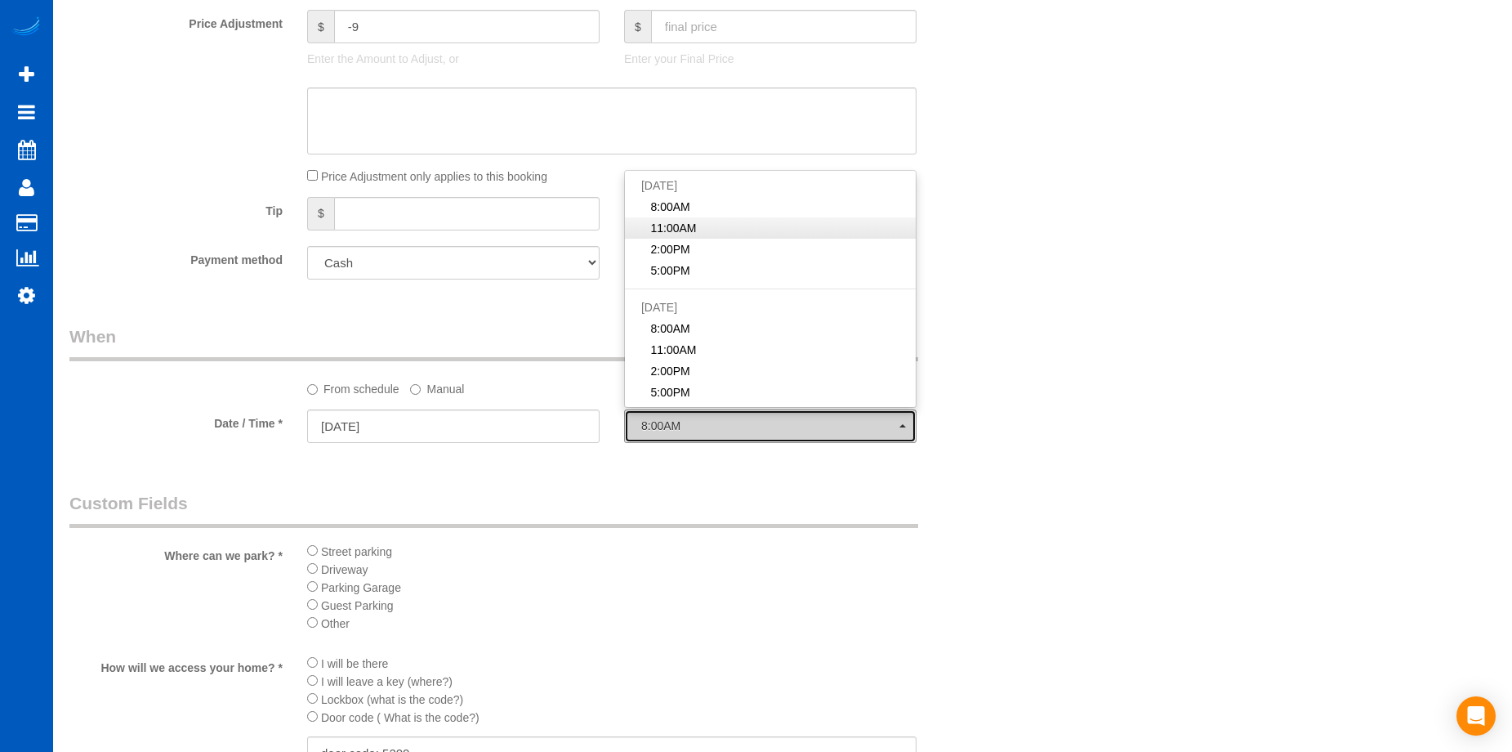
select select "spot12"
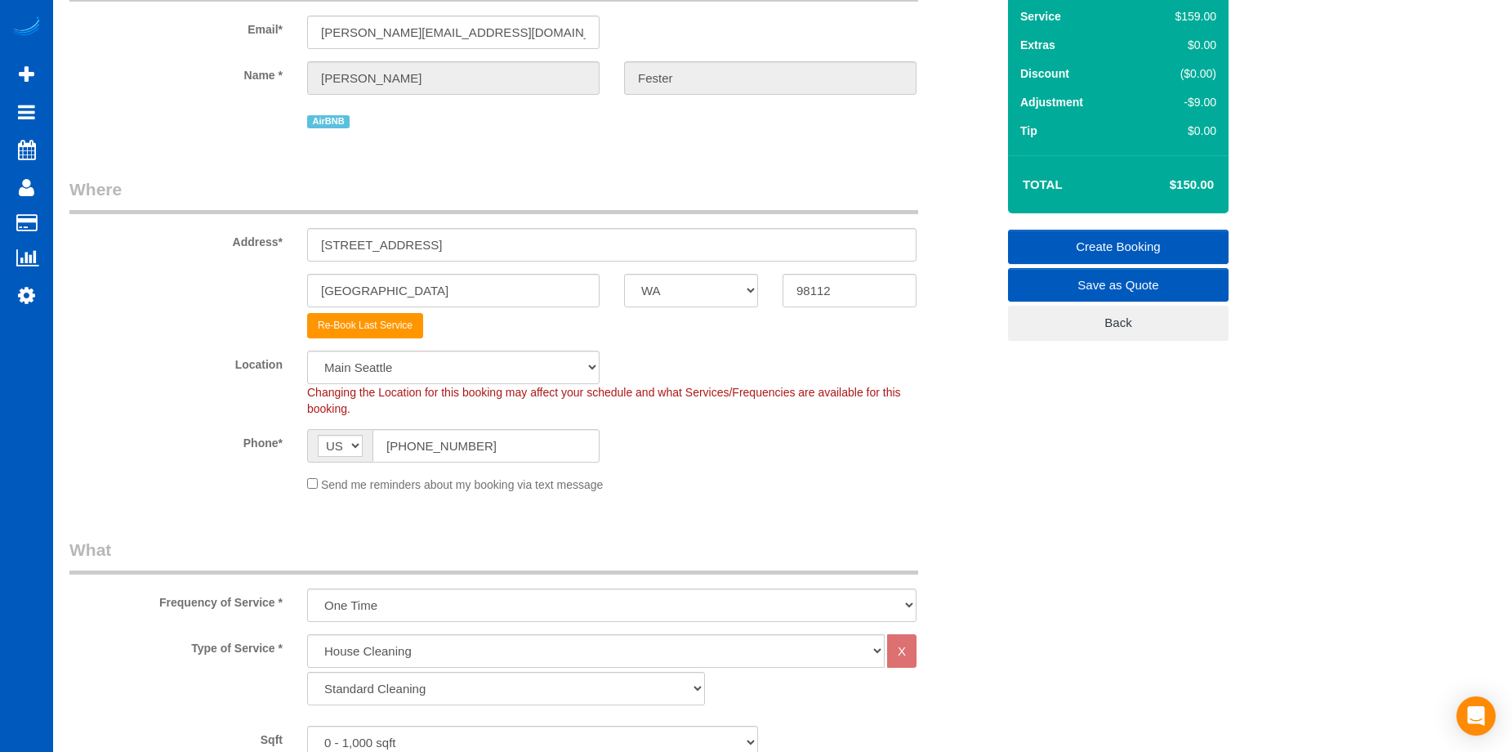
scroll to position [82, 0]
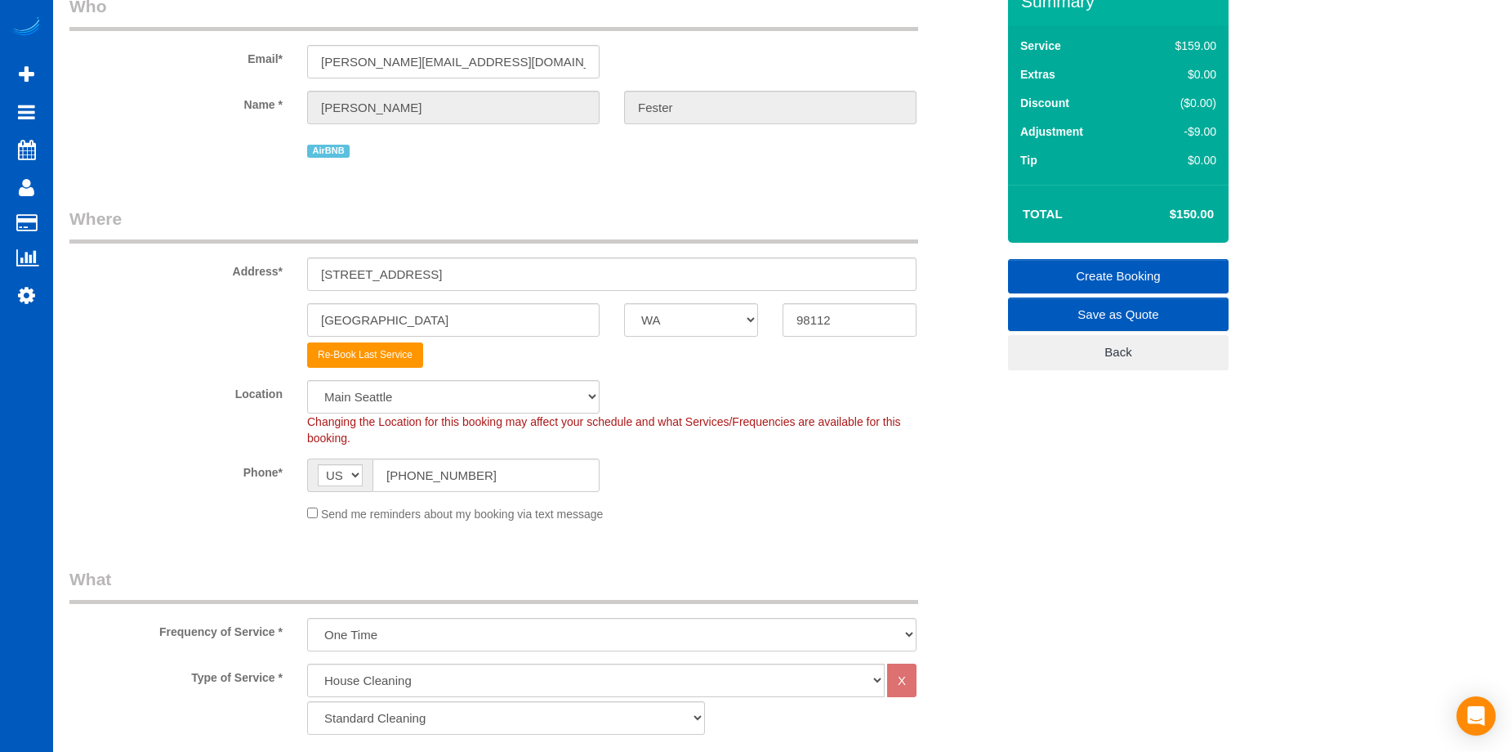
click at [1067, 268] on link "Create Booking" at bounding box center [1118, 276] width 221 height 34
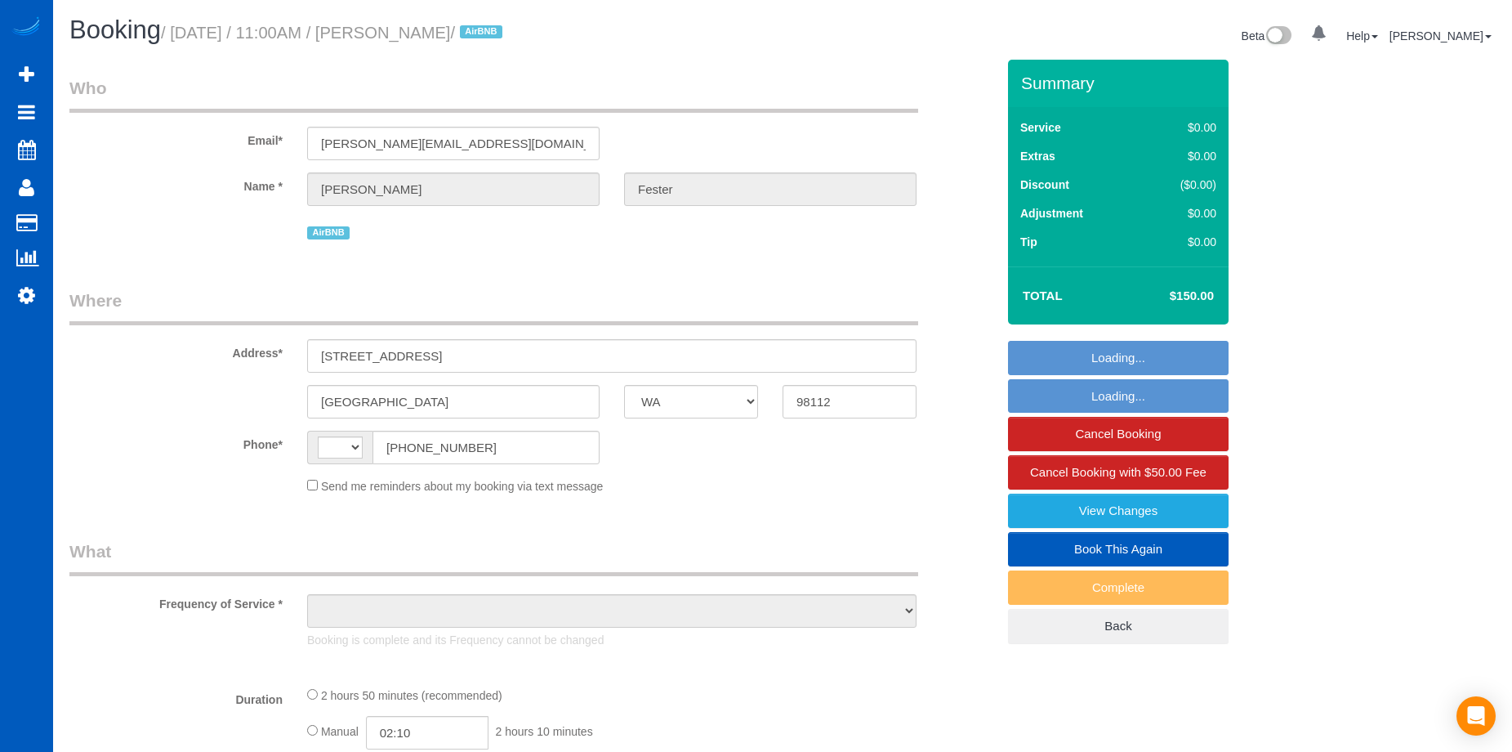
select select "WA"
select select "string:[GEOGRAPHIC_DATA]"
select select "object:811"
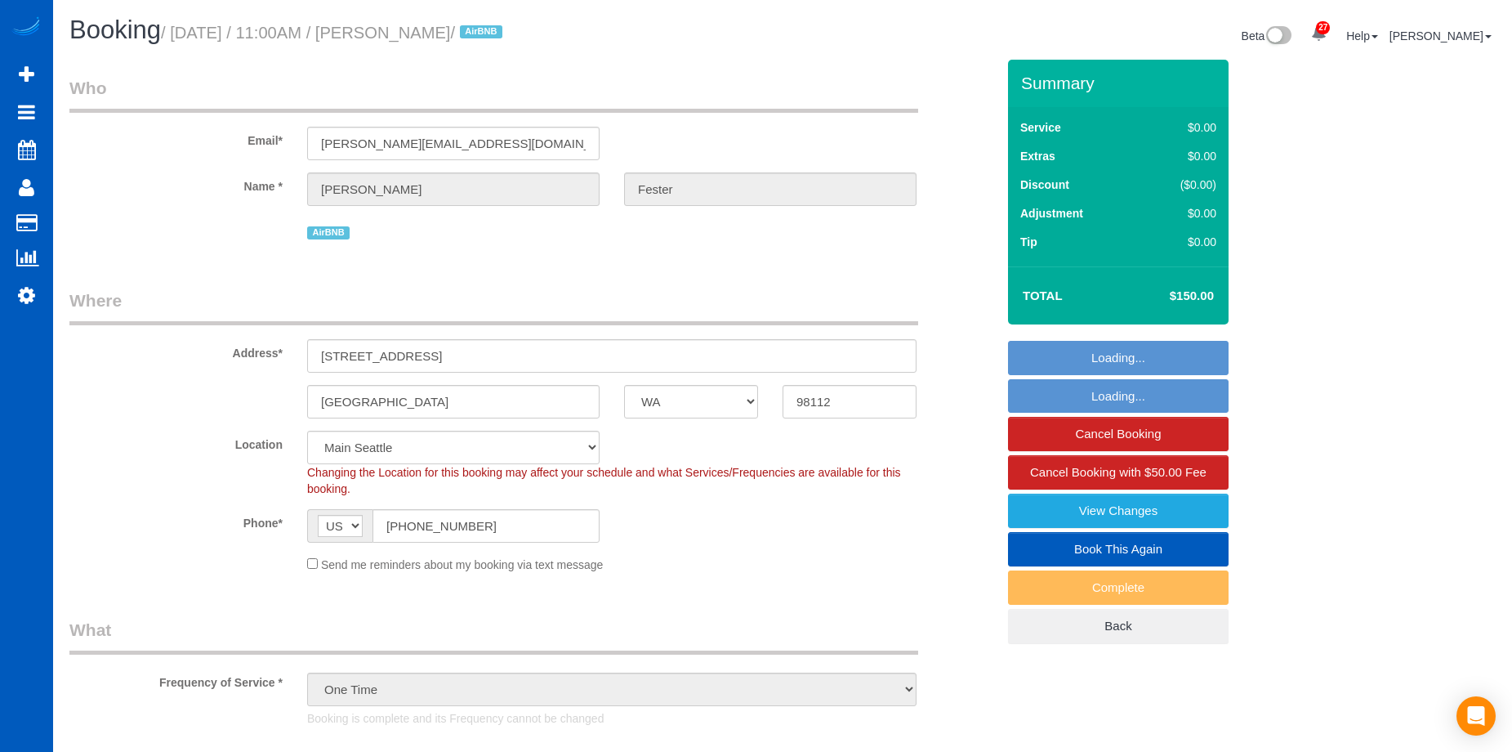
select select "2"
select select "spot1"
select select "object:1103"
select select "2"
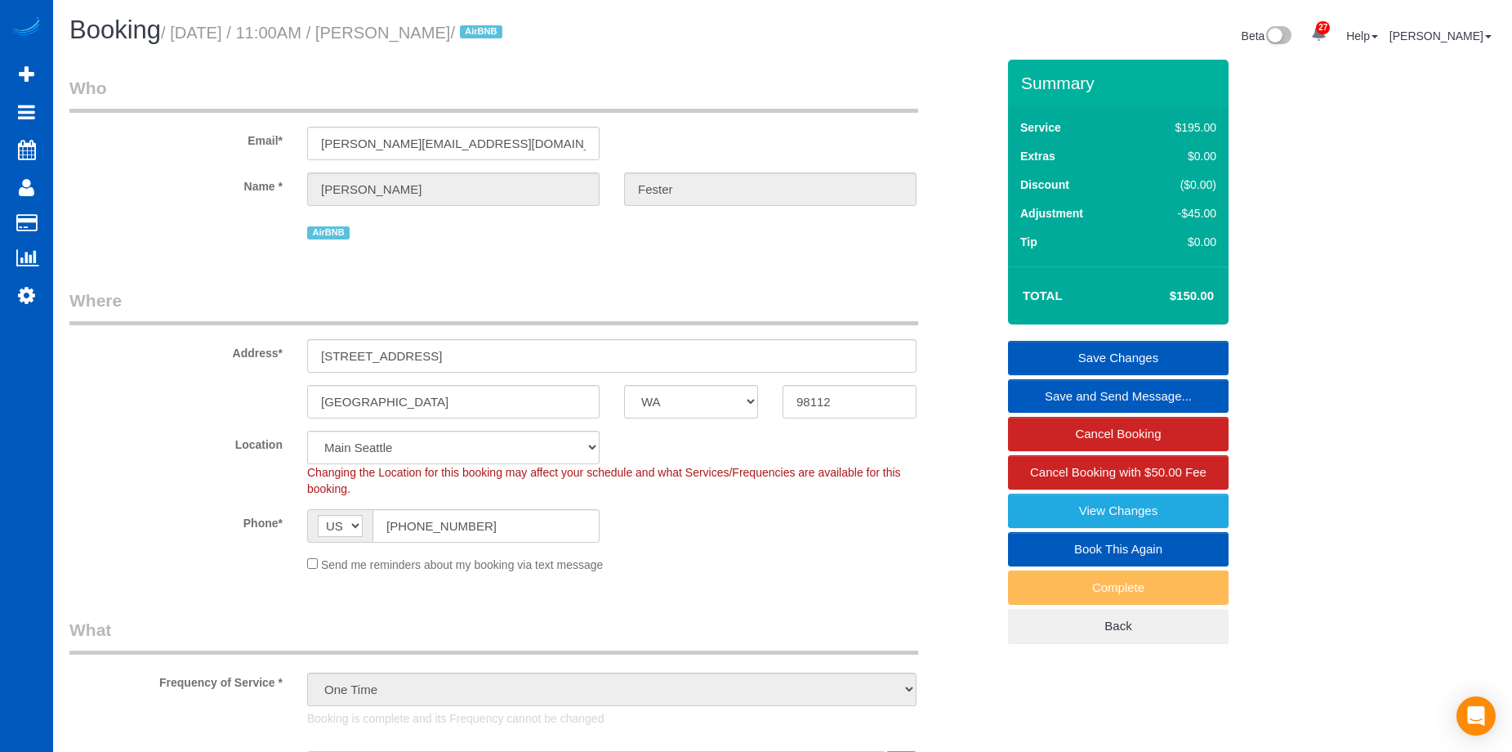
click at [1079, 541] on link "Book This Again" at bounding box center [1118, 549] width 221 height 34
select select "WA"
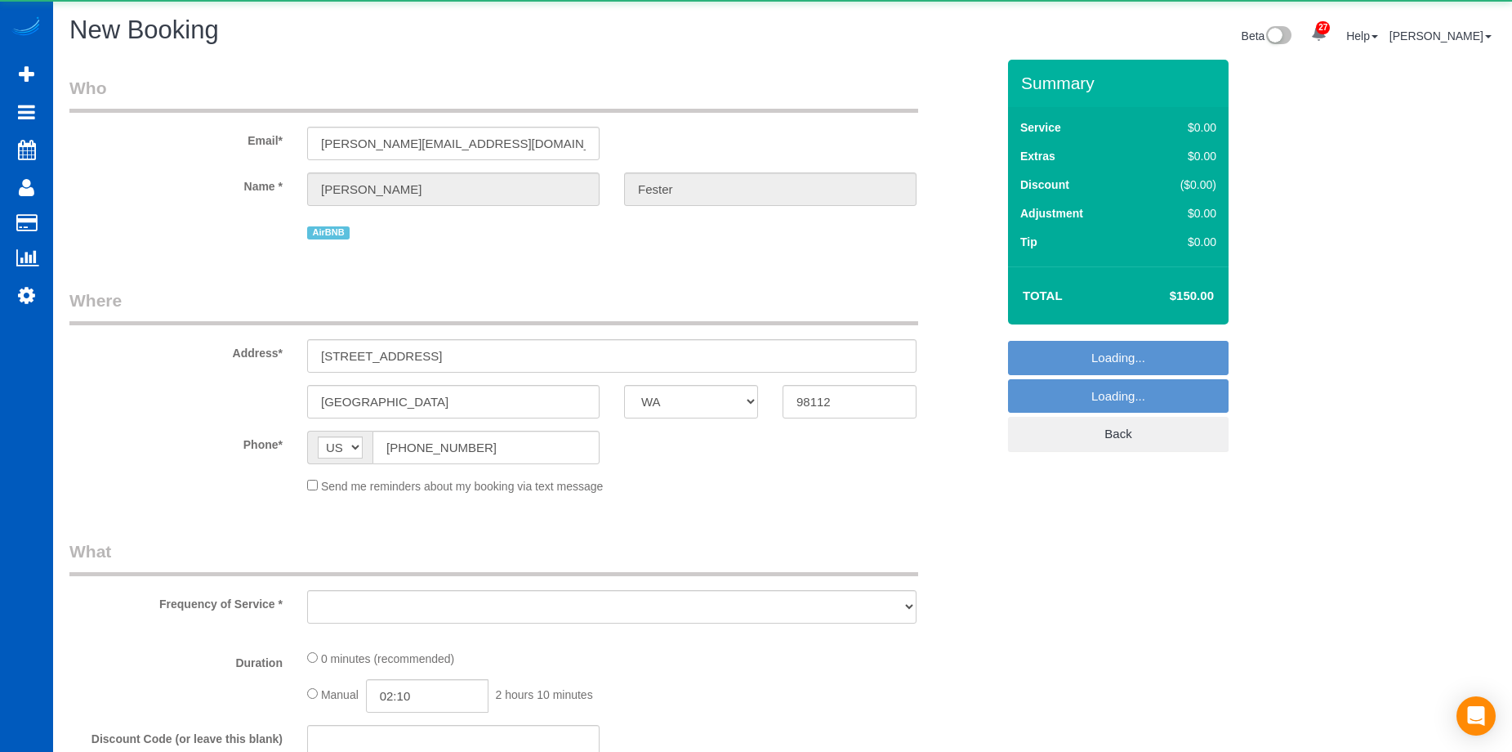
select select "string:fspay"
select select "object:1940"
select select "199"
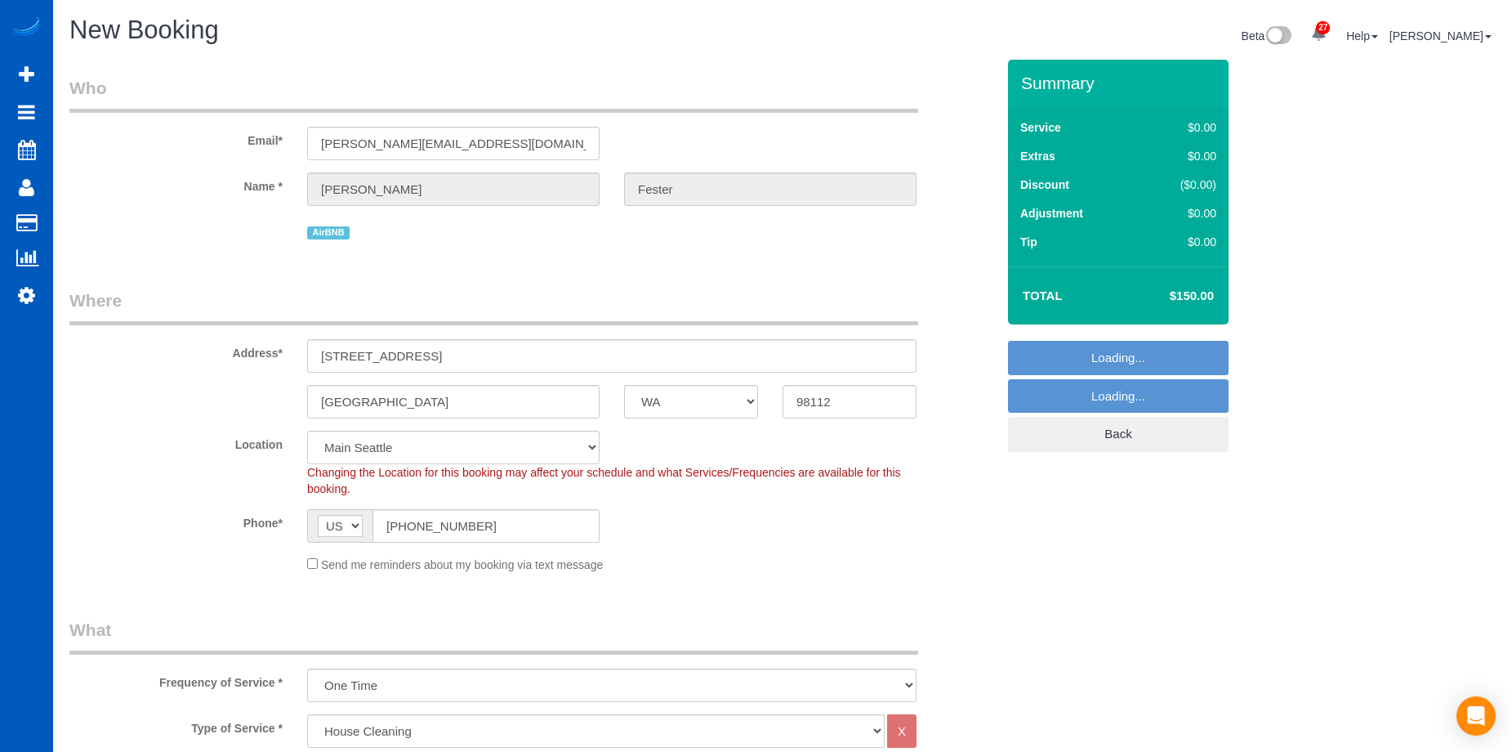
select select "object:2034"
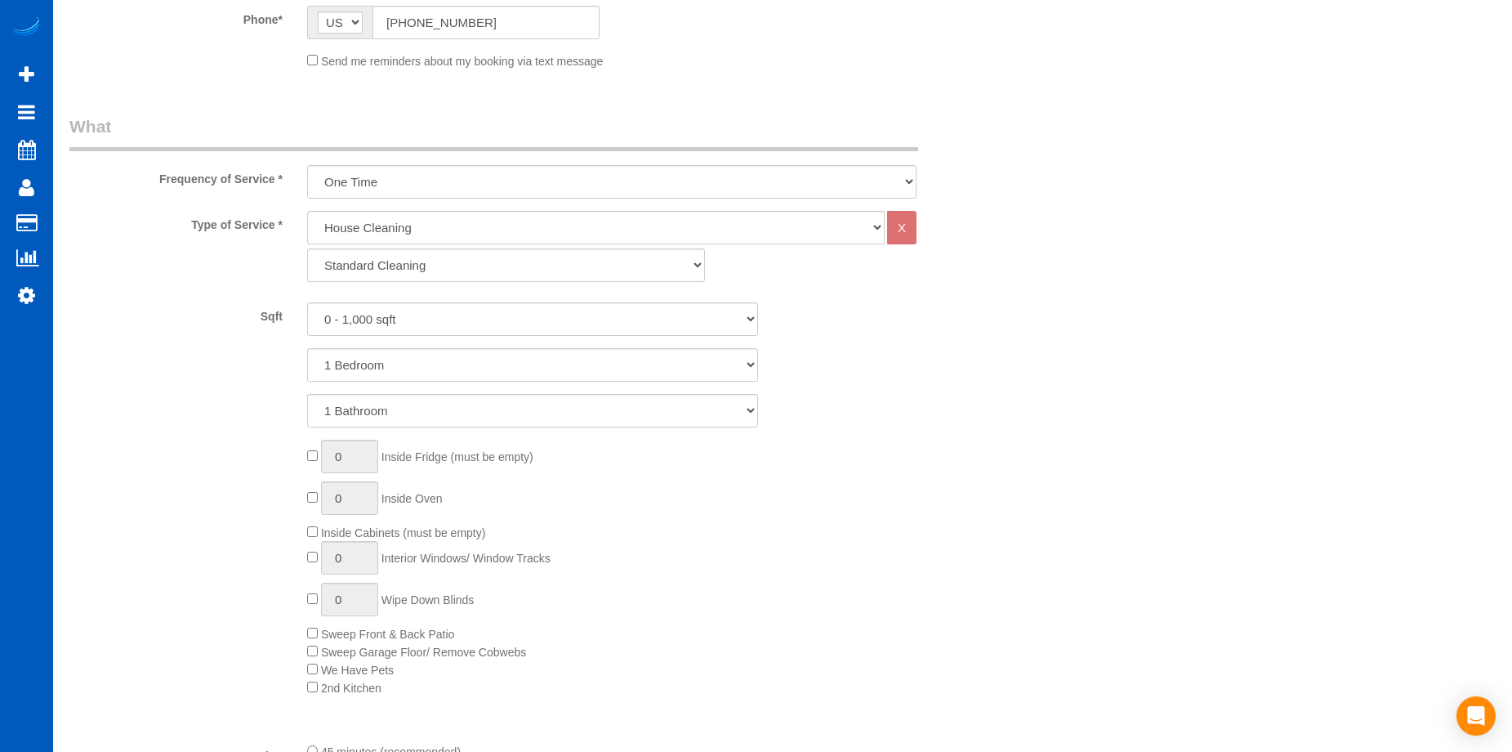
scroll to position [654, 0]
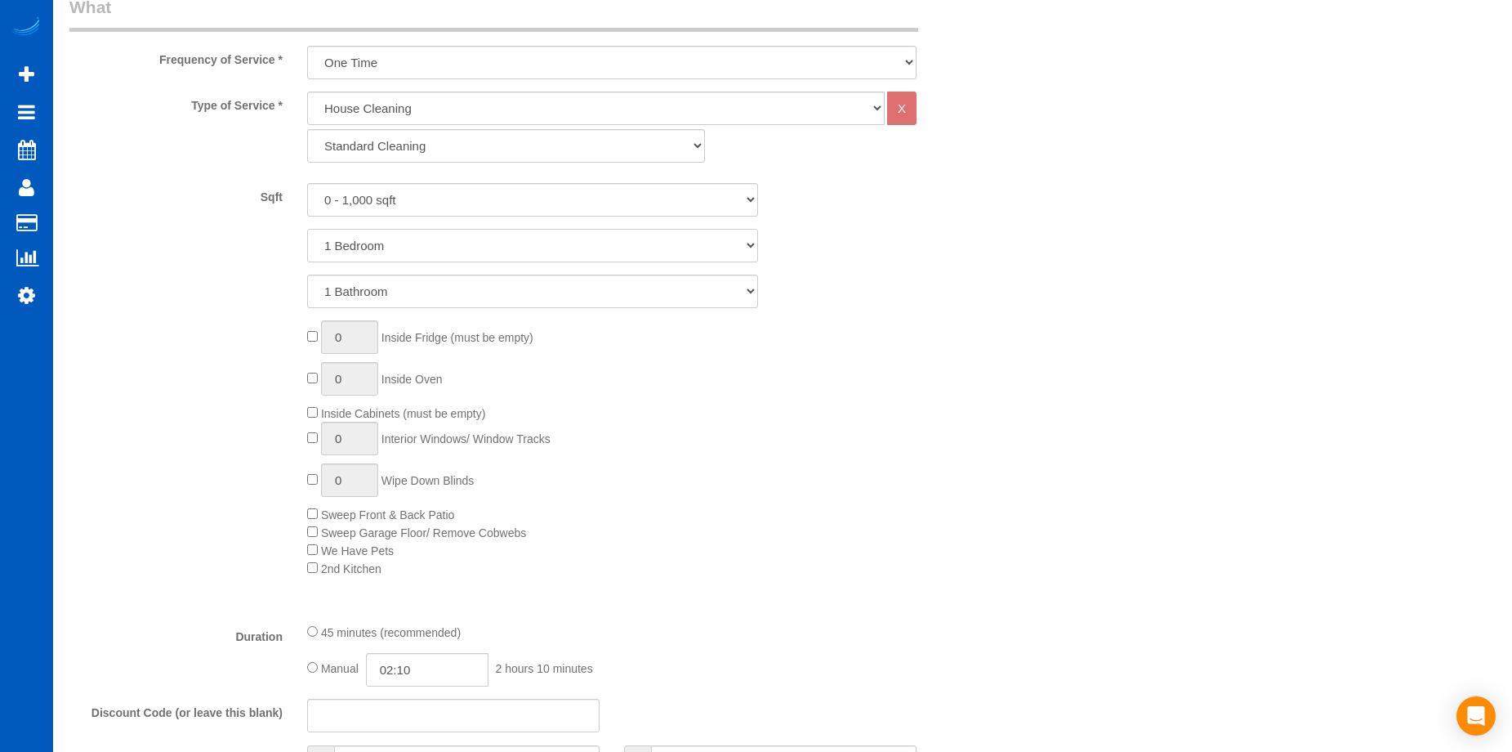
click at [464, 249] on select "1 Bedroom 2 Bedrooms 3 Bedrooms 4 Bedrooms 5 Bedrooms 6 Bedrooms 7 Bedrooms" at bounding box center [532, 245] width 451 height 33
select select "2"
click at [307, 229] on select "1 Bedroom 2 Bedrooms 3 Bedrooms 4 Bedrooms 5 Bedrooms 6 Bedrooms 7 Bedrooms" at bounding box center [532, 245] width 451 height 33
click at [462, 292] on select "1 Bathroom 2 Bathrooms 3 Bathrooms 4 Bathrooms 5 Bathrooms 6 Bathrooms 7 Bathro…" at bounding box center [532, 291] width 451 height 33
select select "3"
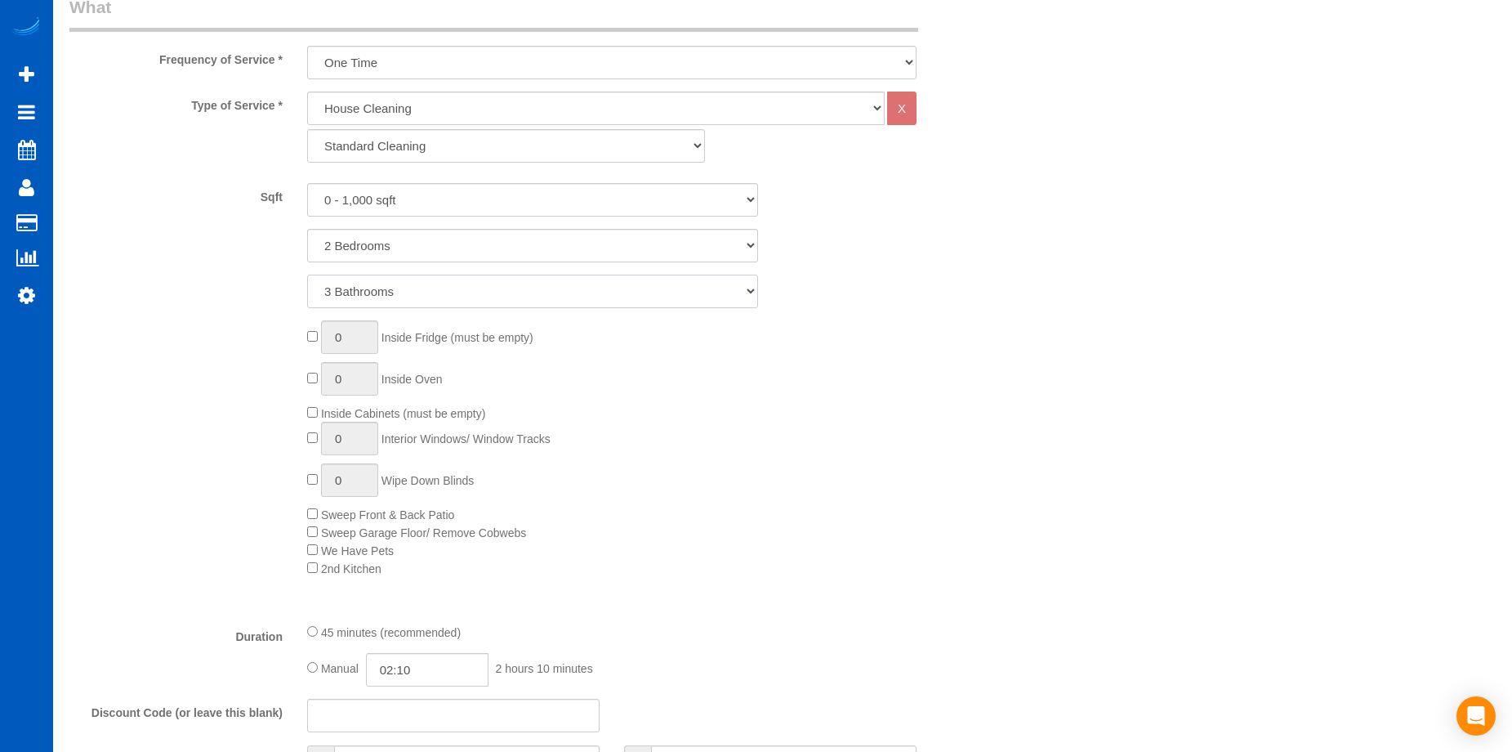
click at [307, 275] on select "1 Bathroom 2 Bathrooms 3 Bathrooms 4 Bathrooms 5 Bathrooms 6 Bathrooms 7 Bathro…" at bounding box center [532, 291] width 451 height 33
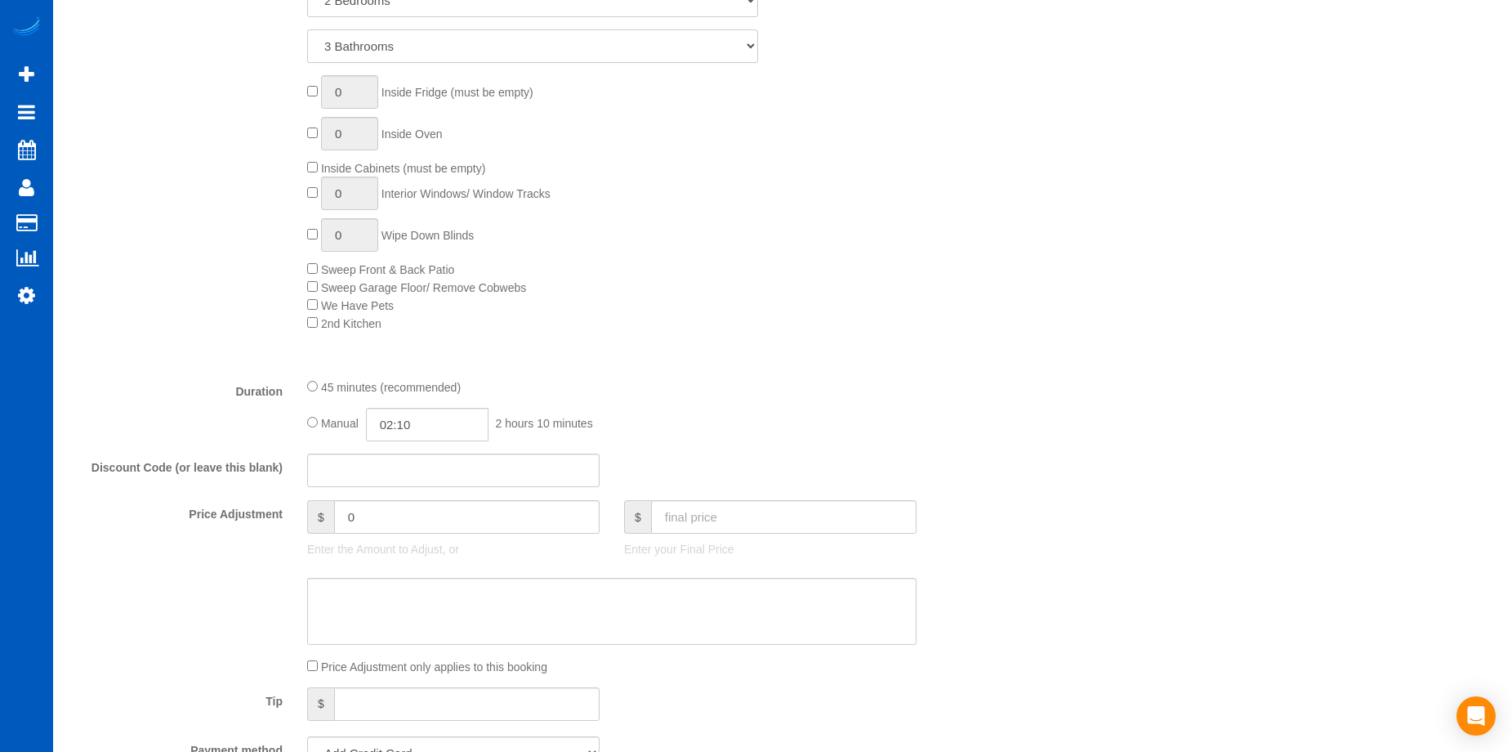
scroll to position [1062, 0]
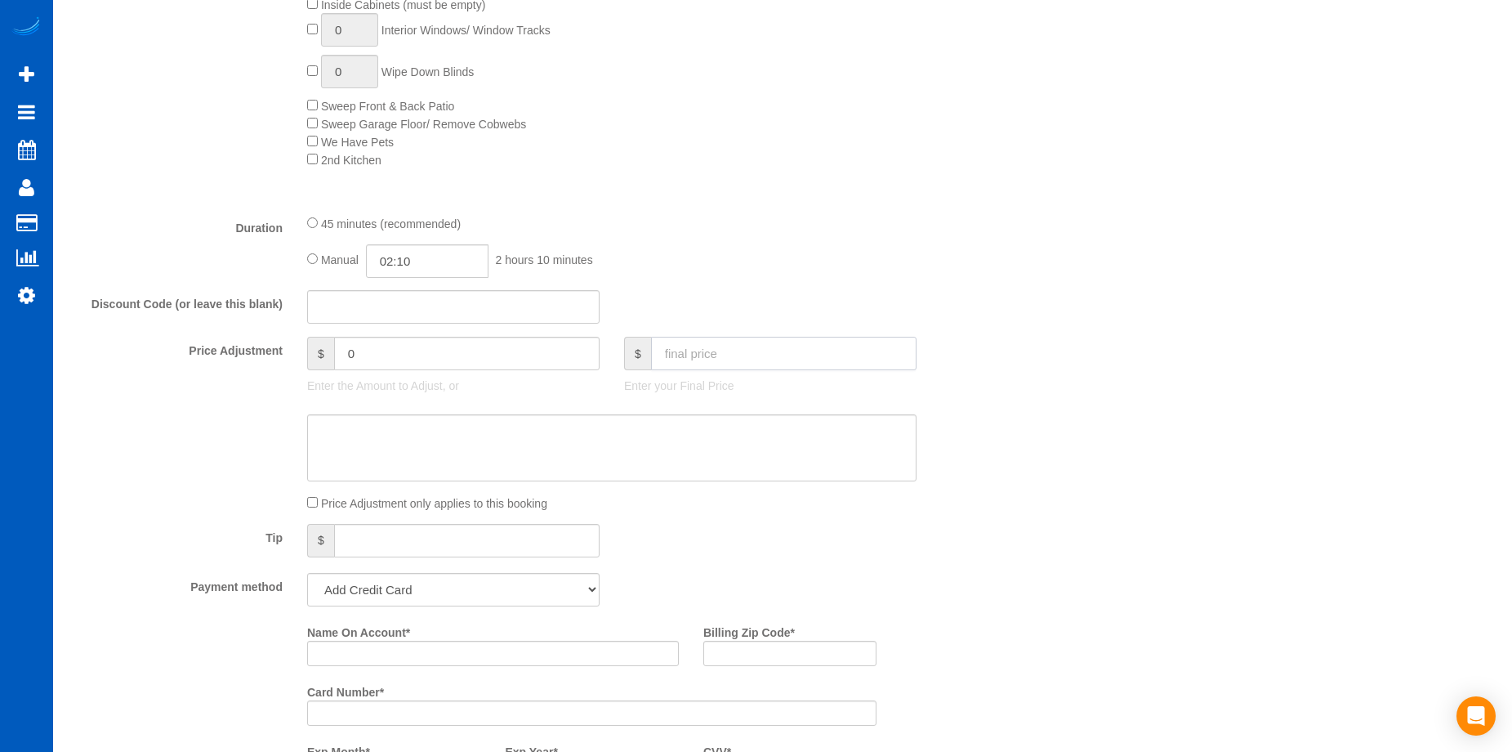
click at [702, 362] on input "text" at bounding box center [784, 353] width 266 height 33
type input "150"
click at [681, 446] on textarea at bounding box center [612, 447] width 610 height 67
type input "-9"
click at [535, 593] on select "Add Credit Card Cash Check Paypal" at bounding box center [453, 589] width 292 height 33
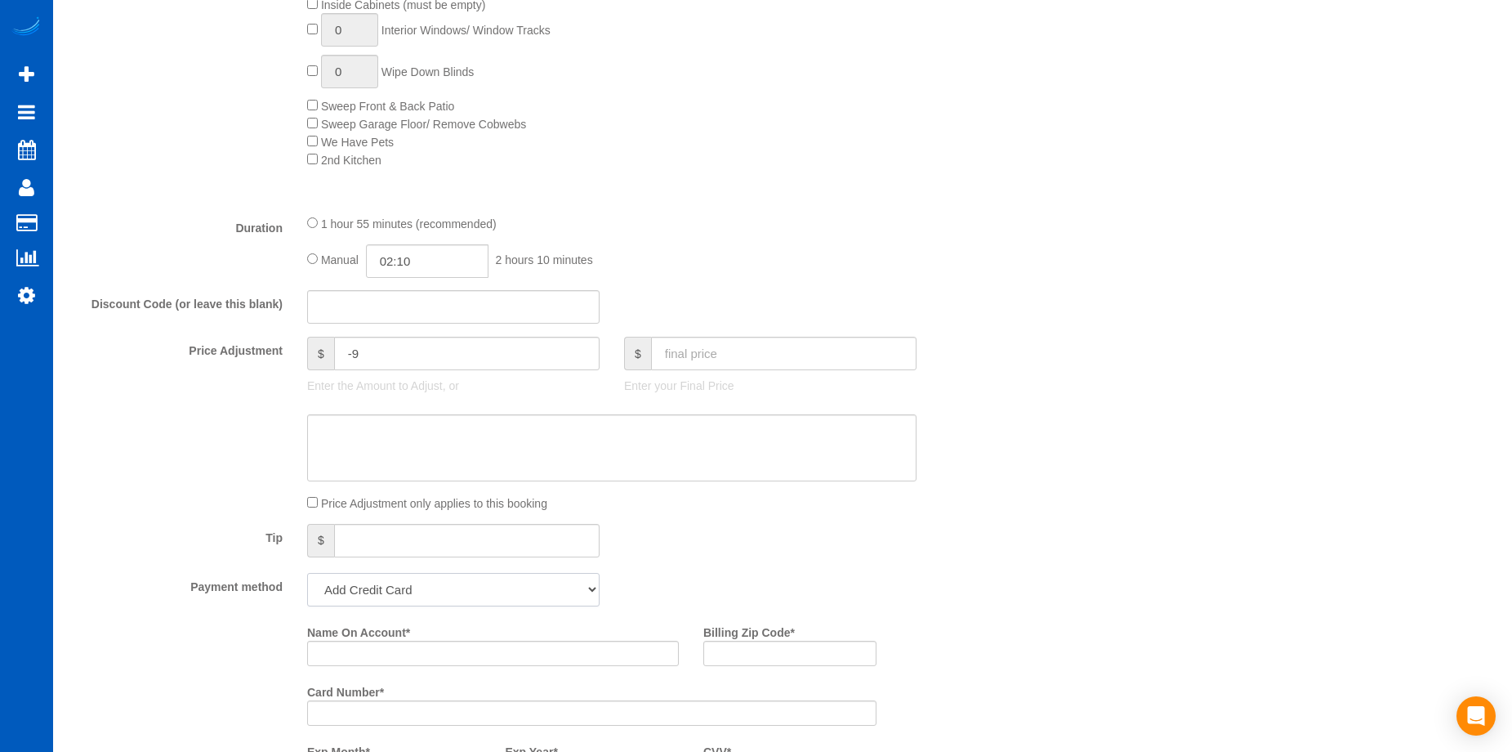
select select "string:cash"
click at [307, 573] on select "Add Credit Card Cash Check Paypal" at bounding box center [453, 589] width 292 height 33
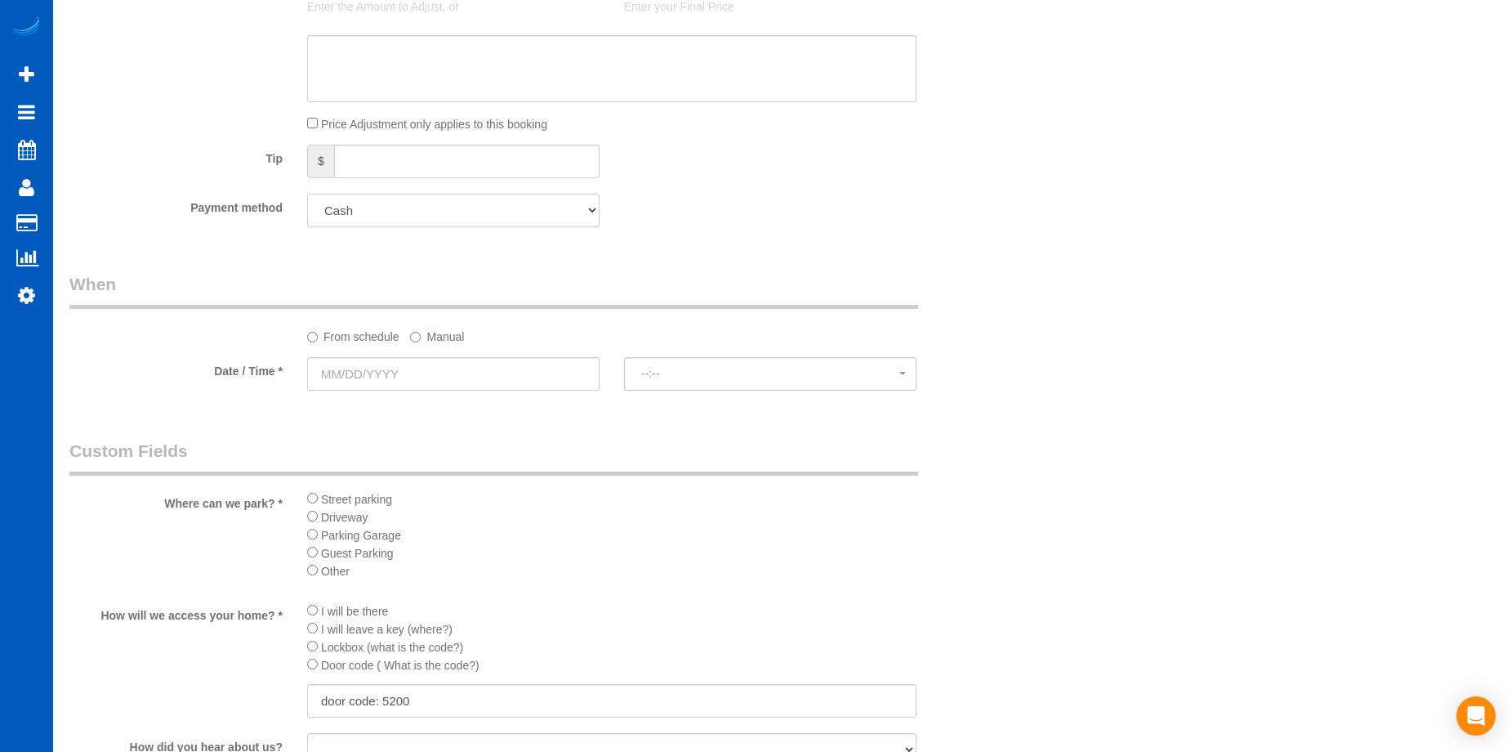
scroll to position [1471, 0]
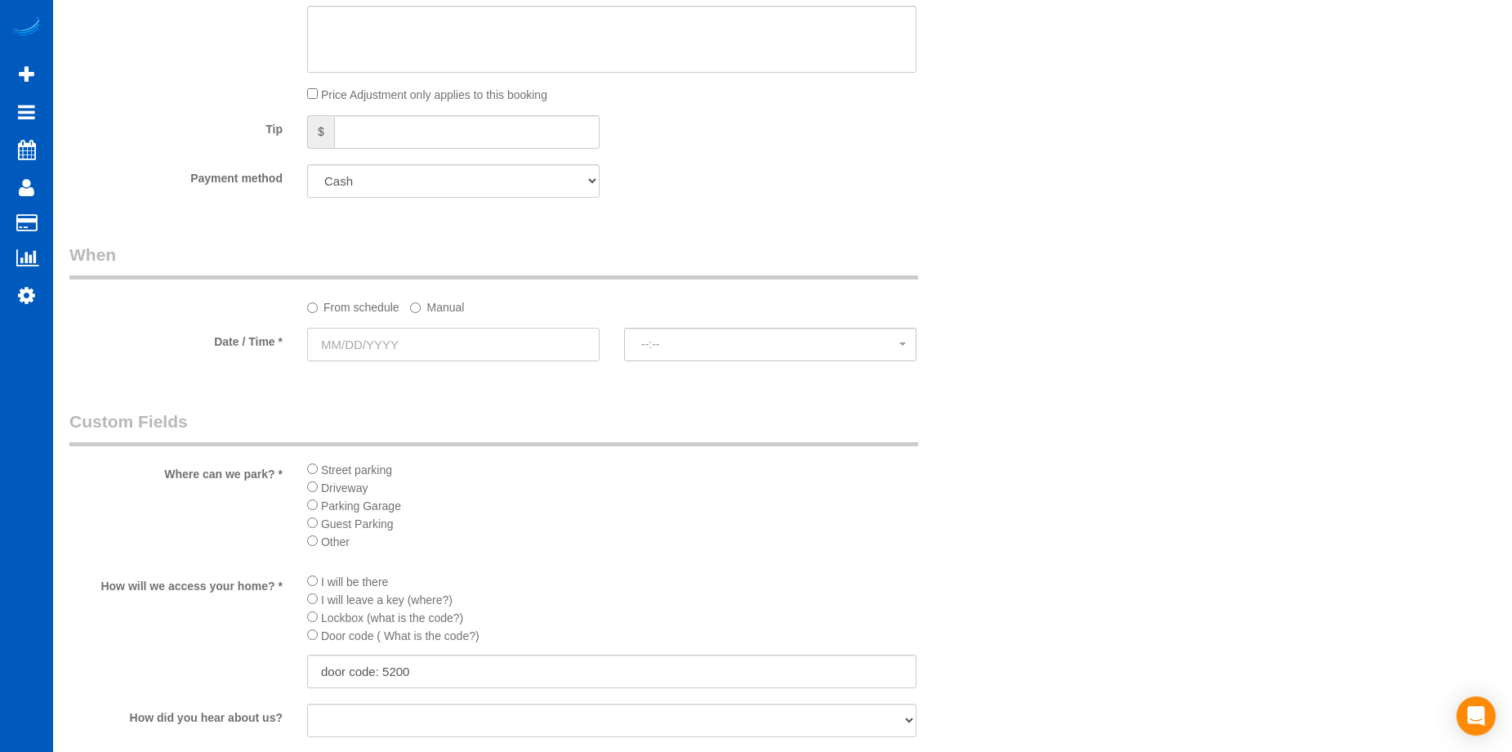
click at [507, 337] on input "text" at bounding box center [453, 344] width 292 height 33
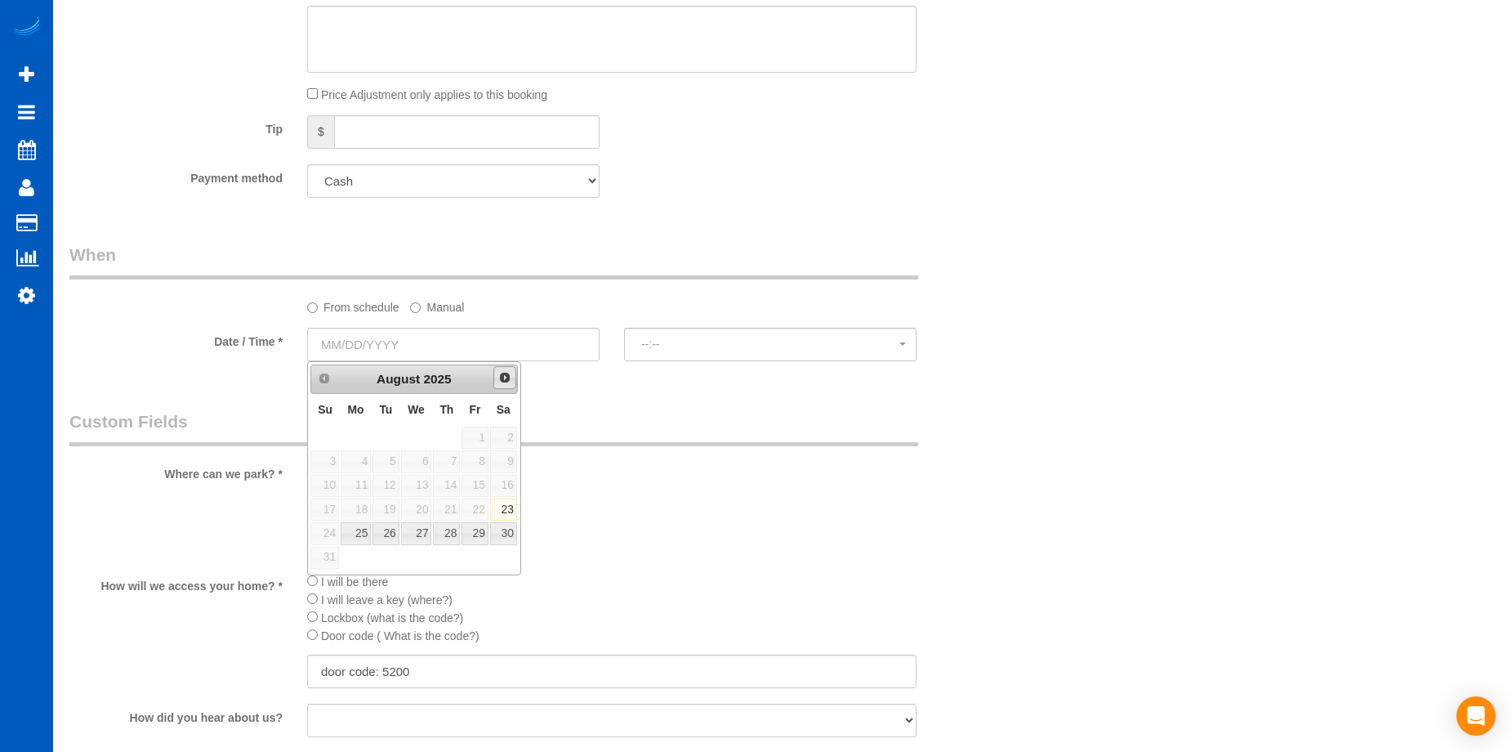
click at [502, 377] on span "Next" at bounding box center [504, 377] width 13 height 13
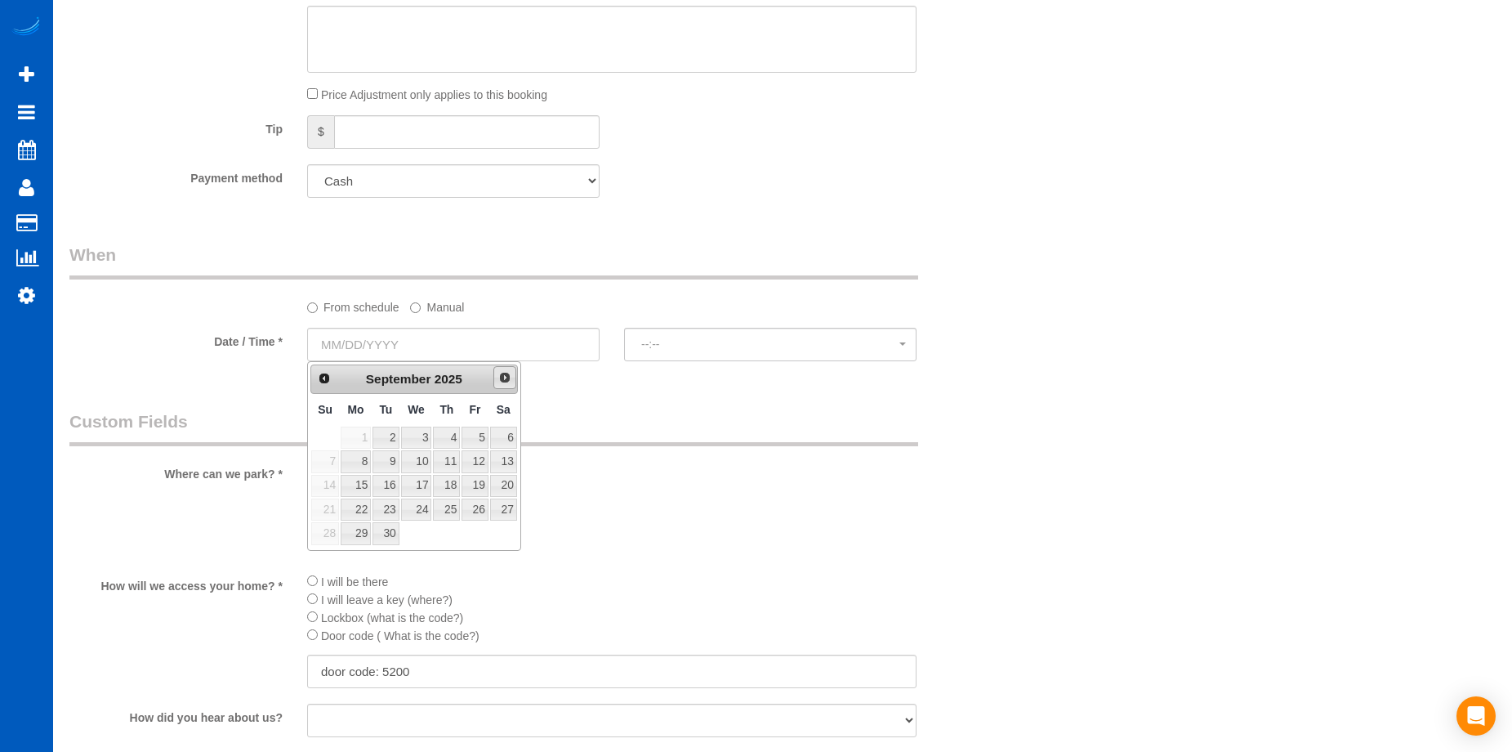
click at [502, 379] on span "Next" at bounding box center [504, 377] width 13 height 13
click at [416, 484] on link "15" at bounding box center [416, 486] width 31 height 22
type input "[DATE]"
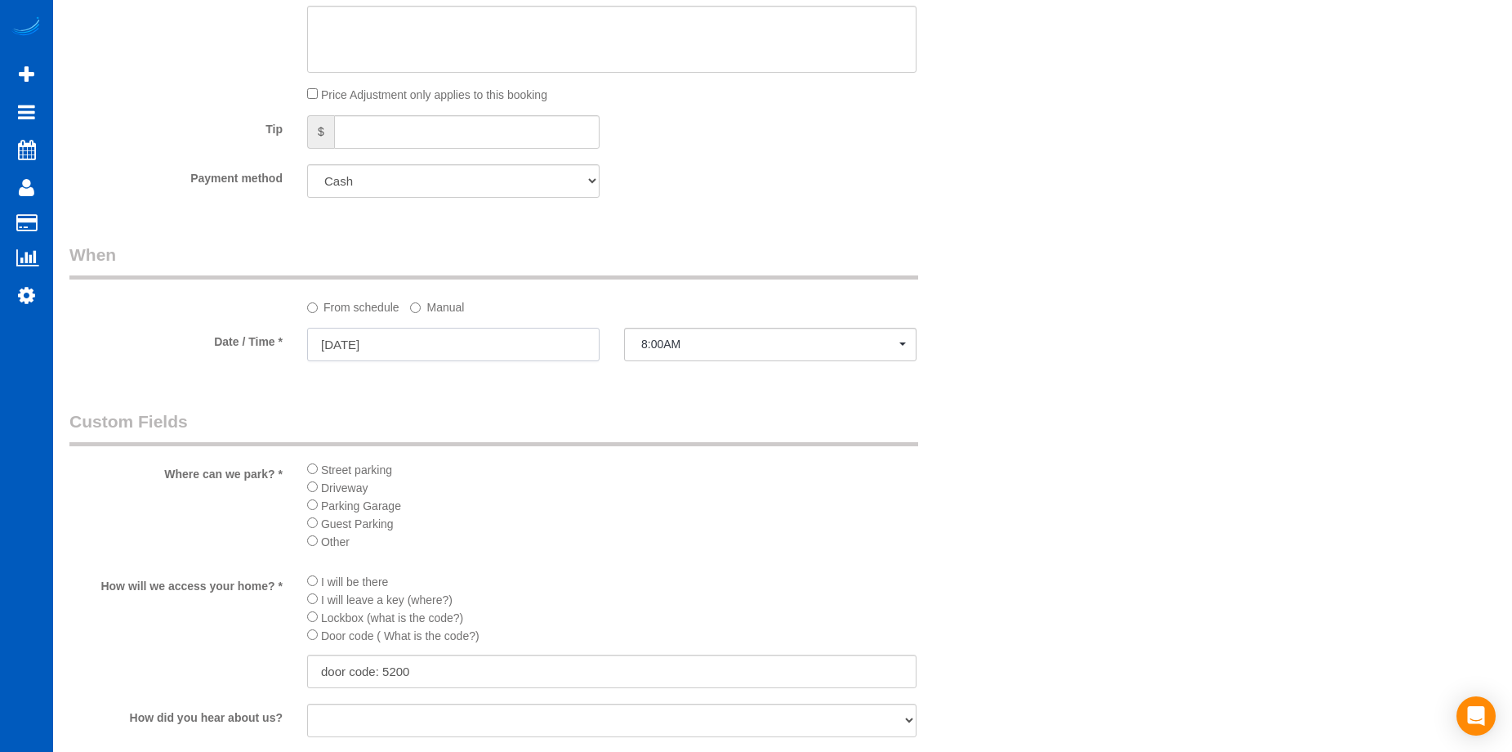
click at [569, 341] on input "[DATE]" at bounding box center [453, 344] width 292 height 33
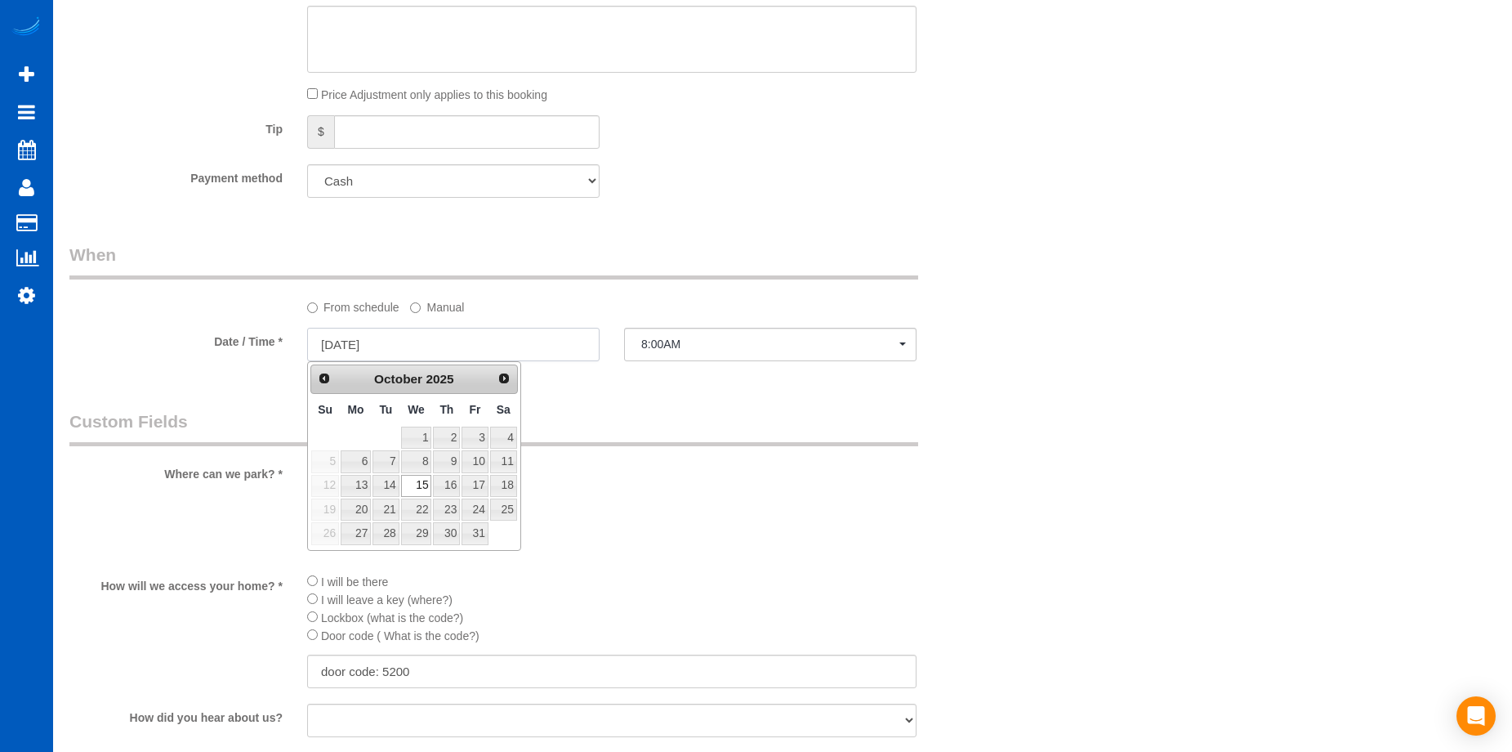
click at [569, 341] on input "[DATE]" at bounding box center [453, 344] width 292 height 33
click at [747, 414] on legend "Custom Fields" at bounding box center [493, 427] width 849 height 37
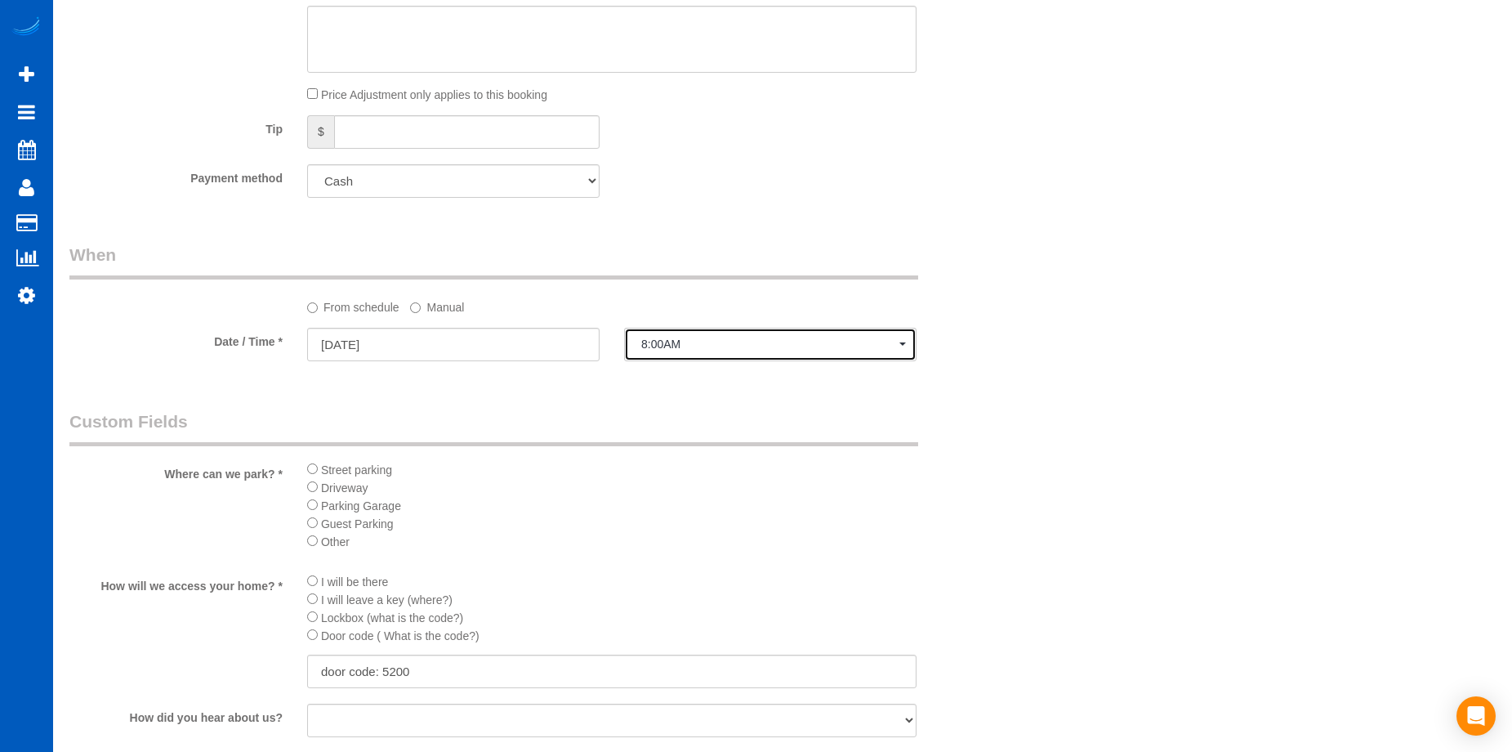
click at [717, 351] on span "8:00AM" at bounding box center [770, 343] width 258 height 13
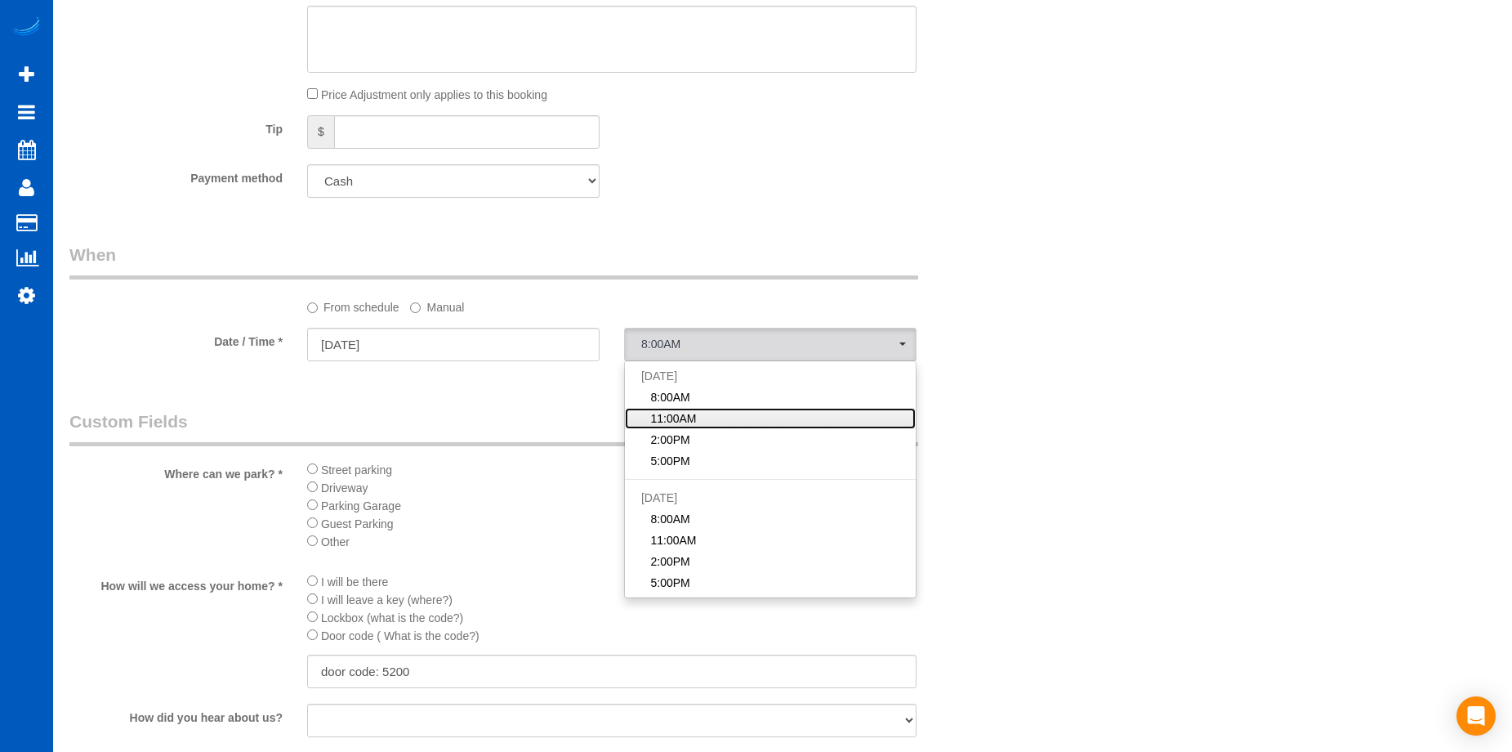
click at [712, 421] on link "11:00AM" at bounding box center [770, 418] width 291 height 21
select select "spot12"
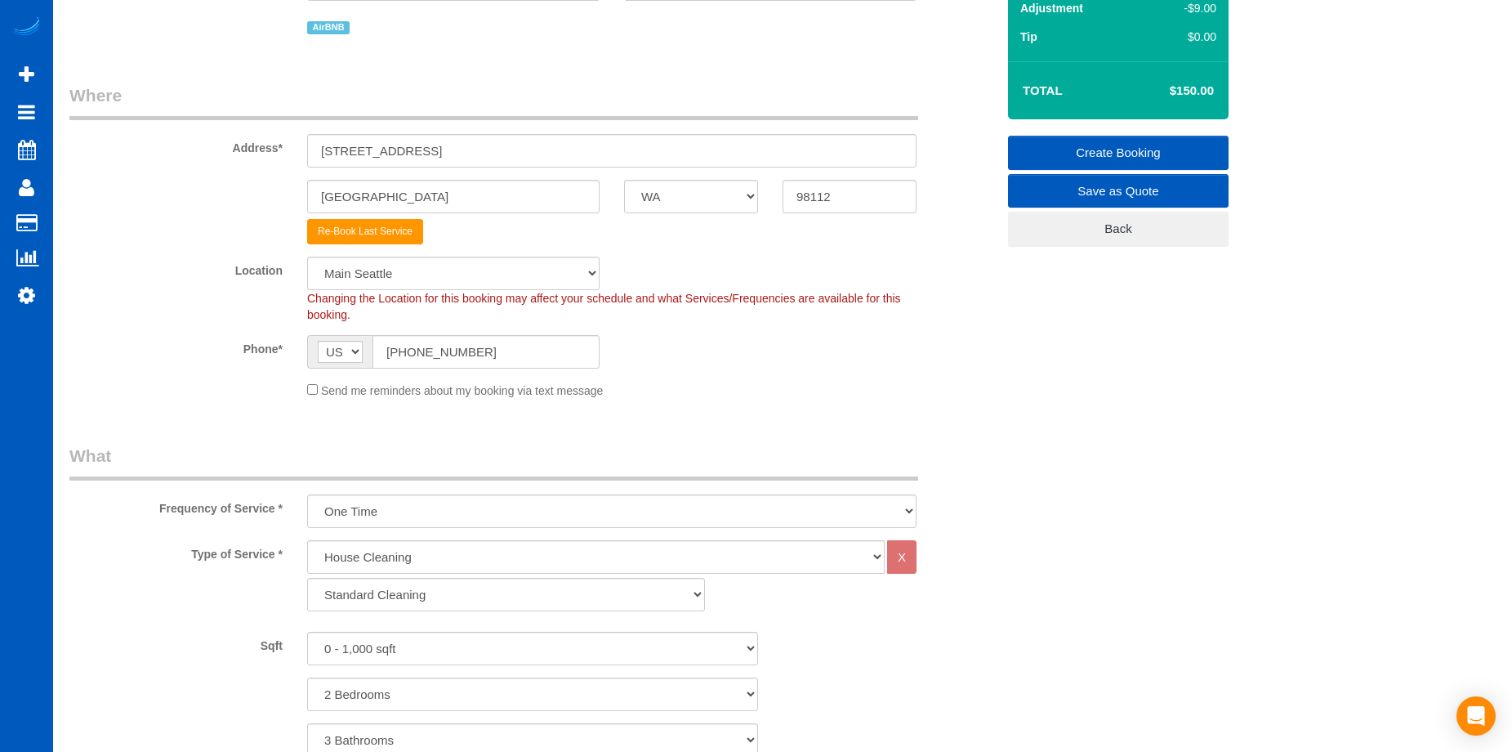
scroll to position [82, 0]
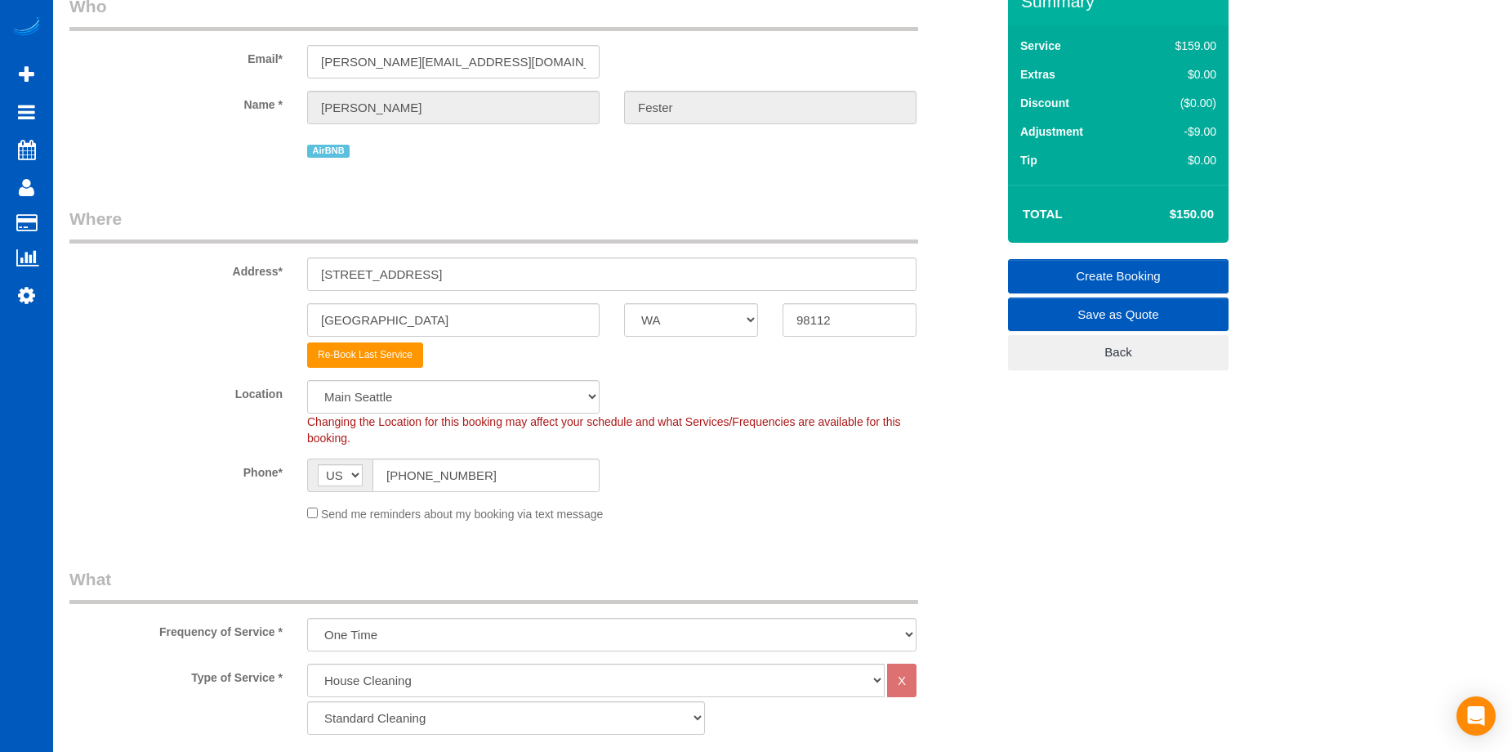
click at [1068, 270] on link "Create Booking" at bounding box center [1118, 276] width 221 height 34
